Goal: Task Accomplishment & Management: Manage account settings

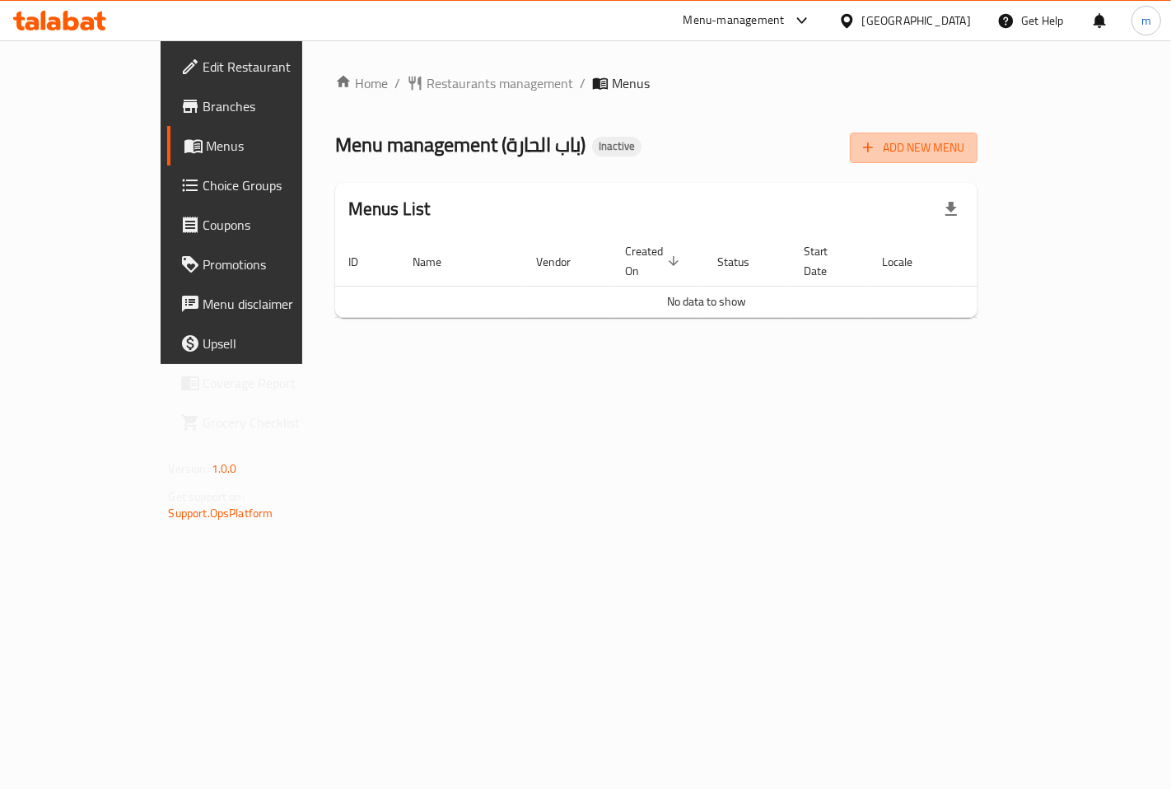
click at [964, 148] on span "Add New Menu" at bounding box center [913, 148] width 101 height 21
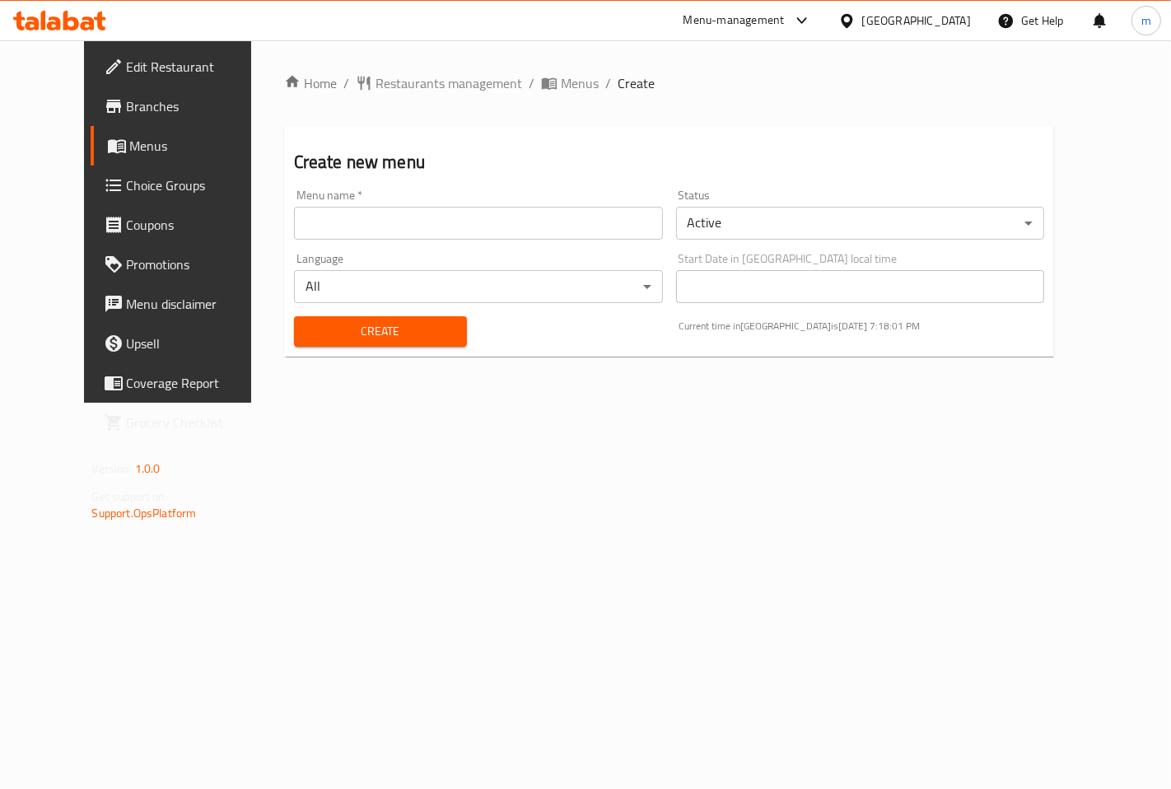
click at [130, 136] on span "Menus" at bounding box center [198, 146] width 136 height 20
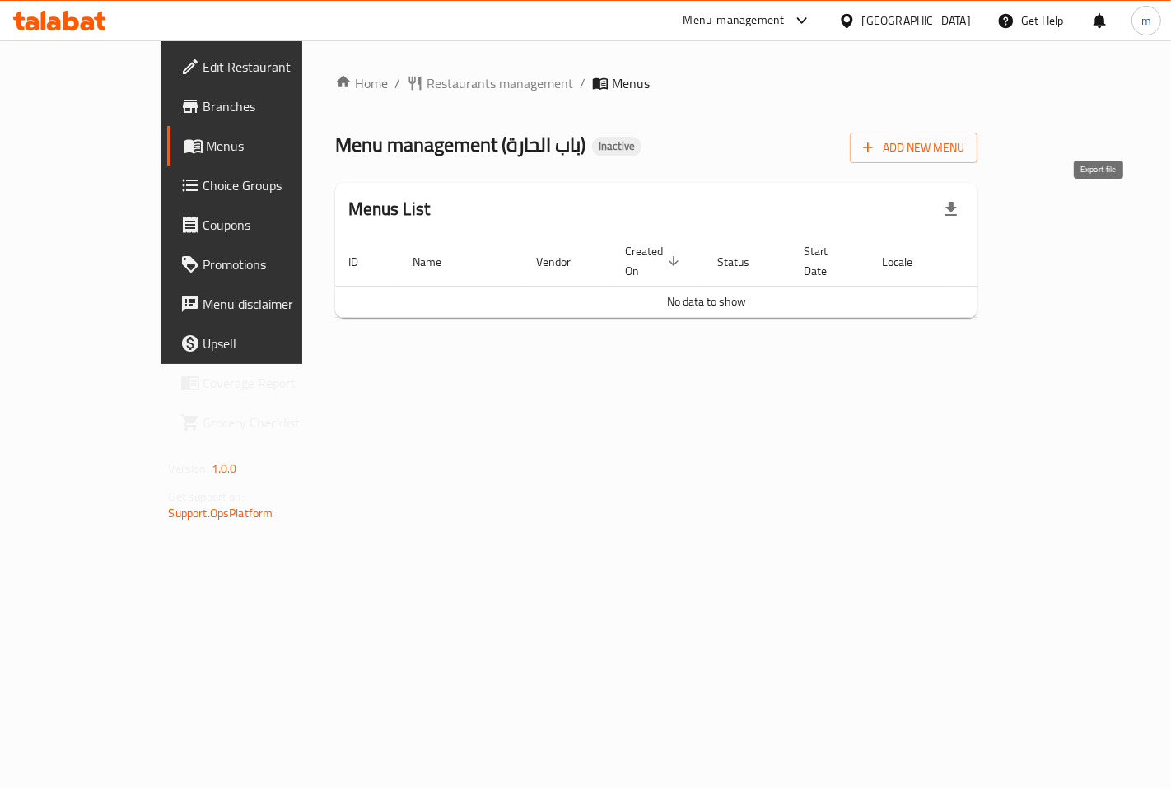
click at [957, 204] on icon "button" at bounding box center [951, 209] width 12 height 14
click at [207, 147] on span "Menus" at bounding box center [275, 146] width 136 height 20
click at [203, 105] on span "Branches" at bounding box center [272, 106] width 139 height 20
click at [964, 147] on span "Add New Menu" at bounding box center [913, 148] width 101 height 21
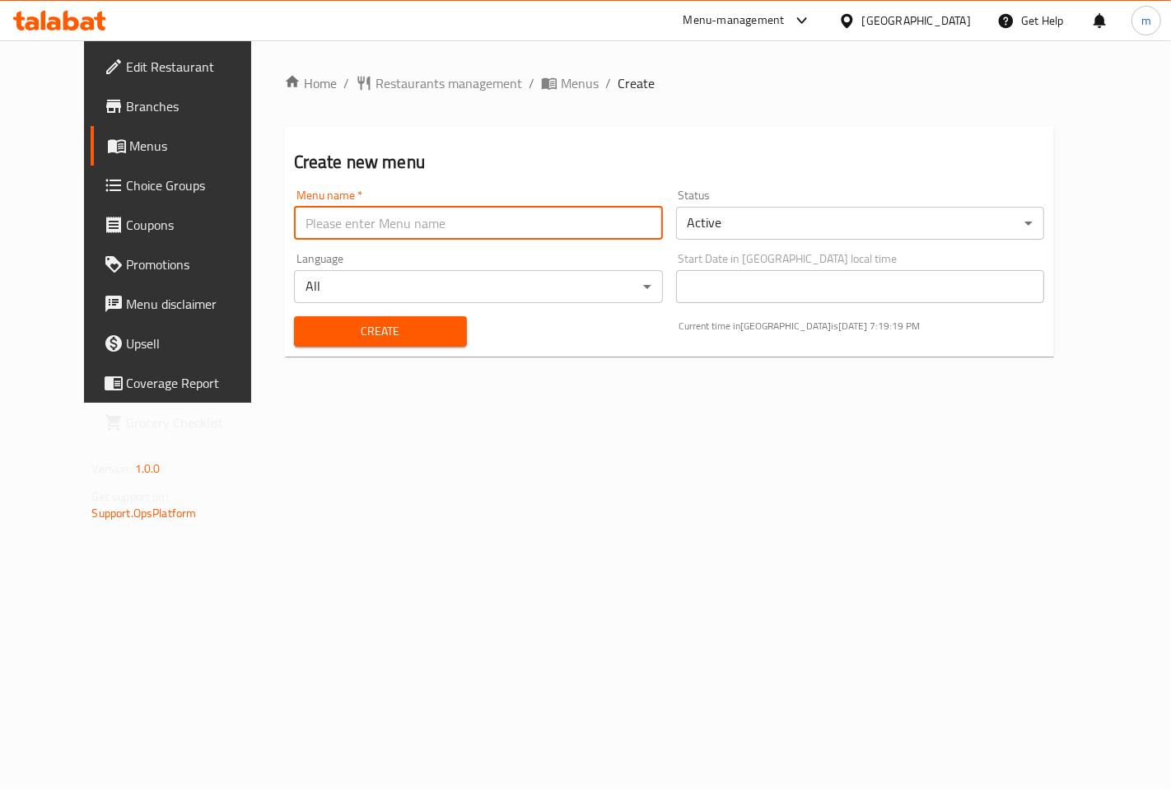
click at [487, 231] on input "text" at bounding box center [478, 223] width 369 height 33
type input "maram"
click at [406, 334] on span "Create" at bounding box center [380, 331] width 147 height 21
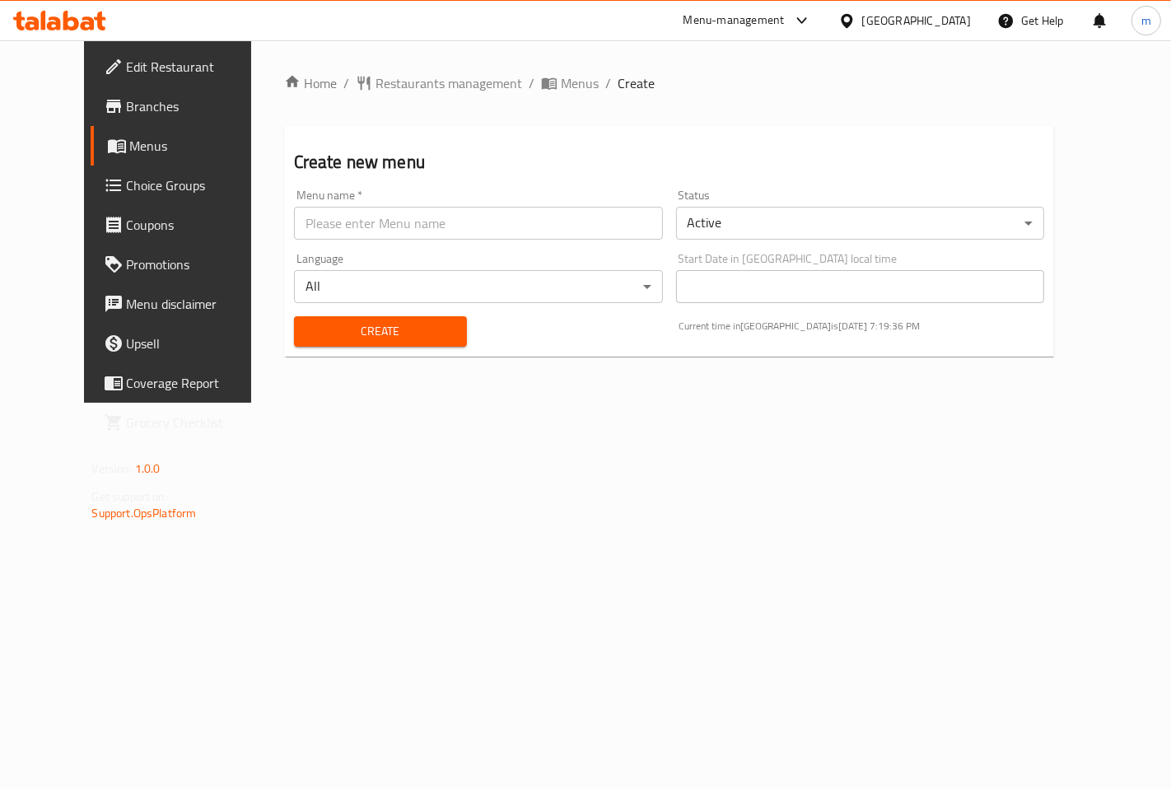
click at [130, 137] on span "Menus" at bounding box center [198, 146] width 136 height 20
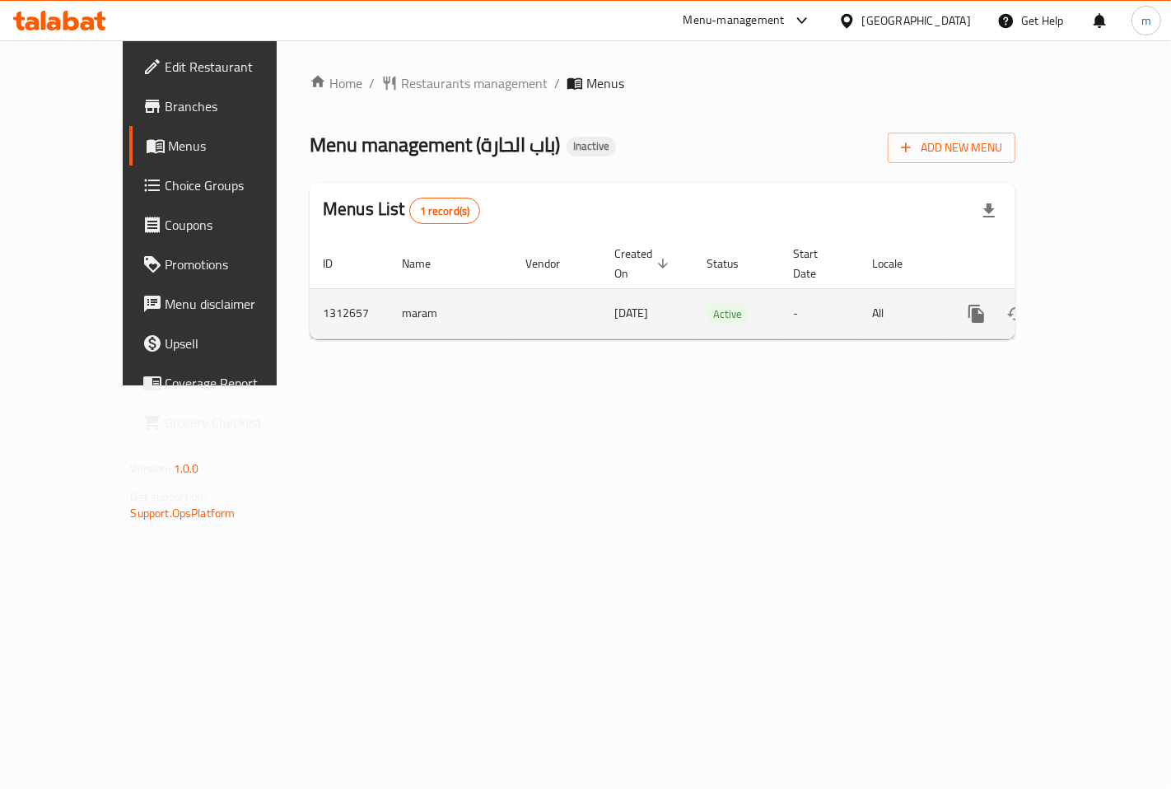
click at [1096, 304] on icon "enhanced table" at bounding box center [1095, 314] width 20 height 20
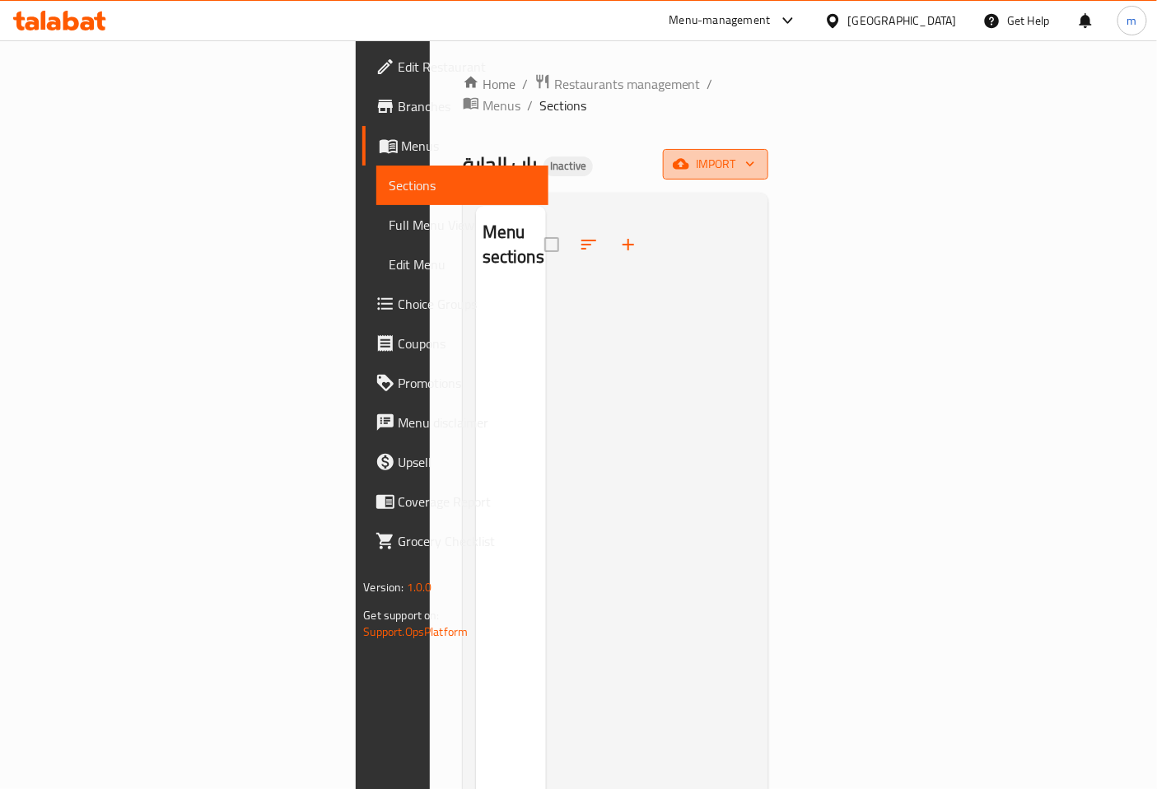
click at [755, 154] on span "import" at bounding box center [715, 164] width 79 height 21
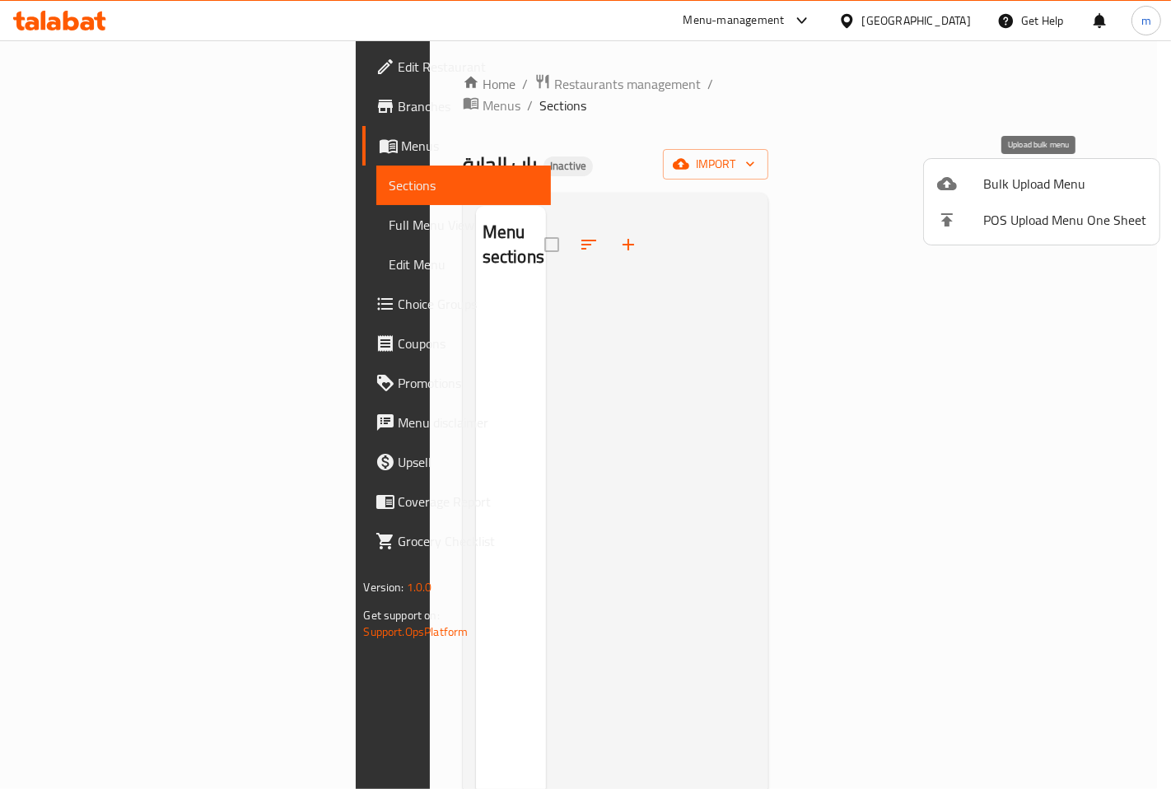
click at [1069, 179] on span "Bulk Upload Menu" at bounding box center [1064, 184] width 163 height 20
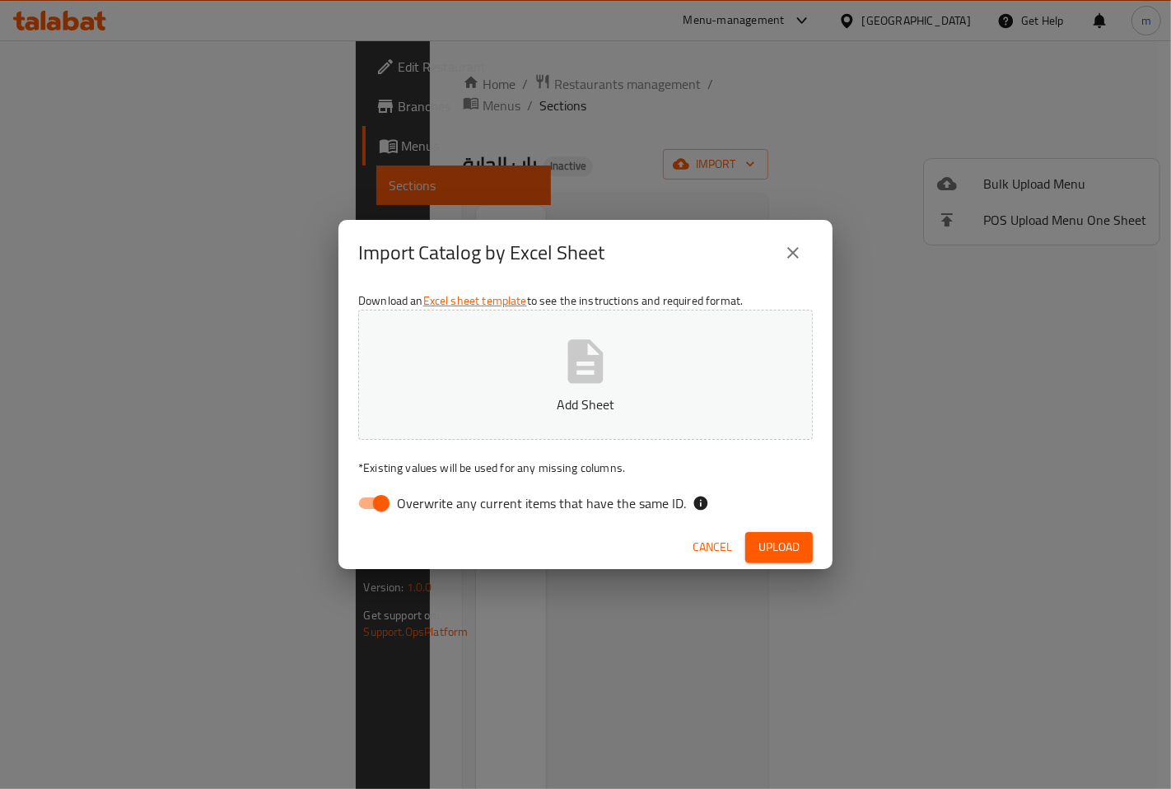
click at [390, 498] on input "Overwrite any current items that have the same ID." at bounding box center [381, 503] width 94 height 31
checkbox input "false"
click at [553, 404] on p "Add Sheet" at bounding box center [586, 404] width 404 height 20
click at [786, 552] on span "Upload" at bounding box center [778, 547] width 41 height 21
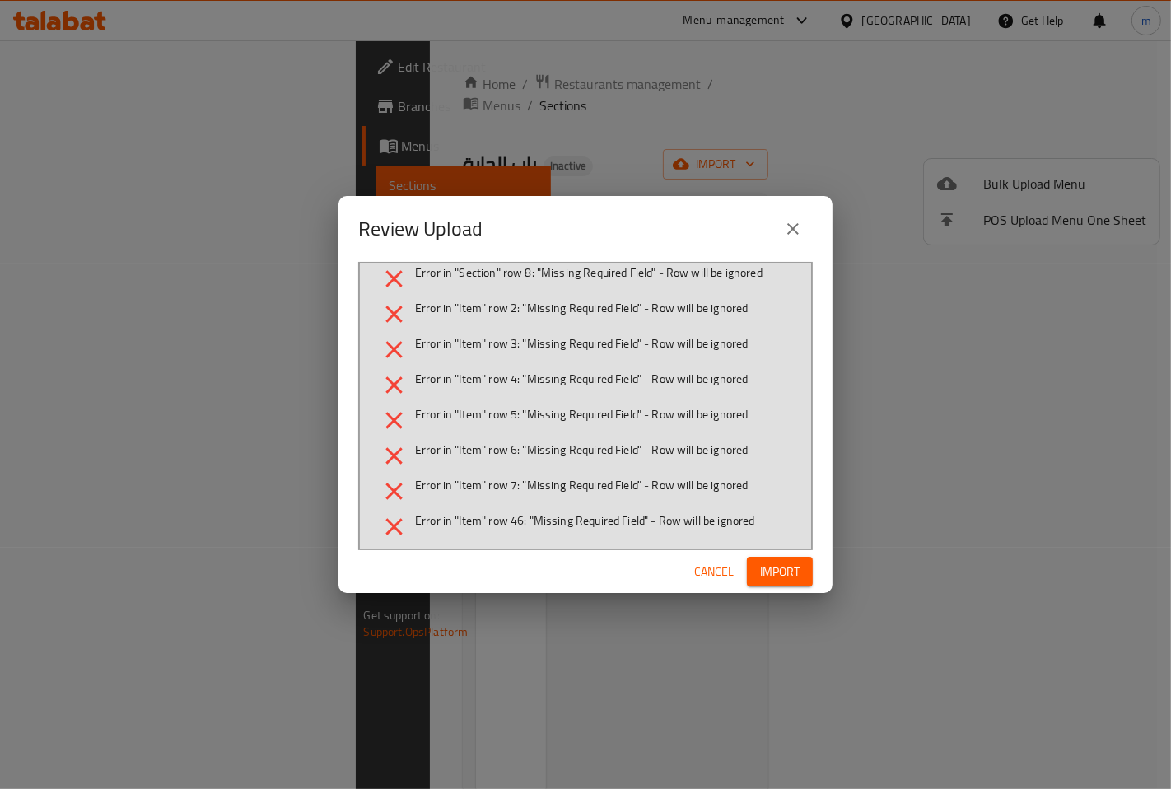
scroll to position [16, 0]
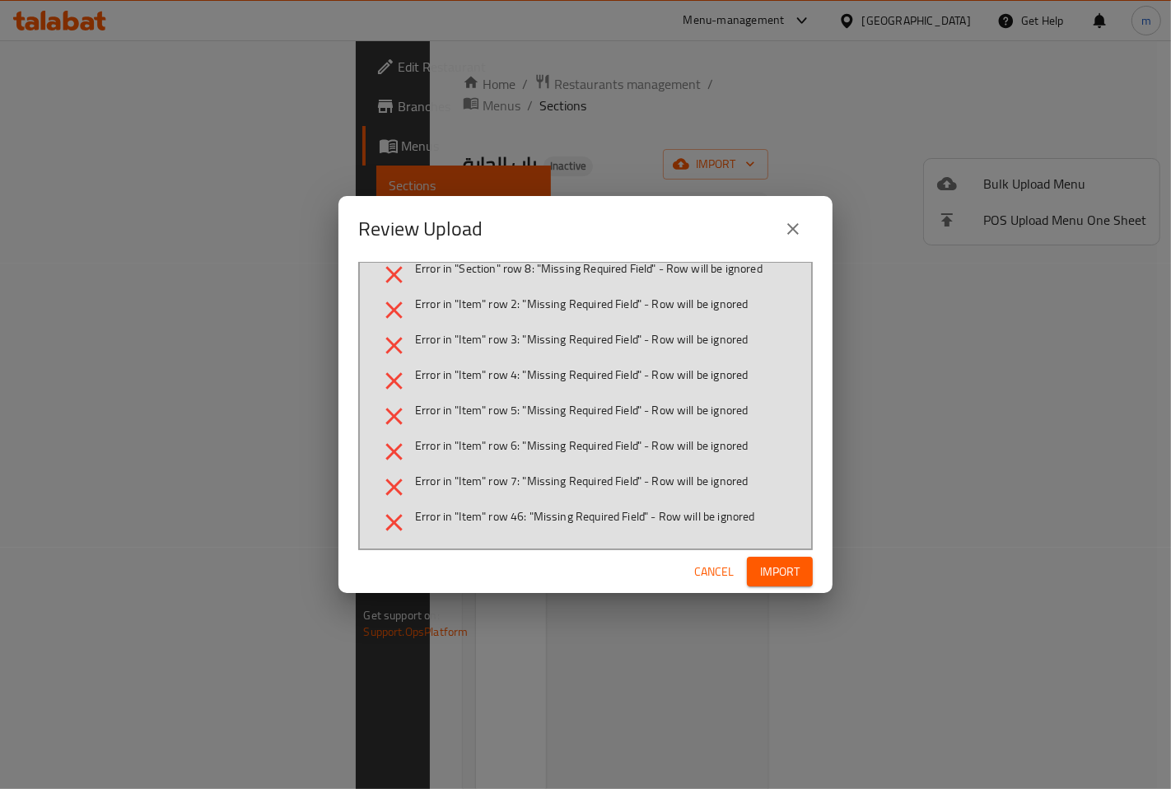
click at [792, 229] on icon "close" at bounding box center [793, 229] width 12 height 12
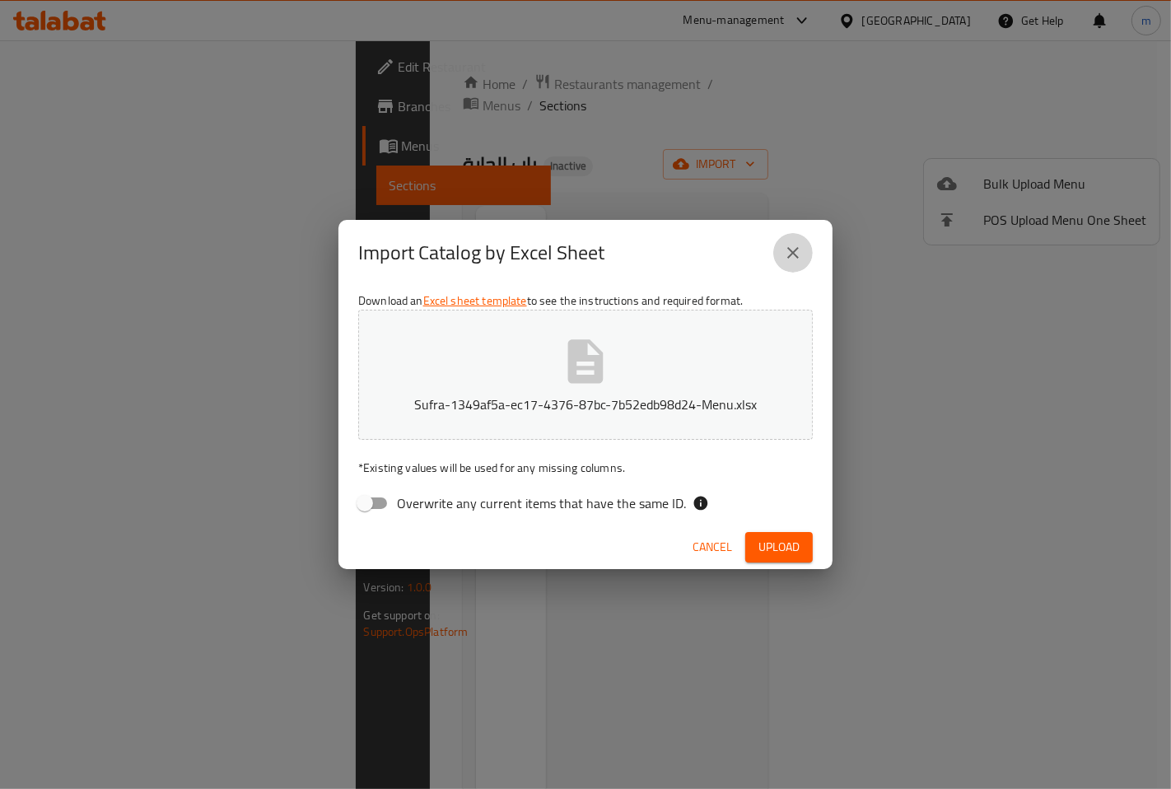
click at [795, 249] on icon "close" at bounding box center [793, 253] width 20 height 20
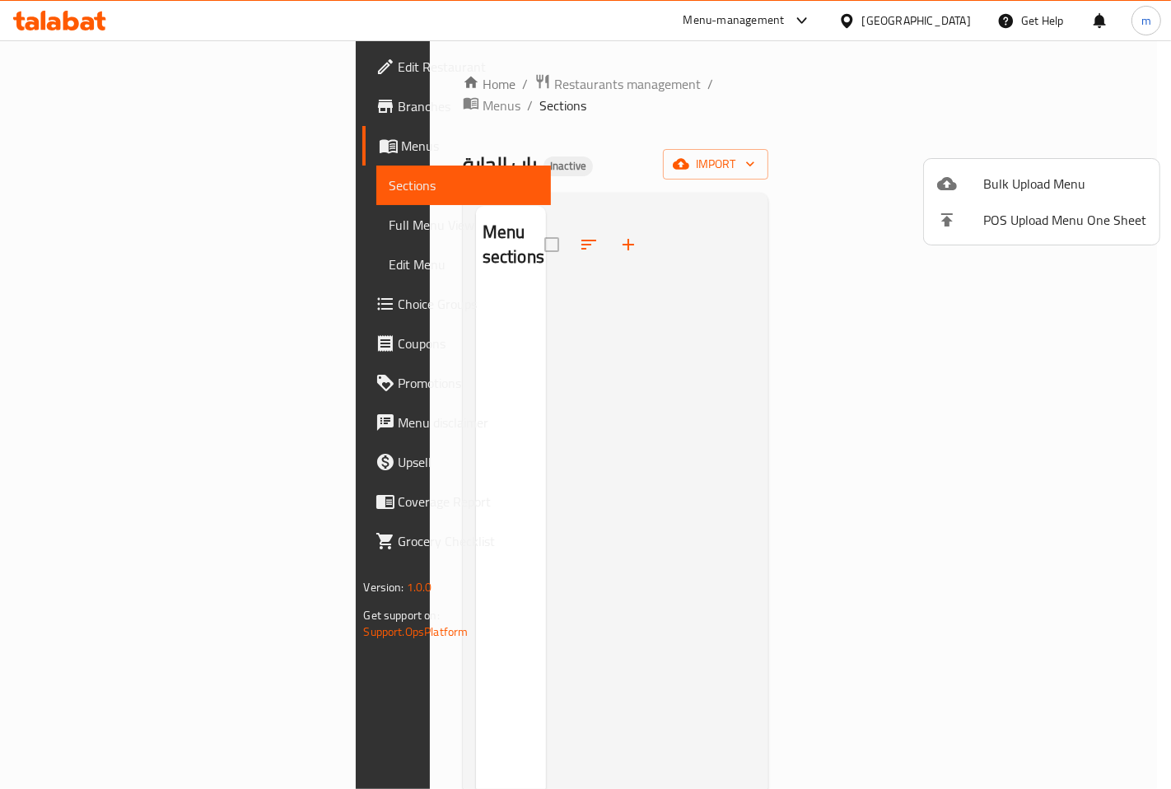
click at [884, 296] on div at bounding box center [585, 394] width 1171 height 789
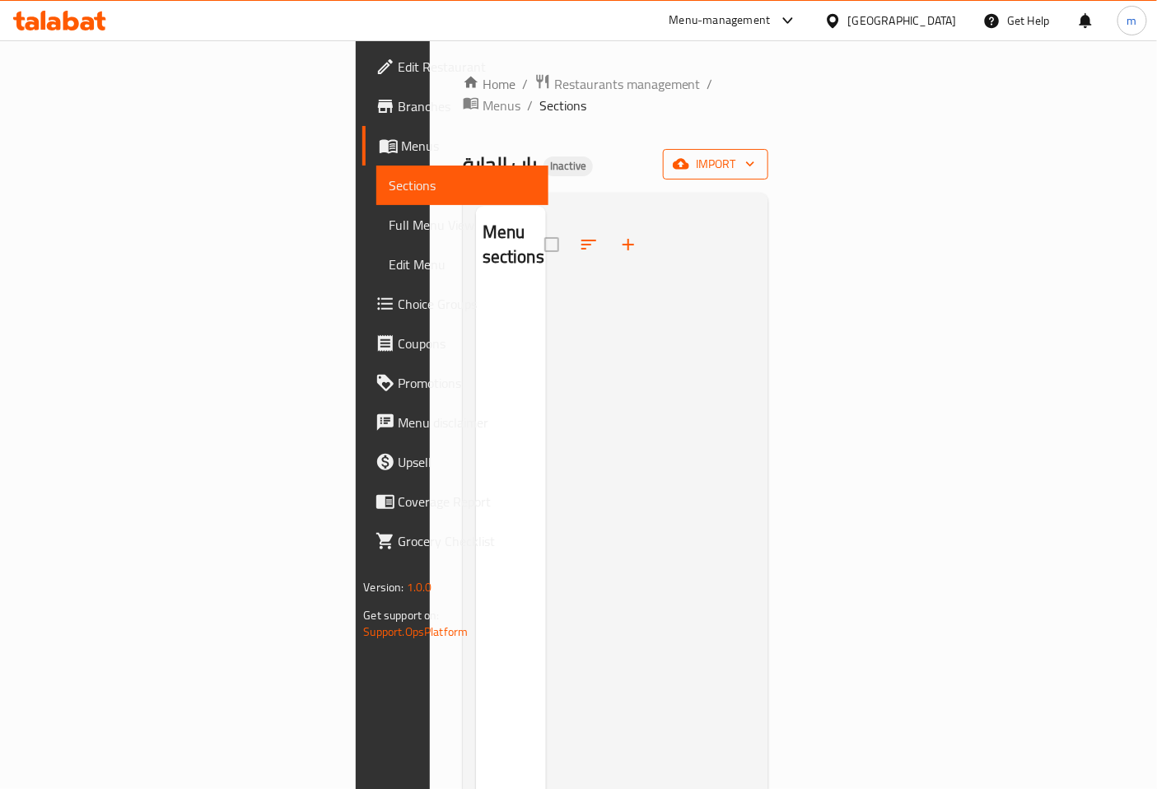
click at [755, 154] on span "import" at bounding box center [715, 164] width 79 height 21
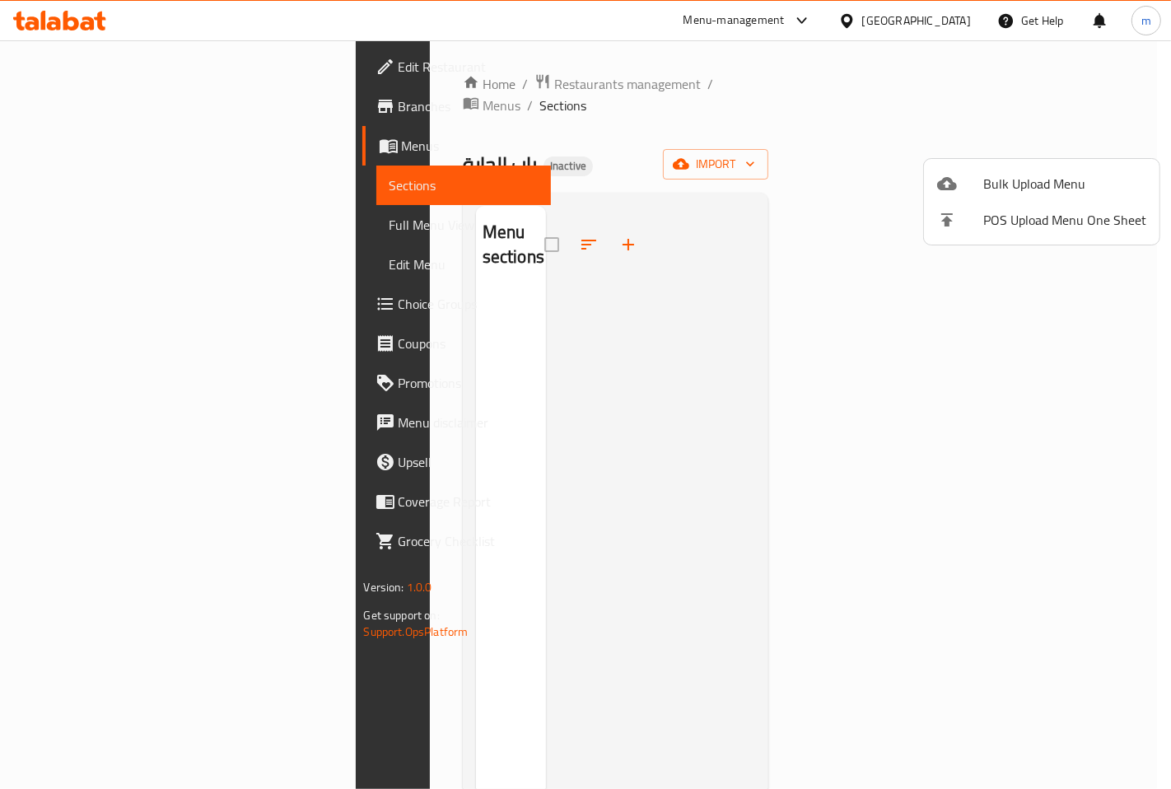
click at [1071, 187] on span "Bulk Upload Menu" at bounding box center [1064, 184] width 163 height 20
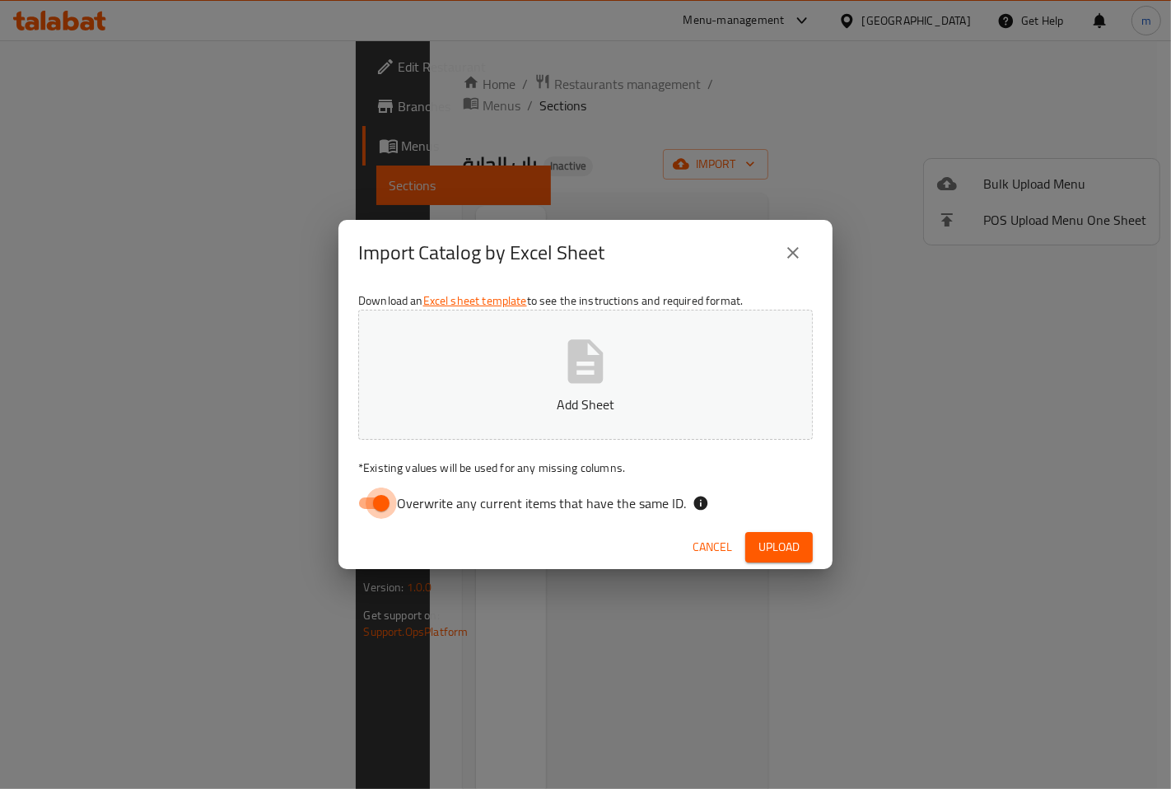
click at [392, 504] on input "Overwrite any current items that have the same ID." at bounding box center [381, 503] width 94 height 31
checkbox input "false"
click at [558, 387] on button "Add Sheet" at bounding box center [585, 375] width 455 height 130
click at [767, 535] on button "Upload" at bounding box center [779, 547] width 68 height 30
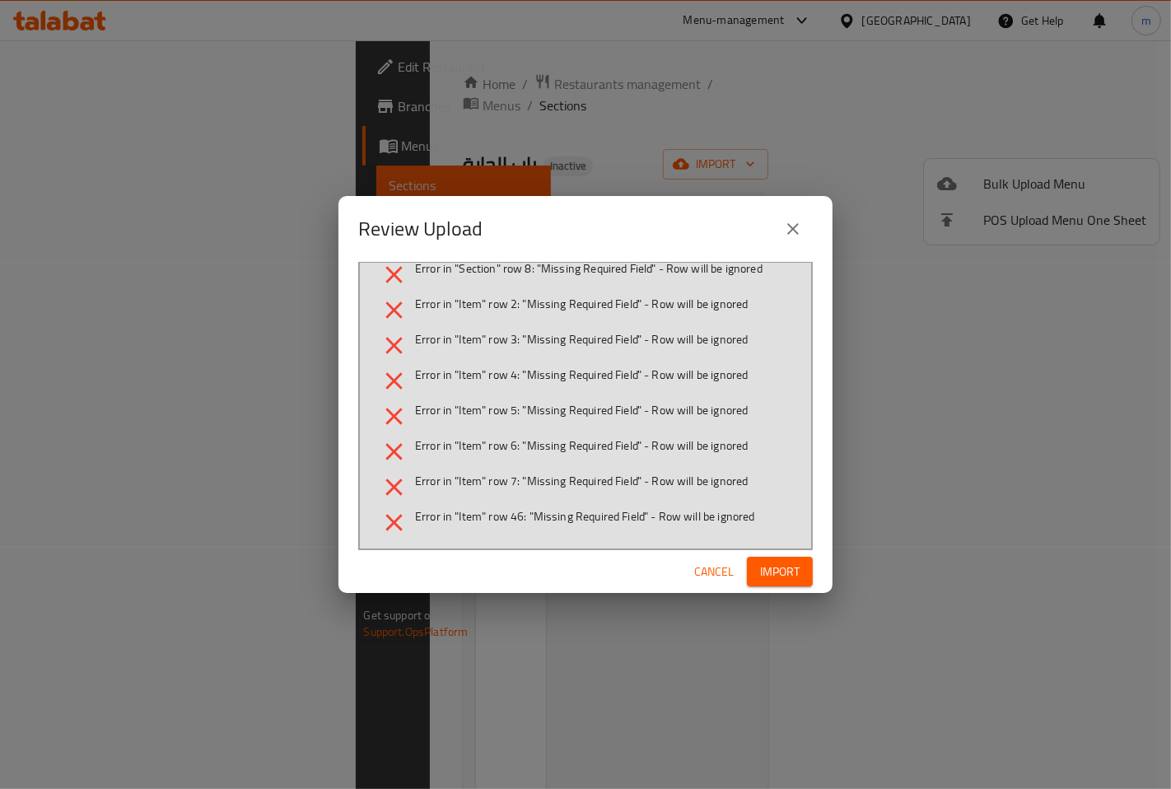
click at [781, 564] on span "Import" at bounding box center [780, 572] width 40 height 21
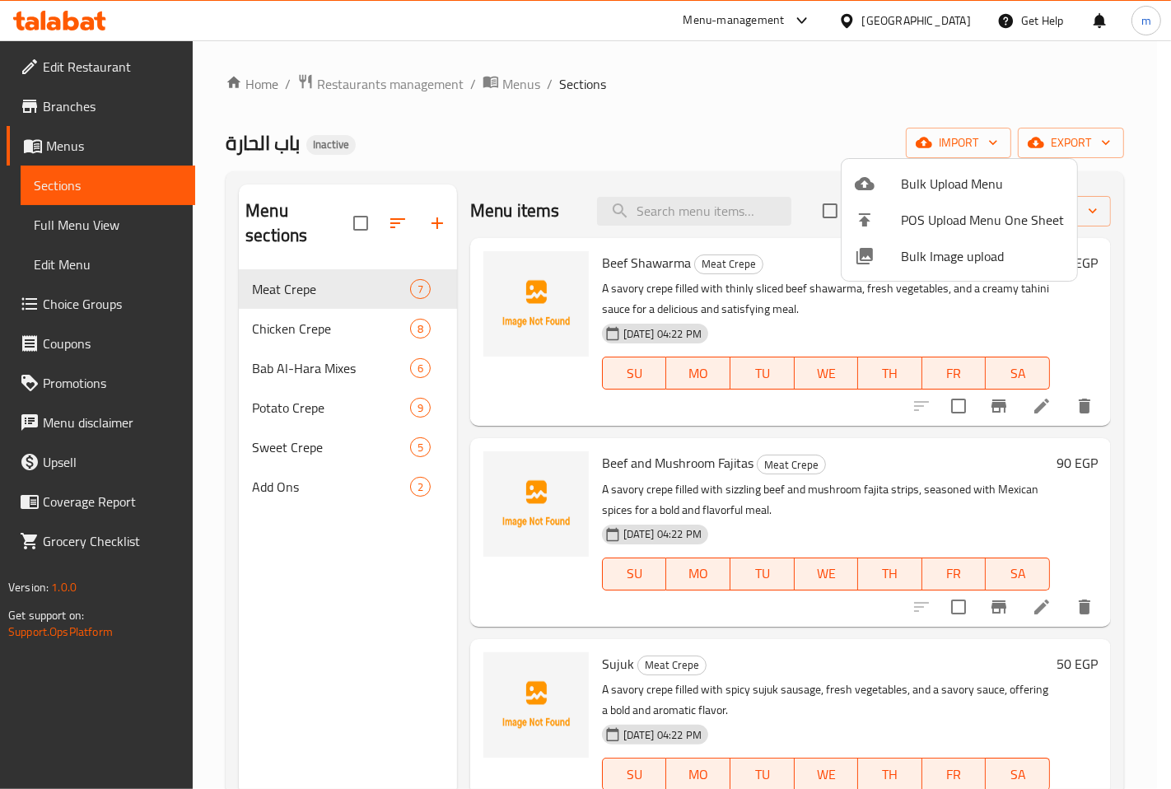
click at [355, 385] on div at bounding box center [585, 394] width 1171 height 789
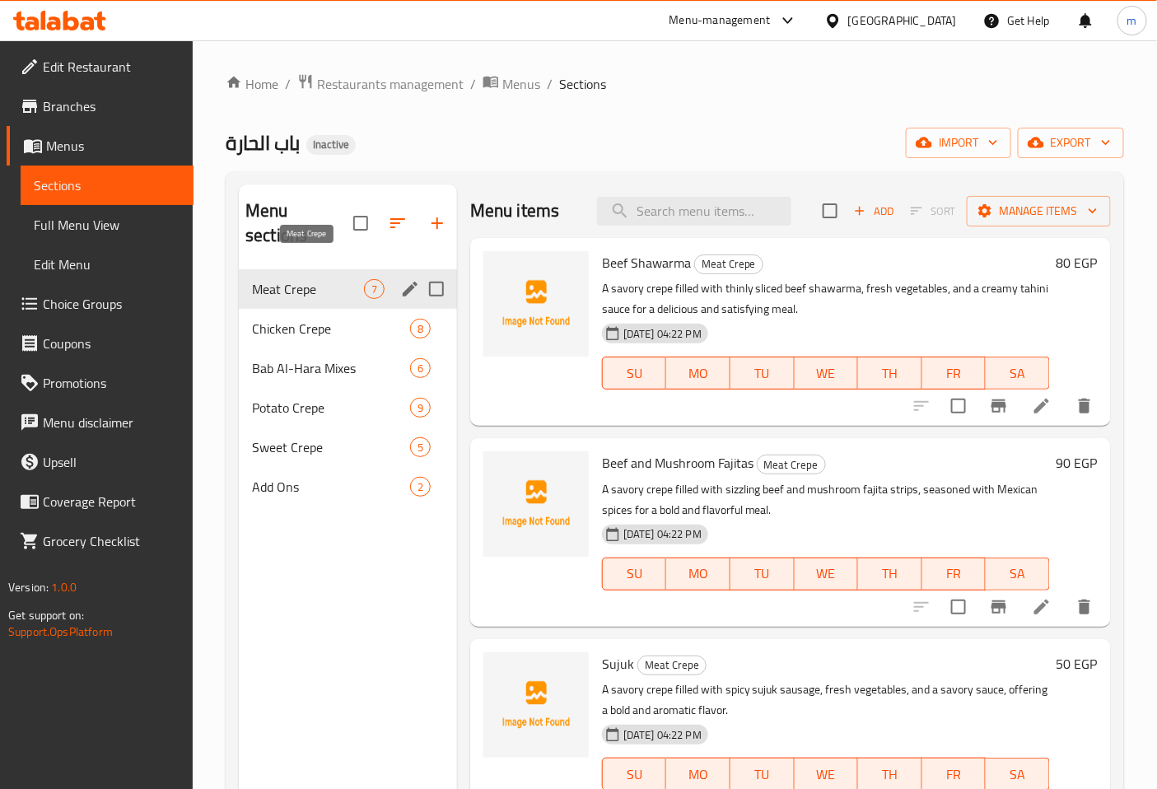
click at [302, 279] on span "Meat Crepe" at bounding box center [308, 289] width 112 height 20
click at [1038, 417] on li at bounding box center [1042, 406] width 46 height 30
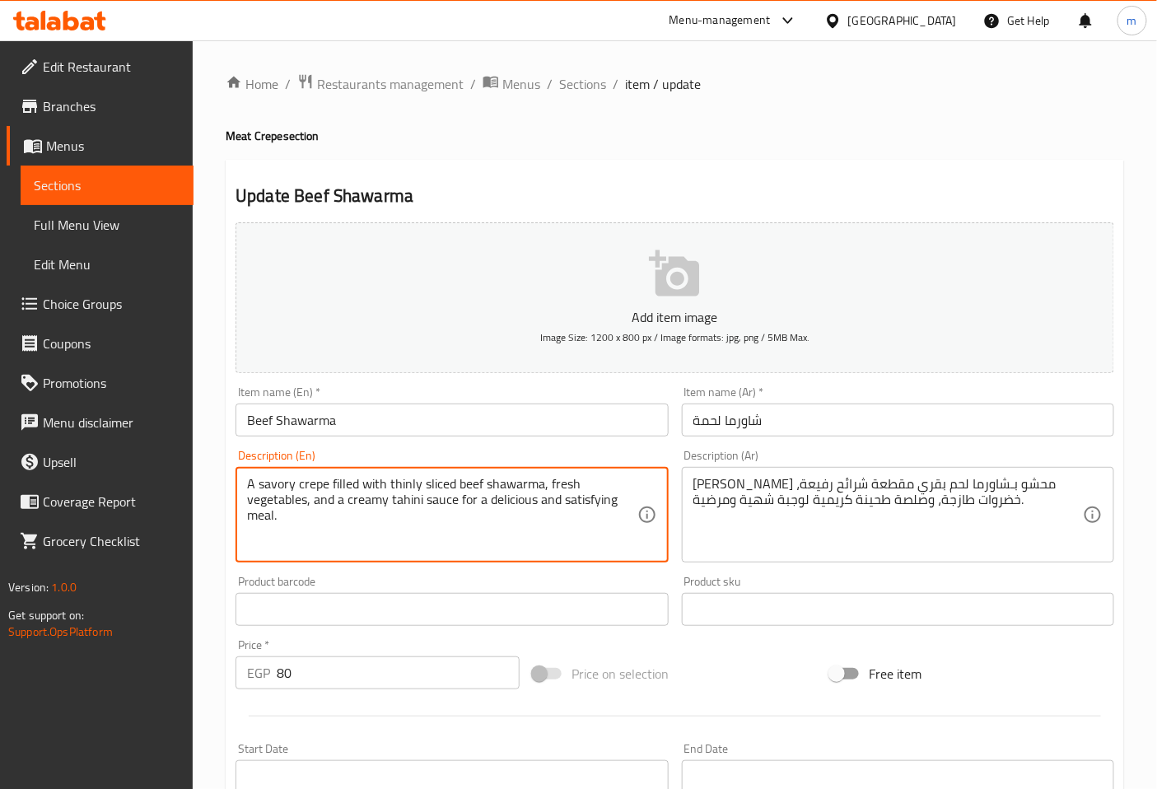
drag, startPoint x: 248, startPoint y: 487, endPoint x: 332, endPoint y: 519, distance: 89.9
click at [332, 519] on textarea "A savory crepe filled with thinly sliced beef shawarma, fresh vegetables, and a…" at bounding box center [442, 515] width 390 height 78
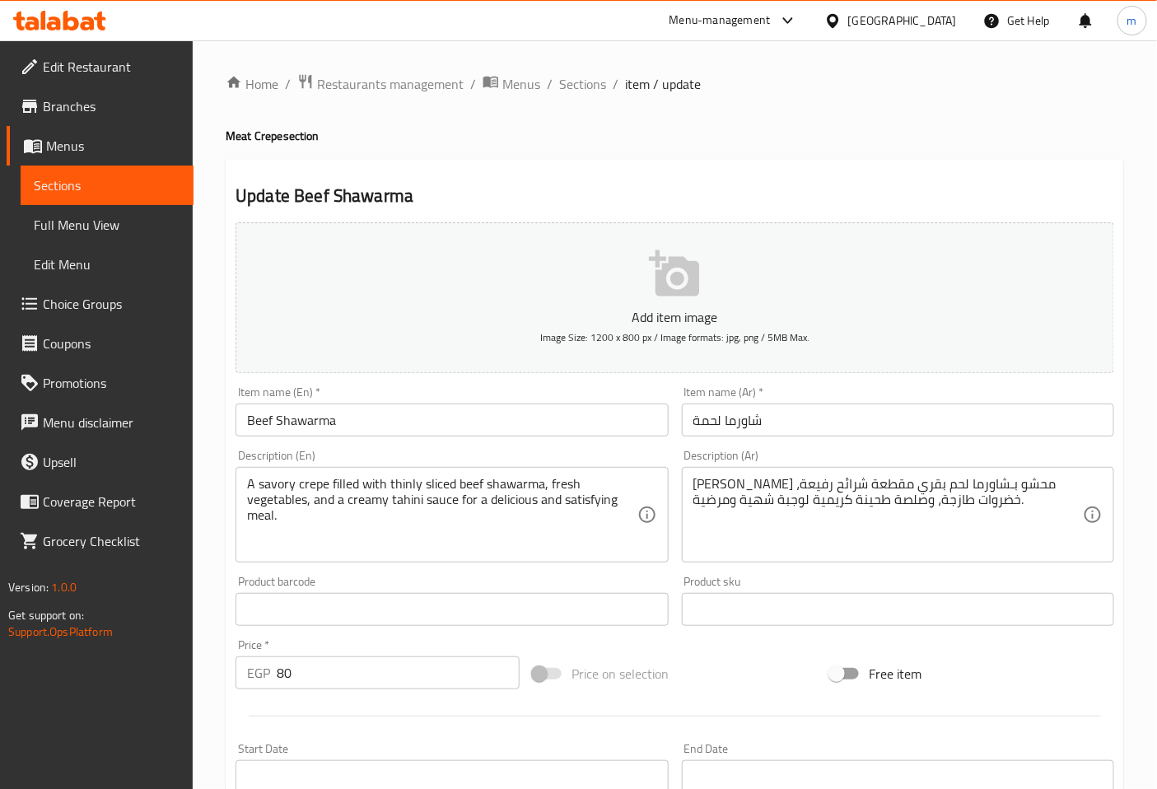
click at [572, 532] on textarea "A savory crepe filled with thinly sliced beef shawarma, fresh vegetables, and a…" at bounding box center [442, 515] width 390 height 78
click at [369, 517] on textarea "A savory crepe filled with thinly sliced beef shawarma, fresh vegetables, and a…" at bounding box center [442, 515] width 390 height 78
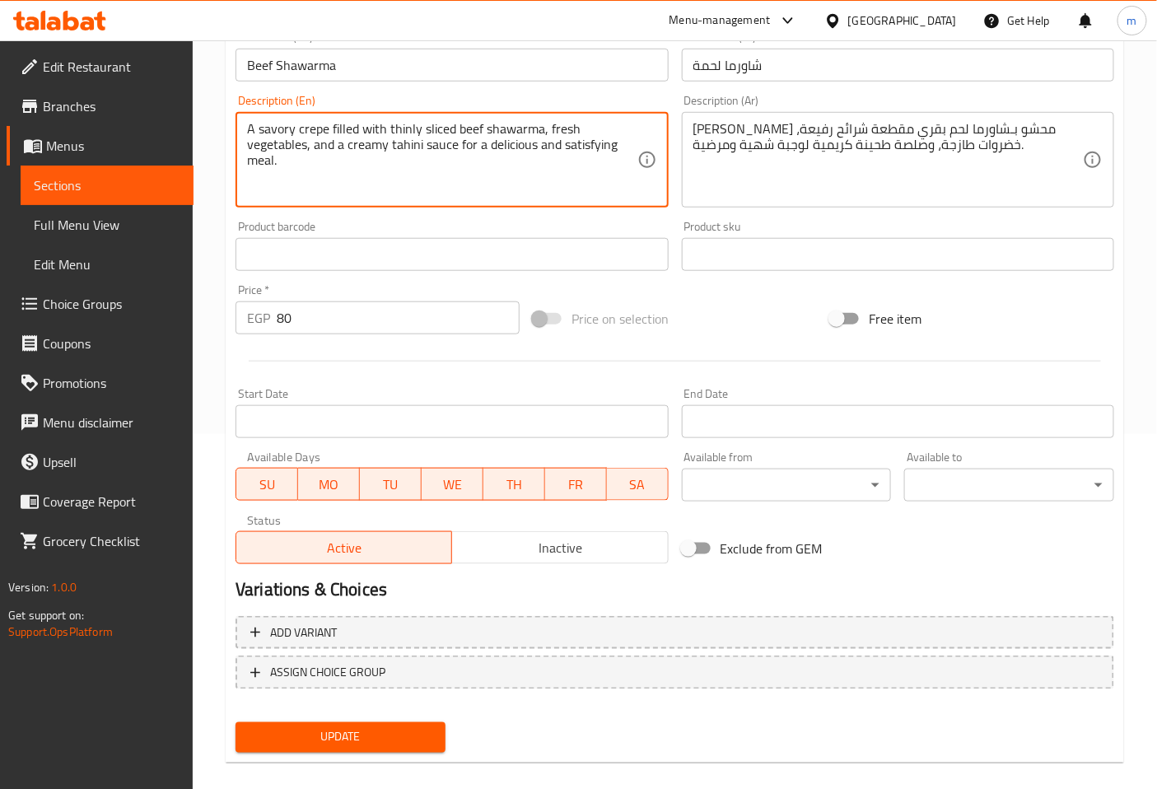
scroll to position [371, 0]
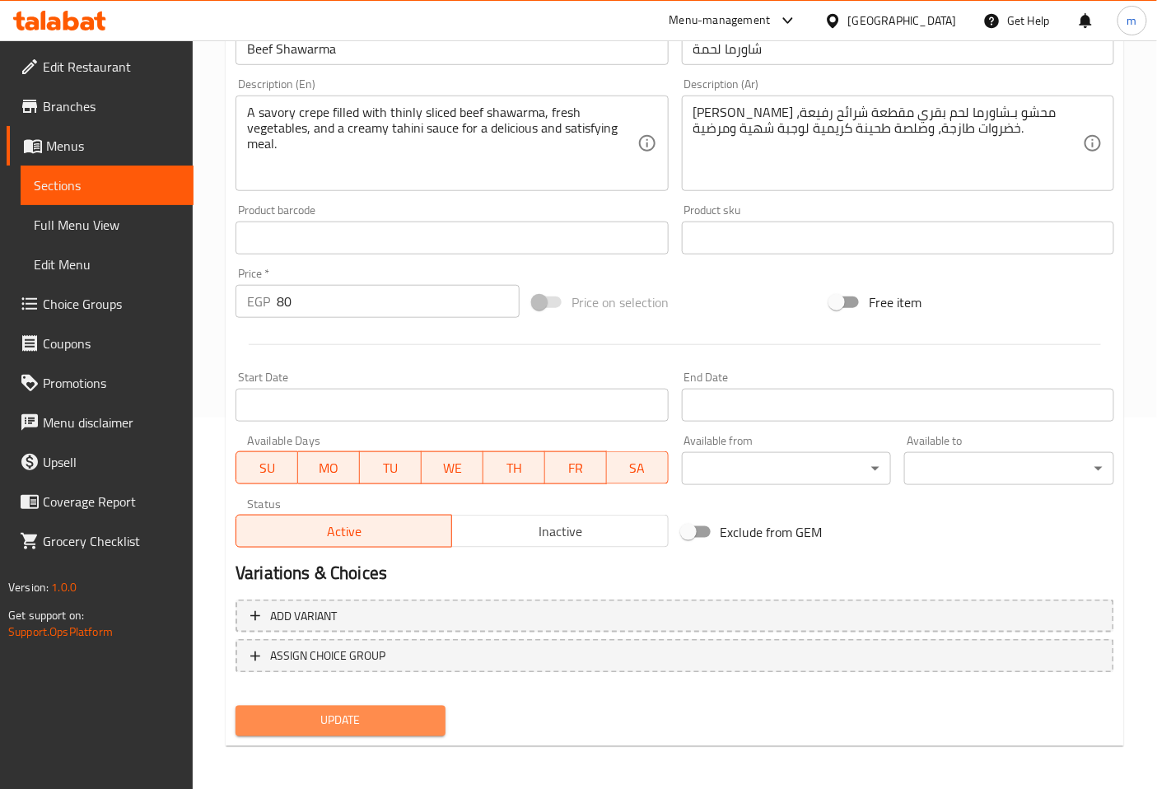
click at [427, 713] on span "Update" at bounding box center [341, 721] width 184 height 21
click at [115, 184] on span "Sections" at bounding box center [107, 185] width 147 height 20
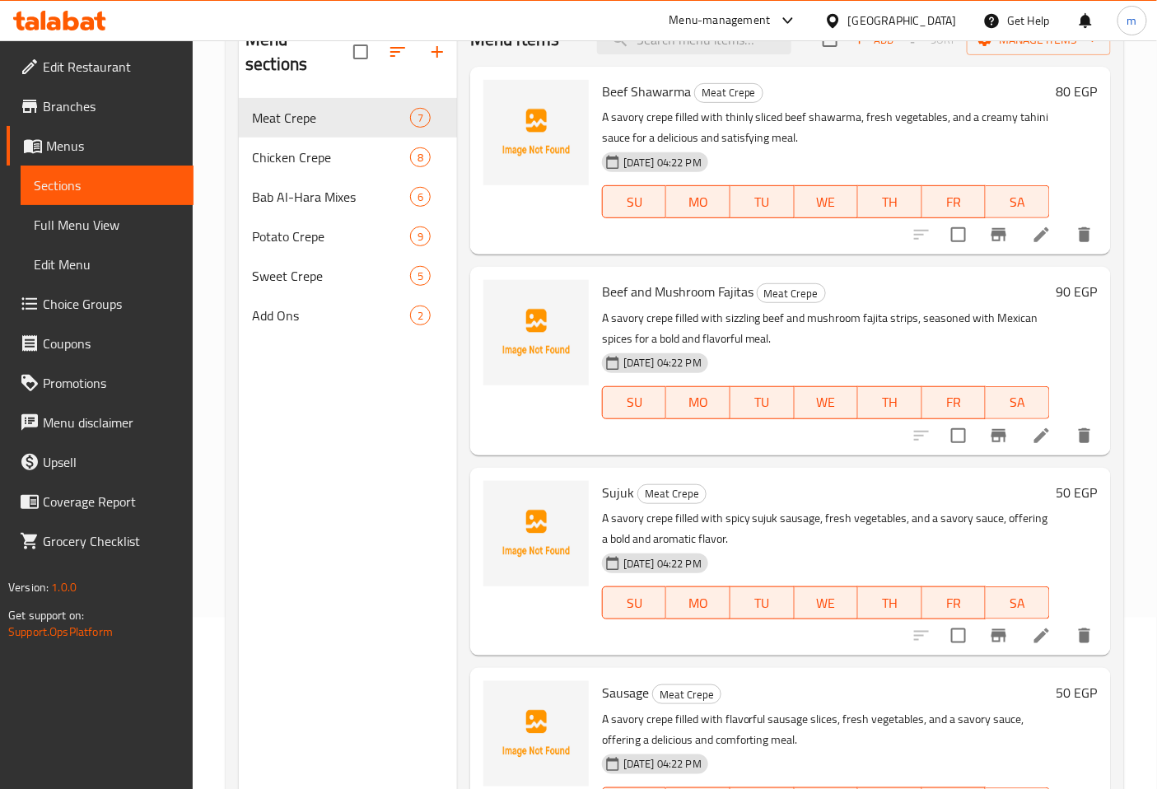
scroll to position [47, 0]
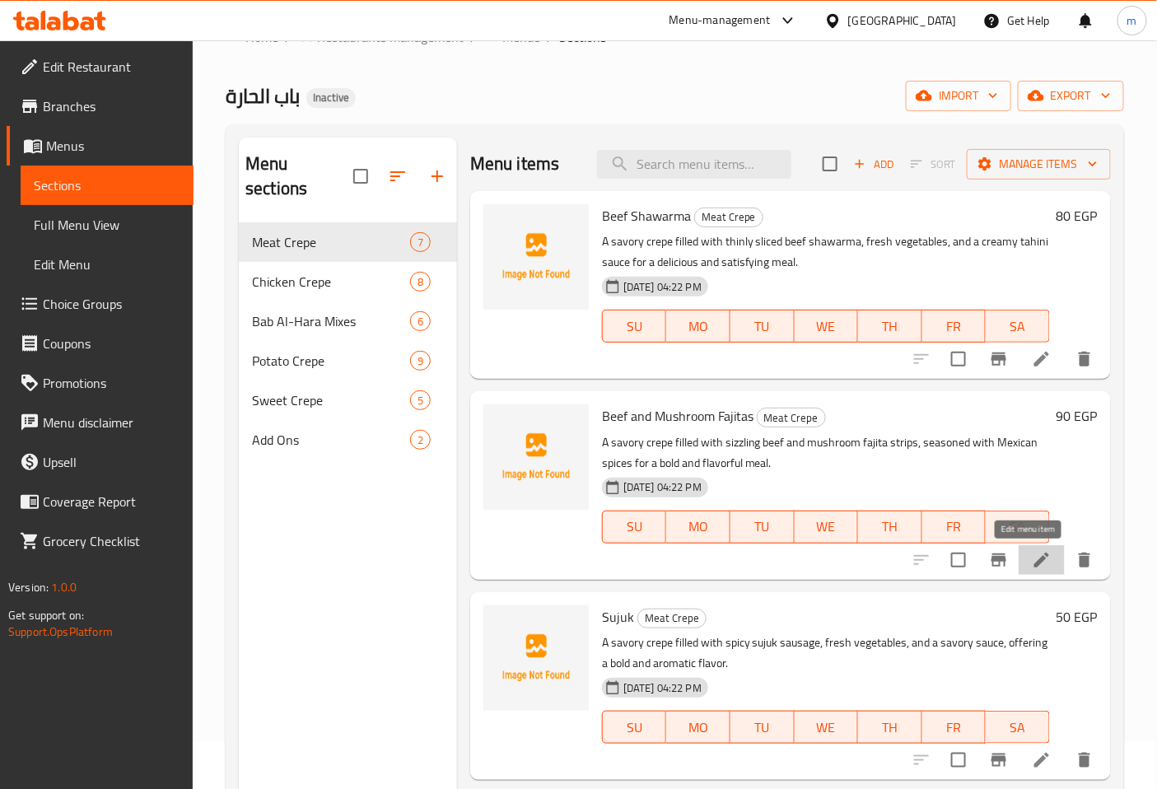
click at [1032, 554] on icon at bounding box center [1042, 560] width 20 height 20
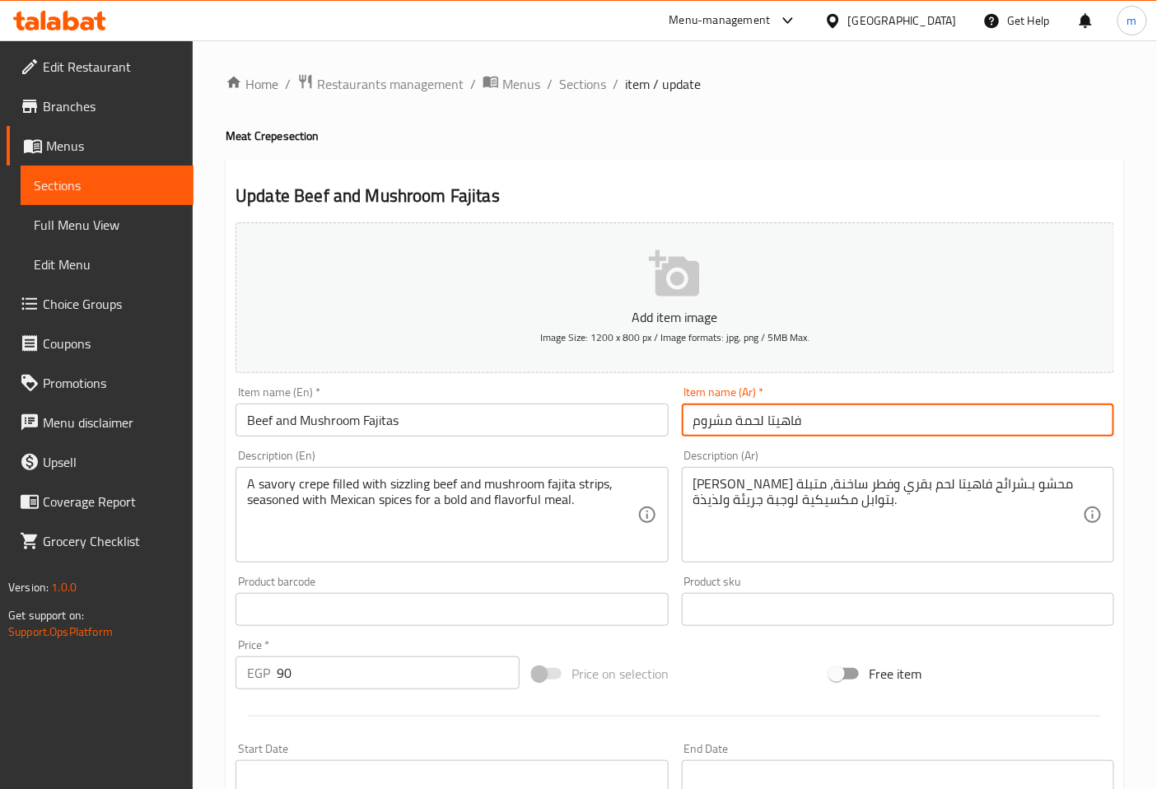
click at [735, 420] on input "فاهيتا لحمة مشروم" at bounding box center [898, 420] width 432 height 33
click at [733, 423] on input "فاهيتا لحمة مشروم" at bounding box center [898, 420] width 432 height 33
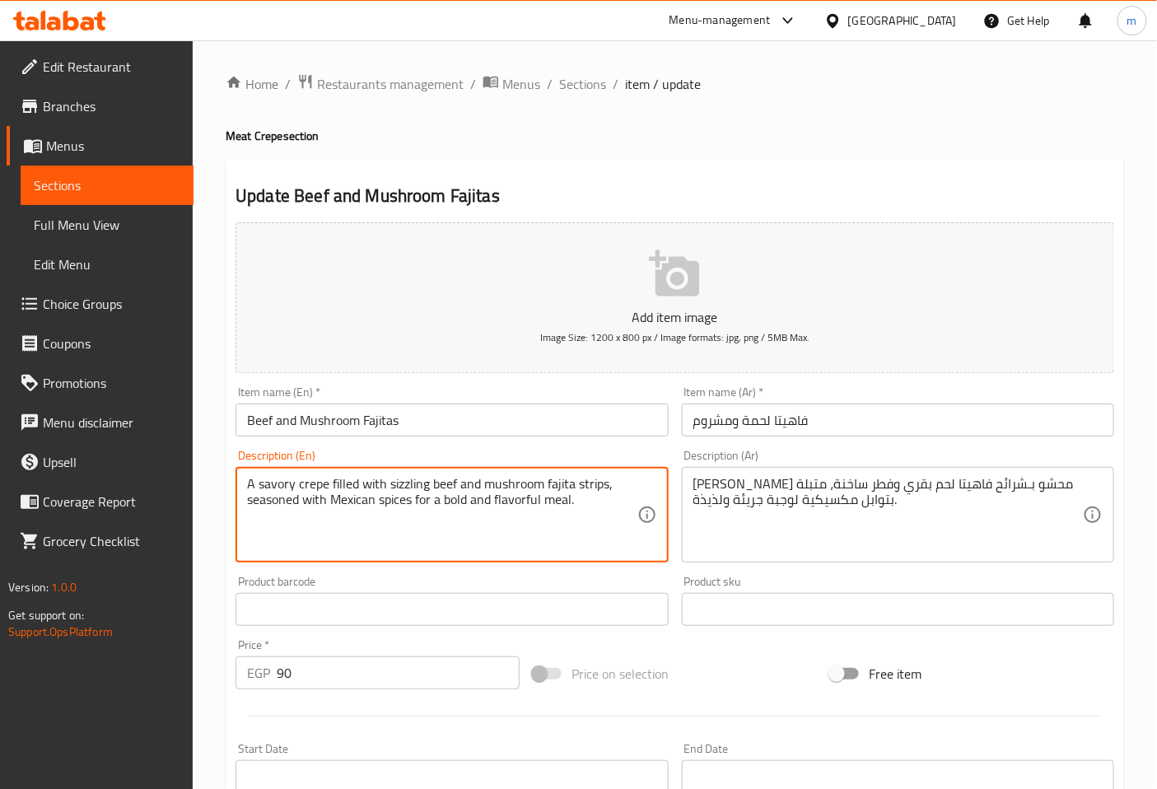
click at [734, 426] on input "فاهيتا لحمة ومشروم" at bounding box center [898, 420] width 432 height 33
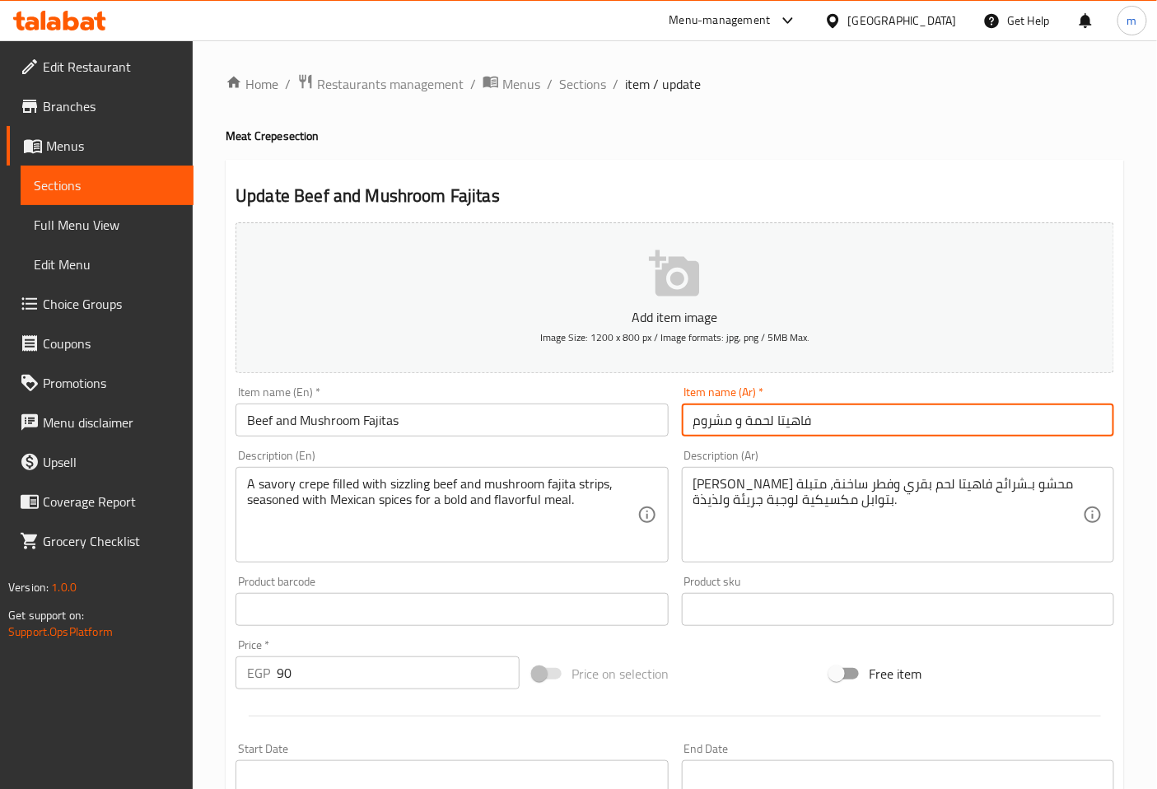
click at [825, 418] on input "فاهيتا لحمة و مشروم" at bounding box center [898, 420] width 432 height 33
type input "فاهيتا لحمة و مشروم"
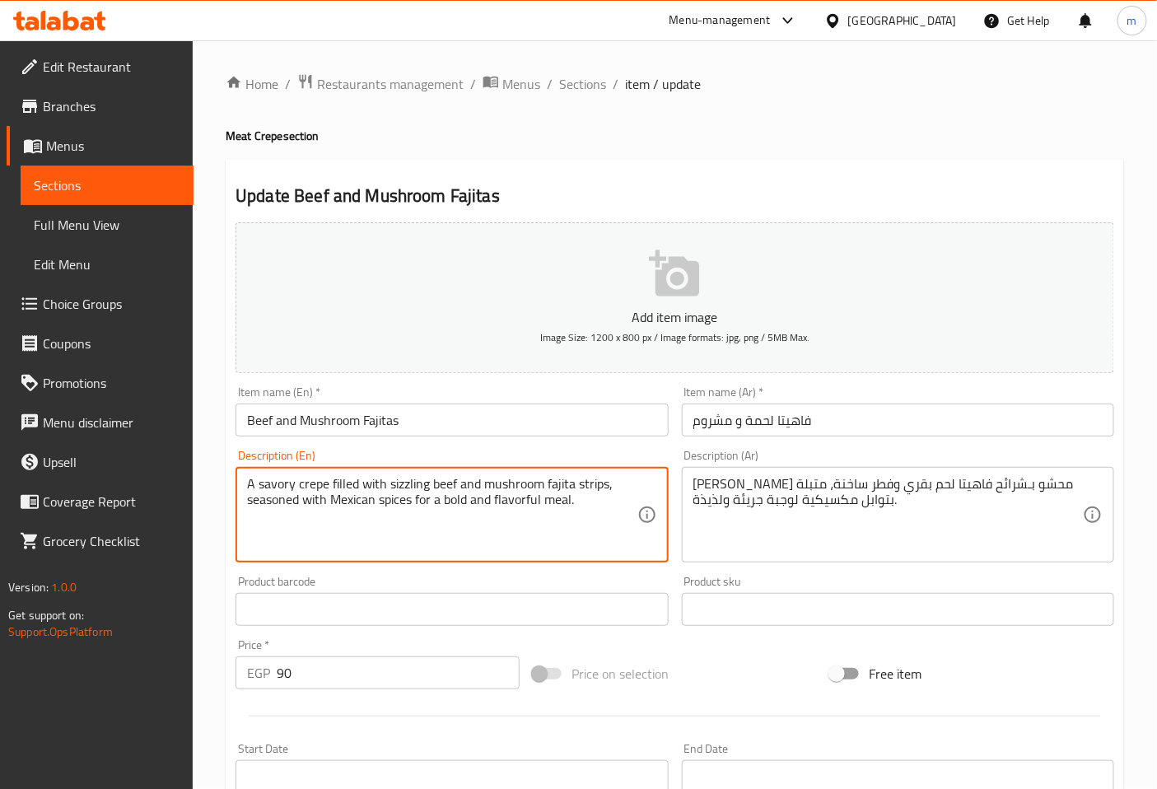
drag, startPoint x: 249, startPoint y: 484, endPoint x: 588, endPoint y: 506, distance: 340.0
click at [588, 506] on textarea "A savory crepe filled with sizzling beef and mushroom fajita strips, seasoned w…" at bounding box center [442, 515] width 390 height 78
click at [487, 544] on textarea "A savory crepe filled with sizzling beef and mushroom fajita strips, seasoned w…" at bounding box center [442, 515] width 390 height 78
drag, startPoint x: 431, startPoint y: 484, endPoint x: 385, endPoint y: 483, distance: 45.3
click at [385, 483] on textarea "A savory crepe filled with sizzling beef and mushroom fajita strips, seasoned w…" at bounding box center [442, 515] width 390 height 78
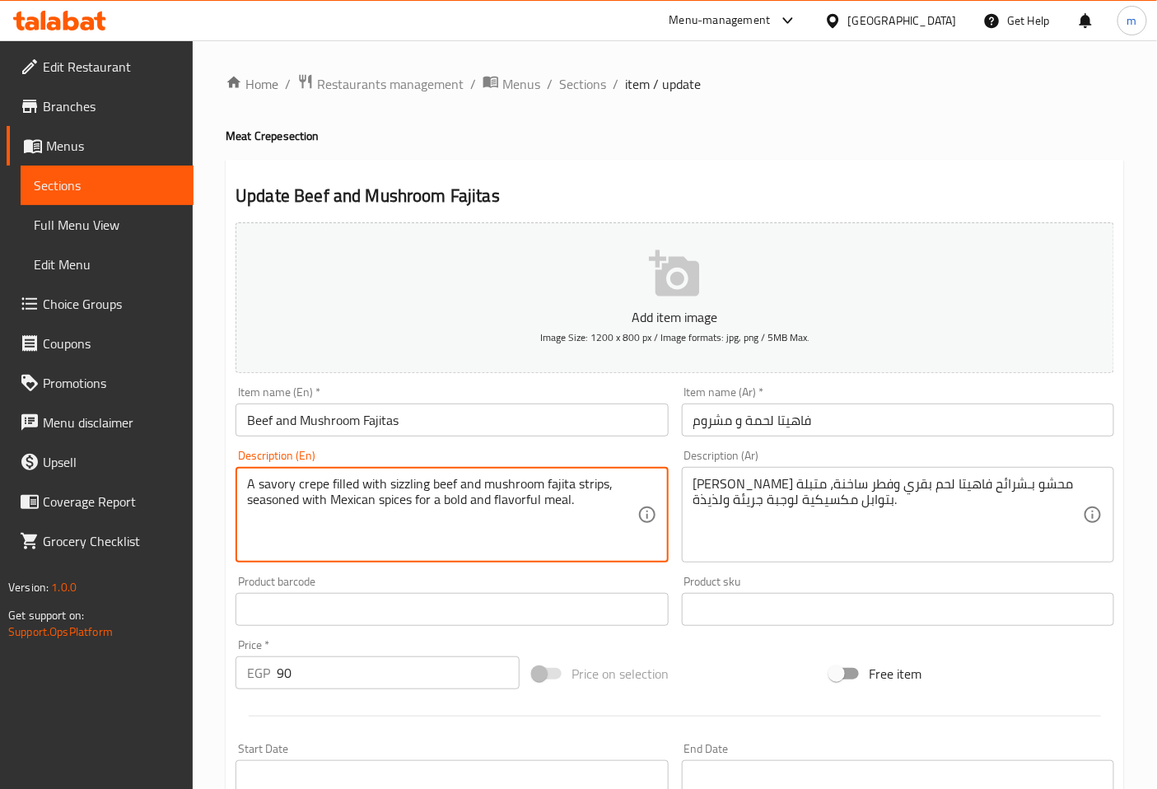
click at [595, 539] on textarea "A savory crepe filled with sizzling beef and mushroom fajita strips, seasoned w…" at bounding box center [442, 515] width 390 height 78
drag, startPoint x: 610, startPoint y: 484, endPoint x: 577, endPoint y: 489, distance: 33.3
click at [577, 489] on textarea "A savory crepe filled with sizzling beef and mushroom fajita strips, seasoned w…" at bounding box center [442, 515] width 390 height 78
click at [581, 538] on textarea "A savory crepe filled with sizzling beef and mushroom fajita strips, seasoned w…" at bounding box center [442, 515] width 390 height 78
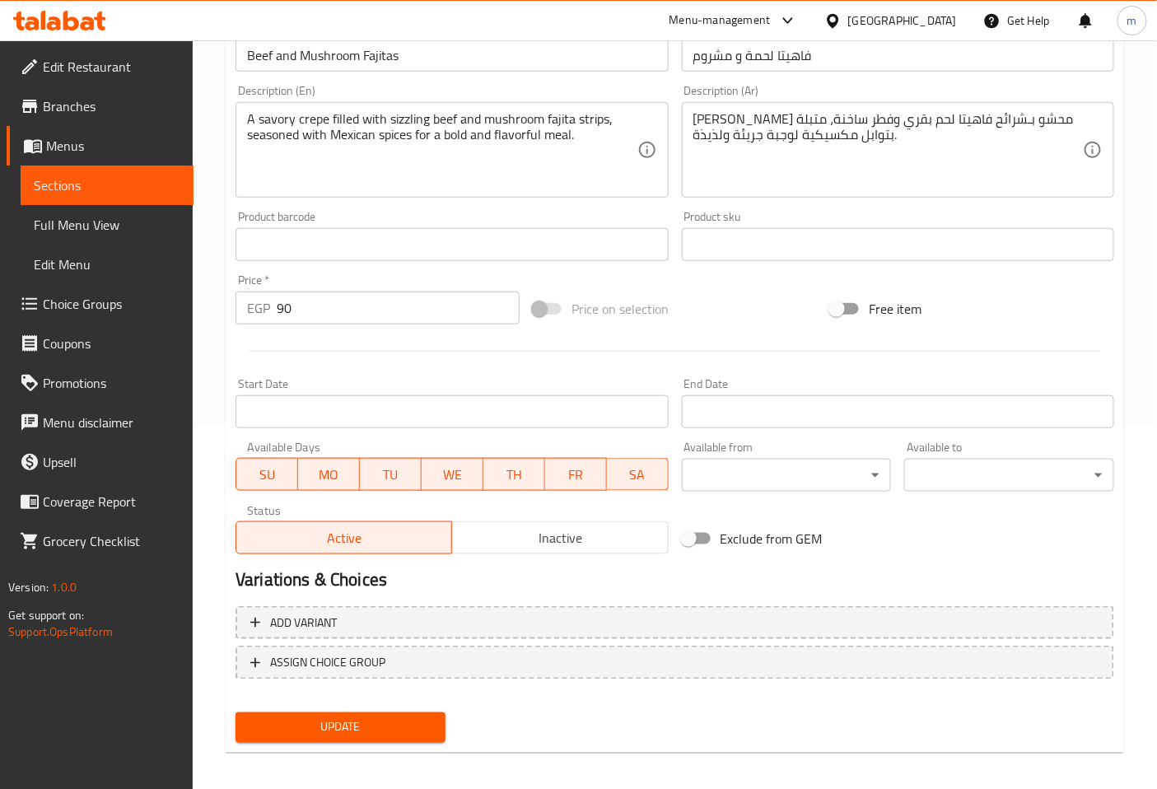
scroll to position [366, 0]
click at [435, 720] on button "Update" at bounding box center [341, 726] width 210 height 30
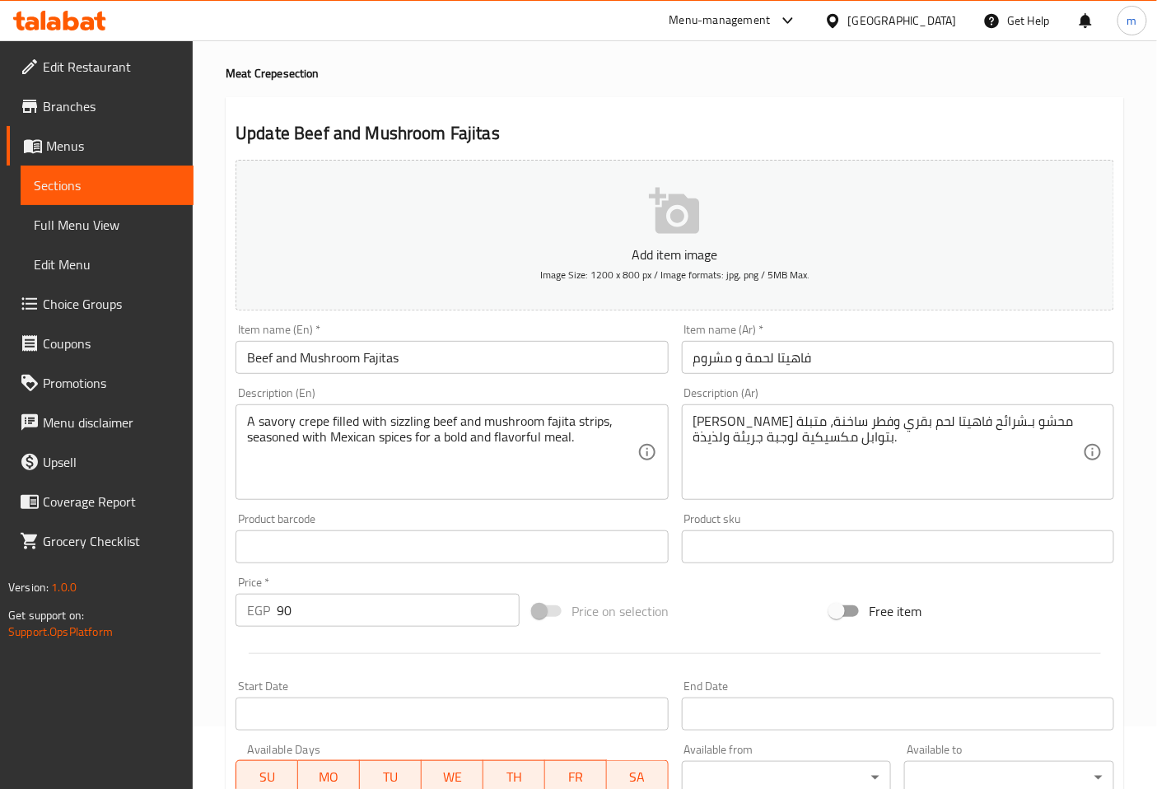
scroll to position [0, 0]
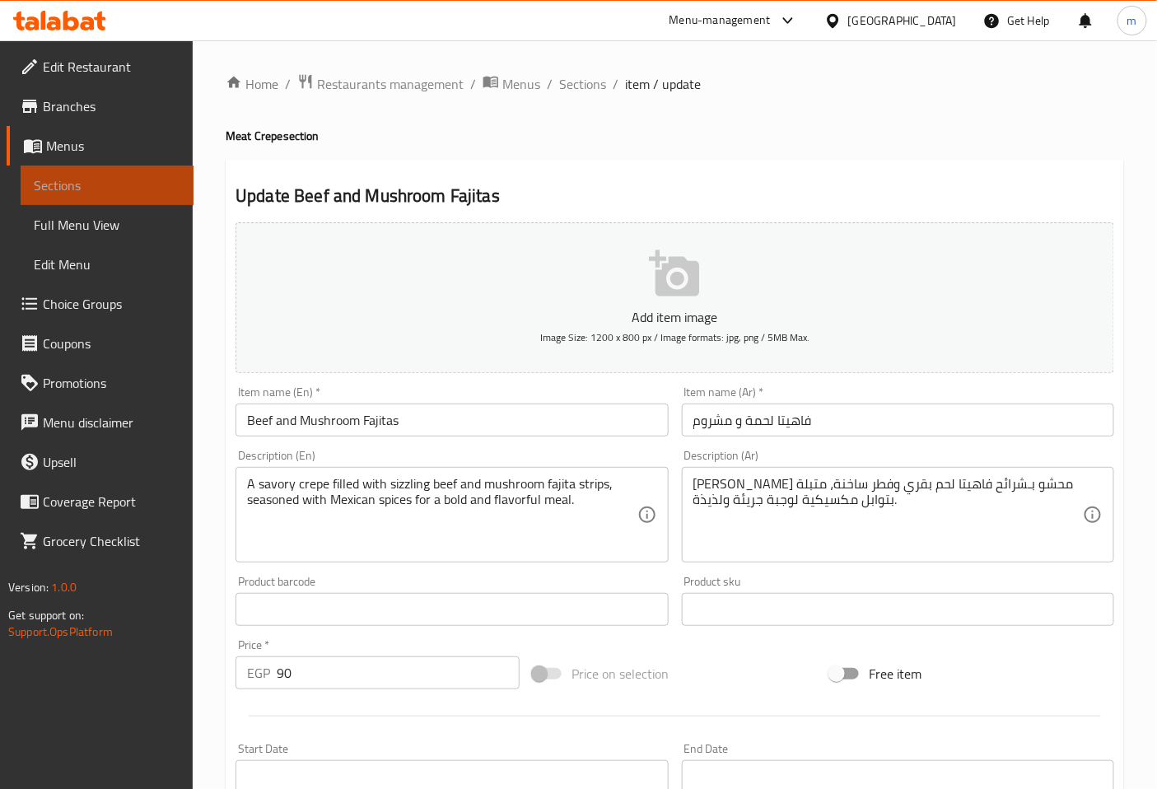
click at [134, 183] on span "Sections" at bounding box center [107, 185] width 147 height 20
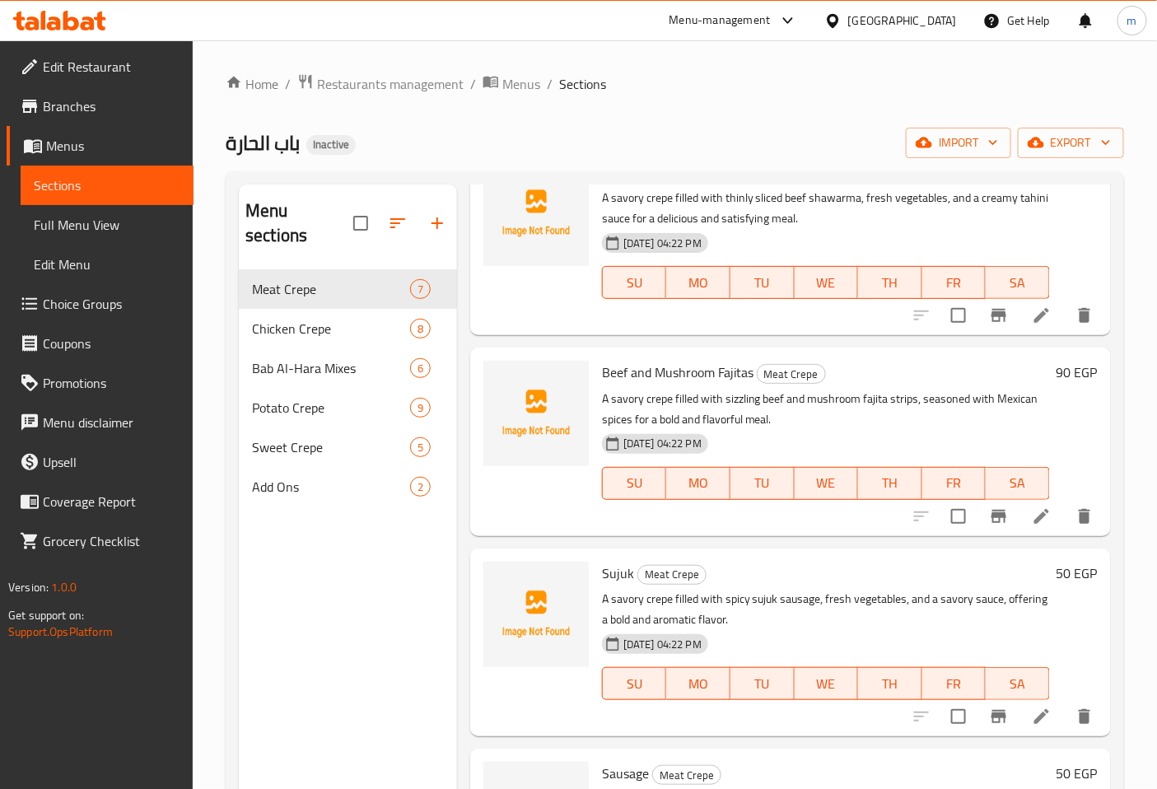
scroll to position [91, 0]
click at [1032, 711] on icon at bounding box center [1042, 716] width 20 height 20
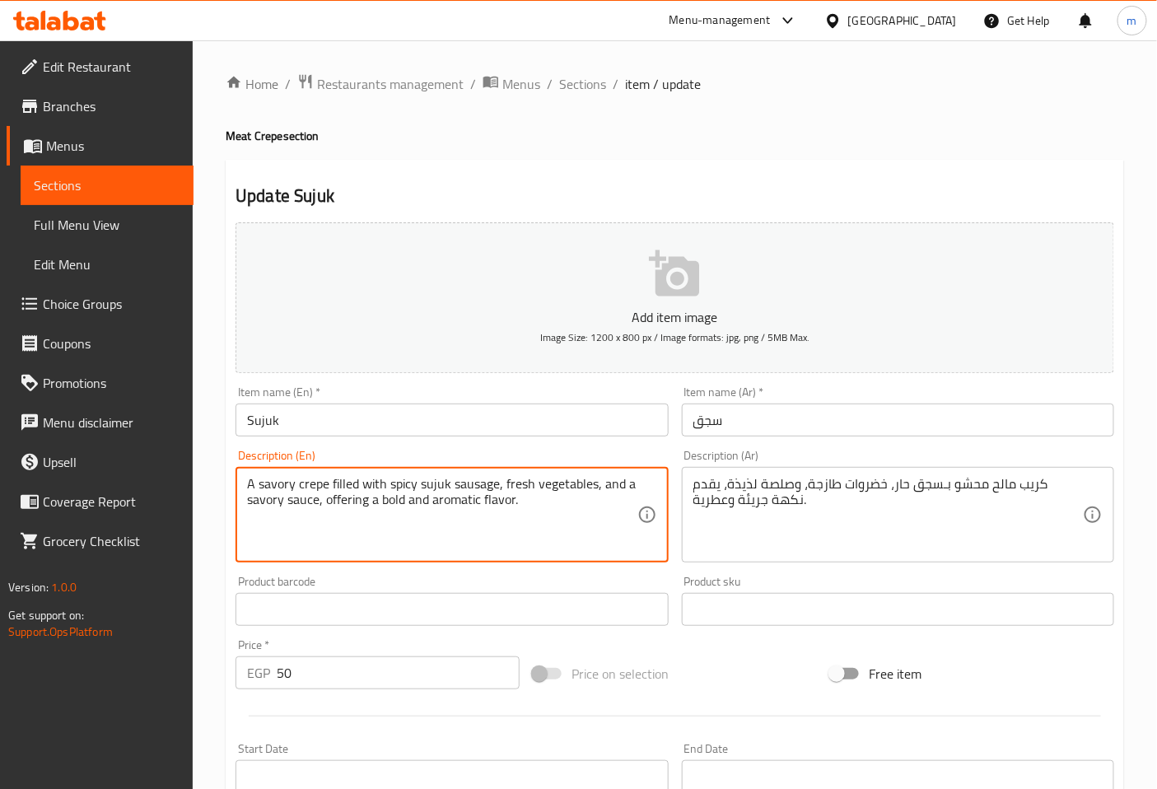
click at [547, 511] on textarea "A savory crepe filled with spicy sujuk sausage, fresh vegetables, and a savory …" at bounding box center [442, 515] width 390 height 78
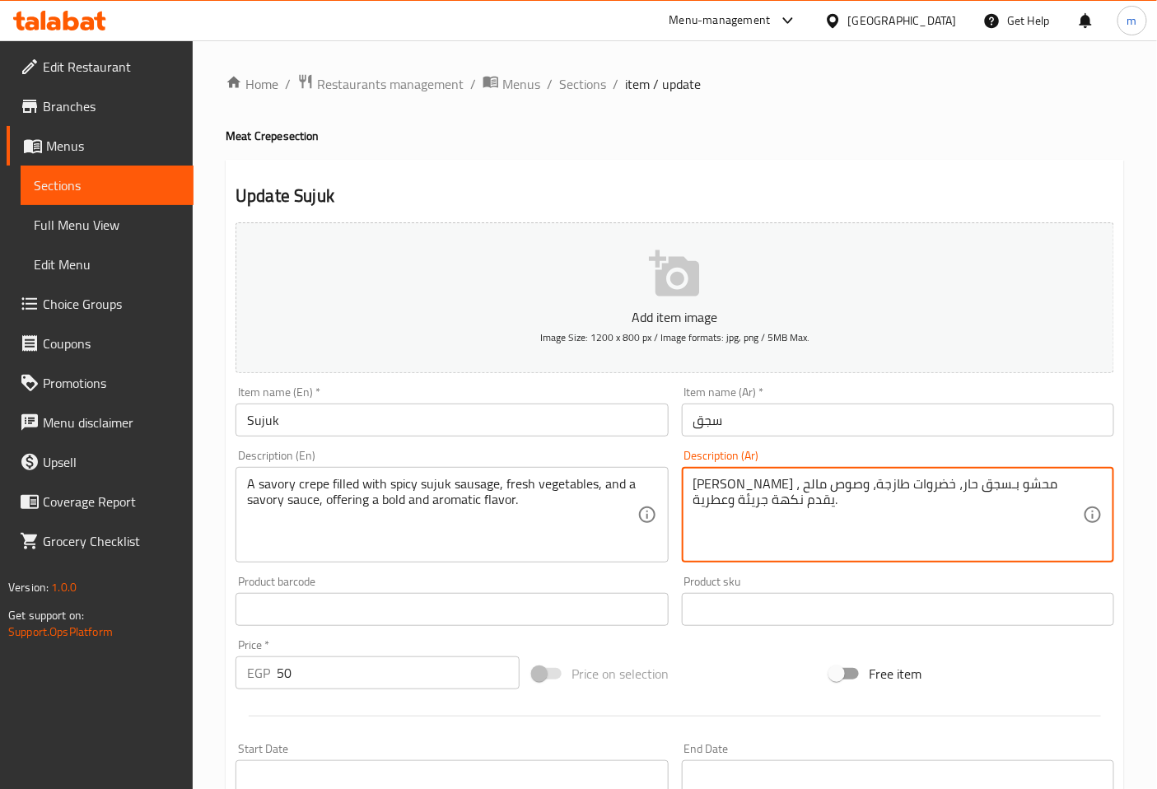
type textarea "كريب مالح محشو بـسجق حار، خضروات طازجة، وصوص مالح ، يقدم نكهة جريئة وعطرية."
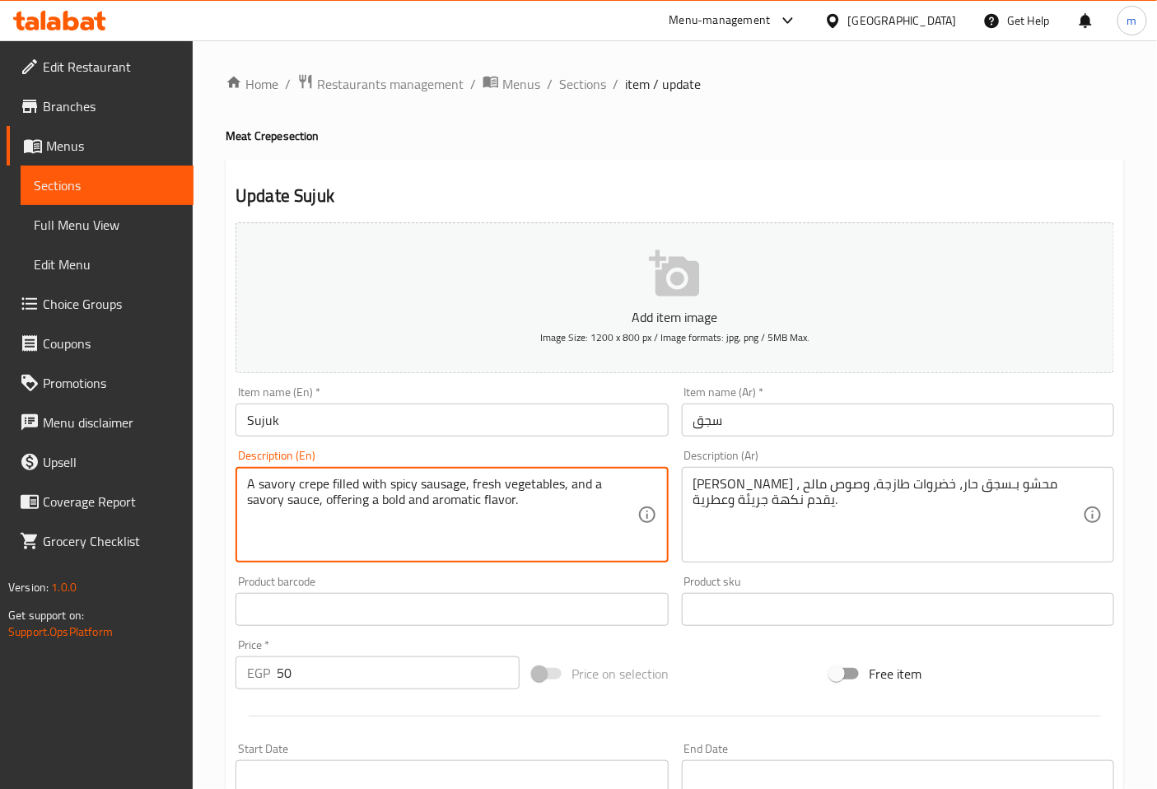
type textarea "A savory crepe filled with spicy sausage, fresh vegetables, and a savory sauce,…"
click at [315, 428] on input "Sujuk" at bounding box center [452, 420] width 432 height 33
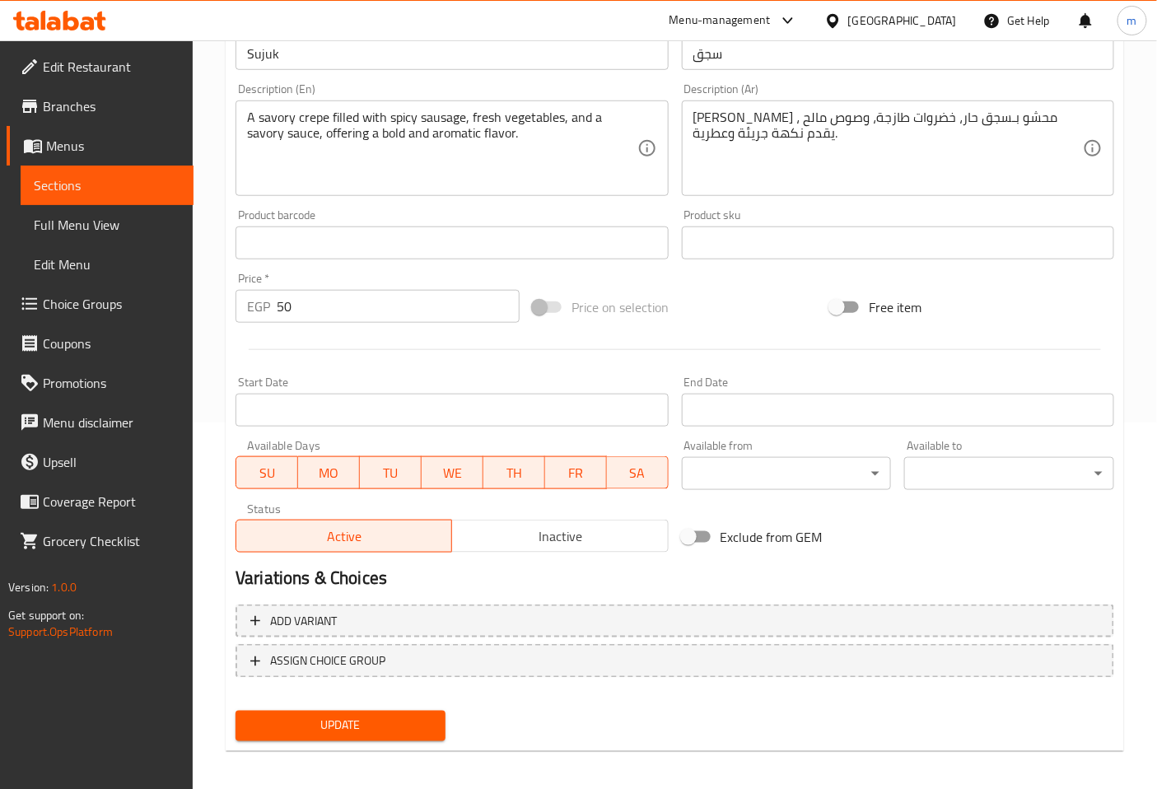
scroll to position [371, 0]
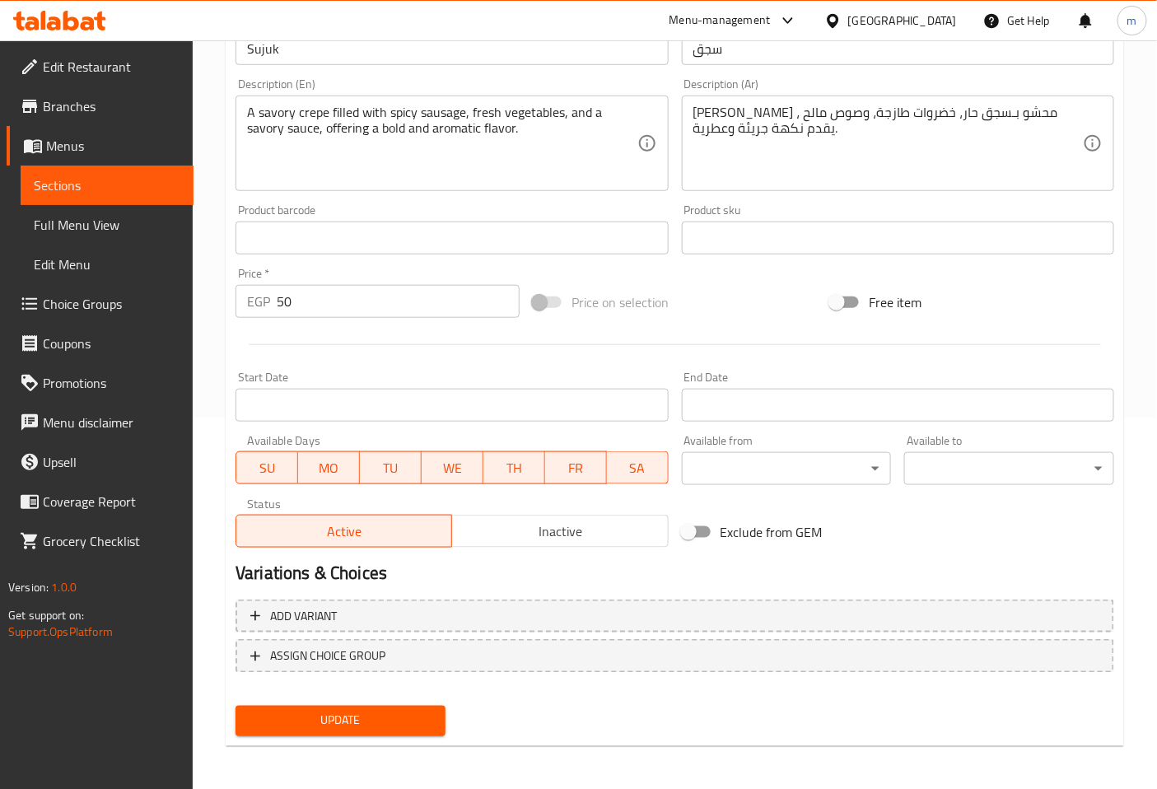
click at [408, 716] on span "Update" at bounding box center [341, 721] width 184 height 21
click at [134, 178] on span "Sections" at bounding box center [107, 185] width 147 height 20
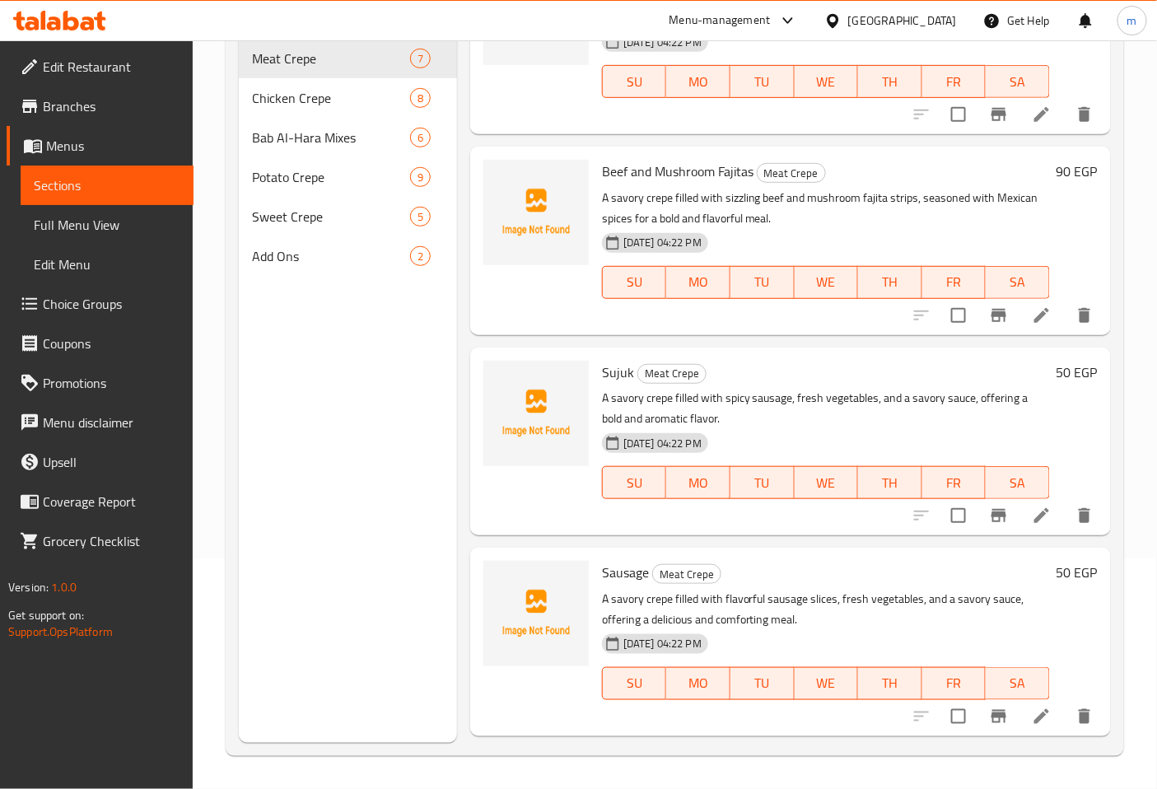
scroll to position [91, 0]
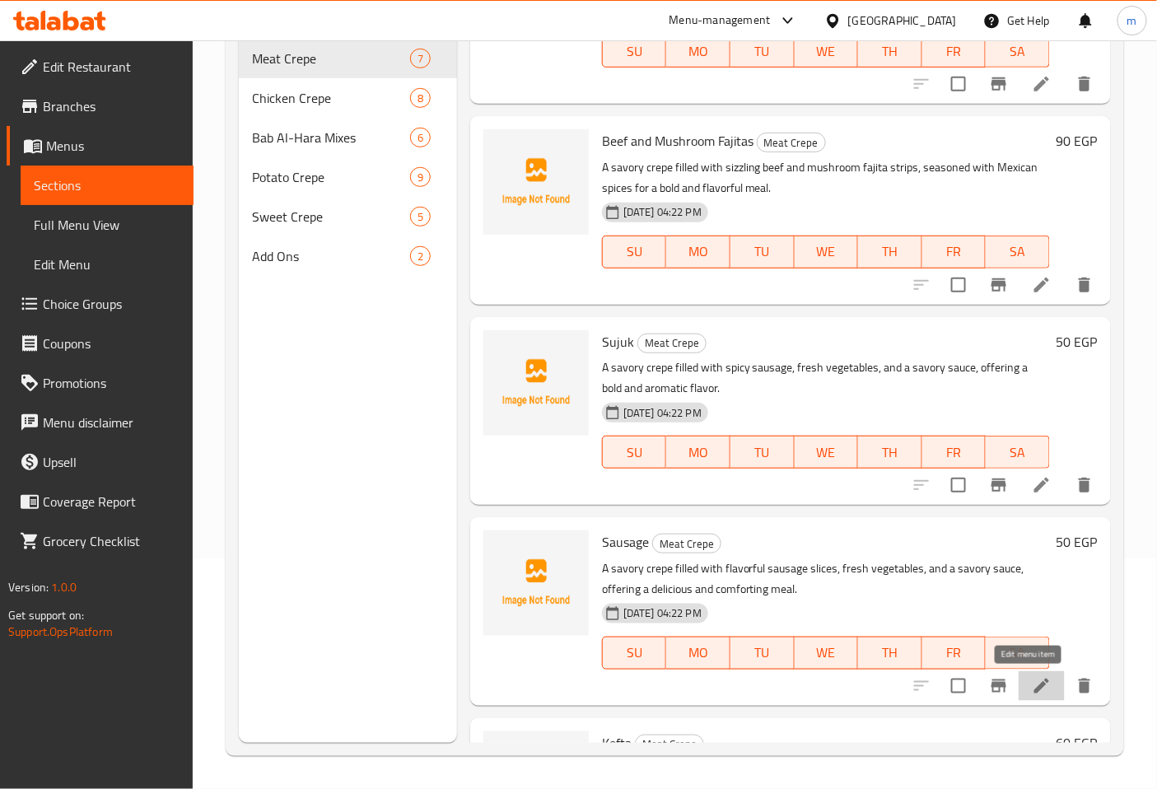
click at [1033, 678] on icon at bounding box center [1042, 686] width 20 height 20
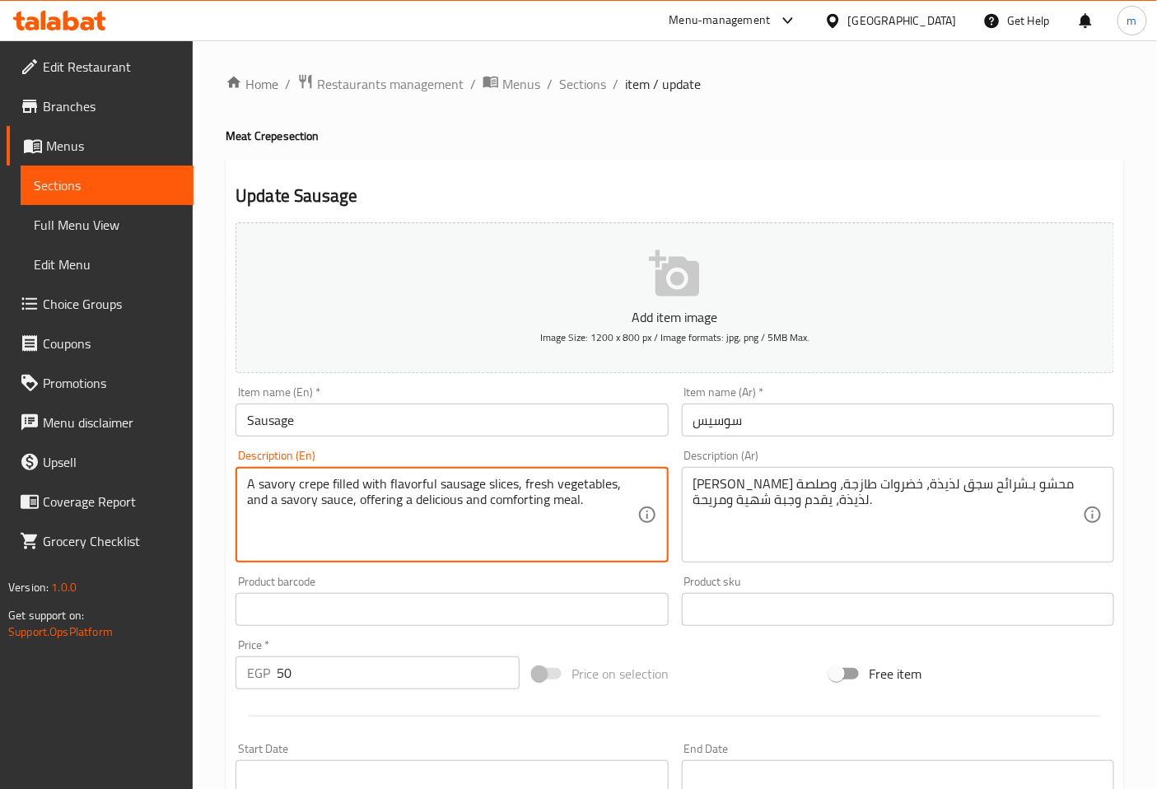
click at [593, 502] on textarea "A savory crepe filled with flavorful sausage slices, fresh vegetables, and a sa…" at bounding box center [442, 515] width 390 height 78
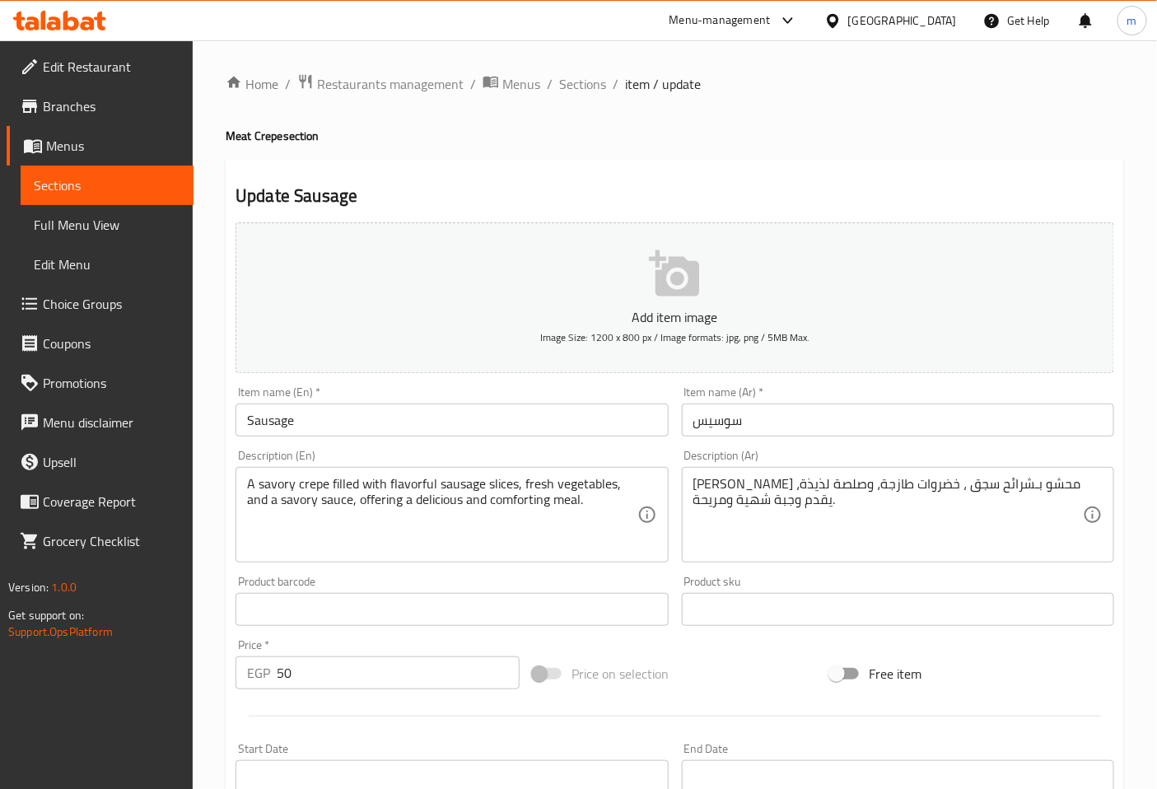
click at [725, 487] on textarea "كريب مالح محشو بـشرائح سجق ، خضروات طازجة، وصلصة لذيذة، يقدم وجبة شهية ومريحة." at bounding box center [888, 515] width 390 height 78
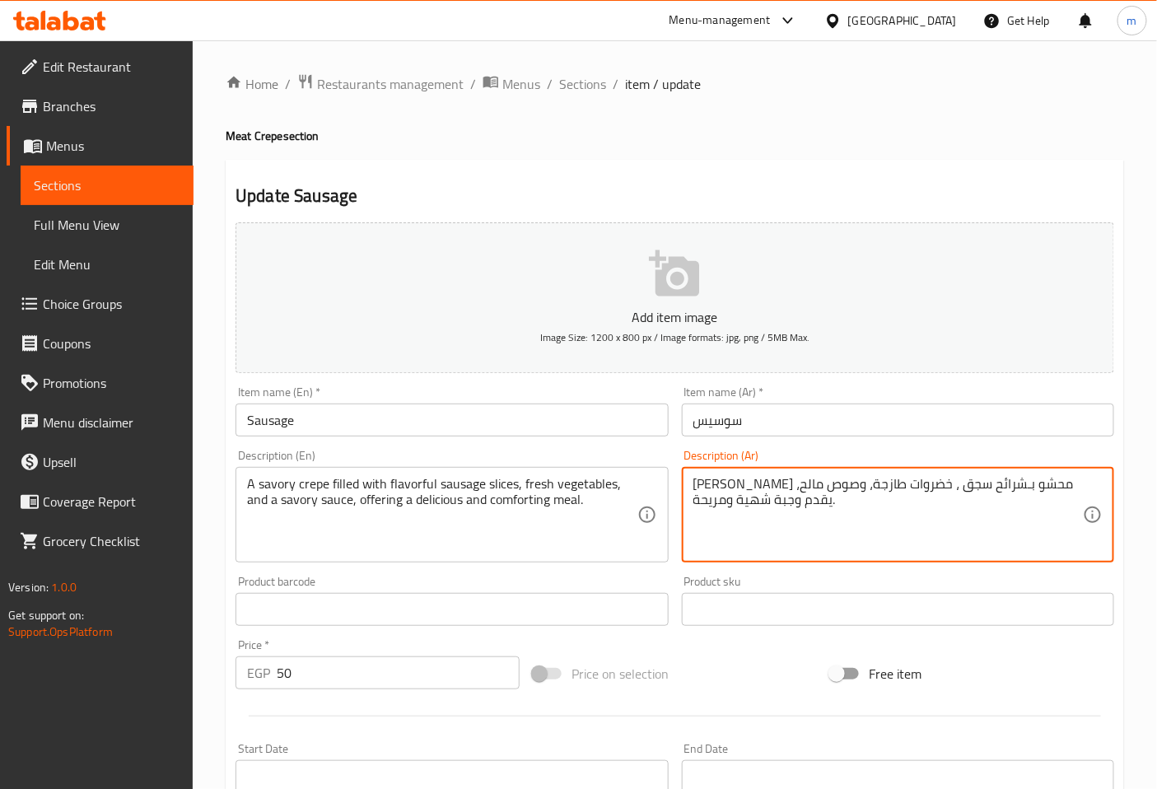
click at [836, 514] on textarea "كريب مالح محشو بـشرائح سجق ، خضروات طازجة، وصوص مالح، يقدم وجبة شهية ومريحة." at bounding box center [888, 515] width 390 height 78
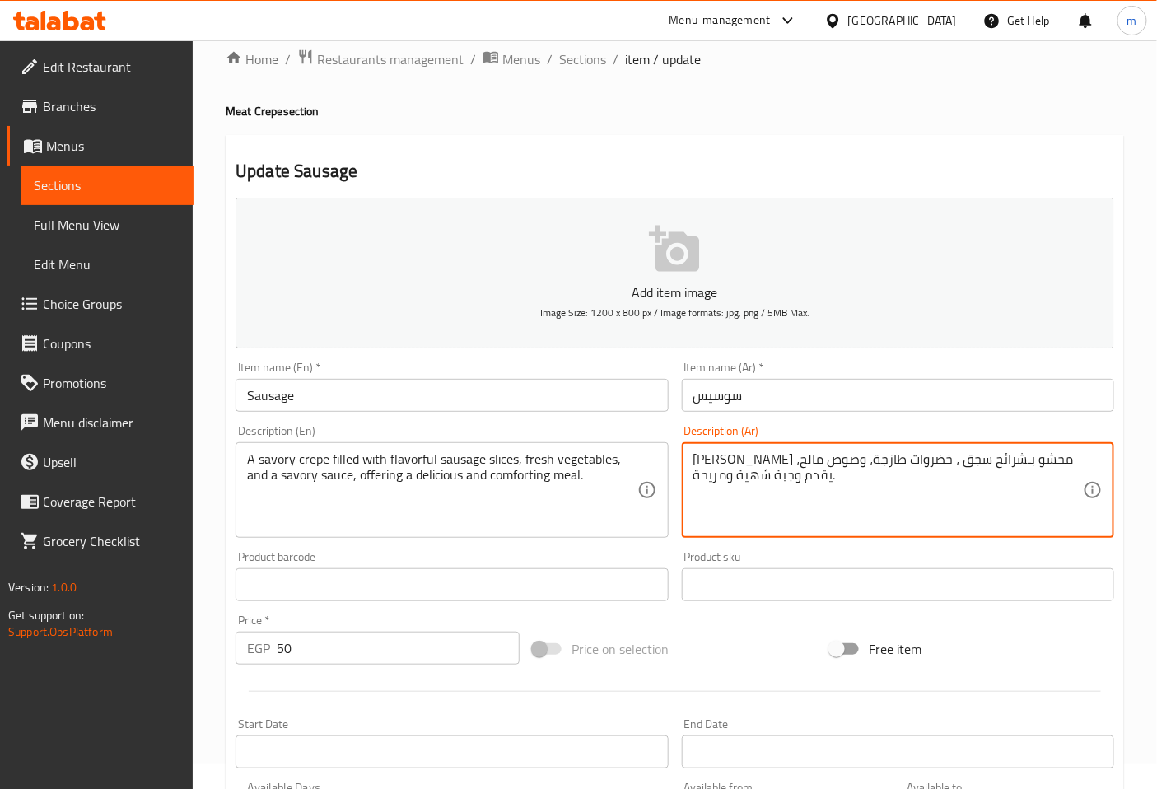
scroll to position [5, 0]
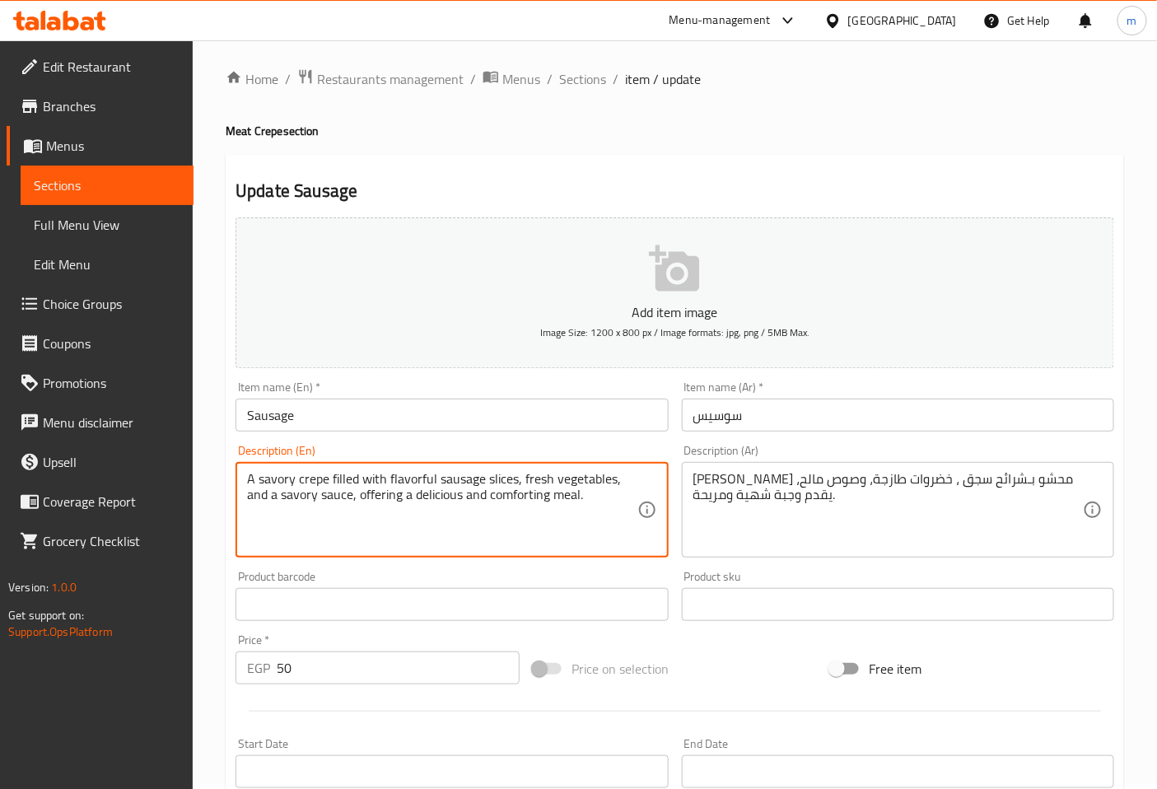
drag, startPoint x: 422, startPoint y: 480, endPoint x: 388, endPoint y: 481, distance: 33.8
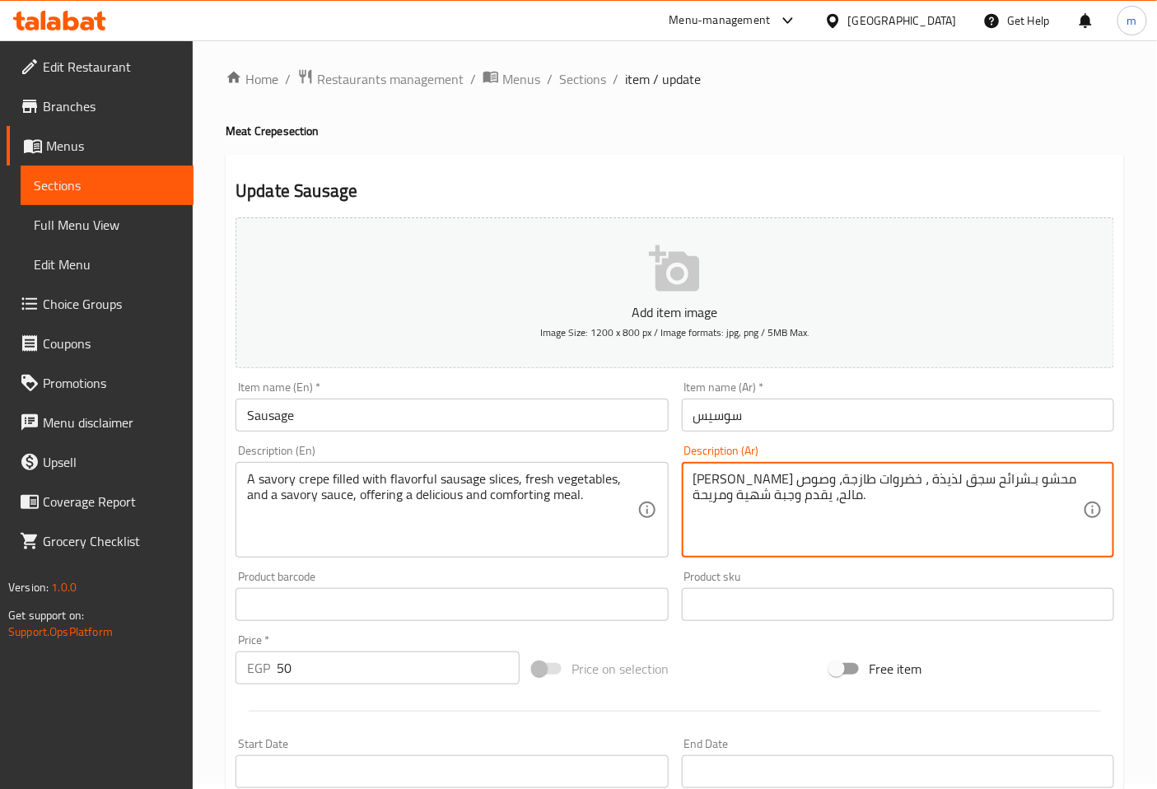
click at [844, 538] on textarea "كريب مالح محشو بـشرائح سجق لذيذة ، خضروات طازجة، وصوص مالح، يقدم وجبة شهية ومري…" at bounding box center [888, 510] width 390 height 78
type textarea "كريب مالح محشو بـشرائح سجق لذيذة ، خضروات طازجة، وصوص مالح، يقدم وجبة شهية ومري…"
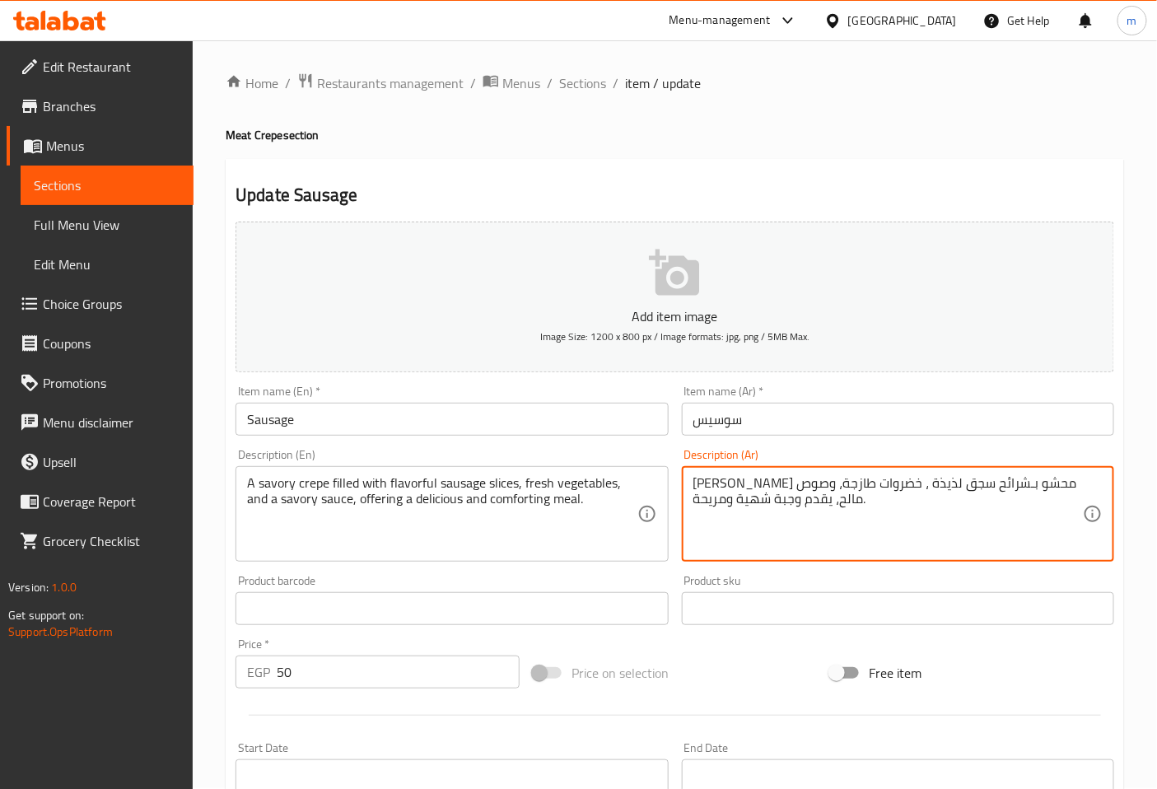
scroll to position [0, 0]
click at [152, 152] on span "Menus" at bounding box center [113, 146] width 134 height 20
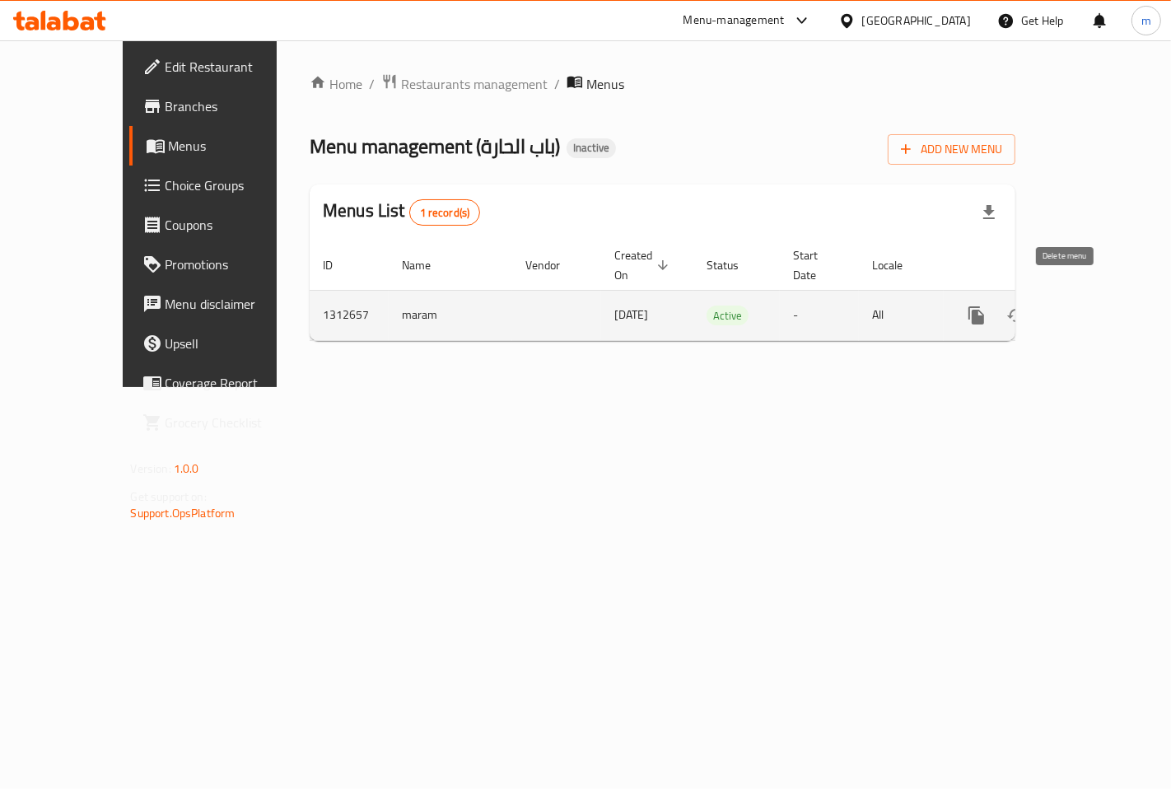
click at [1085, 300] on link "enhanced table" at bounding box center [1095, 316] width 40 height 40
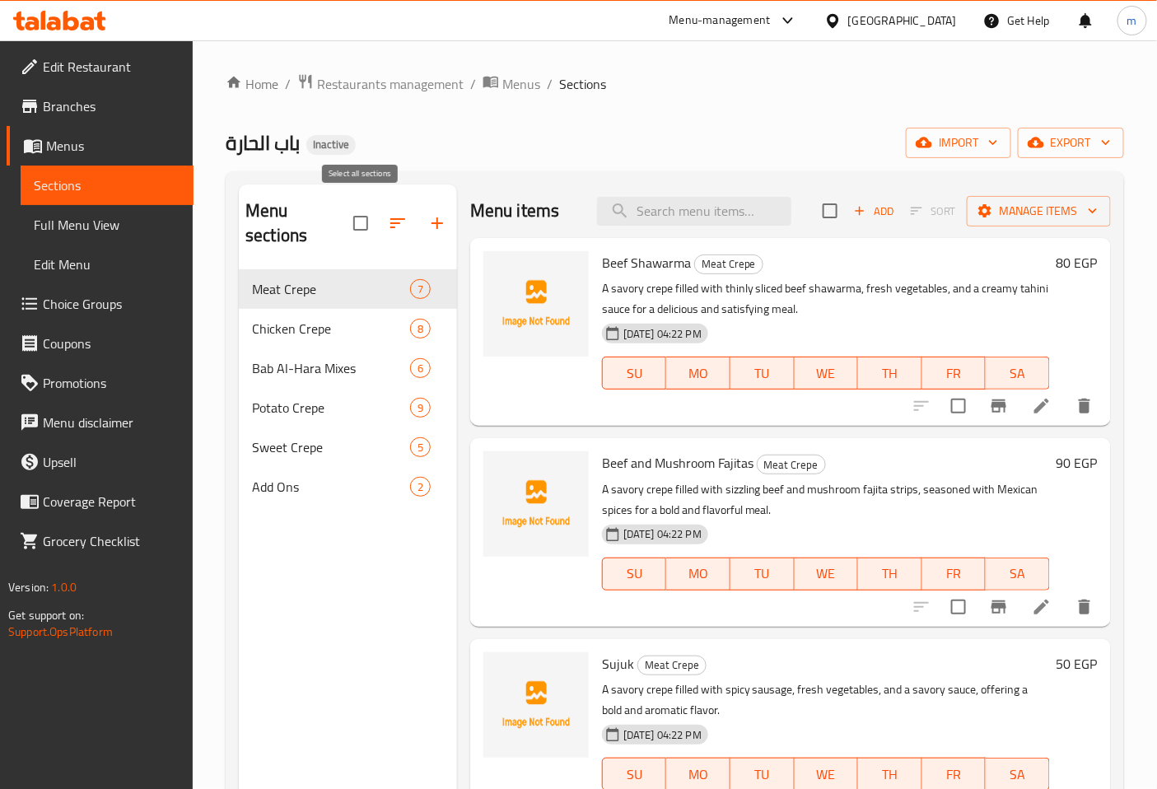
click at [346, 212] on input "checkbox" at bounding box center [360, 223] width 35 height 35
checkbox input "true"
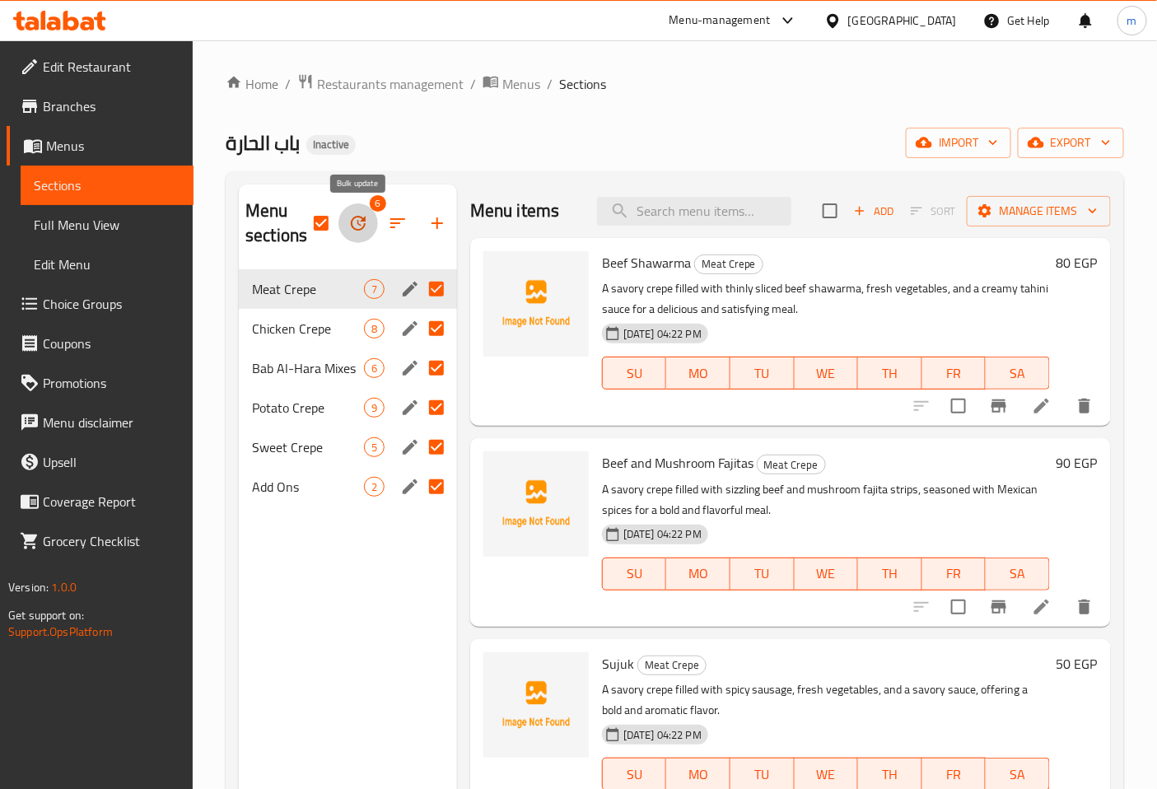
click at [364, 217] on icon "button" at bounding box center [358, 223] width 20 height 20
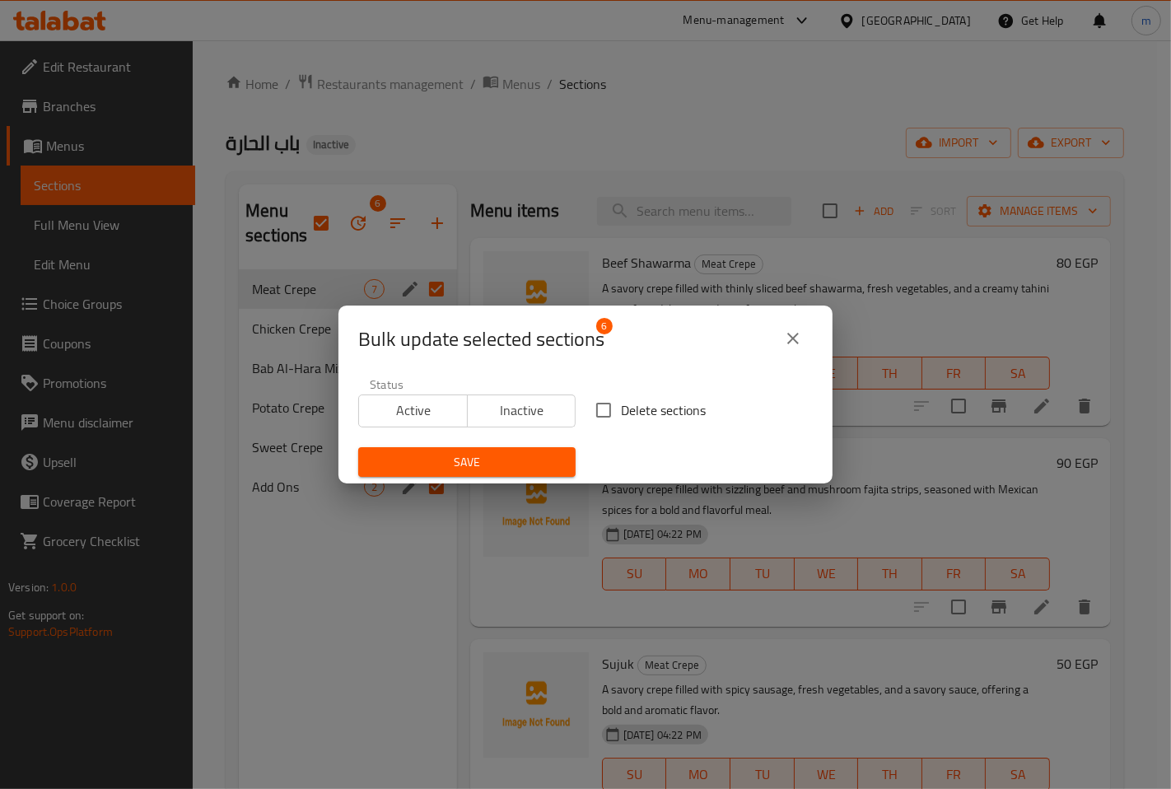
click at [817, 330] on div "Bulk update selected sections 6" at bounding box center [585, 339] width 494 height 66
click at [795, 335] on icon "close" at bounding box center [793, 339] width 12 height 12
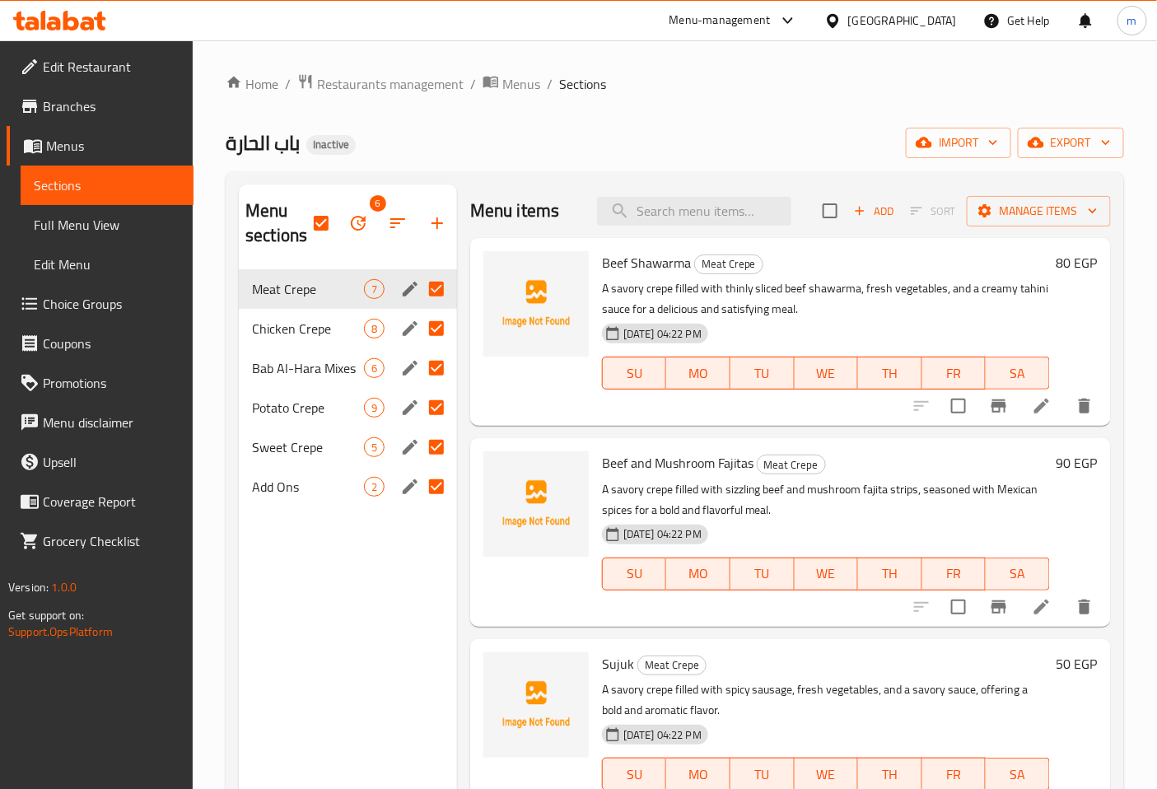
click at [86, 147] on span "Menus" at bounding box center [113, 146] width 134 height 20
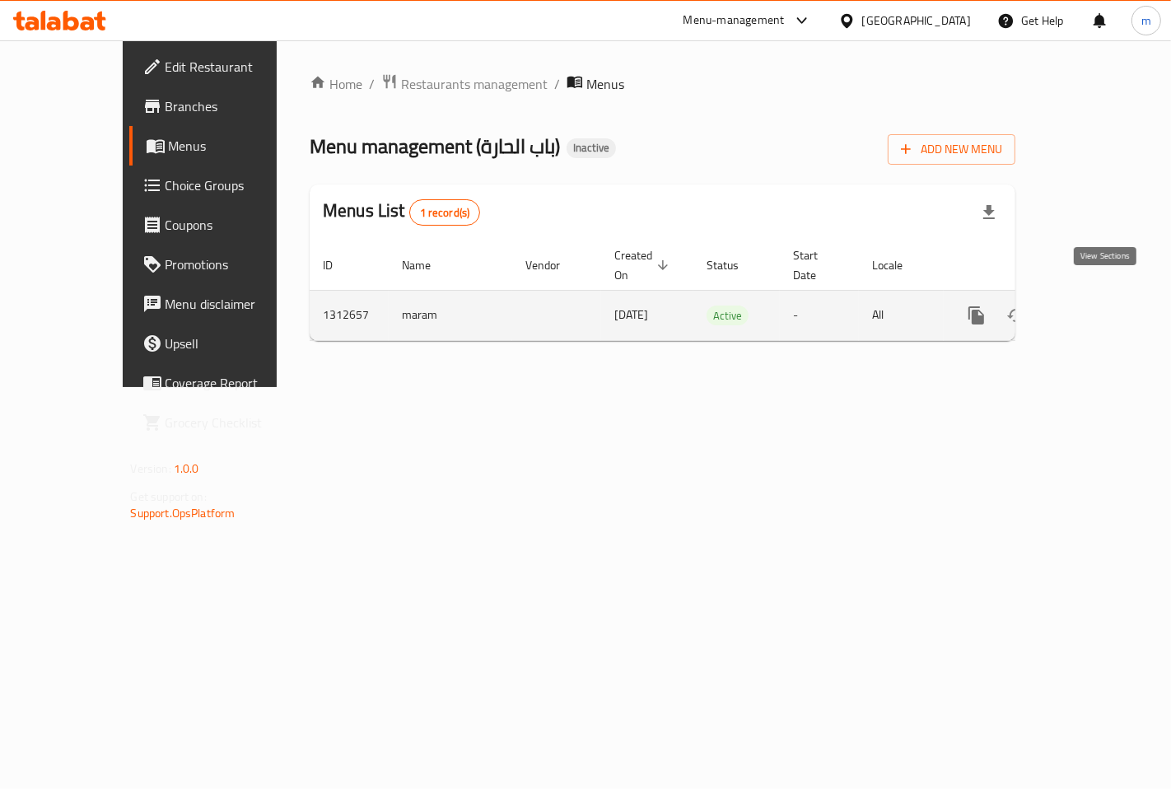
click at [1105, 306] on icon "enhanced table" at bounding box center [1095, 316] width 20 height 20
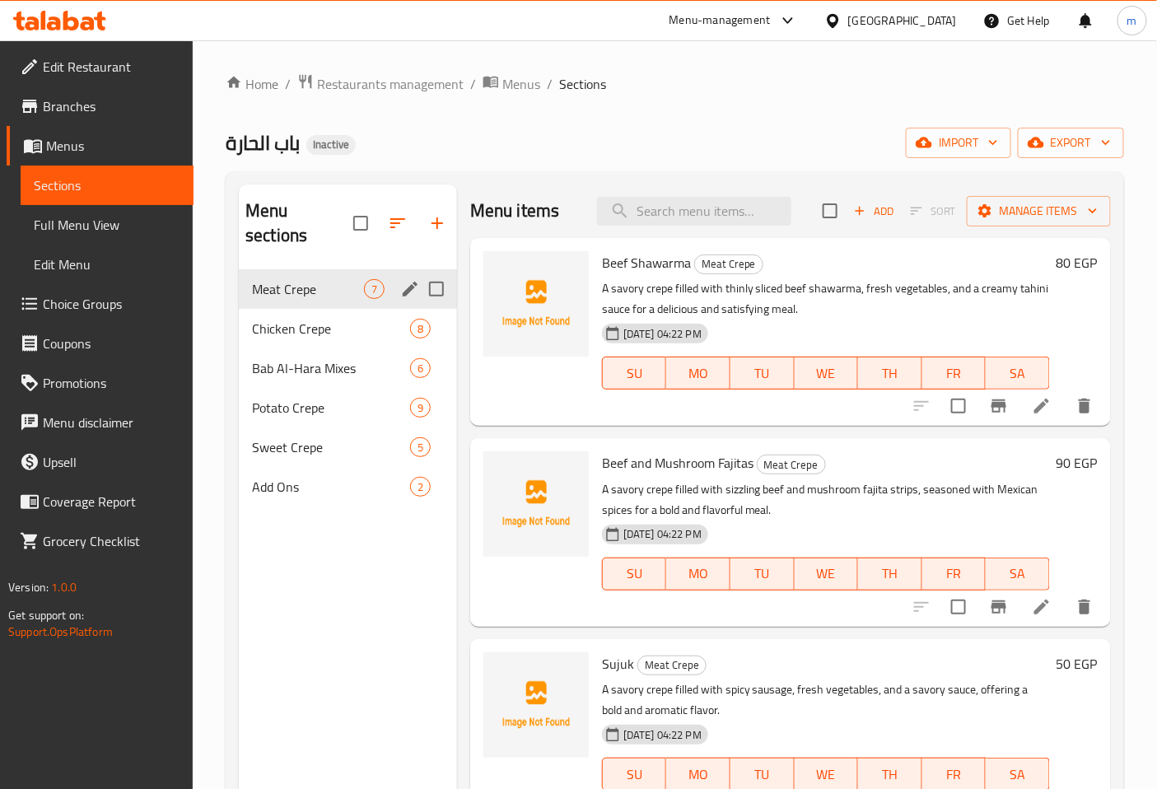
click at [433, 272] on input "Menu sections" at bounding box center [436, 289] width 35 height 35
checkbox input "true"
click at [369, 233] on button "button" at bounding box center [358, 223] width 40 height 40
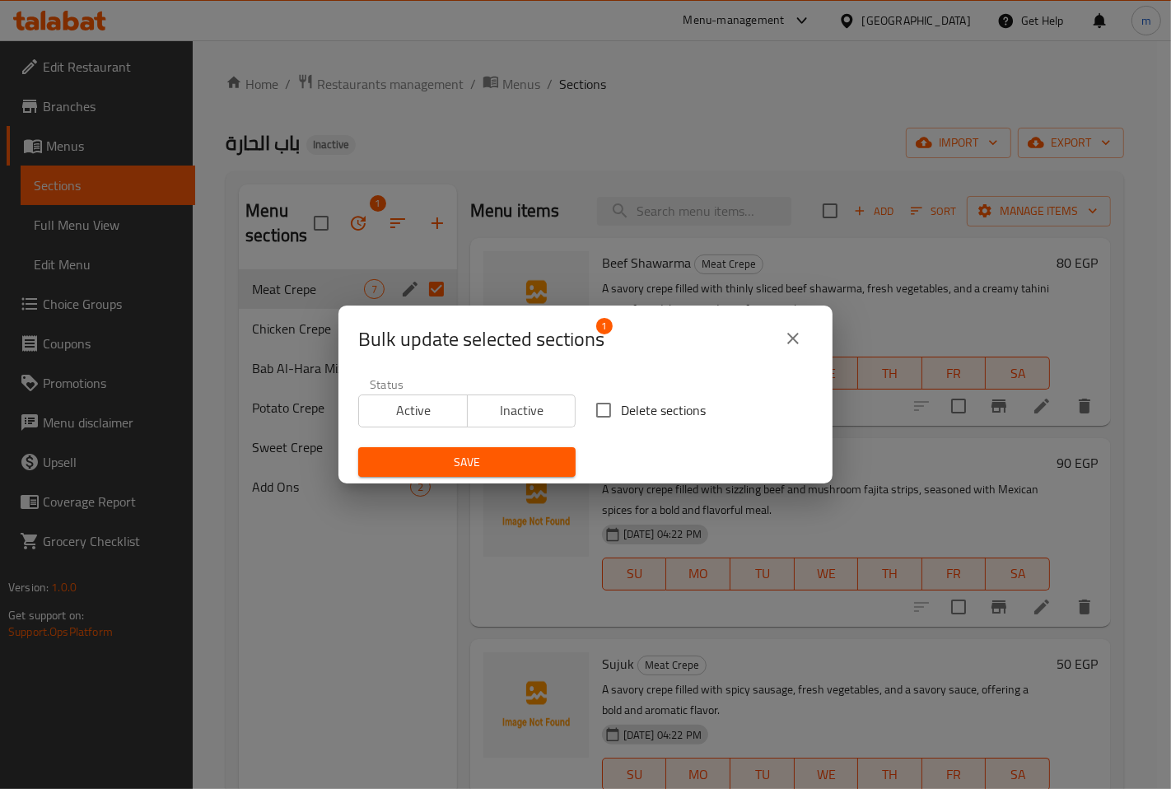
click at [616, 397] on label "Delete sections" at bounding box center [645, 410] width 119 height 35
click at [616, 397] on input "Delete sections" at bounding box center [603, 410] width 35 height 35
checkbox input "true"
click at [800, 340] on icon "close" at bounding box center [793, 339] width 20 height 20
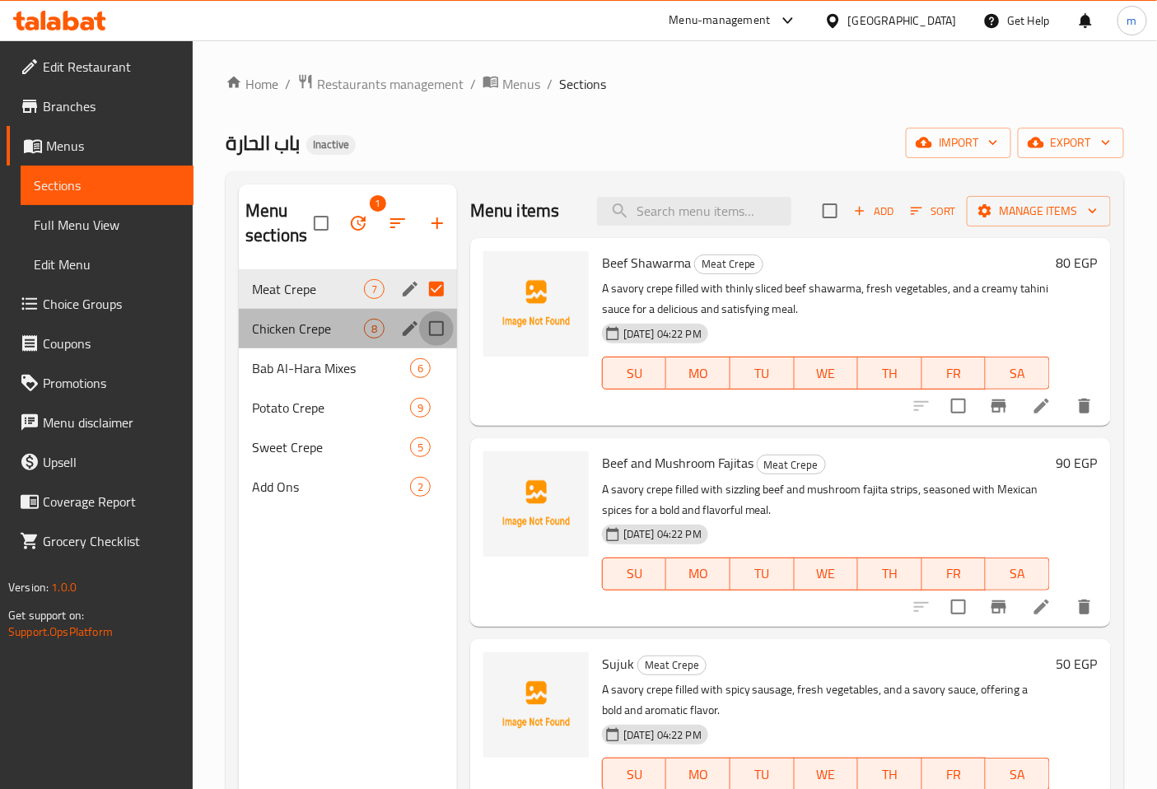
click at [437, 324] on input "Menu sections" at bounding box center [436, 328] width 35 height 35
checkbox input "true"
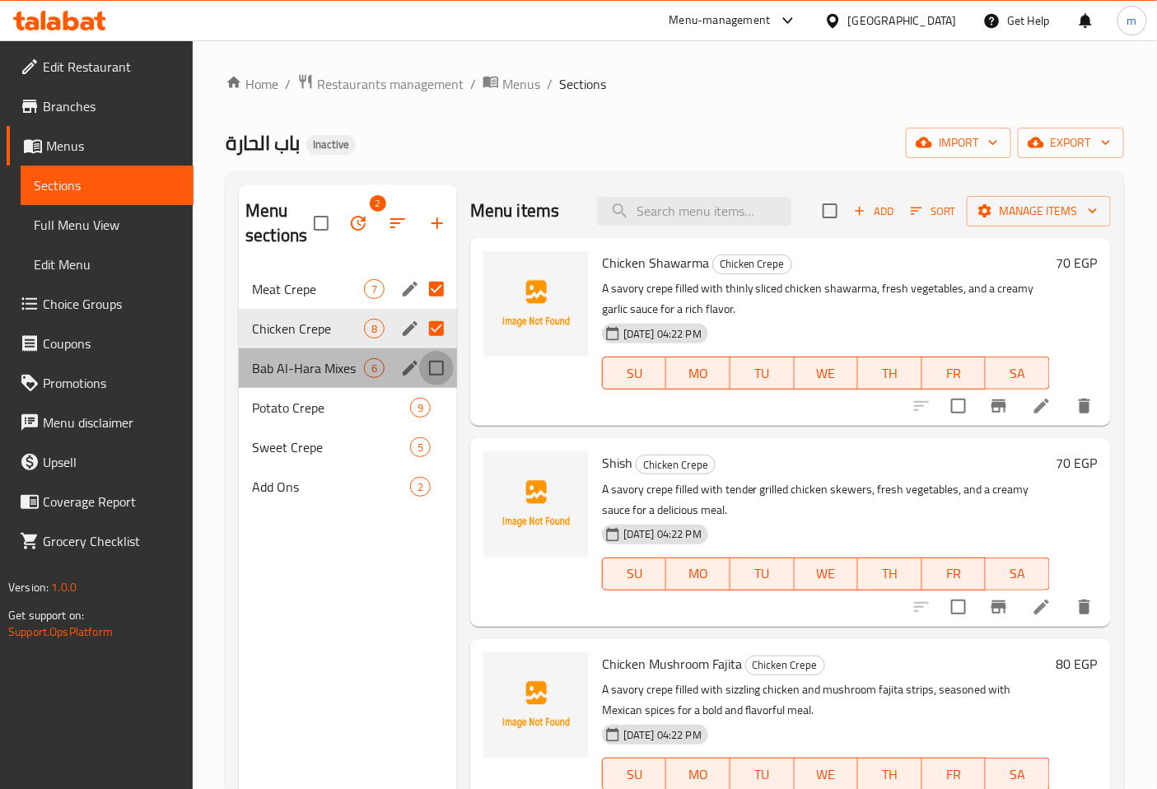
click at [433, 380] on input "Menu sections" at bounding box center [436, 368] width 35 height 35
checkbox input "true"
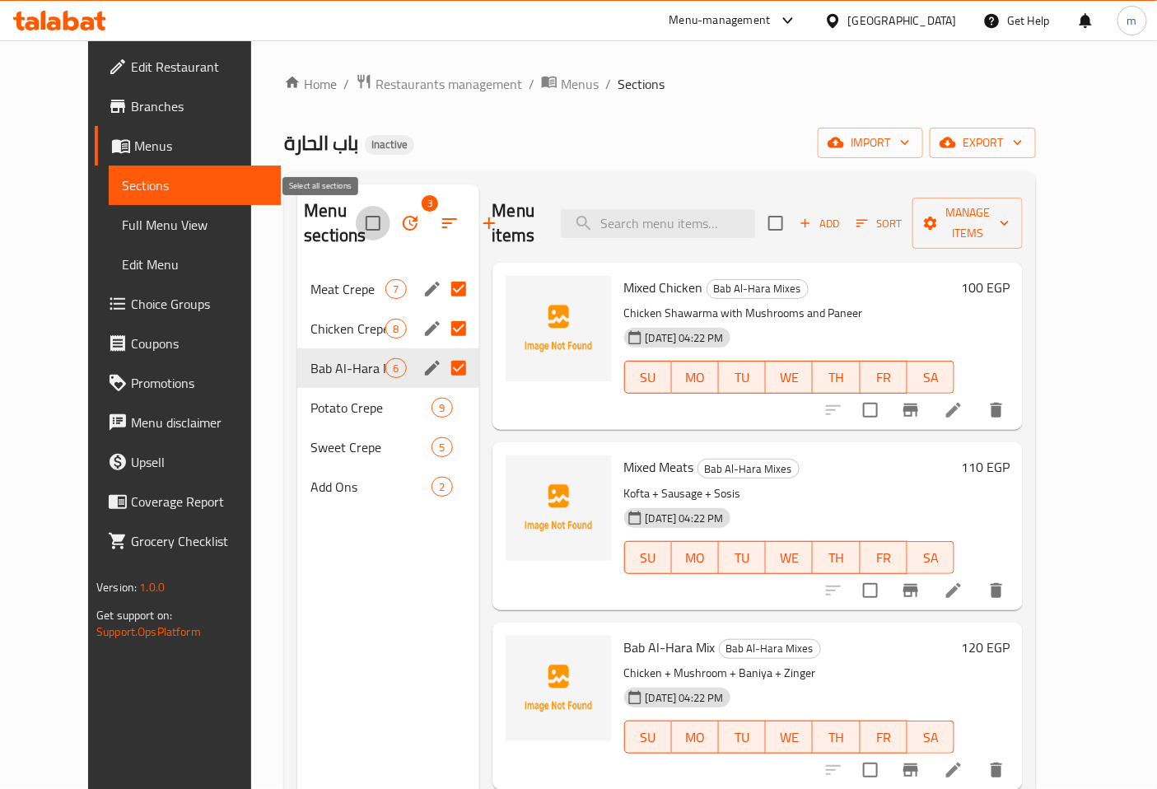
click at [356, 232] on input "checkbox" at bounding box center [373, 223] width 35 height 35
checkbox input "true"
click at [403, 226] on icon "button" at bounding box center [410, 223] width 15 height 15
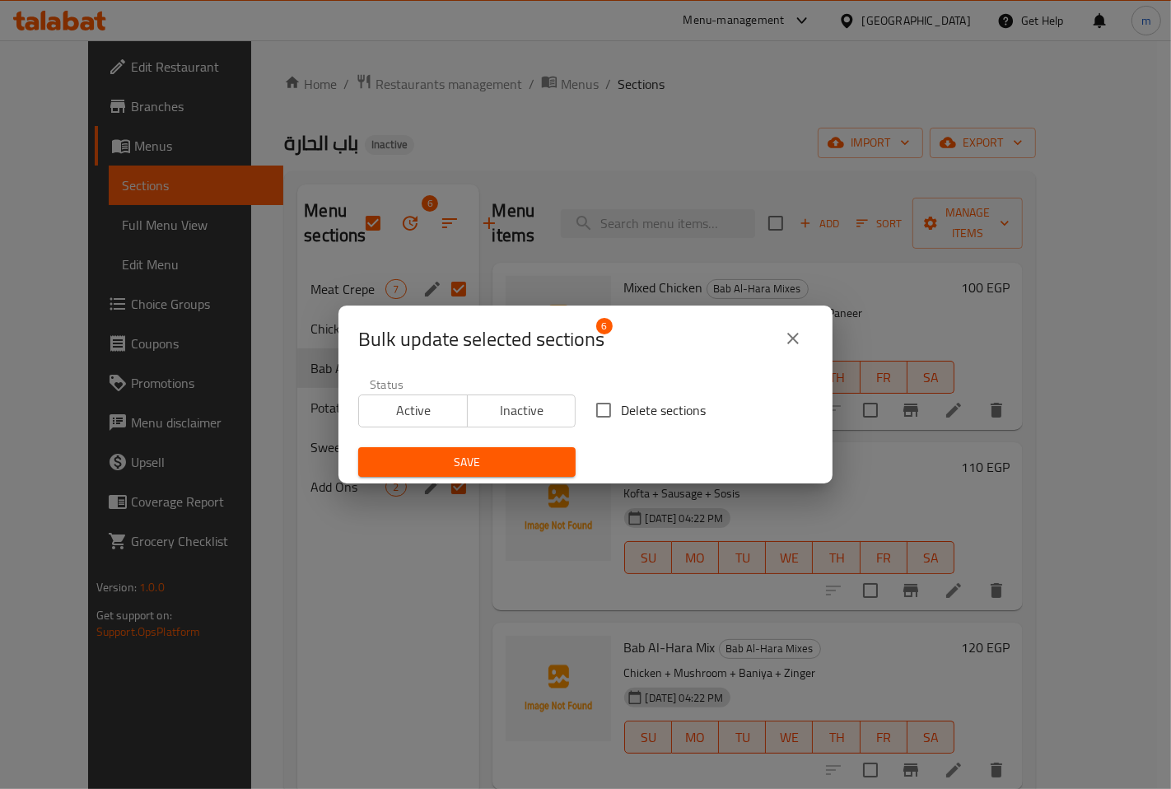
click at [612, 393] on input "Delete sections" at bounding box center [603, 410] width 35 height 35
checkbox input "true"
click at [528, 450] on button "Save" at bounding box center [466, 462] width 217 height 30
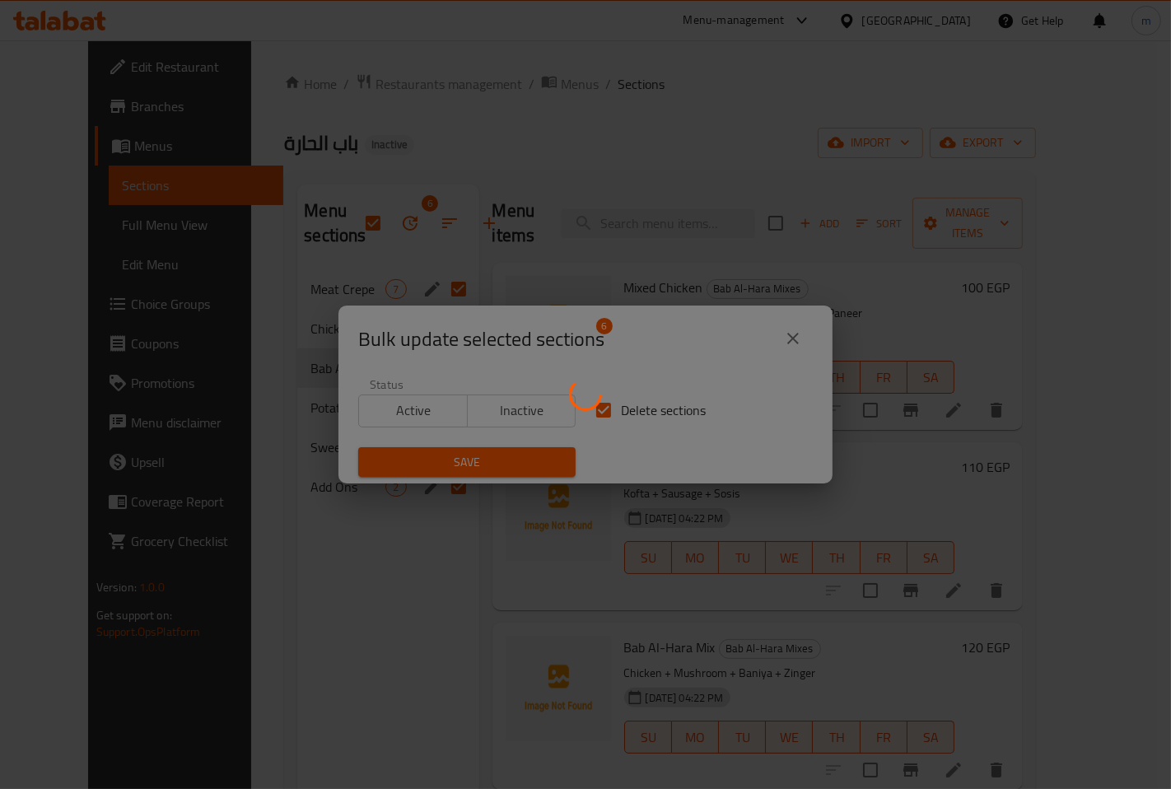
checkbox input "false"
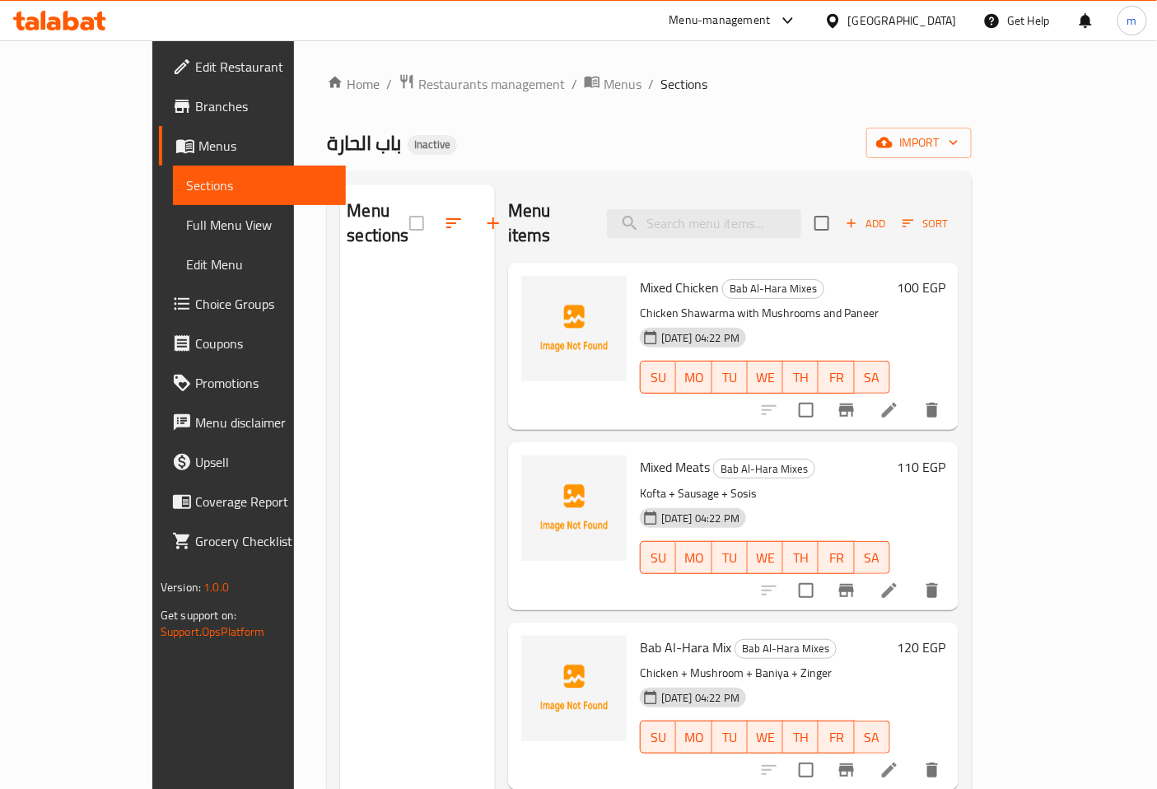
click at [376, 447] on div "Menu sections" at bounding box center [417, 578] width 155 height 789
click at [938, 403] on icon "delete" at bounding box center [932, 410] width 12 height 15
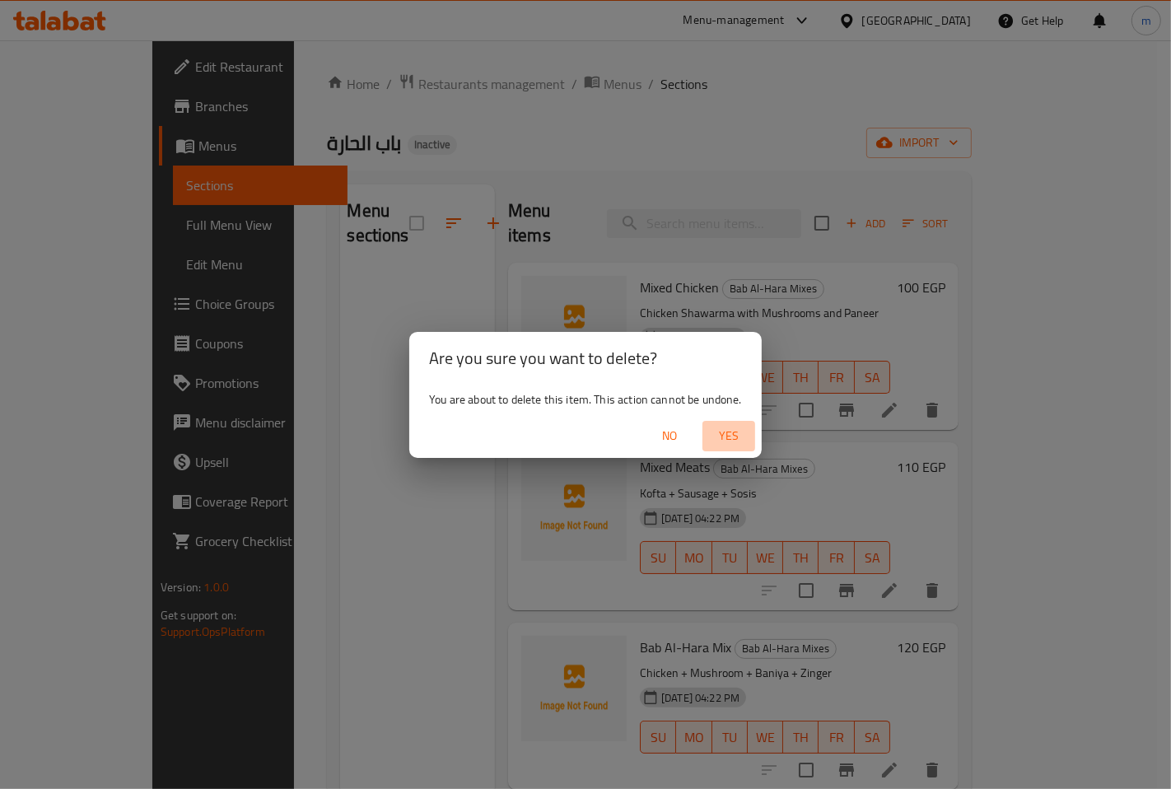
click at [730, 432] on span "Yes" at bounding box center [729, 436] width 40 height 21
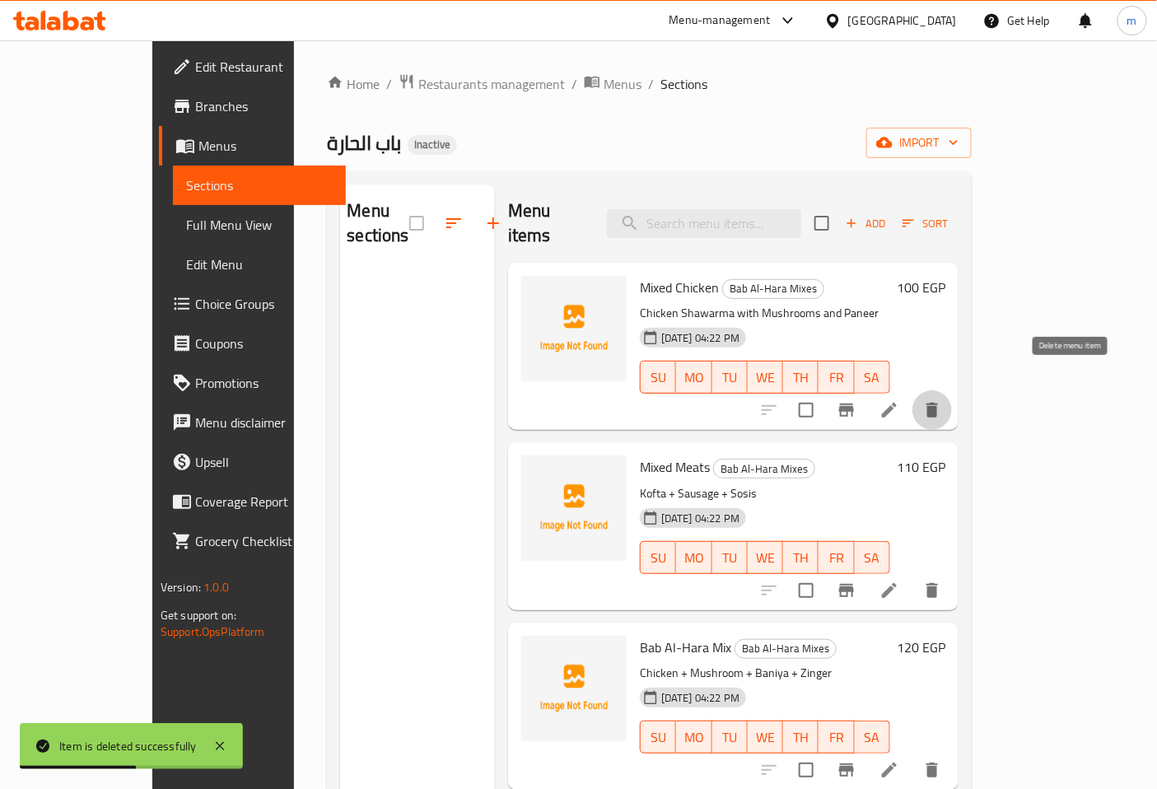
click at [938, 403] on icon "delete" at bounding box center [932, 410] width 12 height 15
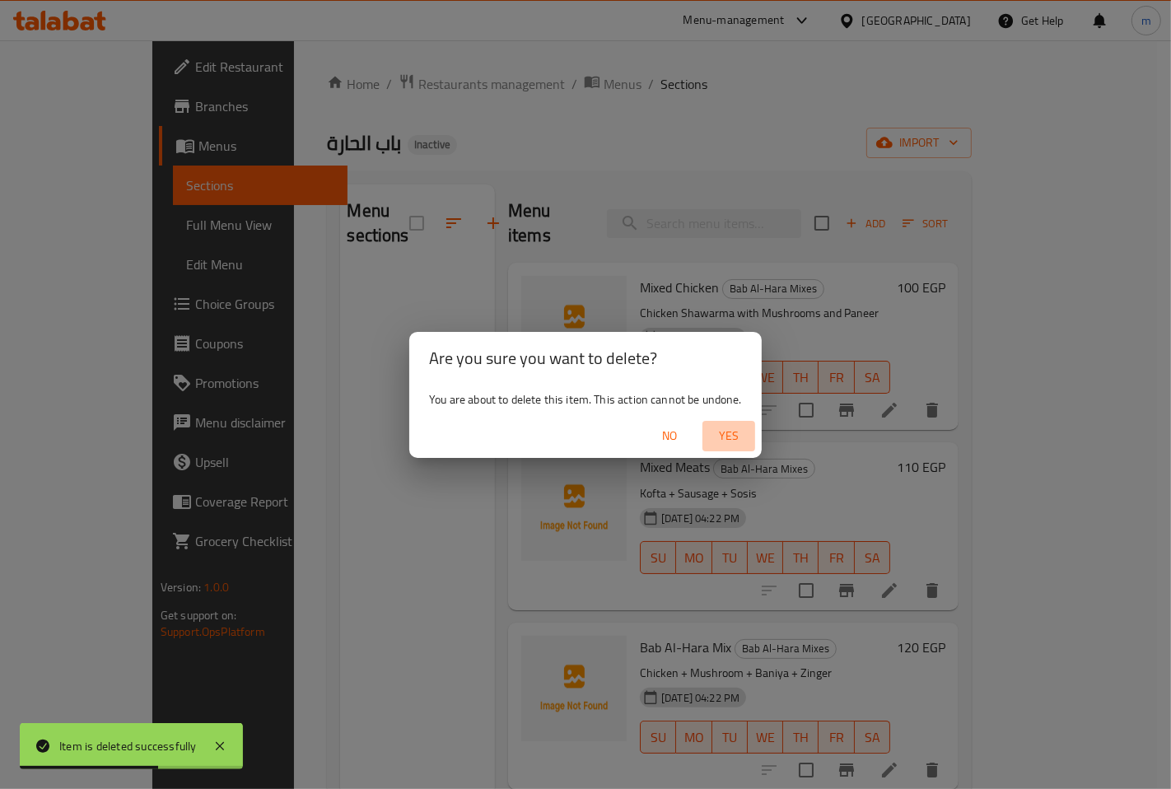
click at [733, 428] on span "Yes" at bounding box center [729, 436] width 40 height 21
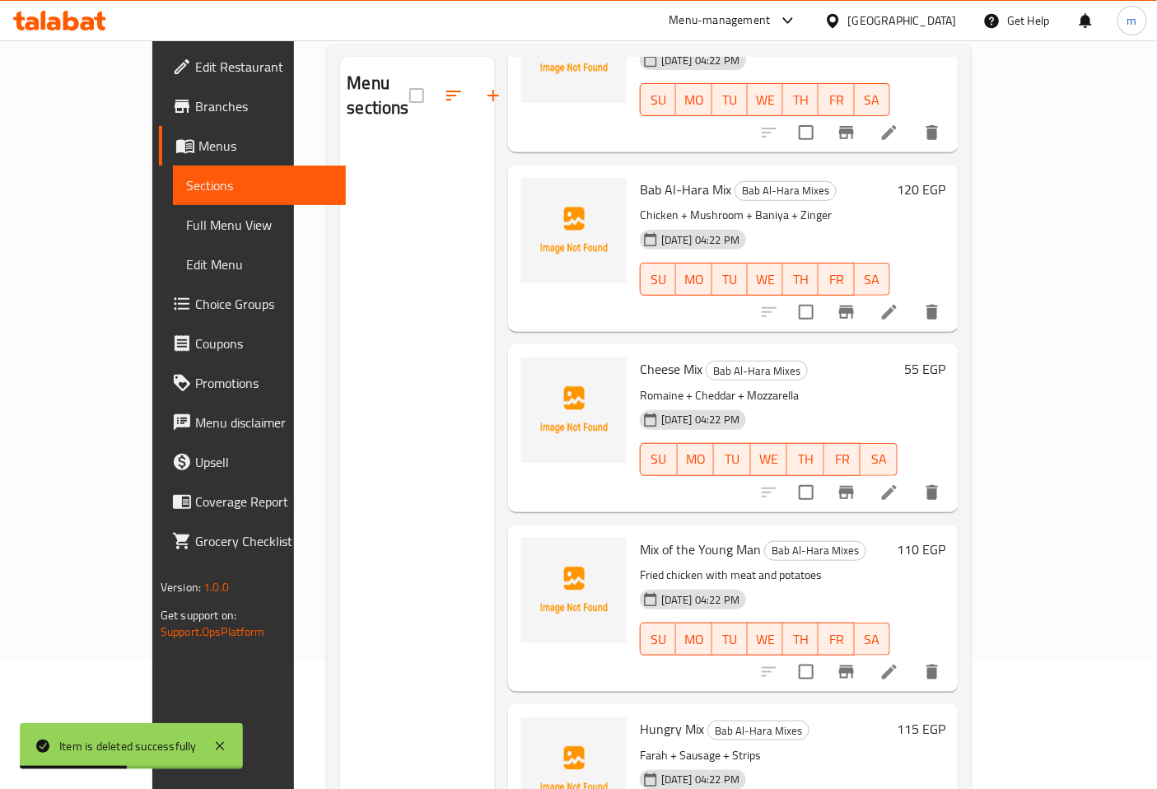
scroll to position [231, 0]
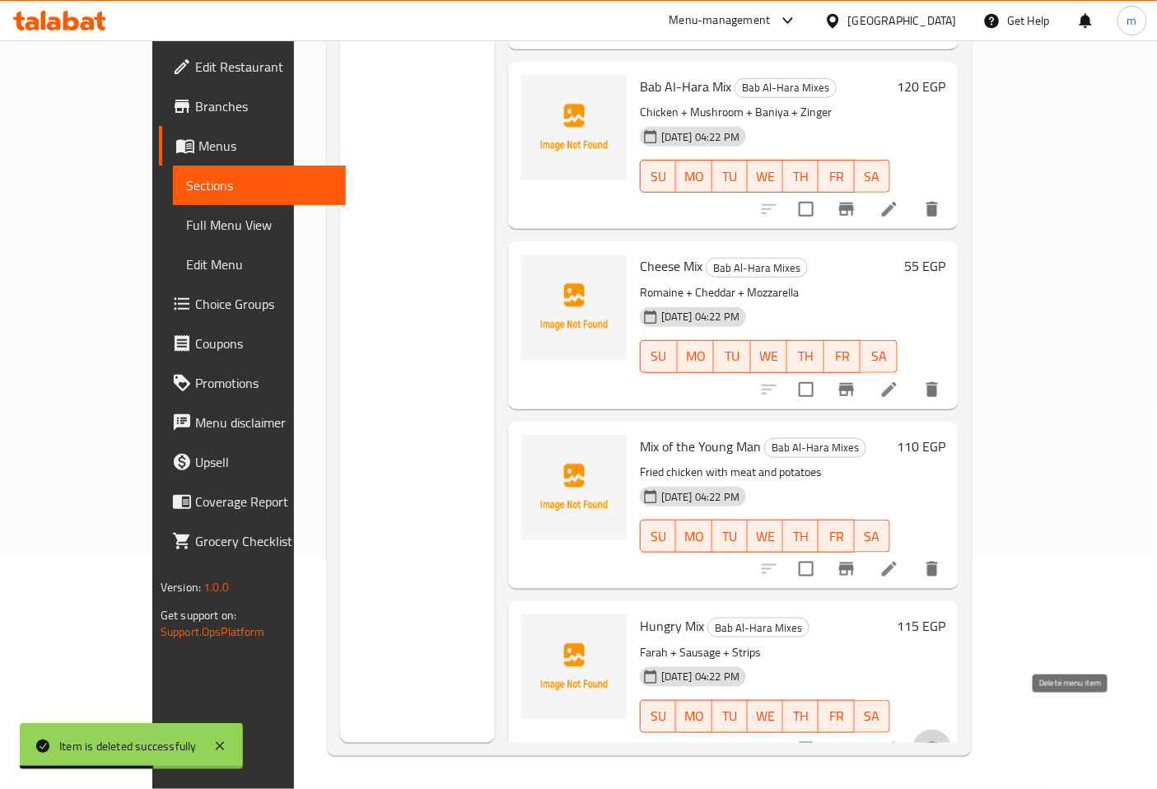
click at [942, 739] on icon "delete" at bounding box center [932, 749] width 20 height 20
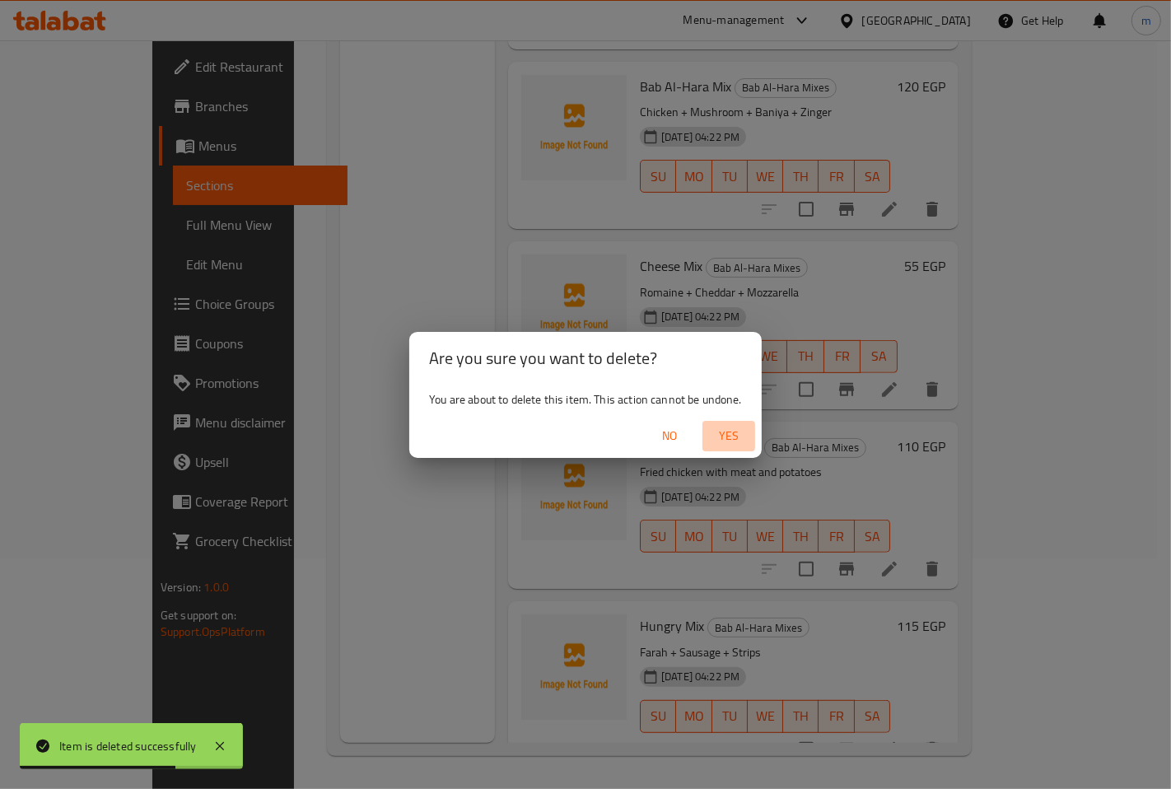
click at [734, 441] on span "Yes" at bounding box center [729, 436] width 40 height 21
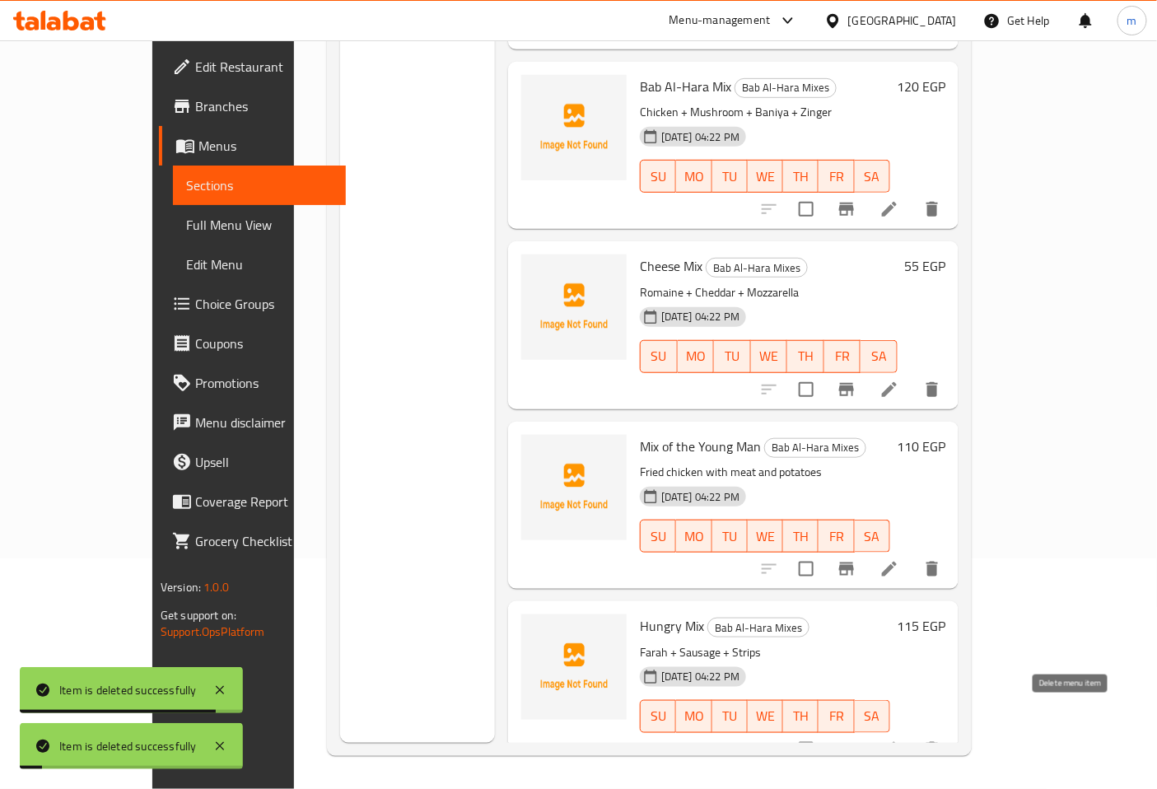
click at [942, 739] on icon "delete" at bounding box center [932, 749] width 20 height 20
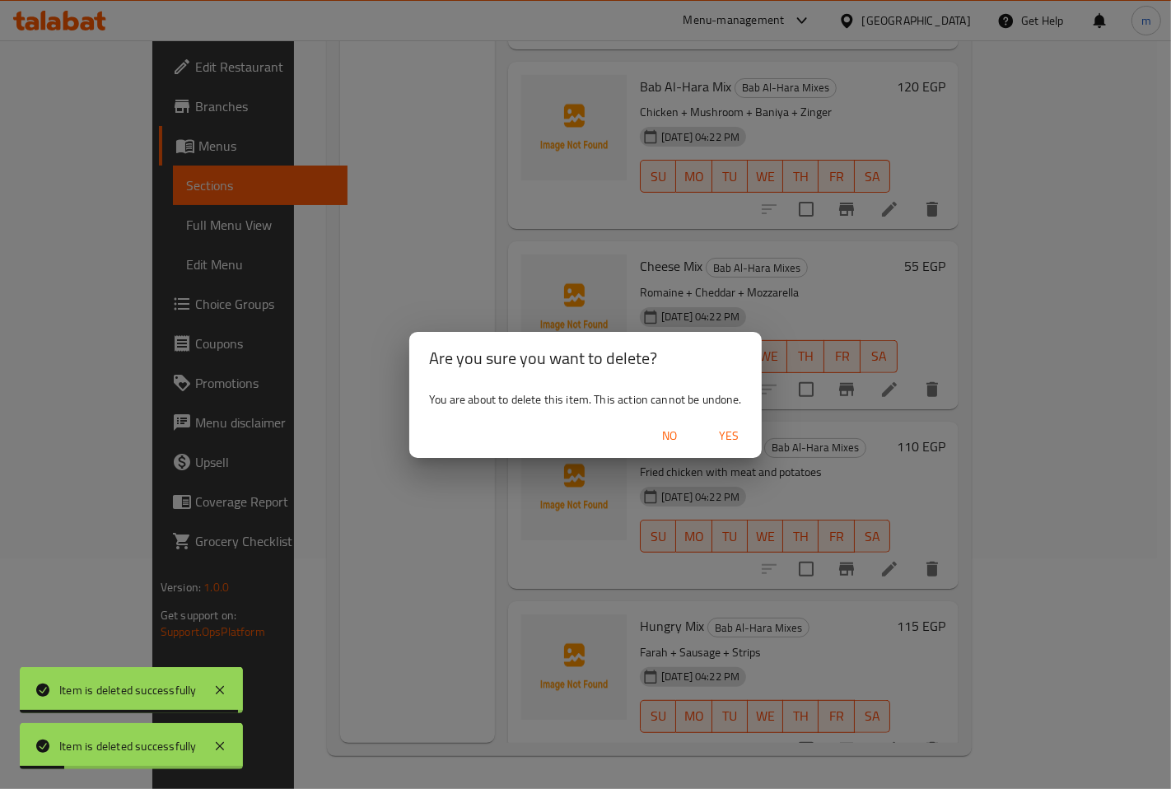
click at [739, 434] on span "Yes" at bounding box center [729, 436] width 40 height 21
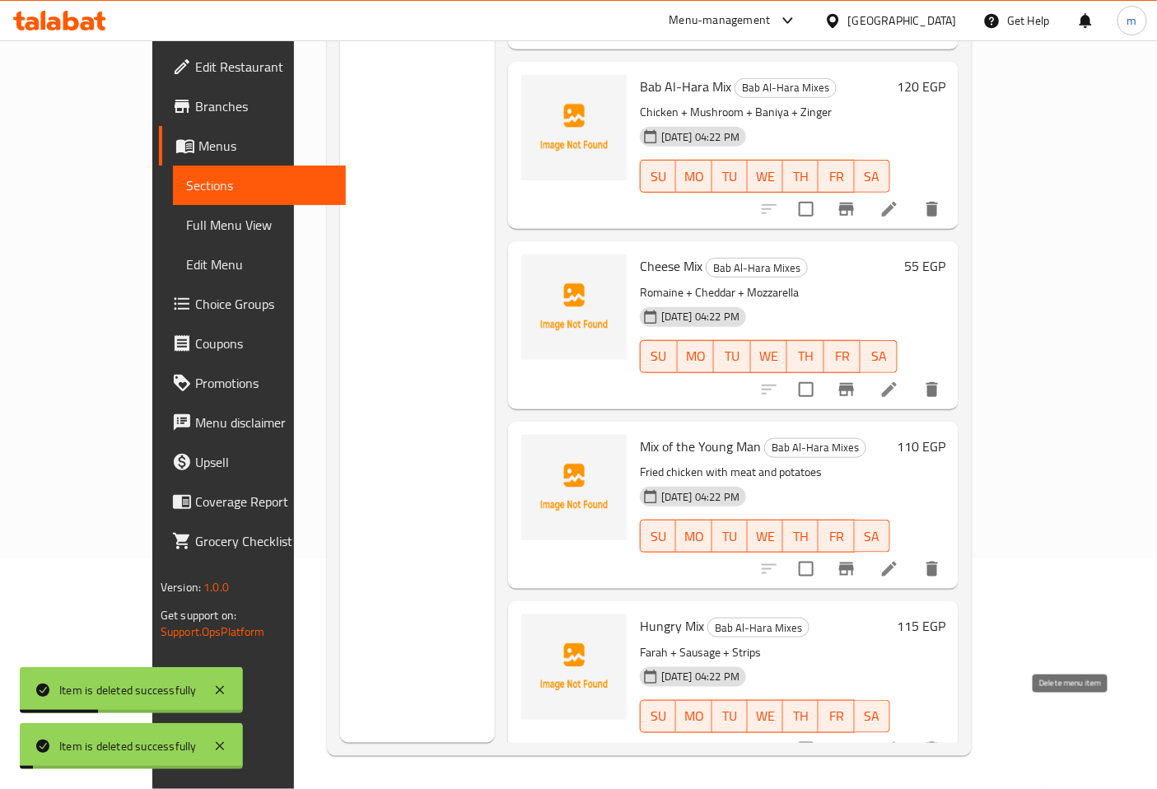
click at [938, 742] on icon "delete" at bounding box center [932, 749] width 12 height 15
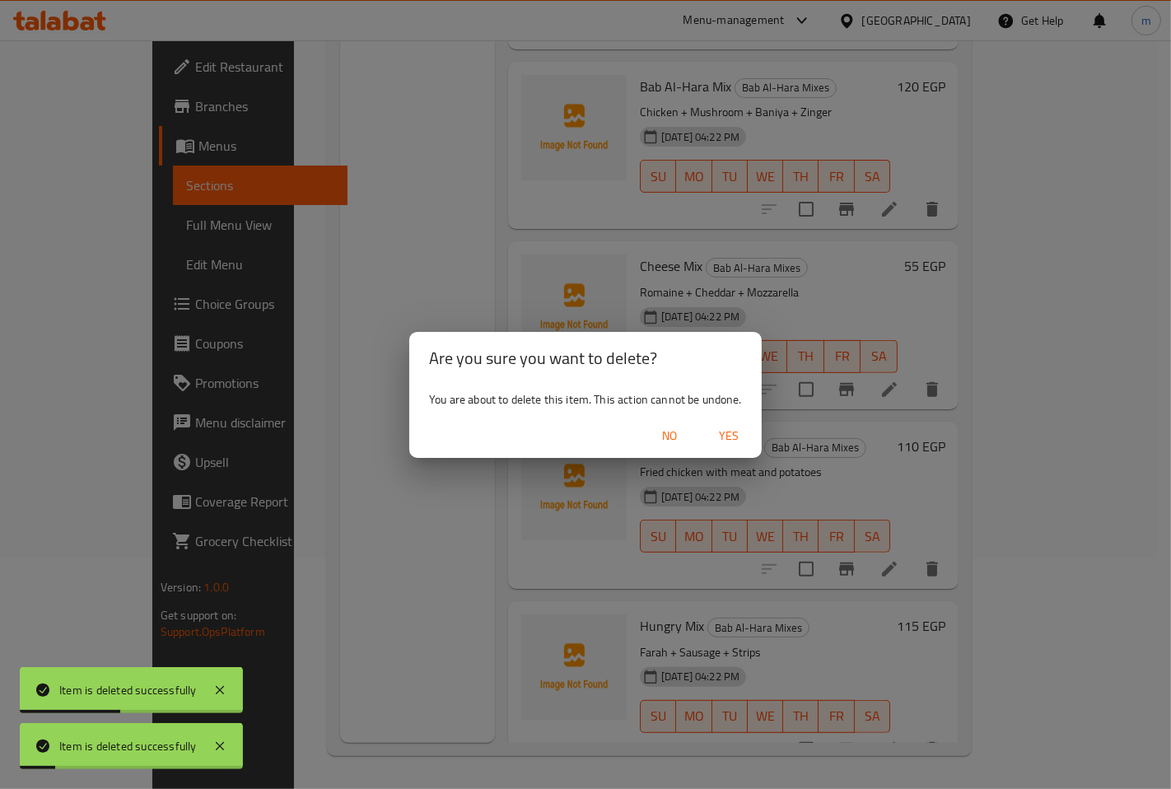
click at [726, 435] on span "Yes" at bounding box center [729, 436] width 40 height 21
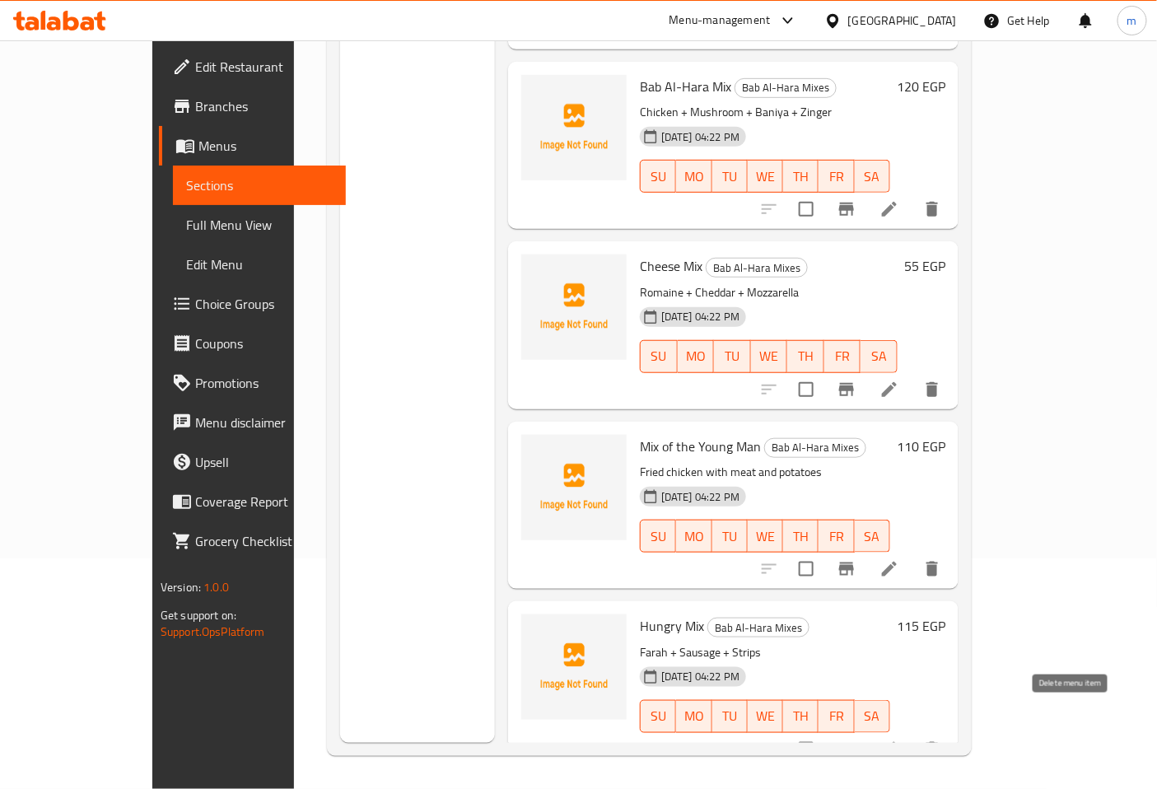
click at [938, 742] on icon "delete" at bounding box center [932, 749] width 12 height 15
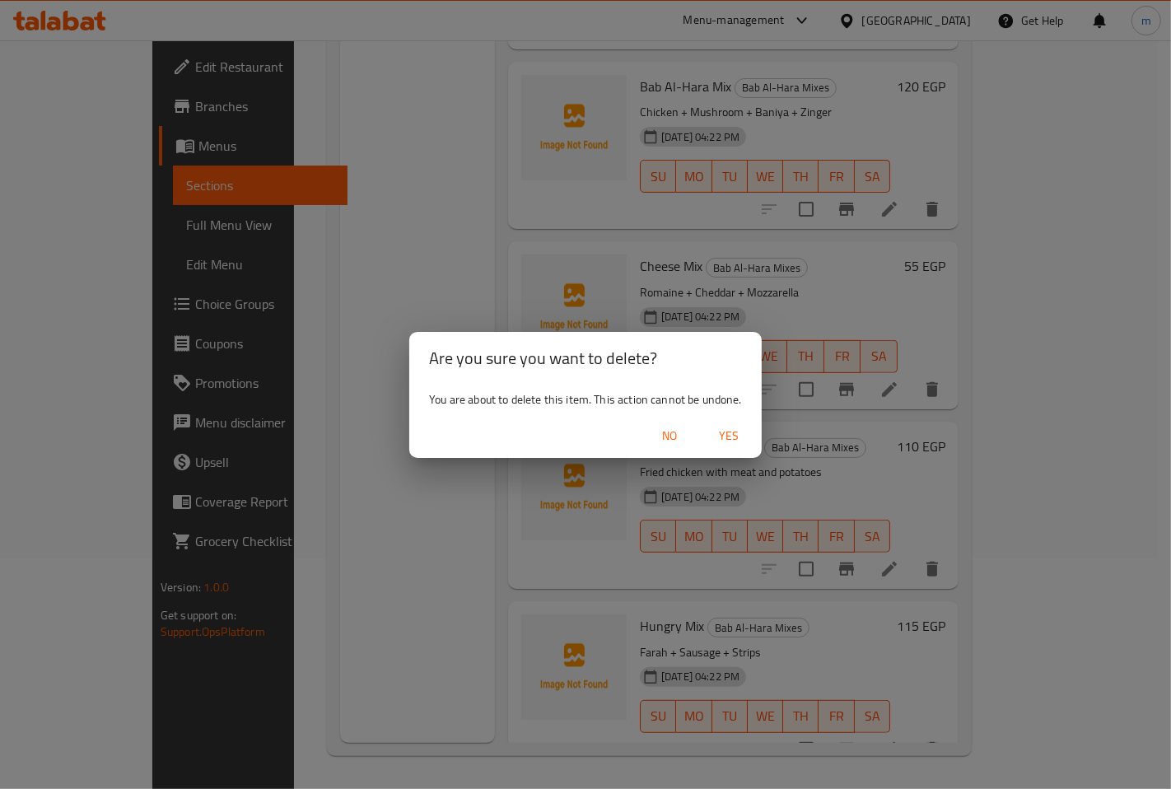
click at [739, 437] on span "Yes" at bounding box center [729, 436] width 40 height 21
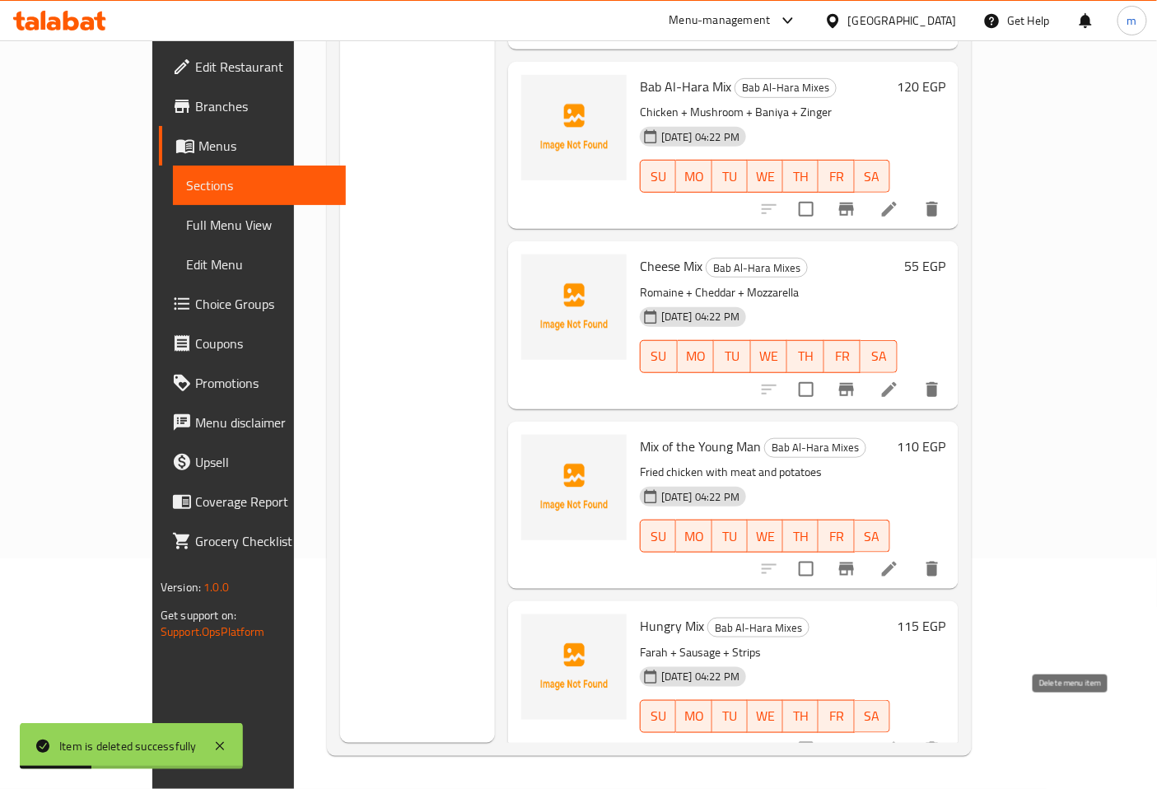
click at [938, 742] on icon "delete" at bounding box center [932, 749] width 12 height 15
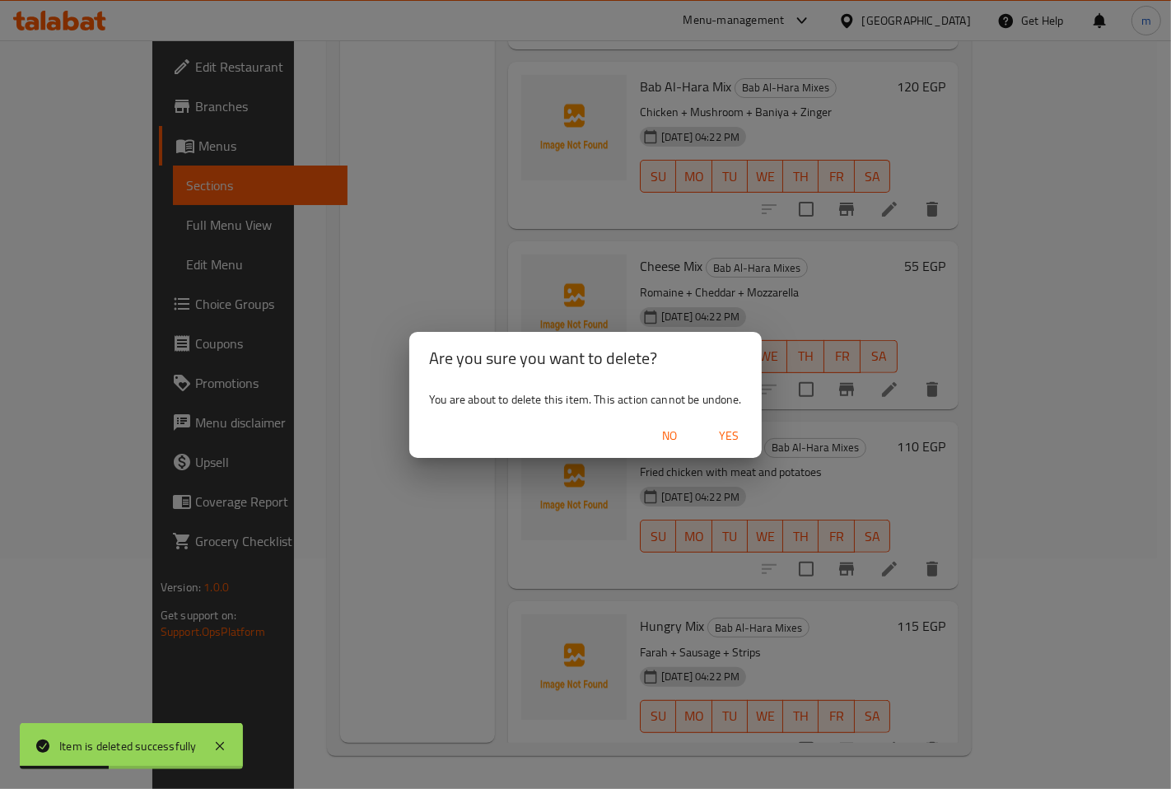
click at [735, 438] on span "Yes" at bounding box center [729, 436] width 40 height 21
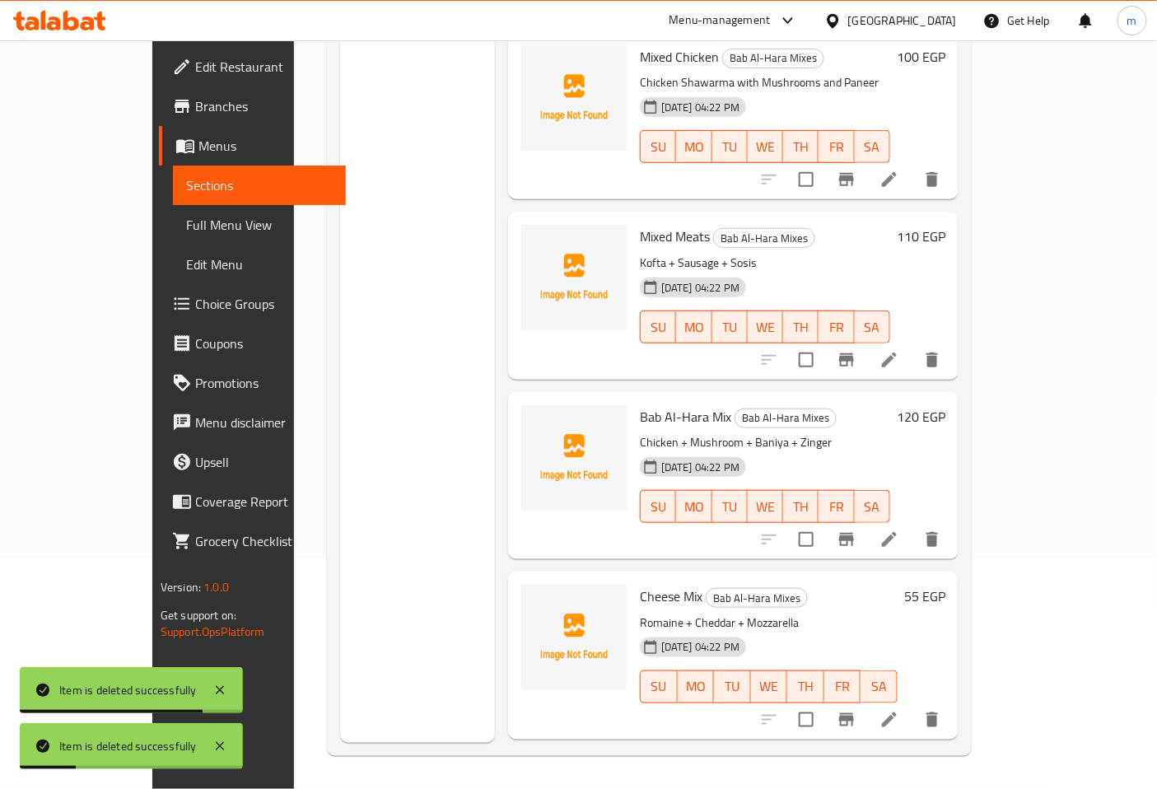
scroll to position [330, 0]
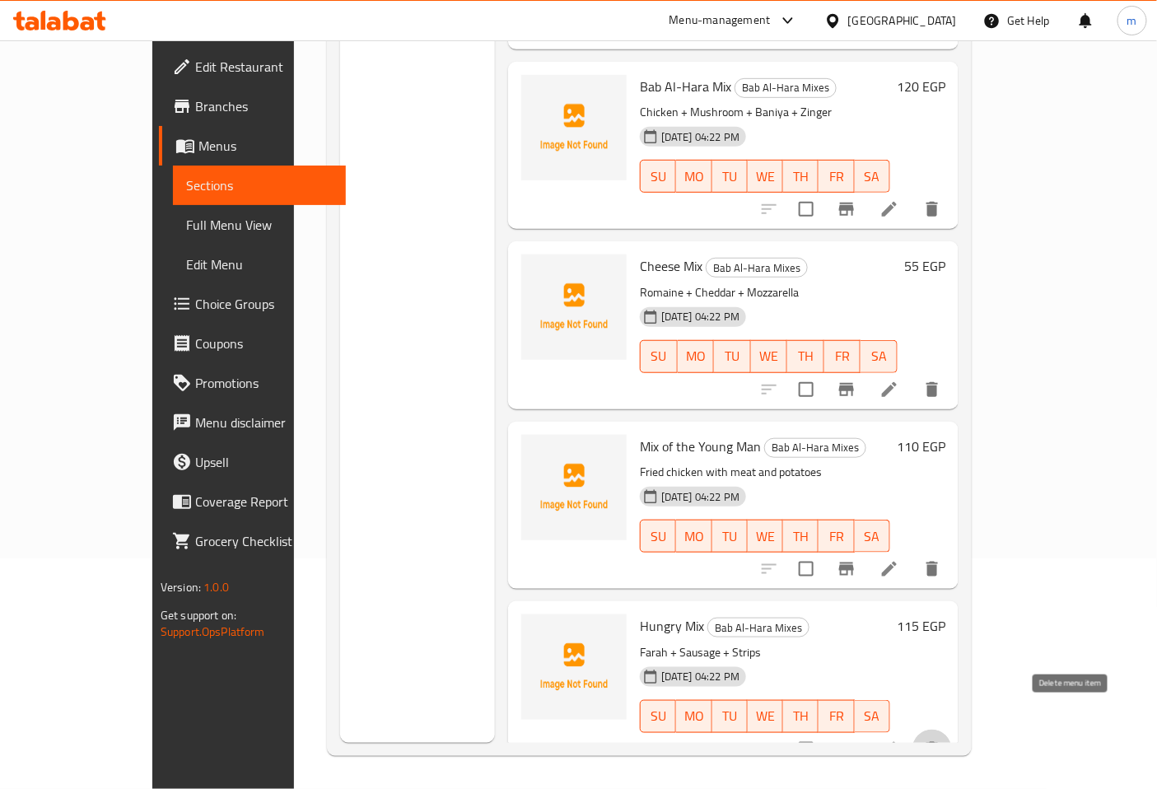
click at [942, 739] on icon "delete" at bounding box center [932, 749] width 20 height 20
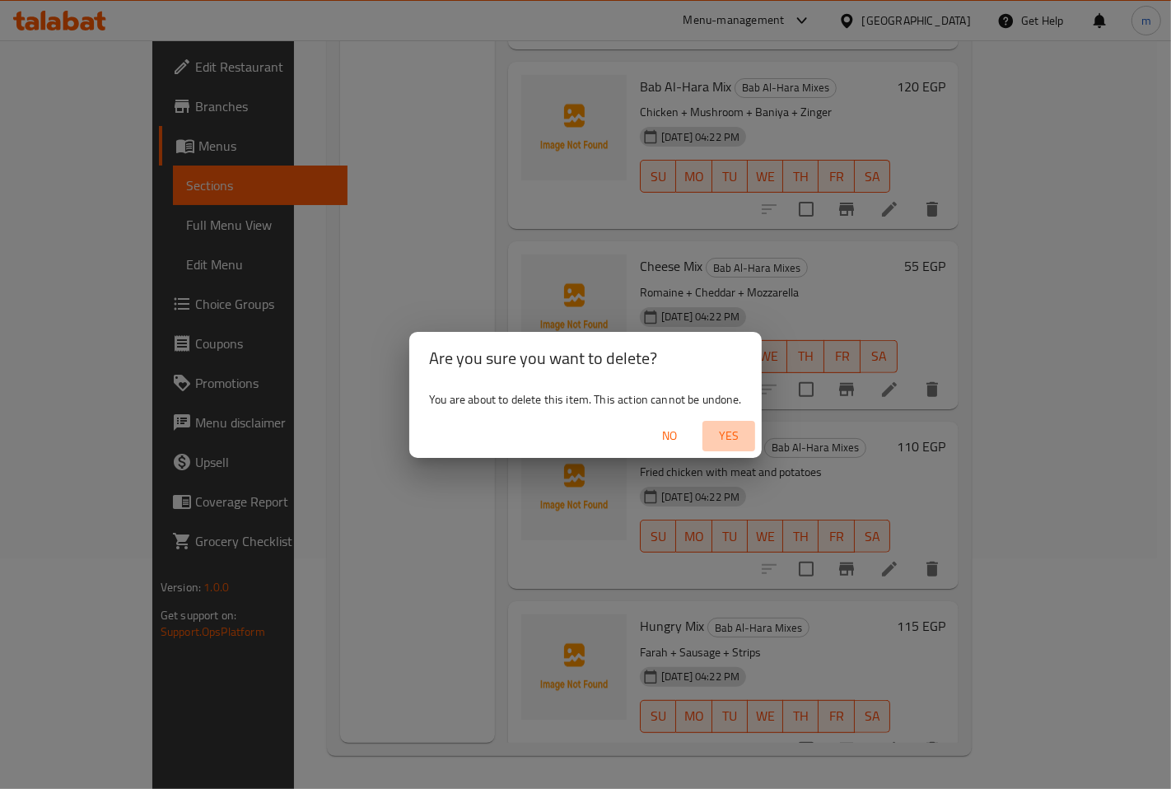
click at [722, 436] on span "Yes" at bounding box center [729, 436] width 40 height 21
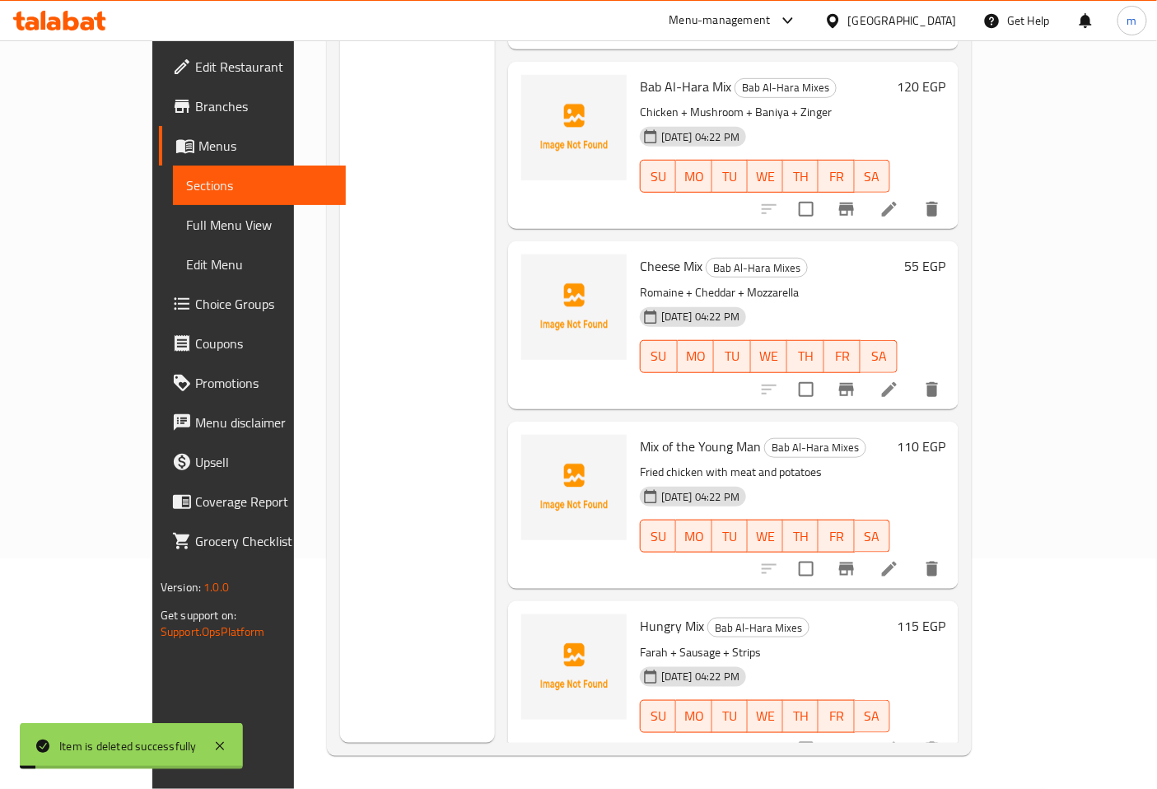
click at [942, 559] on icon "delete" at bounding box center [932, 569] width 20 height 20
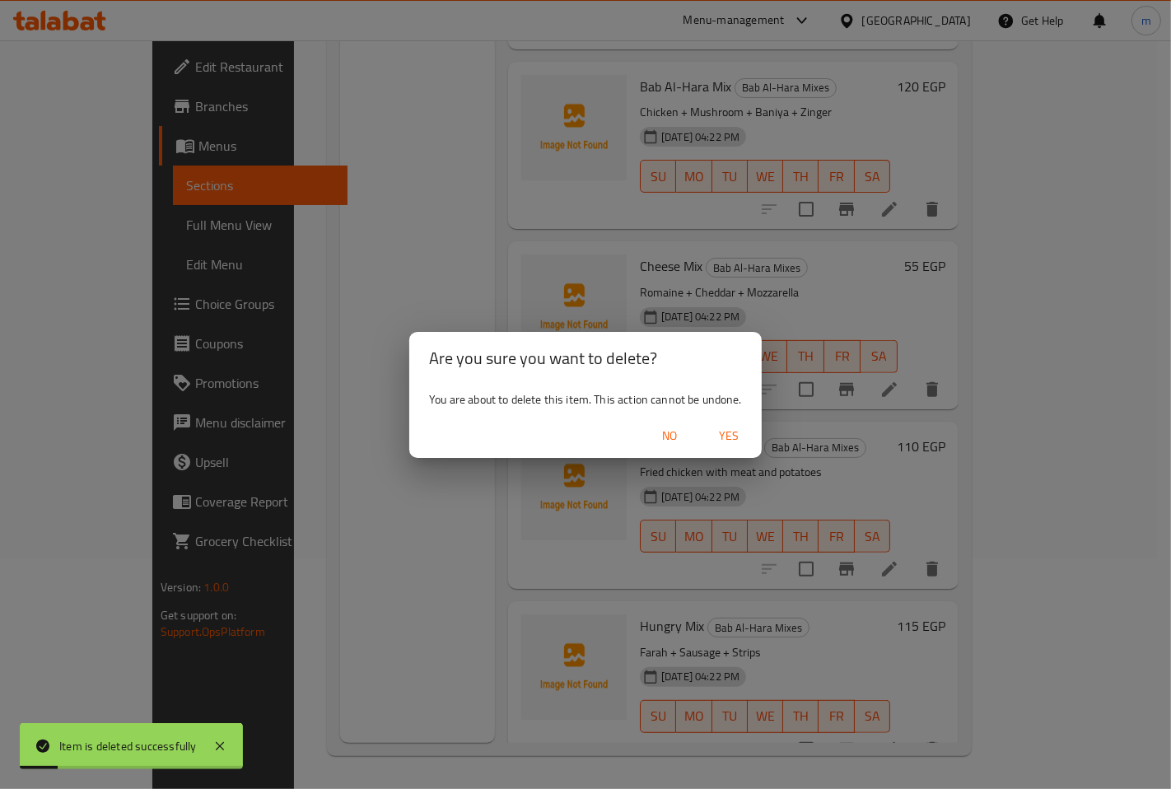
click at [744, 428] on span "Yes" at bounding box center [729, 436] width 40 height 21
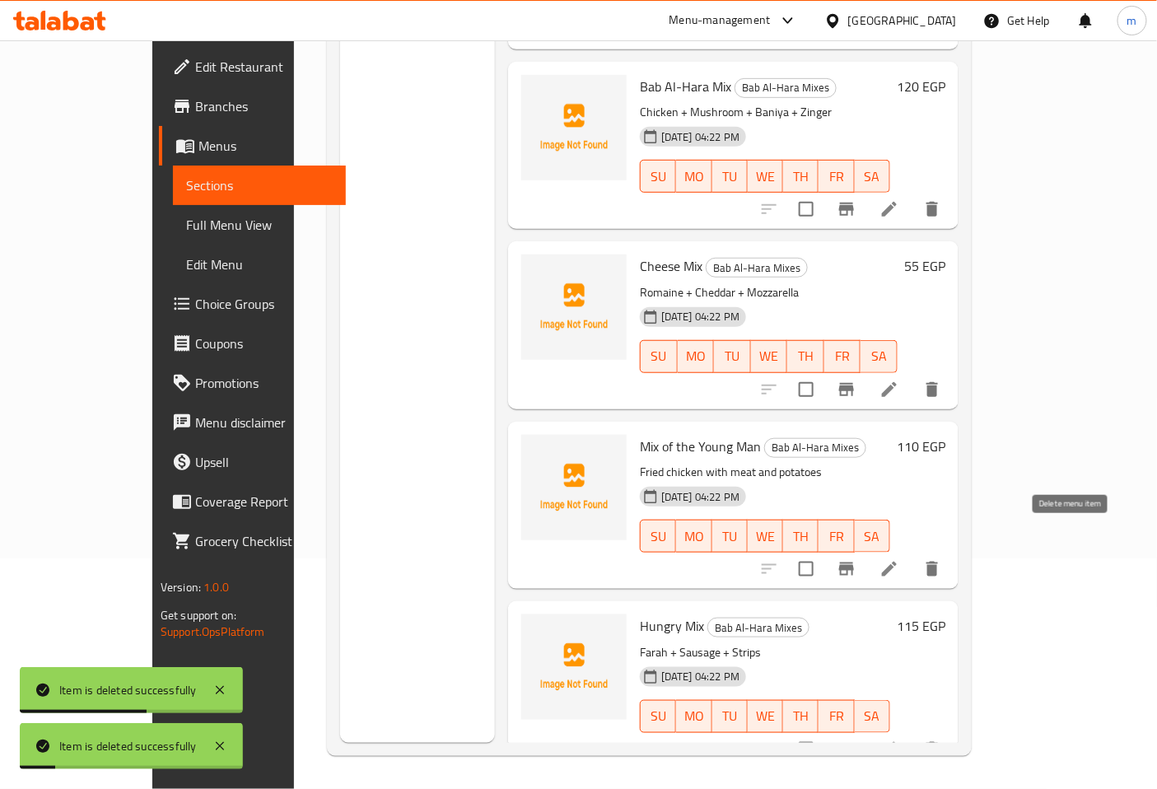
click at [938, 562] on icon "delete" at bounding box center [932, 569] width 12 height 15
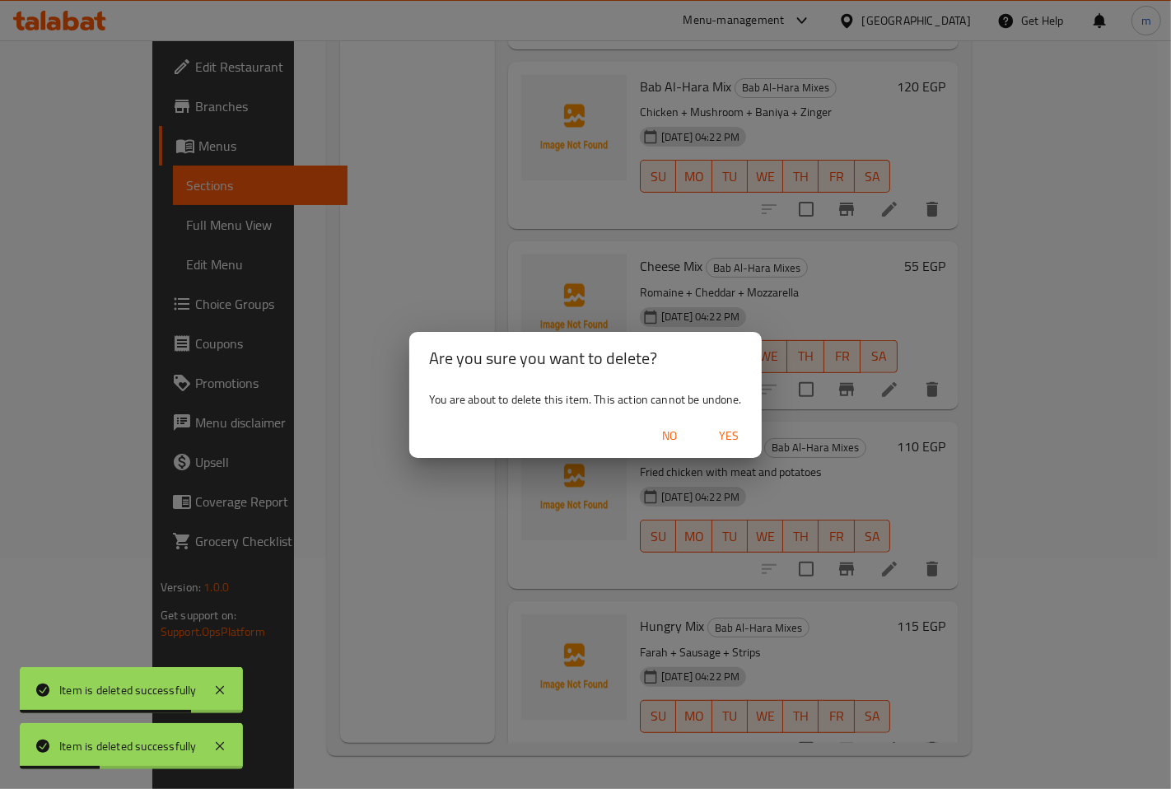
click at [741, 436] on span "Yes" at bounding box center [729, 436] width 40 height 21
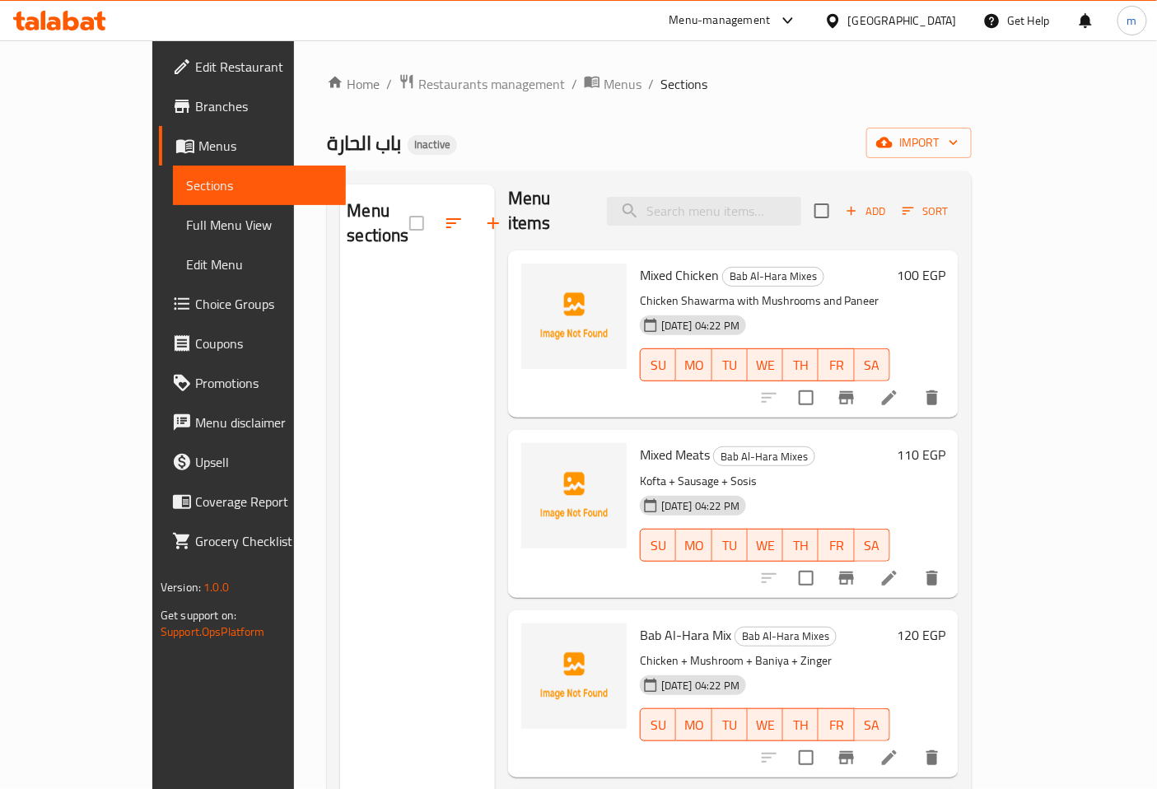
scroll to position [0, 0]
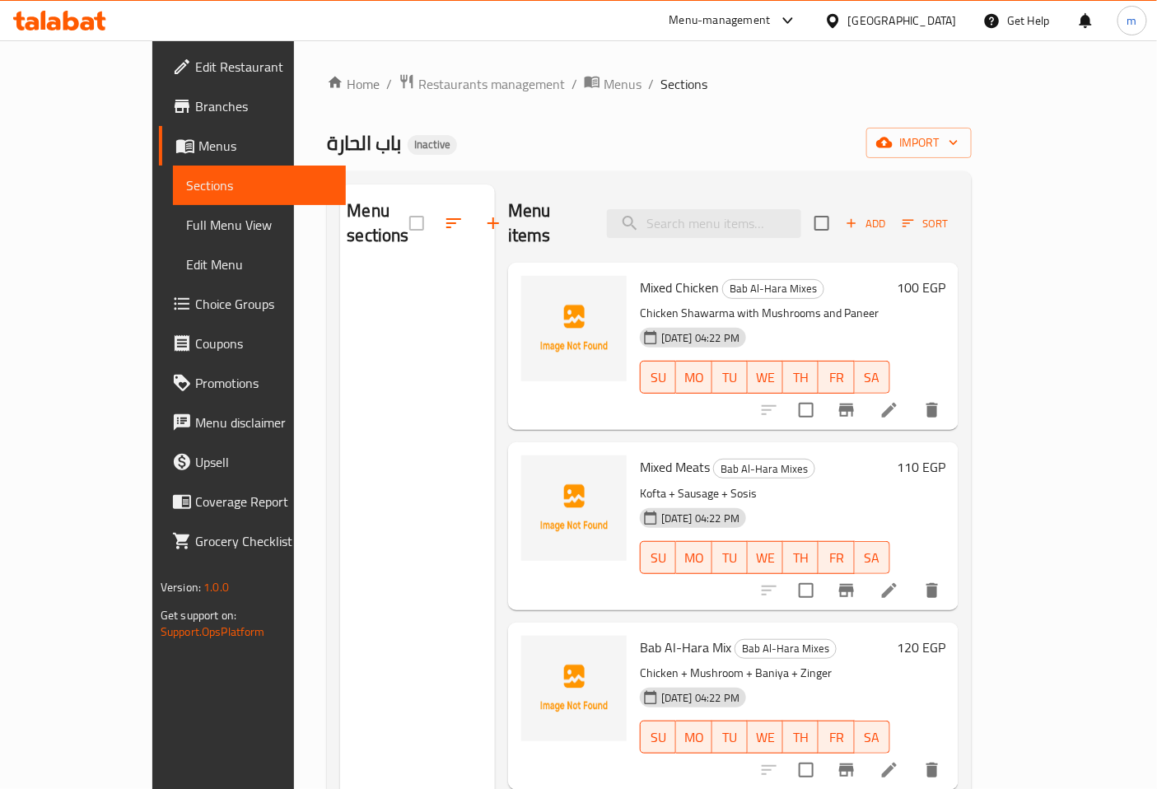
click at [839, 217] on input "checkbox" at bounding box center [822, 223] width 35 height 35
checkbox input "true"
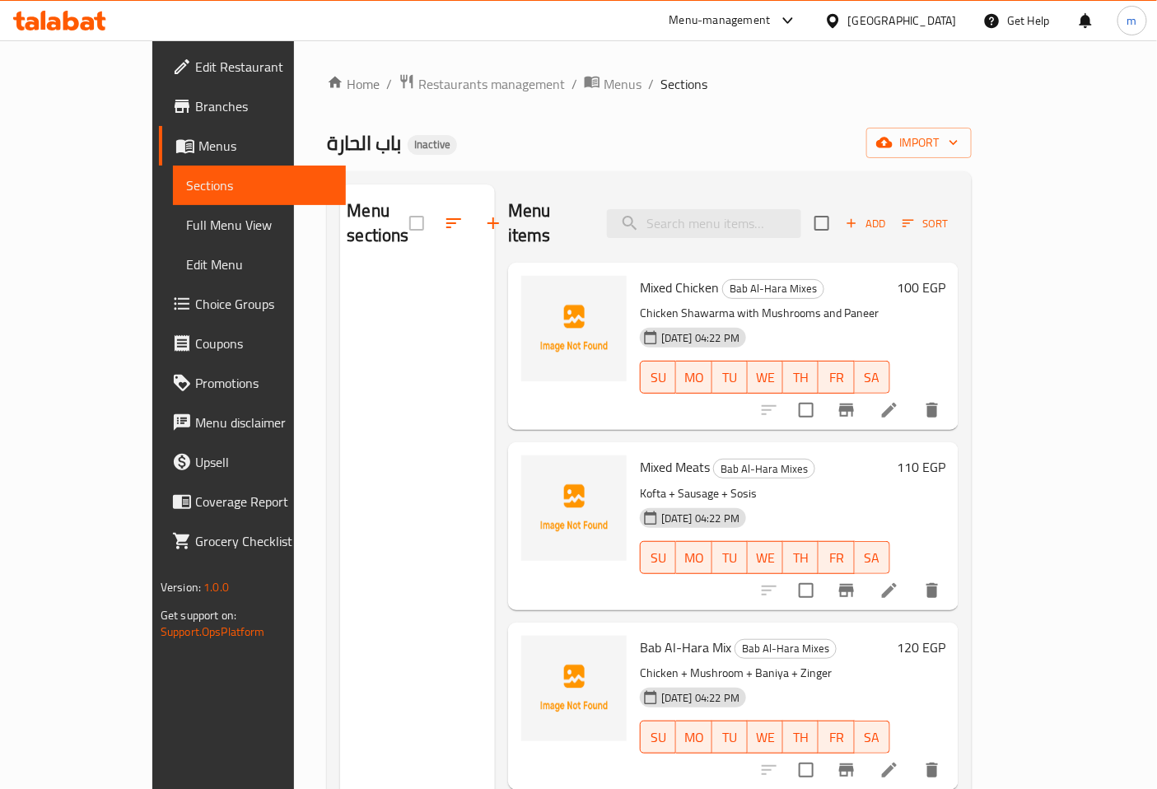
checkbox input "true"
click at [938, 403] on icon "delete" at bounding box center [932, 410] width 12 height 15
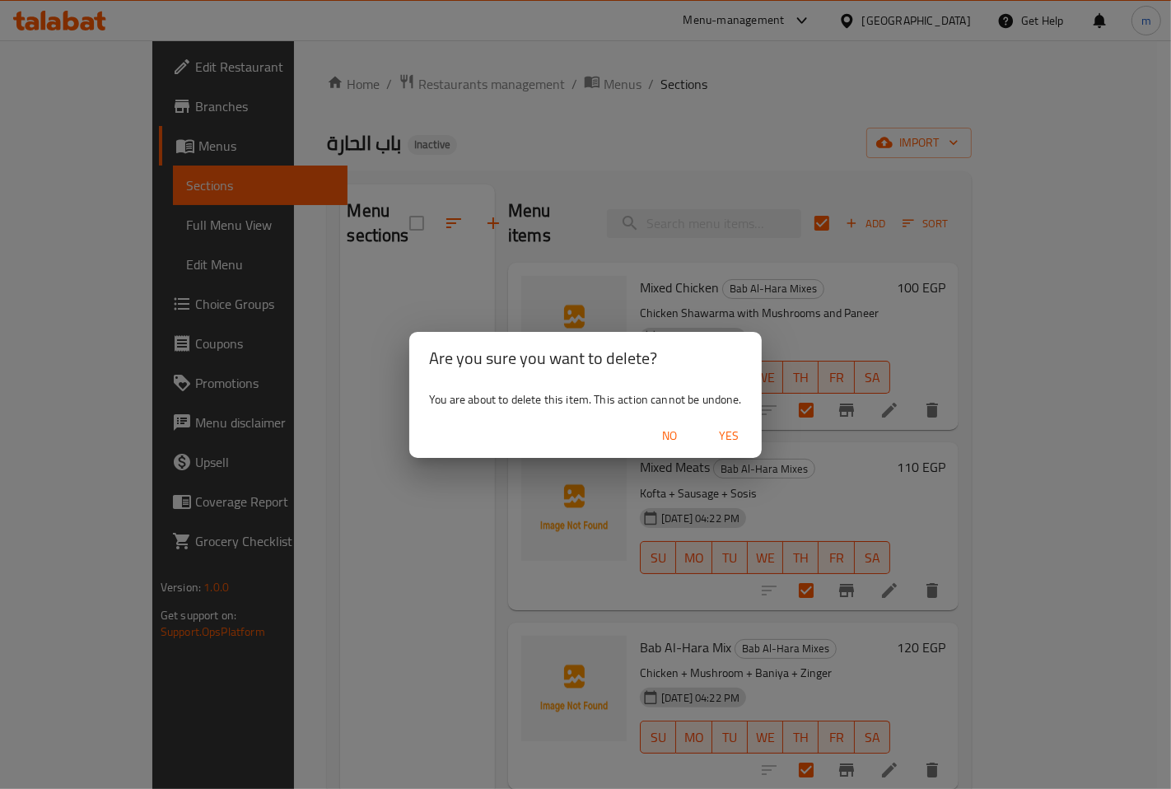
click at [731, 431] on span "Yes" at bounding box center [729, 436] width 40 height 21
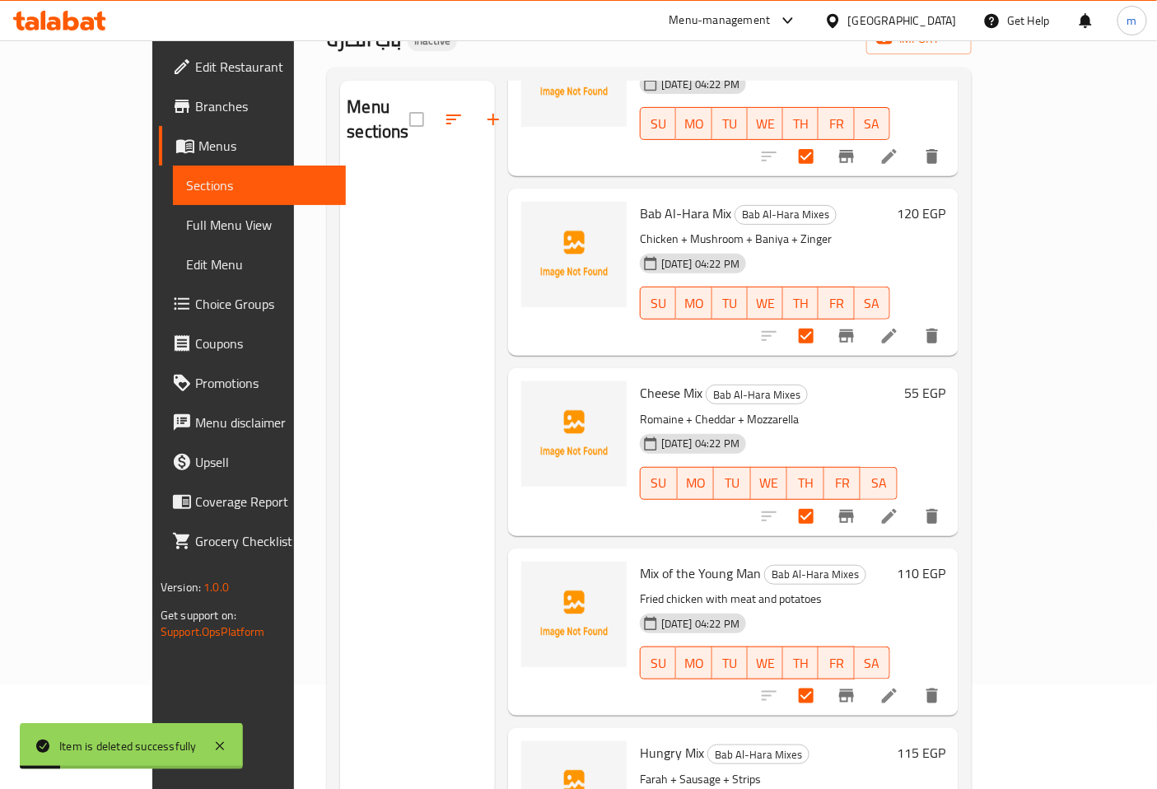
scroll to position [231, 0]
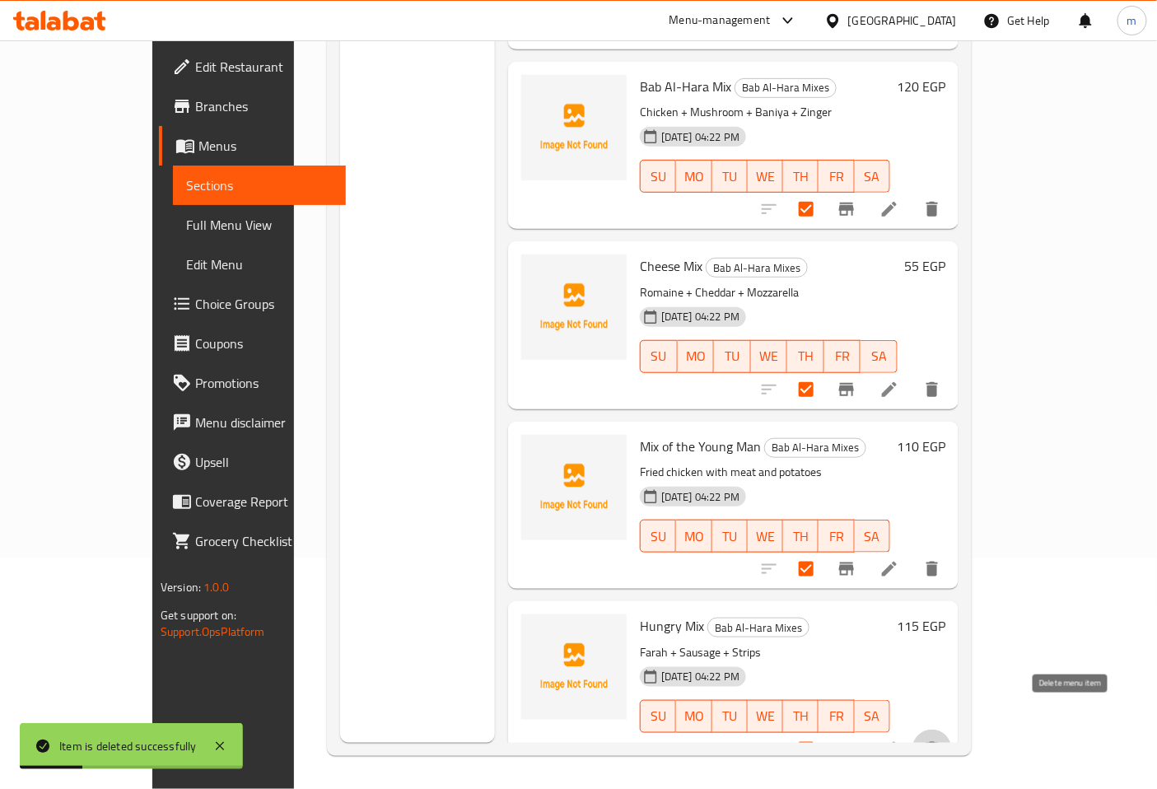
click at [942, 739] on icon "delete" at bounding box center [932, 749] width 20 height 20
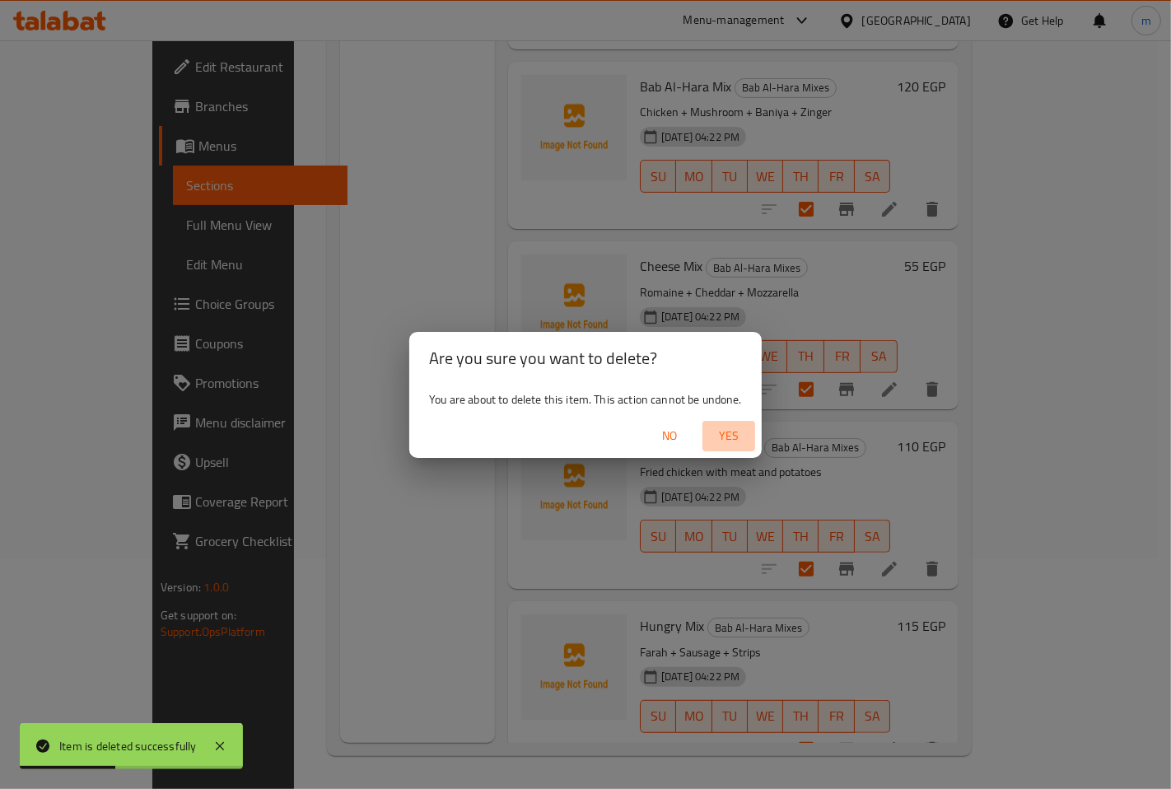
click at [733, 432] on span "Yes" at bounding box center [729, 436] width 40 height 21
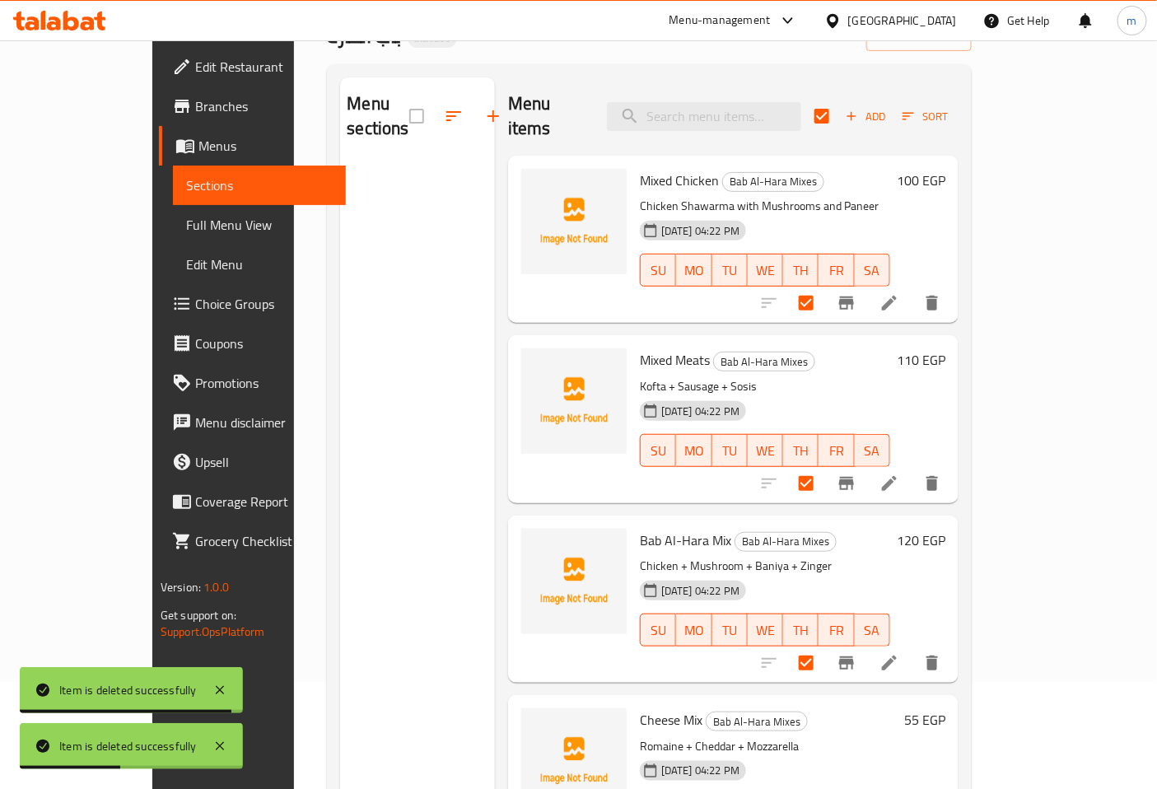
scroll to position [0, 0]
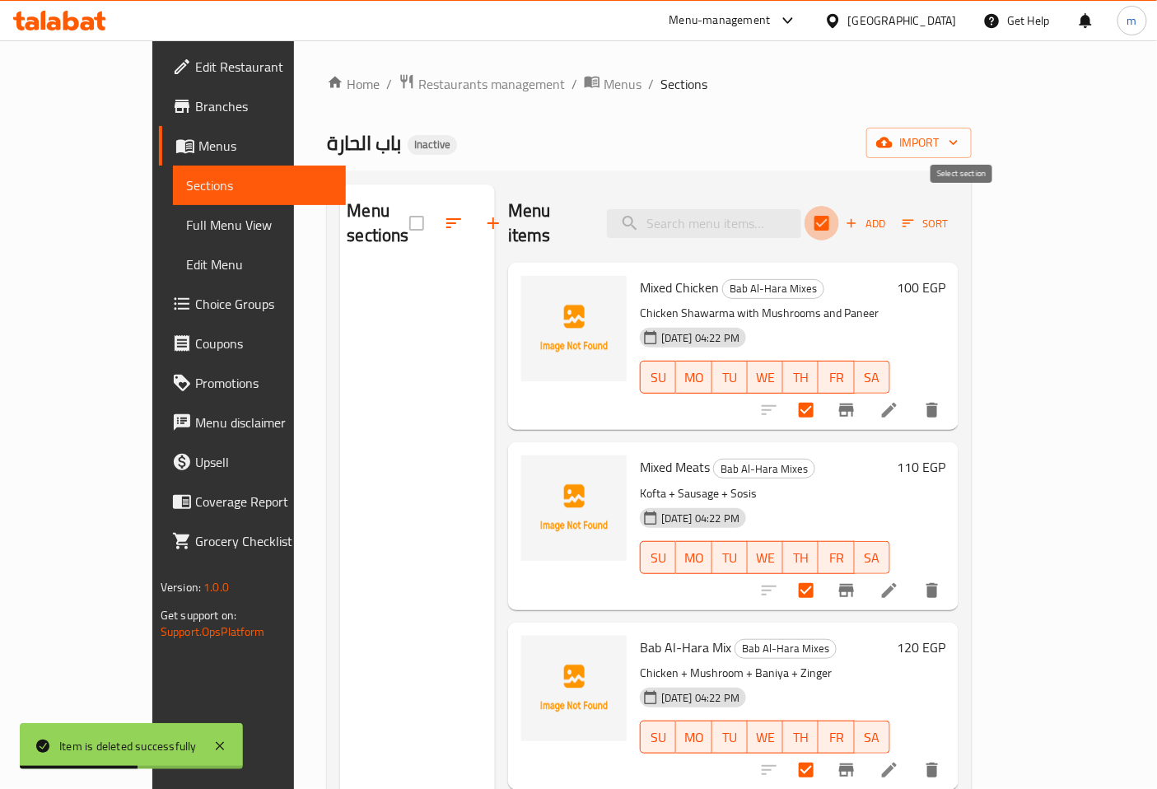
click at [839, 211] on input "checkbox" at bounding box center [822, 223] width 35 height 35
checkbox input "false"
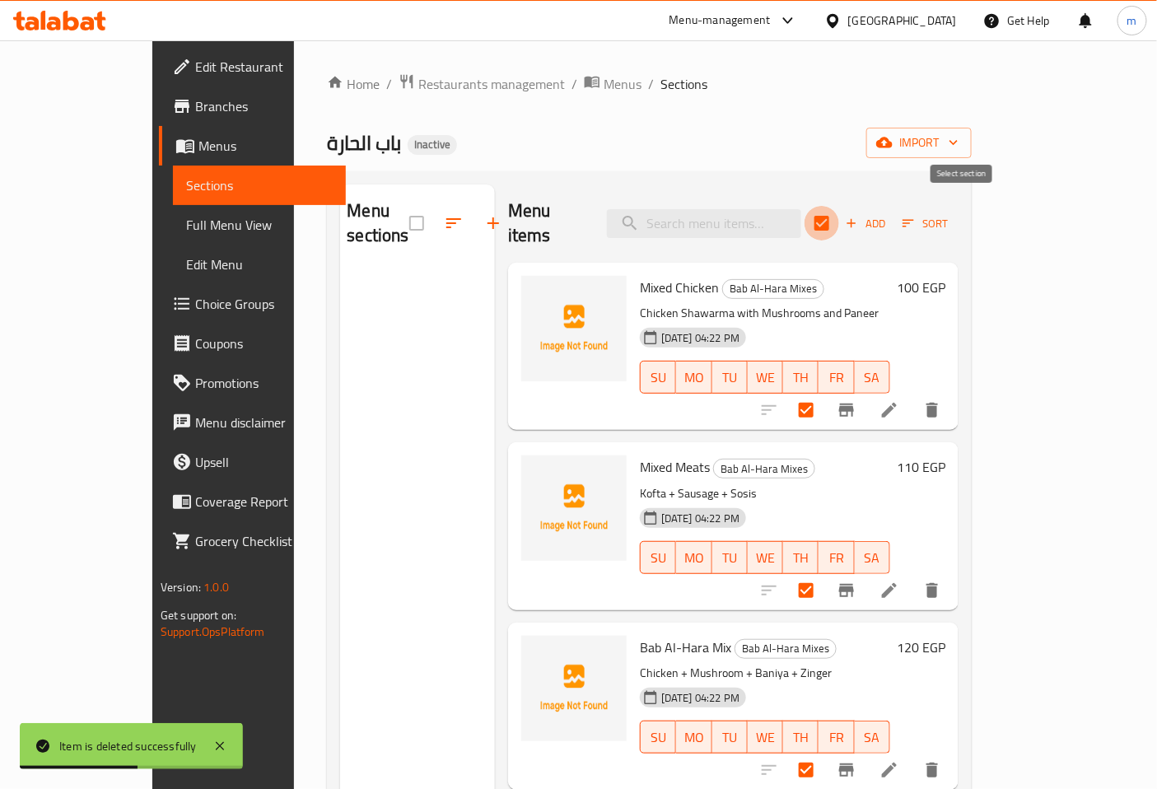
checkbox input "false"
click at [938, 403] on icon "delete" at bounding box center [932, 410] width 12 height 15
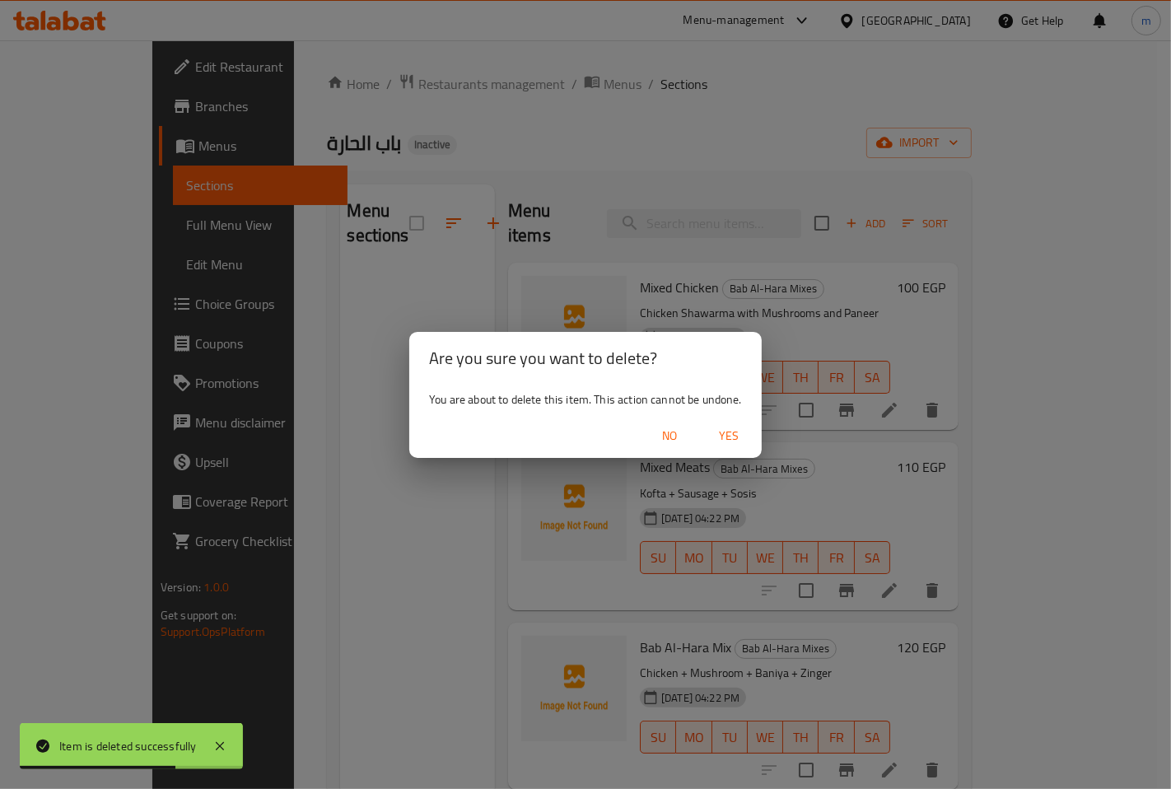
click at [729, 428] on span "Yes" at bounding box center [729, 436] width 40 height 21
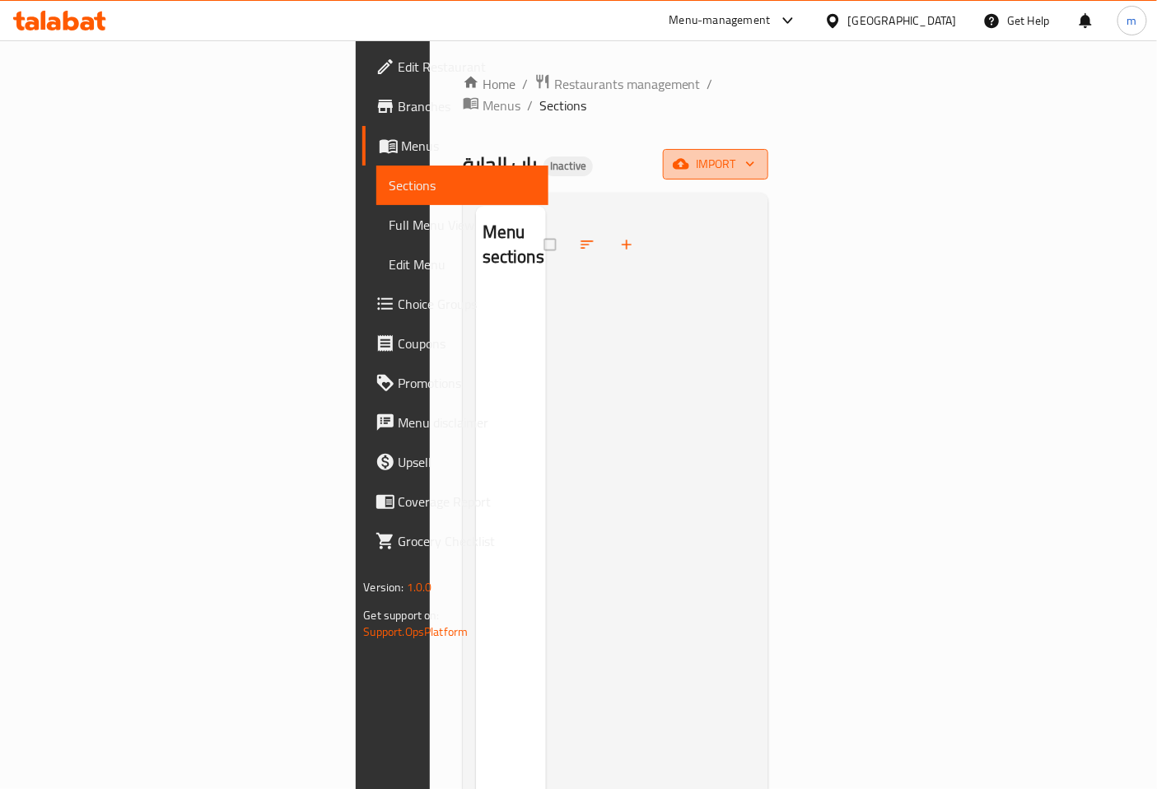
click at [758, 156] on icon "button" at bounding box center [750, 164] width 16 height 16
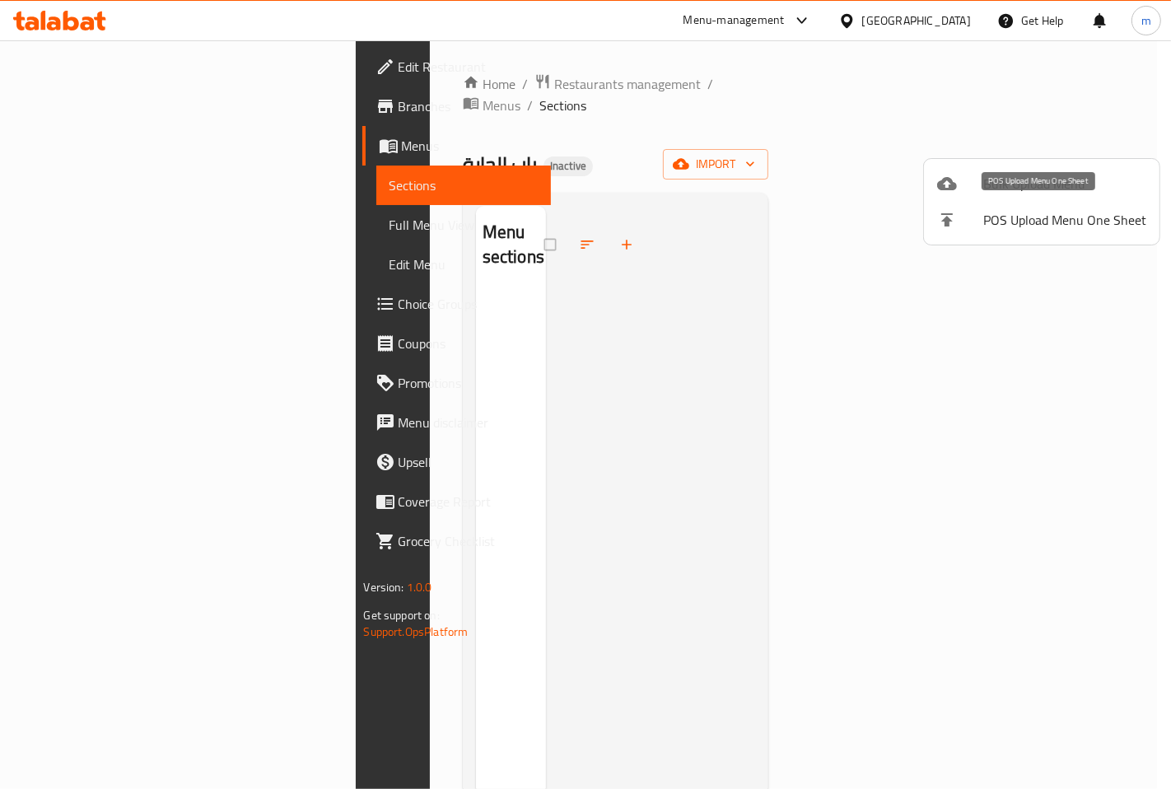
click at [1055, 193] on span "Bulk Upload Menu" at bounding box center [1064, 184] width 163 height 20
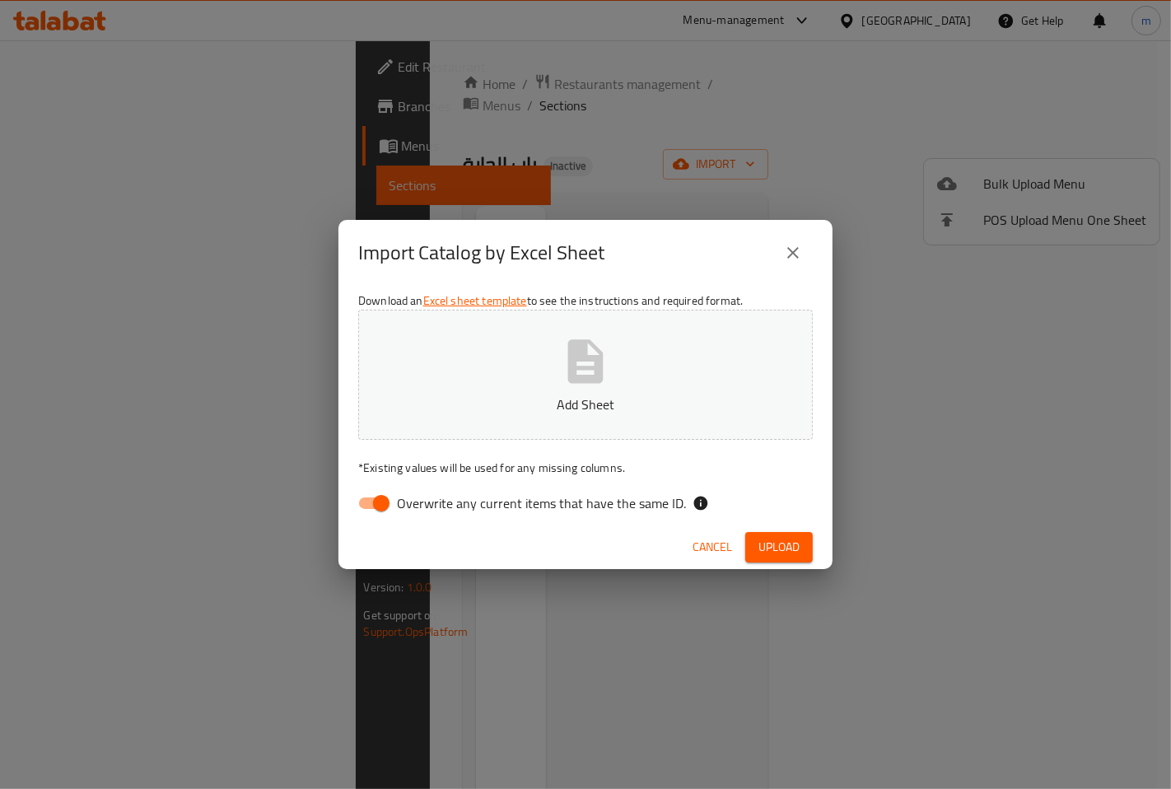
click at [387, 504] on input "Overwrite any current items that have the same ID." at bounding box center [381, 503] width 94 height 31
checkbox input "false"
click at [581, 399] on p "Add Sheet" at bounding box center [586, 404] width 404 height 20
click at [758, 541] on span "Upload" at bounding box center [778, 547] width 41 height 21
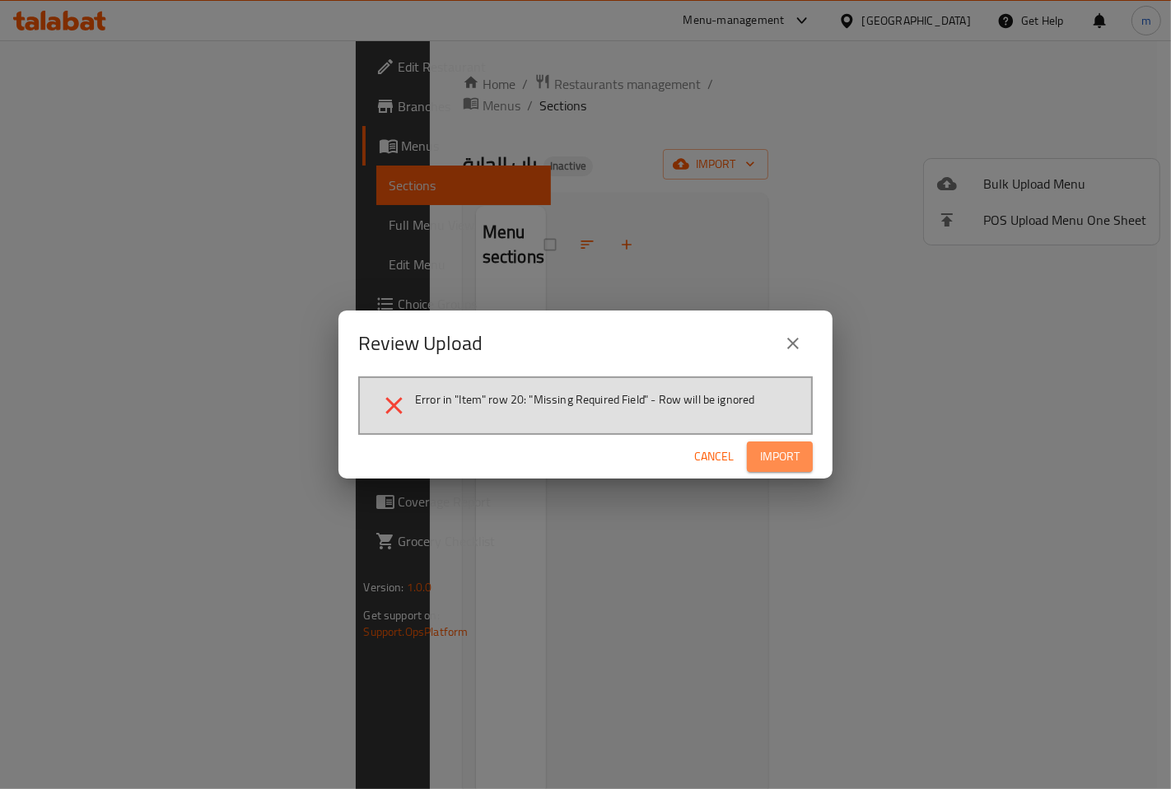
click at [772, 459] on span "Import" at bounding box center [780, 456] width 40 height 21
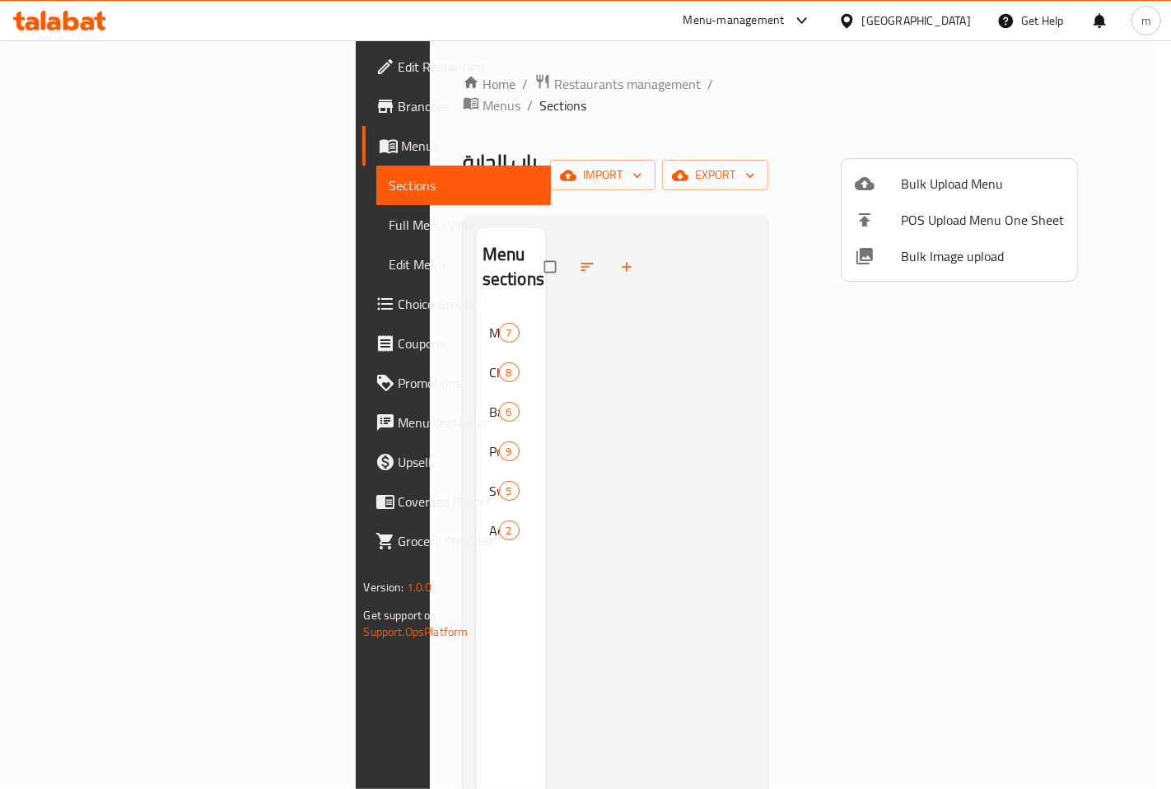
click at [668, 116] on div at bounding box center [585, 394] width 1171 height 789
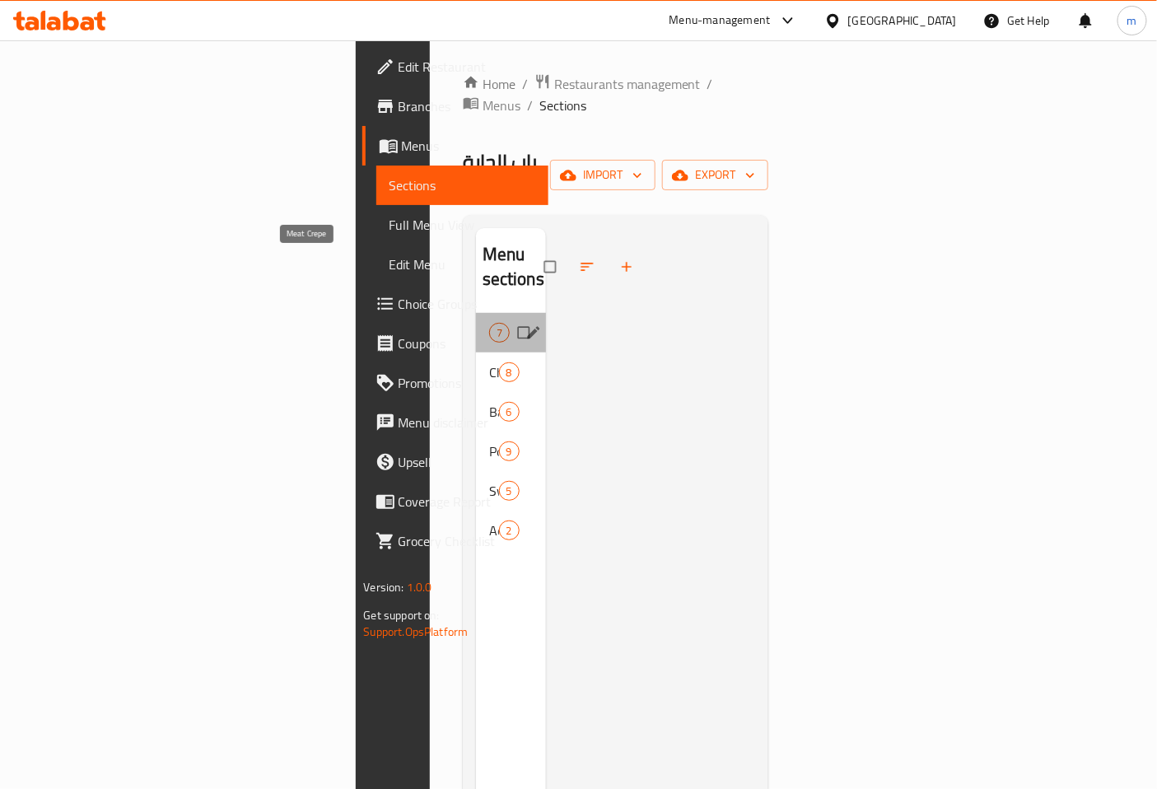
click at [489, 323] on span "Meat Crepe" at bounding box center [489, 333] width 0 height 20
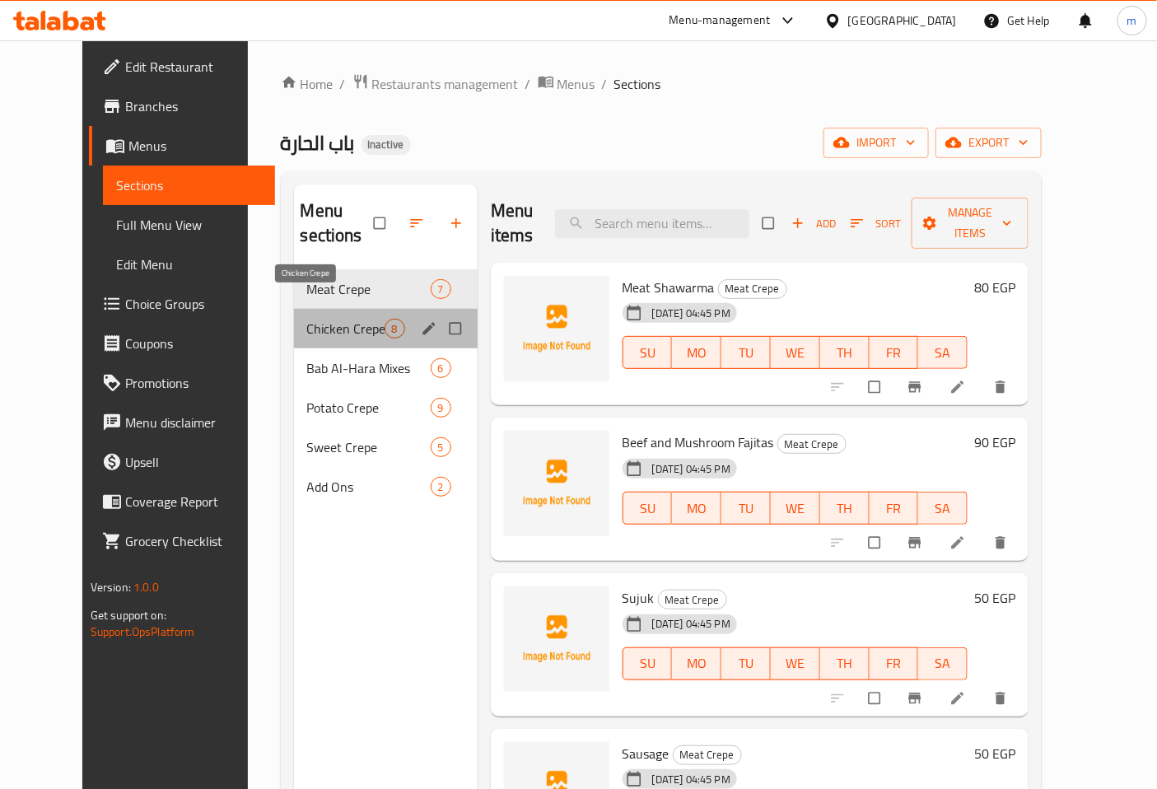
click at [318, 319] on span "Chicken Crepe" at bounding box center [345, 329] width 77 height 20
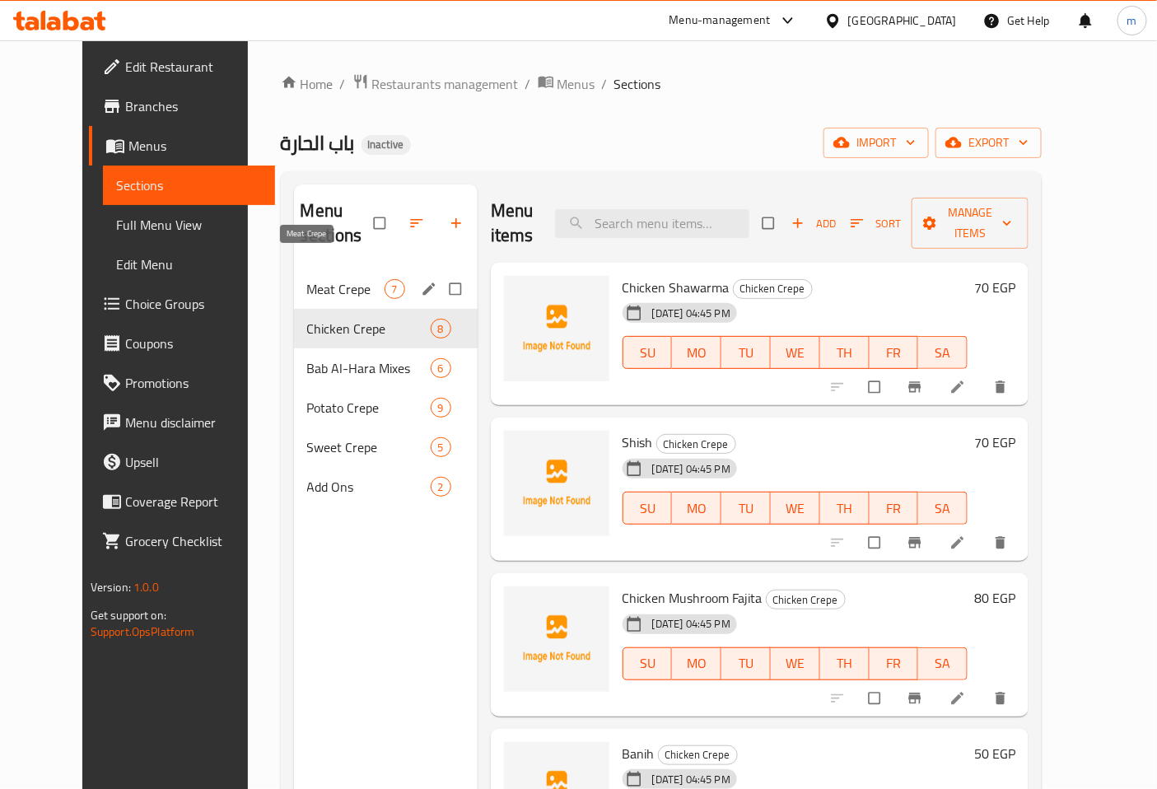
click at [307, 279] on span "Meat Crepe" at bounding box center [345, 289] width 77 height 20
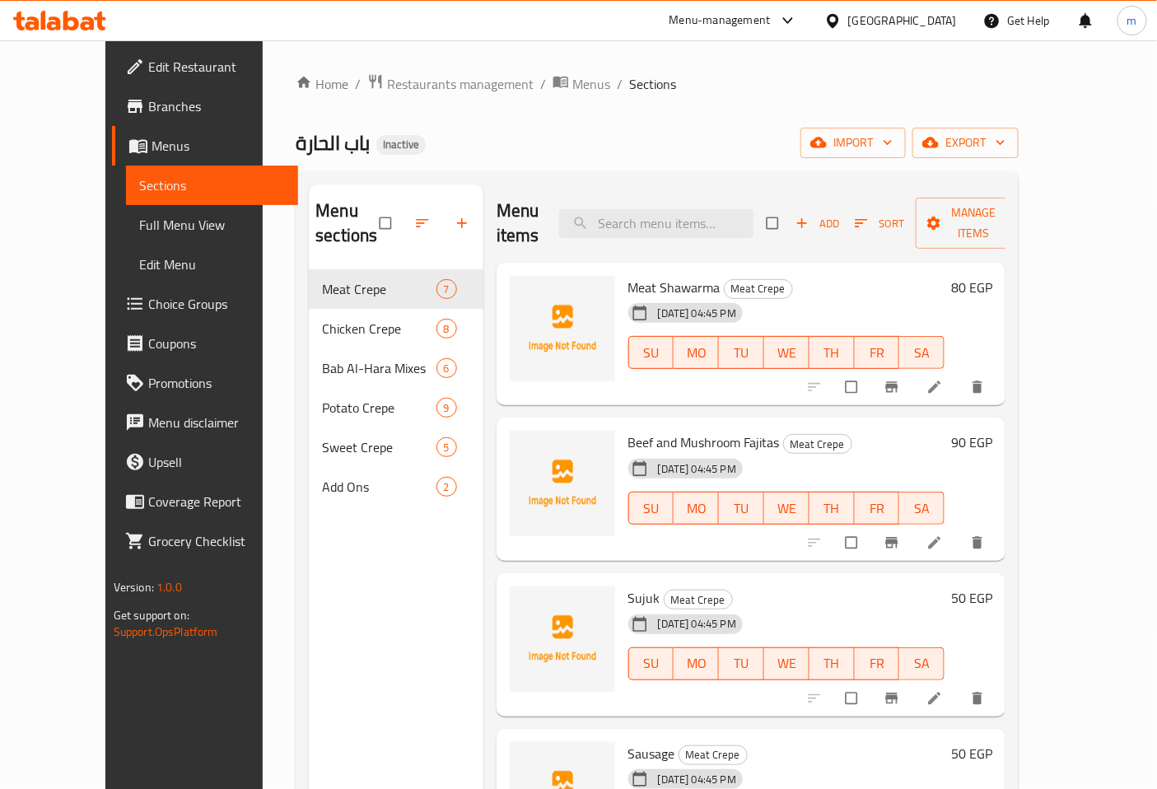
click at [959, 374] on li at bounding box center [936, 387] width 46 height 26
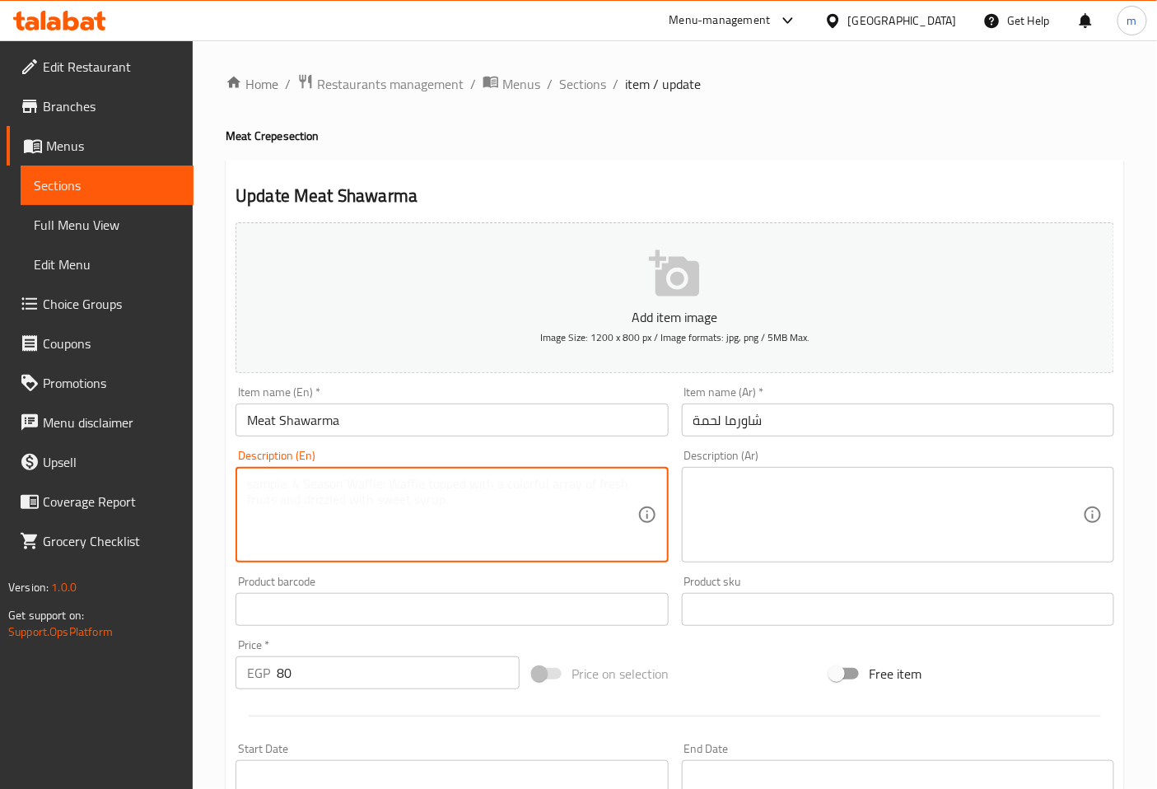
paste textarea "A savory crepe filled with thinly sliced beef shawarma, fresh vegetables, and a…"
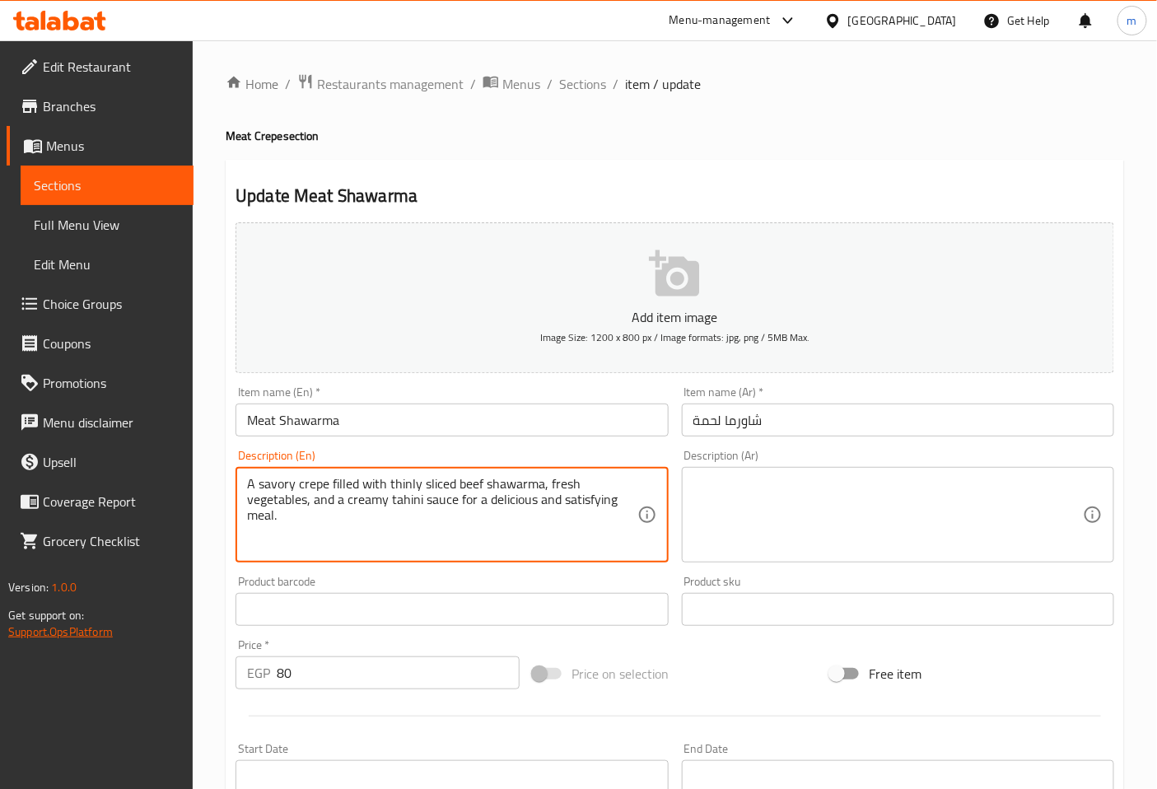
type textarea "A savory crepe filled with thinly sliced beef shawarma, fresh vegetables, and a…"
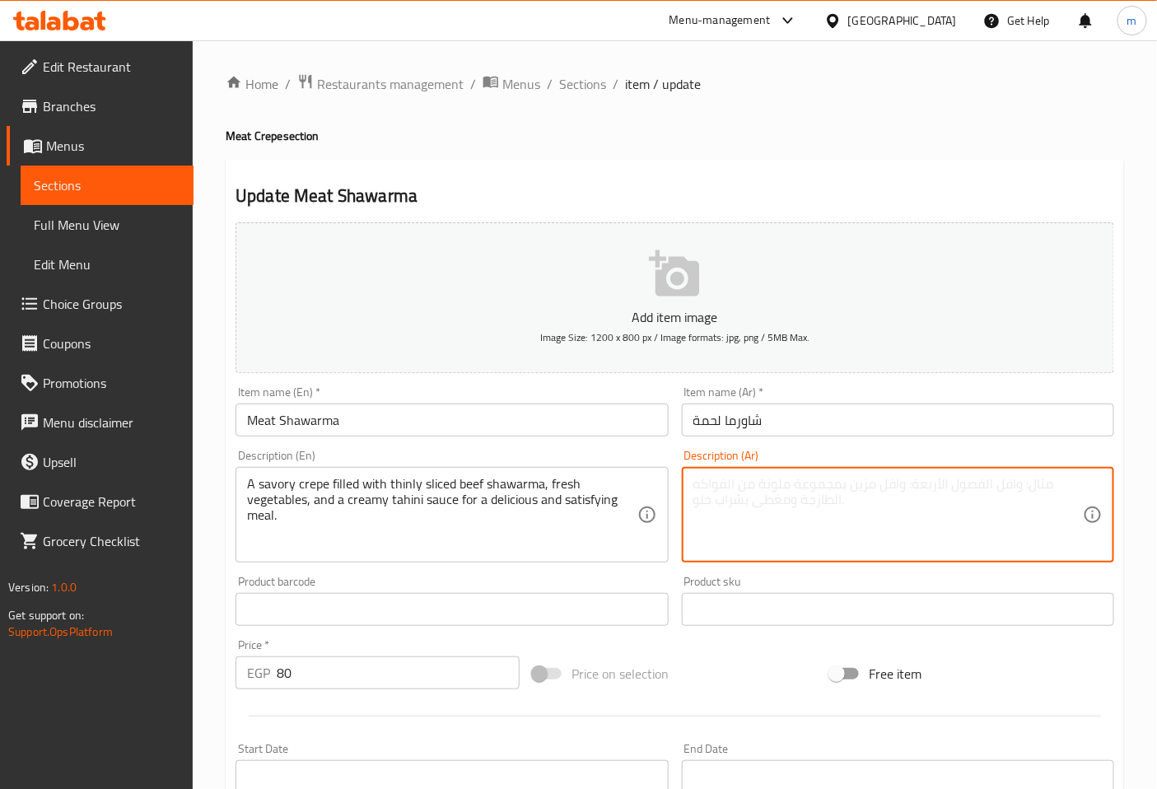
paste textarea "كريب مالح محشو بـشاورما لحم بقري مقطعة شرائح رفيعة، خضروات طازجة، وصلصة طحينة ك…"
click at [646, 537] on div "A savory crepe filled with thinly sliced beef shawarma, fresh vegetables, and a…" at bounding box center [452, 515] width 432 height 96
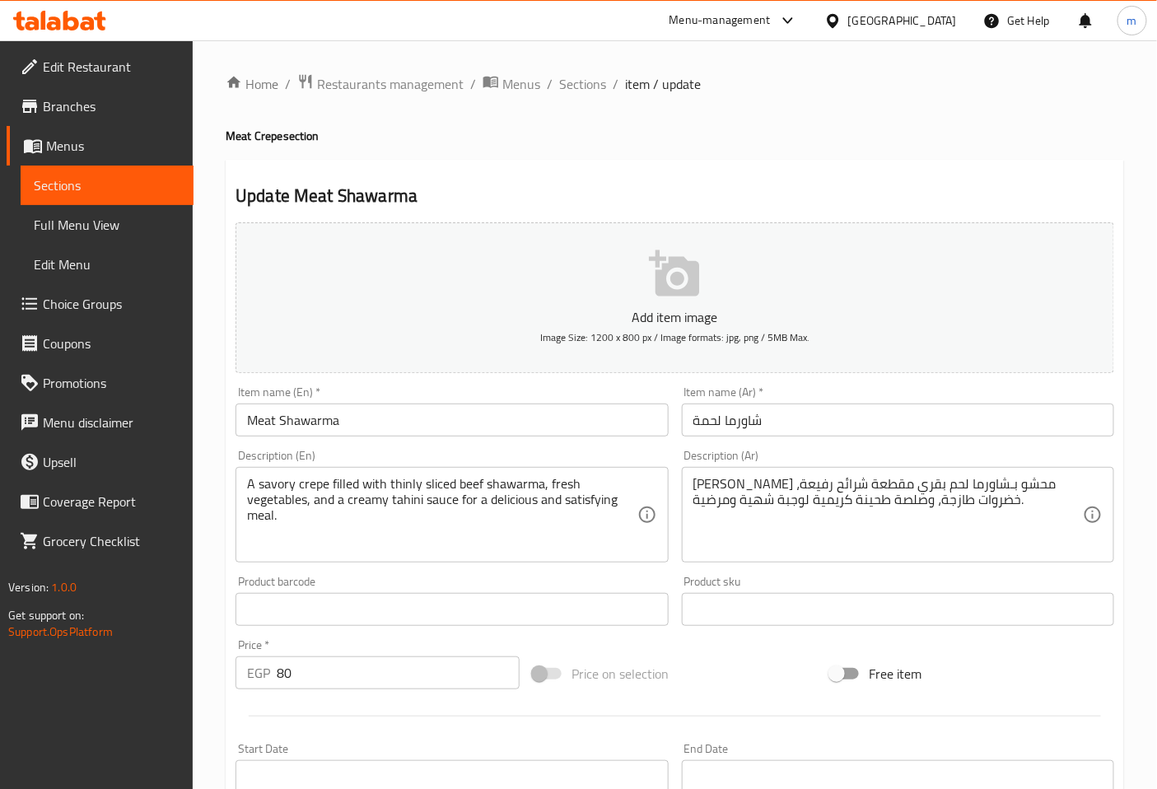
click at [895, 507] on textarea "كريب مالح محشو بـشاورما لحم بقري مقطعة شرائح رفيعة، خضروات طازجة، وصلصة طحينة ك…" at bounding box center [888, 515] width 390 height 78
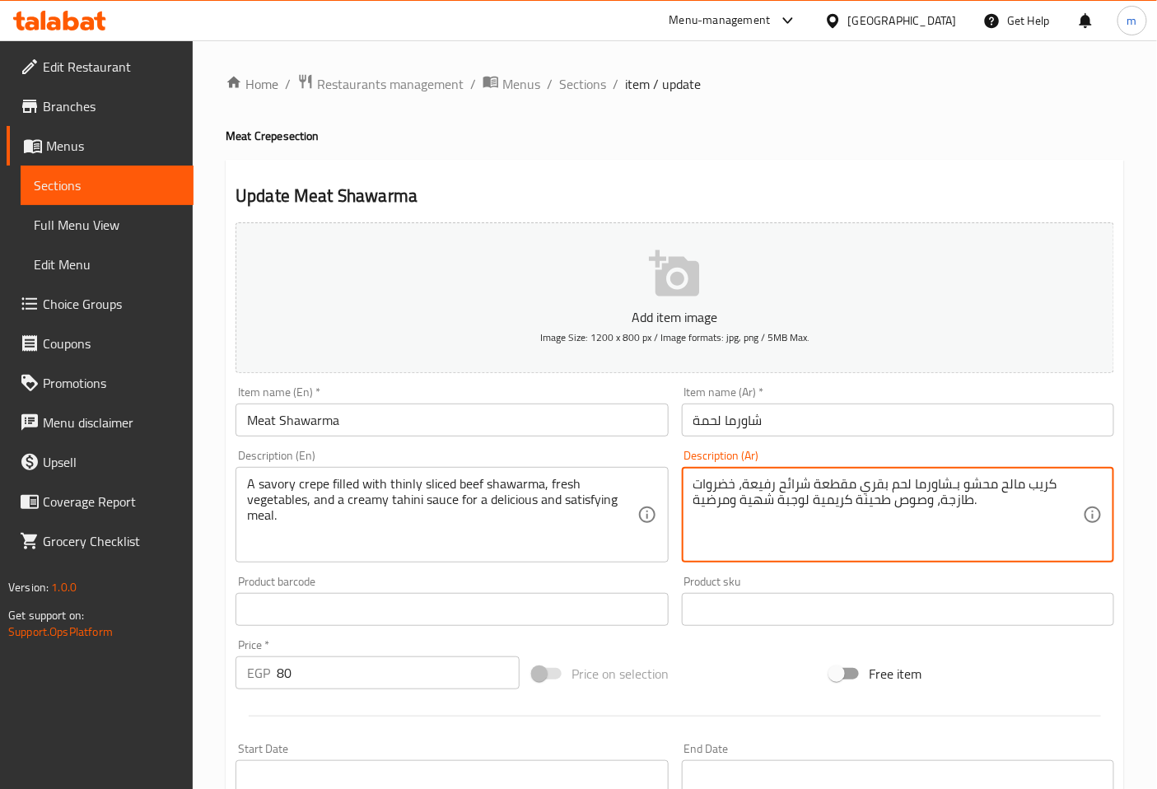
click at [743, 539] on textarea "كريب مالح محشو بـشاورما لحم بقري مقطعة شرائح رفيعة، خضروات طازجة، وصوص طحينة كر…" at bounding box center [888, 515] width 390 height 78
type textarea "كريب مالح محشو بـشاورما لحم بقري مقطعة شرائح رفيعة، خضروات طازجة، وصوص طحينة كر…"
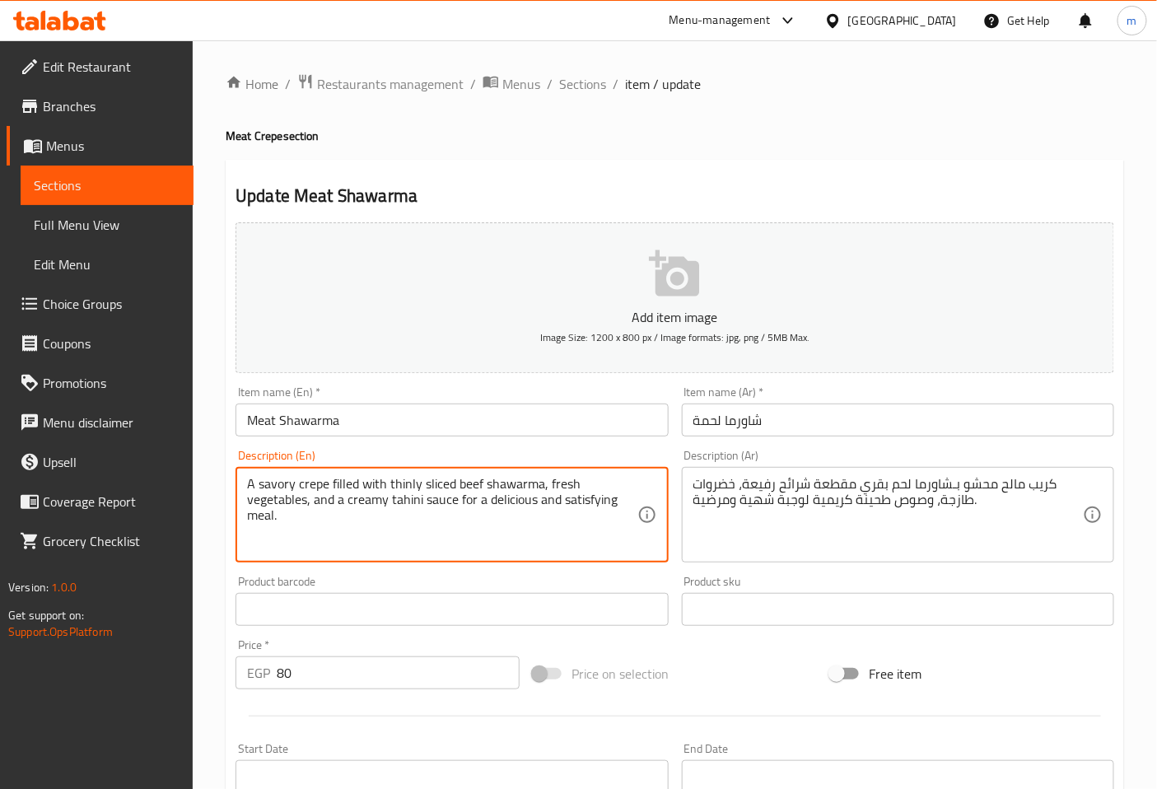
drag, startPoint x: 614, startPoint y: 501, endPoint x: 562, endPoint y: 504, distance: 52.8
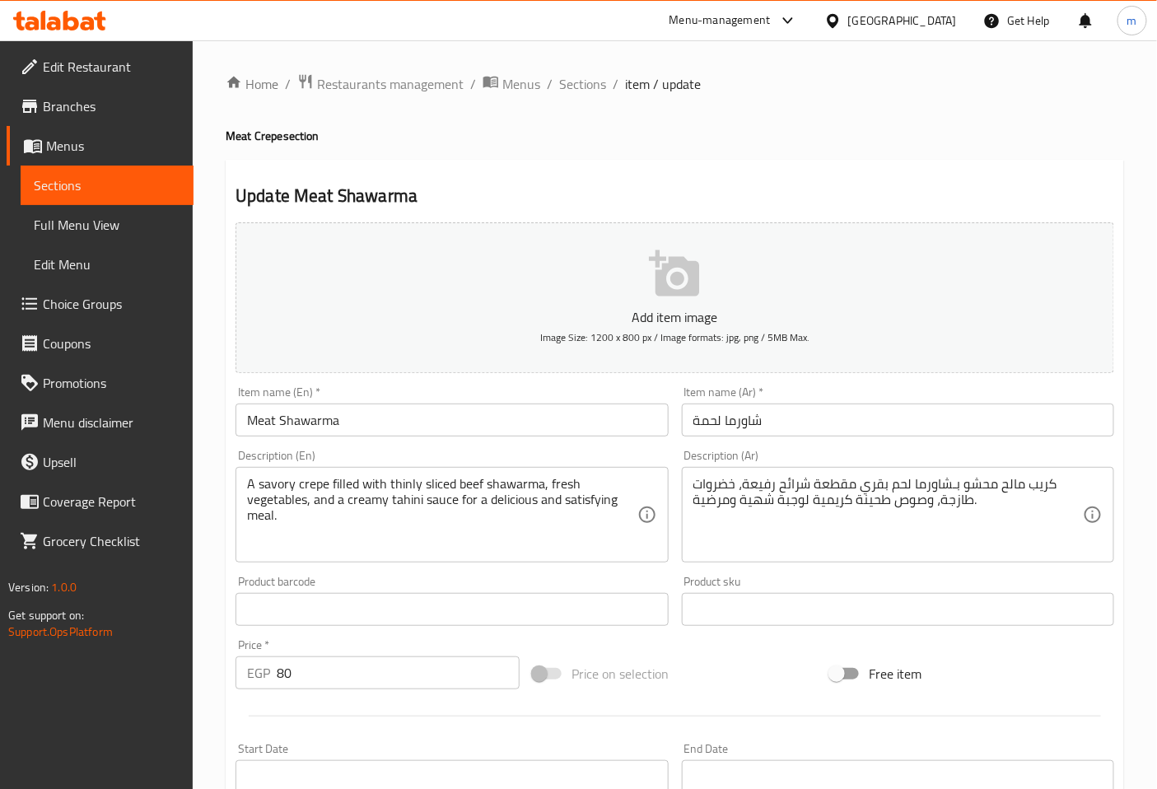
click at [536, 523] on textarea "A savory crepe filled with thinly sliced beef shawarma, fresh vegetables, and a…" at bounding box center [442, 515] width 390 height 78
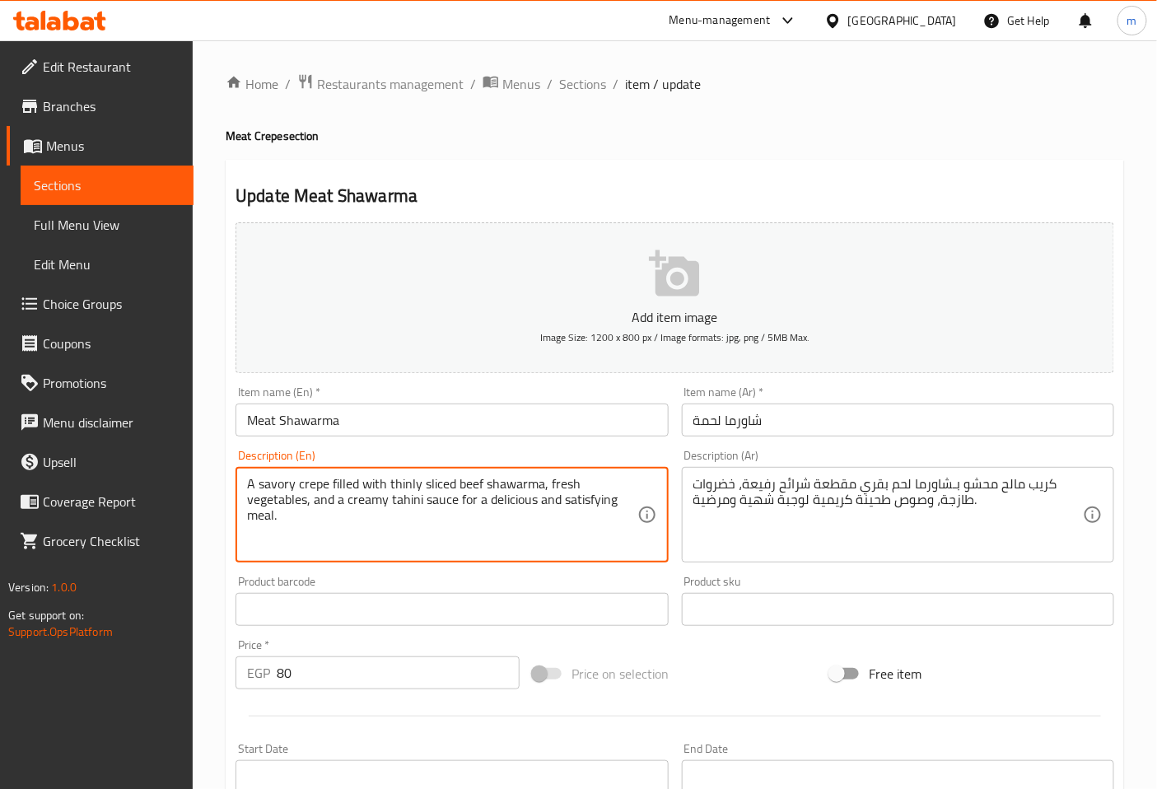
drag, startPoint x: 615, startPoint y: 500, endPoint x: 562, endPoint y: 503, distance: 53.6
click at [562, 503] on textarea "A savory crepe filled with thinly sliced beef shawarma, fresh vegetables, and a…" at bounding box center [442, 515] width 390 height 78
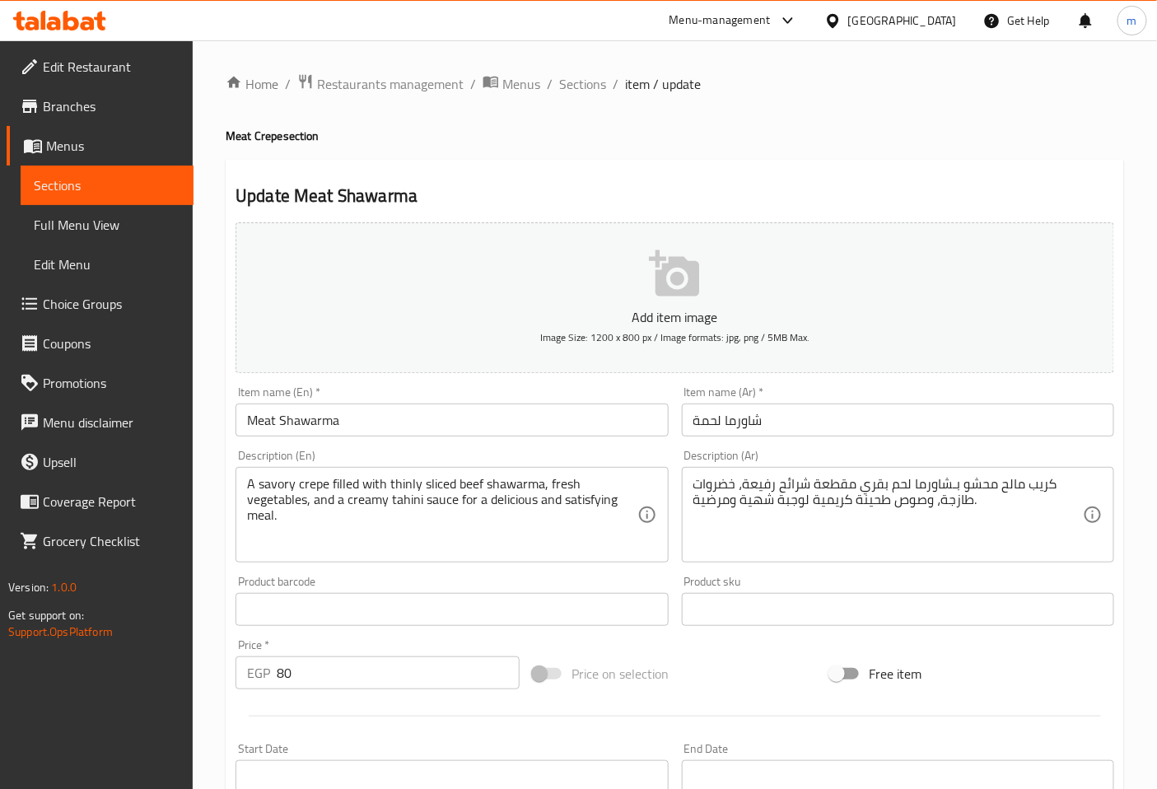
click at [515, 531] on textarea "A savory crepe filled with thinly sliced beef shawarma, fresh vegetables, and a…" at bounding box center [442, 515] width 390 height 78
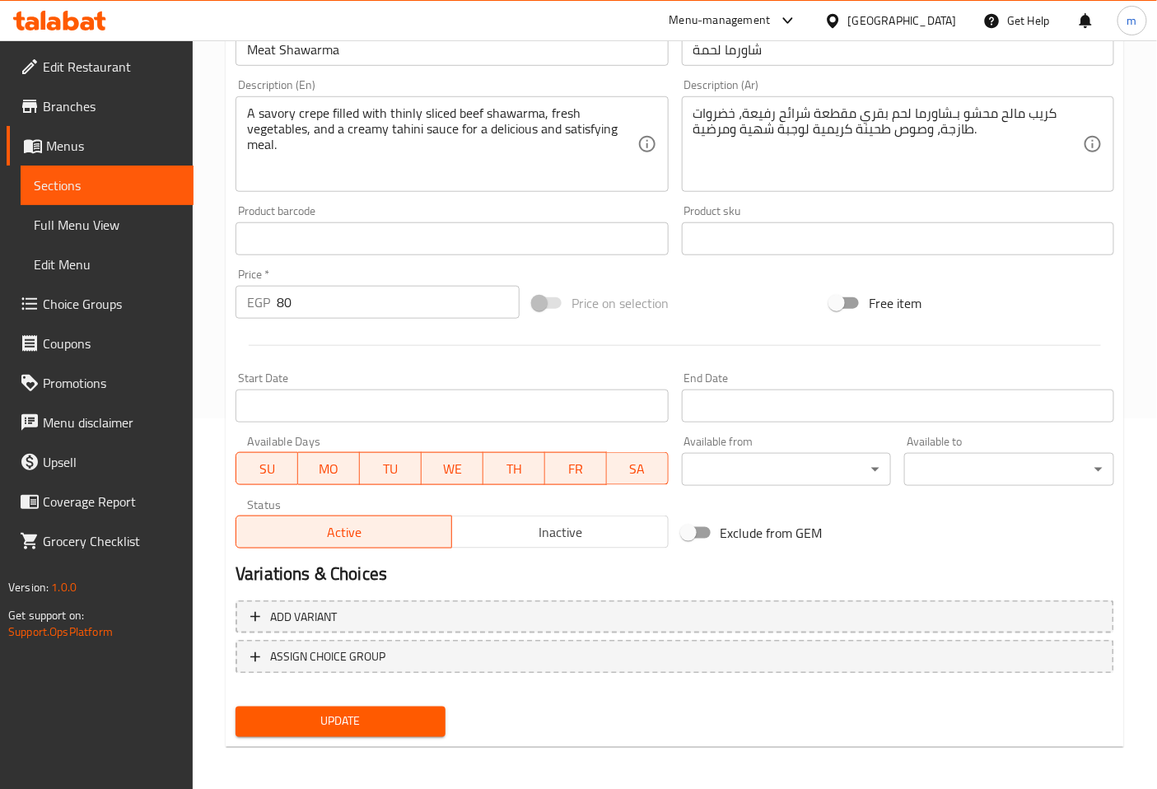
scroll to position [371, 0]
click at [376, 712] on span "Update" at bounding box center [341, 721] width 184 height 21
click at [152, 186] on span "Sections" at bounding box center [107, 185] width 147 height 20
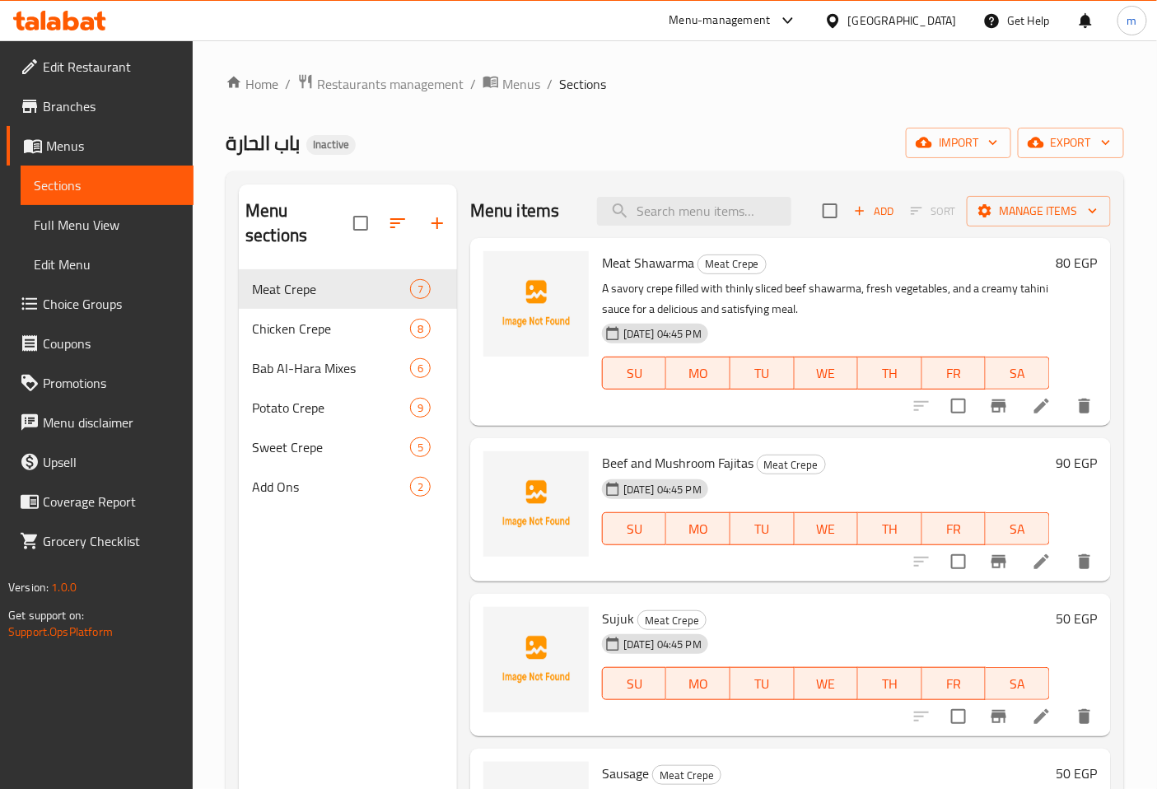
click at [1032, 568] on icon at bounding box center [1042, 562] width 20 height 20
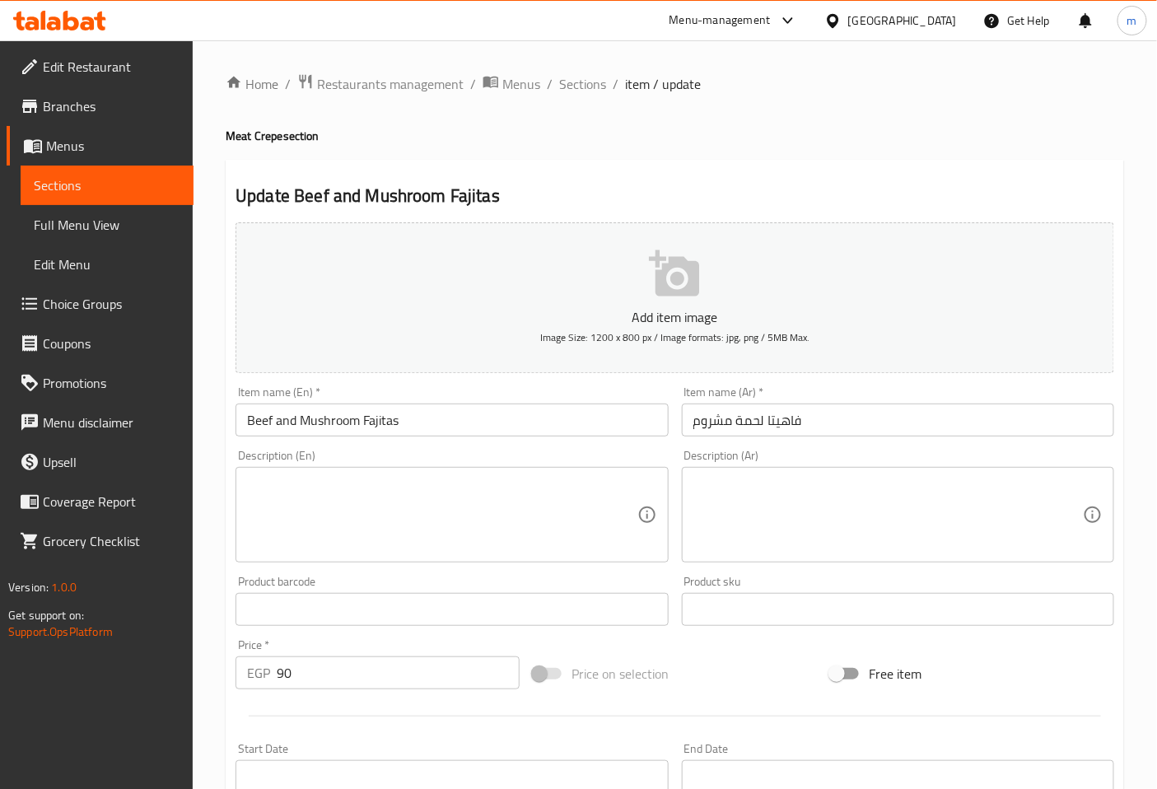
click at [738, 428] on input "فاهيتا لحمة مشروم" at bounding box center [898, 420] width 432 height 33
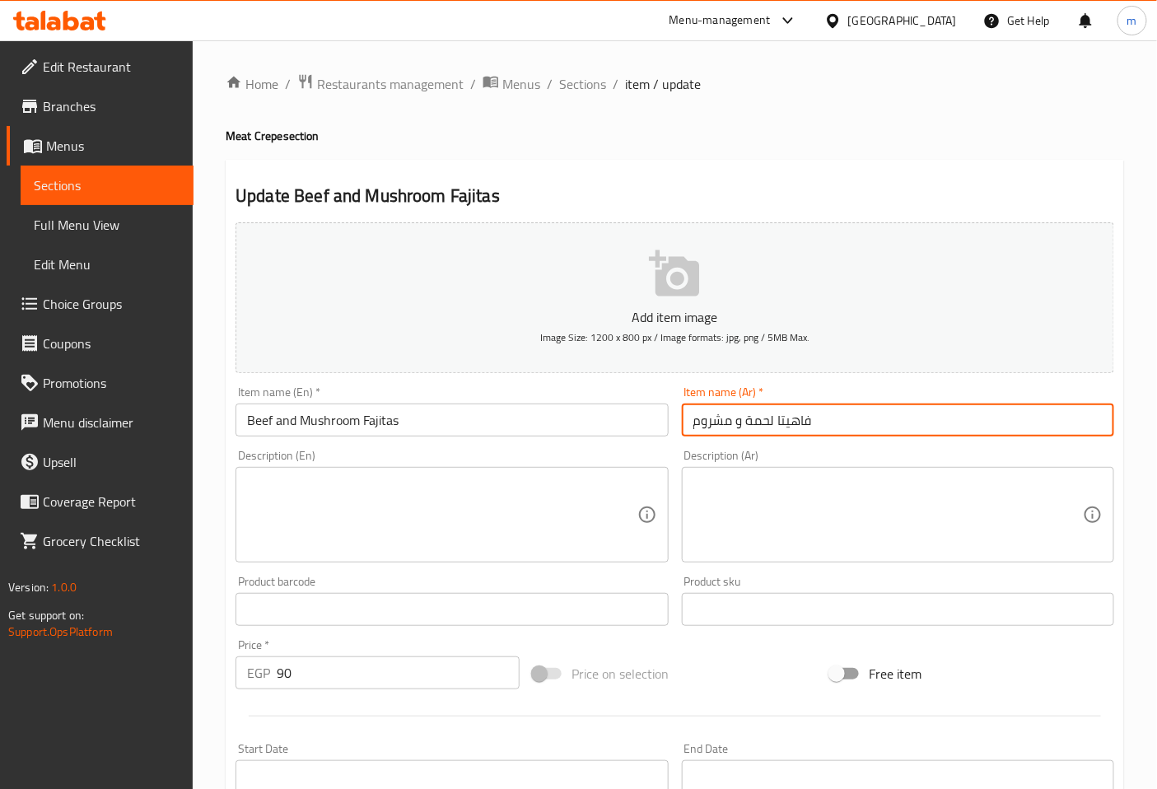
type input "فاهيتا لحمة و مشروم"
click at [622, 515] on textarea at bounding box center [442, 515] width 390 height 78
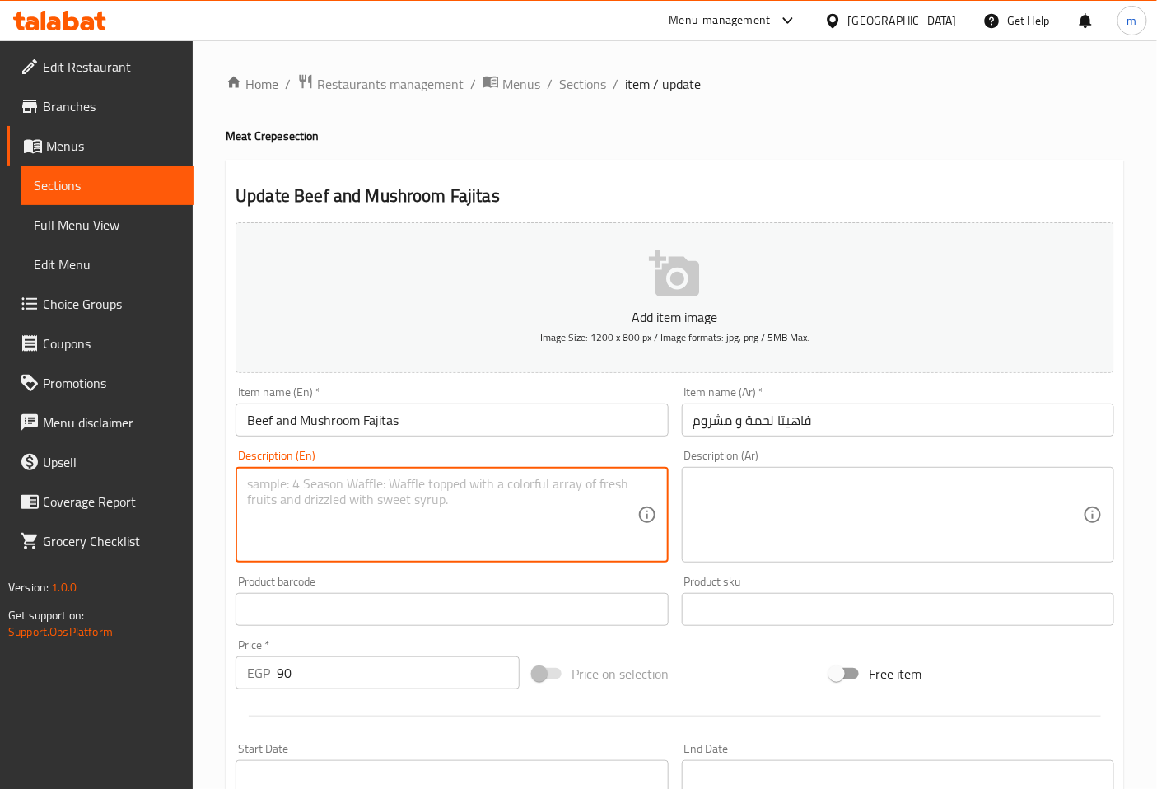
paste textarea "A savory crepe filled with sizzling beef and mushroom fajita strips, seasoned w…"
type textarea "A savory crepe filled with sizzling beef and mushroom fajita strips, seasoned w…"
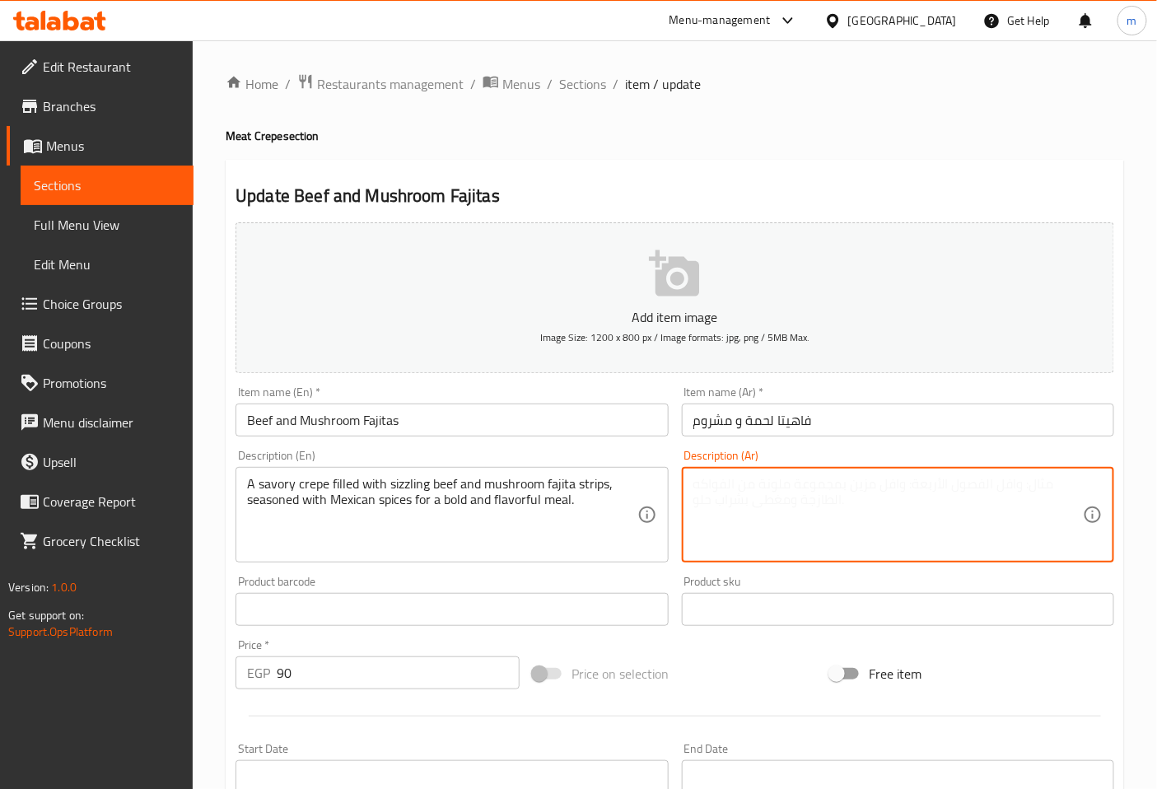
paste textarea "كريب مالح محشو بـشرائح فاهيتا لحم بقري وفطر ساخنة، متبلة بتوابل مكسيكية لوجبة ج…"
type textarea "كريب مالح محشو بـشرائح فاهيتا لحم بقري و فطر ساخنة، متبلة بتوابل مكسيكية لوجبة …"
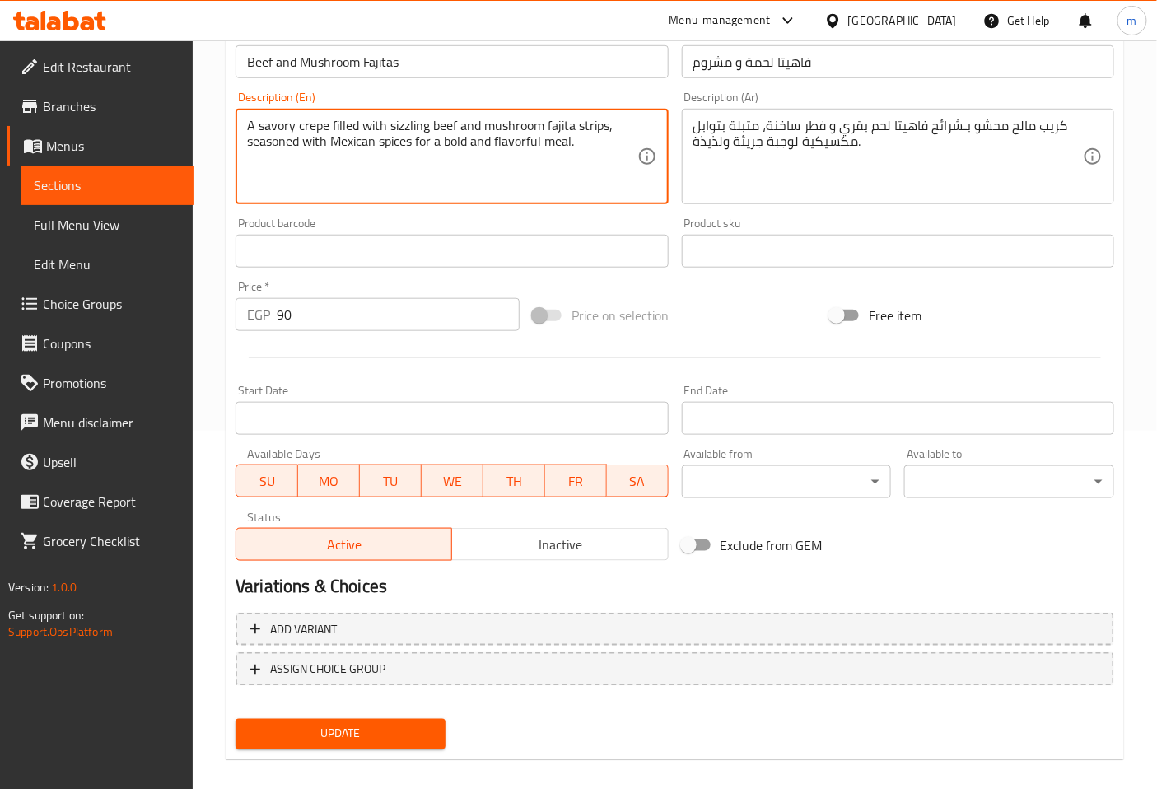
scroll to position [371, 0]
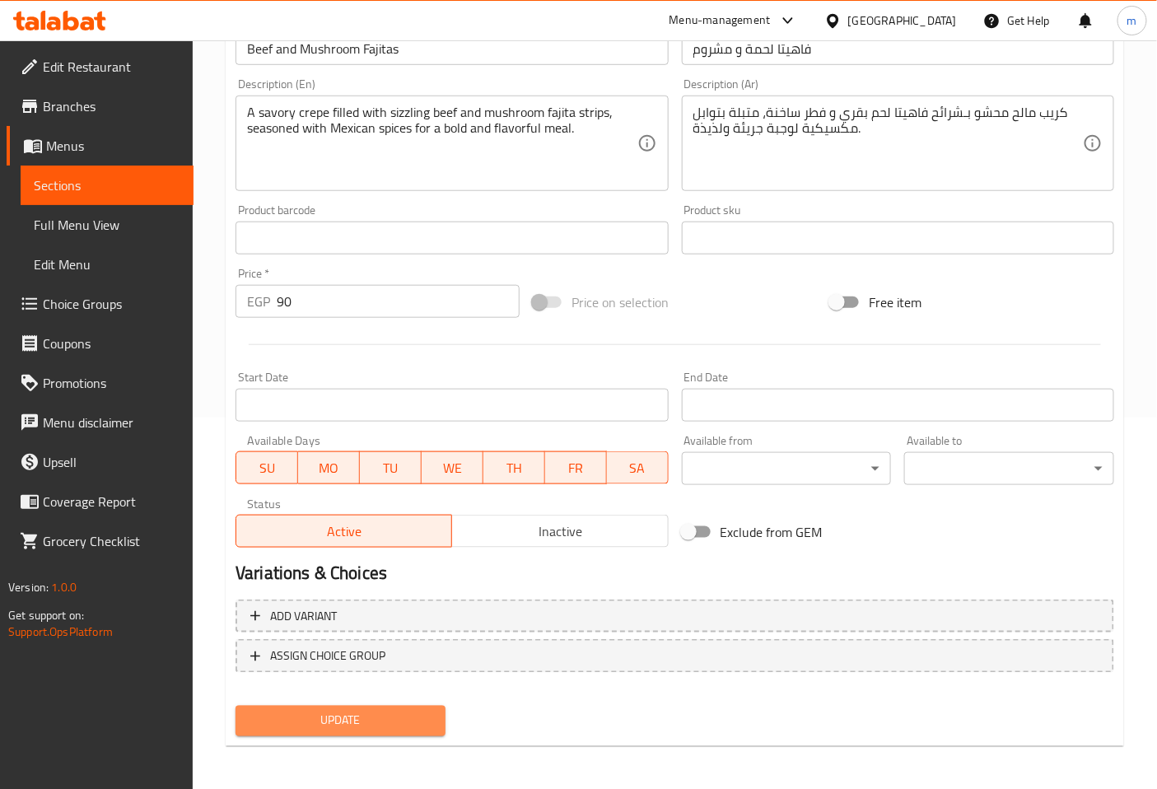
click at [404, 711] on span "Update" at bounding box center [341, 721] width 184 height 21
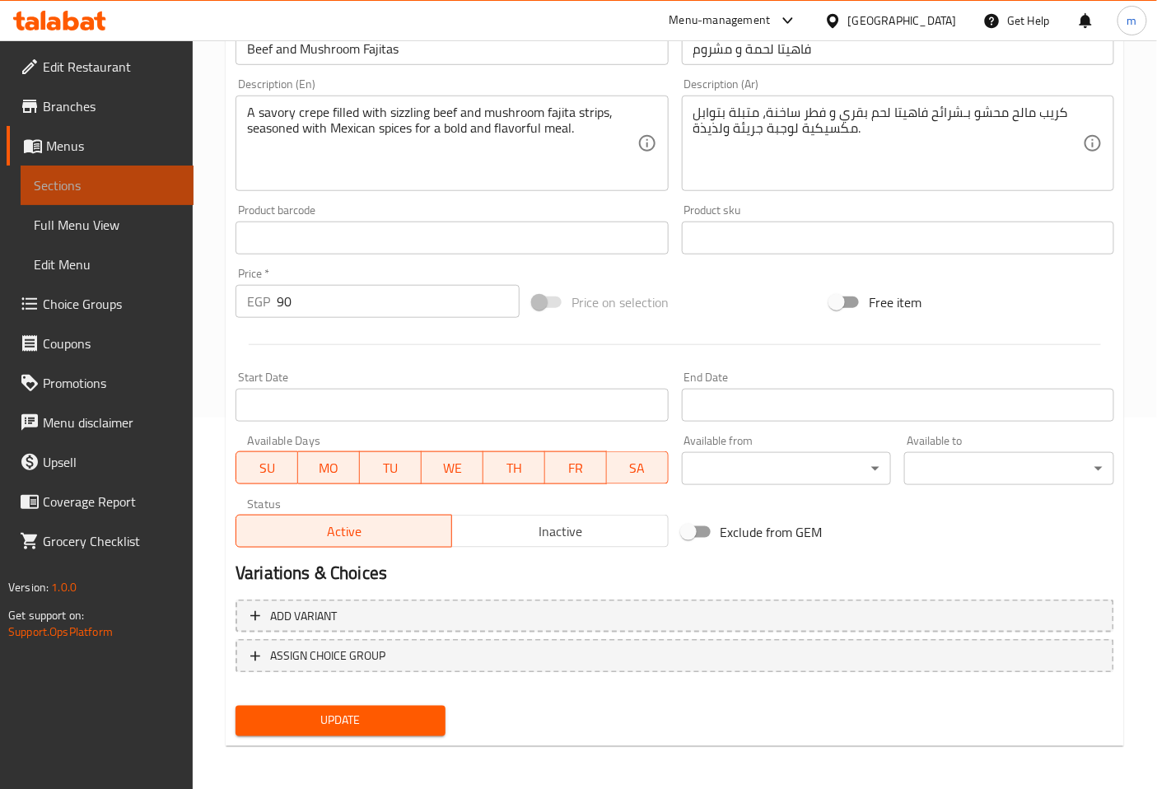
click at [161, 191] on span "Sections" at bounding box center [107, 185] width 147 height 20
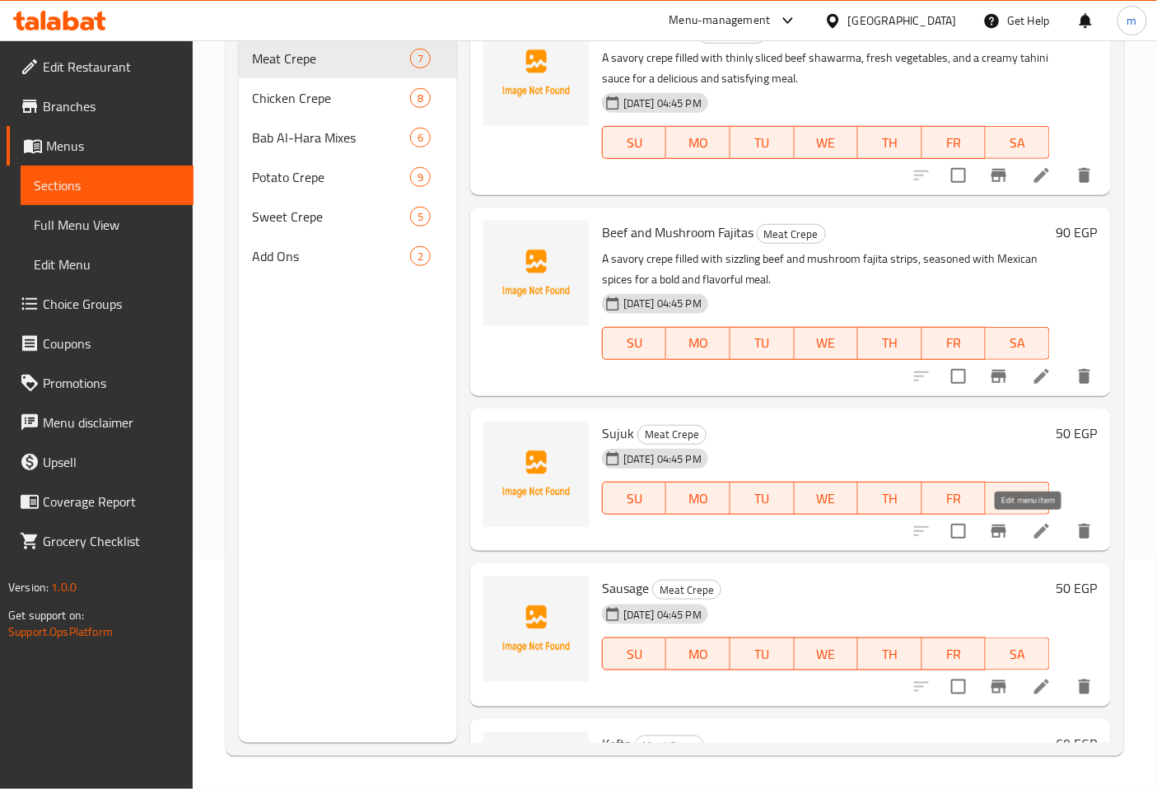
click at [1034, 530] on icon at bounding box center [1041, 531] width 15 height 15
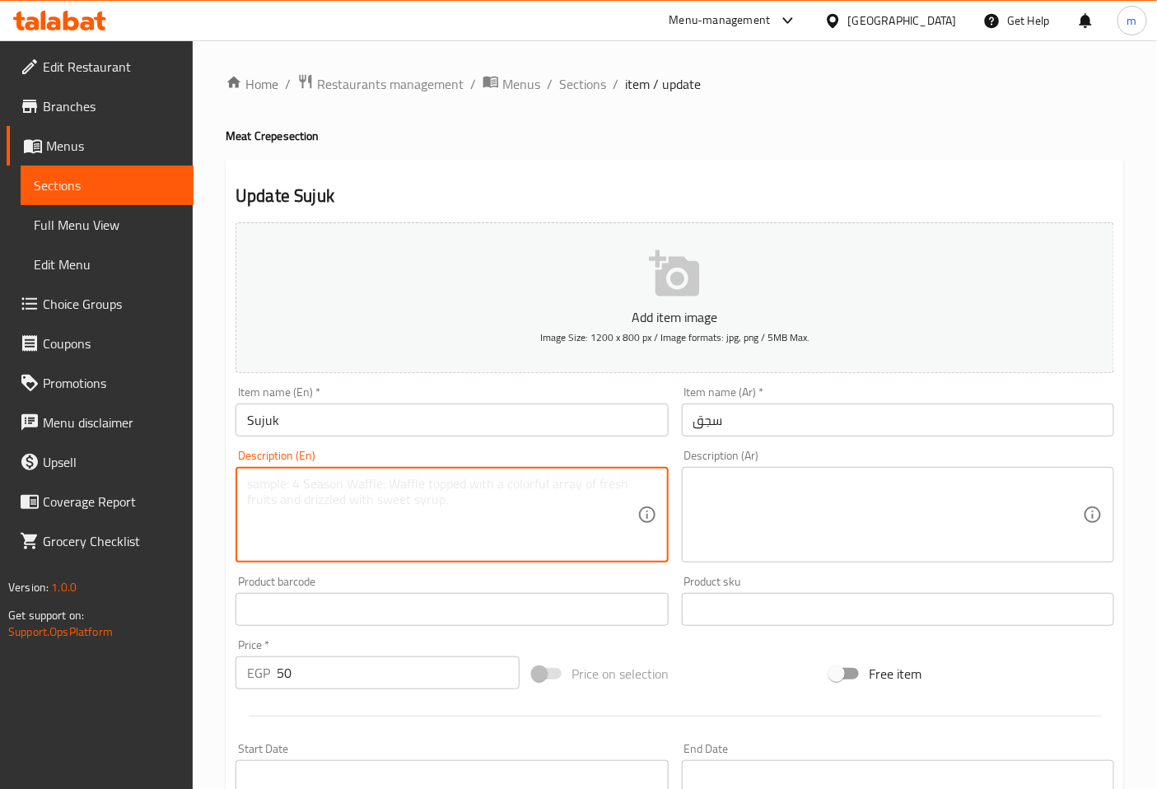
paste textarea "A savory crepe filled with spicy sujuk sausage, fresh vegetables, and a savory …"
type textarea "A savory crepe filled with spicy sujuk sausage, fresh vegetables, and a savory …"
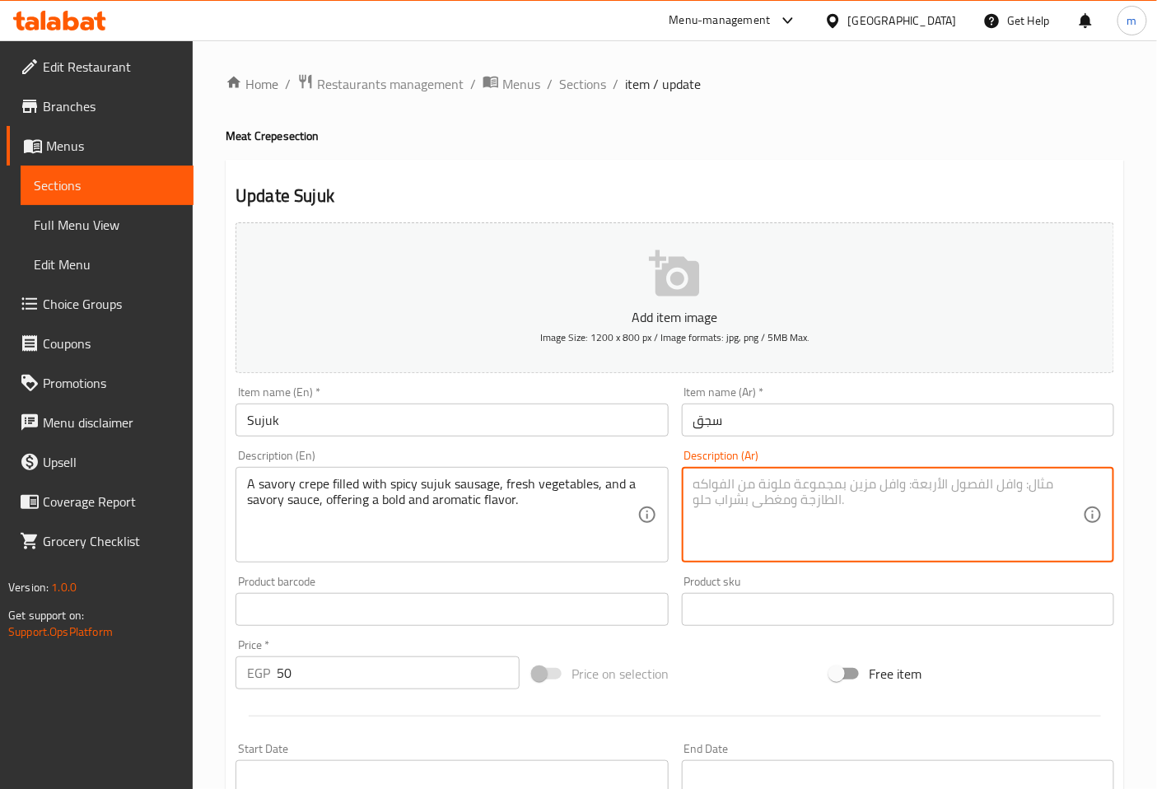
paste textarea "كريب مالح محشو بـسجق حار، خضروات طازجة، وصلصة لذيذة، يقدم نكهة جريئة وعطرية."
type textarea "كريب مالح محشو بـسجق حار، خضروات طازجة، وصلصة لذيذة، يقدم نكهة جريئة وعطرية."
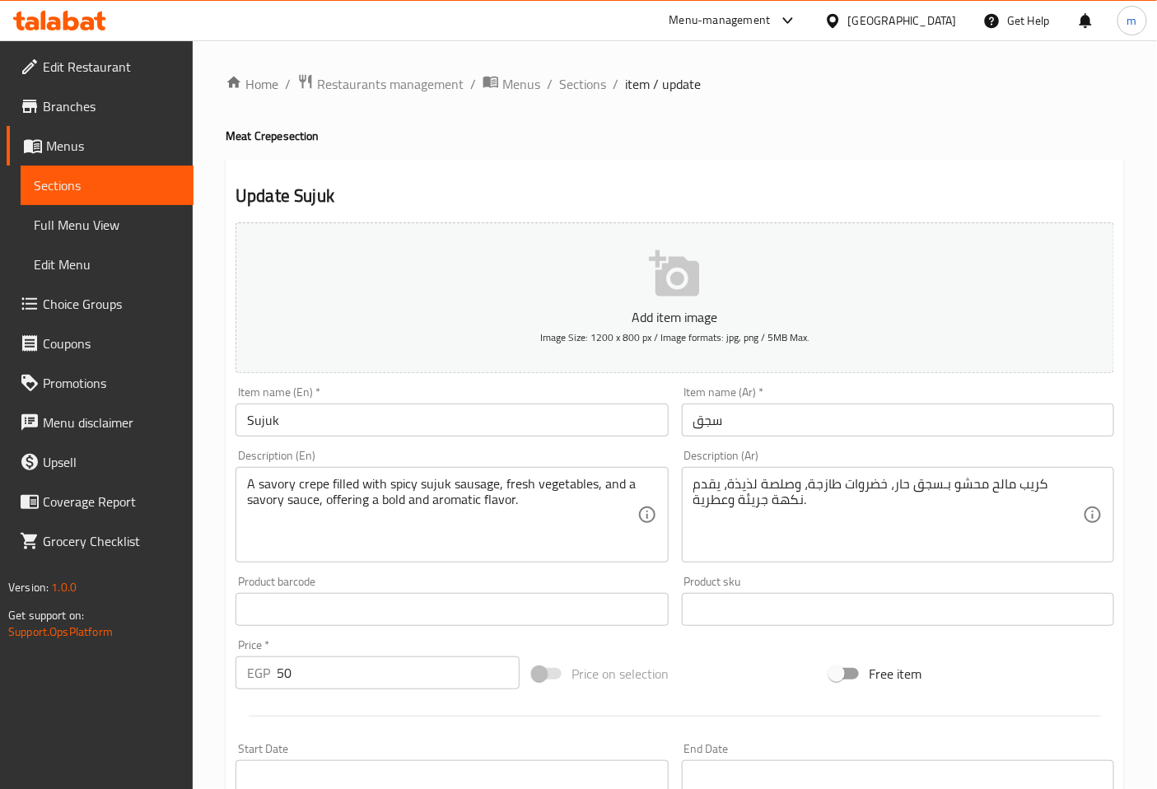
click at [525, 511] on textarea "A savory crepe filled with spicy sujuk sausage, fresh vegetables, and a savory …" at bounding box center [442, 515] width 390 height 78
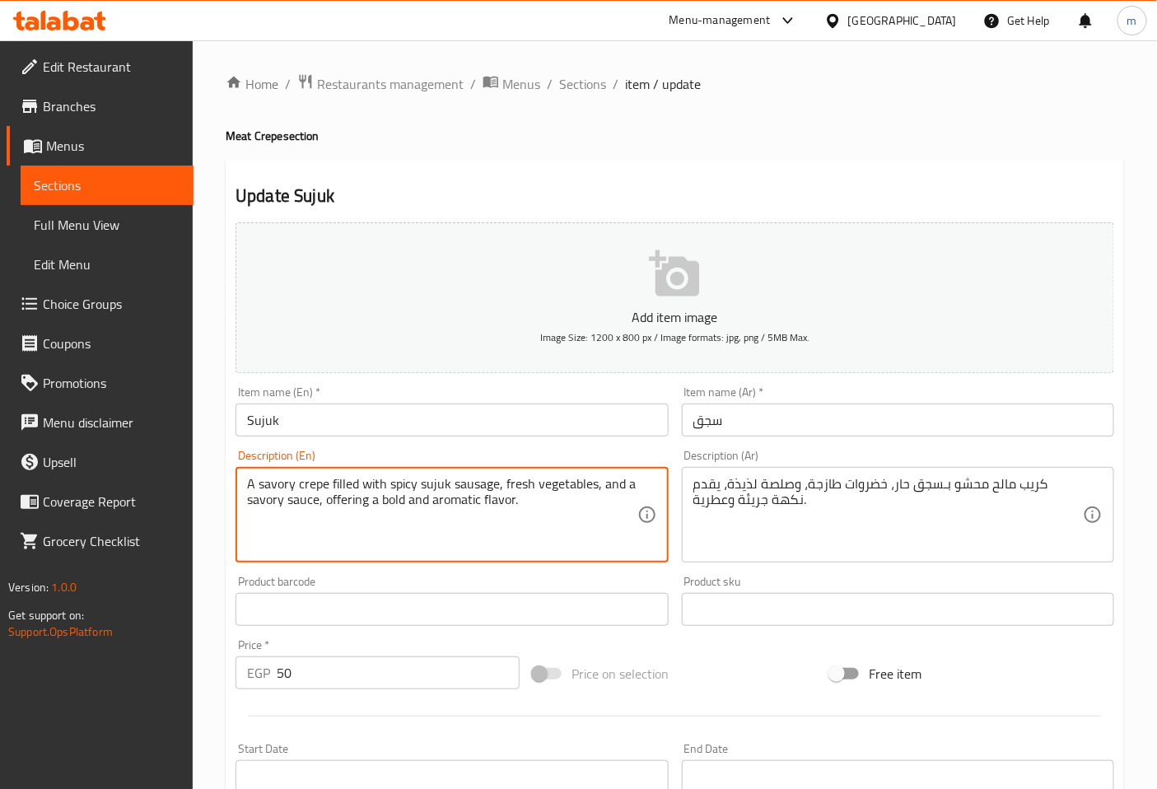
click at [450, 483] on textarea "A savory crepe filled with spicy sujuk sausage, fresh vegetables, and a savory …" at bounding box center [442, 515] width 390 height 78
click at [539, 499] on textarea "A savory crepe filled with spicy sujuk sausage, fresh vegetables, and a savory …" at bounding box center [442, 515] width 390 height 78
click at [449, 488] on textarea "A savory crepe filled with spicy sujuk sausage, fresh vegetables, and a savory …" at bounding box center [442, 515] width 390 height 78
click at [575, 515] on textarea "A savory crepe filled with spicy sujuk sausage, fresh vegetables, and a savory …" at bounding box center [442, 515] width 390 height 78
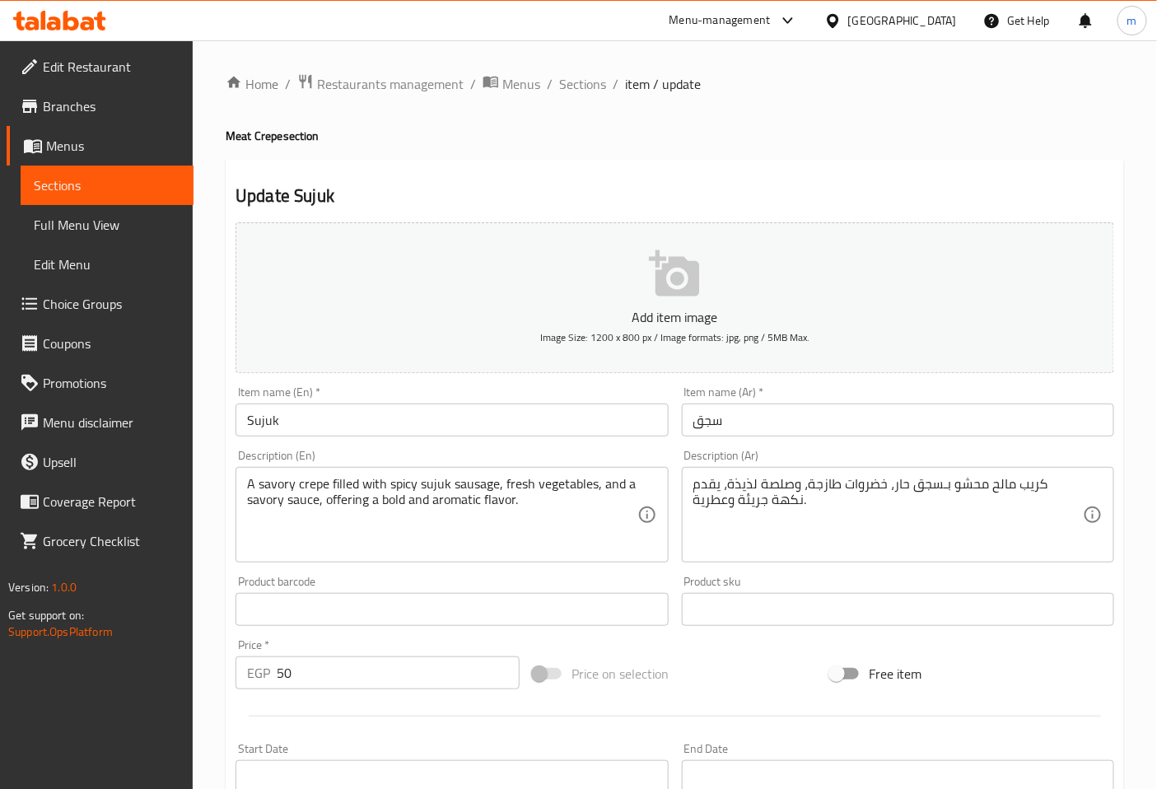
click at [531, 525] on textarea "A savory crepe filled with spicy sujuk sausage, fresh vegetables, and a savory …" at bounding box center [442, 515] width 390 height 78
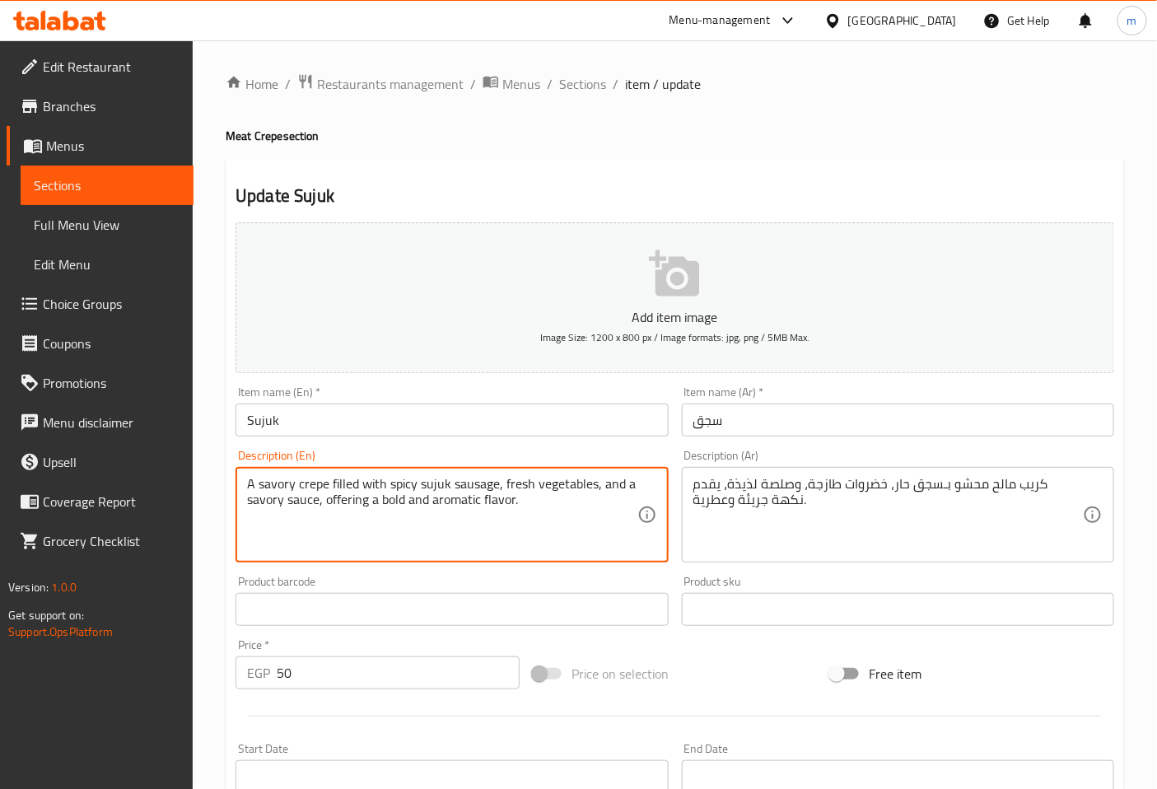
click at [449, 484] on textarea "A savory crepe filled with spicy sujuk sausage, fresh vegetables, and a savory …" at bounding box center [442, 515] width 390 height 78
click at [516, 502] on textarea "A savory crepe filled with spicy sujuk sausage, fresh vegetables, and a savory …" at bounding box center [442, 515] width 390 height 78
click at [450, 484] on textarea "A savory crepe filled with spicy sujuk sausage, fresh vegetables, and a savory …" at bounding box center [442, 515] width 390 height 78
click at [530, 501] on textarea "A savory crepe filled with spicy sausage, fresh vegetables, and a savory sauce,…" at bounding box center [442, 515] width 390 height 78
type textarea "A savory crepe filled with spicy sausage, fresh vegetables, and a savory sauce,…"
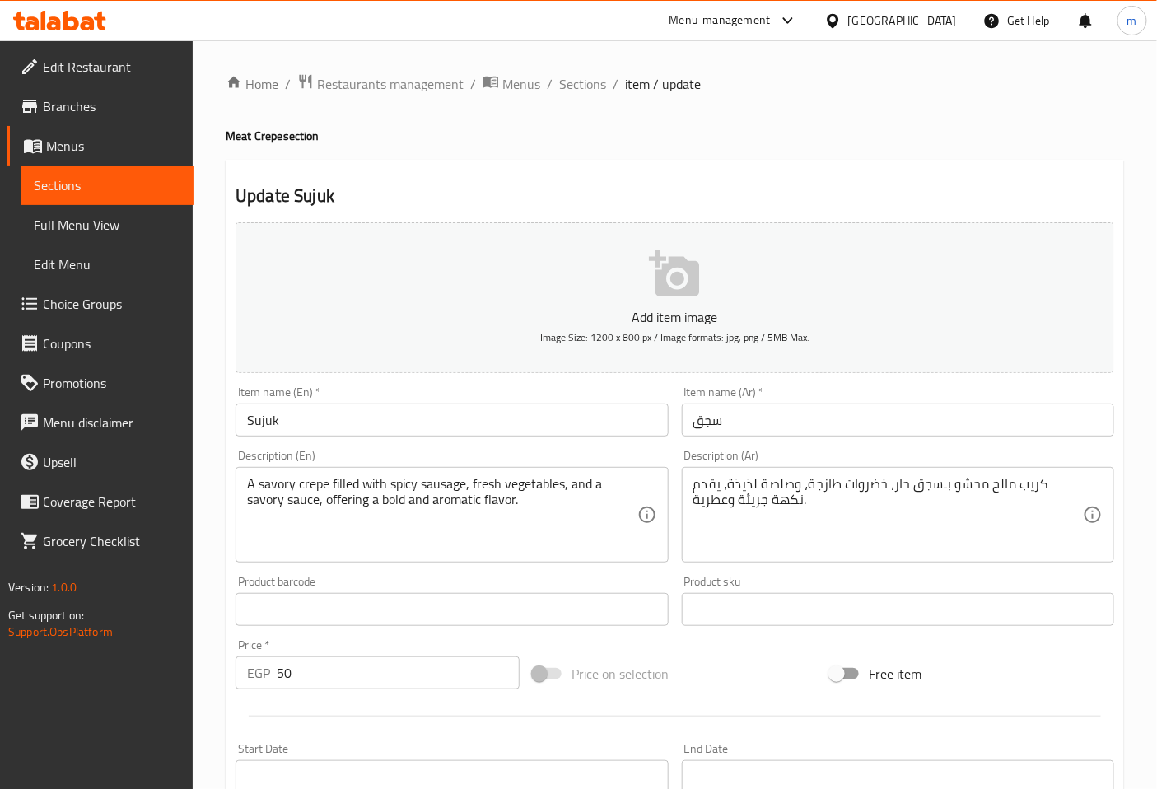
click at [540, 520] on textarea "A savory crepe filled with spicy sausage, fresh vegetables, and a savory sauce,…" at bounding box center [442, 515] width 390 height 78
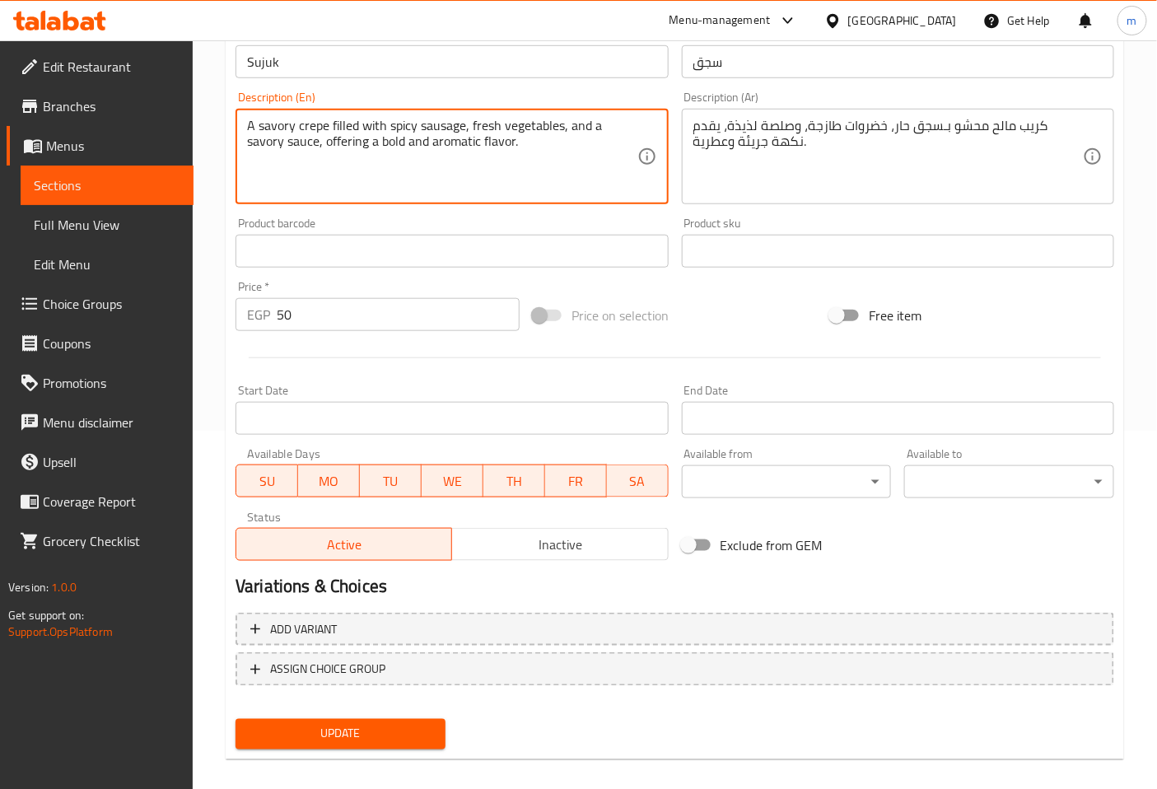
scroll to position [366, 0]
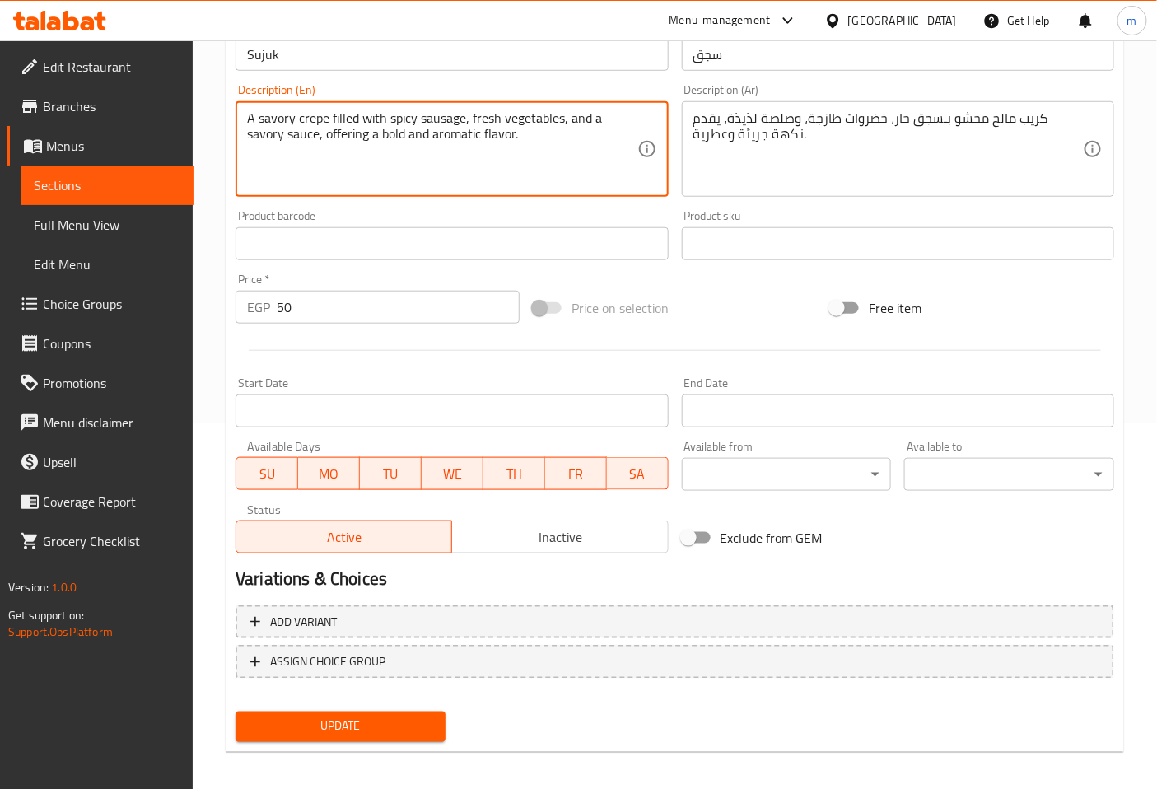
click at [408, 727] on span "Update" at bounding box center [341, 726] width 184 height 21
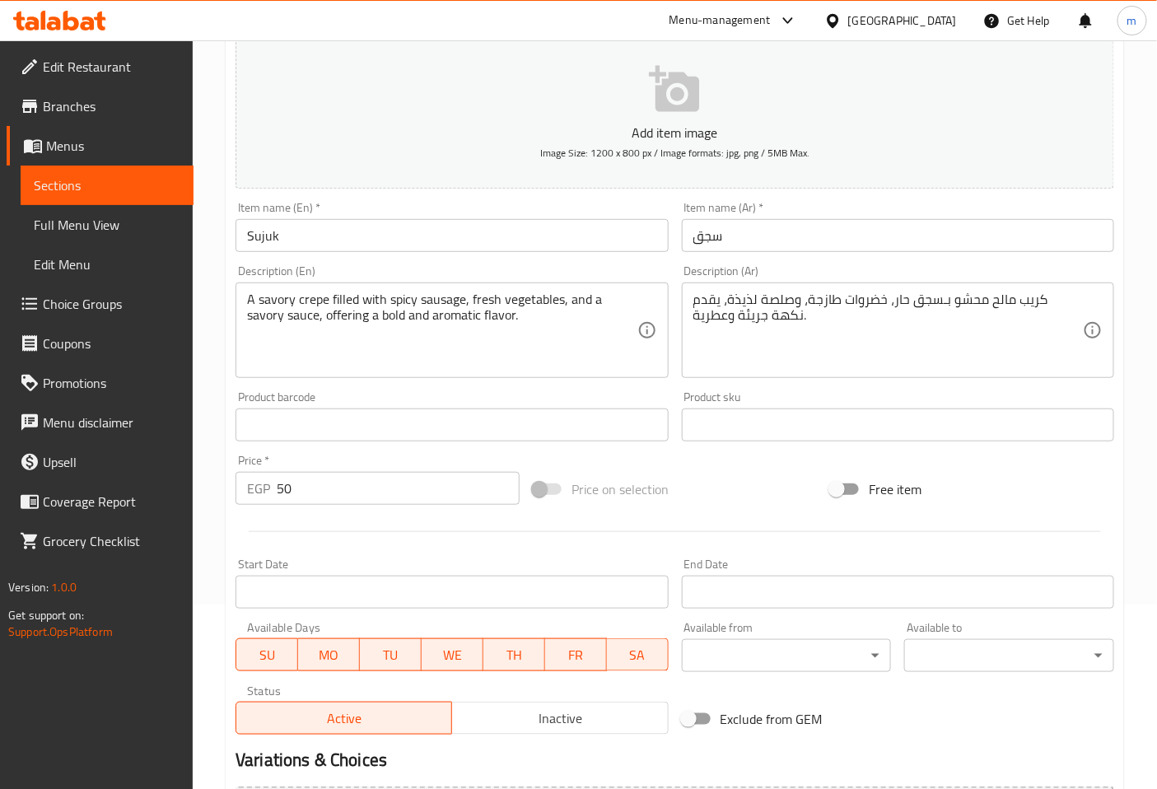
scroll to position [183, 0]
click at [159, 192] on span "Sections" at bounding box center [107, 185] width 147 height 20
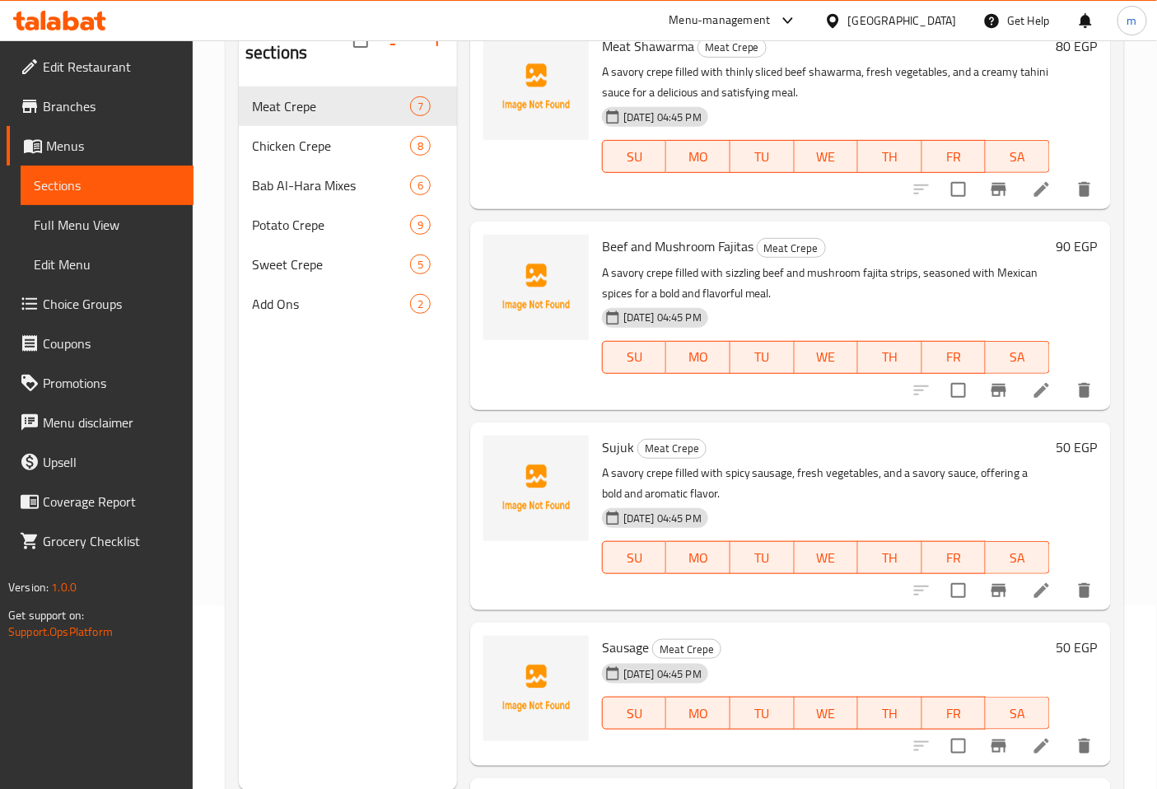
scroll to position [91, 0]
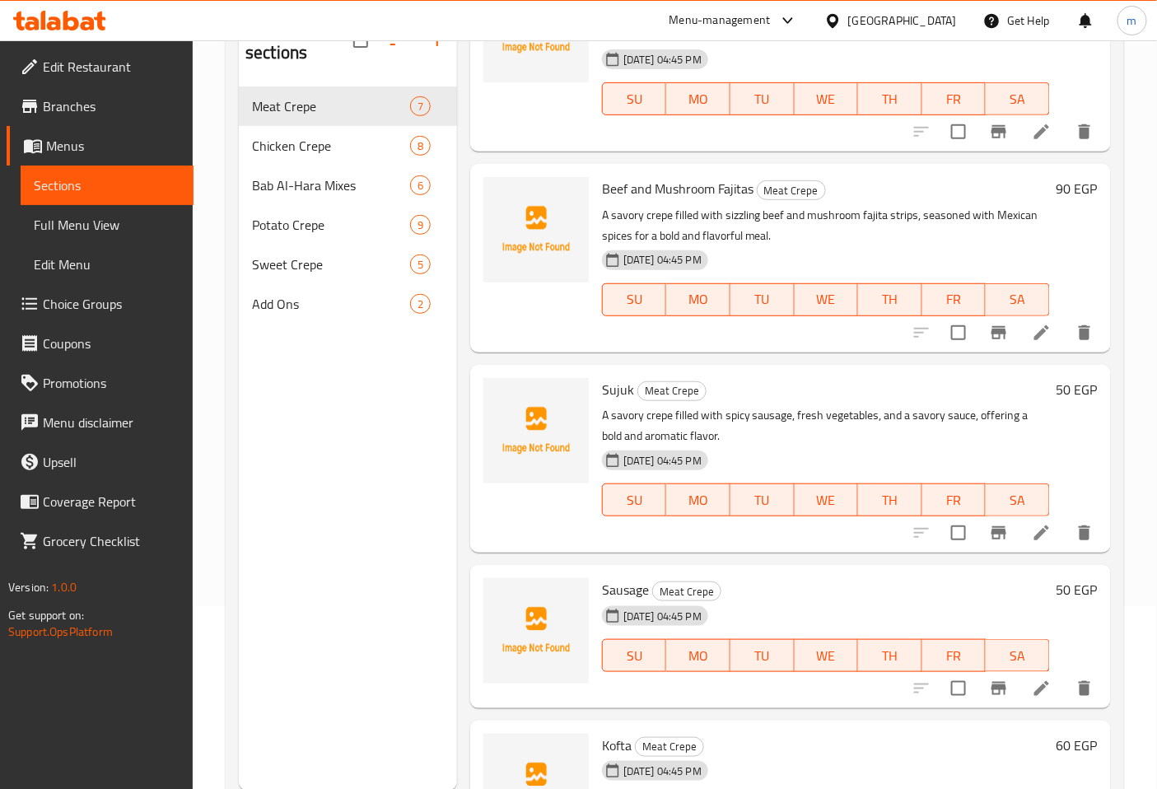
click at [1032, 679] on icon at bounding box center [1042, 689] width 20 height 20
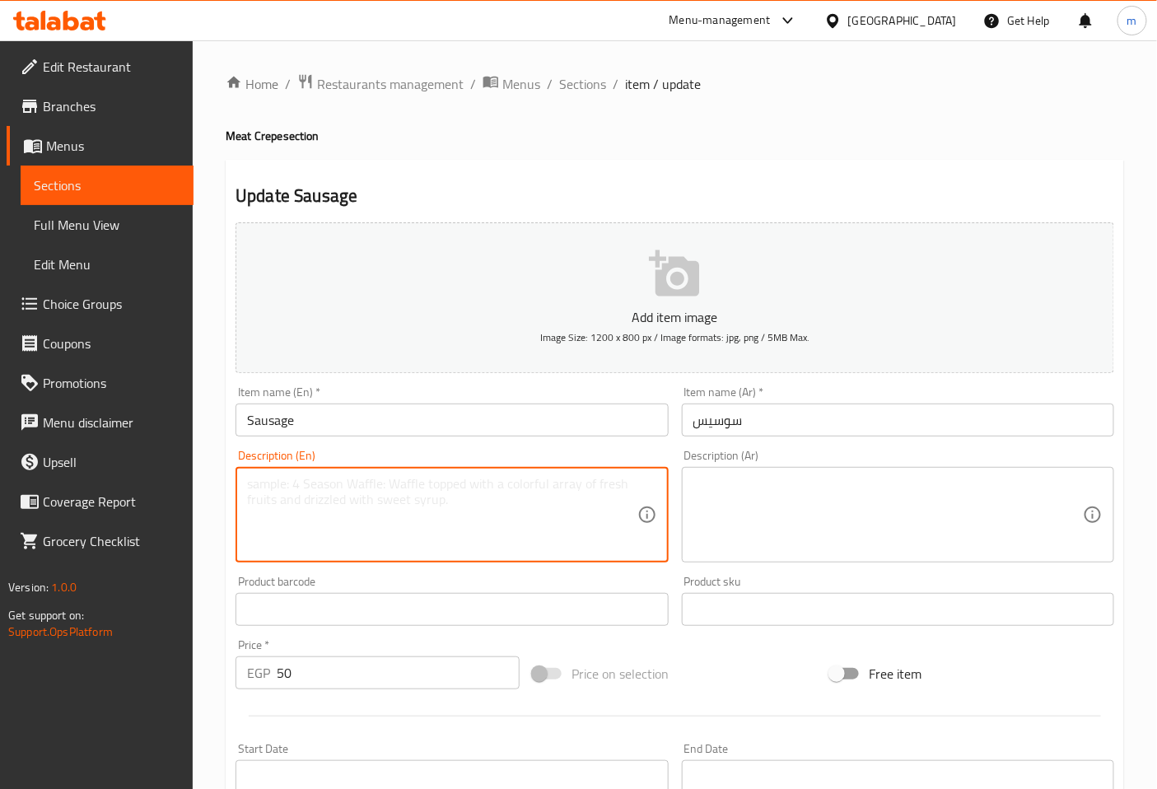
paste textarea "A savory crepe filled with flavorful sausage slices, fresh vegetables, and a sa…"
type textarea "A savory crepe filled with flavorful sausage slices, fresh vegetables, and a sa…"
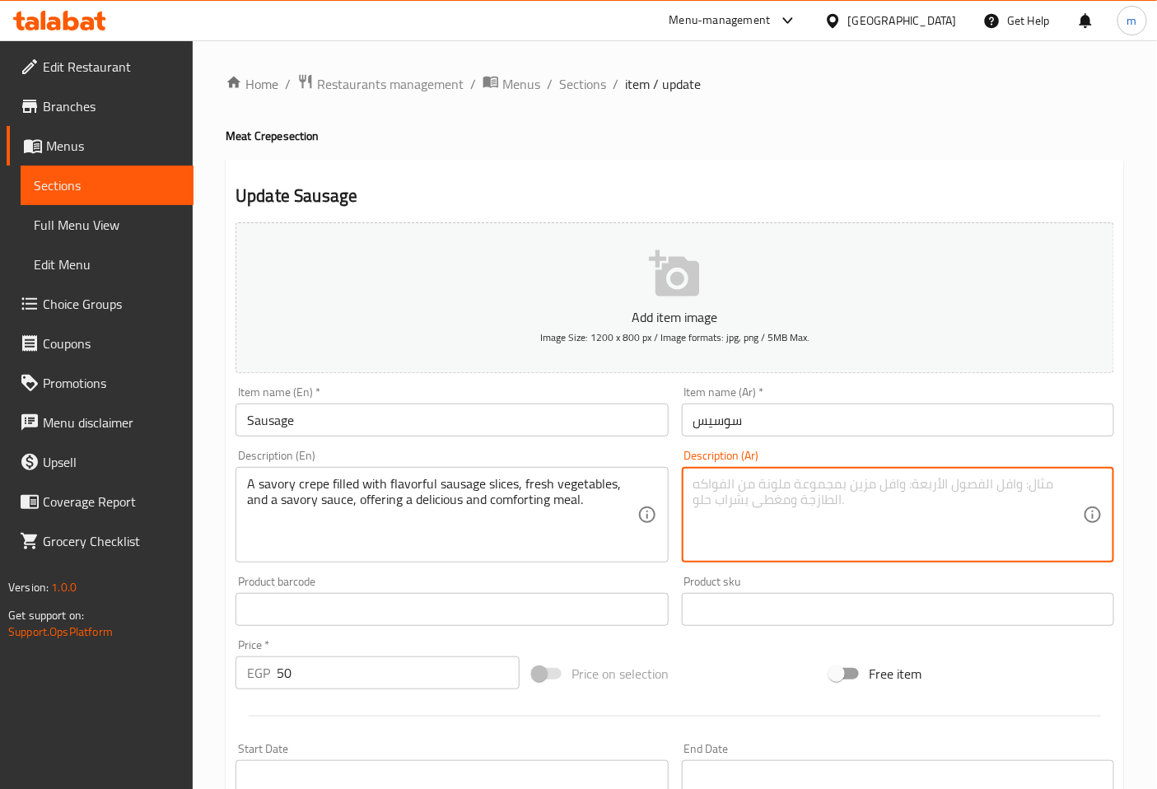
paste textarea "كريب مالح محشو بـشرائح سجق لذيذة، خضروات طازجة، وصلصة لذيذة، يقدم وجبة شهية ومر…"
type textarea "كريب مالح محشو بـشرائح سجق لذيذة، خضروات طازجة، وصلصة لذيذة، يقدم وجبة شهية ومر…"
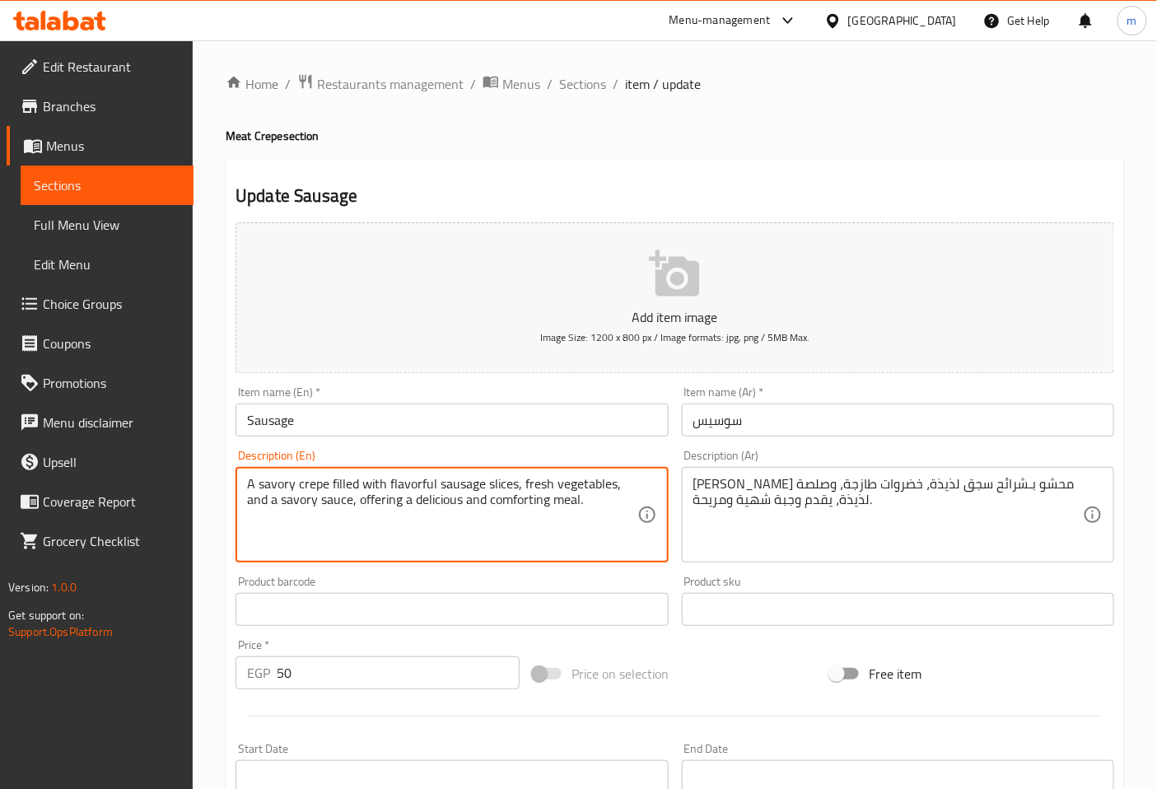
click at [330, 428] on input "Sausage" at bounding box center [452, 420] width 432 height 33
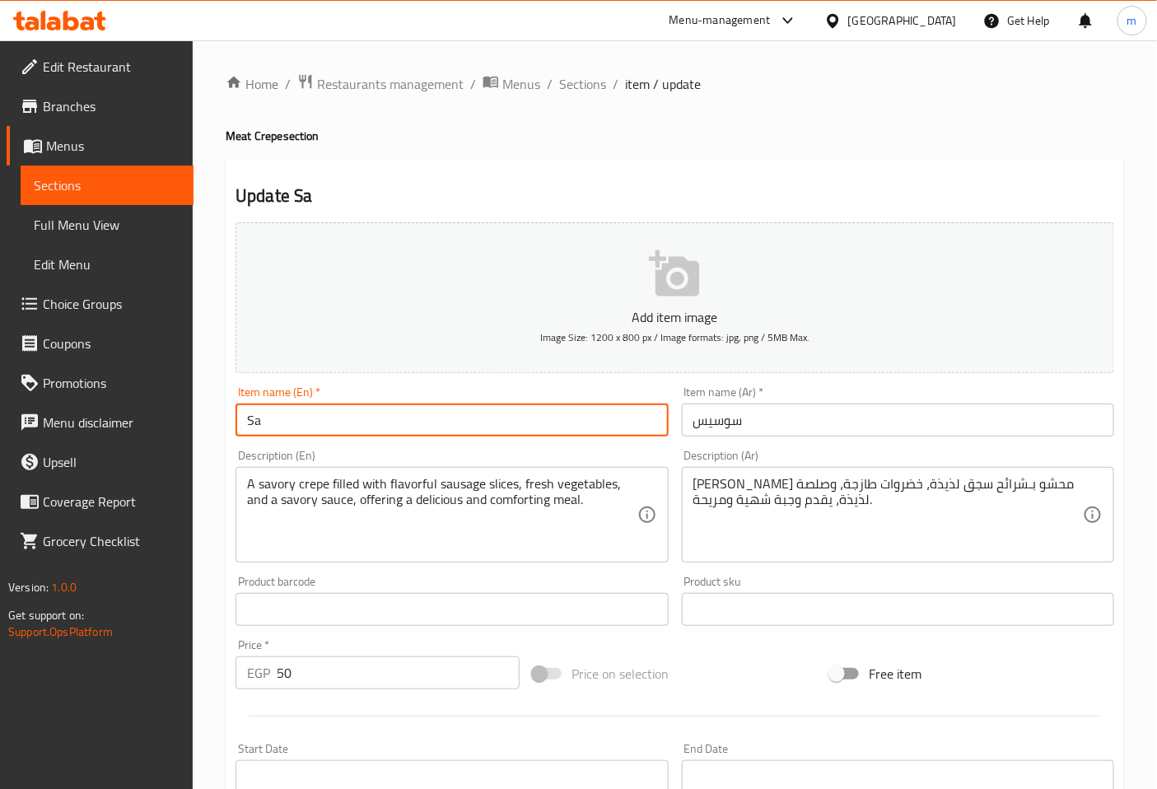
type input "S"
type input "ا"
type input "h"
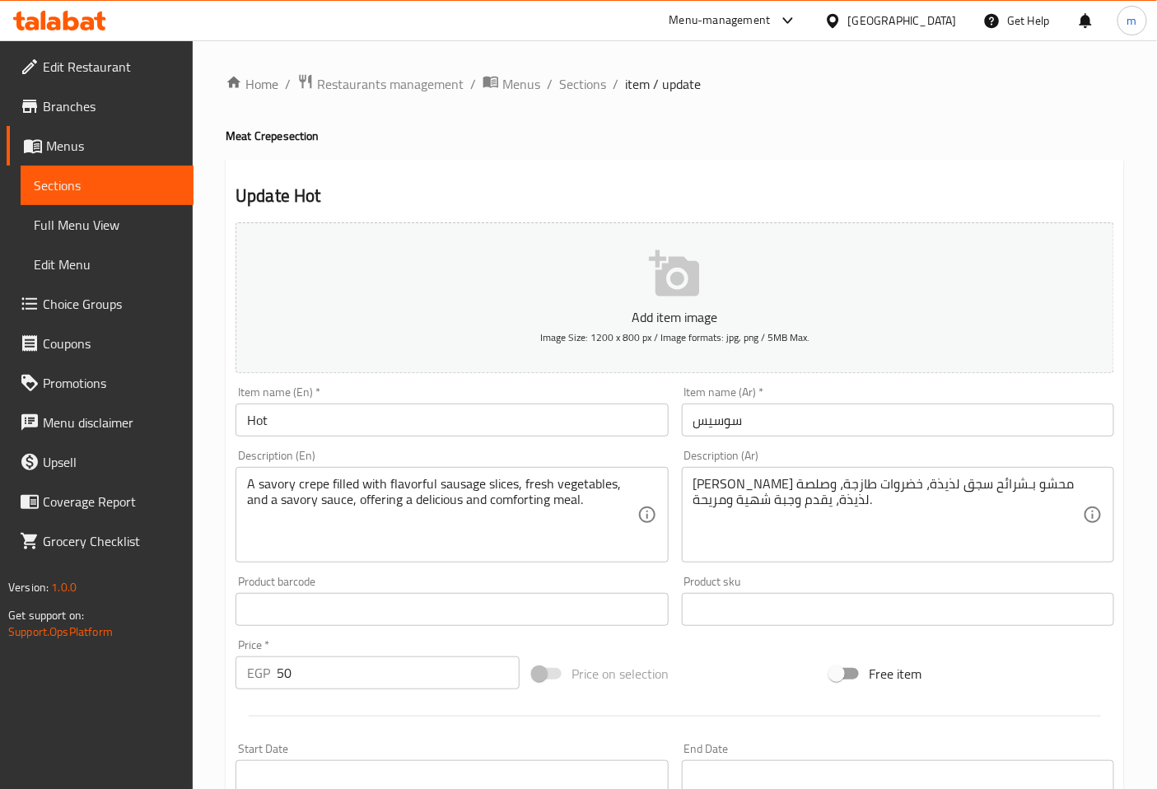
click at [368, 426] on input "Hot" at bounding box center [452, 420] width 432 height 33
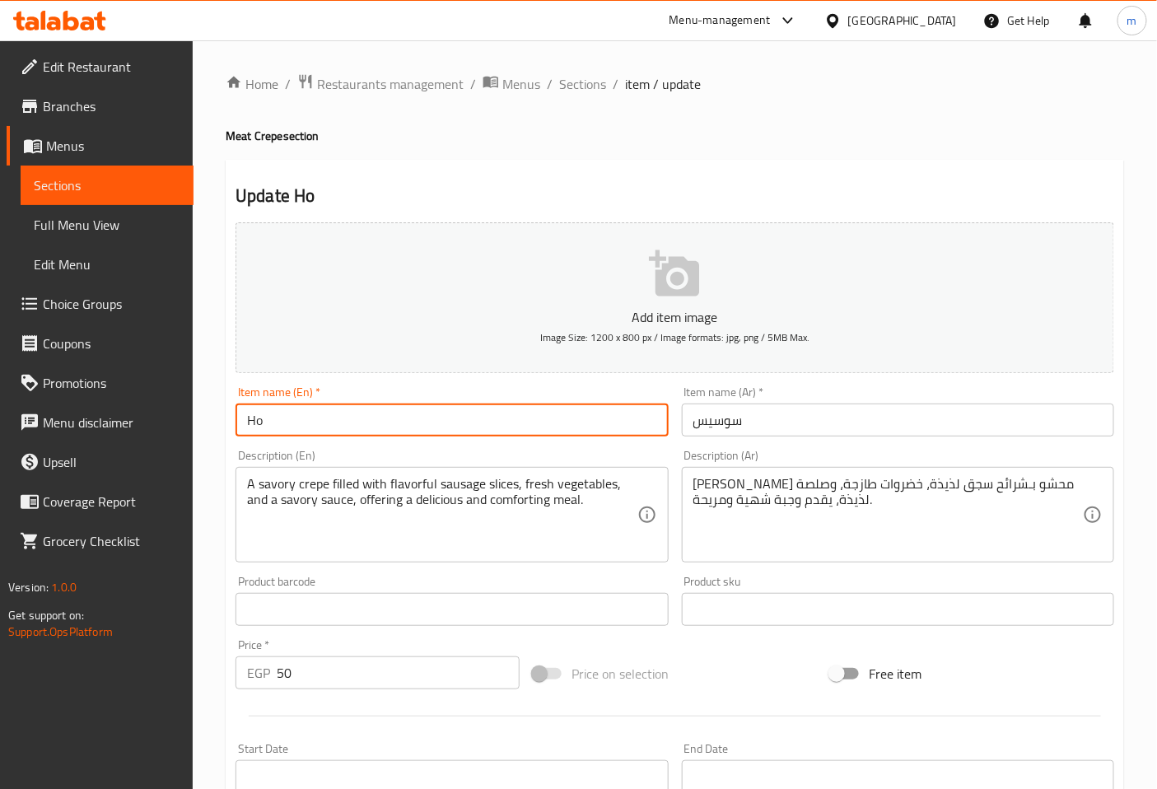
type input "H"
paste input "Hot Dog"
type input "Hot Dog"
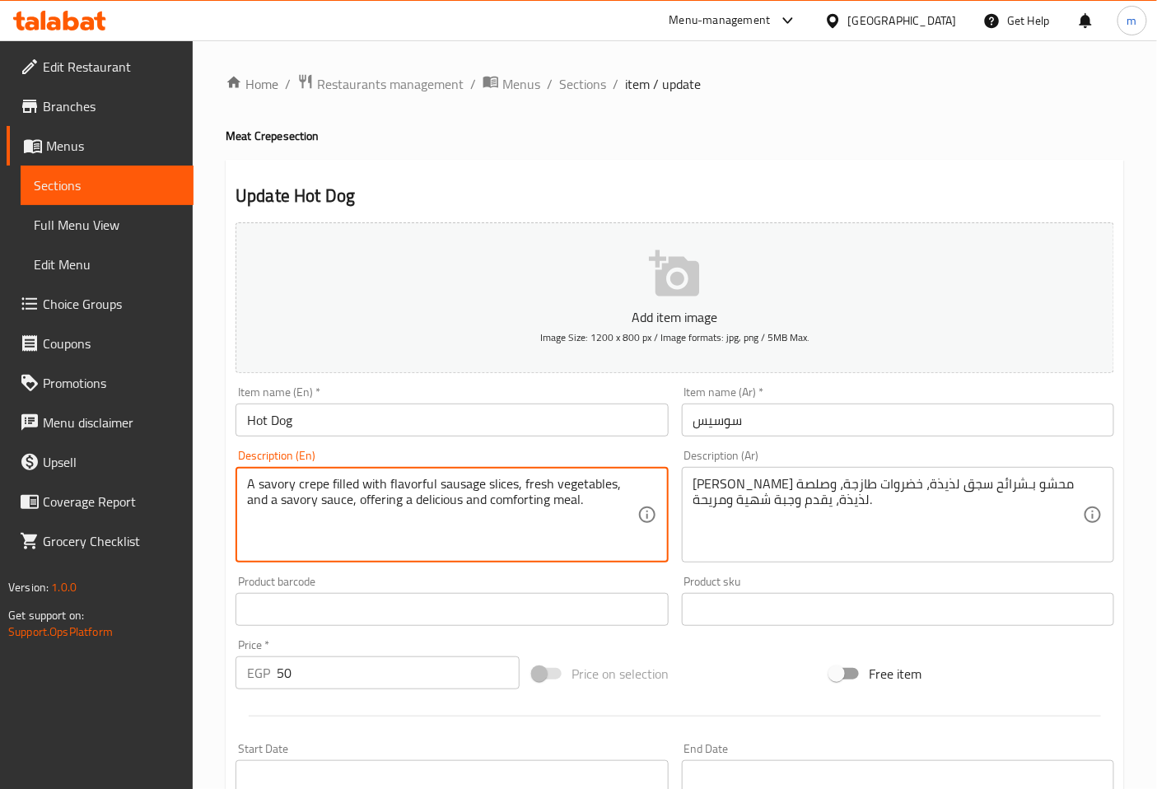
click at [482, 487] on textarea "A savory crepe filled with flavorful sausage slices, fresh vegetables, and a sa…" at bounding box center [442, 515] width 390 height 78
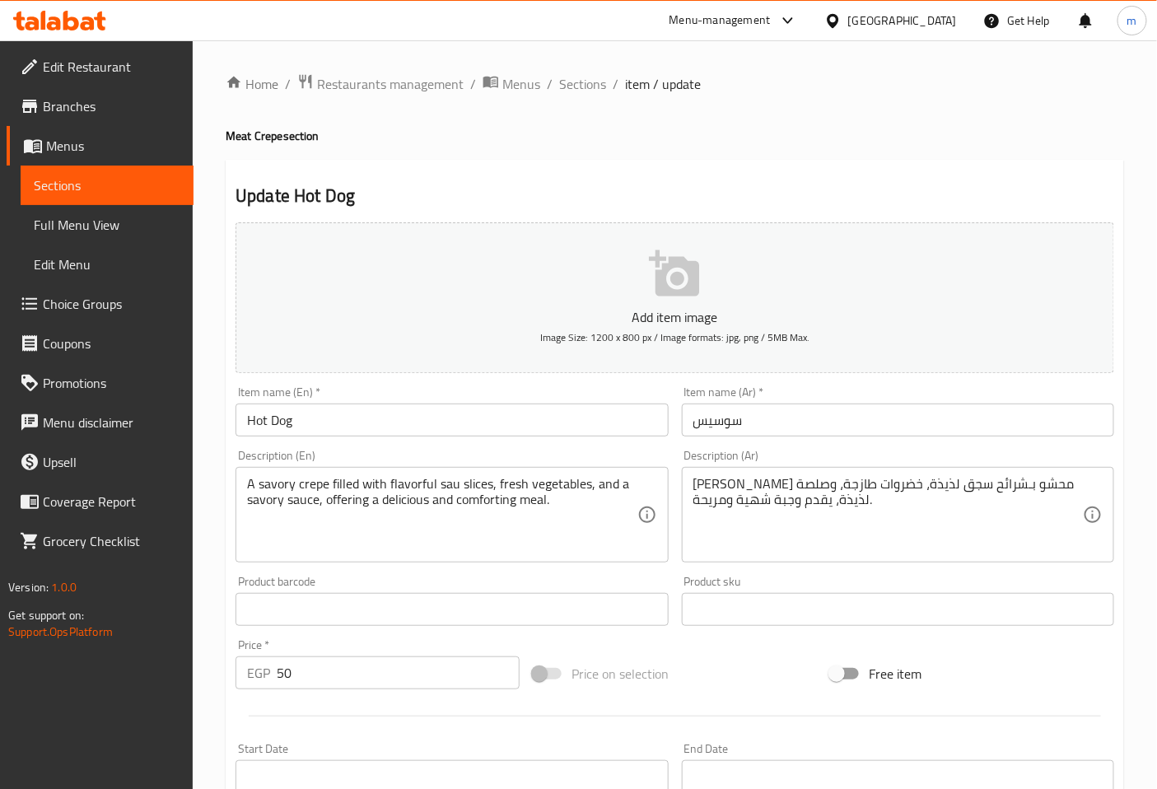
click at [462, 488] on textarea "A savory crepe filled with flavorful sau slices, fresh vegetables, and a savory…" at bounding box center [442, 515] width 390 height 78
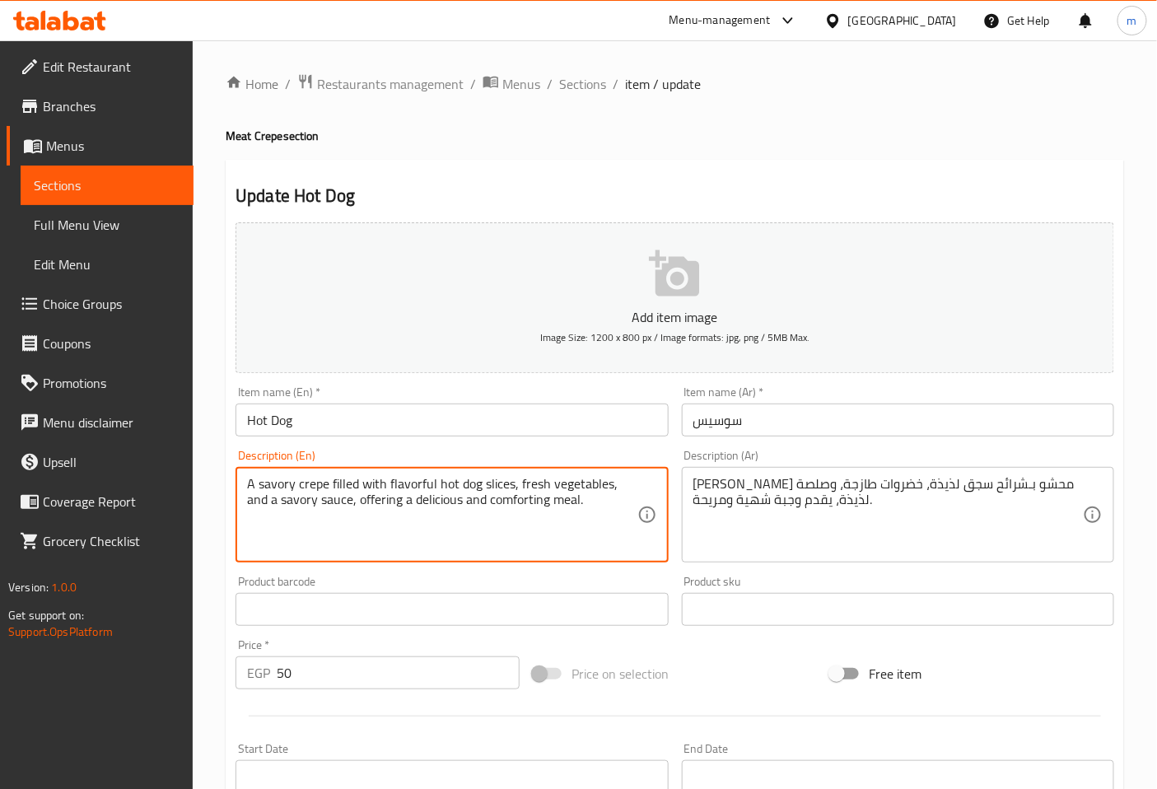
click at [578, 517] on textarea "A savory crepe filled with flavorful hot dog slices, fresh vegetables, and a sa…" at bounding box center [442, 515] width 390 height 78
type textarea "A savory crepe filled with flavorful hot dog slices, fresh vegetables, and a sa…"
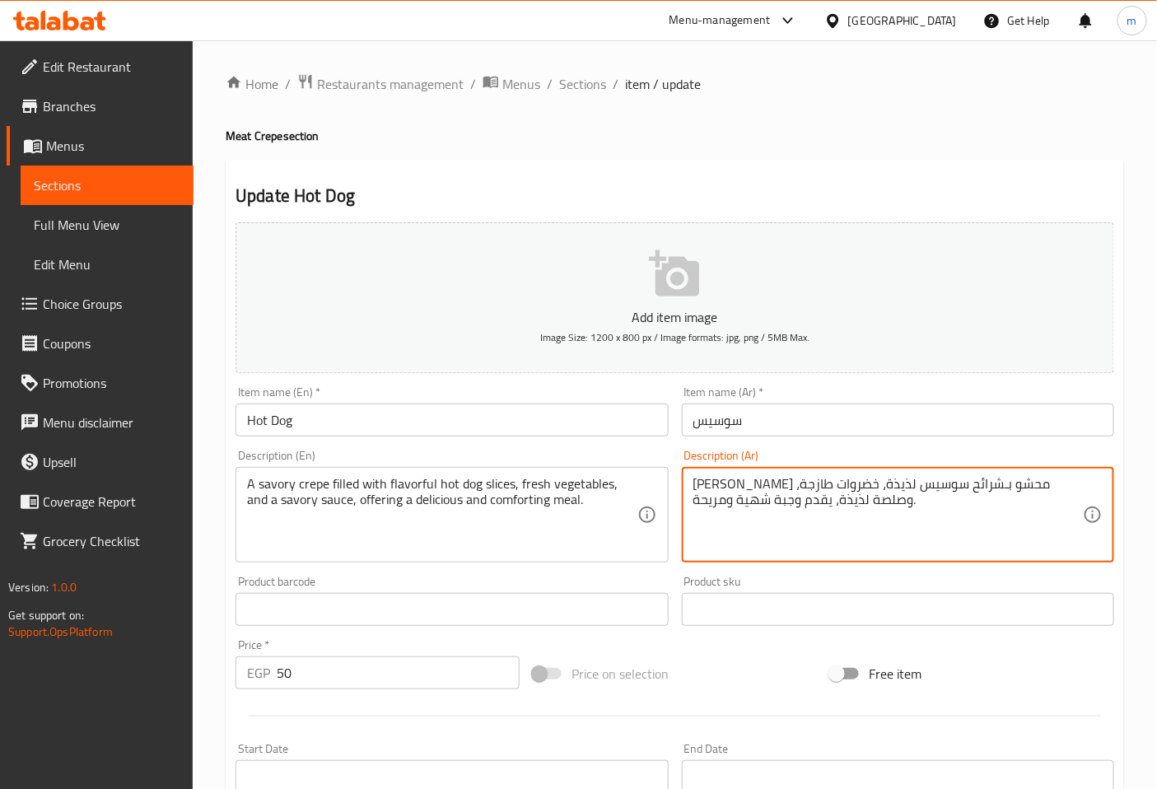
click at [890, 503] on textarea "كريب مالح محشو بـشرائح سوسيس لذيذة، خضروات طازجة، وصلصة لذيذة، يقدم وجبة شهية و…" at bounding box center [888, 515] width 390 height 78
click at [695, 486] on textarea "كريب مالح محشو بـشرائح سوسيس لذيذة، خضروات طازجة، وصوص لذيذة، يقدم وجبة شهية وم…" at bounding box center [888, 515] width 390 height 78
click at [865, 515] on textarea "كريب مالح محشو بـشرائح سوسيس لذيذة، خضروات طازجة، وصوص لذيذ، يقدم وجبة شهية ومر…" at bounding box center [888, 515] width 390 height 78
type textarea "كريب مالح محشو بـشرائح سوسيس لذيذة، خضروات طازجة، وصوص لذيذ، يقدم وجبة شهية ومر…"
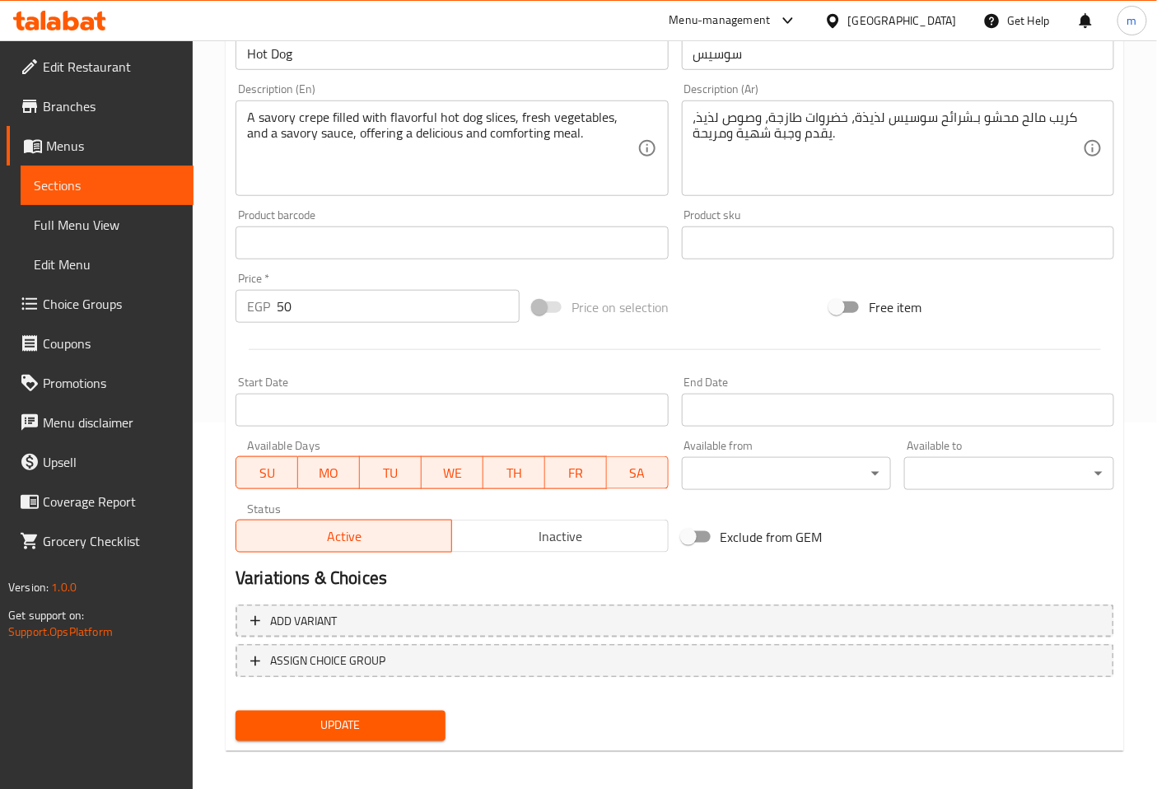
scroll to position [371, 0]
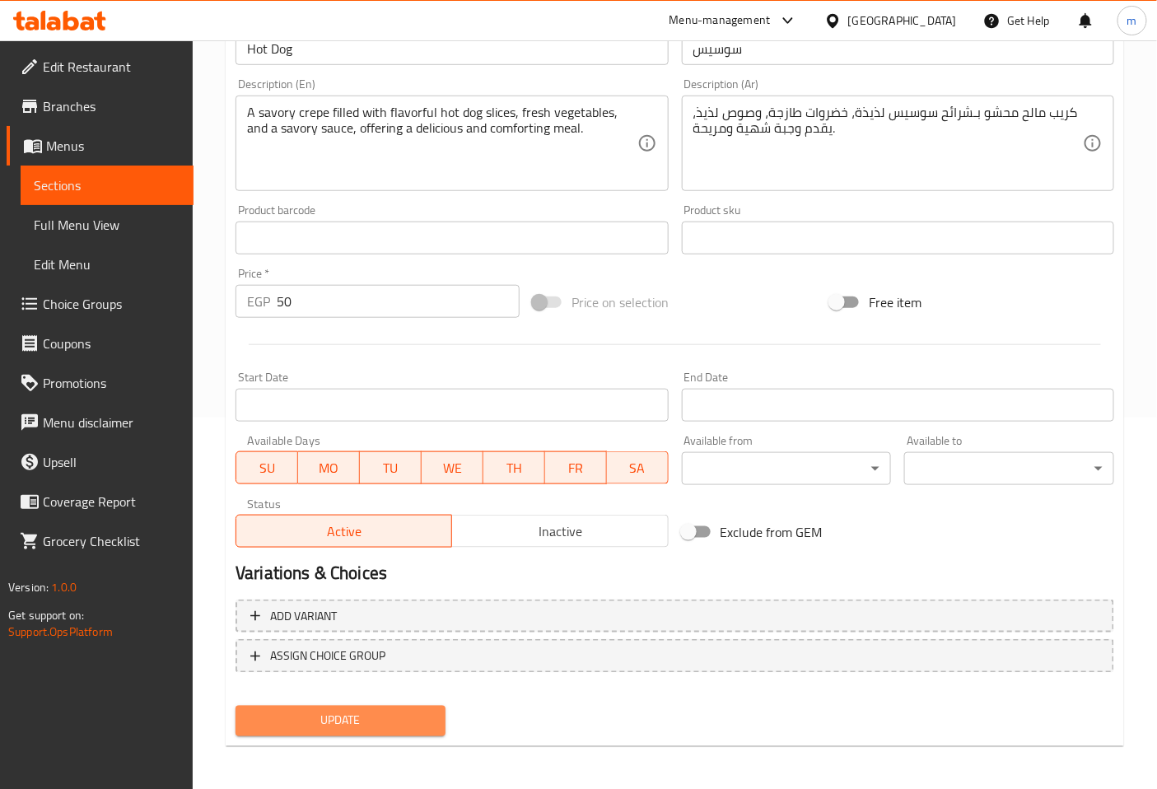
click at [399, 729] on button "Update" at bounding box center [341, 721] width 210 height 30
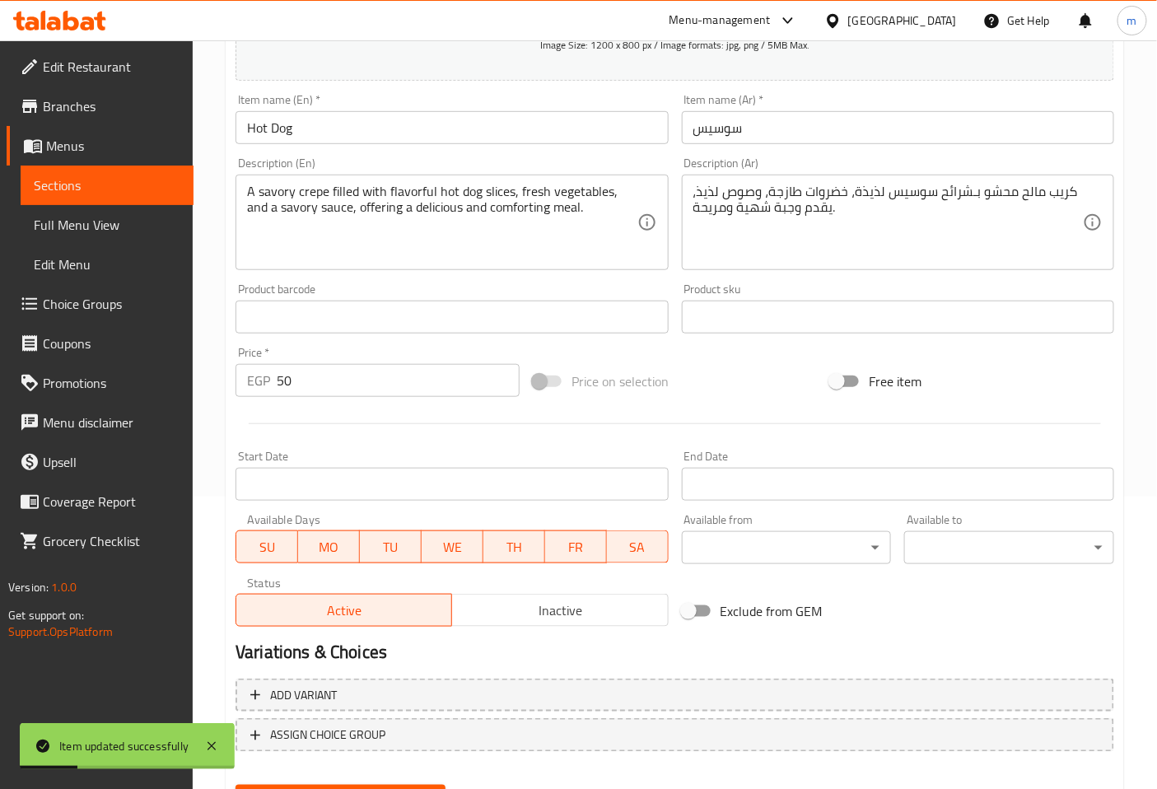
scroll to position [96, 0]
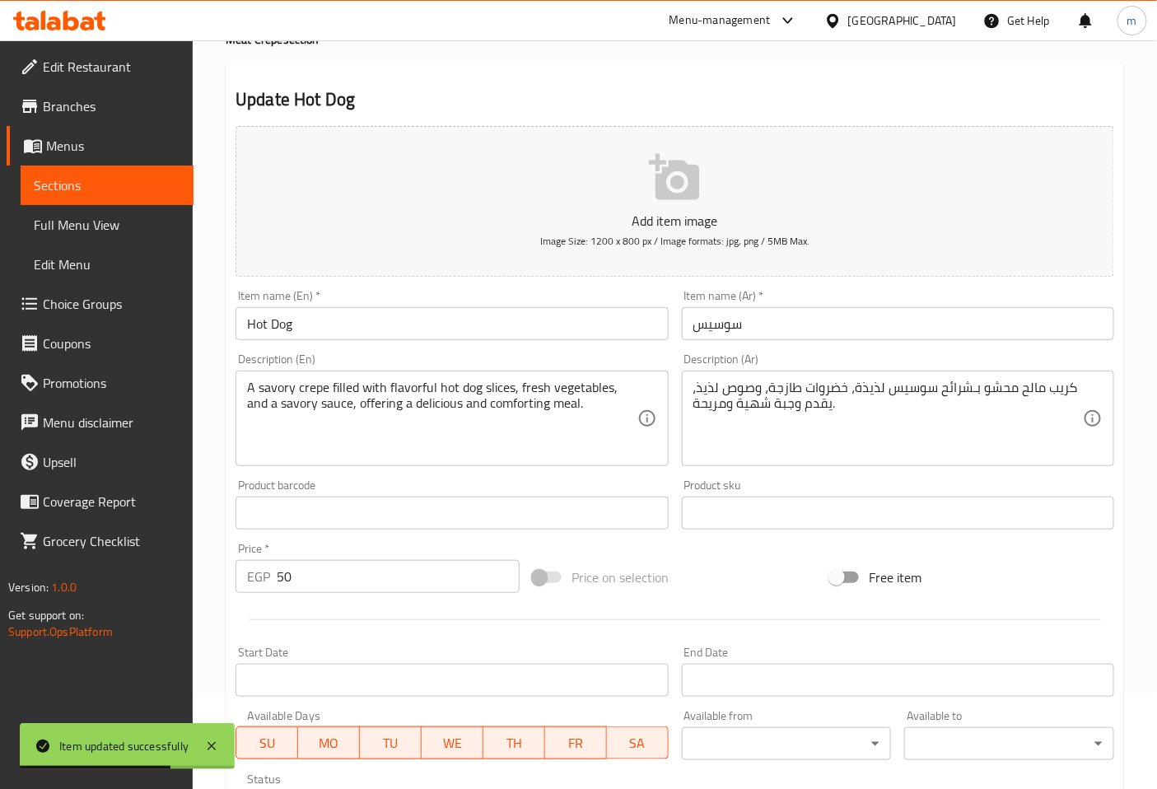
click at [151, 188] on span "Sections" at bounding box center [107, 185] width 147 height 20
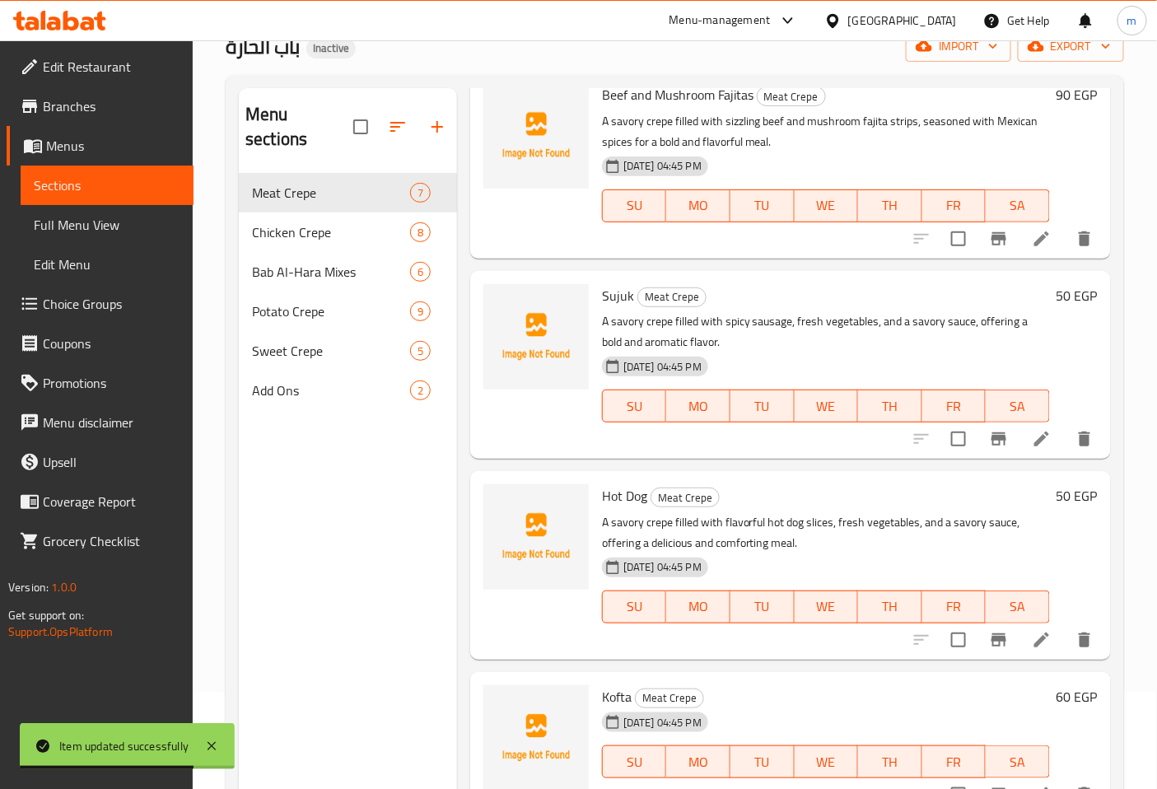
scroll to position [274, 0]
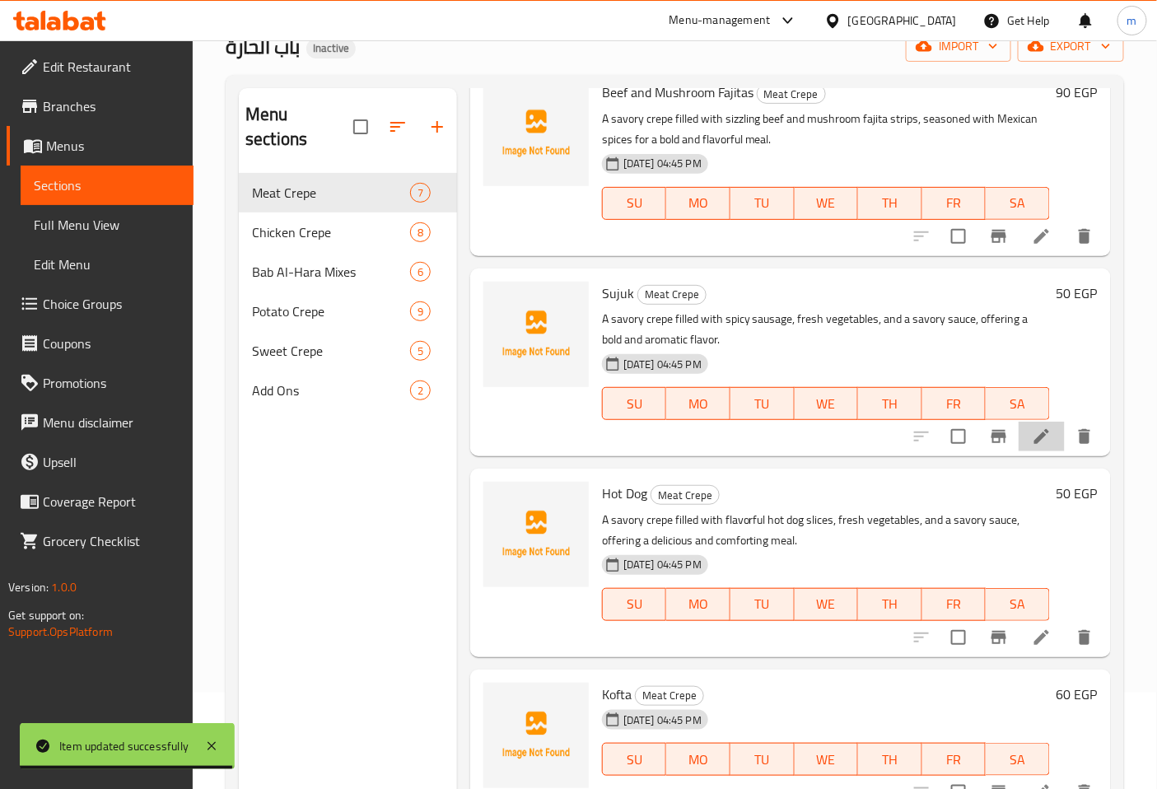
click at [1032, 442] on icon at bounding box center [1042, 437] width 20 height 20
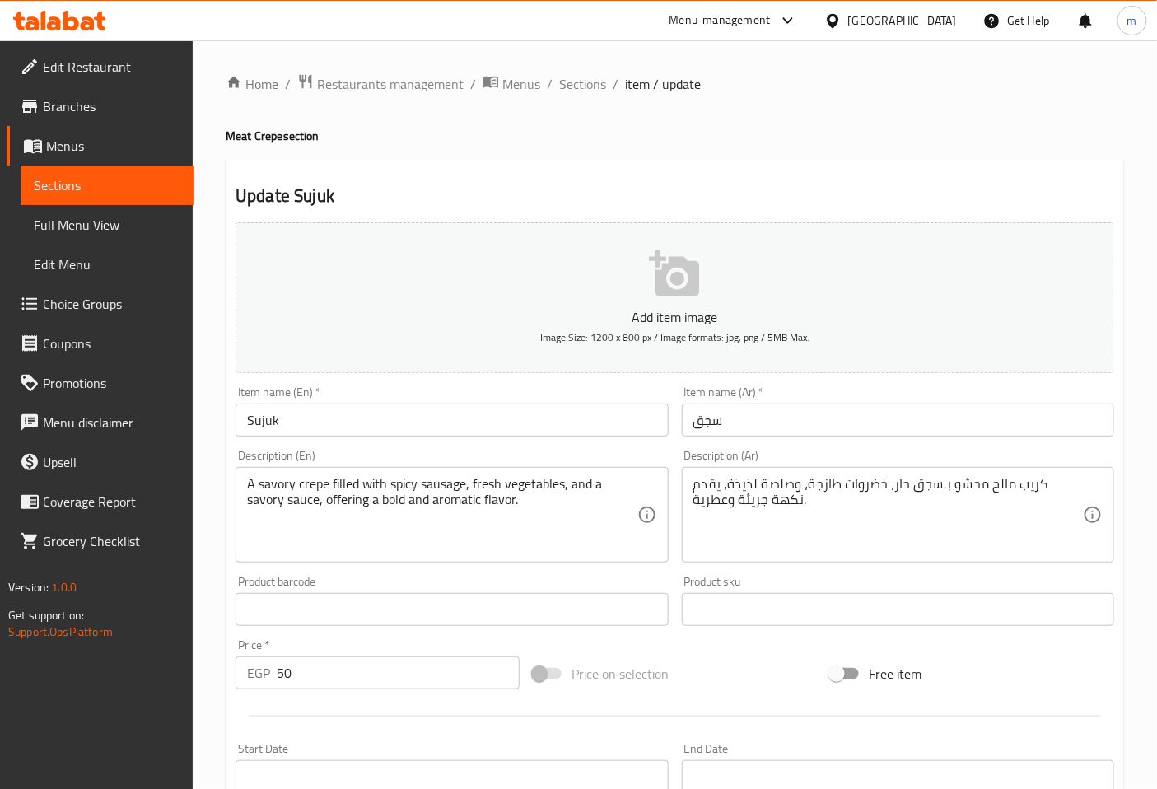
click at [371, 427] on input "Sujuk" at bounding box center [452, 420] width 432 height 33
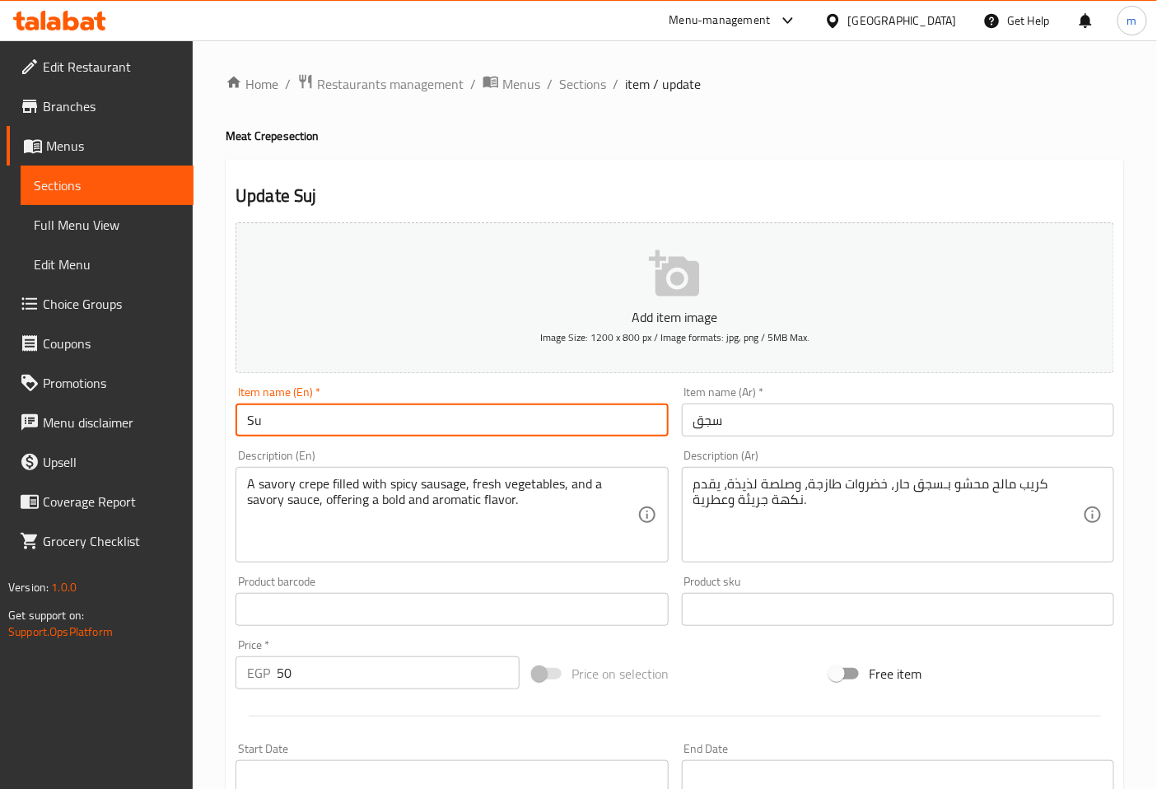
type input "S"
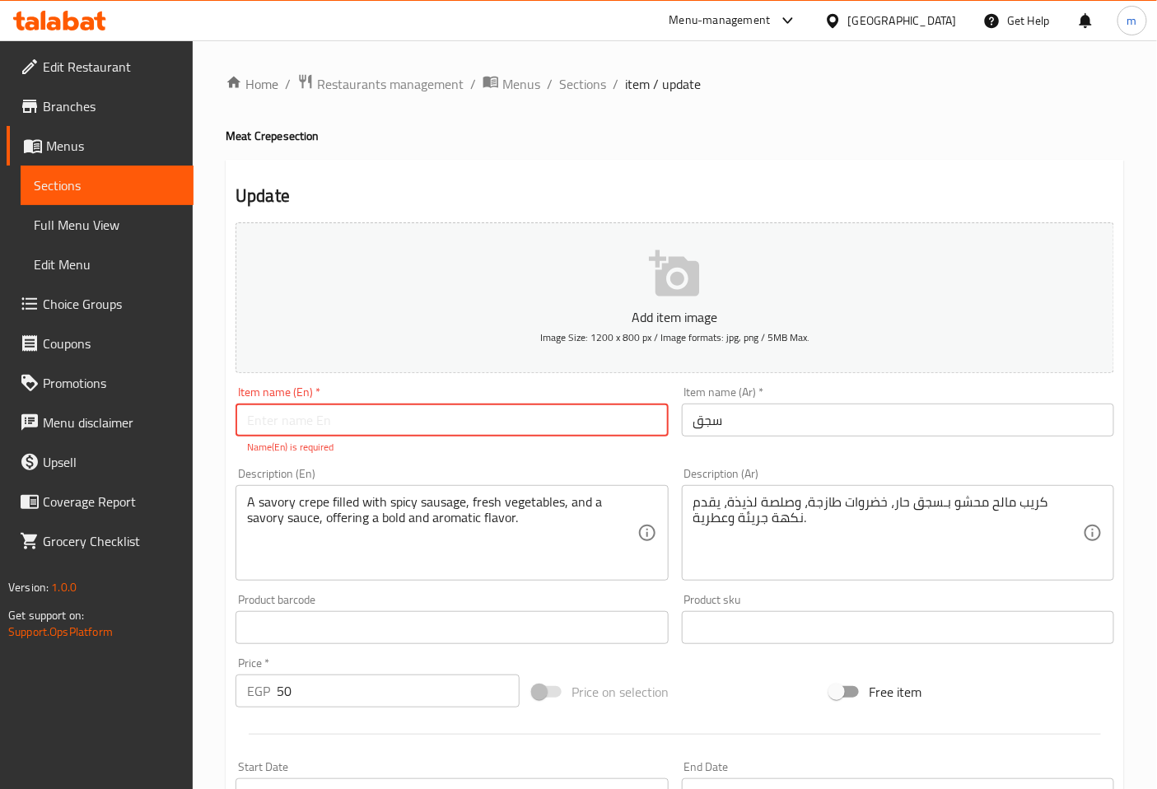
paste input "Sausage"
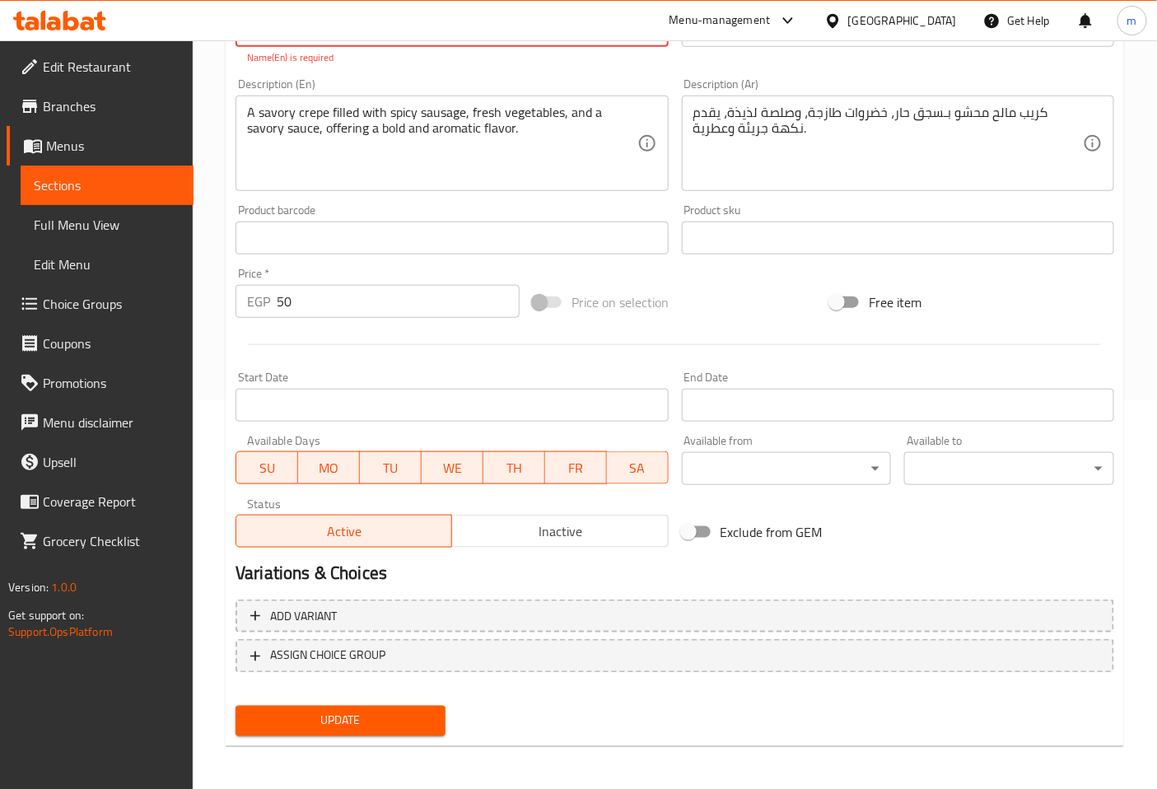
type input "Sausage"
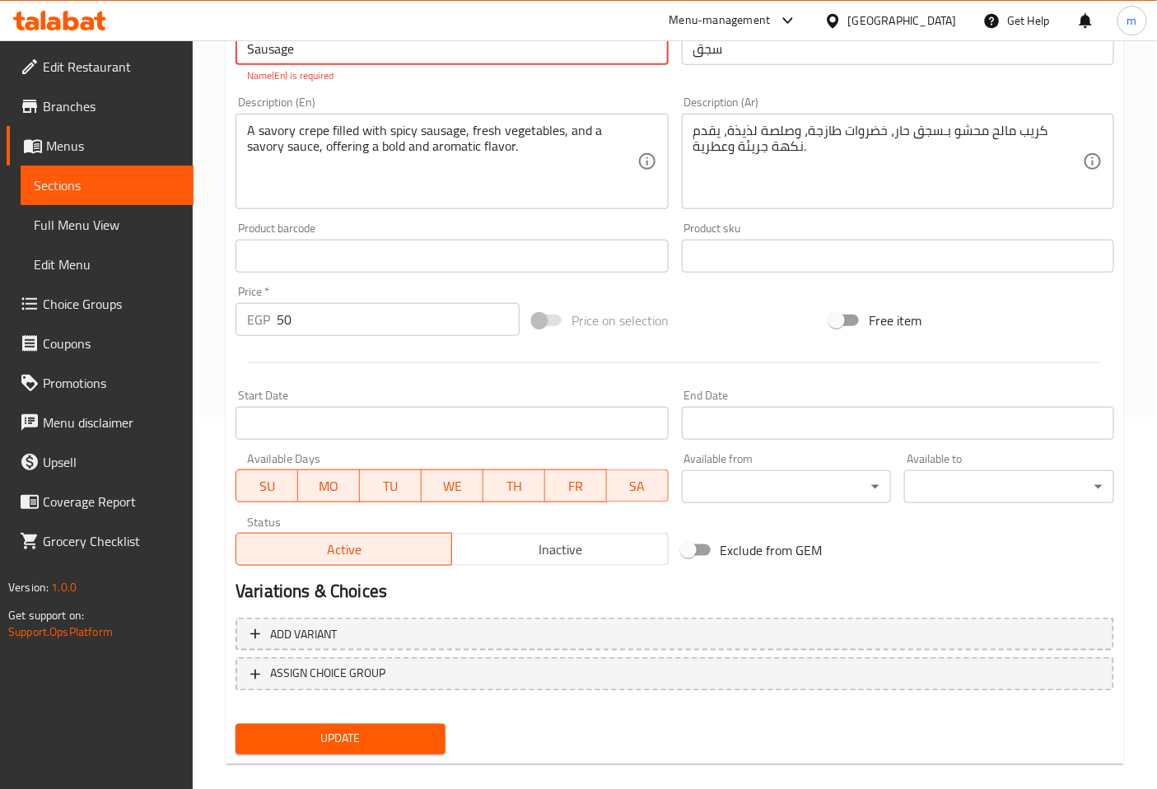
click at [392, 729] on span "Update" at bounding box center [341, 739] width 184 height 21
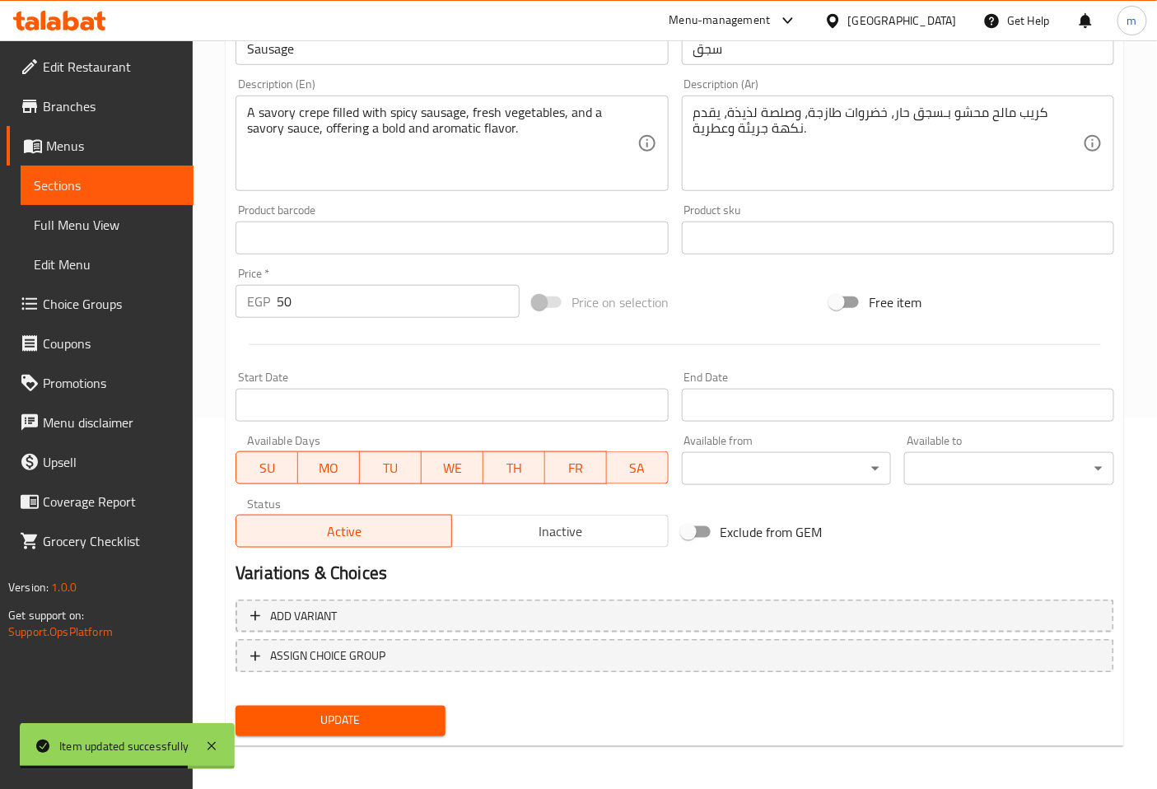
click at [145, 184] on span "Sections" at bounding box center [107, 185] width 147 height 20
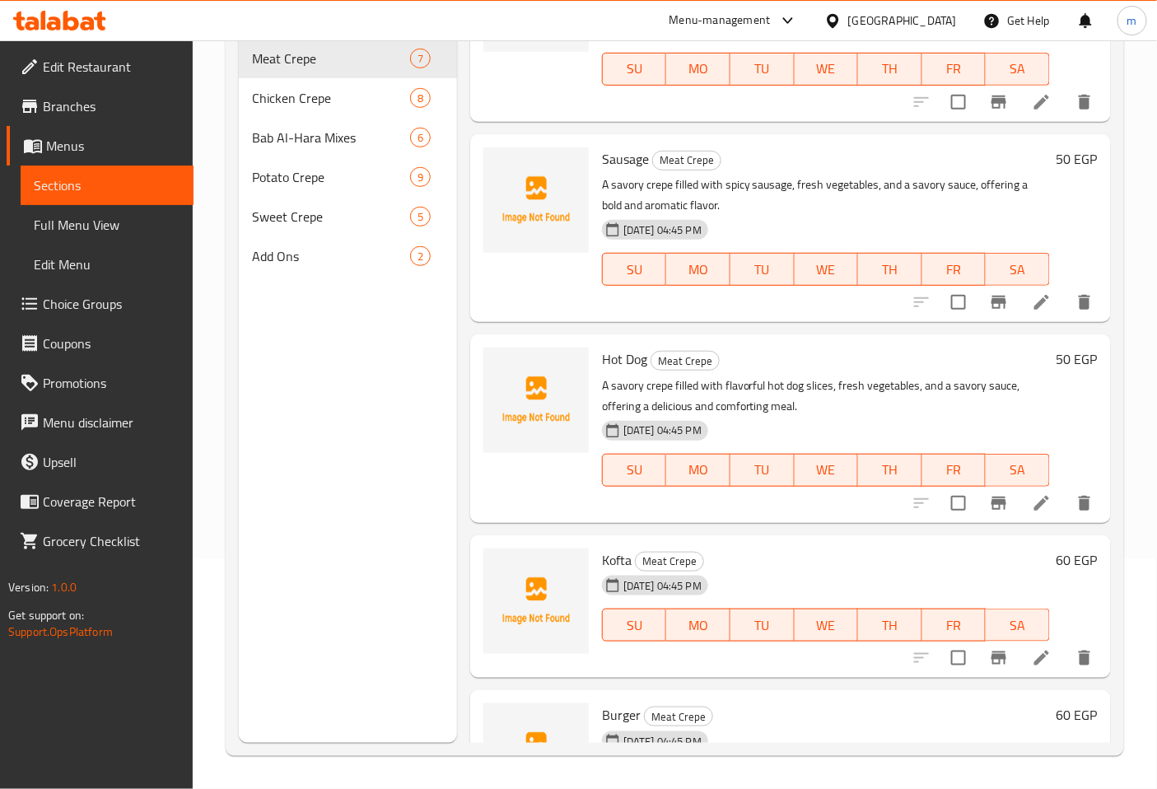
scroll to position [366, 0]
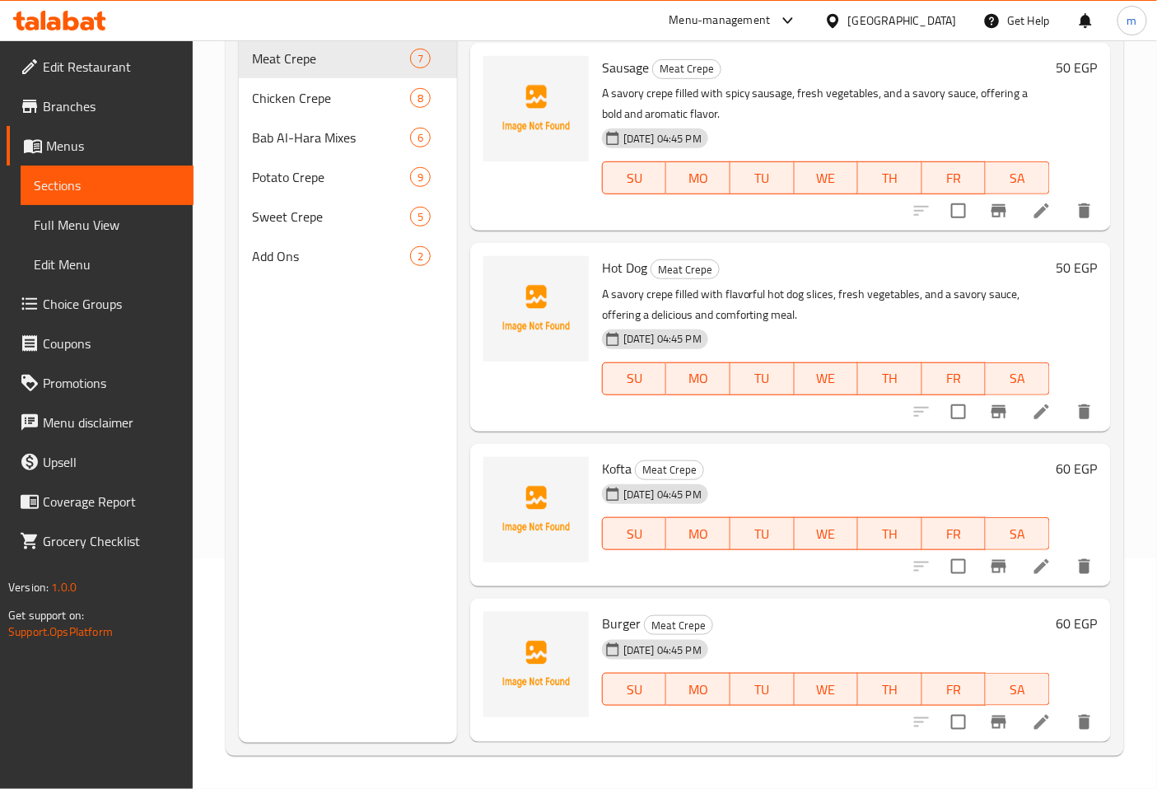
click at [1032, 572] on icon at bounding box center [1042, 567] width 20 height 20
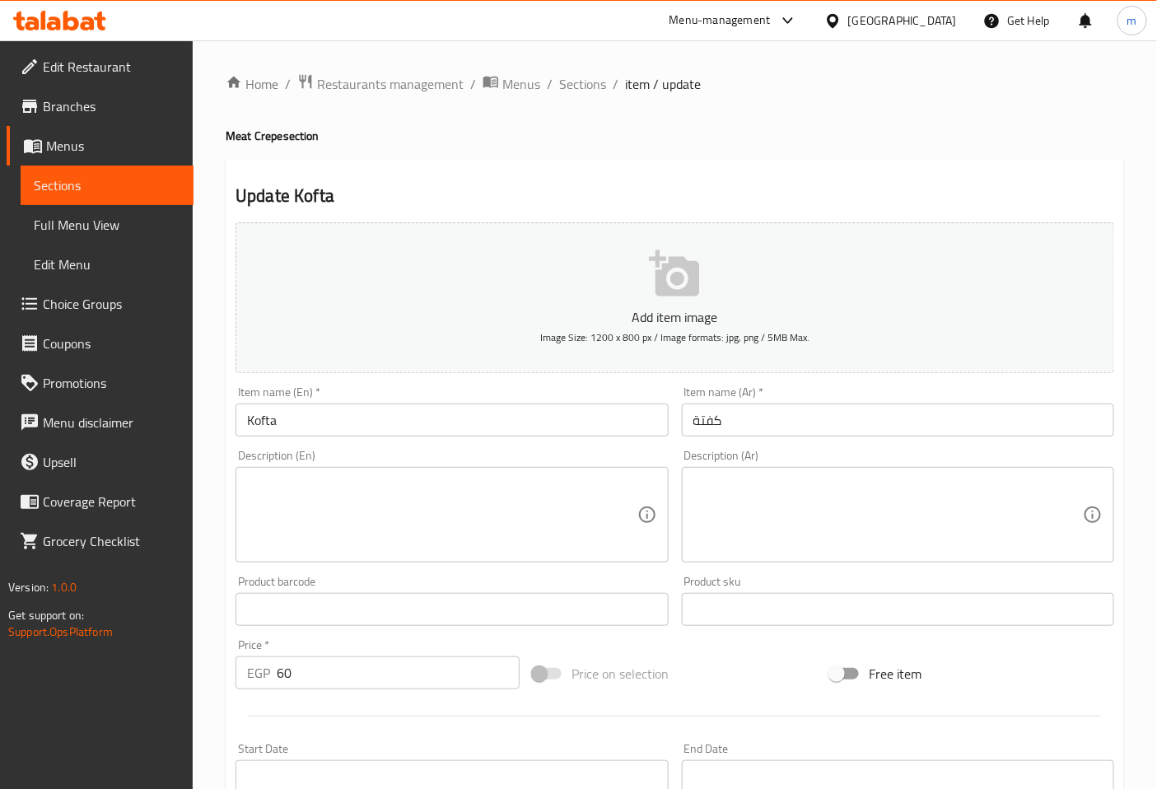
click at [338, 511] on textarea at bounding box center [442, 515] width 390 height 78
drag, startPoint x: 338, startPoint y: 458, endPoint x: 349, endPoint y: 479, distance: 24.3
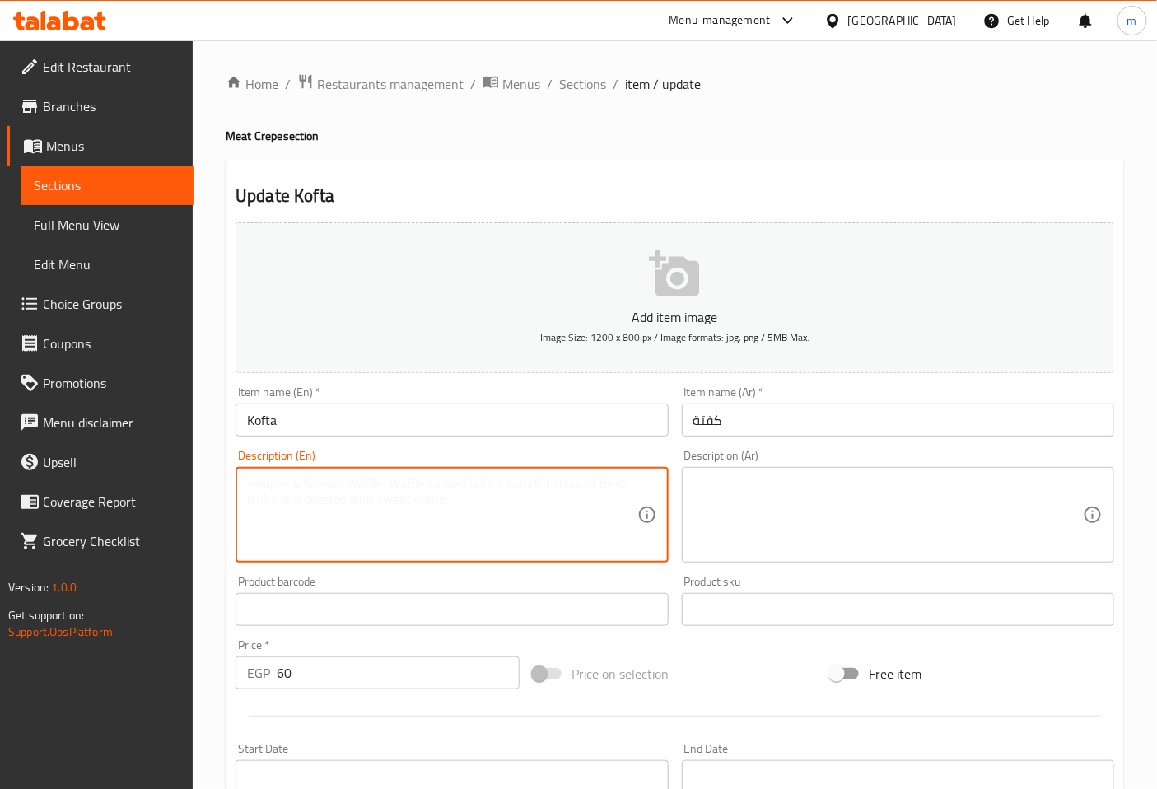
paste textarea "A savory crepe filled with seasoned ground meat kofta, fresh vegetables, and a …"
type textarea "A savory crepe filled with seasoned ground meat kofta, fresh vegetables, and a …"
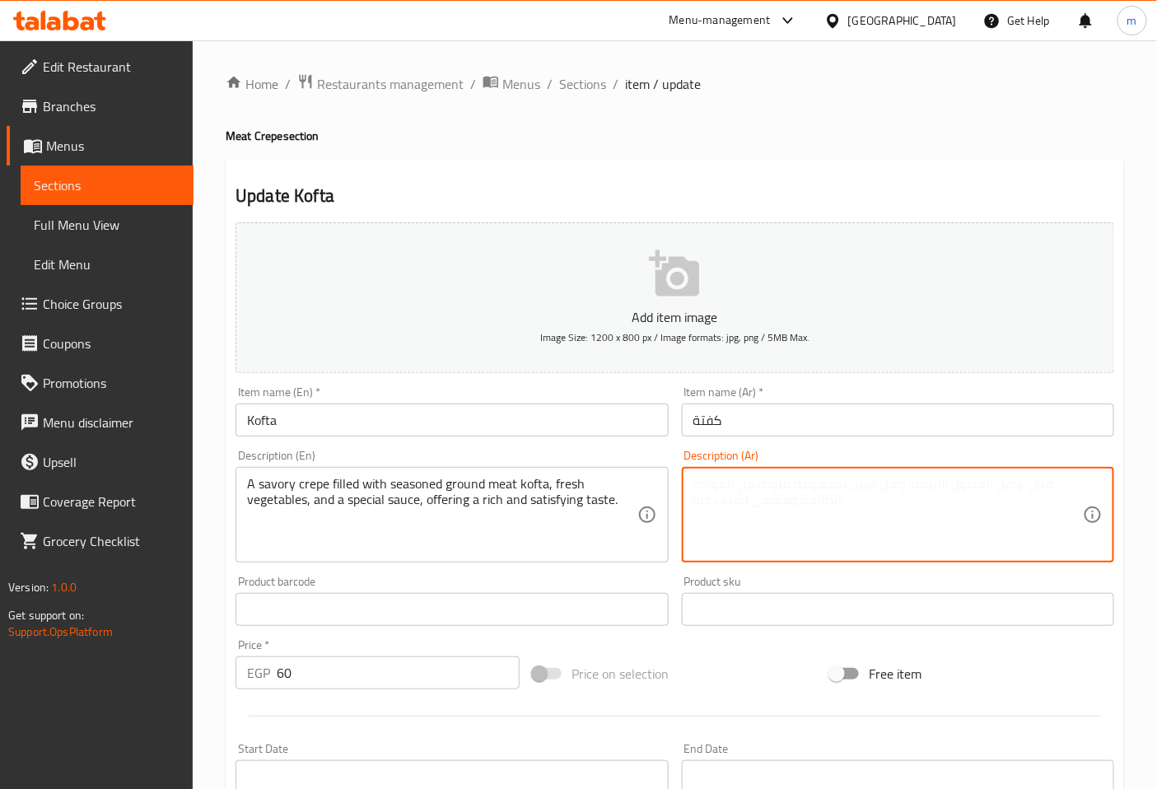
paste textarea "كريب مالح محشو بـكفتة لحم مفروم متبلة، خضروات طازجة، وصلصة خاصة، يقدم طعماً غني…"
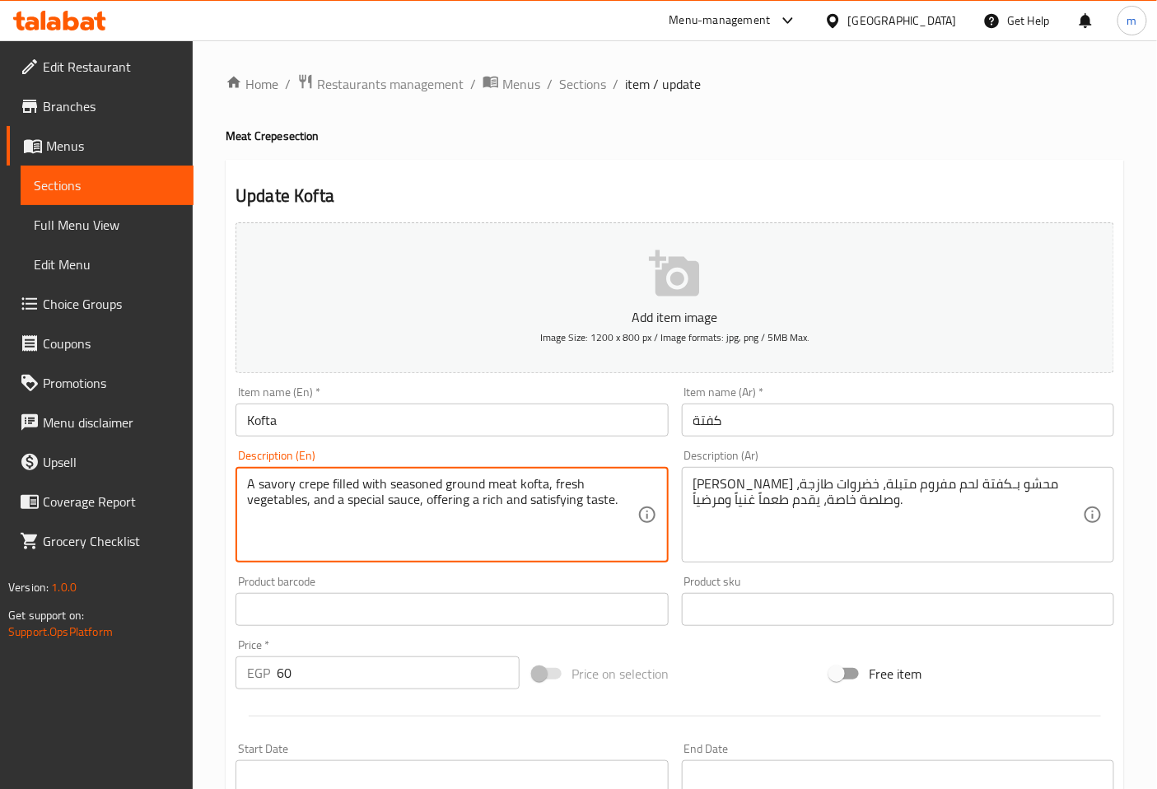
click at [591, 535] on textarea "A savory crepe filled with seasoned ground meat kofta, fresh vegetables, and a …" at bounding box center [442, 515] width 390 height 78
click at [620, 506] on textarea "A savory crepe filled with seasoned ground meat kofta, fresh vegetables, and a …" at bounding box center [442, 515] width 390 height 78
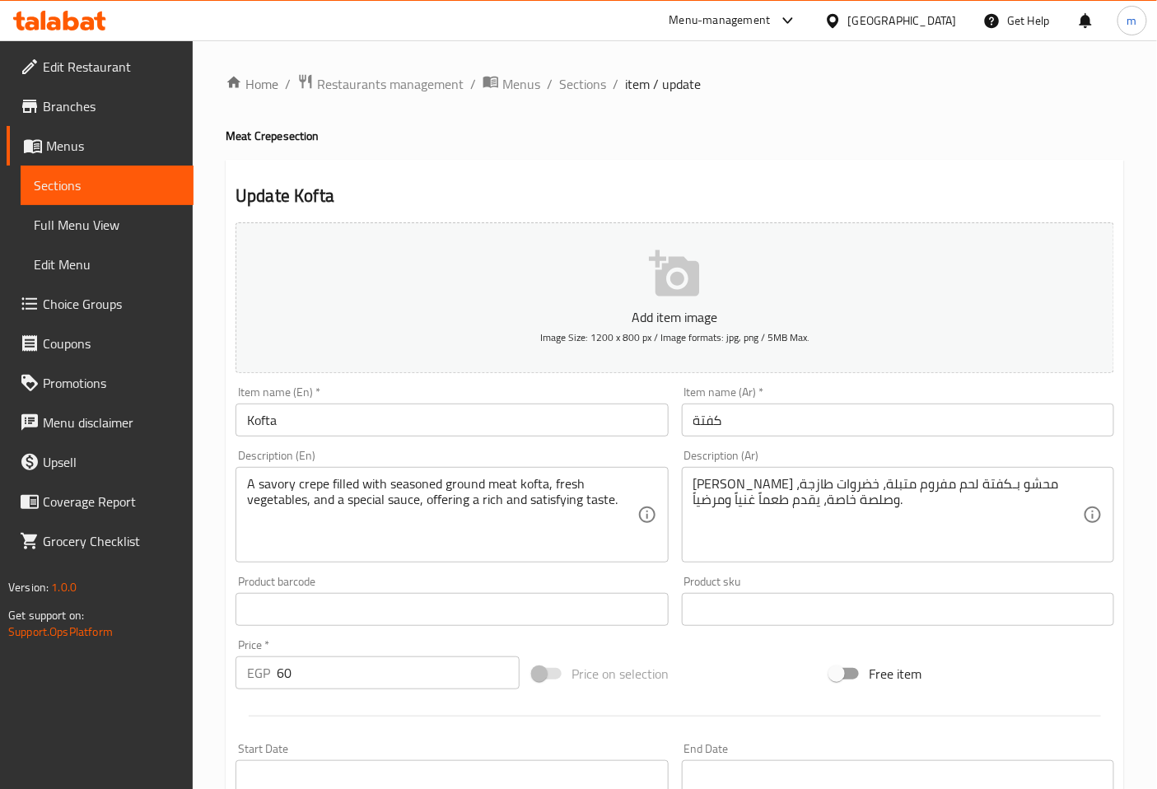
click at [692, 484] on div "كريب مالح محشو بـكفتة لحم مفروم متبلة، خضروات طازجة، وصلصة خاصة، يقدم طعماً غني…" at bounding box center [898, 515] width 432 height 96
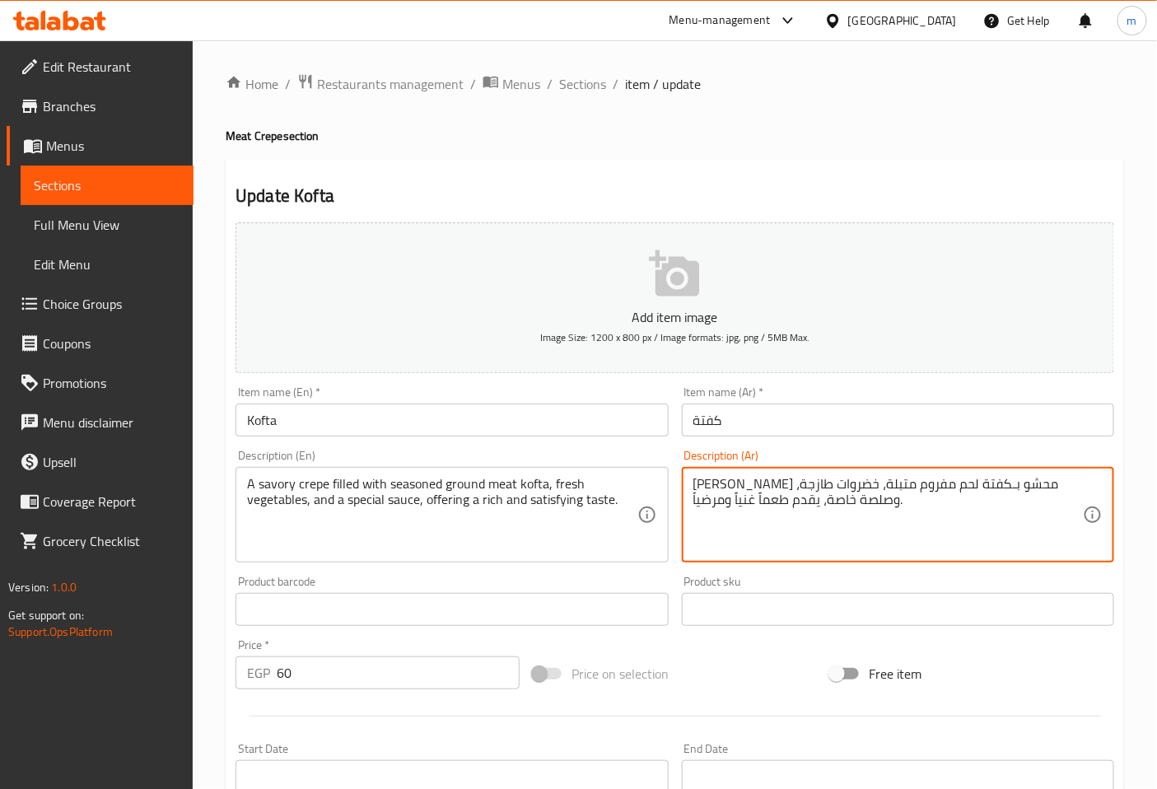
click at [827, 507] on textarea "كريب مالح محشو بـكفتة لحم مفروم متبلة، خضروات طازجة، وصلصة خاصة، يقدم طعماً غني…" at bounding box center [888, 515] width 390 height 78
click at [689, 483] on div "كريب مالح محشو بـكفتة لحم مفروم متبلة، خضروات طازجة، وصلصة خاص، يقدم طعماً غنيا…" at bounding box center [898, 515] width 432 height 96
click at [695, 484] on textarea "كريب مالح محشو بـكفتة لحم مفروم متبلة، خضروات طازجة، وصلصة خاص، يقدم طعماً غنيا…" at bounding box center [888, 515] width 390 height 78
click at [700, 484] on textarea "كريب مالح محشو بـكفتة لحم مفروم متبلة، خضروات طازجة، وصلصة خاص، يقدم طعماً غنيا…" at bounding box center [888, 515] width 390 height 78
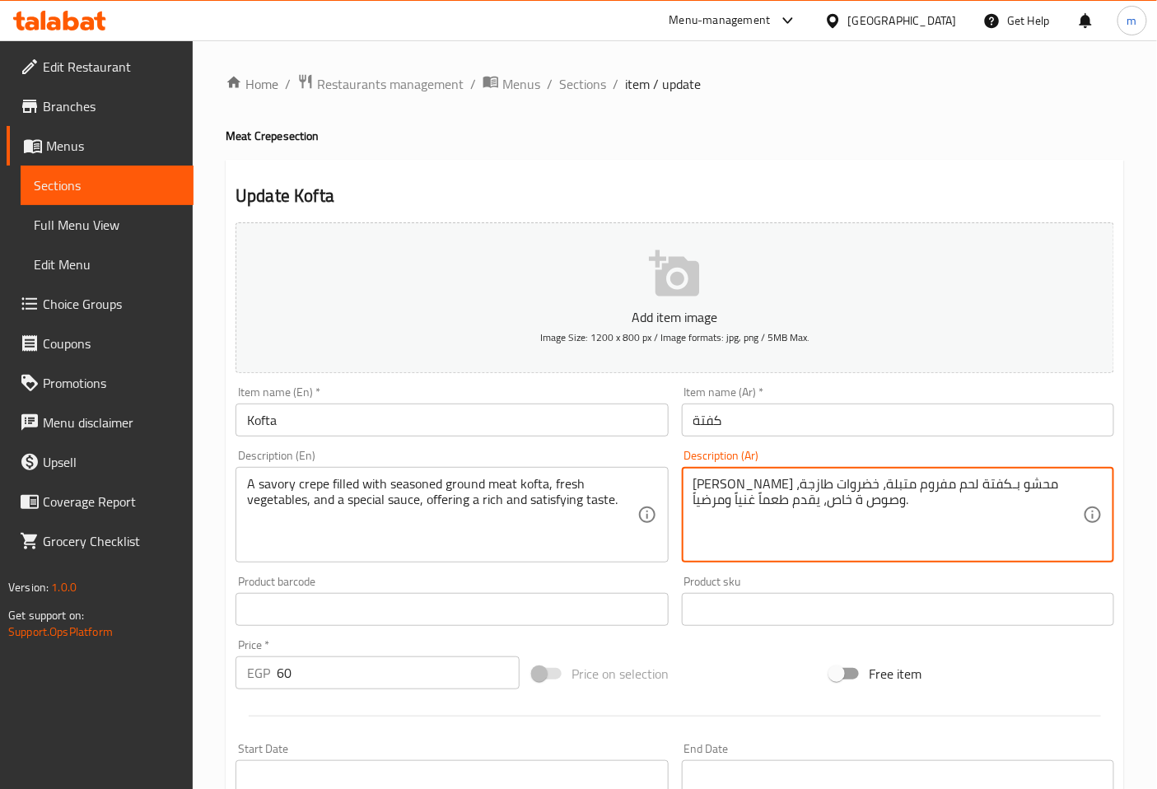
click at [694, 487] on textarea "كريب مالح محشو بـكفتة لحم مفروم متبلة، خضروات طازجة، وصوص ة خاص، يقدم طعماً غني…" at bounding box center [888, 515] width 390 height 78
click at [868, 512] on textarea "كريب مالح محشو بـكفتة لحم مفروم متبلة، خضروات طازجة، وصوص خاص، يقدم طعماً غنياً…" at bounding box center [888, 515] width 390 height 78
type textarea "كريب مالح محشو بـكفتة لحم مفروم متبلة، خضروات طازجة، وصوص خاص، يقدم طعماً غنياً…"
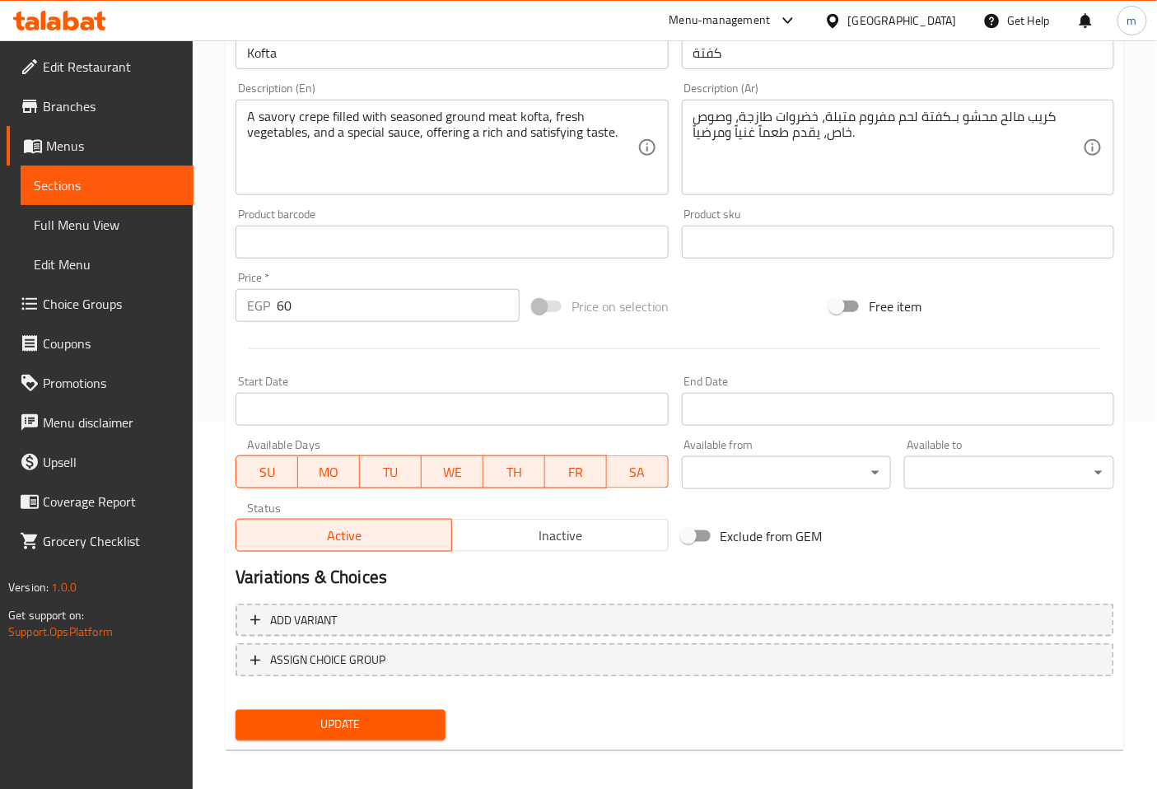
scroll to position [371, 0]
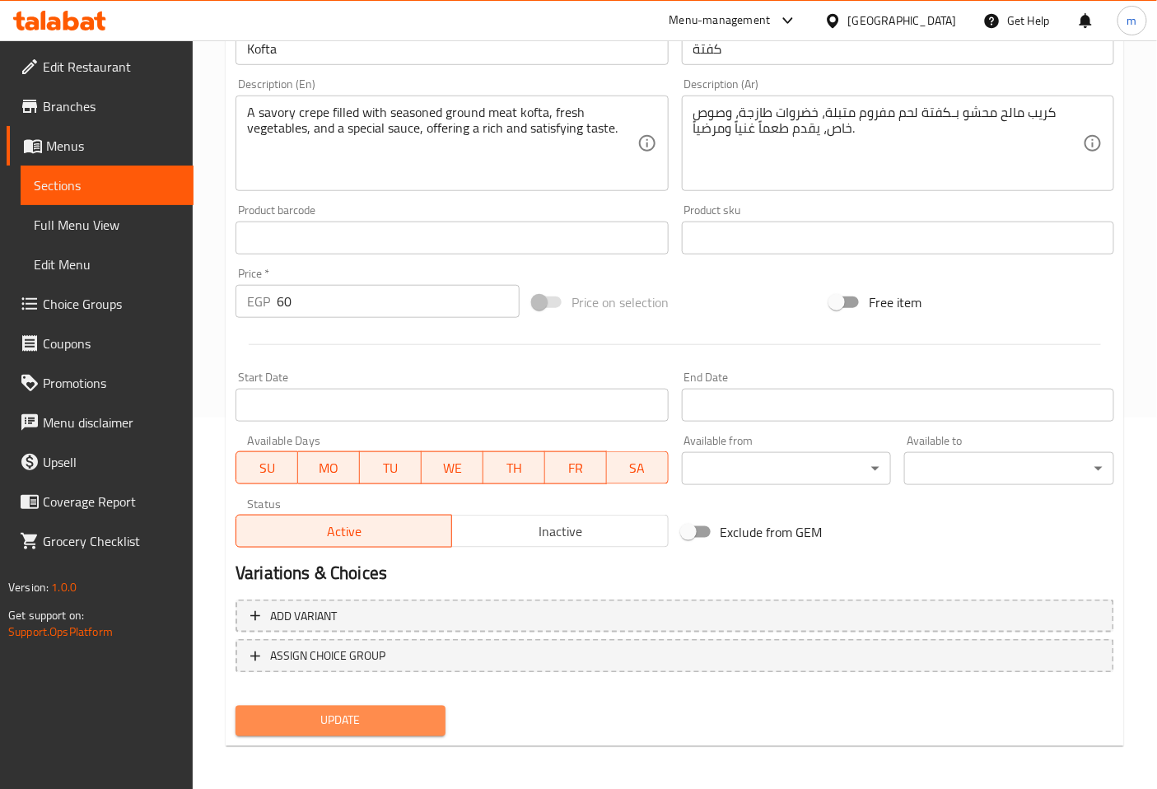
click at [395, 715] on span "Update" at bounding box center [341, 721] width 184 height 21
click at [108, 192] on span "Sections" at bounding box center [107, 185] width 147 height 20
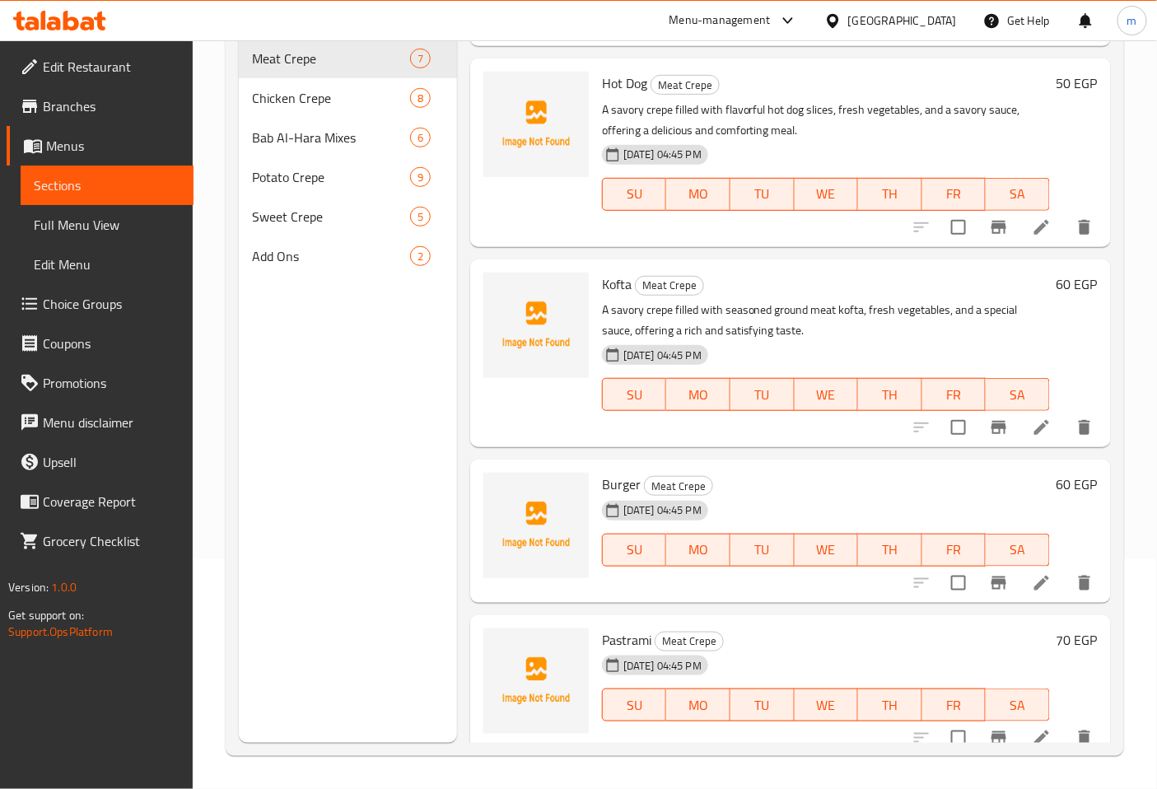
scroll to position [563, 0]
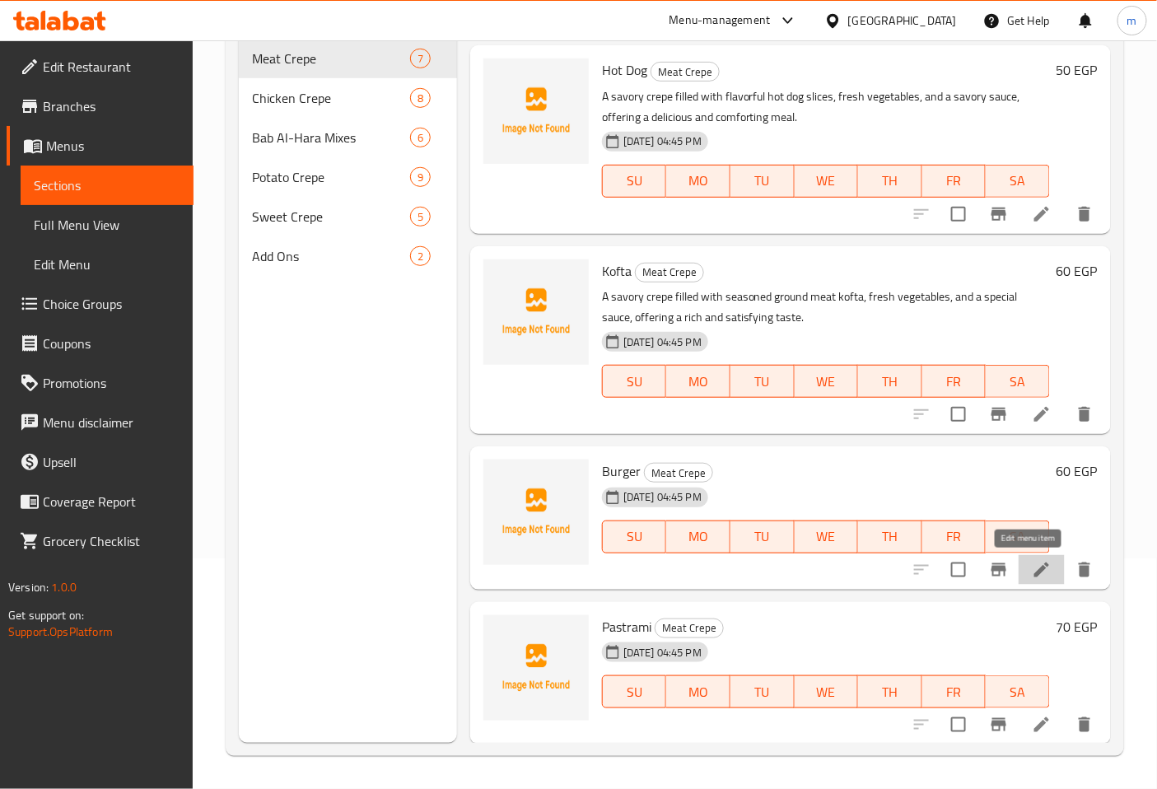
click at [1032, 574] on icon at bounding box center [1042, 570] width 20 height 20
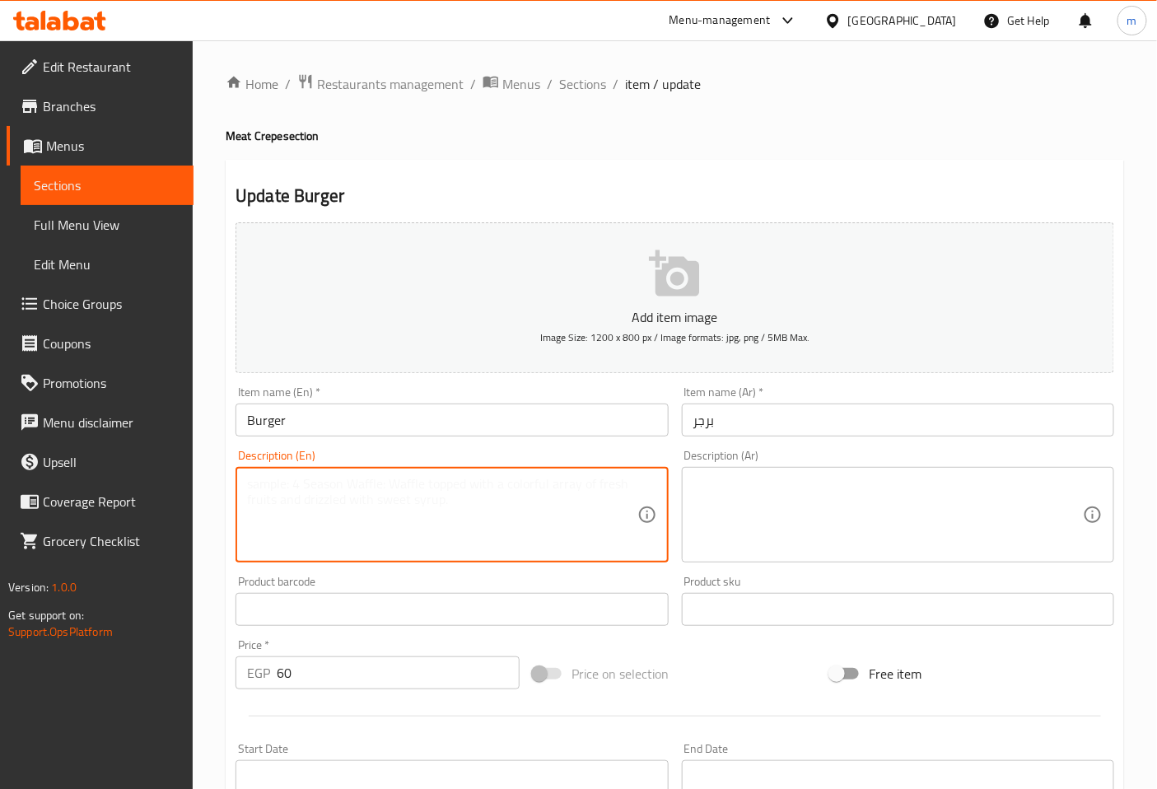
paste textarea "A savory crepe filled with a grilled burger patty, fresh vegetables, and a savo…"
type textarea "A savory crepe filled with a grilled burger patty, fresh vegetables, and a savo…"
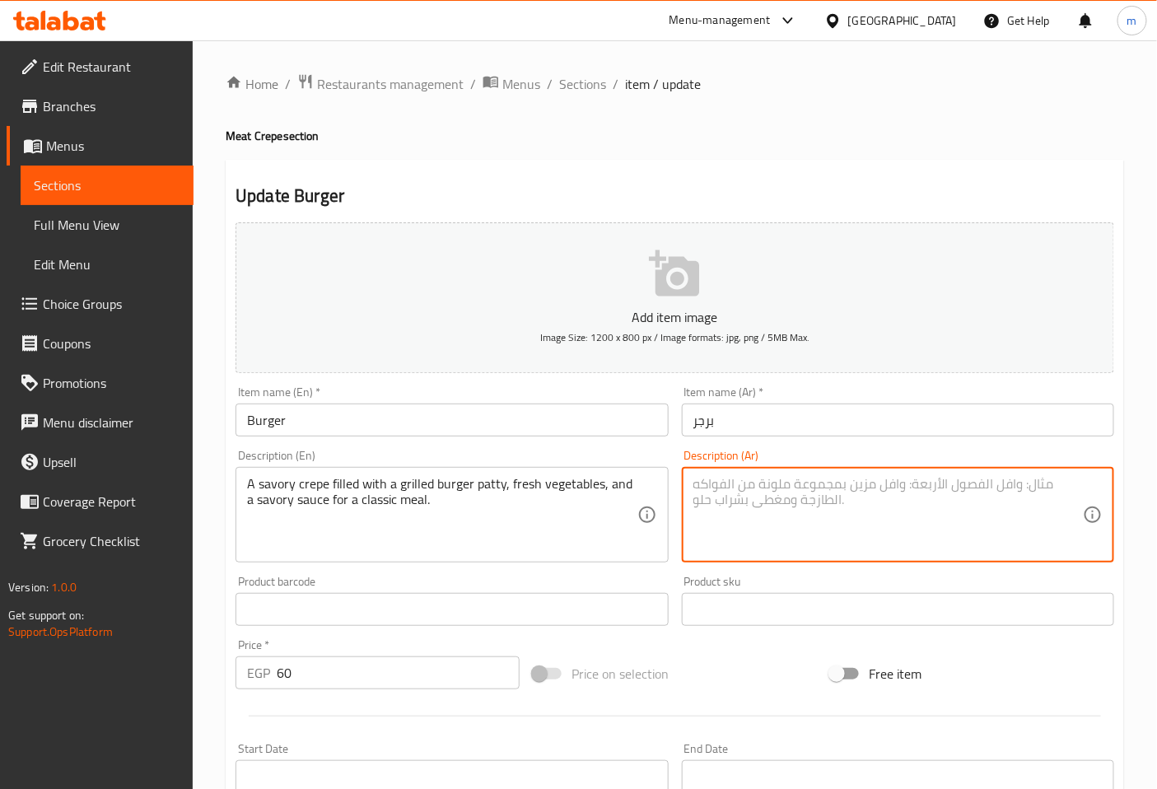
paste textarea "كريب مالح محشو بـقطعة برجر مشوية، خضروات طازجة، وصلصة لذيذة لوجبة كلاسيكية."
click at [859, 520] on textarea "كريب مالح محشو بـقرص برجر مشوية، خضروات طازجة، وصلصة لذيذة لوجبة كلاسيكية." at bounding box center [888, 515] width 390 height 78
click at [725, 483] on textarea "كريب مالح محشو بـقرص برجر مشوية، خضروات طازجة، وصلصة لذيذة لوجبة كلاسيكية." at bounding box center [888, 515] width 390 height 78
click at [690, 484] on div "كريب مالح محشو بـقرص برجر مشوية، خضروات طازجة، وصوص لذيذة لوجبة كلاسيكية. Descr…" at bounding box center [898, 515] width 432 height 96
click at [689, 486] on div "كريب مالح محشو بـقرص برجر مشوية، خضروات طازجة، وصوص لذيذة لوجبة كلاسيكية. Descr…" at bounding box center [898, 515] width 432 height 96
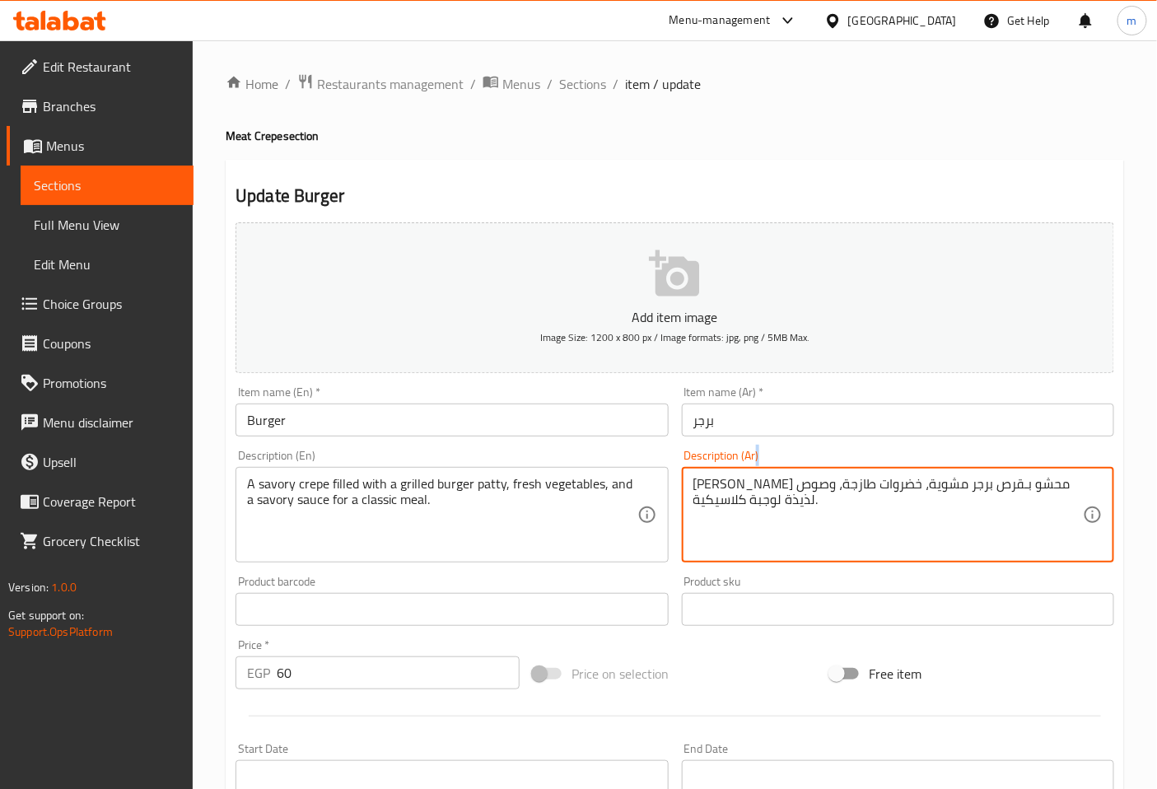
click at [690, 486] on div "كريب مالح محشو بـقرص برجر مشوية، خضروات طازجة، وصوص لذيذة لوجبة كلاسيكية. Descr…" at bounding box center [898, 515] width 432 height 96
click at [794, 497] on textarea "كريب مالح محشو بـقرص برجر مشوية، خضروات طازجة، وصوص لذيذة لوجبة كلاسيكية." at bounding box center [888, 515] width 390 height 78
click at [1064, 491] on textarea "كريب مالح محشو بـقرص برجر مشوية، خضروات طازجة، وصوص لذيذة لوجبة كلاسيكية." at bounding box center [888, 515] width 390 height 78
click at [918, 525] on textarea "كريب مالح محشو بـقرص برجر مشوية، خضروات طازجة، وصوص مالح لوجبة كلاسيكية." at bounding box center [888, 515] width 390 height 78
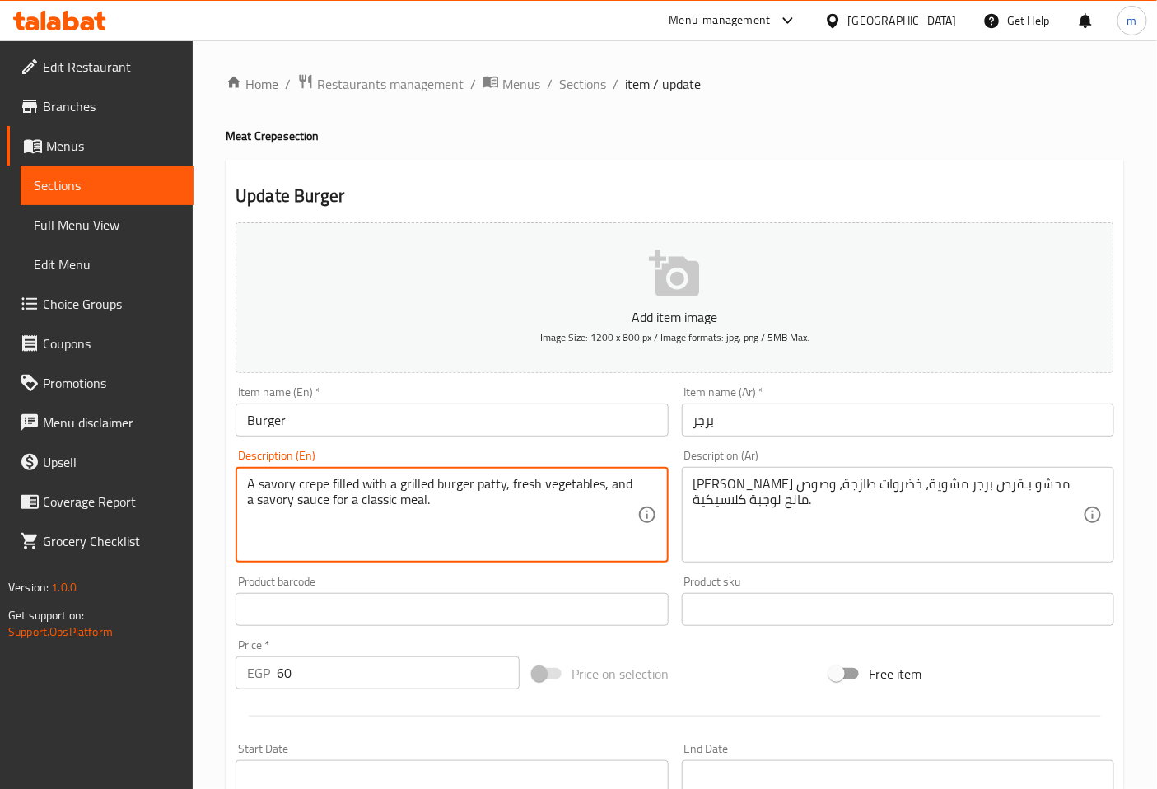
click at [556, 537] on textarea "A savory crepe filled with a grilled burger patty, fresh vegetables, and a savo…" at bounding box center [442, 515] width 390 height 78
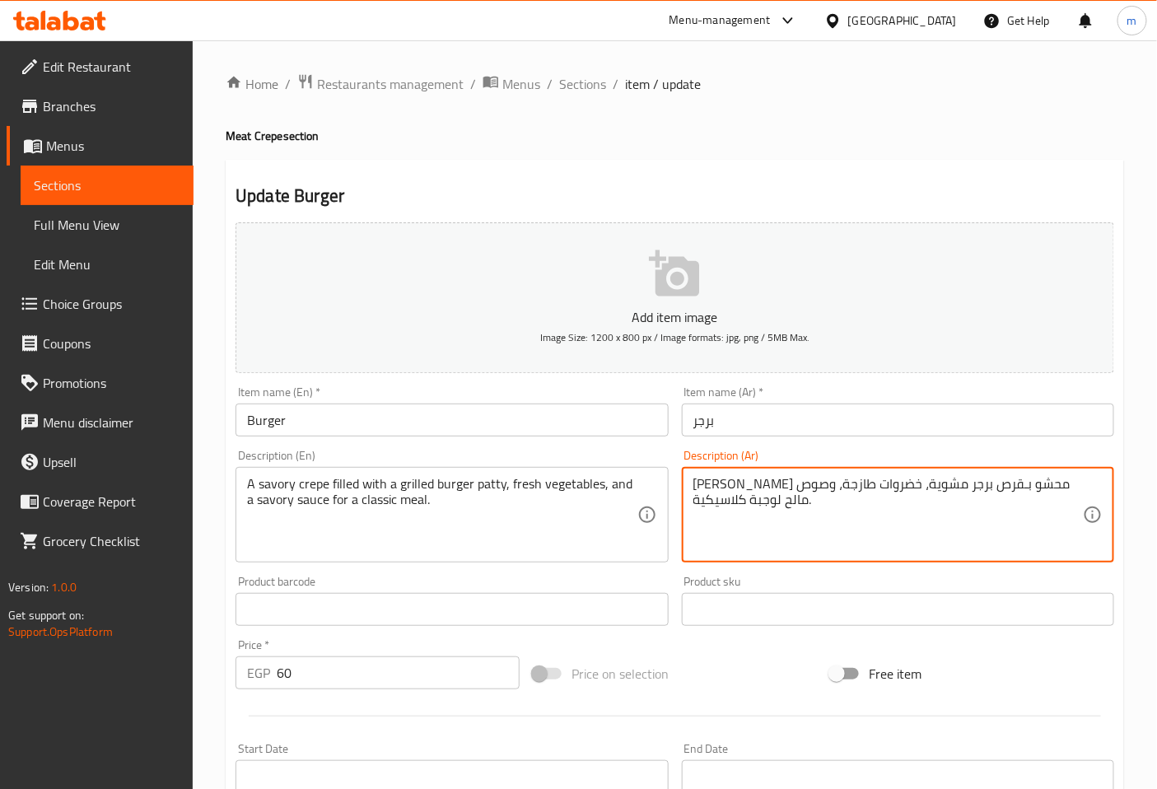
click at [884, 486] on textarea "كريب مالح محشو بـقرص برجر مشوية، خضروات طازجة، وصوص مالح لوجبة كلاسيكية." at bounding box center [888, 515] width 390 height 78
click at [889, 486] on textarea "كريب مالح محشو بـقرص برجر مشوية، خضروات طازجة، وصوص مالح لوجبة كلاسيكية." at bounding box center [888, 515] width 390 height 78
click at [887, 487] on textarea "كريب مالح محشو بـقرص برجر مشوية، خضروات طازجة، وصوص مالح لوجبة كلاسيكية." at bounding box center [888, 515] width 390 height 78
click at [898, 521] on textarea "كريب مالح محشو بـقرص برجر مشوي، خضروات طازجة، وصوص مالح لوجبة كلاسيكية." at bounding box center [888, 515] width 390 height 78
click at [954, 489] on textarea "كريب مالح محشو بـقرص برجر مشوية، خضروات طازجة، وصوص مالح لوجبة كلاسيكية." at bounding box center [888, 515] width 390 height 78
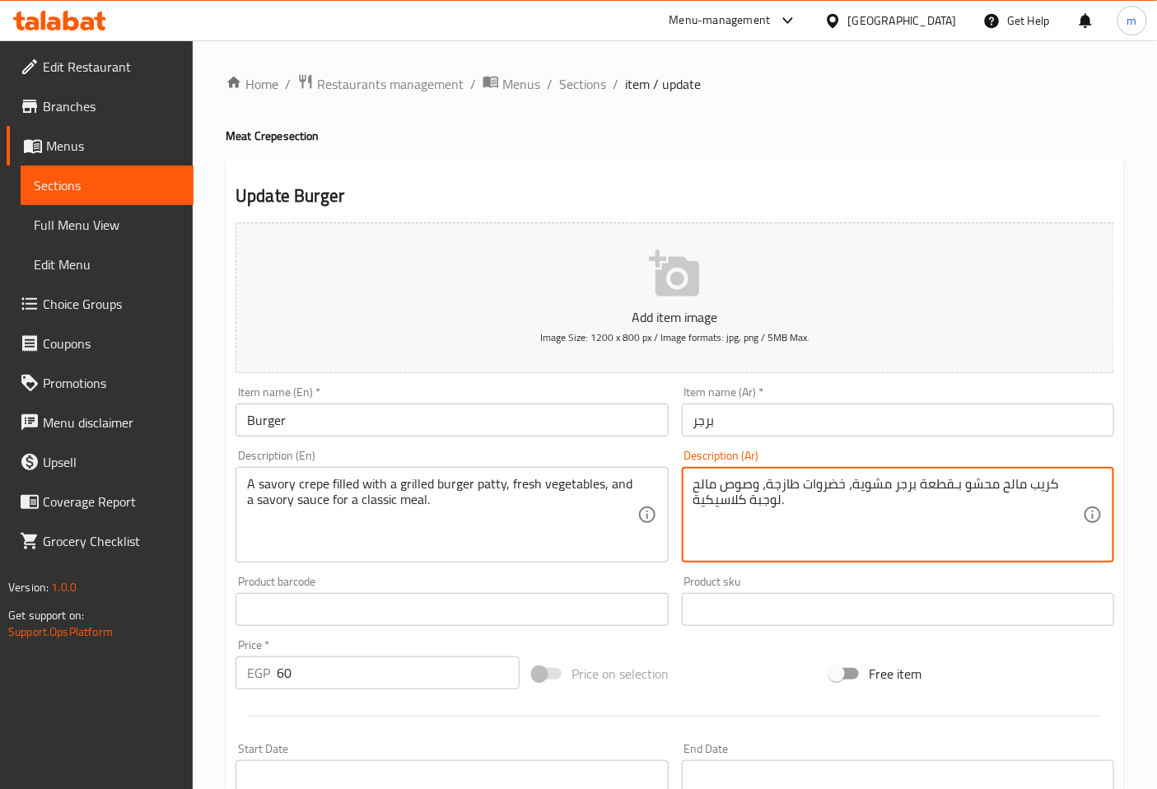
click at [861, 536] on textarea "كريب مالح محشو بـقطعة برجر مشوية، خضروات طازجة، وصوص مالح لوجبة كلاسيكية." at bounding box center [888, 515] width 390 height 78
type textarea "كريب مالح محشو بـقطعة برجر مشوية، خضروات طازجة، وصوص مالح لوجبة كلاسيكية."
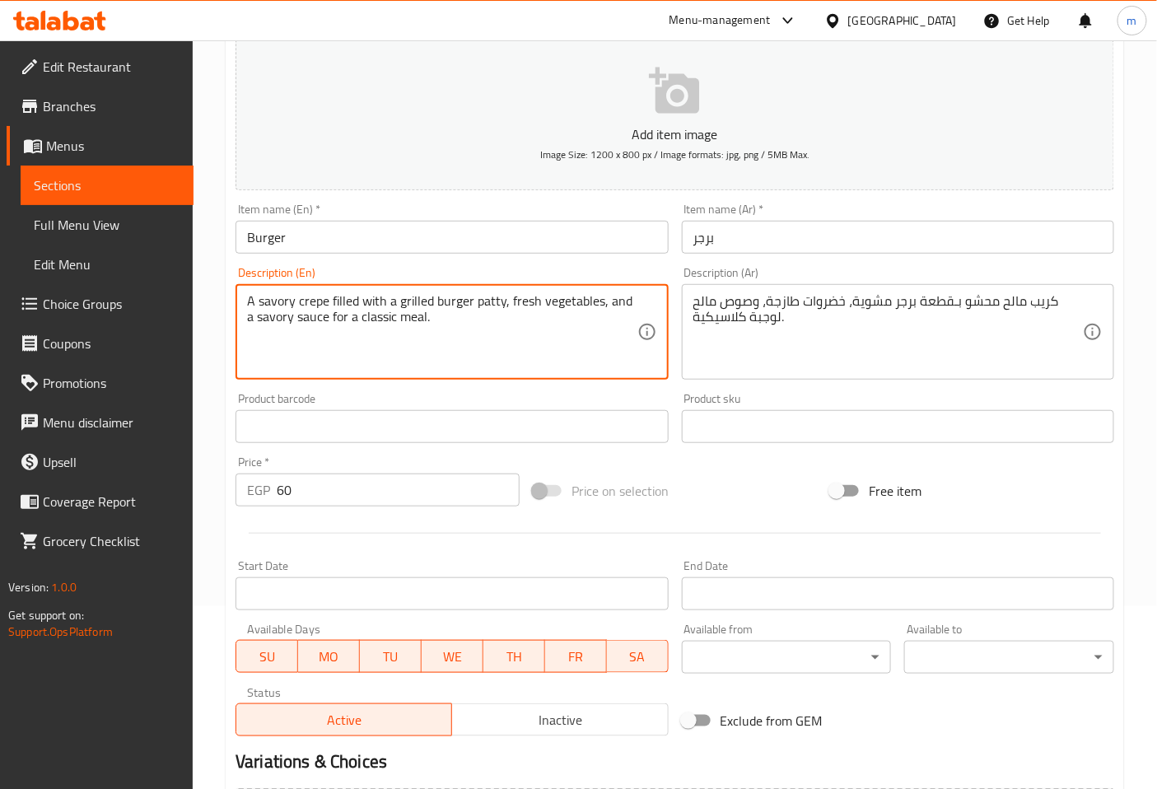
scroll to position [366, 0]
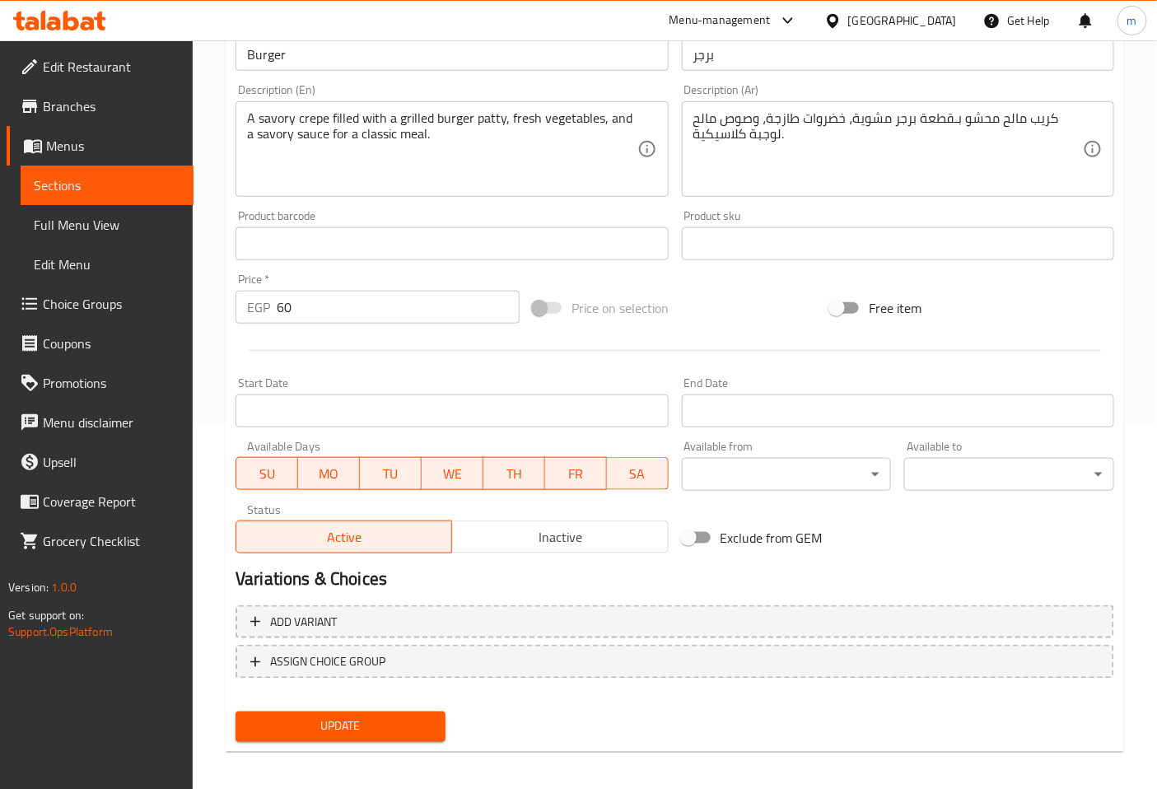
click at [346, 726] on span "Update" at bounding box center [341, 726] width 184 height 21
click at [142, 181] on span "Sections" at bounding box center [107, 185] width 147 height 20
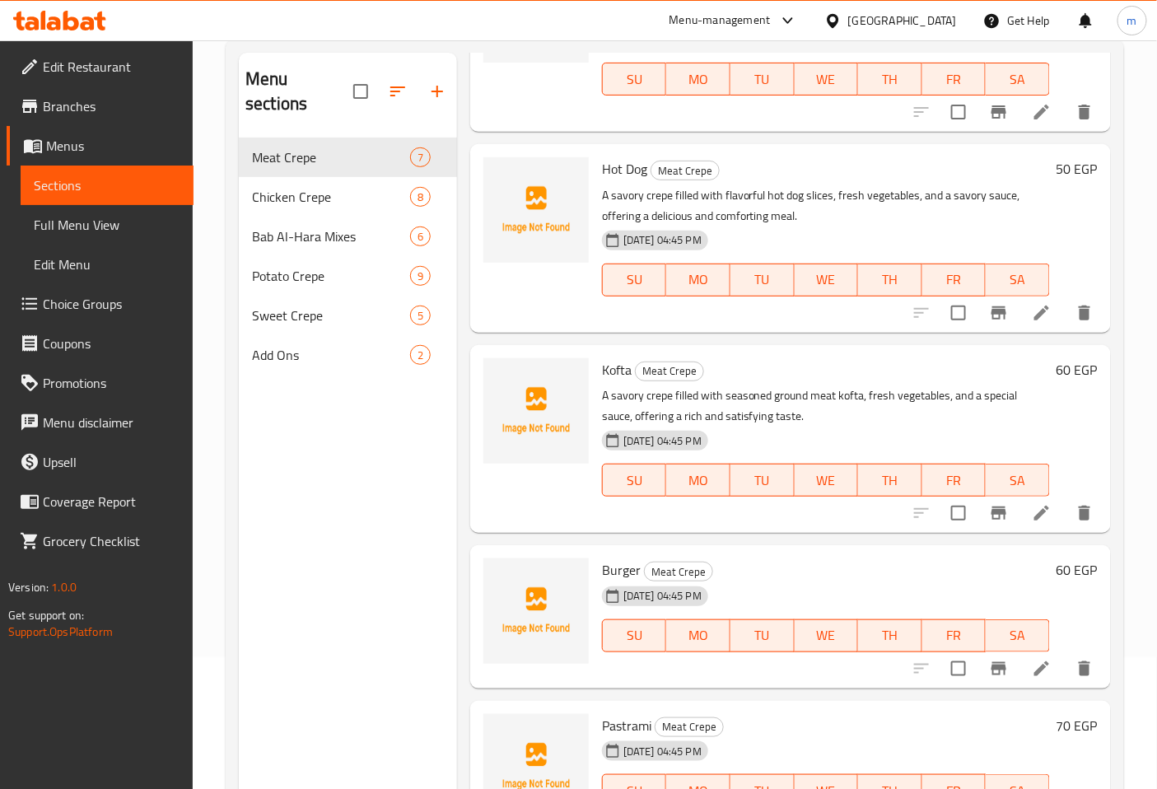
scroll to position [231, 0]
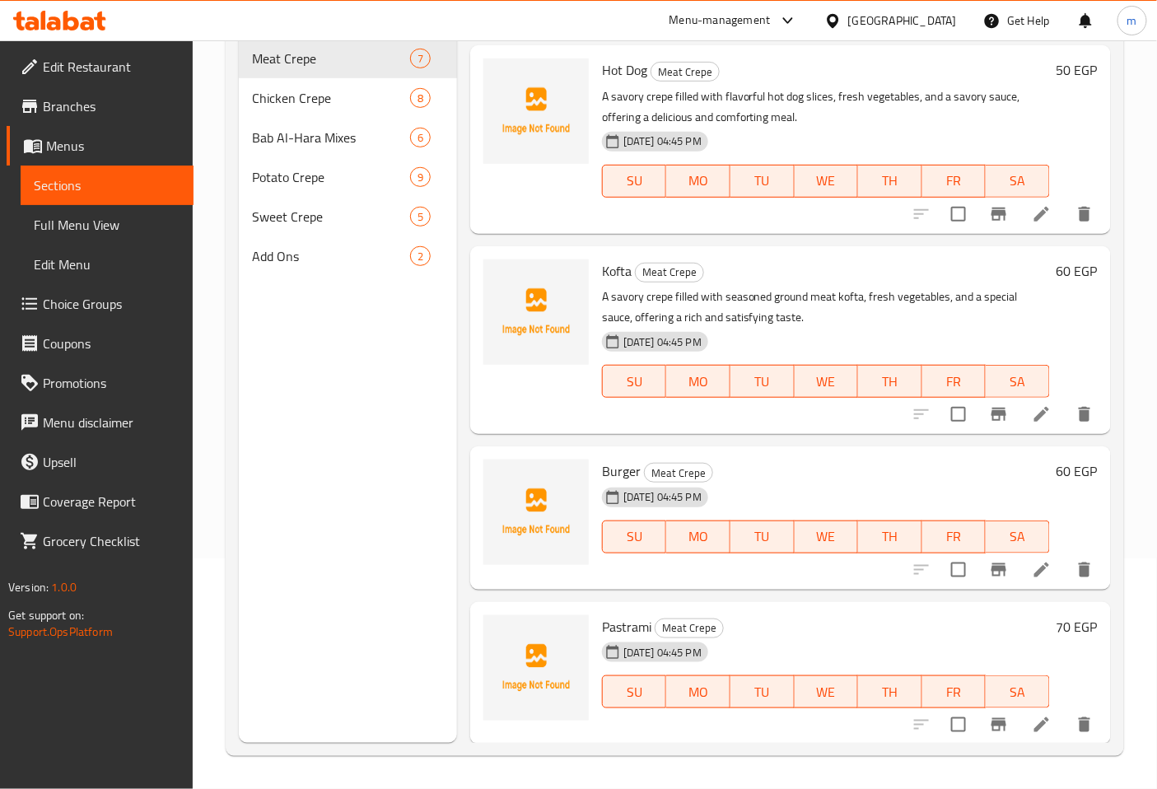
click at [1019, 728] on li at bounding box center [1042, 725] width 46 height 30
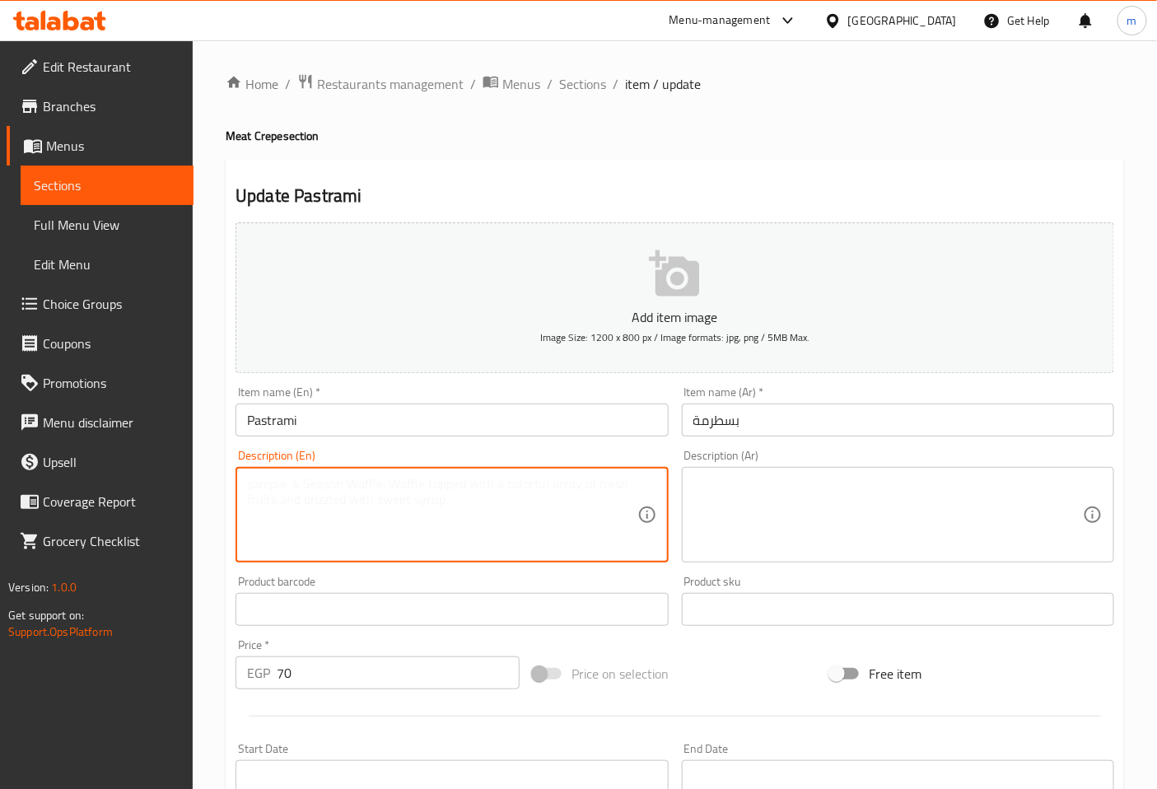
paste textarea "A savory crepe filled with spicy pastrami, fresh vegetables, and a savory sauce…"
type textarea "A savory crepe filled with spicy pastrami, fresh vegetables, and a savory sauce…"
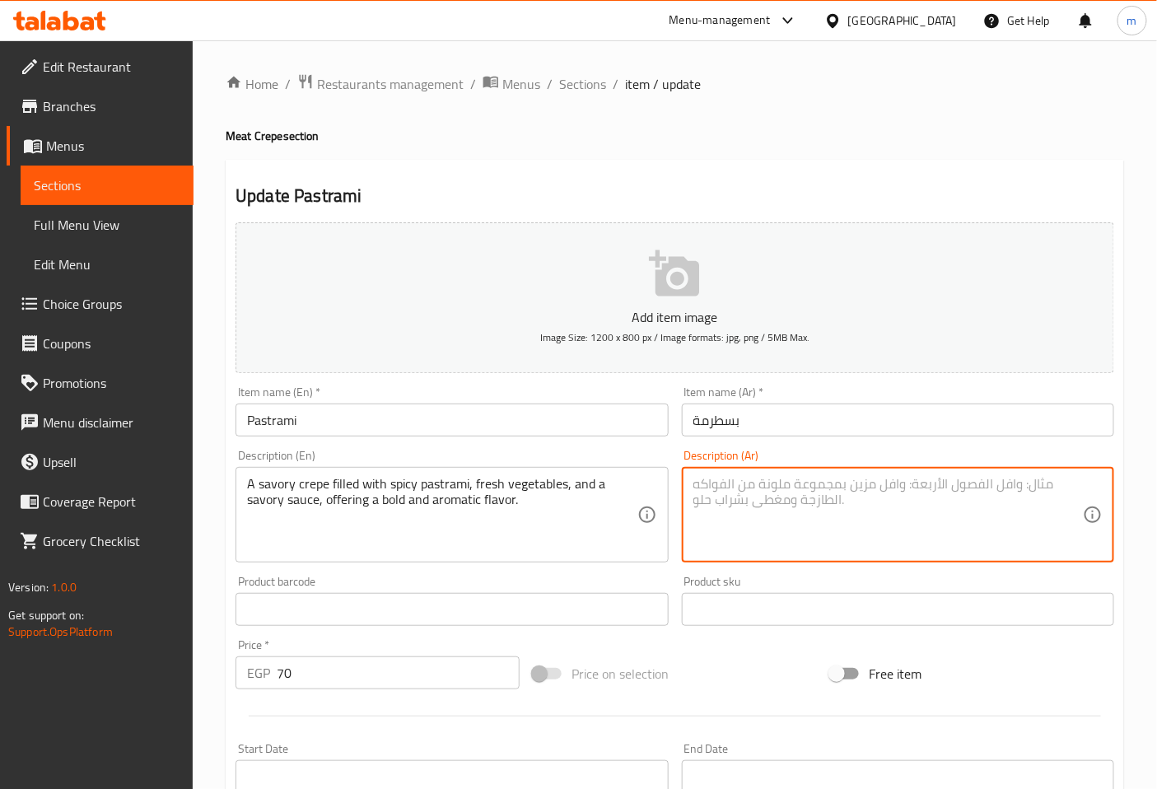
paste textarea "كريب مالح محشو بـبسطرمة حارة، خضروات طازجة، وصلصة لذيذة، يقدم نكهة جريئة وعطرية."
click at [828, 524] on textarea "كريب مالح محشو بـبسطرمة حارة، خضروات طازجة، وصوص مالح، يقدم نكهة جريئة وعطرية." at bounding box center [888, 515] width 390 height 78
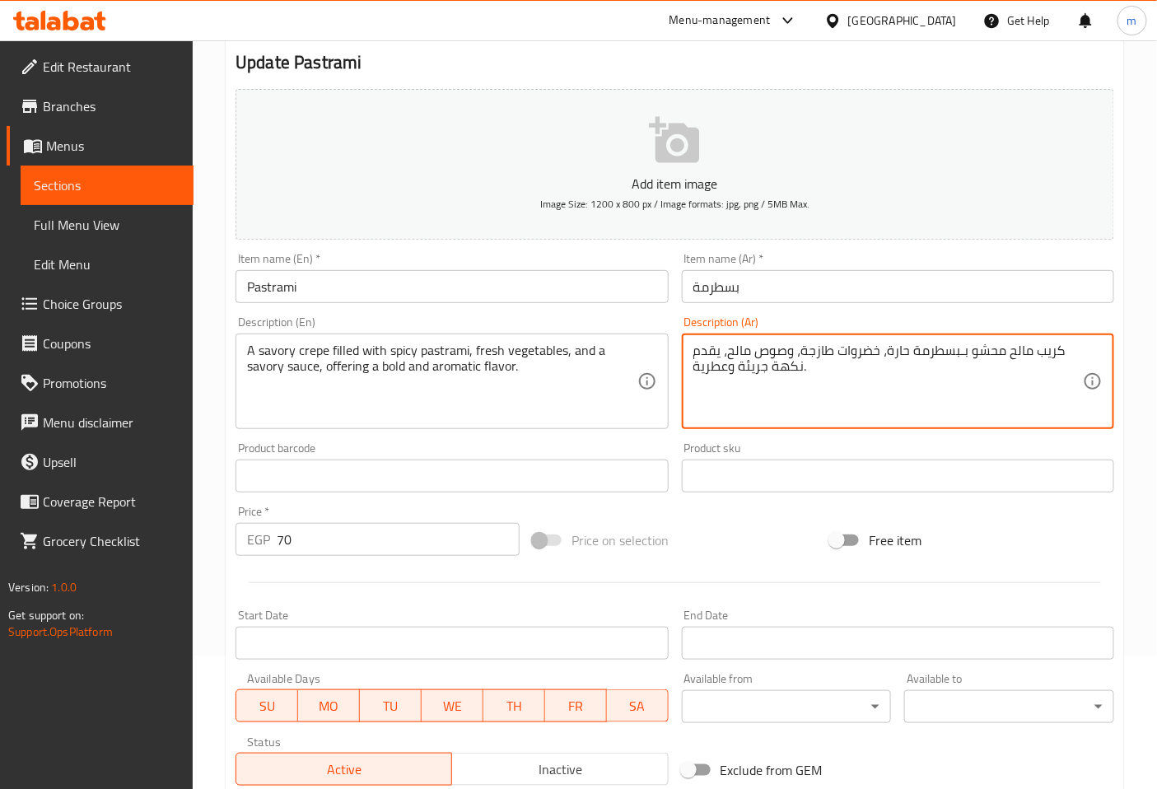
scroll to position [366, 0]
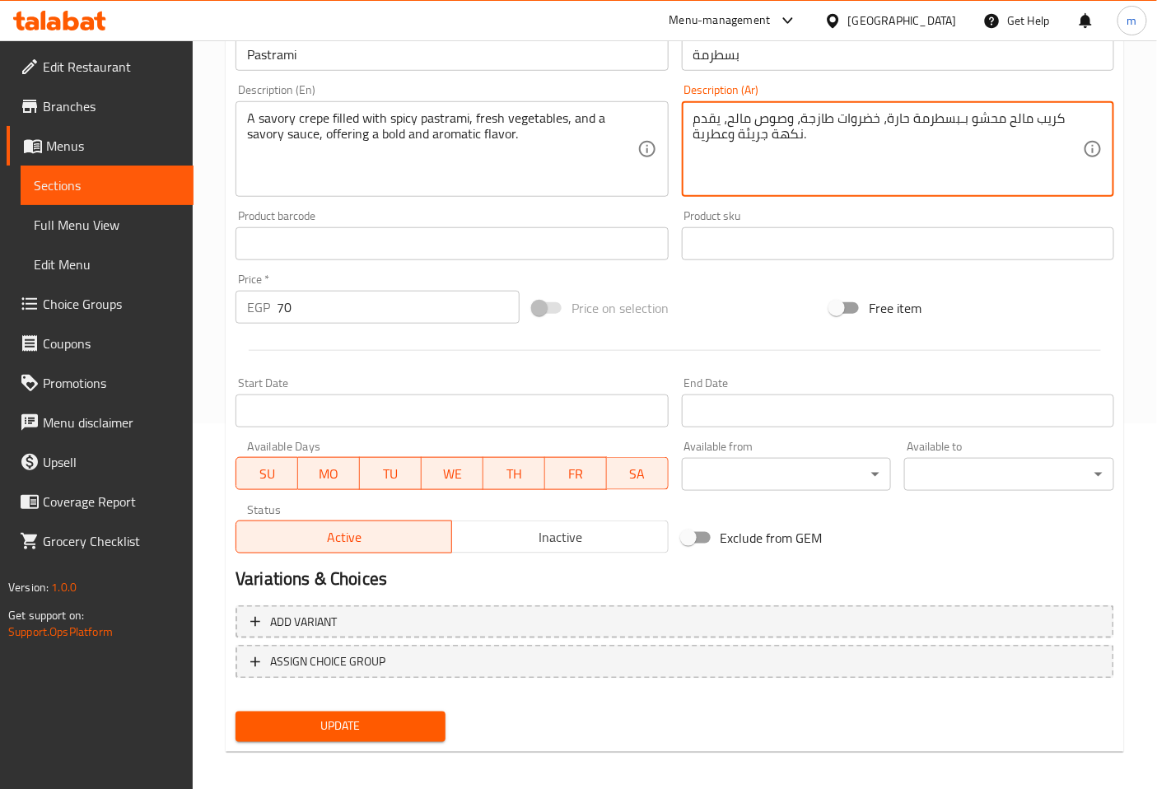
type textarea "كريب مالح محشو بـبسطرمة حارة، خضروات طازجة، وصوص مالح، يقدم نكهة جريئة وعطرية."
click at [406, 720] on span "Update" at bounding box center [341, 726] width 184 height 21
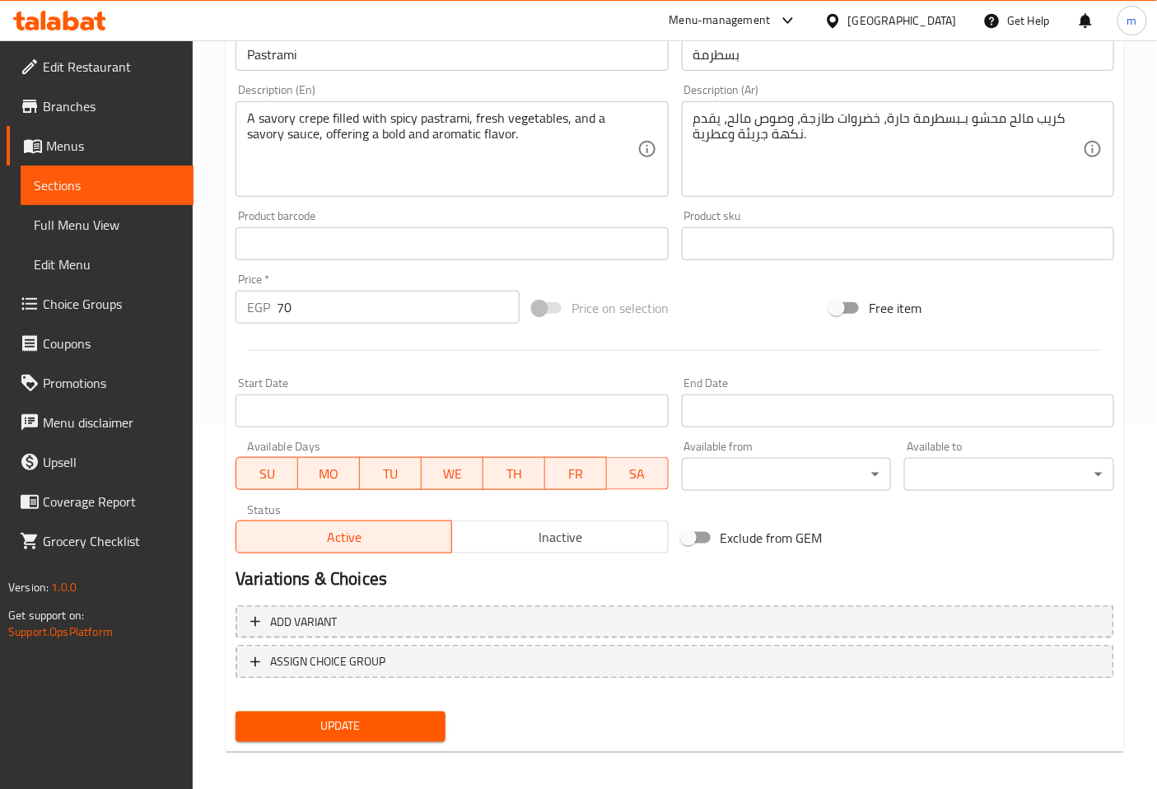
click at [137, 181] on span "Sections" at bounding box center [107, 185] width 147 height 20
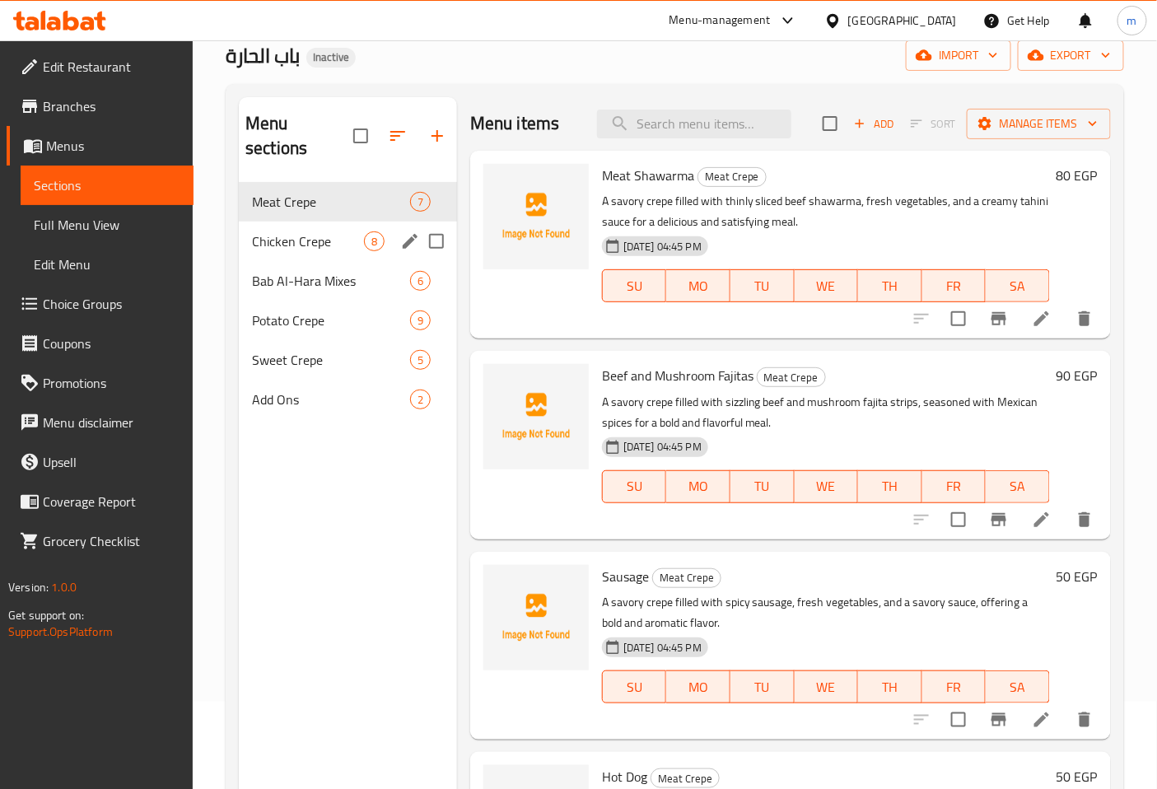
scroll to position [47, 0]
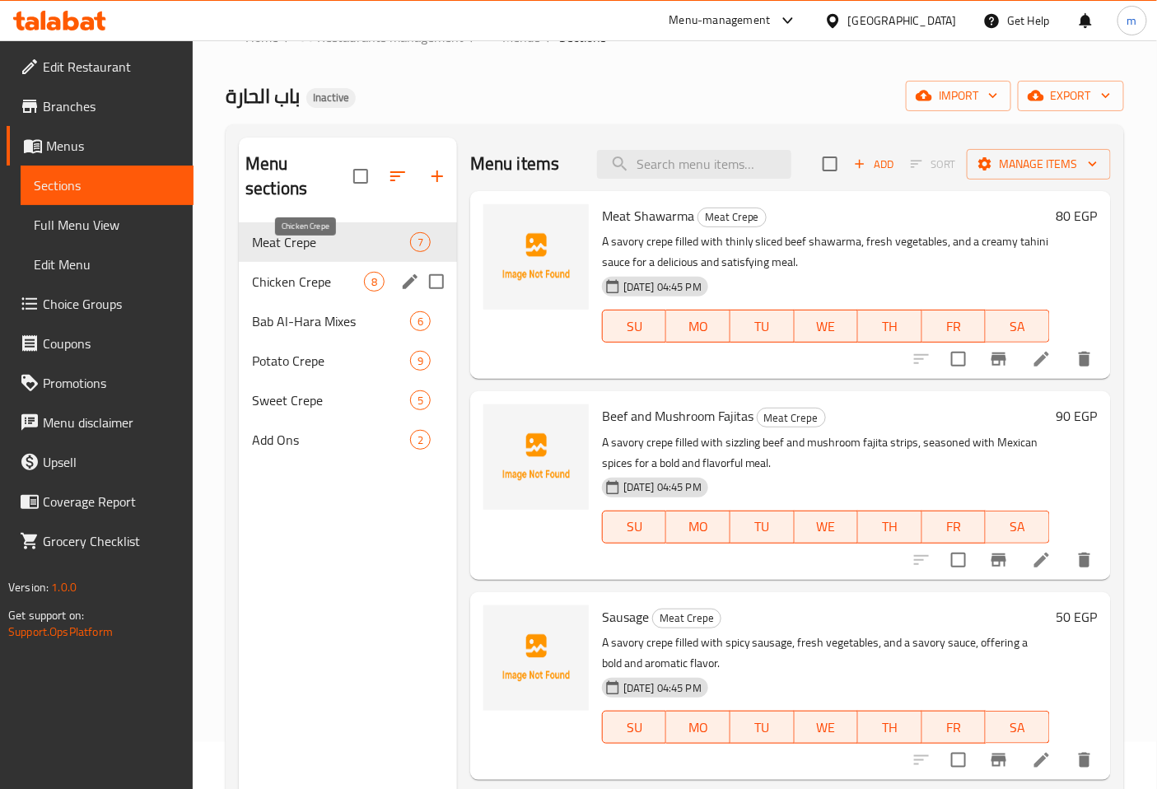
click at [313, 272] on span "Chicken Crepe" at bounding box center [308, 282] width 112 height 20
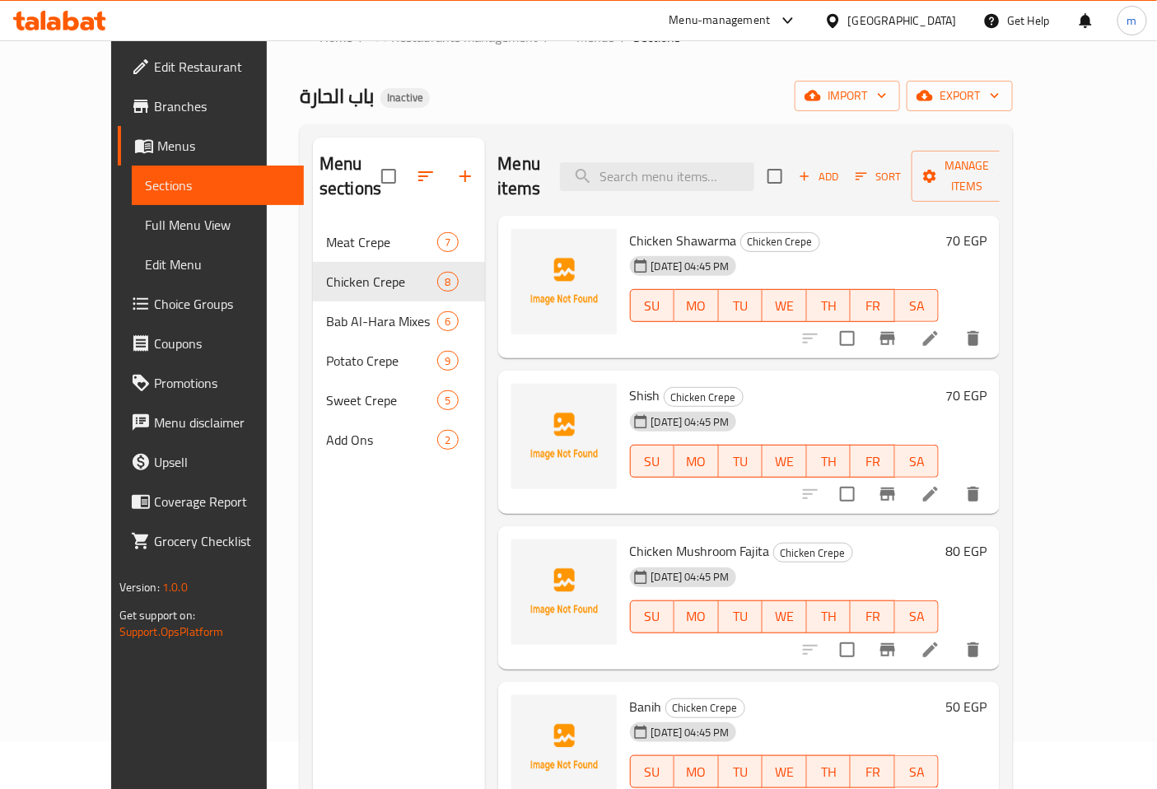
click at [940, 329] on icon at bounding box center [931, 339] width 20 height 20
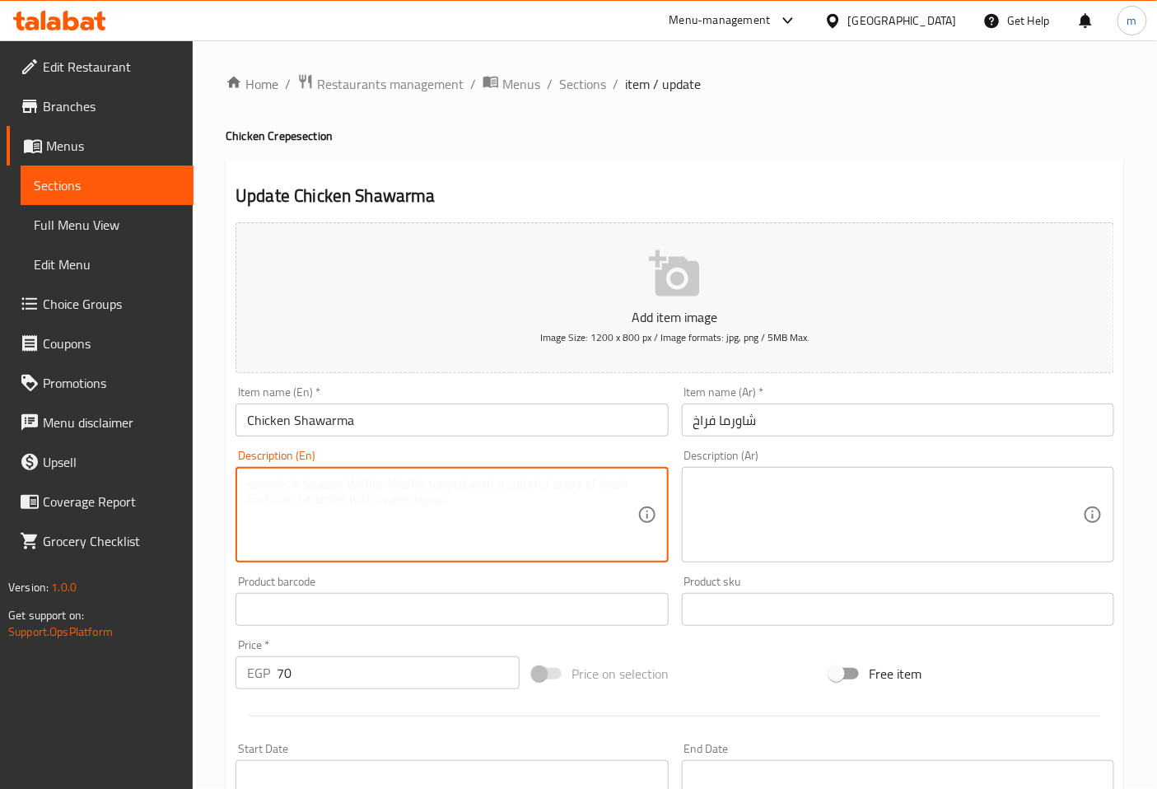
paste textarea "A savory crepe filled with thinly sliced chicken shawarma, fresh vegetables, an…"
type textarea "A savory crepe filled with thinly sliced chicken shawarma, fresh vegetables, an…"
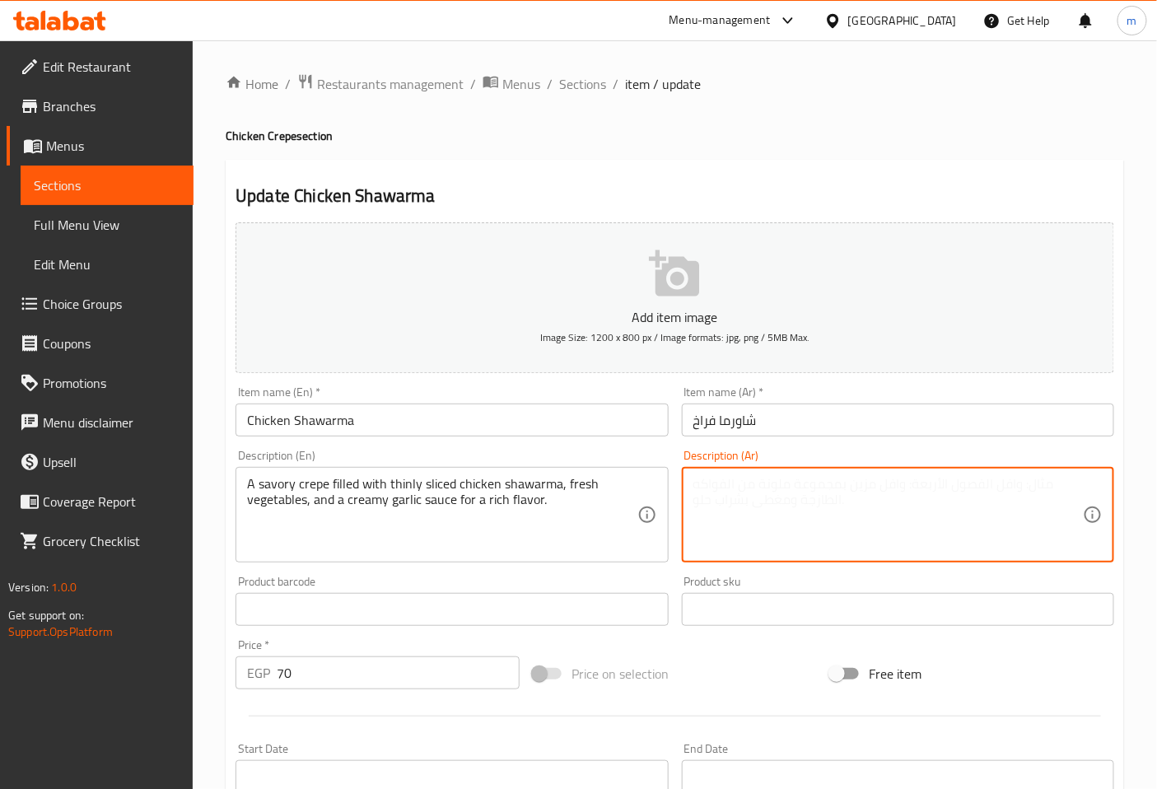
paste textarea "كريب مالح محشو بـشاورما دجاج مقطعة شرائح رفيعة، خضروات طازجة، وصلصة ثوم كريمية …"
click at [760, 504] on textarea "كريب مالح محشو بـشاورما دجاج مقطعة شرائح رفيعة، خضروات طازجة، وصوص ثوم كريمية ل…" at bounding box center [888, 515] width 390 height 78
type textarea "كريب مالح محشو بـشاورما دجاج مقطعة شرائح رفيعة، خضروات طازجة، وصوص ثوم كريمي لن…"
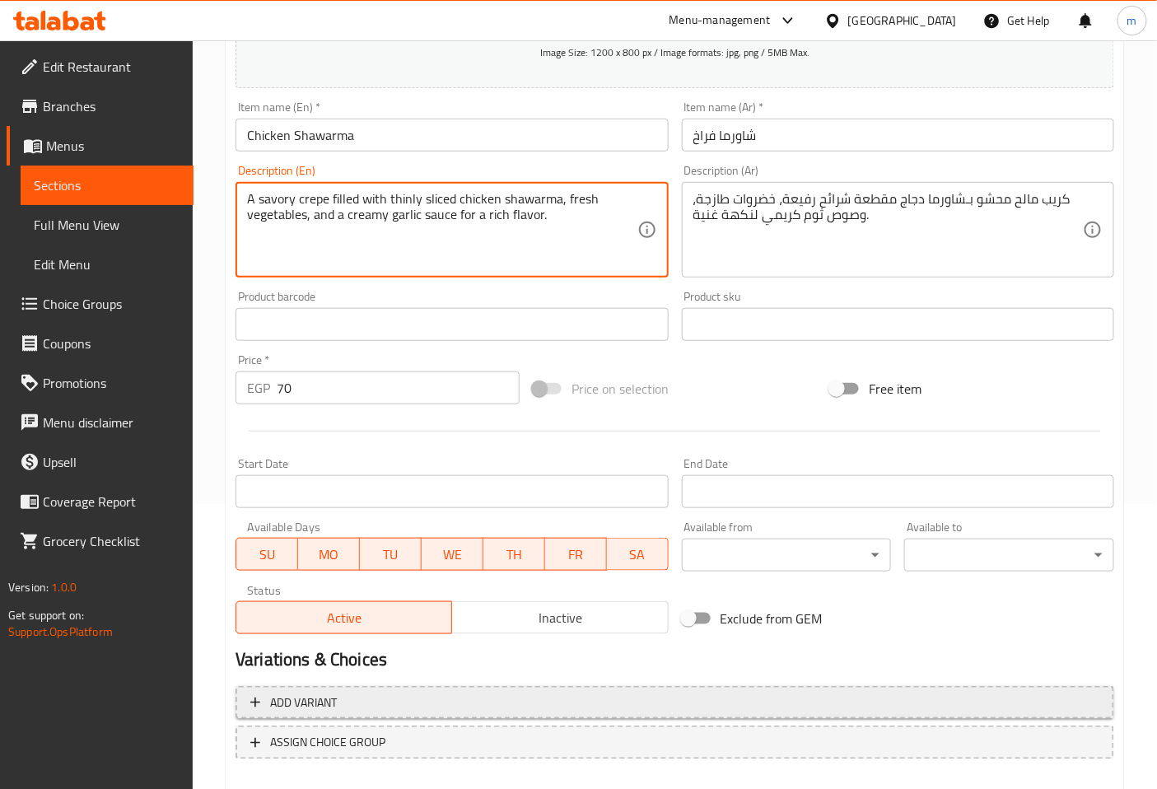
scroll to position [371, 0]
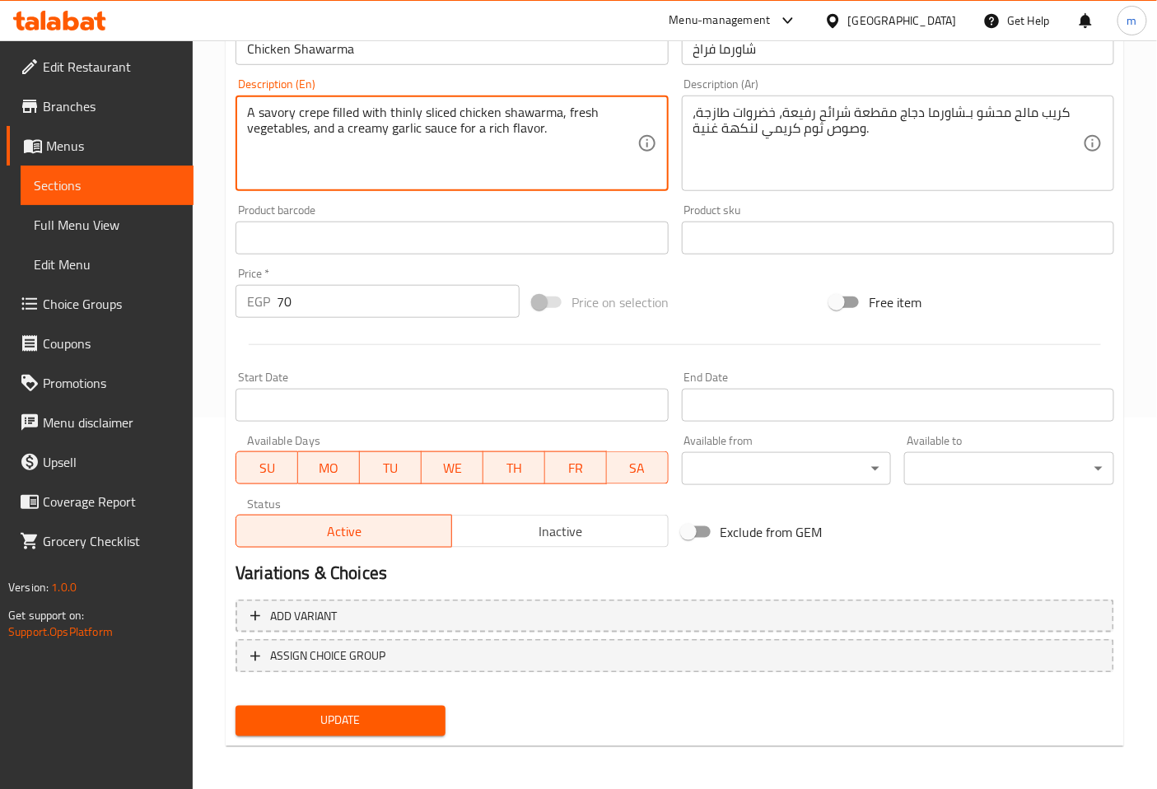
click at [420, 722] on span "Update" at bounding box center [341, 721] width 184 height 21
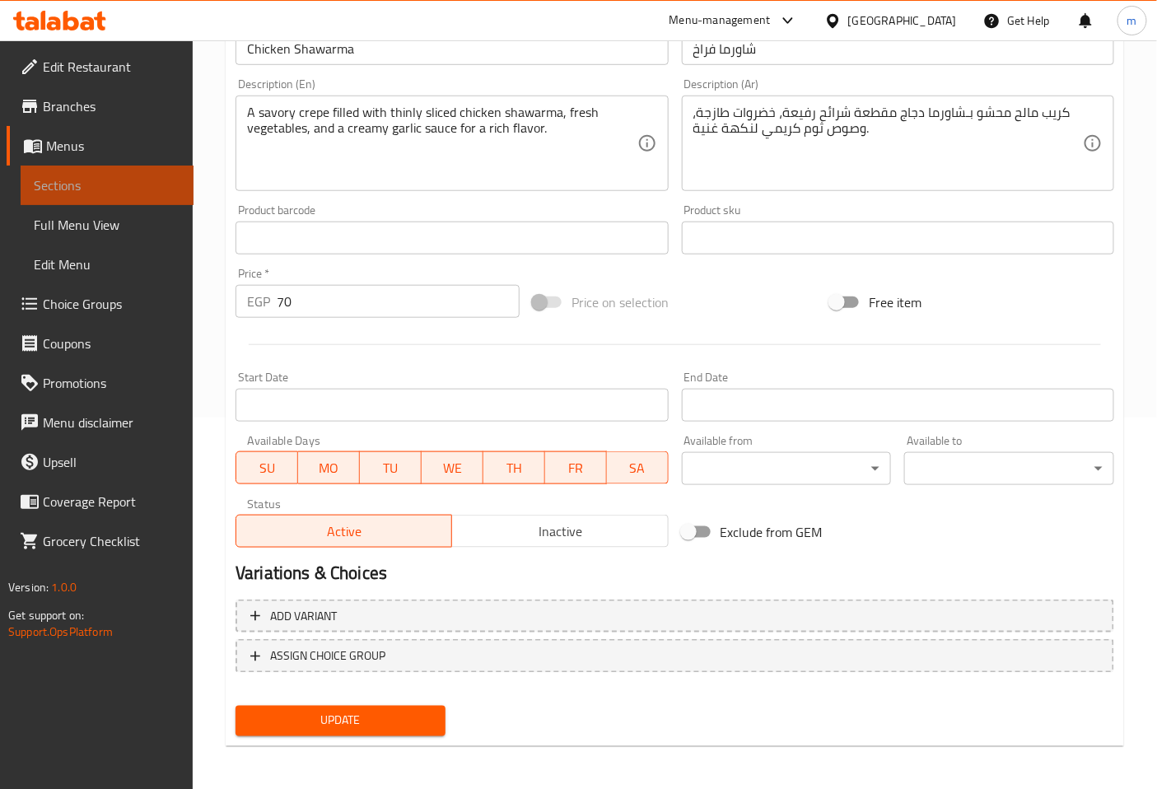
click at [165, 187] on span "Sections" at bounding box center [107, 185] width 147 height 20
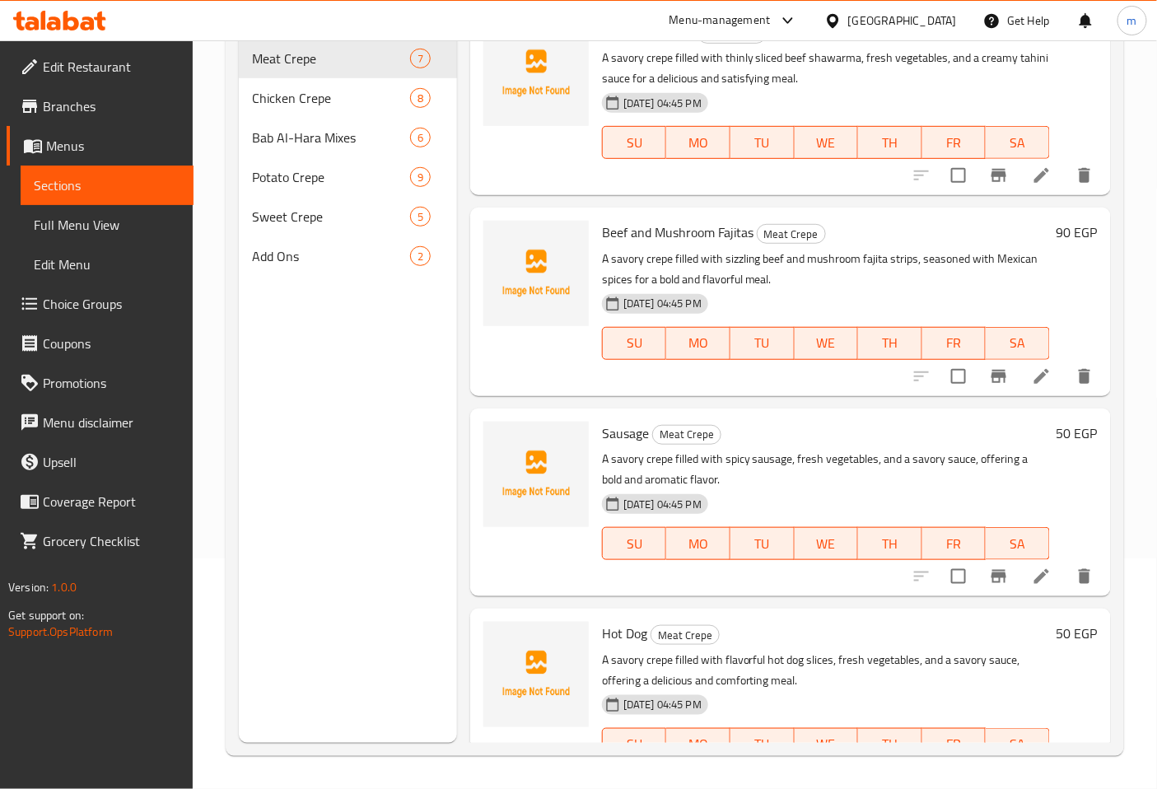
scroll to position [231, 0]
click at [306, 85] on div "Chicken Crepe 8" at bounding box center [348, 98] width 218 height 40
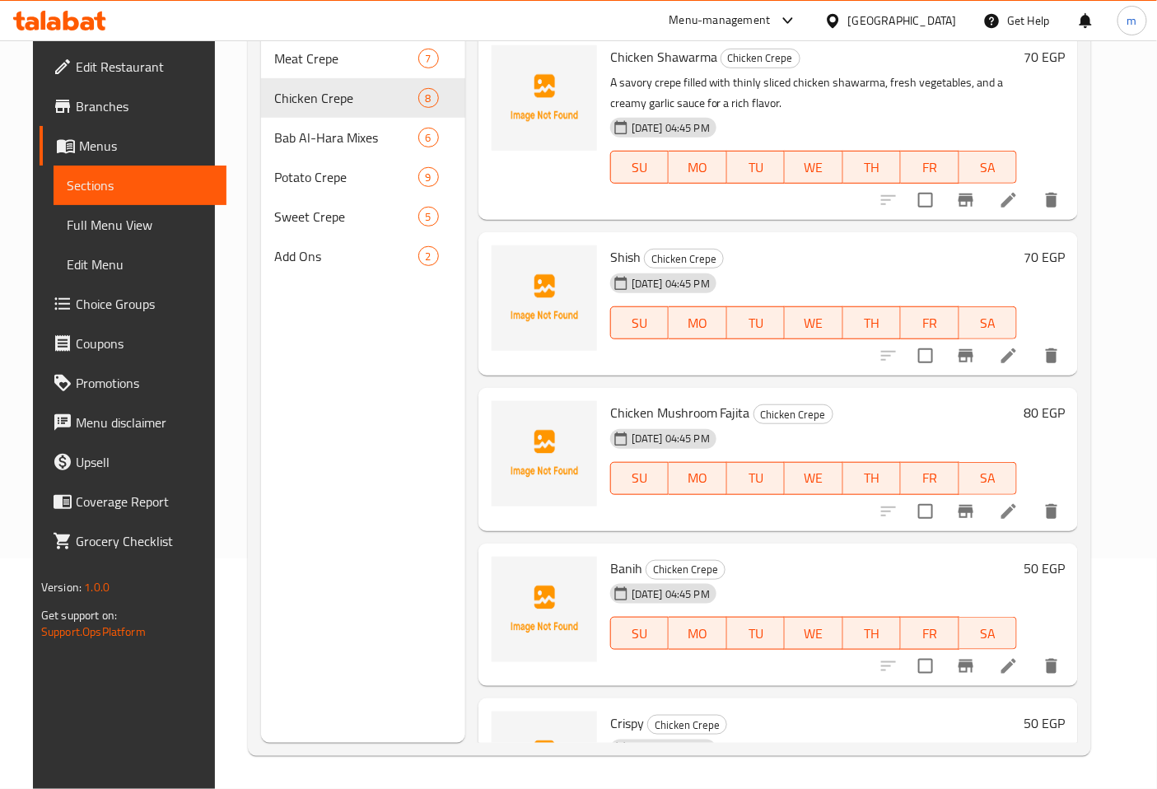
click at [1032, 343] on li at bounding box center [1009, 356] width 46 height 30
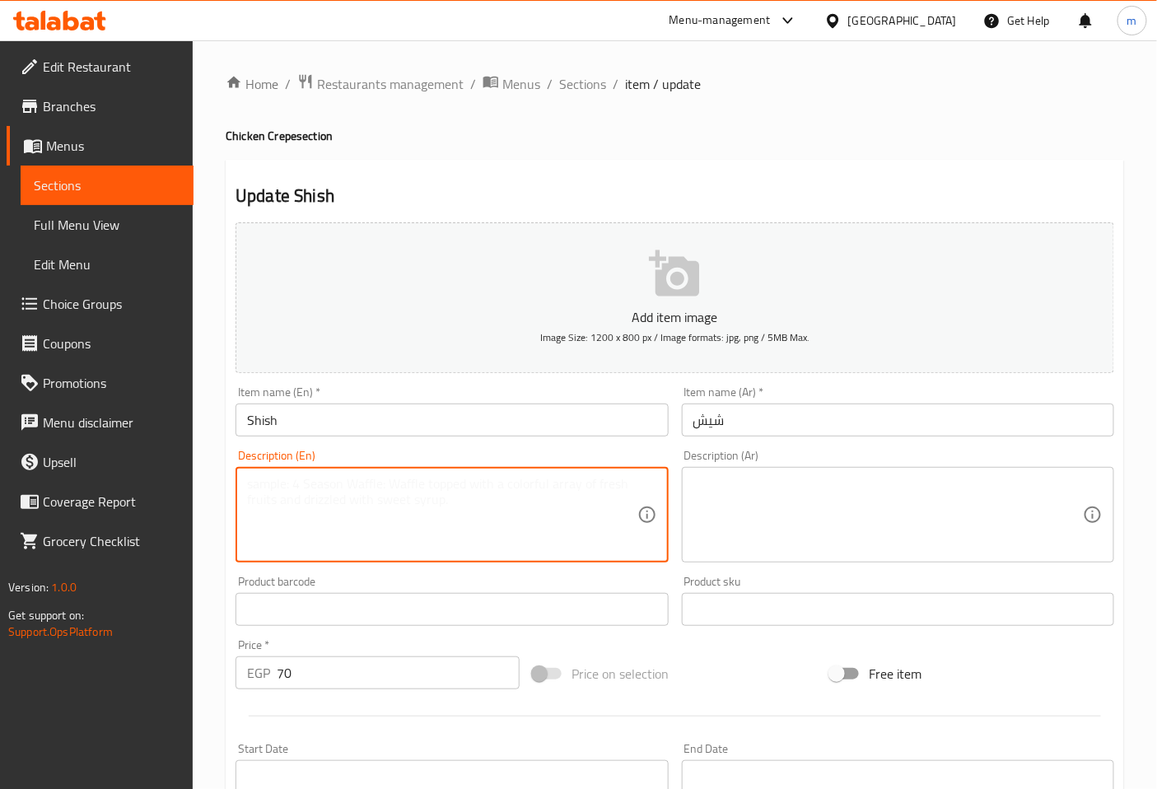
paste textarea "A savory crepe filled with tender grilled chicken skewers, fresh vegetables, an…"
type textarea "A savory crepe filled with tender grilled chicken skewers, fresh vegetables, an…"
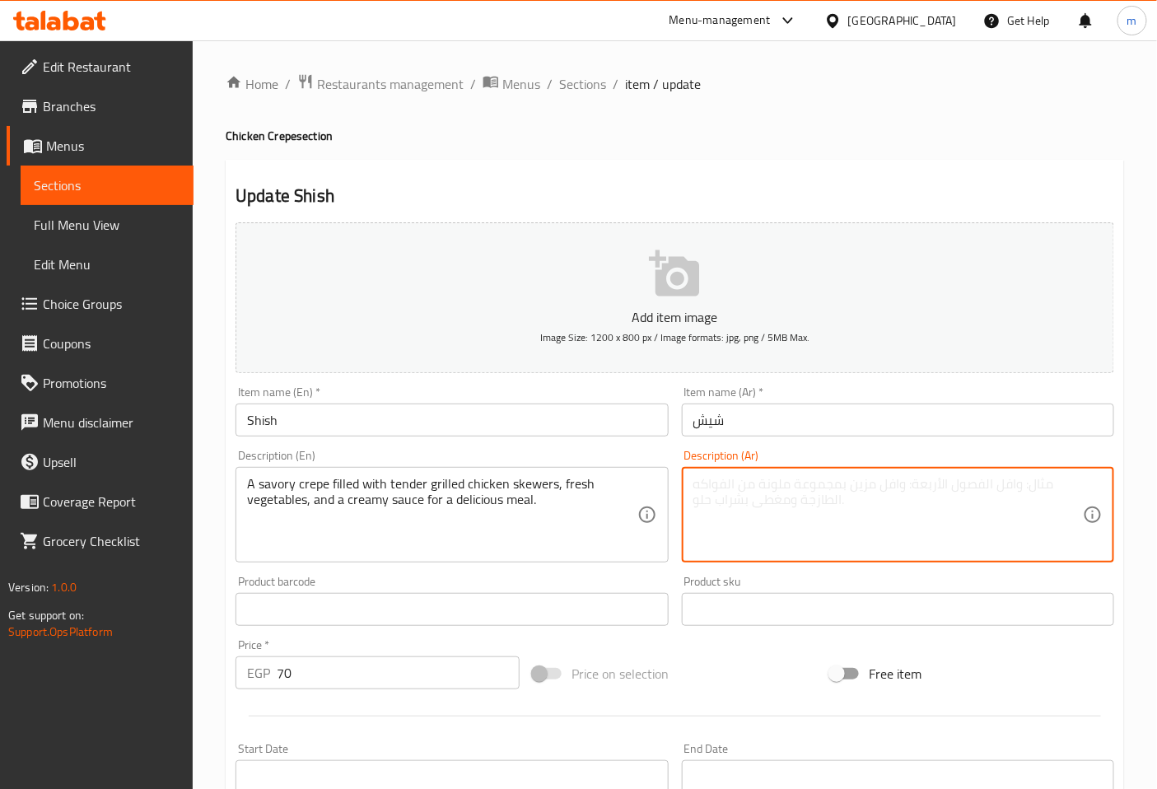
paste textarea "كريب مالح محشو بـأسياخ دجاج مشوي طري، خضروات طازجة، وصلصة كريمية لوجبة شهية."
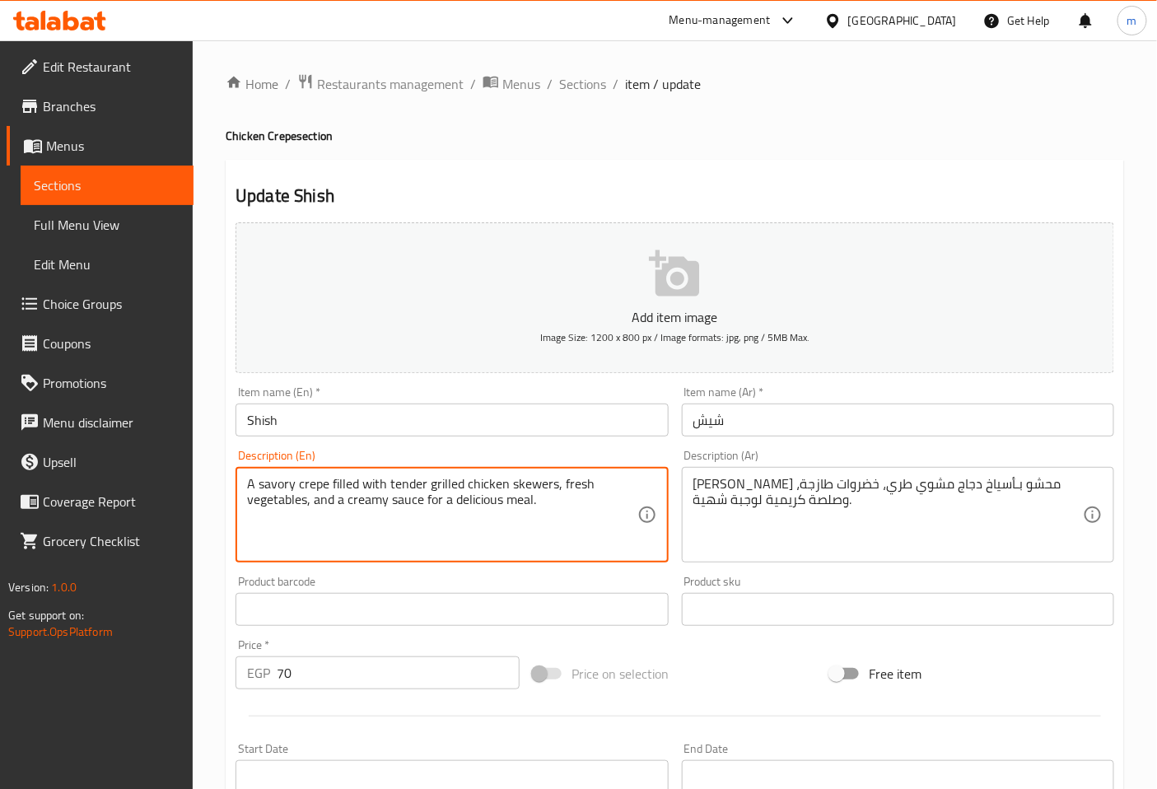
click at [690, 486] on div "كريب مالح محشو بـأسياخ دجاج مشوي طري، خضروات طازجة، وصلصة كريمية لوجبة شهية. De…" at bounding box center [898, 515] width 432 height 96
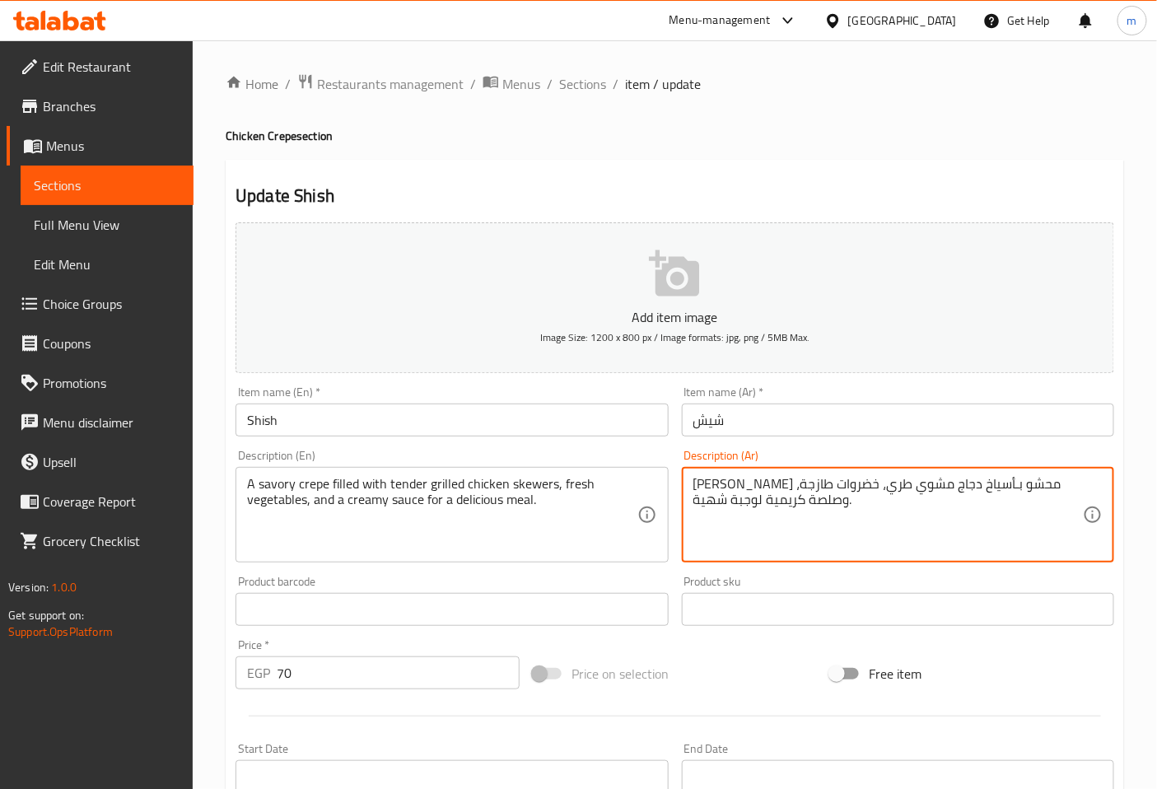
click at [767, 500] on textarea "كريب مالح محشو بـأسياخ دجاج مشوي طري، خضروات طازجة، وصلصة كريمية لوجبة شهية." at bounding box center [888, 515] width 390 height 78
click at [694, 487] on textarea "كريب مالح محشو بـأسياخ دجاج مشوي طري، خضروات طازجة، وصلصة كريمي لوجبة شهية." at bounding box center [888, 515] width 390 height 78
click at [700, 487] on textarea "كريب مالح محشو بـأسياخ دجاج مشوي طري، خضروات طازجة، وصلصة كريمي لوجبة شهية." at bounding box center [888, 515] width 390 height 78
click at [1066, 496] on textarea "كريب مالح محشو بـأسياخ دجاج مشوي طري، خضروات طازجة، وصوصة كريمي لوجبة شهية." at bounding box center [888, 515] width 390 height 78
click at [1069, 491] on textarea "كريب مالح محشو بـأسياخ دجاج مشوي طري، خضروات طازجة، وصوصة كريمي لوجبة شهية." at bounding box center [888, 515] width 390 height 78
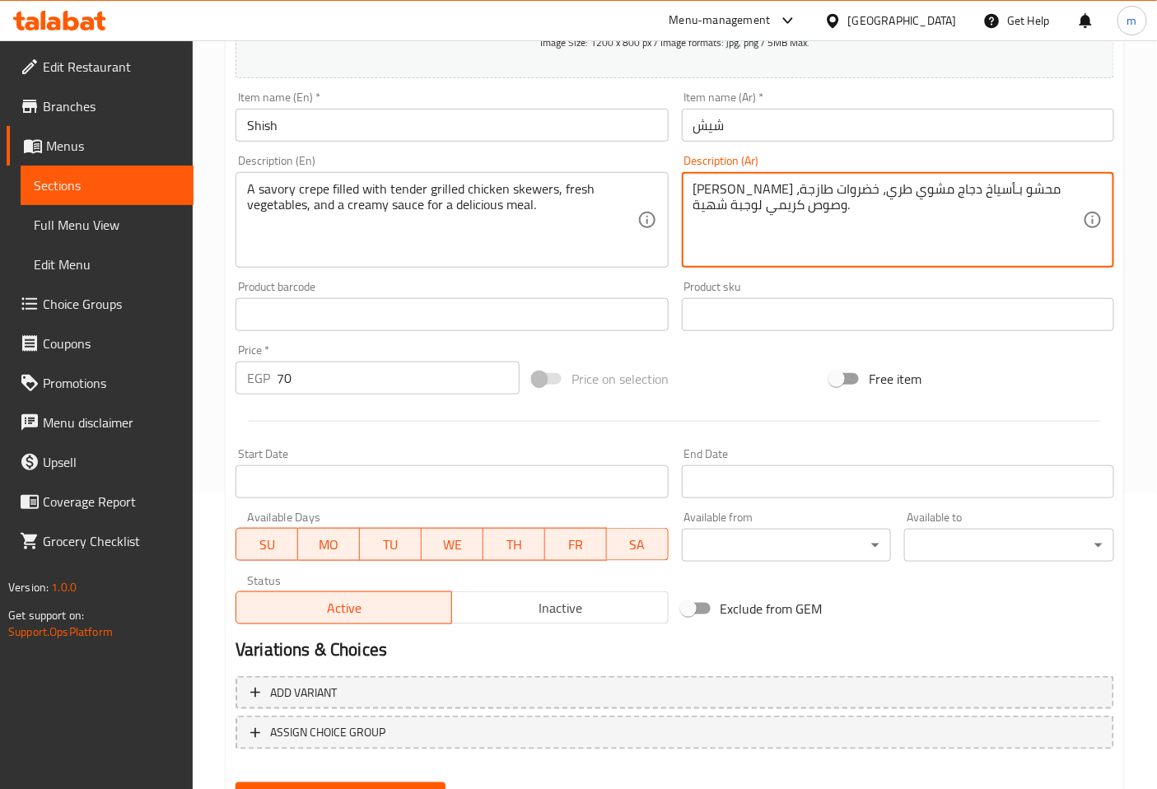
scroll to position [371, 0]
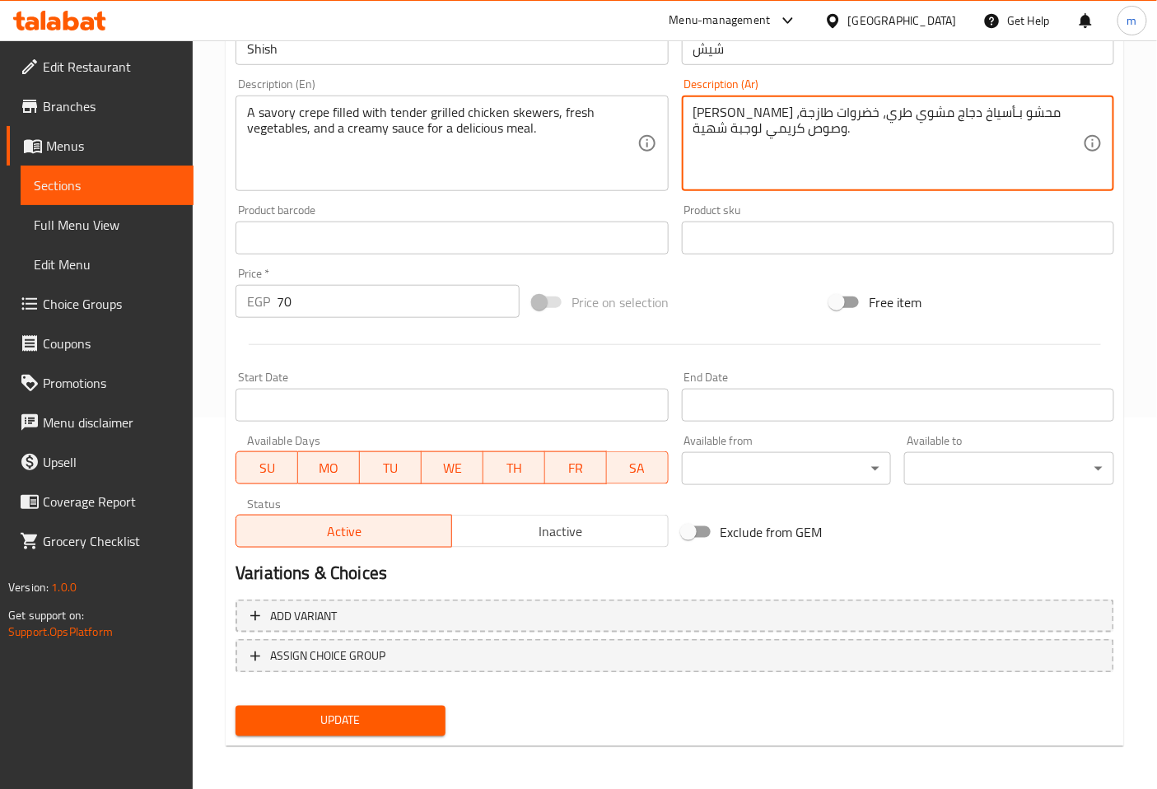
type textarea "كريب مالح محشو بـأسياخ دجاج مشوي طري، خضروات طازجة، وصوص كريمي لوجبة شهية."
click at [426, 711] on span "Update" at bounding box center [341, 721] width 184 height 21
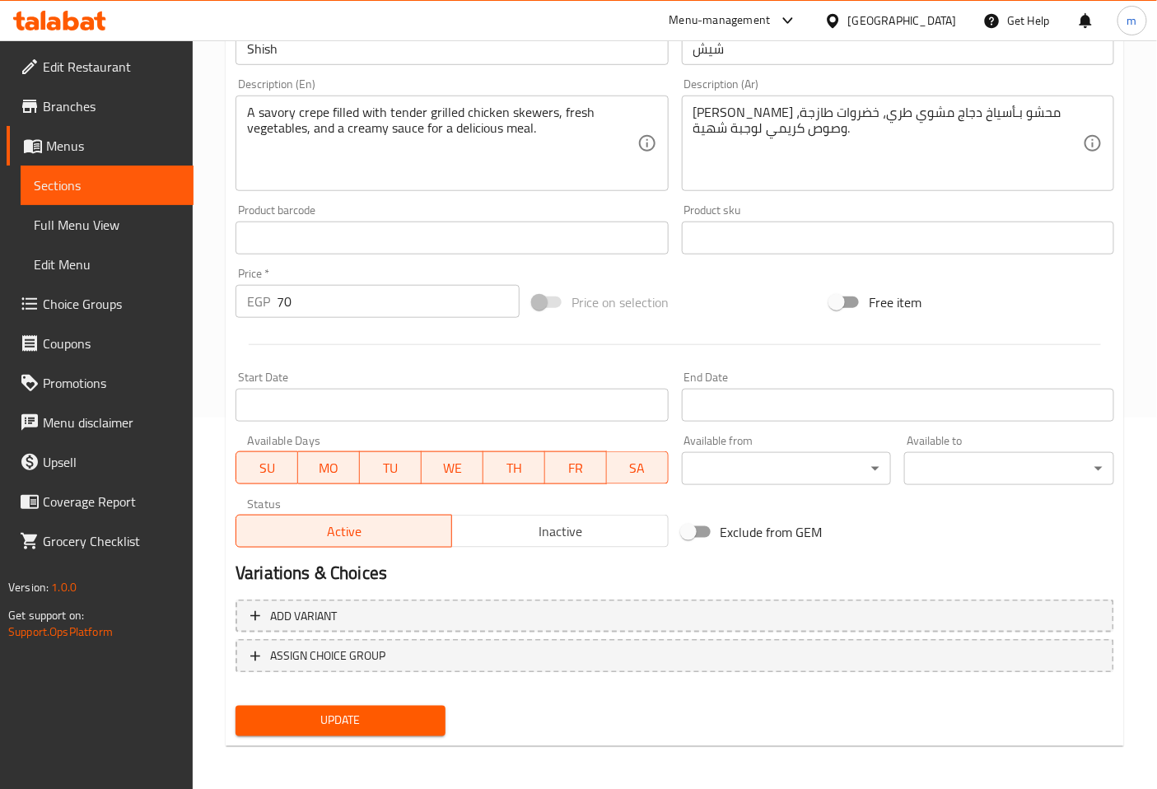
click at [144, 180] on span "Sections" at bounding box center [107, 185] width 147 height 20
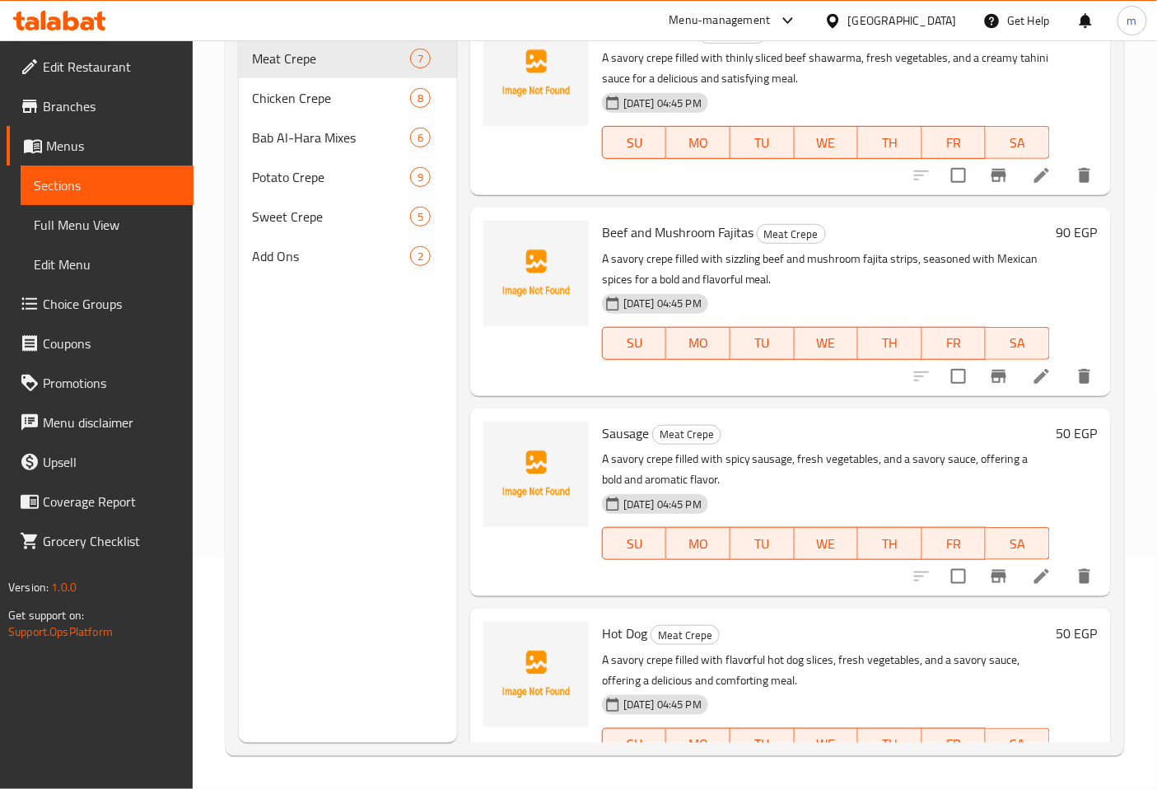
scroll to position [231, 0]
click at [336, 88] on span "Chicken Crepe" at bounding box center [308, 98] width 112 height 20
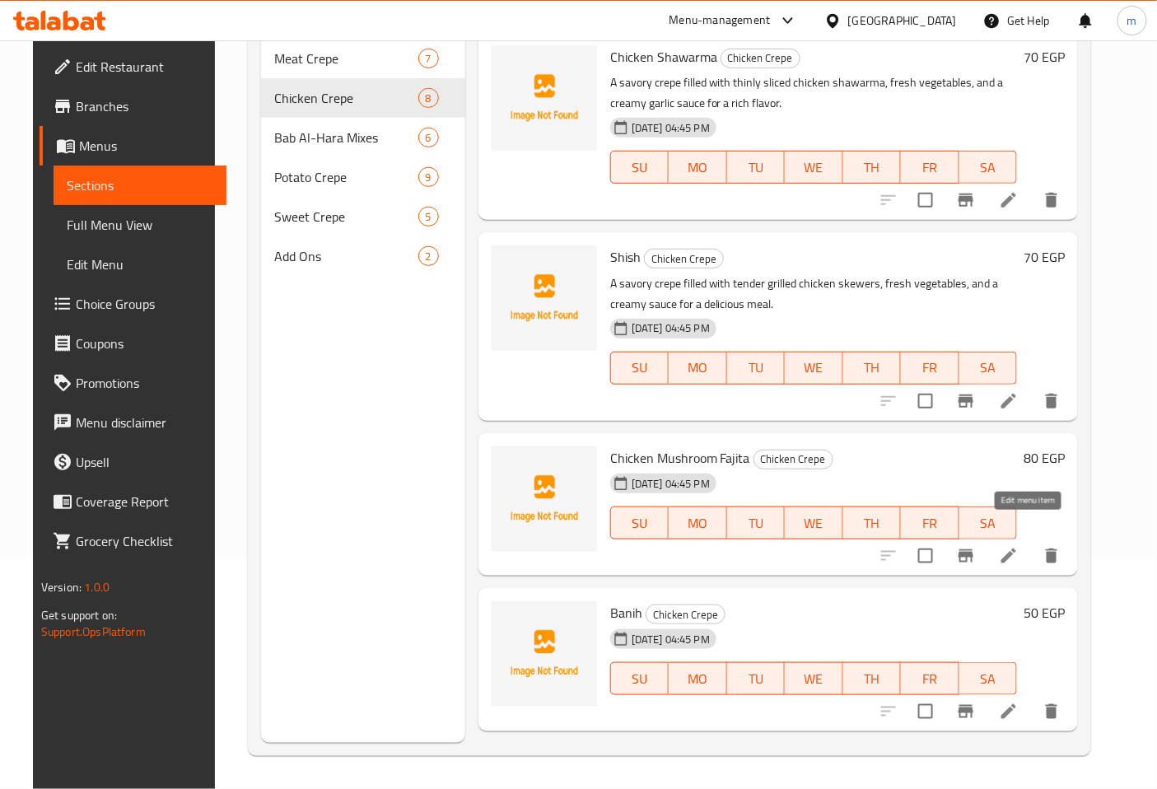
click at [1019, 546] on icon at bounding box center [1009, 556] width 20 height 20
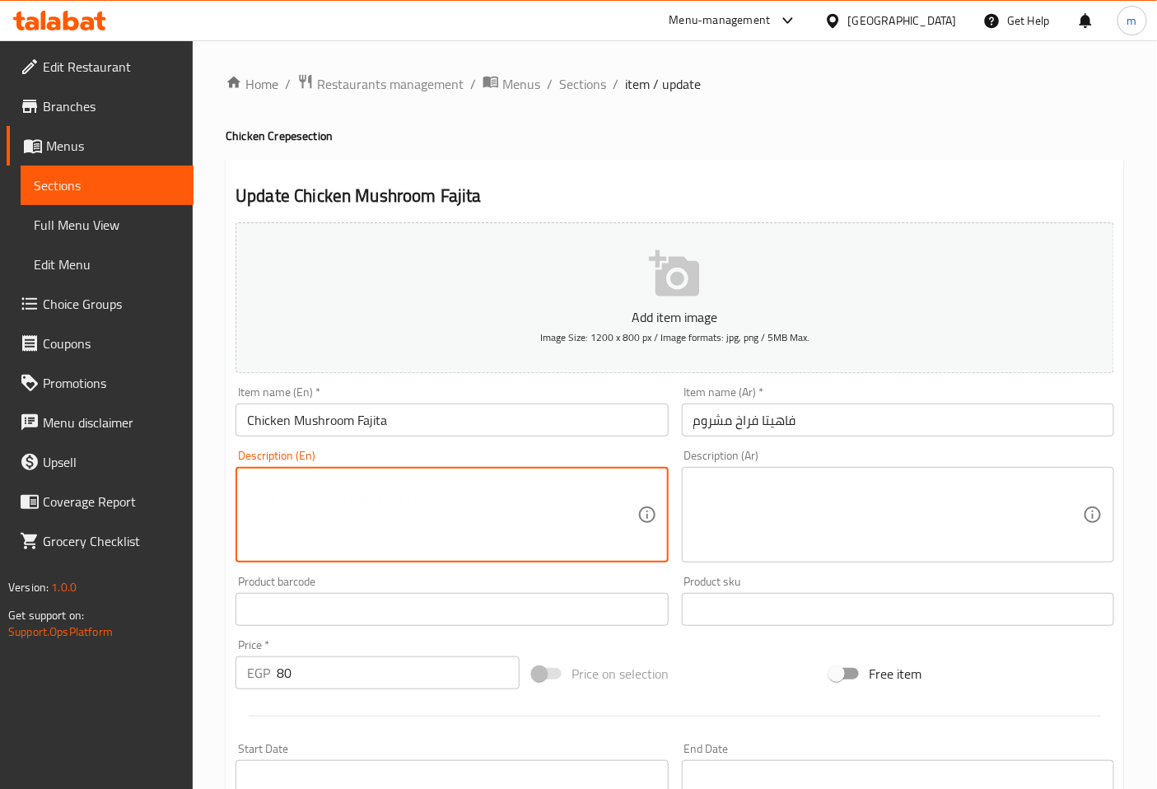
paste textarea "A savory crepe filled with sizzling chicken and mushroom fajita strips, seasone…"
type textarea "A savory crepe filled with sizzling chicken and mushroom fajita strips, seasone…"
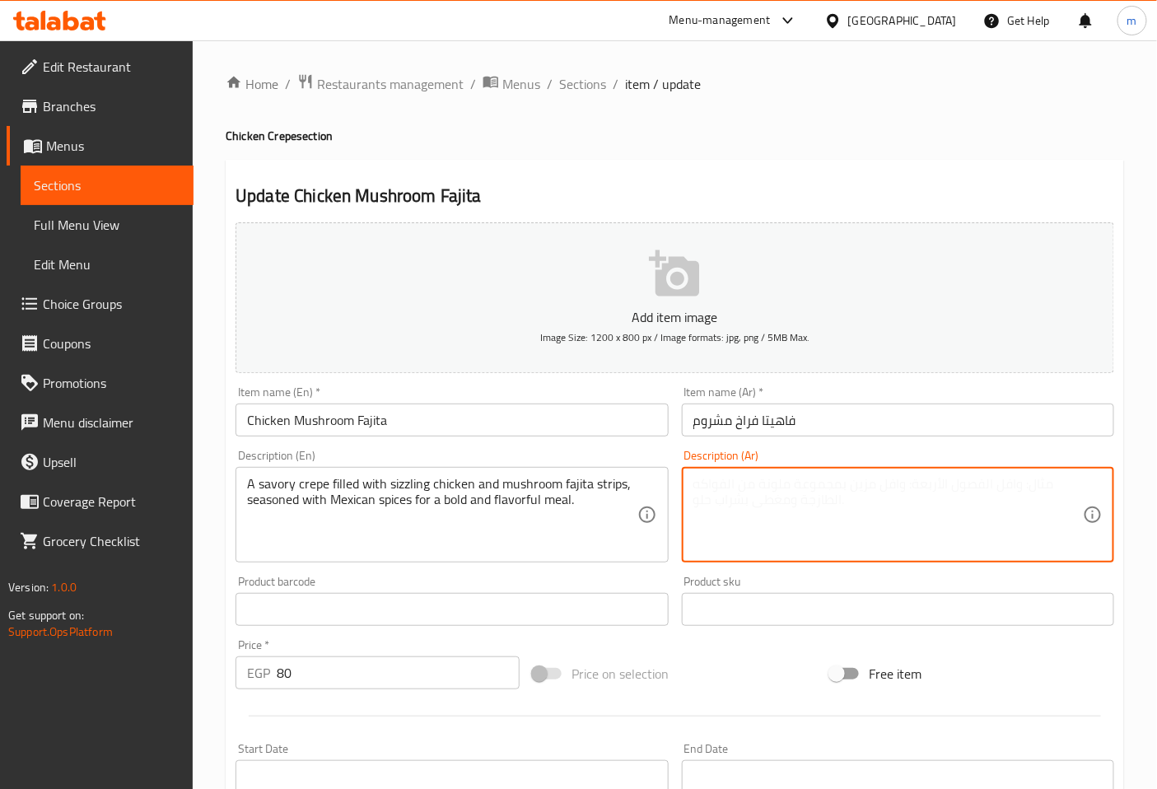
paste textarea "كريب مالح محشو بـشرائح دجاج وفطر فاهيتا ساخنة، متبلة بتوابل مكسيكية لوجبة جريئة…"
type textarea "كريب مالح محشو بـشرائح دجاج وفطر فاهيتا ساخنة، متبلة بتوابل مكسيكية لوجبة جريئة…"
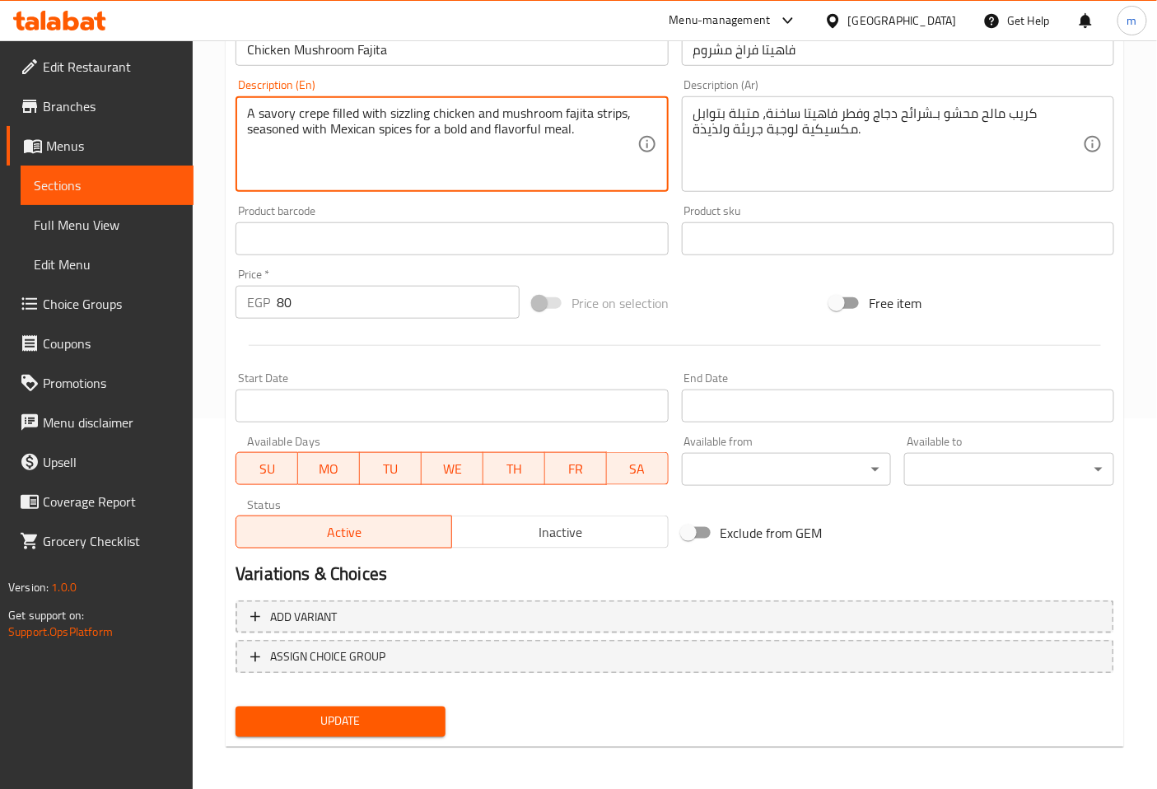
scroll to position [371, 0]
click at [383, 720] on span "Update" at bounding box center [341, 721] width 184 height 21
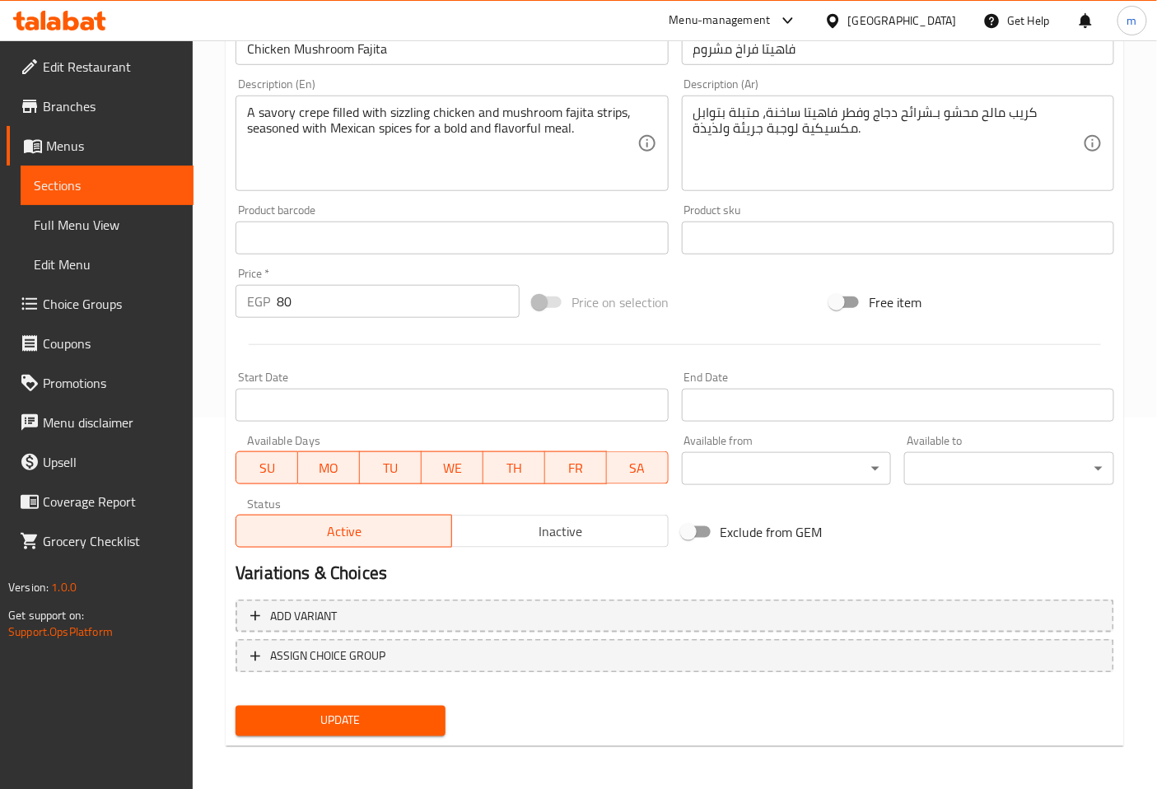
click at [168, 189] on span "Sections" at bounding box center [107, 185] width 147 height 20
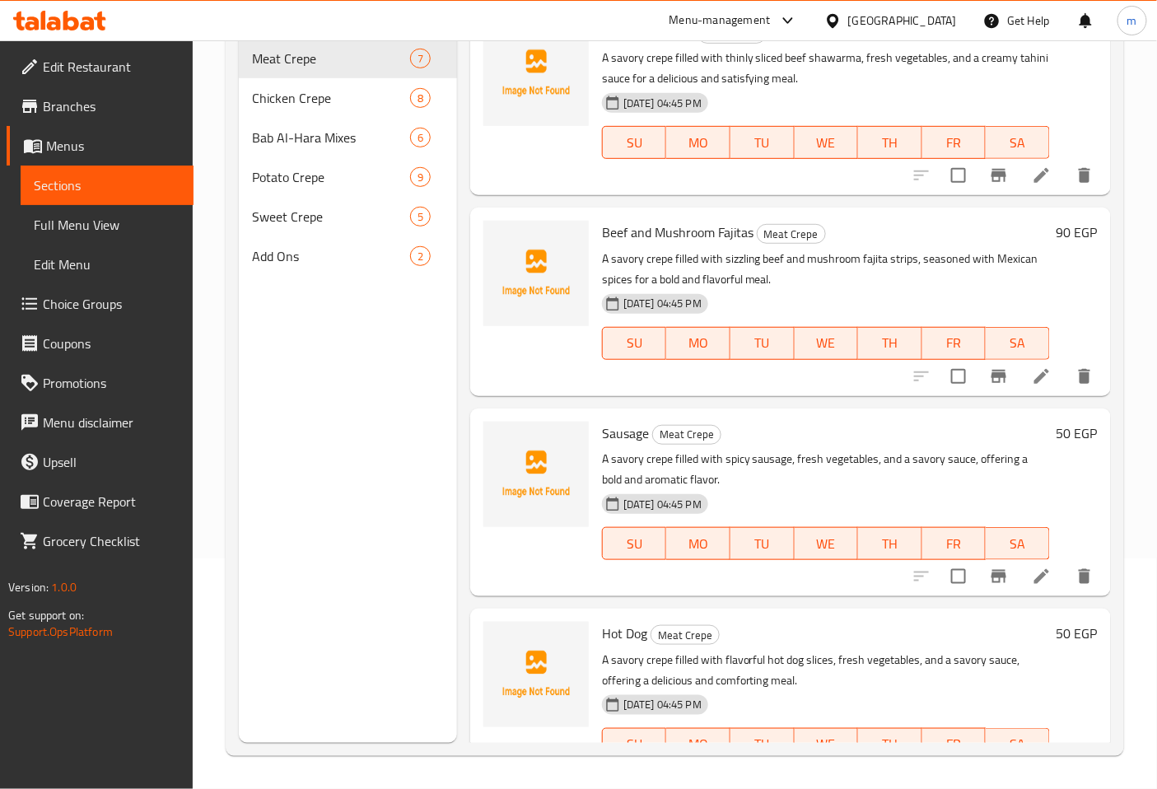
scroll to position [231, 0]
click at [308, 85] on div "Chicken Crepe 8" at bounding box center [348, 98] width 218 height 40
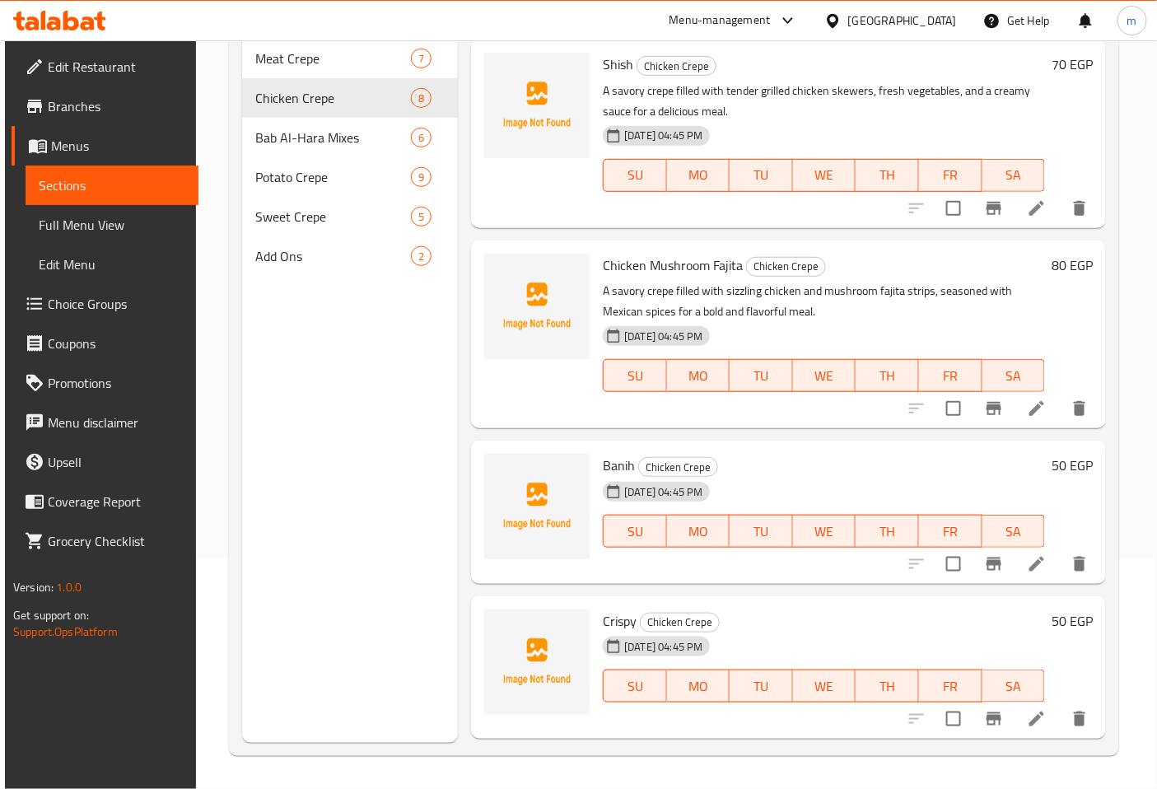
scroll to position [183, 0]
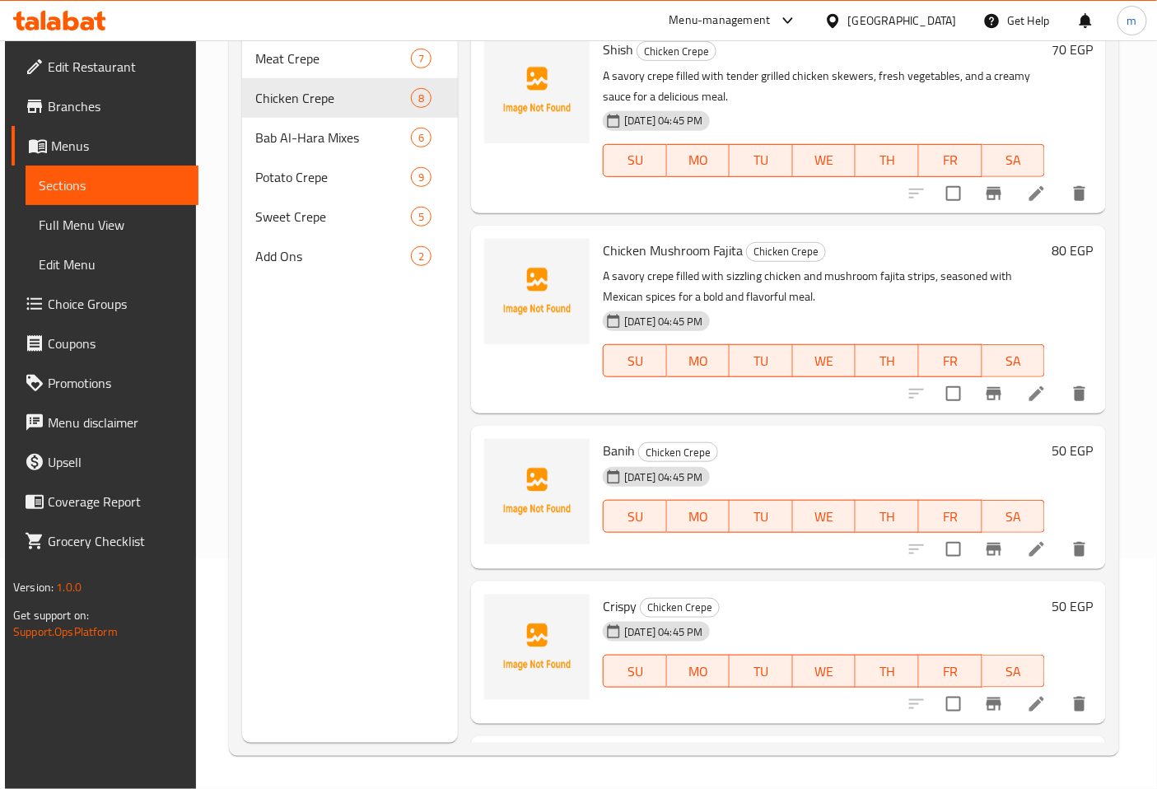
click at [1027, 545] on icon at bounding box center [1037, 549] width 20 height 20
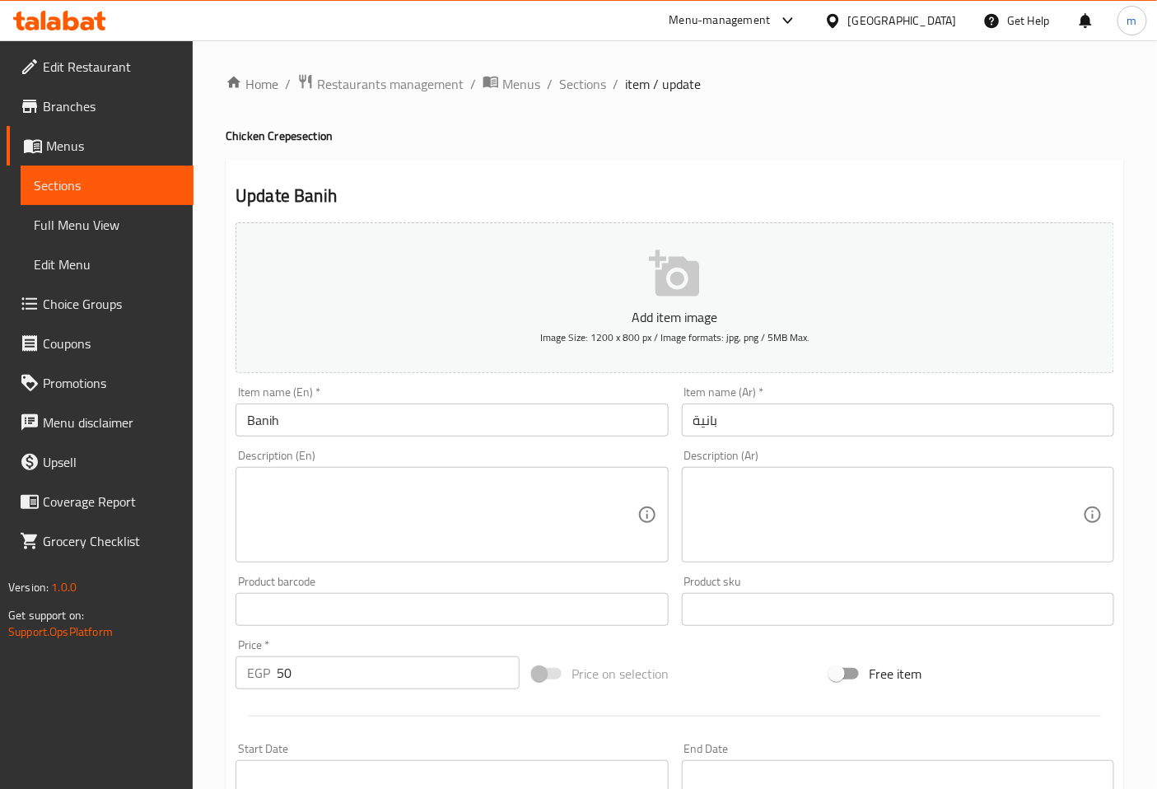
click at [327, 432] on input "Banih" at bounding box center [452, 420] width 432 height 33
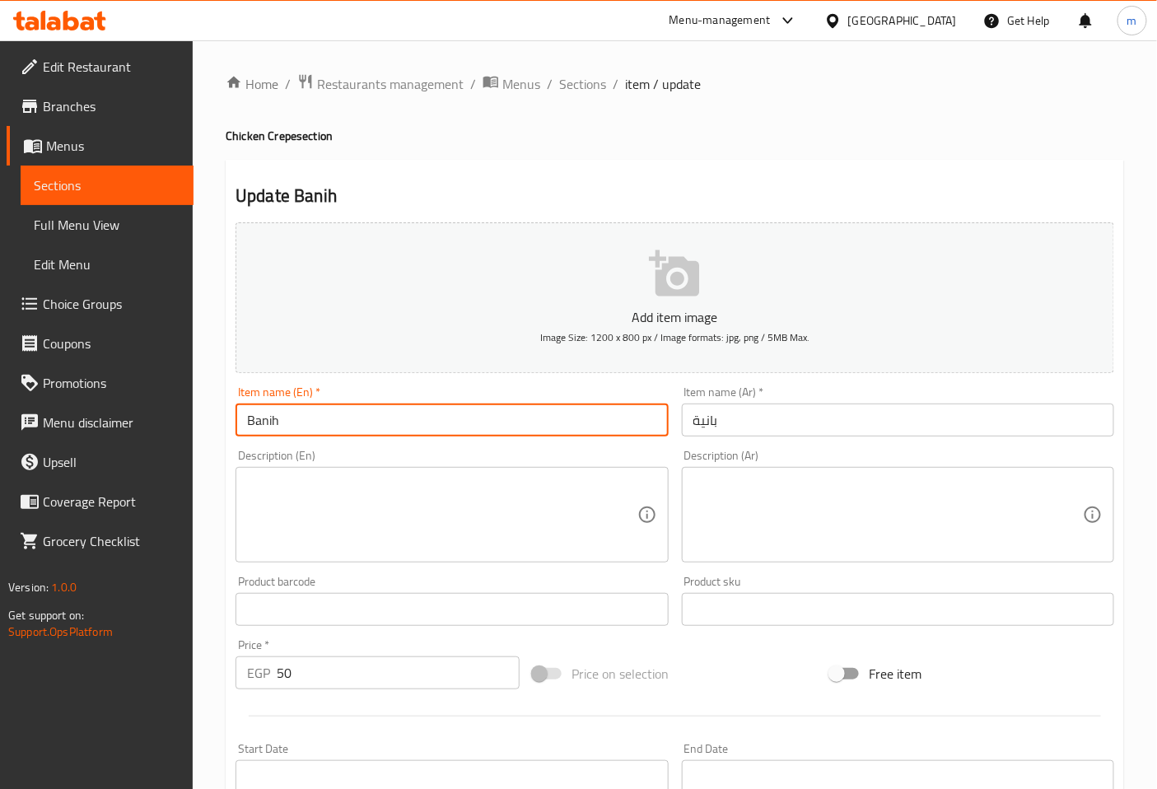
click at [311, 429] on input "Banih" at bounding box center [452, 420] width 432 height 33
type input "B"
type input "Pane"
click at [364, 541] on textarea at bounding box center [442, 515] width 390 height 78
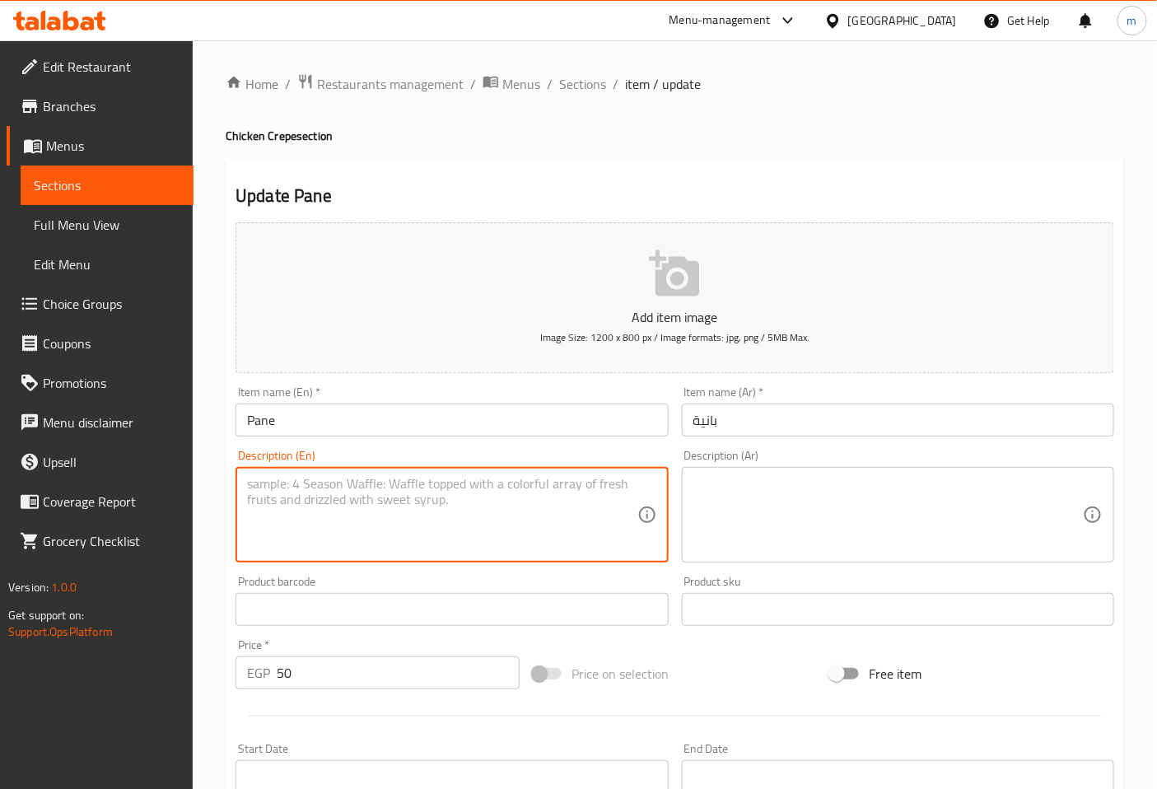
paste textarea "A savory crepe filled with a crispy, breaded chicken cutlet, fresh vegetables, …"
type textarea "A savory crepe filled with a crispy, breaded chicken cutlet, fresh vegetables, …"
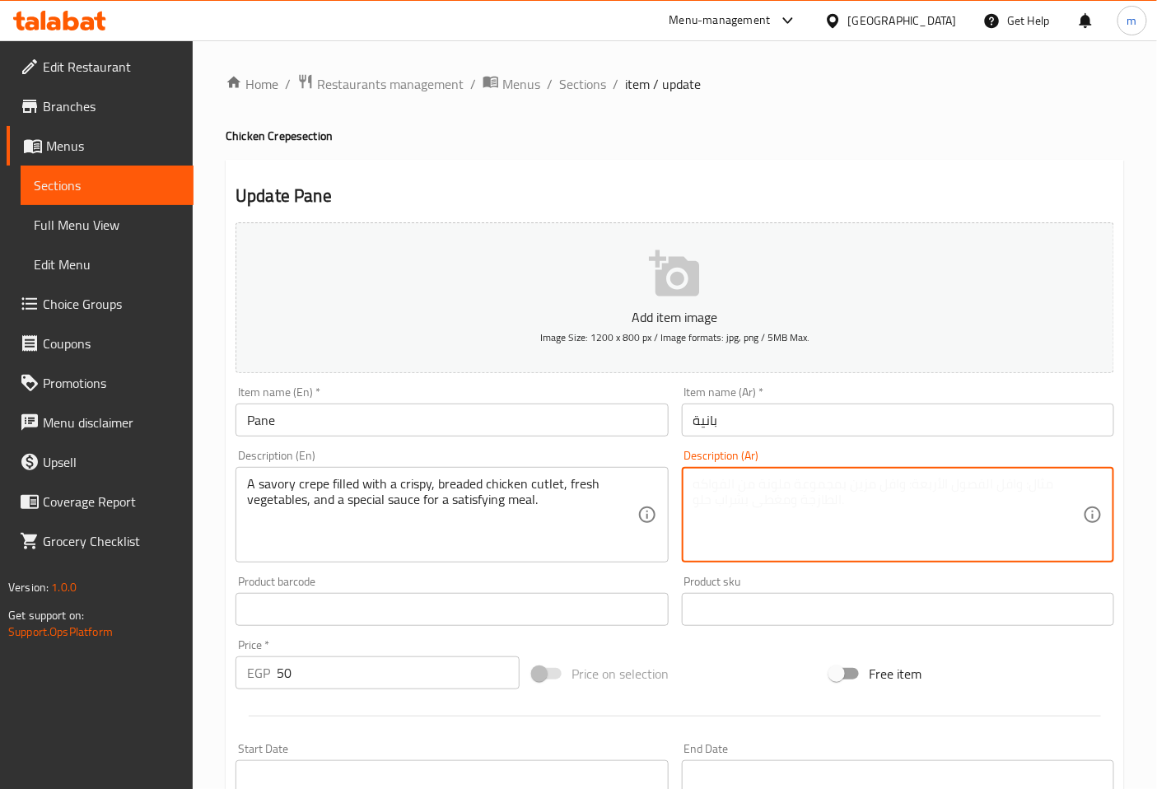
paste textarea "كريب مالح محشو بـشريحة دجاج مغطاة بالبقسماط ومقرمشة، خضروات طازجة، وصلصة خاصة ل…"
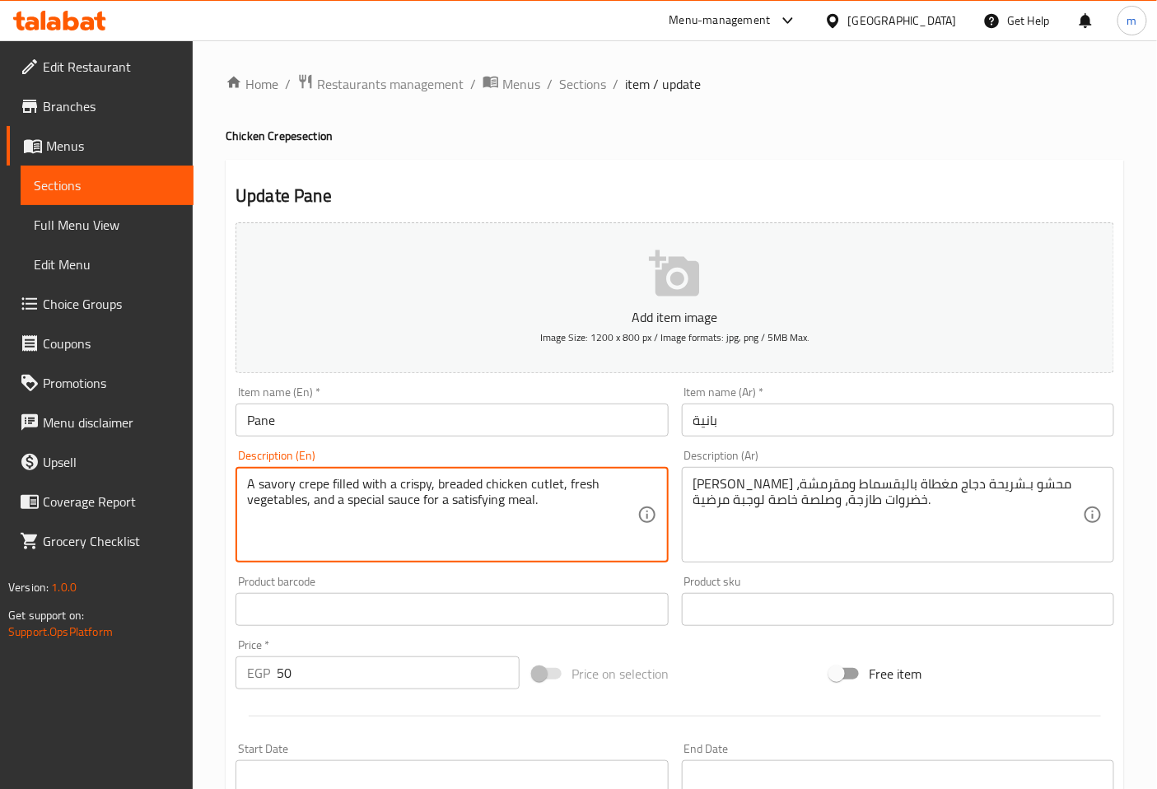
drag, startPoint x: 557, startPoint y: 483, endPoint x: 515, endPoint y: 491, distance: 42.6
click at [560, 482] on textarea "A savory crepe filled with a crispy, breaded chicken cutlet, fresh vegetables, …" at bounding box center [442, 515] width 390 height 78
drag, startPoint x: 560, startPoint y: 482, endPoint x: 539, endPoint y: 483, distance: 21.4
click at [539, 483] on textarea "A savory crepe filled with a crispy, breaded chicken cutlet, fresh vegetables, …" at bounding box center [442, 515] width 390 height 78
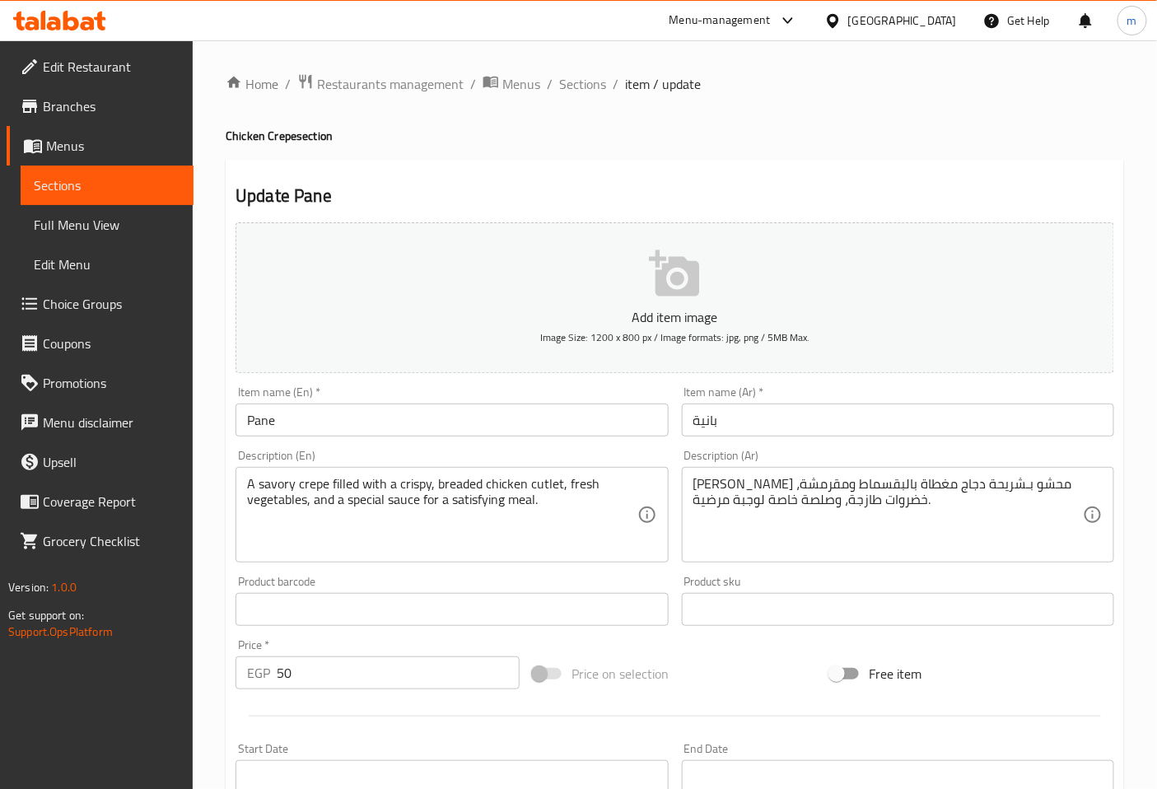
click at [558, 533] on textarea "A savory crepe filled with a crispy, breaded chicken cutlet, fresh vegetables, …" at bounding box center [442, 515] width 390 height 78
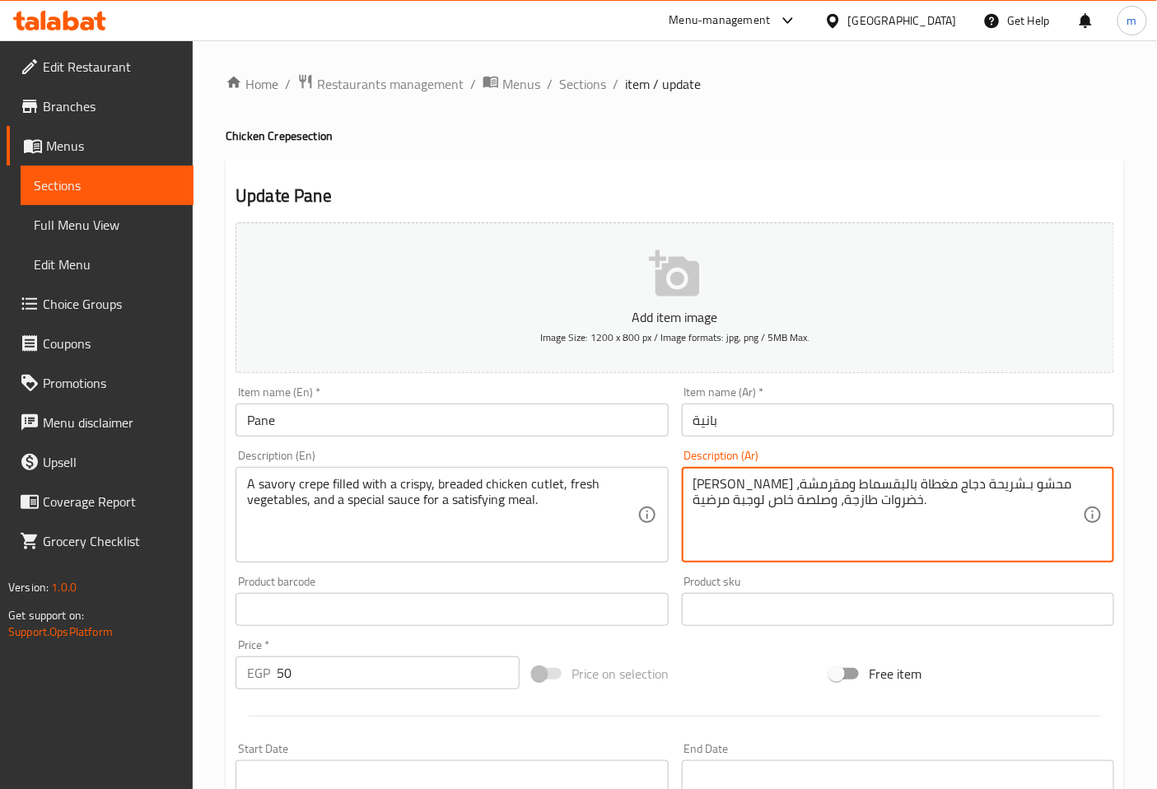
click at [797, 500] on textarea "كريب مالح محشو بـشريحة دجاج مغطاة بالبقسماط ومقرمشة، خضروات طازجة، وصلصة خاص لو…" at bounding box center [888, 515] width 390 height 78
click at [903, 507] on textarea "كريب مالح محشو بـشريحة دجاج مغطاة بالبقسماط ومقرمشة، خضروات طازجة، وصوص خاص لوج…" at bounding box center [888, 515] width 390 height 78
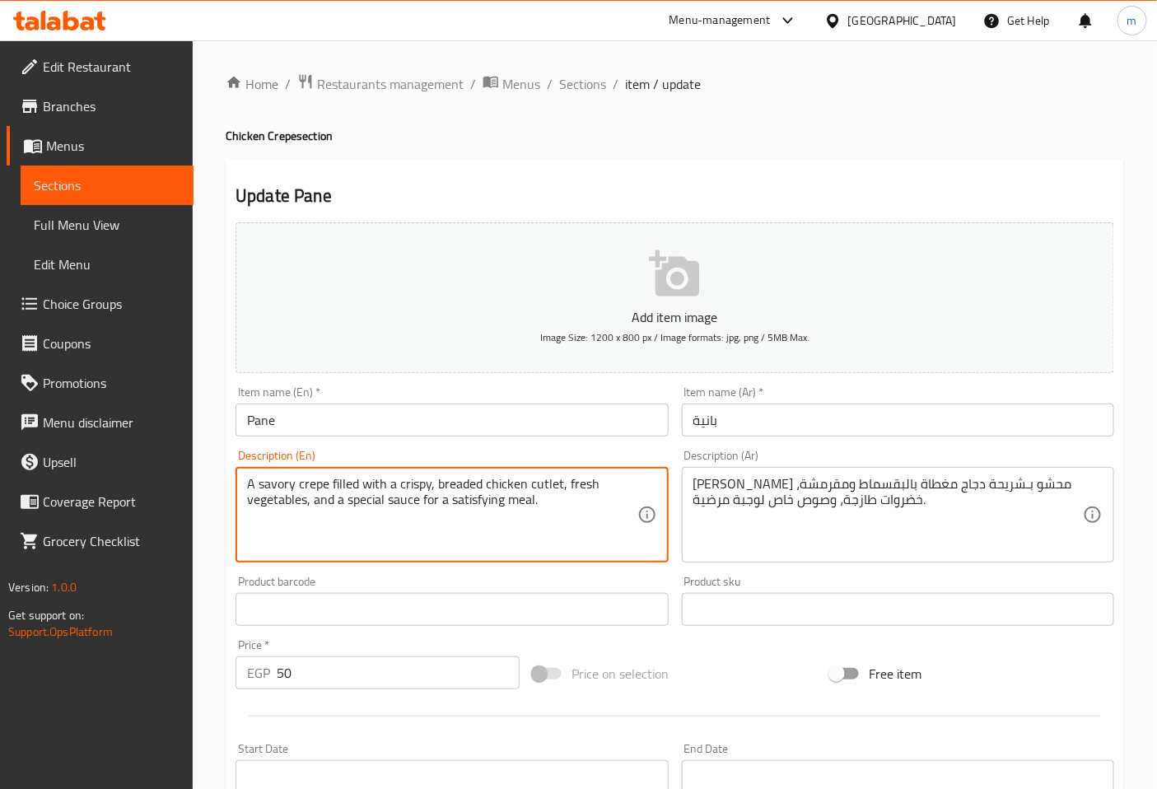
drag, startPoint x: 399, startPoint y: 486, endPoint x: 423, endPoint y: 487, distance: 23.9
click at [413, 483] on textarea "A savory crepe filled with a crispy, breaded chicken cutlet, fresh vegetables, …" at bounding box center [442, 515] width 390 height 78
drag, startPoint x: 398, startPoint y: 488, endPoint x: 428, endPoint y: 488, distance: 30.5
click at [428, 488] on textarea "A savory crepe filled with a crispy, breaded chicken cutlet, fresh vegetables, …" at bounding box center [442, 515] width 390 height 78
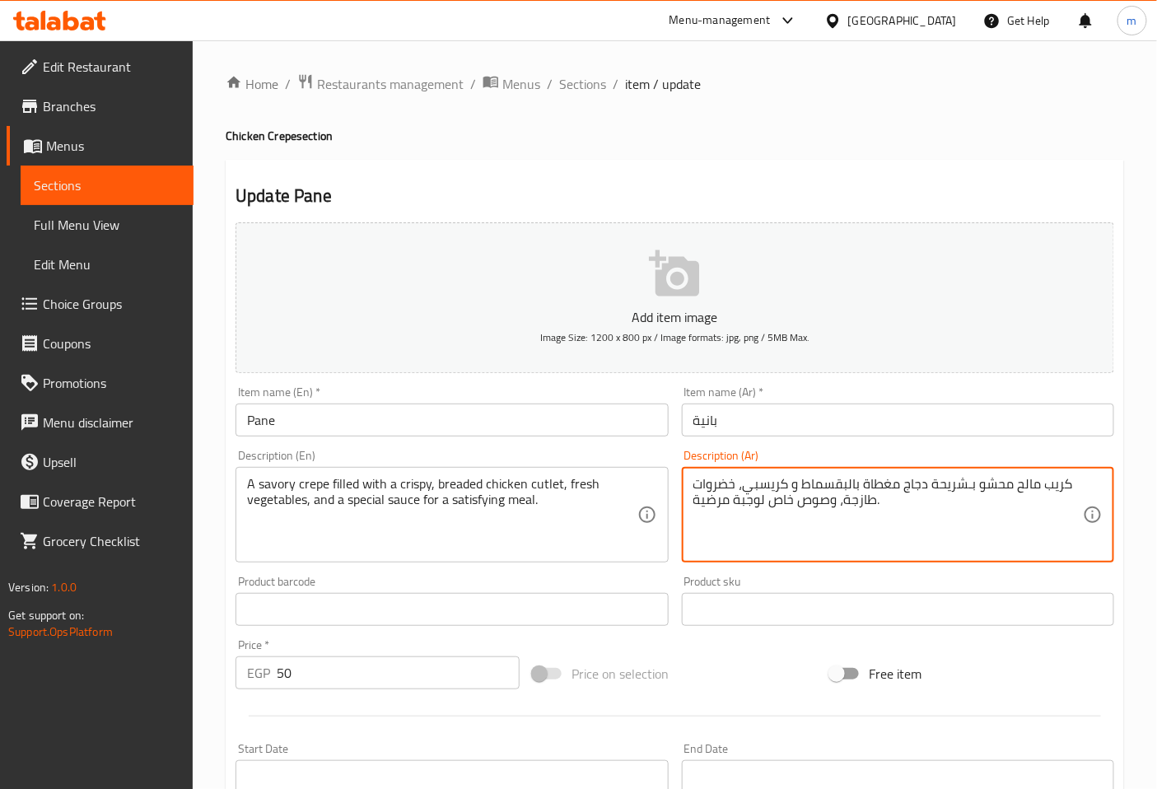
click at [926, 508] on textarea "كريب مالح محشو بـشريحة دجاج مغطاة بالبقسماط و كريسبي، خضروات طازجة، وصوص خاص لو…" at bounding box center [888, 515] width 390 height 78
type textarea "كريب مالح محشو بـشريحة دجاج مغطاة بالبقسماط و كريسبي، خضروات طازجة، وصوص خاص لو…"
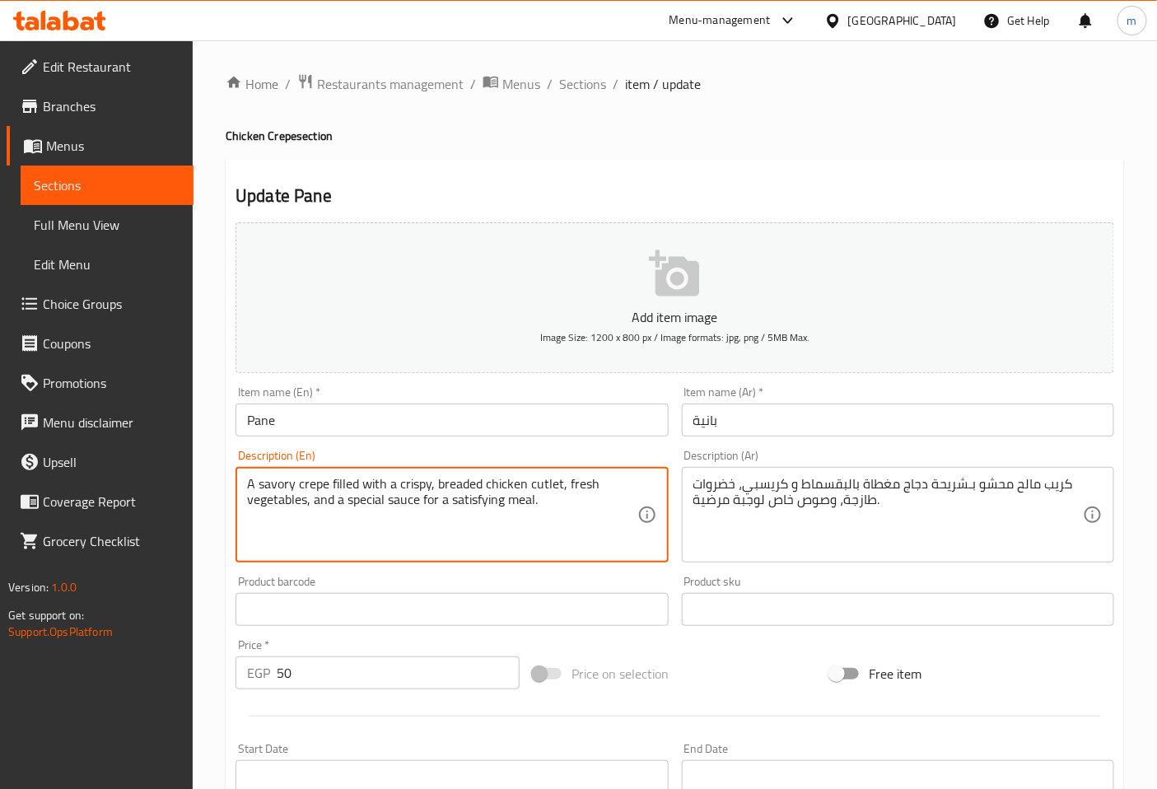
drag, startPoint x: 434, startPoint y: 484, endPoint x: 563, endPoint y: 487, distance: 129.3
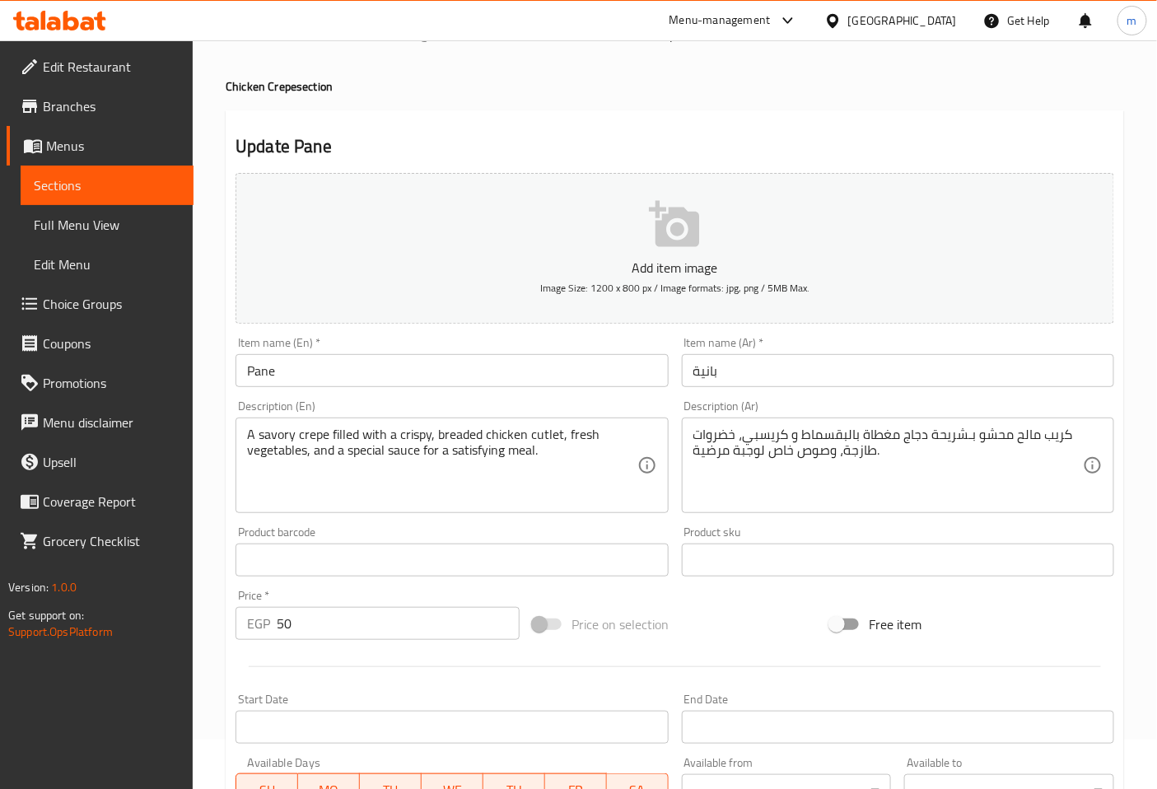
scroll to position [91, 0]
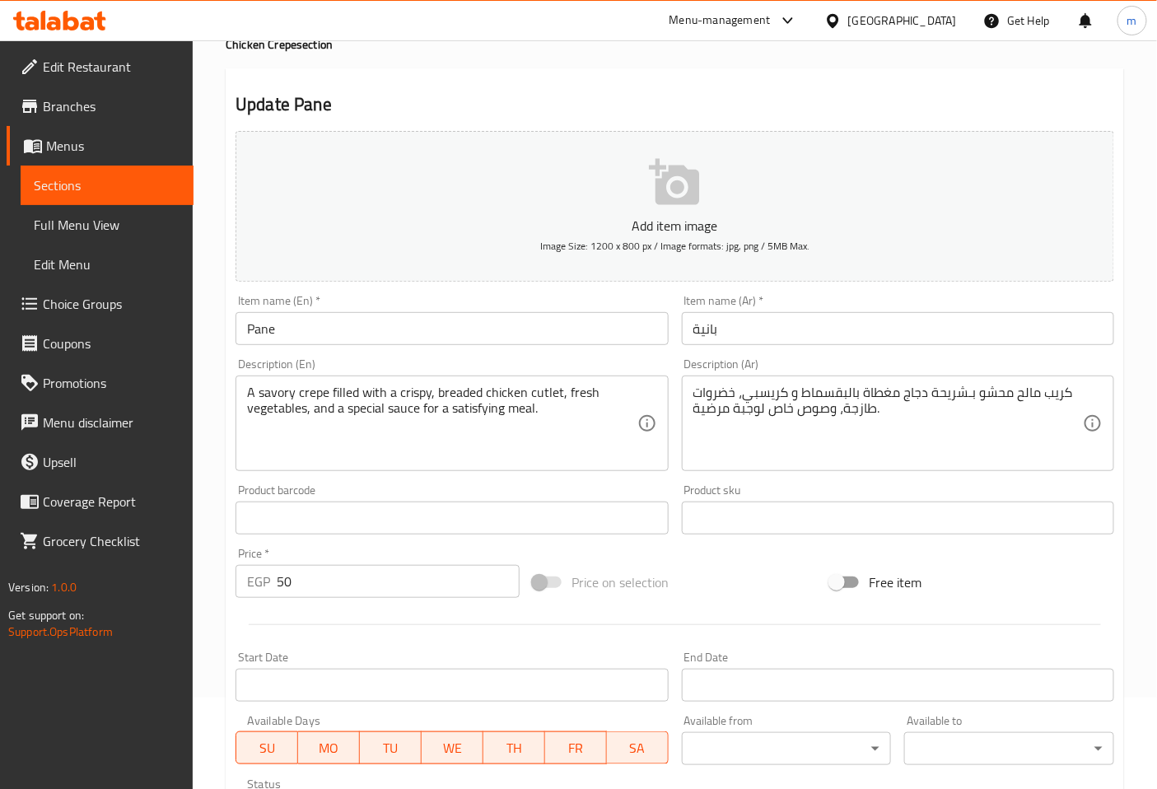
click at [544, 464] on div "A savory crepe filled with a crispy, breaded chicken cutlet, fresh vegetables, …" at bounding box center [452, 424] width 432 height 96
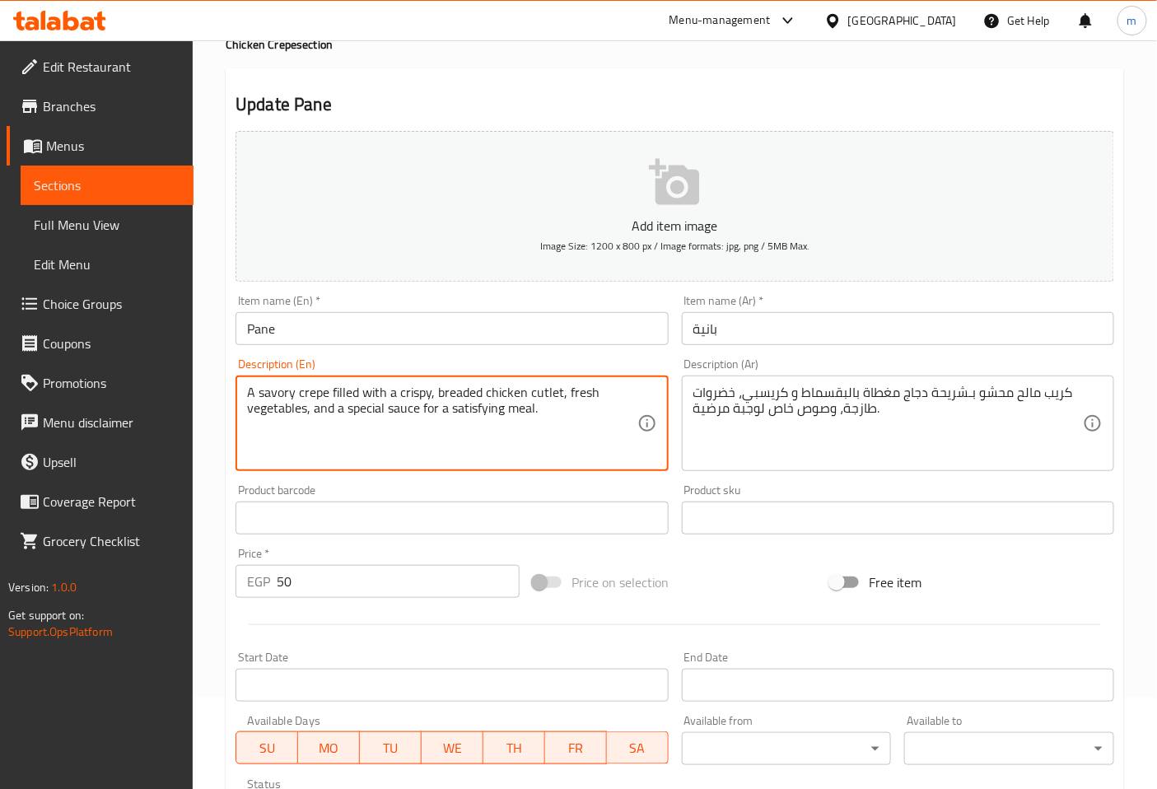
click at [562, 425] on textarea "A savory crepe filled with a crispy, breaded chicken cutlet, fresh vegetables, …" at bounding box center [442, 424] width 390 height 78
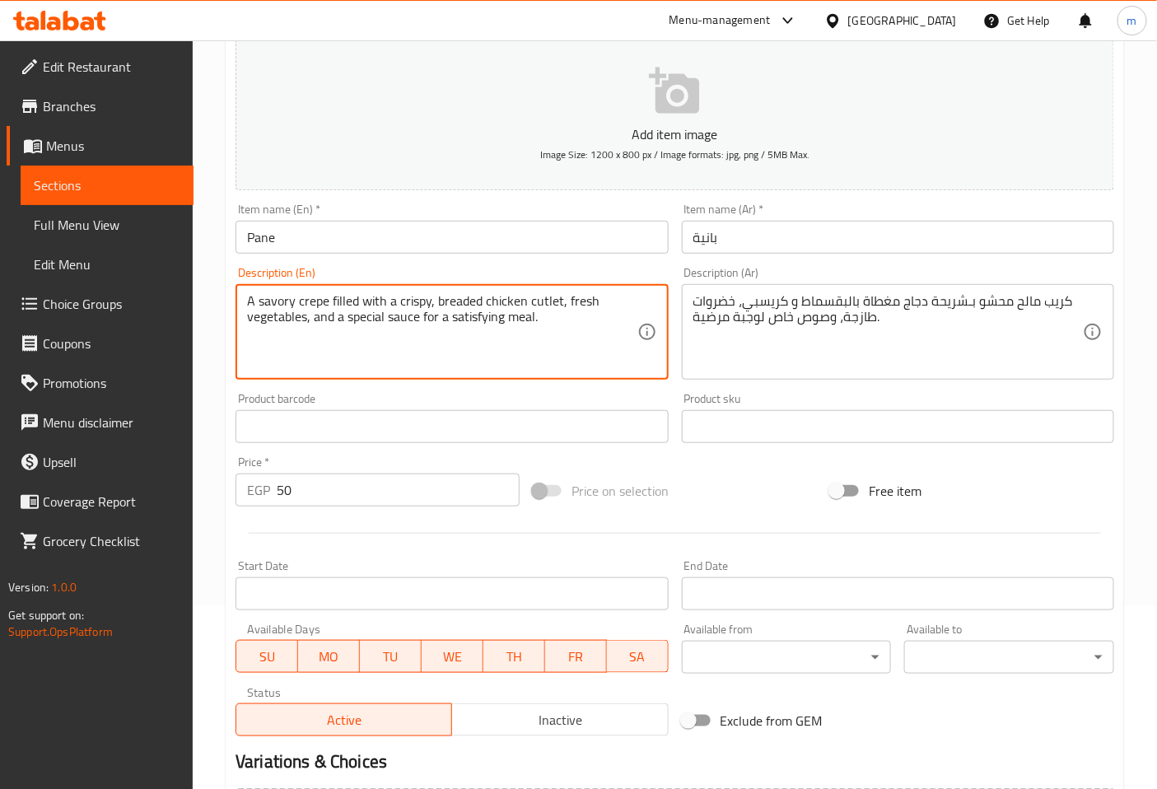
scroll to position [366, 0]
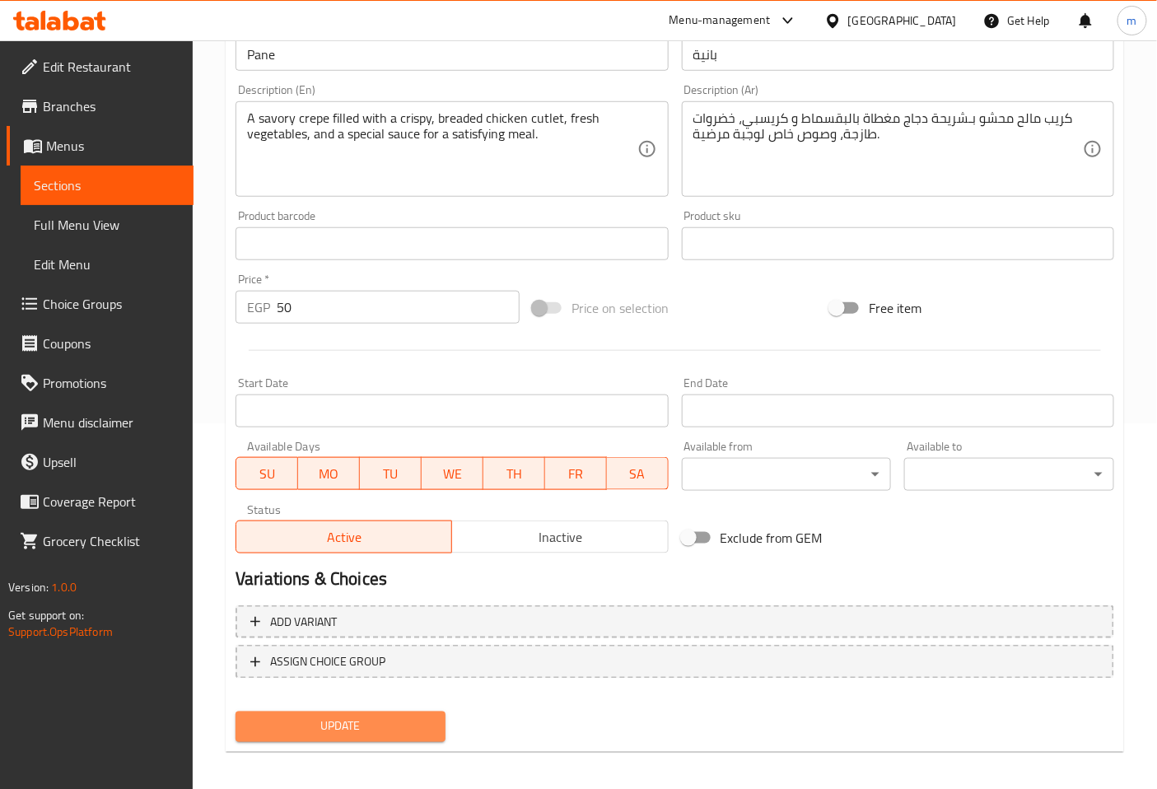
click at [375, 711] on button "Update" at bounding box center [341, 726] width 210 height 30
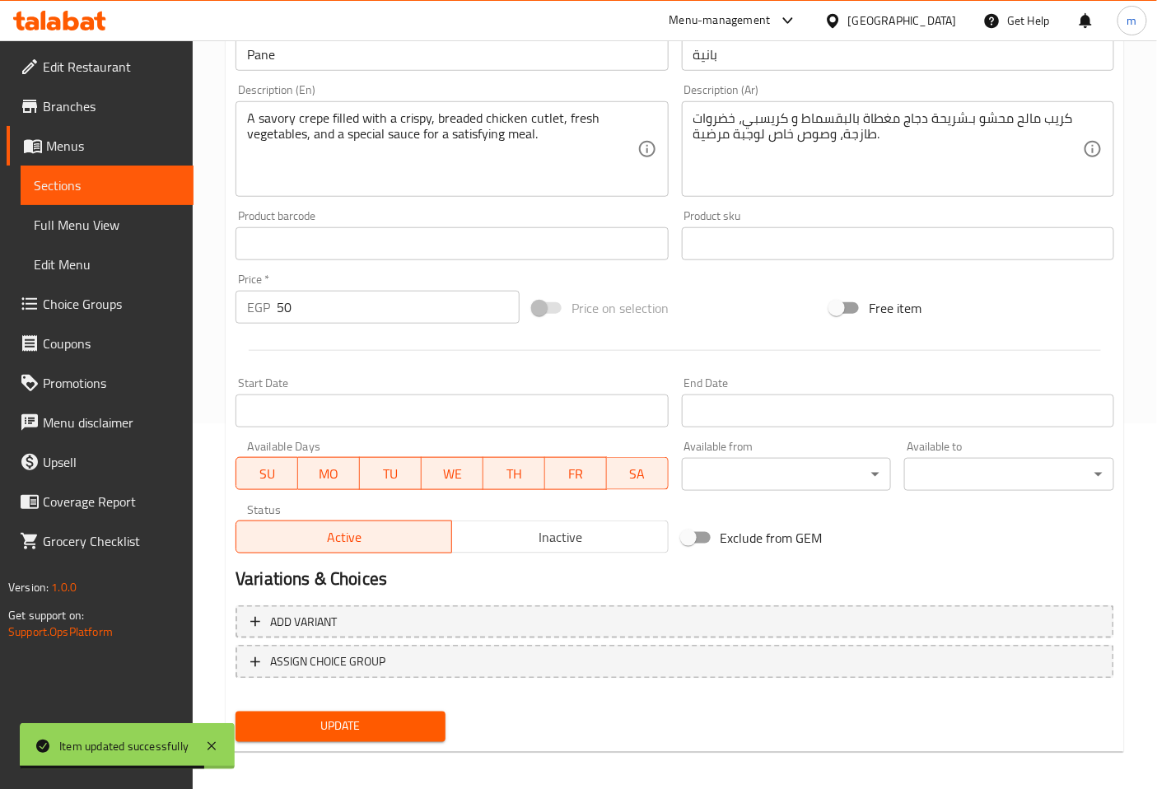
click at [110, 190] on span "Sections" at bounding box center [107, 185] width 147 height 20
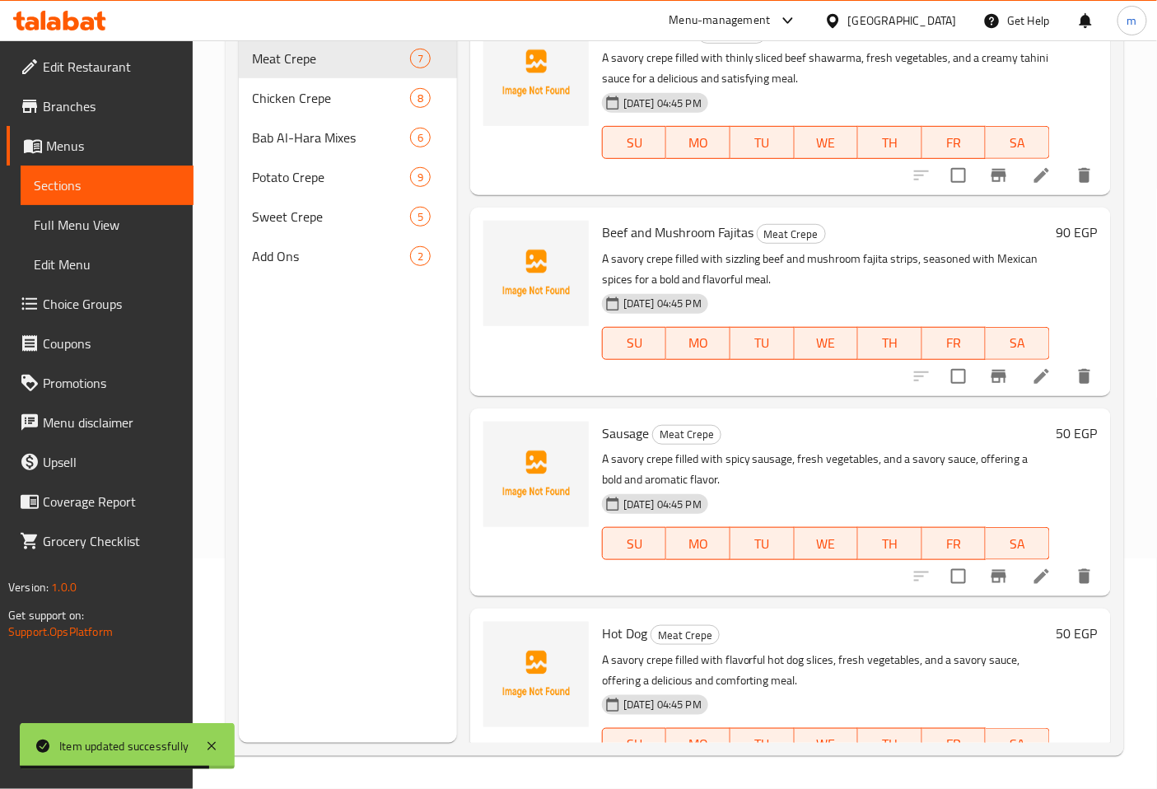
scroll to position [231, 0]
click at [301, 87] on div "Chicken Crepe 8" at bounding box center [348, 98] width 218 height 40
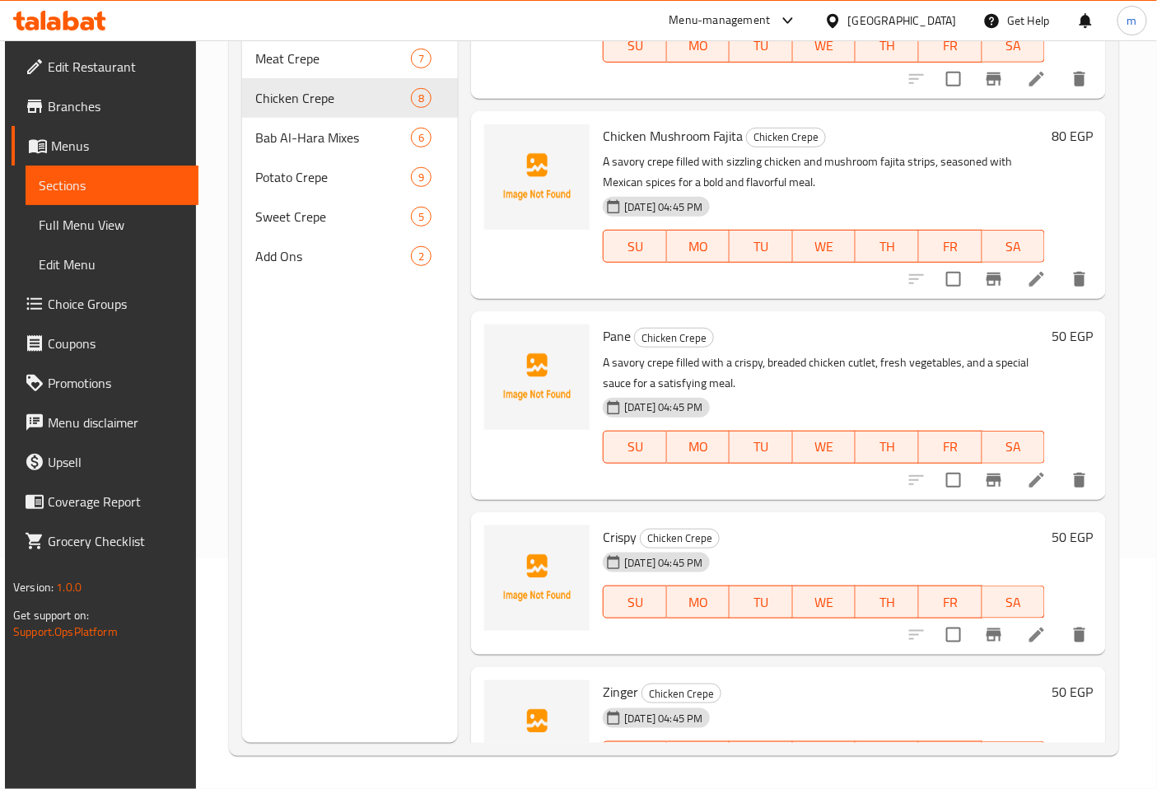
scroll to position [366, 0]
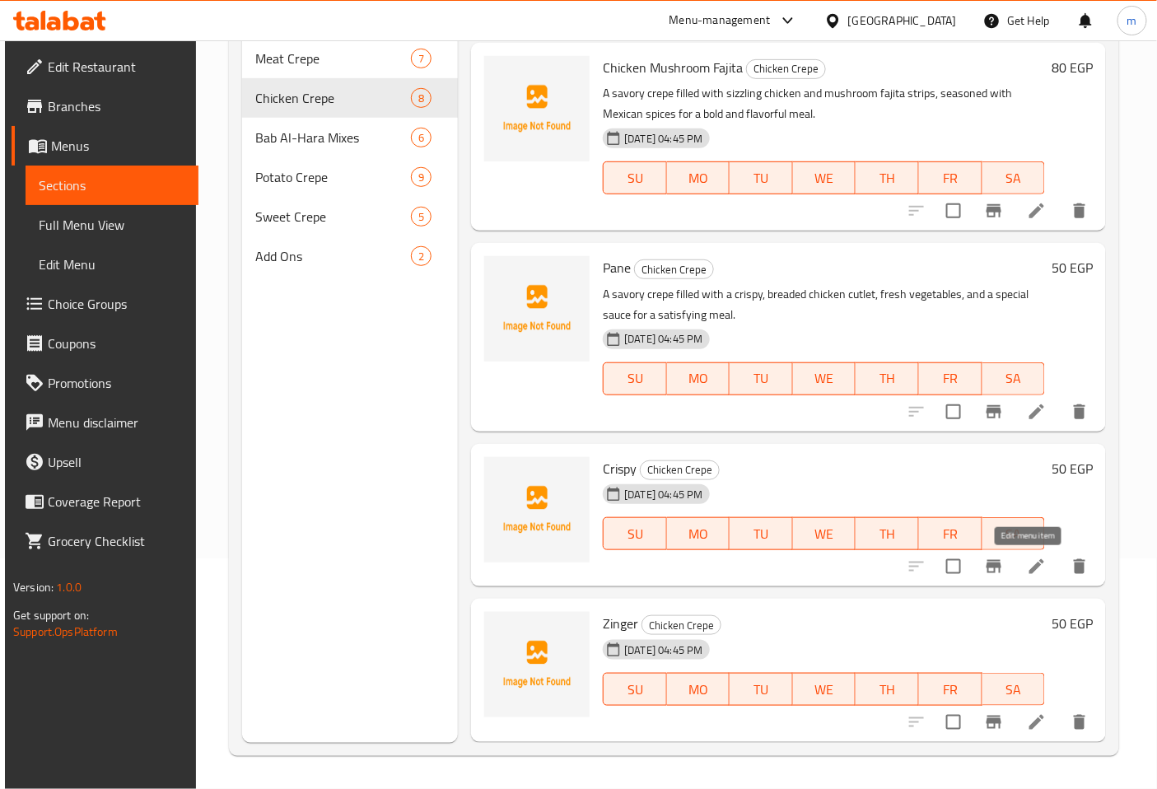
click at [1029, 572] on icon at bounding box center [1036, 566] width 15 height 15
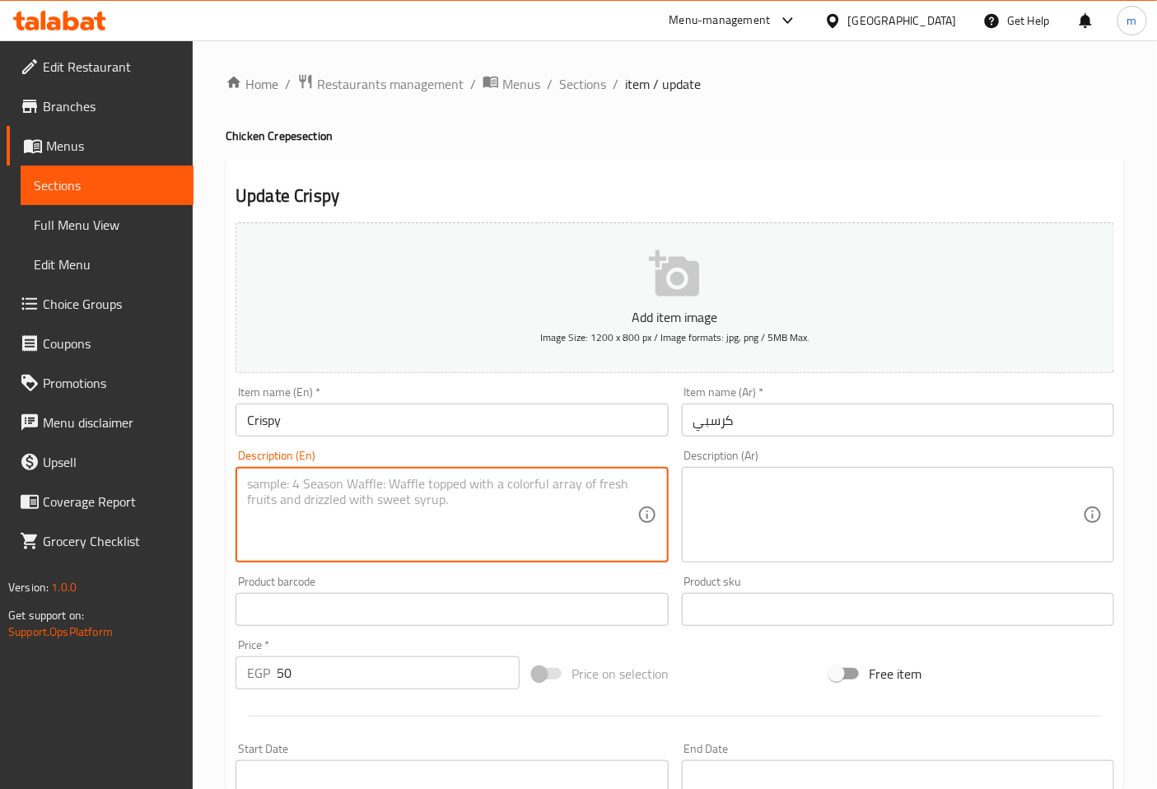
paste textarea "A savory crepe filled with crispy fried chicken pieces, fresh vegetables, and a…"
type textarea "A savory crepe filled with crispy fried chicken pieces, fresh vegetables, and a…"
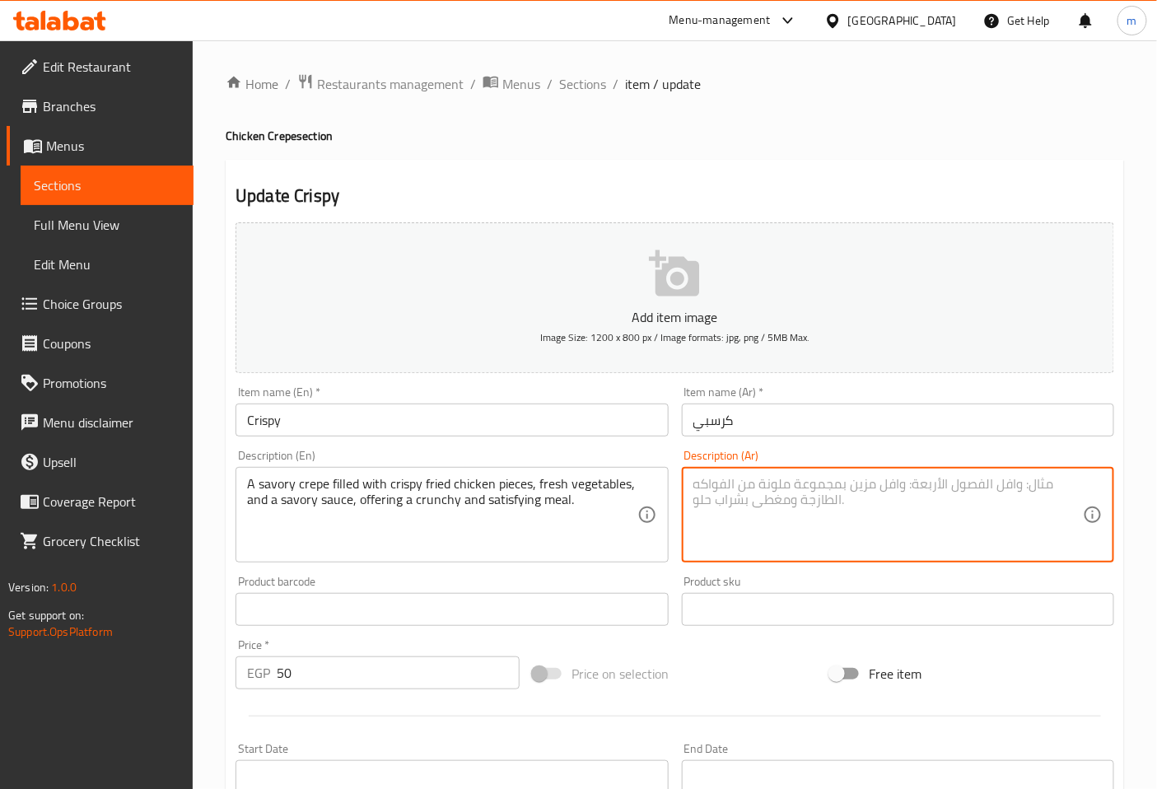
paste textarea "كريب مالح محشو بـقطع دجاج مقلية مقرمشة، خضروات طازجة، وصلصة لذيذة، يقدم وجبة مق…"
click at [1075, 479] on textarea "كريب مالح محشو بـقطع دجاج مقلية مقرمشة، خضروات طازجة، وصلصة لذيذ، يقدم وجبة مقر…" at bounding box center [888, 515] width 390 height 78
click at [922, 535] on textarea "كريب مالح محشو بـقطع دجاج مقلية مقرمشة، خضروات طازجة، و صوص لذيذ، يقدم وجبة مقر…" at bounding box center [888, 515] width 390 height 78
click at [827, 488] on textarea "كريب مالح محشو بـقطع دجاج مقلية مقرمشة، خضروات طازجة، و صوص لذيذ، يقدم وجبة مقر…" at bounding box center [888, 515] width 390 height 78
click at [931, 506] on textarea "كريب مالح محشو بـقطع دجاج مقلية كريسبي، خضروات طازجة، و صوص لذيذ، يقدم وجبة مقر…" at bounding box center [888, 515] width 390 height 78
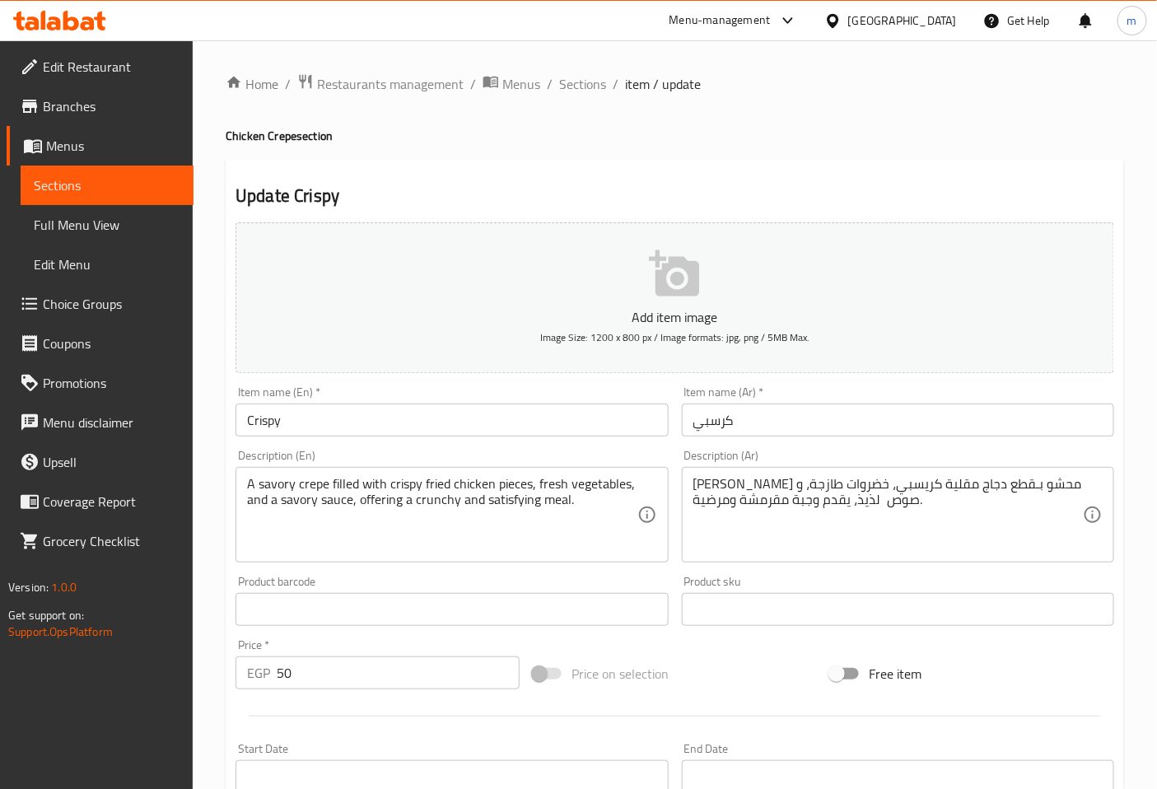
scroll to position [91, 0]
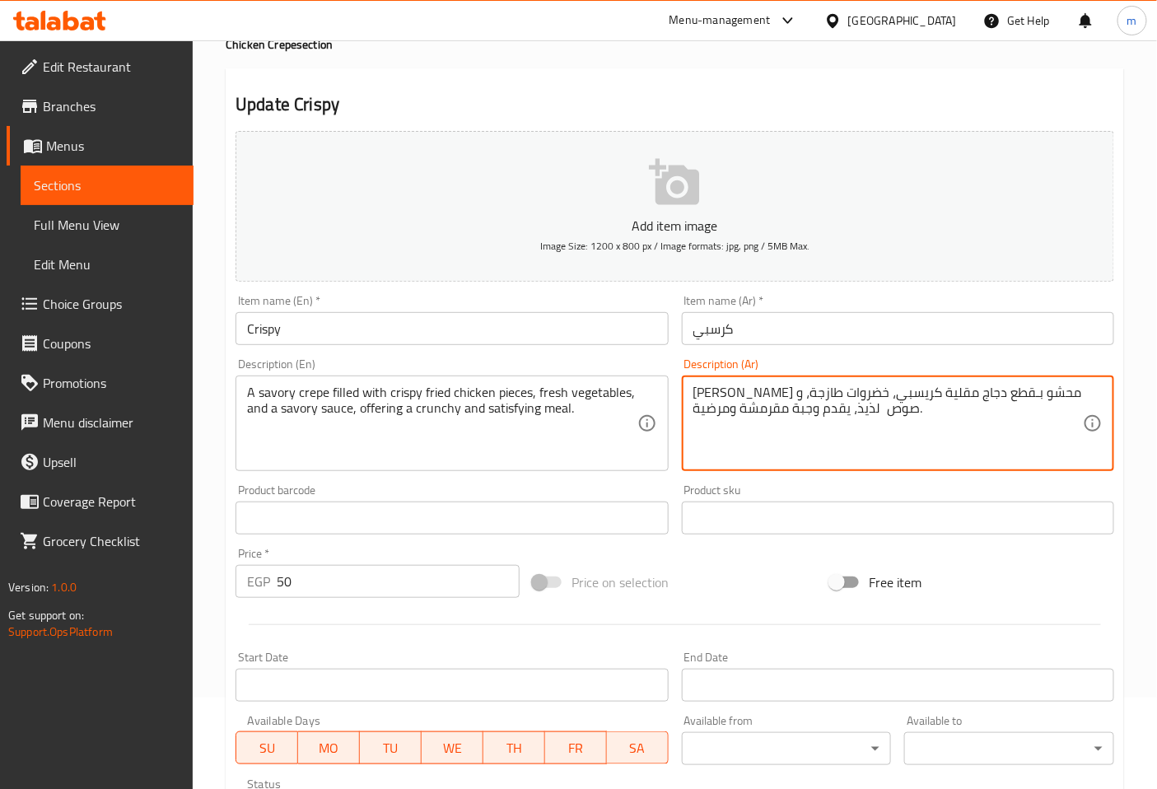
click at [741, 413] on textarea "كريب مالح محشو بـقطع دجاج مقلية كريسبي، خضروات طازجة، و صوص لذيذ، يقدم وجبة مقر…" at bounding box center [888, 424] width 390 height 78
click at [762, 409] on textarea "كريب مالح محشو بـقطع دجاج مقلية كريسبي، خضروات طازجة، و صوص لذيذ، يقدم وجبة كرا…" at bounding box center [888, 424] width 390 height 78
click at [920, 415] on textarea "كريب مالح محشو بـقطع دجاج مقلية كريسبي، خضروات طازجة، و صوص لذيذ، يقدم وجبة كرا…" at bounding box center [888, 424] width 390 height 78
click at [815, 408] on textarea "كريب مالح محشو بـقطع دجاج مقلية كريسبي، خضروات طازجة، و صوص لذيذ، يقدم وجبة كرا…" at bounding box center [888, 424] width 390 height 78
click at [811, 412] on textarea "كريب مالح محشو بـقطع دجاج مقلية كريسبي، خضروات طازجة، و صوص لذيذ، يقدم وجبة كرا…" at bounding box center [888, 424] width 390 height 78
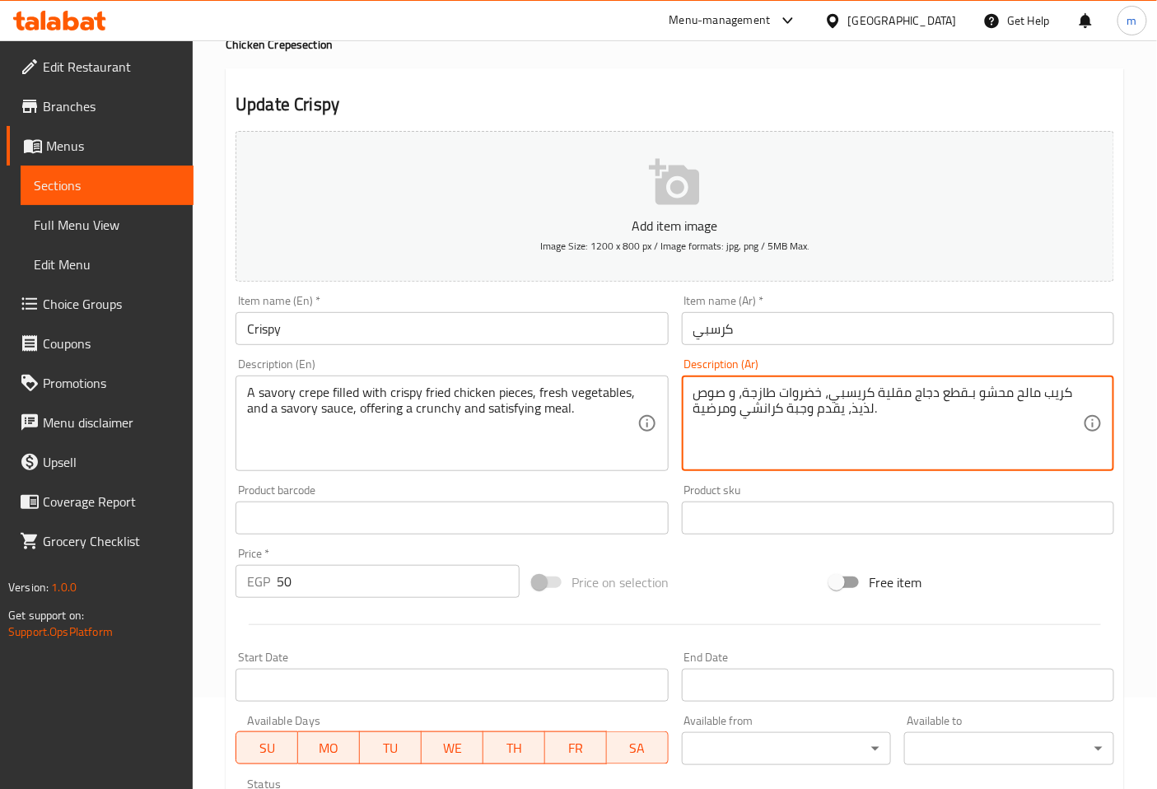
click at [926, 412] on textarea "كريب مالح محشو بـقطع دجاج مقلية كريسبي، خضروات طازجة، و صوص لذيذ، يقدم وجبة كرا…" at bounding box center [888, 424] width 390 height 78
type textarea "كريب مالح محشو بـقطع دجاج مقلية كريسبي، خضروات طازجة، و صوص لذيذ، يقدم وجبة كرا…"
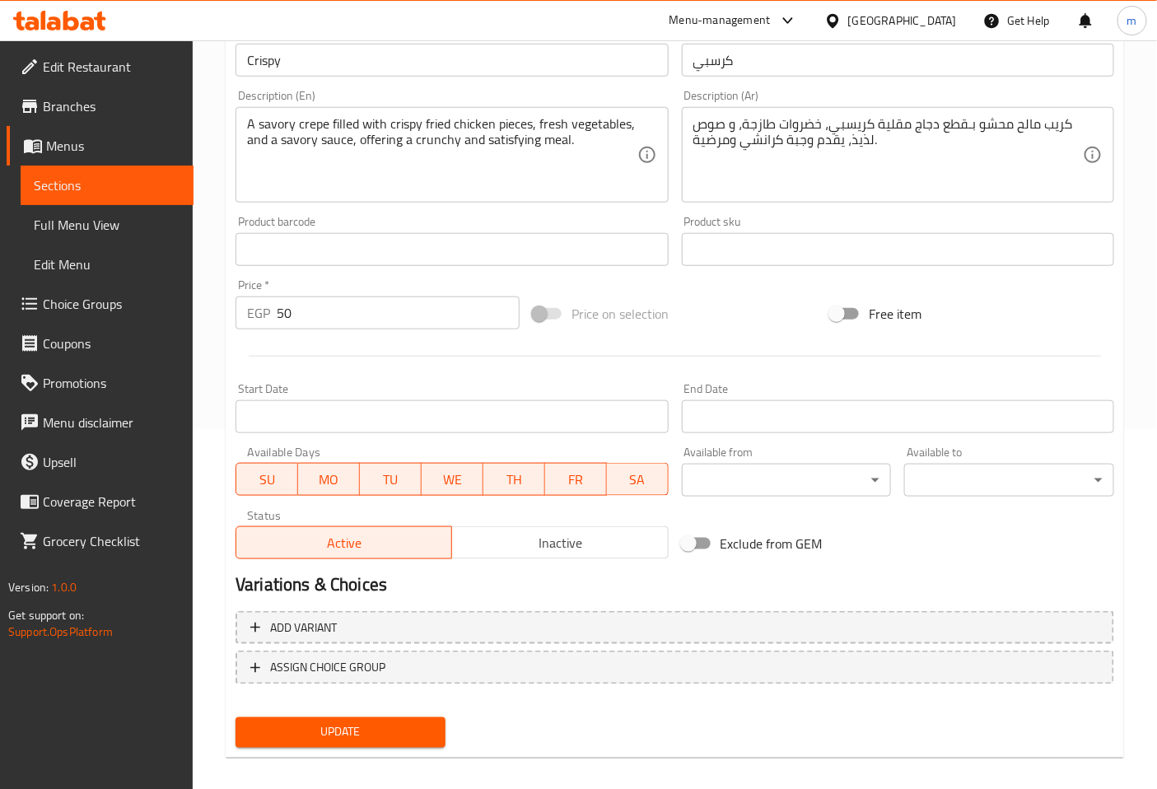
scroll to position [371, 0]
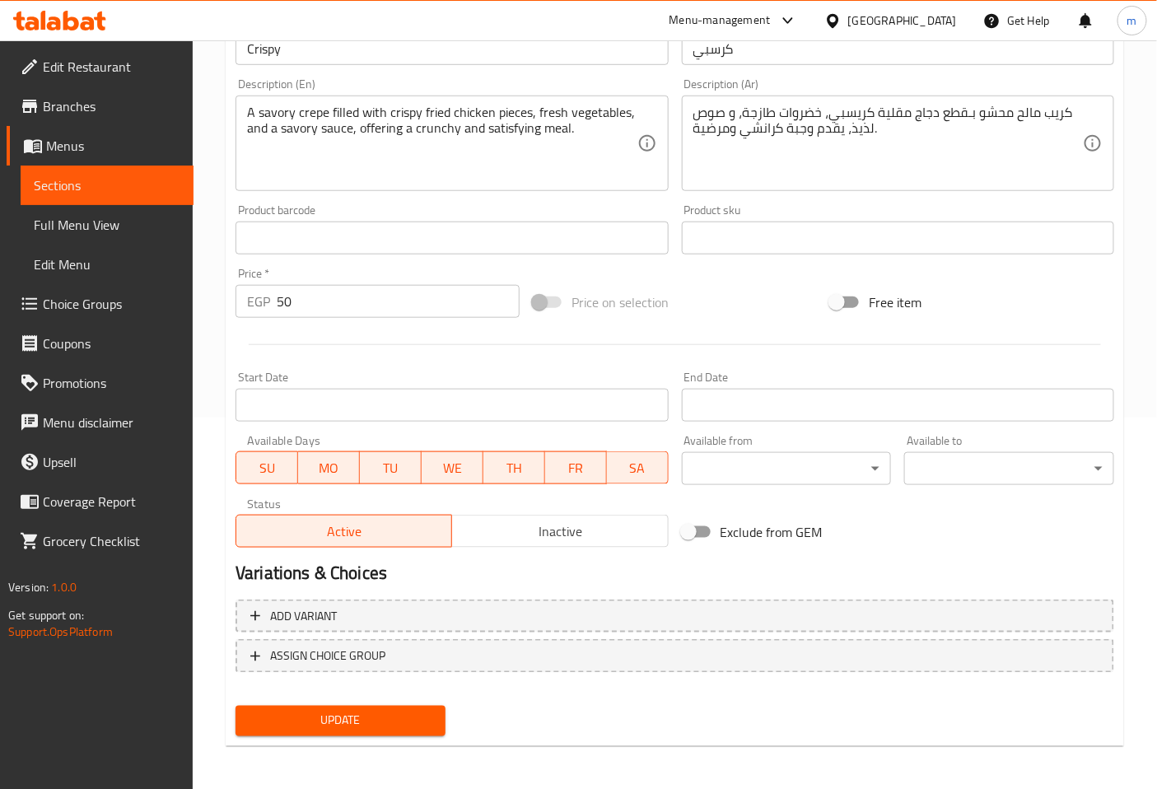
click at [360, 719] on span "Update" at bounding box center [341, 721] width 184 height 21
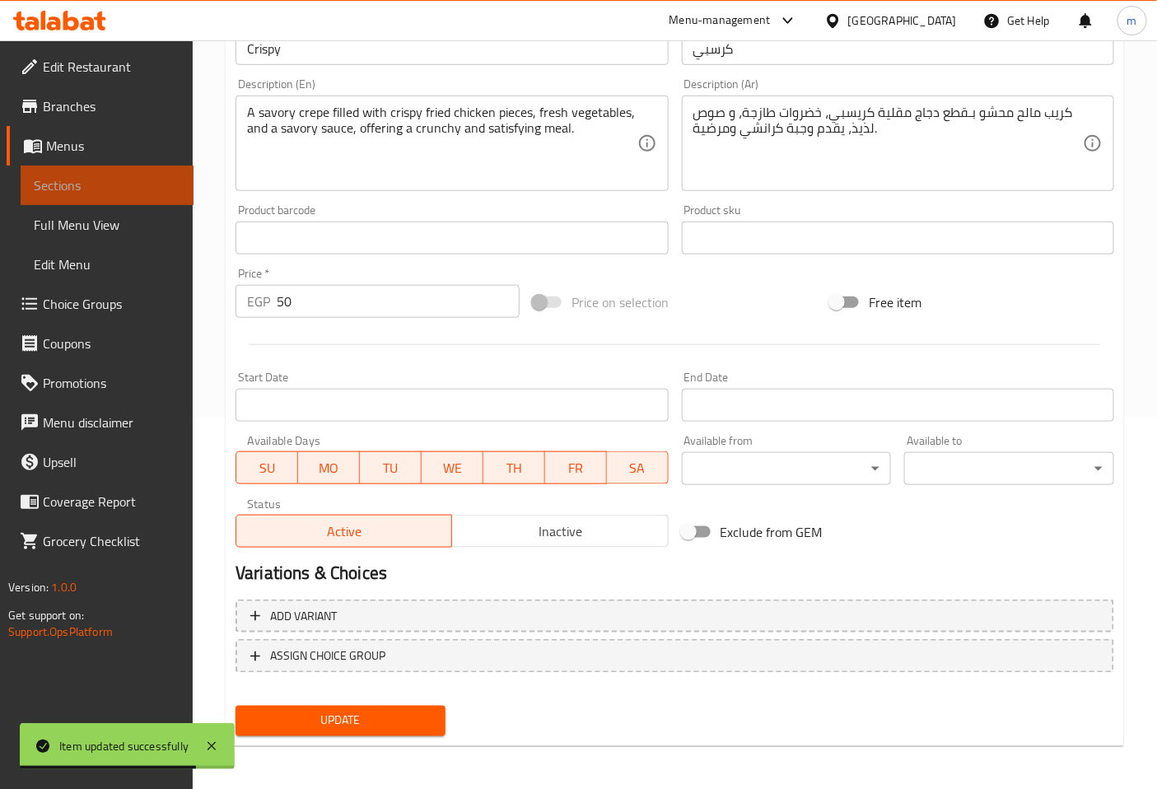
click at [166, 196] on link "Sections" at bounding box center [107, 186] width 173 height 40
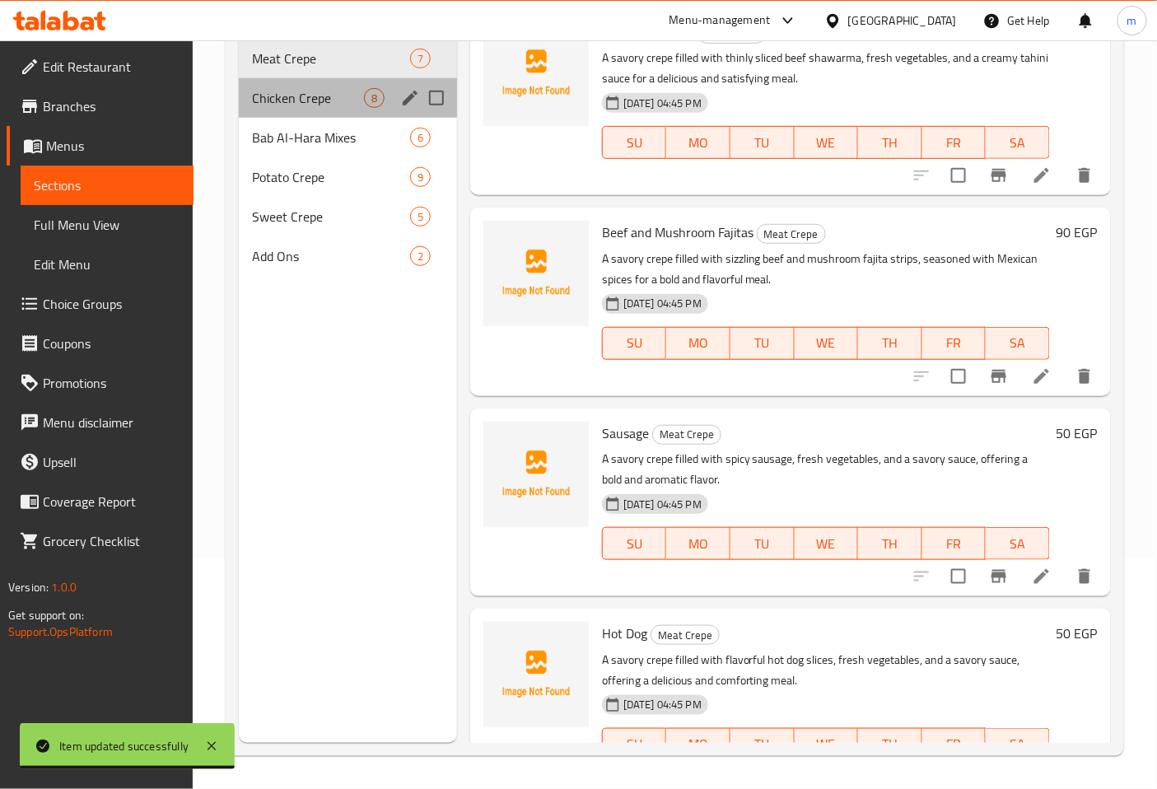
click at [339, 85] on div "Chicken Crepe 8" at bounding box center [348, 98] width 218 height 40
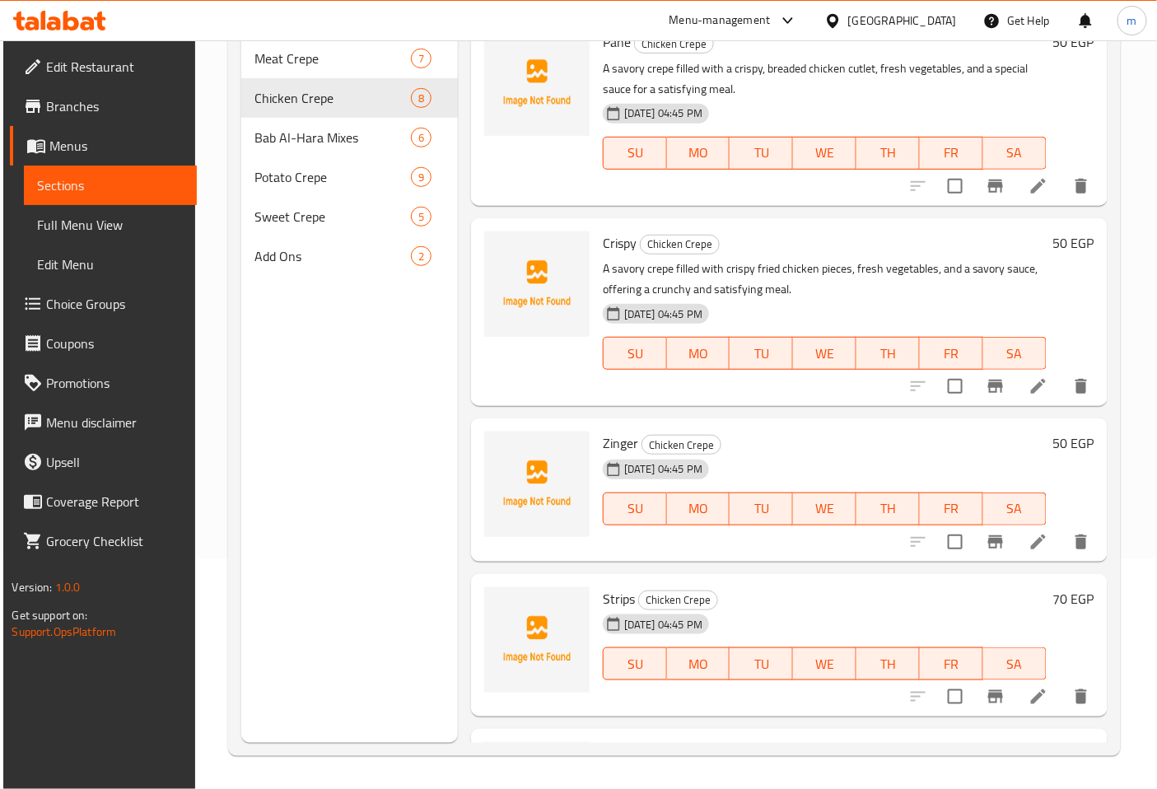
scroll to position [719, 0]
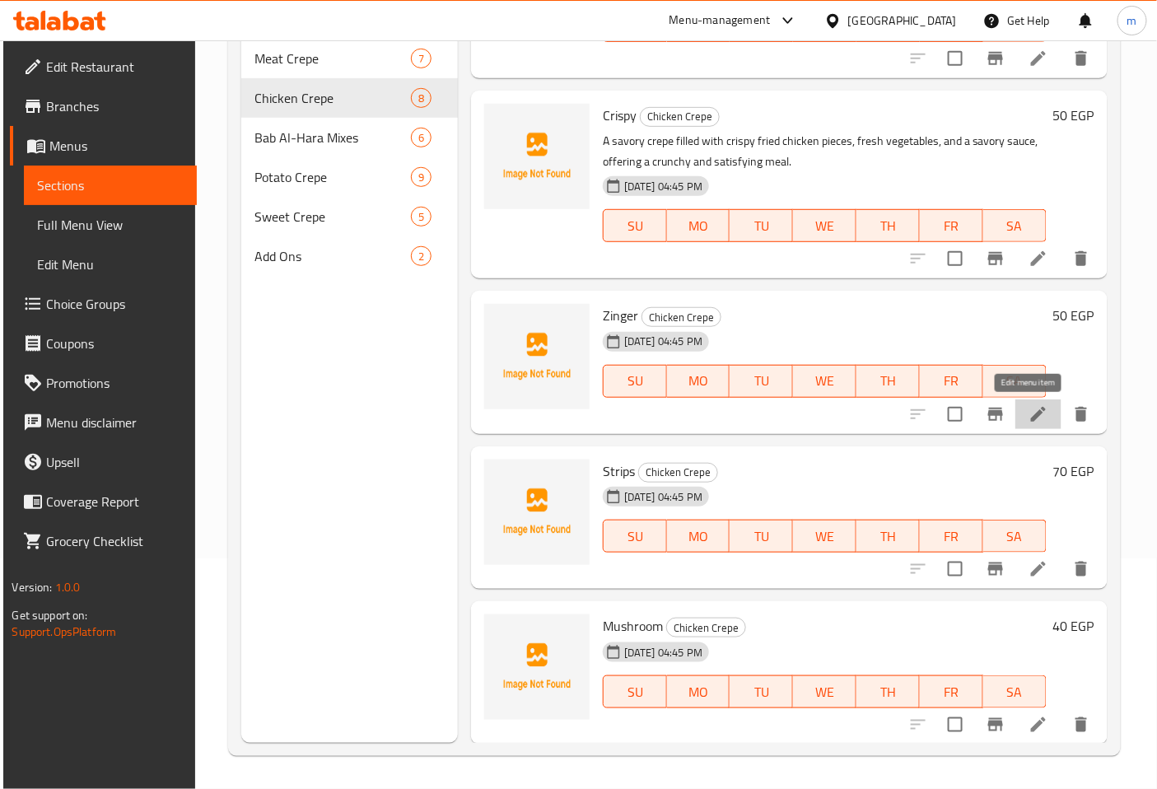
click at [1029, 409] on icon at bounding box center [1039, 414] width 20 height 20
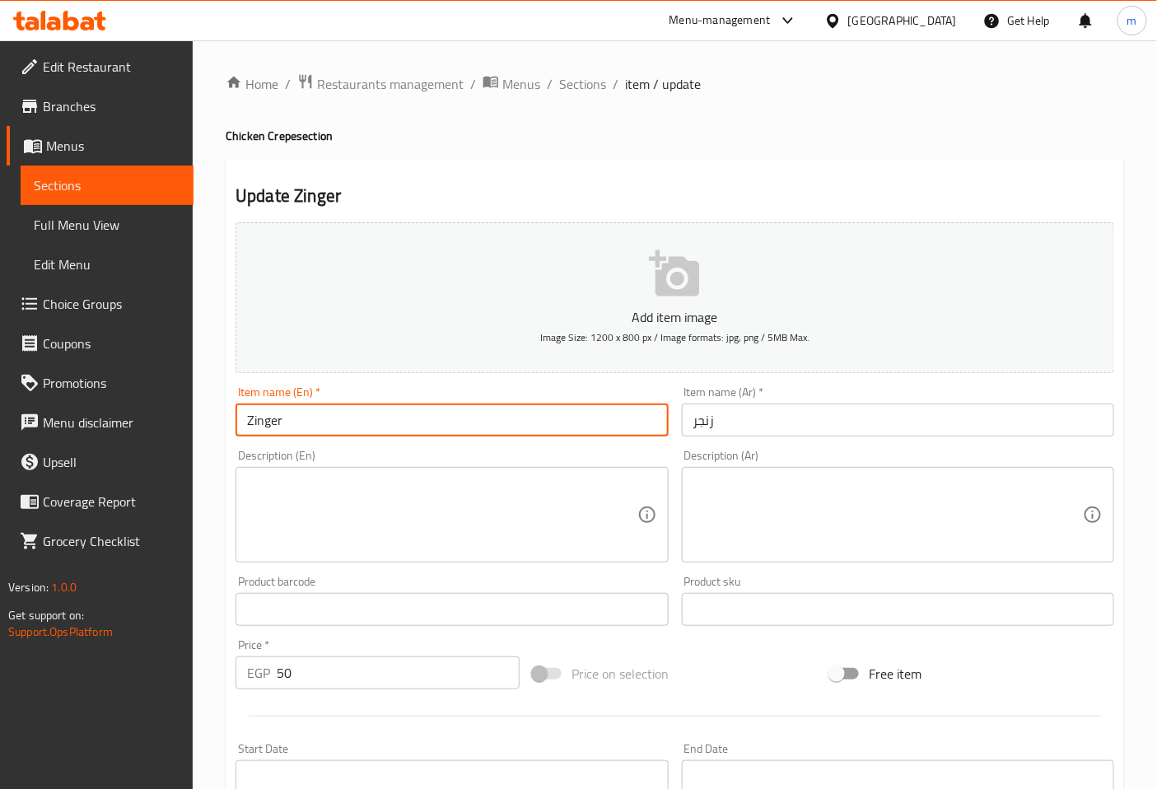
drag, startPoint x: 306, startPoint y: 423, endPoint x: 243, endPoint y: 426, distance: 63.5
click at [243, 426] on input "Zinger" at bounding box center [452, 420] width 432 height 33
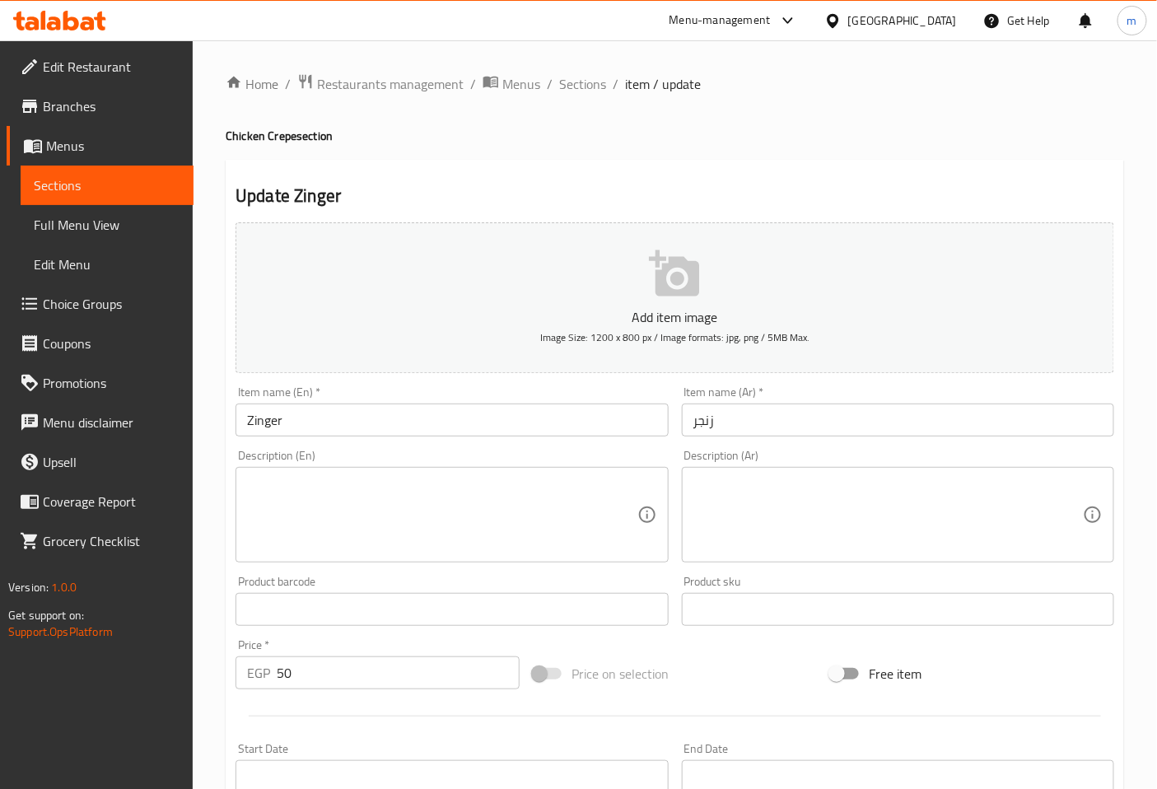
drag, startPoint x: 401, startPoint y: 498, endPoint x: 385, endPoint y: 491, distance: 18.1
click at [401, 498] on textarea at bounding box center [442, 515] width 390 height 78
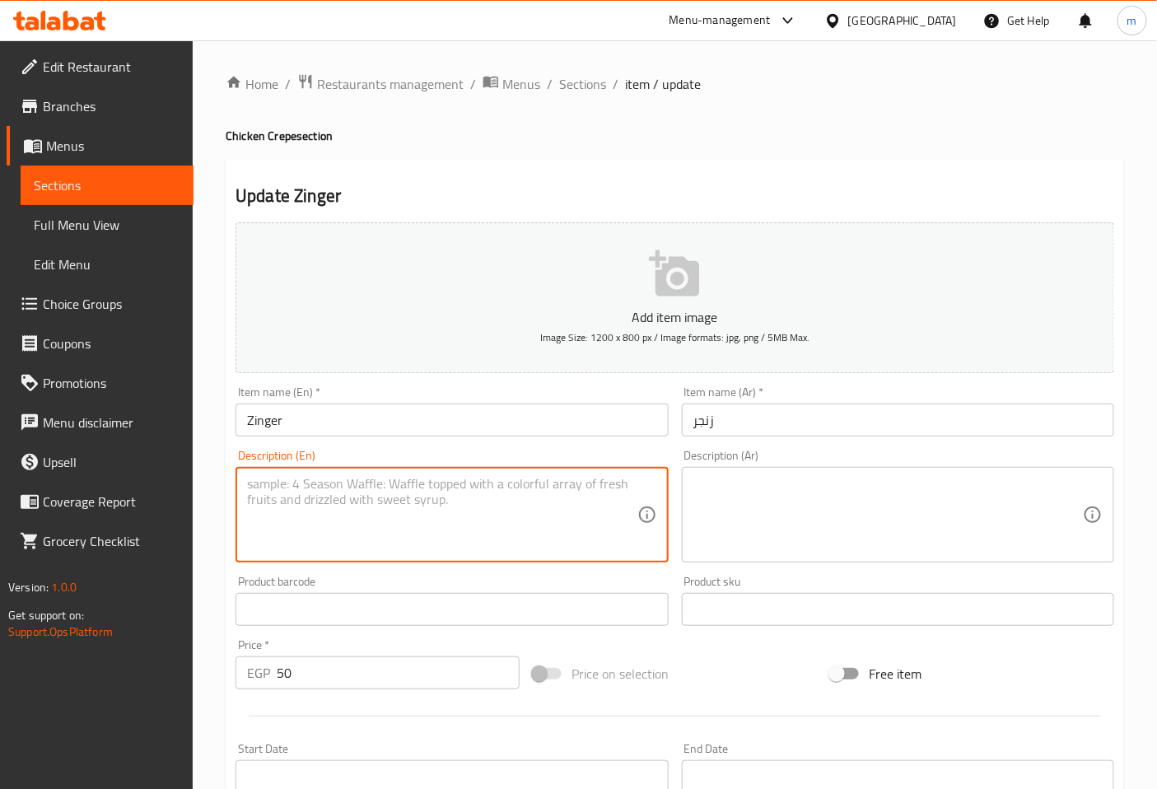
paste textarea "A savory crepe filled with a crispy zinger chicken fillet, fresh vegetables, an…"
type textarea "A savory crepe filled with a crispy zinger chicken fillet, fresh vegetables, an…"
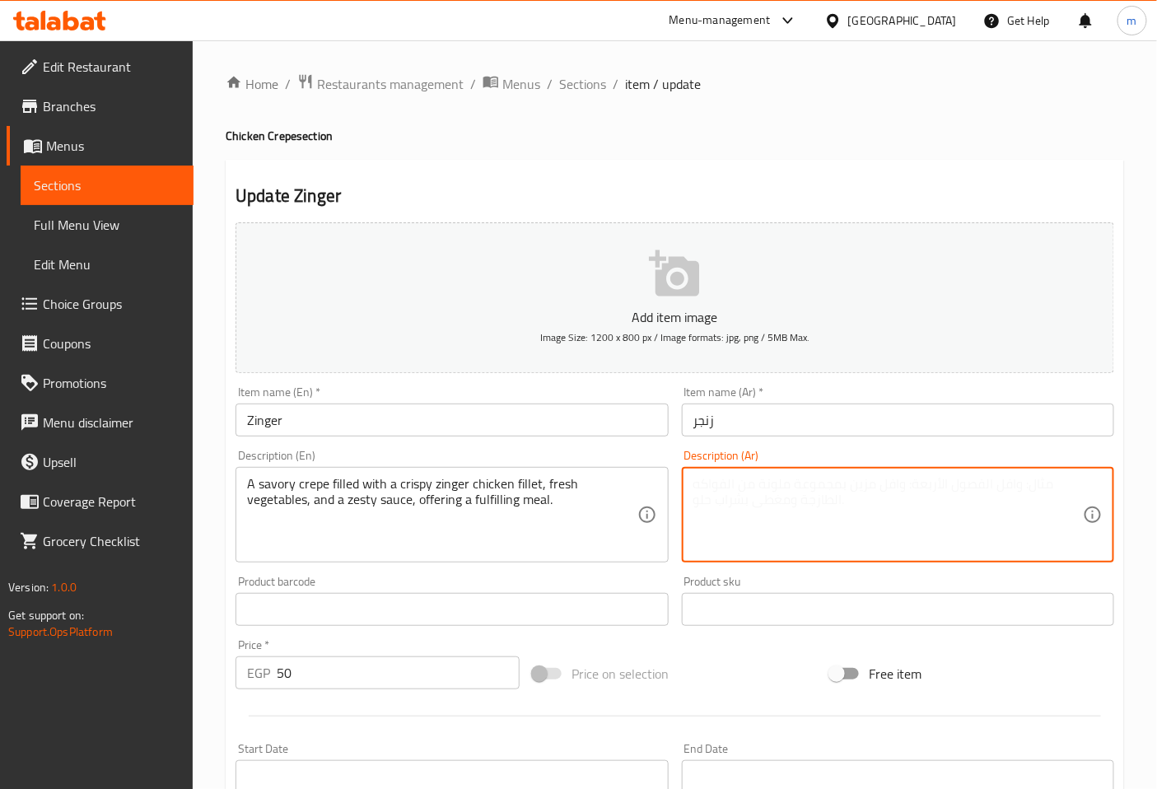
paste textarea "كريب مالح محشو بـقطعة دجاج زينجر مقرمشة، خضروات طازجة، وصلصة منعشة، يقدم وجبة م…"
click at [958, 512] on textarea "كريب مالح محشو بـقطعة دجاج زينجر مقرمشة، خضروات طازجة، و زيستي صوص ، يقدم وجبة …" at bounding box center [888, 515] width 390 height 78
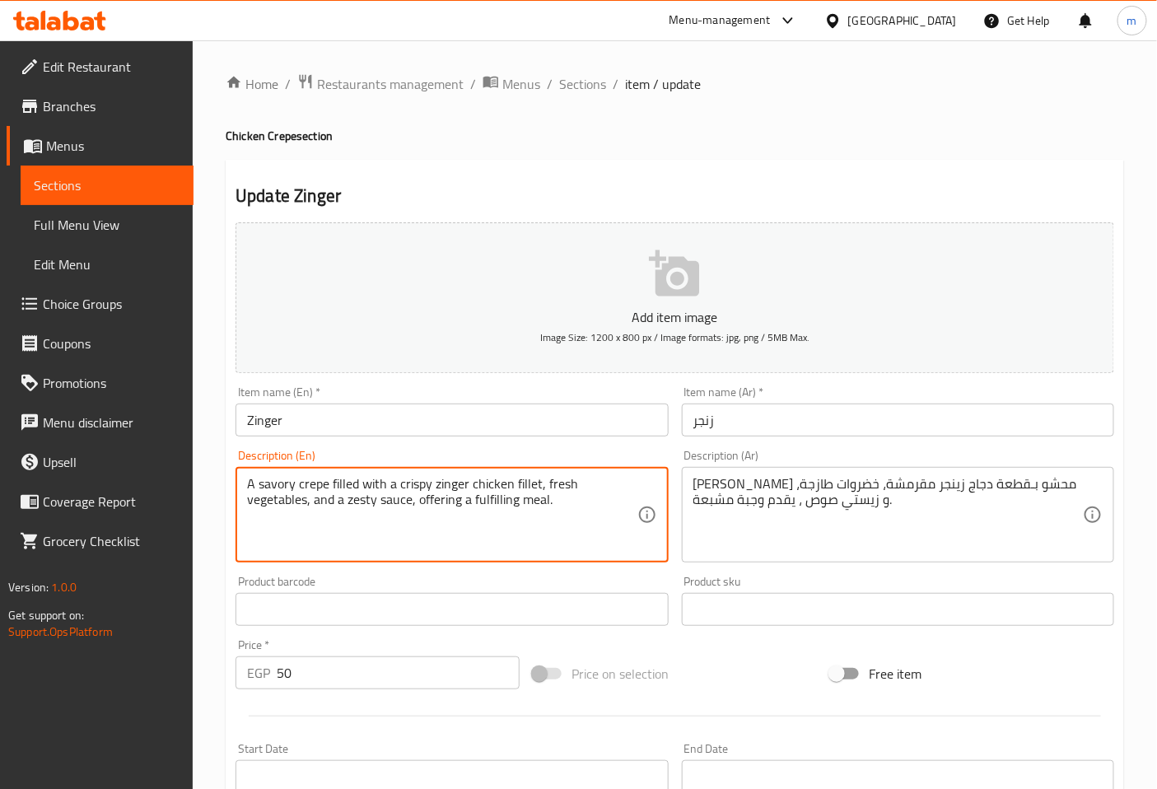
drag, startPoint x: 517, startPoint y: 501, endPoint x: 470, endPoint y: 501, distance: 46.9
click at [576, 522] on textarea "A savory crepe filled with a crispy zinger chicken fillet, fresh vegetables, an…" at bounding box center [442, 515] width 390 height 78
drag, startPoint x: 553, startPoint y: 507, endPoint x: 471, endPoint y: 515, distance: 82.7
click at [471, 515] on textarea "A savory crepe filled with a crispy zinger chicken fillet, fresh vegetables, an…" at bounding box center [442, 515] width 390 height 78
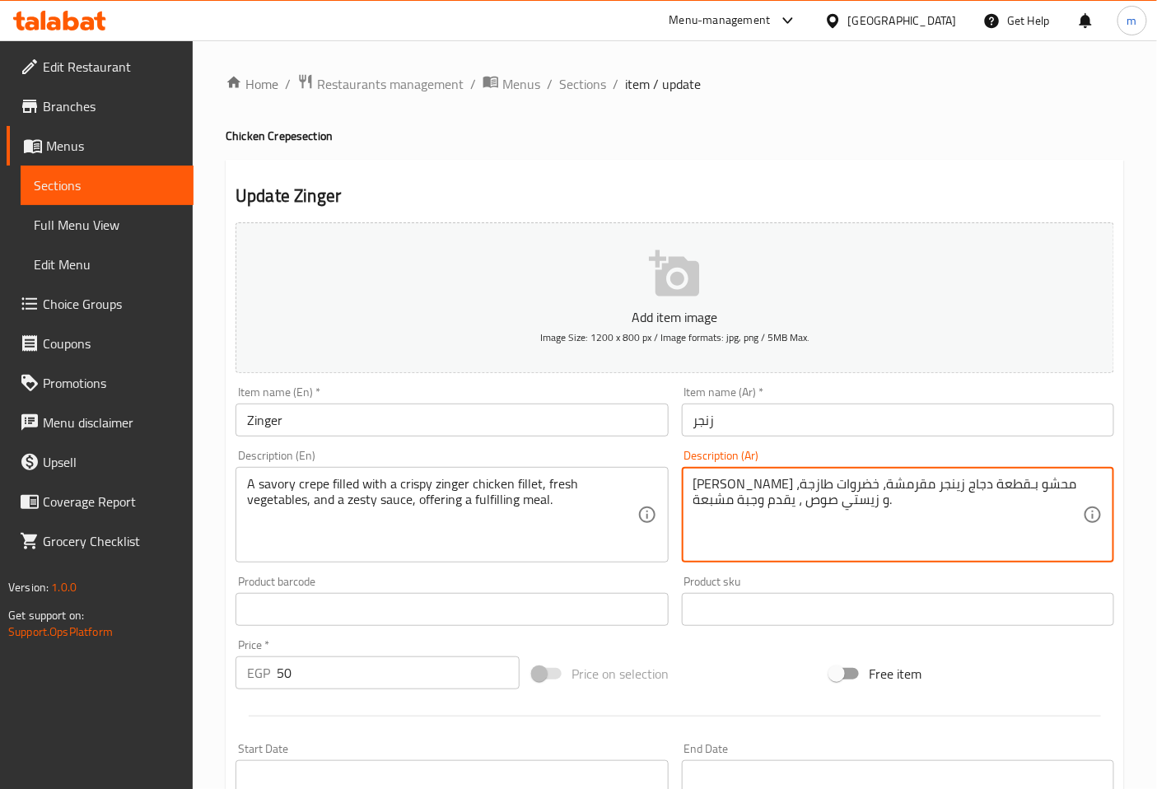
click at [866, 500] on textarea "كريب مالح محشو بـقطعة دجاج زينجر مقرمشة، خضروات طازجة، و زيستي صوص ، يقدم وجبة …" at bounding box center [888, 515] width 390 height 78
click at [690, 501] on div "كريب مالح محشو بـقطعة دجاج زينجر مقرمشة، خضروات طازجة، و زيستي صوص ، يقدم وجبة …" at bounding box center [898, 515] width 432 height 96
click at [838, 498] on textarea "كريب مالح محشو بـقطعة دجاج زينجر مقرمشة، خضروات طازجة، و زيستي صوص ، يقدم وجبة …" at bounding box center [888, 515] width 390 height 78
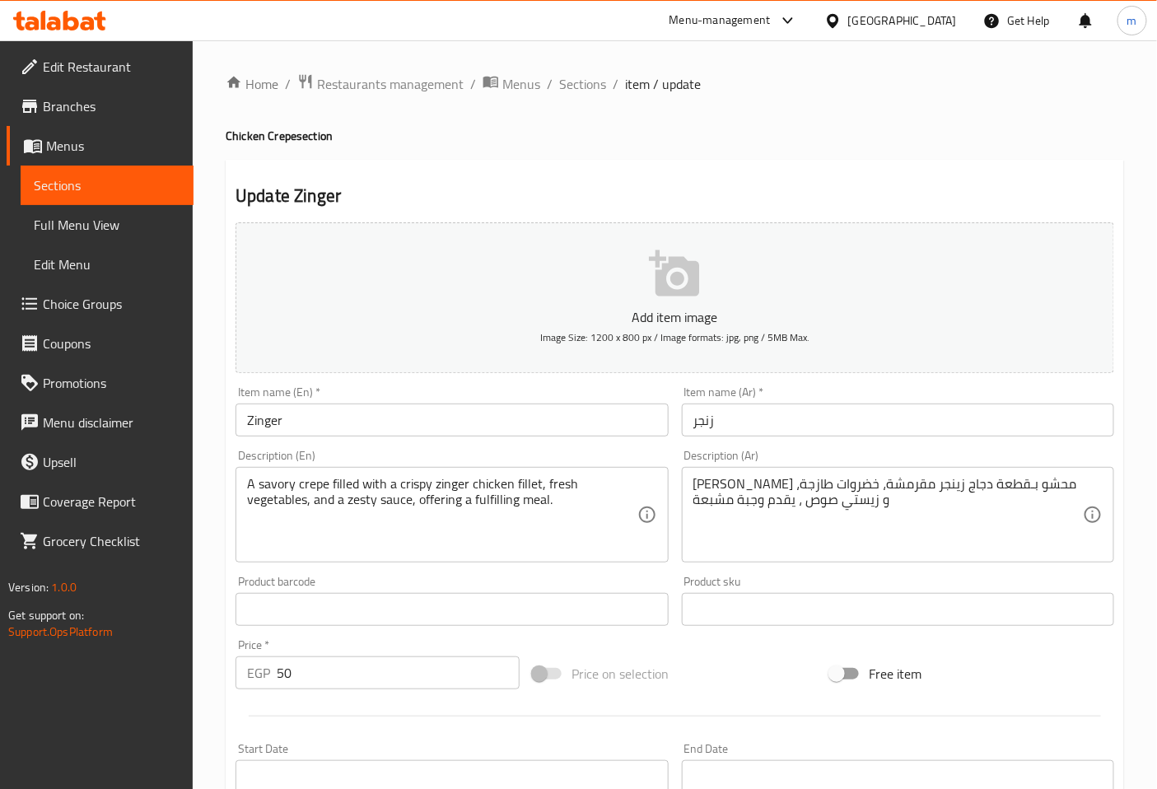
click at [688, 503] on div "كريب مالح محشو بـقطعة دجاج زينجر مقرمشة، خضروات طازجة، و زيستي صوص ، يقدم وجبة …" at bounding box center [898, 515] width 432 height 96
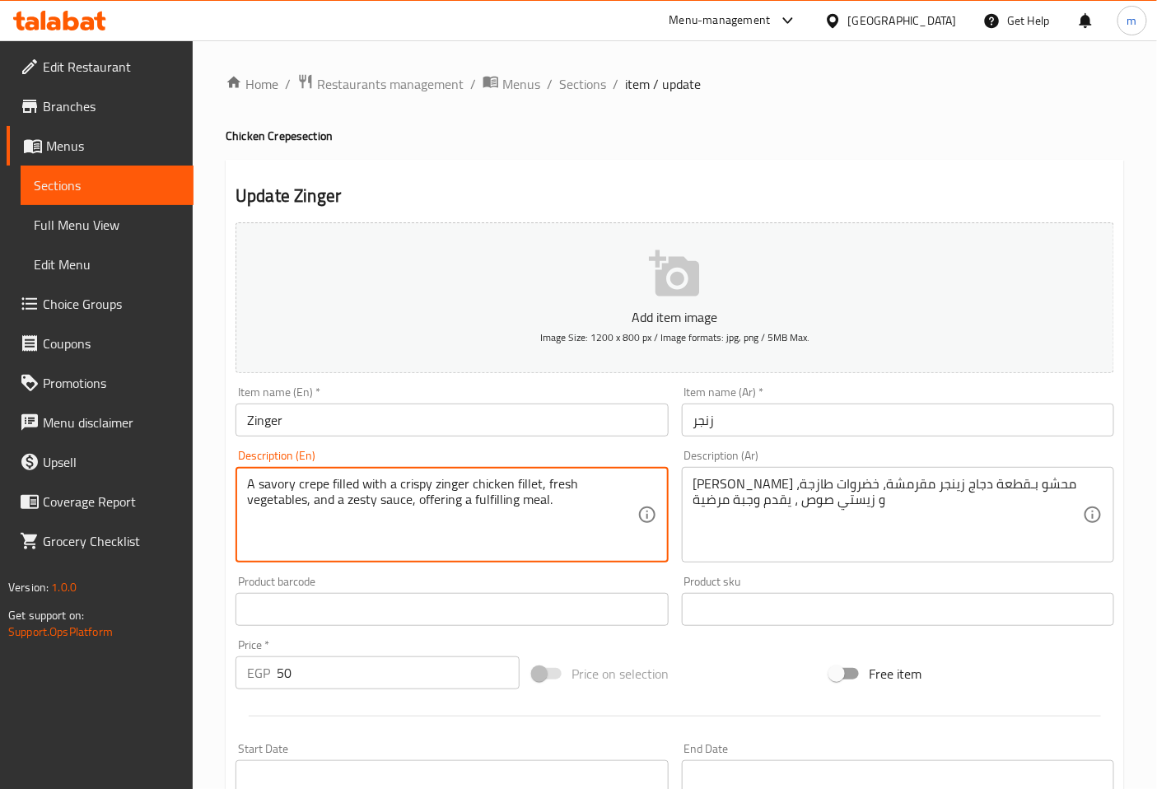
click at [556, 537] on textarea "A savory crepe filled with a crispy zinger chicken fillet, fresh vegetables, an…" at bounding box center [442, 515] width 390 height 78
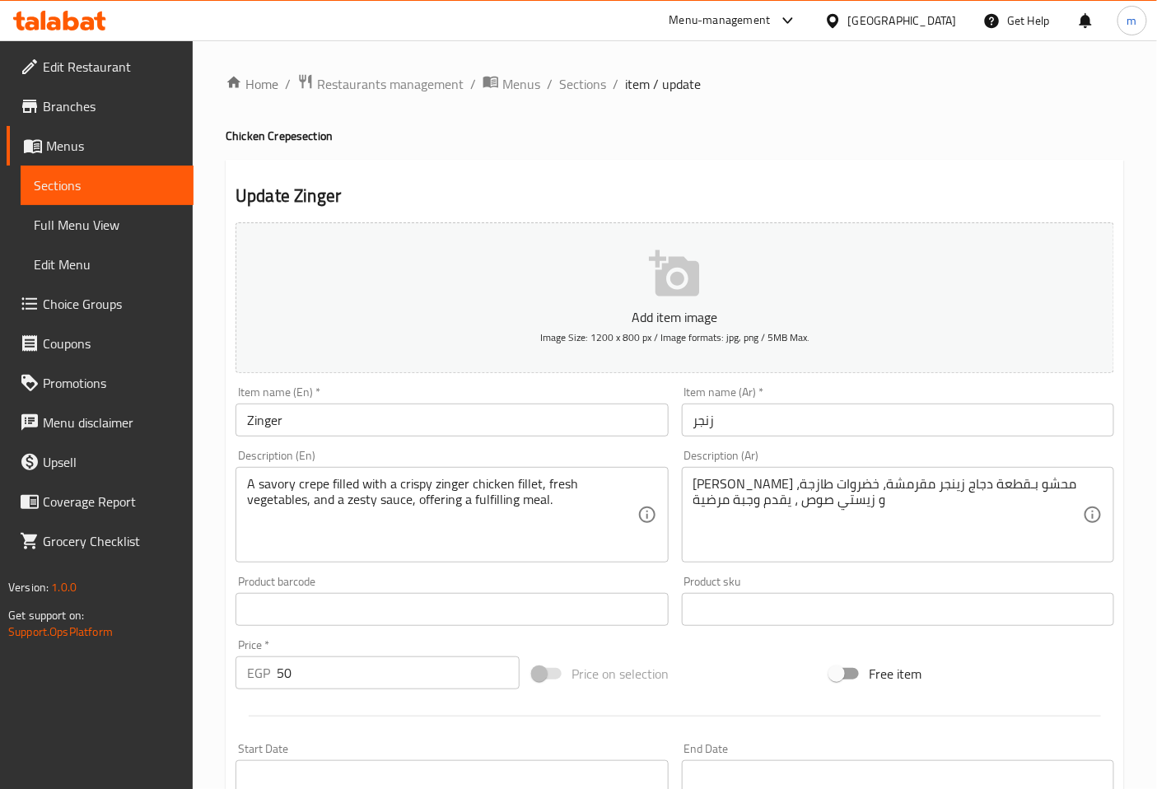
click at [564, 506] on textarea "A savory crepe filled with a crispy zinger chicken fillet, fresh vegetables, an…" at bounding box center [442, 515] width 390 height 78
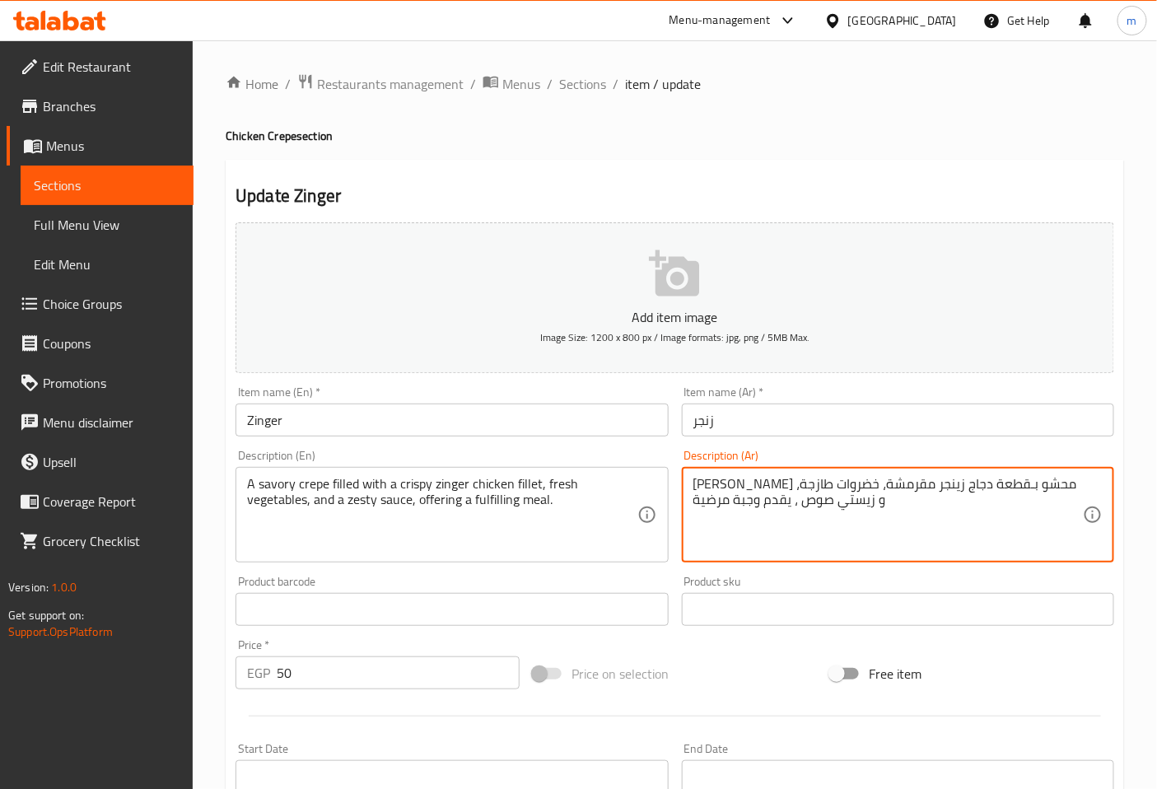
click at [833, 489] on textarea "كريب مالح محشو بـقطعة دجاج زينجر مقرمشة، خضروات طازجة، و زيستي صوص ، يقدم وجبة …" at bounding box center [888, 515] width 390 height 78
click at [888, 497] on textarea "كريب مالح محشو بـقطعة دجاج زينجر كريسبي، خضروات طازجة، و زيستي صوص ، يقدم وجبة …" at bounding box center [888, 515] width 390 height 78
click at [942, 488] on textarea "كريب مالح محشو بـقطعة دجاج زينجر كريسبي، خضروات طازجة، و زيستي صوص ، يقدم وجبة …" at bounding box center [888, 515] width 390 height 78
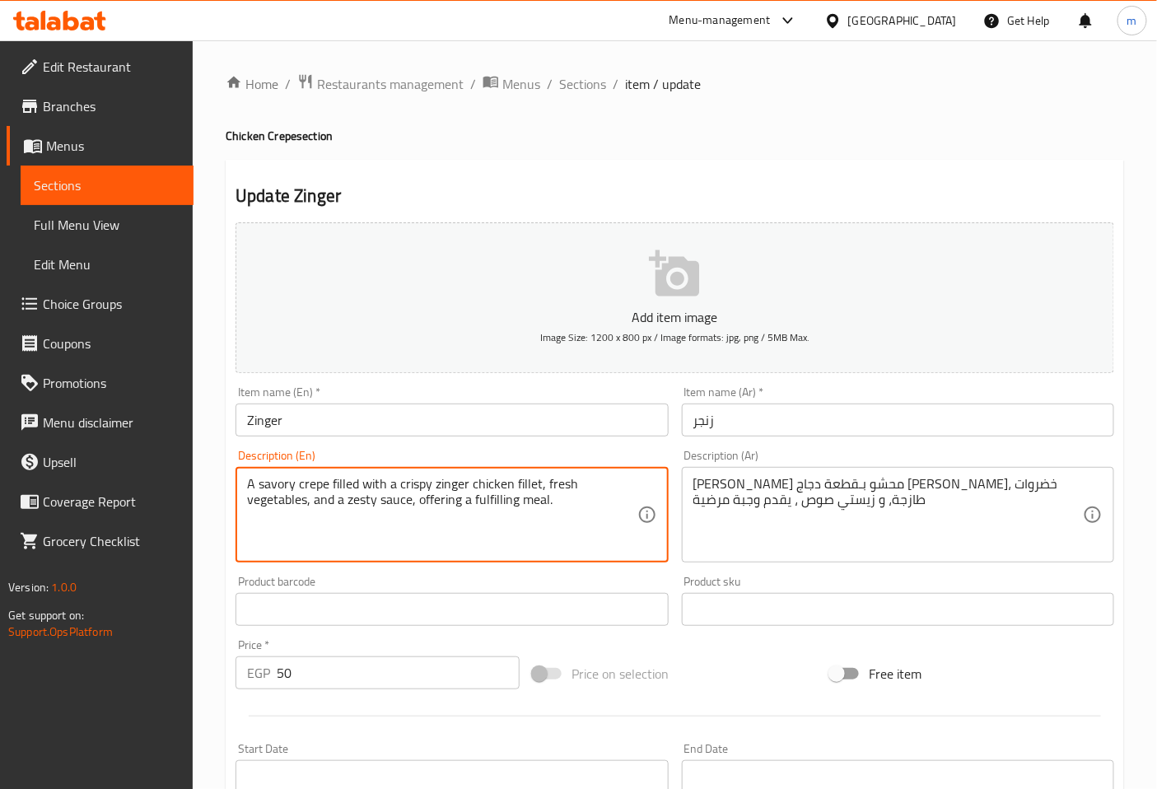
drag, startPoint x: 535, startPoint y: 484, endPoint x: 522, endPoint y: 486, distance: 13.3
click at [535, 481] on textarea "A savory crepe filled with a crispy zinger chicken fillet, fresh vegetables, an…" at bounding box center [442, 515] width 390 height 78
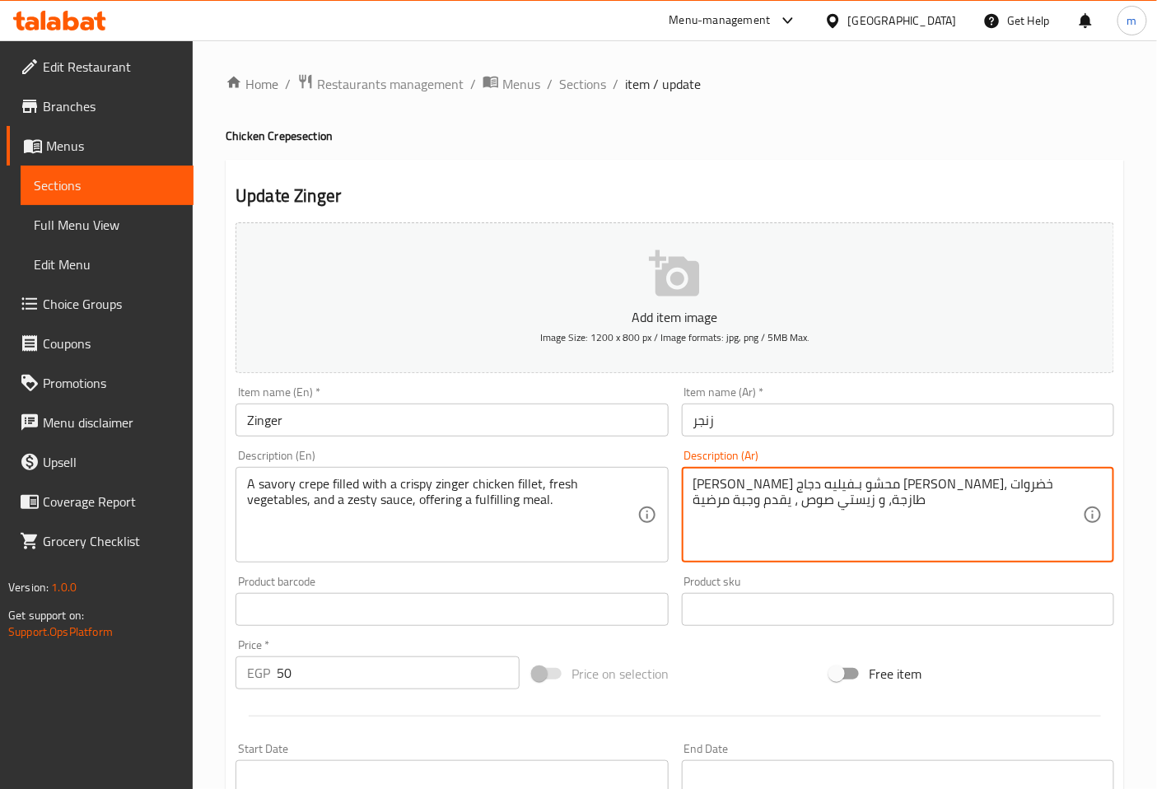
click at [933, 525] on textarea "كريب مالح محشو بـفيليه دجاج زينجر كريسبي، خضروات طازجة، و زيستي صوص ، يقدم وجبة…" at bounding box center [888, 515] width 390 height 78
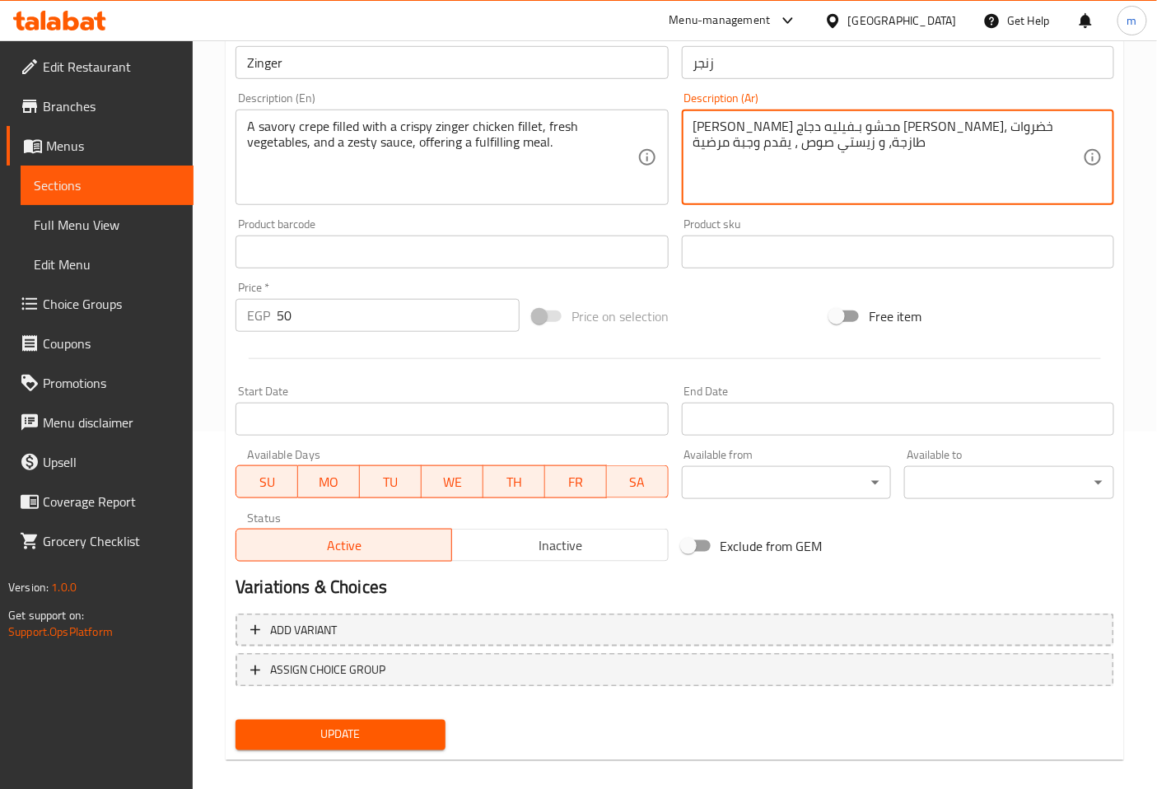
scroll to position [371, 0]
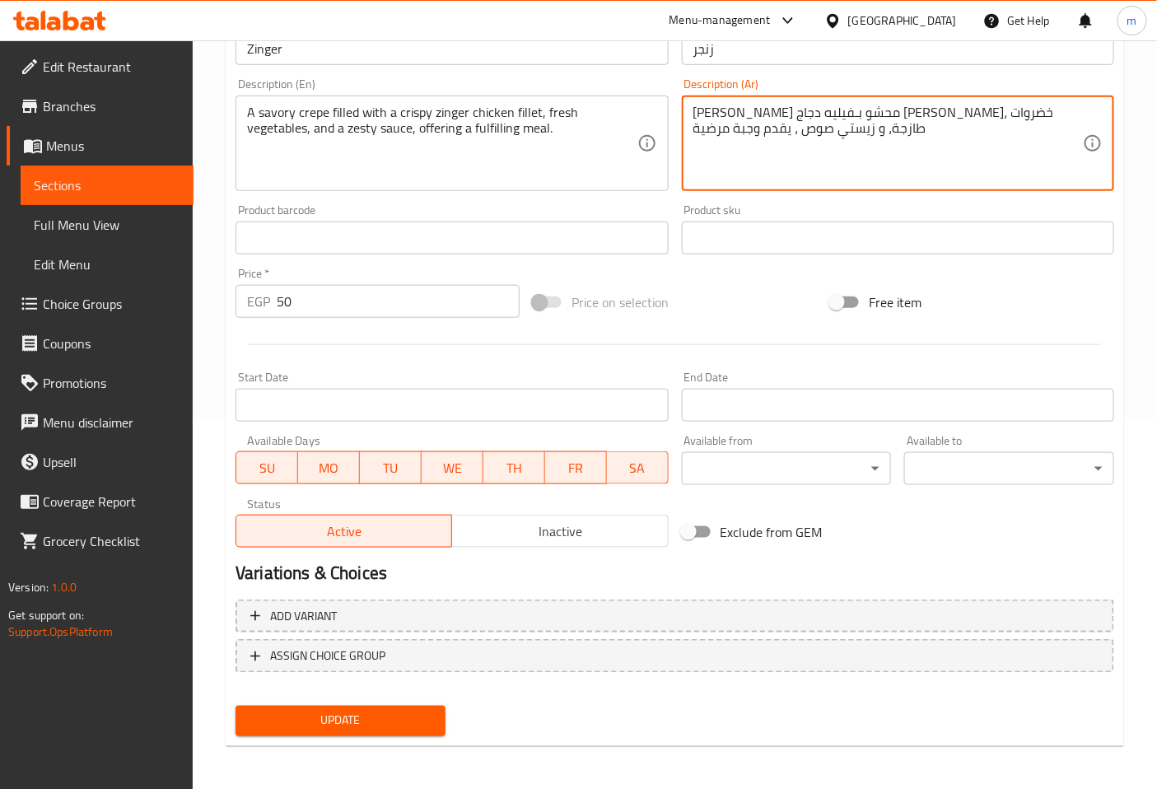
type textarea "كريب مالح محشو بـفيليه دجاج زينجر كريسبي، خضروات طازجة، و زيستي صوص ، يقدم وجبة…"
click at [407, 714] on span "Update" at bounding box center [341, 721] width 184 height 21
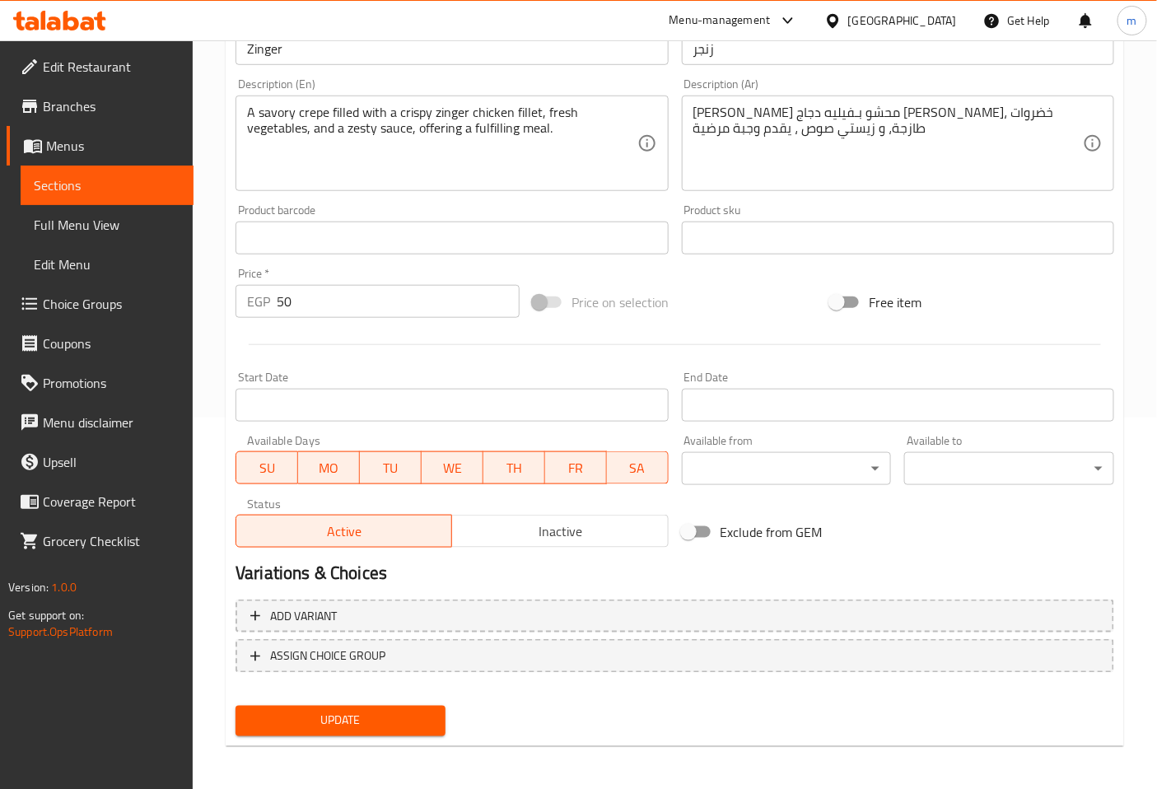
click at [121, 180] on span "Sections" at bounding box center [107, 185] width 147 height 20
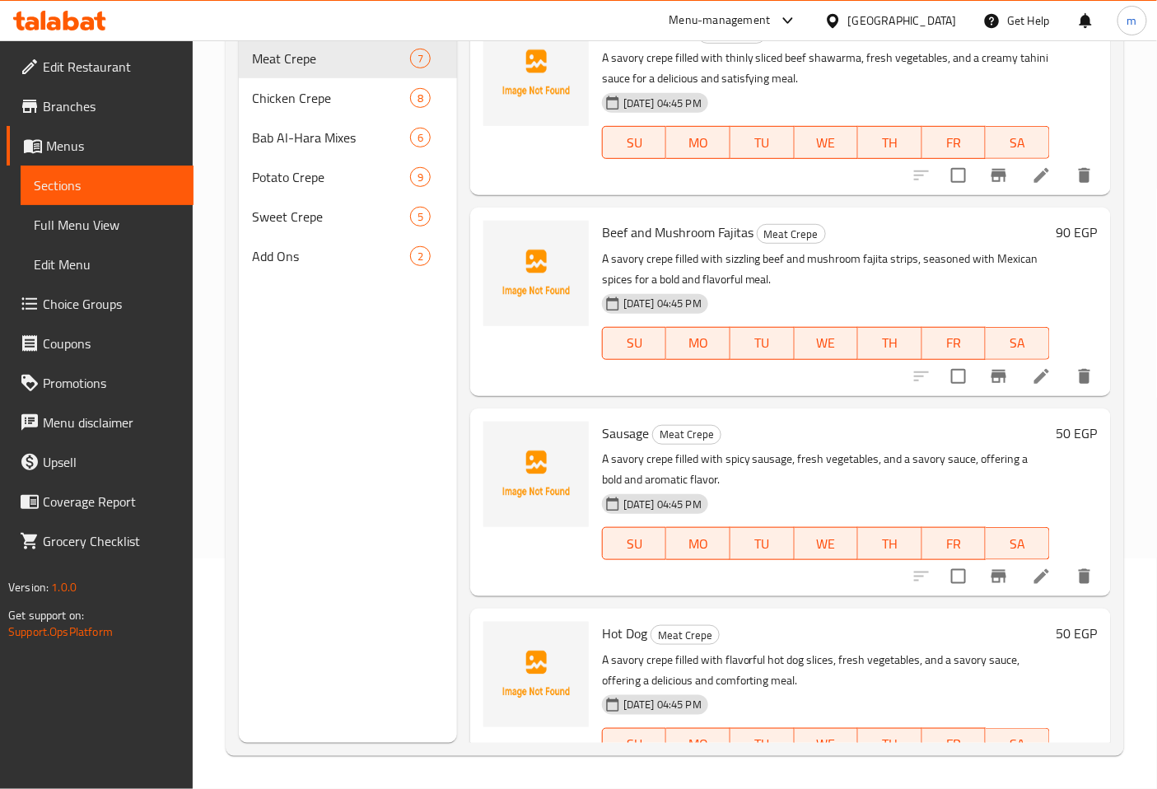
scroll to position [231, 0]
click at [294, 88] on span "Chicken Crepe" at bounding box center [308, 98] width 112 height 20
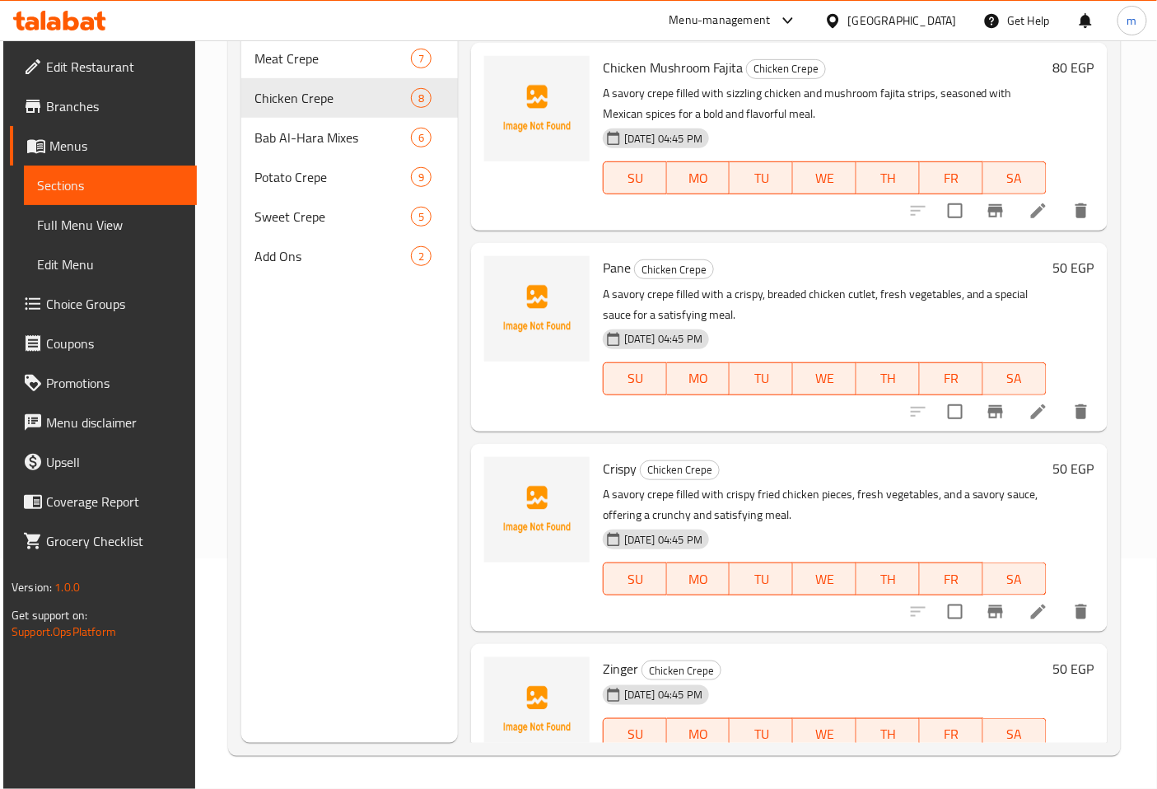
scroll to position [719, 0]
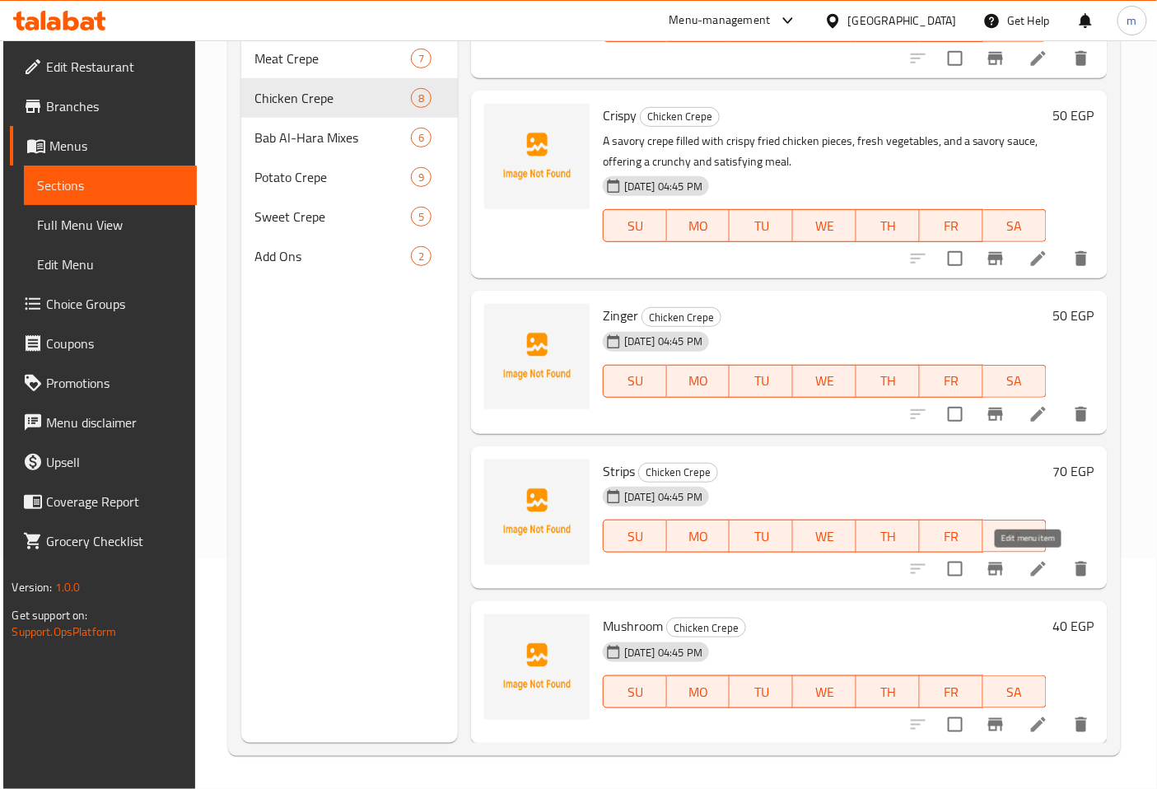
click at [1029, 566] on icon at bounding box center [1039, 569] width 20 height 20
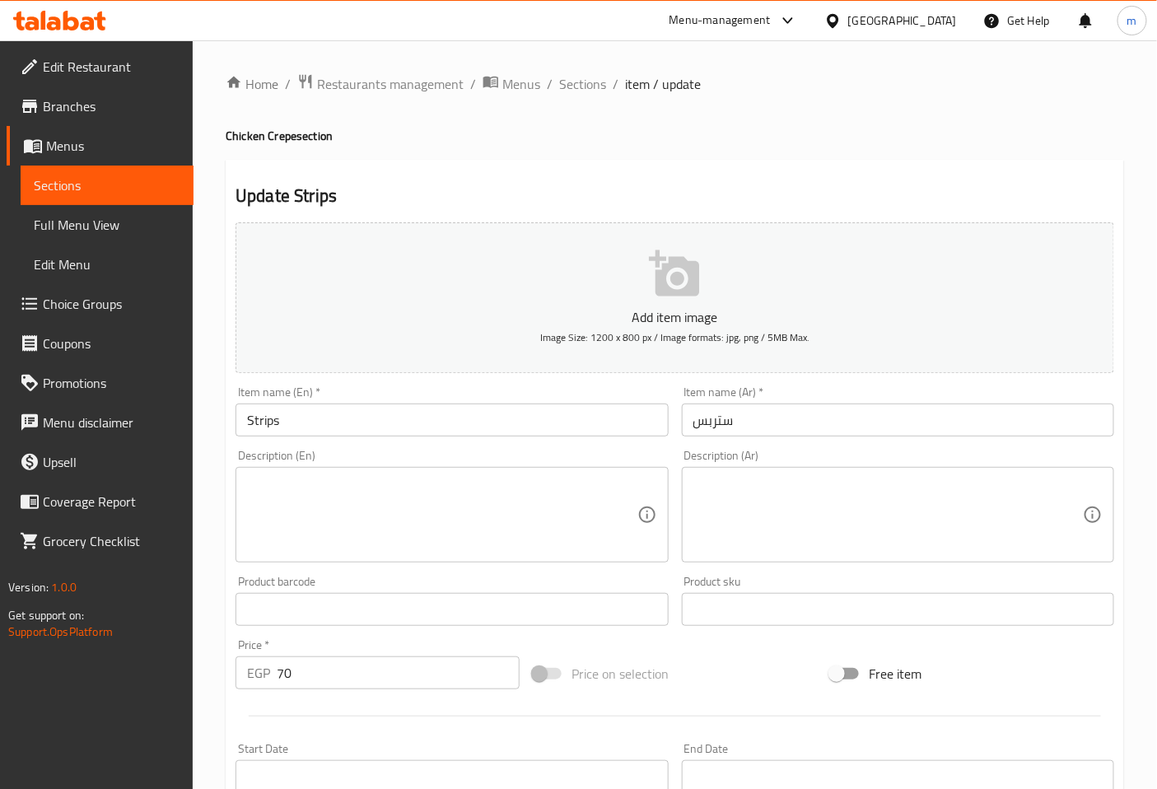
click at [78, 180] on span "Sections" at bounding box center [107, 185] width 147 height 20
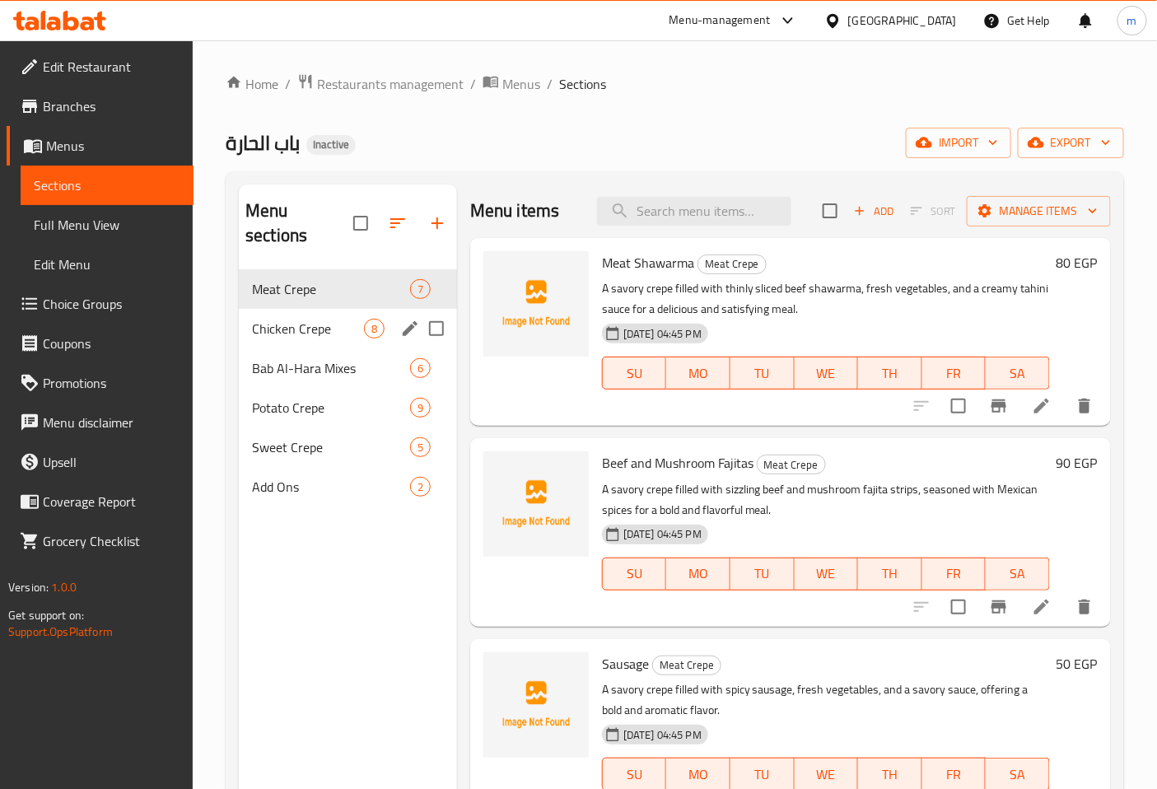
click at [347, 319] on span "Chicken Crepe" at bounding box center [308, 329] width 112 height 20
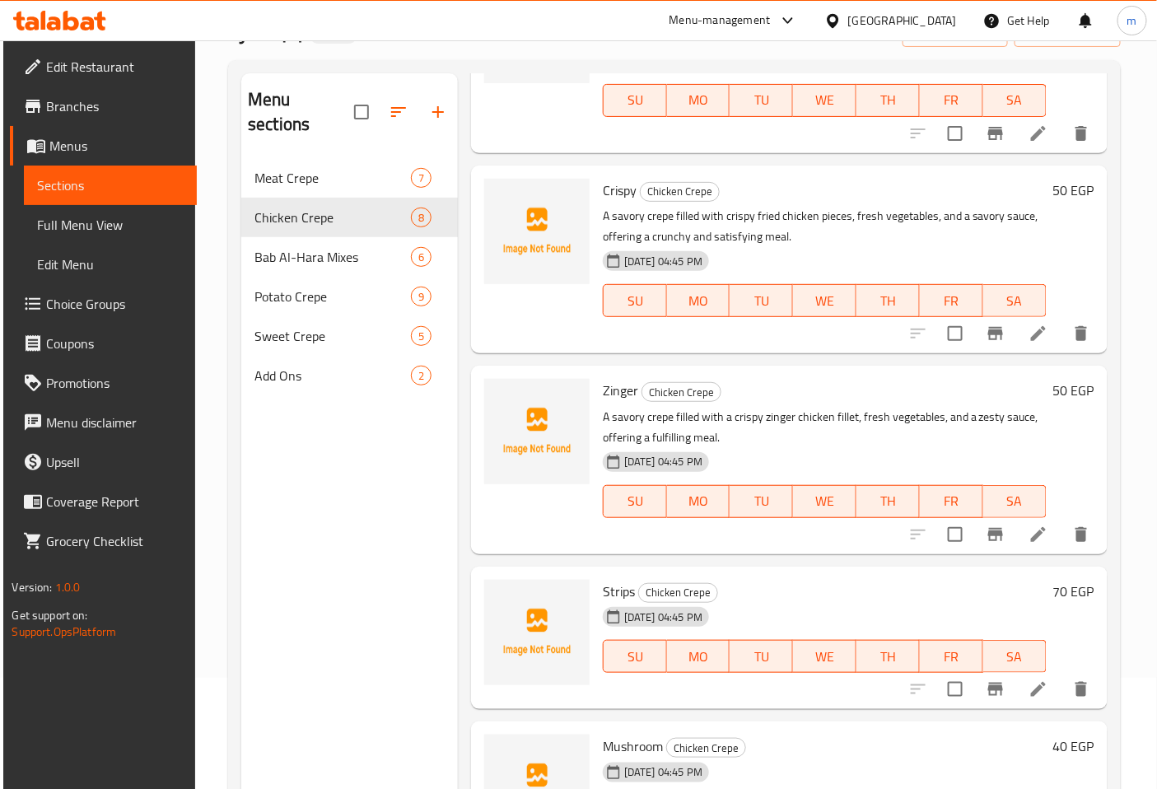
scroll to position [231, 0]
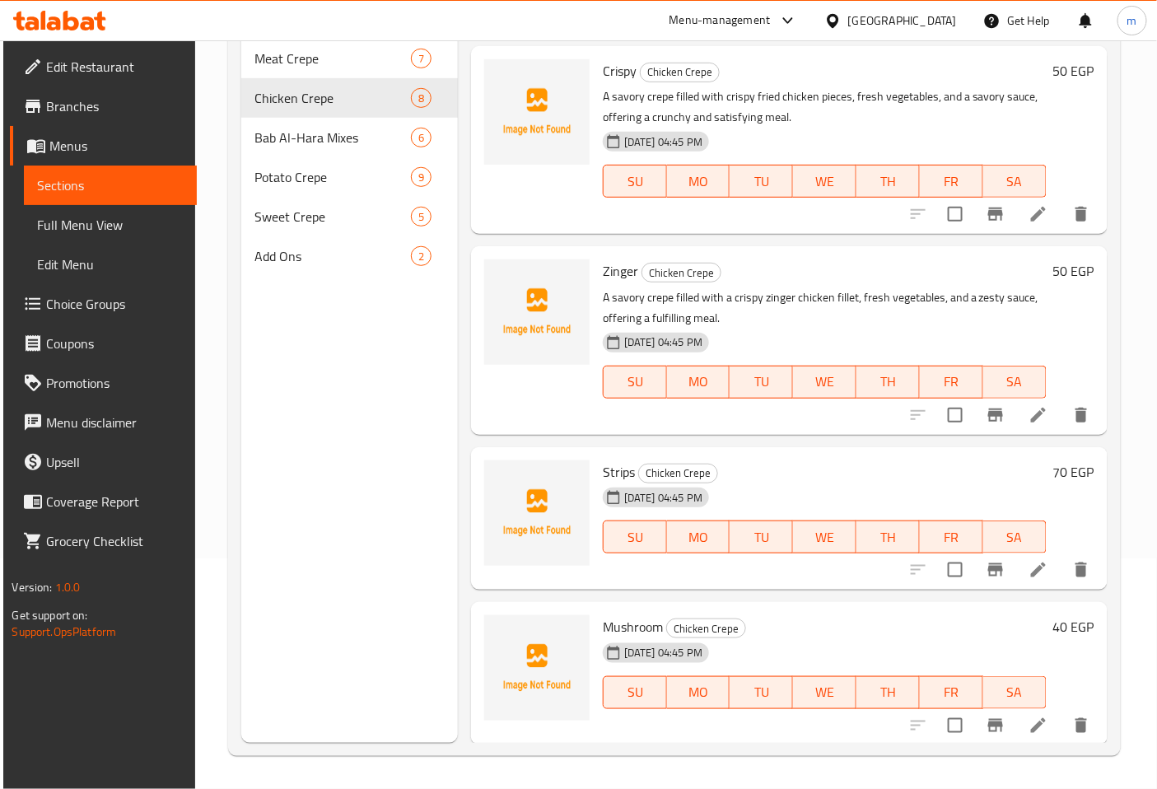
click at [1029, 568] on icon at bounding box center [1039, 570] width 20 height 20
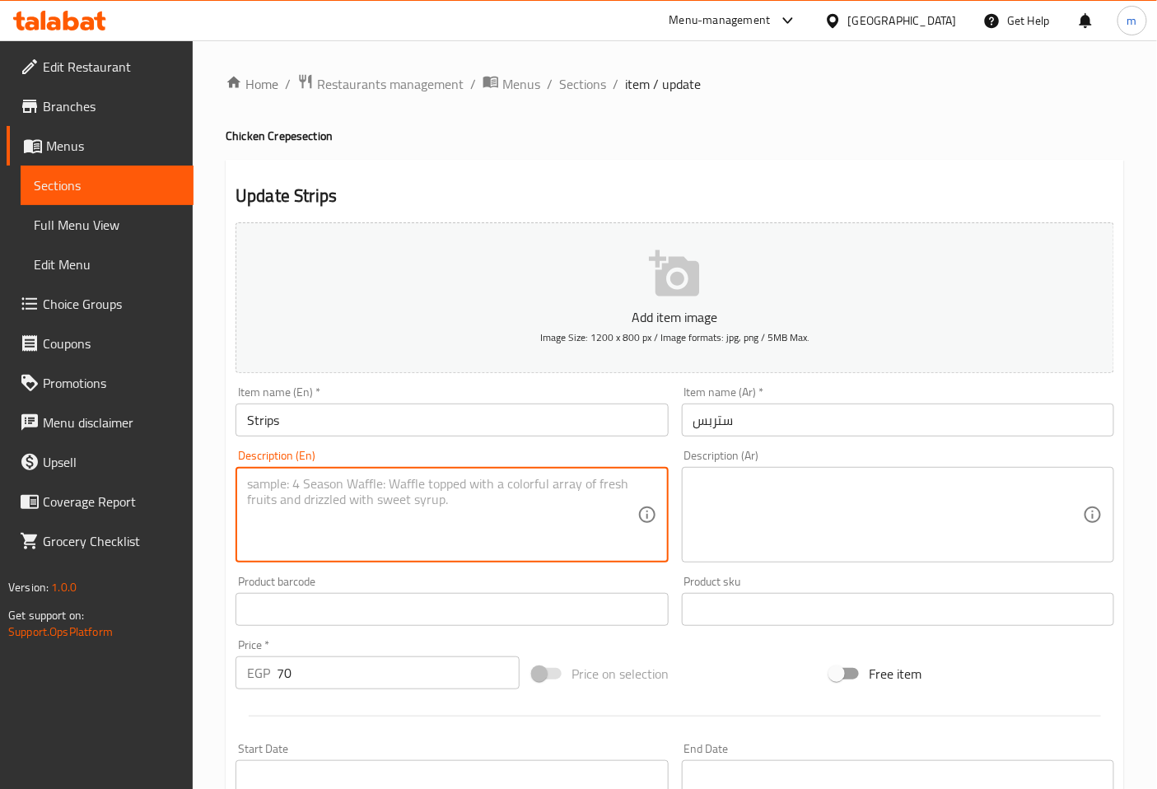
click at [488, 515] on textarea at bounding box center [442, 515] width 390 height 78
paste textarea "A savory crepe filled with tender chicken strips, fresh vegetables, and a savor…"
type textarea "A savory crepe filled with tender chicken strips, fresh vegetables, and a savor…"
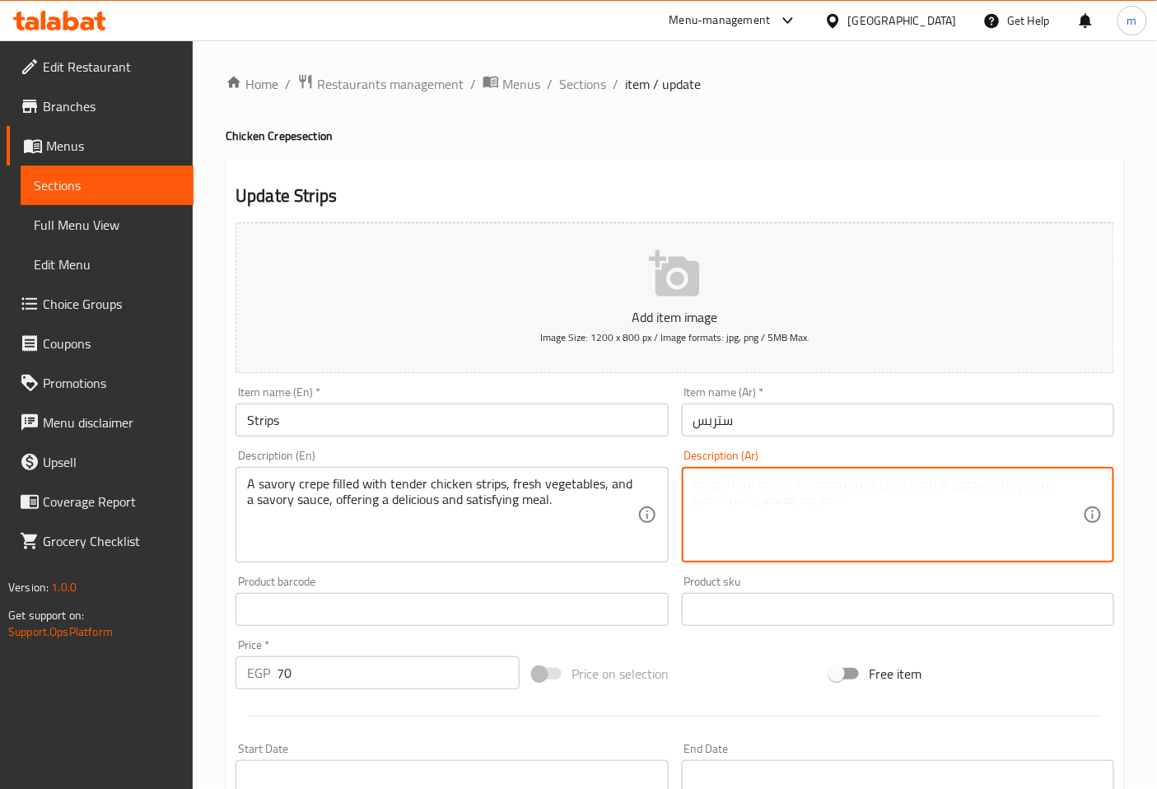
paste textarea "كريب مالح محشو بـشرائح دجاج طرية، خضروات طازجة، وصلصة لذيذة، يقدم وجبة شهية ومر…"
click at [891, 512] on textarea "كريب مالح محشو بـستربس دجاج طرية، خضروات طازجة، وصلصة لذيذة، يقدم وجبة شهية ومر…" at bounding box center [888, 515] width 390 height 78
click at [860, 486] on textarea "كريب مالح محشو بـستربس دجاج طرية، خضروات طازجة، وصلصة لذيذة، يقدم وجبة شهية ومر…" at bounding box center [888, 515] width 390 height 78
click at [696, 488] on textarea "كريب مالح محشو بـستربس دجاج طرية، خضروات طازجة، وصلصة لذيذة، يقدم وجبة شهية ومر…" at bounding box center [888, 515] width 390 height 78
click at [901, 521] on textarea "كريب مالح محشو بـستربس دجاج طرية، خضروات طازجة، وصوص مالح، يقدم وجبة شهية ومرضي…" at bounding box center [888, 515] width 390 height 78
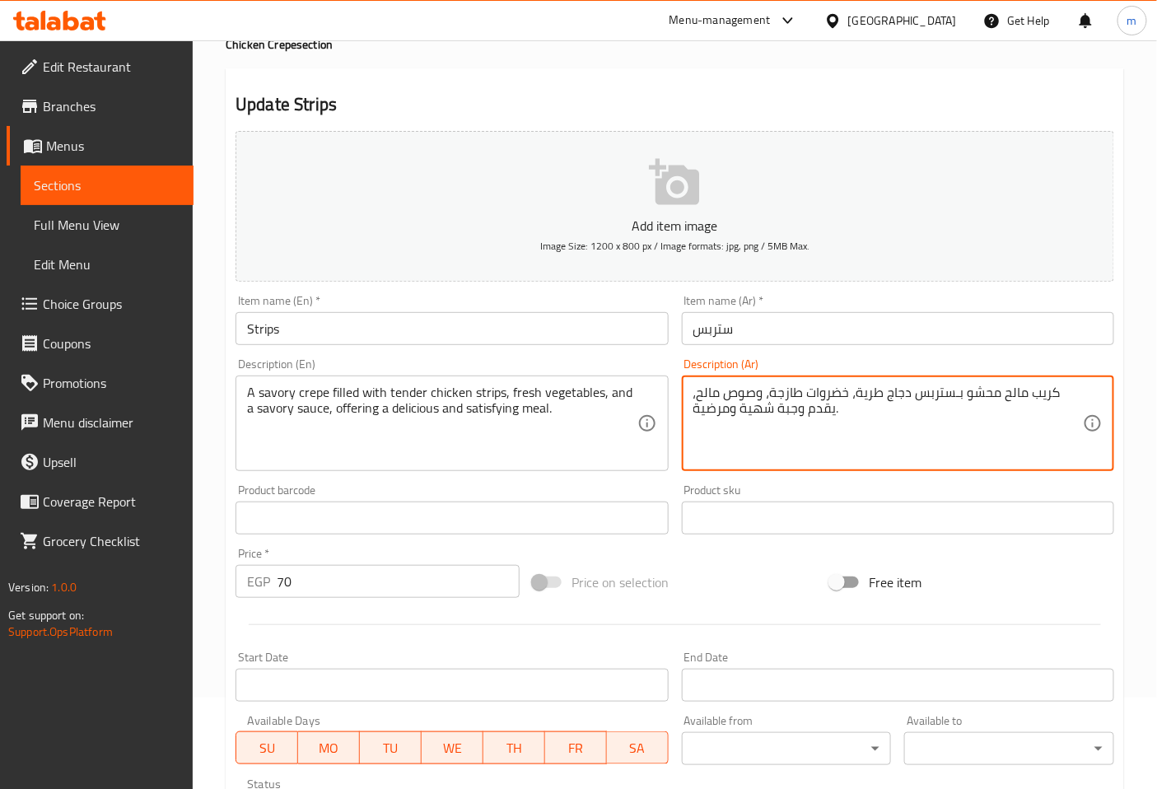
scroll to position [366, 0]
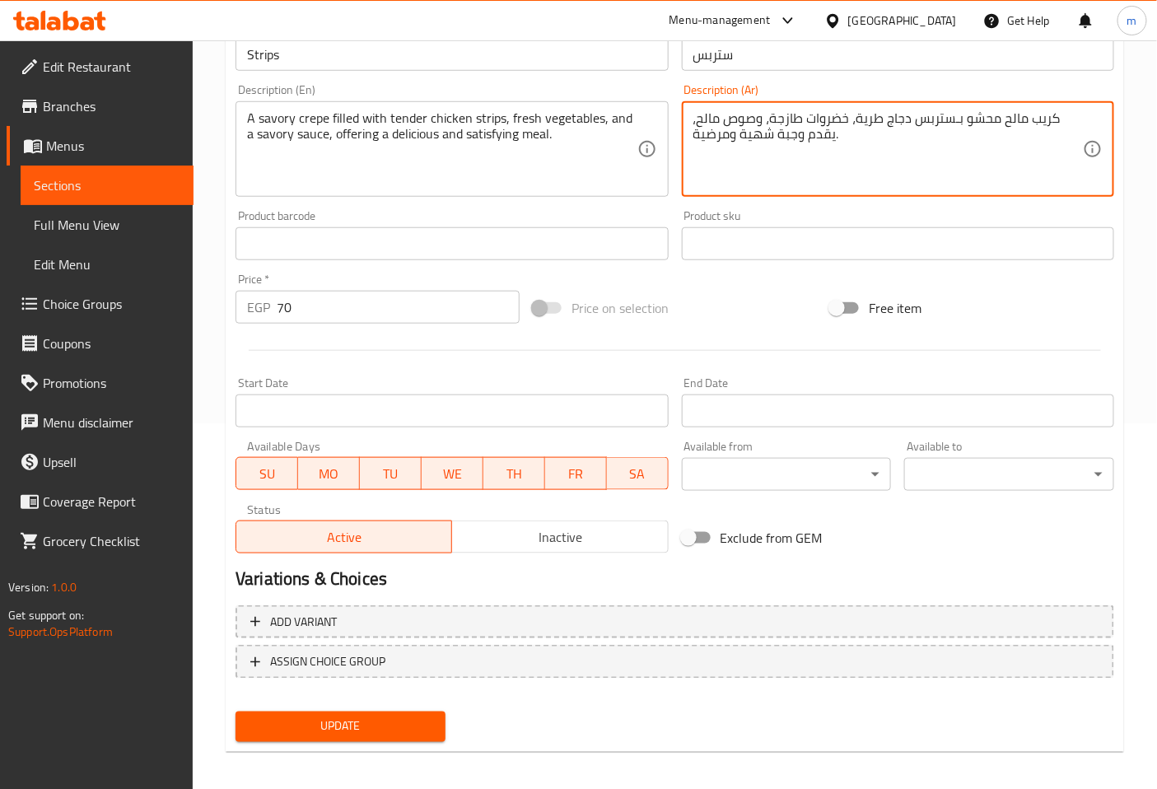
type textarea "كريب مالح محشو بـستربس دجاج طرية، خضروات طازجة، وصوص مالح، يقدم وجبة شهية ومرضي…"
click at [417, 719] on span "Update" at bounding box center [341, 726] width 184 height 21
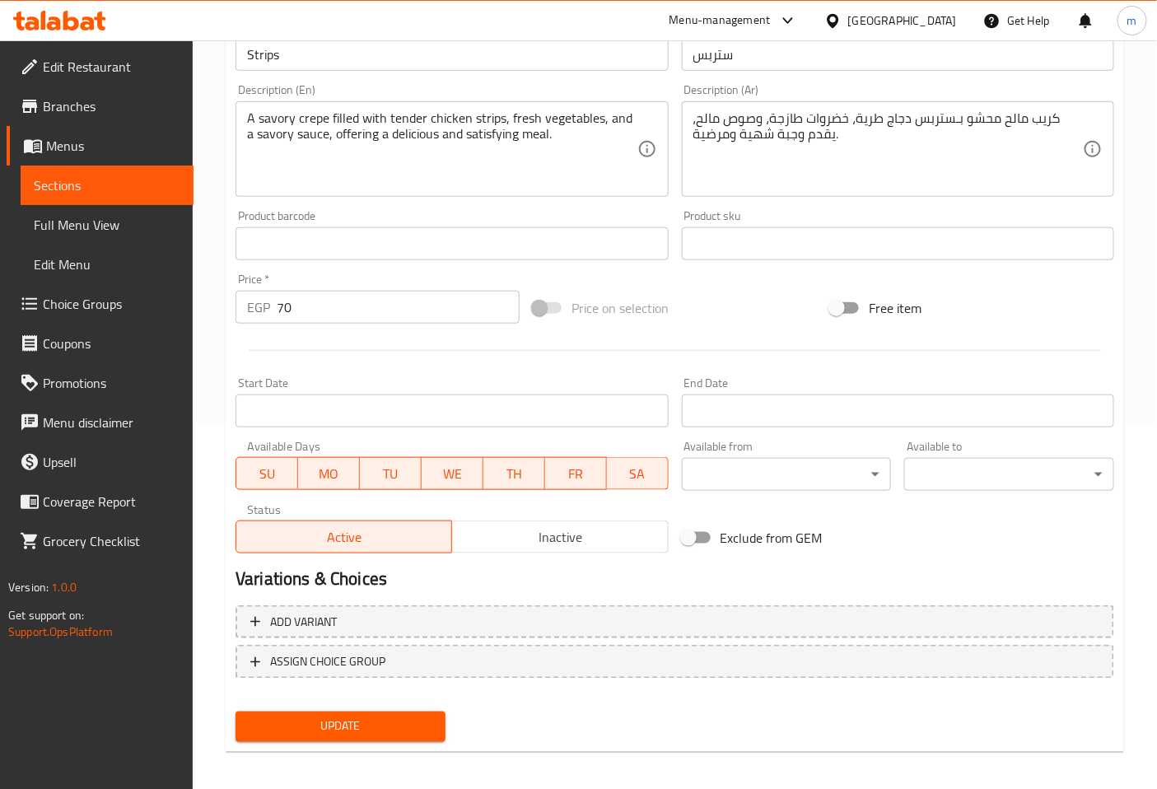
click at [92, 174] on link "Sections" at bounding box center [107, 186] width 173 height 40
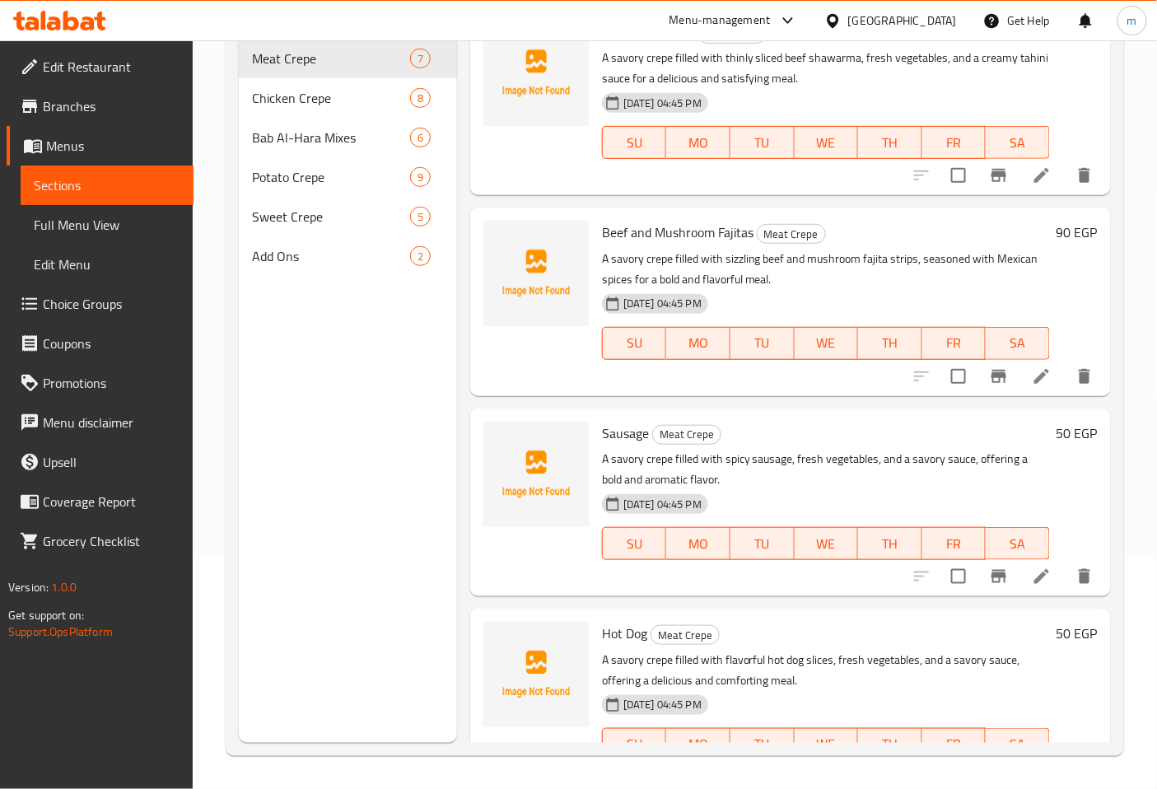
scroll to position [231, 0]
click at [327, 88] on span "Chicken Crepe" at bounding box center [308, 98] width 112 height 20
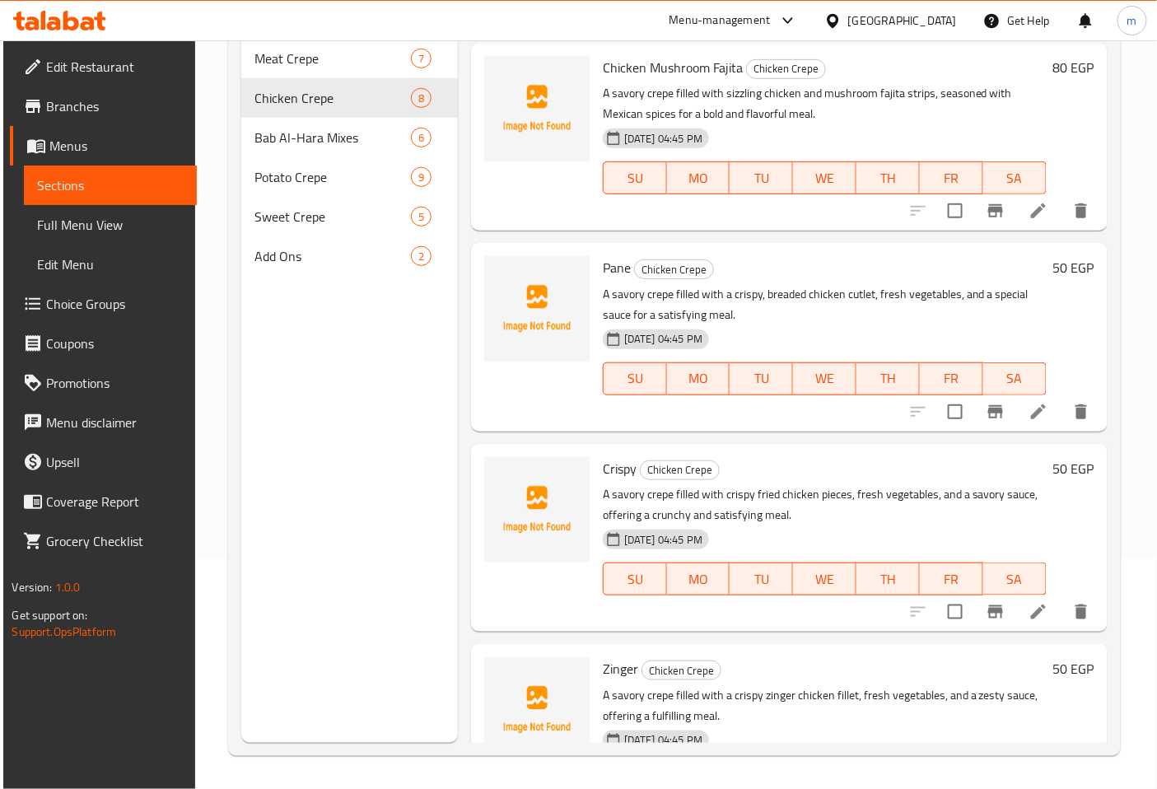
scroll to position [809, 0]
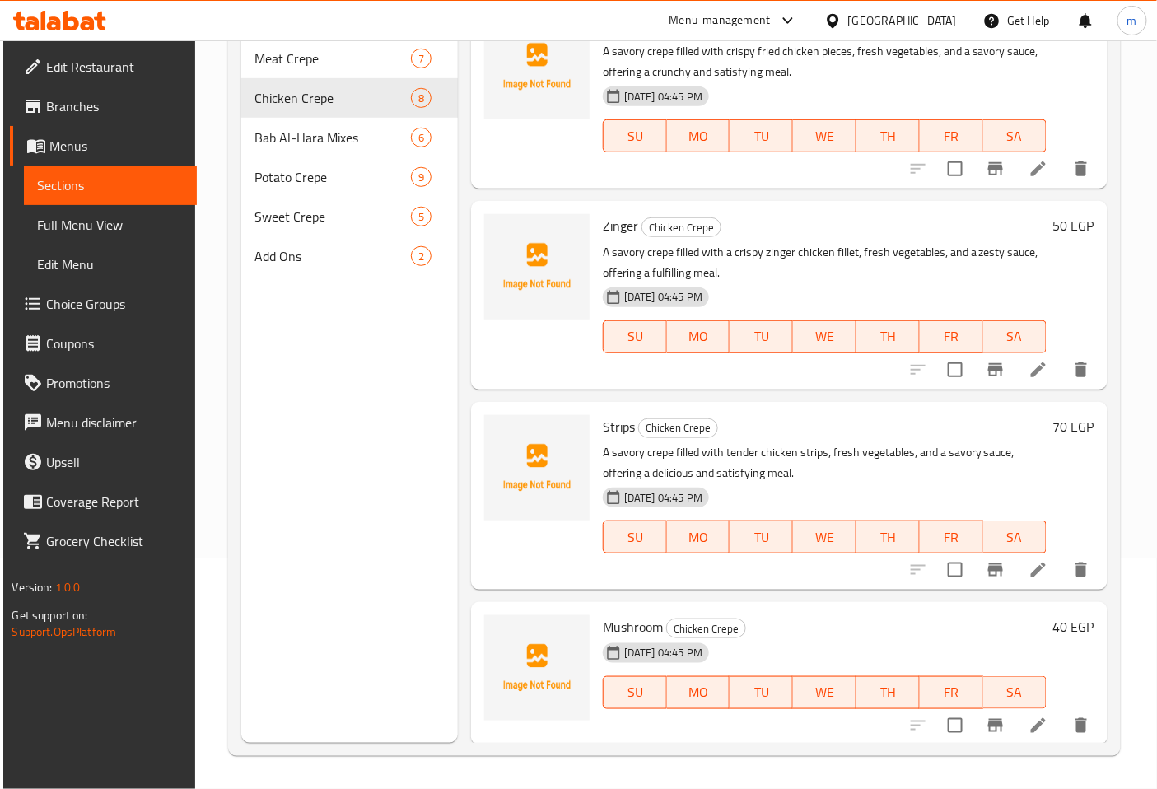
click at [1029, 721] on icon at bounding box center [1039, 726] width 20 height 20
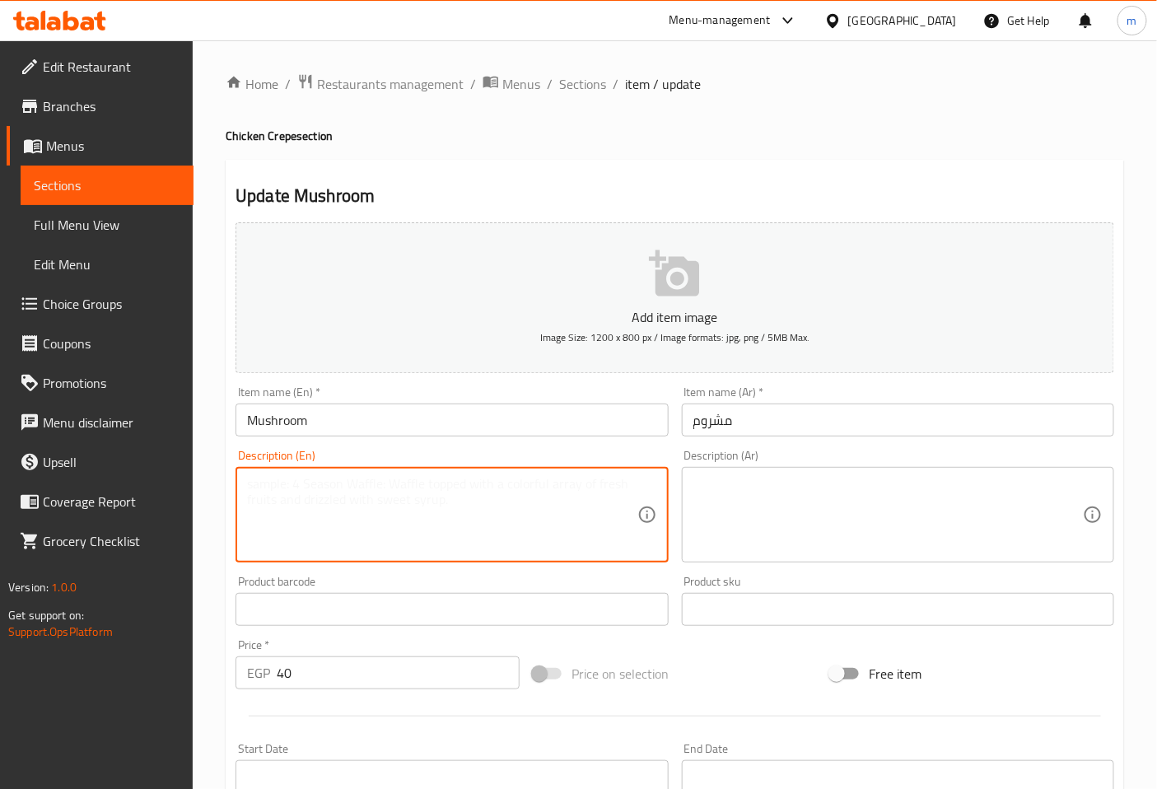
paste textarea "A savory crepe filled with earthy sautéed mushrooms, fresh vegetables, and a sa…"
type textarea "A savory crepe filled with earthy sautéed mushrooms, fresh vegetables, and a sa…"
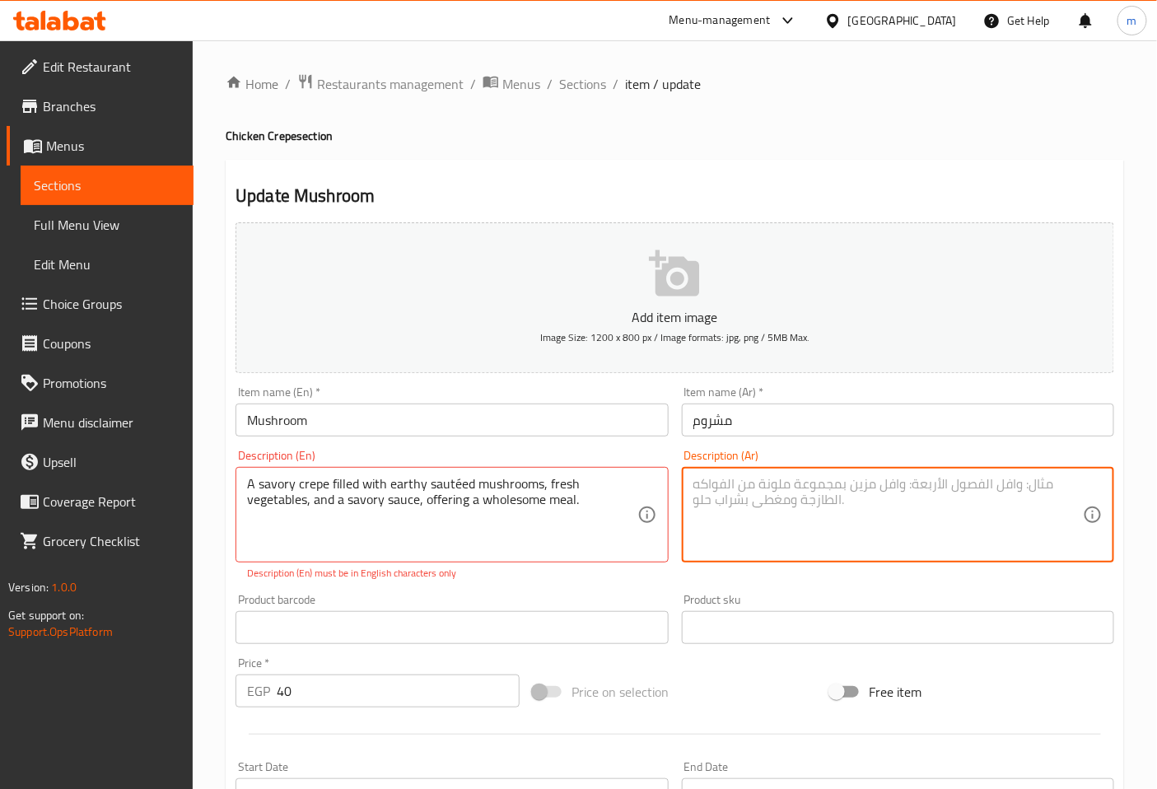
paste textarea "كريب مالح محشو بـفطر مقلي ترابي، خضروات طازجة، وصلصة لذيذة، يقدم وجبة صحية."
type textarea "كريب مالح محشو بـفطر مقلي ترابي، خضروات طازجة، وصلصة لذيذة، يقدم وجبة صحية."
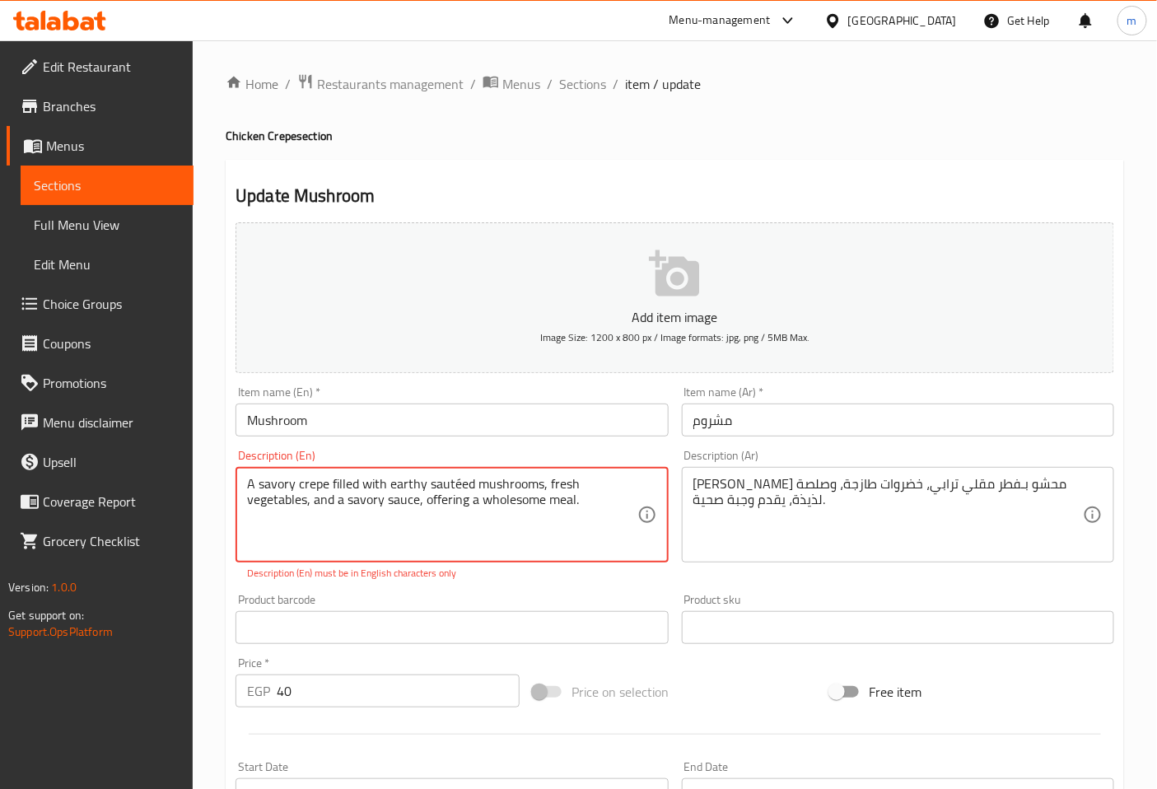
click at [456, 484] on textarea "A savory crepe filled with earthy sautéed mushrooms, fresh vegetables, and a sa…" at bounding box center [442, 515] width 390 height 78
click at [599, 514] on textarea "A savory crepe filled with earthy sauteed mushrooms, fresh vegetables, and a sa…" at bounding box center [442, 515] width 390 height 78
type textarea "A savory crepe filled with earthy sauteed mushrooms, fresh vegetables, and a sa…"
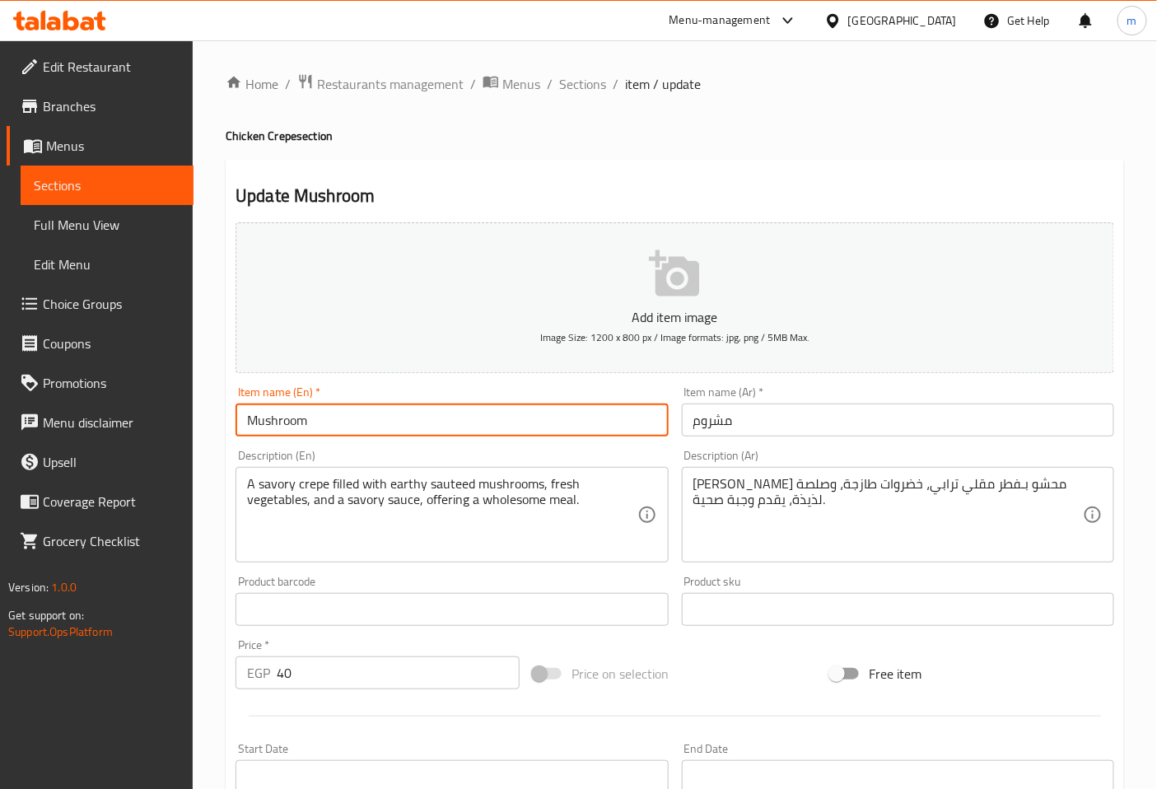
click at [602, 417] on input "Mushroom" at bounding box center [452, 420] width 432 height 33
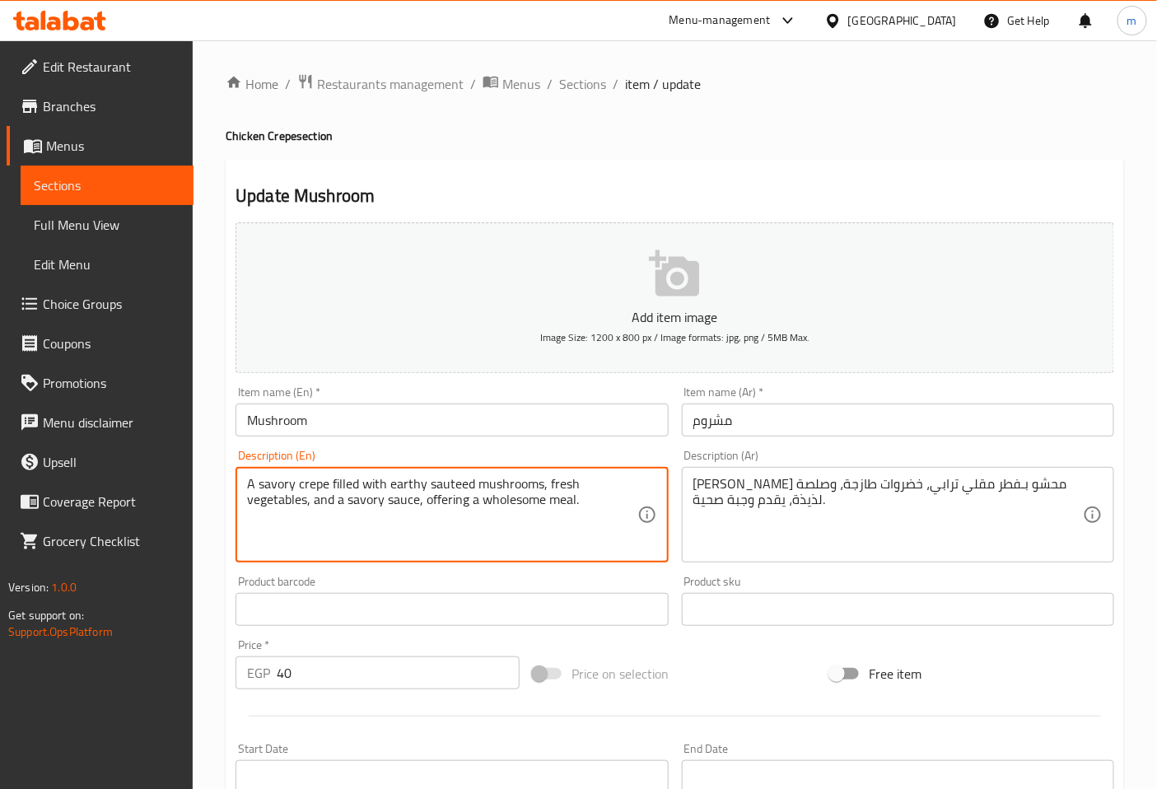
drag, startPoint x: 539, startPoint y: 484, endPoint x: 388, endPoint y: 488, distance: 151.6
click at [388, 488] on textarea "A savory crepe filled with earthy sauteed mushrooms, fresh vegetables, and a sa…" at bounding box center [442, 515] width 390 height 78
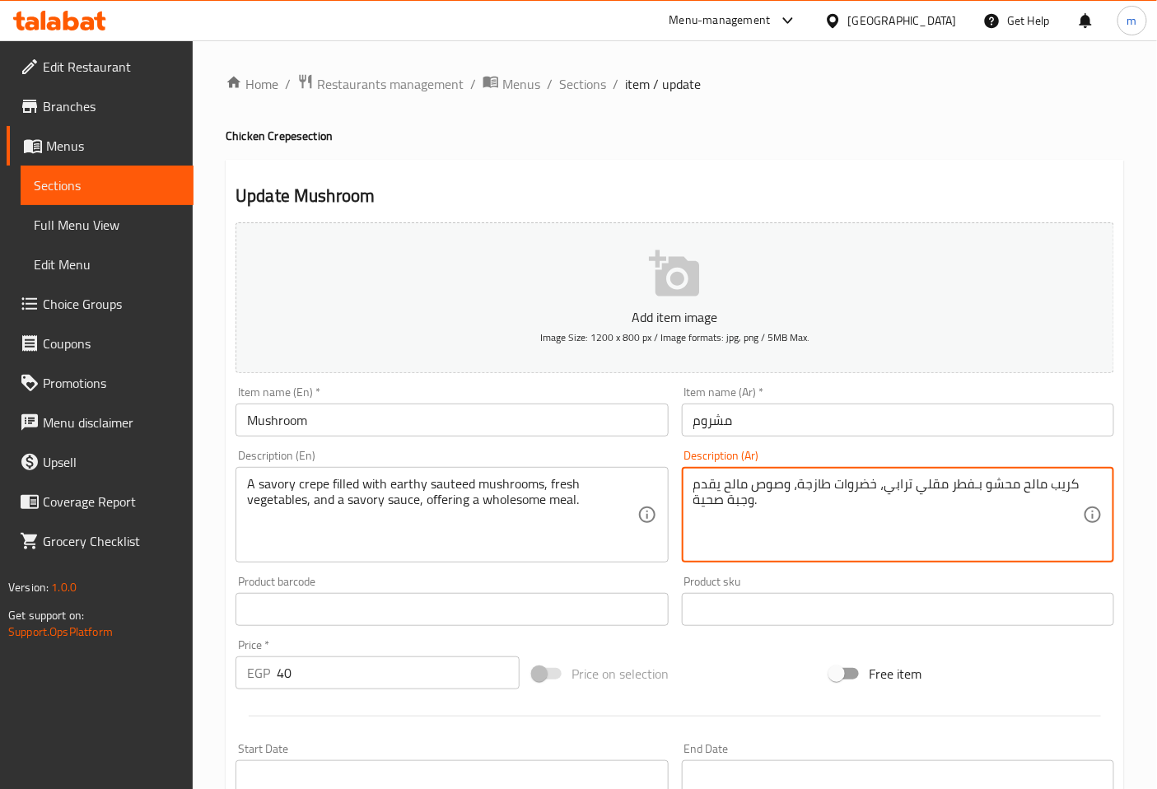
click at [795, 505] on textarea "كريب مالح محشو بـفطر مقلي ترابي، خضروات طازجة، وصوص مالح يقدم وجبة صحية." at bounding box center [888, 515] width 390 height 78
type textarea "كريب مالح محشو بـفطر مقلي ترابي، خضروات طازجة، وصوص مالح يقدم وجبة صحية."
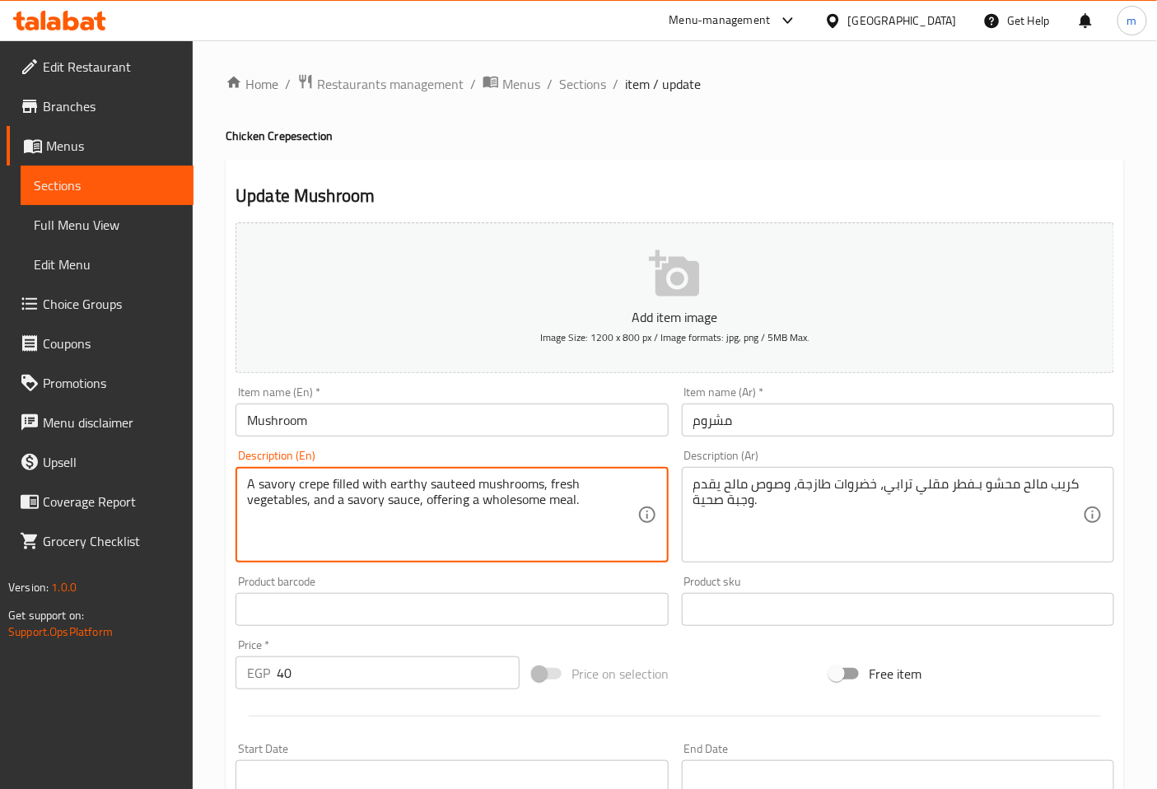
drag, startPoint x: 540, startPoint y: 499, endPoint x: 476, endPoint y: 505, distance: 64.5
click at [552, 509] on textarea "A savory crepe filled with earthy sauteed mushrooms, fresh vegetables, and a sa…" at bounding box center [442, 515] width 390 height 78
drag, startPoint x: 544, startPoint y: 499, endPoint x: 483, endPoint y: 501, distance: 61.8
click at [483, 501] on textarea "A savory crepe filled with earthy sauteed mushrooms, fresh vegetables, and a sa…" at bounding box center [442, 515] width 390 height 78
paste textarea "earthy sauteed mushrooms"
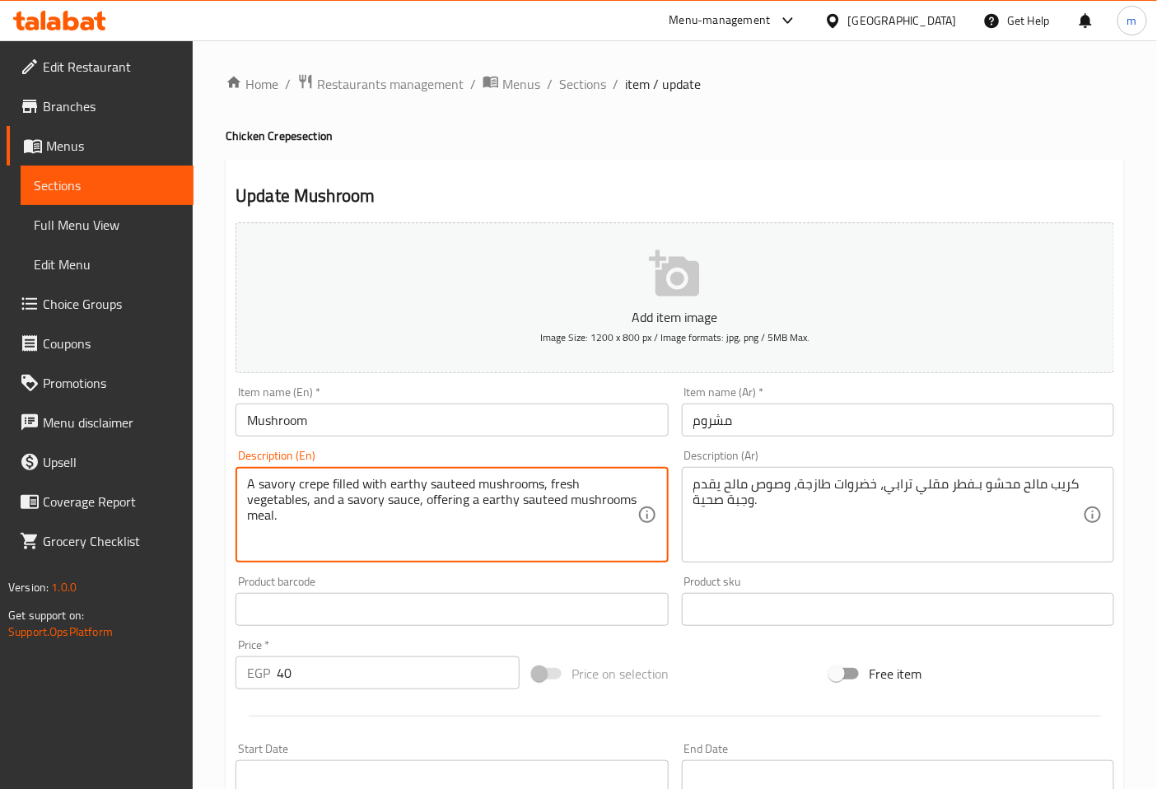
type textarea "A savory crepe filled with earthy sauteed mushrooms, fresh vegetables, and a sa…"
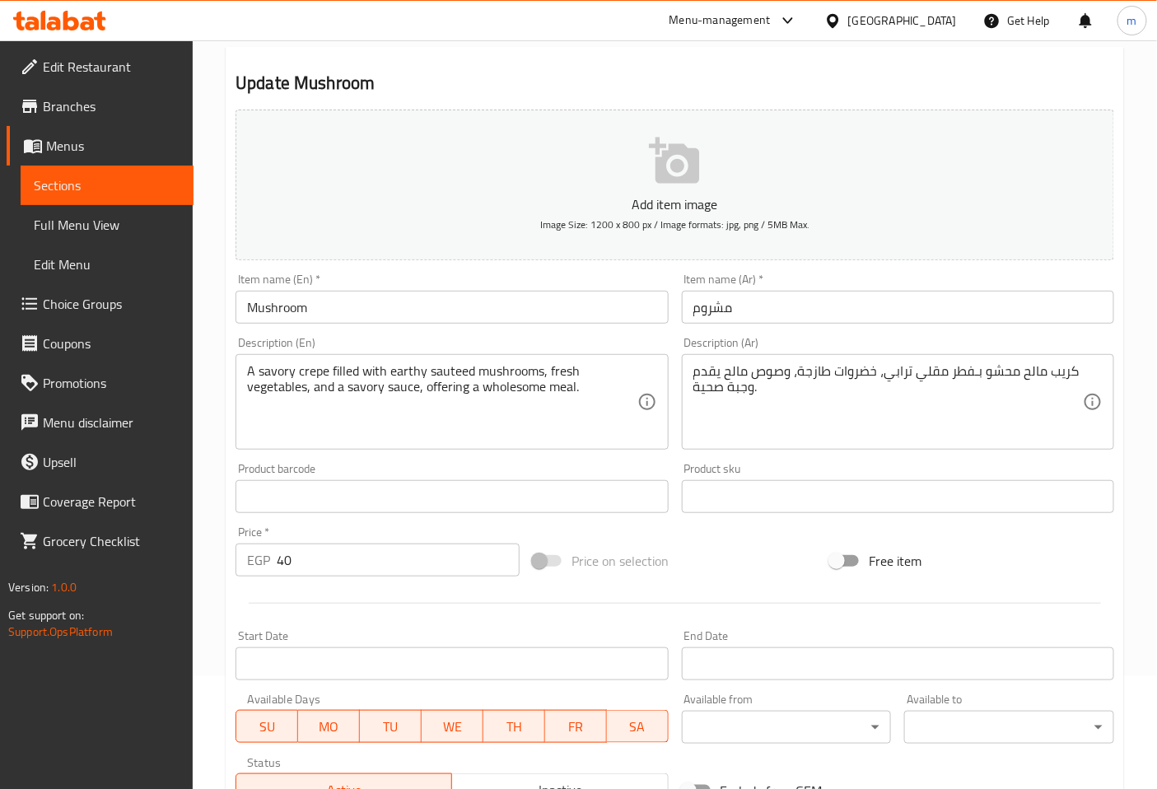
scroll to position [366, 0]
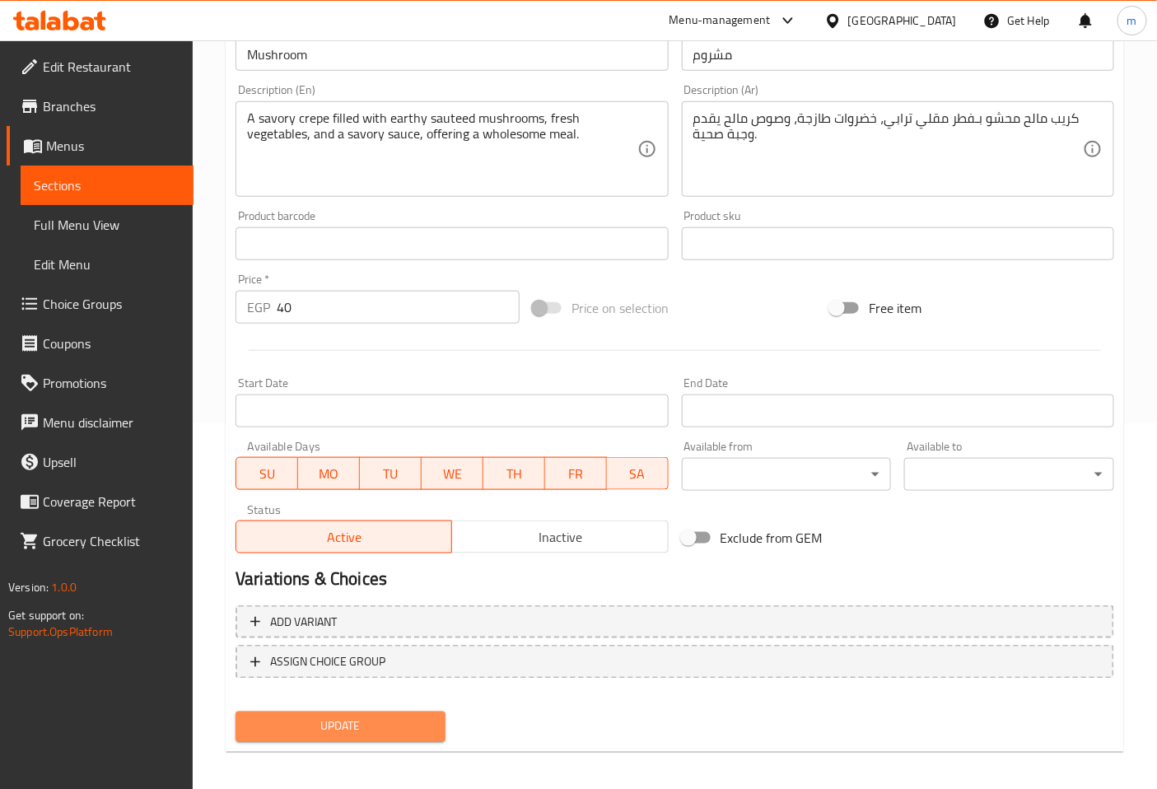
click at [374, 716] on span "Update" at bounding box center [341, 726] width 184 height 21
click at [110, 174] on link "Sections" at bounding box center [107, 186] width 173 height 40
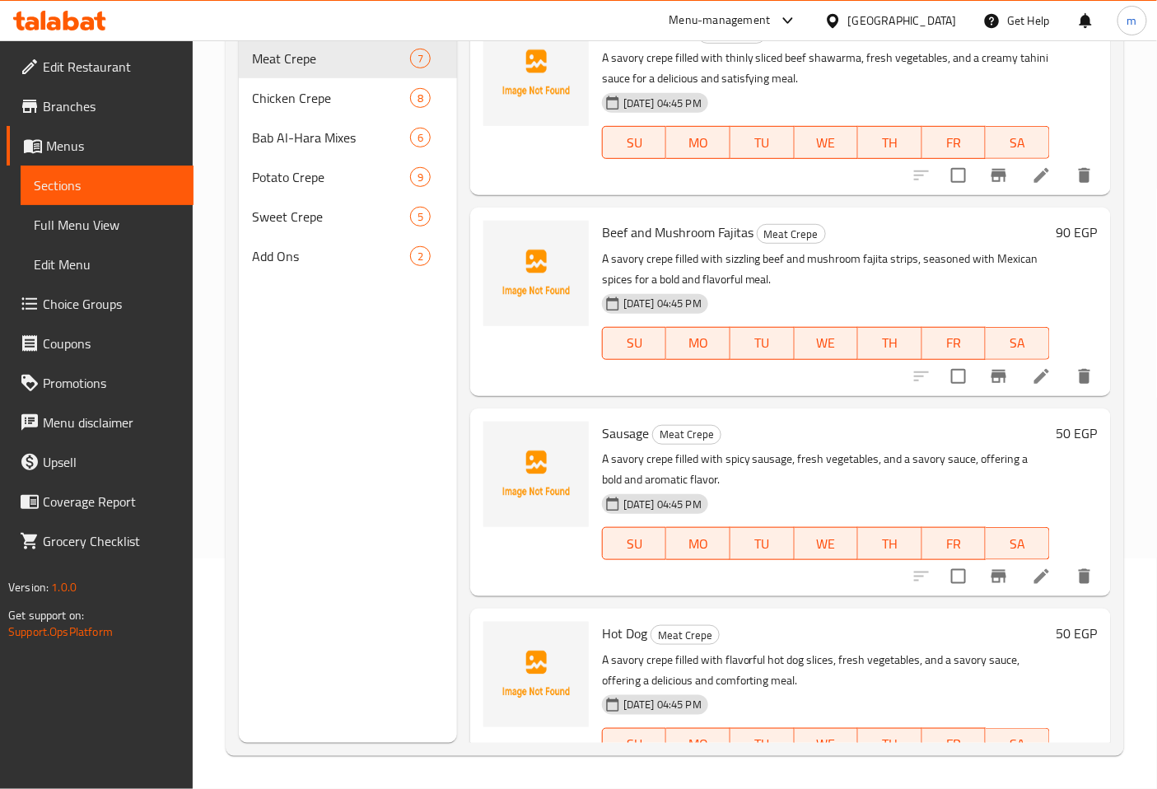
scroll to position [231, 0]
click at [298, 128] on span "Bab Al-Hara Mixes" at bounding box center [308, 138] width 112 height 20
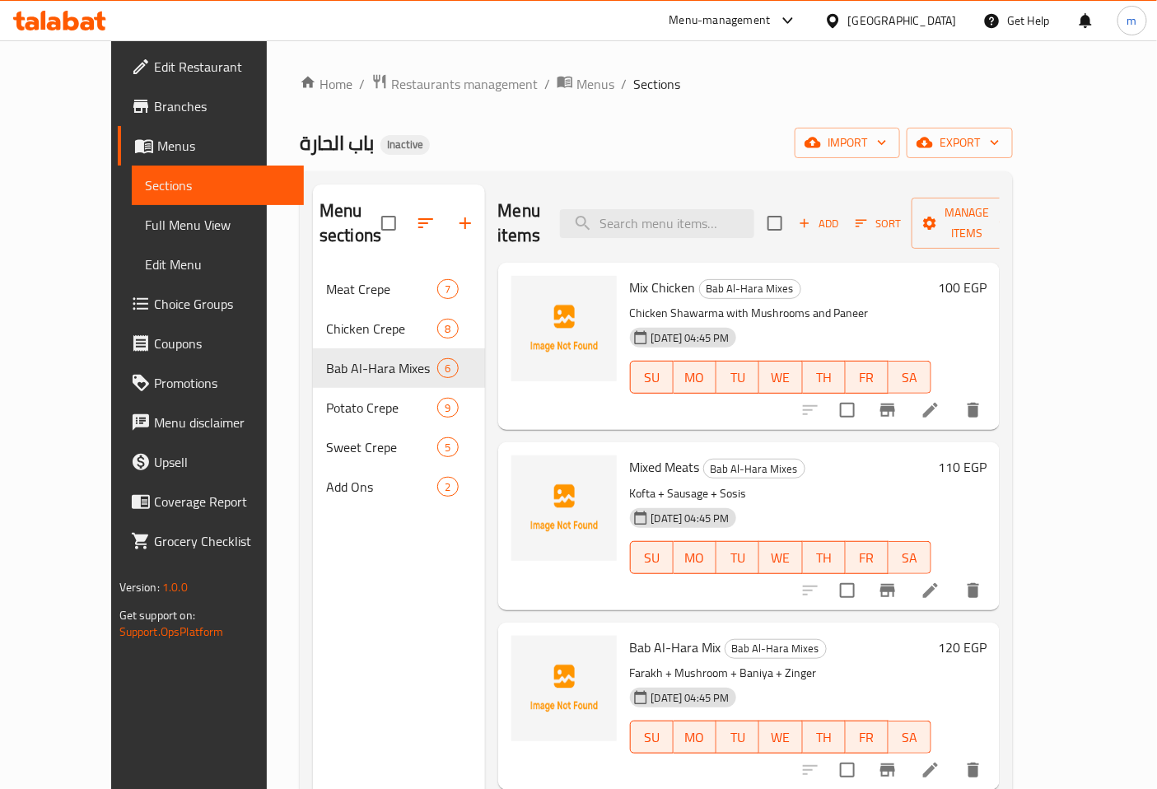
click at [940, 400] on icon at bounding box center [931, 410] width 20 height 20
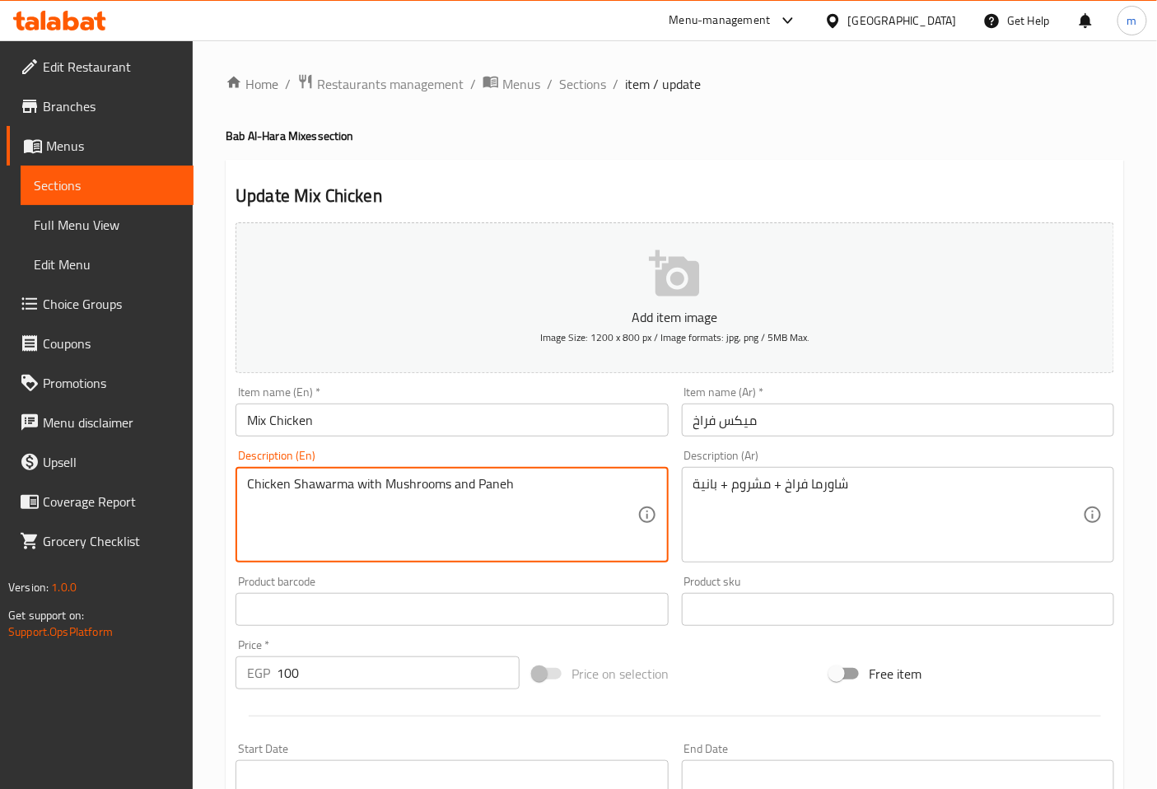
click at [520, 488] on textarea "Chicken Shawarma with Mushrooms and Paneh" at bounding box center [442, 515] width 390 height 78
click at [461, 503] on textarea "Chicken Shawarma with Mushrooms and Pane" at bounding box center [442, 515] width 390 height 78
type textarea "Chicken Shawarma with Mushrooms and Pane"
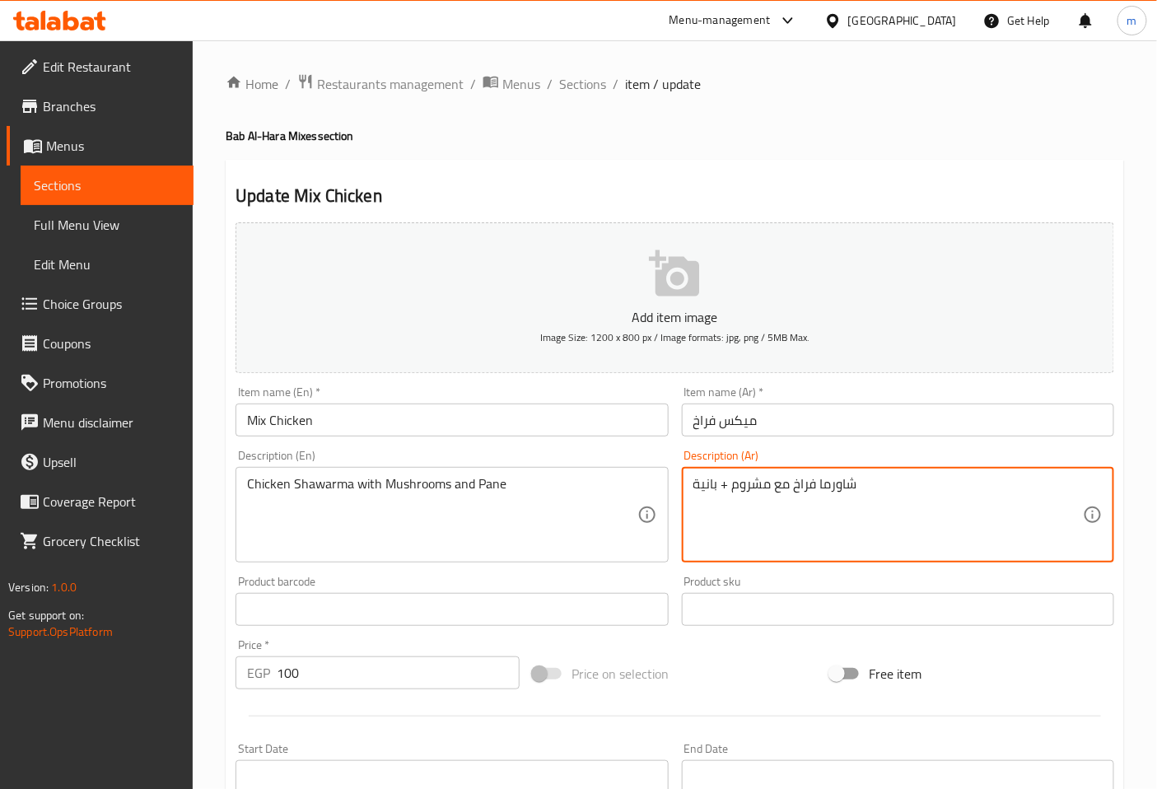
click at [722, 490] on textarea "شاورما فراخ مع مشروم + بانية" at bounding box center [888, 515] width 390 height 78
type textarea "شاورما فراخ مع مشروم و بانية"
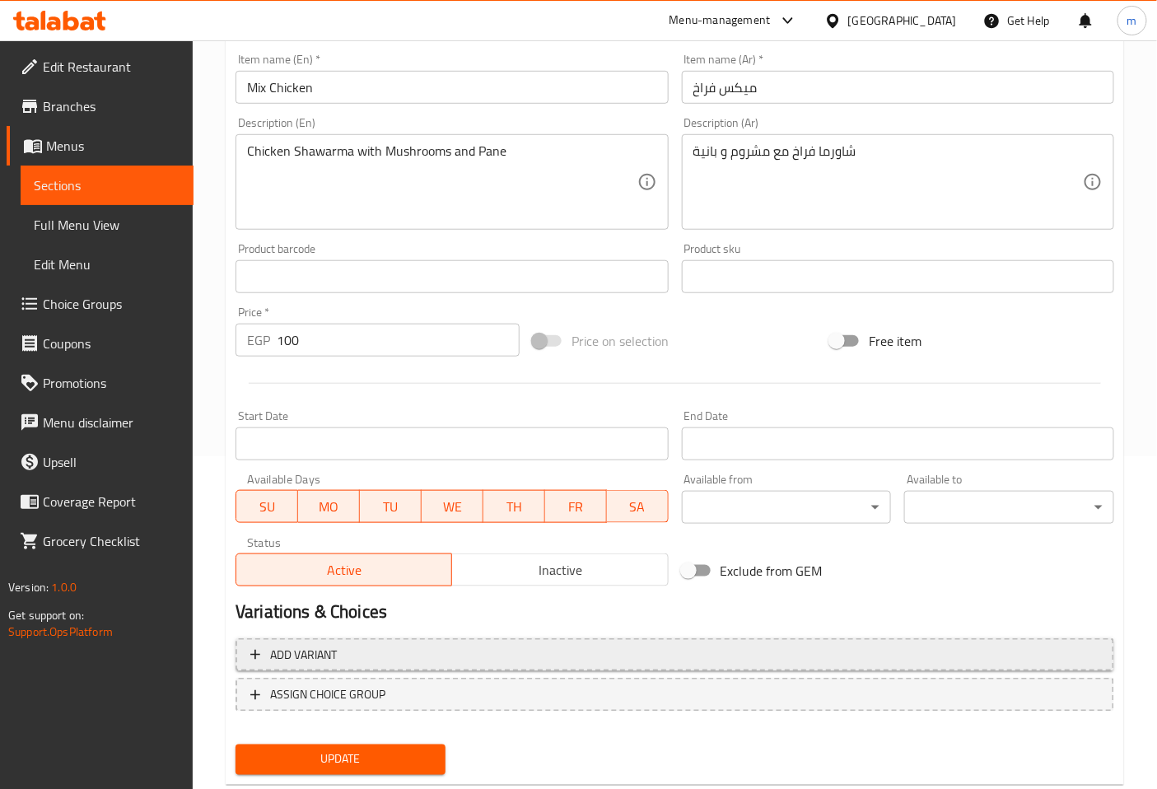
scroll to position [366, 0]
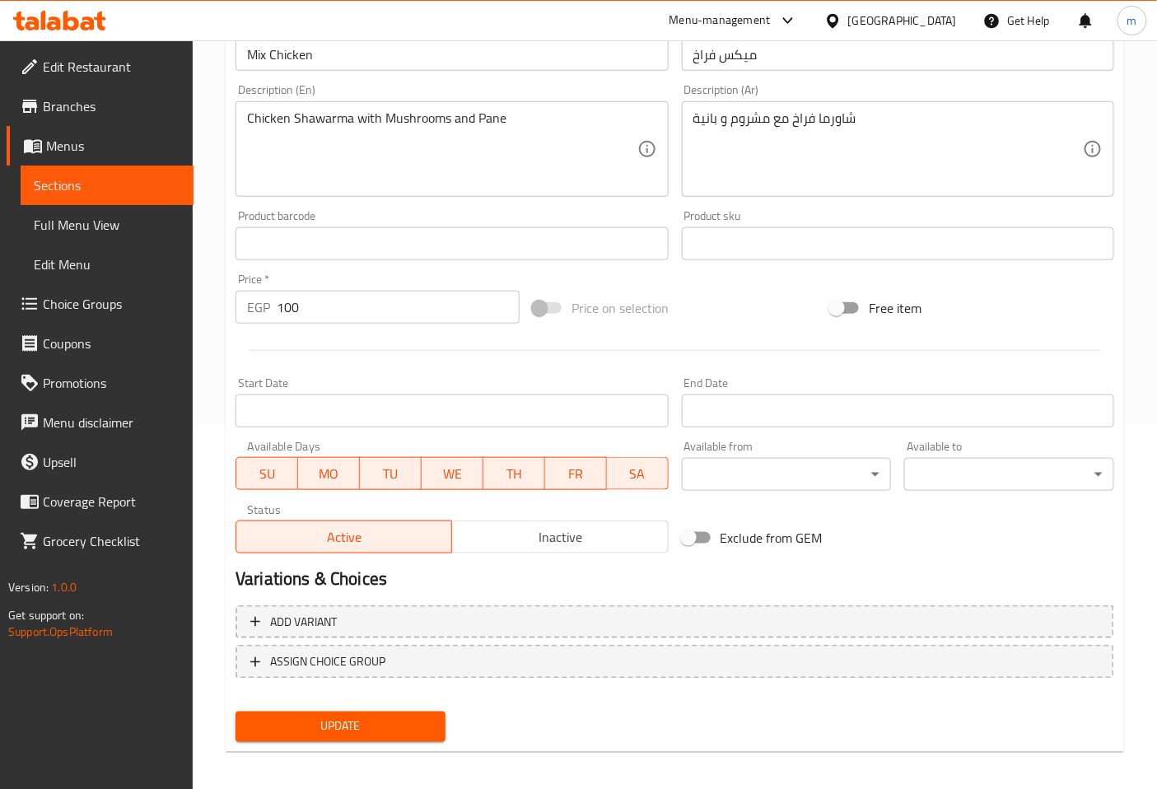
click at [418, 728] on span "Update" at bounding box center [341, 726] width 184 height 21
click at [156, 175] on span "Sections" at bounding box center [107, 185] width 147 height 20
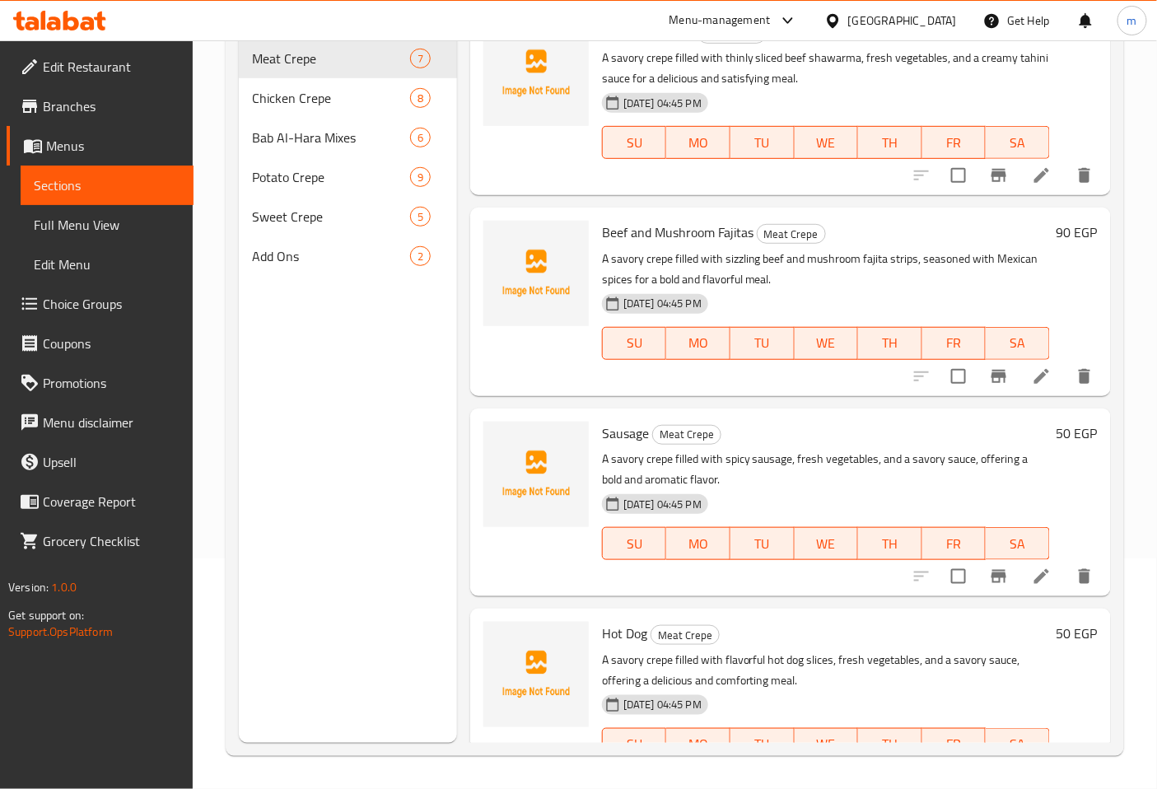
scroll to position [231, 0]
click at [300, 128] on span "Bab Al-Hara Mixes" at bounding box center [308, 138] width 112 height 20
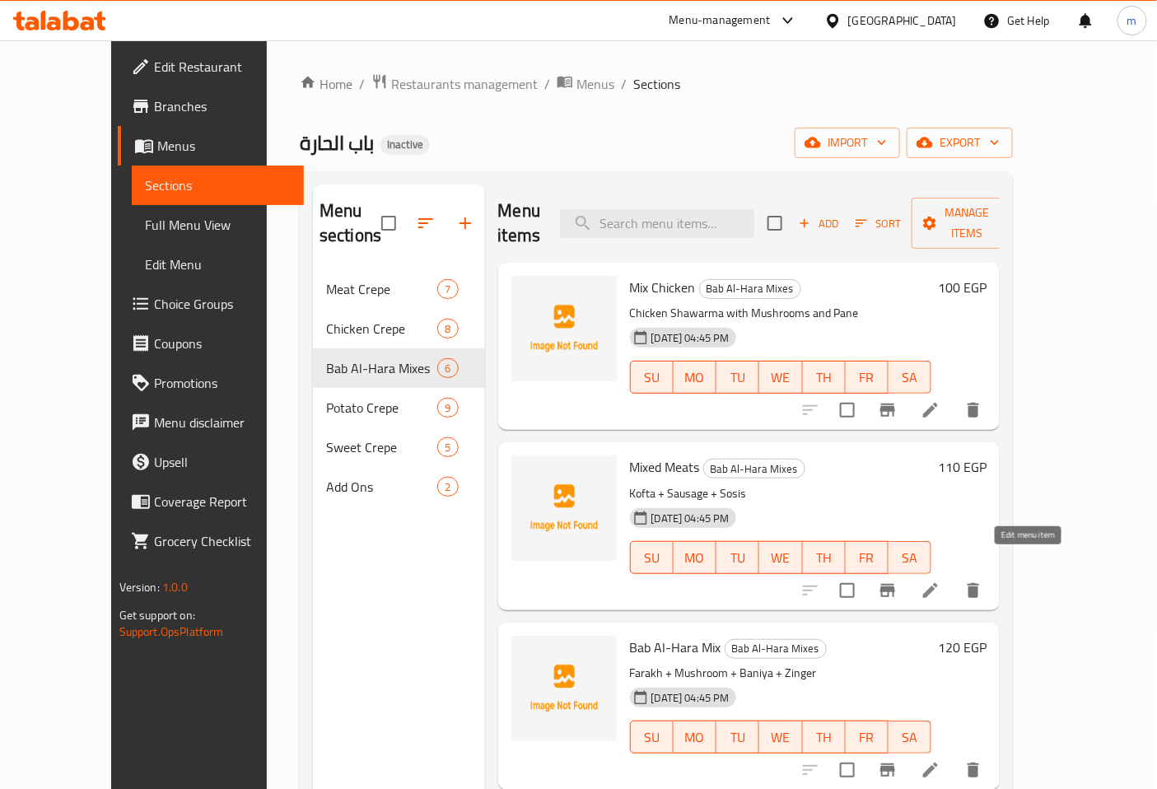
click at [940, 581] on icon at bounding box center [931, 591] width 20 height 20
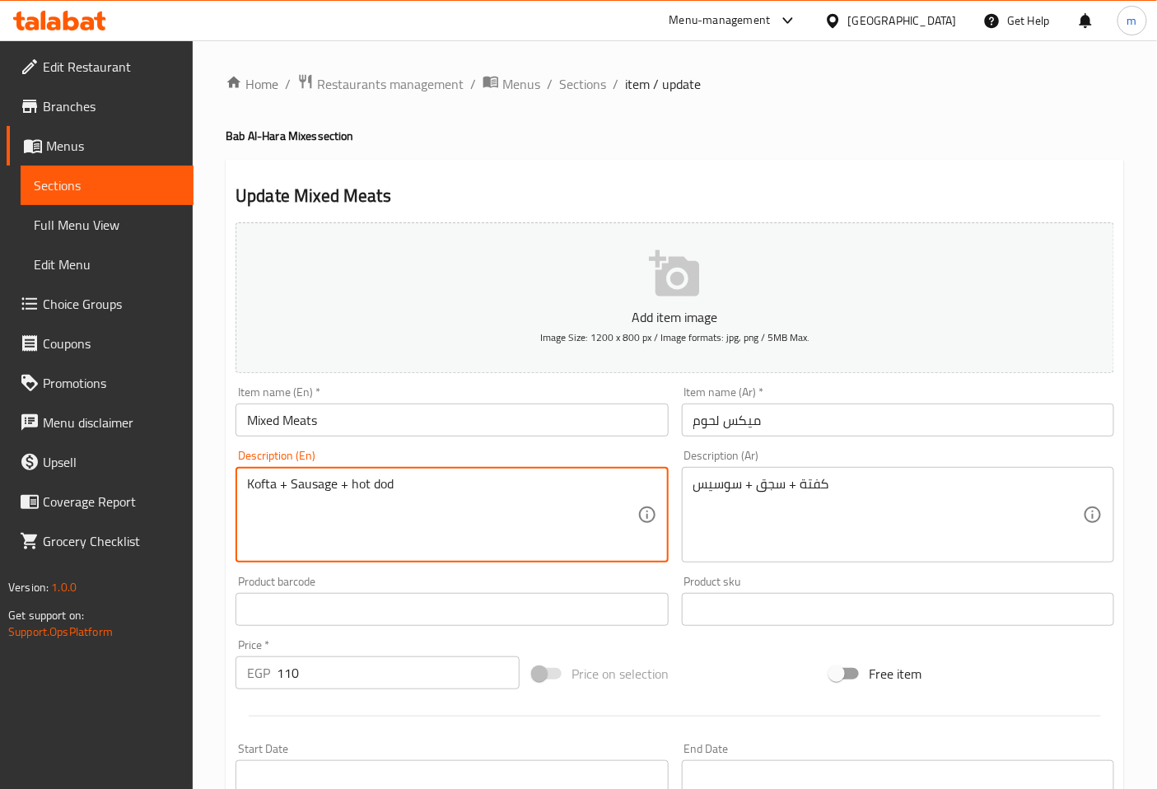
click at [354, 487] on textarea "Kofta + Sausage + hot dod" at bounding box center [442, 515] width 390 height 78
click at [434, 487] on textarea "Kofta + Sausage + Hot dod" at bounding box center [442, 515] width 390 height 78
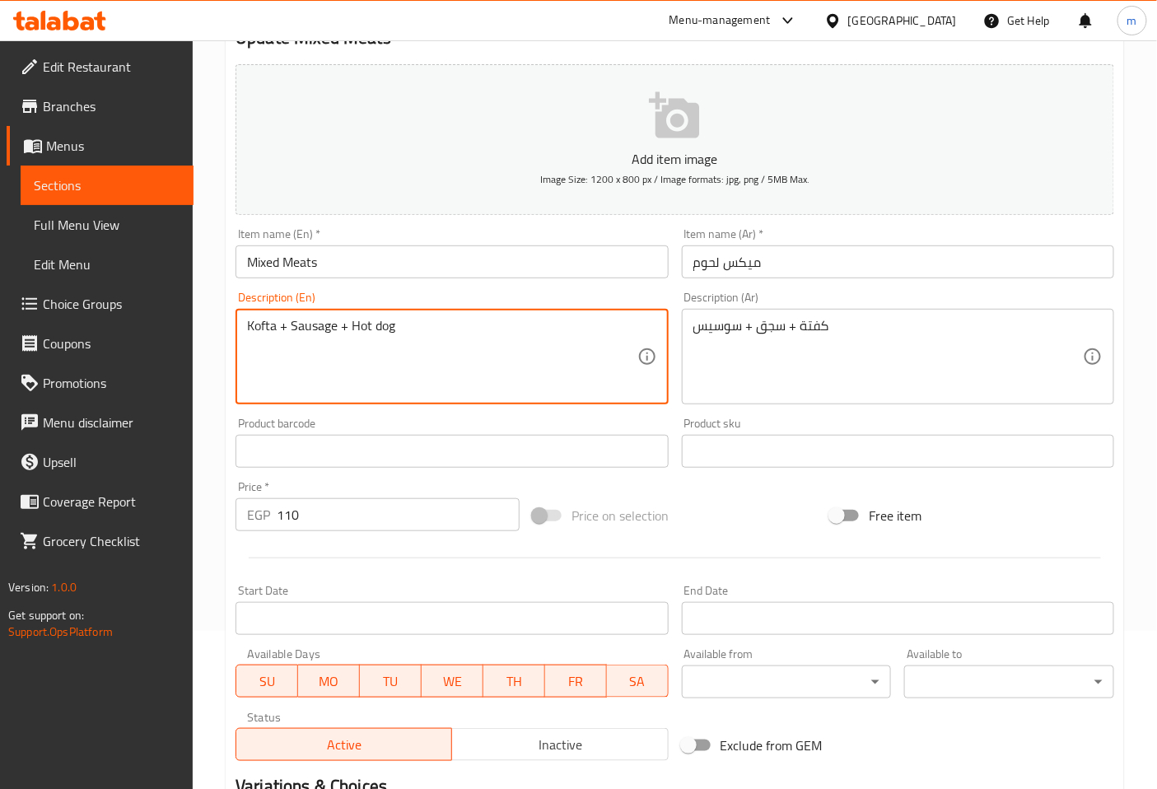
scroll to position [183, 0]
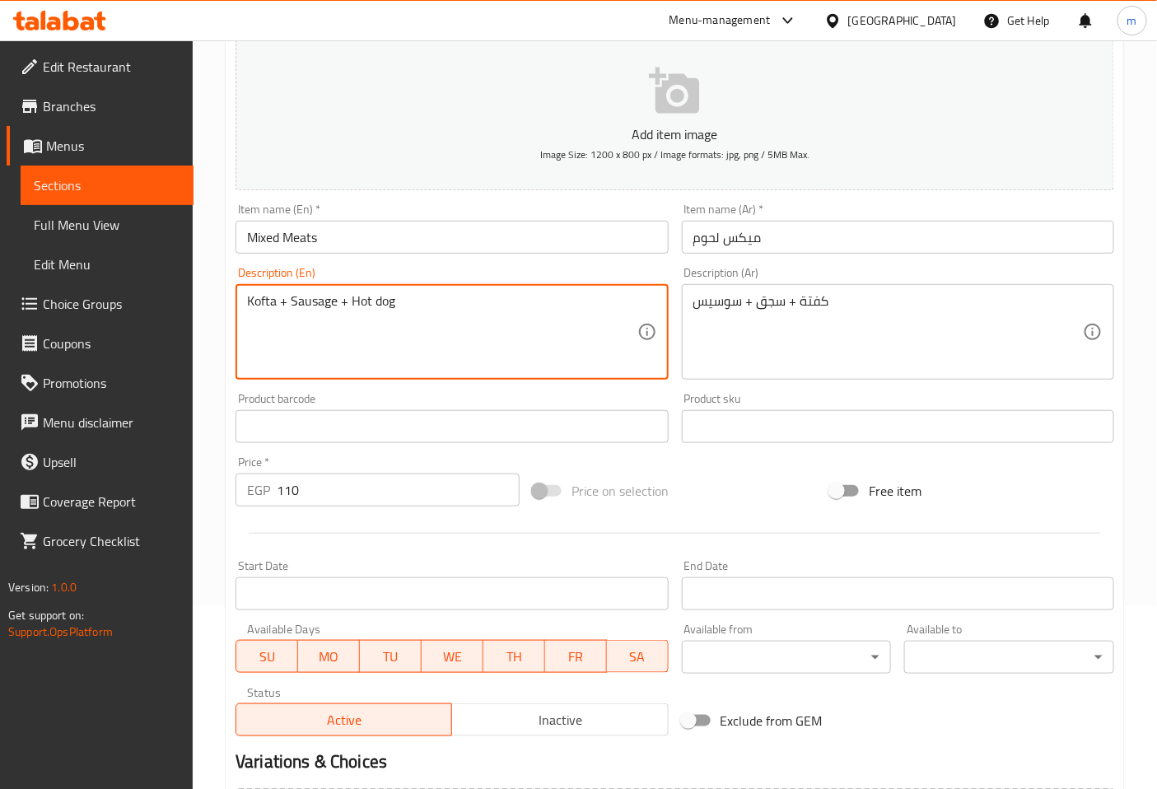
type textarea "Kofta + Sausage + Hot dog"
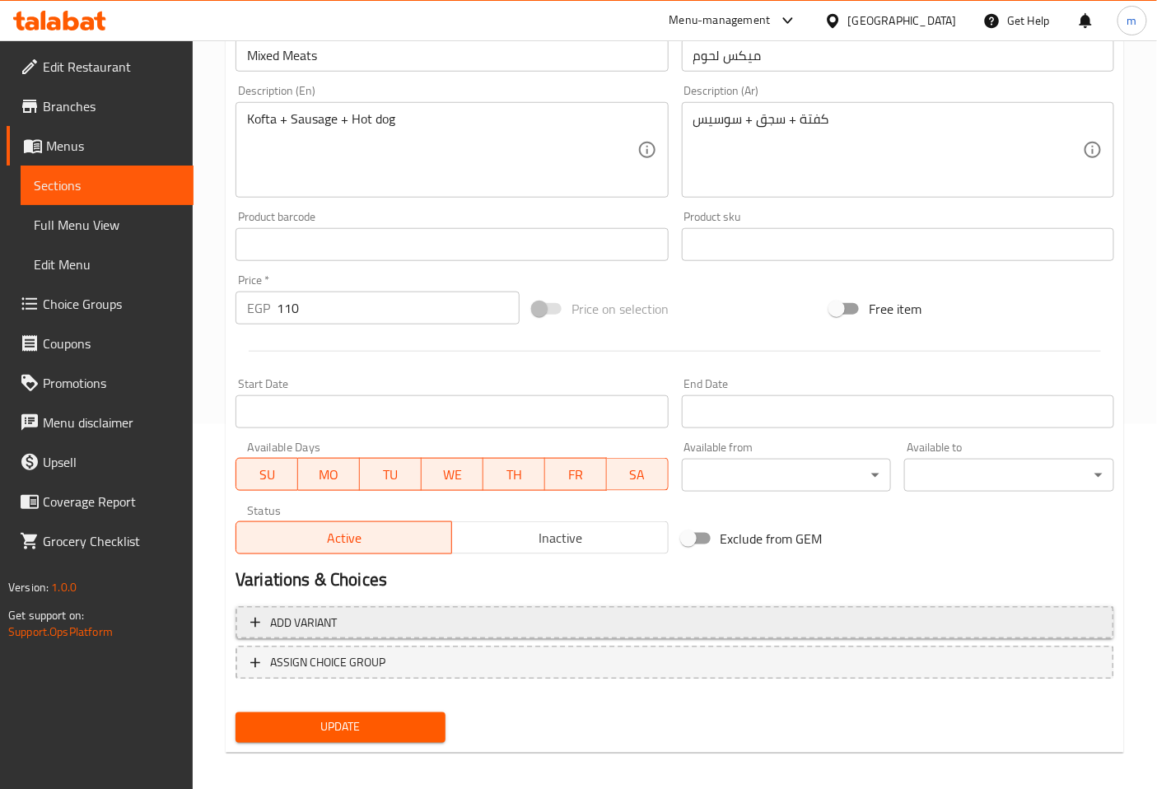
scroll to position [366, 0]
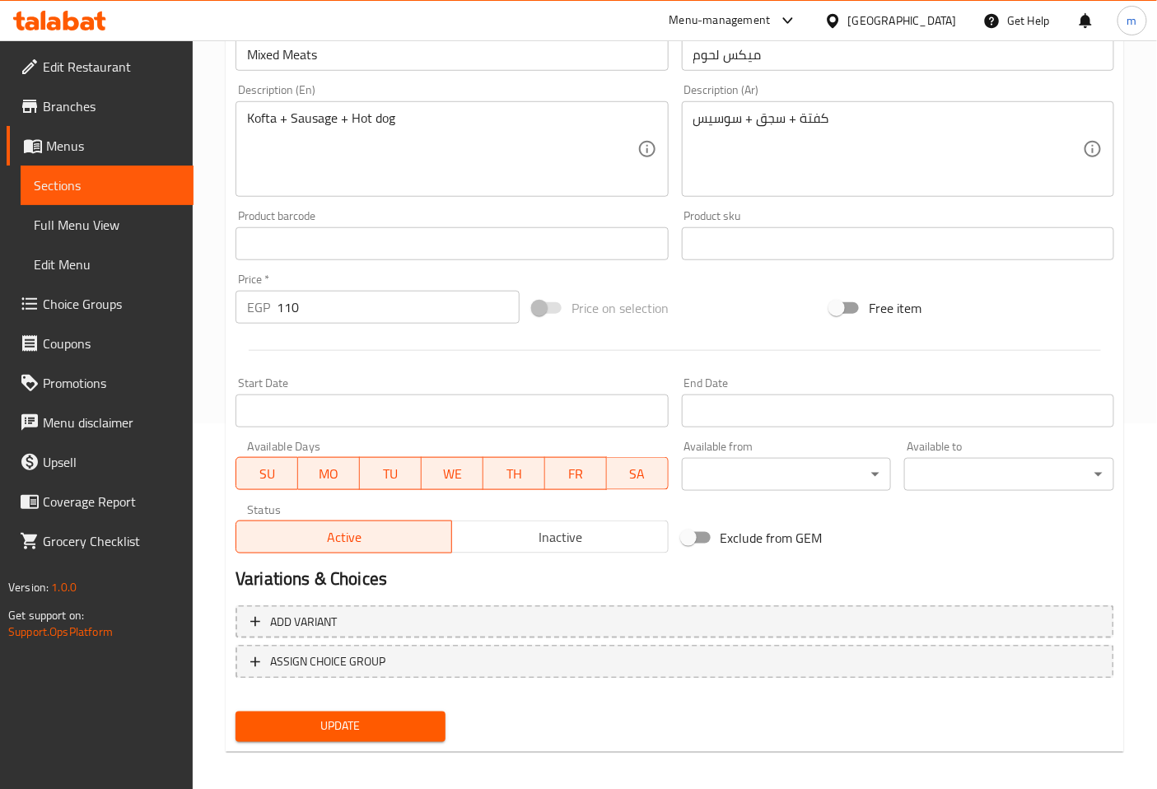
click at [368, 729] on span "Update" at bounding box center [341, 726] width 184 height 21
click at [147, 175] on span "Sections" at bounding box center [107, 185] width 147 height 20
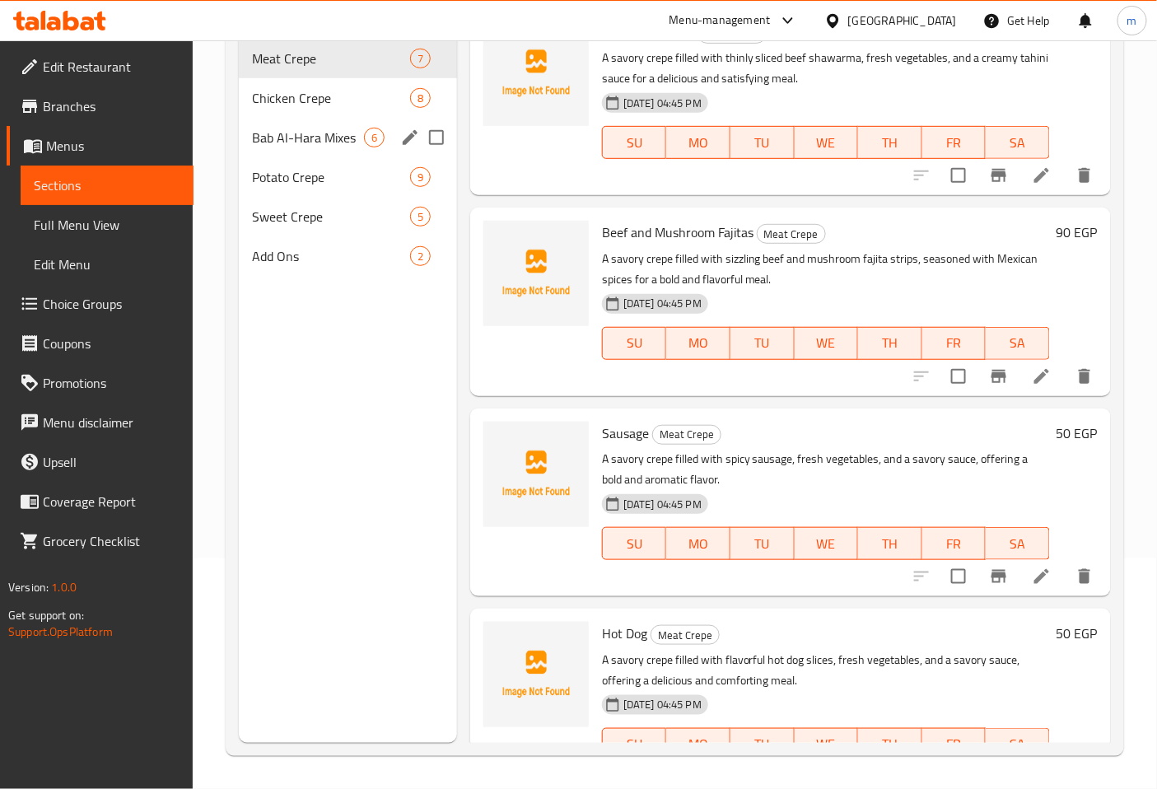
click at [313, 128] on span "Bab Al-Hara Mixes" at bounding box center [308, 138] width 112 height 20
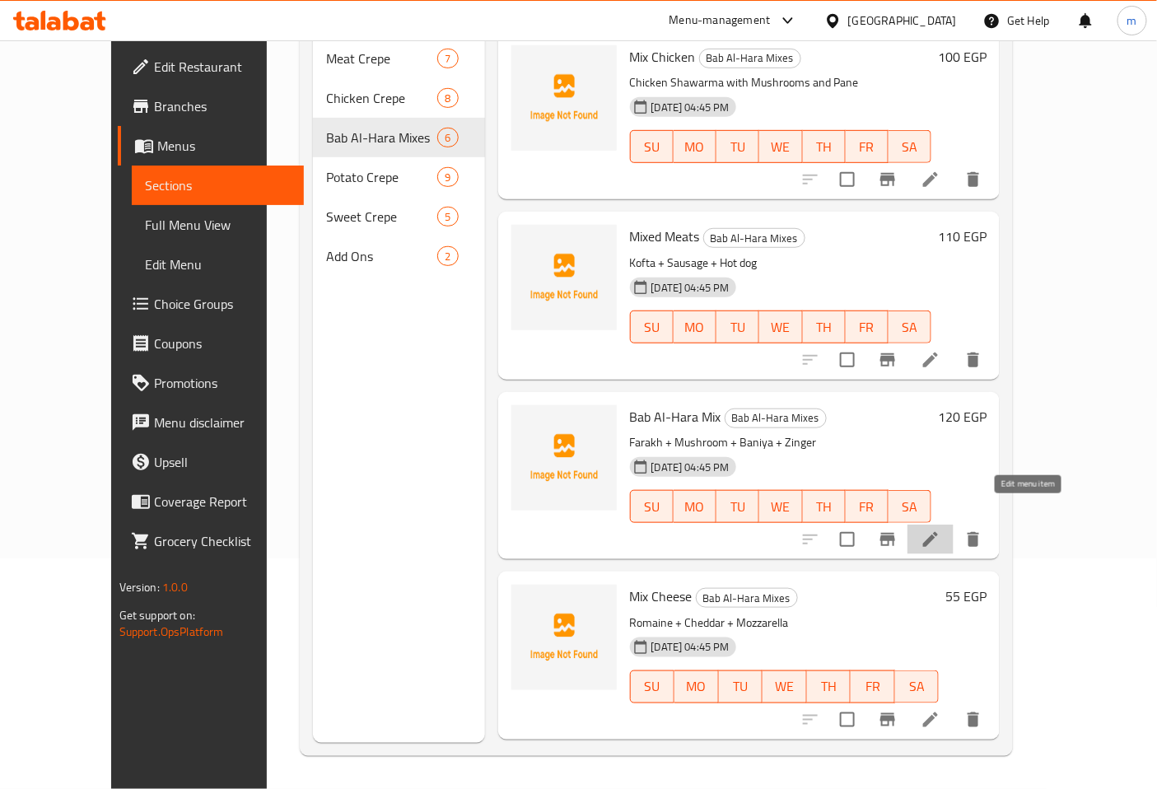
click at [940, 530] on icon at bounding box center [931, 540] width 20 height 20
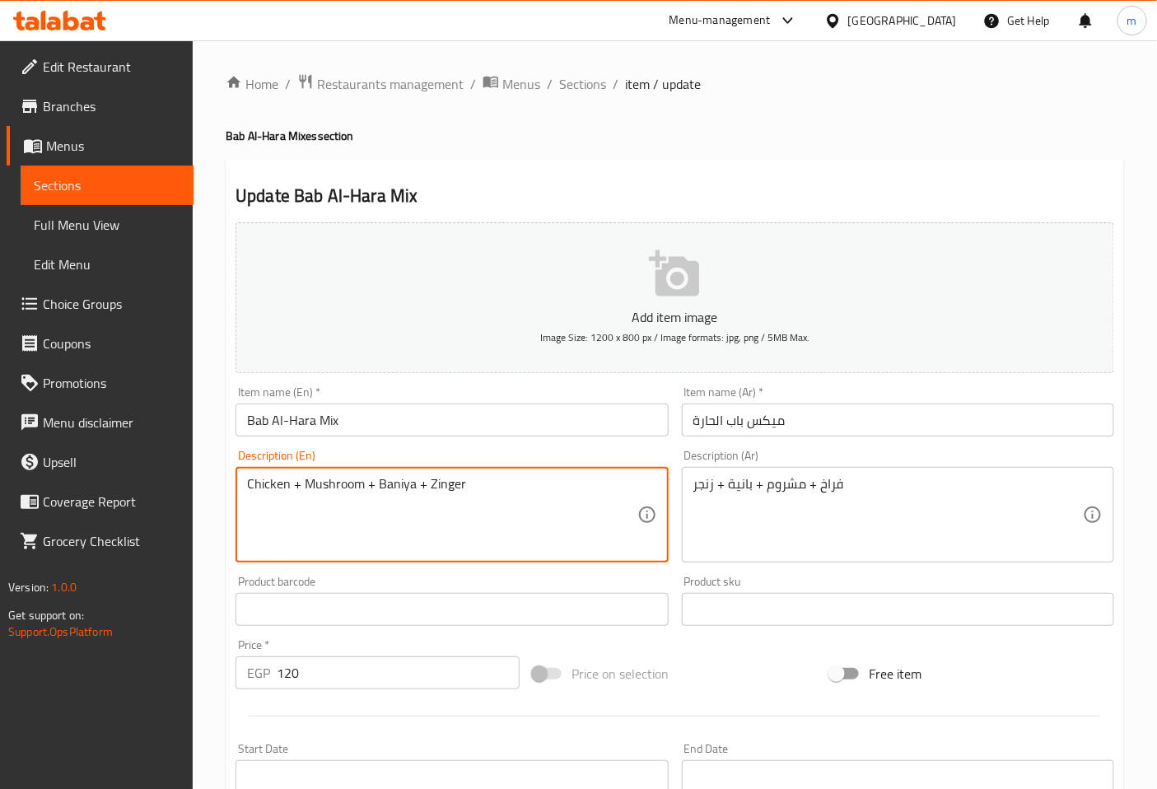
click at [512, 478] on textarea "Chicken + Mushroom + Baniya + Zinger" at bounding box center [442, 515] width 390 height 78
click at [416, 489] on textarea "Chicken + Mushroom + Baniya + Zinger" at bounding box center [442, 515] width 390 height 78
click at [457, 488] on textarea "Chicken + Mushroom + Pane+ Zinger" at bounding box center [442, 515] width 390 height 78
click at [406, 484] on textarea "Chicken + Mushroom + Pane+ Zinger" at bounding box center [442, 515] width 390 height 78
click at [507, 478] on textarea "Chicken + Mushroom + Pane + Zinger" at bounding box center [442, 515] width 390 height 78
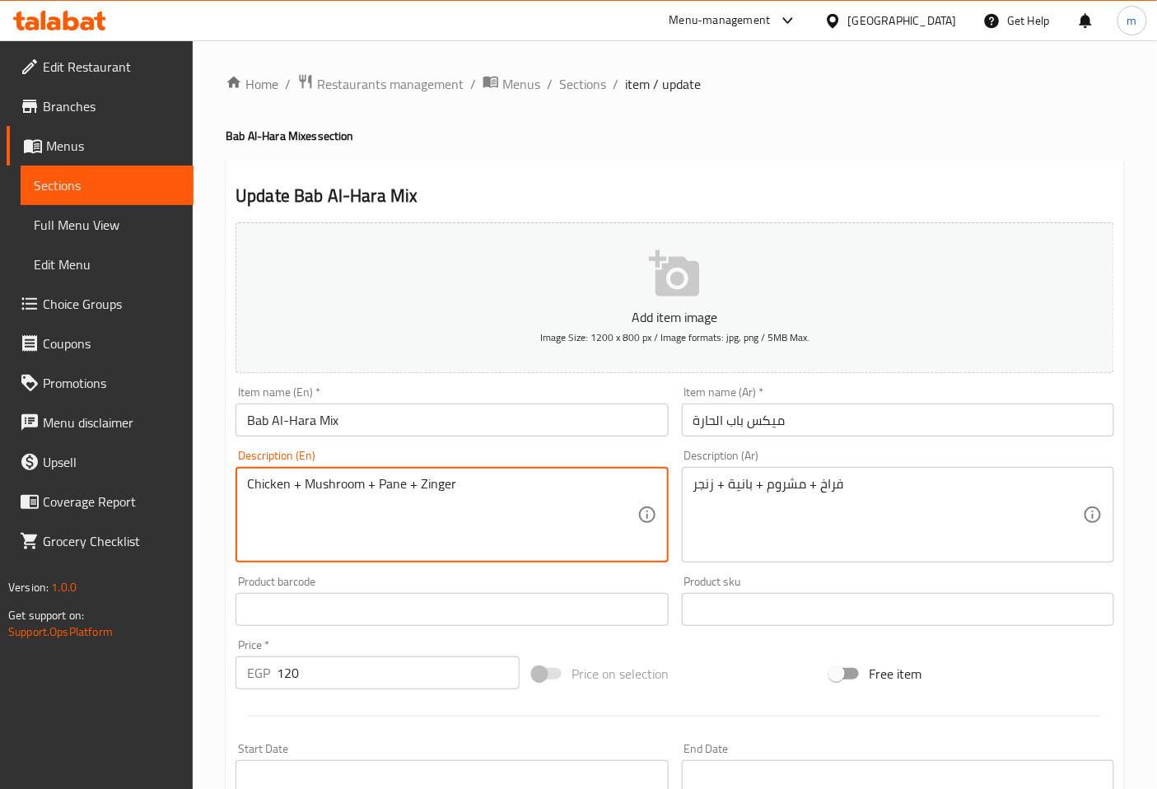
type textarea "Chicken + Mushroom + Pane + Zinger"
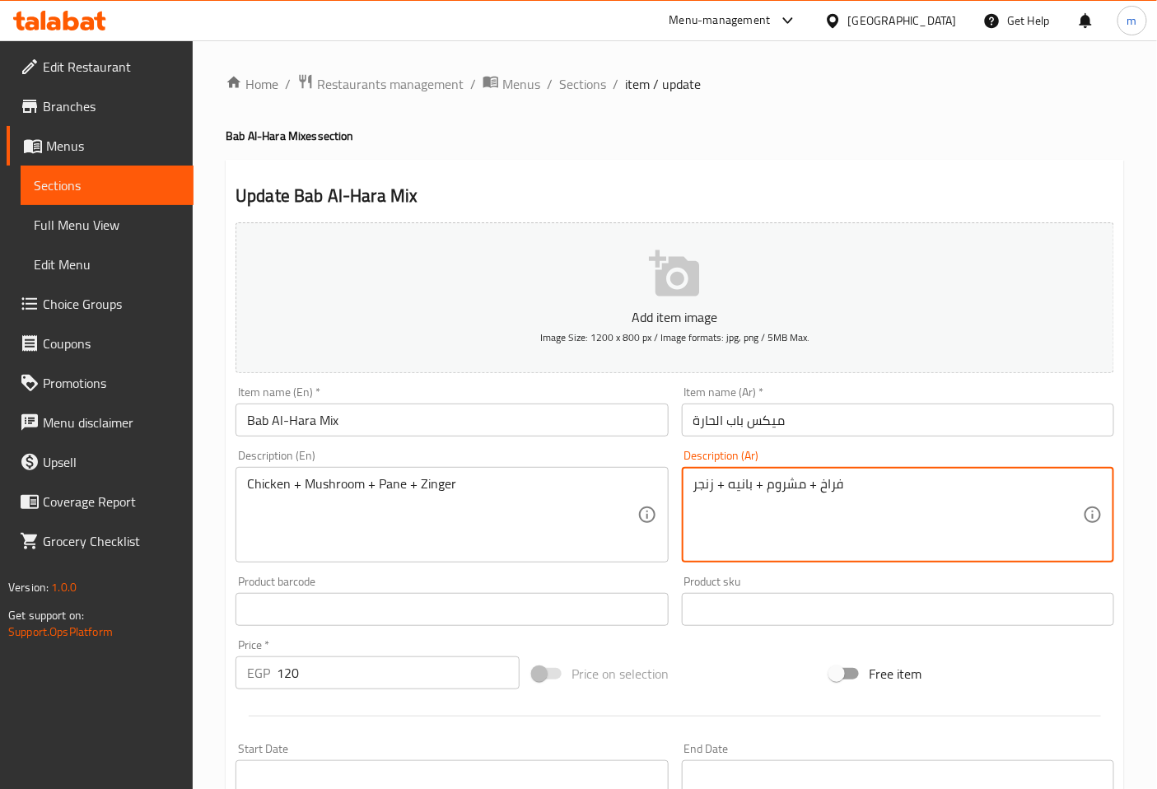
click at [870, 495] on textarea "فراخ + مشروم + بانيه + زنجر" at bounding box center [888, 515] width 390 height 78
click at [710, 487] on textarea "فراخ + مشروم + بانيه + زنجر" at bounding box center [888, 515] width 390 height 78
type textarea "فراخ + مشروم + بانيه + زنجر"
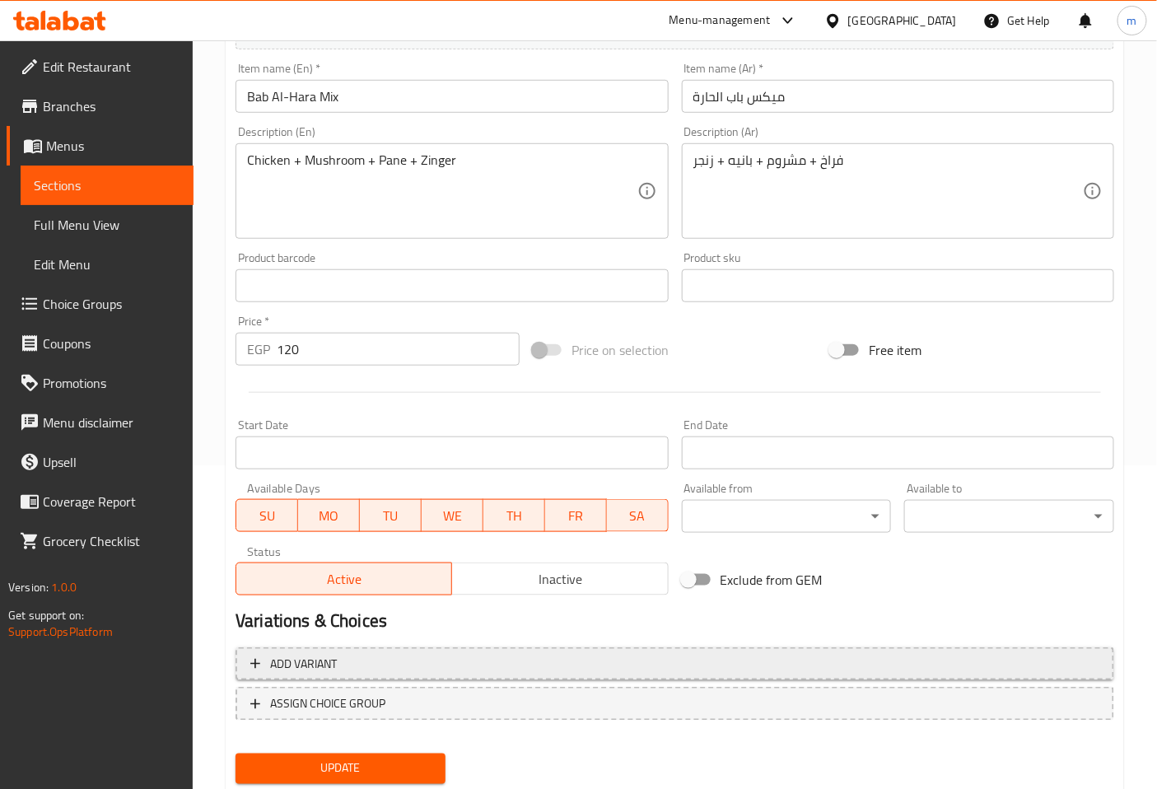
scroll to position [371, 0]
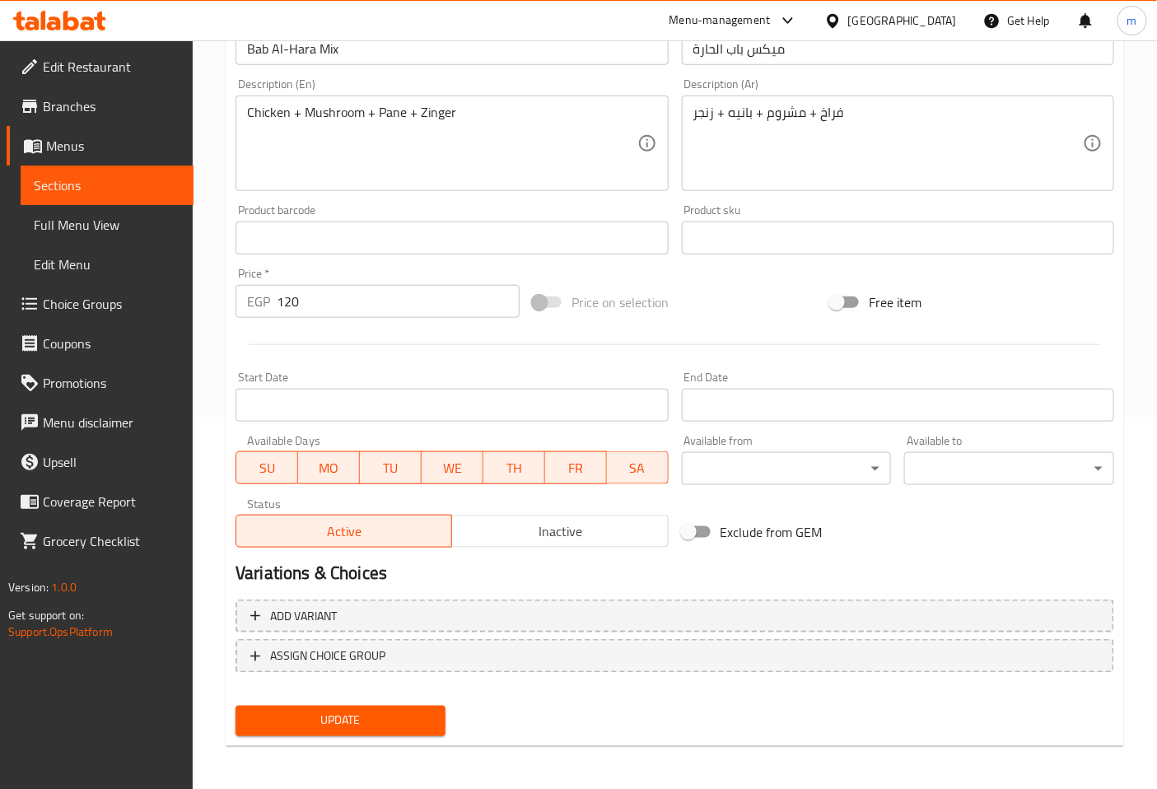
click at [416, 714] on span "Update" at bounding box center [341, 721] width 184 height 21
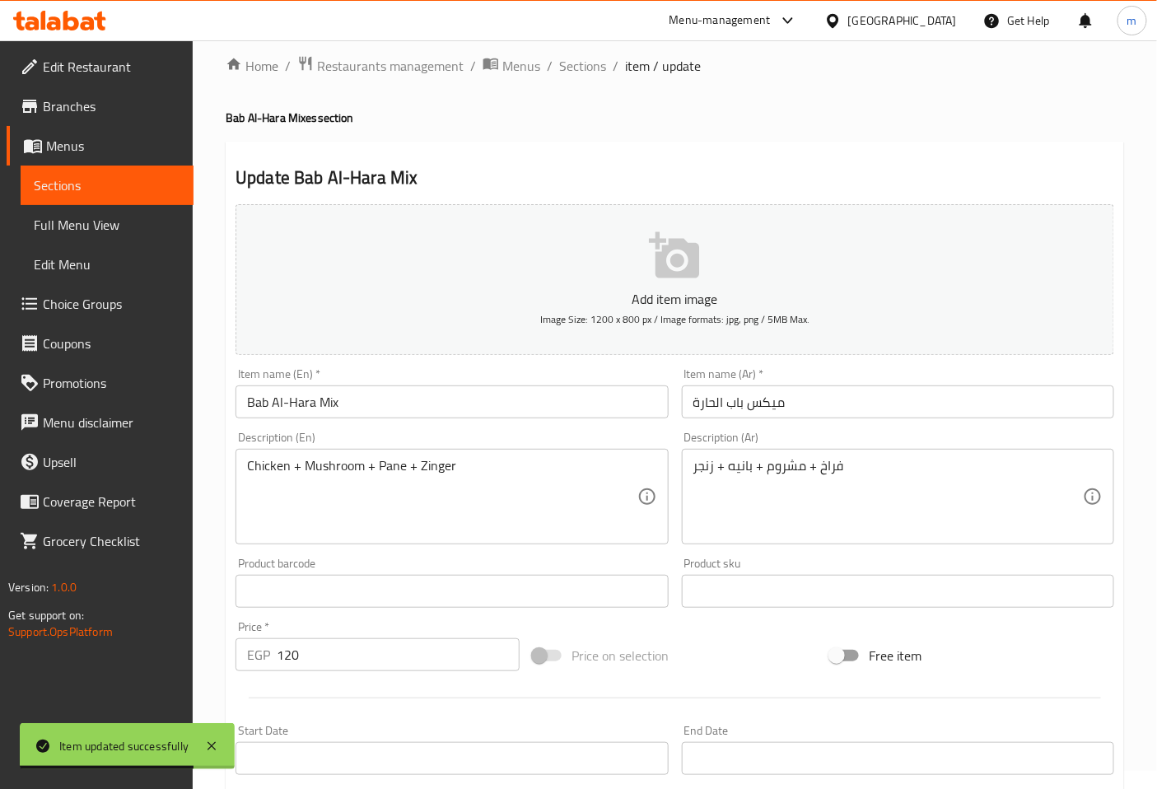
scroll to position [5, 0]
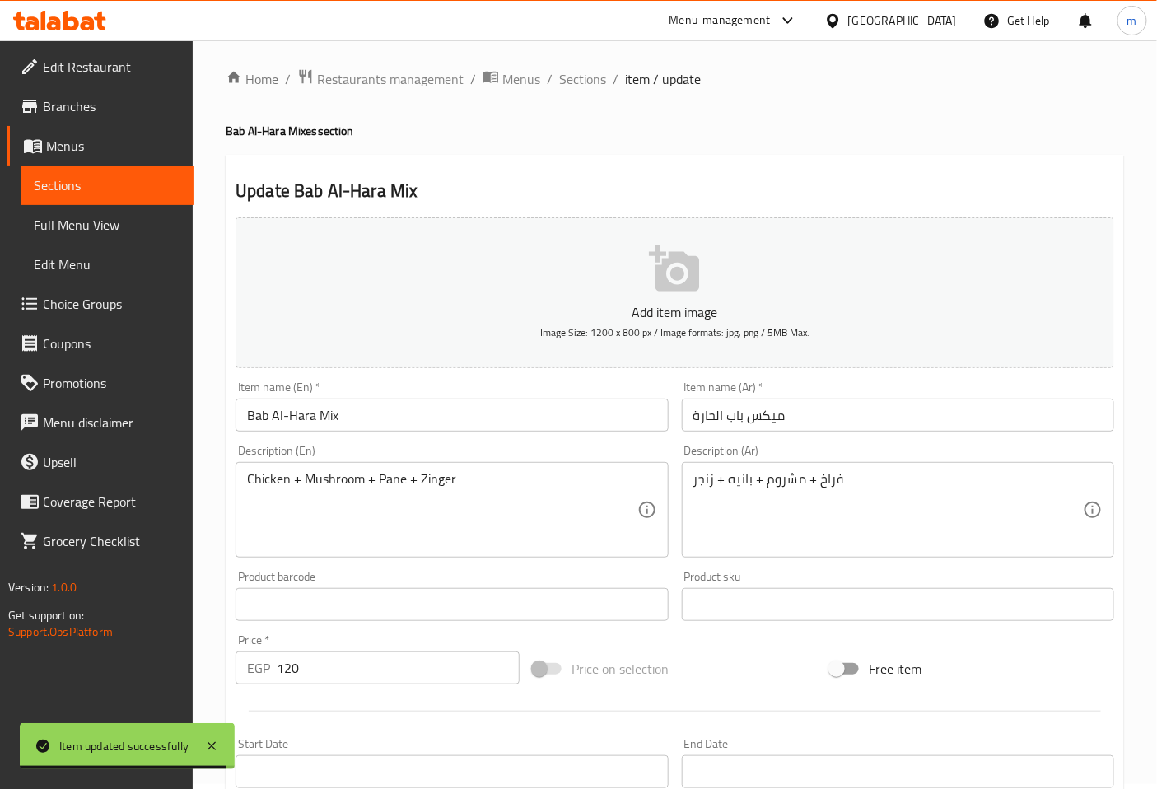
click at [288, 415] on input "Bab Al-Hara Mix" at bounding box center [452, 415] width 432 height 33
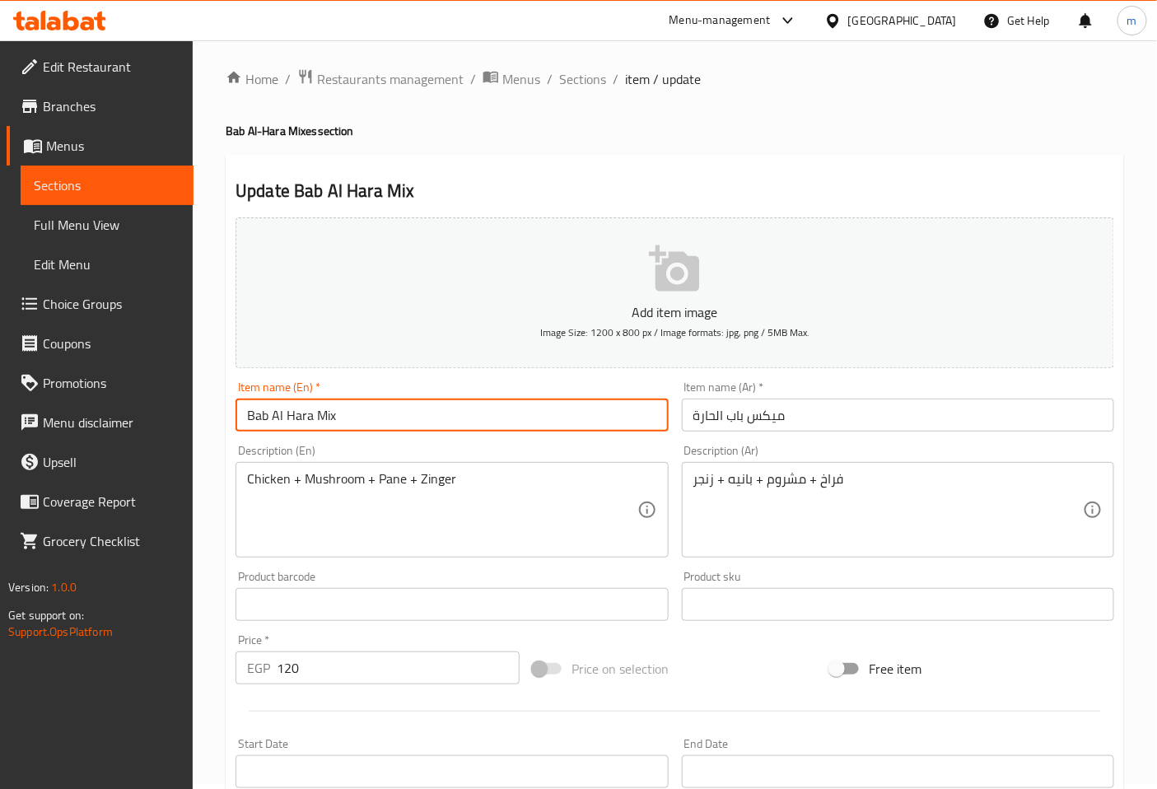
click at [292, 418] on input "Bab Al Hara Mix" at bounding box center [452, 415] width 432 height 33
click at [283, 416] on input "Bab Al hara Mix" at bounding box center [452, 415] width 432 height 33
click at [354, 413] on input "Bab Al hara Mix" at bounding box center [452, 415] width 432 height 33
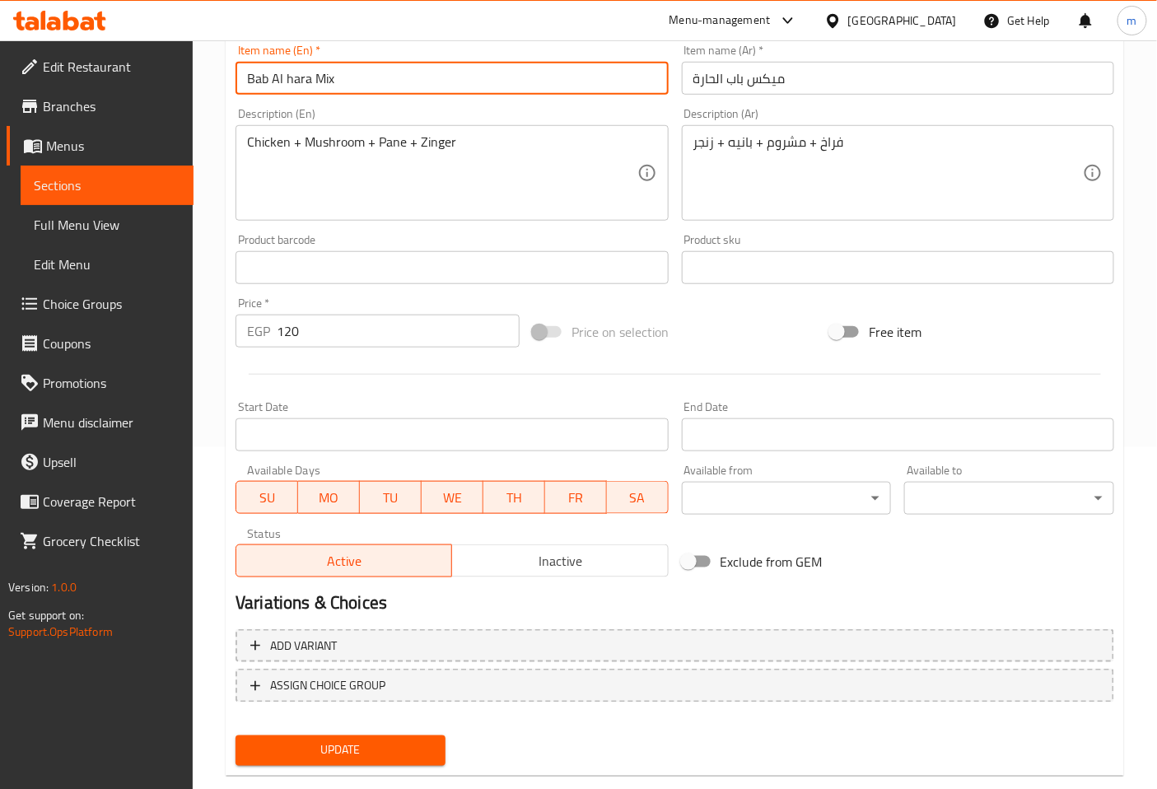
scroll to position [371, 0]
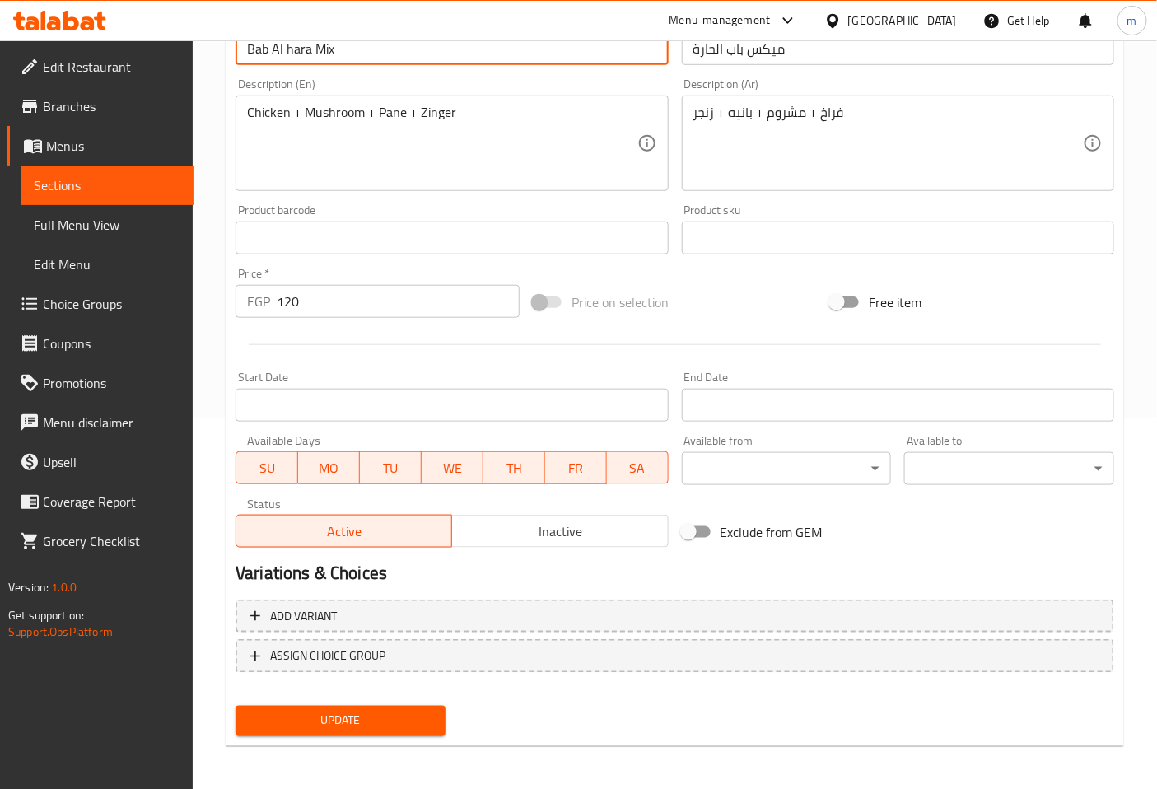
type input "Bab Al hara Mix"
click at [371, 722] on span "Update" at bounding box center [341, 721] width 184 height 21
click at [133, 177] on span "Sections" at bounding box center [107, 185] width 147 height 20
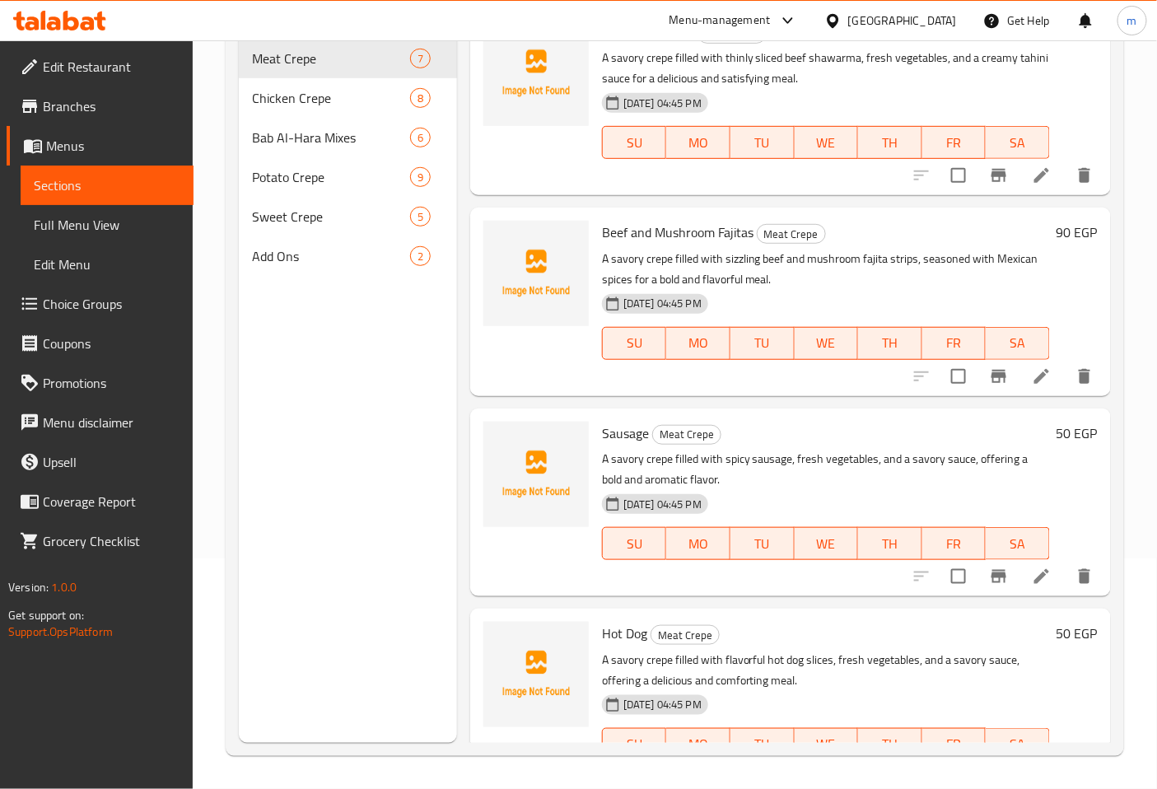
scroll to position [231, 0]
click at [284, 128] on span "Bab Al-Hara Mixes" at bounding box center [308, 138] width 112 height 20
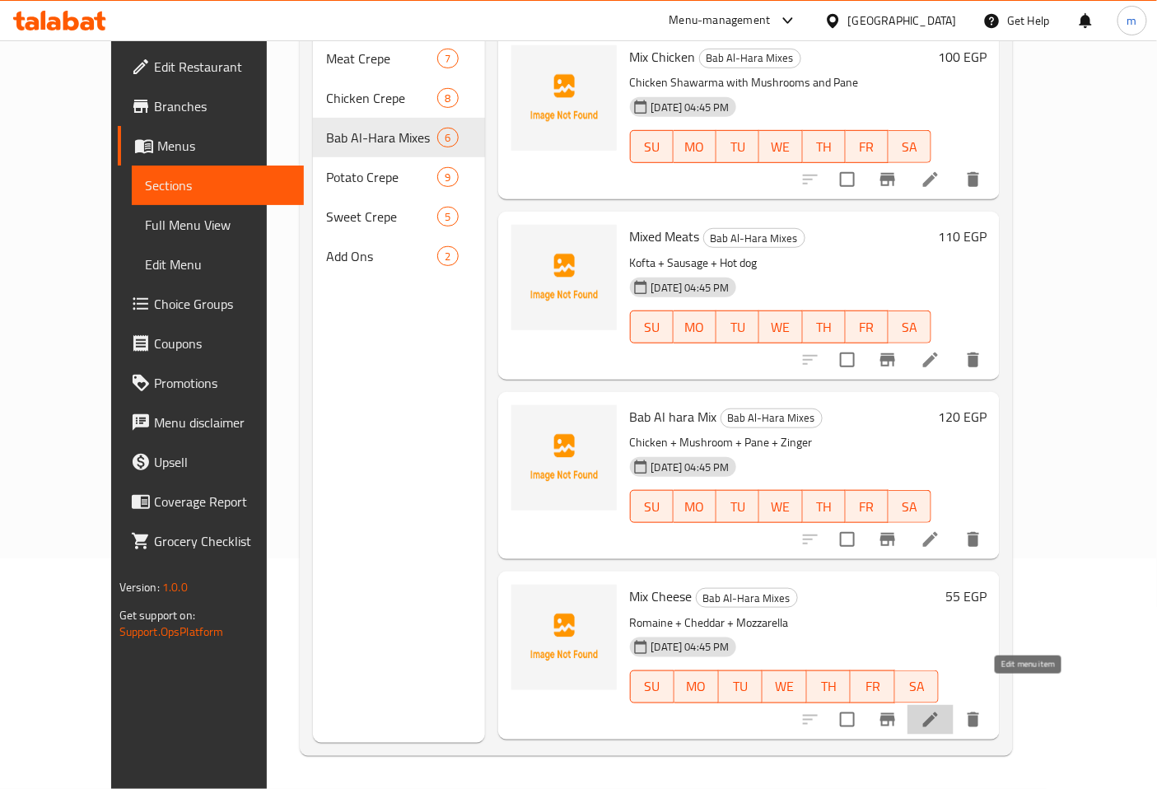
click at [940, 710] on icon at bounding box center [931, 720] width 20 height 20
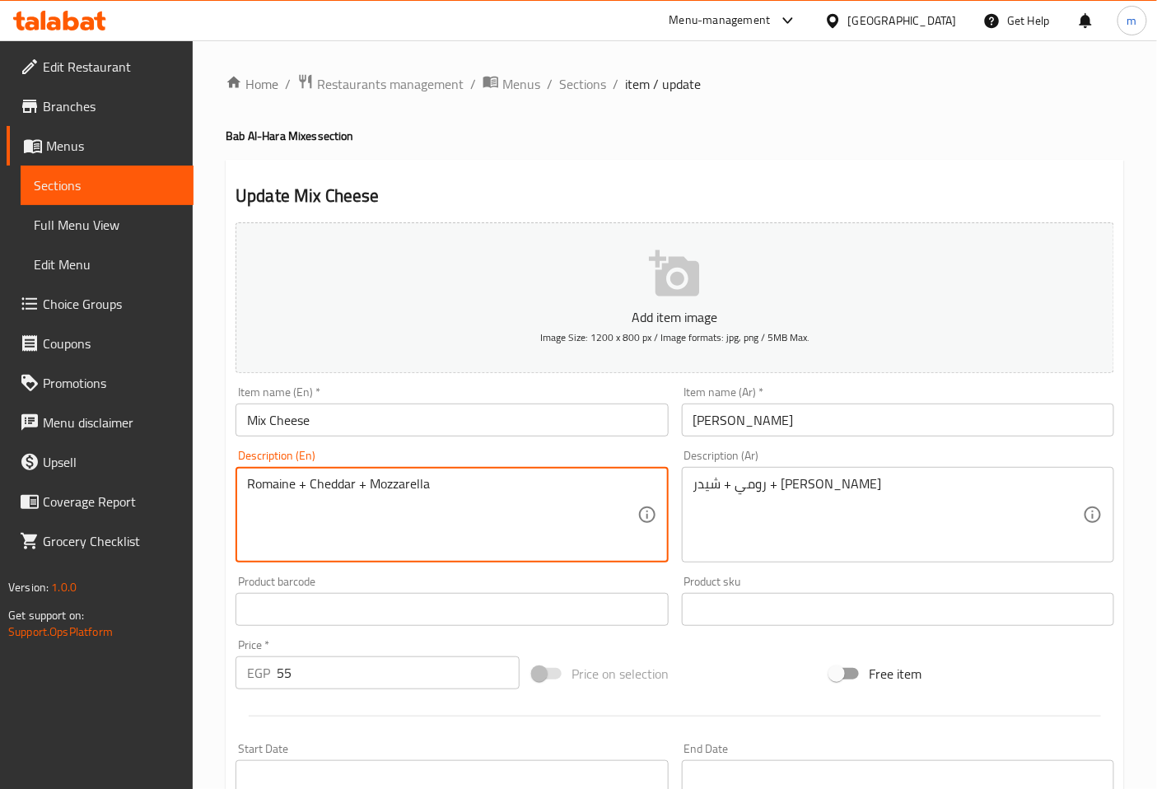
drag, startPoint x: 294, startPoint y: 483, endPoint x: 250, endPoint y: 483, distance: 43.7
click at [250, 483] on textarea "Romaine + Cheddar + Mozzarella" at bounding box center [442, 515] width 390 height 78
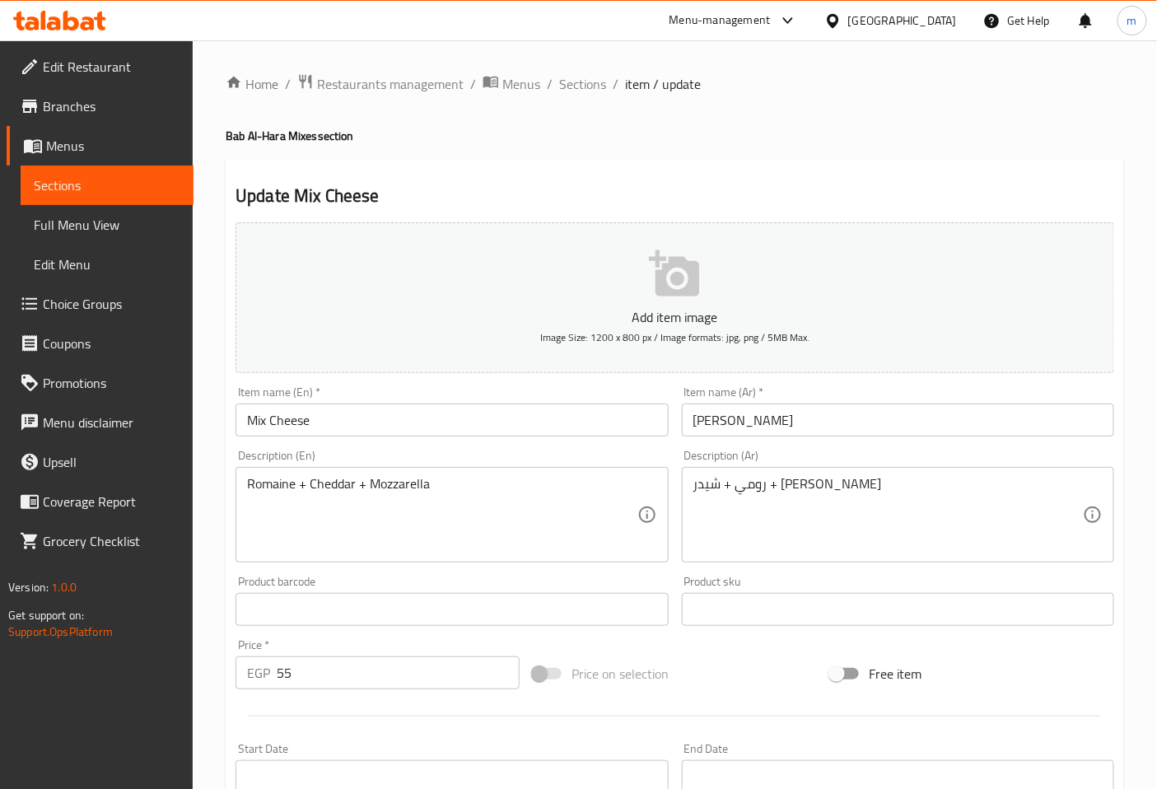
drag, startPoint x: 350, startPoint y: 544, endPoint x: 310, endPoint y: 511, distance: 50.9
click at [350, 544] on textarea "Romaine + Cheddar + Mozzarella" at bounding box center [442, 515] width 390 height 78
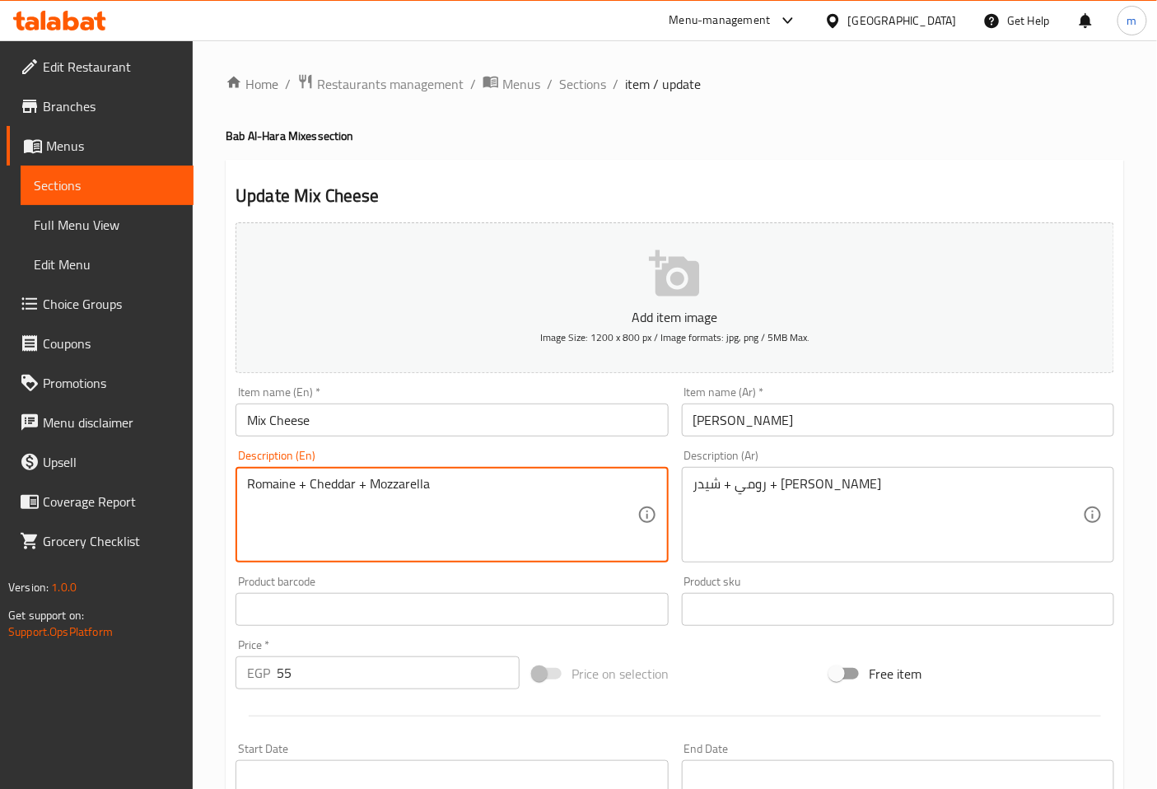
click at [295, 488] on textarea "Romaine + Cheddar + Mozzarella" at bounding box center [442, 515] width 390 height 78
click at [448, 495] on textarea "Roumi + Cheddar + Mozzarella" at bounding box center [442, 515] width 390 height 78
type textarea "Roumi + Cheddar + Mozzarella"
drag, startPoint x: 338, startPoint y: 486, endPoint x: 298, endPoint y: 486, distance: 40.4
click at [298, 486] on textarea "Roumi + Cheddar + Mozzarella" at bounding box center [442, 515] width 390 height 78
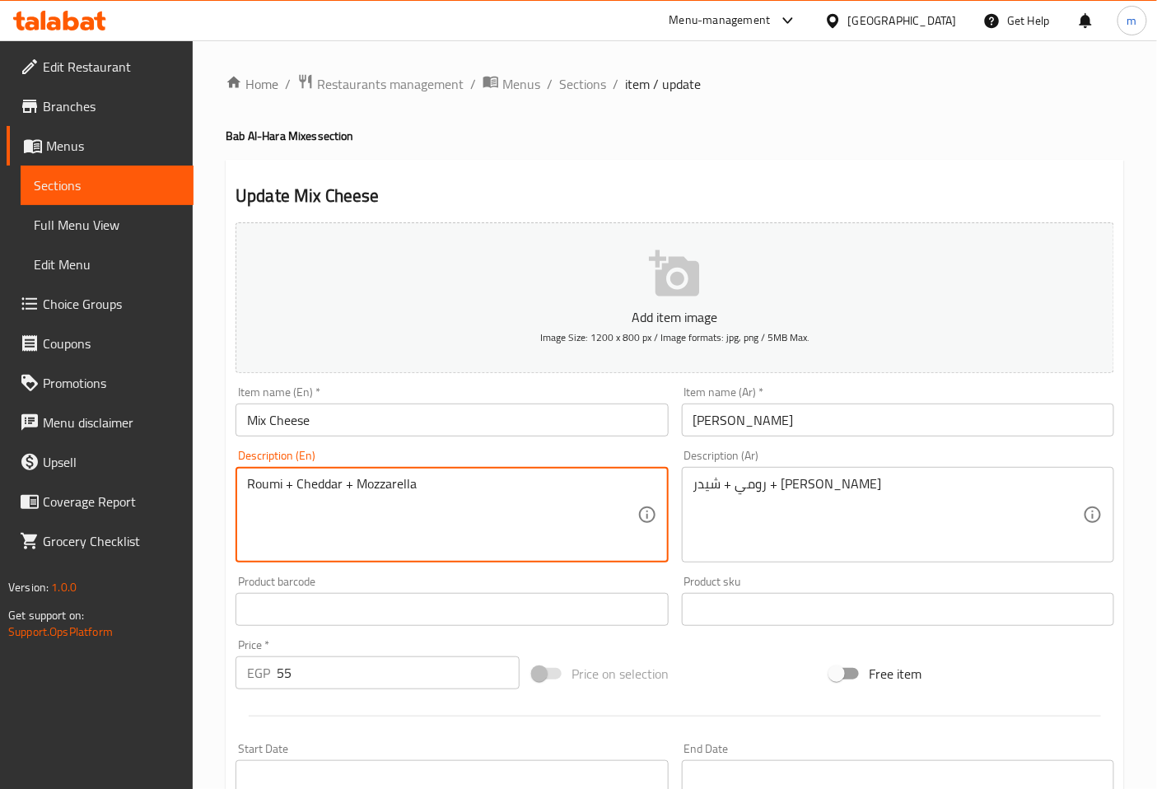
drag, startPoint x: 308, startPoint y: 486, endPoint x: 391, endPoint y: 546, distance: 102.6
click at [391, 546] on textarea "Roumi + Cheddar + Mozzarella" at bounding box center [442, 515] width 390 height 78
drag, startPoint x: 341, startPoint y: 486, endPoint x: 296, endPoint y: 483, distance: 44.6
click at [296, 483] on textarea "Roumi + Cheddar + Mozzarella" at bounding box center [442, 515] width 390 height 78
click at [398, 498] on textarea "Roumi + Cheddar + Mozzarella" at bounding box center [442, 515] width 390 height 78
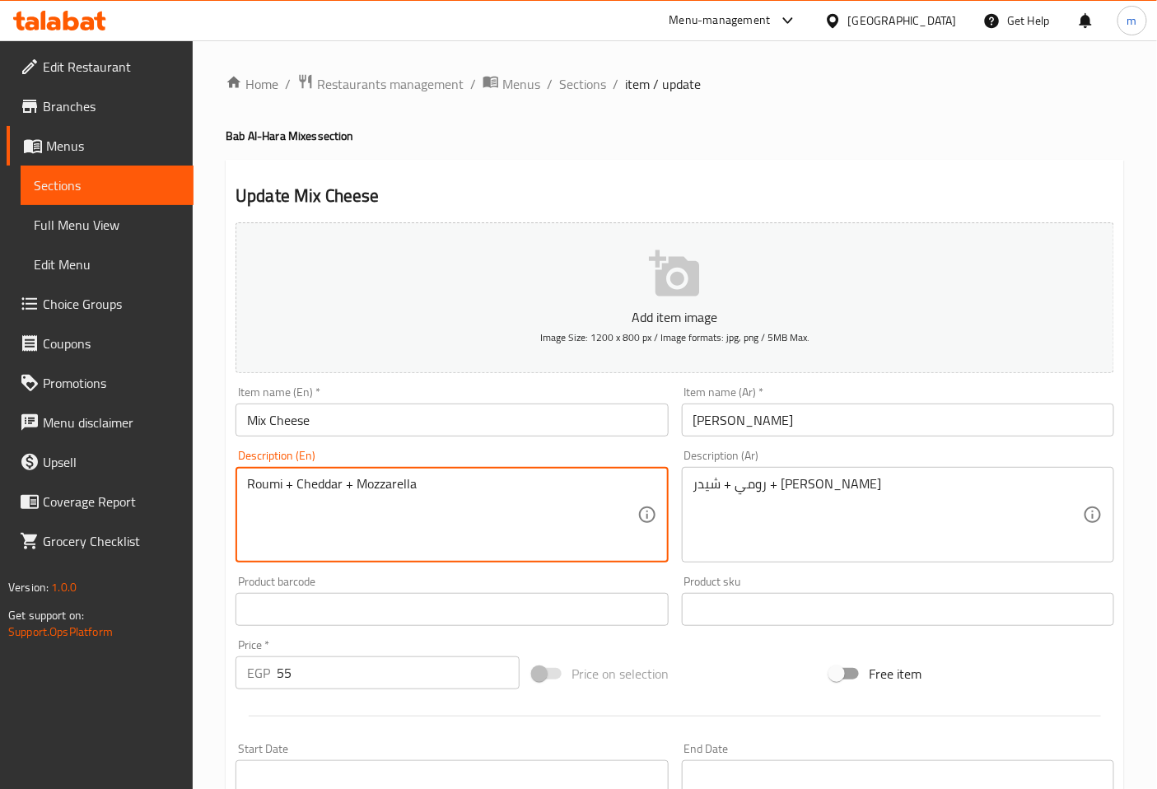
drag, startPoint x: 416, startPoint y: 488, endPoint x: 356, endPoint y: 490, distance: 60.1
click at [356, 490] on textarea "Roumi + Cheddar + Mozzarella" at bounding box center [442, 515] width 390 height 78
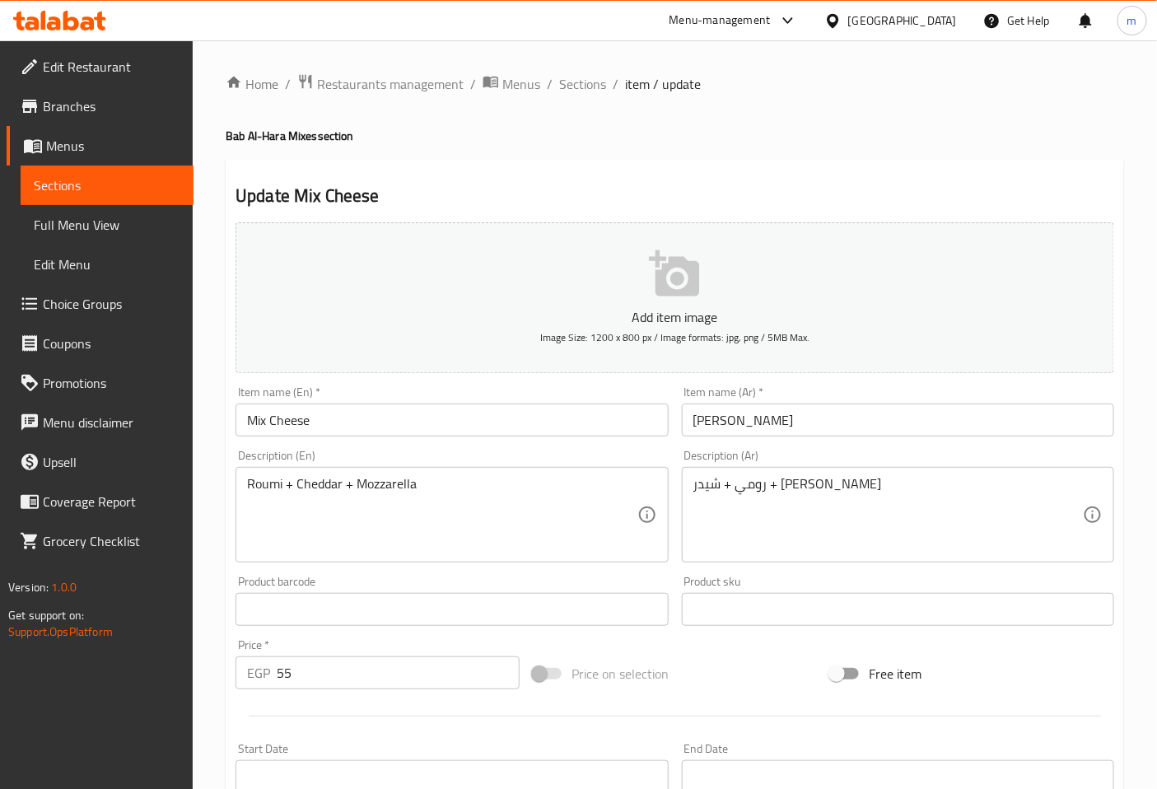
click at [548, 515] on textarea "Roumi + Cheddar + Mozzarella" at bounding box center [442, 515] width 390 height 78
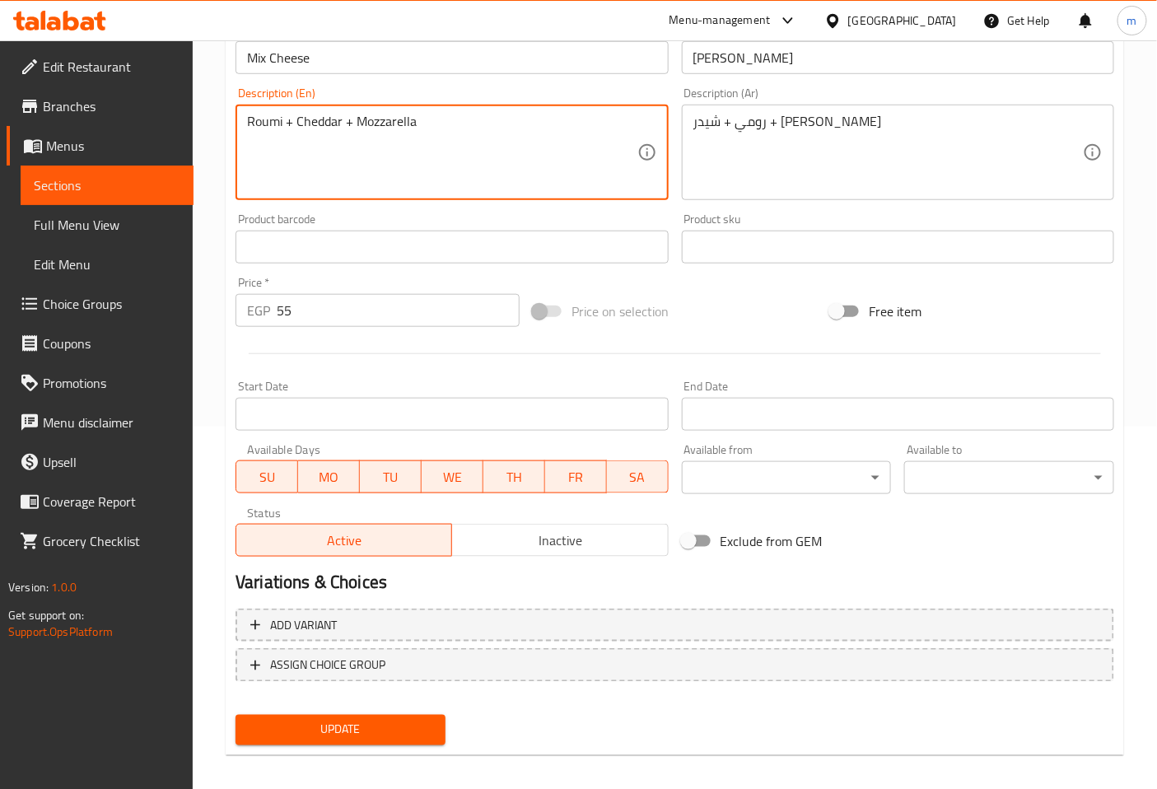
scroll to position [371, 0]
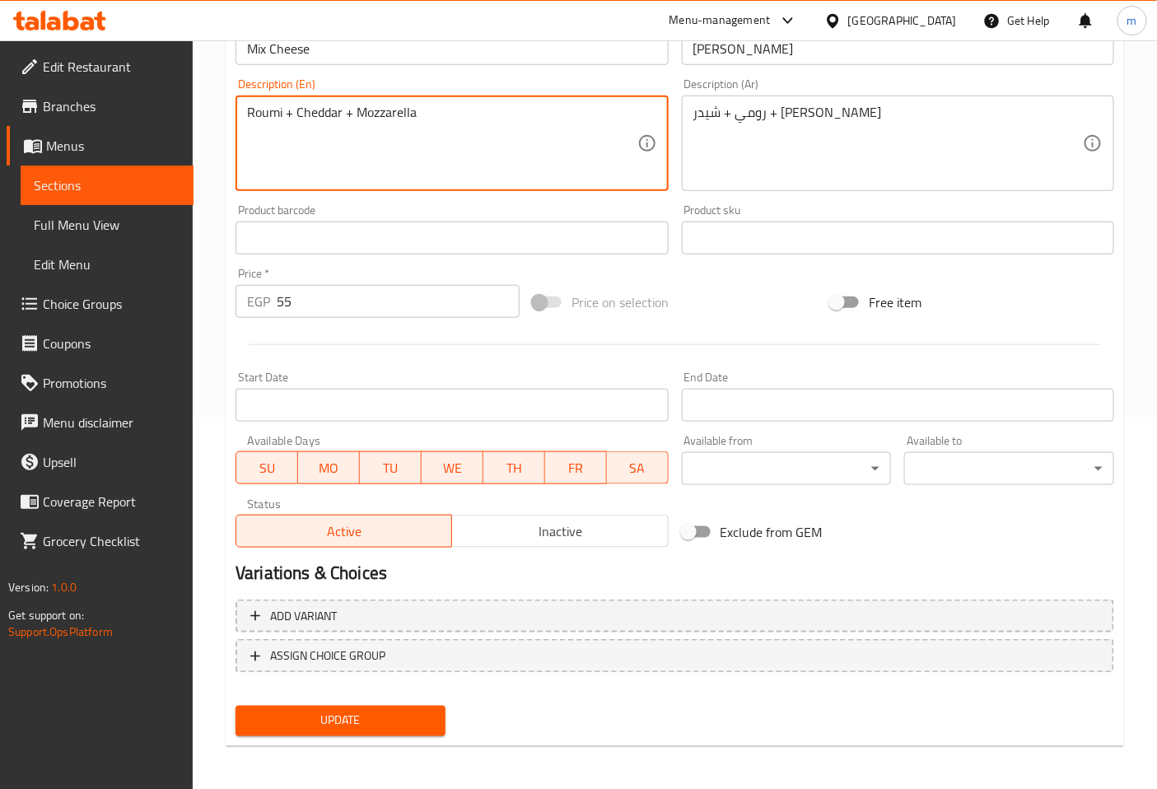
click at [388, 711] on span "Update" at bounding box center [341, 721] width 184 height 21
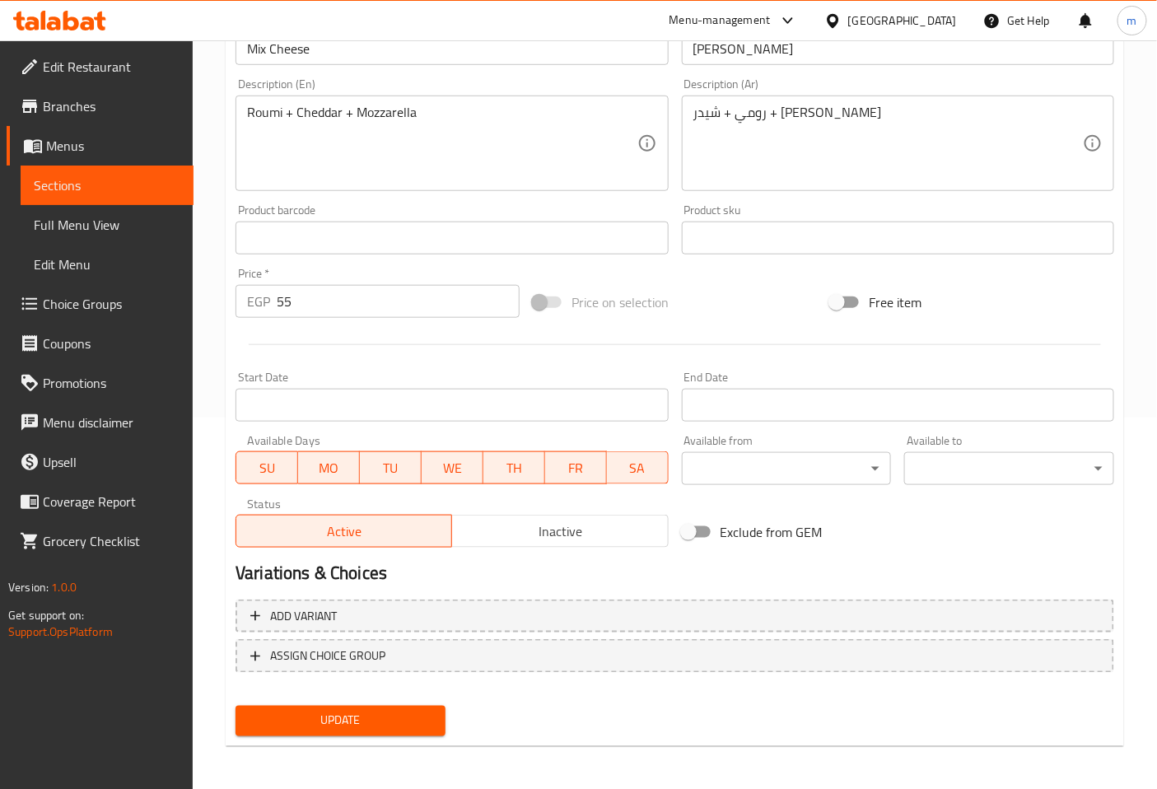
click at [109, 185] on span "Sections" at bounding box center [107, 185] width 147 height 20
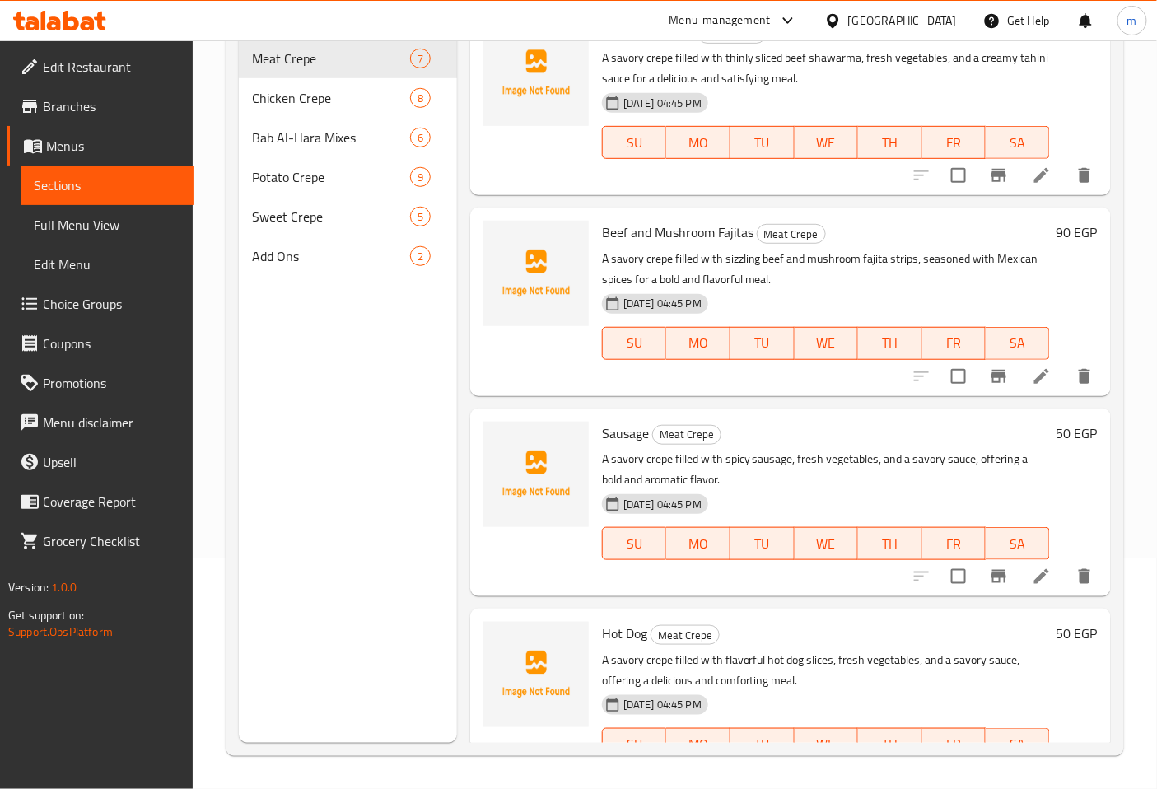
scroll to position [231, 0]
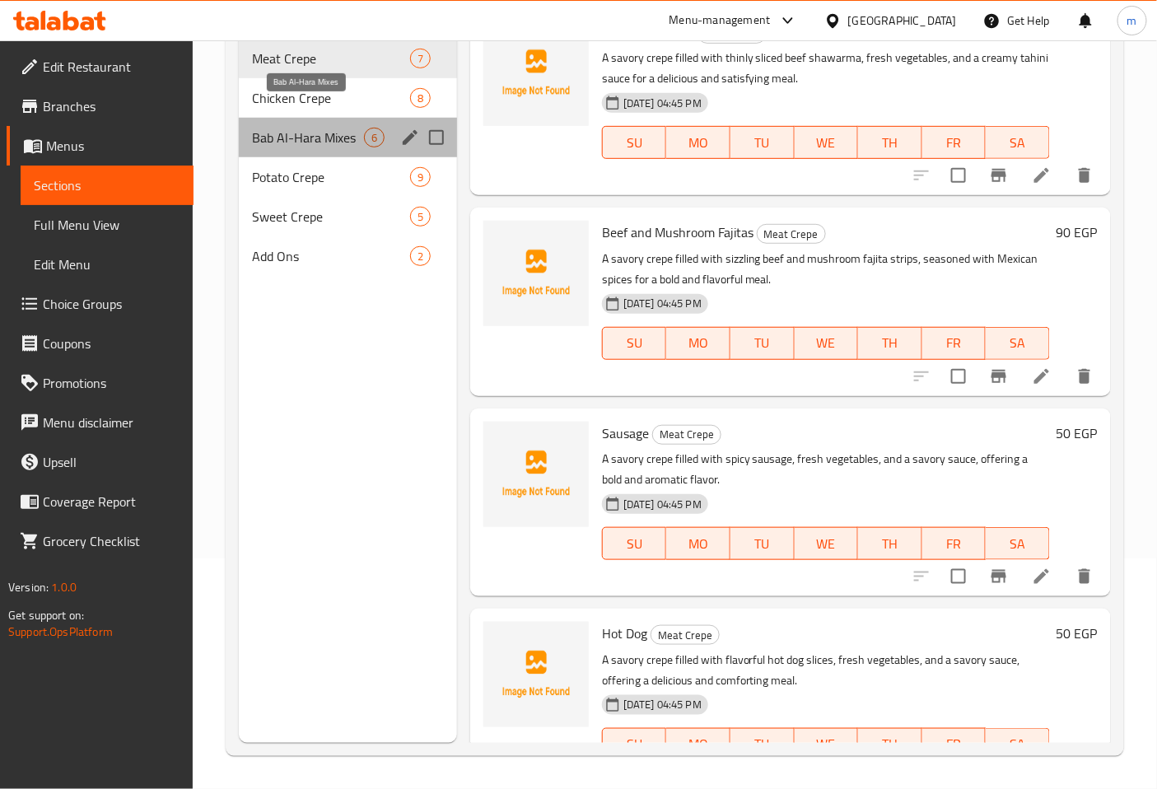
click at [309, 128] on span "Bab Al-Hara Mixes" at bounding box center [308, 138] width 112 height 20
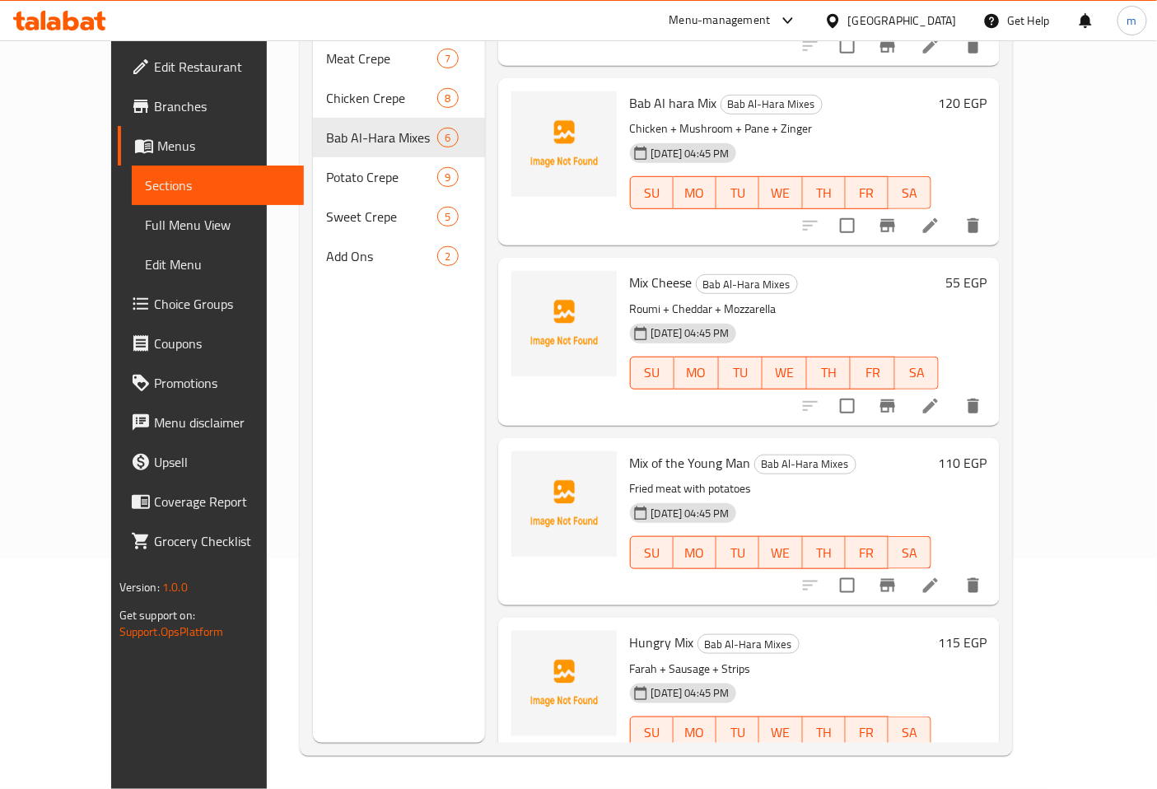
scroll to position [330, 0]
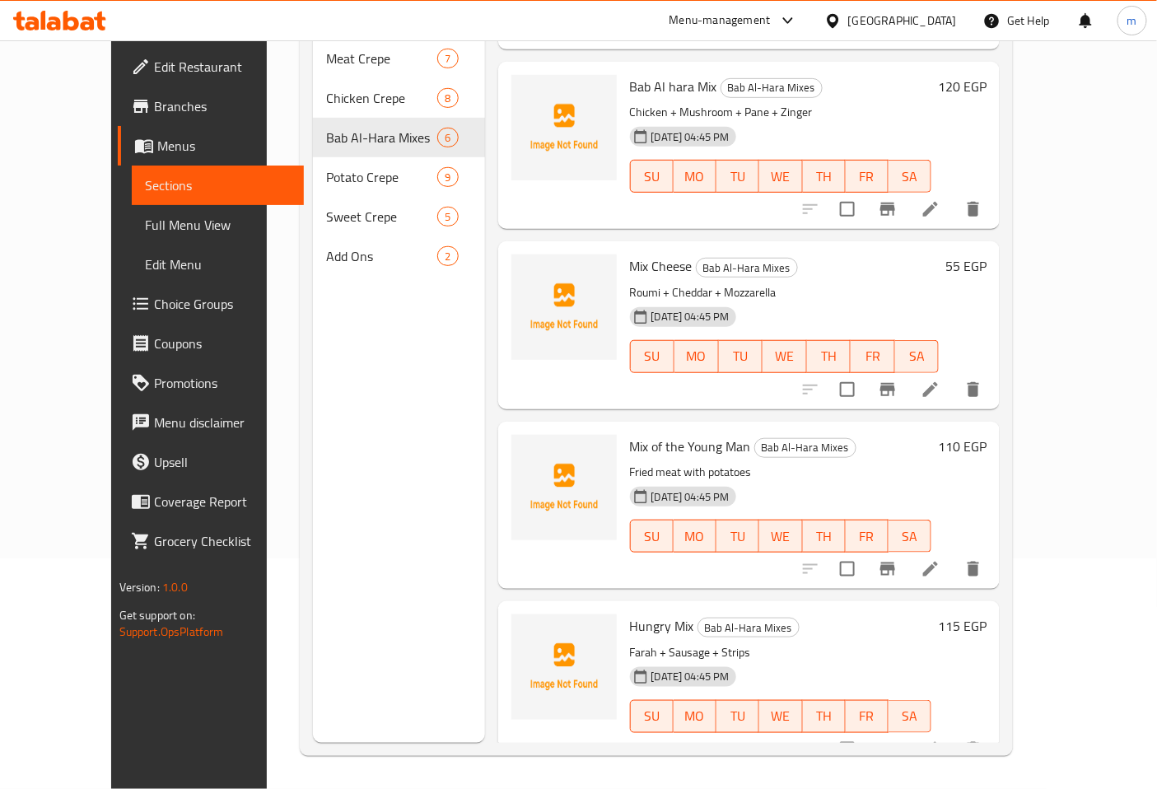
click at [940, 559] on icon at bounding box center [931, 569] width 20 height 20
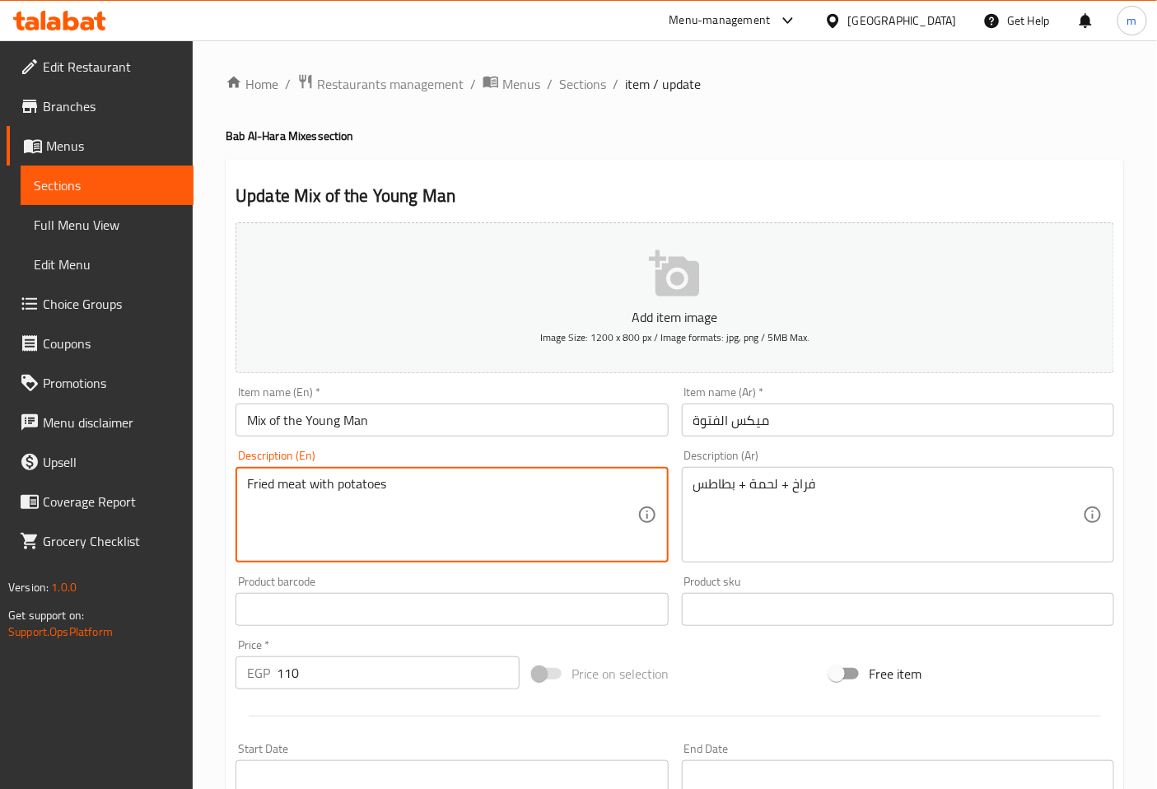
drag, startPoint x: 393, startPoint y: 489, endPoint x: 243, endPoint y: 495, distance: 150.0
paste textarea "Fried chicken with meat and potatoes"
click at [524, 520] on textarea "Fried chicken with meat and potatoes" at bounding box center [442, 515] width 390 height 78
type textarea "Fried chicken with meat and potatoes"
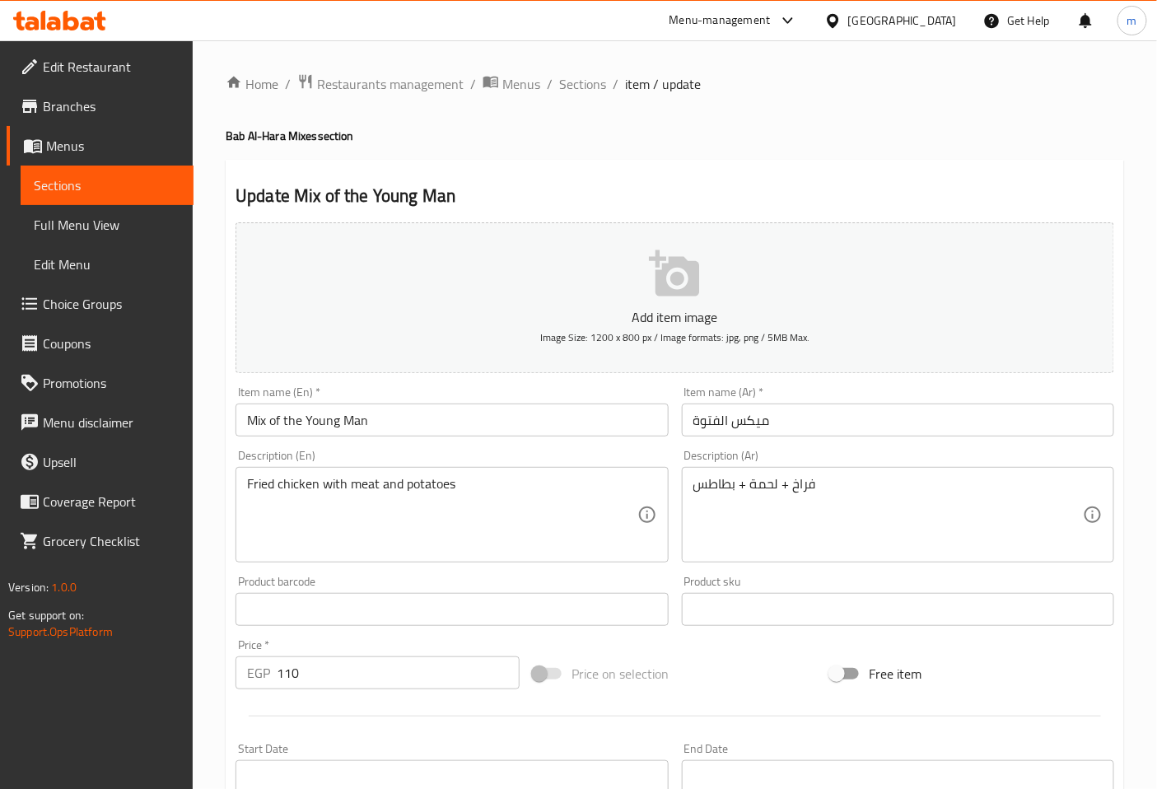
click at [520, 497] on textarea "Fried chicken with meat and potatoes" at bounding box center [442, 515] width 390 height 78
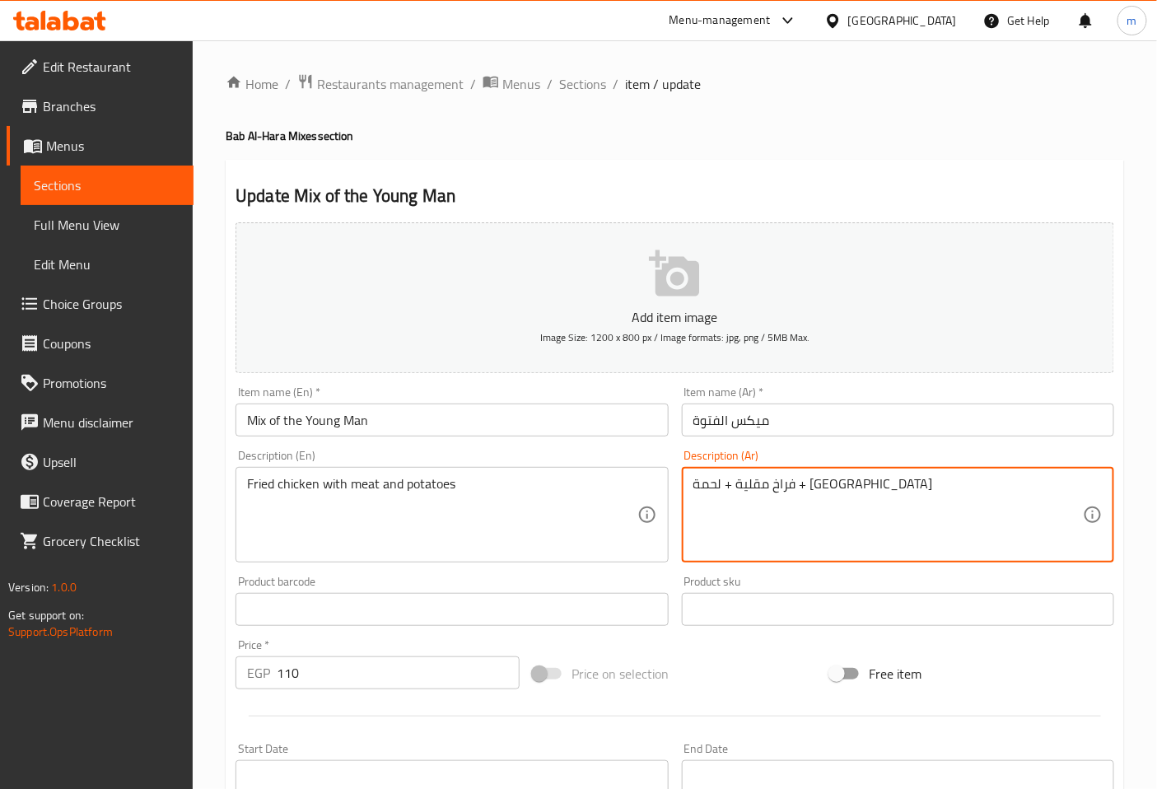
click at [782, 489] on textarea "فراخ مقلية + لحمة + بطاطس" at bounding box center [888, 515] width 390 height 78
click at [737, 491] on textarea "فراخ مقلية مع لحمة + بطاطس" at bounding box center [888, 515] width 390 height 78
click at [936, 486] on textarea "فراخ مقلية مع لحمة و بطاطس" at bounding box center [888, 515] width 390 height 78
type textarea "فراخ مقلية مع لحمة و بطاطس"
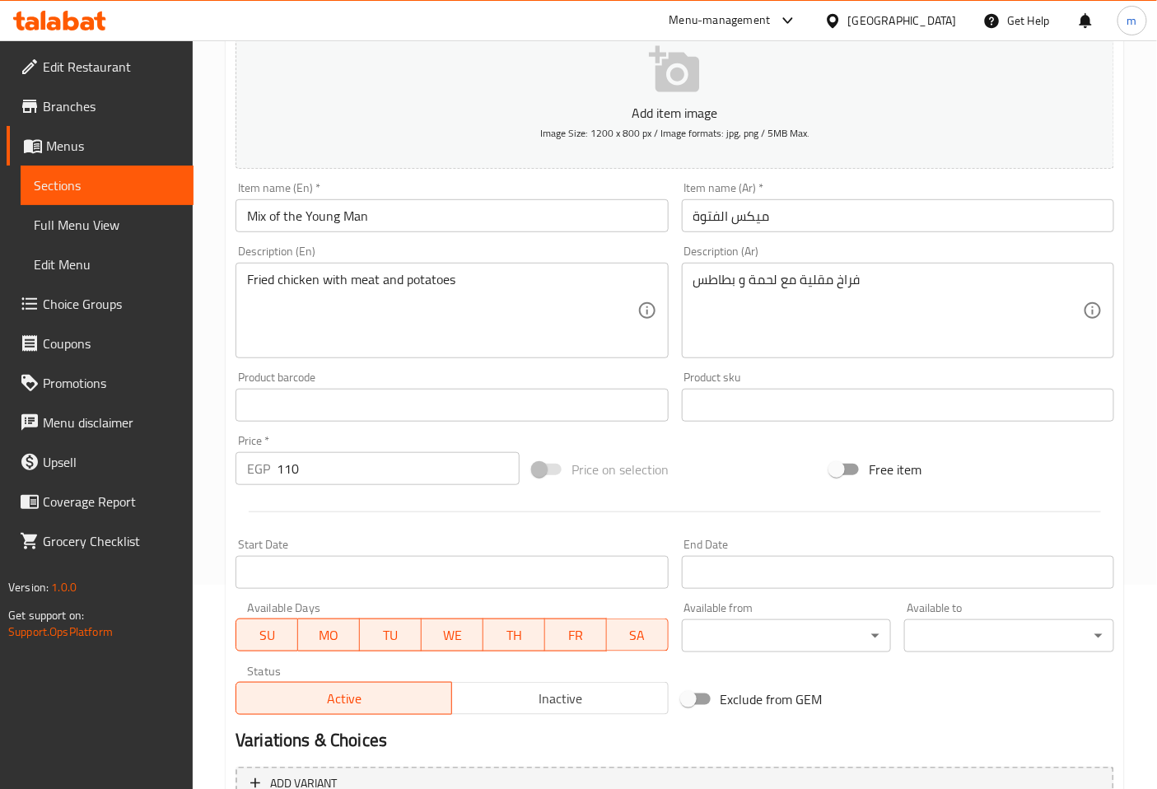
scroll to position [366, 0]
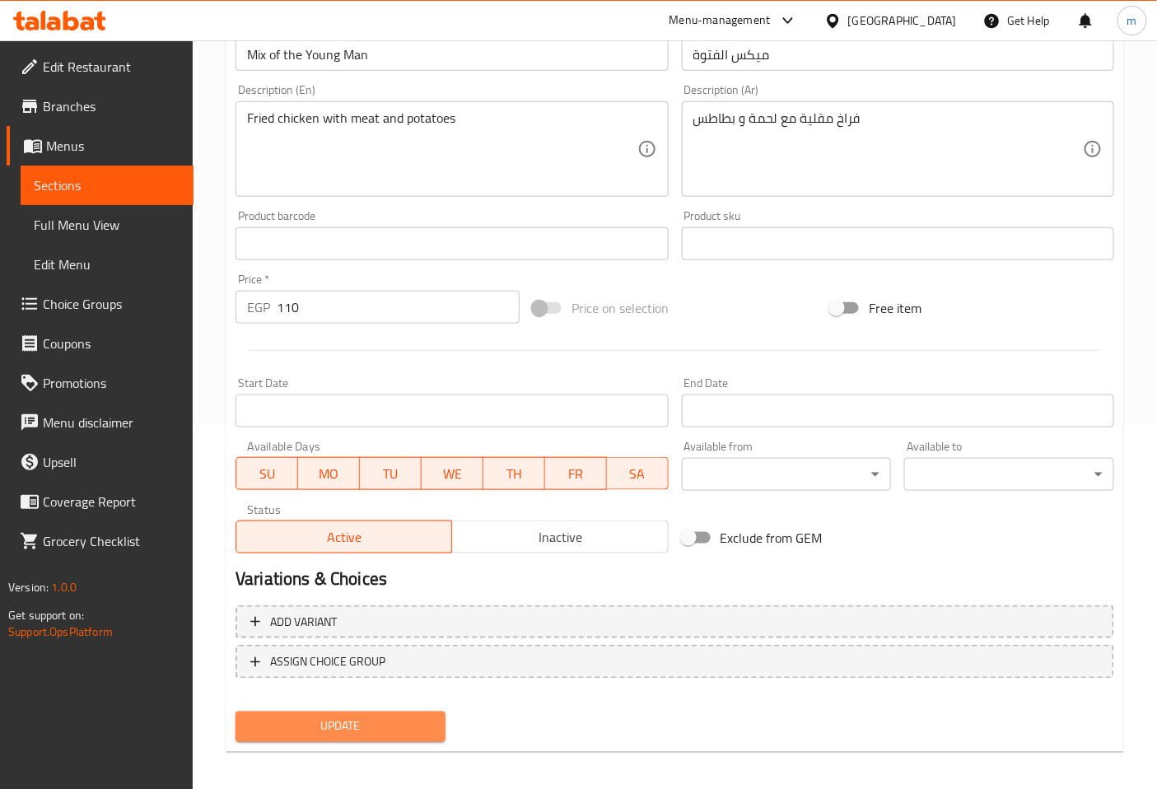
click at [394, 719] on span "Update" at bounding box center [341, 726] width 184 height 21
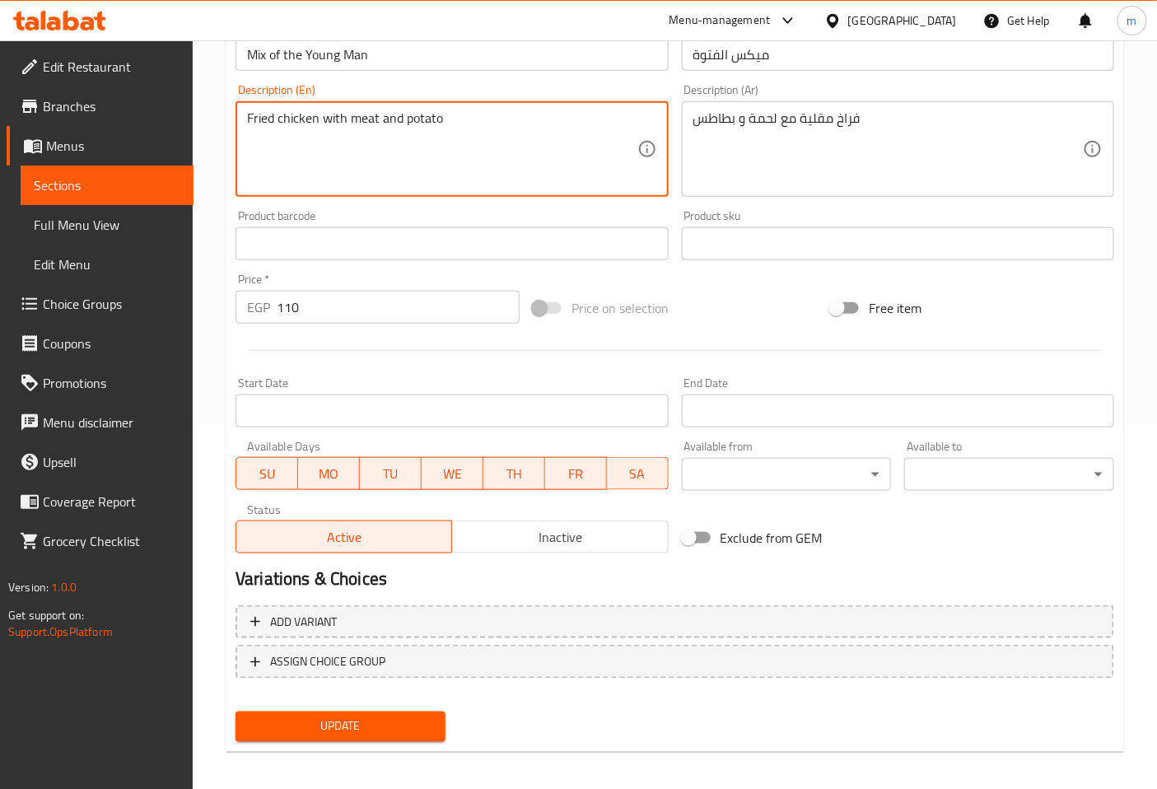
type textarea "Fried chicken with meat and potato"
click at [380, 721] on span "Update" at bounding box center [341, 726] width 184 height 21
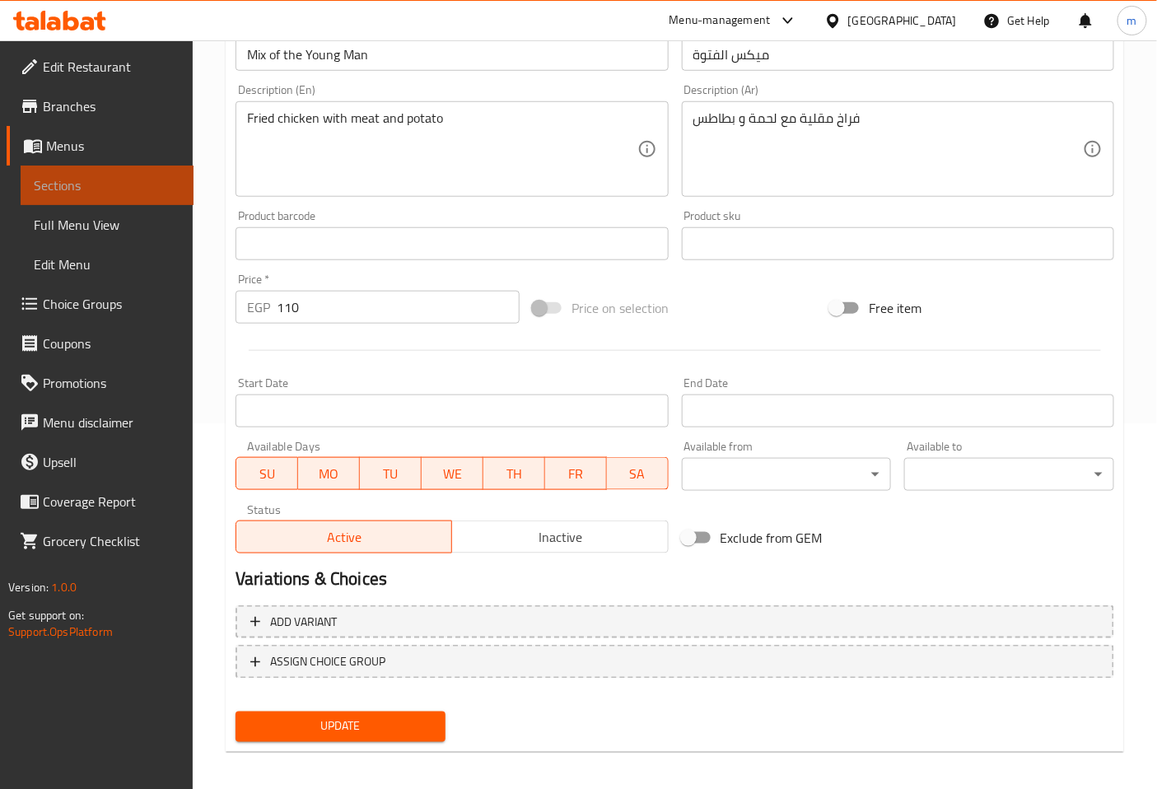
click at [138, 178] on span "Sections" at bounding box center [107, 185] width 147 height 20
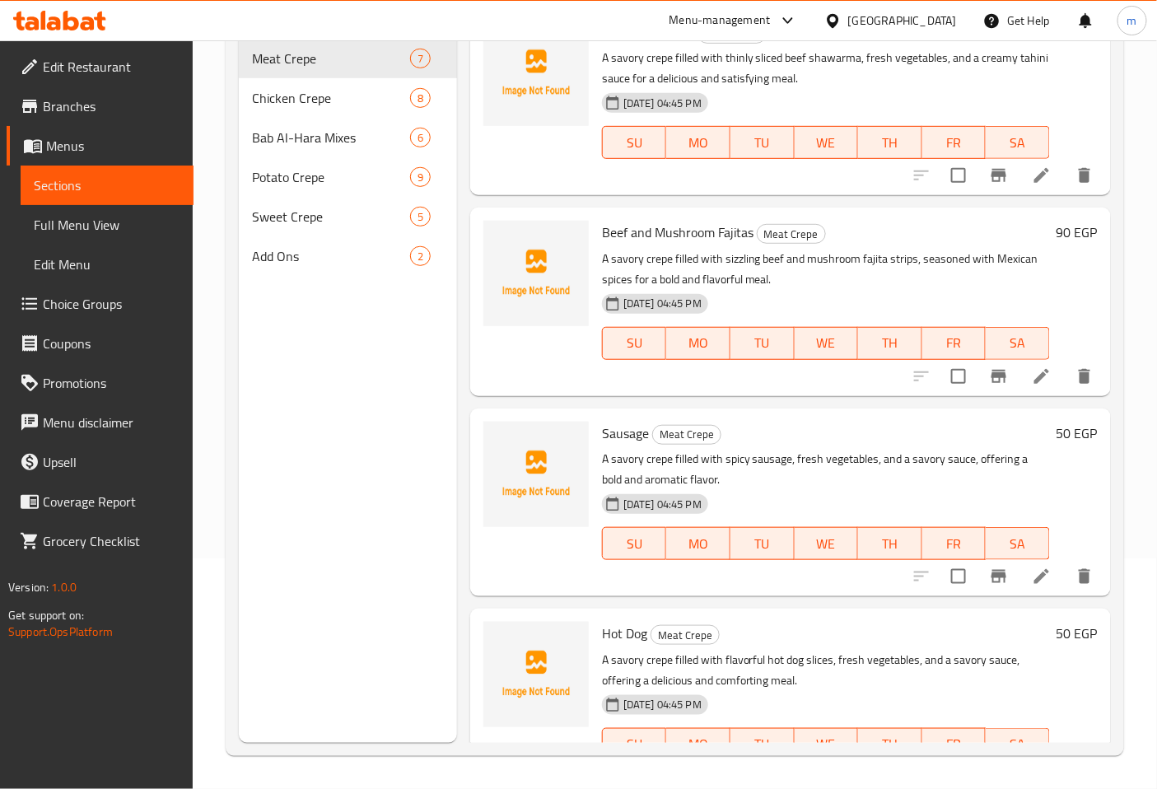
scroll to position [231, 0]
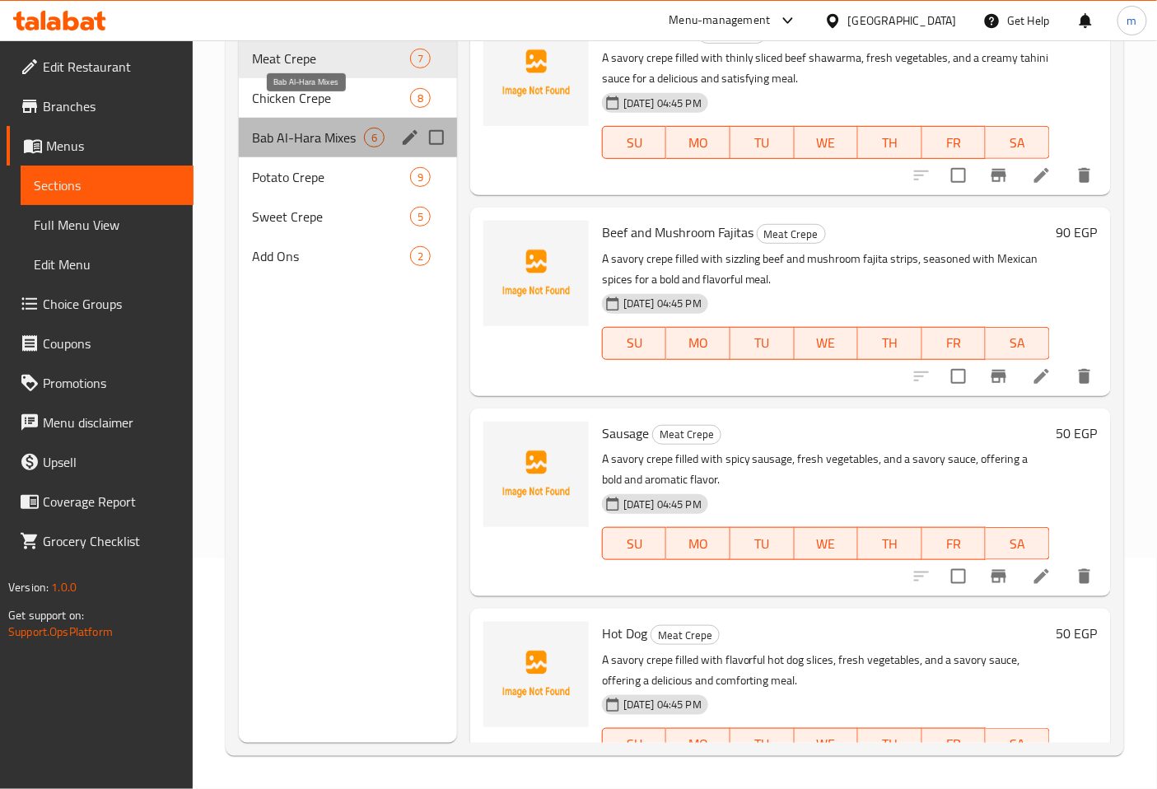
click at [322, 128] on span "Bab Al-Hara Mixes" at bounding box center [308, 138] width 112 height 20
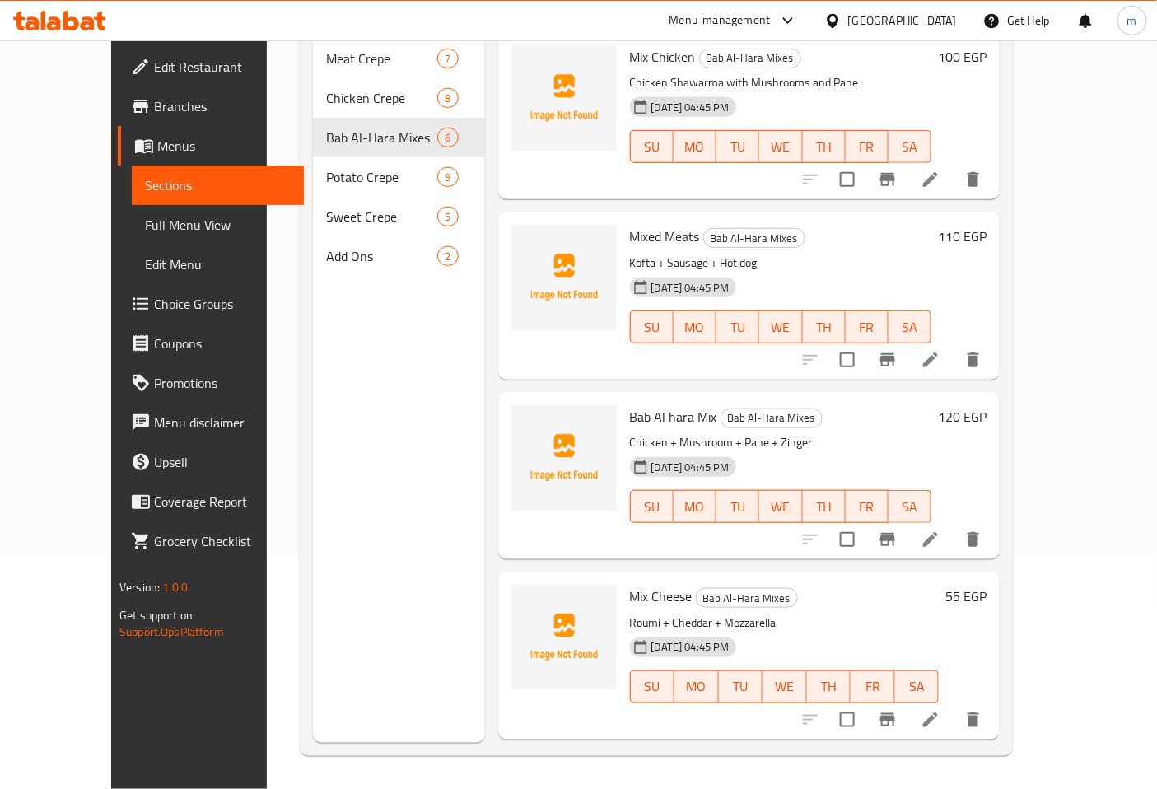
scroll to position [330, 0]
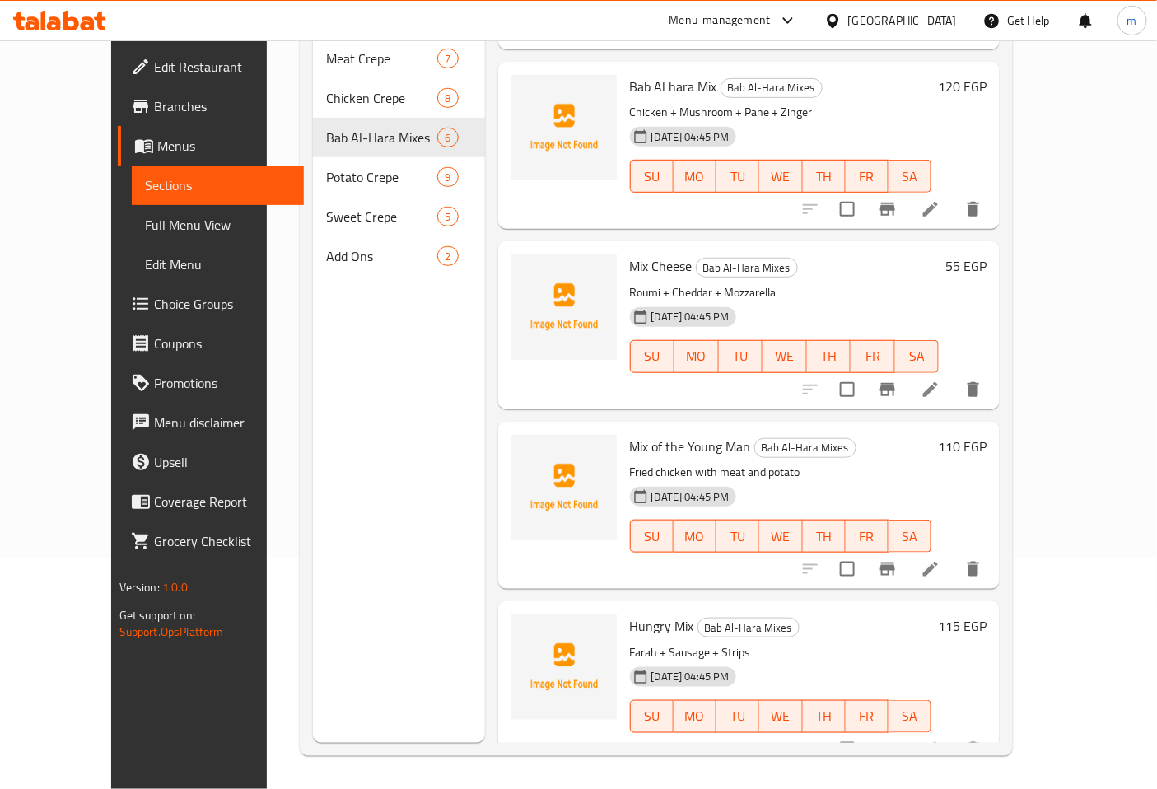
click at [940, 559] on icon at bounding box center [931, 569] width 20 height 20
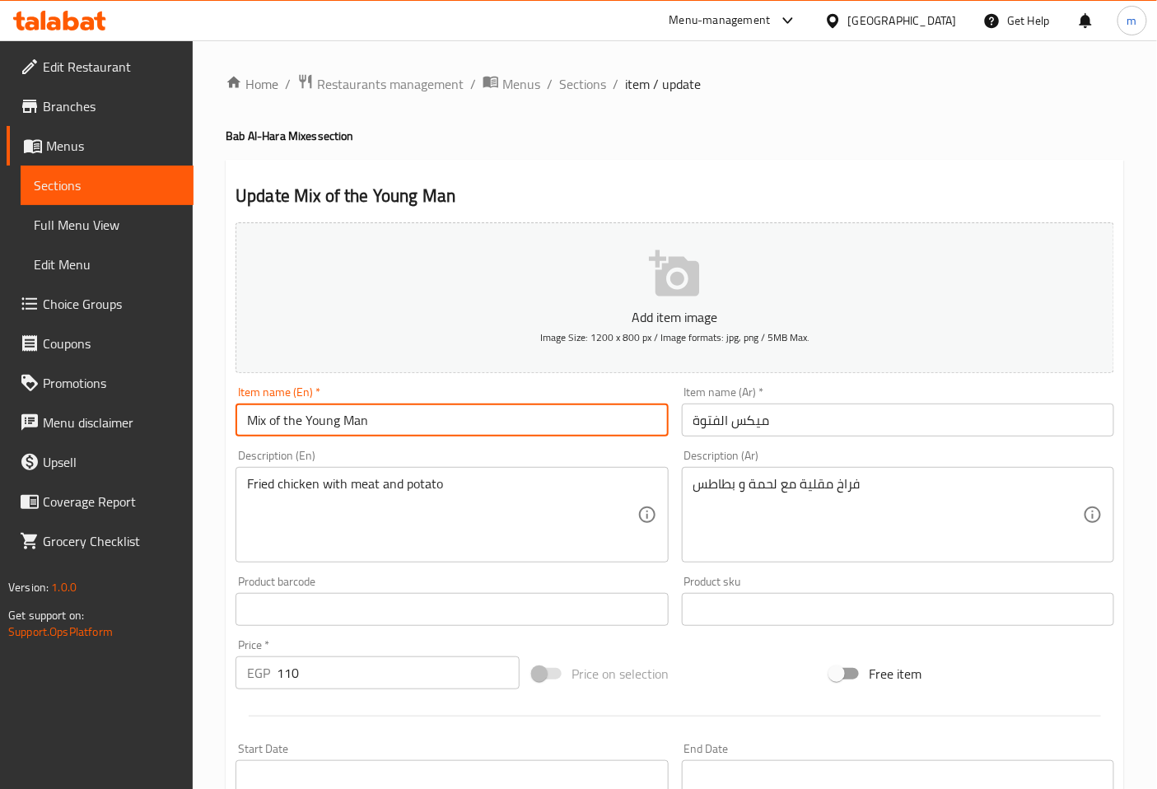
click at [373, 418] on input "Mix of the Young Man" at bounding box center [452, 420] width 432 height 33
click at [389, 423] on input "Mix Al fetewa" at bounding box center [452, 420] width 432 height 33
type input "Mix Al fetewa"
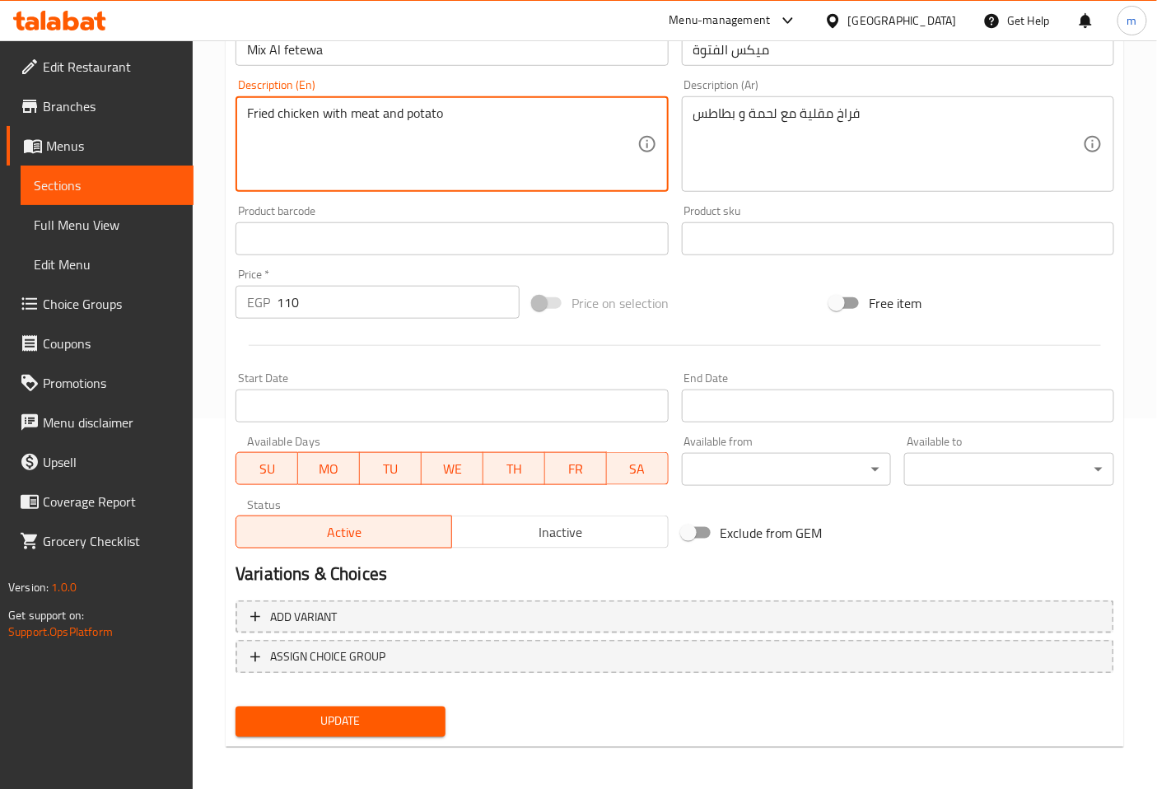
scroll to position [371, 0]
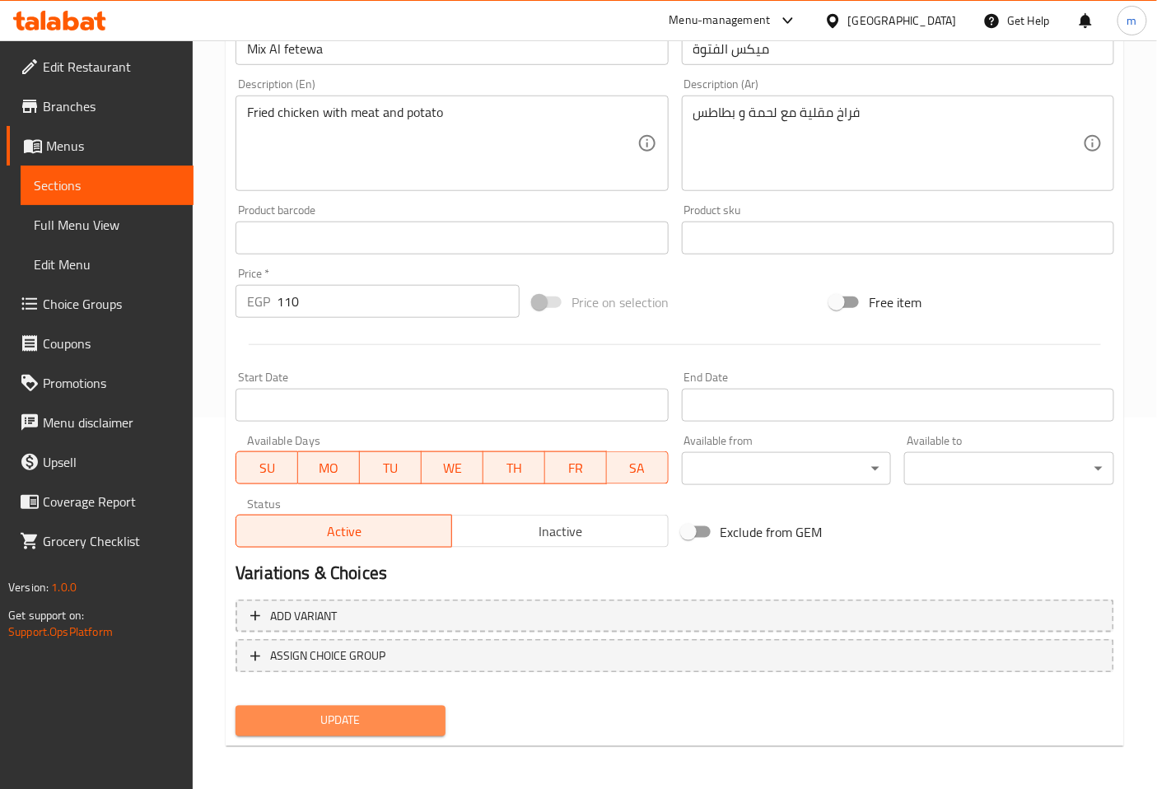
click at [422, 706] on button "Update" at bounding box center [341, 721] width 210 height 30
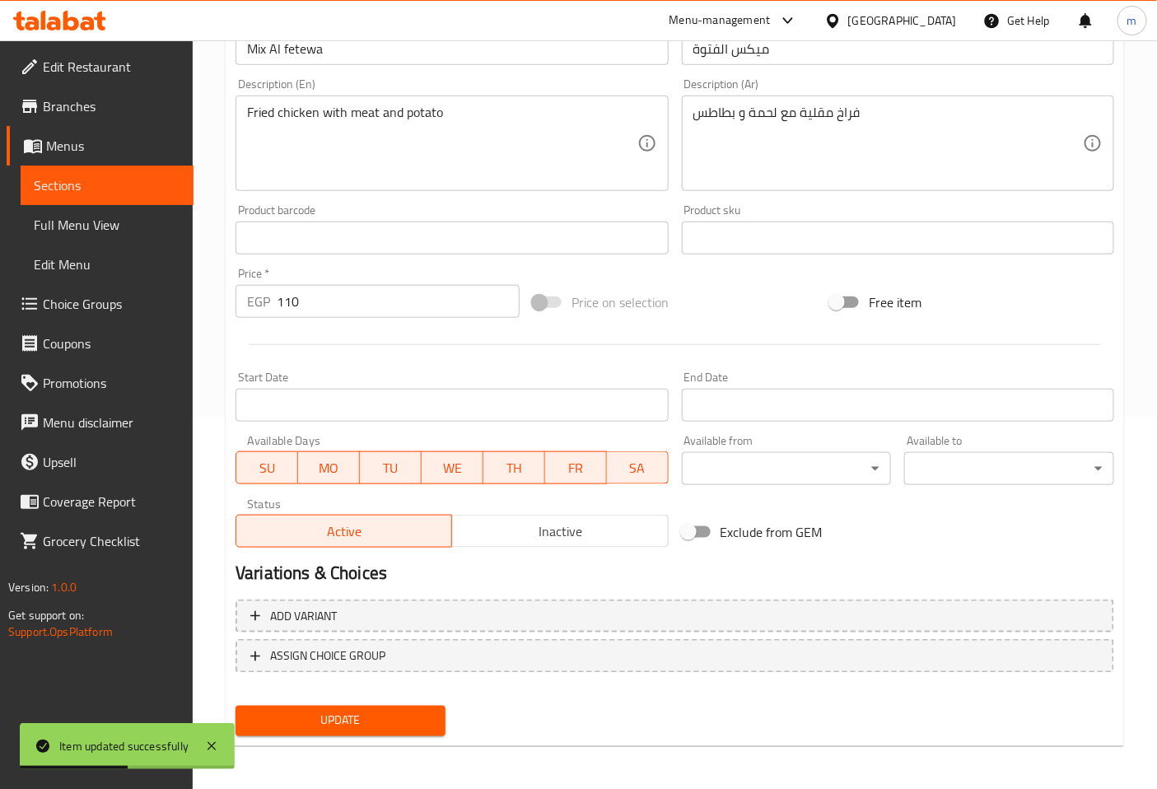
click at [146, 189] on span "Sections" at bounding box center [107, 185] width 147 height 20
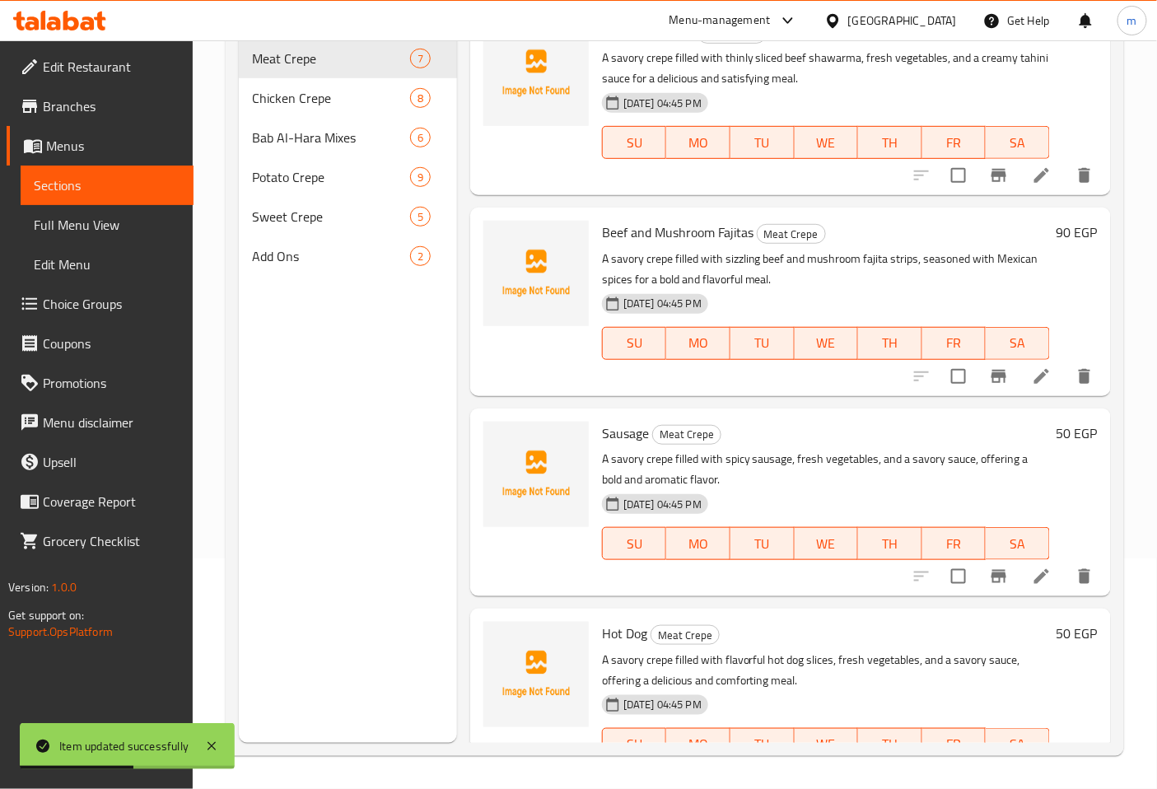
scroll to position [231, 0]
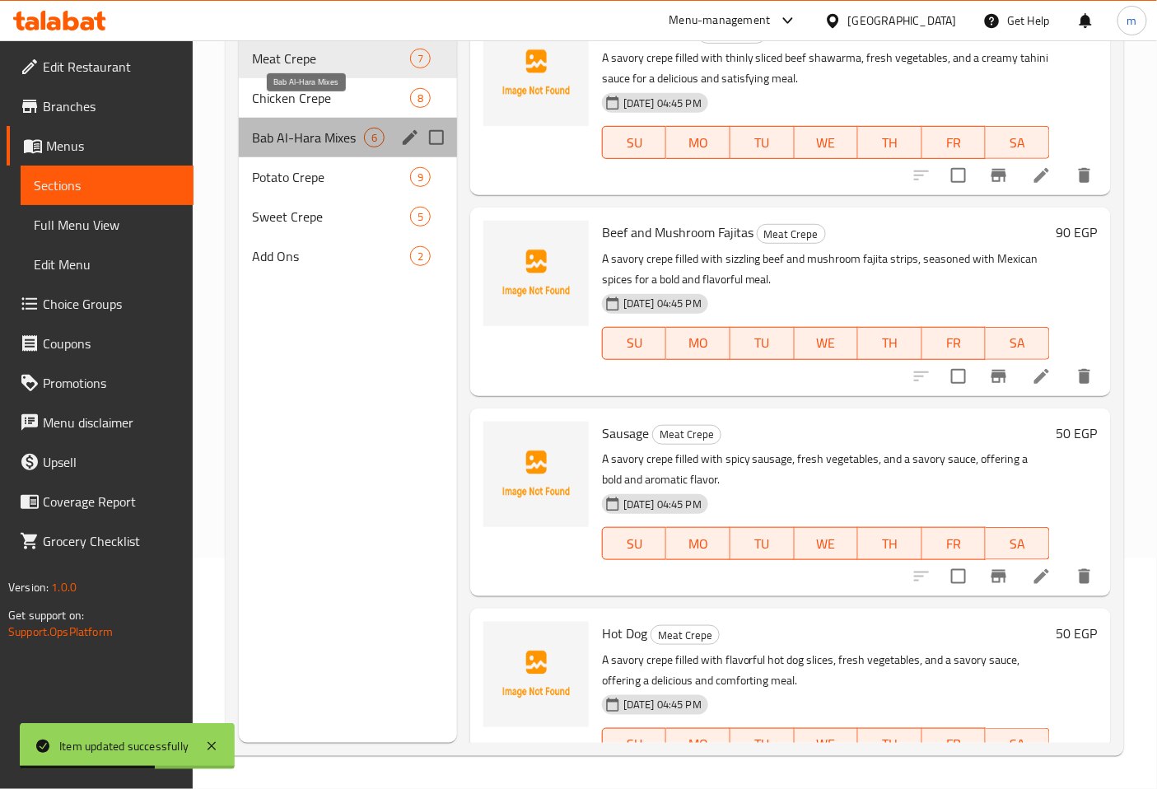
click at [320, 128] on span "Bab Al-Hara Mixes" at bounding box center [308, 138] width 112 height 20
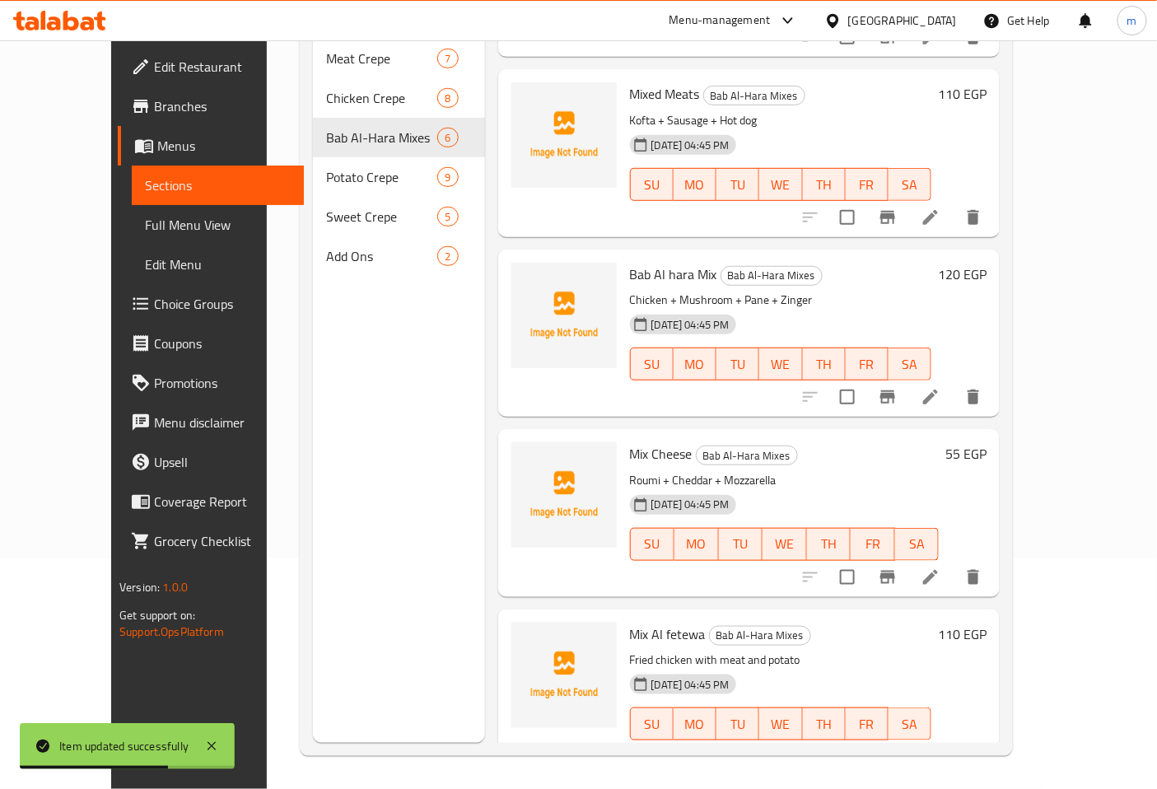
scroll to position [330, 0]
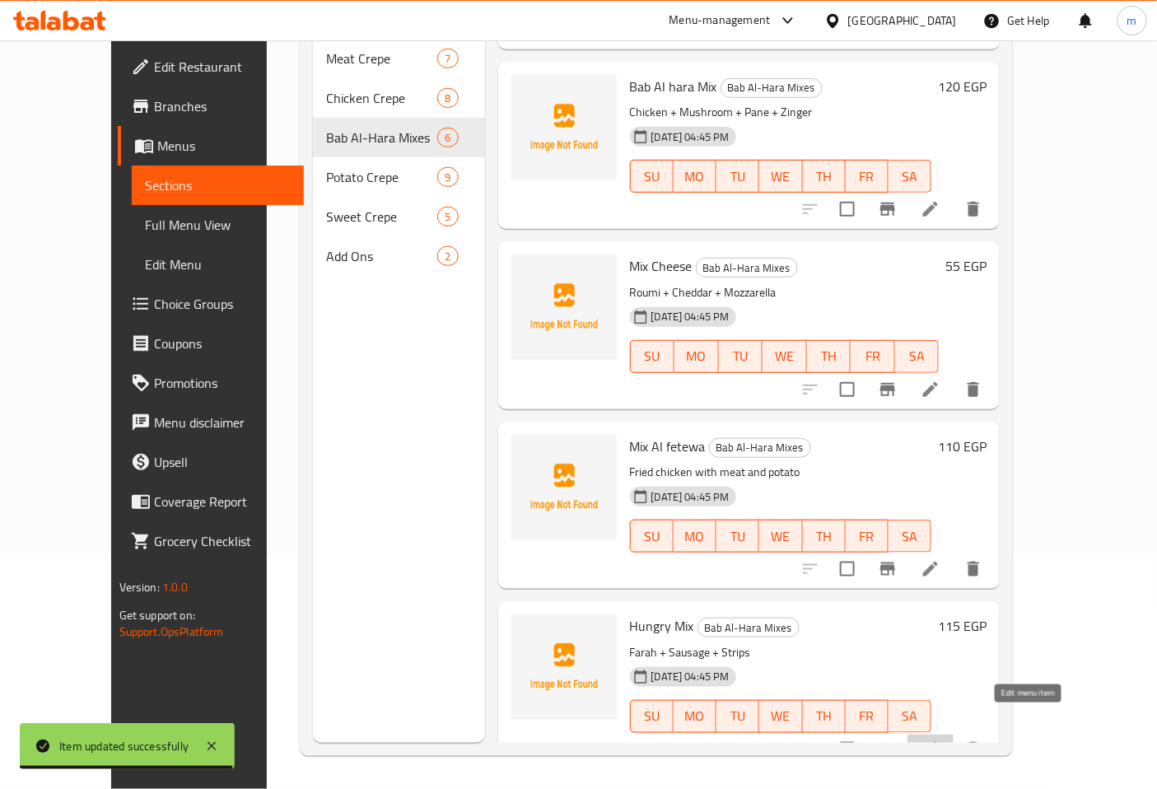
click at [940, 739] on icon at bounding box center [931, 749] width 20 height 20
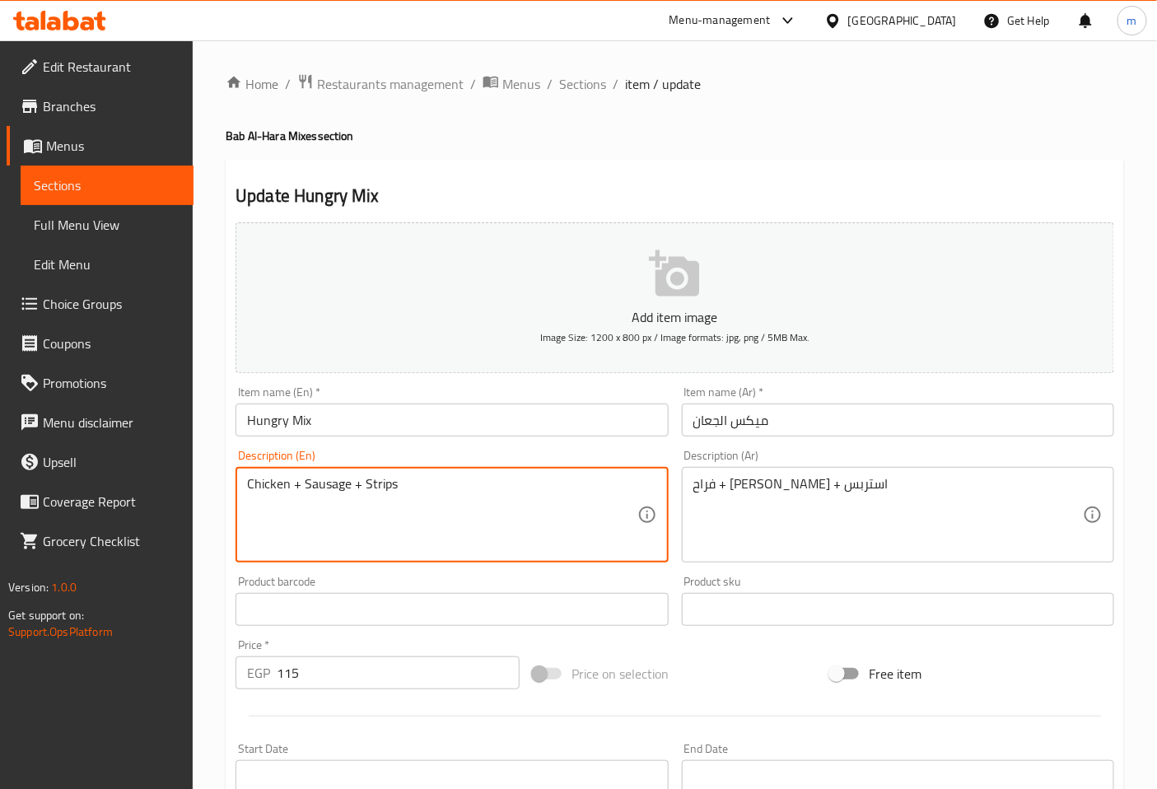
type textarea "Chicken + Sausage + Strips"
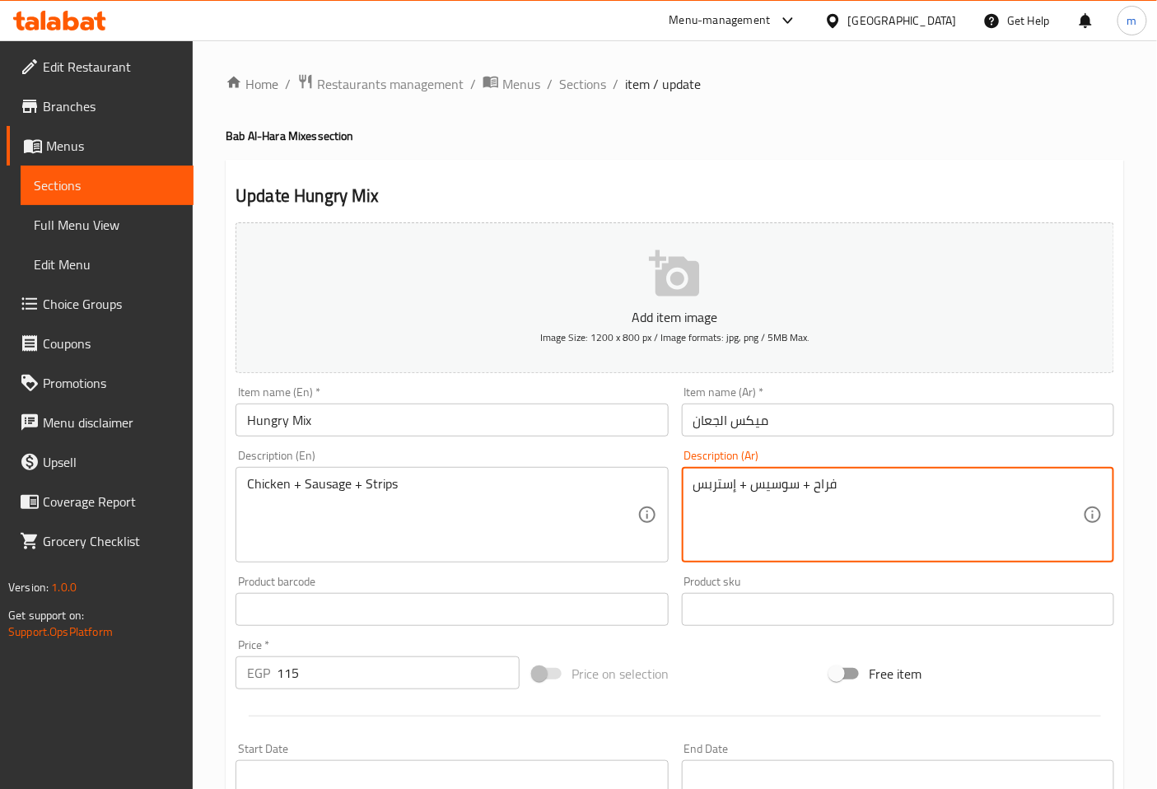
type textarea "فراح + سوسيس + إستربس"
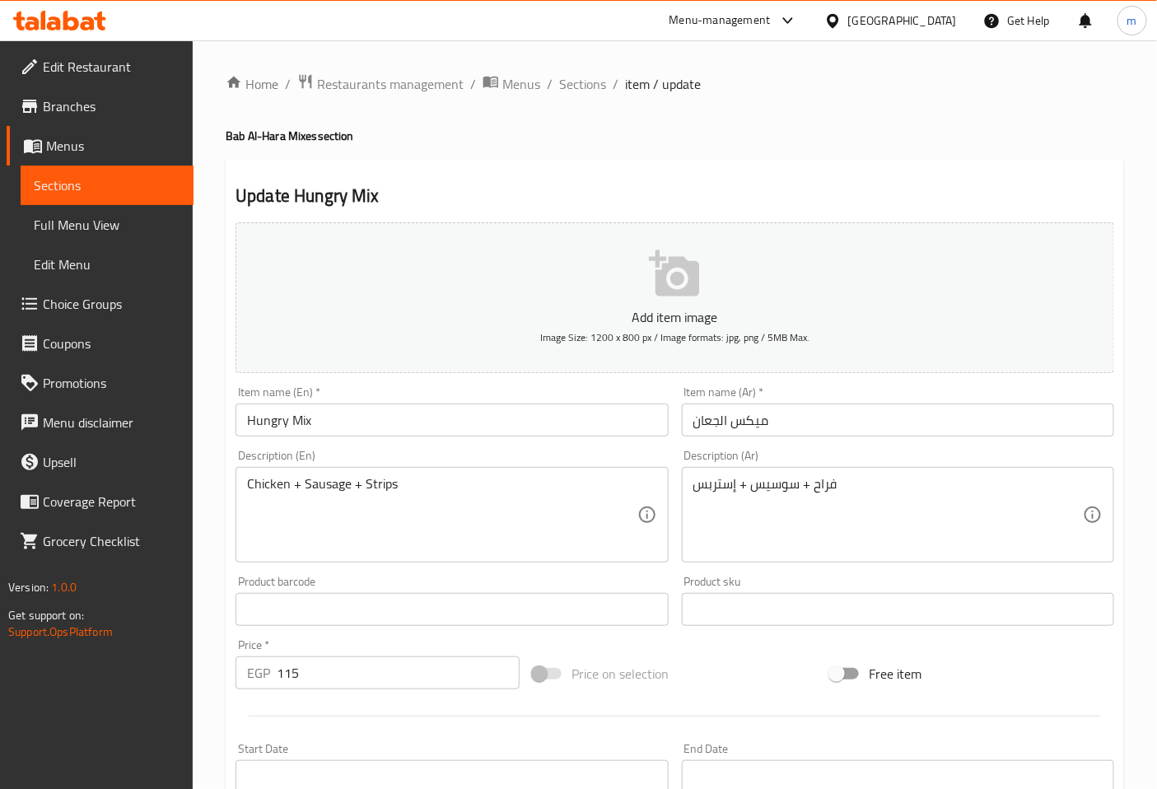
click at [352, 433] on input "Hungry Mix" at bounding box center [452, 420] width 432 height 33
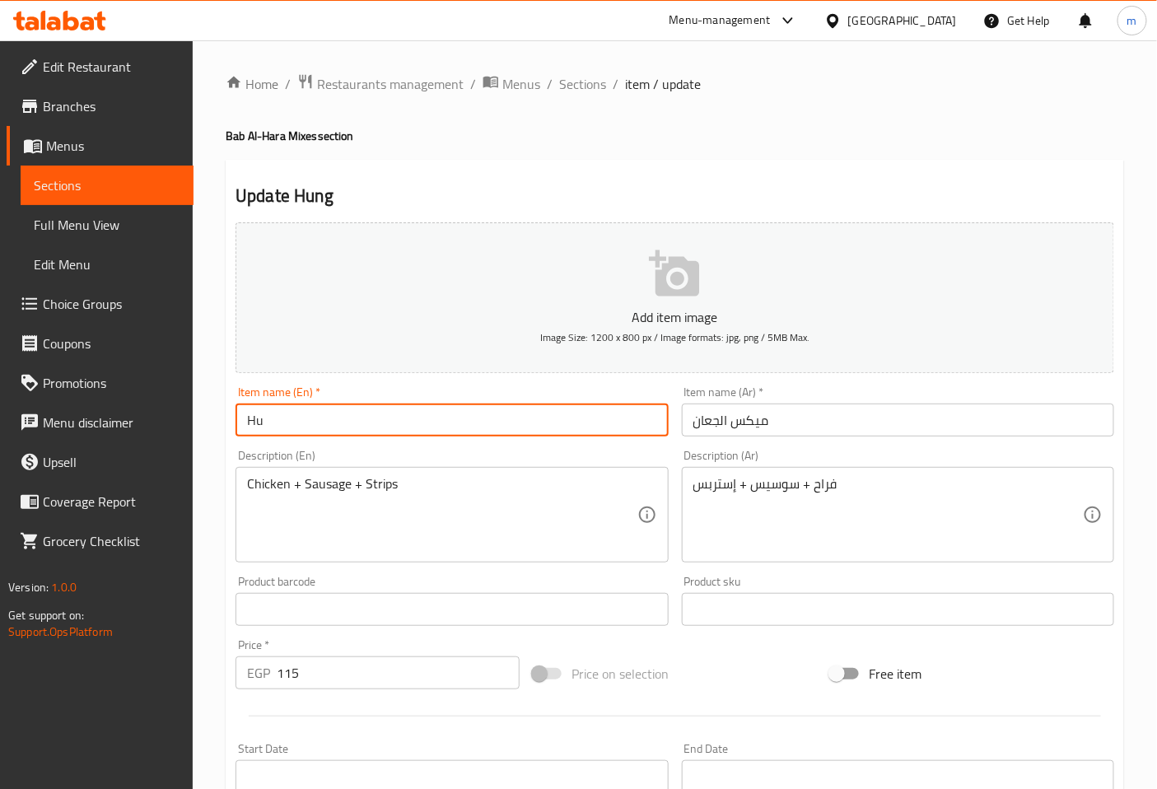
type input "H"
type input "ة"
click at [333, 428] on input "Mix El gaan" at bounding box center [452, 420] width 432 height 33
click at [294, 427] on input "Mix El gaan" at bounding box center [452, 420] width 432 height 33
click at [334, 427] on input "Mix El ga,an" at bounding box center [452, 420] width 432 height 33
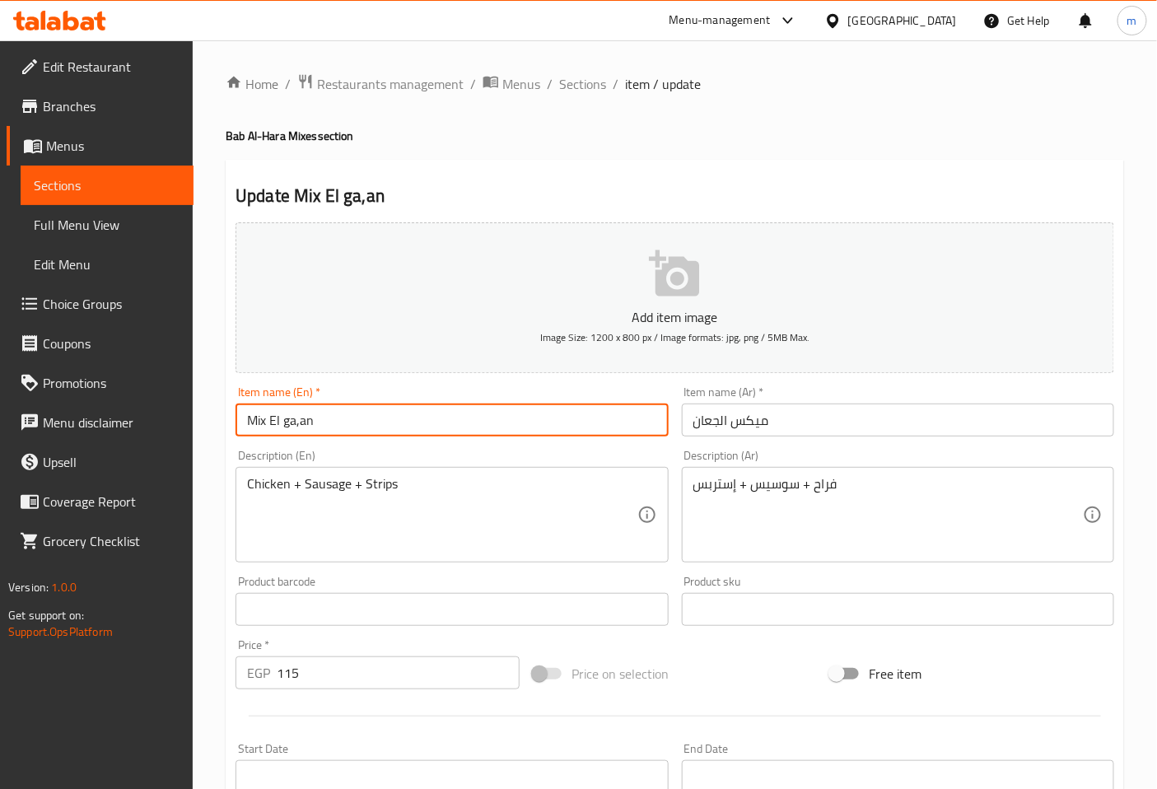
click at [301, 427] on input "Mix El ga,an" at bounding box center [452, 420] width 432 height 33
click at [328, 422] on input "Mix El ga'an" at bounding box center [452, 420] width 432 height 33
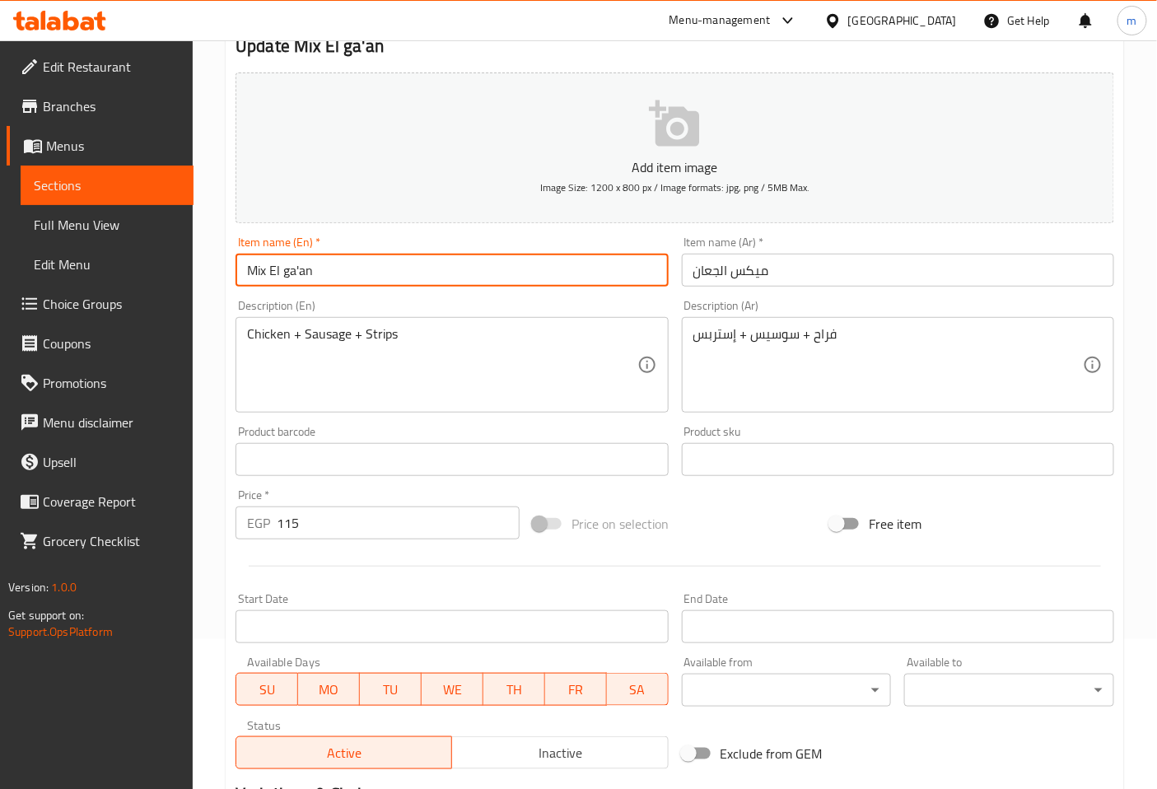
scroll to position [366, 0]
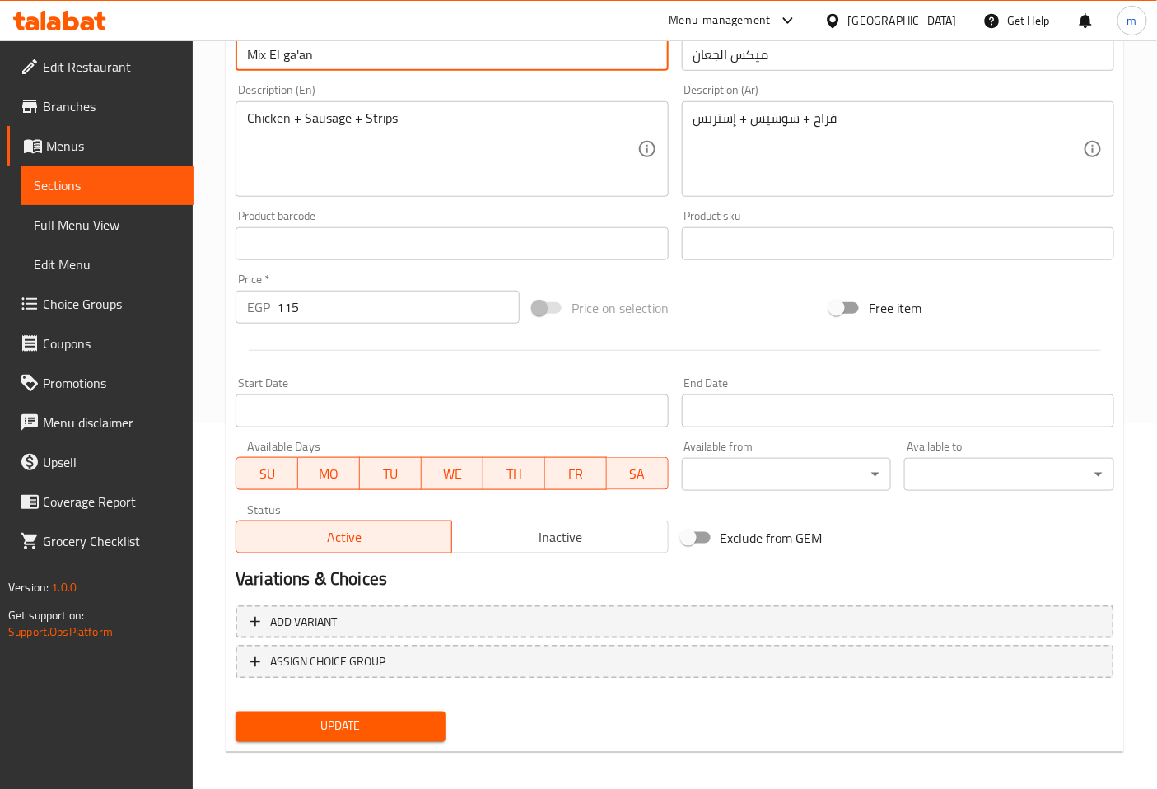
type input "Mix El ga'an"
click at [395, 716] on span "Update" at bounding box center [341, 726] width 184 height 21
click at [153, 187] on span "Sections" at bounding box center [107, 185] width 147 height 20
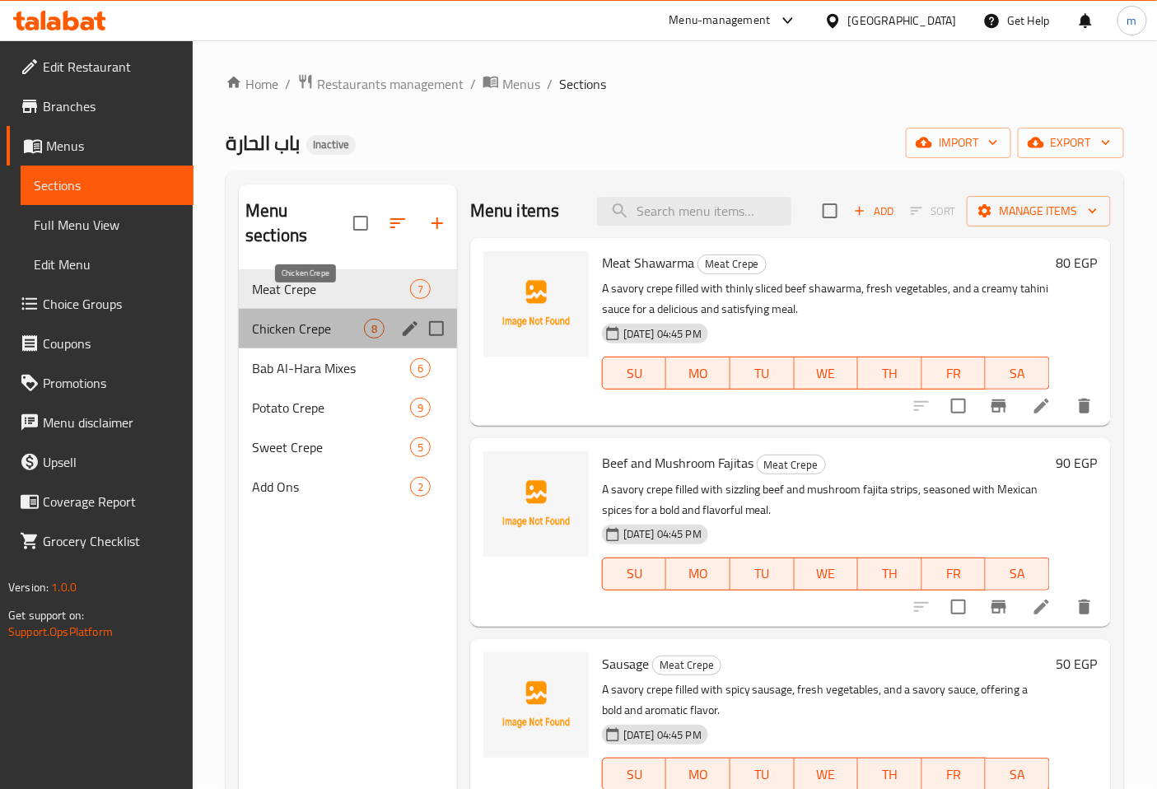
click at [329, 319] on span "Chicken Crepe" at bounding box center [308, 329] width 112 height 20
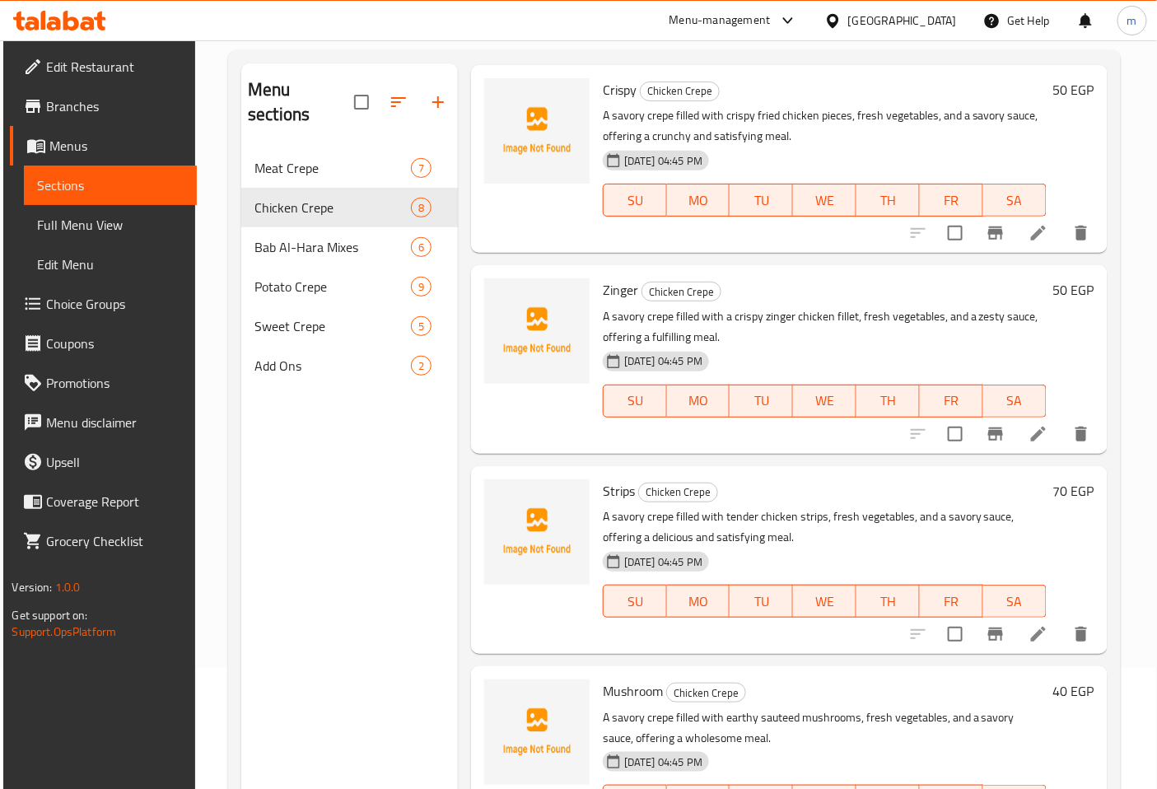
scroll to position [231, 0]
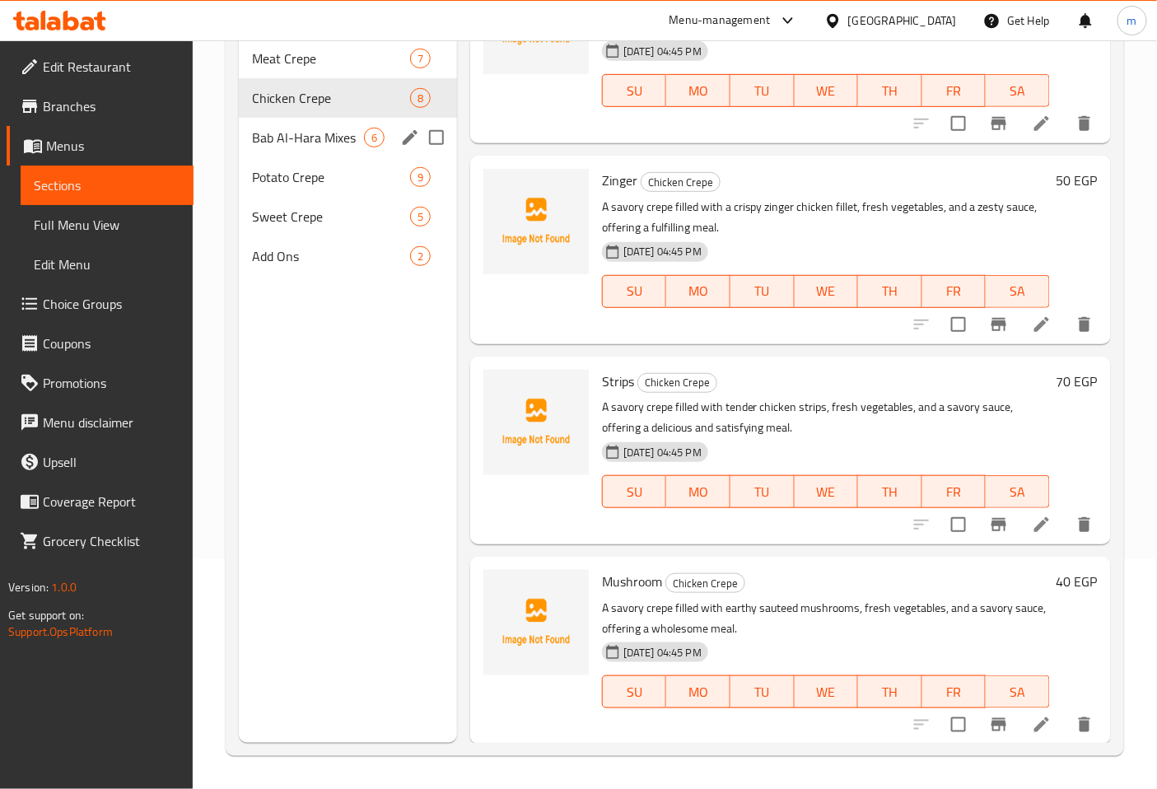
click at [322, 128] on span "Bab Al-Hara Mixes" at bounding box center [308, 138] width 112 height 20
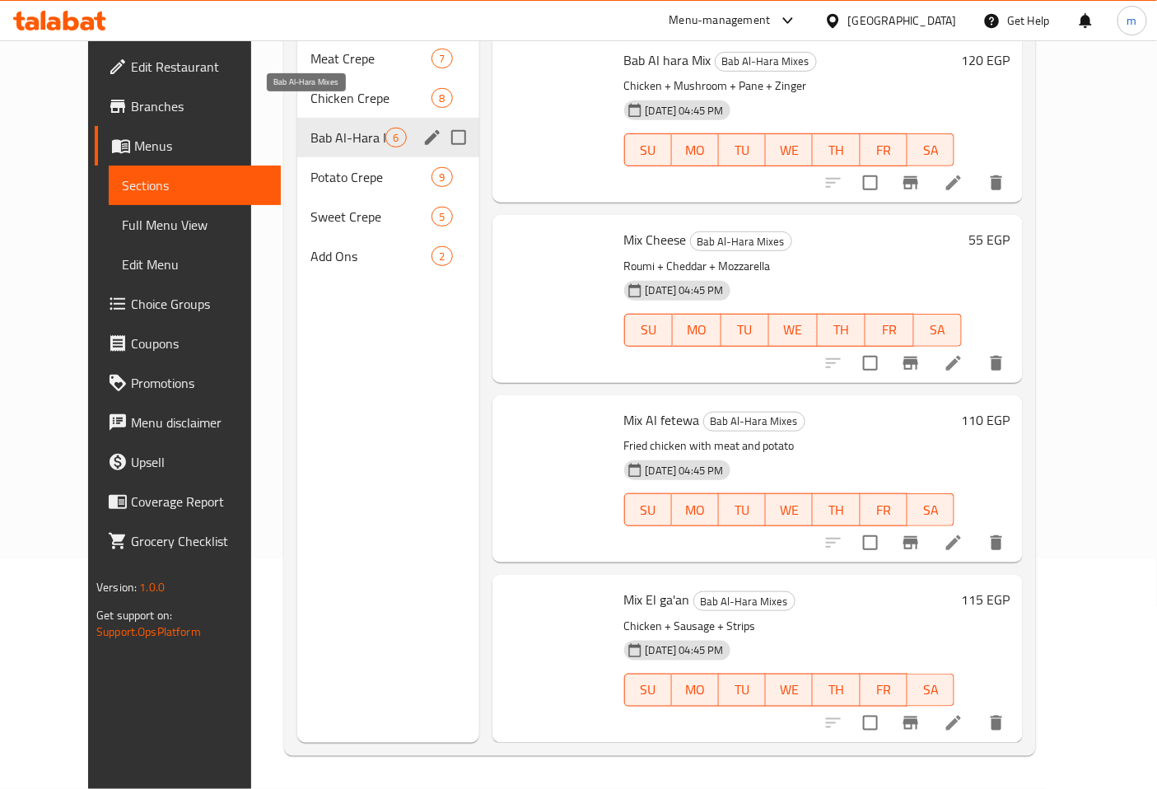
scroll to position [330, 0]
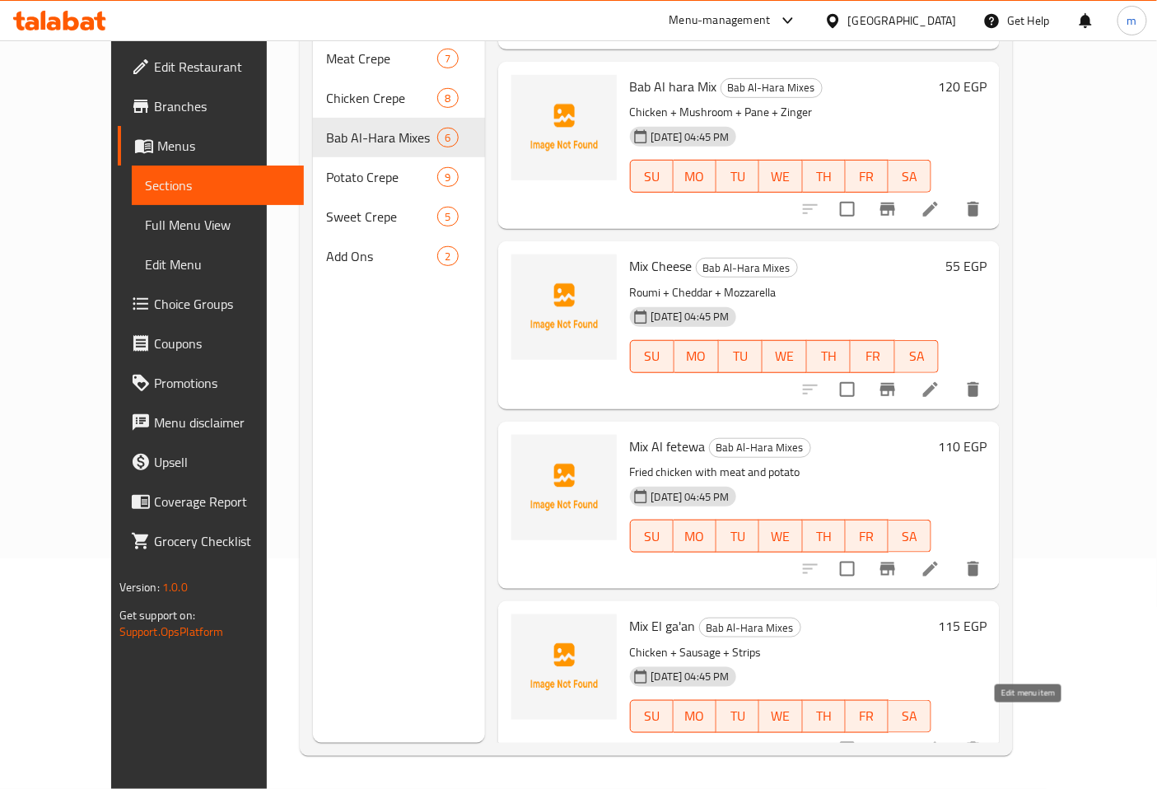
click at [940, 739] on icon at bounding box center [931, 749] width 20 height 20
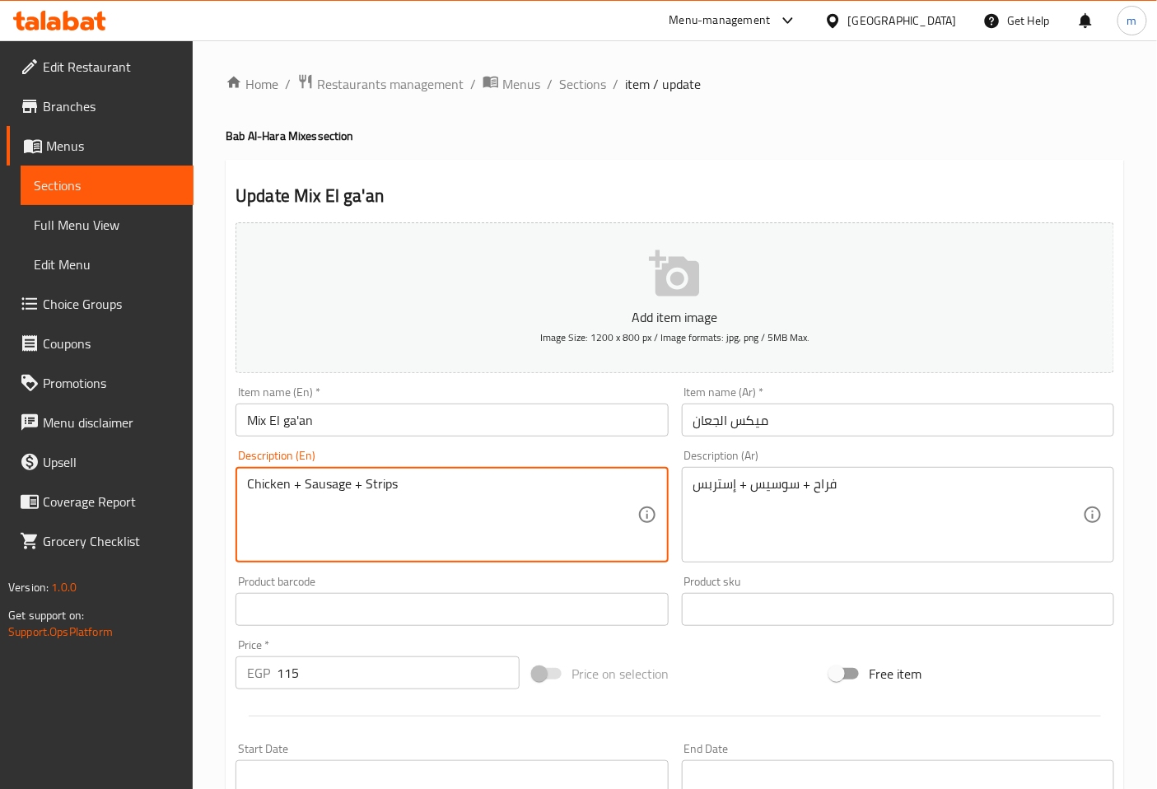
click at [348, 486] on textarea "Chicken + Sausage + Strips" at bounding box center [442, 515] width 390 height 78
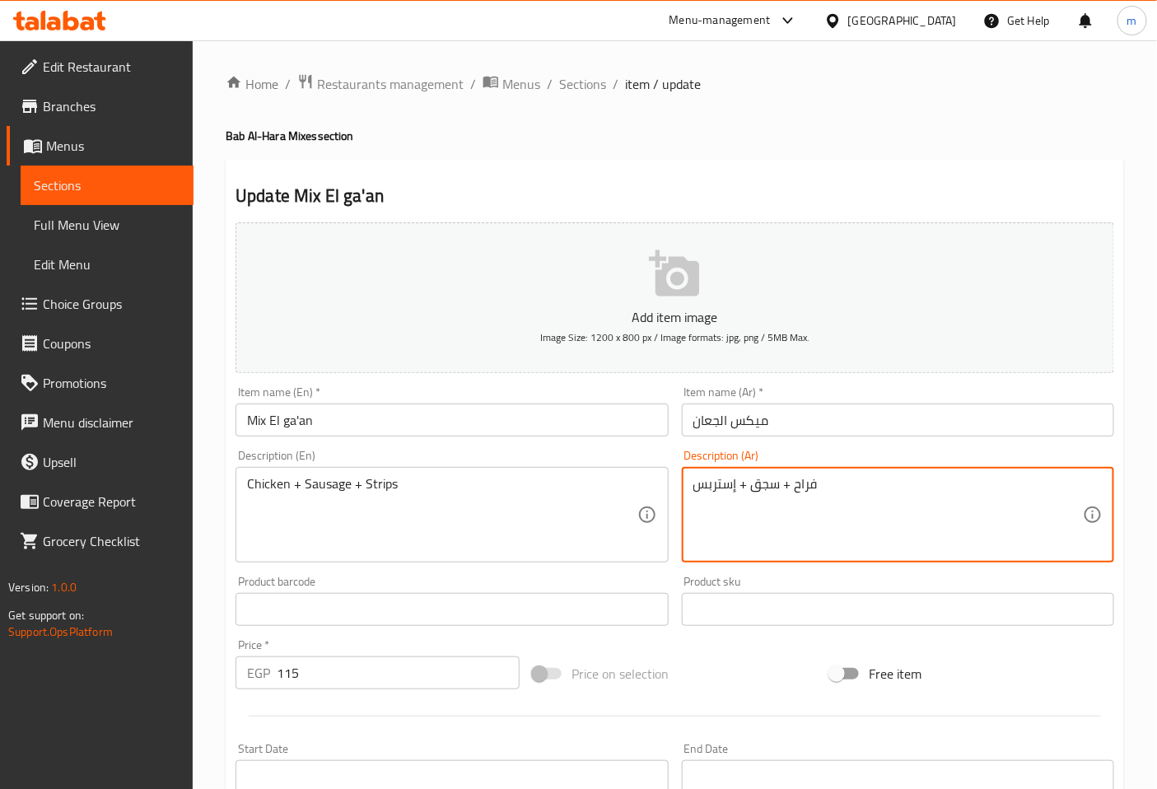
type textarea "فراح + سجق + إستربس"
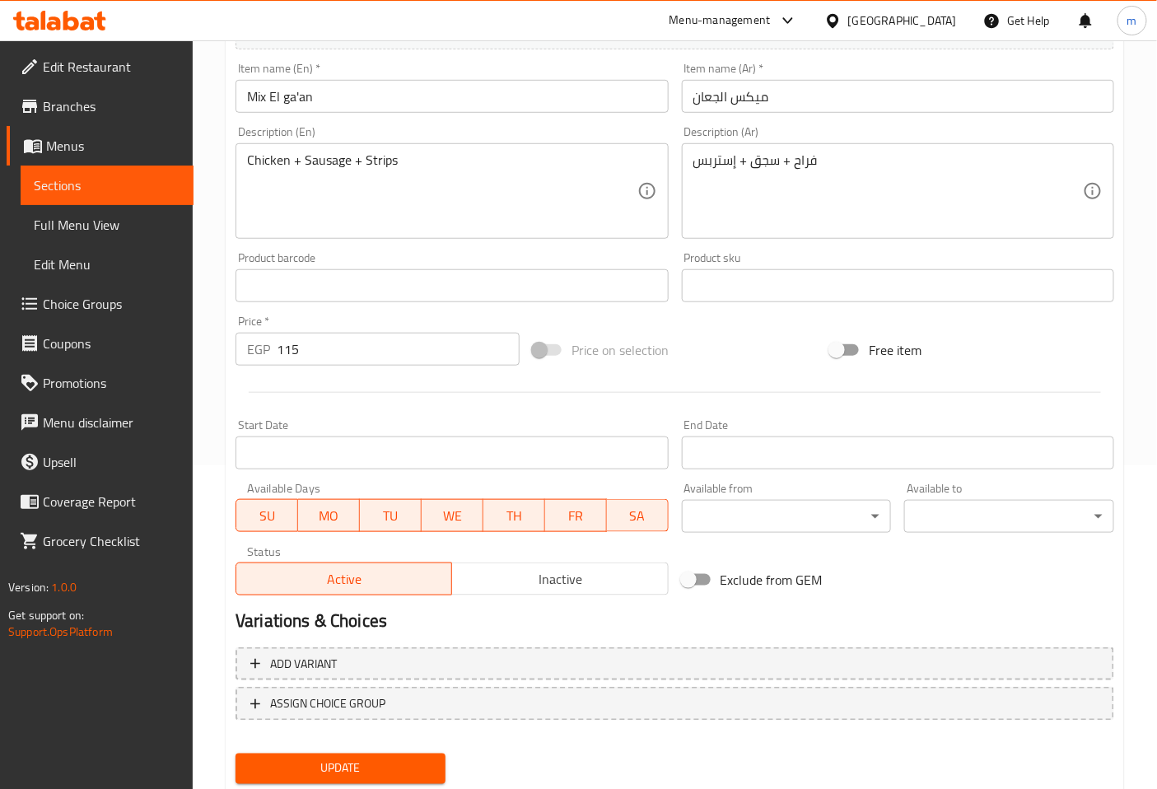
scroll to position [371, 0]
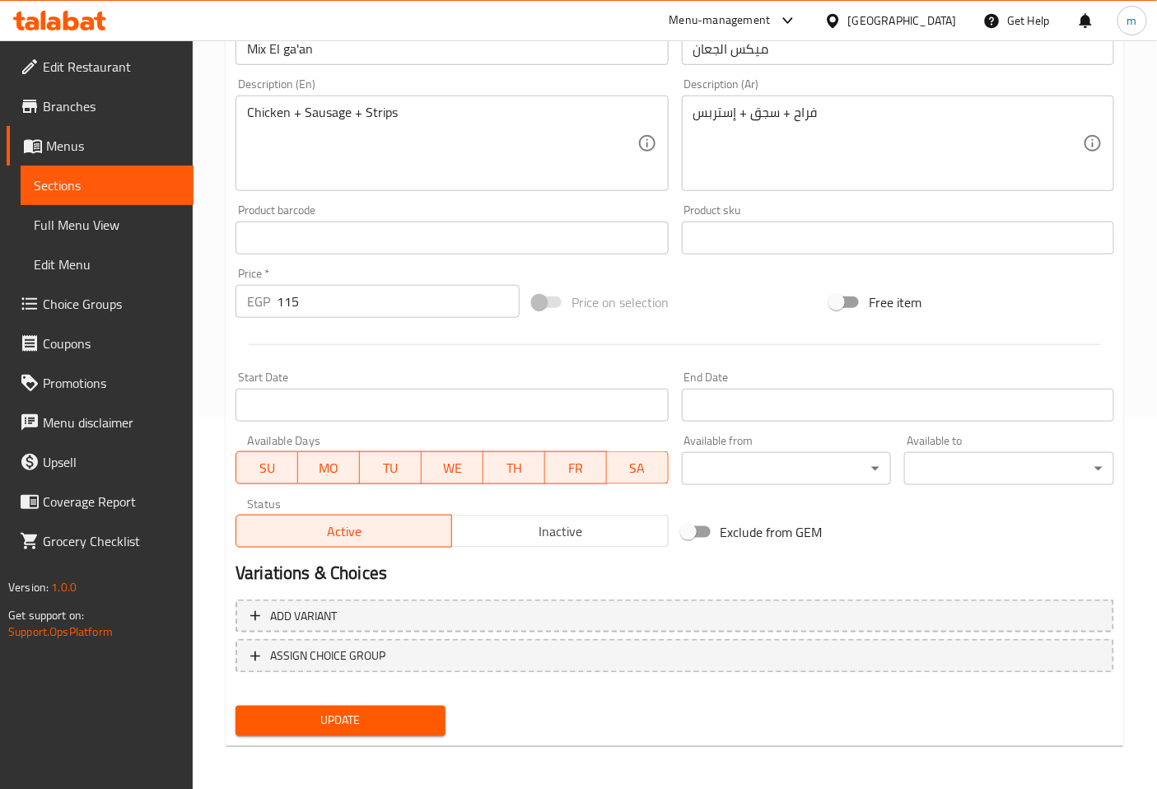
click at [371, 714] on span "Update" at bounding box center [341, 721] width 184 height 21
click at [175, 188] on span "Sections" at bounding box center [107, 185] width 147 height 20
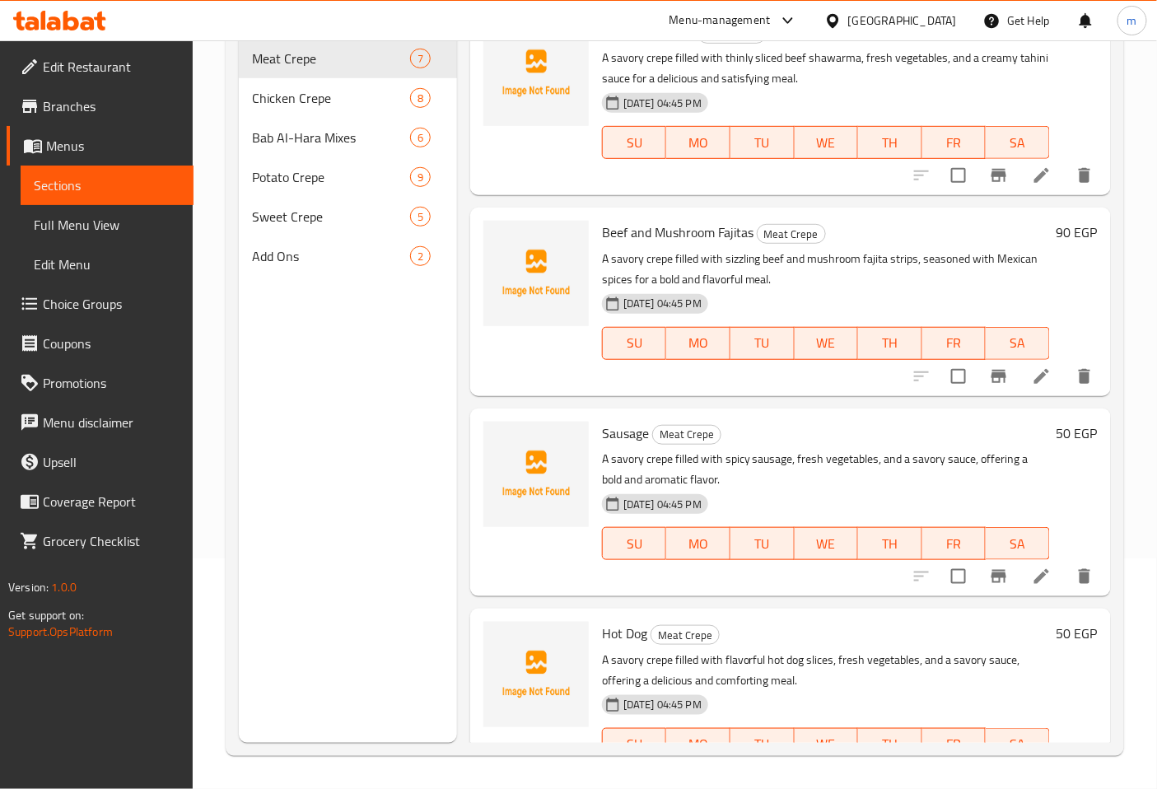
scroll to position [231, 0]
click at [287, 167] on span "Potato Crepe" at bounding box center [308, 177] width 112 height 20
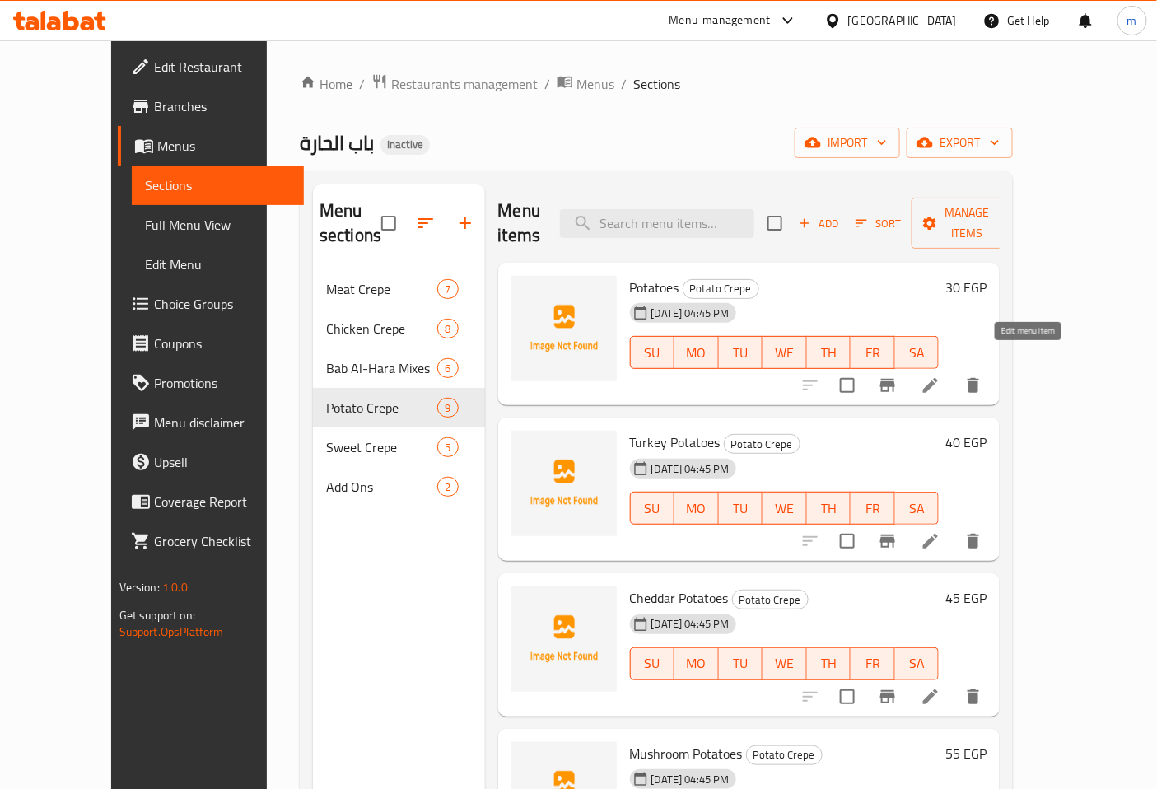
click at [940, 376] on icon at bounding box center [931, 386] width 20 height 20
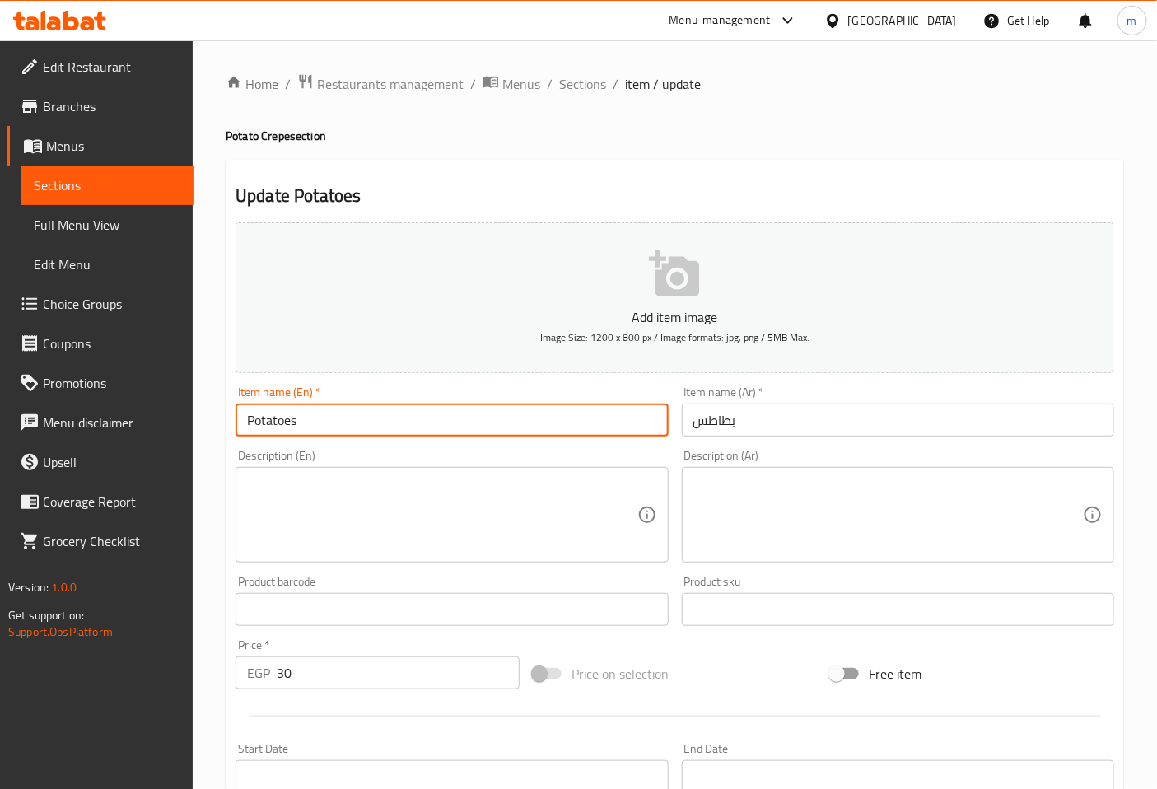
drag, startPoint x: 314, startPoint y: 418, endPoint x: 240, endPoint y: 424, distance: 74.3
click at [240, 424] on input "Potatoes" at bounding box center [452, 420] width 432 height 33
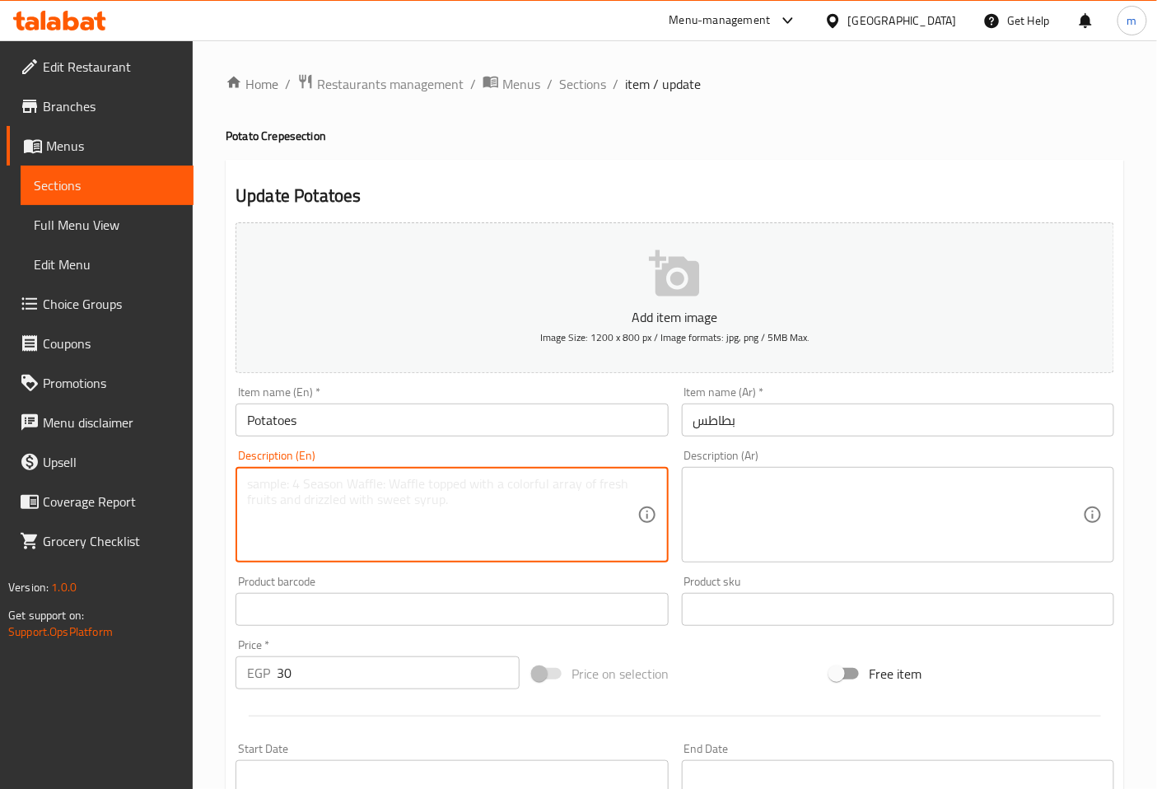
paste textarea "A savory crepe generously filled with seasoned fried potatoes, fresh vegetables…"
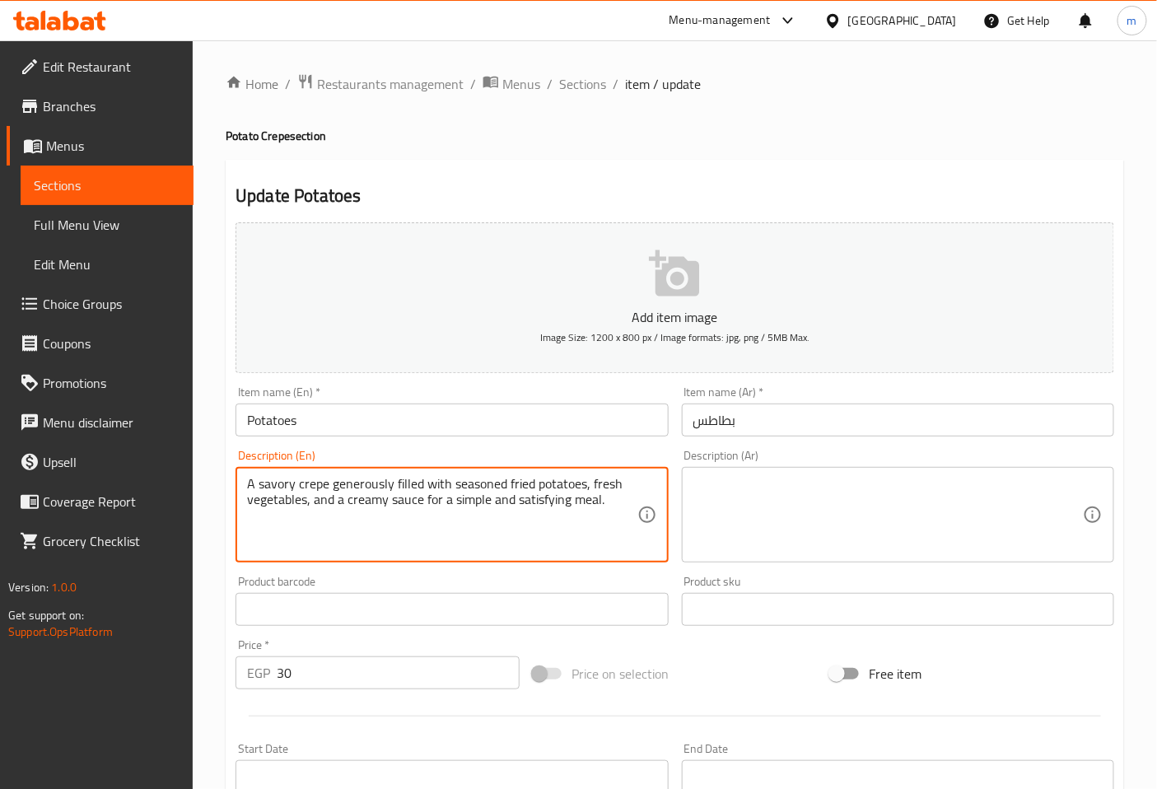
type textarea "A savory crepe generously filled with seasoned fried potatoes, fresh vegetables…"
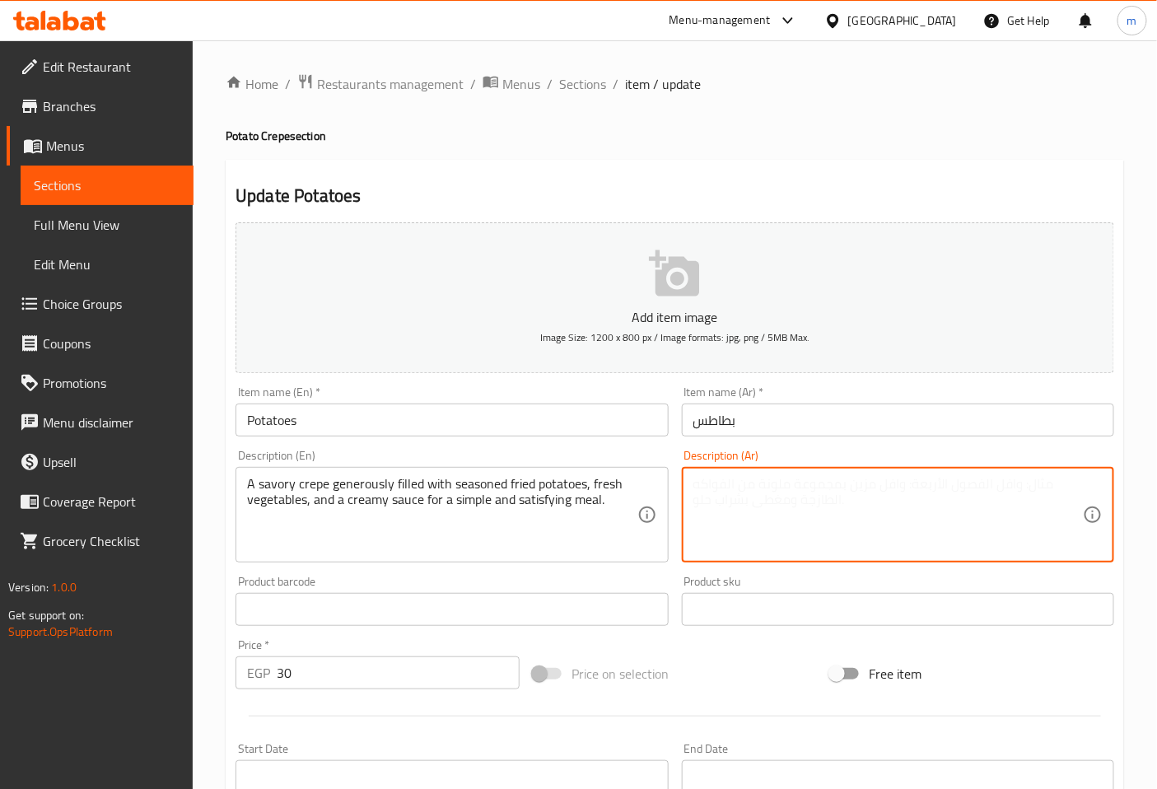
paste textarea "كريب مالح محشو بسخاء بـبطاطس مقلية متبلة، خضروات طازجة، وصلصة كريمية لوجبة بسيط…"
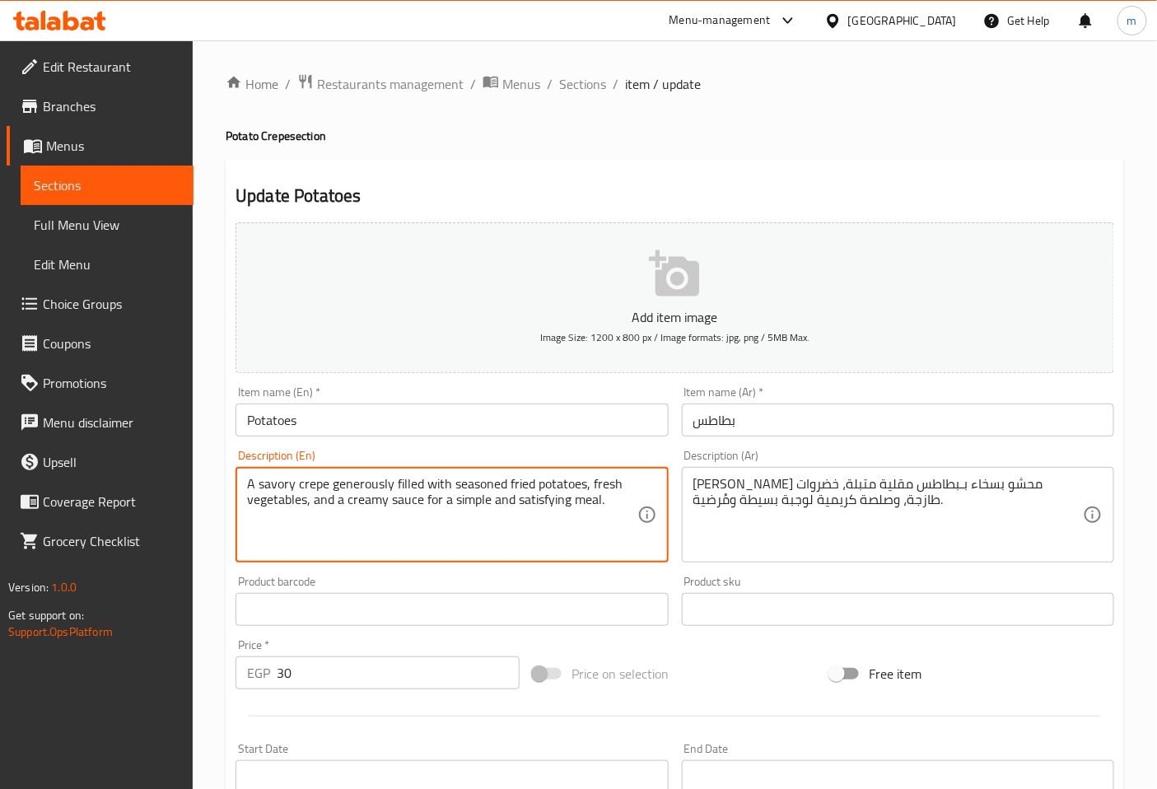
click at [610, 506] on textarea "A savory crepe generously filled with seasoned fried potatoes, fresh vegetables…" at bounding box center [442, 515] width 390 height 78
drag, startPoint x: 394, startPoint y: 486, endPoint x: 332, endPoint y: 488, distance: 61.8
click at [332, 488] on textarea "A savory crepe generously filled with seasoned fried potatoes, fresh vegetables…" at bounding box center [442, 515] width 390 height 78
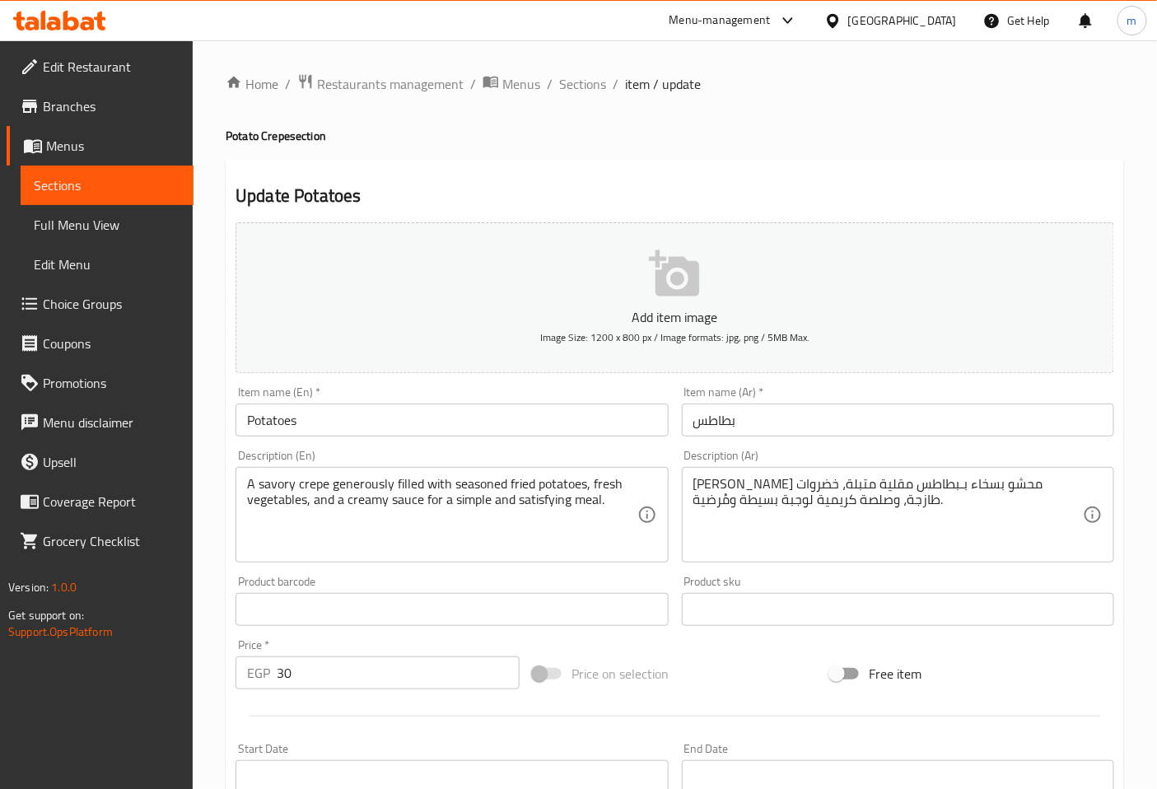
click at [581, 530] on textarea "A savory crepe generously filled with seasoned fried potatoes, fresh vegetables…" at bounding box center [442, 515] width 390 height 78
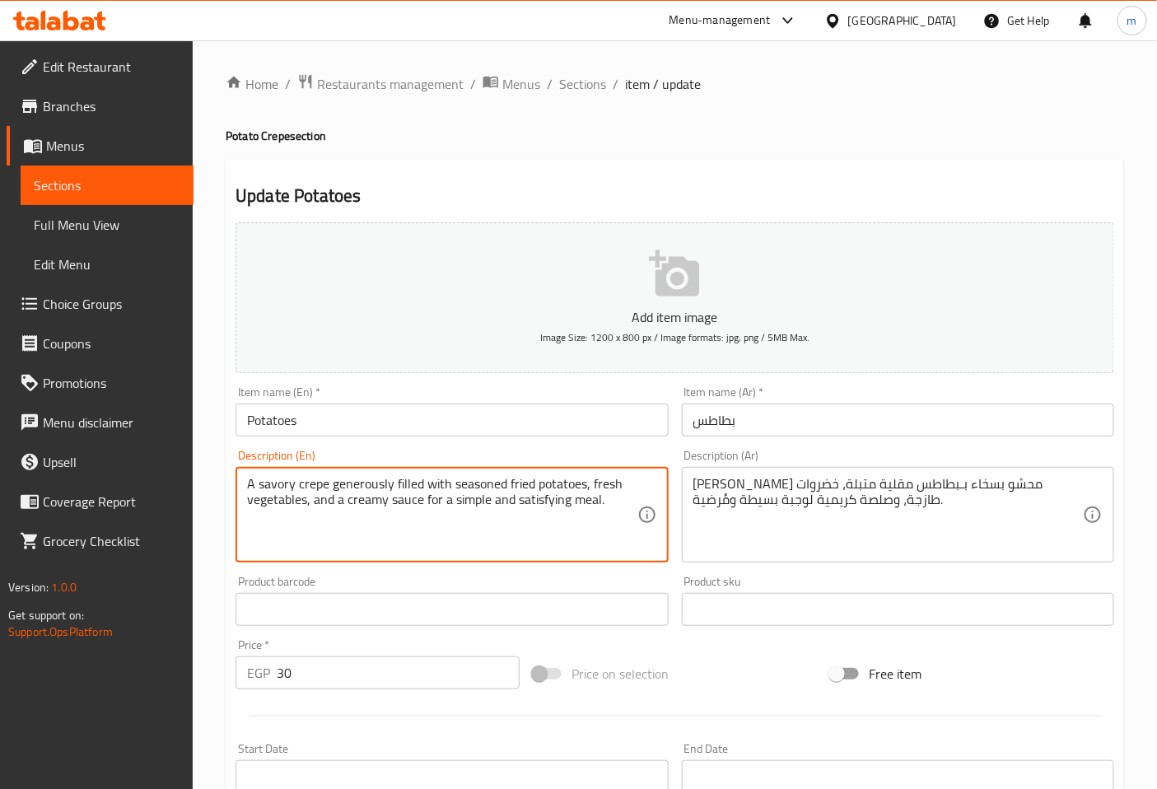
click at [615, 508] on textarea "A savory crepe generously filled with seasoned fried potatoes, fresh vegetables…" at bounding box center [442, 515] width 390 height 78
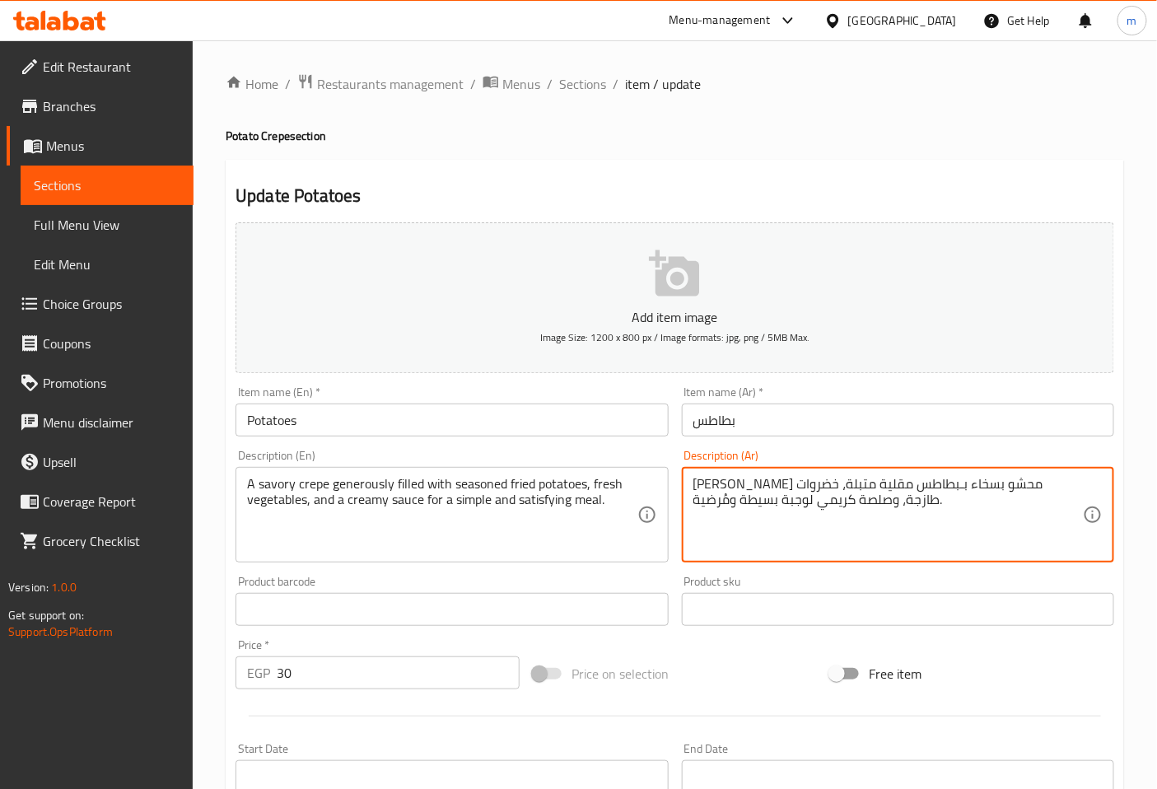
click at [693, 484] on textarea "كريب مالح محشو بسخاء بـبطاطس مقلية متبلة، خضروات طازجة، وصلصة كريمي لوجبة بسيطة…" at bounding box center [888, 515] width 390 height 78
click at [1081, 484] on textarea "كريب مالح محشو بسخاء بـبطاطس مقلية متبلة، خضروات طازجة، وصلصة كريمي لوجبة بسيطة…" at bounding box center [888, 515] width 390 height 78
click at [994, 509] on textarea "كريب مالح محشو بسخاء بـبطاطس مقلية متبلة، خضروات طازجة، وصوص كريمي لوجبة بسيطة …" at bounding box center [888, 515] width 390 height 78
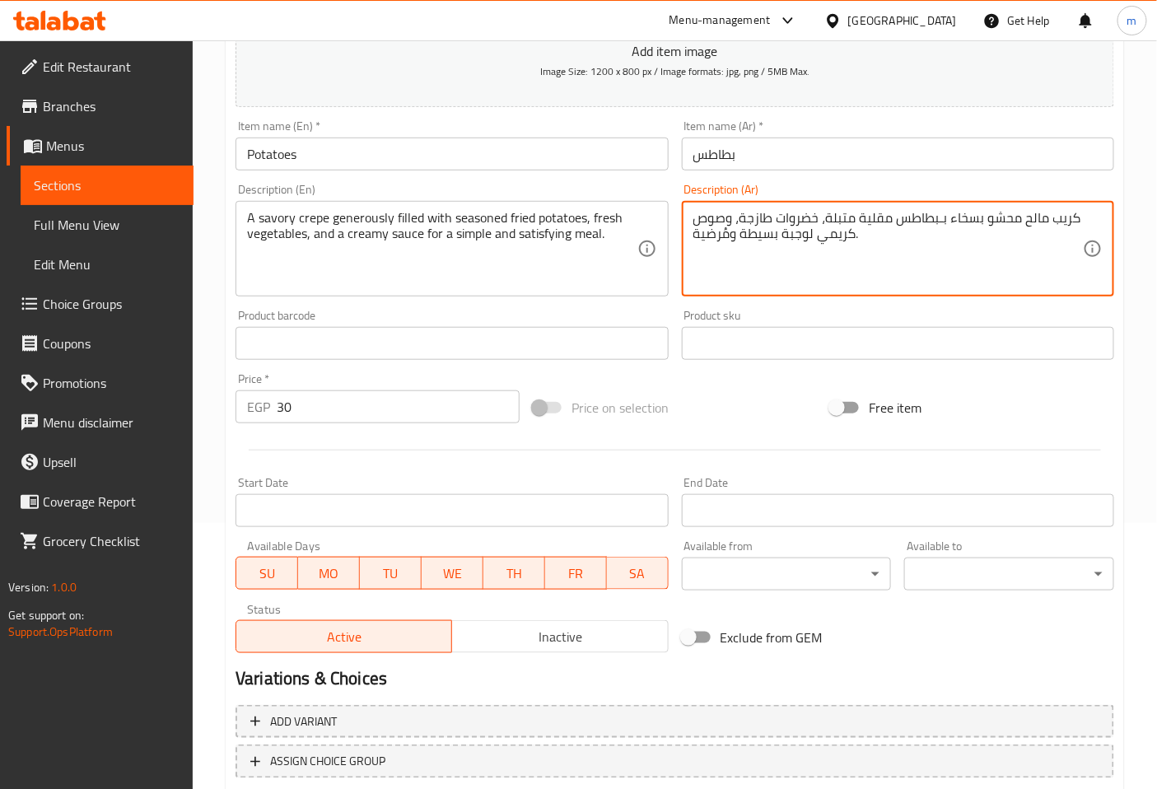
scroll to position [371, 0]
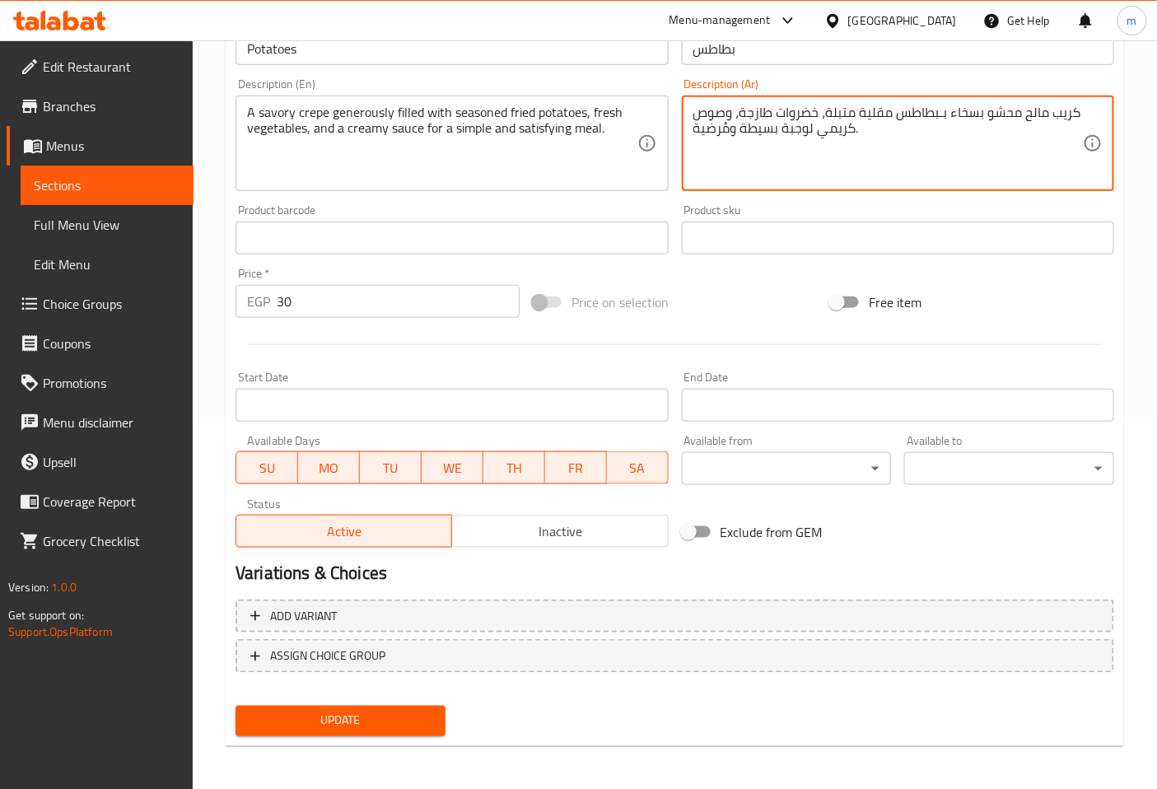
type textarea "كريب مالح محشو بسخاء بـبطاطس مقلية متبلة، خضروات طازجة، وصوص كريمي لوجبة بسيطة …"
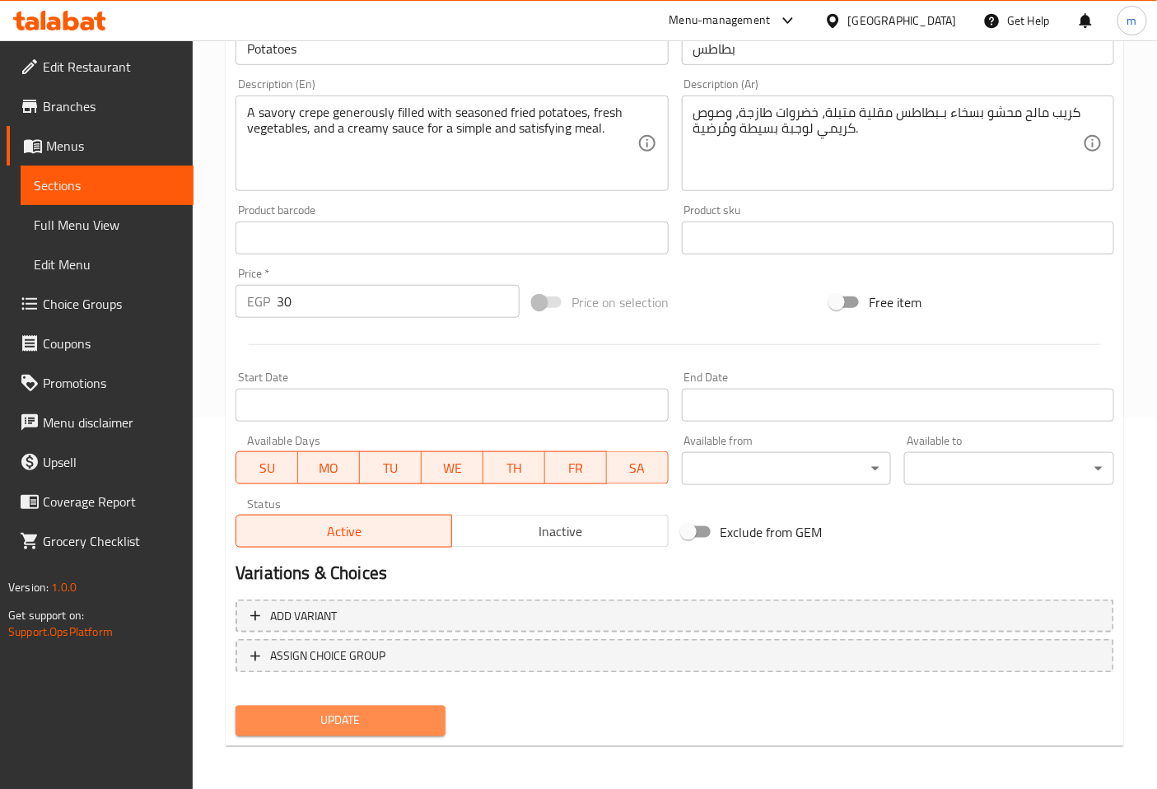
click at [408, 719] on span "Update" at bounding box center [341, 721] width 184 height 21
click at [168, 199] on link "Sections" at bounding box center [107, 186] width 173 height 40
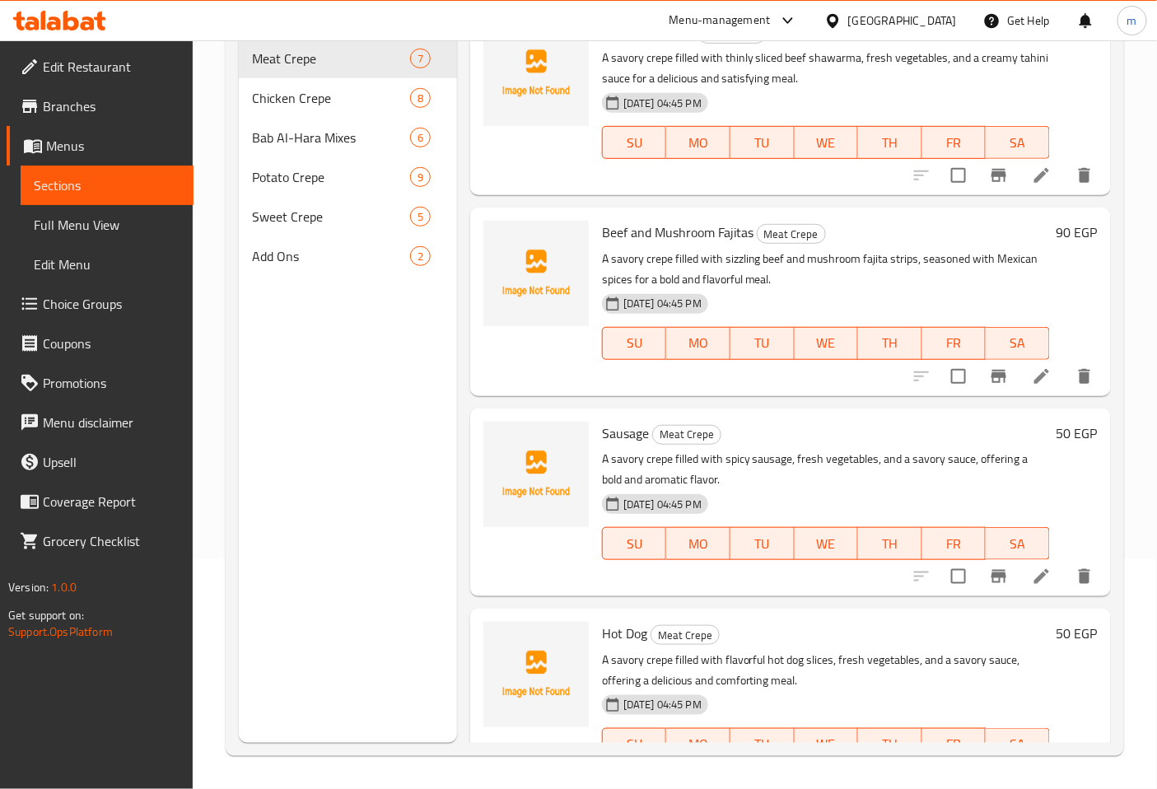
scroll to position [231, 0]
click at [295, 167] on span "Potato Crepe" at bounding box center [308, 177] width 112 height 20
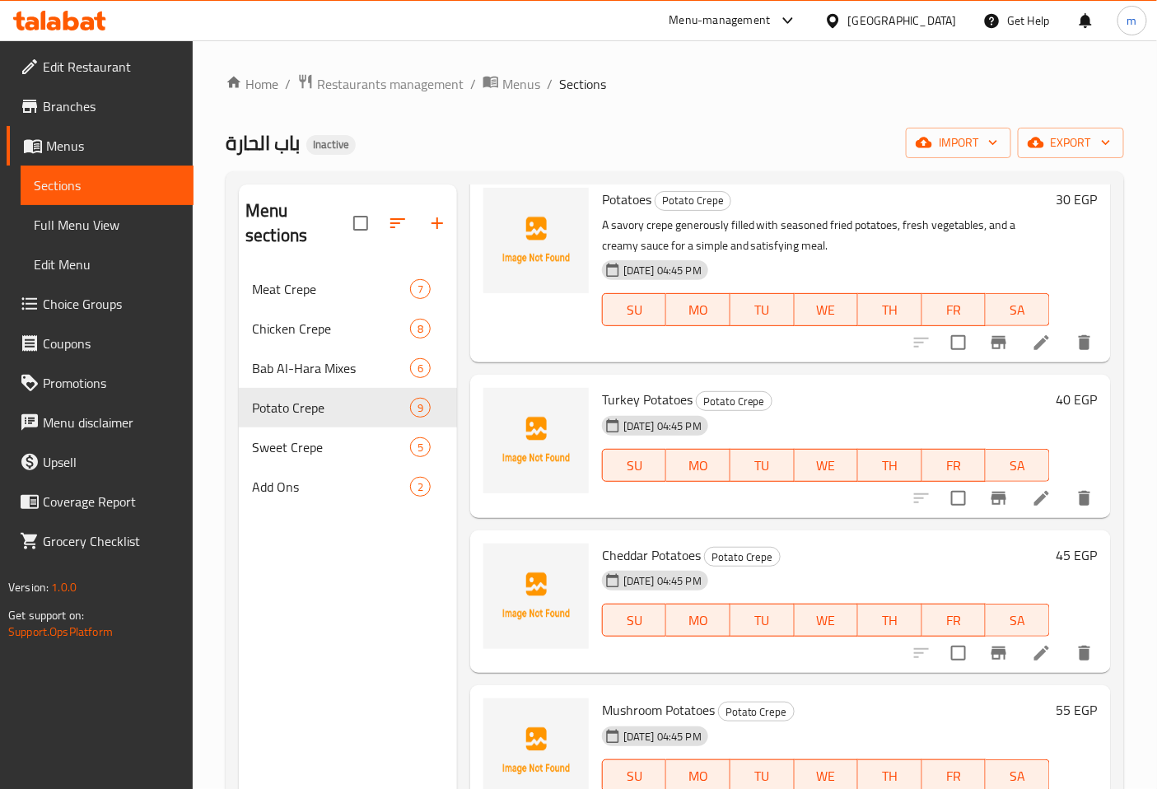
scroll to position [91, 0]
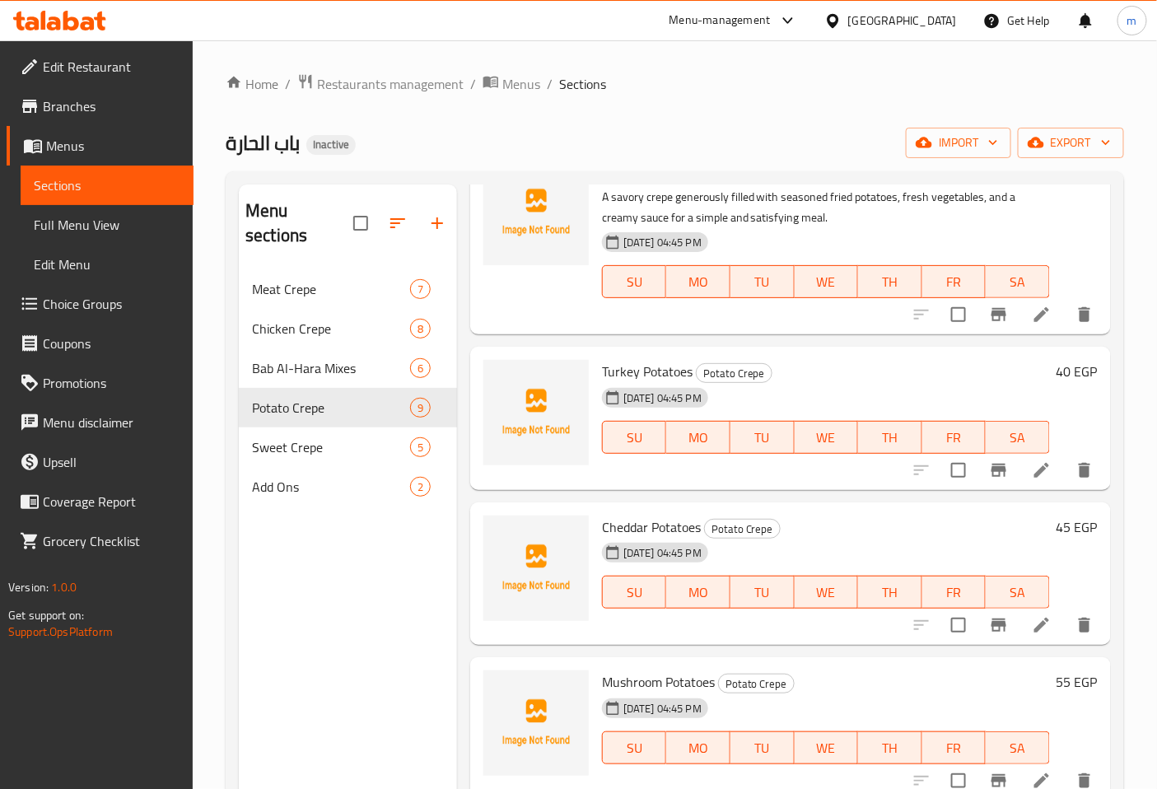
click at [1042, 480] on li at bounding box center [1042, 470] width 46 height 30
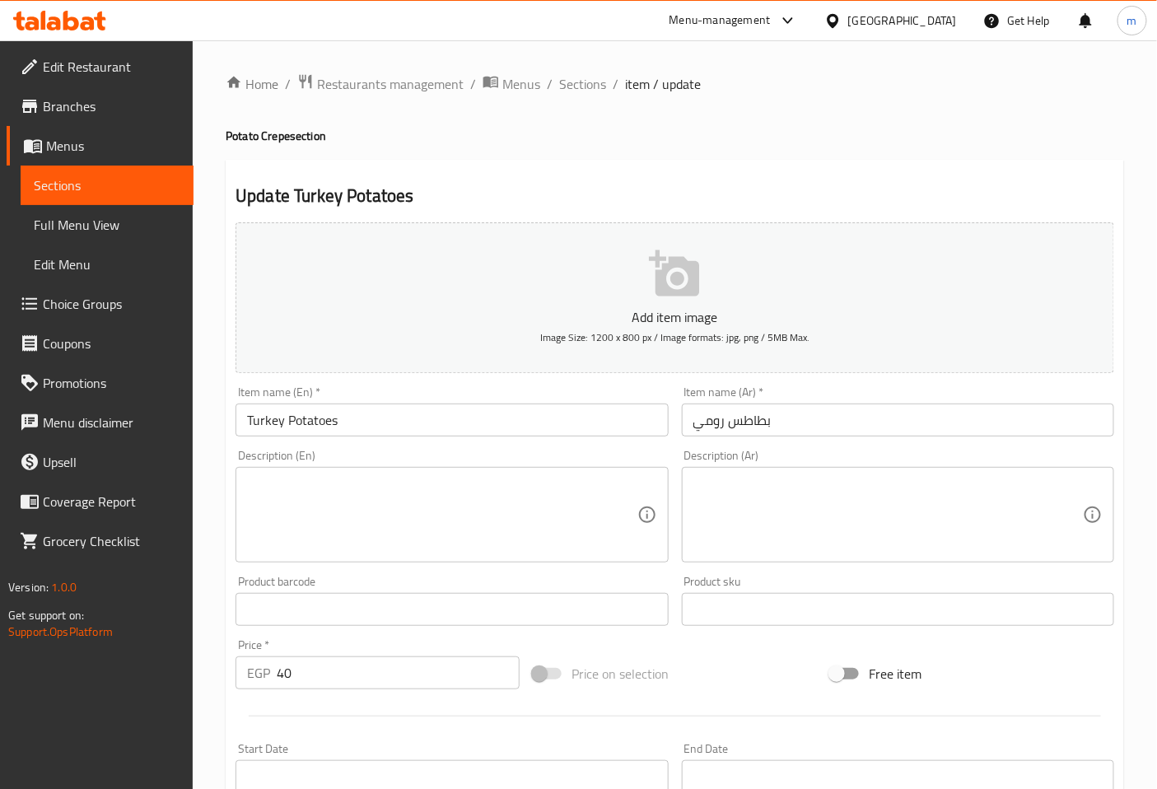
click at [284, 426] on input "Turkey Potatoes" at bounding box center [452, 420] width 432 height 33
click at [245, 422] on input "Potatoes" at bounding box center [452, 420] width 432 height 33
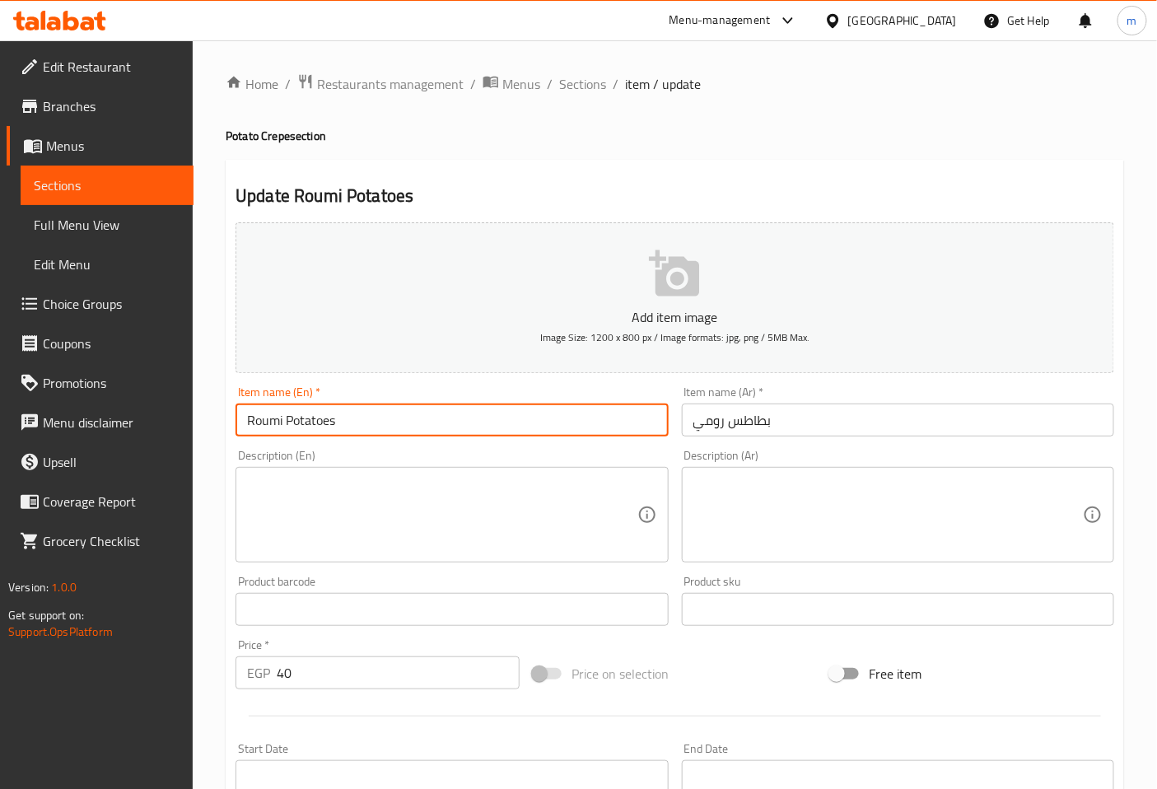
click at [355, 421] on input "Roumi Potatoes" at bounding box center [452, 420] width 432 height 33
type input "Roumi Potatoes"
click at [334, 482] on textarea at bounding box center [442, 515] width 390 height 78
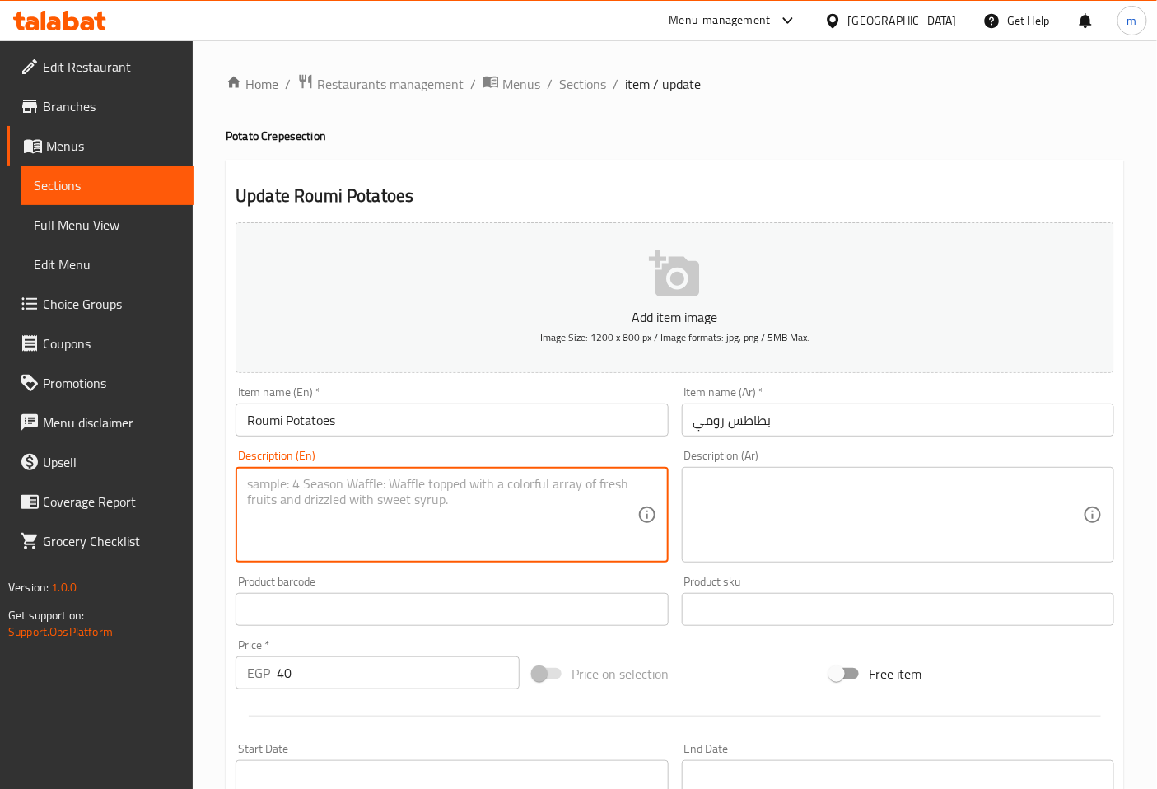
paste textarea "A savory crepe filled with seasoned fried potatoes and savory Roumy cheese, off…"
type textarea "A savory crepe filled with seasoned fried potatoes and savory Roumy cheese, off…"
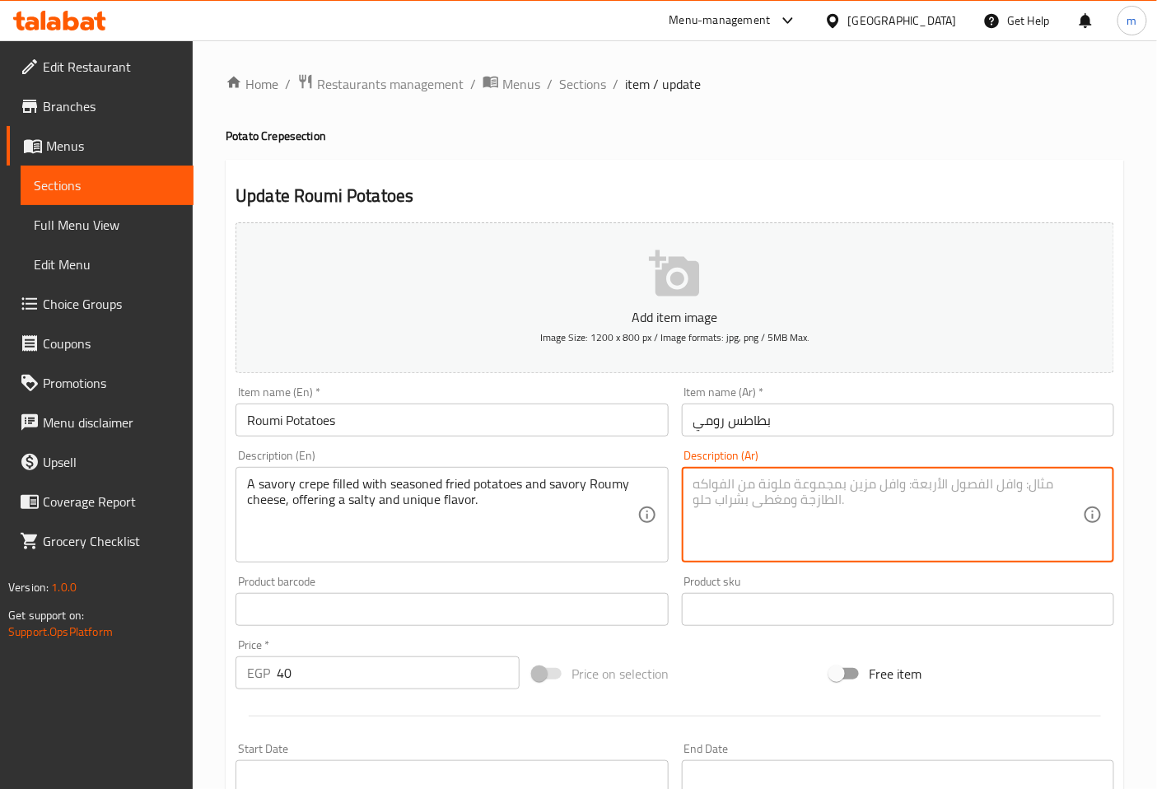
paste textarea "كريب مالح محشو بـبطاطس مقلية متبلة وجبن رومي لذيذ، يقدم نكهة مالحة وفريدة."
type textarea "كريب مالح محشو بـبطاطس مقلية متبلة وجبن رومي لذيذ، يقدم نكهة مالحة وفريدة."
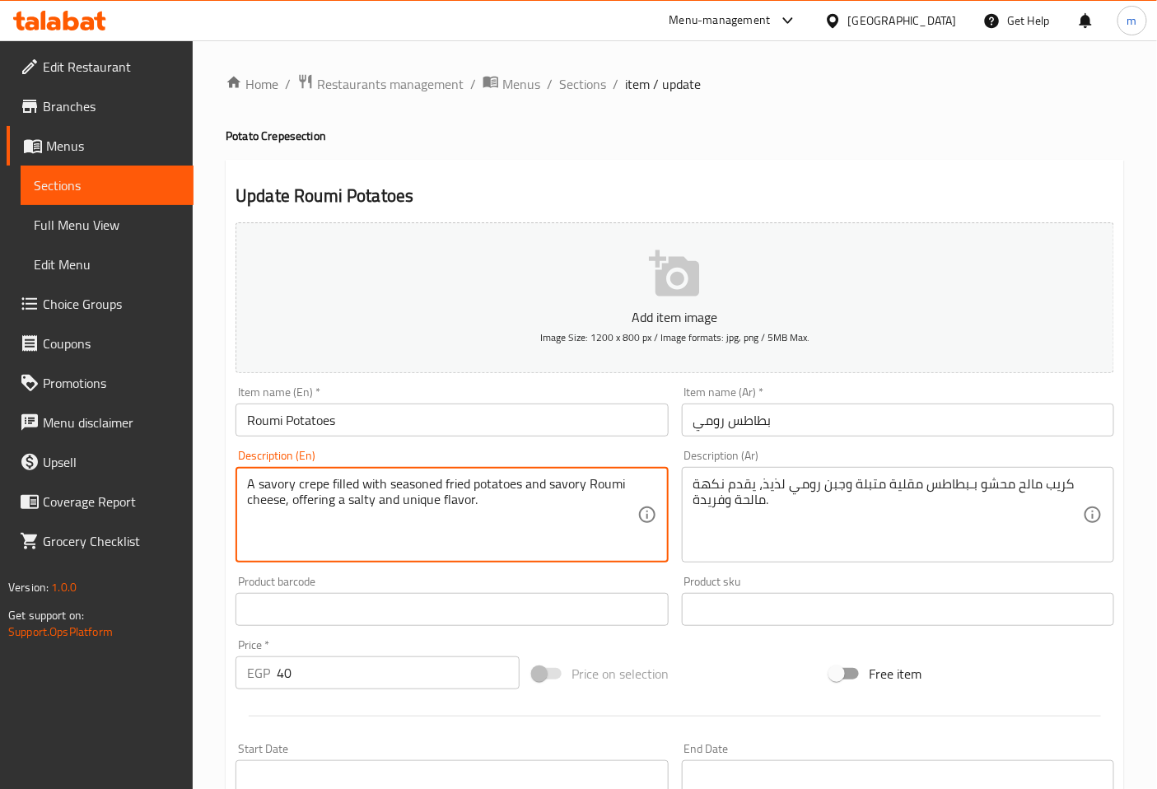
click at [527, 512] on textarea "A savory crepe filled with seasoned fried potatoes and savory Roumi cheese, off…" at bounding box center [442, 515] width 390 height 78
click at [596, 488] on textarea "A savory crepe filled with seasoned fried potatoes and savory Roumi cheese, off…" at bounding box center [442, 515] width 390 height 78
click at [548, 514] on textarea "A savory crepe filled with seasoned fried potatoes and savory roumi cheese, off…" at bounding box center [442, 515] width 390 height 78
click at [513, 507] on textarea "A savory crepe filled with seasoned fried potatoes and savory roumi cheese, off…" at bounding box center [442, 515] width 390 height 78
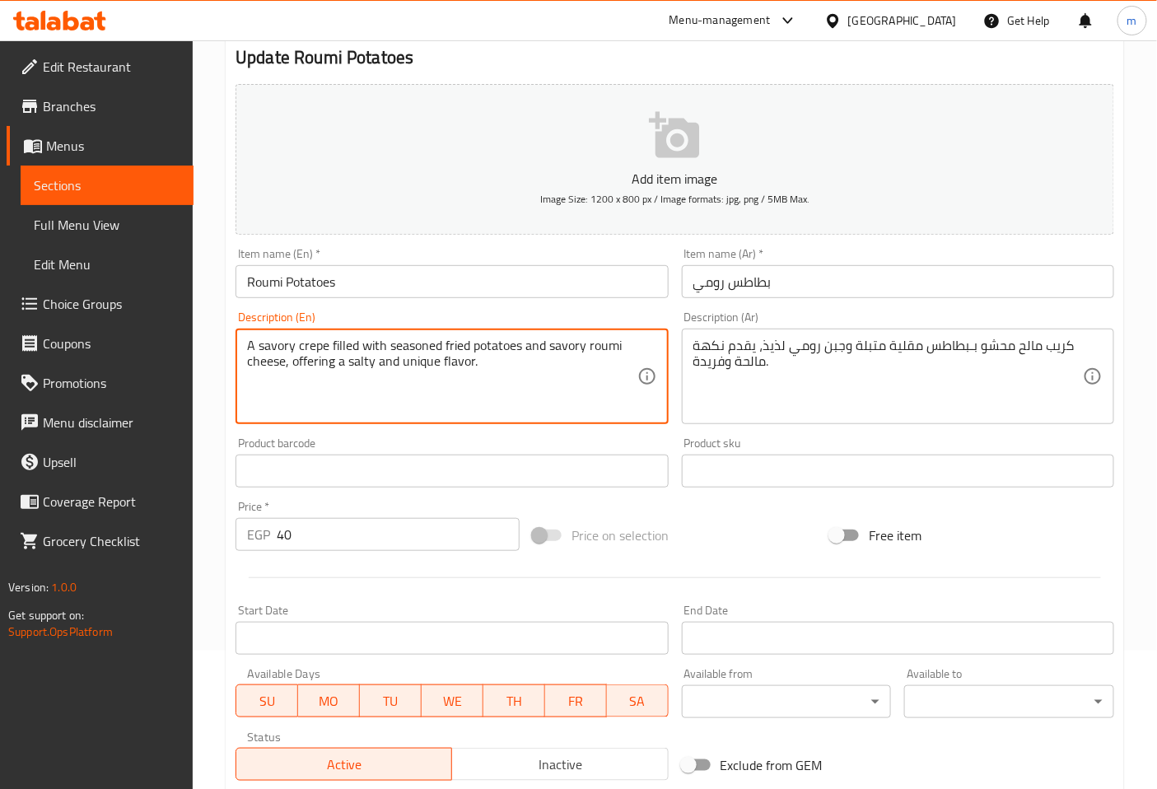
scroll to position [366, 0]
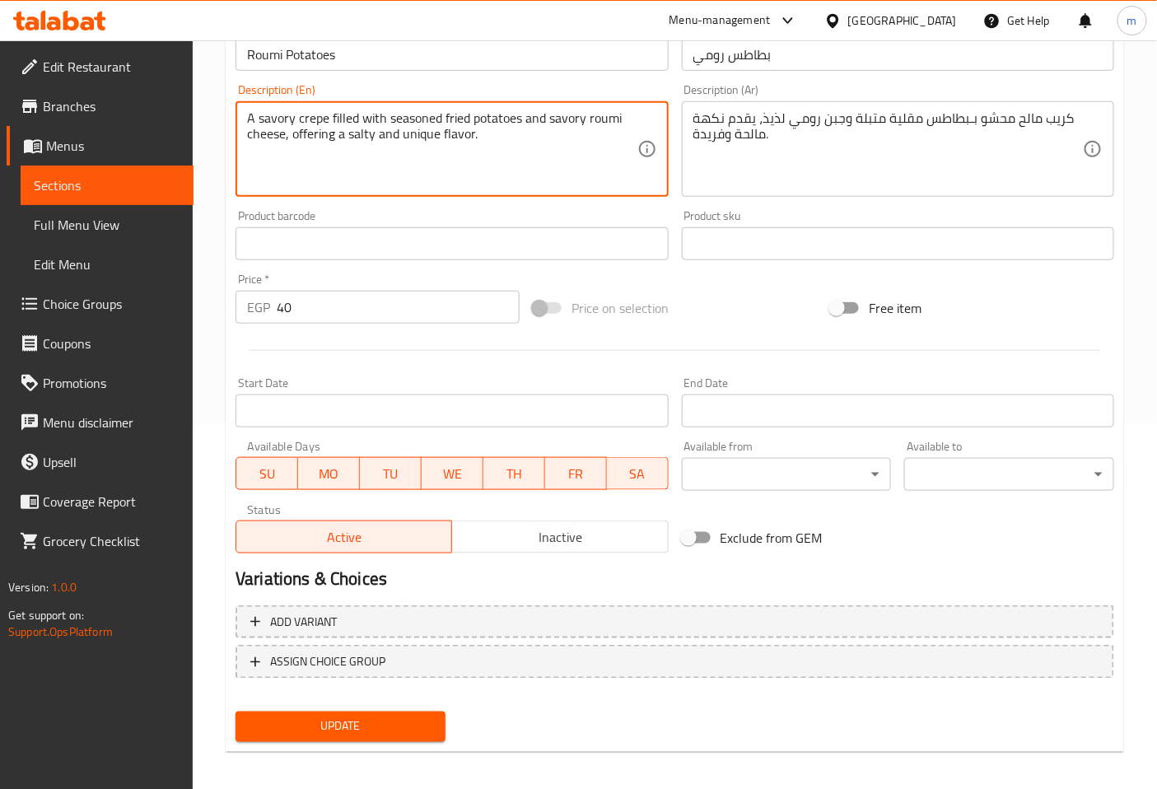
type textarea "A savory crepe filled with seasoned fried potatoes and savory roumi cheese, off…"
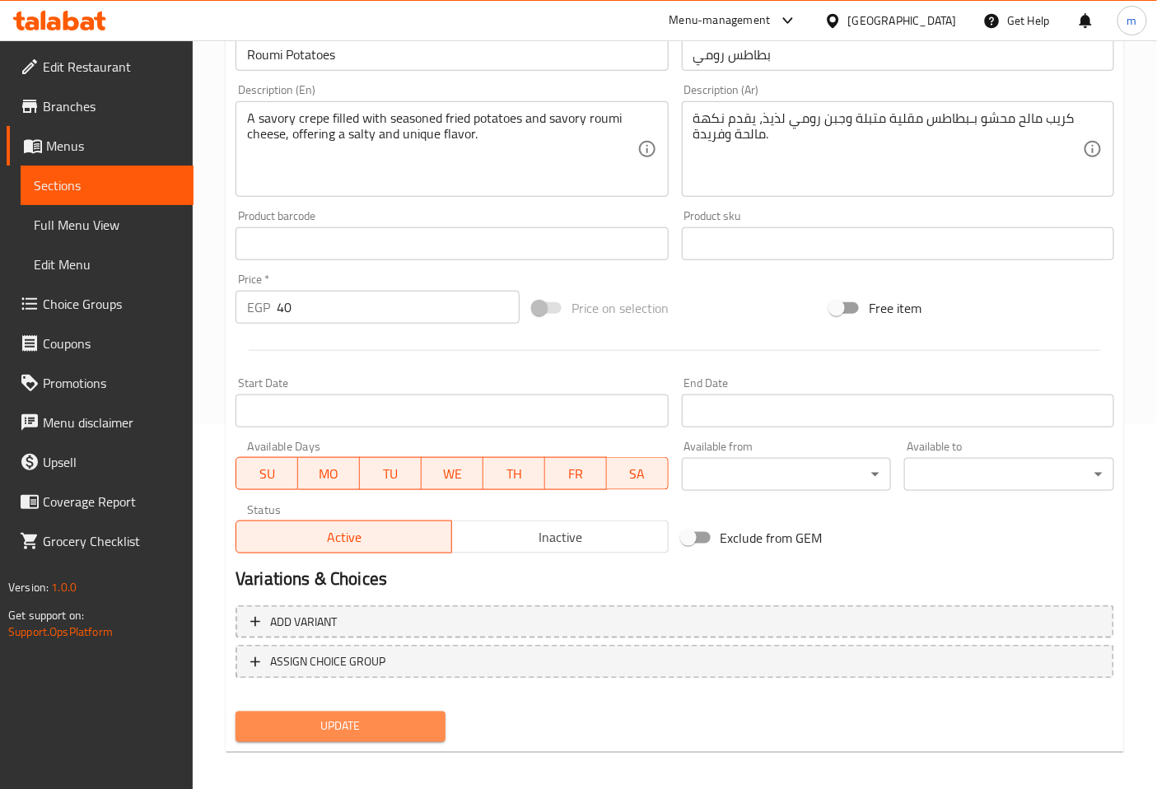
click at [398, 730] on span "Update" at bounding box center [341, 726] width 184 height 21
click at [166, 184] on span "Sections" at bounding box center [107, 185] width 147 height 20
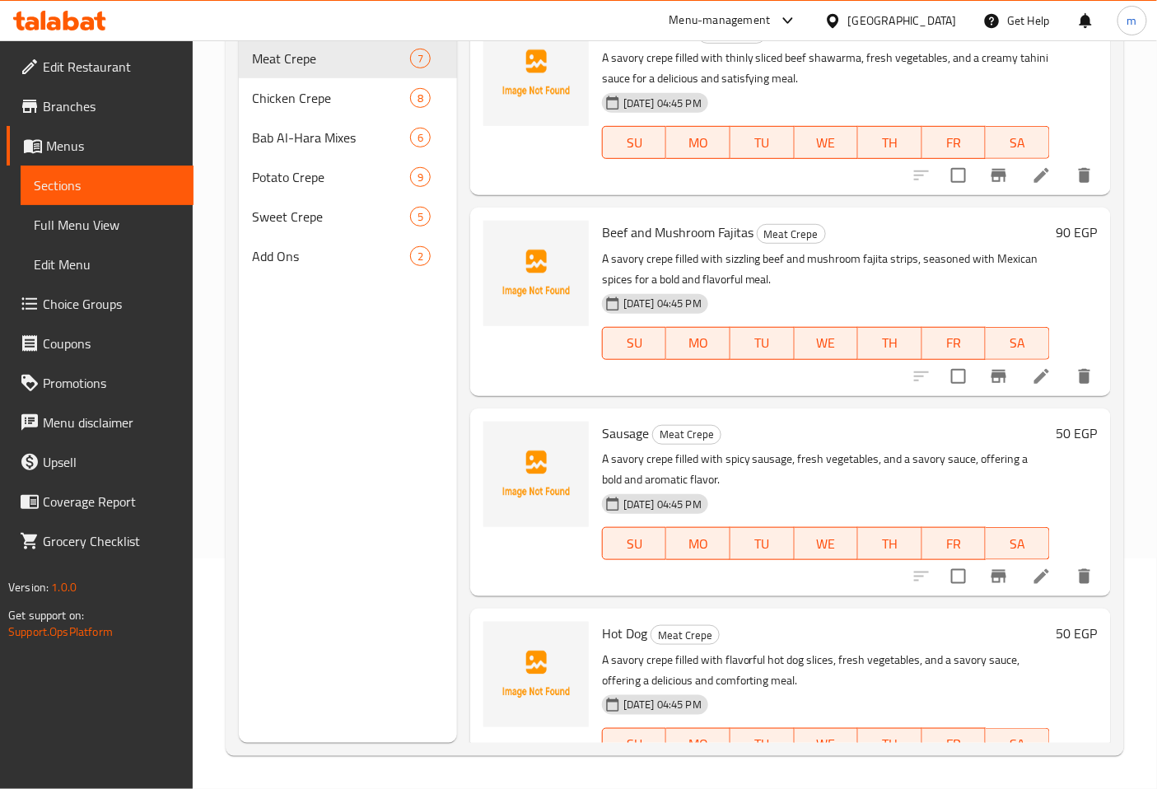
scroll to position [231, 0]
click at [315, 167] on span "Potato Crepe" at bounding box center [308, 177] width 112 height 20
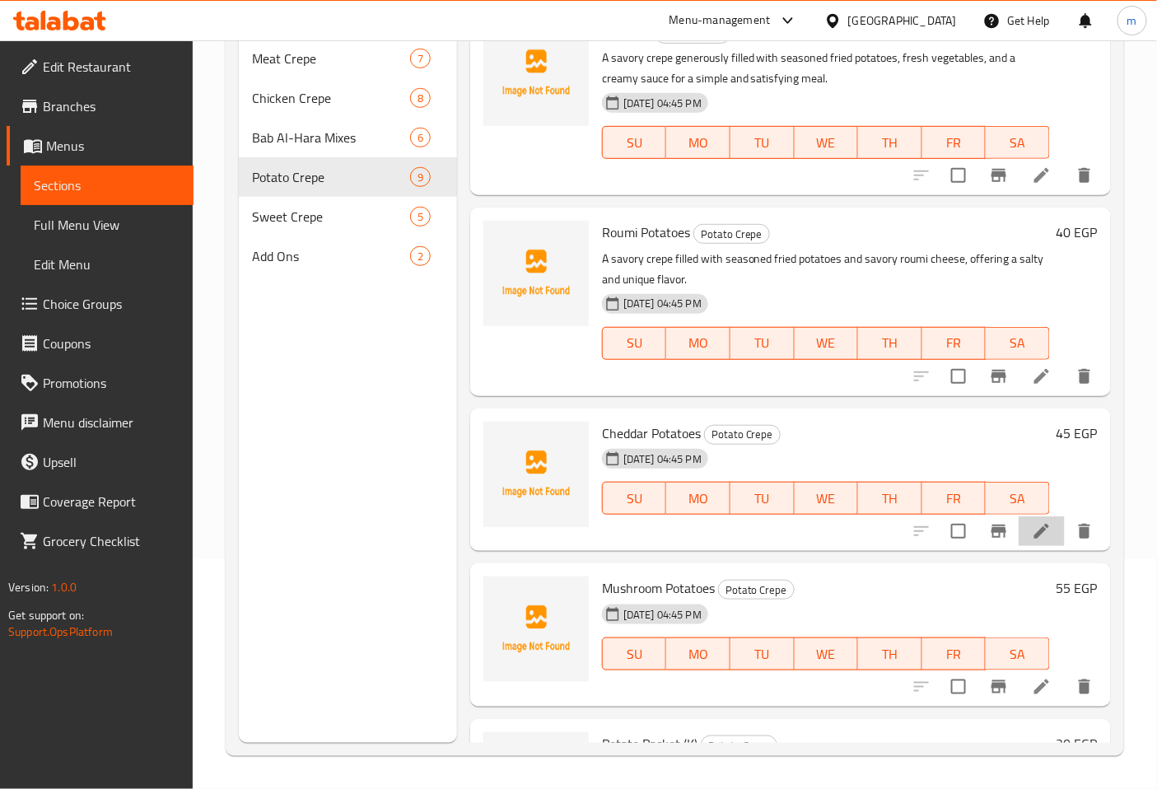
click at [1034, 533] on icon at bounding box center [1041, 531] width 15 height 15
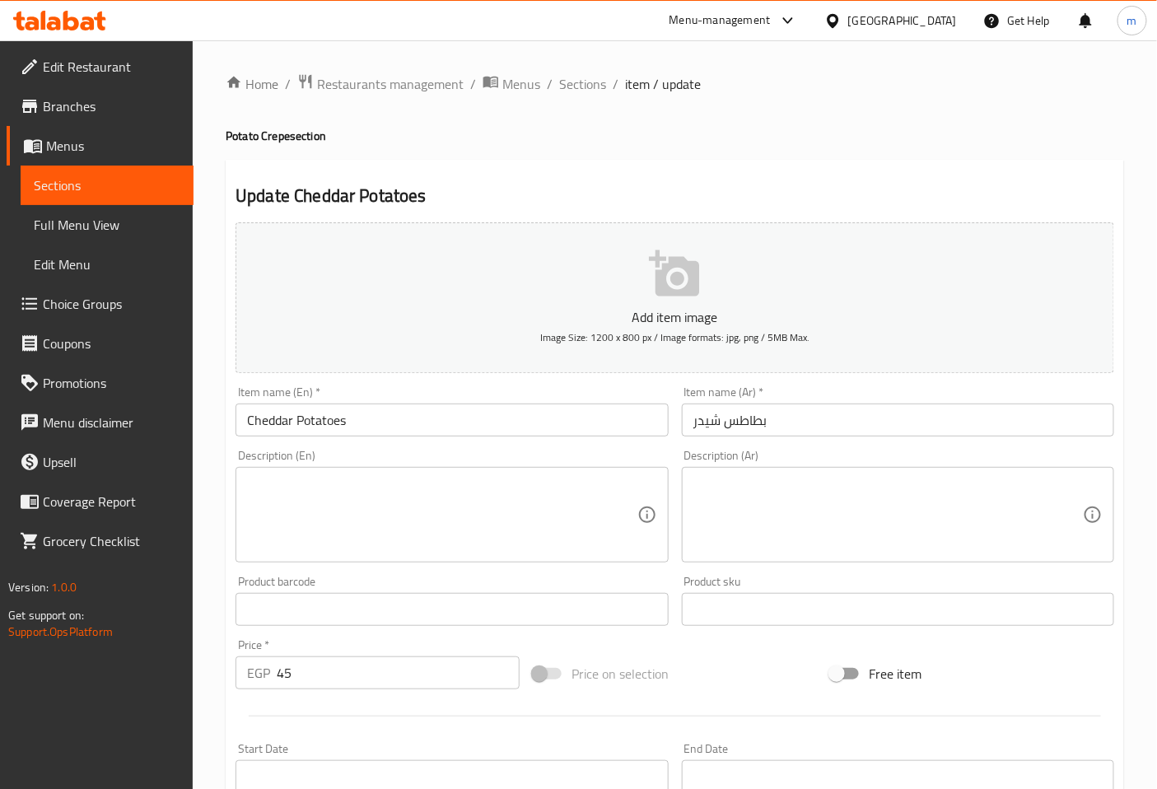
click at [553, 488] on textarea at bounding box center [442, 515] width 390 height 78
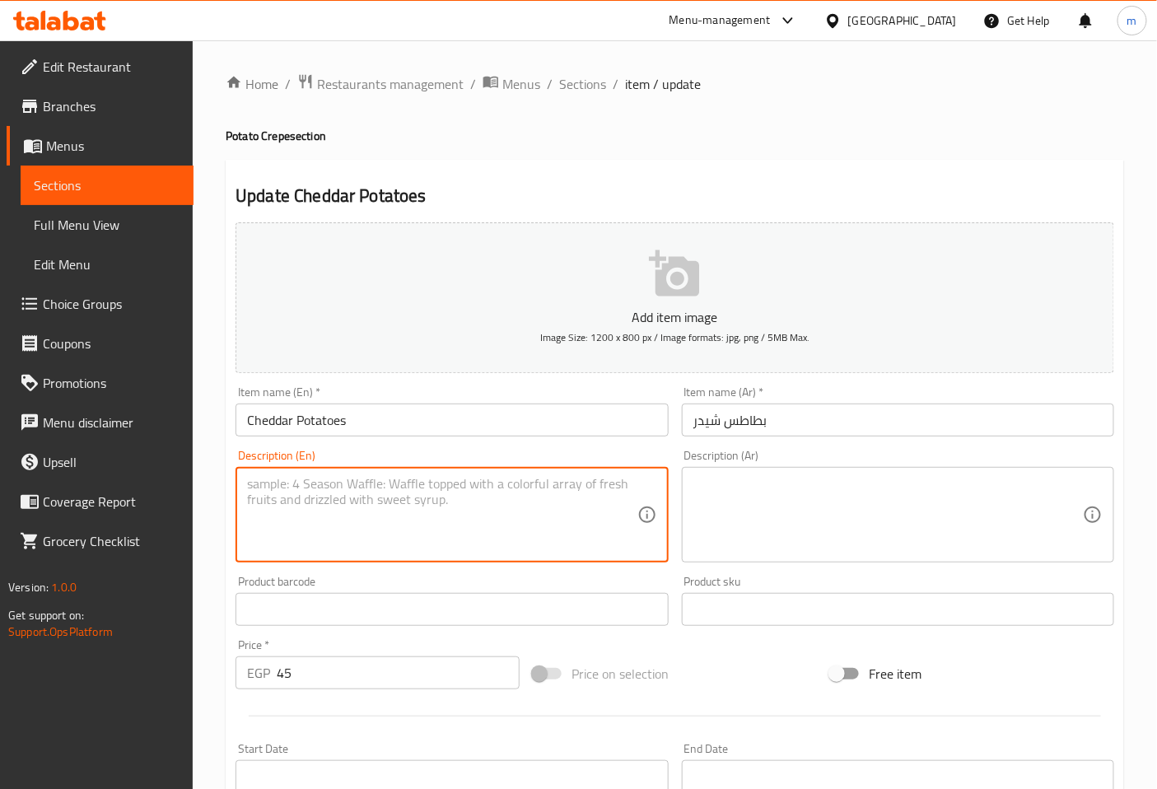
paste textarea "A savory crepe filled with seasoned fried potatoes and creamy cheddar cheese, o…"
type textarea "A savory crepe filled with seasoned fried potatoes and creamy cheddar cheese, o…"
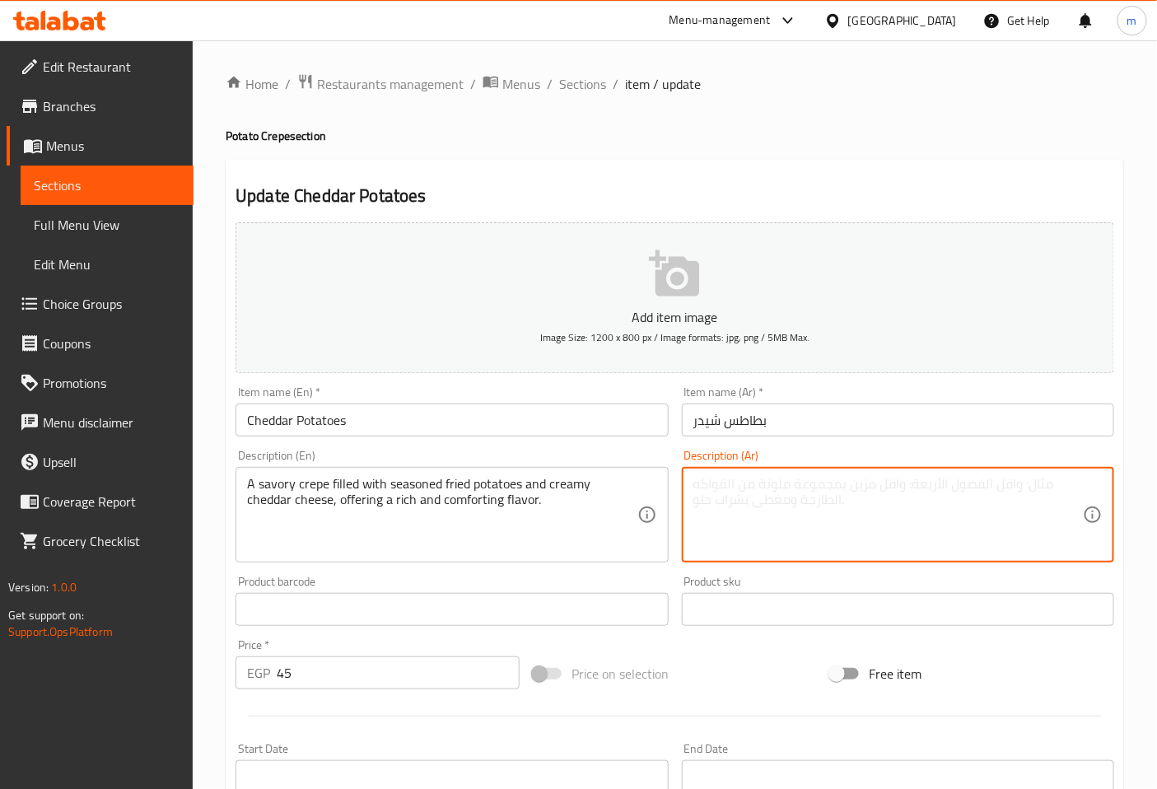
paste textarea "كريب مالح محشو بـبطاطس مقلية متبلة وجبن شيدر كريمي، يقدم نكهة غنية ومريحة."
type textarea "كريب مالح محشو بـبطاطس مقلية متبلة وجبن شيدر كريمي، يقدم نكهة غنية ومريحة."
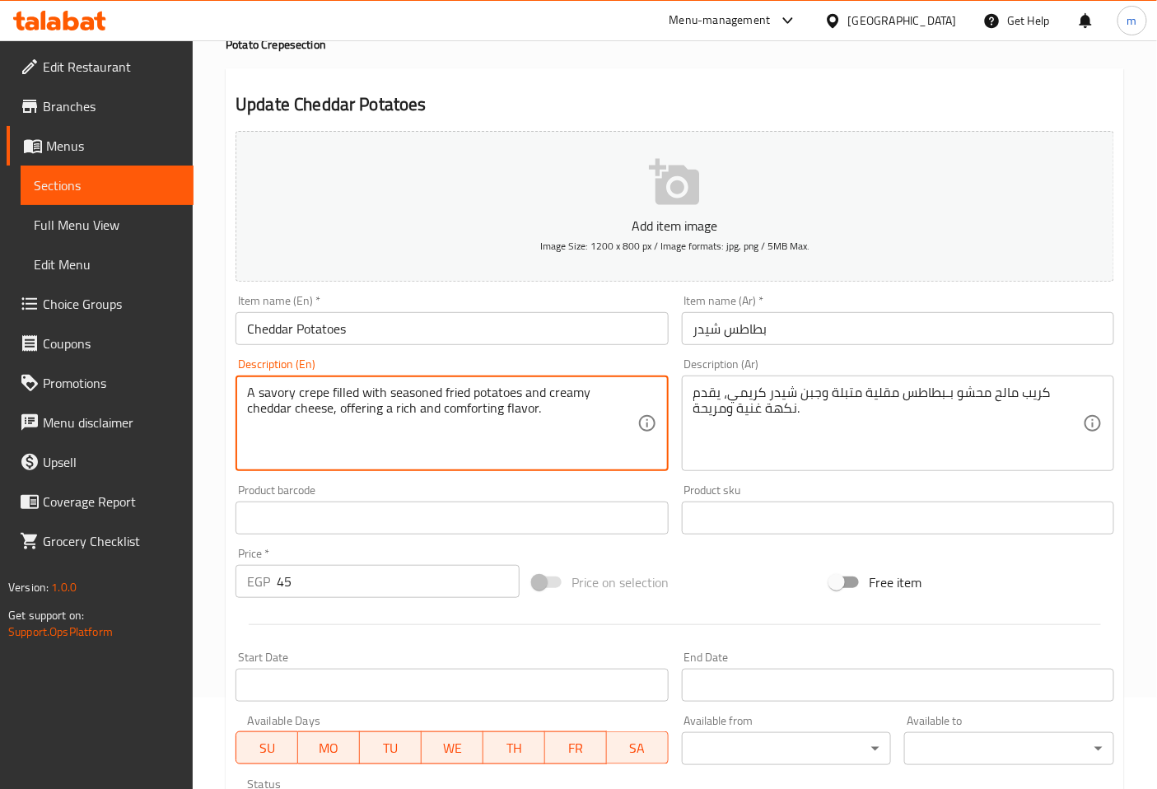
scroll to position [366, 0]
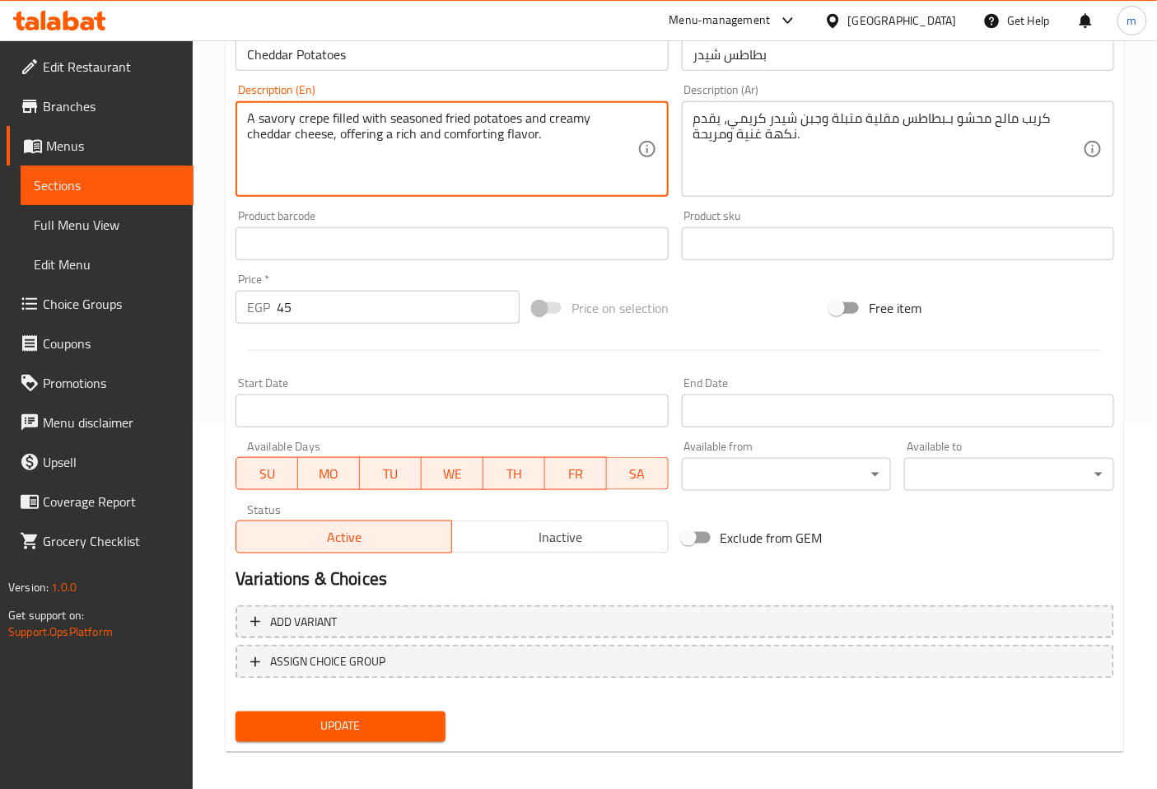
click at [389, 719] on span "Update" at bounding box center [341, 726] width 184 height 21
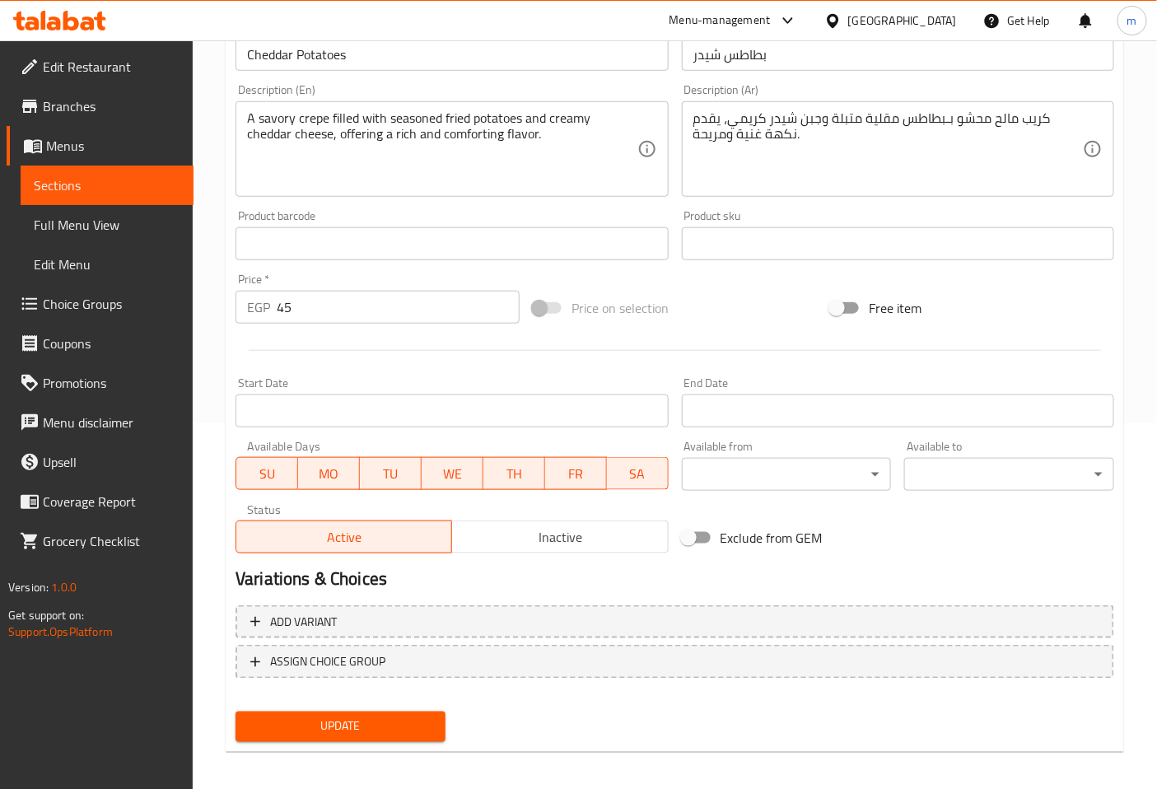
click at [154, 176] on span "Sections" at bounding box center [107, 185] width 147 height 20
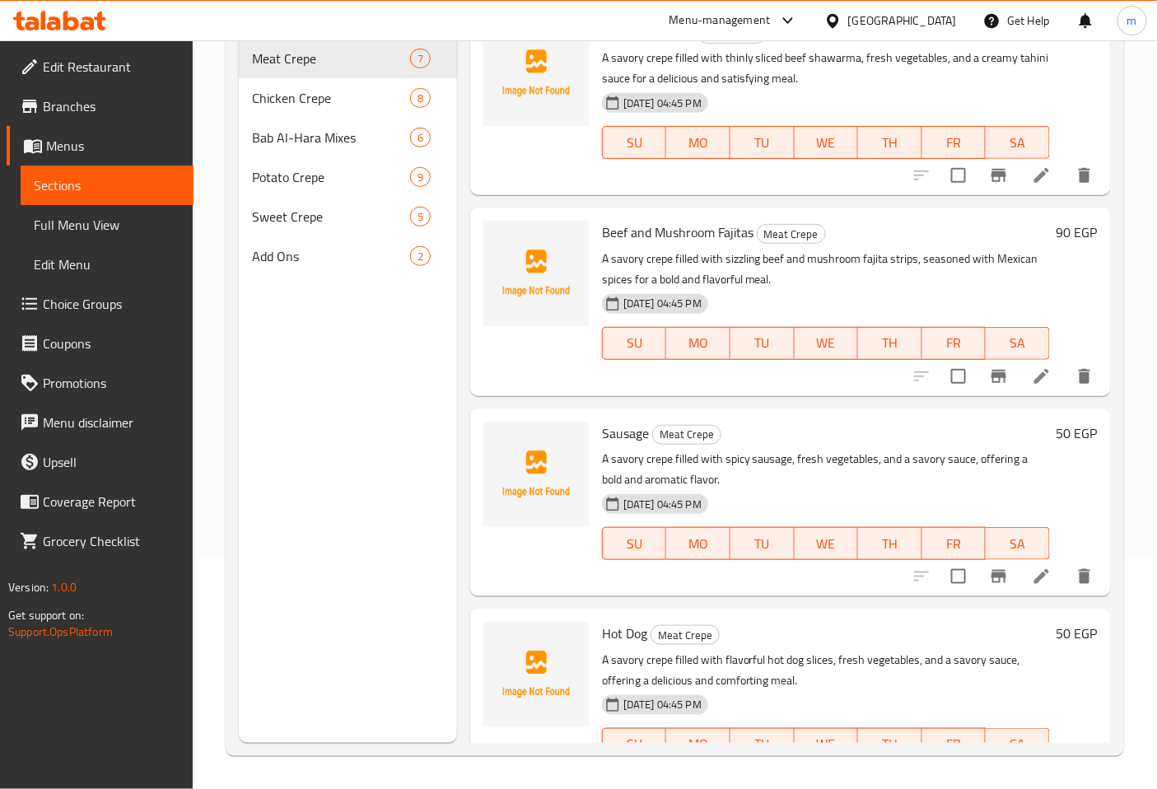
scroll to position [231, 0]
click at [347, 167] on span "Potato Crepe" at bounding box center [308, 177] width 112 height 20
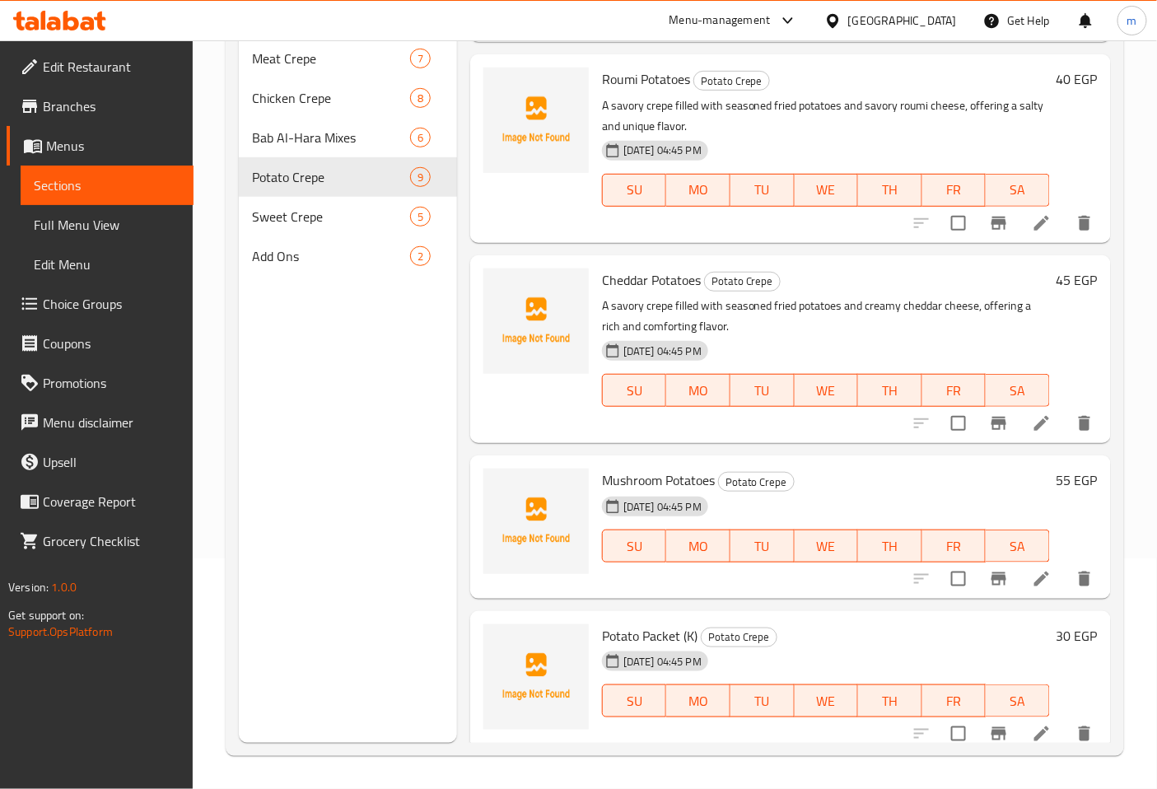
scroll to position [143, 0]
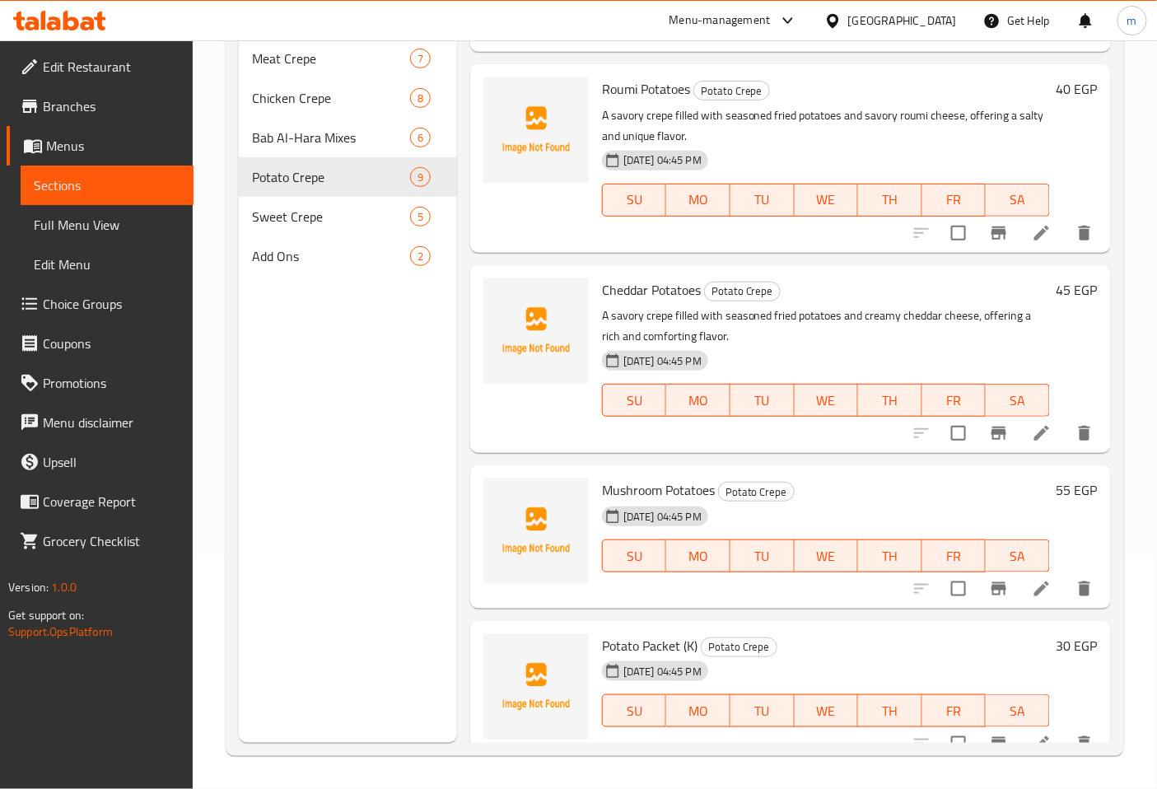
click at [1029, 606] on div at bounding box center [1003, 589] width 203 height 40
click at [1034, 590] on icon at bounding box center [1041, 588] width 15 height 15
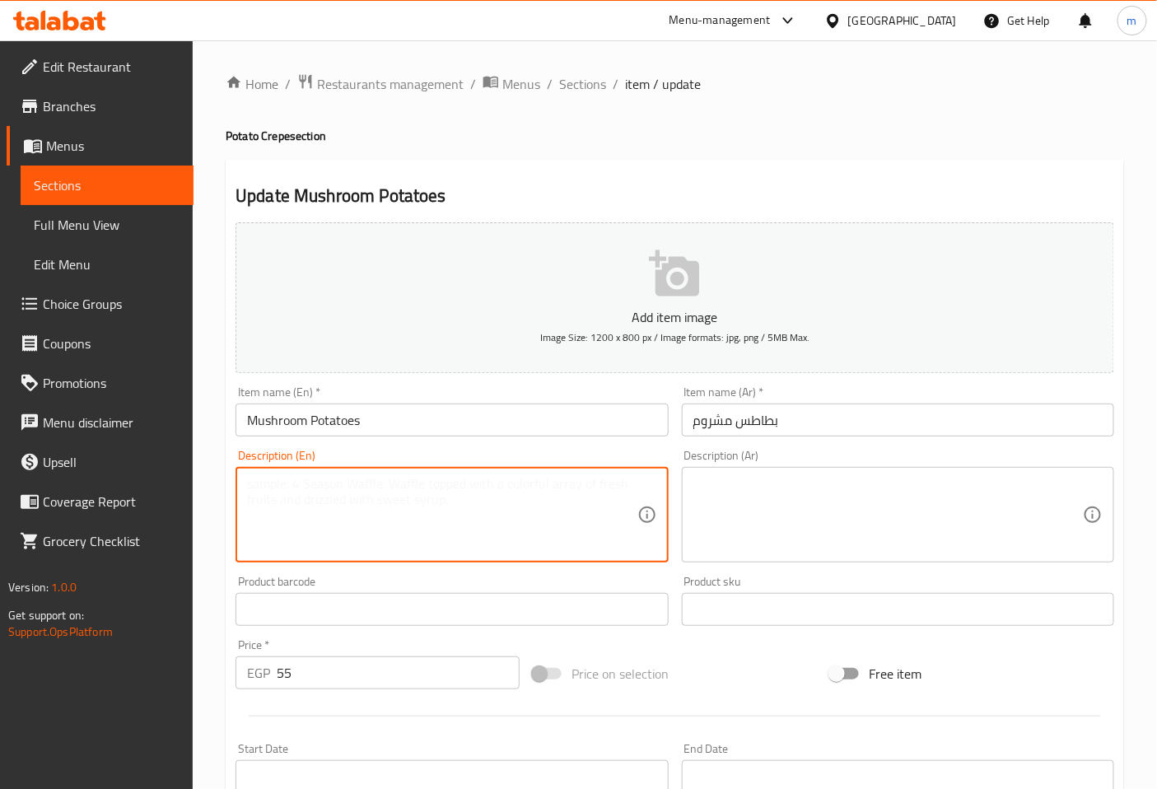
paste textarea "A savory crepe filled with earthy sautéed mushrooms and crispy fries, offering …"
type textarea "A savory crepe filled with earthy sautéed mushrooms and crispy fries, offering …"
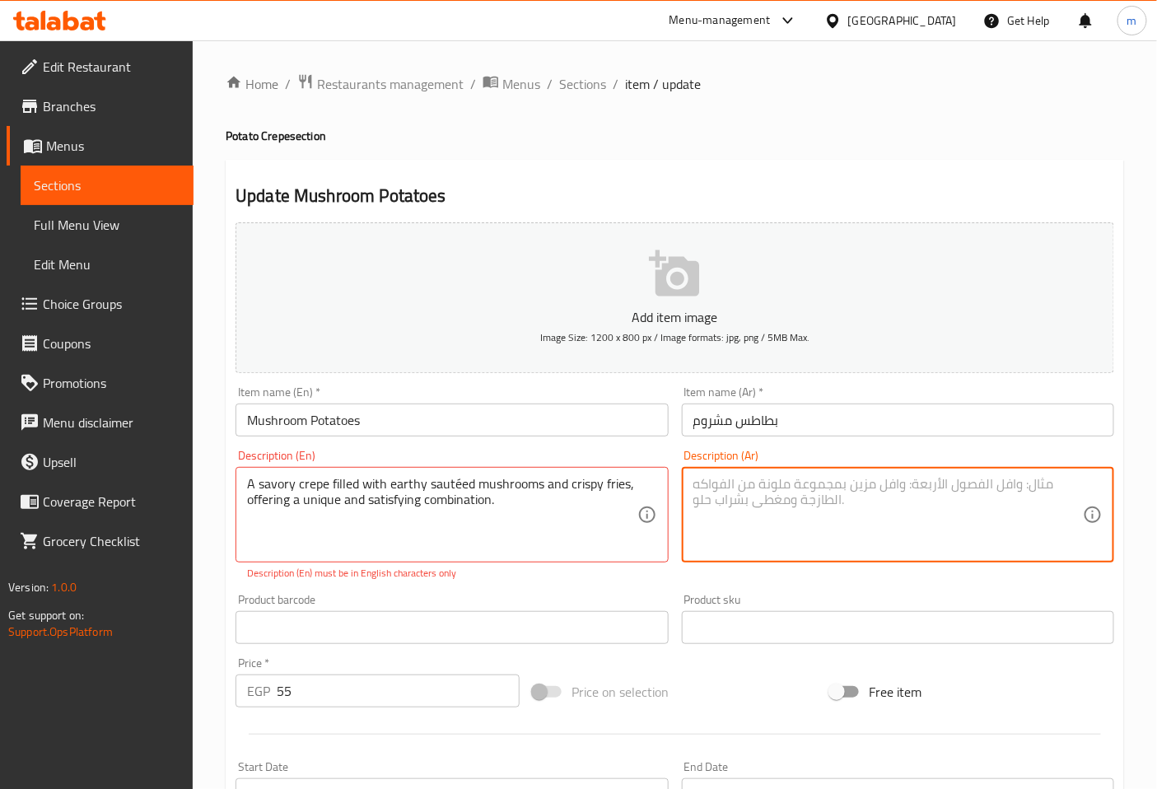
paste textarea "كريب مالح محشو بـفطر مقلي ترابي وبطاطس مقلية مقرمشة، يقدم مزيجًا فريدًا ومرضياً."
type textarea "كريب مالح محشو بـفطر مقلي ترابي وبطاطس مقلية مقرمشة، يقدم مزيجًا فريدًا ومرضياً."
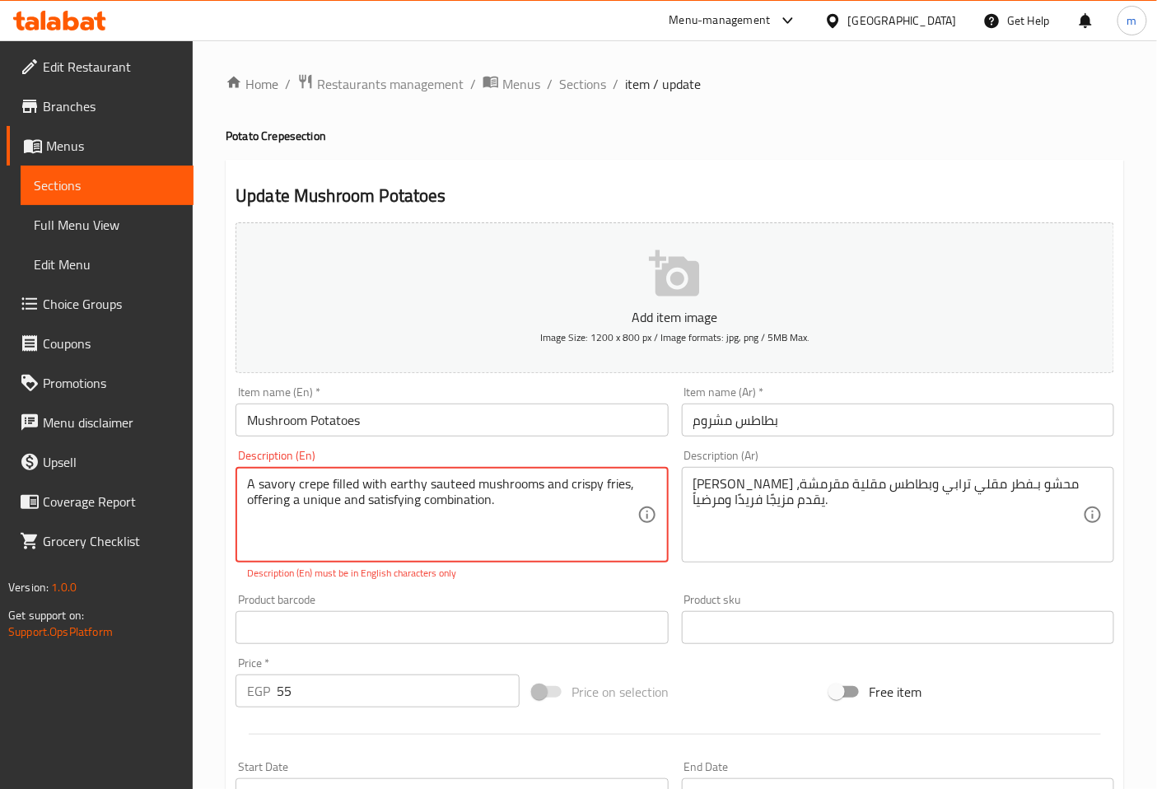
click at [553, 530] on textarea "A savory crepe filled with earthy sauteed mushrooms and crispy fries, offering …" at bounding box center [442, 515] width 390 height 78
type textarea "A savory crepe filled with earthy sauteed mushrooms and crispy fries, offering …"
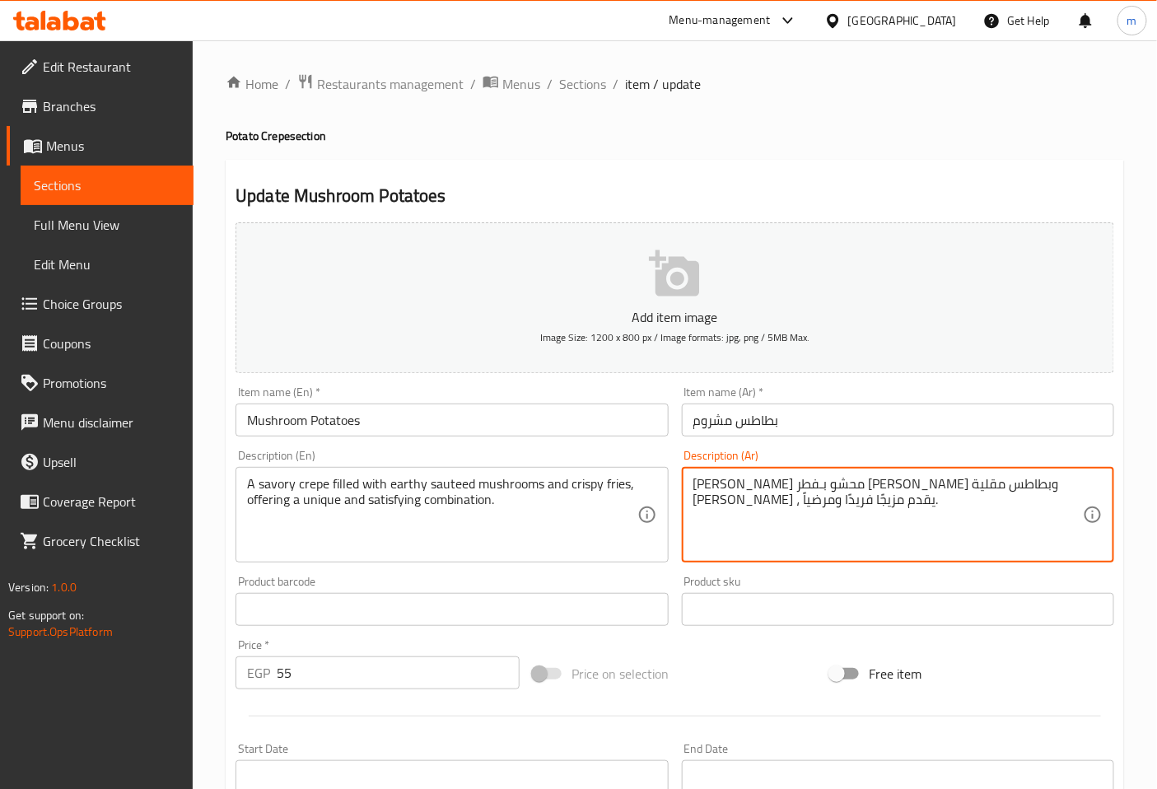
type textarea "كريب مالح محشو بـفطر مقلي ترابي وبطاطس مقلية كريسبي ، يقدم مزيجًا فريدًا ومرضيا…"
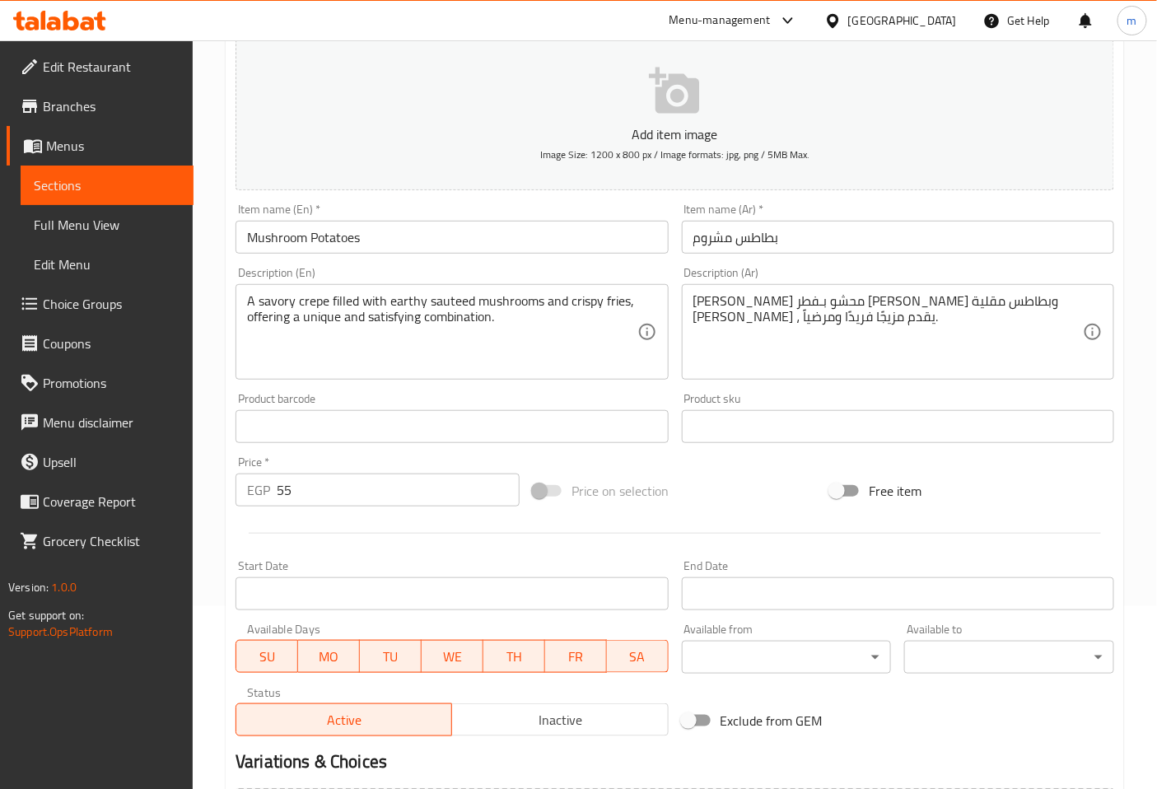
scroll to position [366, 0]
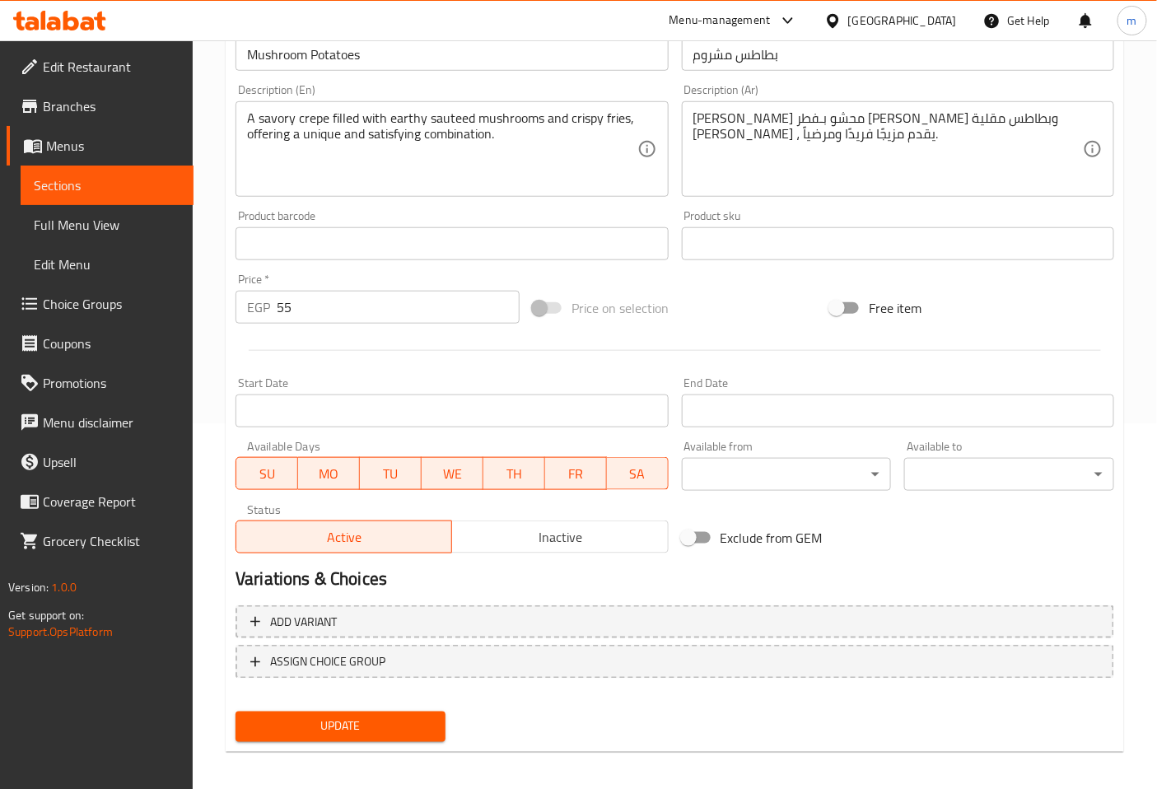
click at [356, 719] on span "Update" at bounding box center [341, 726] width 184 height 21
click at [126, 181] on span "Sections" at bounding box center [107, 185] width 147 height 20
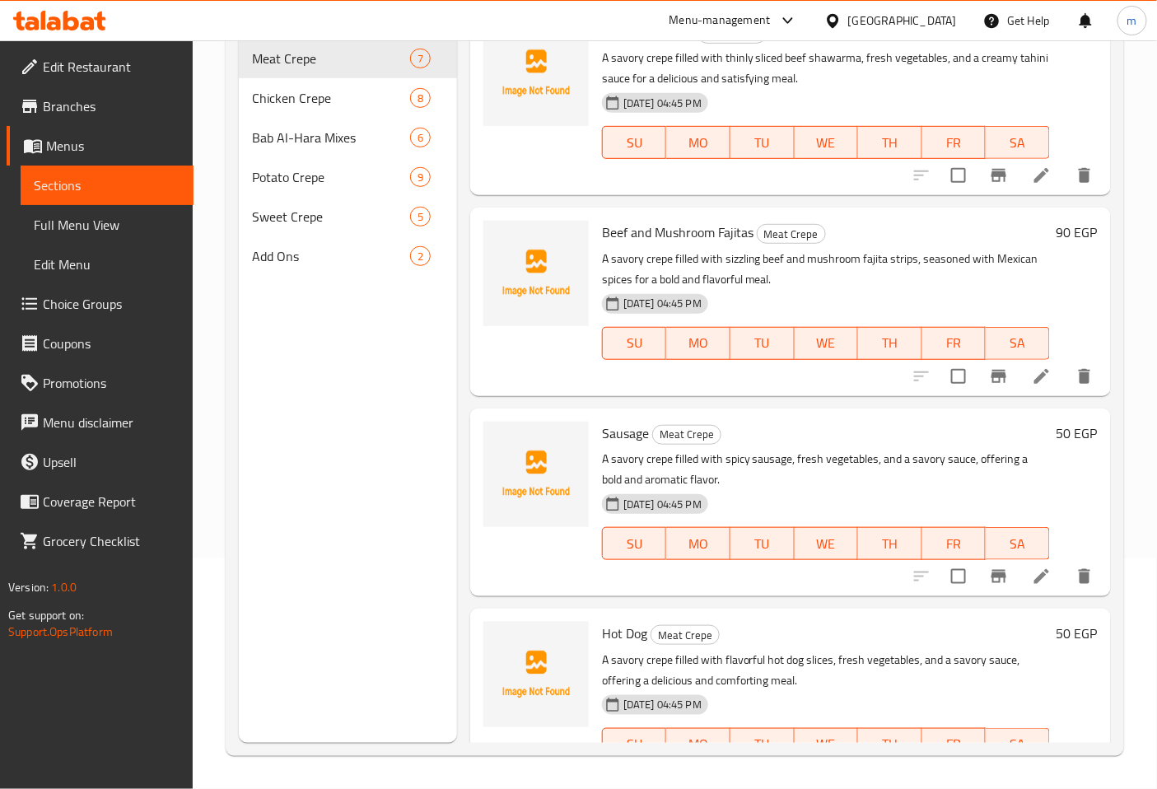
scroll to position [231, 0]
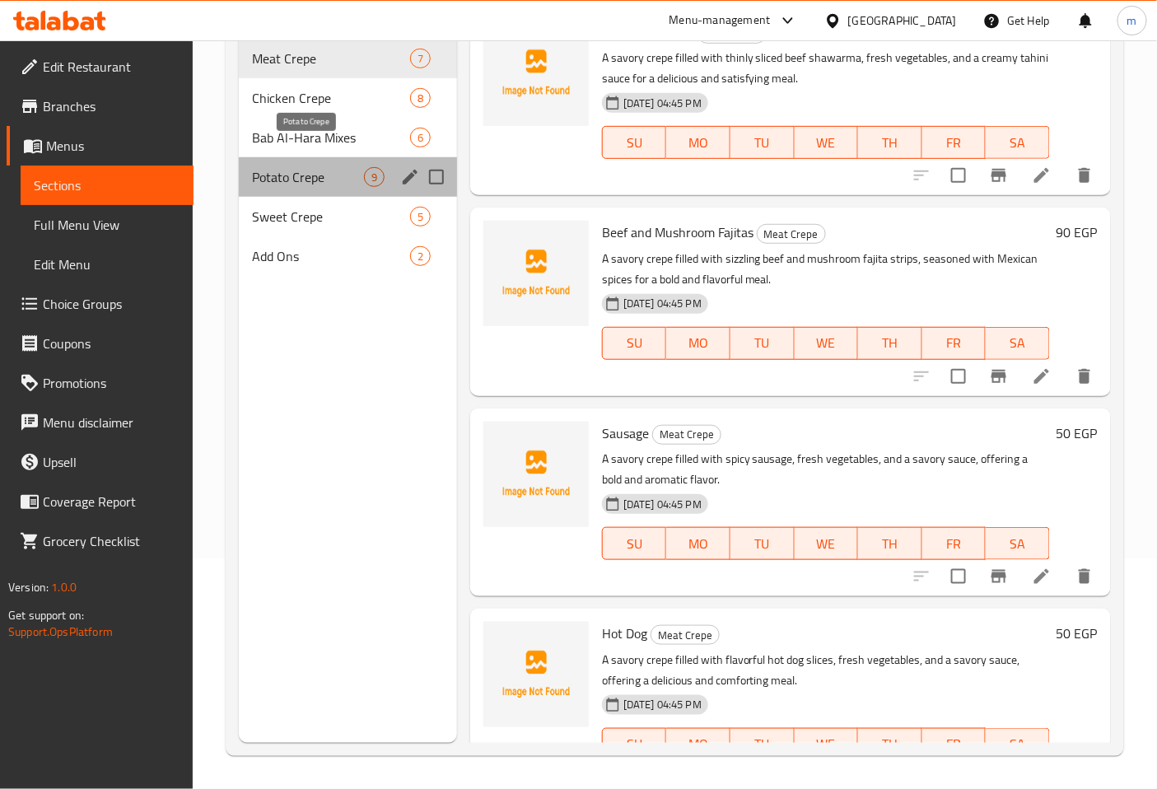
click at [303, 167] on span "Potato Crepe" at bounding box center [308, 177] width 112 height 20
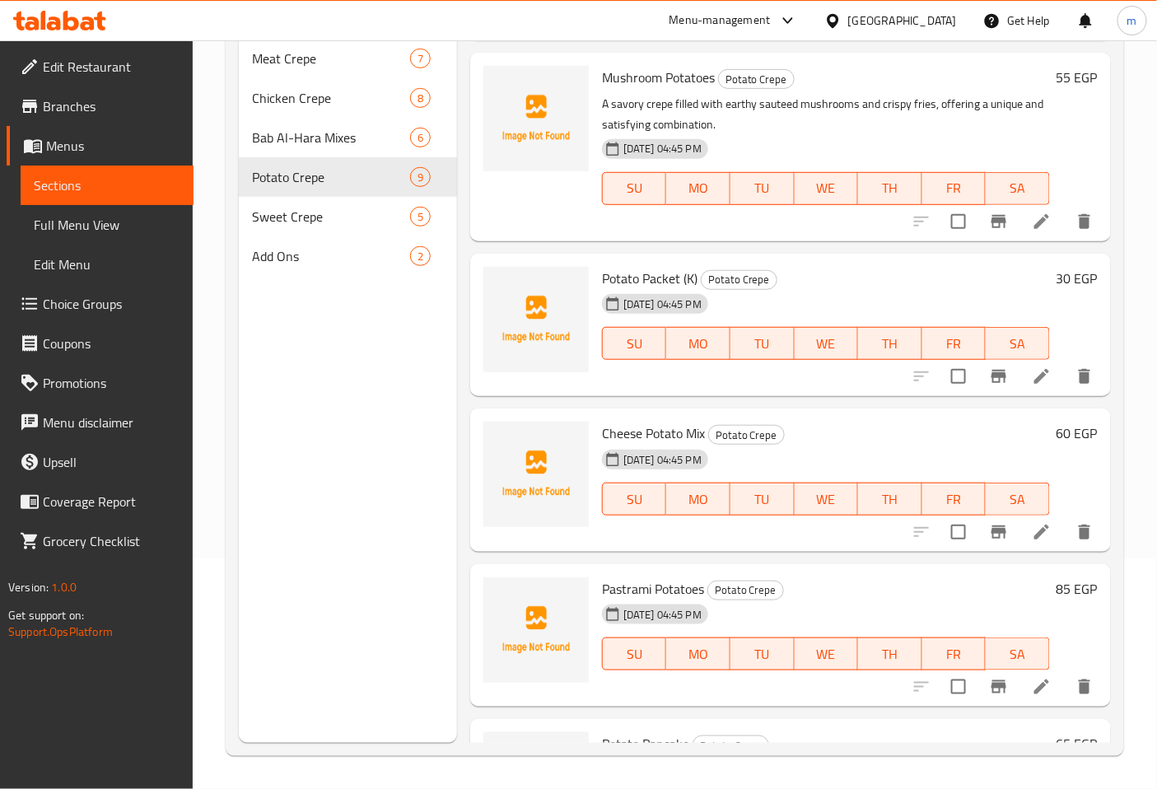
scroll to position [554, 0]
click at [1034, 532] on icon at bounding box center [1041, 533] width 15 height 15
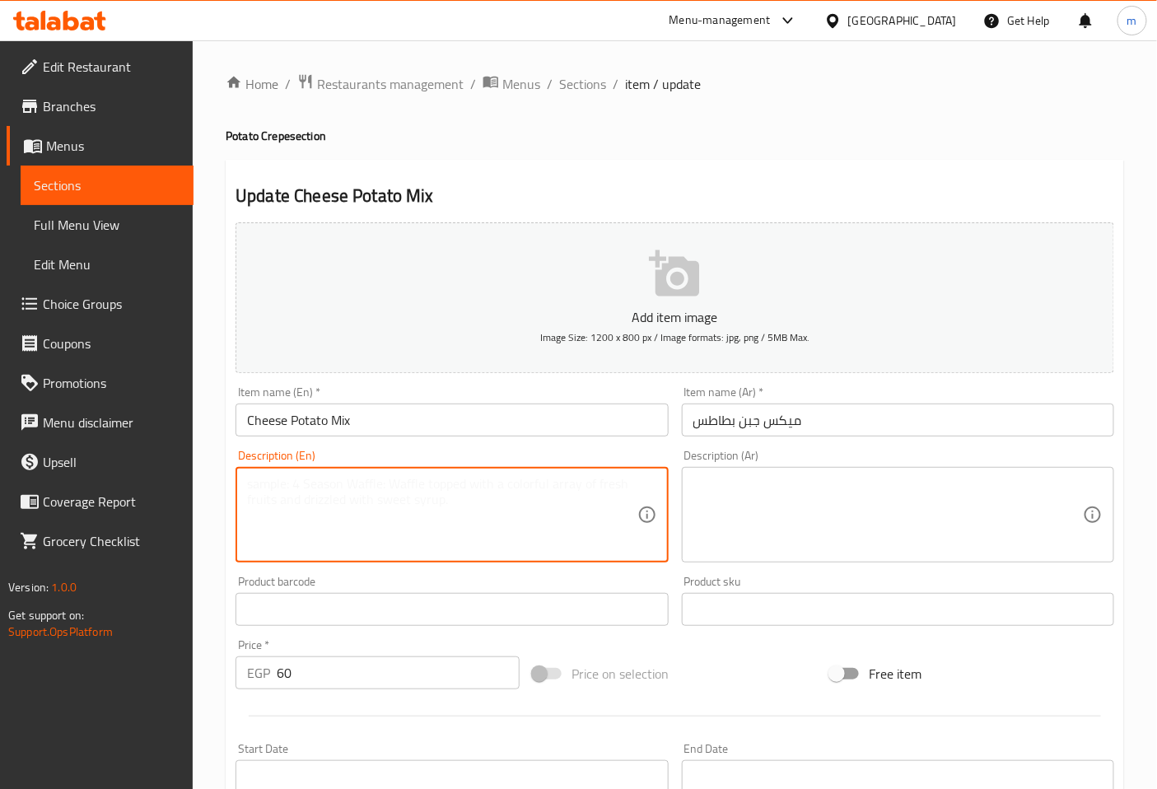
paste textarea "A savory crepe filled with a mix of seasoned potatoes and various melted cheese…"
type textarea "A savory crepe filled with a mix of seasoned potatoes and various melted cheese…"
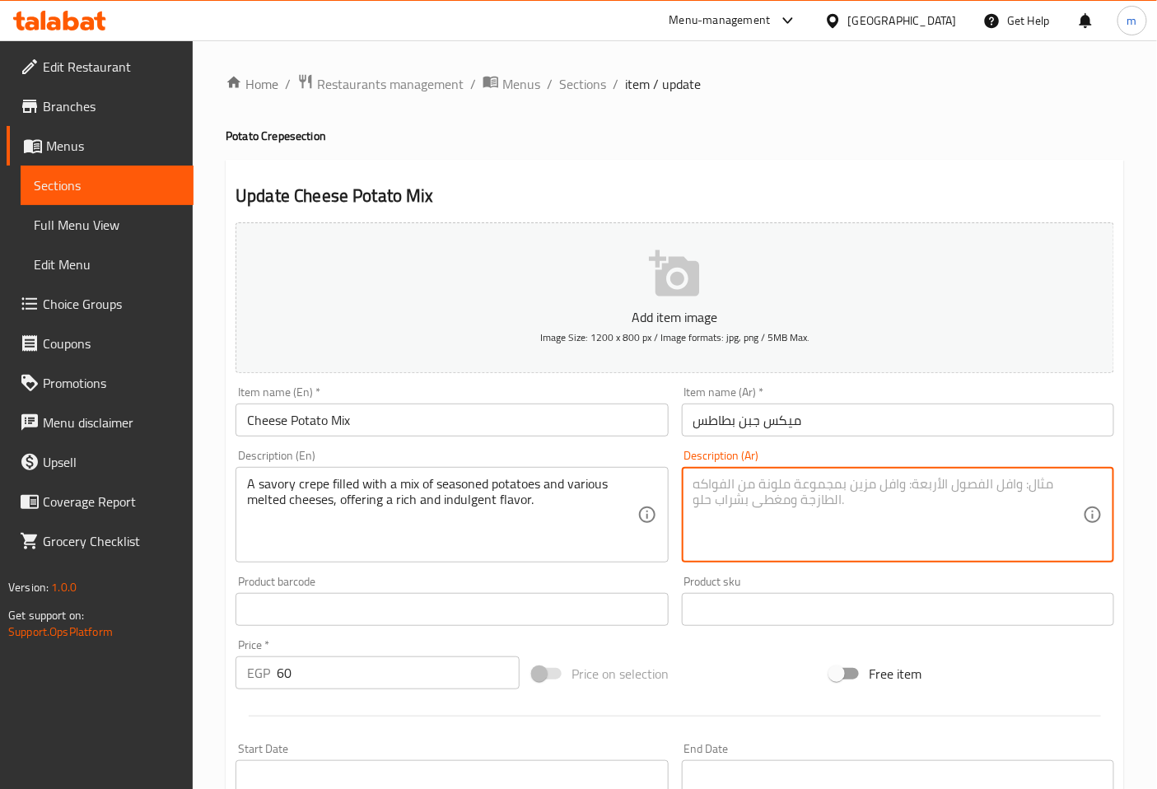
paste textarea "كريب مالح محشو بـمزيج من البطاطس المتبلة والأجبان الذائبة المتنوعة، يقدم نكهة غ…"
type textarea "كريب مالح محشو بـمزيج من البطاطس المتبلة والأجبان الذائبة المتنوعة، يقدم نكهة غ…"
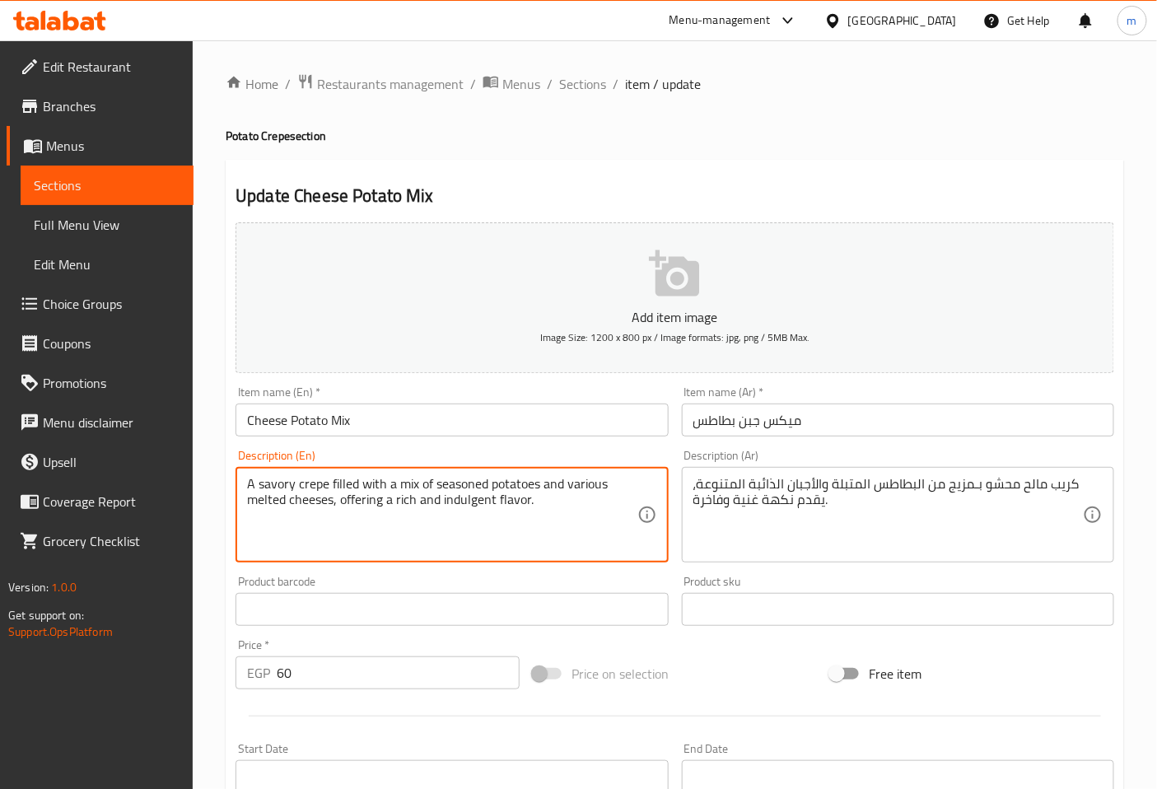
drag, startPoint x: 492, startPoint y: 500, endPoint x: 443, endPoint y: 501, distance: 49.4
click at [443, 501] on textarea "A savory crepe filled with a mix of seasoned potatoes and various melted cheese…" at bounding box center [442, 515] width 390 height 78
click at [441, 501] on textarea "A savory crepe filled with a mix of seasoned potatoes and various melted cheese…" at bounding box center [442, 515] width 390 height 78
click at [548, 511] on textarea "A savory crepe filled with a mix of seasoned potatoes and various melted cheese…" at bounding box center [442, 515] width 390 height 78
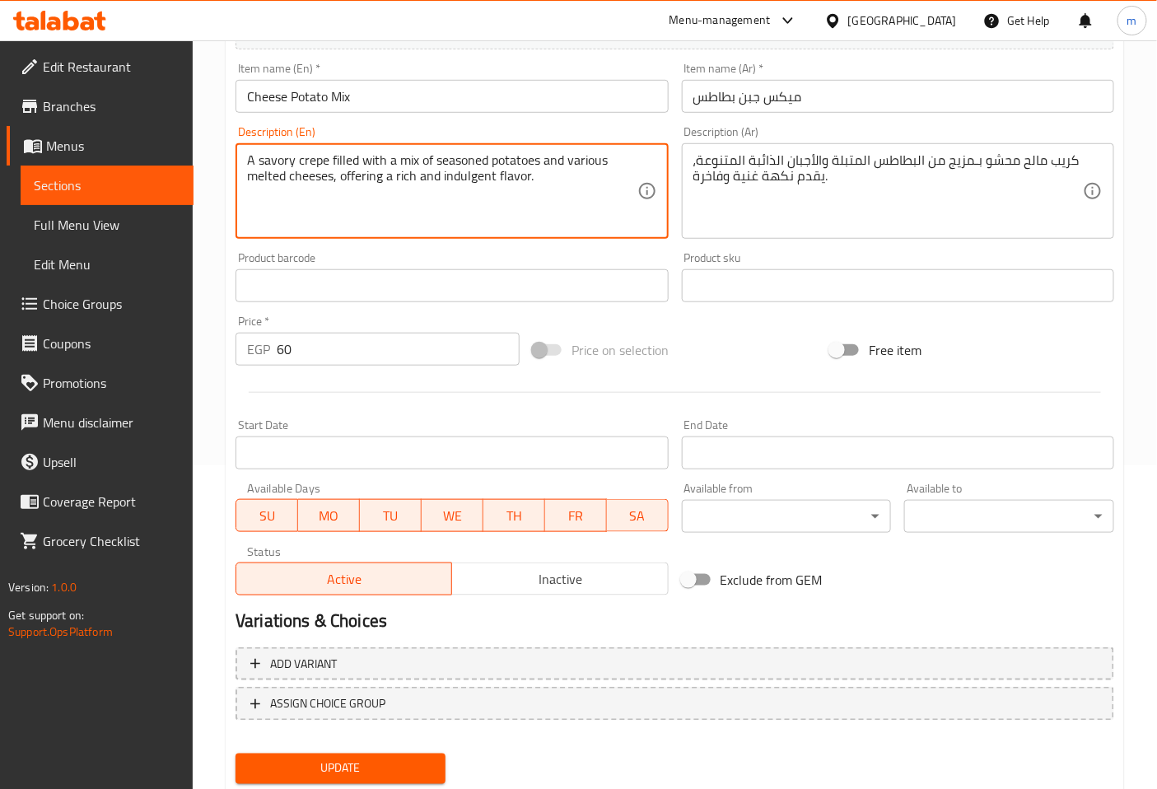
scroll to position [371, 0]
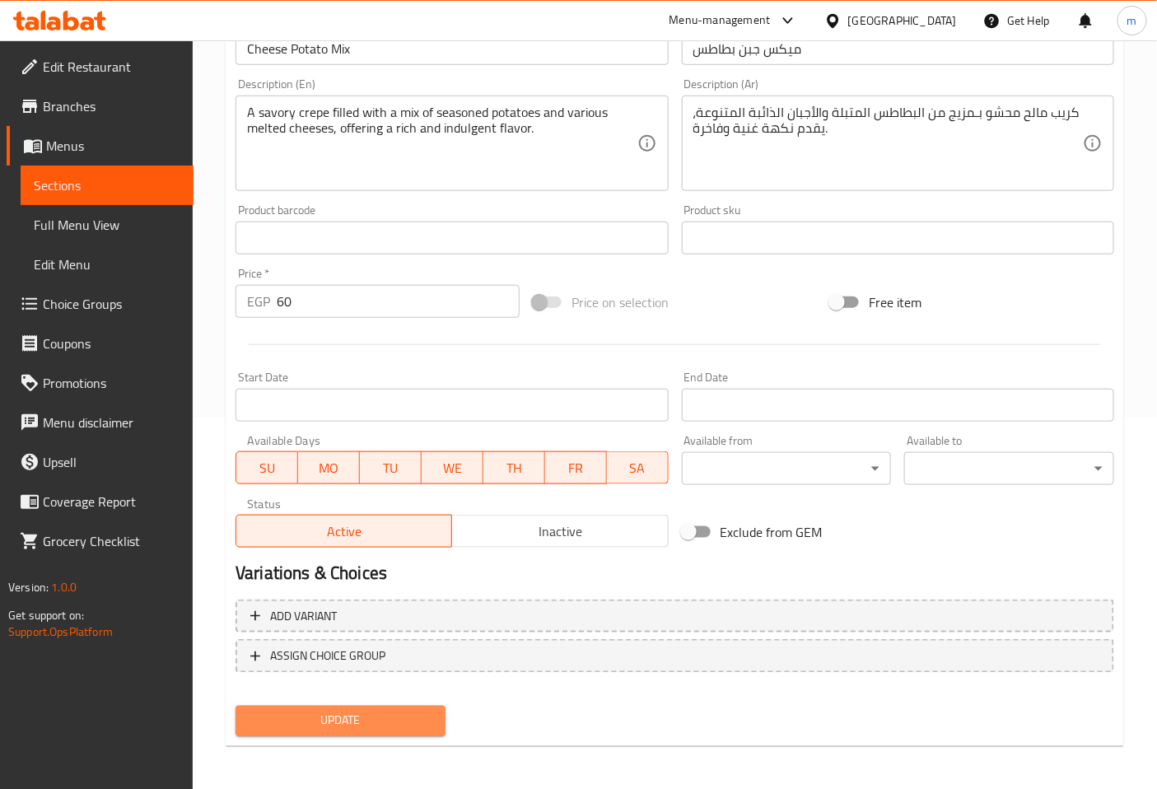
click at [413, 711] on span "Update" at bounding box center [341, 721] width 184 height 21
click at [113, 194] on span "Sections" at bounding box center [107, 185] width 147 height 20
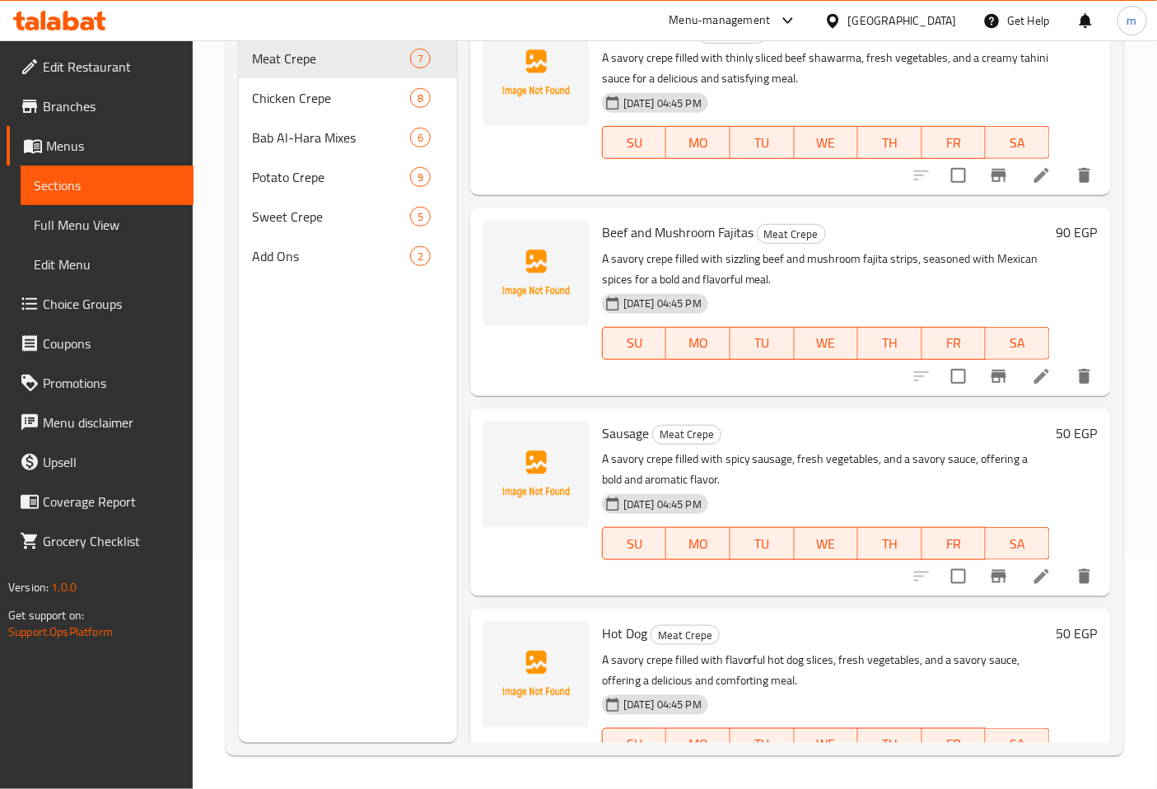
scroll to position [231, 0]
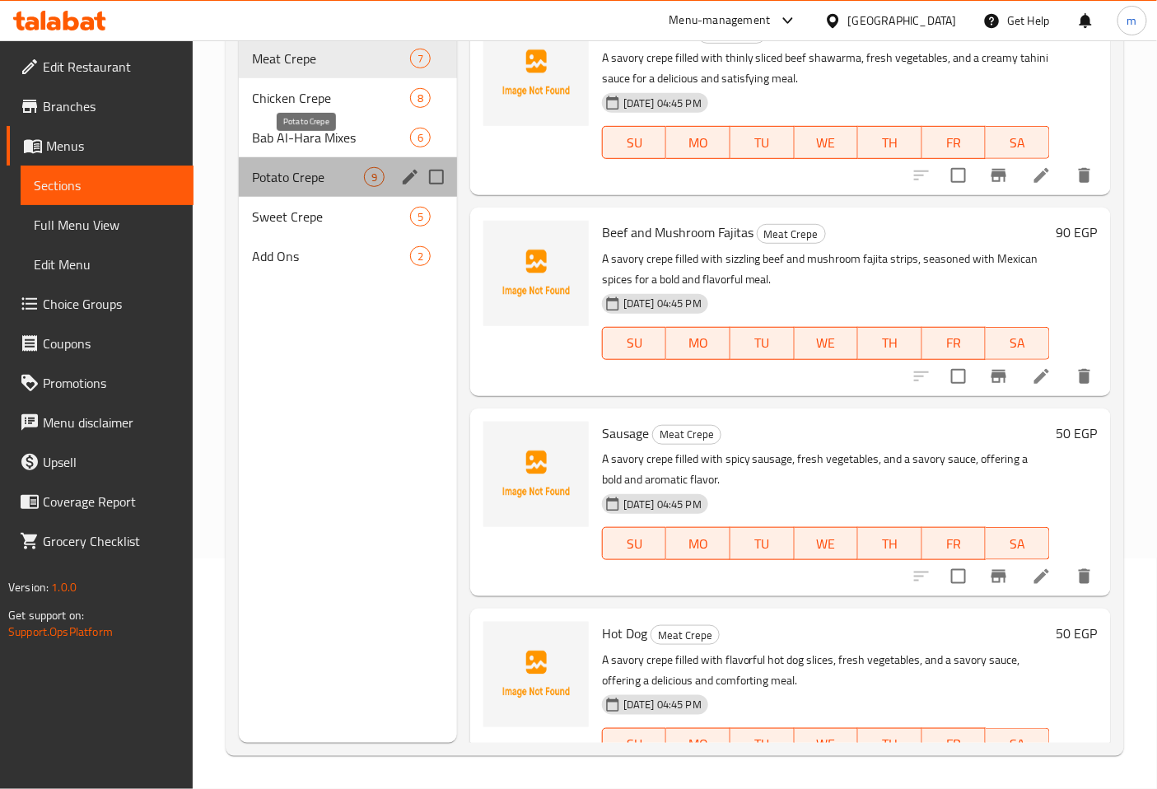
click at [319, 167] on span "Potato Crepe" at bounding box center [308, 177] width 112 height 20
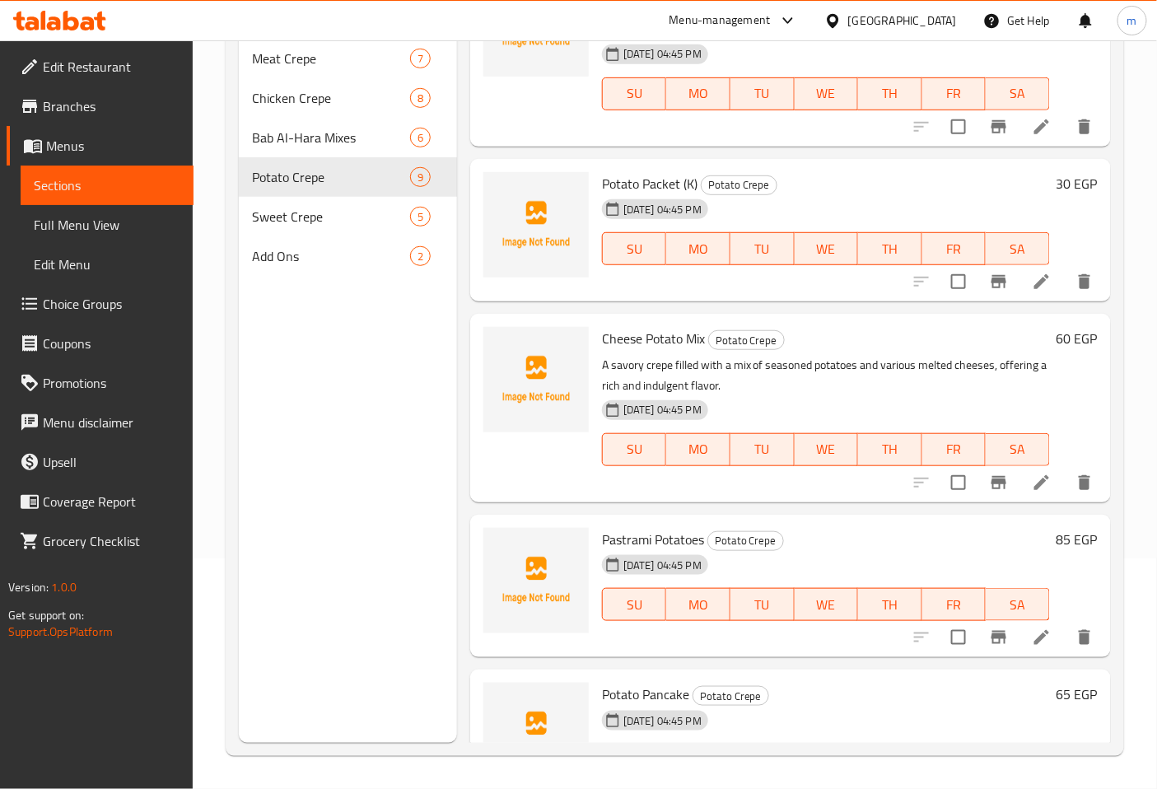
scroll to position [548, 0]
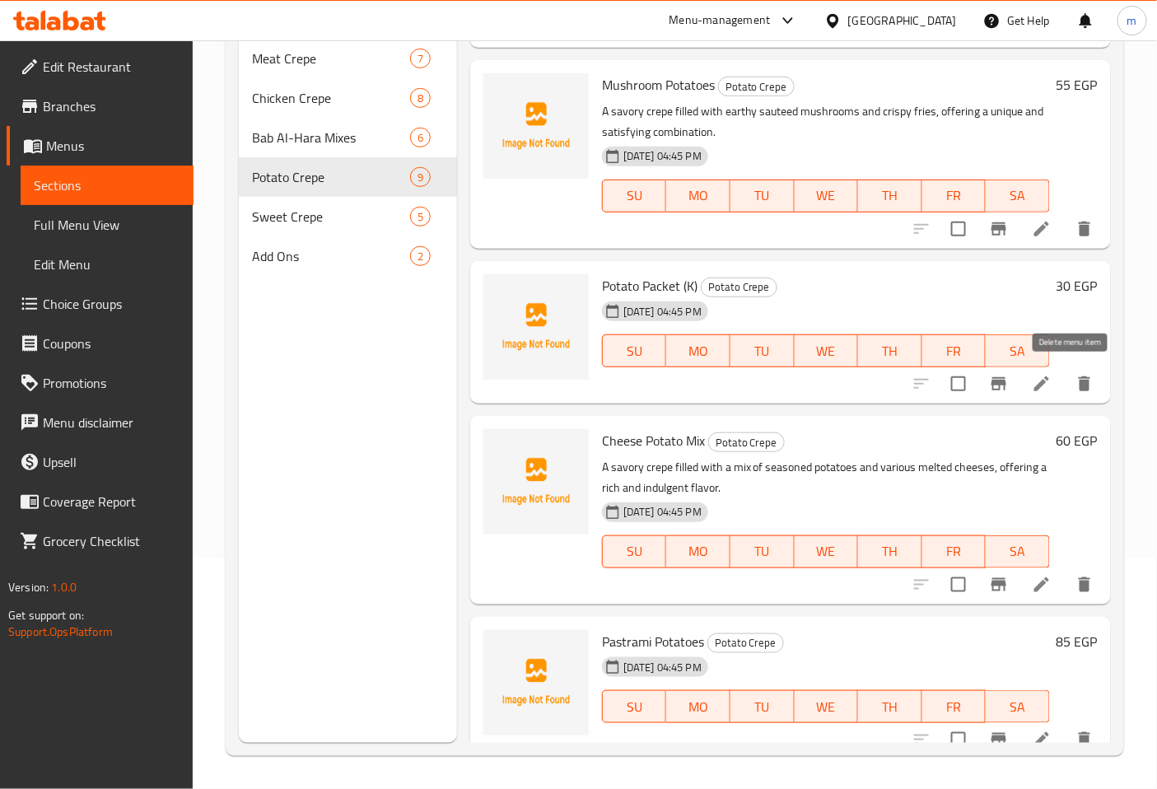
click at [1075, 376] on icon "delete" at bounding box center [1085, 384] width 20 height 20
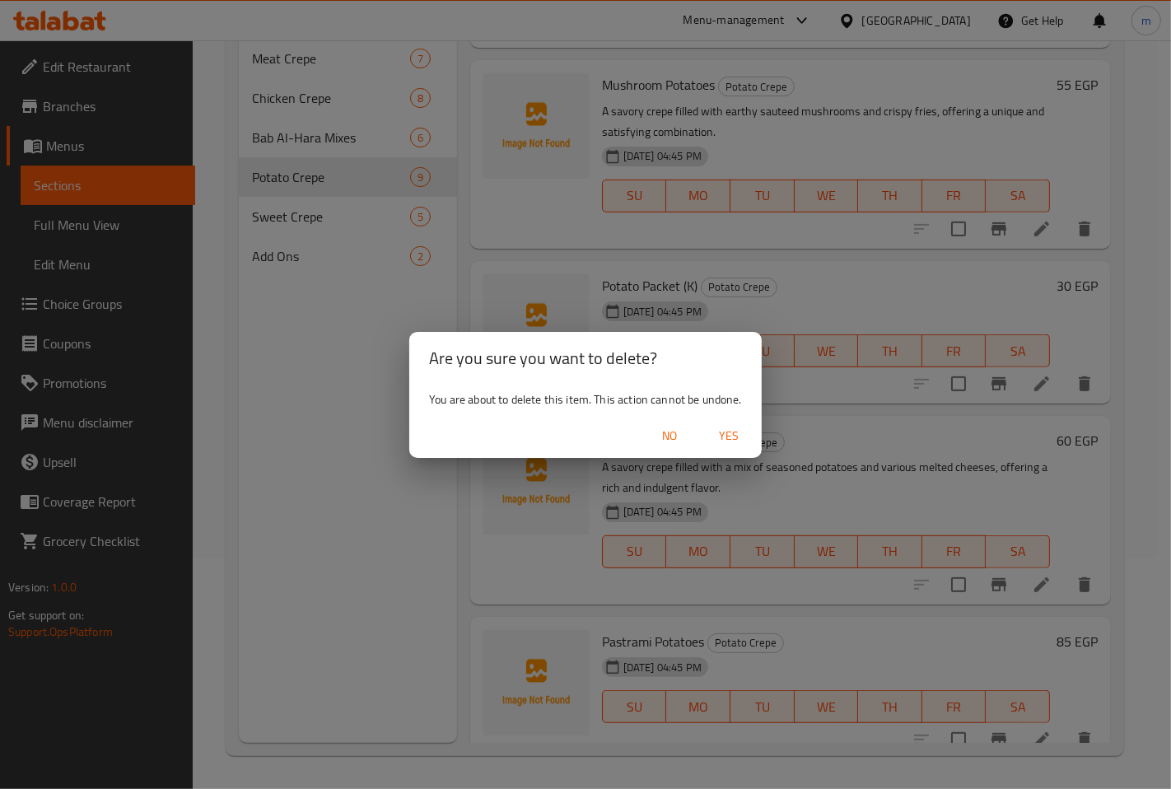
click at [670, 436] on span "No" at bounding box center [670, 436] width 40 height 21
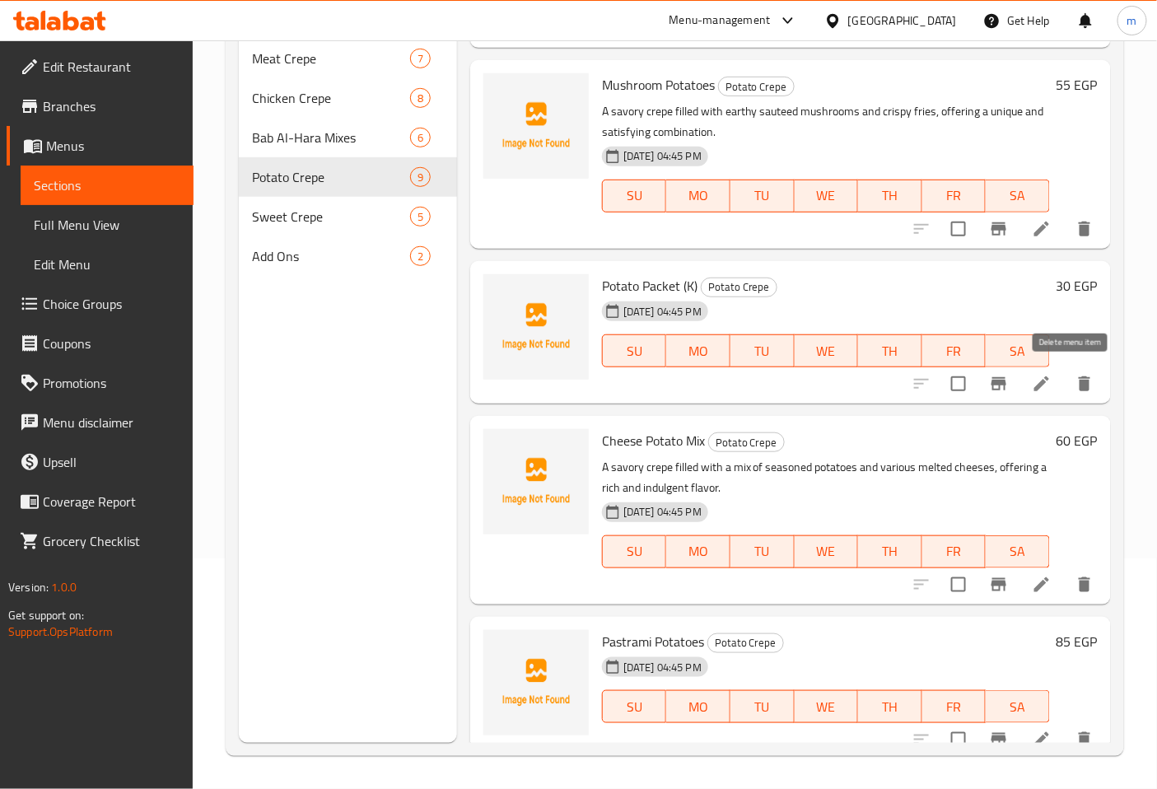
click at [1080, 383] on icon "delete" at bounding box center [1085, 384] width 20 height 20
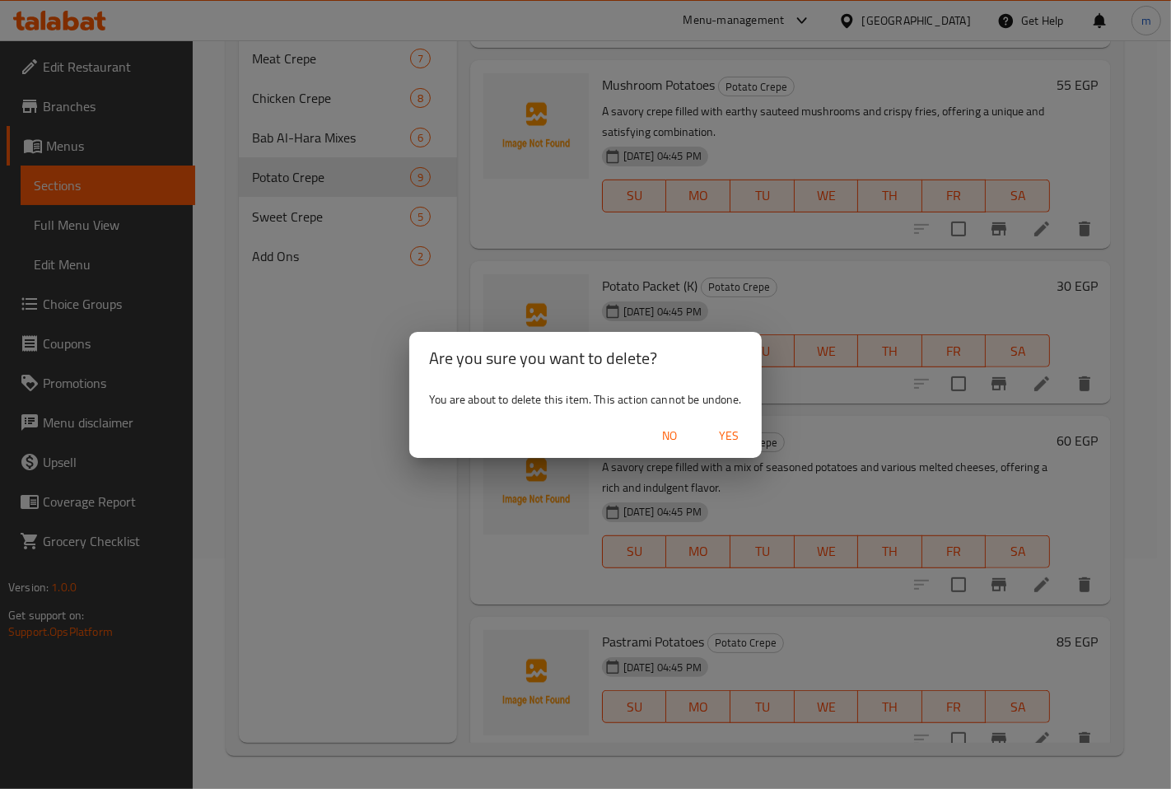
click at [731, 434] on span "Yes" at bounding box center [729, 436] width 40 height 21
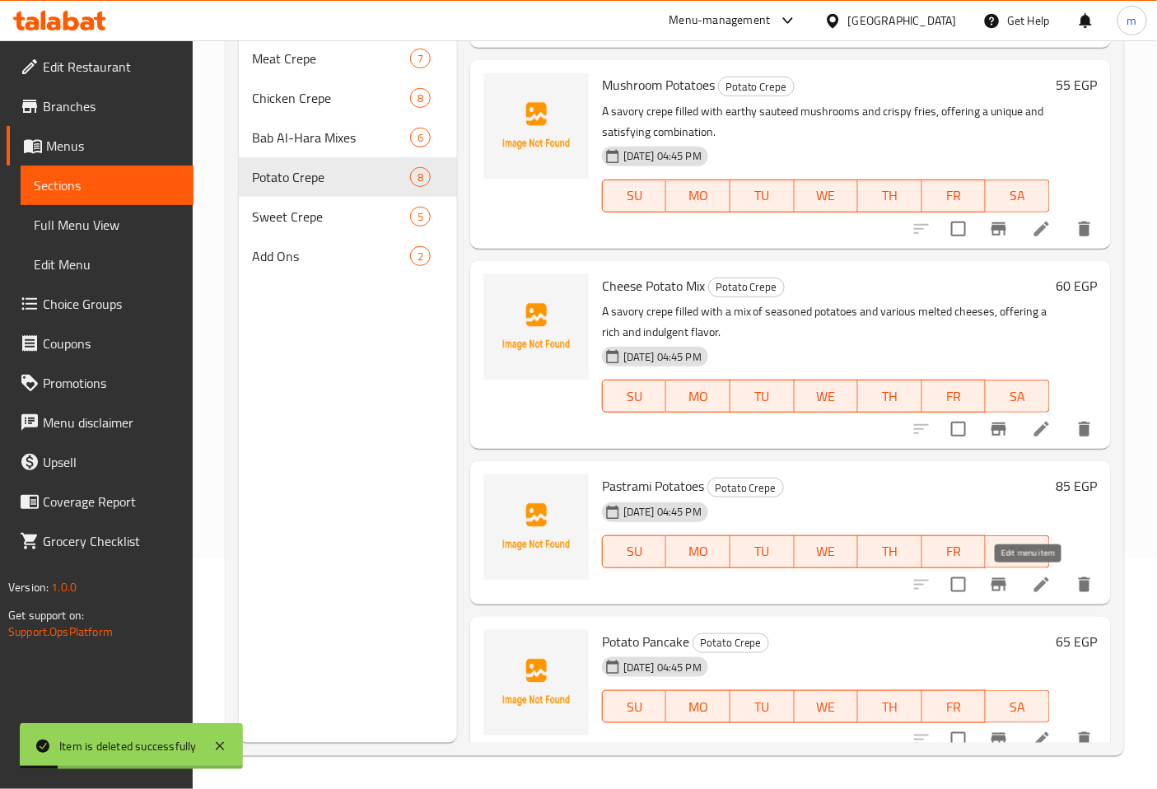
click at [1034, 585] on icon at bounding box center [1041, 584] width 15 height 15
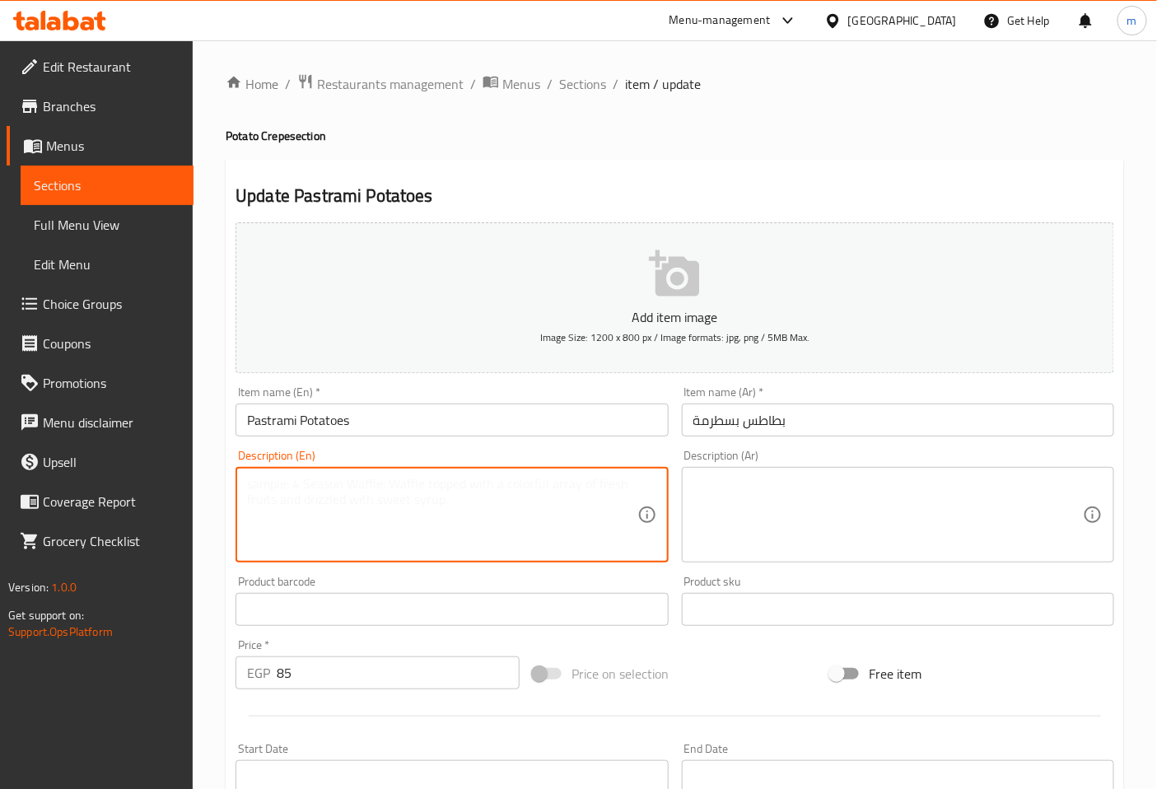
paste textarea "A savory crepe filled with seasoned fried potatoes and spicy pastrami, offering…"
type textarea "A savory crepe filled with seasoned fried potatoes and spicy pastrami, offering…"
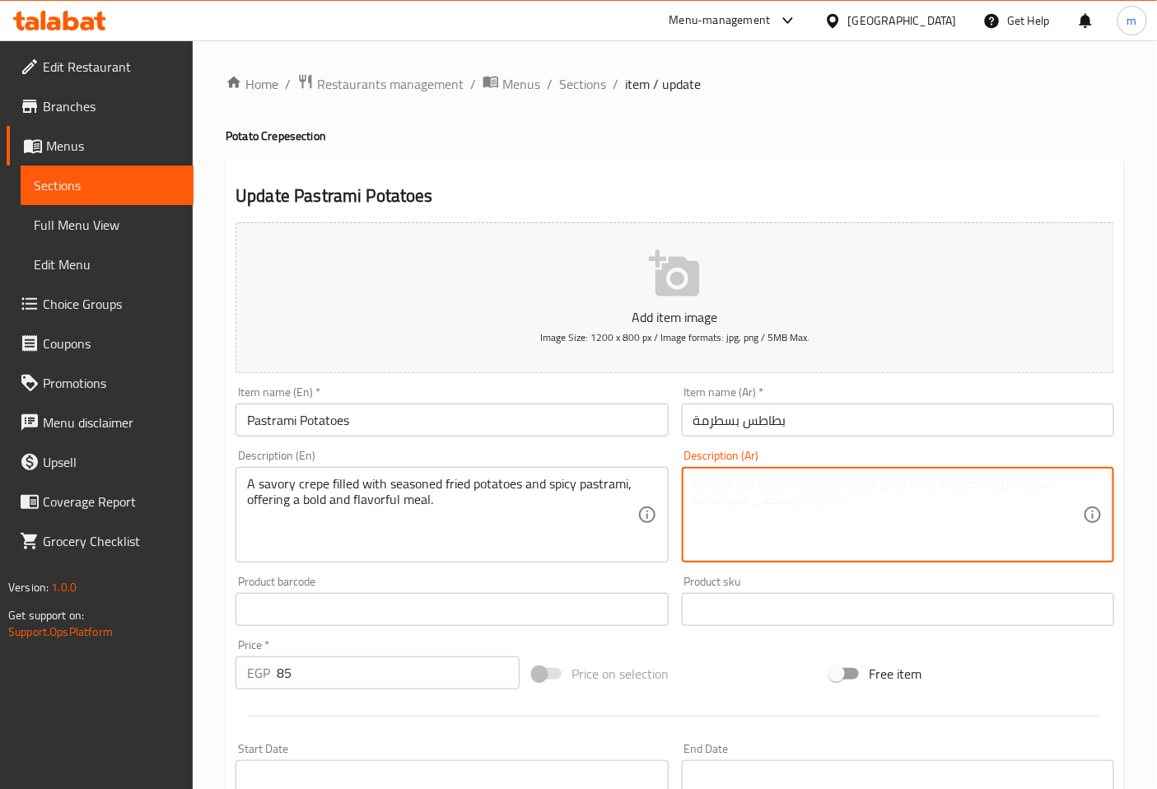
paste textarea "كريب مالح محشو بـبطاطس مقلية متبلة وبسطرمة حارة، يقدم وجبة جريئة ولذيذة."
type textarea "كريب مالح محشو بـبطاطس مقلية متبلة وبسطرمة حارة، يقدم وجبة جريئة ولذيذة."
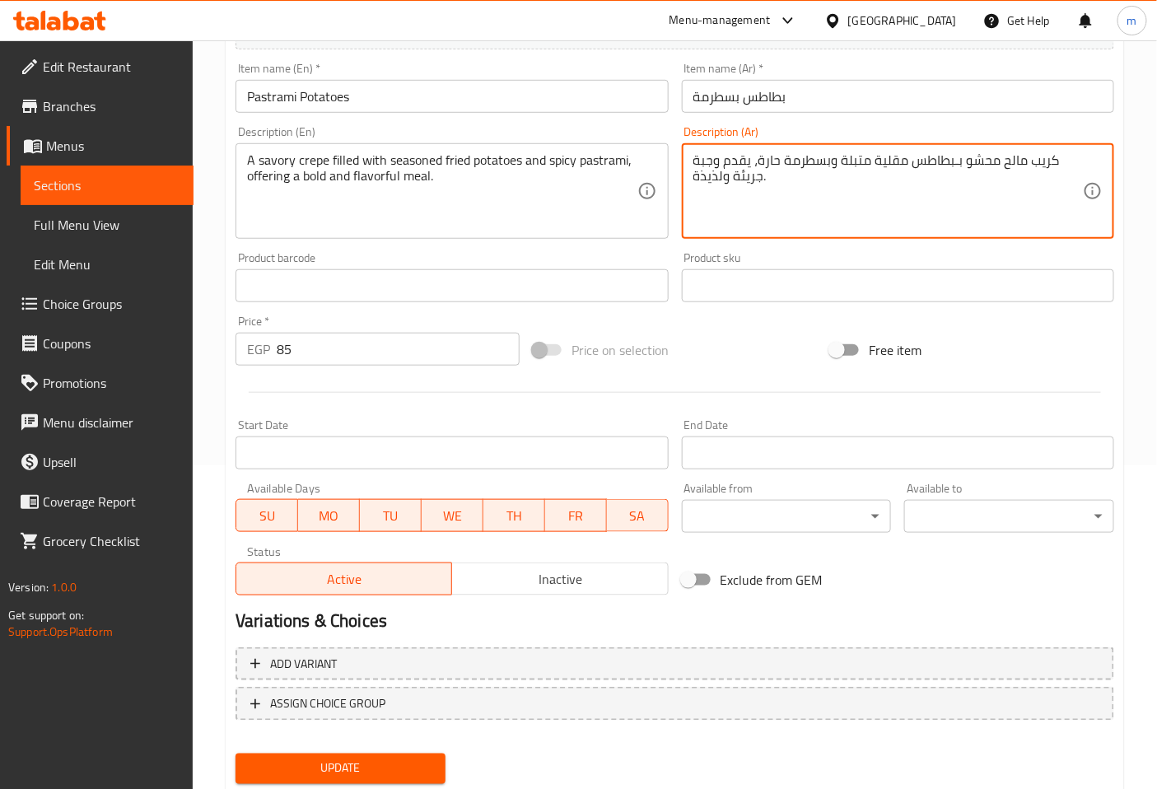
scroll to position [371, 0]
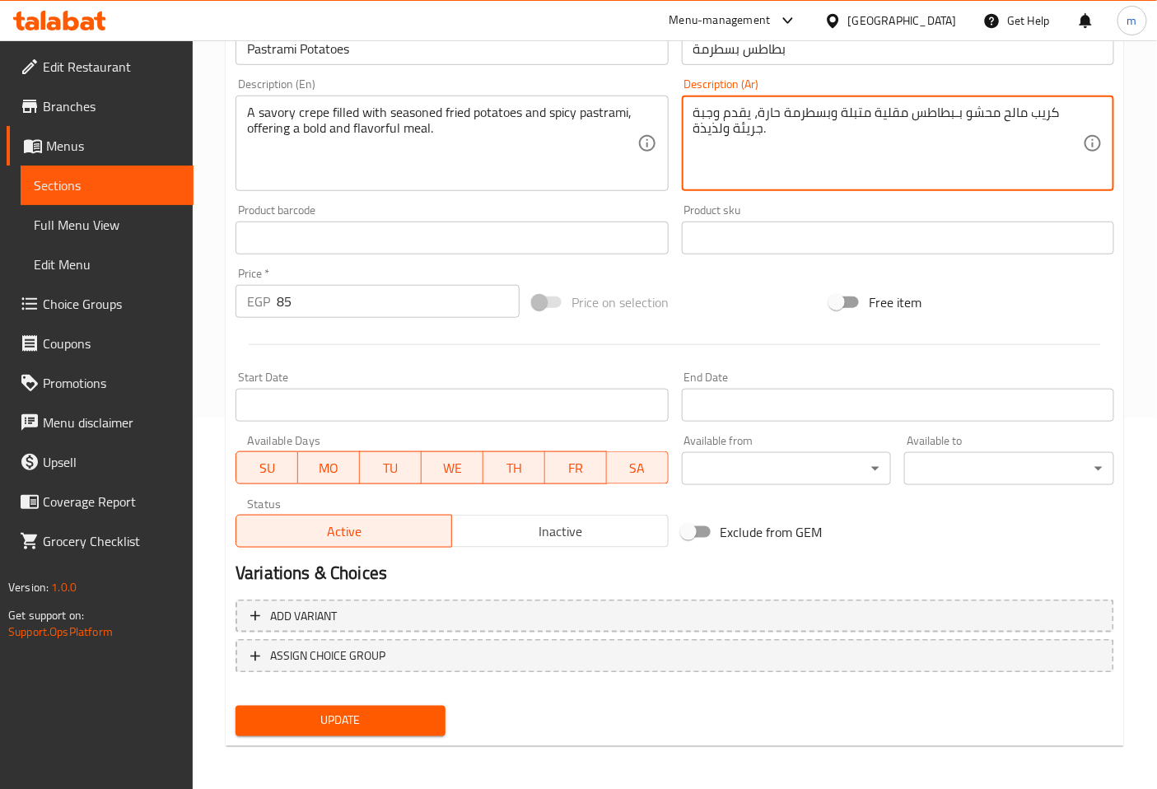
click at [398, 711] on span "Update" at bounding box center [341, 721] width 184 height 21
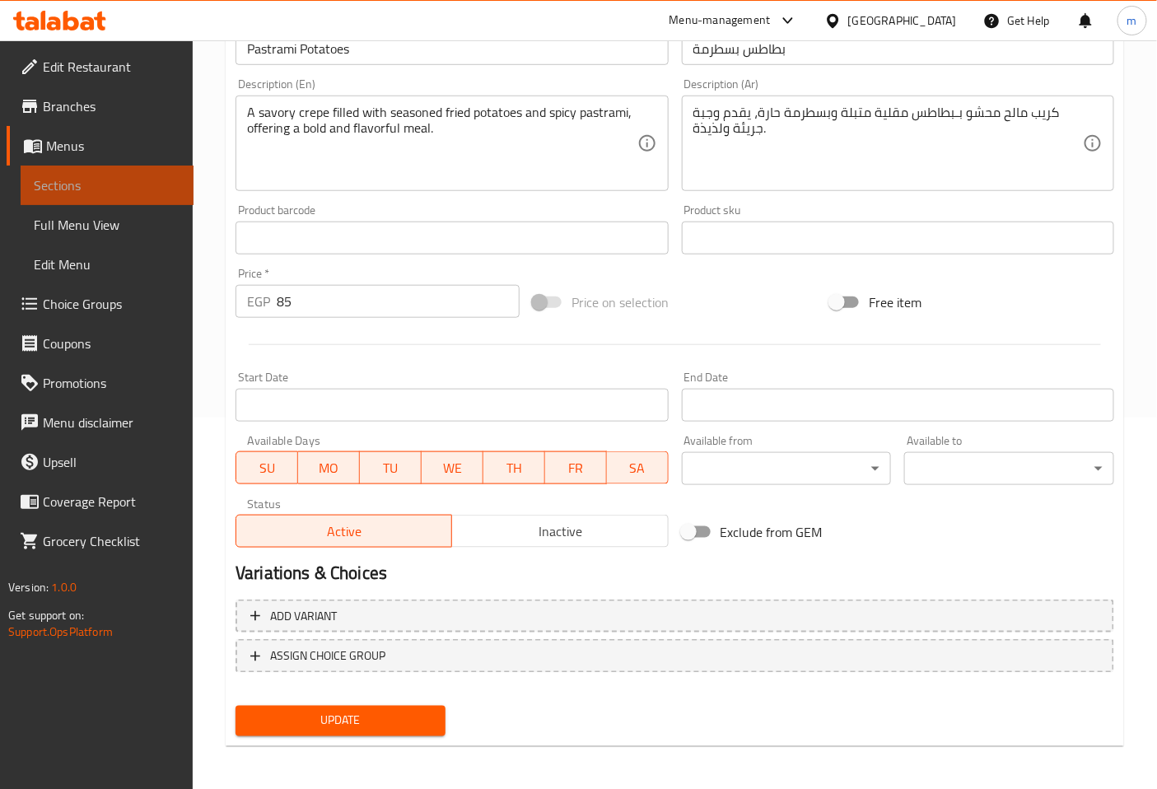
click at [133, 167] on link "Sections" at bounding box center [107, 186] width 173 height 40
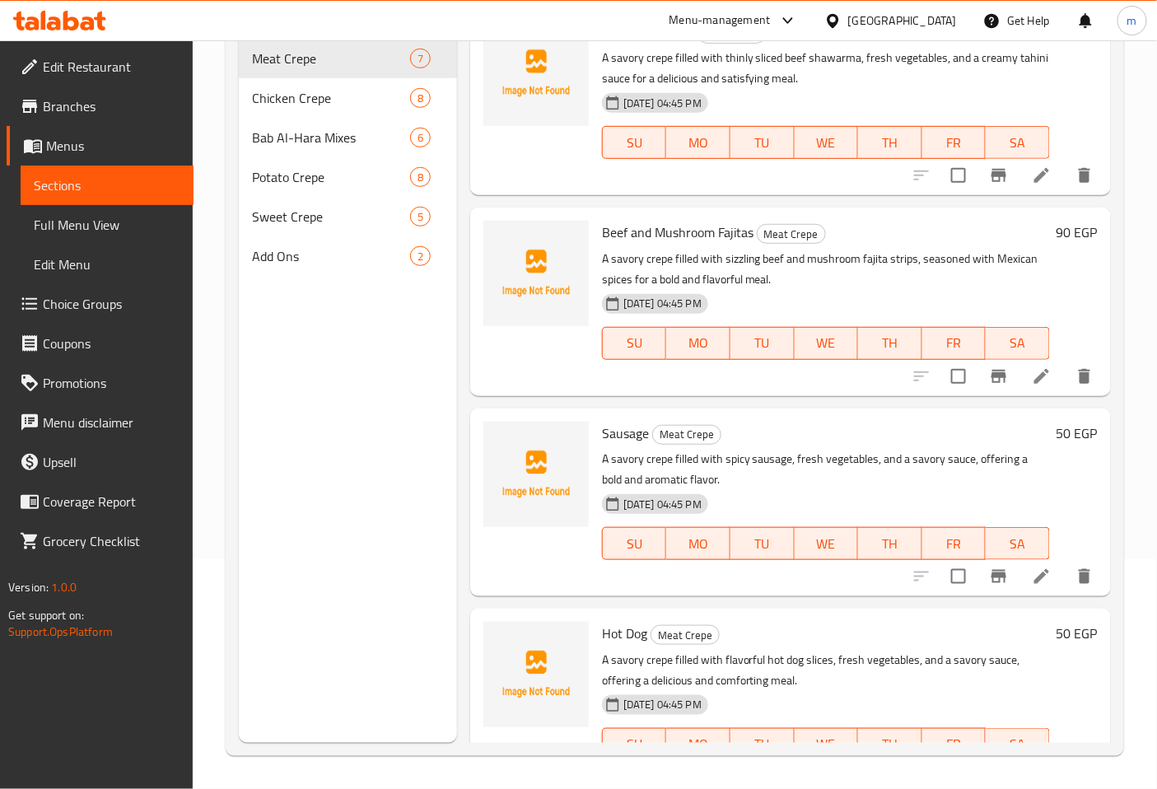
scroll to position [231, 0]
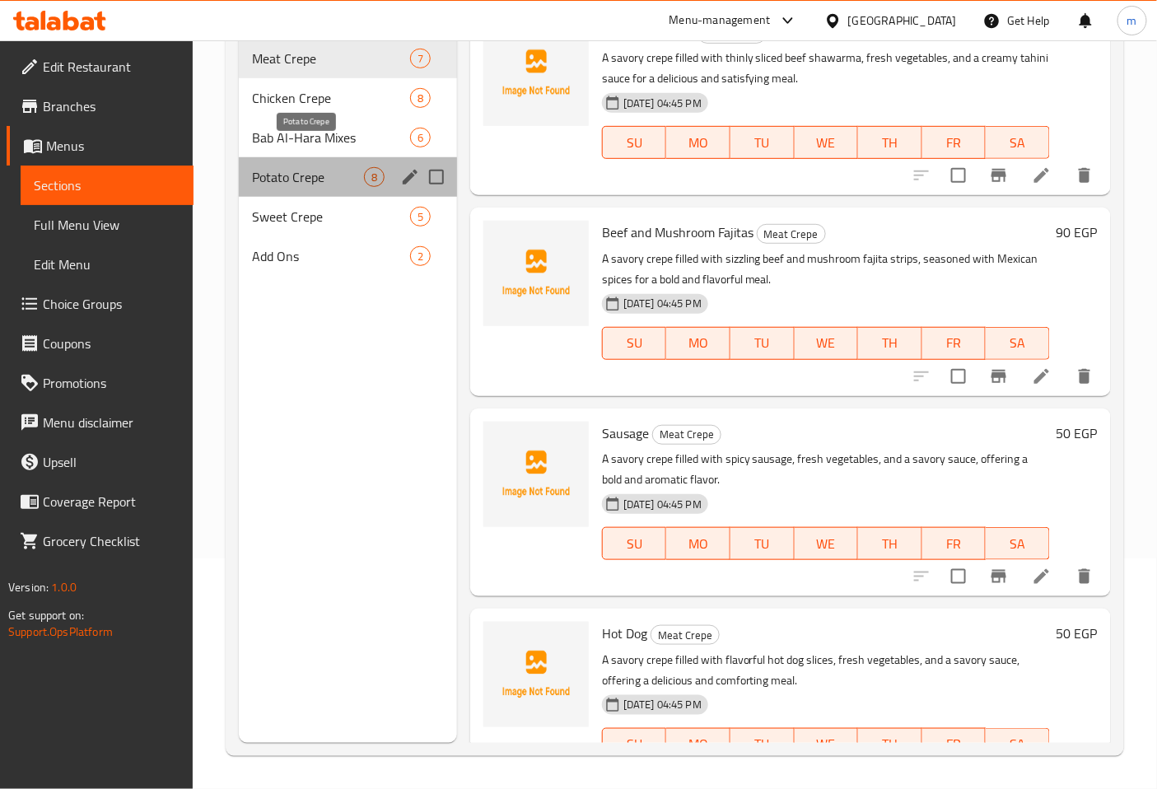
click at [332, 167] on span "Potato Crepe" at bounding box center [308, 177] width 112 height 20
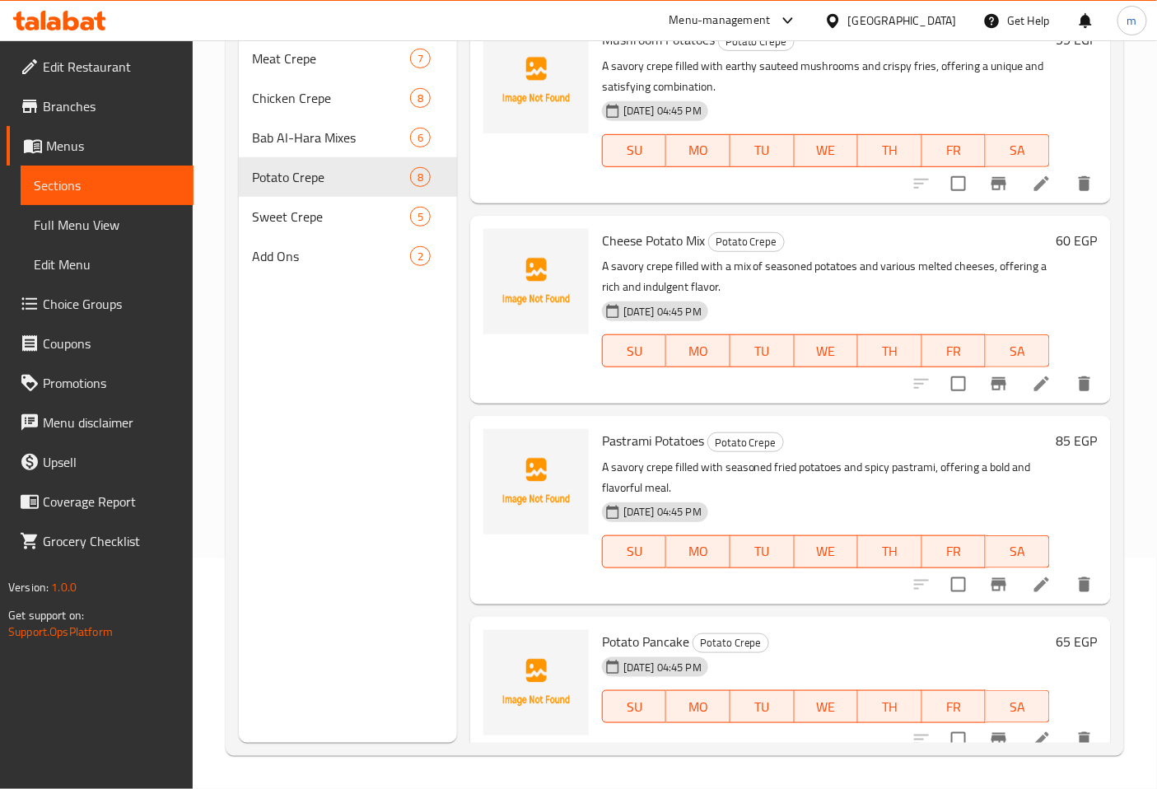
scroll to position [581, 0]
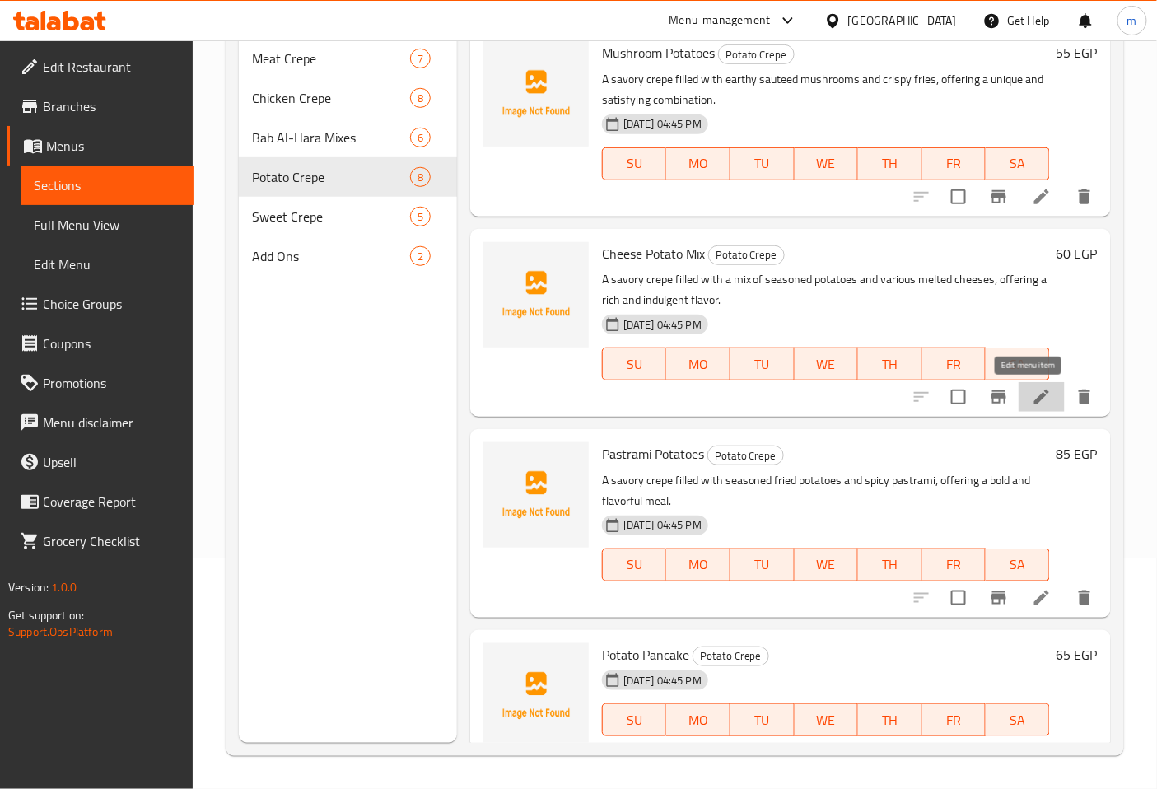
click at [1032, 399] on icon at bounding box center [1042, 397] width 20 height 20
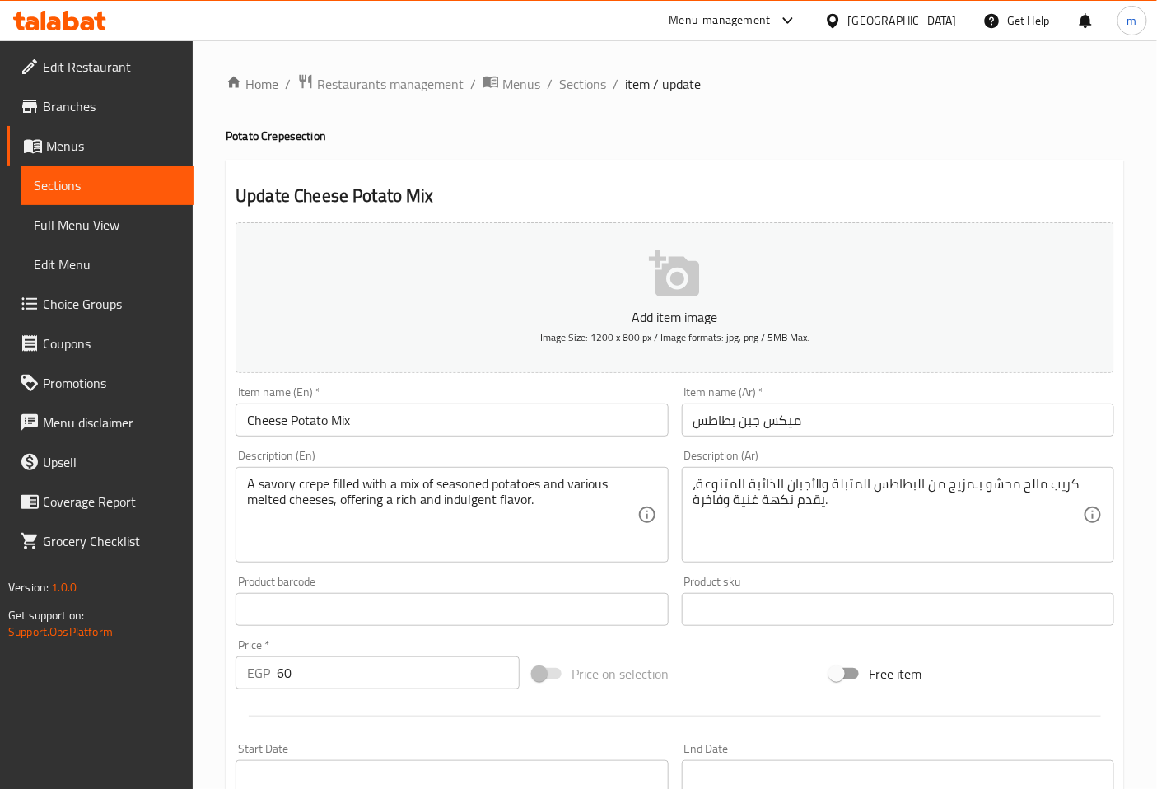
click at [170, 188] on span "Sections" at bounding box center [107, 185] width 147 height 20
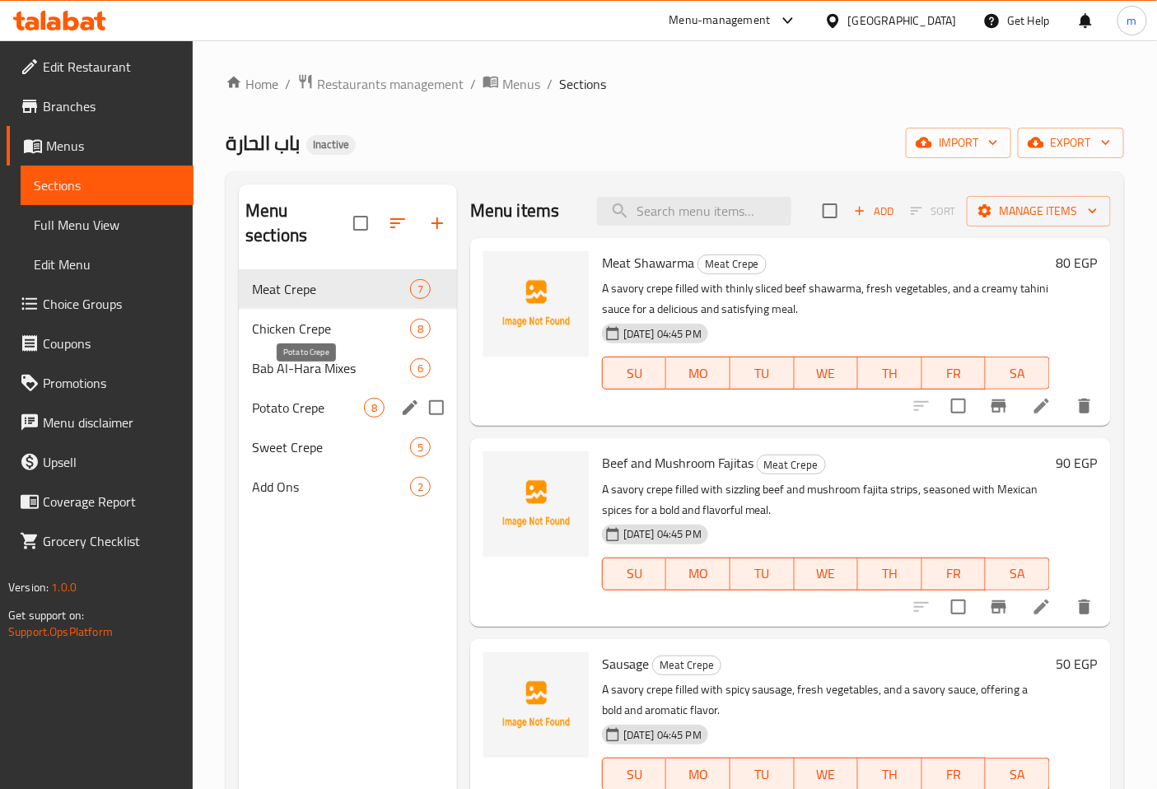
click at [303, 398] on span "Potato Crepe" at bounding box center [308, 408] width 112 height 20
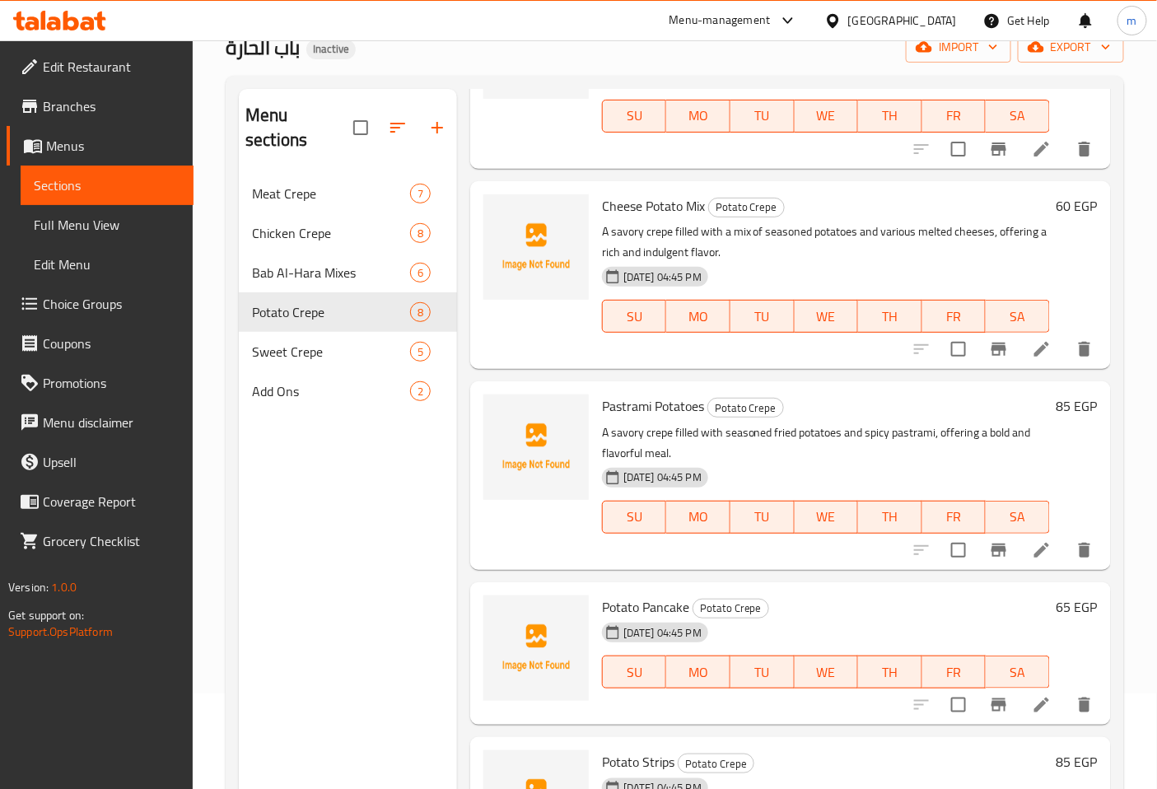
scroll to position [231, 0]
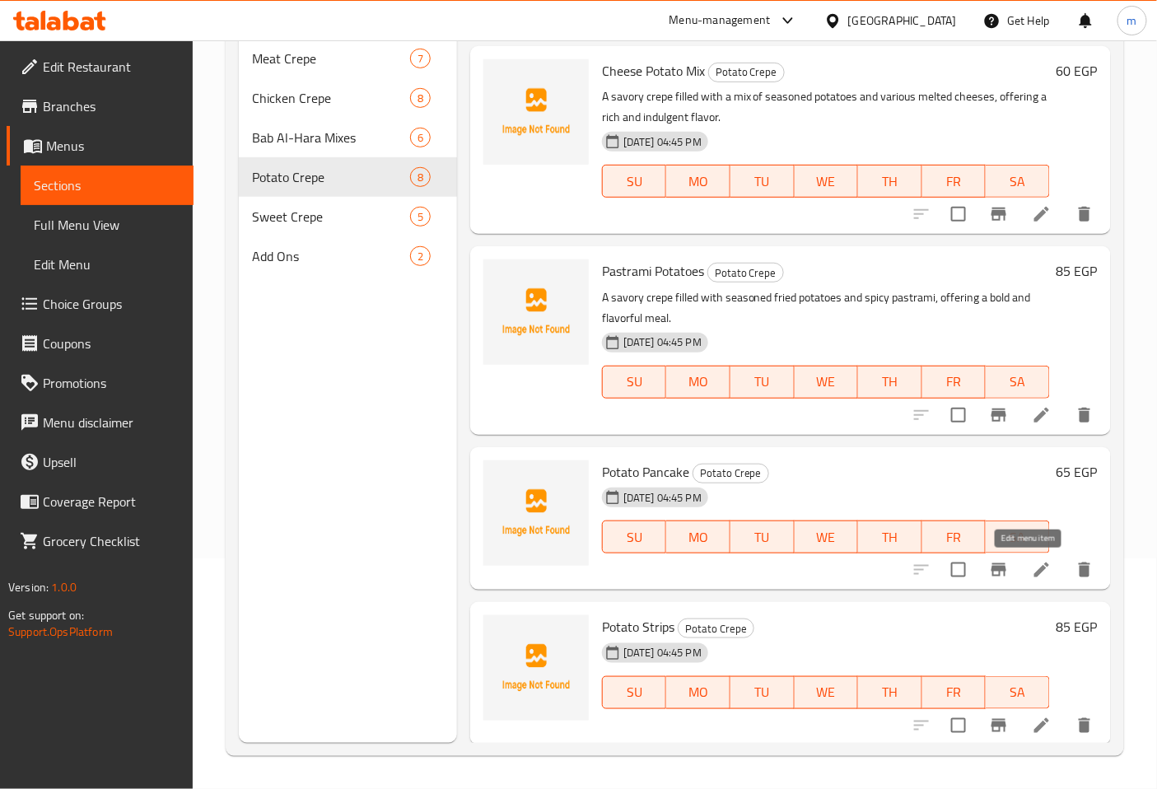
click at [1034, 566] on icon at bounding box center [1041, 569] width 15 height 15
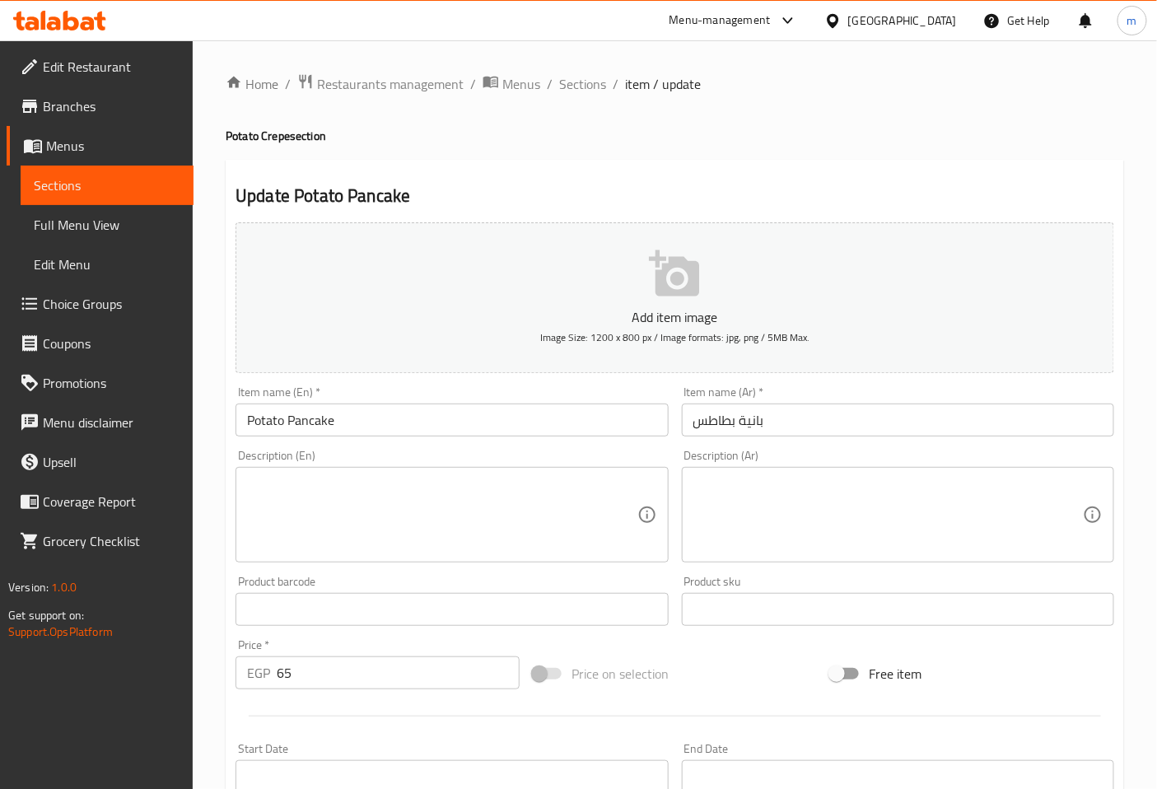
click at [350, 429] on input "Potato Pancake" at bounding box center [452, 420] width 432 height 33
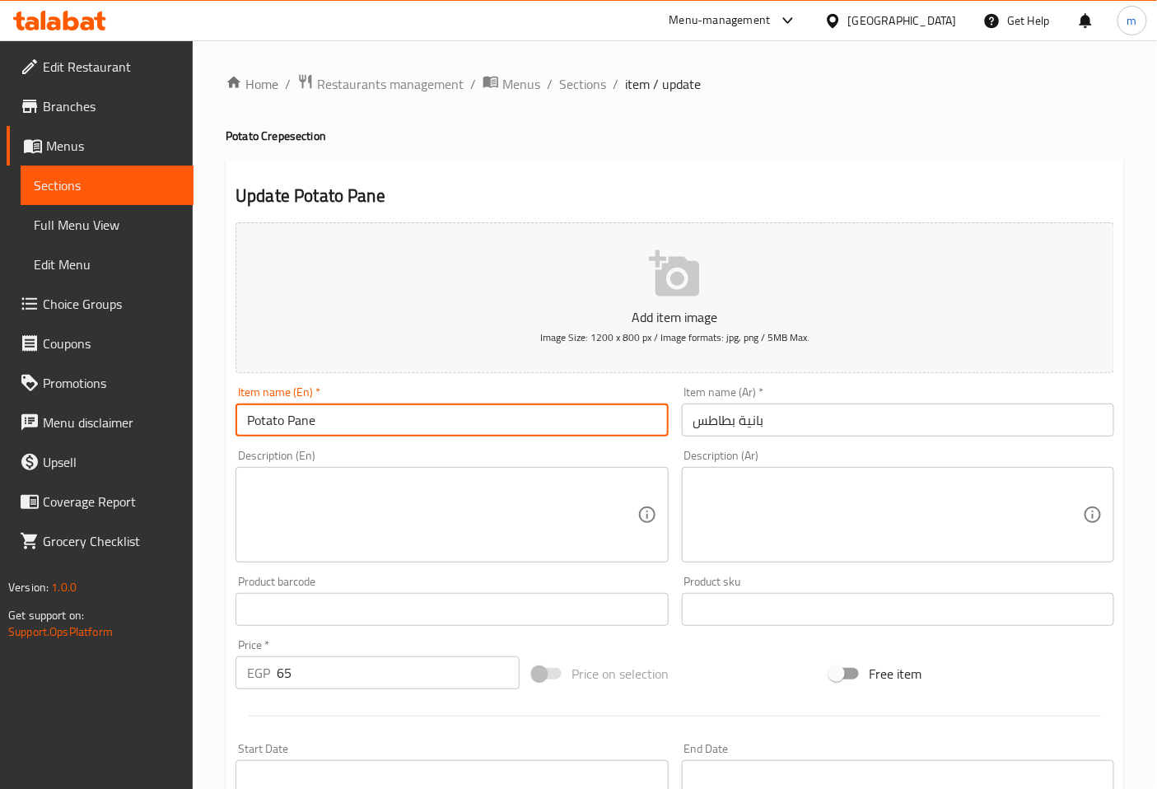
type input "Potato Pane"
click at [462, 441] on div "Item name (En)   * Potato Pane Item name (En) *" at bounding box center [452, 411] width 446 height 63
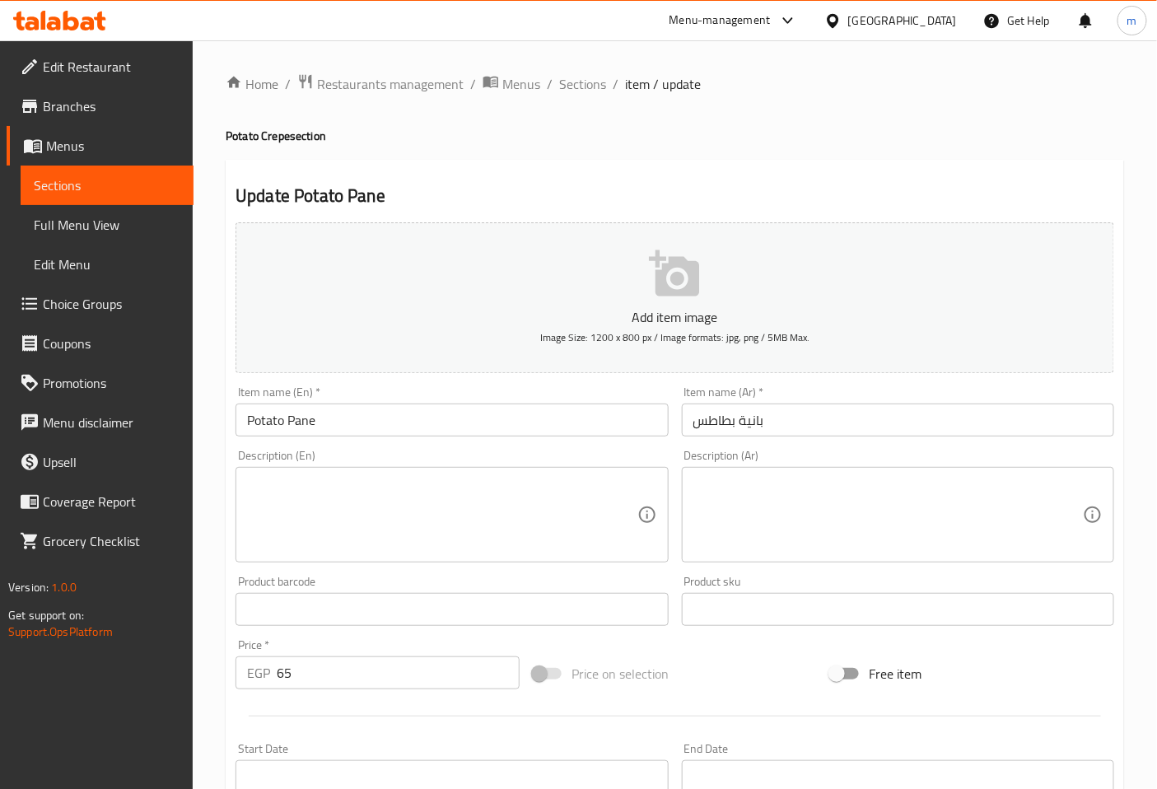
click at [441, 497] on textarea at bounding box center [442, 515] width 390 height 78
drag, startPoint x: 326, startPoint y: 475, endPoint x: 290, endPoint y: 546, distance: 79.6
click at [290, 546] on textarea at bounding box center [442, 515] width 390 height 78
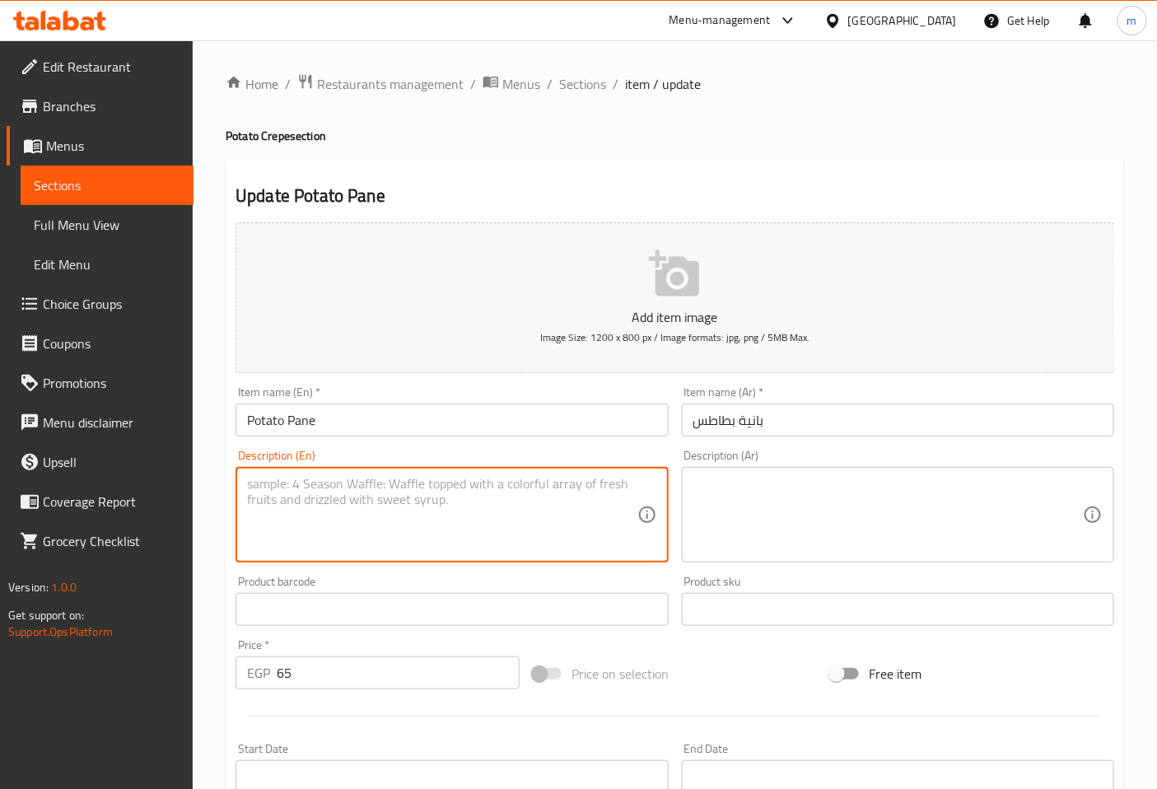
paste textarea "A savory crepe filled with a crispy potato pancake and fresh vegetables, offeri…"
type textarea "A savory crepe filled with a crispy potato pancake and fresh vegetables, offeri…"
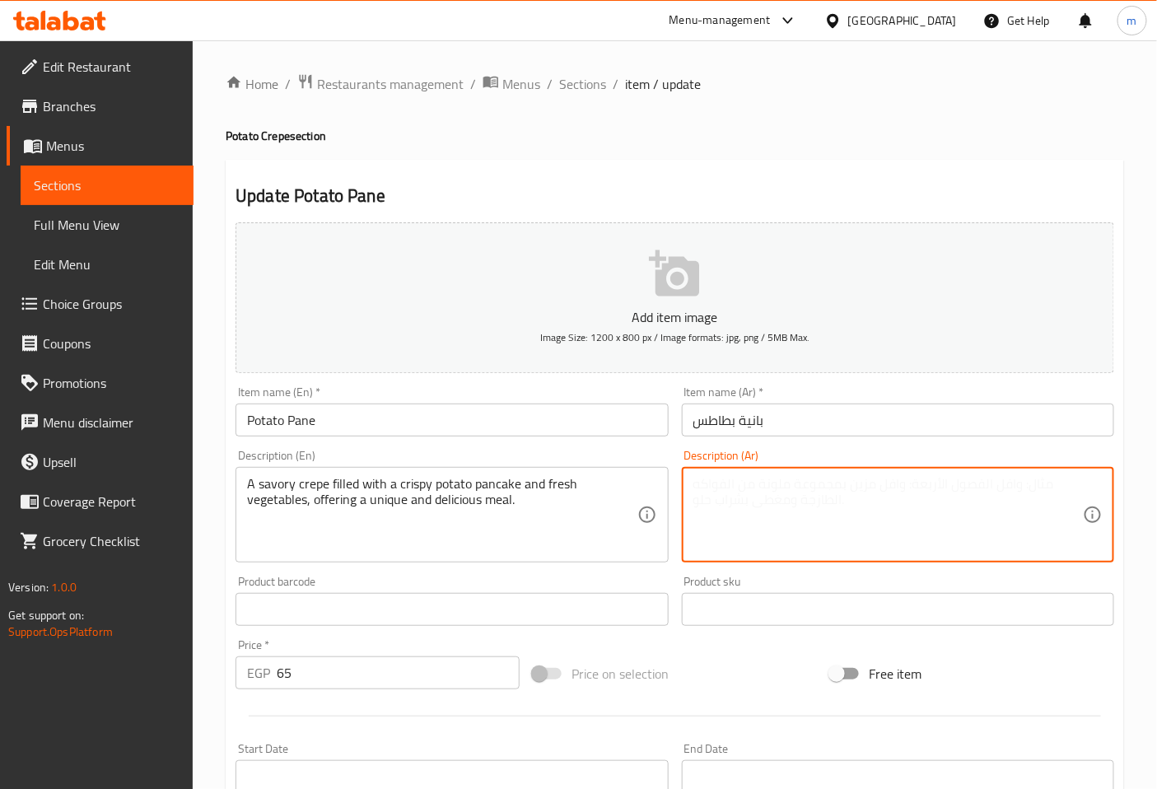
paste textarea "كريب مالح محشو بـبان كيك بطاطس مقرمش وخضروات طازجة، يقدم وجبة فريدة وشهية."
click at [861, 522] on textarea "كريب مالح محشو بـبانيه بطاطس مقرمش وخضروات طازجة، يقدم وجبة فريدة وشهية." at bounding box center [888, 515] width 390 height 78
click at [847, 483] on textarea "كريب مالح محشو بـبانيه بطاطس مقرمش وخضروات طازجة، يقدم وجبة فريدة وشهية." at bounding box center [888, 515] width 390 height 78
click at [833, 507] on textarea "كريب مالح محشو بـبانيه بطاطس كريسبي وخضروات طازجة، يقدم وجبة فريدة وشهية." at bounding box center [888, 515] width 390 height 78
type textarea "كريب مالح محشو بـبانيه بطاطس كريسبي وخضروات طازجة، يقدم وجبة فريدة وشهية."
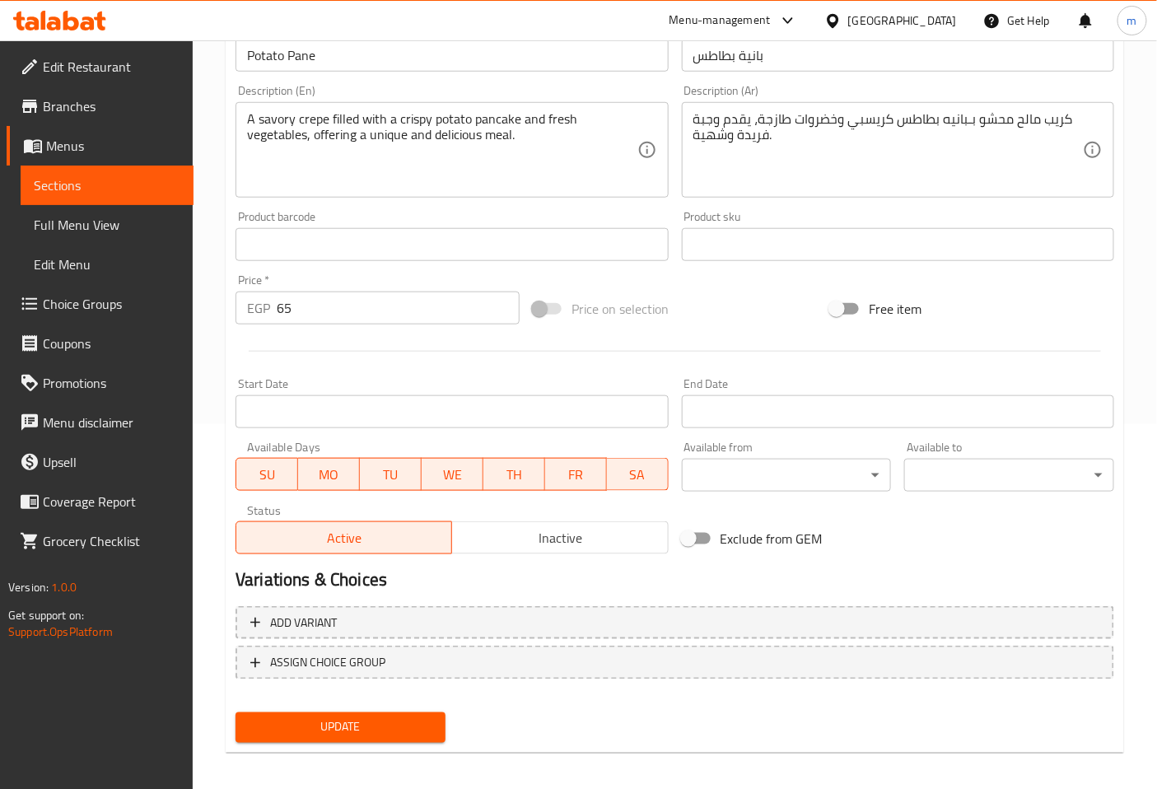
scroll to position [371, 0]
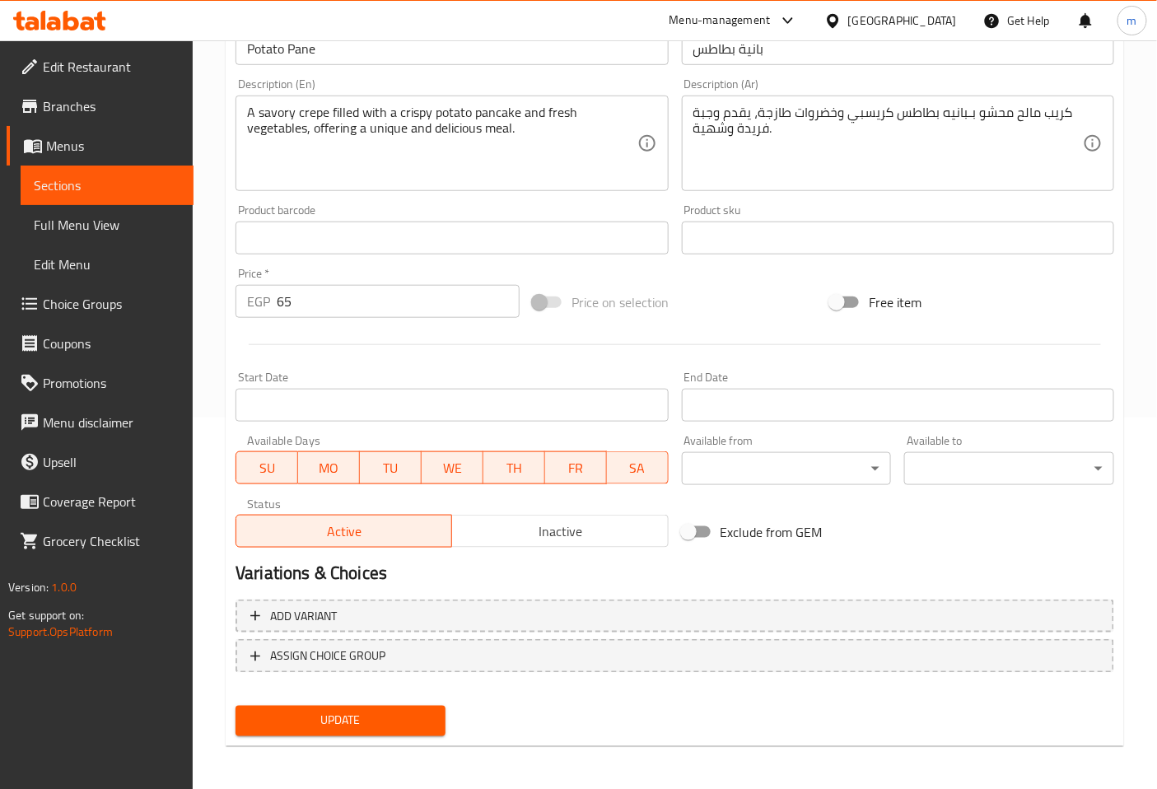
click at [350, 715] on span "Update" at bounding box center [341, 721] width 184 height 21
click at [148, 178] on span "Sections" at bounding box center [107, 185] width 147 height 20
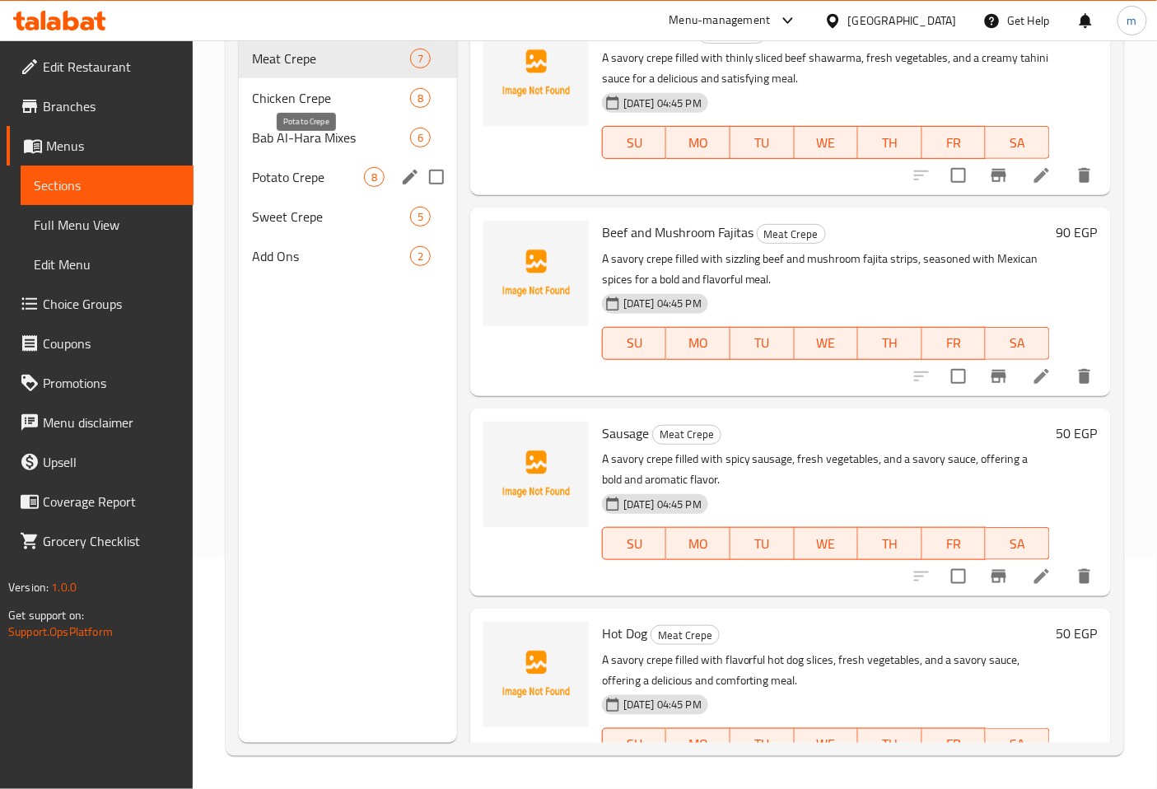
click at [315, 167] on span "Potato Crepe" at bounding box center [308, 177] width 112 height 20
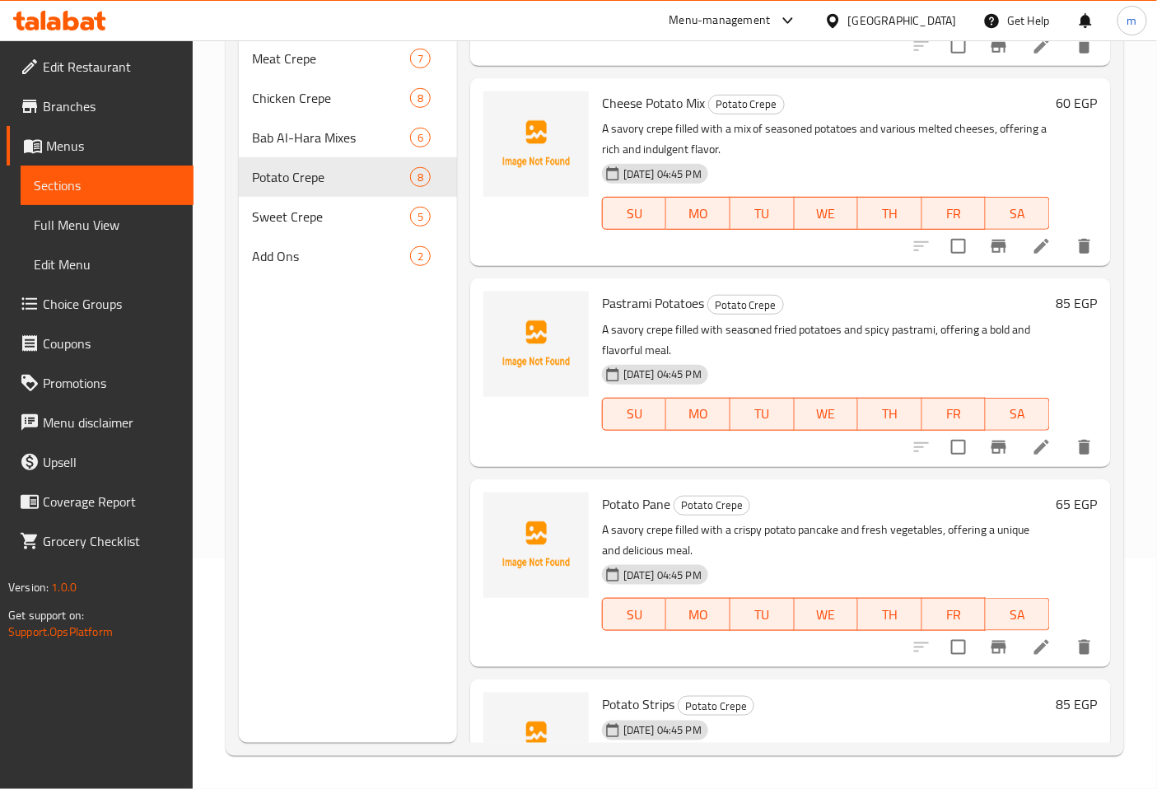
scroll to position [809, 0]
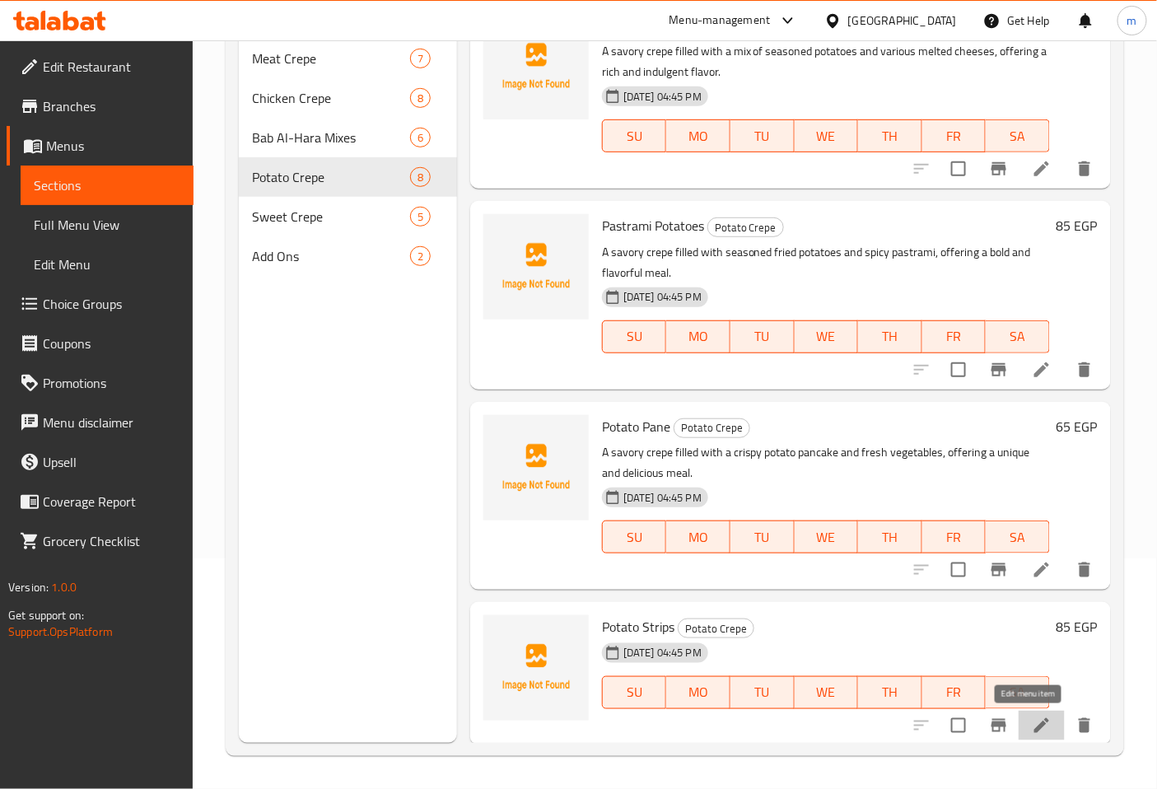
click at [1032, 721] on icon at bounding box center [1042, 726] width 20 height 20
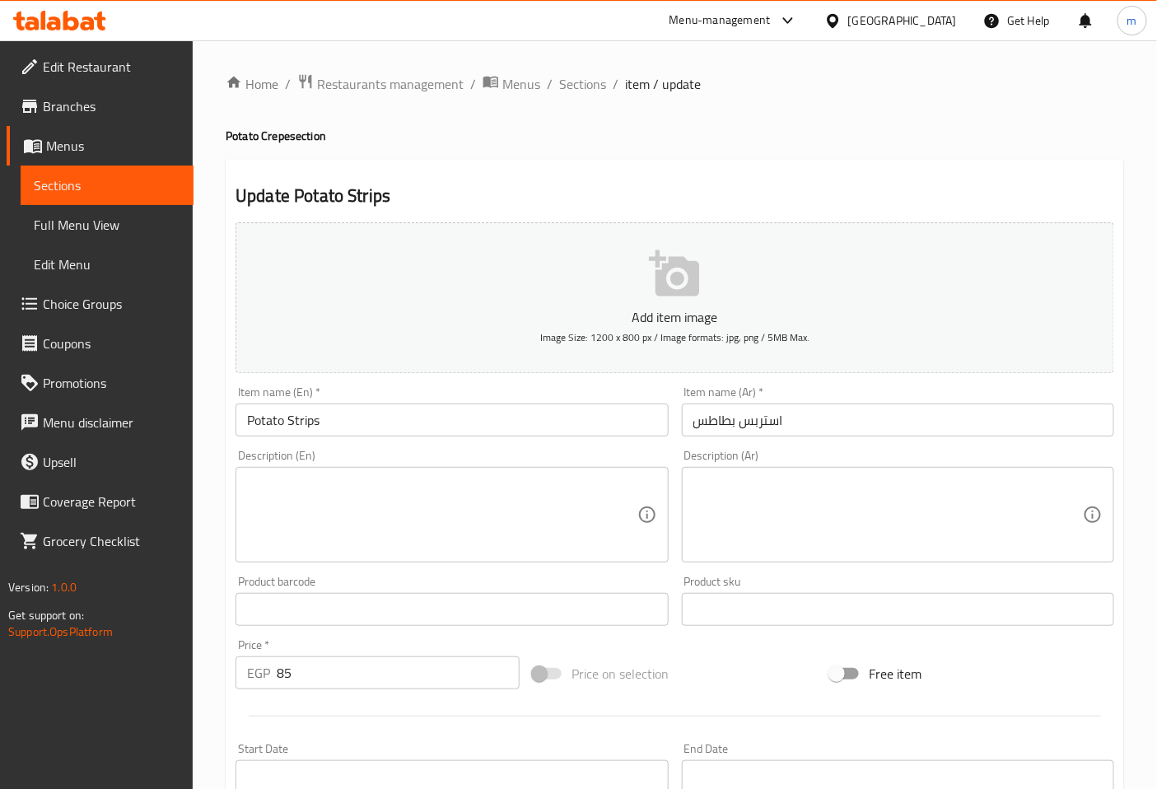
click at [406, 508] on textarea at bounding box center [442, 515] width 390 height 78
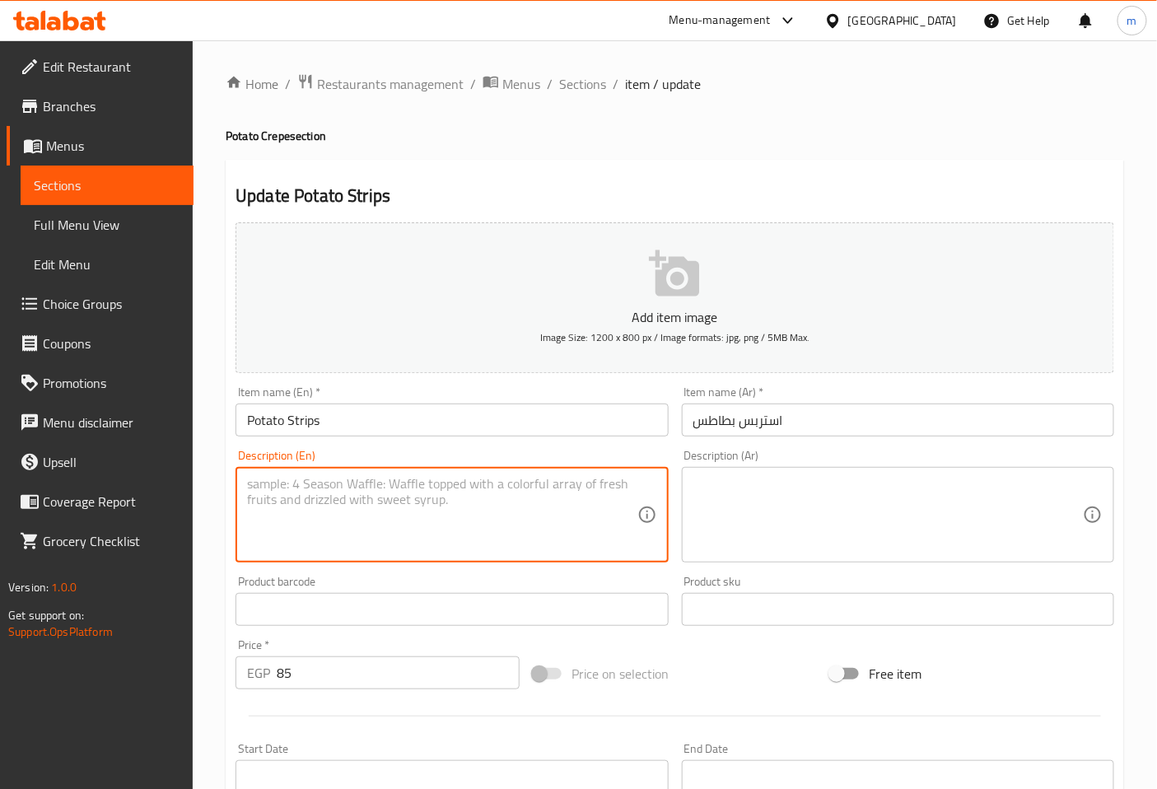
paste textarea "A savory crepe filled with crispy potato strips, fresh vegetables, and a creamy…"
type textarea "A savory crepe filled with crispy potato strips, fresh vegetables, and a creamy…"
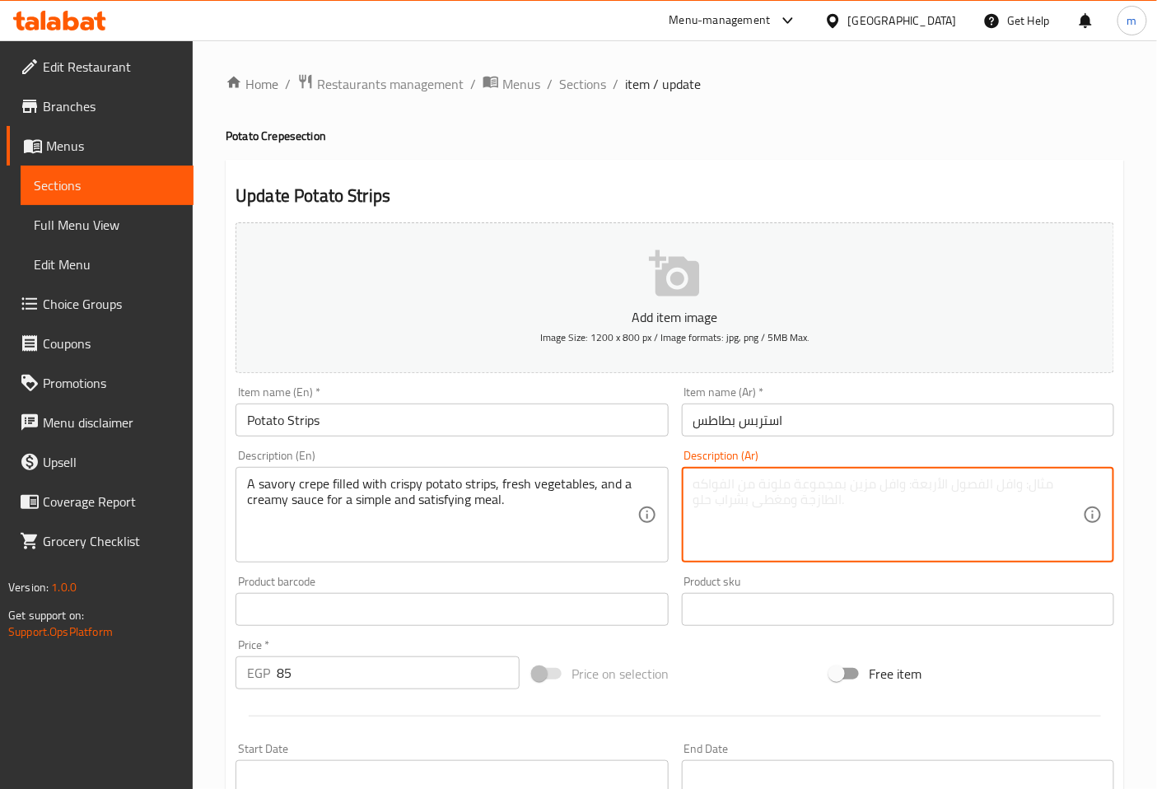
paste textarea "كريب مالح محشو بـشرائح بطاطس مقرمشة، خضروات طازجة، وصلصة كريمية لوجبة بسيطة ومُ…"
click at [814, 504] on textarea "كريب مالح محشو بـشرائح بطاطس مقرمشة، خضروات طازجة، وصلصة كريمية لوجبة بسيطة ومُ…" at bounding box center [888, 515] width 390 height 78
click at [1080, 476] on textarea "كريب مالح محشو بـشرائح بطاطس مقرمشة، خضروات طازجة، وصلصة كريمي لوجبة بسيطة ومُر…" at bounding box center [888, 515] width 390 height 78
click at [901, 516] on textarea "كريب مالح محشو بـشرائح بطاطس مقرمشة، خضروات طازجة، وصوص كريمي لوجبة بسيطة ومُرض…" at bounding box center [888, 515] width 390 height 78
click at [1074, 488] on textarea "كريب مالح محشو بـشرائح بطاطس مقرمشة، خضروات طازجة، وصوص كريمي لوجبة بسيطة ومُرض…" at bounding box center [888, 515] width 390 height 78
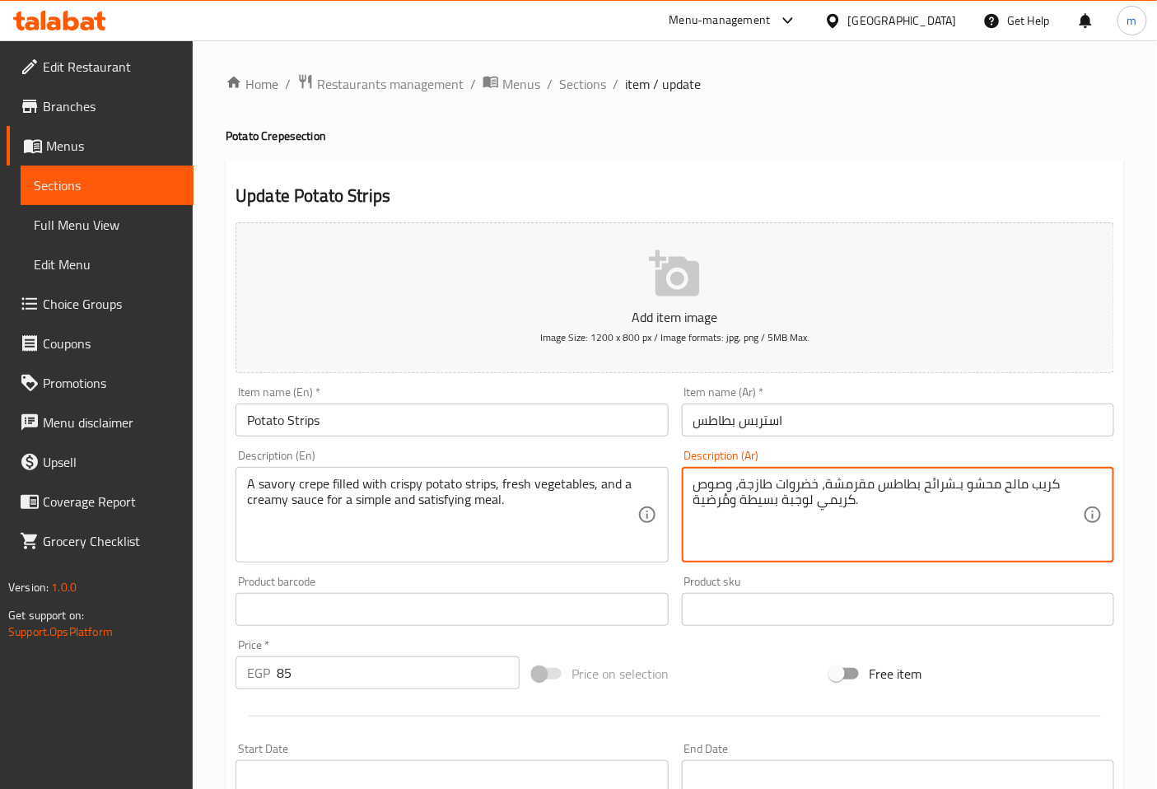
click at [991, 519] on textarea "كريب مالح محشو بـشرائح بطاطس مقرمشة، خضروات طازجة، وصوص كريمي لوجبة بسيطة ومُرض…" at bounding box center [888, 515] width 390 height 78
type textarea "كريب مالح محشو بـشرائح بطاطس مقرمشة، خضروات طازجة، وصوص كريمي لوجبة بسيطة ومُرض…"
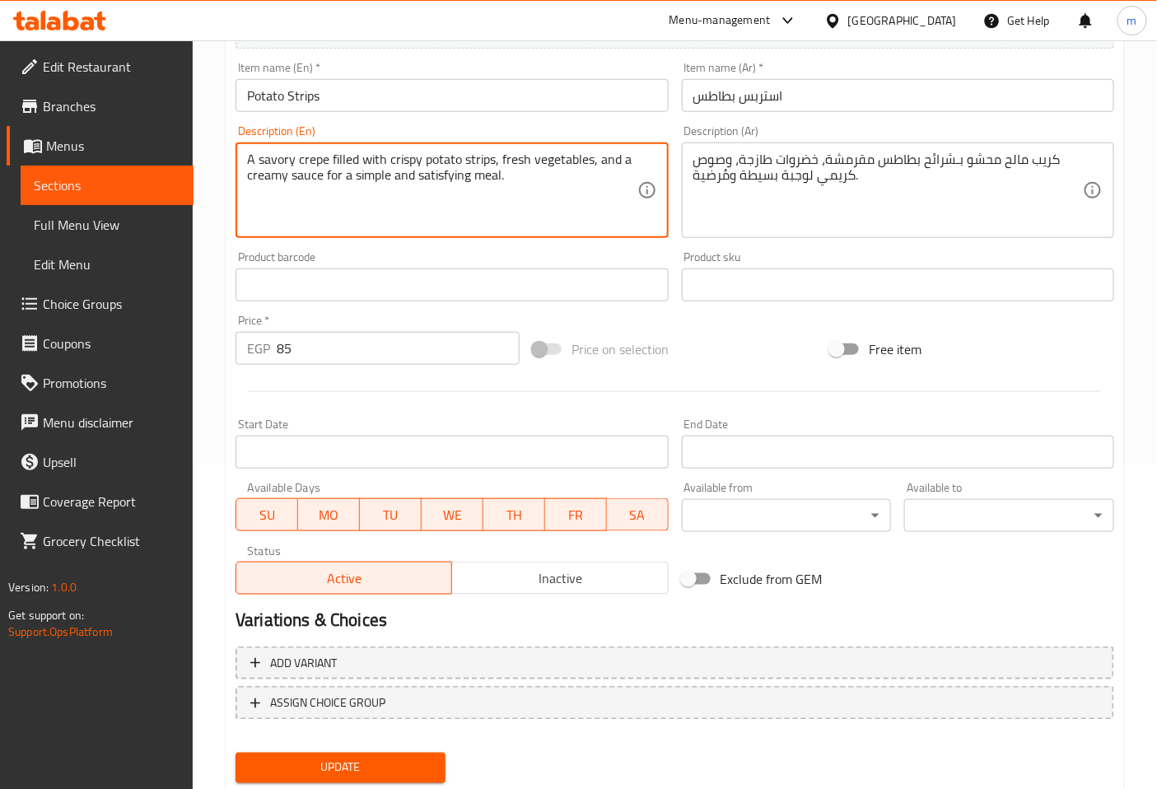
scroll to position [371, 0]
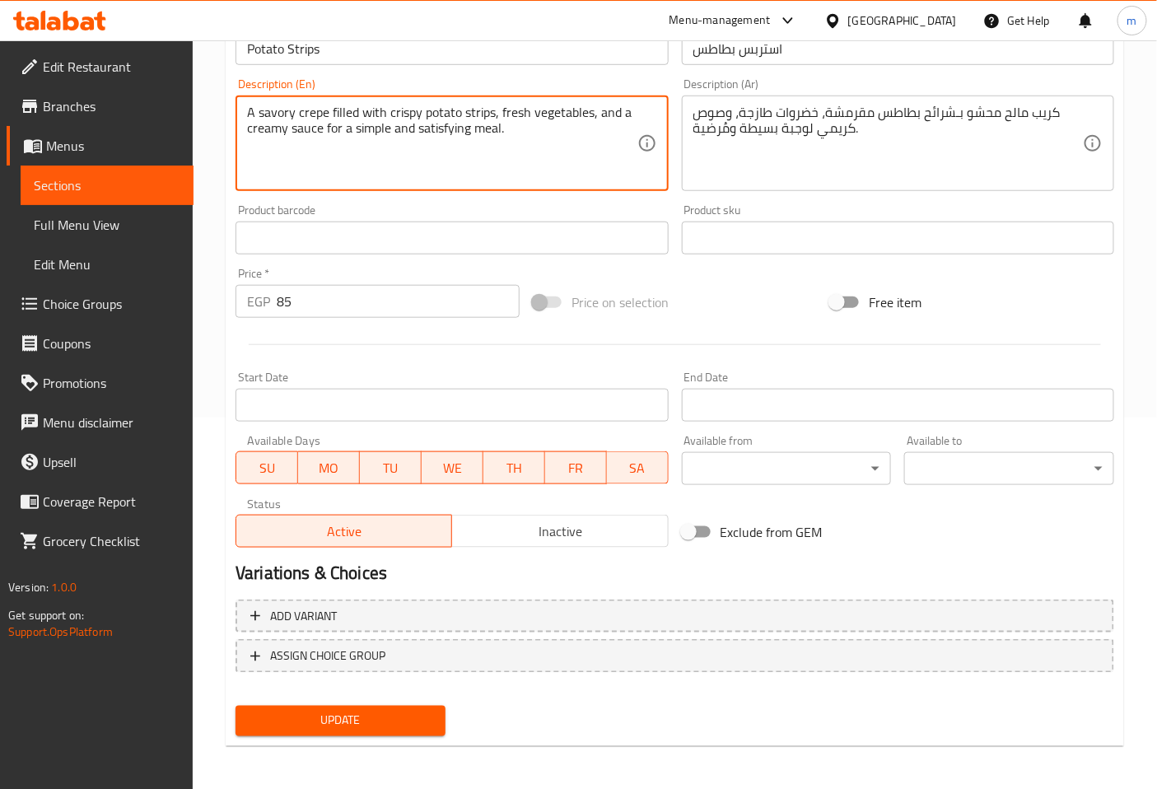
click at [413, 713] on span "Update" at bounding box center [341, 721] width 184 height 21
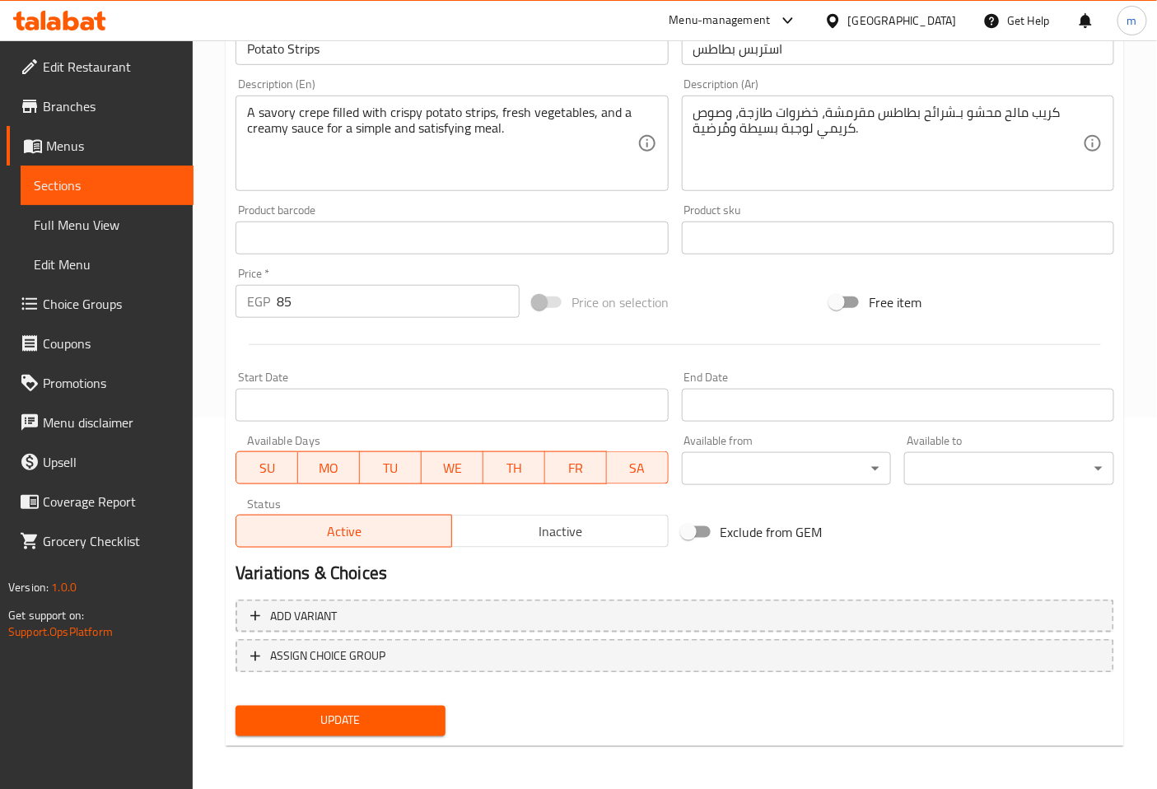
click at [88, 188] on span "Sections" at bounding box center [107, 185] width 147 height 20
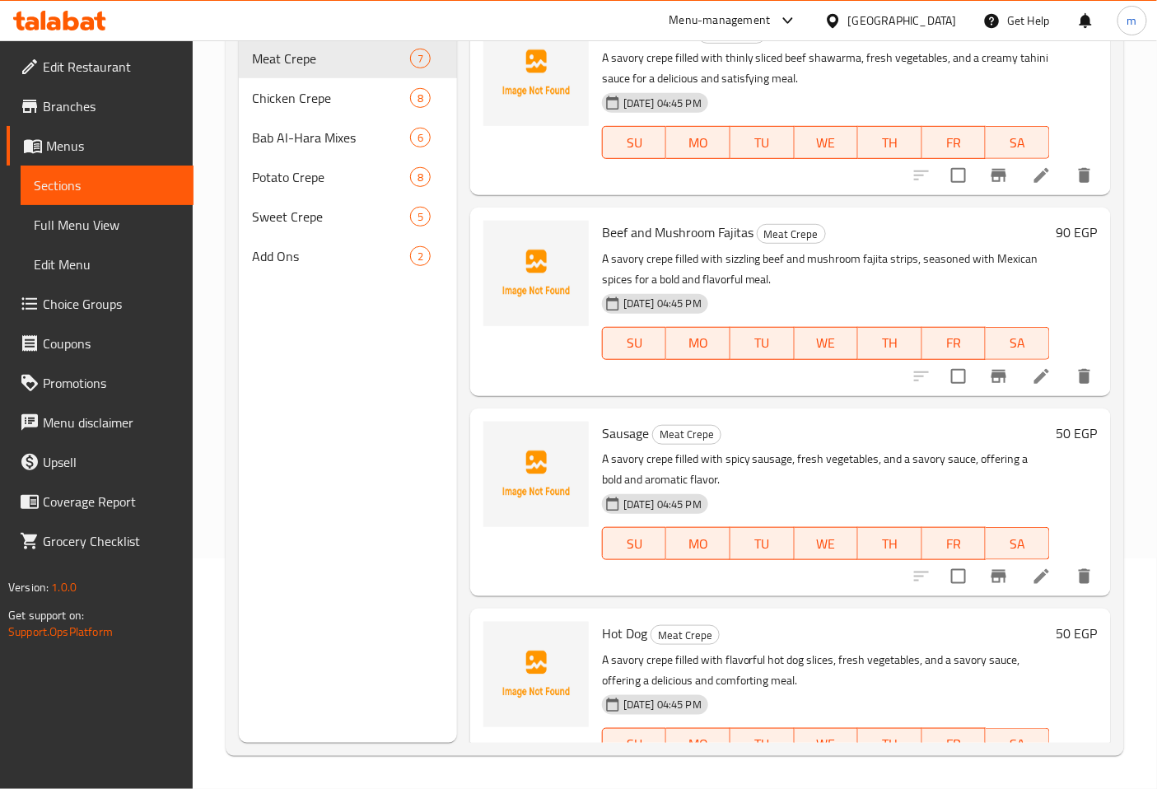
scroll to position [231, 0]
click at [278, 207] on span "Sweet Crepe" at bounding box center [308, 217] width 112 height 20
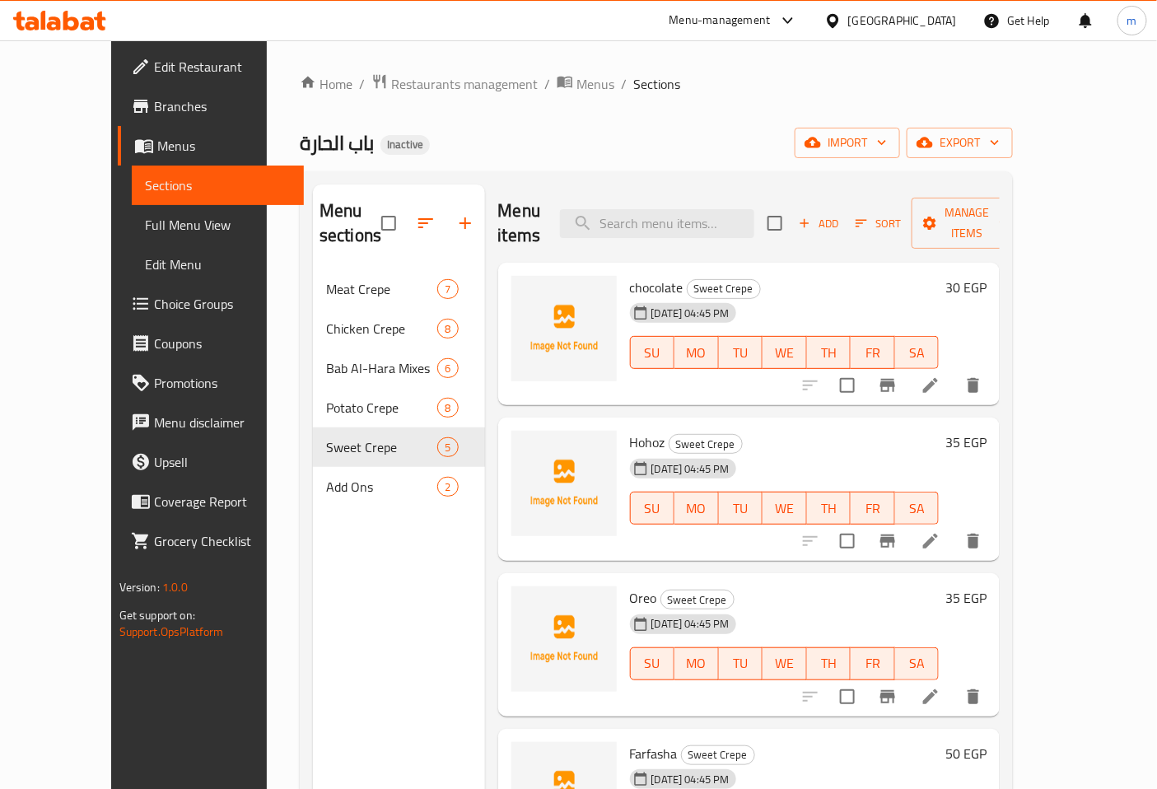
click at [954, 371] on li at bounding box center [930, 386] width 46 height 30
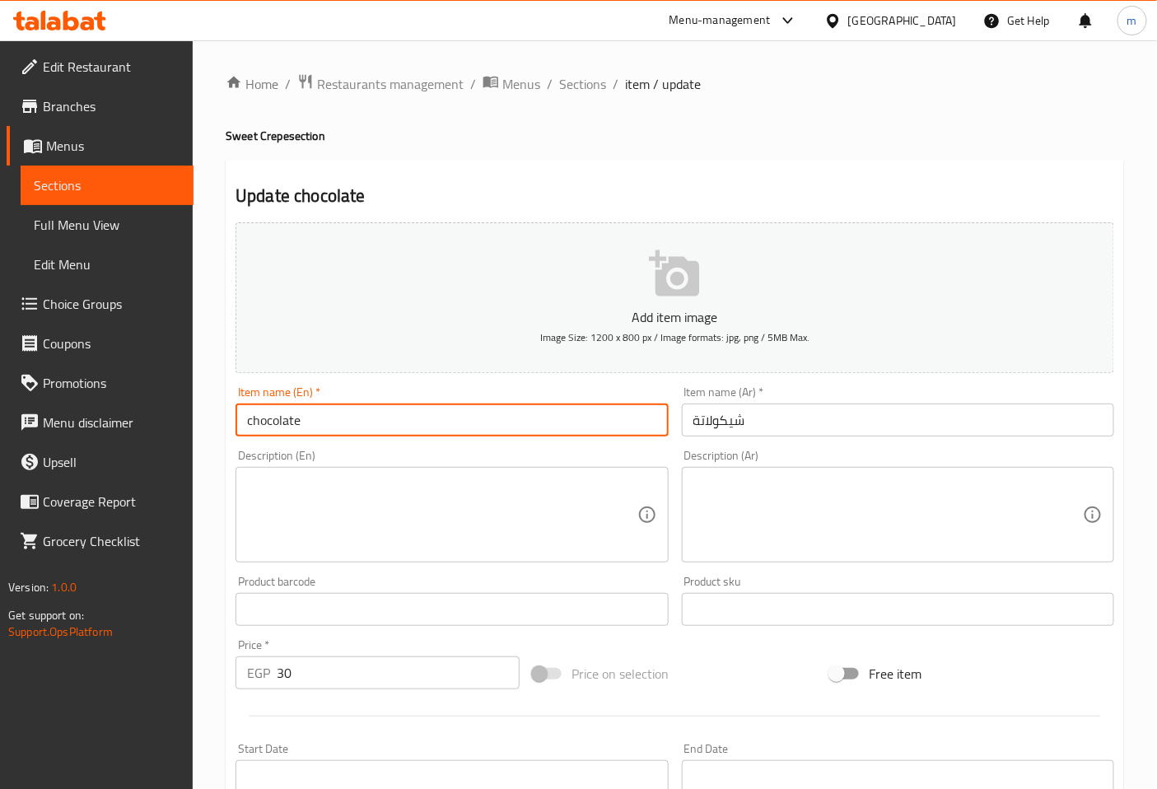
click at [252, 426] on input "chocolate" at bounding box center [452, 420] width 432 height 33
click at [349, 429] on input "Chocolate" at bounding box center [452, 420] width 432 height 33
type input "Chocolate"
click at [332, 500] on textarea at bounding box center [442, 515] width 390 height 78
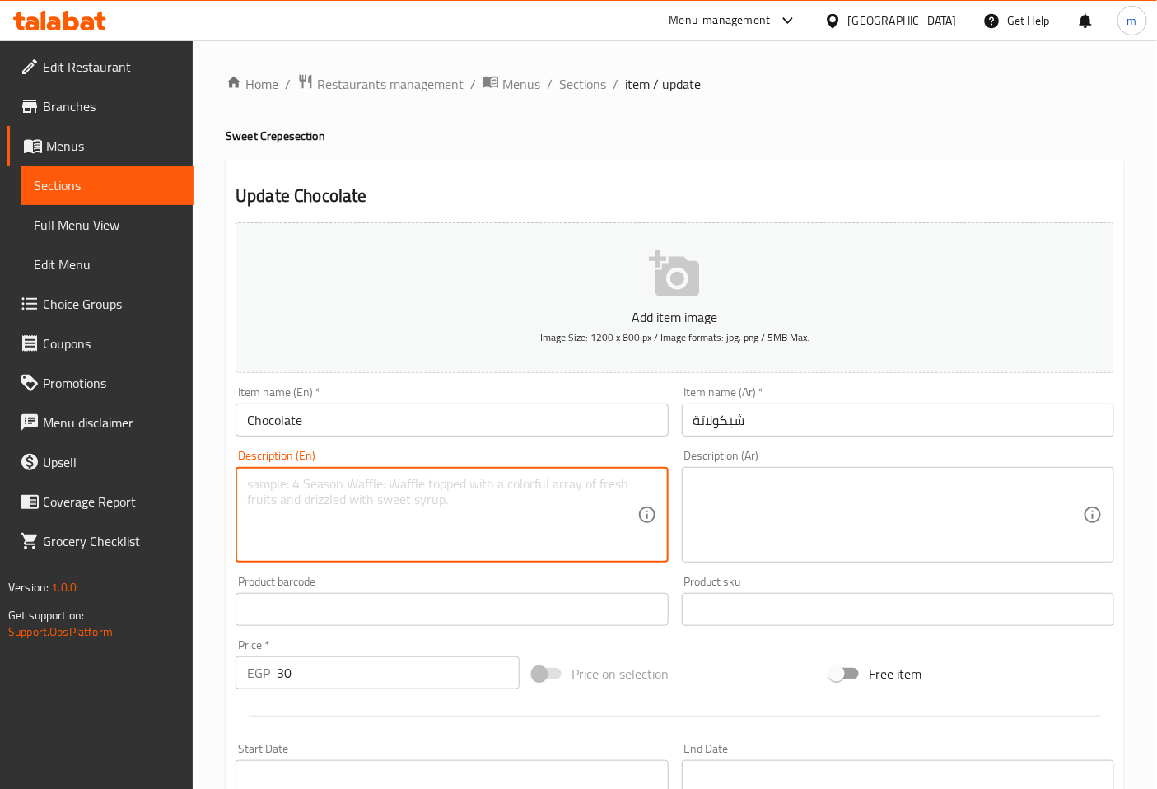
paste textarea "A sweet crepe generously filled with rich, melted chocolate, offering a simple …"
type textarea "A sweet crepe generously filled with rich, melted chocolate, offering a simple …"
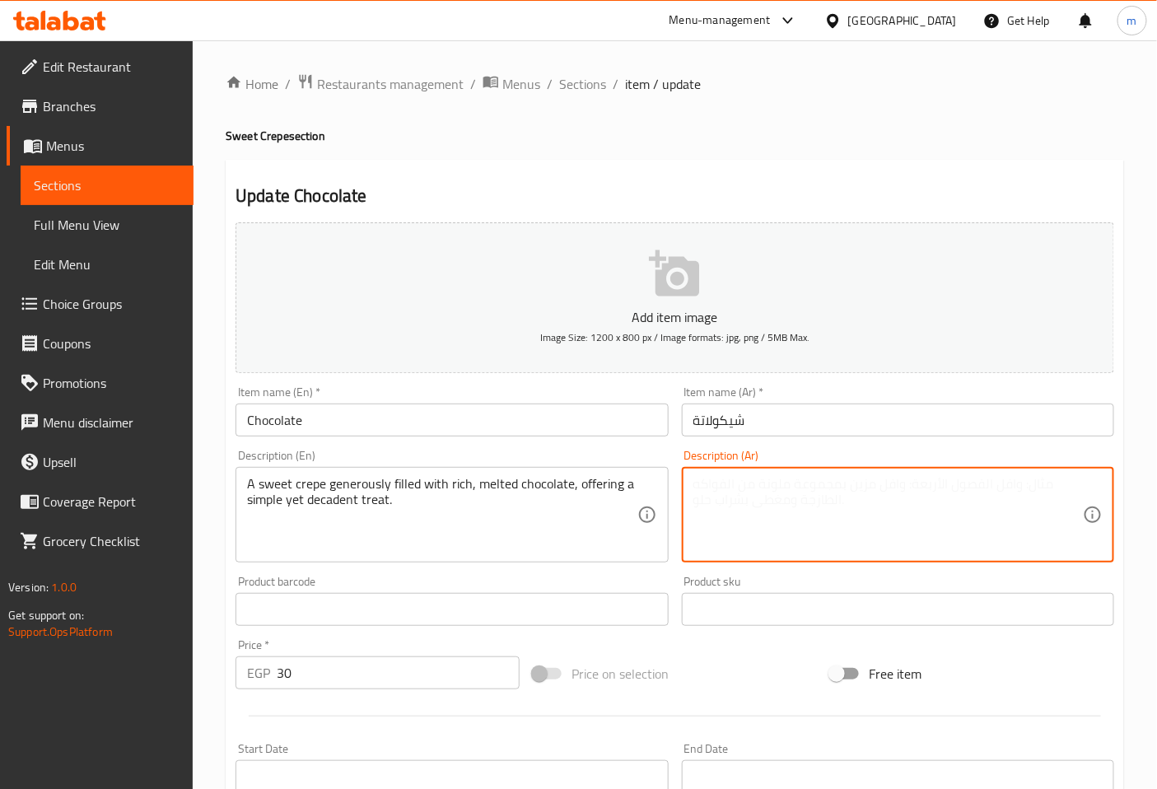
paste textarea "كريب حلو محشو بقطرات سخية من الشوكولاتة الغنية الذائبة، يقدم حلوى بسيطة لكنها ف…"
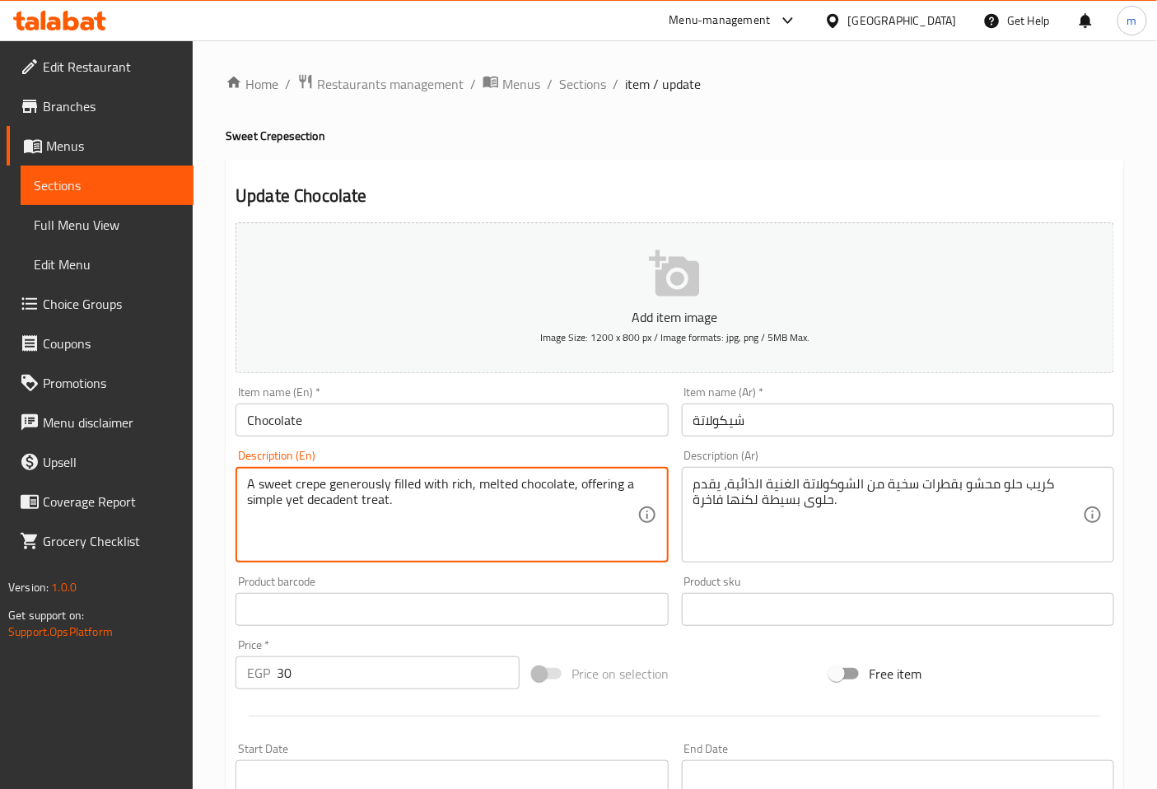
click at [564, 517] on textarea "A sweet crepe generously filled with rich, melted chocolate, offering a simple …" at bounding box center [442, 515] width 390 height 78
click at [464, 515] on textarea "A sweet crepe generously filled with rich, melted chocolate, offering a simple …" at bounding box center [442, 515] width 390 height 78
drag, startPoint x: 405, startPoint y: 500, endPoint x: 252, endPoint y: 484, distance: 154.0
click at [252, 484] on textarea "A sweet crepe generously filled with rich, melted chocolate, offering a simple …" at bounding box center [442, 515] width 390 height 78
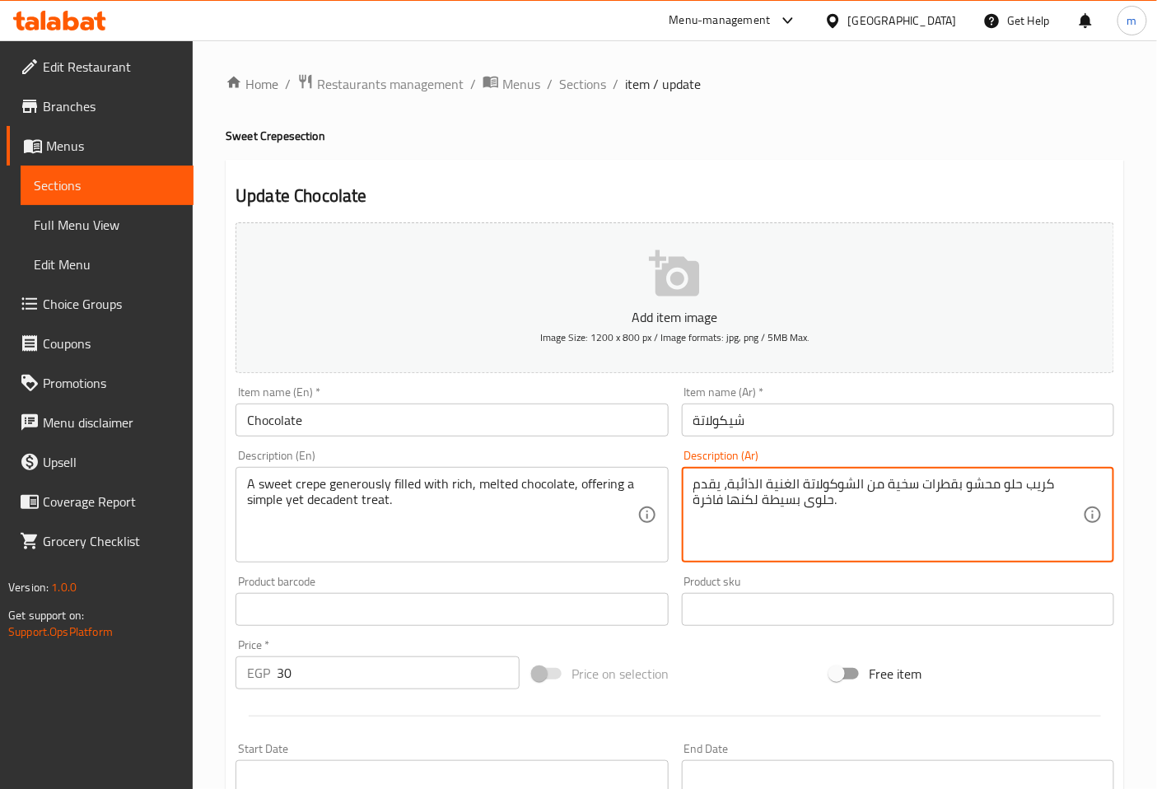
click at [951, 487] on textarea "كريب حلو محشو بقطرات سخية من الشوكولاتة الغنية الذائبة، يقدم حلوى بسيطة لكنها ف…" at bounding box center [888, 515] width 390 height 78
click at [918, 489] on textarea "كريب حلو محشو بقطرات سخية من الشوكولاتة الغنية الذائبة، يقدم حلوى بسيطة لكنها ف…" at bounding box center [888, 515] width 390 height 78
click at [917, 489] on textarea "كريب حلو محشو بقطرات سخياء من الشوكولاتة الغنية الذائبة، يقدم حلوى بسيطة لكنها …" at bounding box center [888, 515] width 390 height 78
click at [926, 480] on textarea "كريب حلو محشو بسخياء من الشوكولاتة الغنية الذائبة، يقدم حلوى بسيطة لكنها فاخرة." at bounding box center [888, 515] width 390 height 78
click at [1079, 488] on textarea "كريب حلو محشو بسخاء من الشوكولاتة الغنية الذائبة، يقدم حلوى بسيطة لكنها فاخرة." at bounding box center [888, 515] width 390 height 78
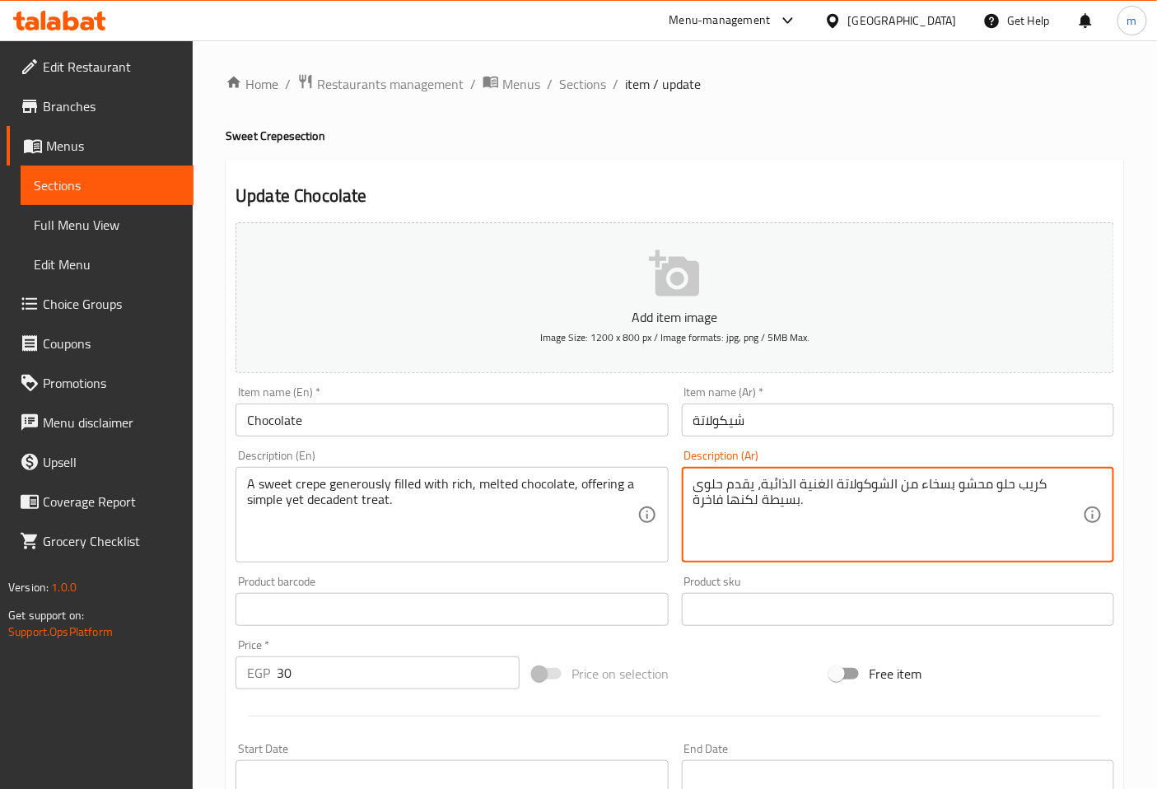
click at [813, 535] on textarea "كريب حلو محشو بسخاء من الشوكولاتة الغنية الذائبة، يقدم حلوى بسيطة لكنها فاخرة." at bounding box center [888, 515] width 390 height 78
type textarea "كريب حلو محشو بسخاء من الشوكولاتة الغنية الذائبة، يقدم حلوى بسيطة لكنها فاخرة."
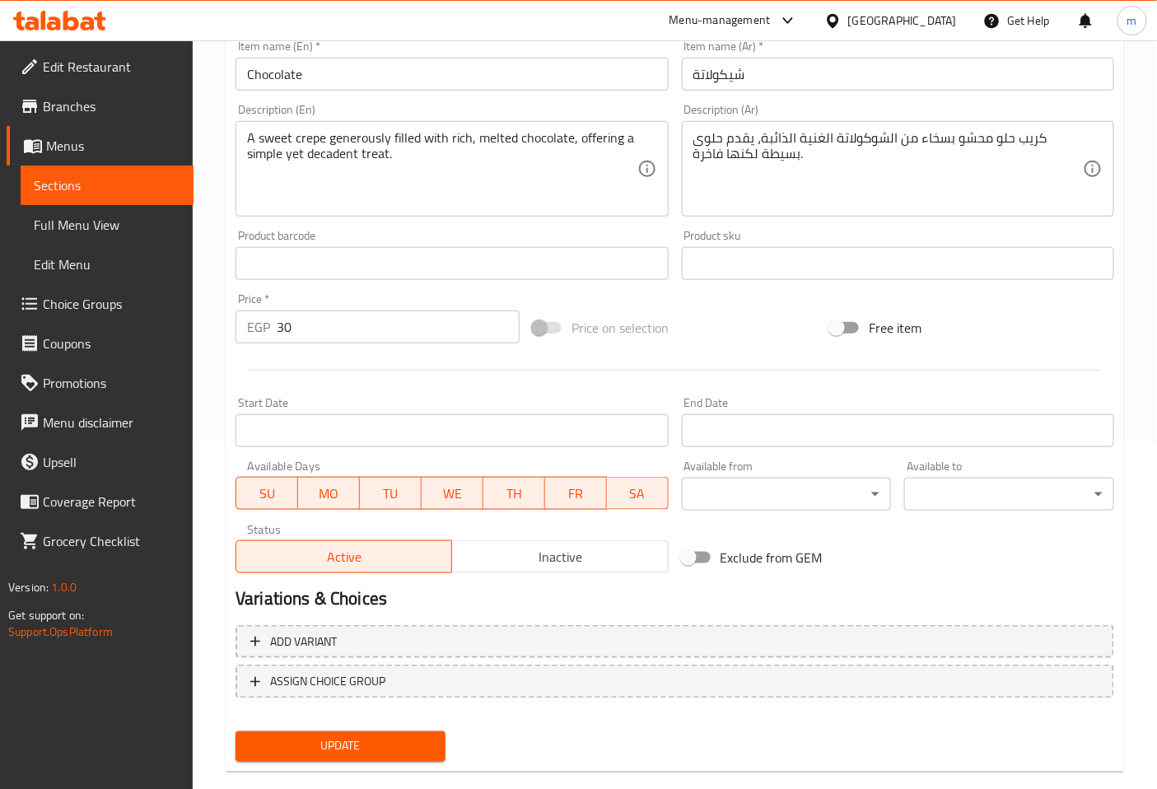
scroll to position [366, 0]
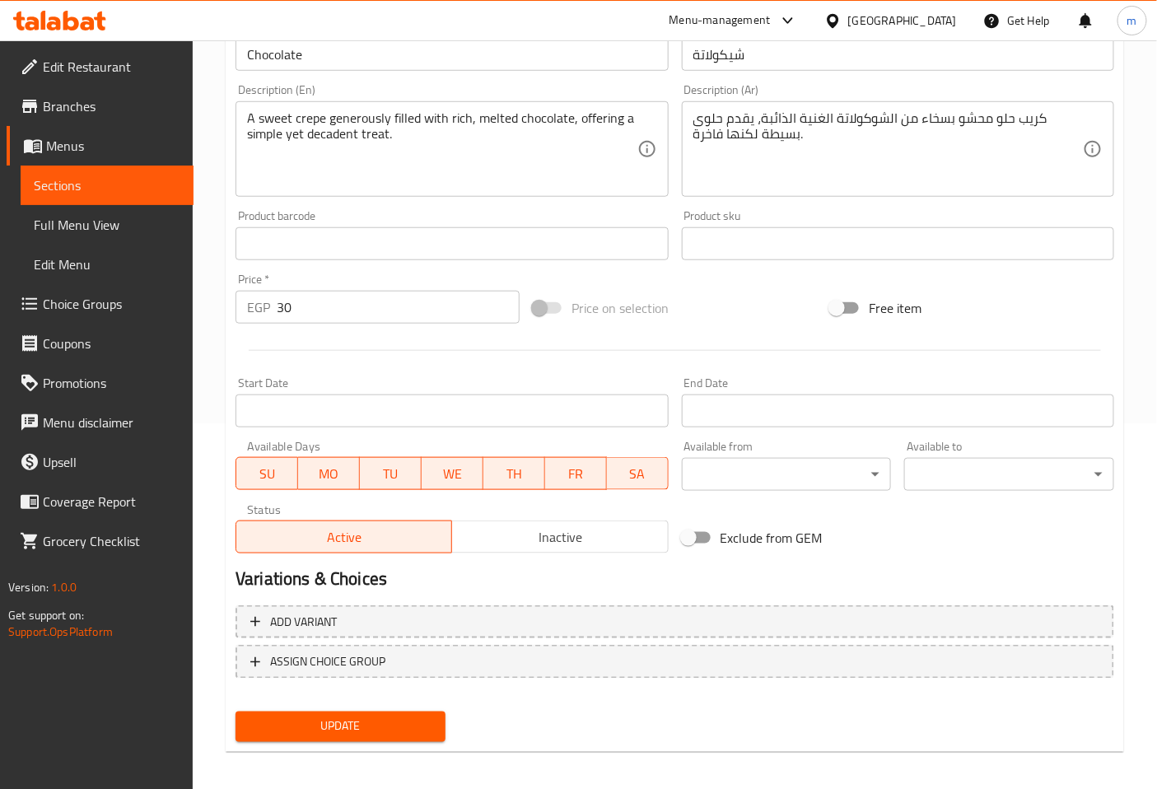
click at [404, 725] on span "Update" at bounding box center [341, 726] width 184 height 21
click at [132, 183] on span "Sections" at bounding box center [107, 185] width 147 height 20
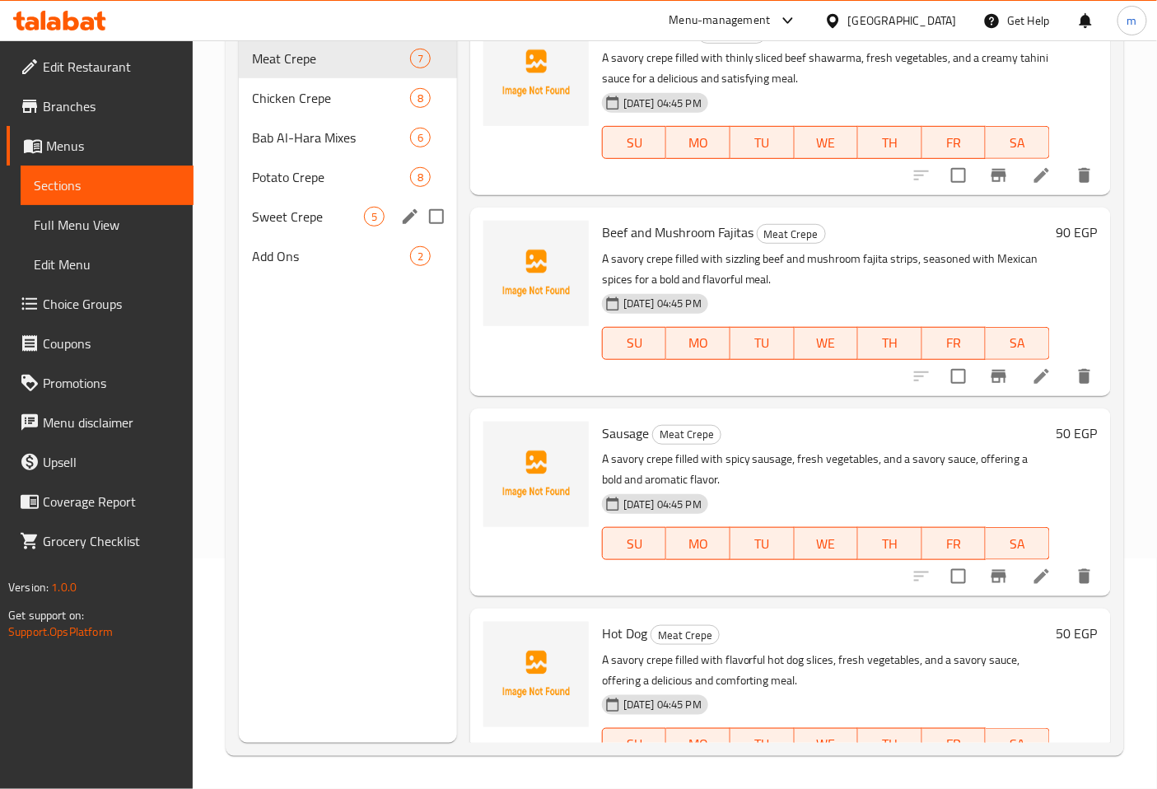
click at [275, 207] on span "Sweet Crepe" at bounding box center [308, 217] width 112 height 20
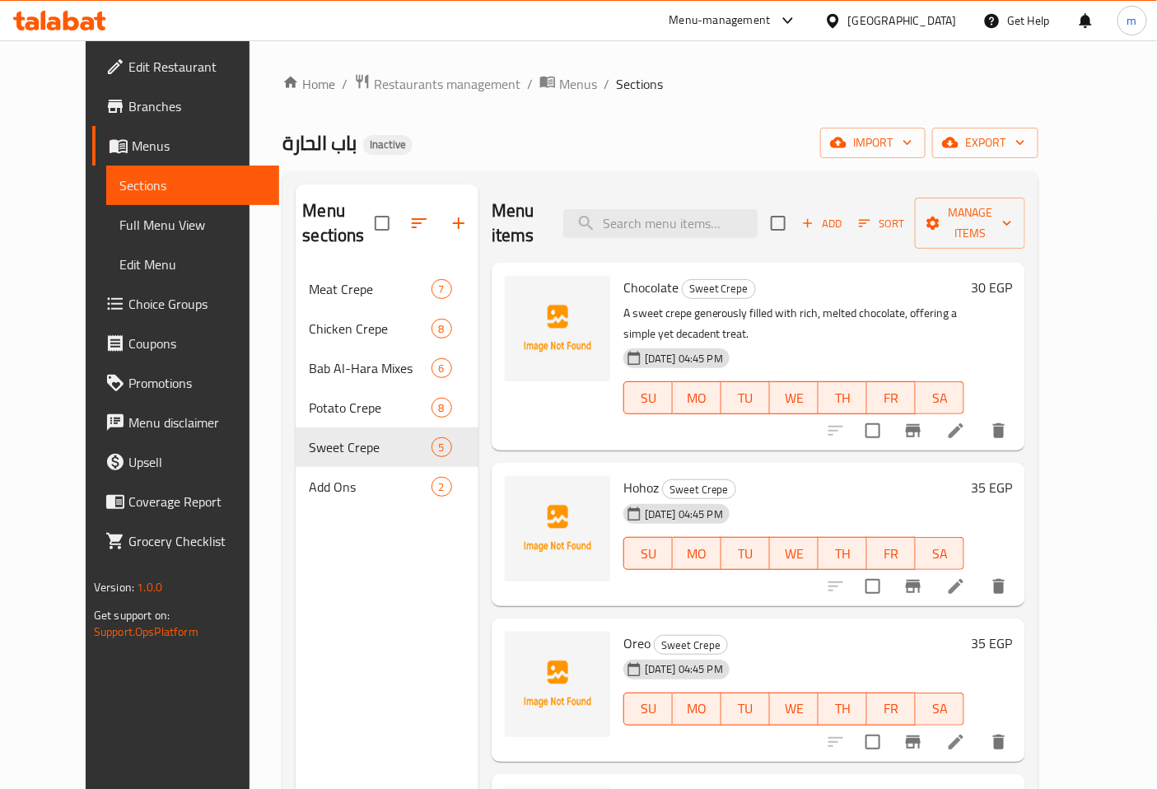
click at [966, 576] on icon at bounding box center [956, 586] width 20 height 20
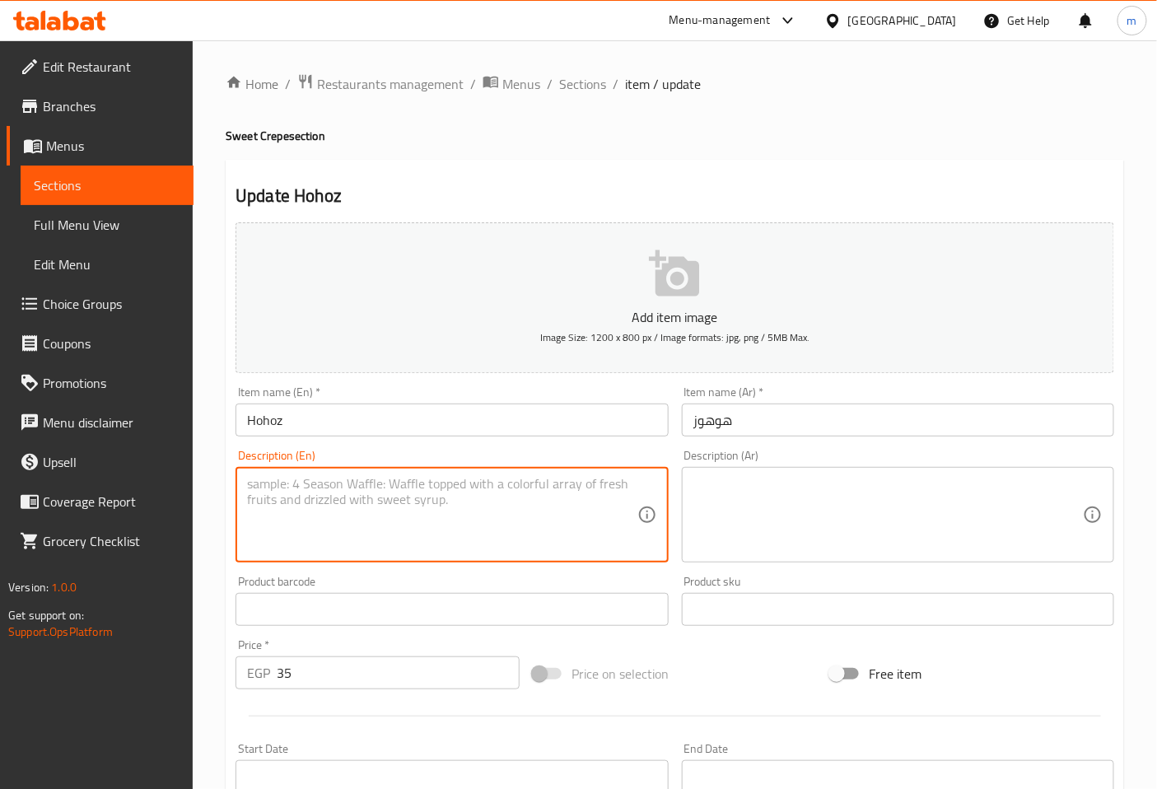
click at [373, 511] on textarea at bounding box center [442, 515] width 390 height 78
paste textarea "A sweet crepe filled with a creamy Hohoz filling and a rich chocolate sauce, of…"
type textarea "A sweet crepe filled with a creamy Hohoz filling and a rich chocolate sauce, of…"
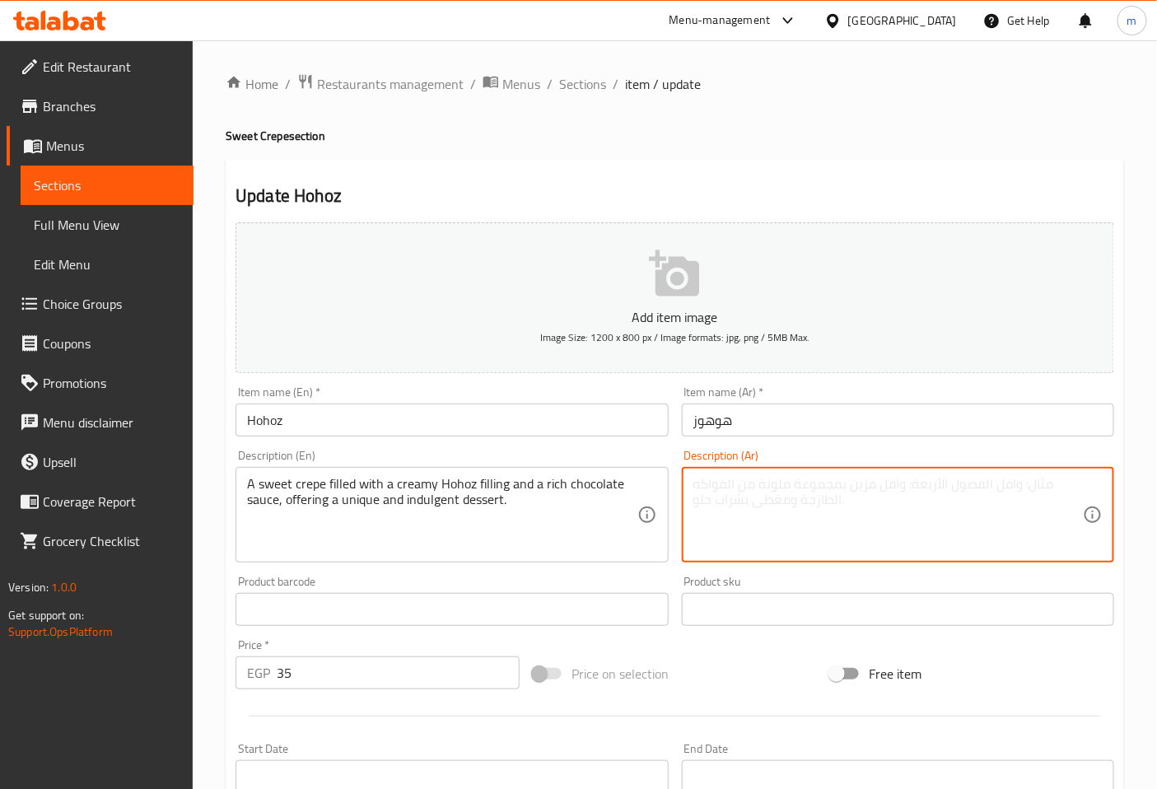
paste textarea "كريب حلو محشو بـحشوة هوهوز الكريمية وصلصة شوكولاتة غنية، يقدم حلوى فريدة وفاخرة."
type textarea "كريب حلو محشو بـحشوة هوهوز الكريمية وصلصة شوكولاتة غنية، يقدم حلوى فريدة وفاخرة."
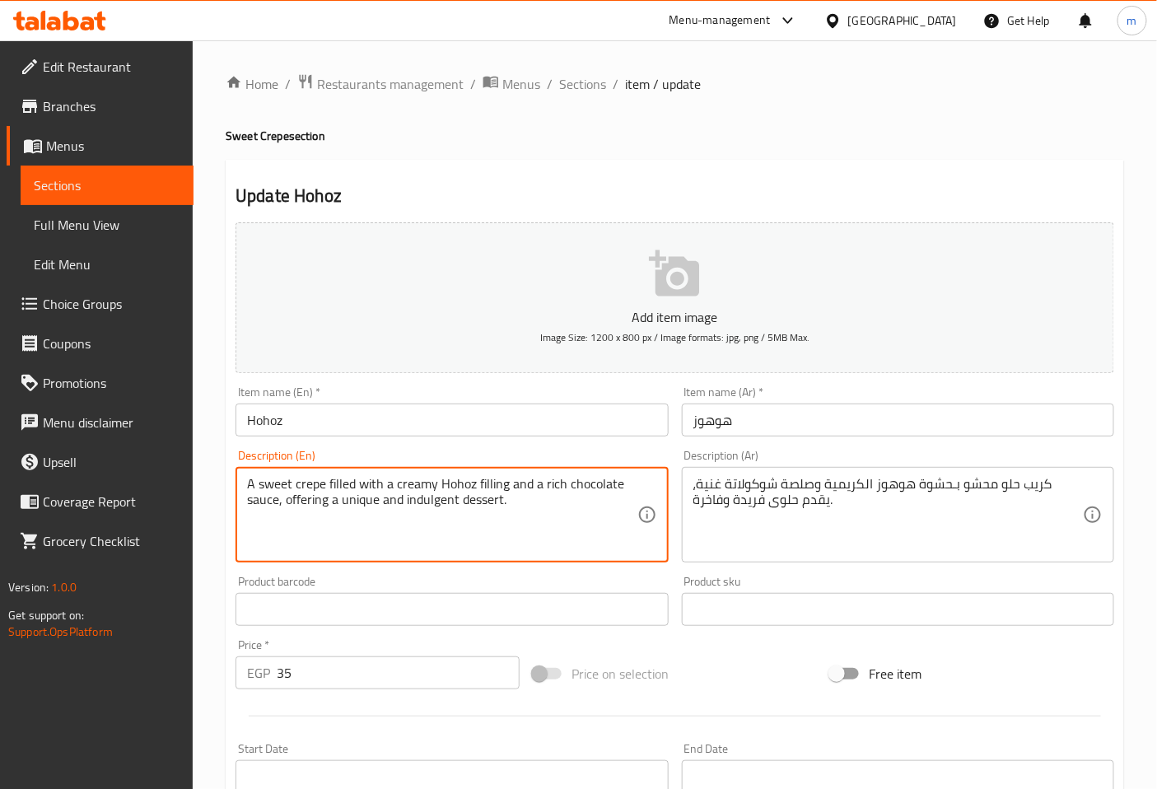
click at [449, 487] on textarea "A sweet crepe filled with a creamy Hohoz filling and a rich chocolate sauce, of…" at bounding box center [442, 515] width 390 height 78
click at [533, 501] on textarea "A sweet crepe filled with a creamy hohoz filling and a rich chocolate sauce, of…" at bounding box center [442, 515] width 390 height 78
type textarea "A sweet crepe filled with a creamy hohoz filling and a rich chocolate sauce, of…"
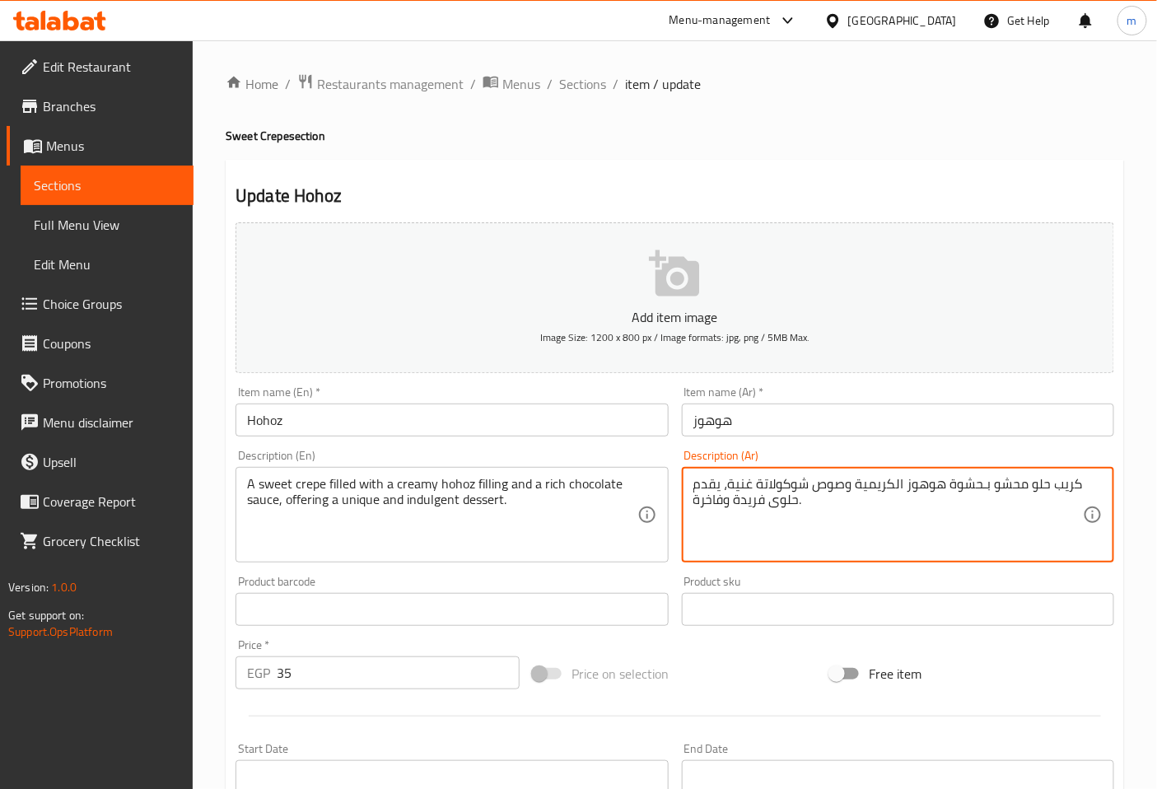
click at [725, 486] on textarea "كريب حلو محشو بـحشوة هوهوز الكريمية وصوص شوكولاتة غنية، يقدم حلوى فريدة وفاخرة." at bounding box center [888, 515] width 390 height 78
click at [834, 501] on textarea "كريب حلو محشو بـحشوة هوهوز الكريمية وصوص شوكولاتة غني، يقدم حلوى فريدة وفاخرة." at bounding box center [888, 515] width 390 height 78
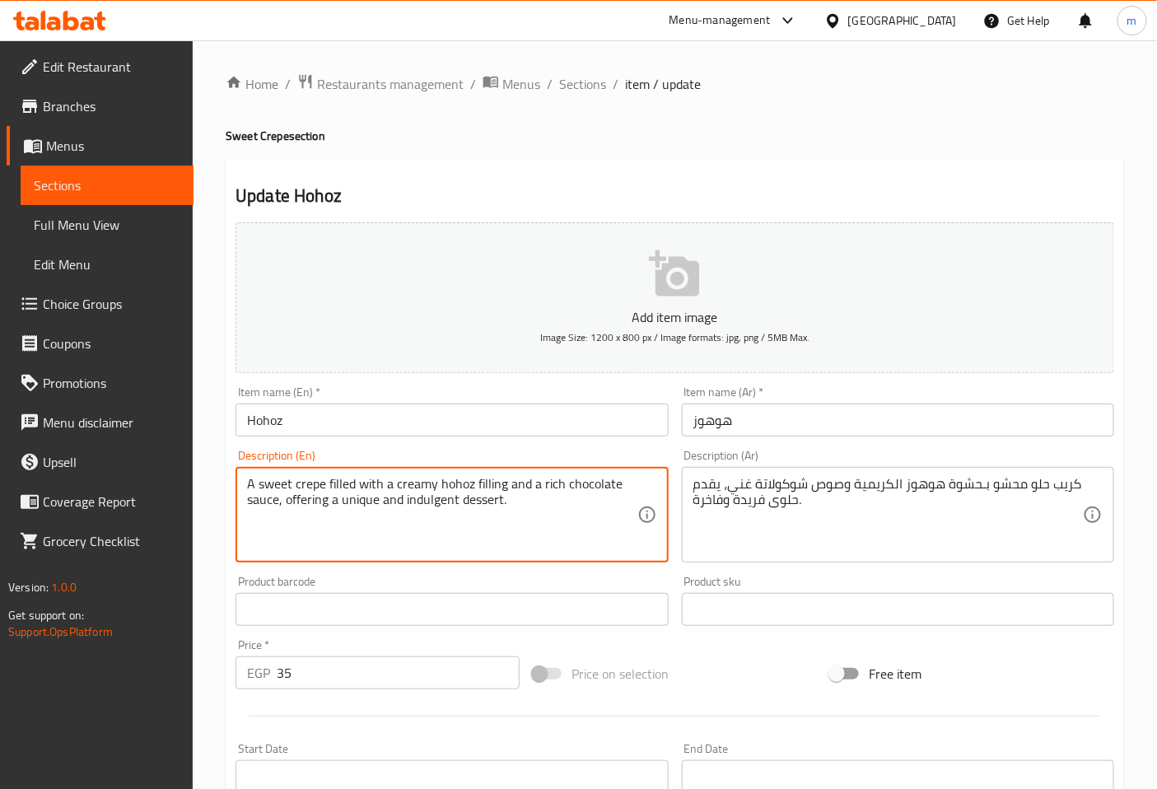
drag, startPoint x: 456, startPoint y: 502, endPoint x: 402, endPoint y: 504, distance: 54.4
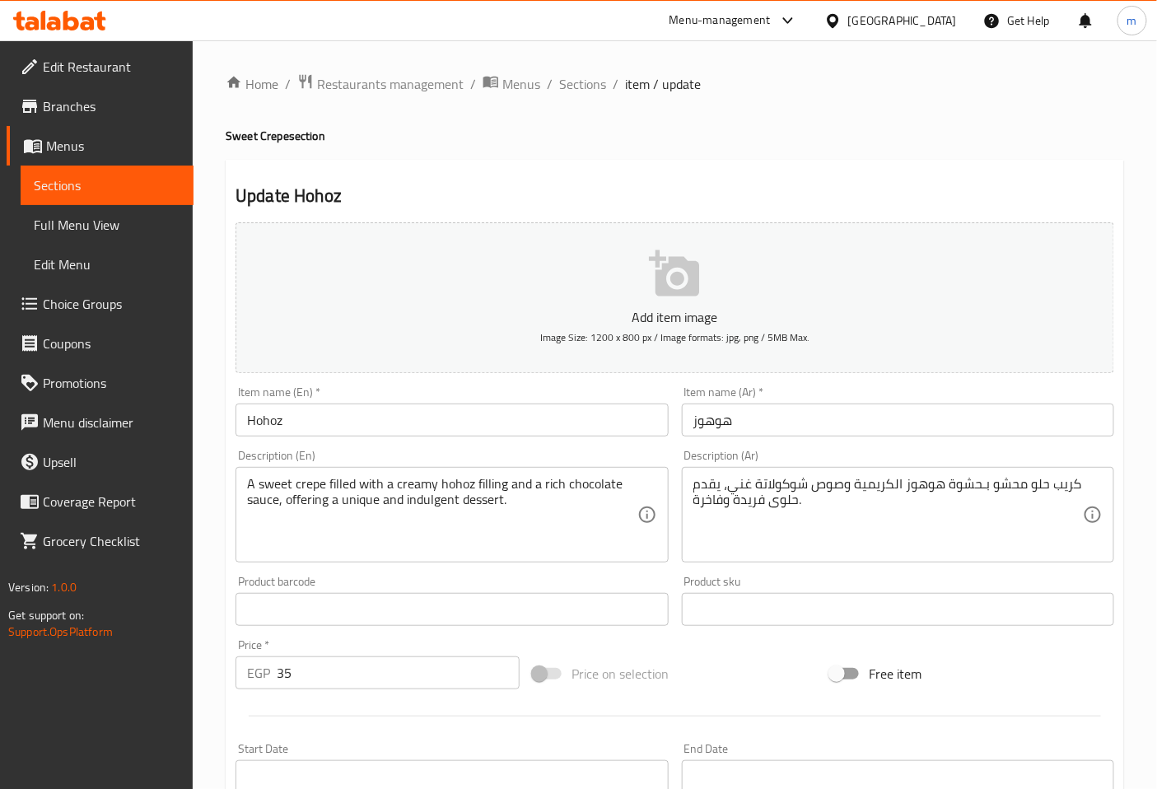
click at [521, 502] on textarea "A sweet crepe filled with a creamy hohoz filling and a rich chocolate sauce, of…" at bounding box center [442, 515] width 390 height 78
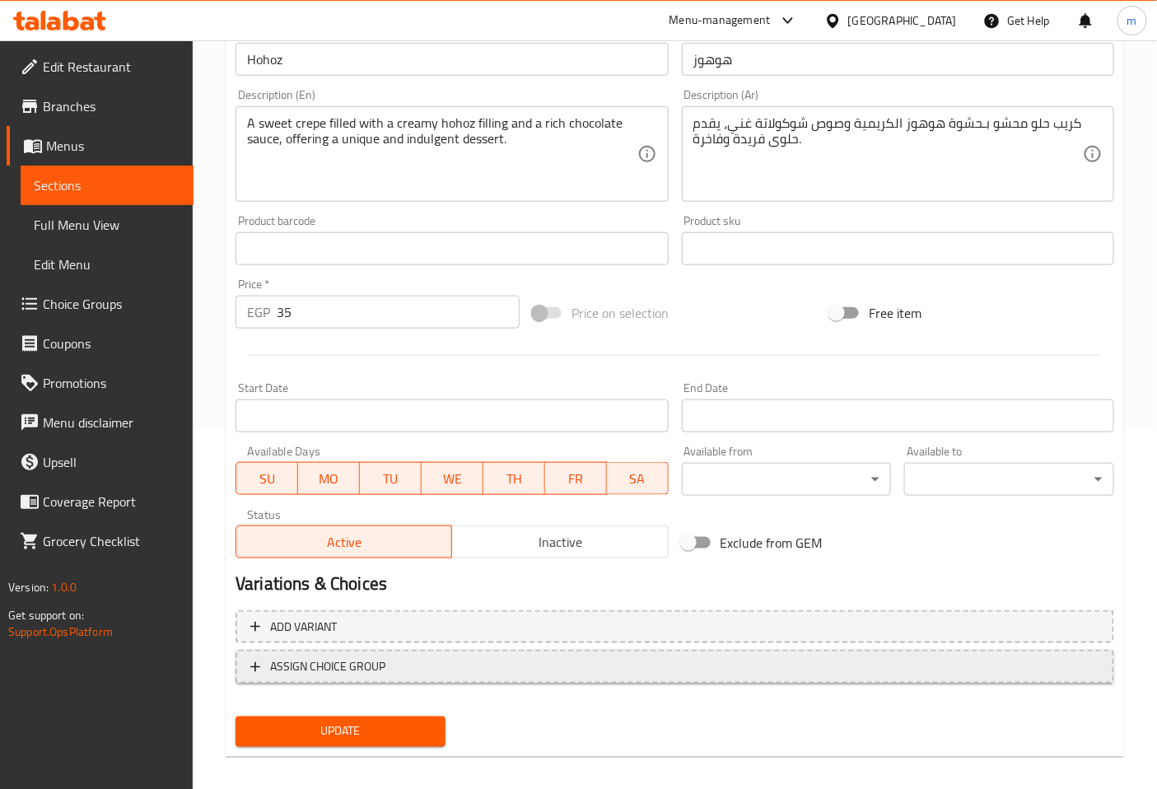
scroll to position [371, 0]
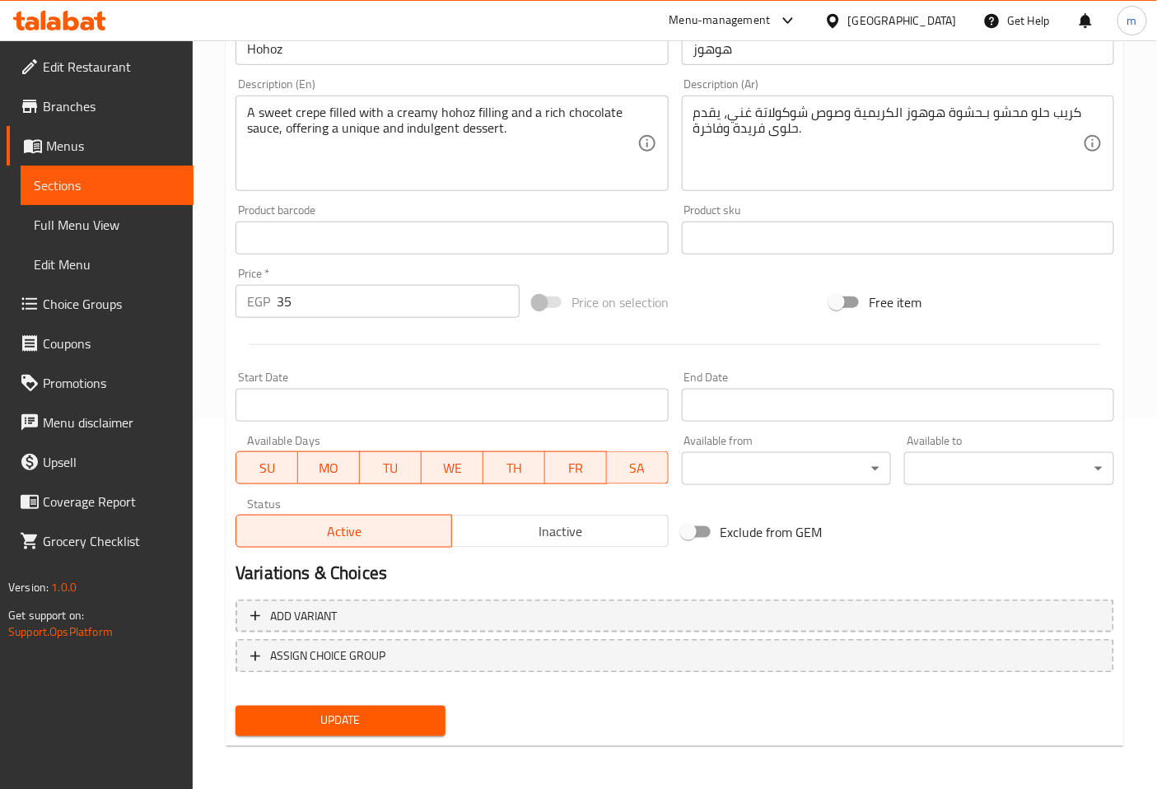
click at [376, 706] on button "Update" at bounding box center [341, 721] width 210 height 30
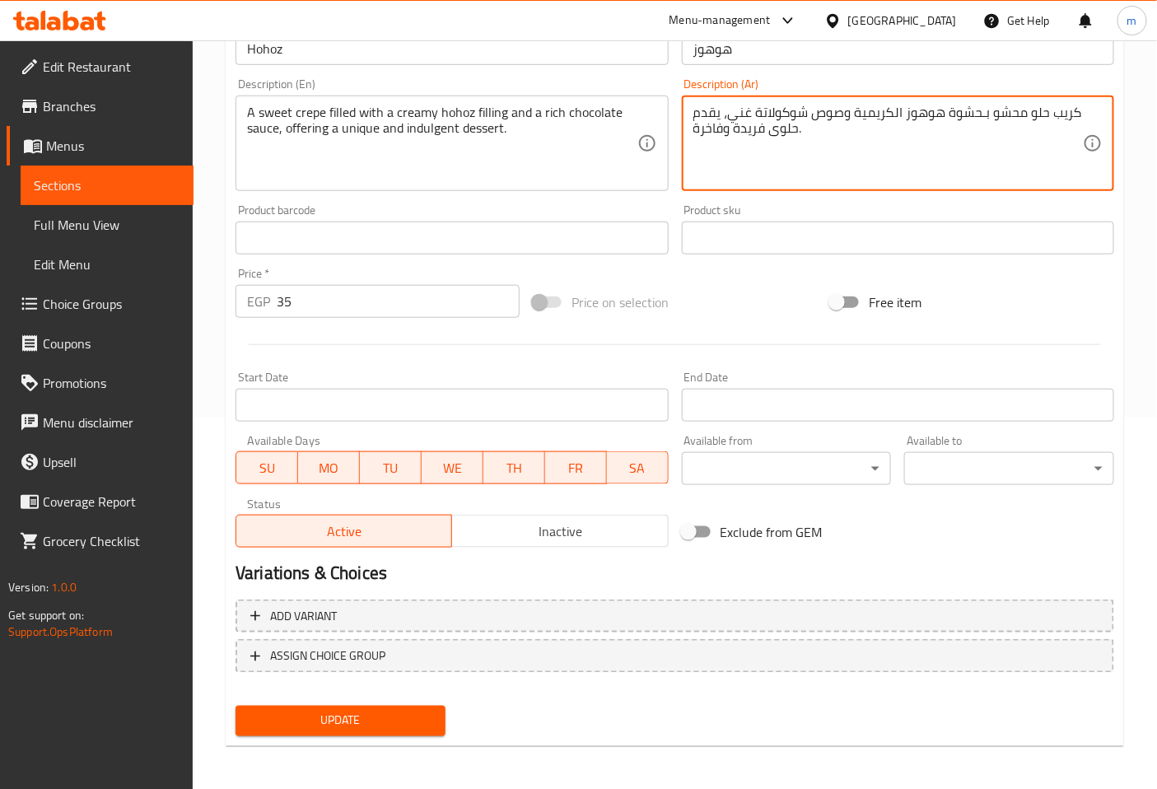
click at [725, 133] on textarea "كريب حلو محشو بـحشوة هوهوز الكريمية وصوص شوكولاتة غني، يقدم حلوى فريدة وفاخرة." at bounding box center [888, 144] width 390 height 78
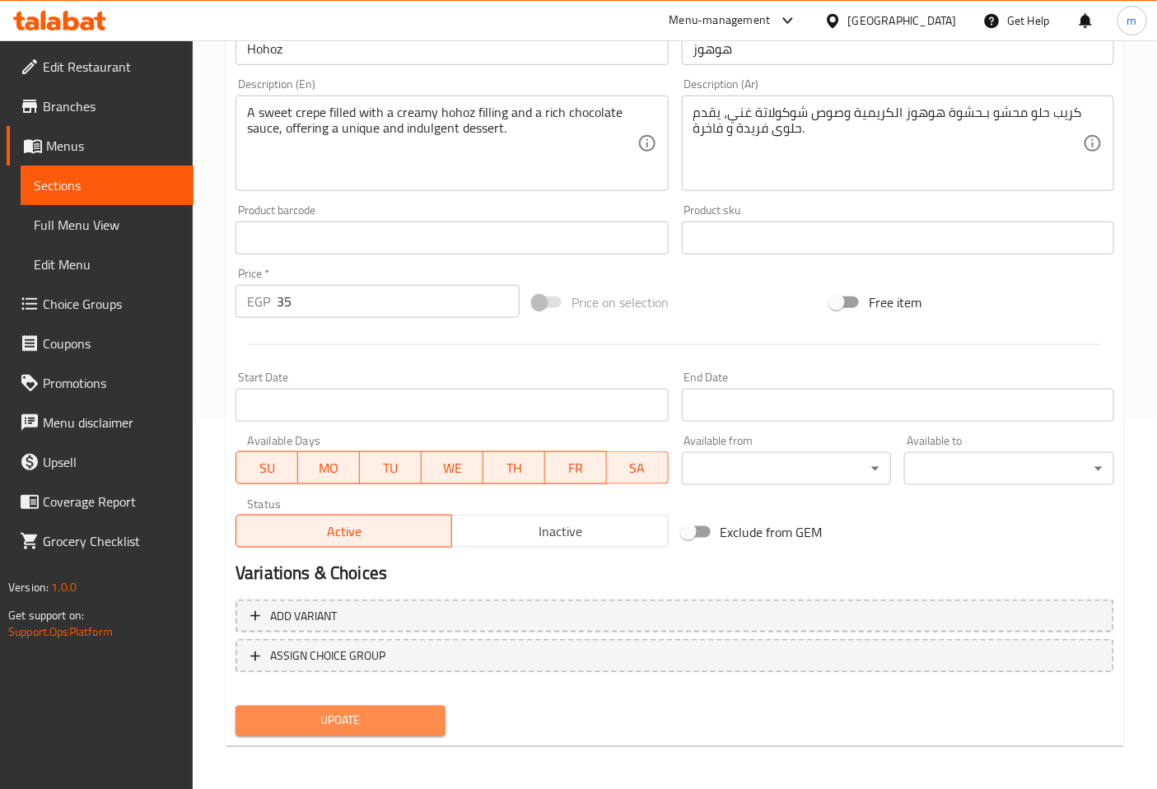
click at [418, 707] on button "Update" at bounding box center [341, 721] width 210 height 30
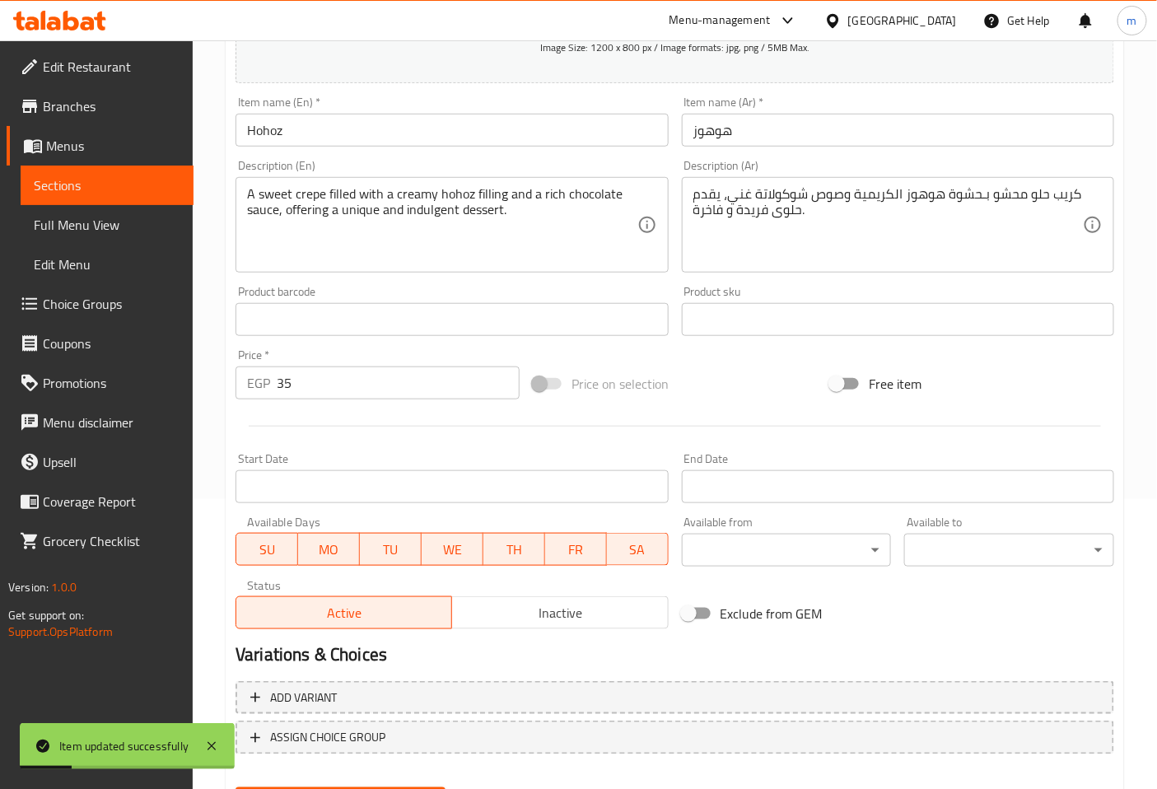
scroll to position [188, 0]
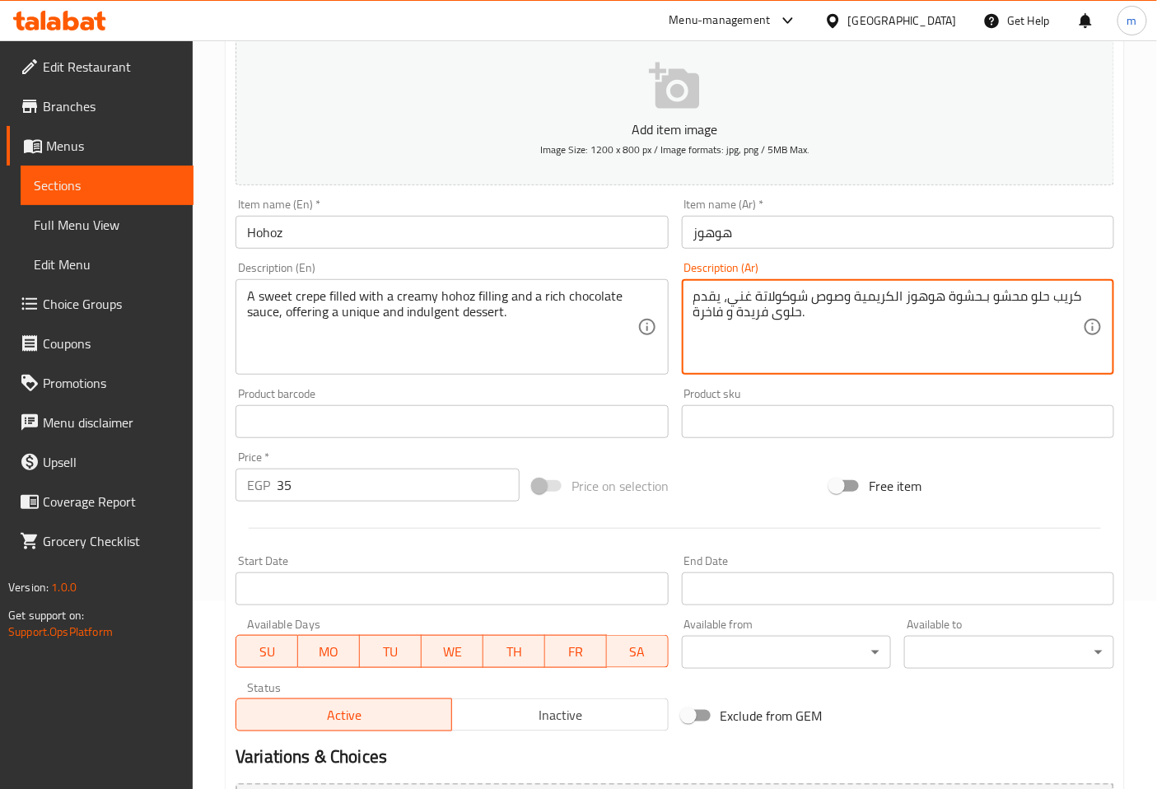
click at [842, 297] on textarea "كريب حلو محشو بـحشوة هوهوز الكريمية وصوص شوكولاتة غني، يقدم حلوى فريدة و فاخرة." at bounding box center [888, 327] width 390 height 78
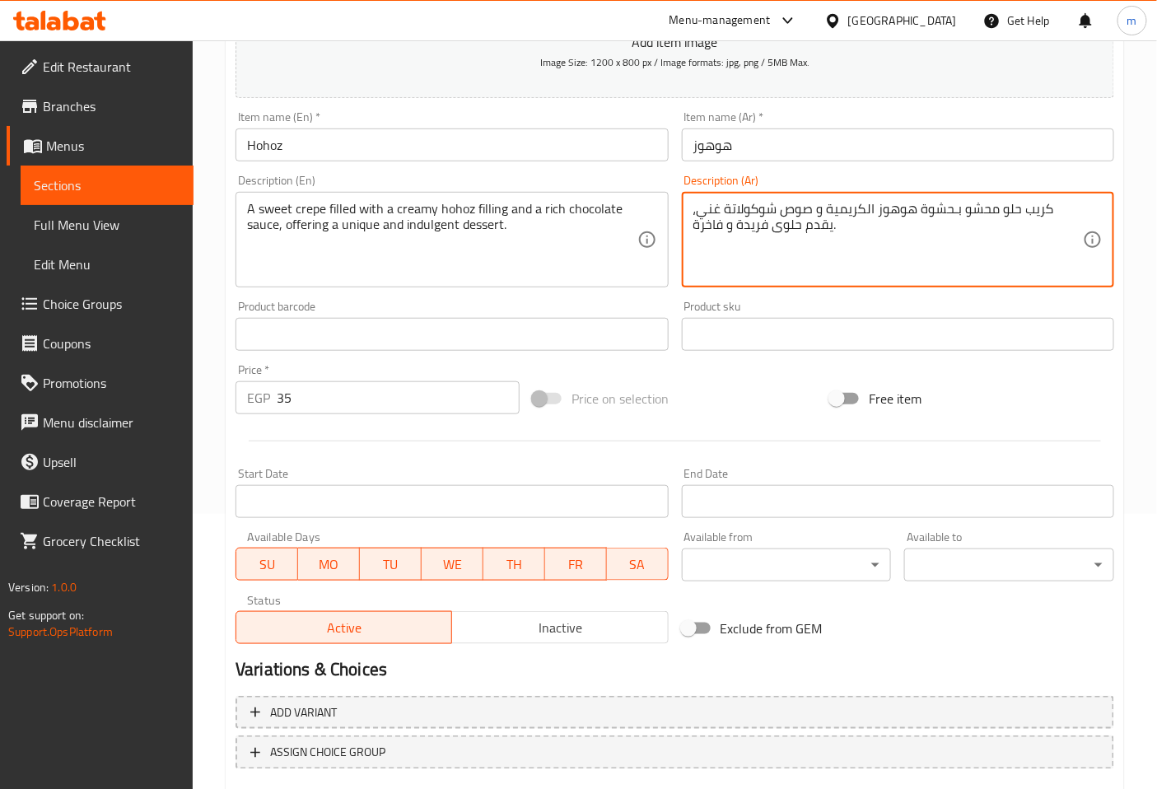
scroll to position [371, 0]
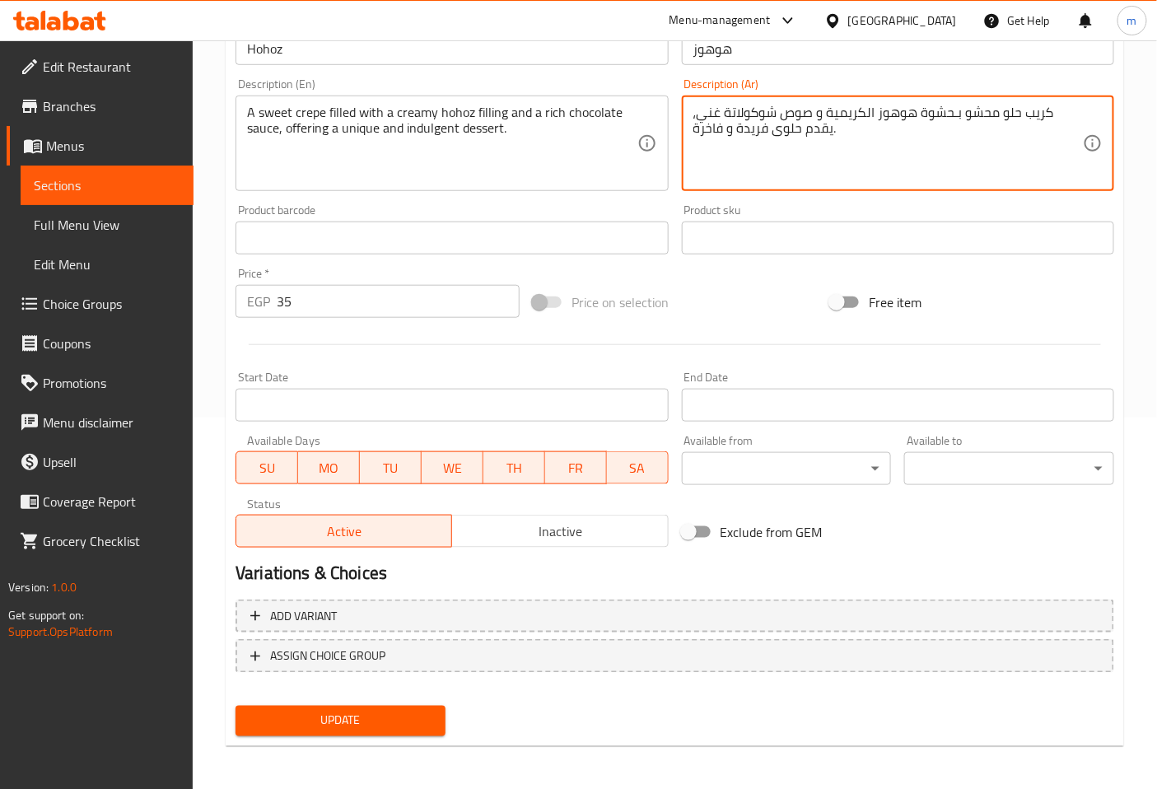
type textarea "كريب حلو محشو بـحشوة هوهوز الكريمية و صوص شوكولاتة غني، يقدم حلوى فريدة و فاخرة."
click at [326, 706] on button "Update" at bounding box center [341, 721] width 210 height 30
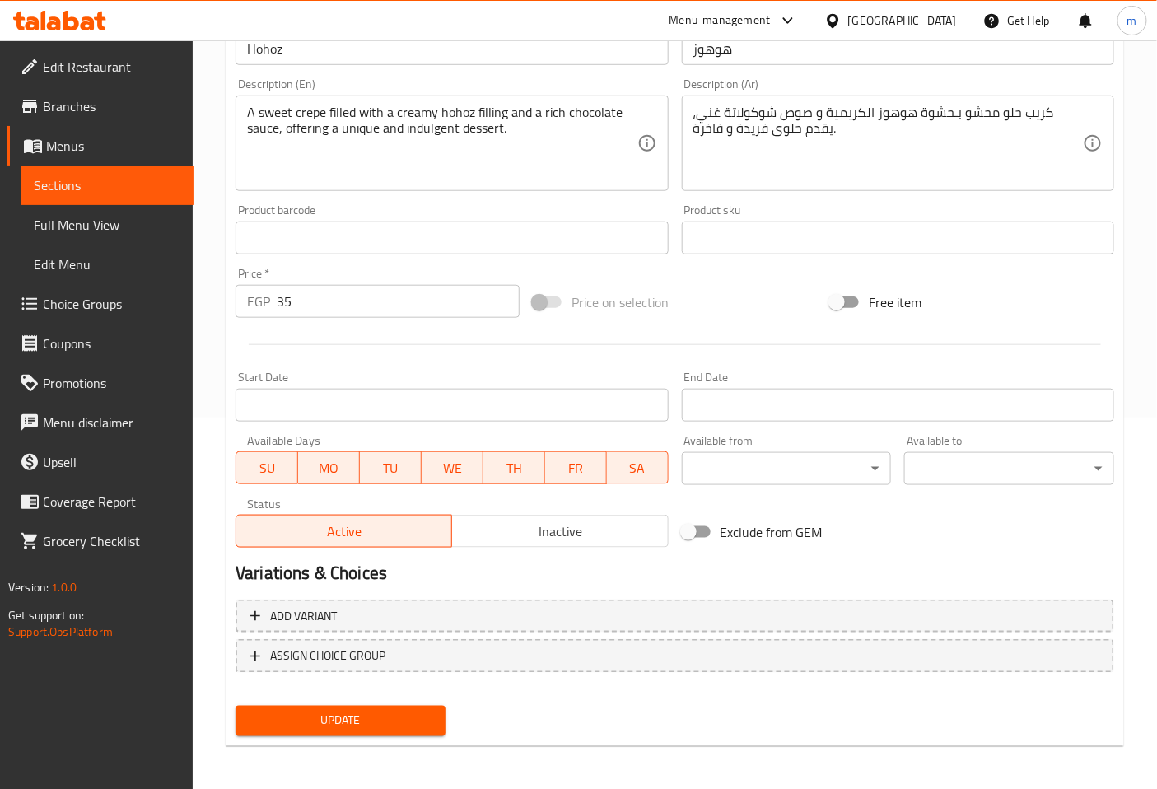
click at [100, 189] on span "Sections" at bounding box center [107, 185] width 147 height 20
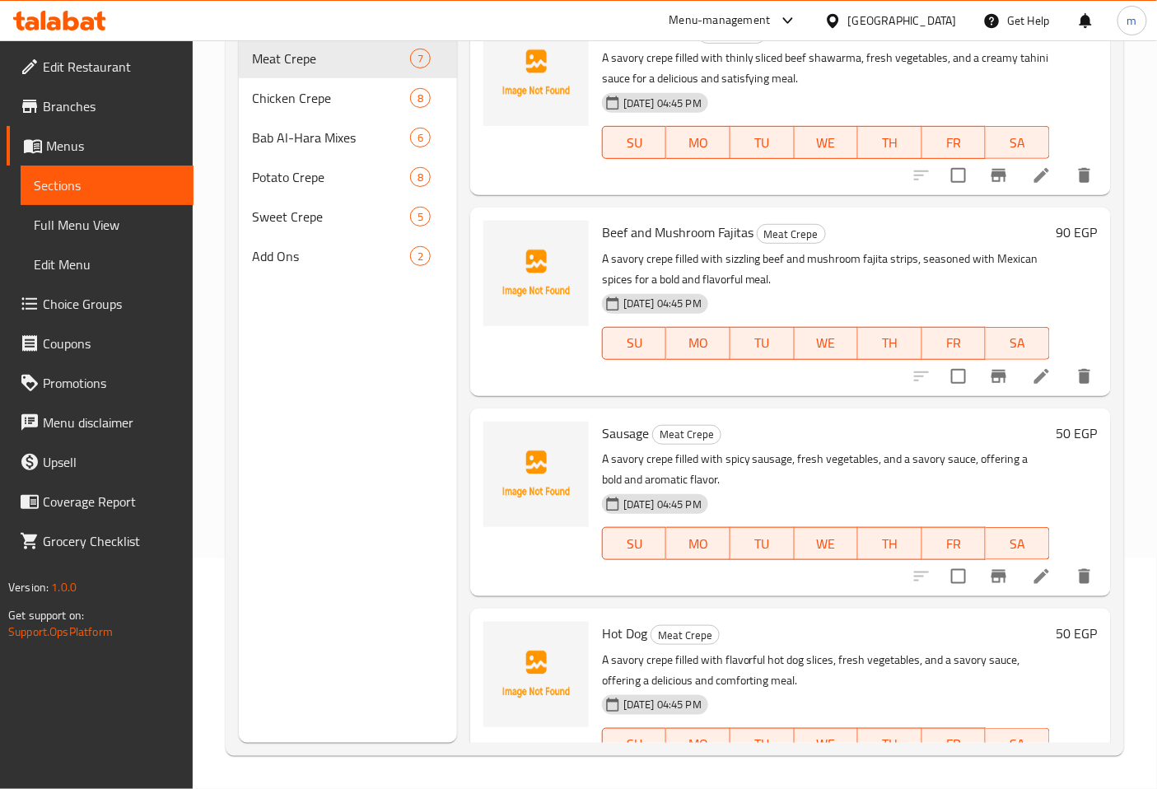
scroll to position [231, 0]
click at [273, 207] on span "Sweet Crepe" at bounding box center [308, 217] width 112 height 20
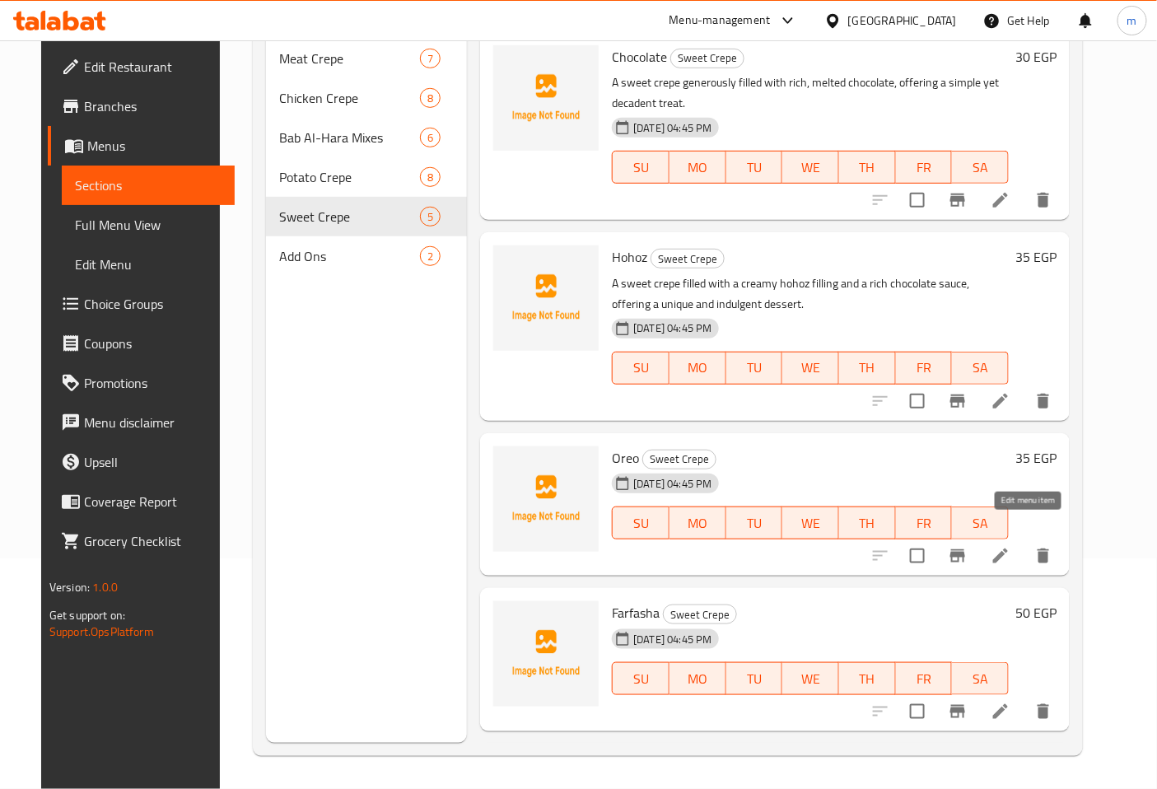
click at [1010, 546] on icon at bounding box center [1001, 556] width 20 height 20
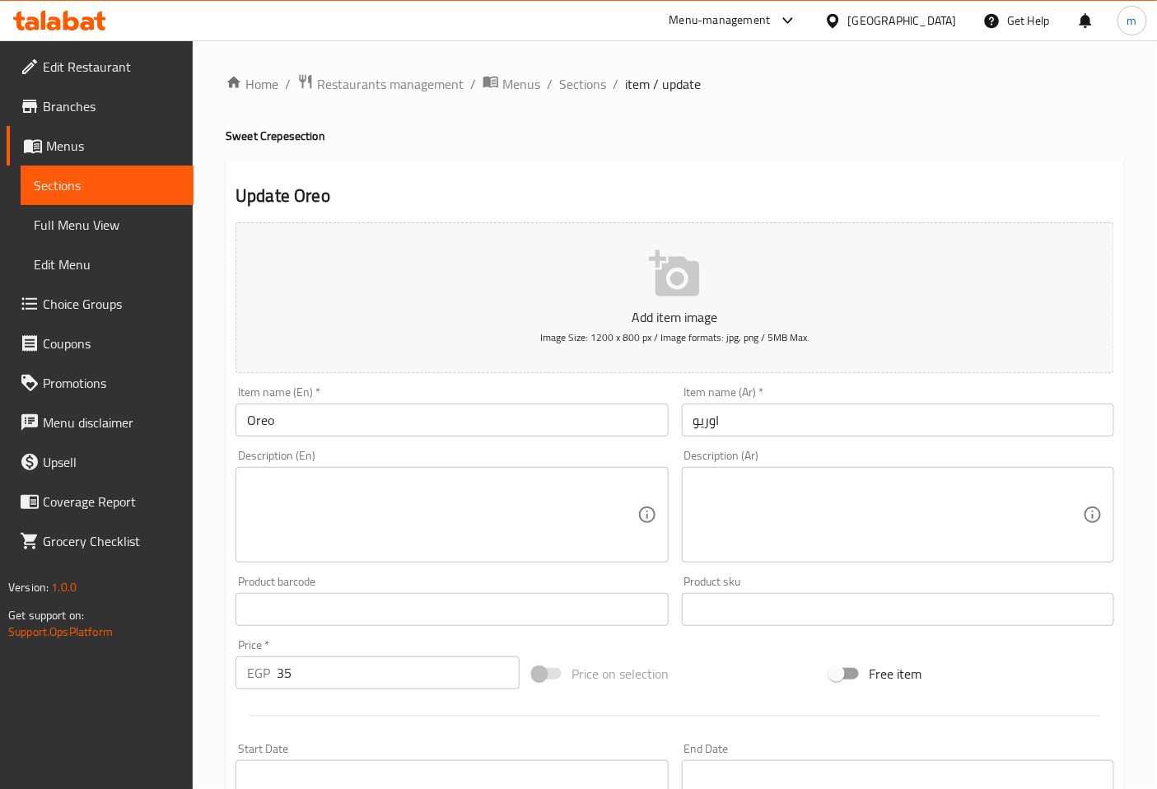
click at [412, 490] on textarea at bounding box center [442, 515] width 390 height 78
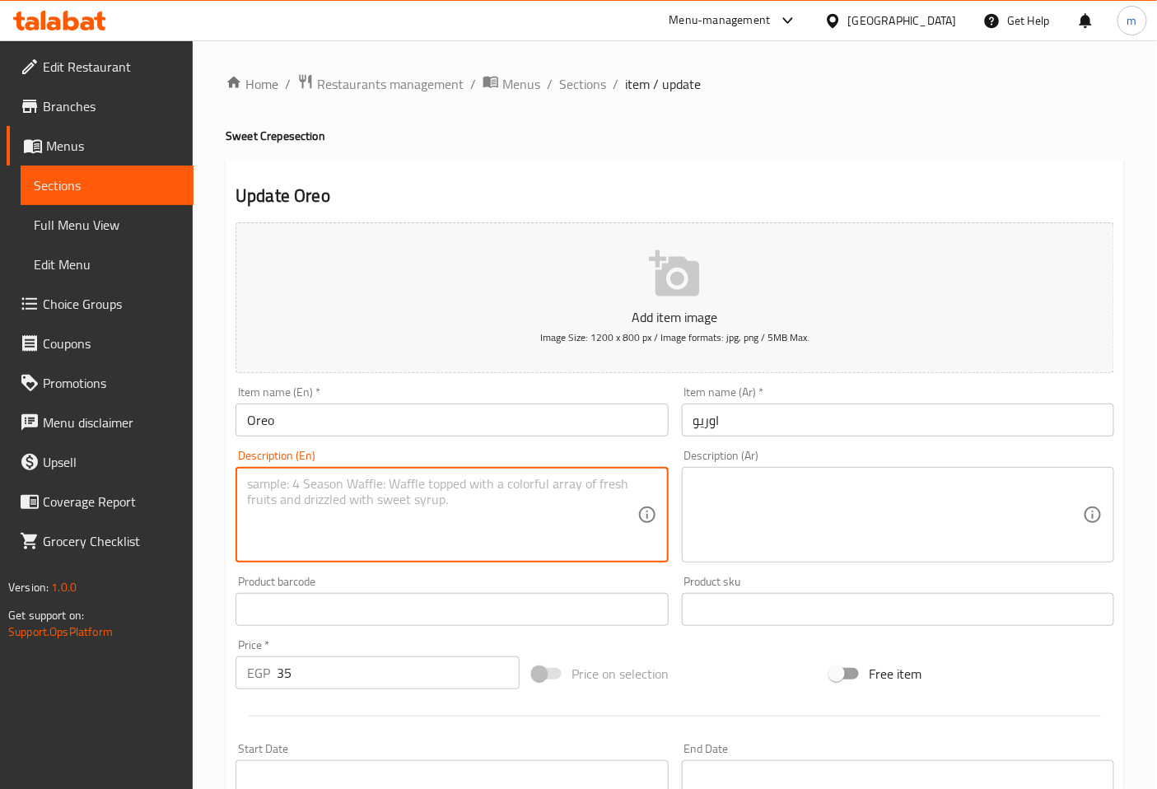
paste textarea "A sweet crepe filled with crushed Oreo cookies and a creamy chocolate sauce, of…"
type textarea "A sweet crepe filled with crushed Oreo cookies and a creamy chocolate sauce, of…"
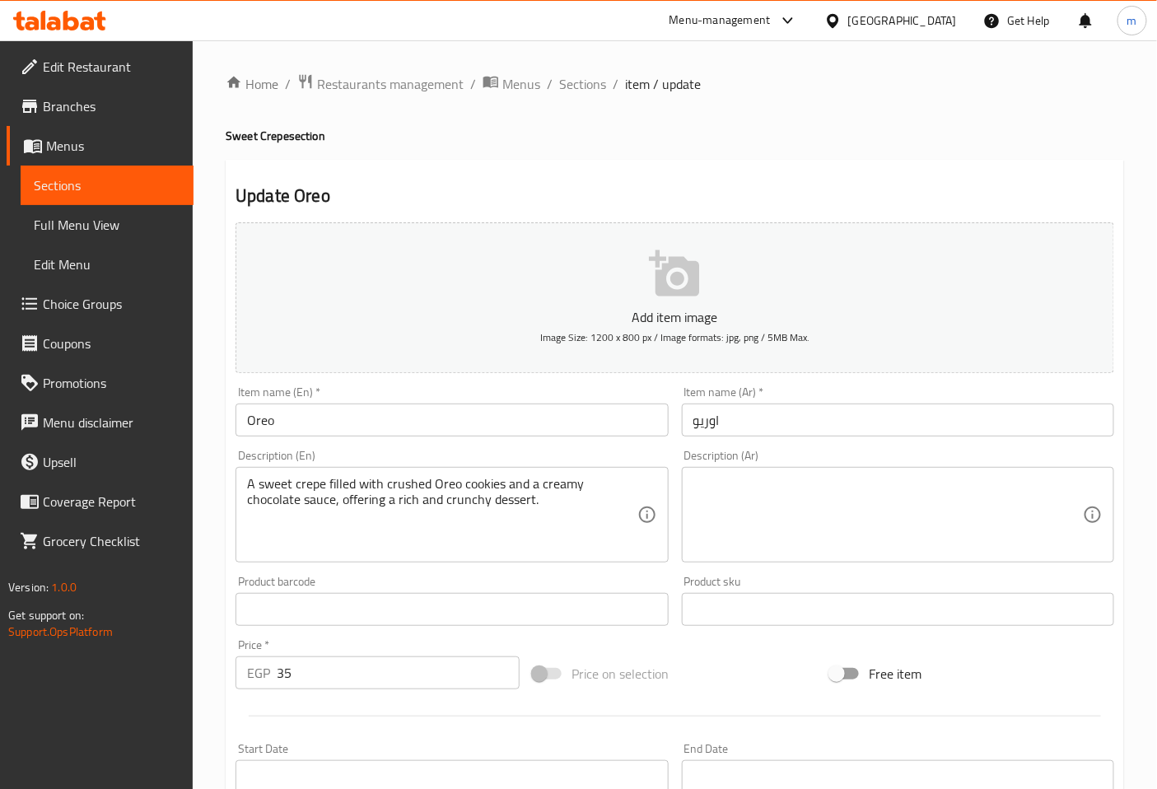
drag, startPoint x: 977, startPoint y: 558, endPoint x: 1024, endPoint y: 503, distance: 72.4
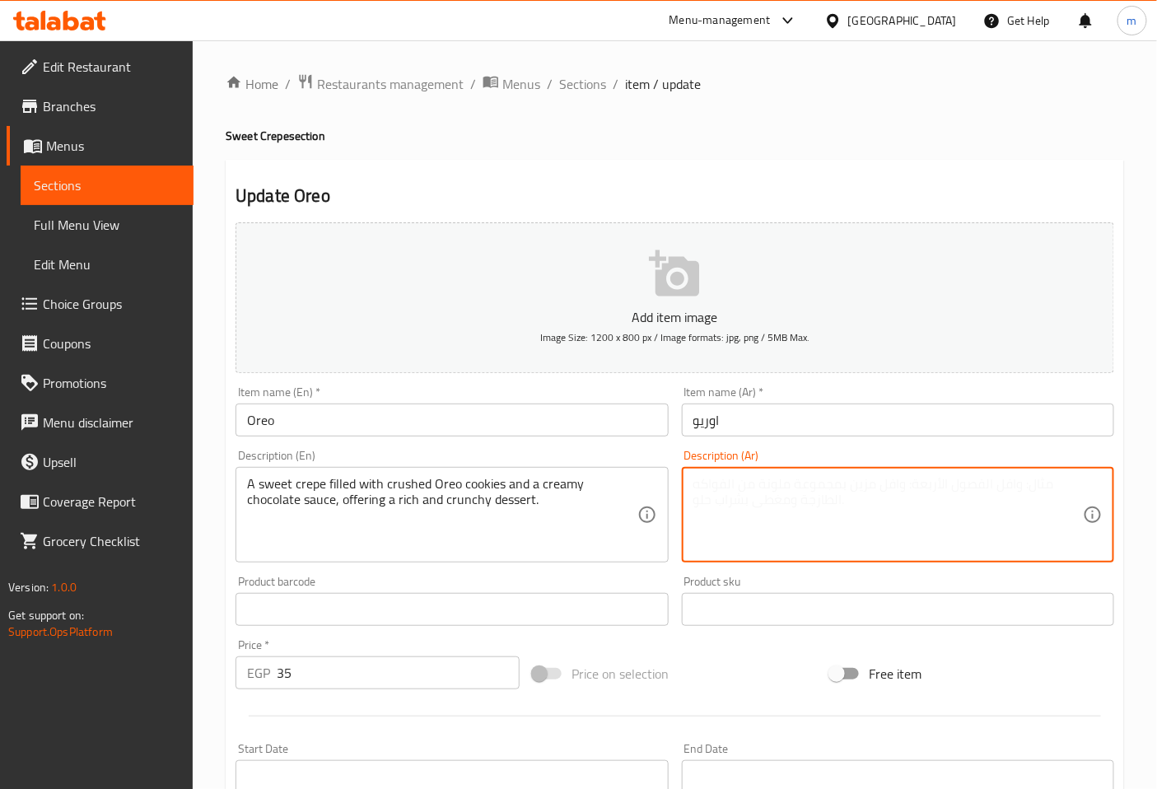
paste textarea "كريب حلو محشو بـبسكويت أوريو مطحون وصلصة شوكولاتة كريمية، يقدم حلوى غنية ومقرمش…"
click at [797, 488] on textarea "كريب حلو محشو بـبسكويت أوريو مطحون وصلصة شوكولاتة كريمي ، يقدم حلوى غنية ومقرمش…" at bounding box center [888, 515] width 390 height 78
click at [867, 506] on textarea "كريب حلو محشو بـبسكويت أوريو مطحون وصوص شوكولاتة كريمي ، يقدم حلوى غنية ومقرمشة." at bounding box center [888, 515] width 390 height 78
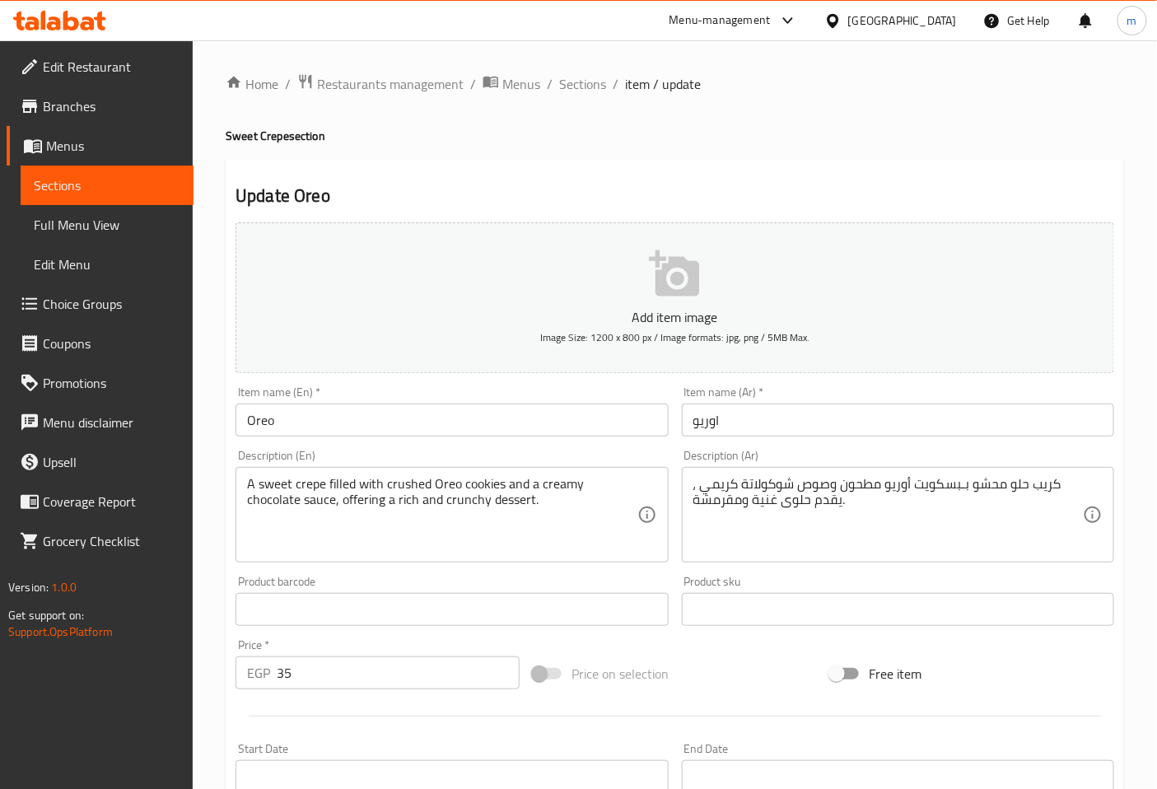
click at [694, 505] on textarea "كريب حلو محشو بـبسكويت أوريو مطحون وصوص شوكولاتة كريمي ، يقدم حلوى غنية ومقرمشة." at bounding box center [888, 515] width 390 height 78
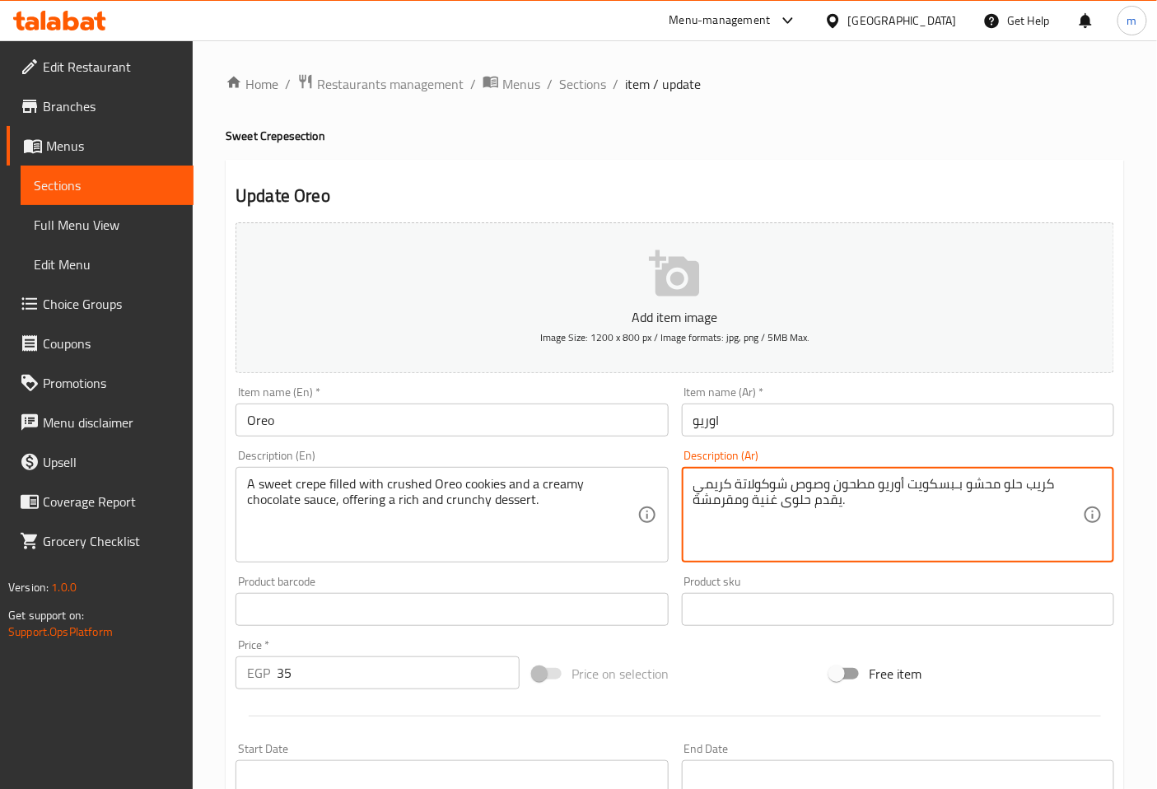
click at [893, 496] on textarea "كريب حلو محشو بـبسكويت أوريو مطحون وصوص شوكولاتة كريمي يقدم حلوى غنية ومقرمشة." at bounding box center [888, 515] width 390 height 78
click at [852, 506] on textarea "كريب حلو محشو بـبسكويت أوريو مطحون وصوص شوكولاتة كريمي يقدم حلوى غنية ومقرمشة." at bounding box center [888, 515] width 390 height 78
click at [1089, 487] on div "كريب حلو محشو بـبسكويت أوريو مطحون وصوص شوكولاتة كريمي يقدم حلوى غنية ومقرمشة. …" at bounding box center [898, 515] width 432 height 96
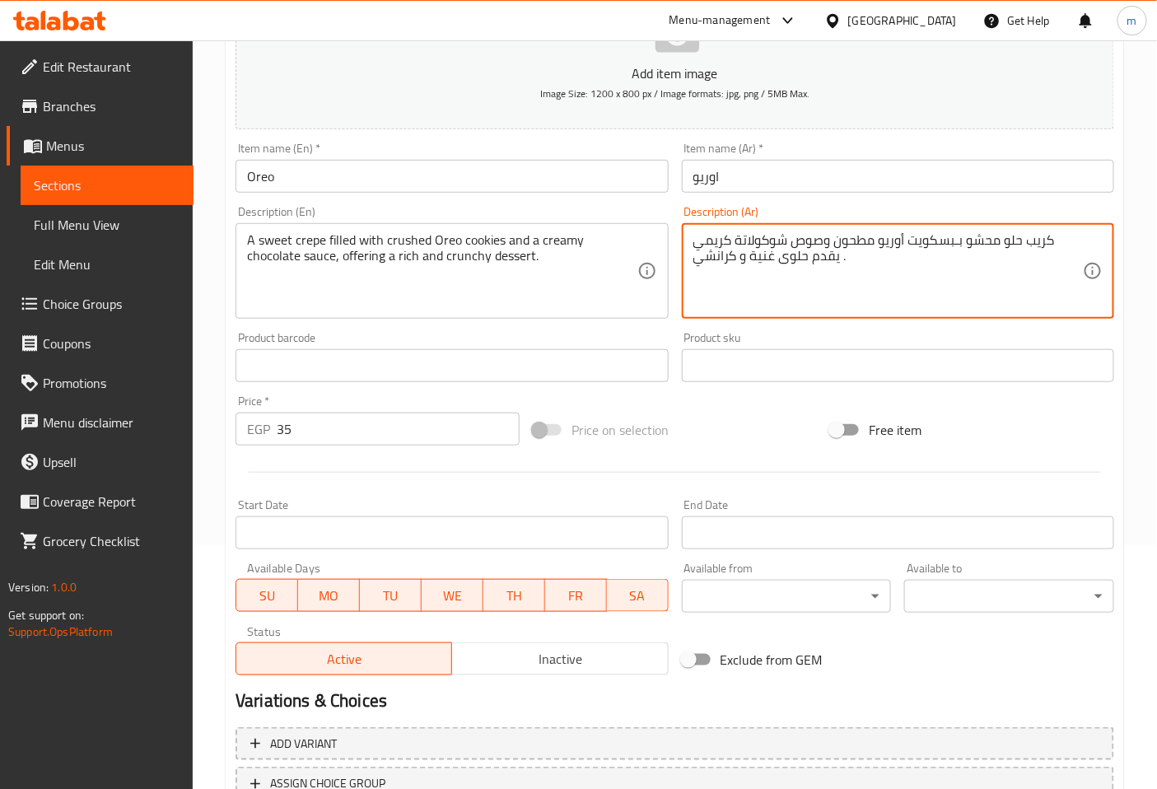
scroll to position [274, 0]
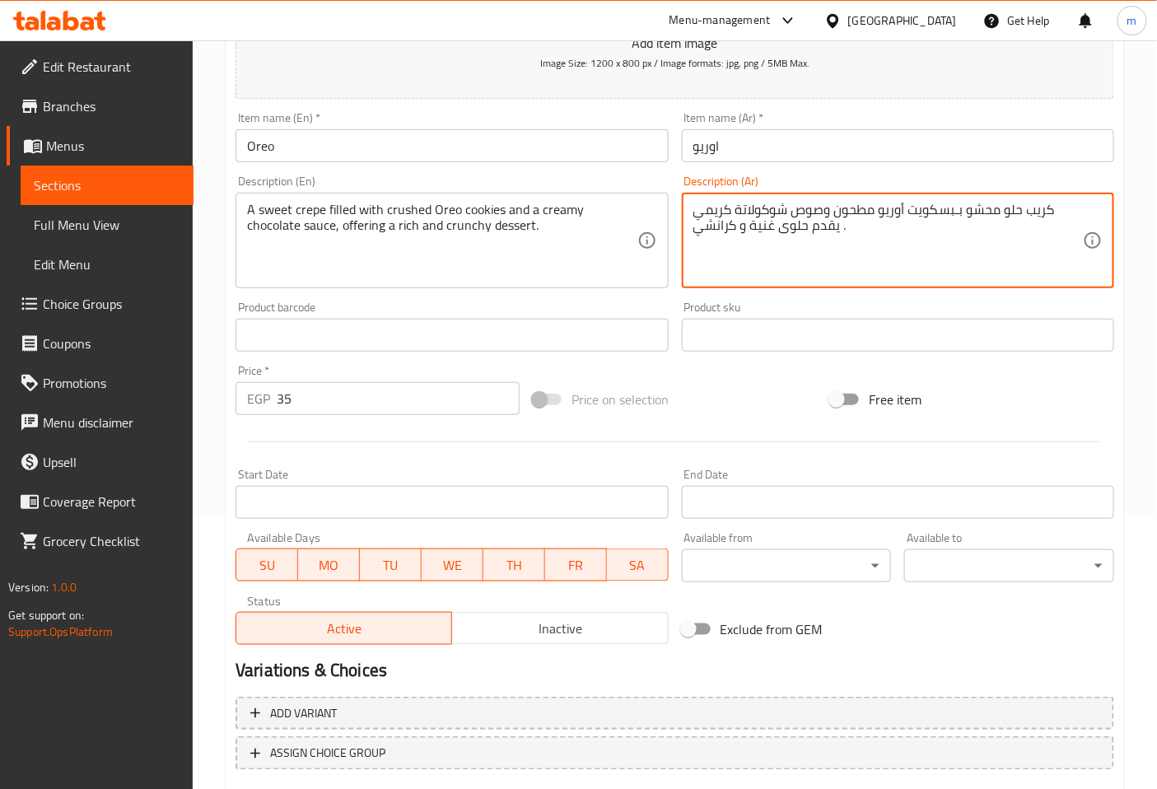
type textarea "كريب حلو محشو بـبسكويت أوريو مطحون وصوص شوكولاتة كريمي يقدم حلوى غنية و كرانشي ."
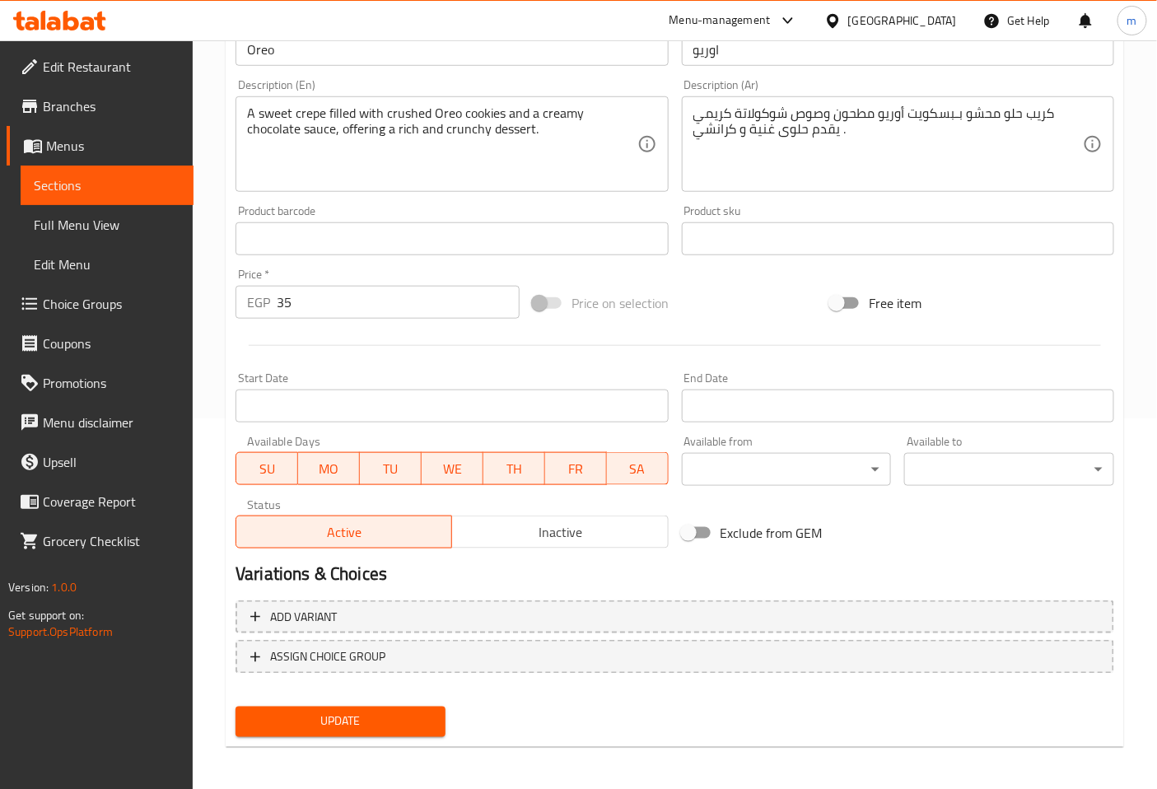
scroll to position [371, 0]
click at [381, 718] on span "Update" at bounding box center [341, 721] width 184 height 21
drag, startPoint x: 124, startPoint y: 190, endPoint x: 117, endPoint y: 186, distance: 8.5
click at [124, 189] on span "Sections" at bounding box center [107, 185] width 147 height 20
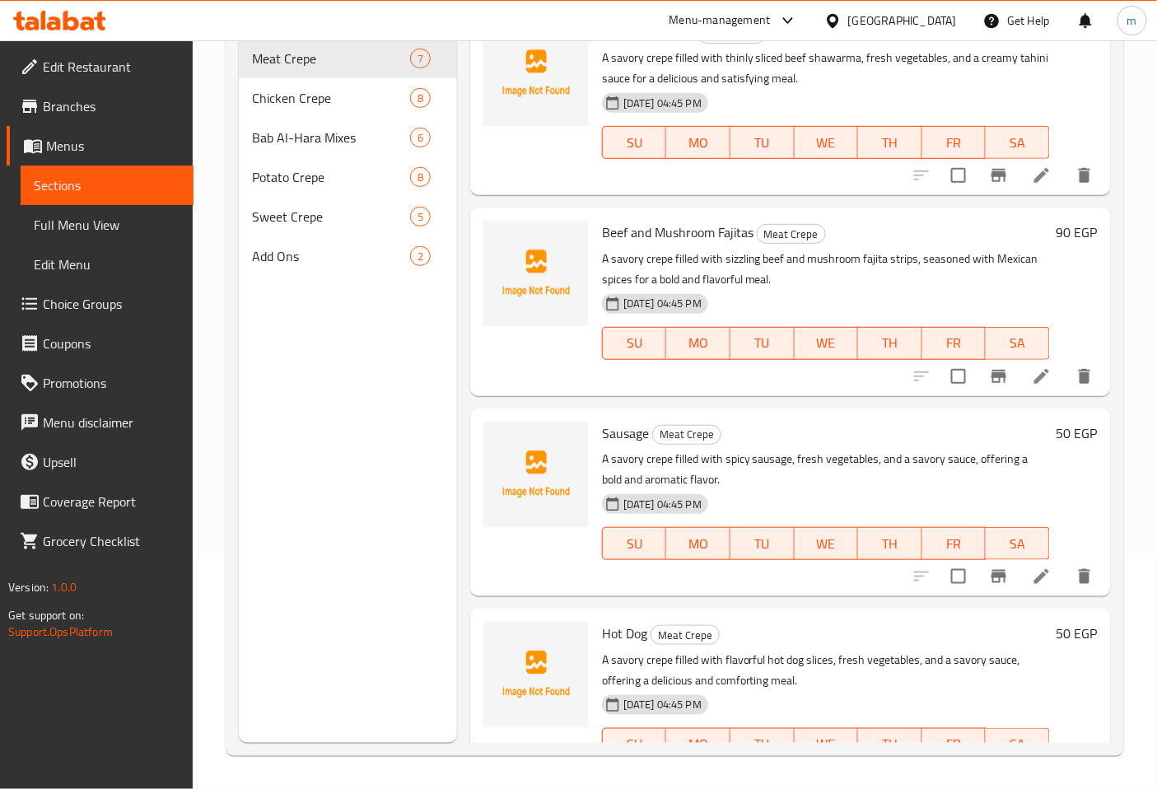
scroll to position [231, 0]
click at [272, 207] on span "Sweet Crepe" at bounding box center [308, 217] width 112 height 20
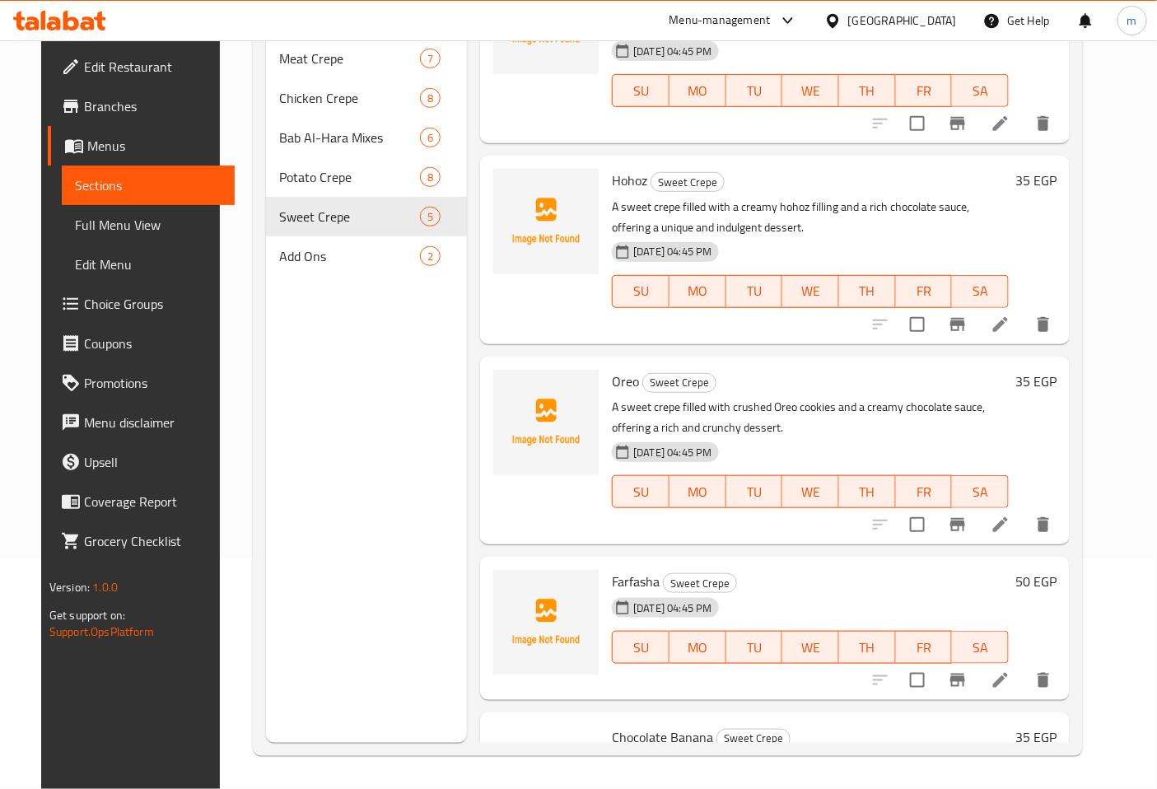
scroll to position [162, 0]
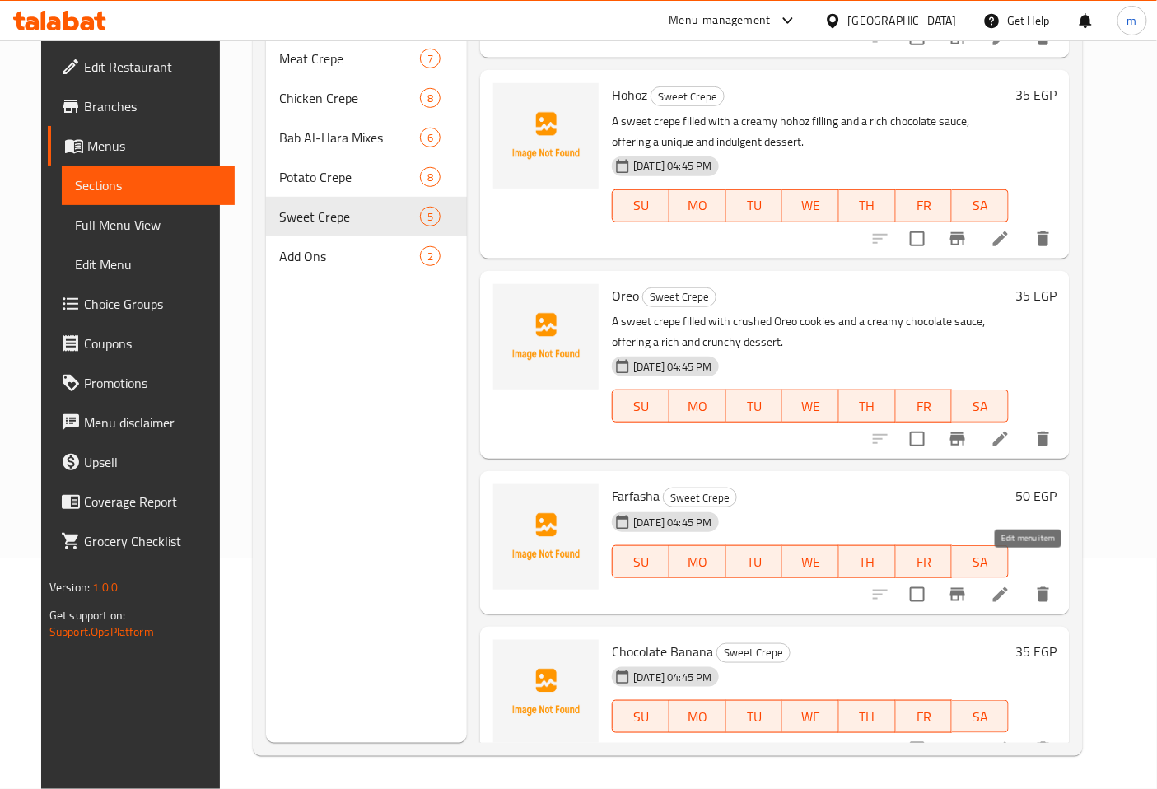
click at [1010, 585] on icon at bounding box center [1001, 595] width 20 height 20
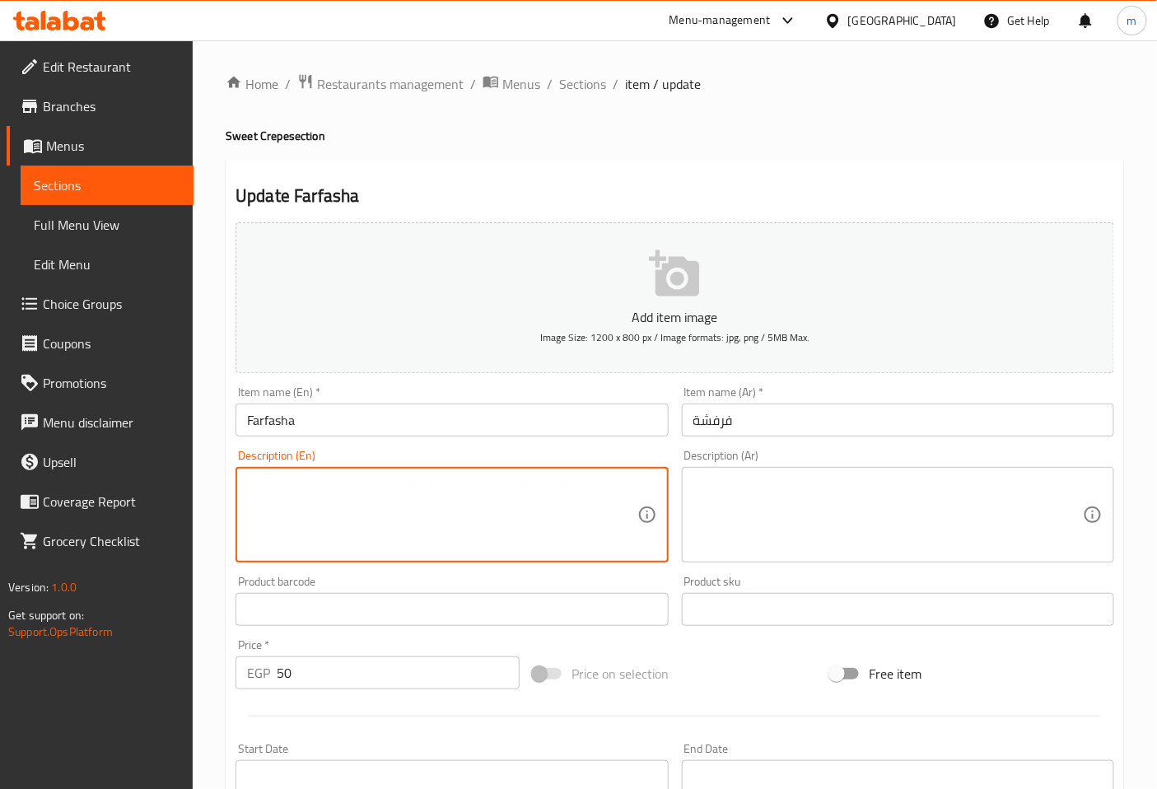
paste textarea "A unique and special sweet crepe, with a mix of creamy and crunchy ingredients …"
type textarea "A unique and special sweet crepe, with a mix of creamy and crunchy ingredients …"
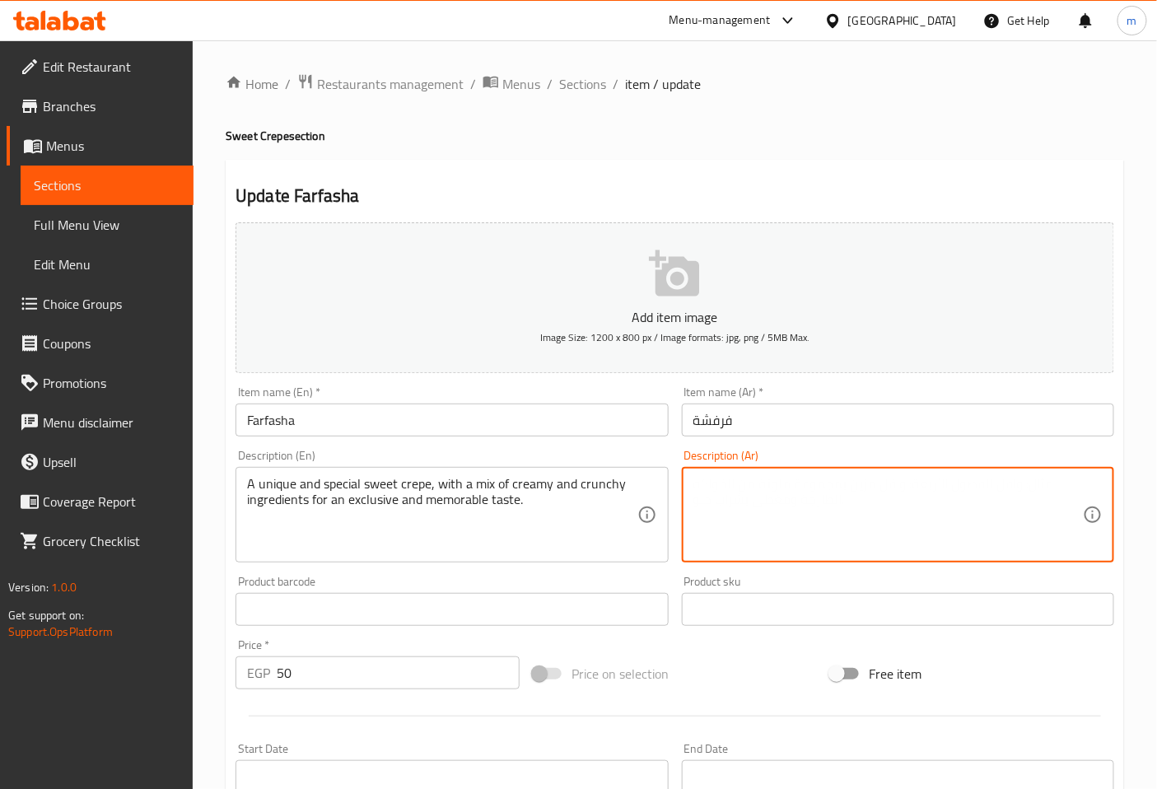
paste textarea "كريب حلو خاص وفريد، بمزيج من المكونات الكريمية والمقرمشة للحصول على طعم حصري ول…"
click at [873, 506] on textarea "كريب حلو خاص وفريد، بمزيج من المكونات الكريمية والكرانشي للحصول على طعم حصري ول…" at bounding box center [888, 515] width 390 height 78
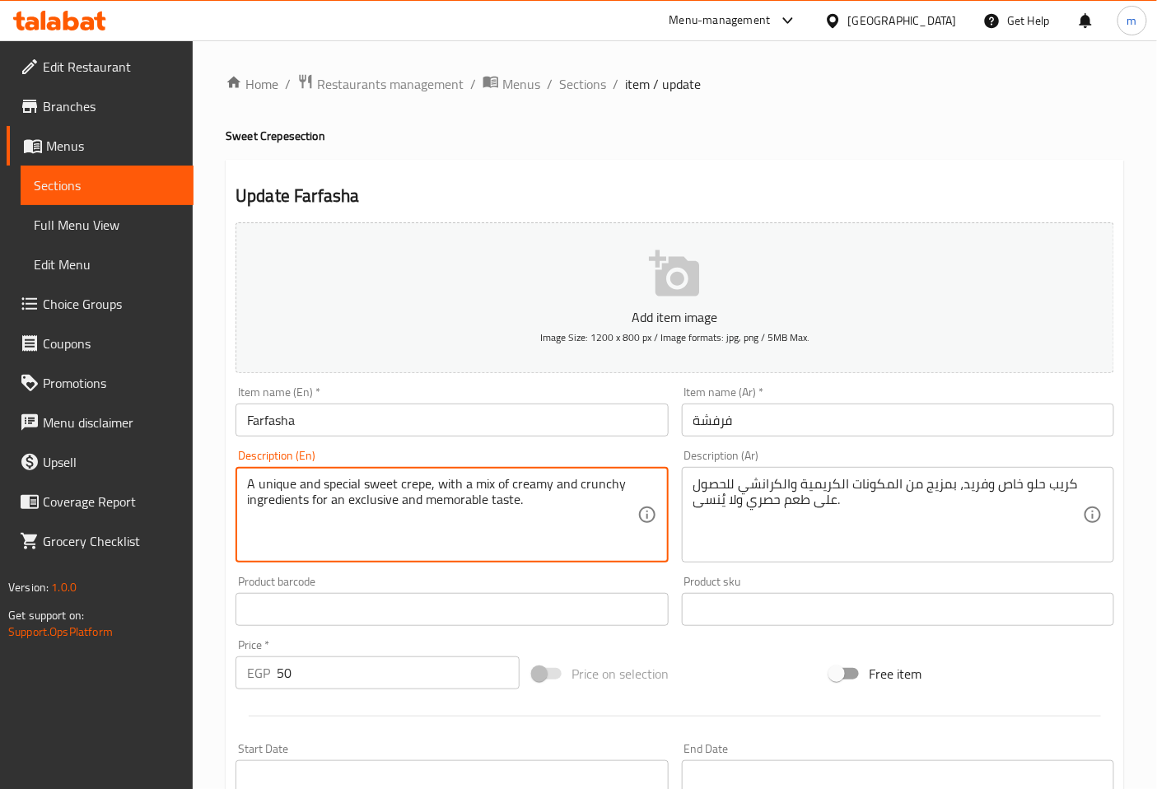
drag, startPoint x: 536, startPoint y: 508, endPoint x: 240, endPoint y: 486, distance: 296.5
click at [237, 486] on div "A unique and special sweet crepe, with a mix of creamy and crunchy ingredients …" at bounding box center [452, 515] width 432 height 96
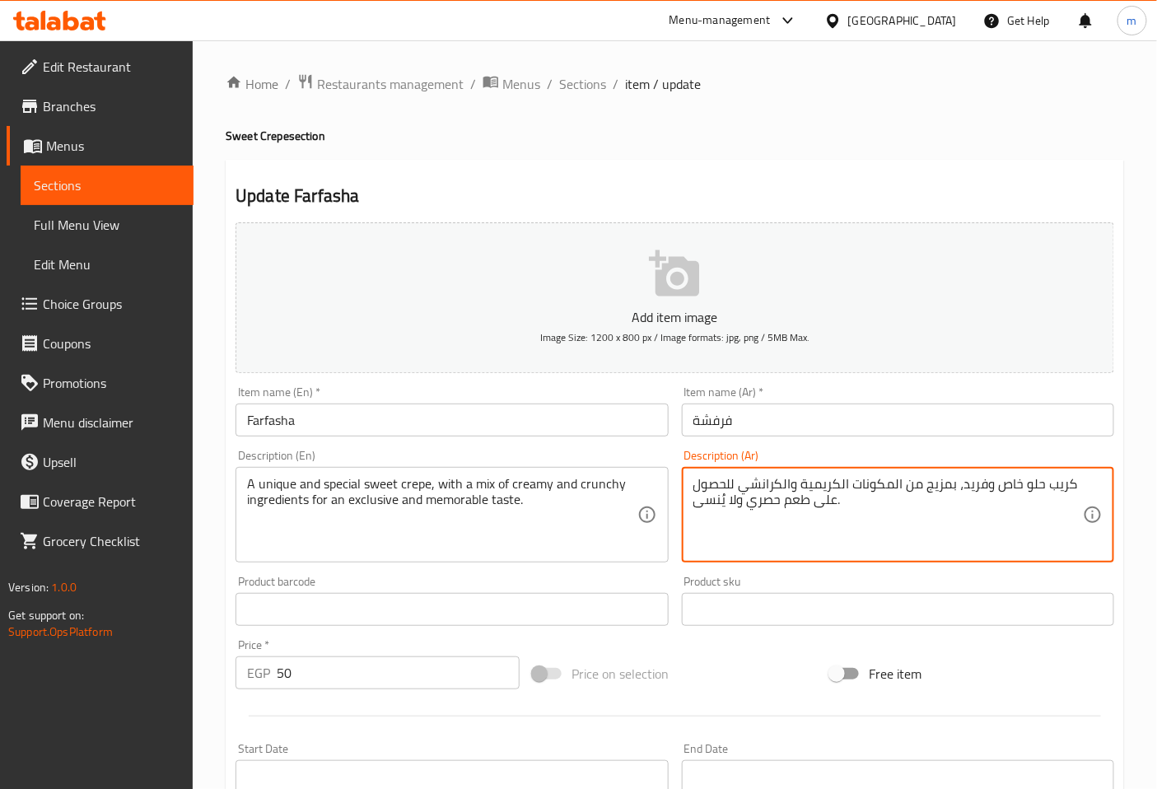
click at [786, 505] on textarea "كريب حلو خاص وفريد، بمزيج من المكونات الكريمية والكرانشي للحصول على طعم حصري ول…" at bounding box center [888, 515] width 390 height 78
click at [795, 508] on textarea "كريب حلو خاص وفريد، بمزيج من المكونات الكريمية والكرانشي لمذاق حصري ولا يُنسى." at bounding box center [888, 515] width 390 height 78
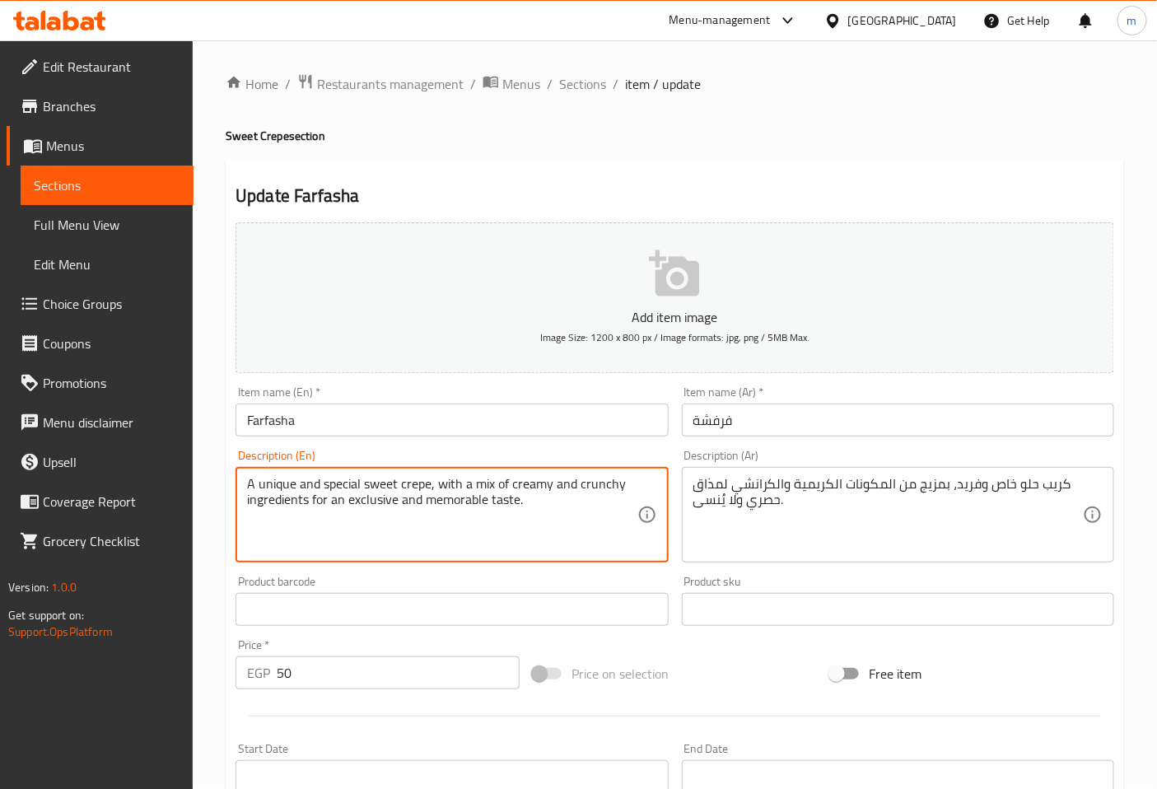
click at [1085, 483] on div "كريب حلو خاص وفريد، بمزيج من المكونات الكريمية والكرانشي لمذاق حصري ولا يُنسى. …" at bounding box center [898, 515] width 432 height 96
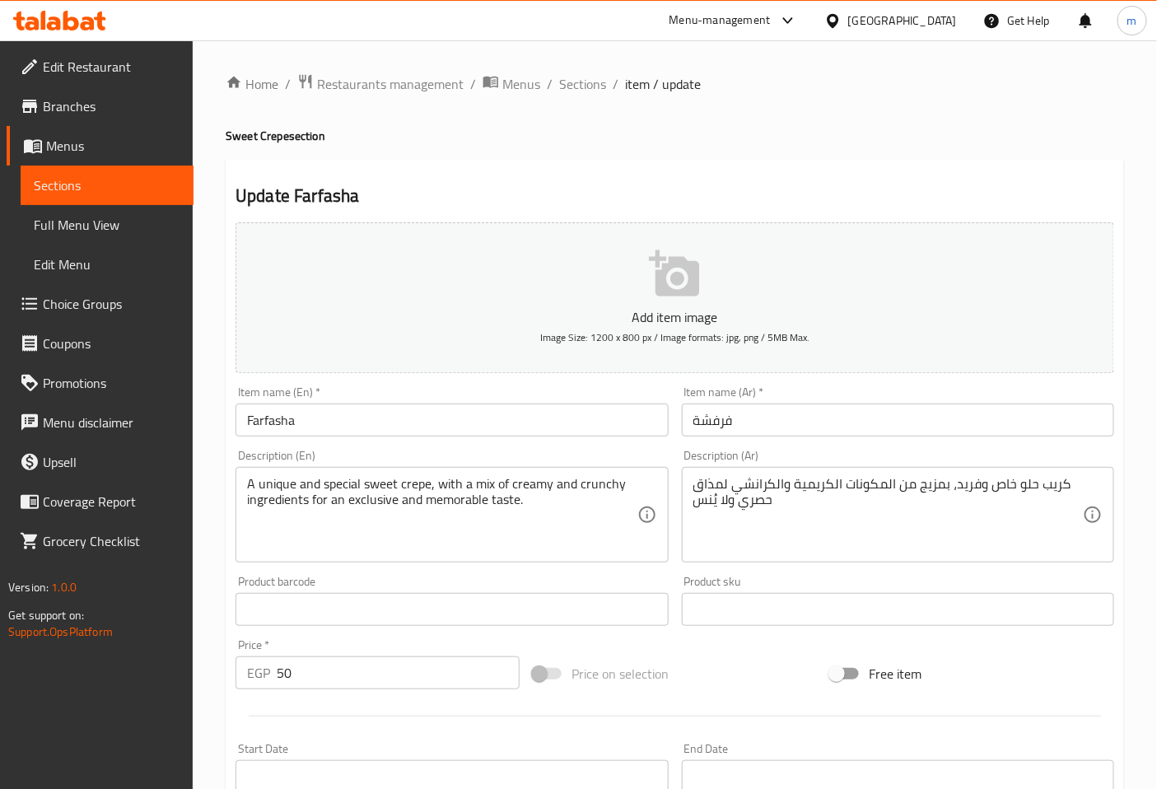
click at [1067, 481] on textarea "كريب حلو خاص وفريد، بمزيج من المكونات الكريمية والكرانشي لمذاق حصري ولا يُنس" at bounding box center [888, 515] width 390 height 78
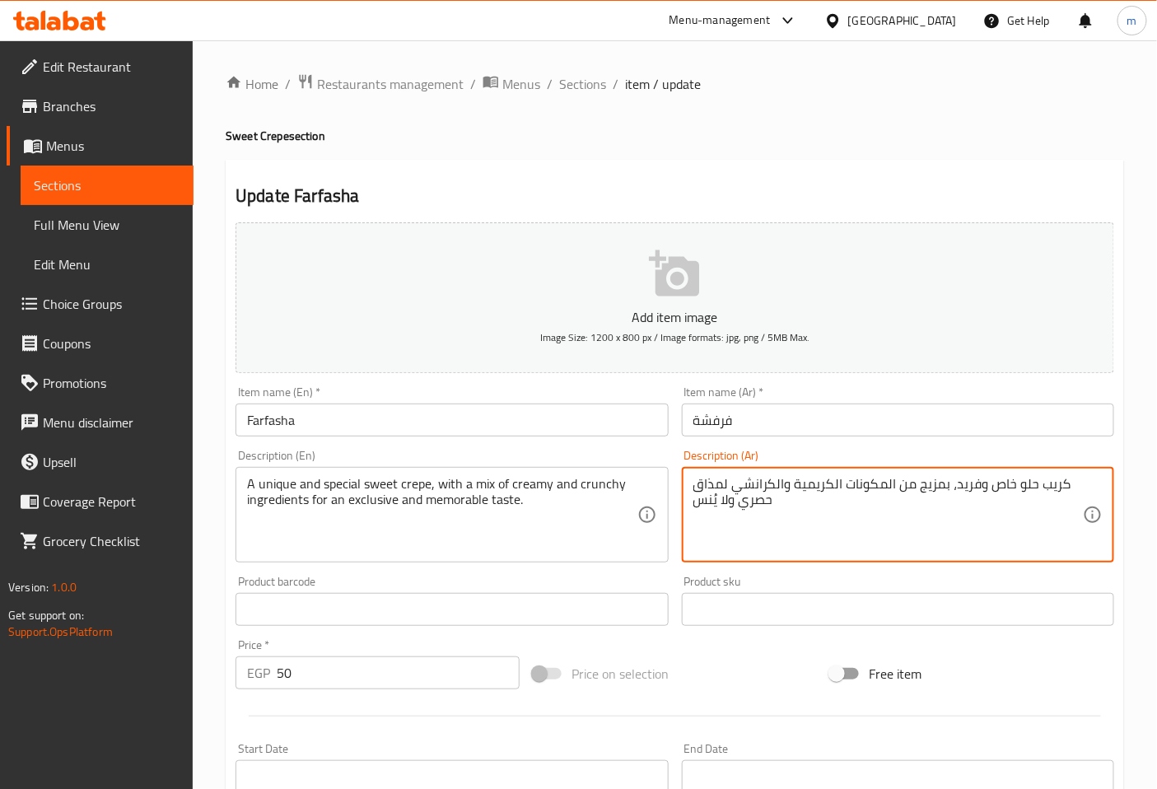
click at [1019, 500] on textarea "كريب حلو خاص وفريد، بمزيج من المكونات الكريمية والكرانشي لمذاق حصري ولا يُنس" at bounding box center [888, 515] width 390 height 78
click at [1066, 488] on textarea "كريب حلو خاص وفريد، بمزيج من المكونات الكريمية والكرانشي لمذاق حصري ولا يُنسي" at bounding box center [888, 515] width 390 height 78
click at [978, 514] on textarea "كريب حلو خاص وفريد، بمزيج من المكونات الكريمية والكرانشي لطعم حصري ولا يُنسي" at bounding box center [888, 515] width 390 height 78
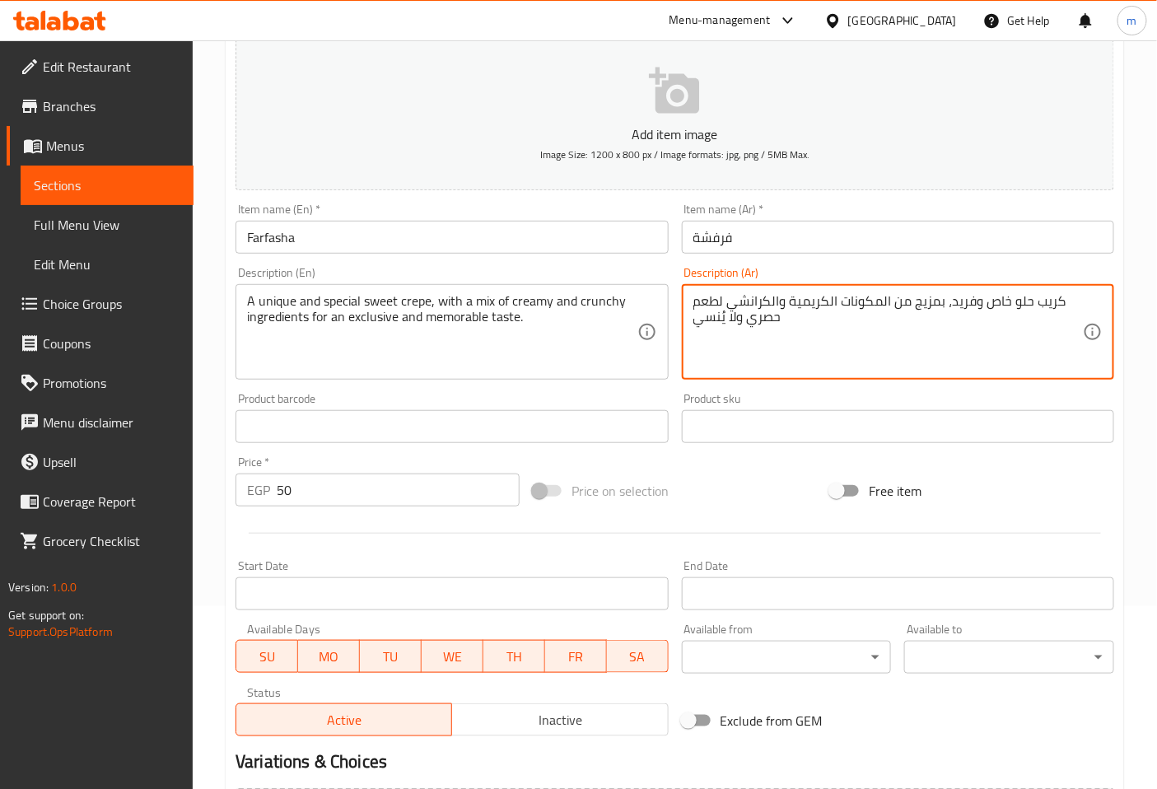
type textarea "كريب حلو خاص وفريد، بمزيج من المكونات الكريمية والكرانشي لطعم حصري ولا يُنسي"
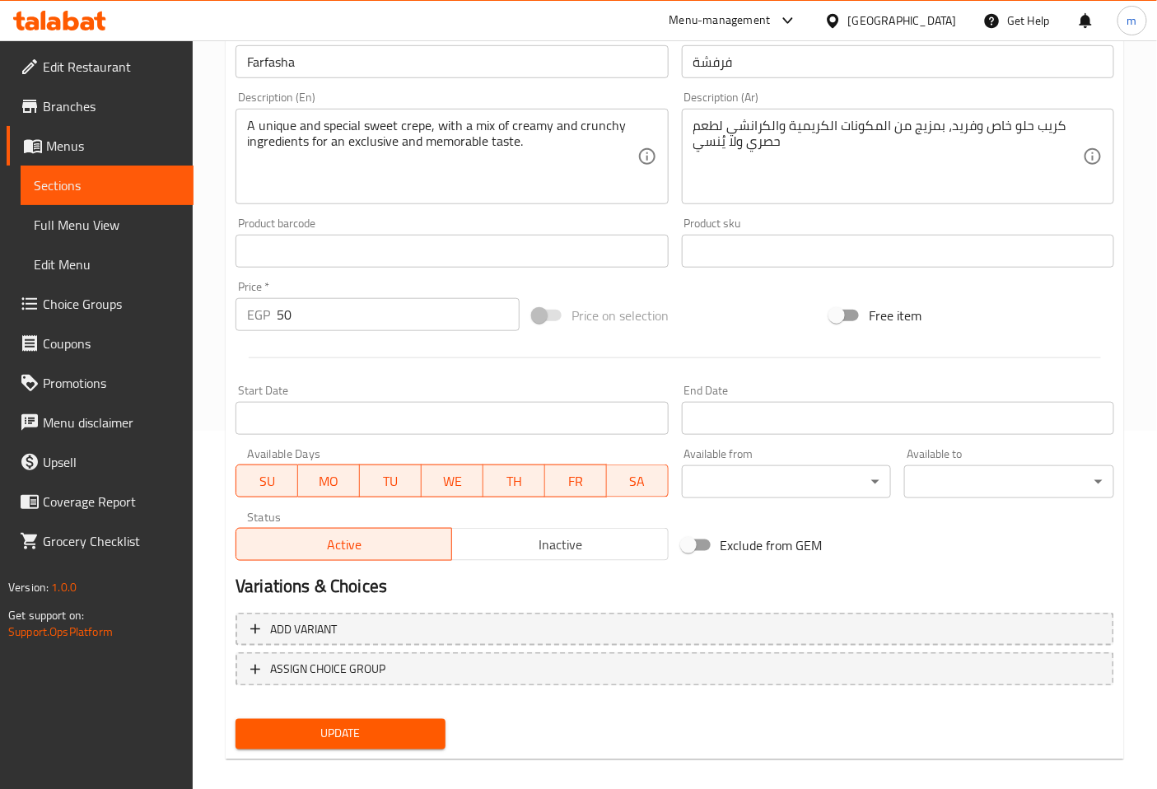
scroll to position [366, 0]
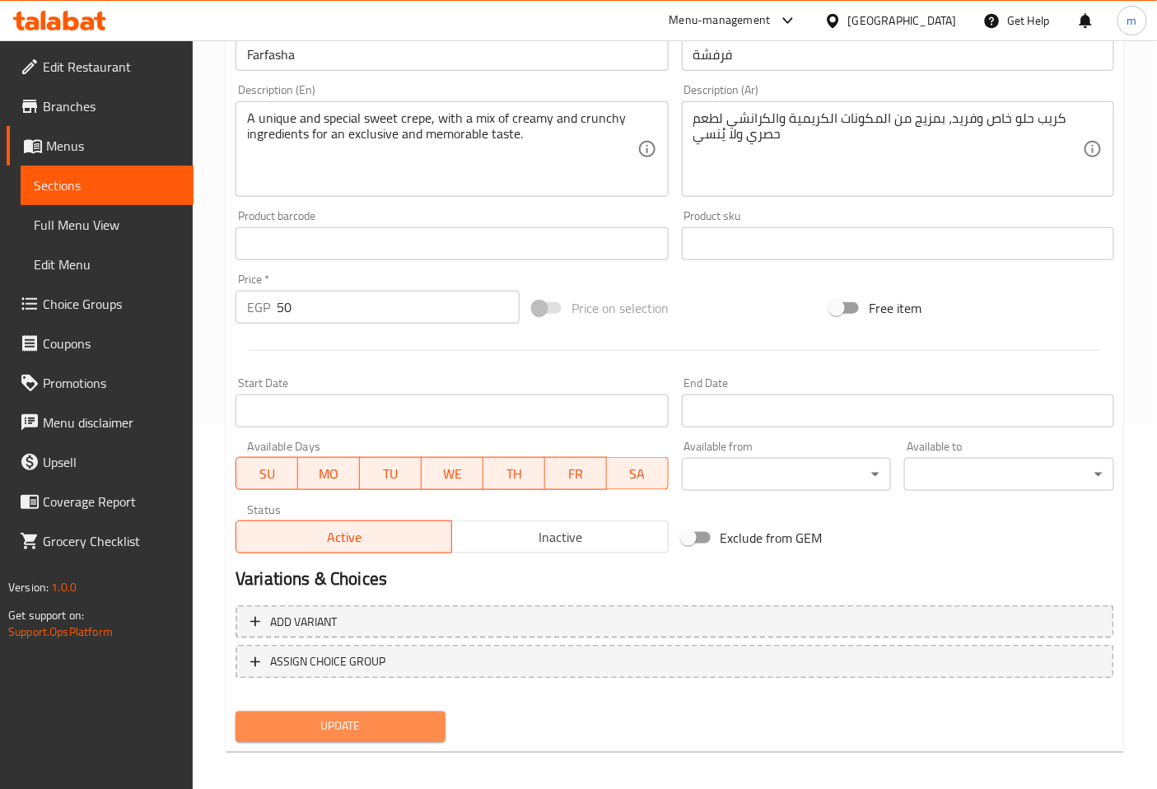
click at [344, 729] on span "Update" at bounding box center [341, 726] width 184 height 21
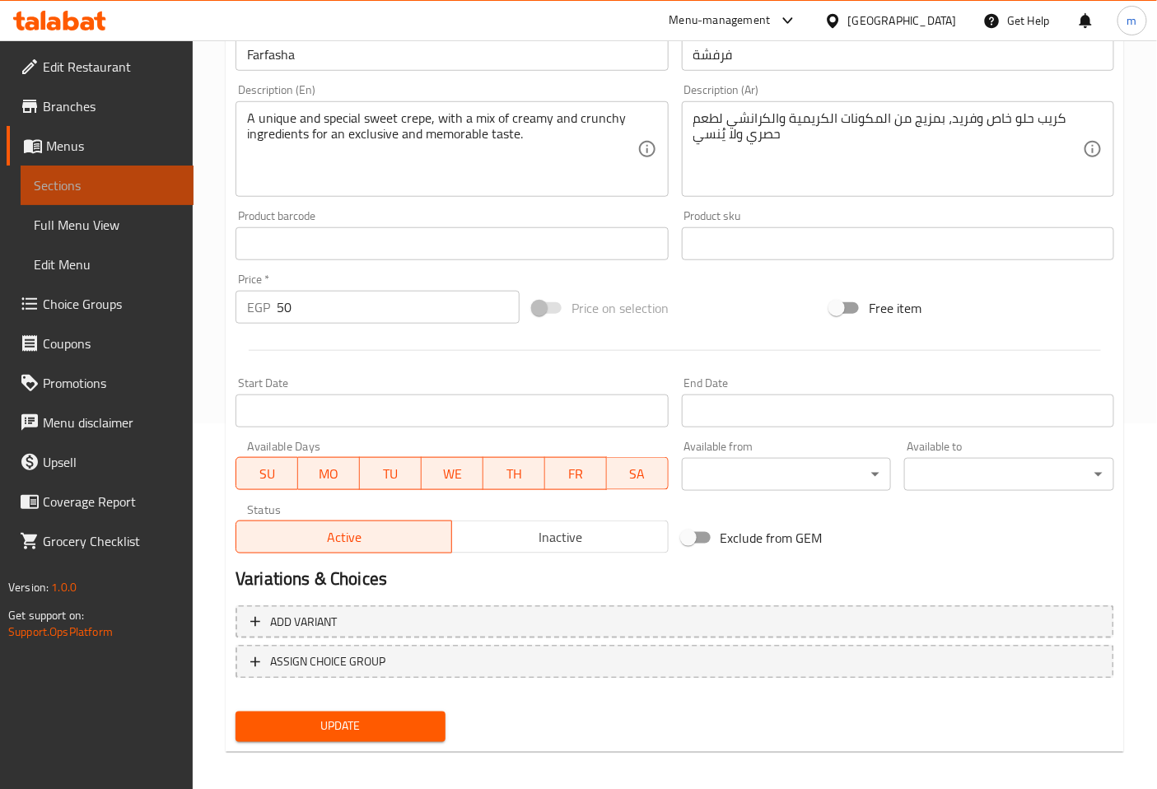
click at [145, 181] on span "Sections" at bounding box center [107, 185] width 147 height 20
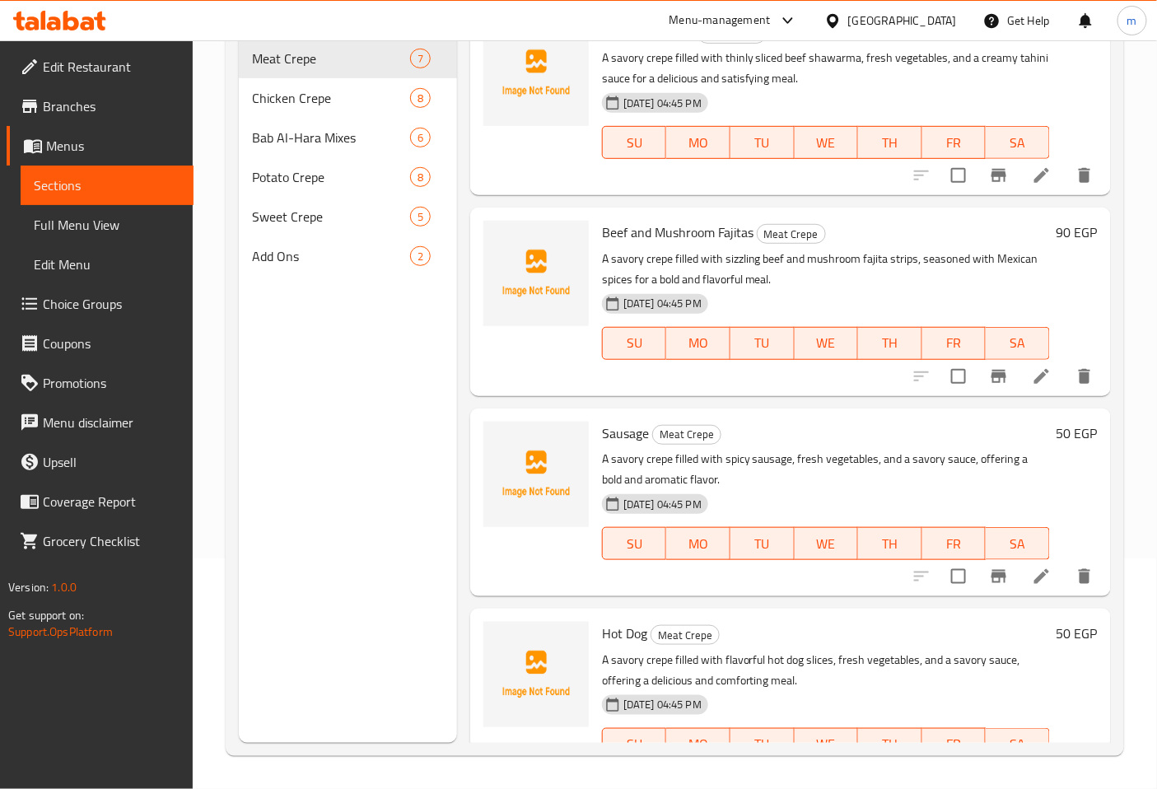
scroll to position [231, 0]
click at [301, 207] on span "Sweet Crepe" at bounding box center [308, 217] width 112 height 20
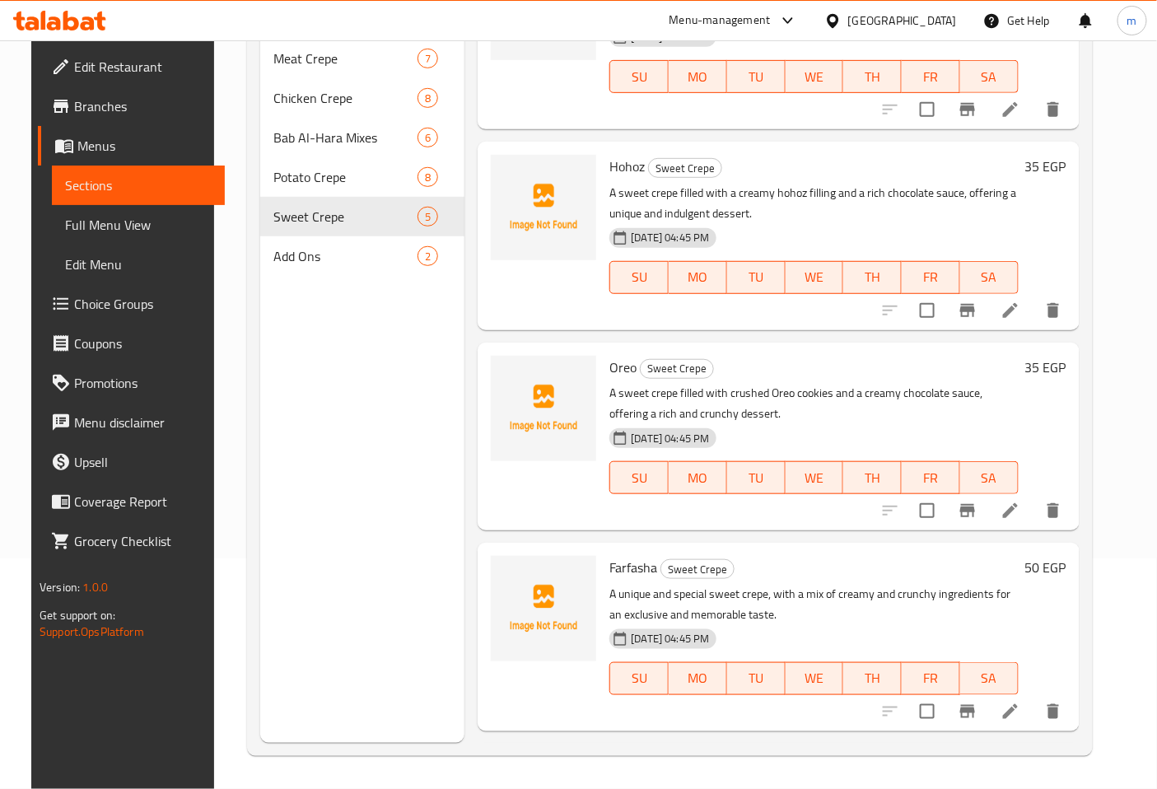
scroll to position [208, 0]
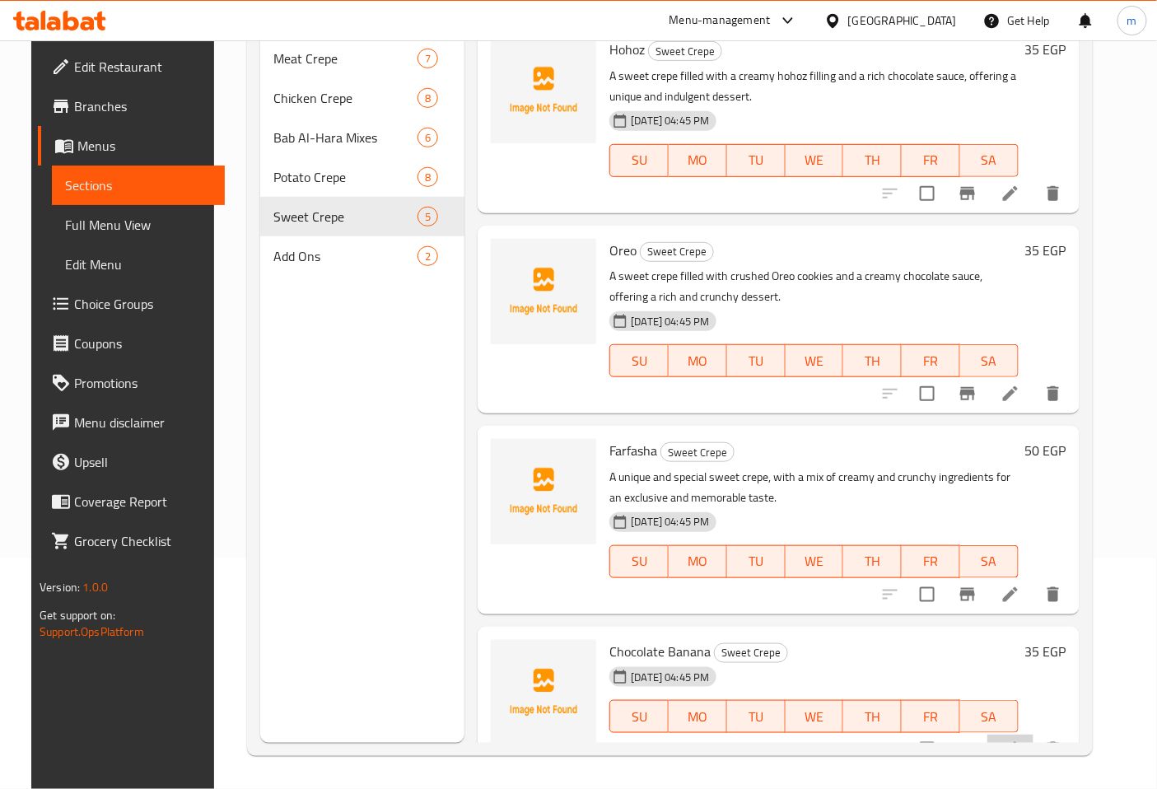
click at [1020, 739] on icon at bounding box center [1011, 749] width 20 height 20
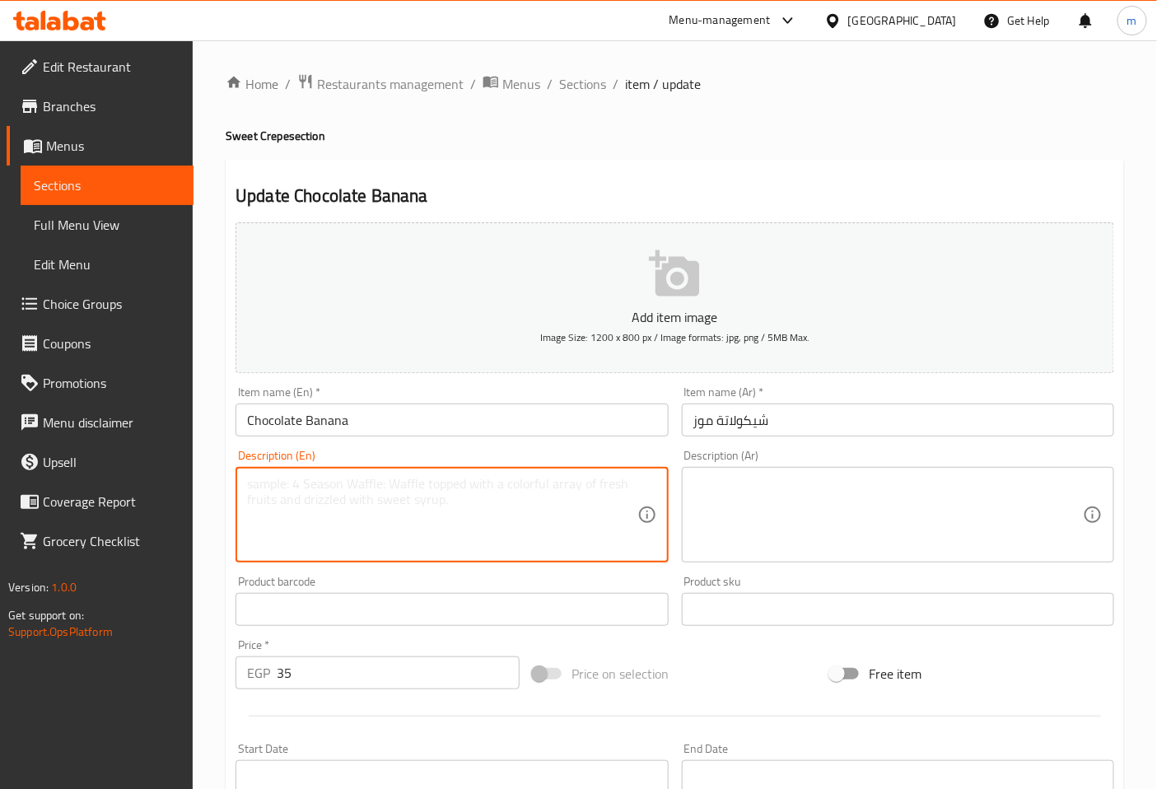
paste textarea "A sweet crepe filled with a classic combination of fresh banana slices and a ge…"
type textarea "A sweet crepe filled with a classic combination of fresh banana slices and a ge…"
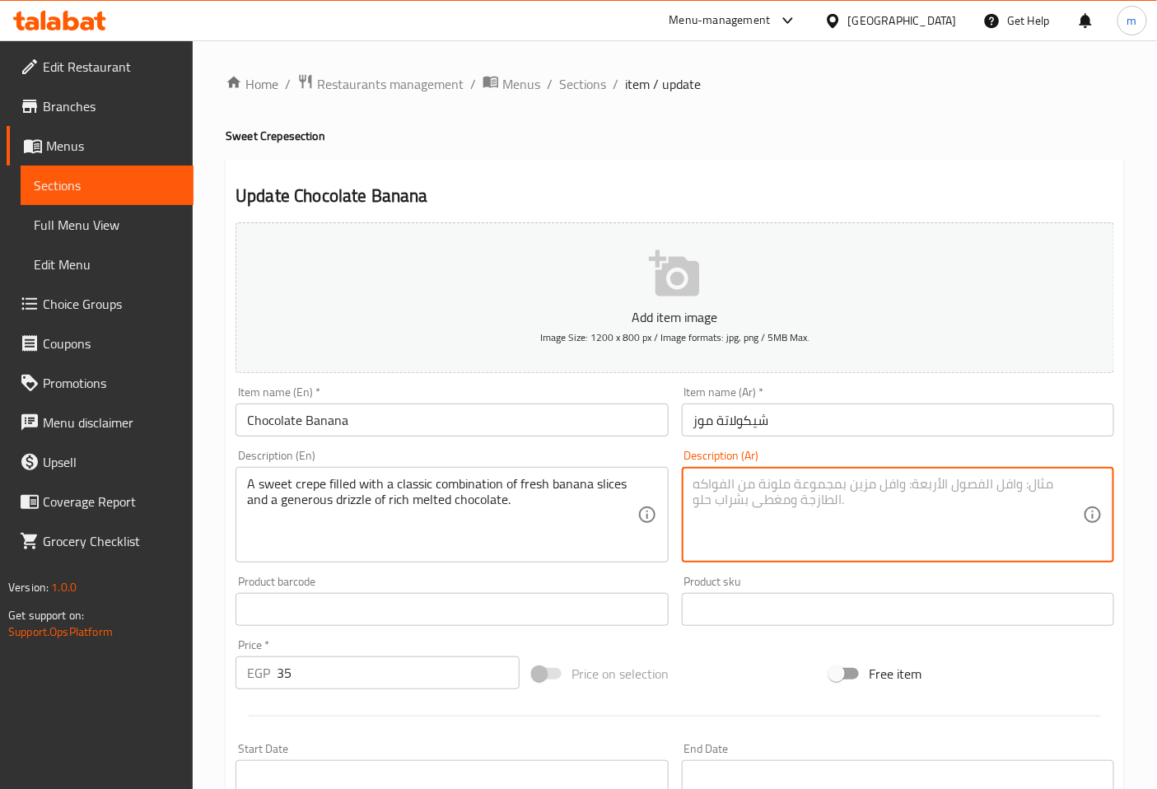
paste textarea "كريب حلو محشو بمزيج كلاسيكي من شرائح الموز الطازجة وقطرات سخية من الشوكولاتة ال…"
type textarea "كريب حلو محشو بمزيج كلاسيكي من شرائح الموز الطازجة وقطرات سخية من الشوكولاتة ال…"
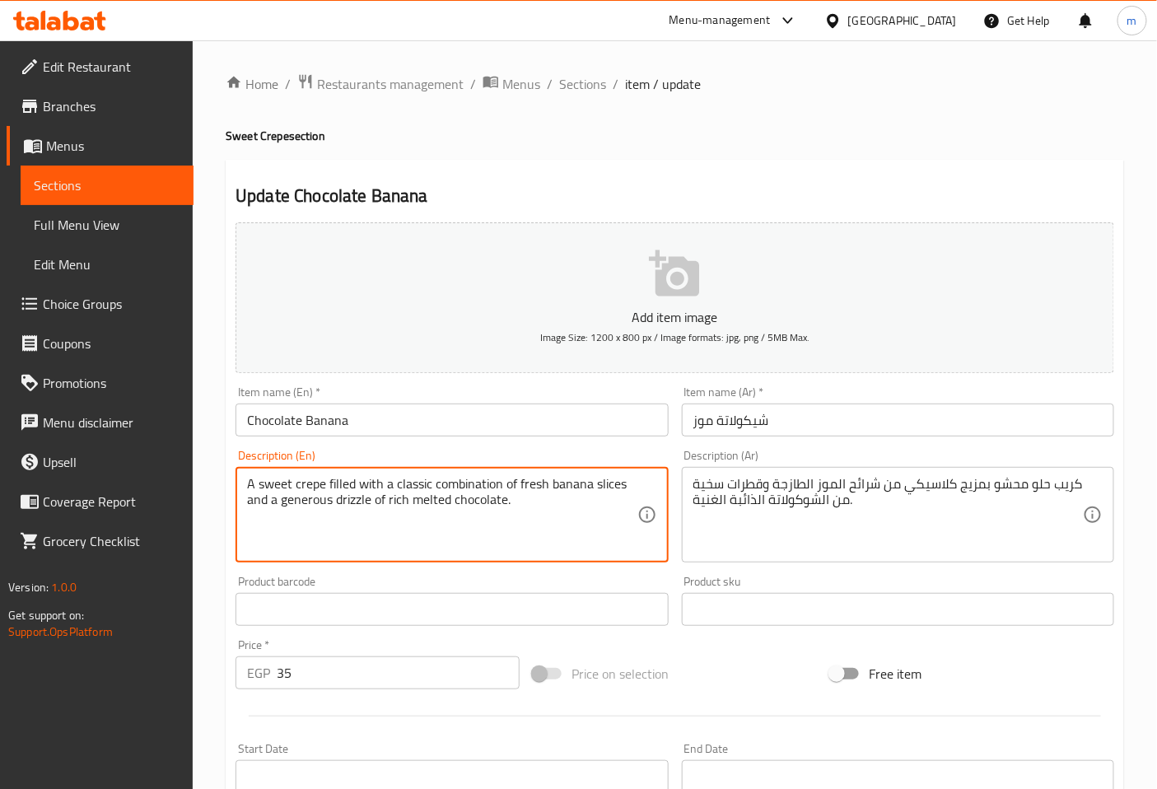
drag, startPoint x: 368, startPoint y: 506, endPoint x: 338, endPoint y: 503, distance: 30.6
click at [338, 503] on textarea "A sweet crepe filled with a classic combination of fresh banana slices and a ge…" at bounding box center [442, 515] width 390 height 78
paste textarea "كريب حلو محشو بمزيج كلاسيكي من شرائح الموز الطازجة وقطرات سخية من الشوكولاتة ال…"
type textarea "A sweet crepe filled with a classic combination of fresh banana slices and a ge…"
drag, startPoint x: 333, startPoint y: 497, endPoint x: 391, endPoint y: 516, distance: 61.7
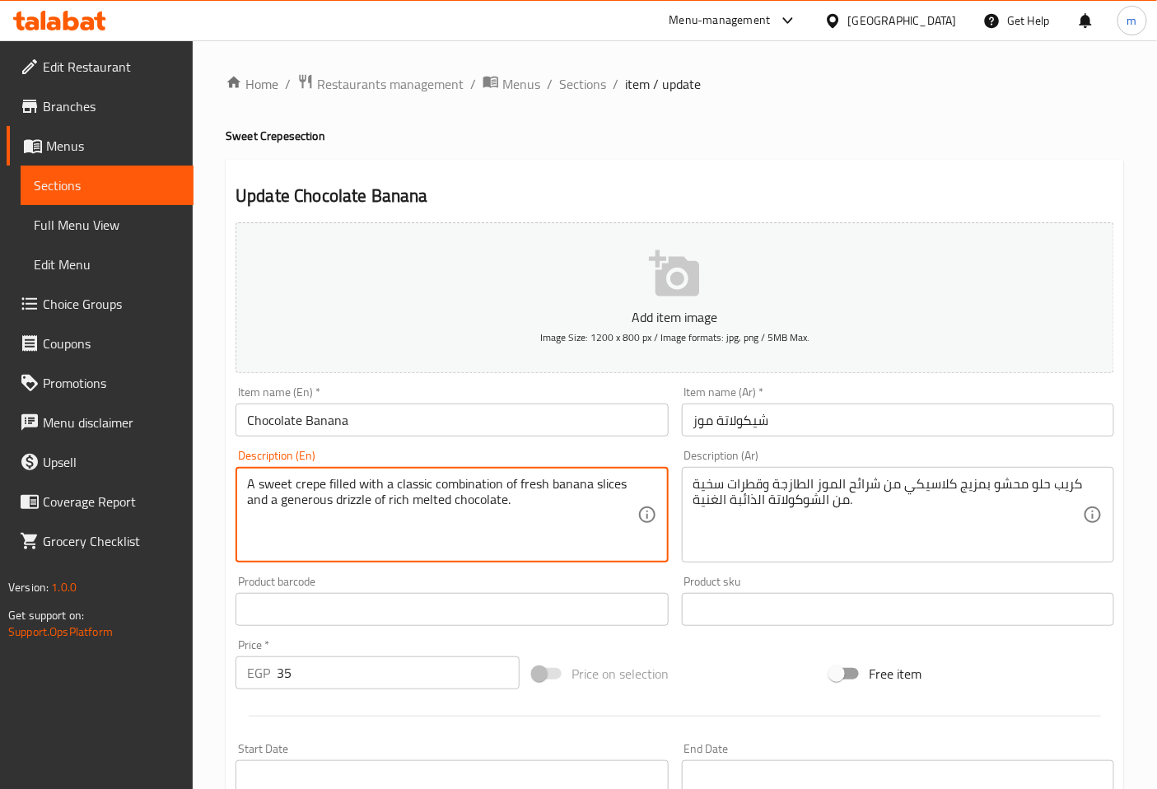
click at [391, 516] on textarea "A sweet crepe filled with a classic combination of fresh banana slices and a ge…" at bounding box center [442, 515] width 390 height 78
drag, startPoint x: 367, startPoint y: 503, endPoint x: 343, endPoint y: 502, distance: 23.9
click at [350, 503] on textarea "A sweet crepe filled with a classic combination of fresh banana slices and a ge…" at bounding box center [442, 515] width 390 height 78
click at [334, 501] on textarea "A sweet crepe filled with a classic combination of fresh banana slices and a ge…" at bounding box center [442, 515] width 390 height 78
drag, startPoint x: 369, startPoint y: 501, endPoint x: 338, endPoint y: 503, distance: 31.4
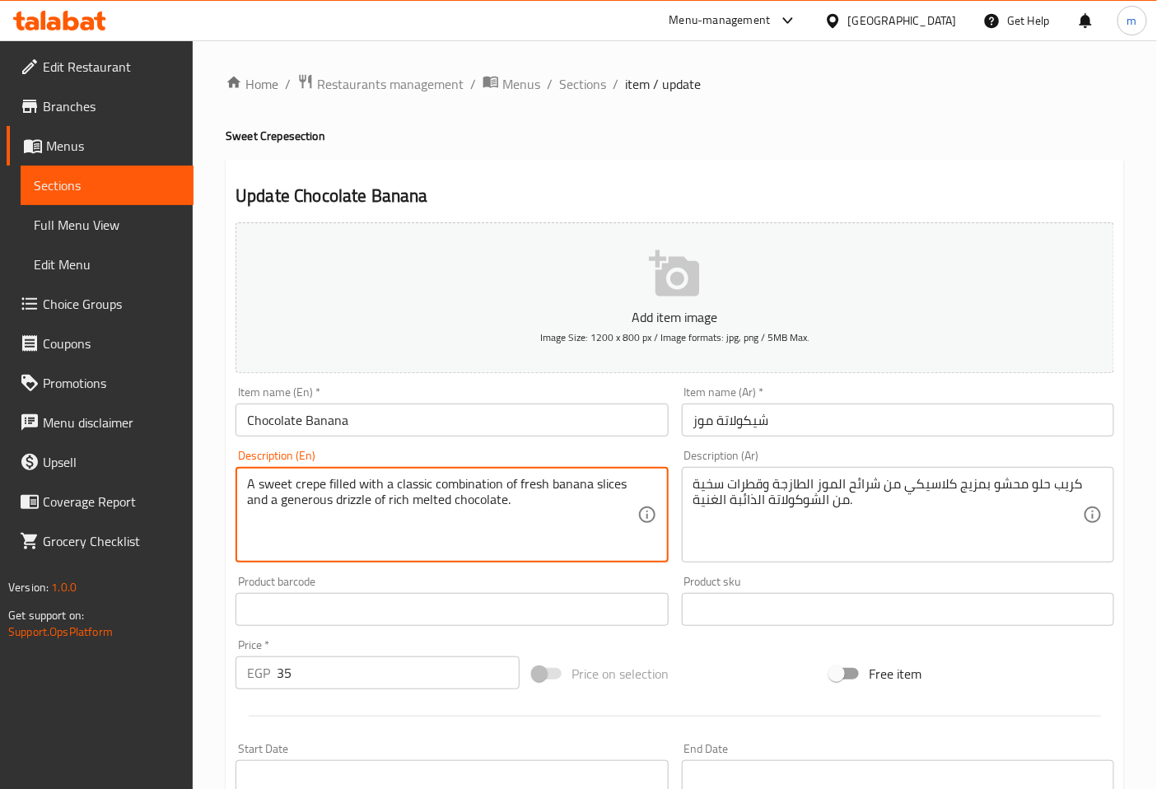
click at [338, 503] on textarea "A sweet crepe filled with a classic combination of fresh banana slices and a ge…" at bounding box center [442, 515] width 390 height 78
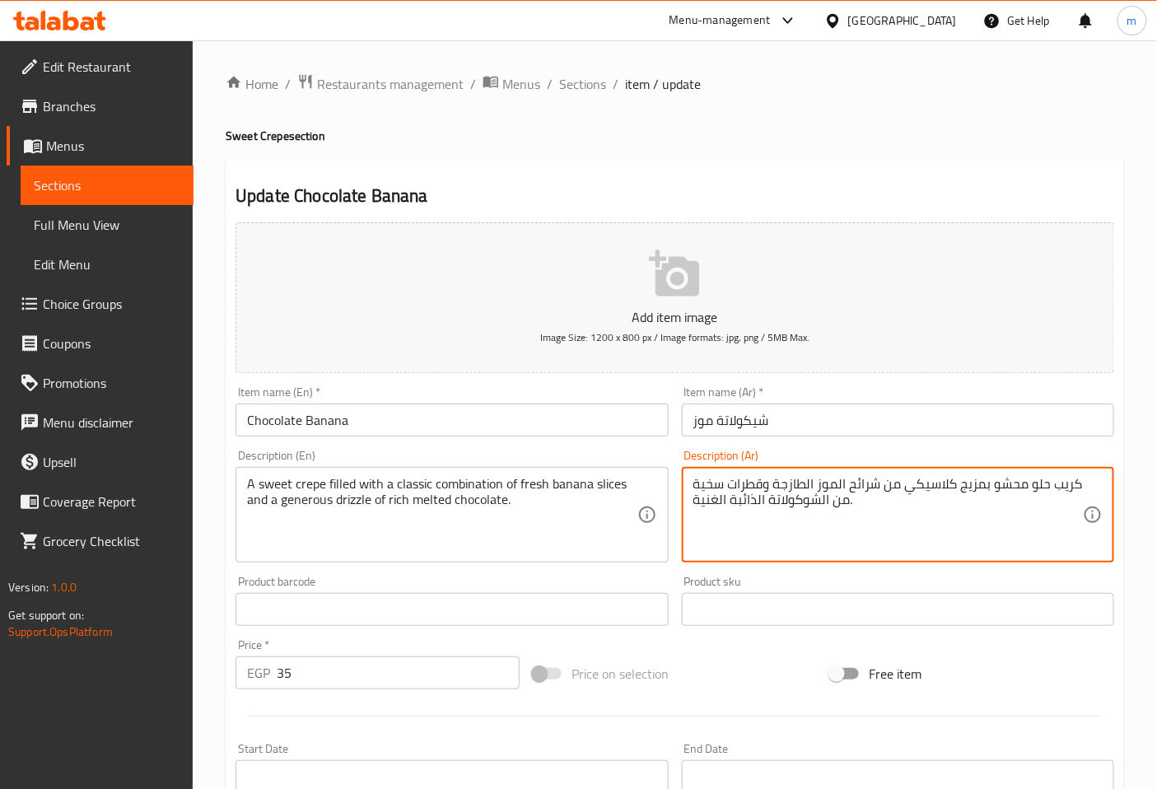
click at [916, 532] on textarea "كريب حلو محشو بمزيج كلاسيكي من شرائح الموز الطازجة وقطرات سخية من الشوكولاتة ال…" at bounding box center [888, 515] width 390 height 78
click at [729, 488] on textarea "كريب حلو محشو بمزيج كلاسيكي من شرائح الموز الطازجة وقطرات سخية من الشوكولاتة ال…" at bounding box center [888, 515] width 390 height 78
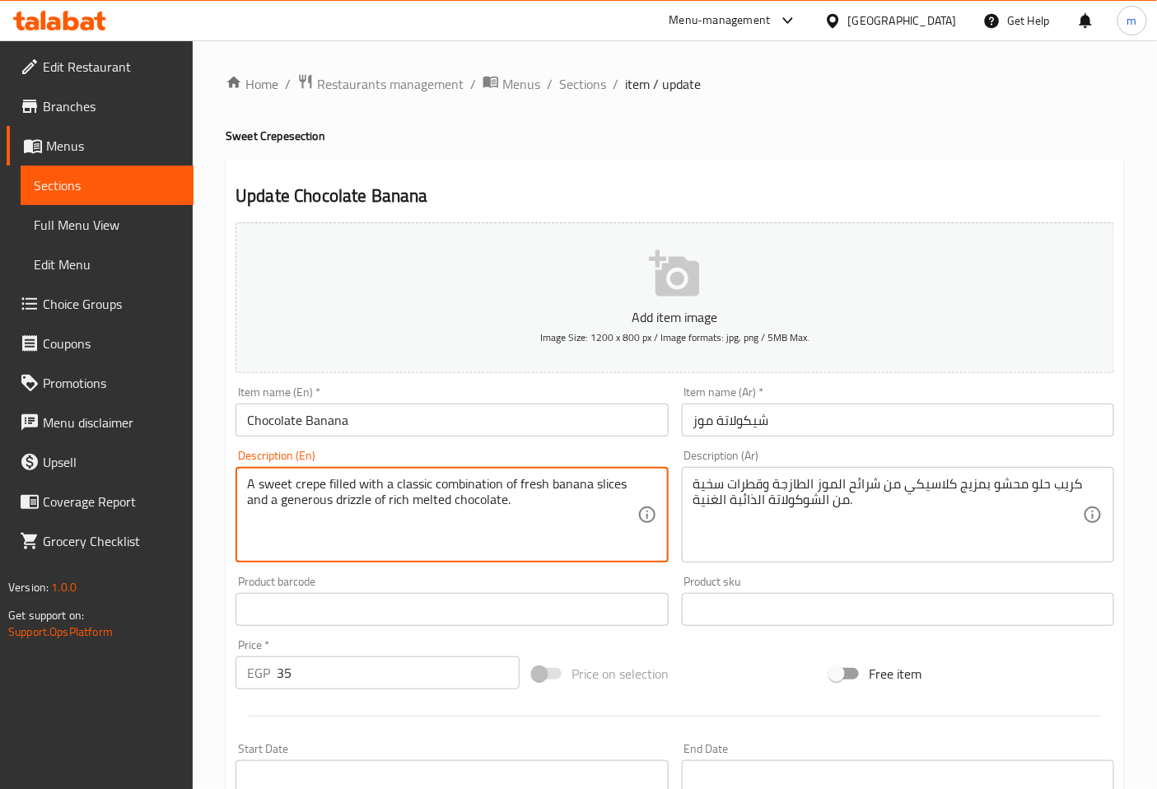
drag, startPoint x: 334, startPoint y: 501, endPoint x: 282, endPoint y: 511, distance: 53.6
drag, startPoint x: 369, startPoint y: 506, endPoint x: 278, endPoint y: 506, distance: 90.6
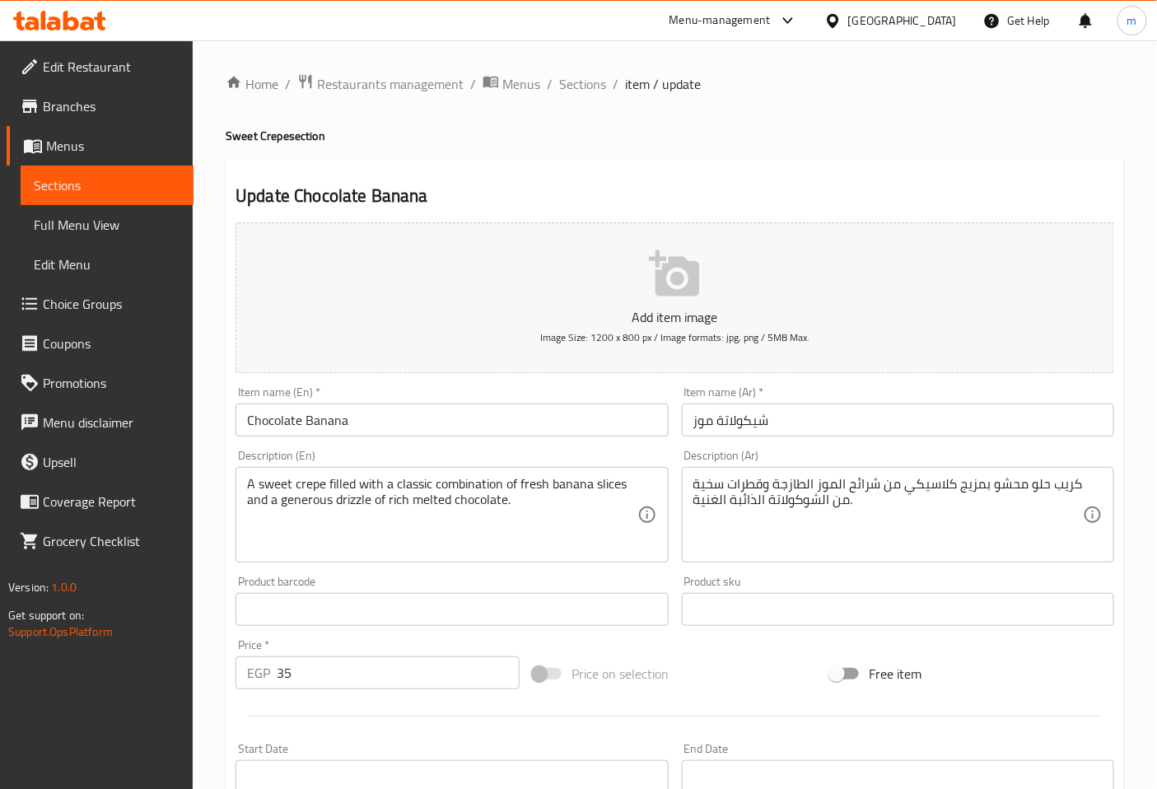
drag, startPoint x: 868, startPoint y: 511, endPoint x: 835, endPoint y: 506, distance: 33.4
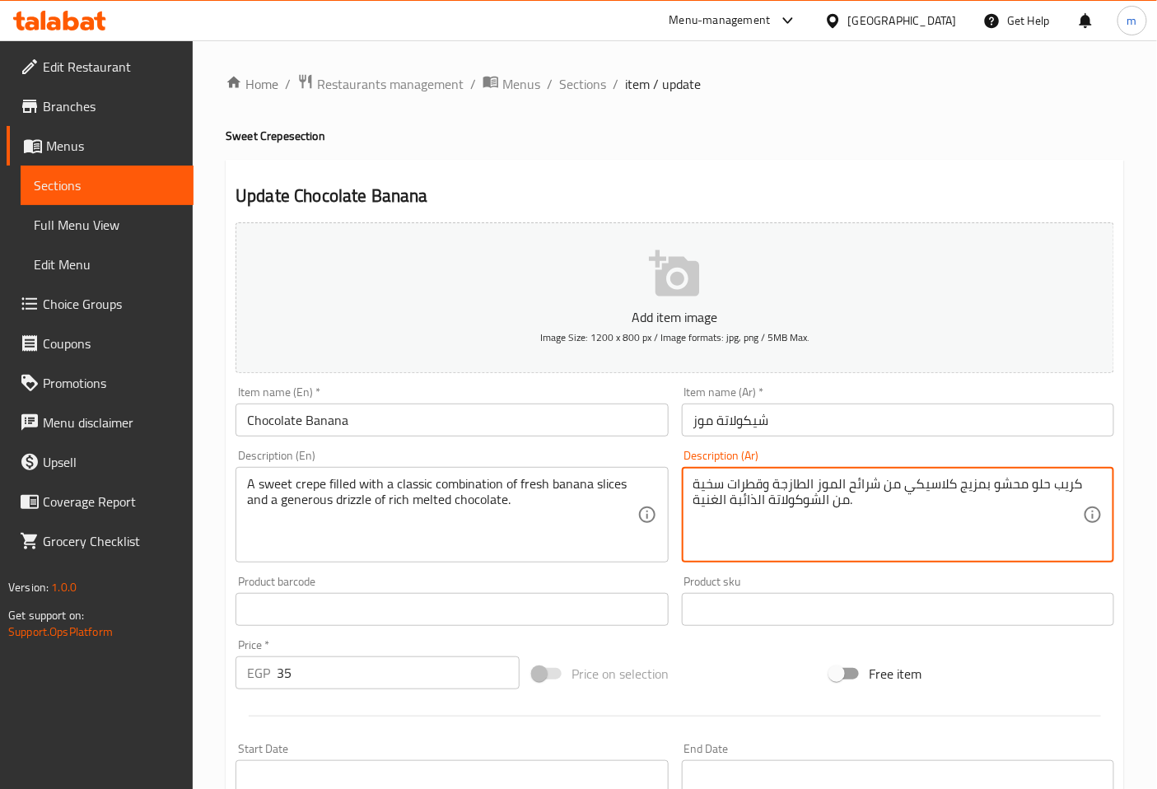
click at [734, 488] on textarea "كريب حلو محشو بمزيج كلاسيكي من شرائح الموز الطازجة وقطرات سخية من الشوكولاتة ال…" at bounding box center [888, 515] width 390 height 78
click at [727, 487] on textarea "كريب حلو محشو بمزيج كلاسيكي من شرائح الموز الطازجة وقطرات سخية من الشوكولاتة ال…" at bounding box center [888, 515] width 390 height 78
click at [978, 512] on textarea "كريب حلو محشو بمزيج كلاسيكي من شرائح الموز الطازجة و دريزل سخية من الشوكولاتة ا…" at bounding box center [888, 515] width 390 height 78
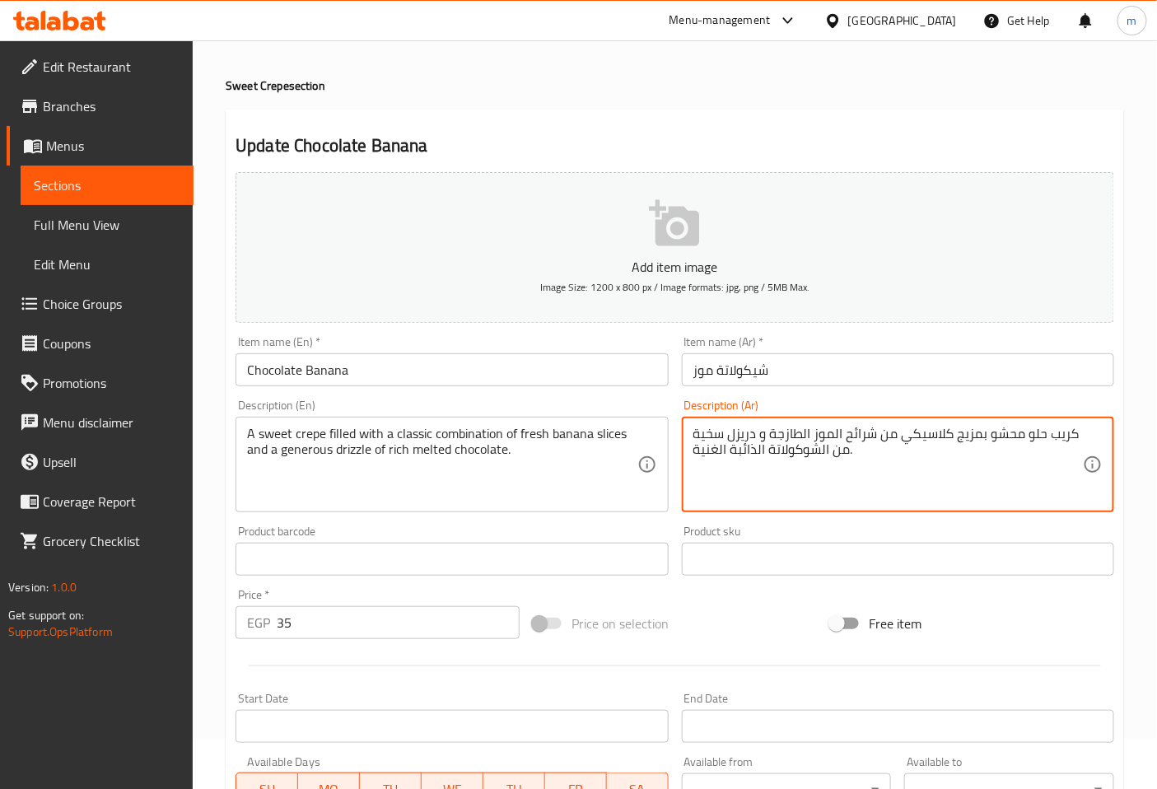
scroll to position [91, 0]
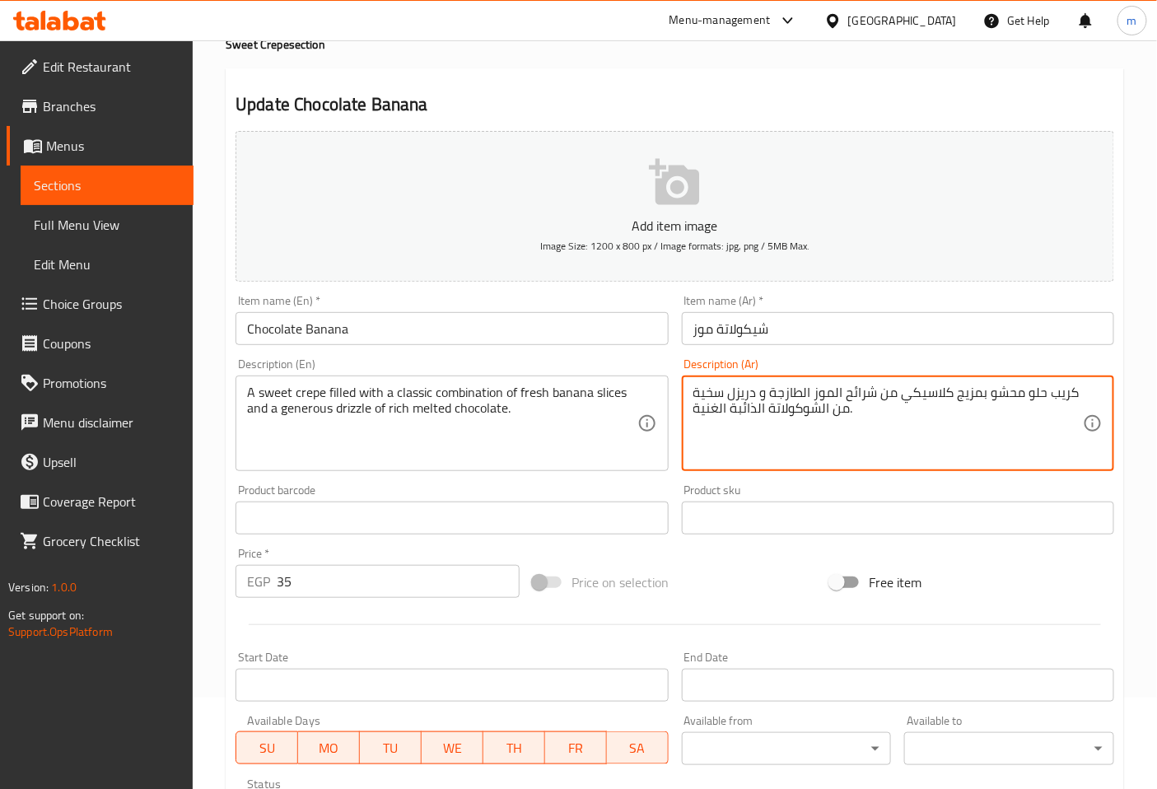
click at [879, 422] on textarea "كريب حلو محشو بمزيج كلاسيكي من شرائح الموز الطازجة و دريزل سخية من الشوكولاتة ا…" at bounding box center [888, 424] width 390 height 78
type textarea "كريب حلو محشو بمزيج كلاسيكي من شرائح الموز الطازجة و دريزل سخية من الشوكولاتة ا…"
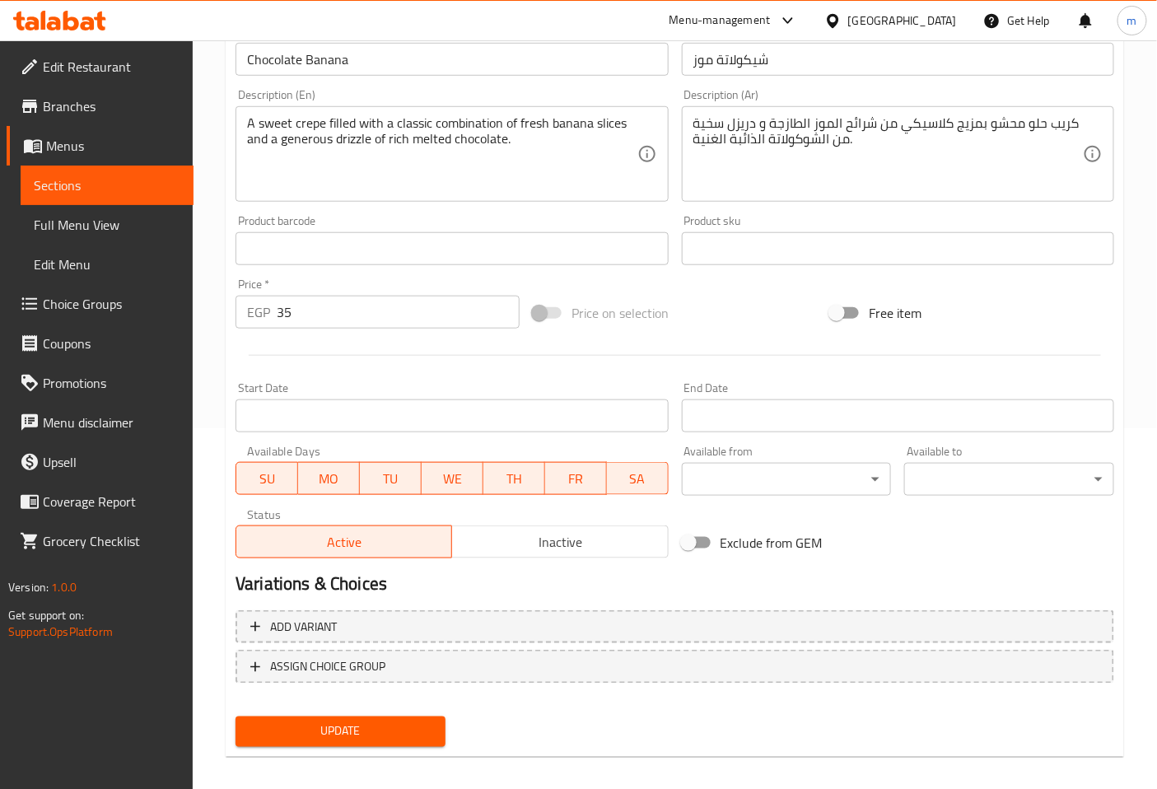
scroll to position [371, 0]
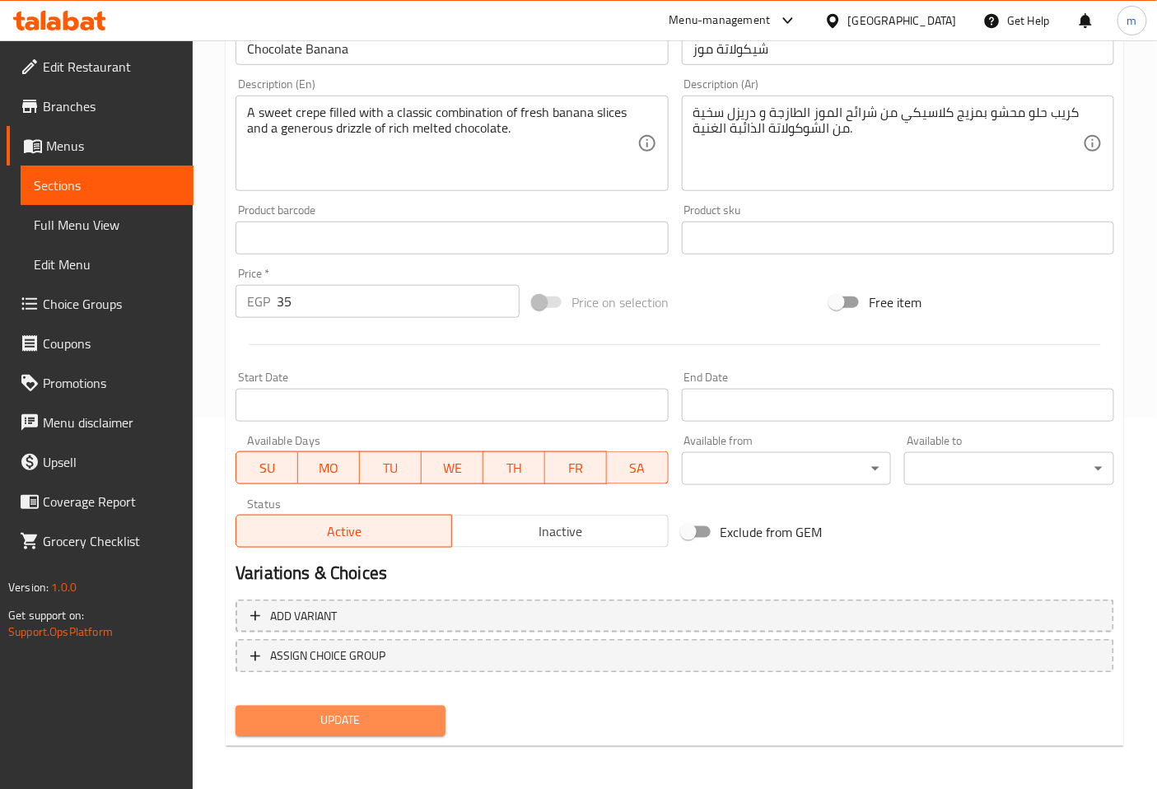
click at [429, 715] on span "Update" at bounding box center [341, 721] width 184 height 21
click at [146, 184] on span "Sections" at bounding box center [107, 185] width 147 height 20
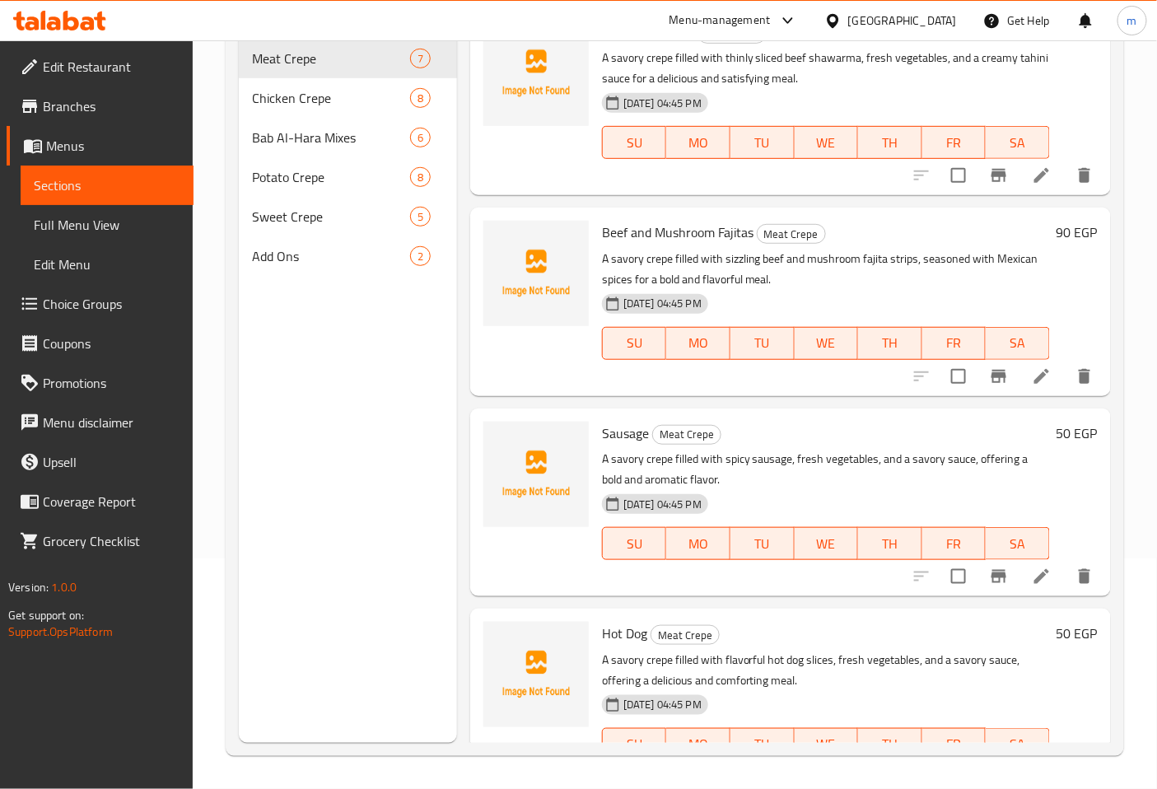
scroll to position [231, 0]
click at [307, 246] on span "Add Ons" at bounding box center [308, 256] width 112 height 20
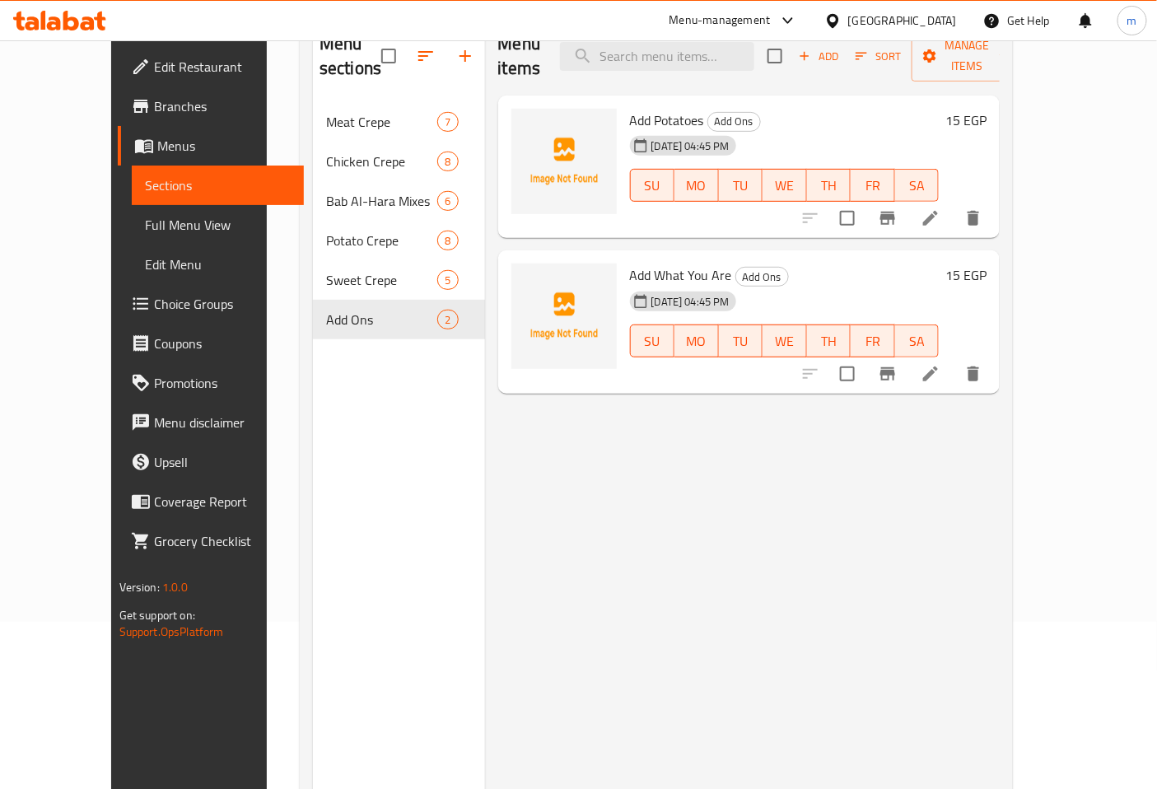
scroll to position [47, 0]
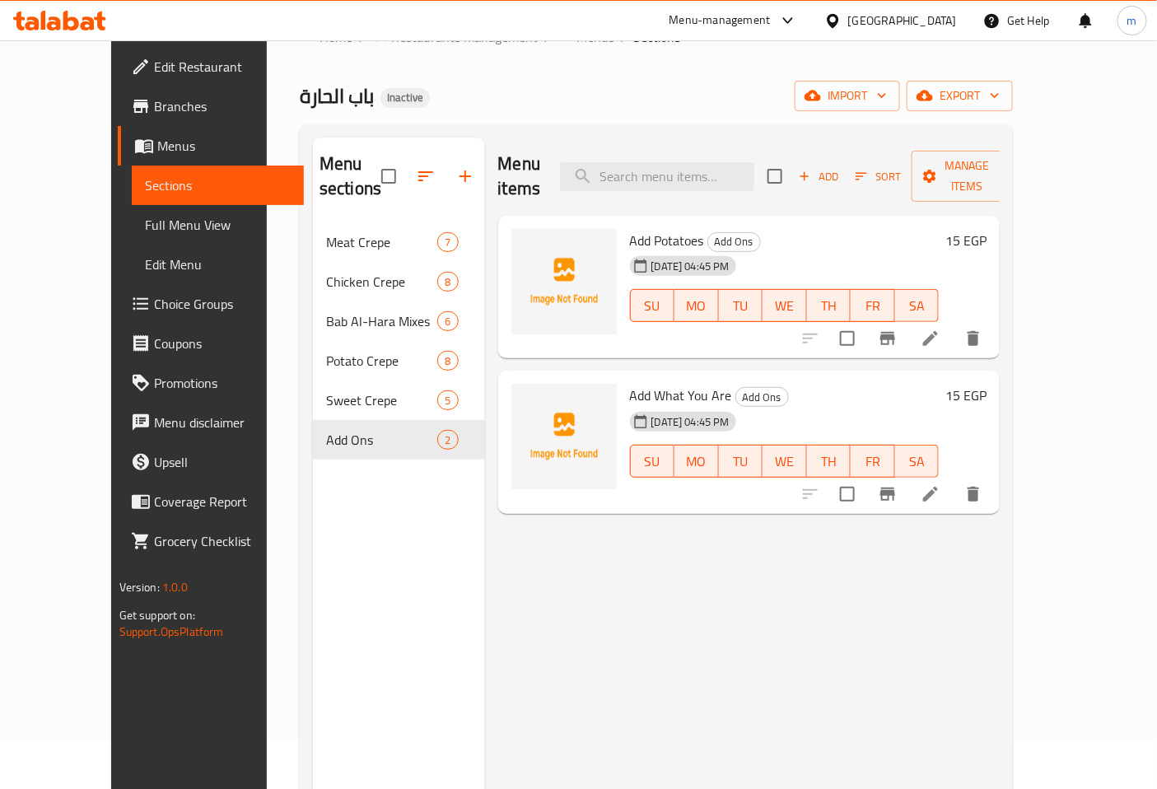
click at [954, 324] on li at bounding box center [930, 339] width 46 height 30
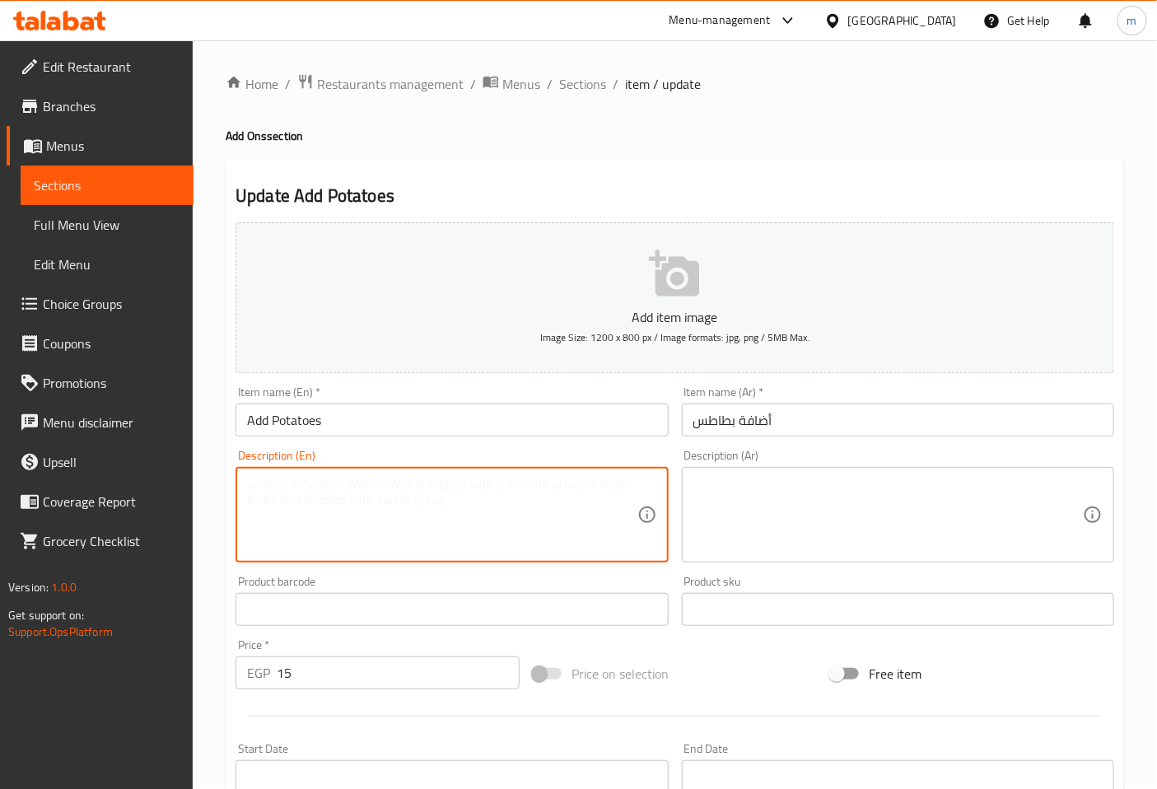
paste textarea "An additional serving of crispy, seasoned potatoes, perfect for adding a satisf…"
click at [519, 516] on textarea "An additional serving of crispy, seasoned potatoes, perfect for adding a satisf…" at bounding box center [442, 515] width 390 height 78
type textarea "An additional serving of crispy, seasoned potatoes, perfect for adding a satisf…"
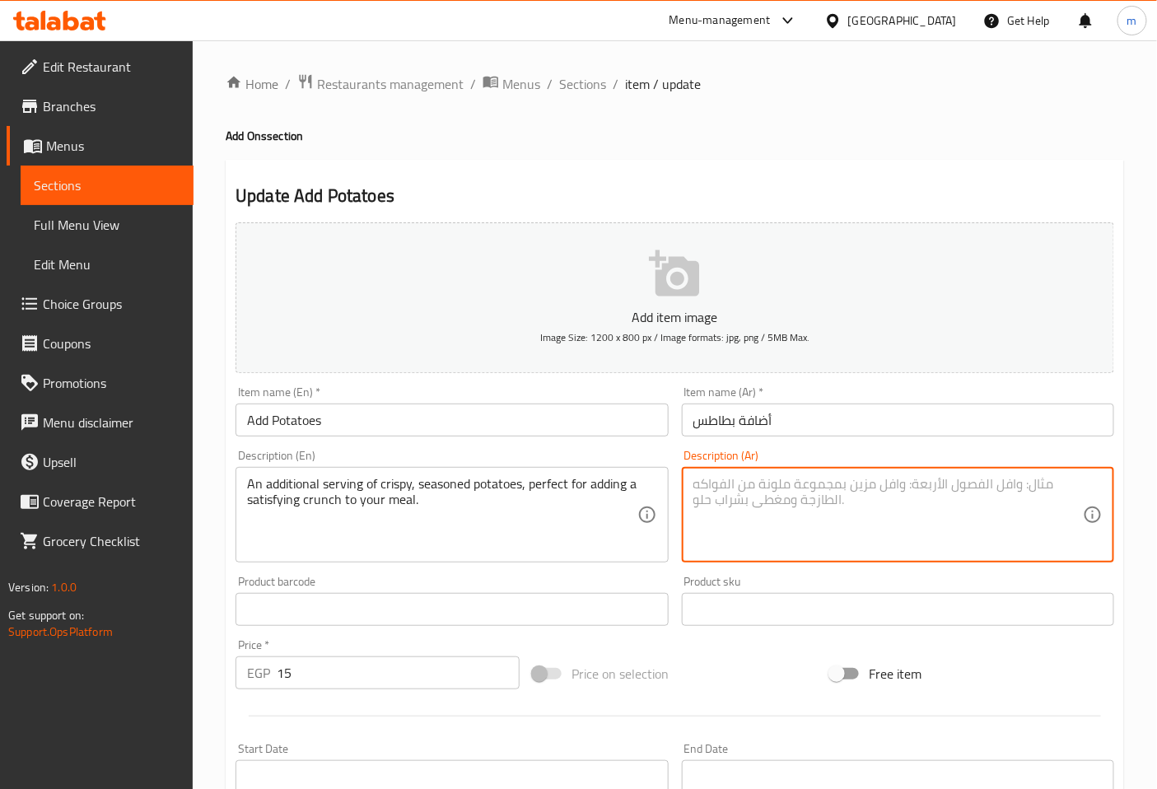
paste textarea "حصة إضافية من البطاطس المقرمشة والمتبلة، مثالية لإضافة قرمشة مُرضية لوجبتك."
type textarea "حصة إضافية من البطاطس المقرمشة والمتبلة، مثالية لإضافة قرمشة مُرضية لوجبتك."
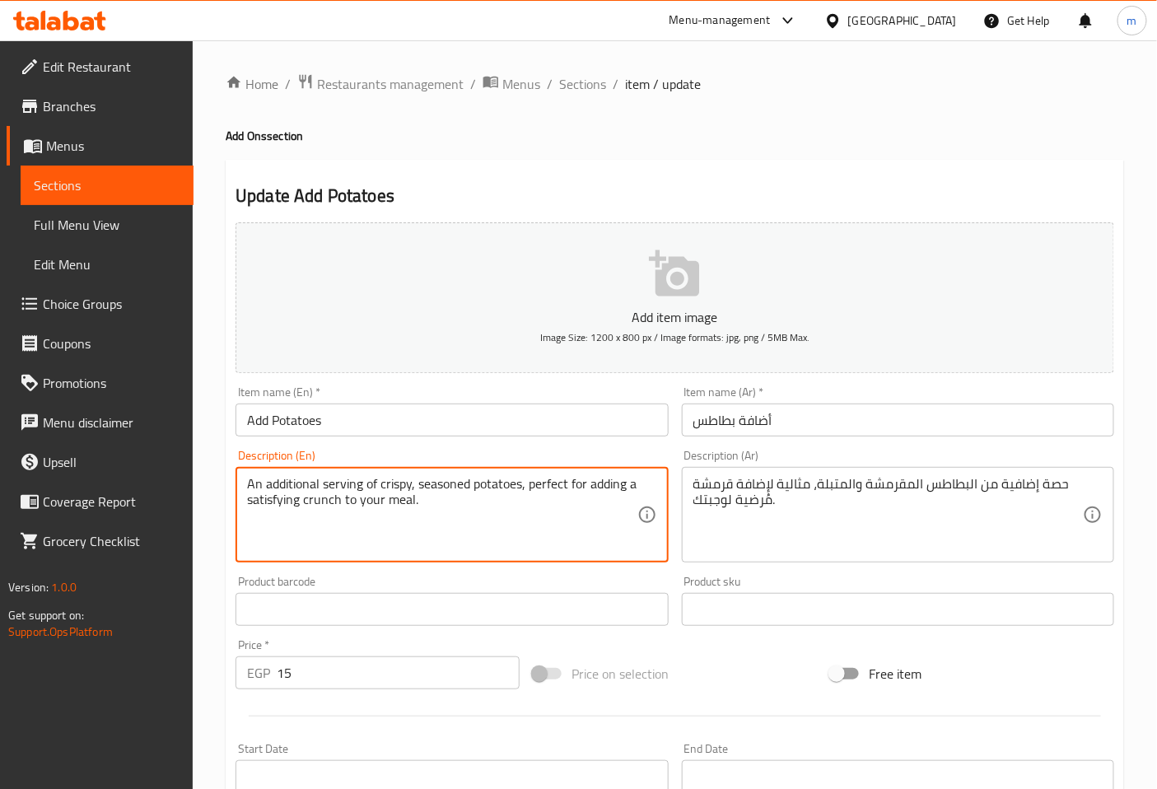
click at [768, 420] on input "أضافة بطاطس" at bounding box center [898, 420] width 432 height 33
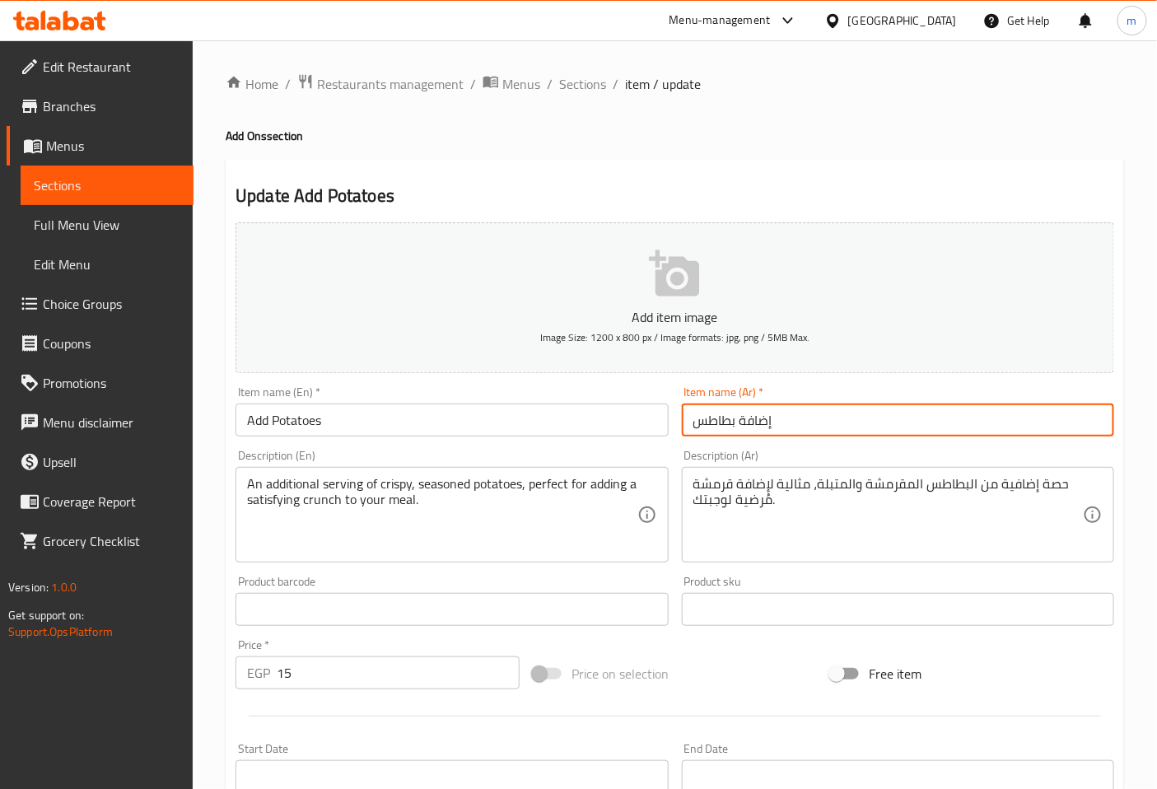
click at [800, 418] on input "إضافة بطاطس" at bounding box center [898, 420] width 432 height 33
type input "إضافة بطاطس"
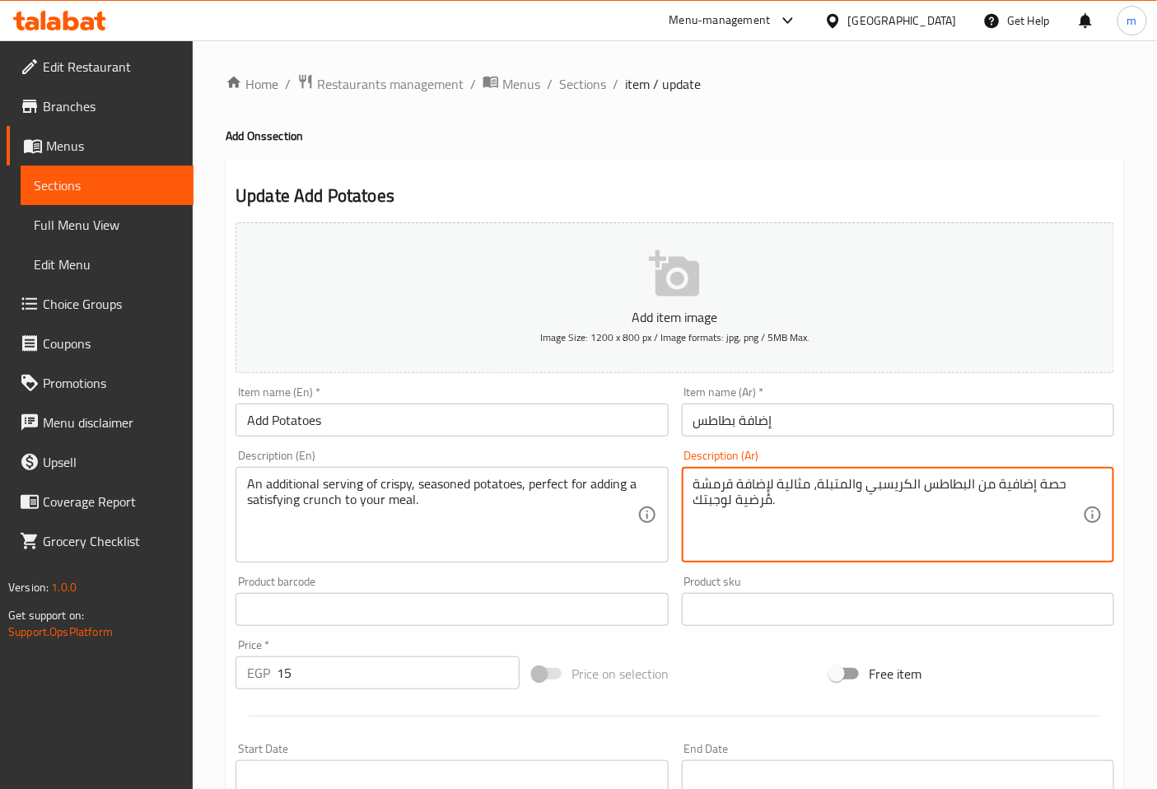
click at [857, 525] on textarea "حصة إضافية من البطاطس الكريسبي والمتبلة، مثالية لإضافة قرمشة مُرضية لوجبتك." at bounding box center [888, 515] width 390 height 78
click at [695, 486] on textarea "حصة إضافية من البطاطس الكريسبي والمتبلة، مثالية لإضافة قرمشة مُرضية لوجبتك." at bounding box center [888, 515] width 390 height 78
click at [1072, 483] on textarea "حصة إضافية من البطاطس الكريسبي والمتبلة، مثالية لإضافة قرمشة مُرضية لوجبتك." at bounding box center [888, 515] width 390 height 78
click at [968, 516] on textarea "حصة إضافية من البطاطس الكريسبي والمتبلة، مثالية لإضافة كرانش مُرضية لوجبتك." at bounding box center [888, 515] width 390 height 78
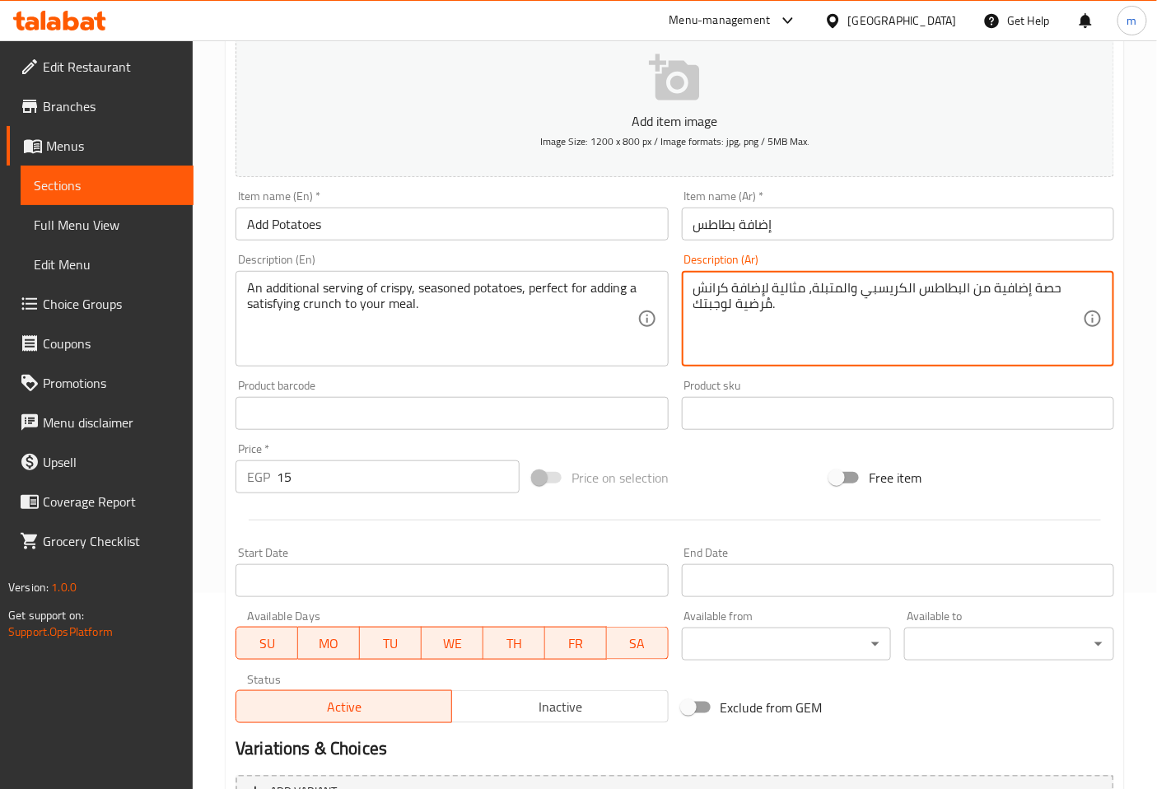
scroll to position [366, 0]
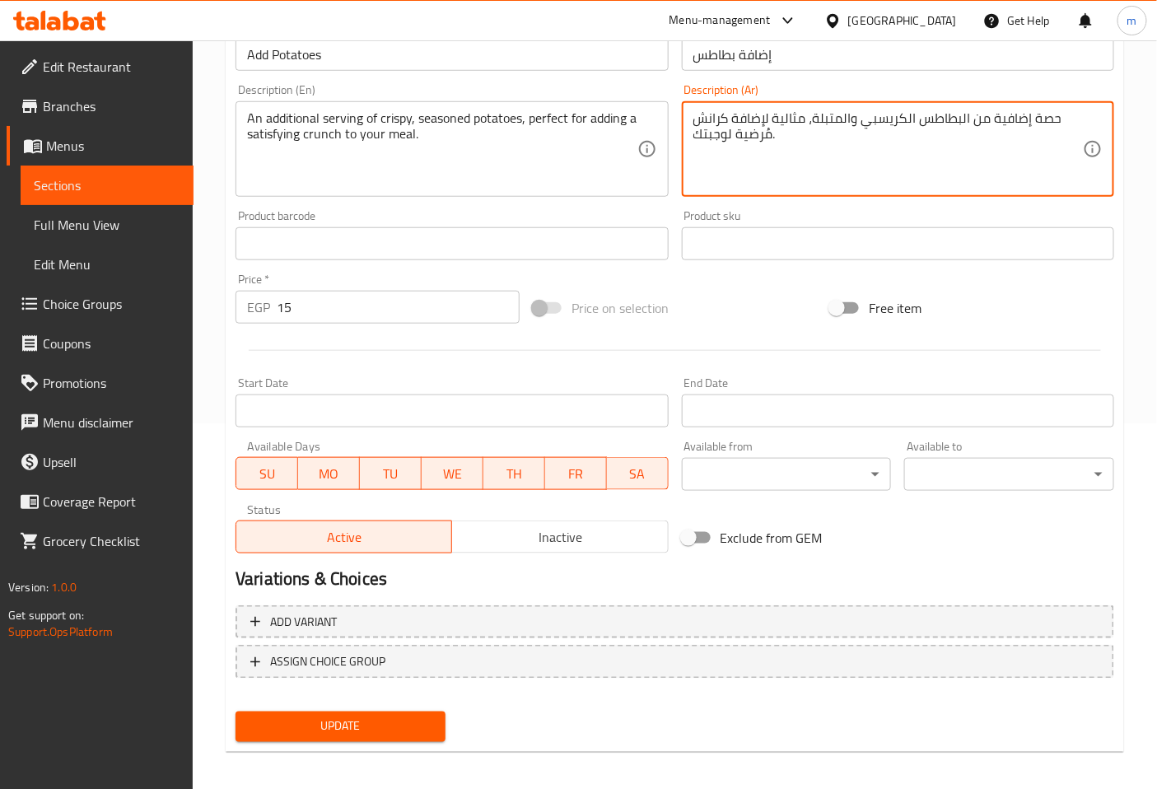
type textarea "حصة إضافية من البطاطس الكريسبي والمتبلة، مثالية لإضافة كرانش مُرضية لوجبتك."
click at [432, 722] on button "Update" at bounding box center [341, 726] width 210 height 30
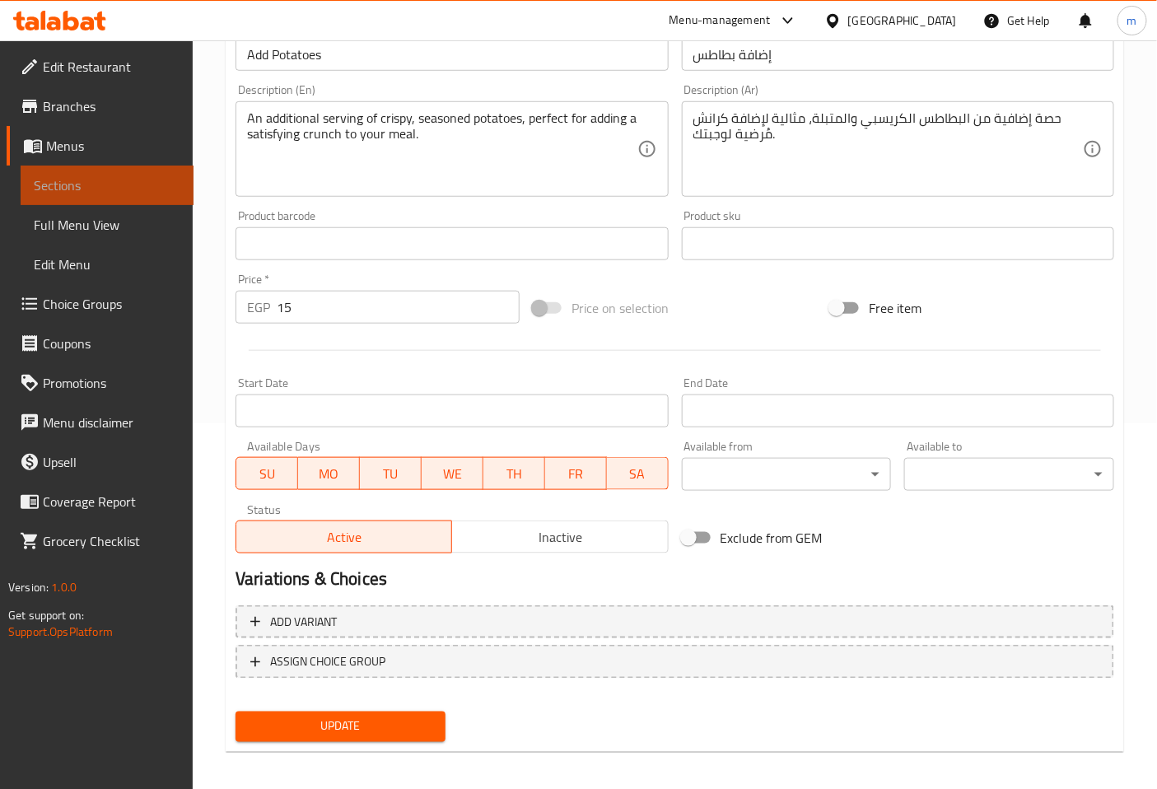
click at [89, 184] on span "Sections" at bounding box center [107, 185] width 147 height 20
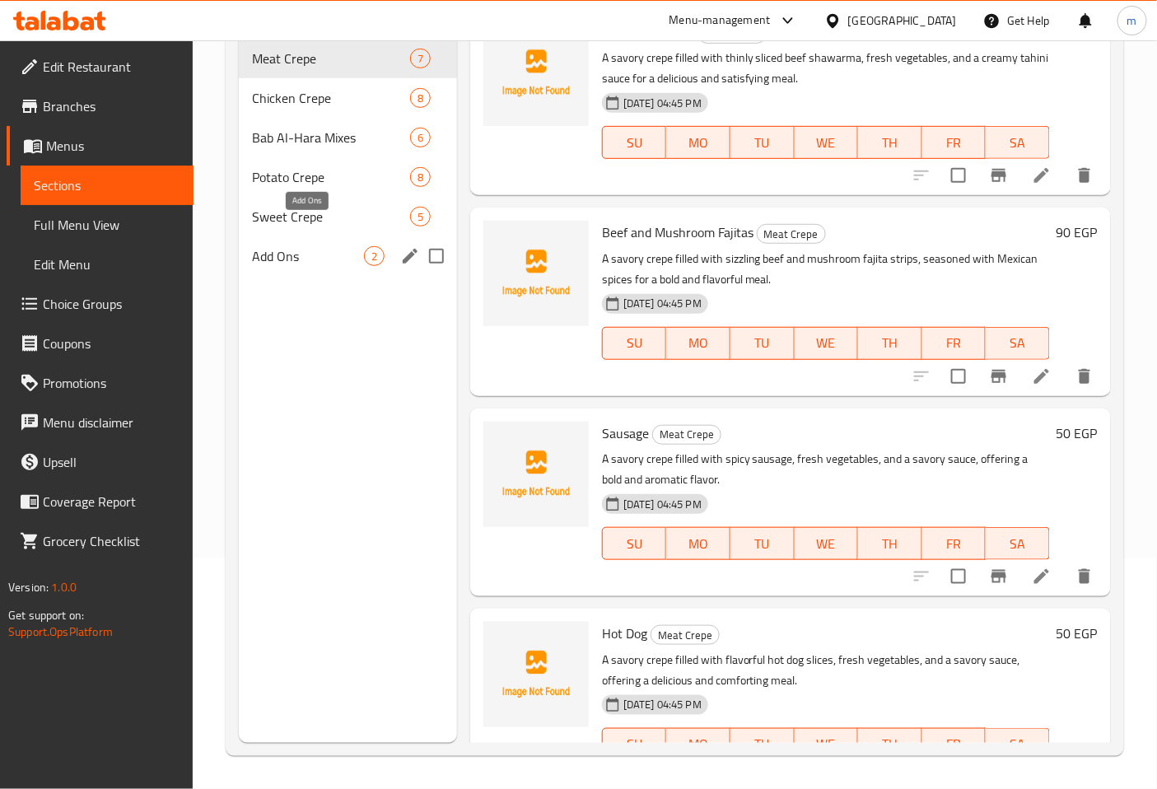
click at [277, 246] on span "Add Ons" at bounding box center [308, 256] width 112 height 20
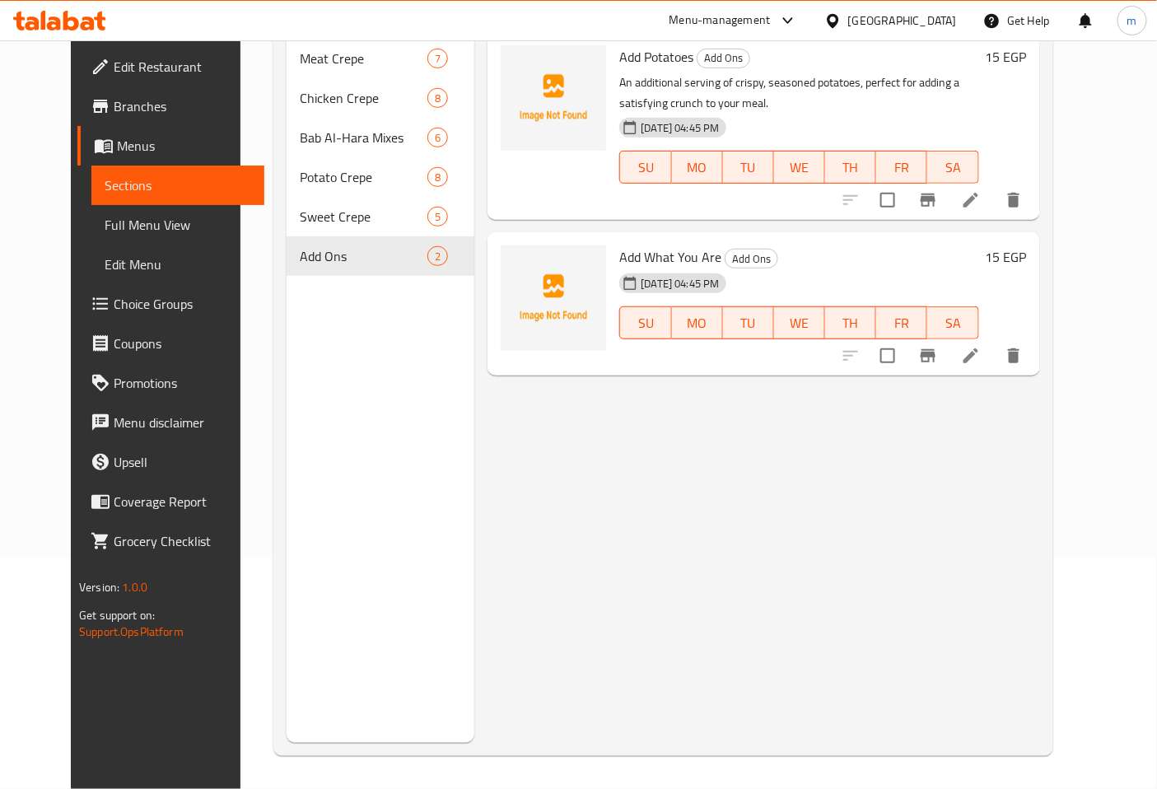
click at [994, 341] on li at bounding box center [971, 356] width 46 height 30
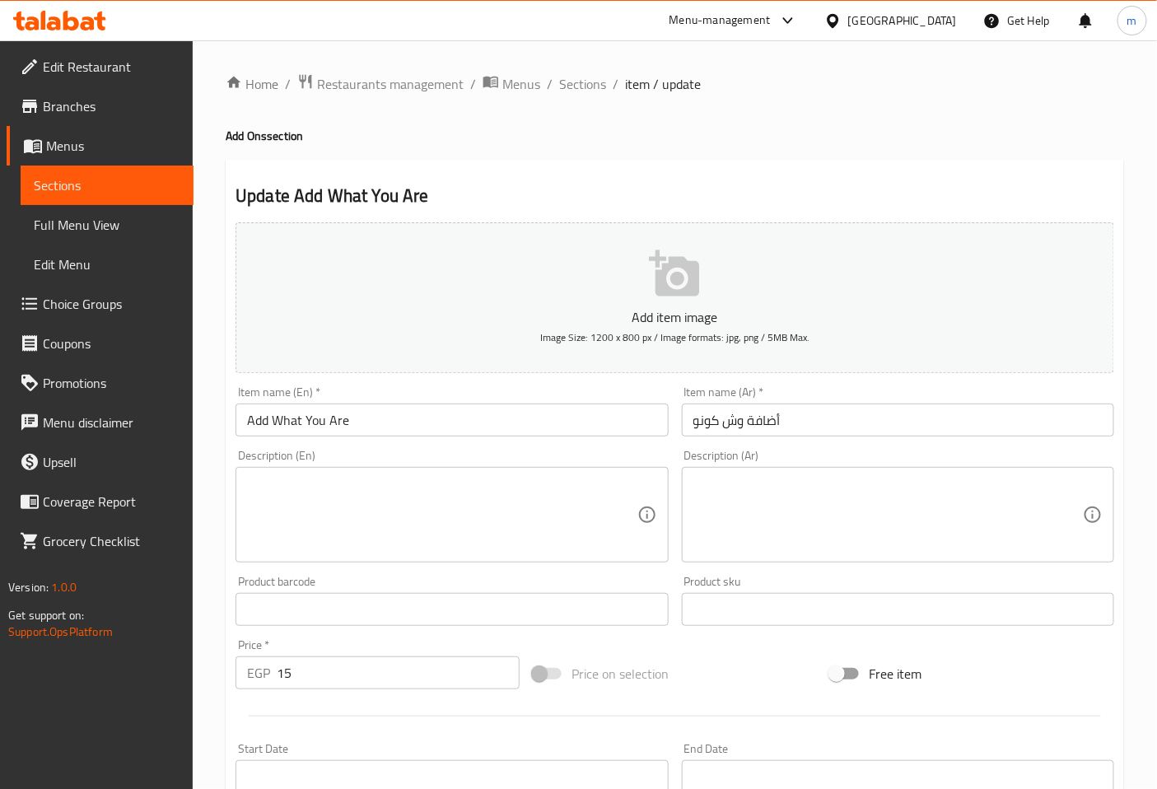
click at [572, 506] on textarea at bounding box center [442, 515] width 390 height 78
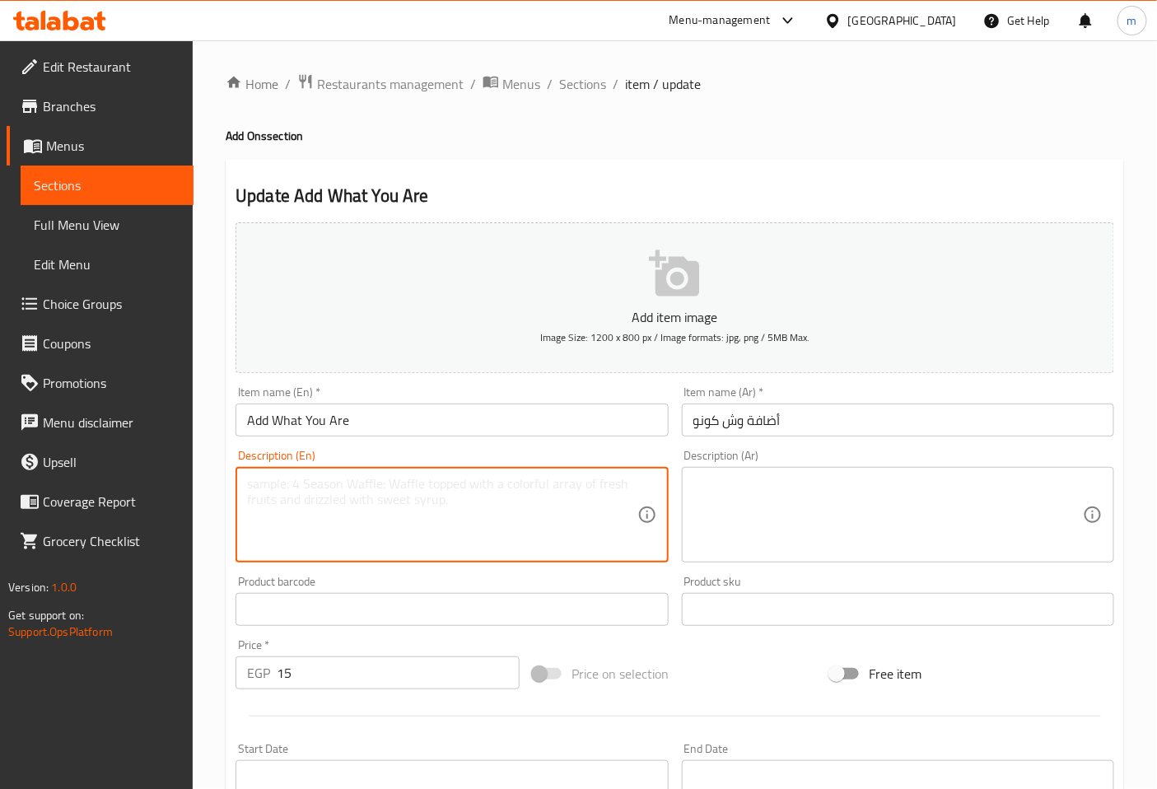
type textarea "ث"
click at [541, 530] on textarea "Extra cono toppoings" at bounding box center [442, 515] width 390 height 78
click at [388, 513] on textarea "Extra cono toppoings" at bounding box center [442, 515] width 390 height 78
type textarea "Extra cono toppoings"
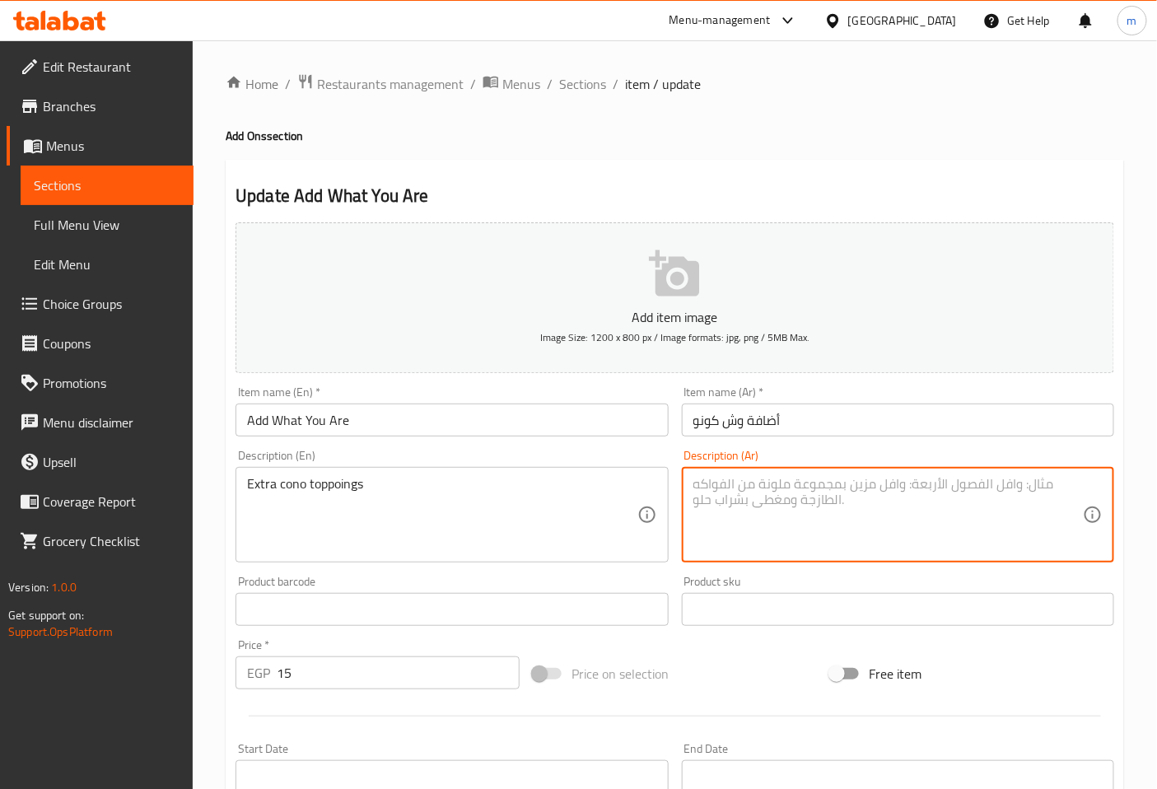
click at [812, 501] on textarea at bounding box center [888, 515] width 390 height 78
type textarea "غ"
type textarea "إضافة وش كونو"
click at [394, 410] on input "Add What You Are" at bounding box center [452, 420] width 432 height 33
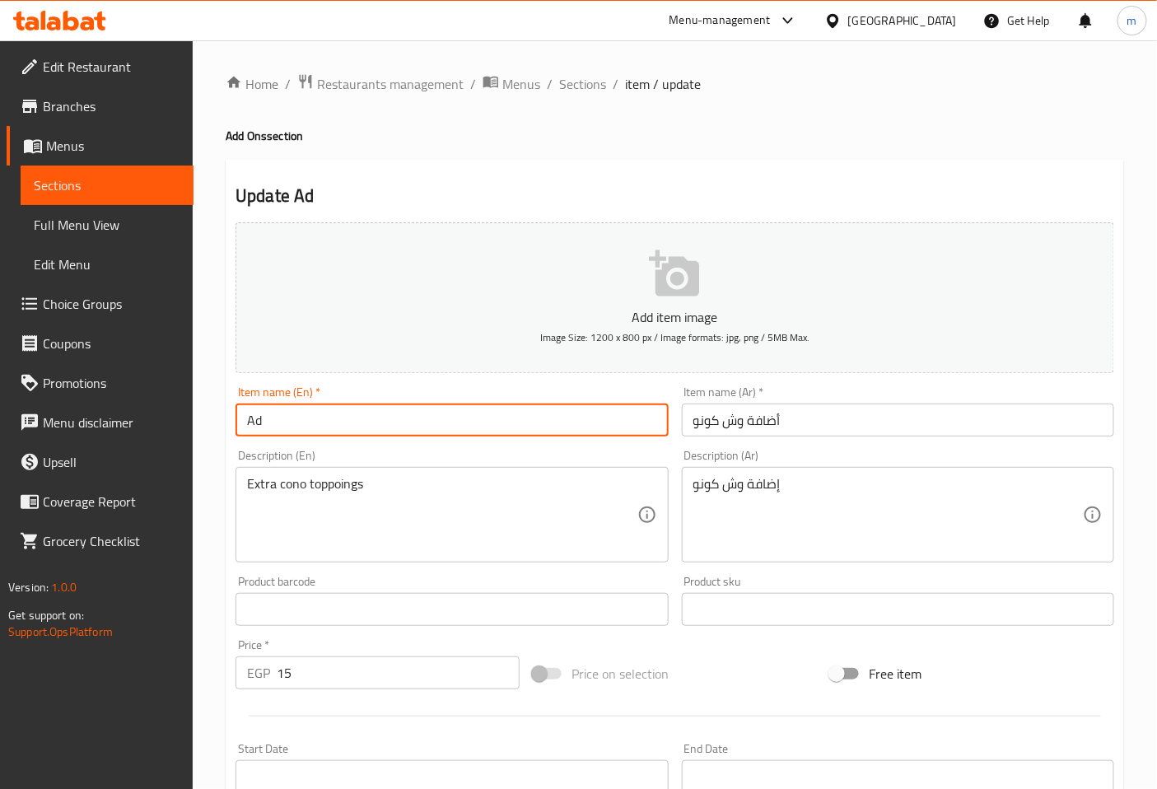
type input "A"
type input "ش"
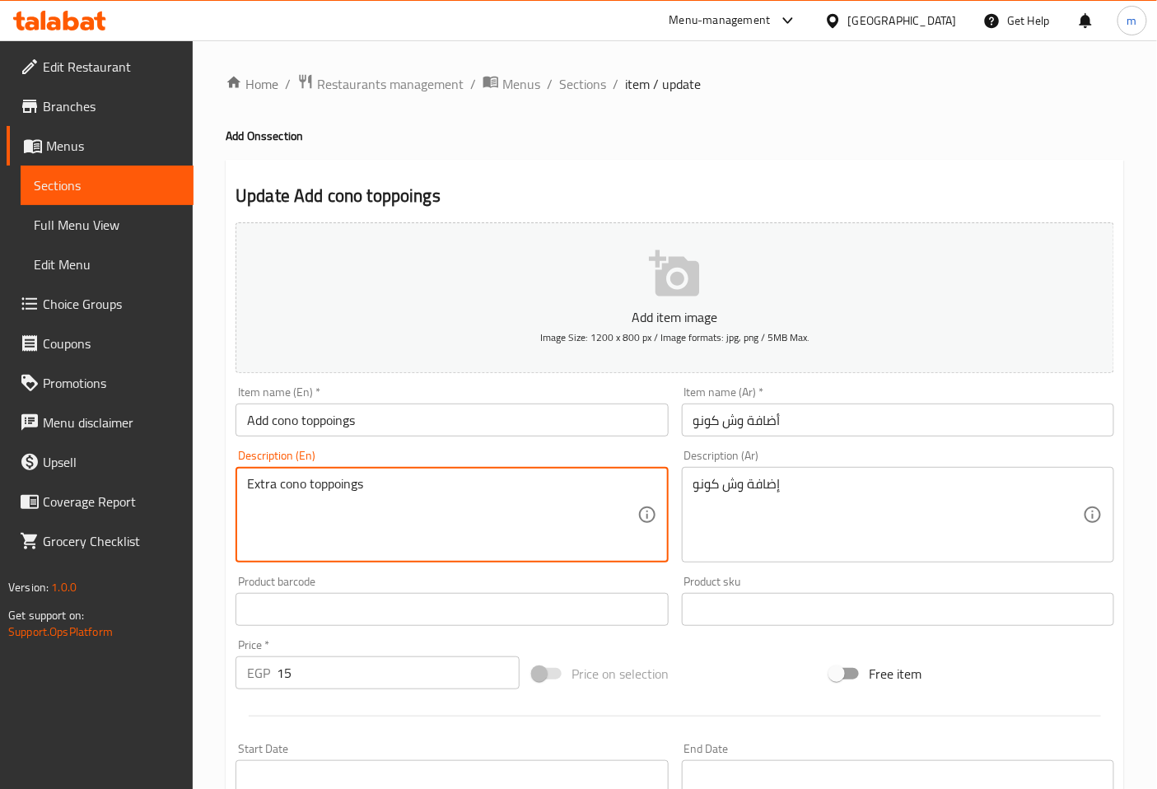
click at [302, 426] on input "Add cono toppoings" at bounding box center [452, 420] width 432 height 33
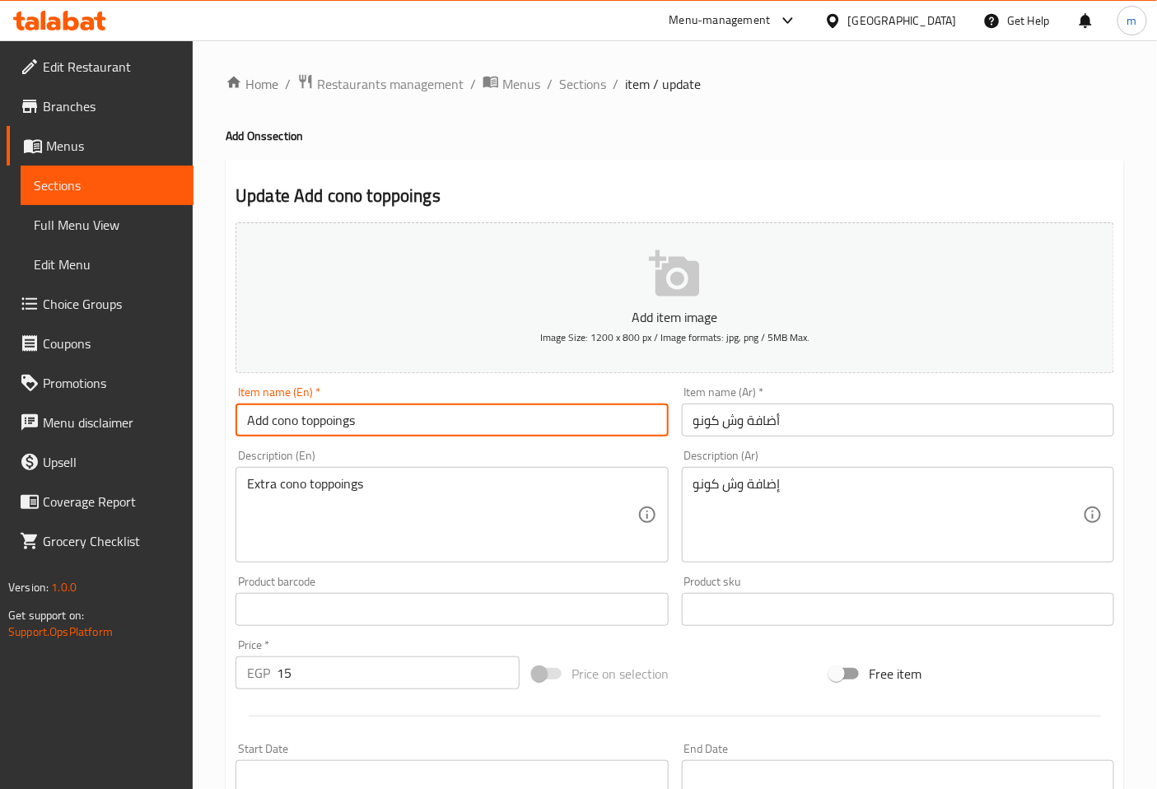
click at [305, 427] on input "Add cono toppoings" at bounding box center [452, 420] width 432 height 33
click at [274, 427] on input "Add cono Toppoings" at bounding box center [452, 420] width 432 height 33
click at [275, 427] on input "Add cono Toppoings" at bounding box center [452, 420] width 432 height 33
click at [460, 425] on input "Add Cono Toppoings" at bounding box center [452, 420] width 432 height 33
type input "Add Cono Toppoings"
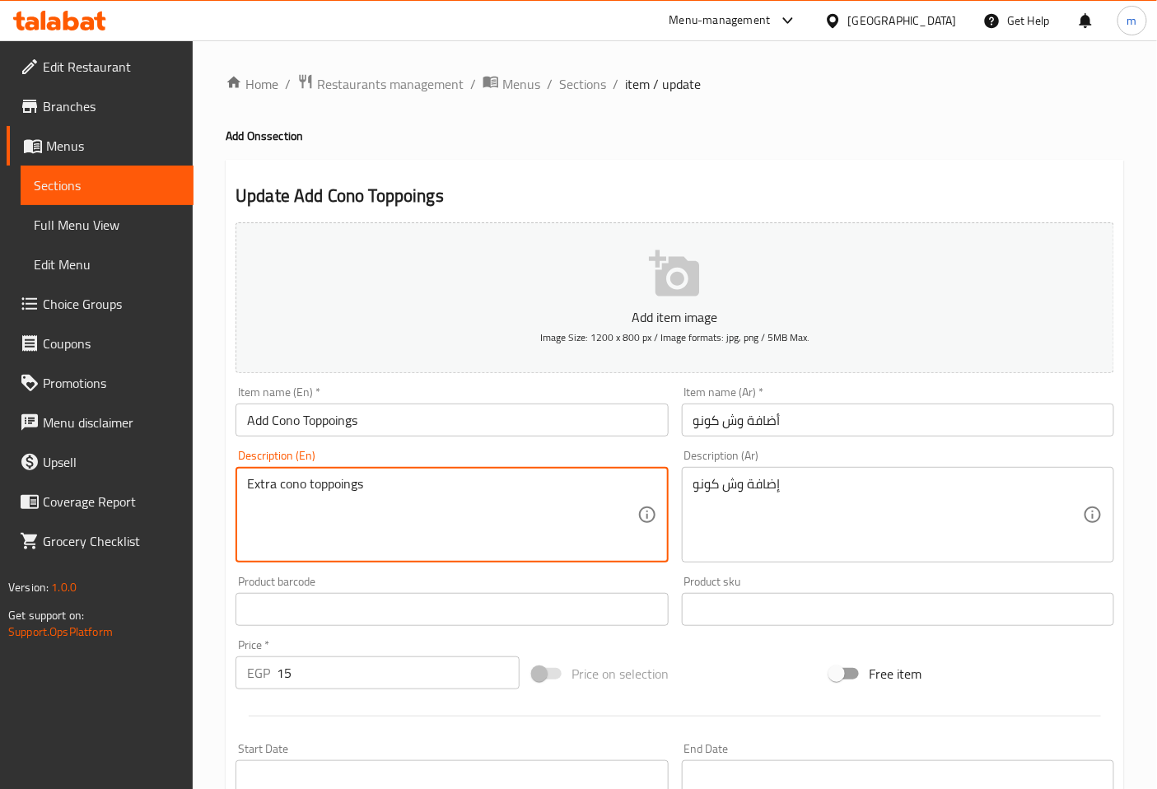
click at [776, 424] on input "أضافة وش كونو" at bounding box center [898, 420] width 432 height 33
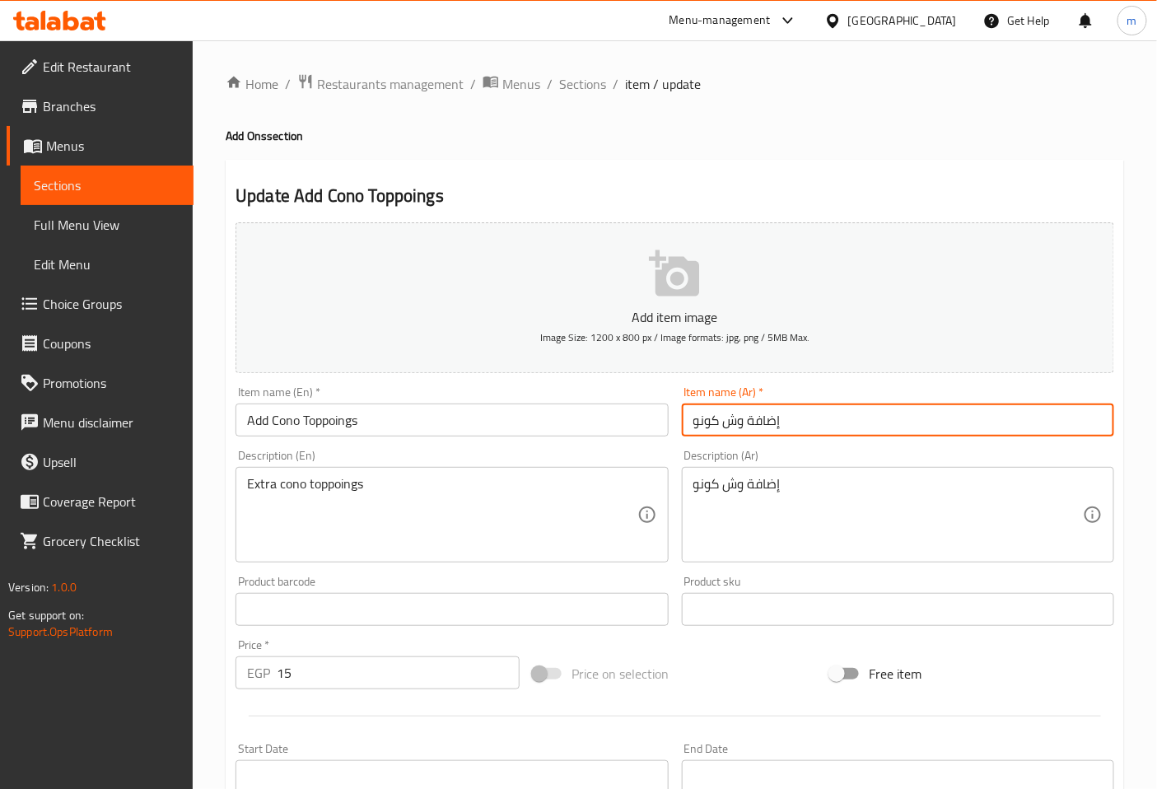
type input "إضافة وش كونو"
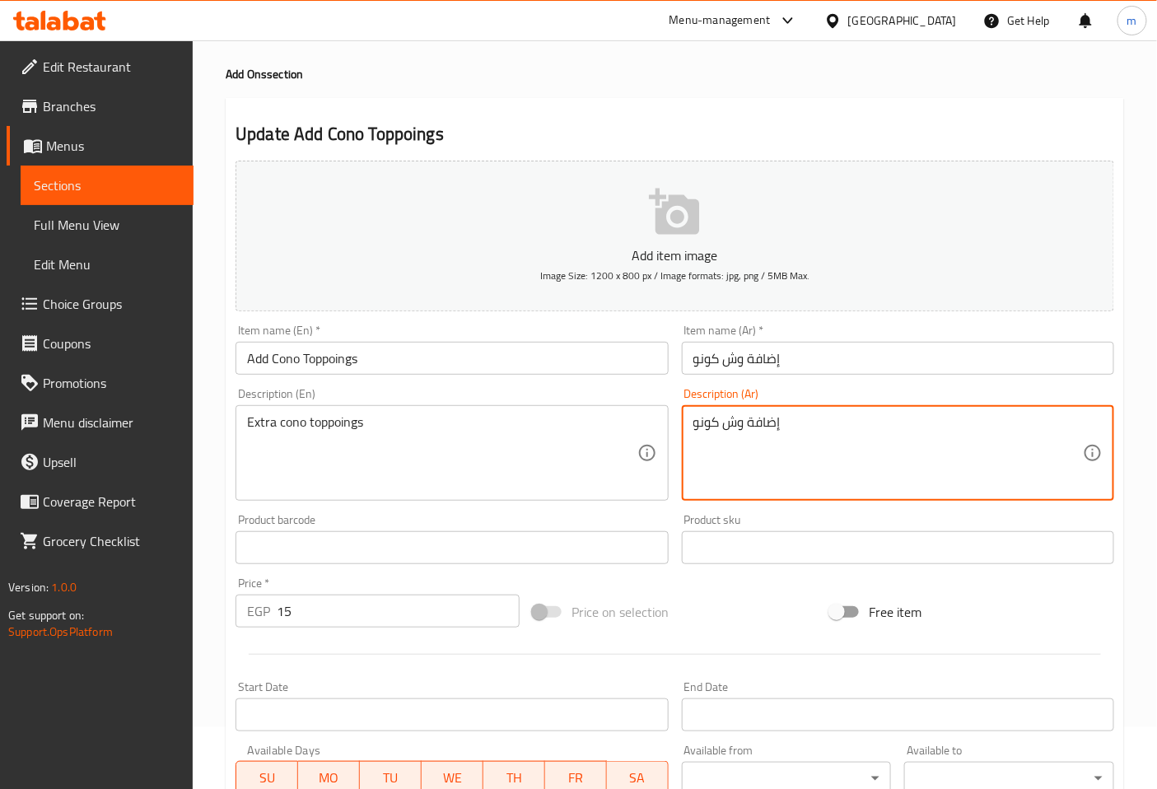
scroll to position [183, 0]
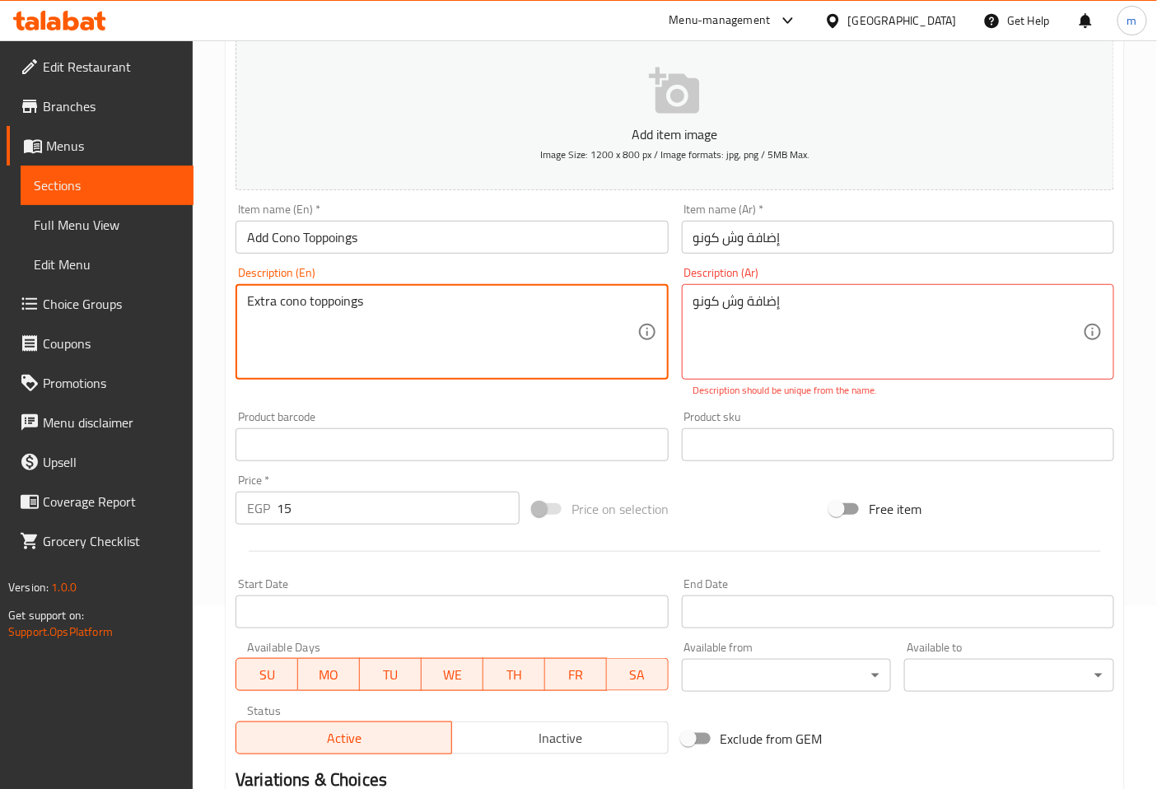
click at [309, 240] on input "Add Cono Toppoings" at bounding box center [452, 237] width 432 height 33
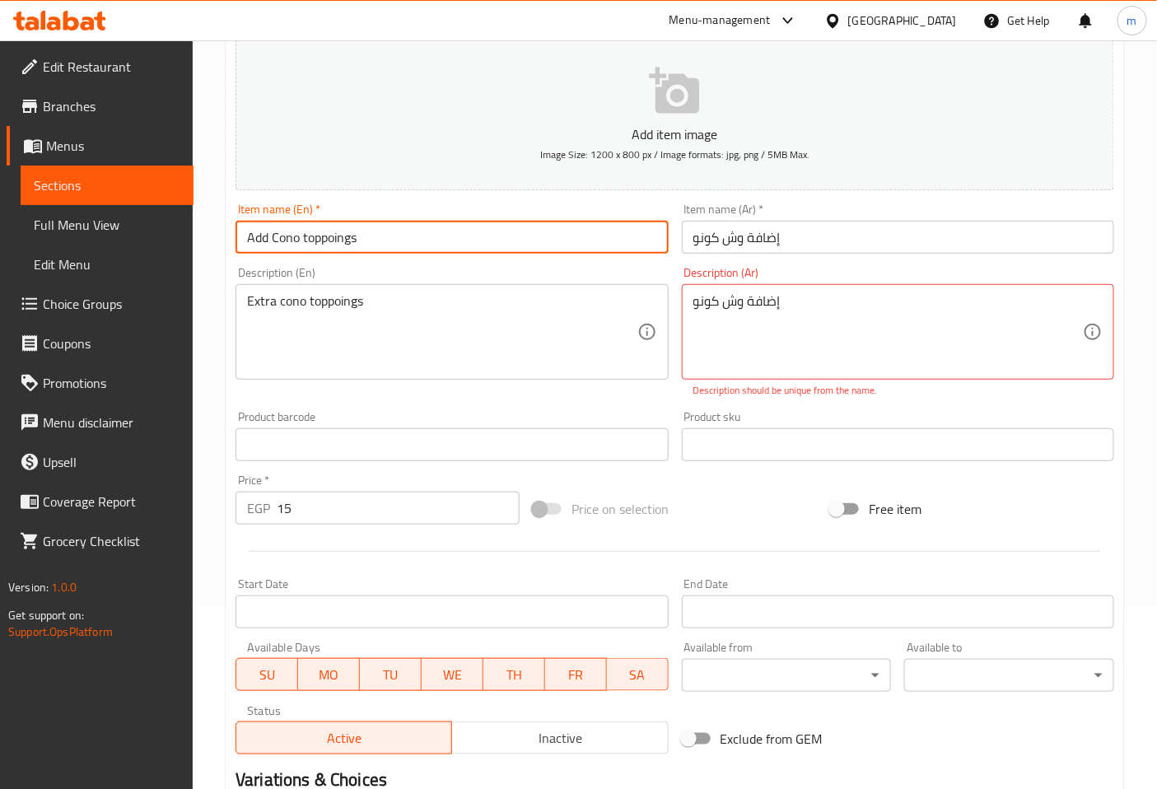
click at [280, 239] on input "Add Cono toppoings" at bounding box center [452, 237] width 432 height 33
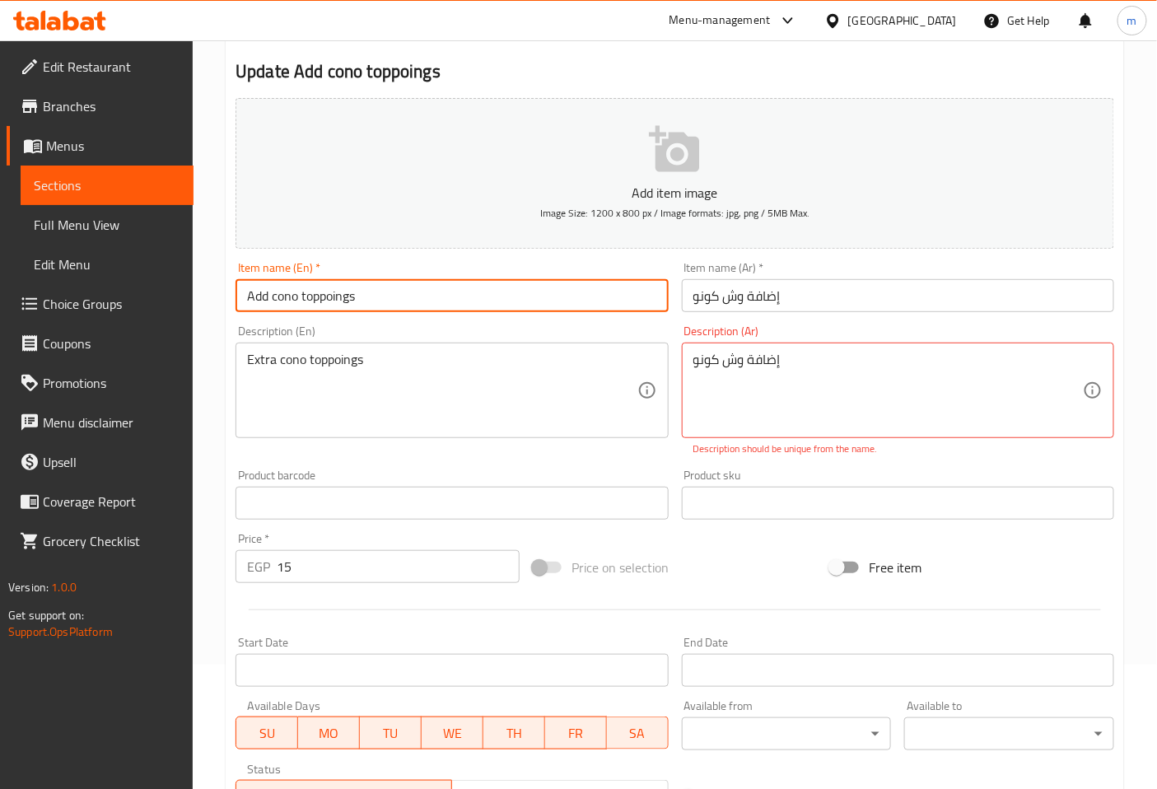
scroll to position [91, 0]
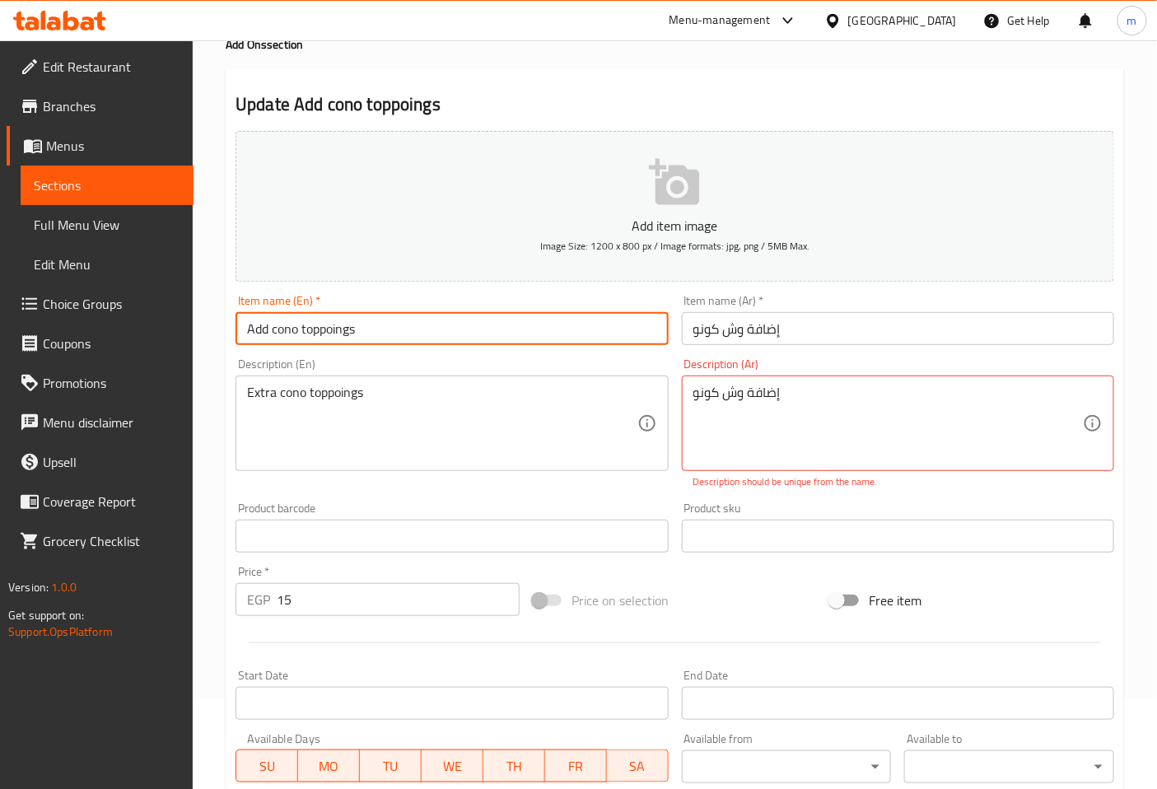
click at [385, 330] on input "Add cono toppoings" at bounding box center [452, 328] width 432 height 33
type input "Add cono toppoings"
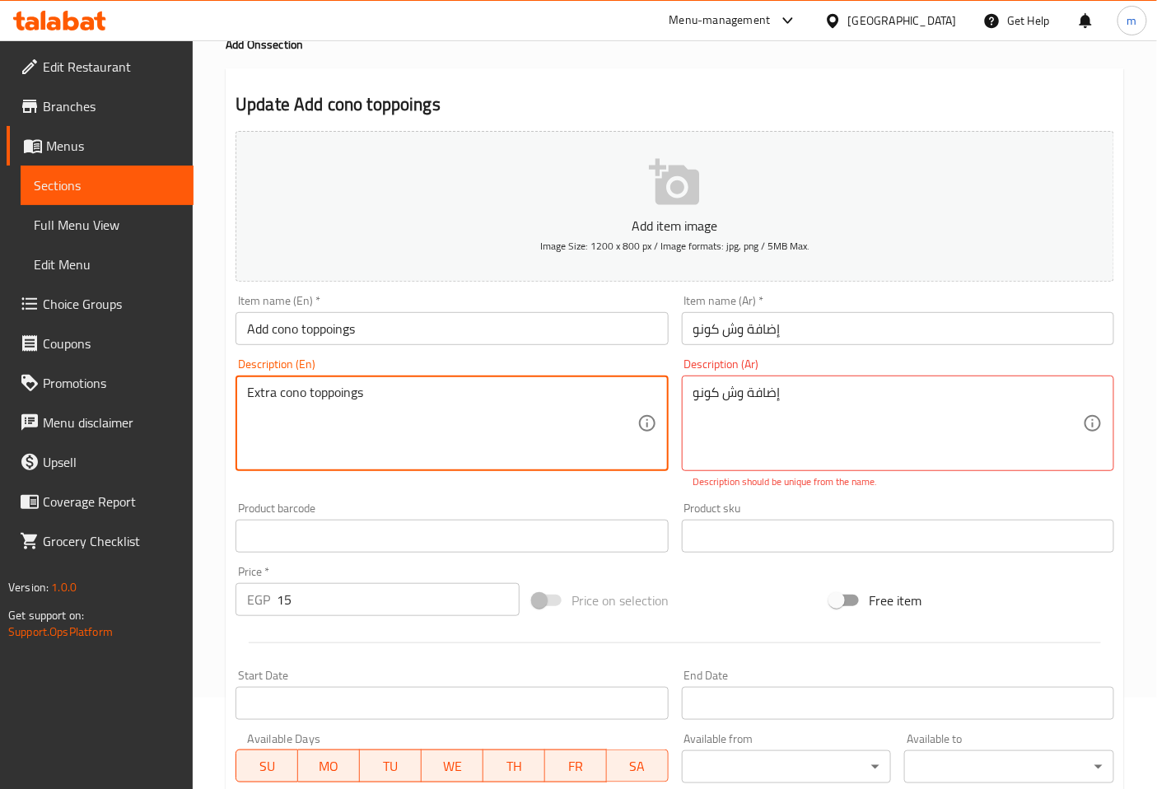
click at [591, 428] on textarea "Extra cono toppoings" at bounding box center [442, 424] width 390 height 78
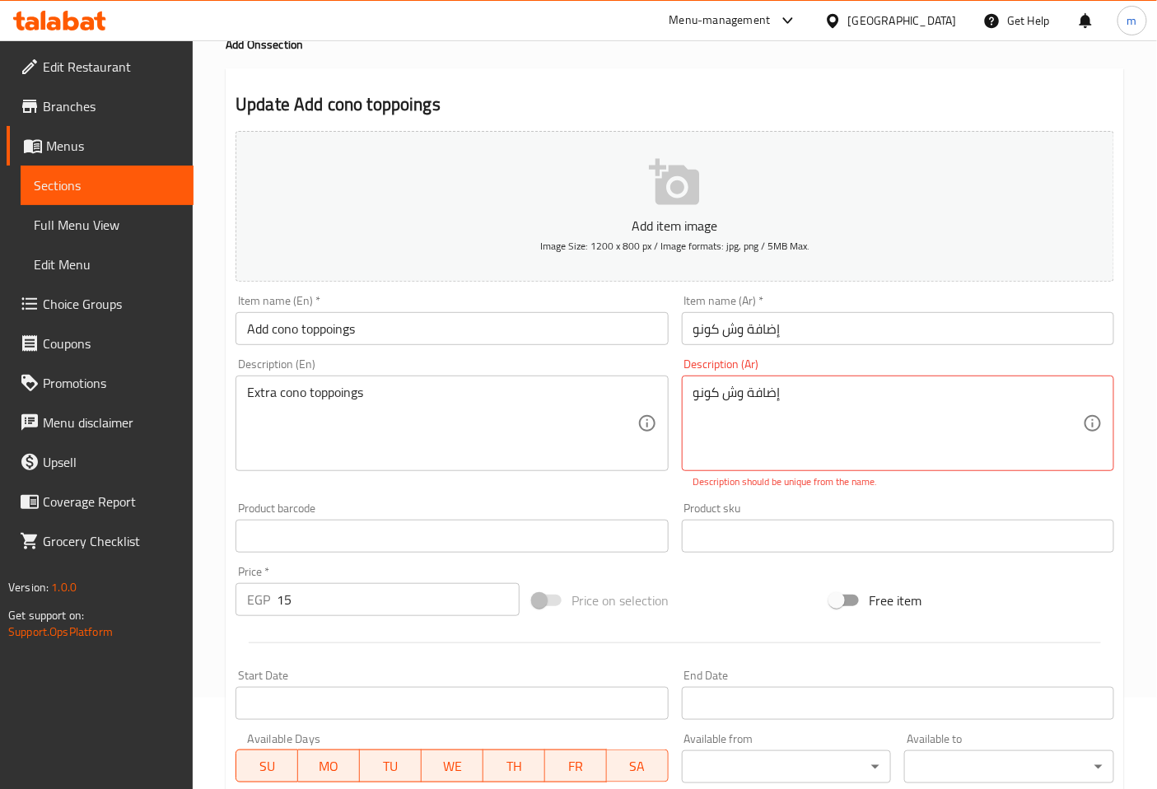
click at [912, 91] on div "Update Add cono toppoings Add item image Image Size: 1200 x 800 px / Image form…" at bounding box center [675, 556] width 898 height 977
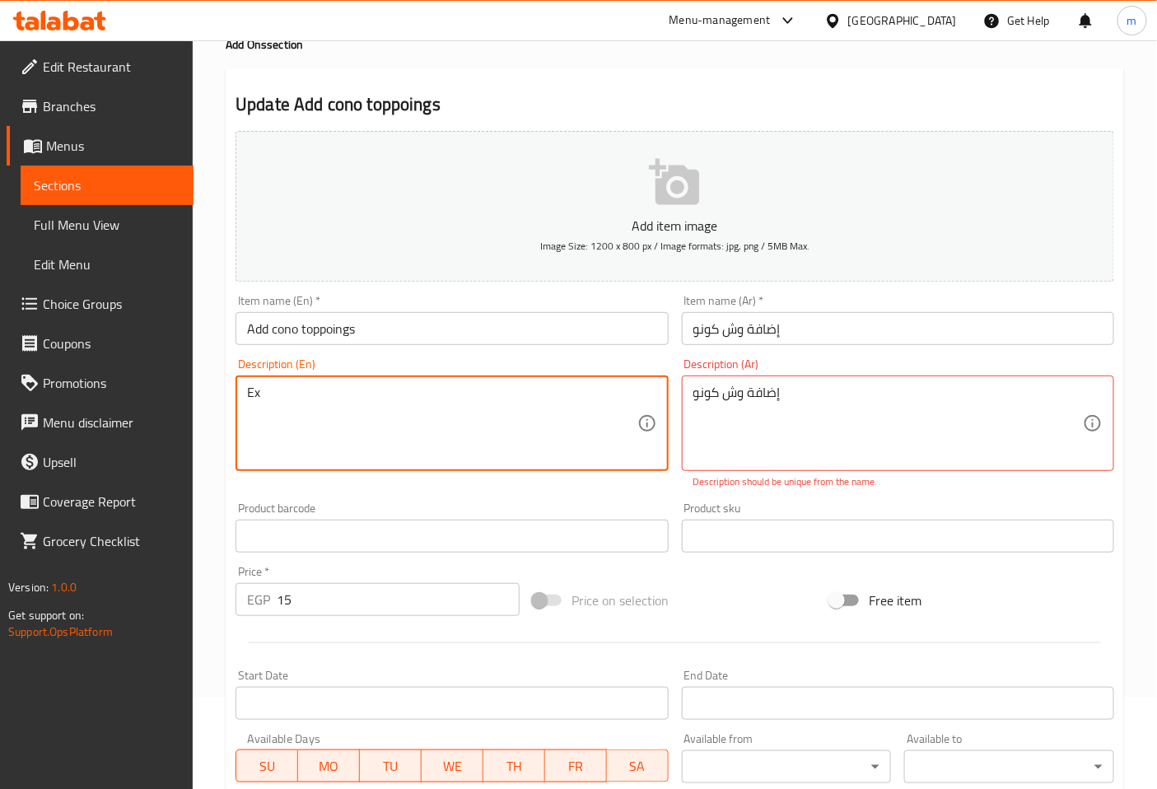
type textarea "E"
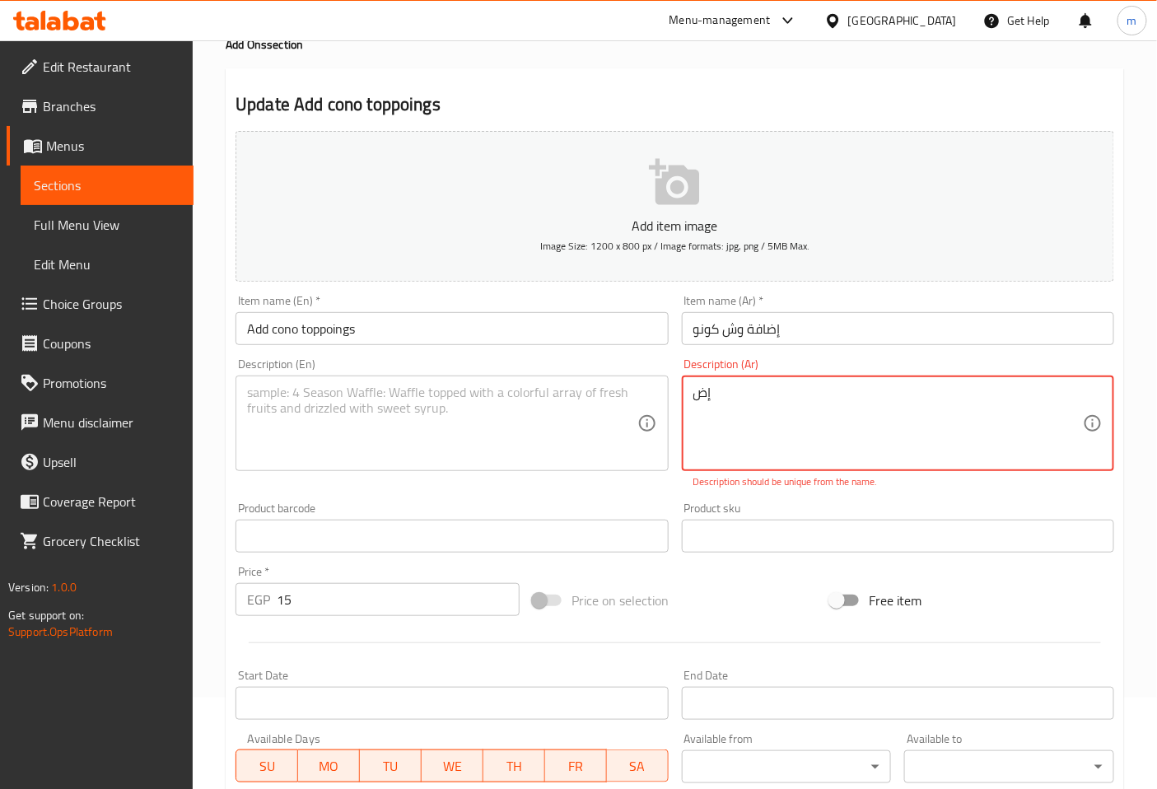
type textarea "إ"
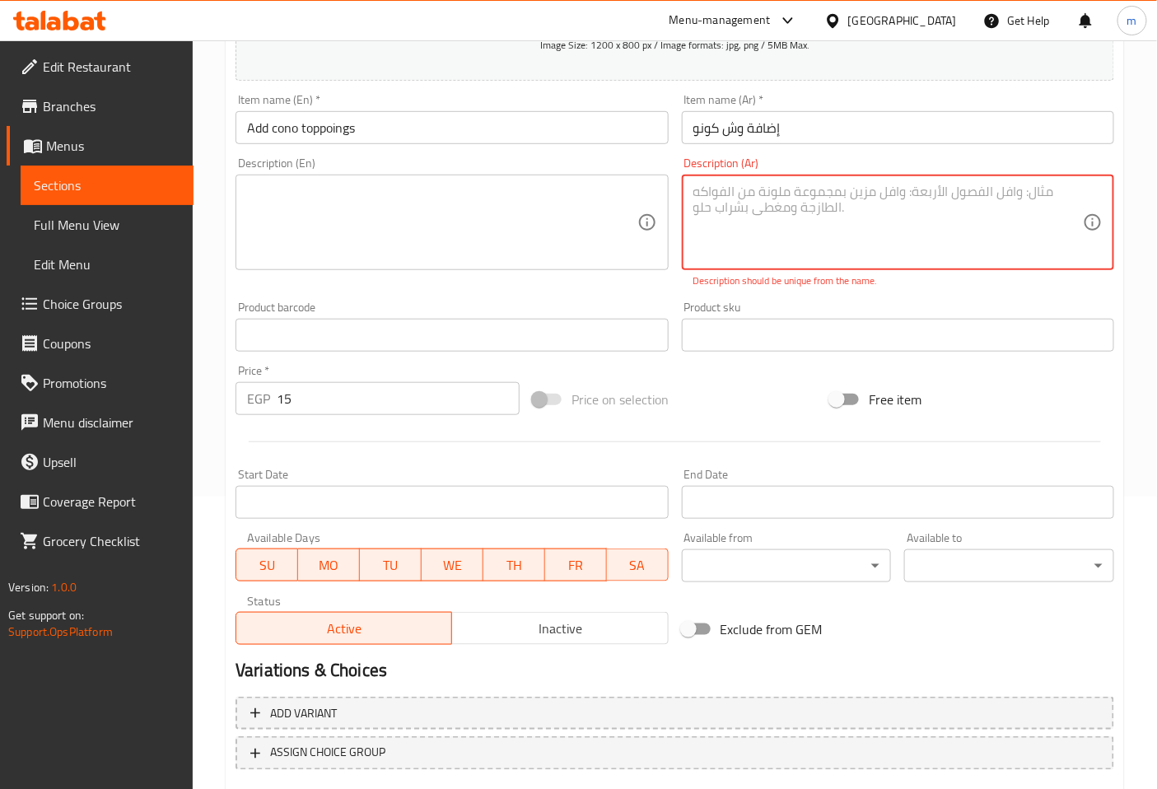
scroll to position [366, 0]
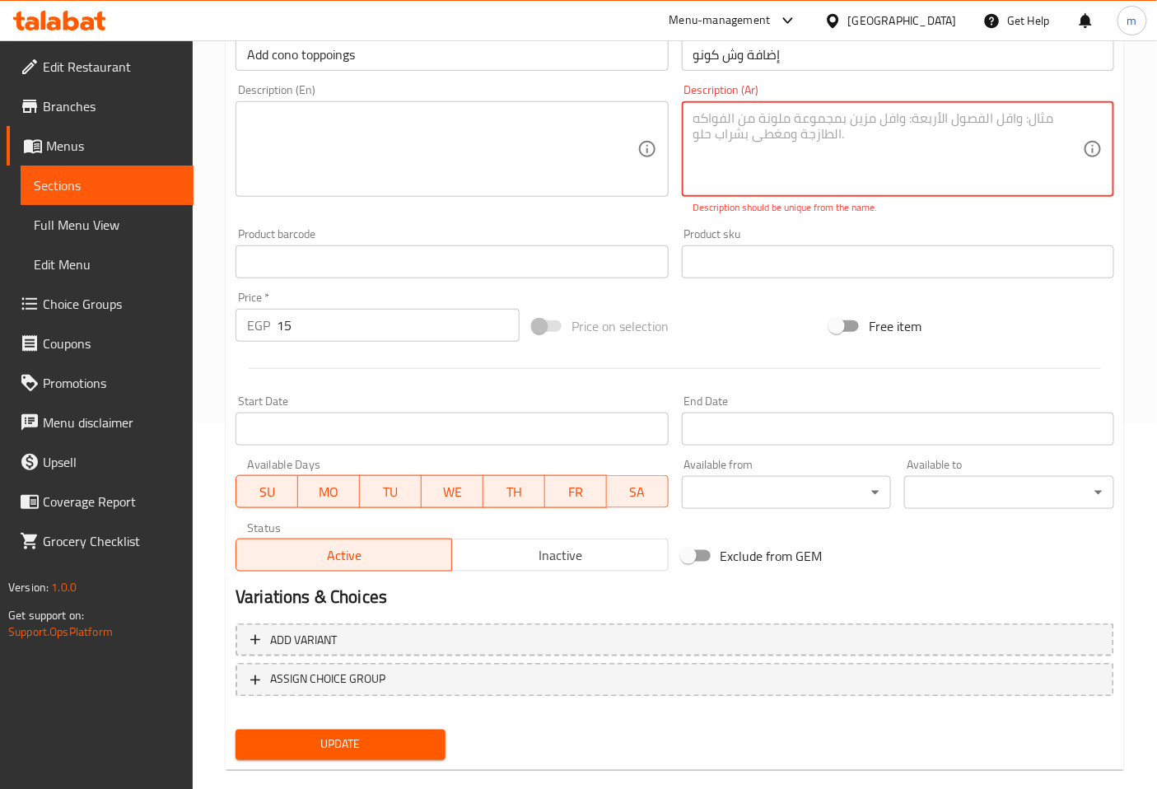
click at [330, 127] on textarea at bounding box center [442, 149] width 390 height 78
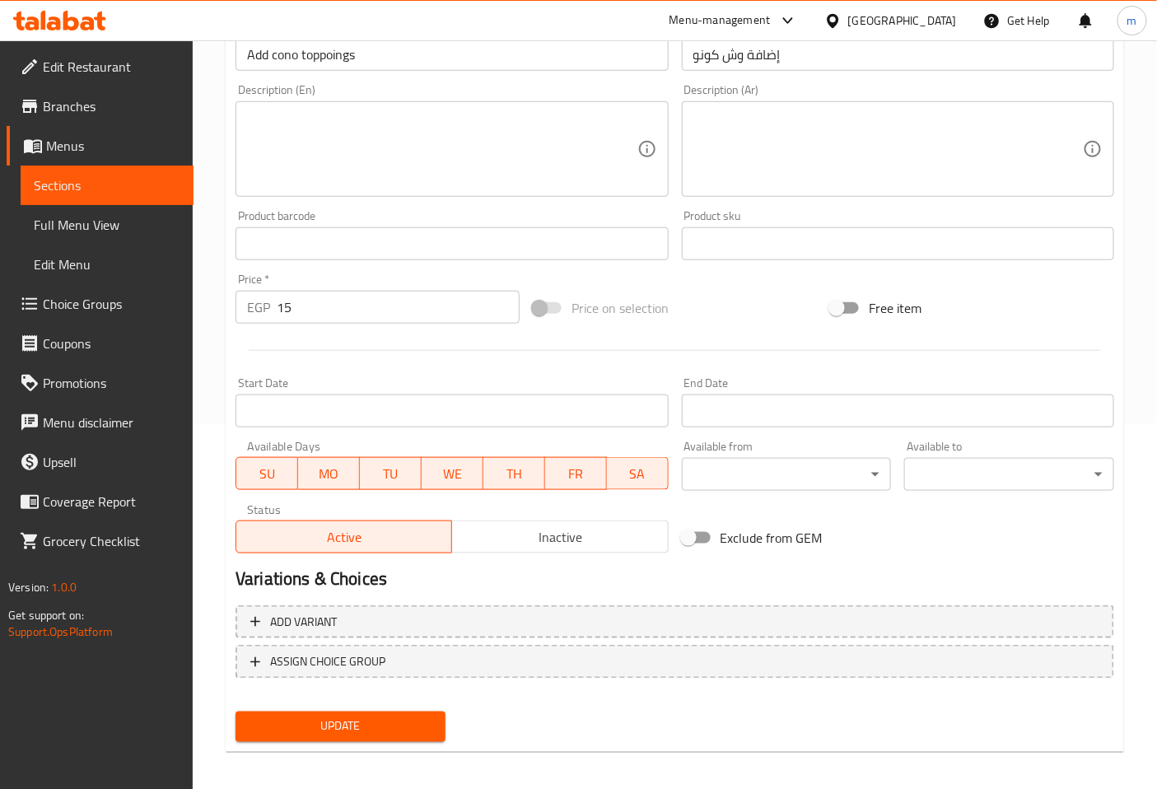
click at [332, 58] on input "Add cono toppoings" at bounding box center [452, 54] width 432 height 33
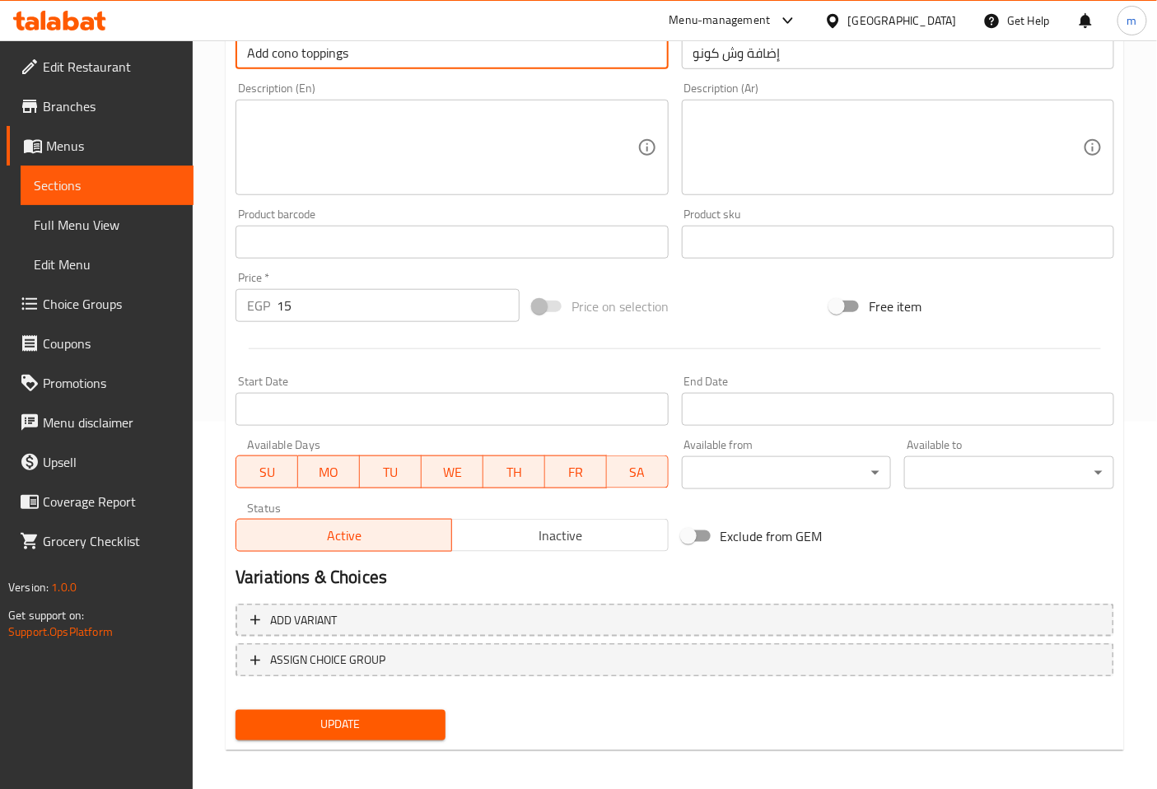
scroll to position [371, 0]
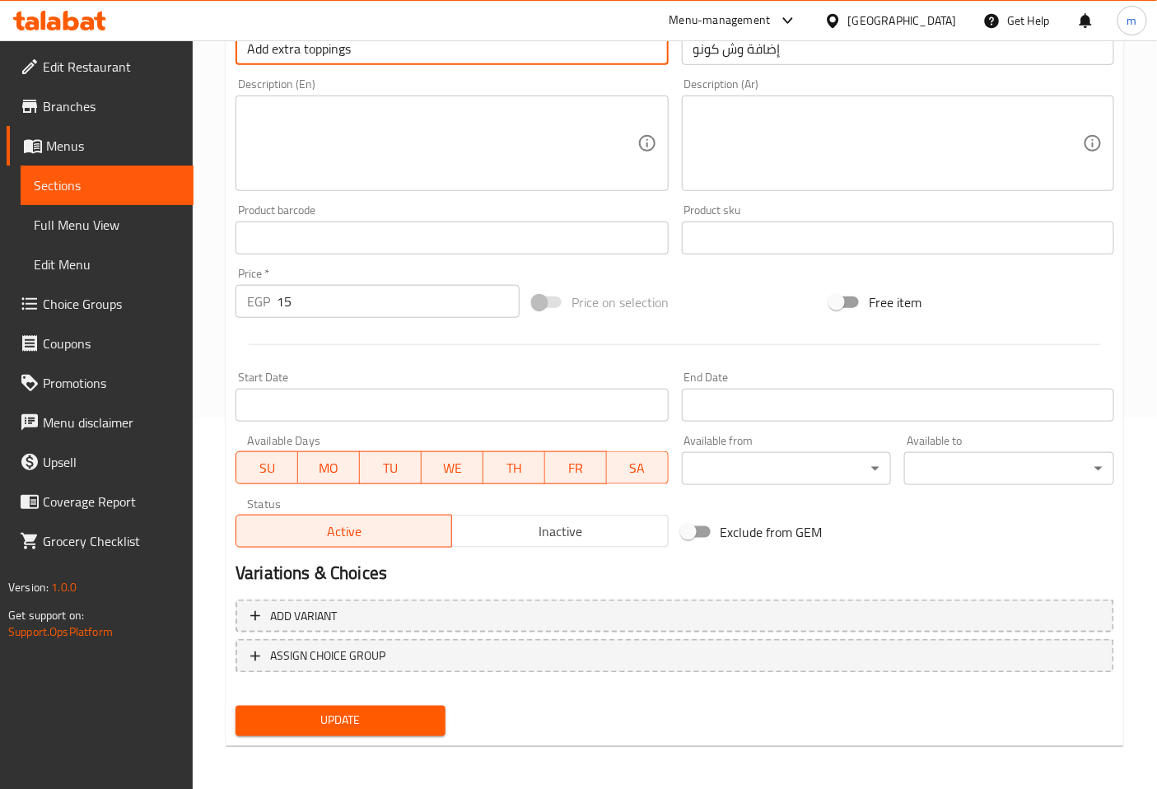
type input "Add extra toppings"
click at [399, 729] on button "Update" at bounding box center [341, 721] width 210 height 30
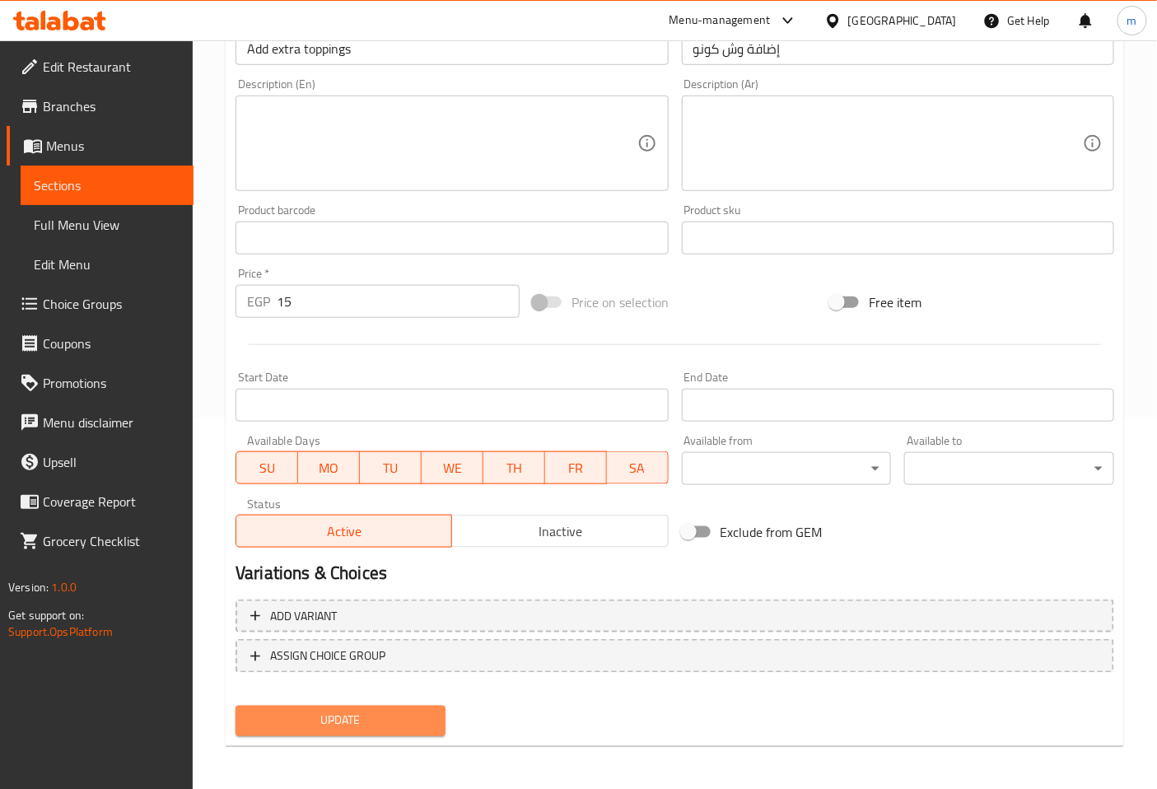
click at [413, 711] on span "Update" at bounding box center [341, 721] width 184 height 21
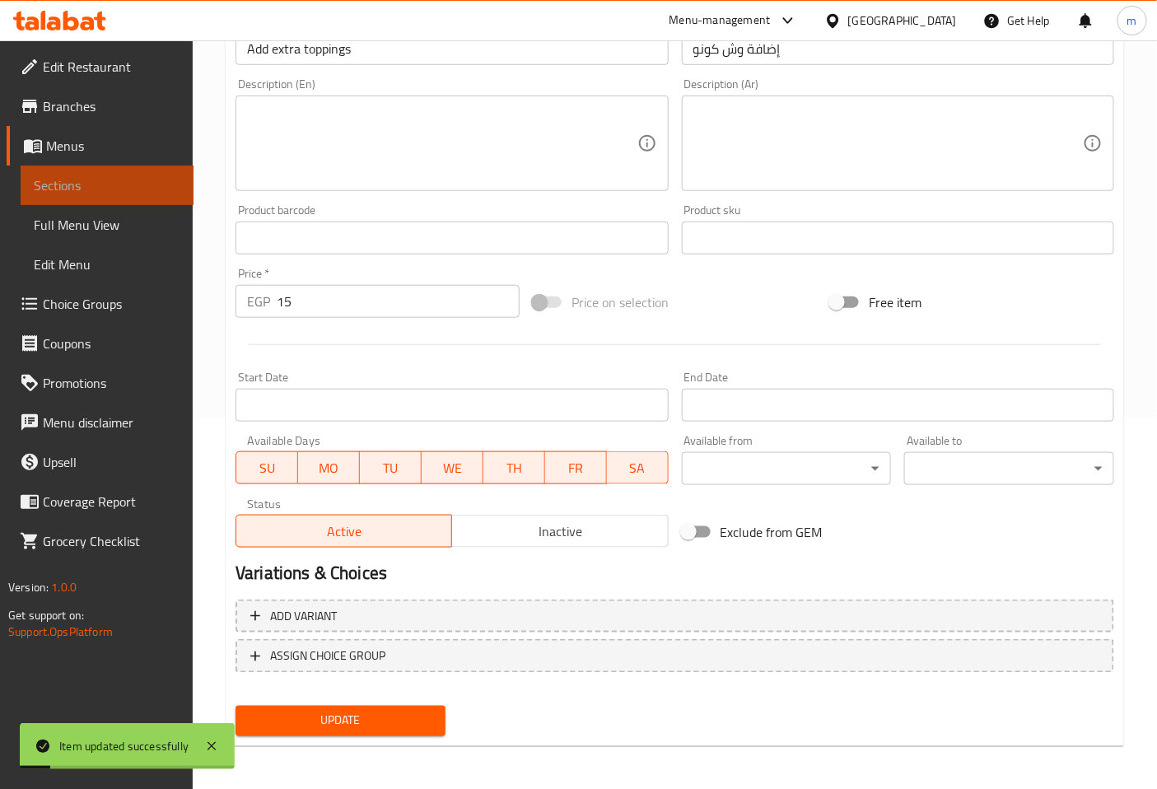
click at [137, 183] on span "Sections" at bounding box center [107, 185] width 147 height 20
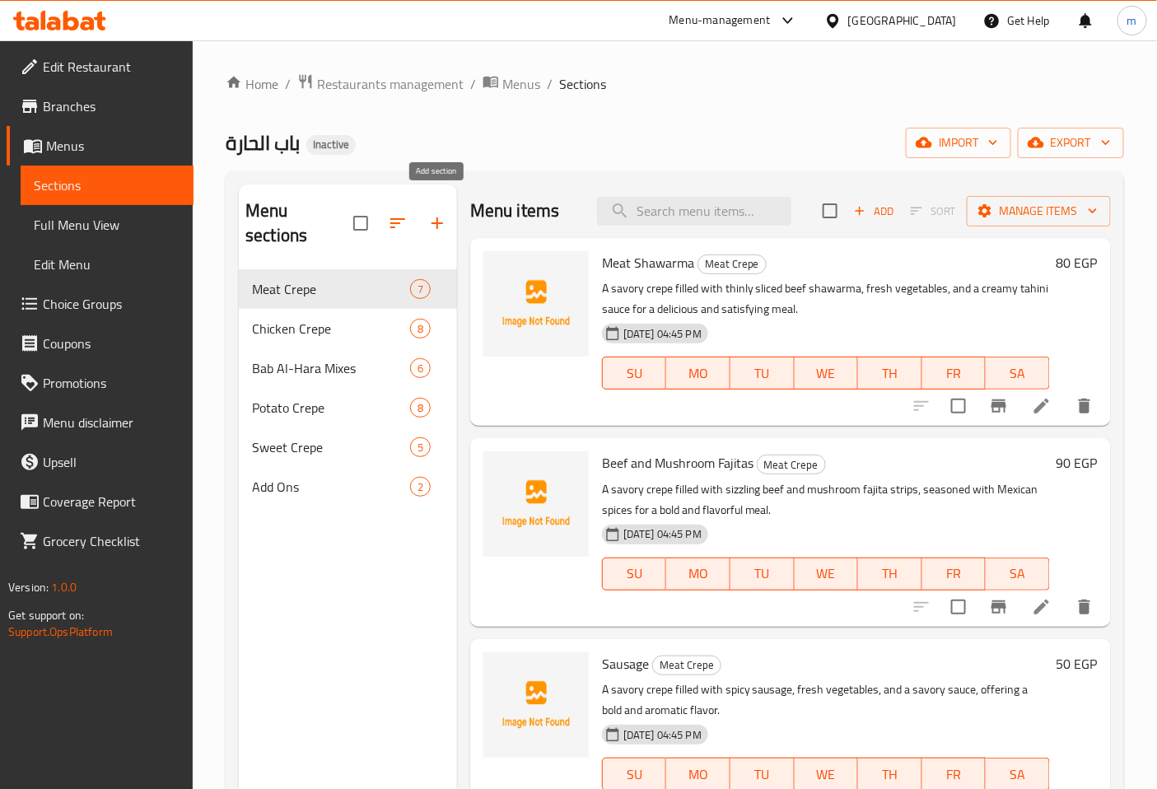
click at [431, 213] on icon "button" at bounding box center [437, 223] width 20 height 20
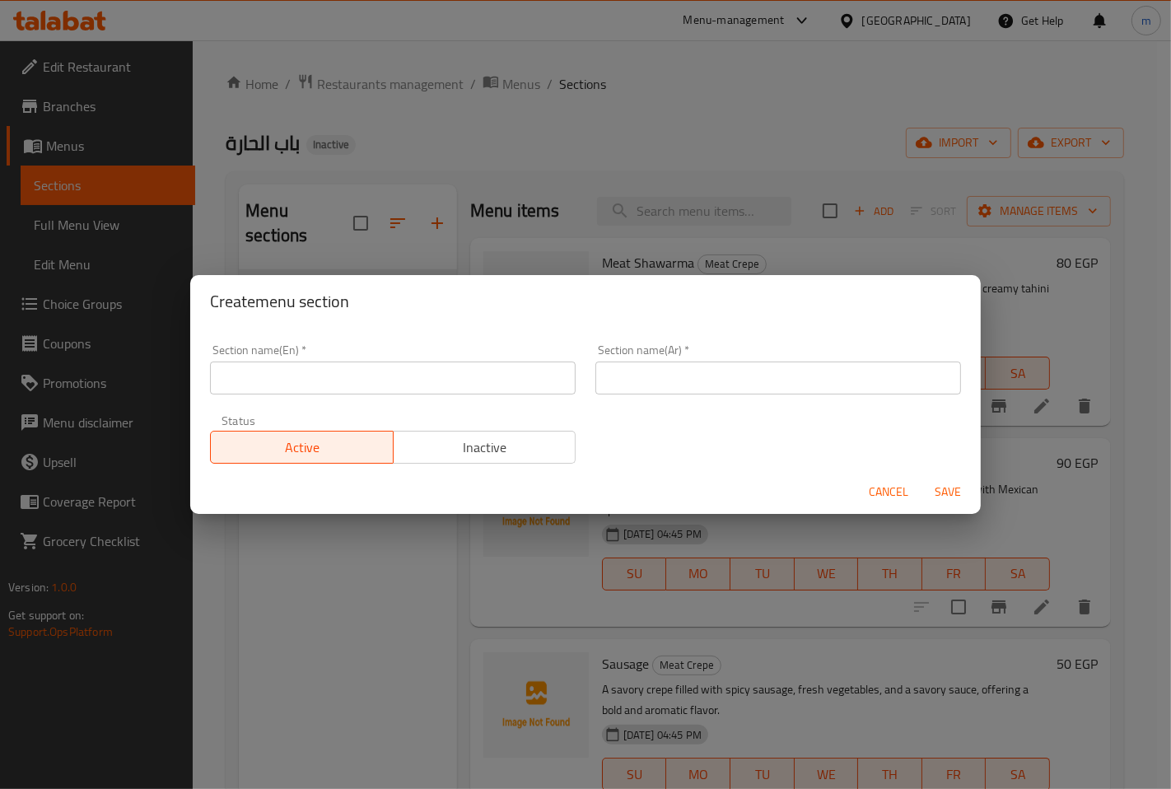
click at [338, 381] on input "text" at bounding box center [393, 378] width 366 height 33
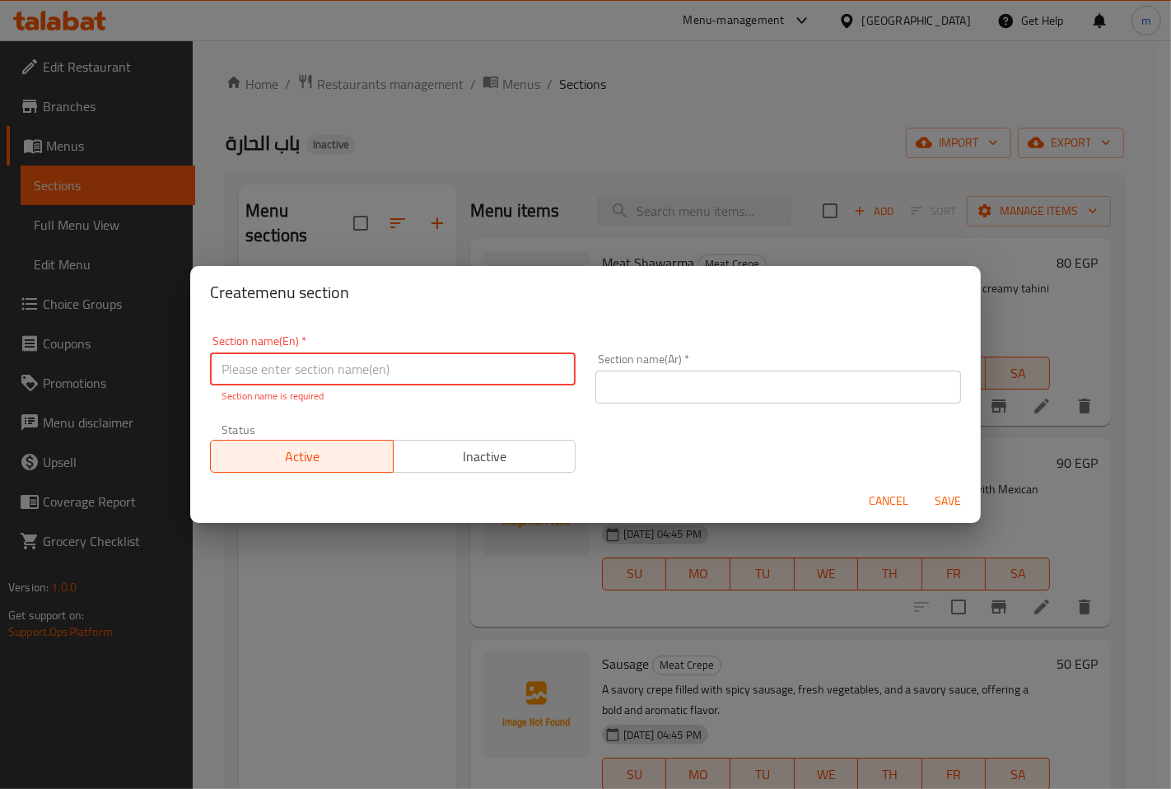
click at [371, 354] on input "text" at bounding box center [393, 368] width 366 height 33
click at [375, 362] on input "text" at bounding box center [393, 368] width 366 height 33
type input "s"
type input "Sides"
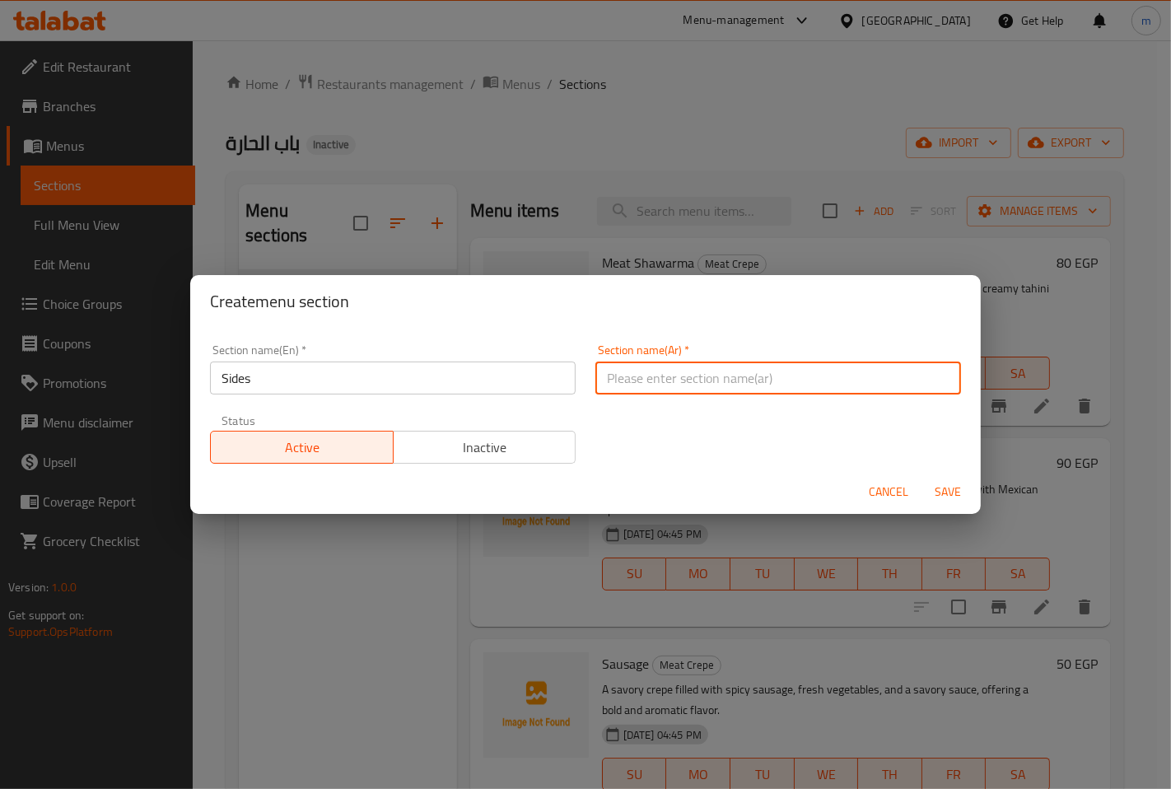
click at [629, 379] on input "text" at bounding box center [778, 378] width 366 height 33
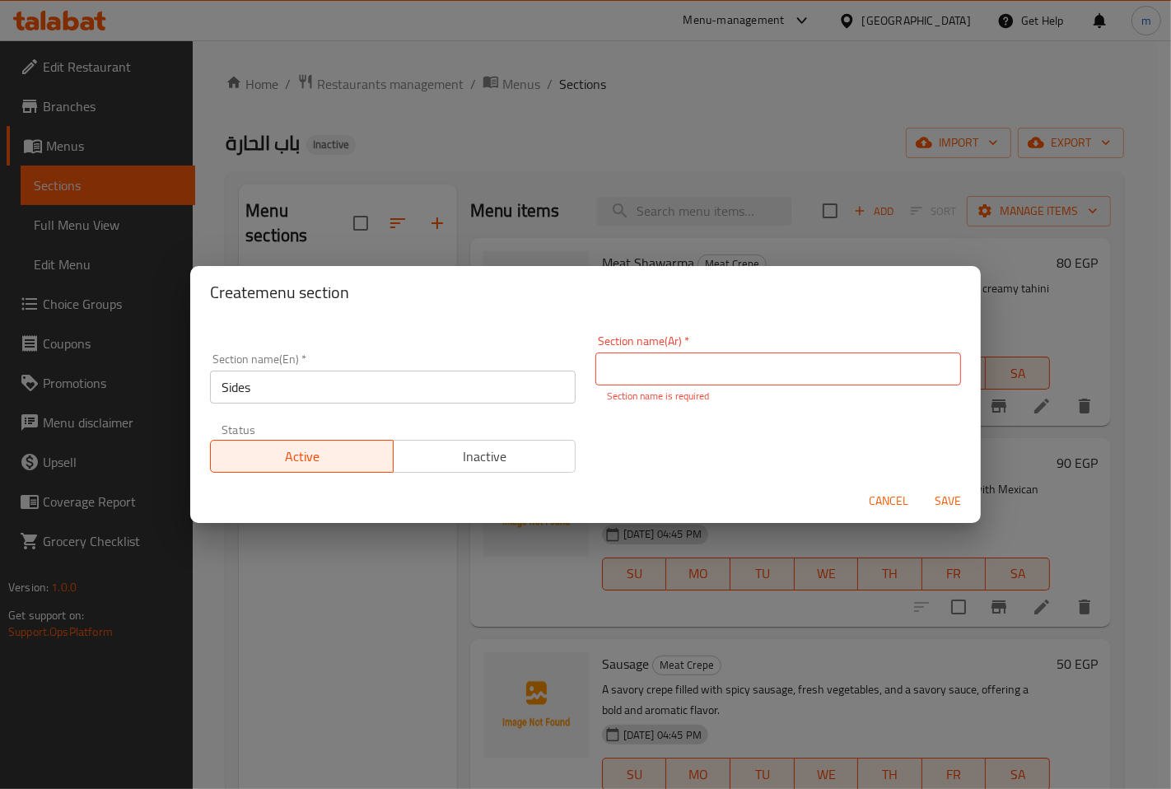
click at [702, 371] on input "text" at bounding box center [778, 368] width 366 height 33
click at [766, 375] on input "text" at bounding box center [778, 368] width 366 height 33
type input "جوانب"
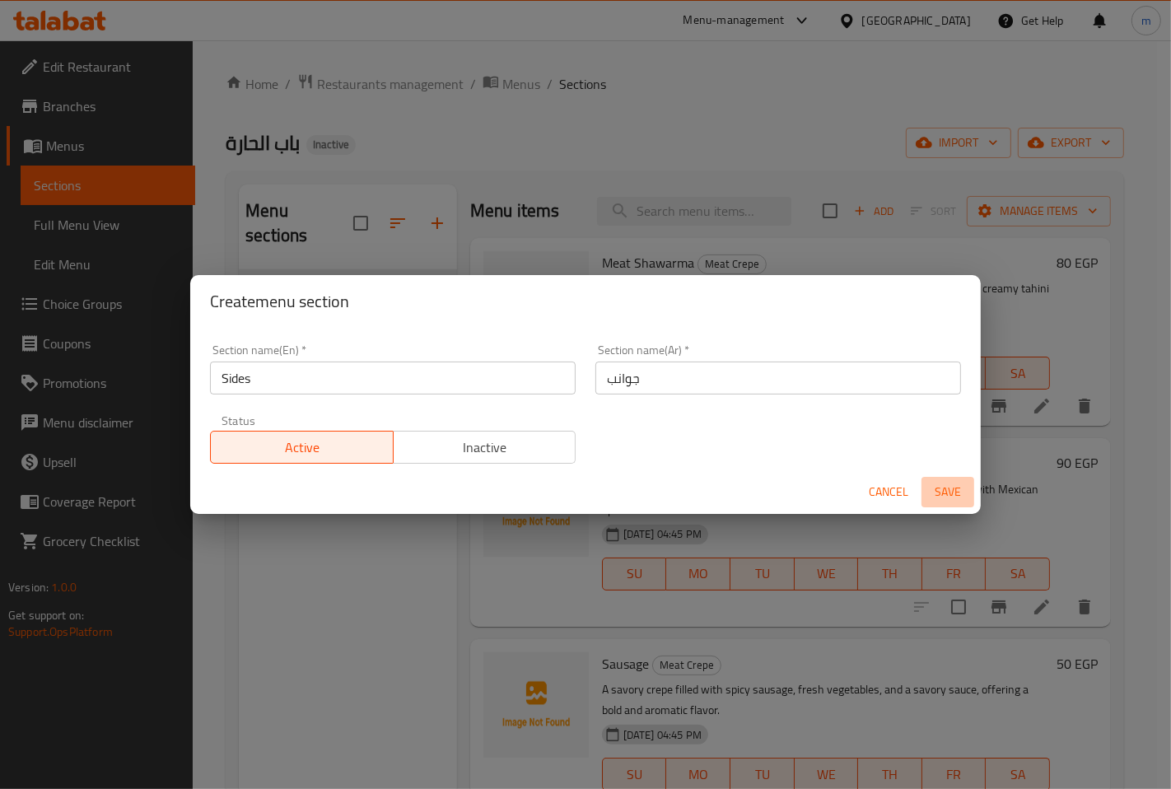
click at [954, 497] on span "Save" at bounding box center [948, 492] width 40 height 21
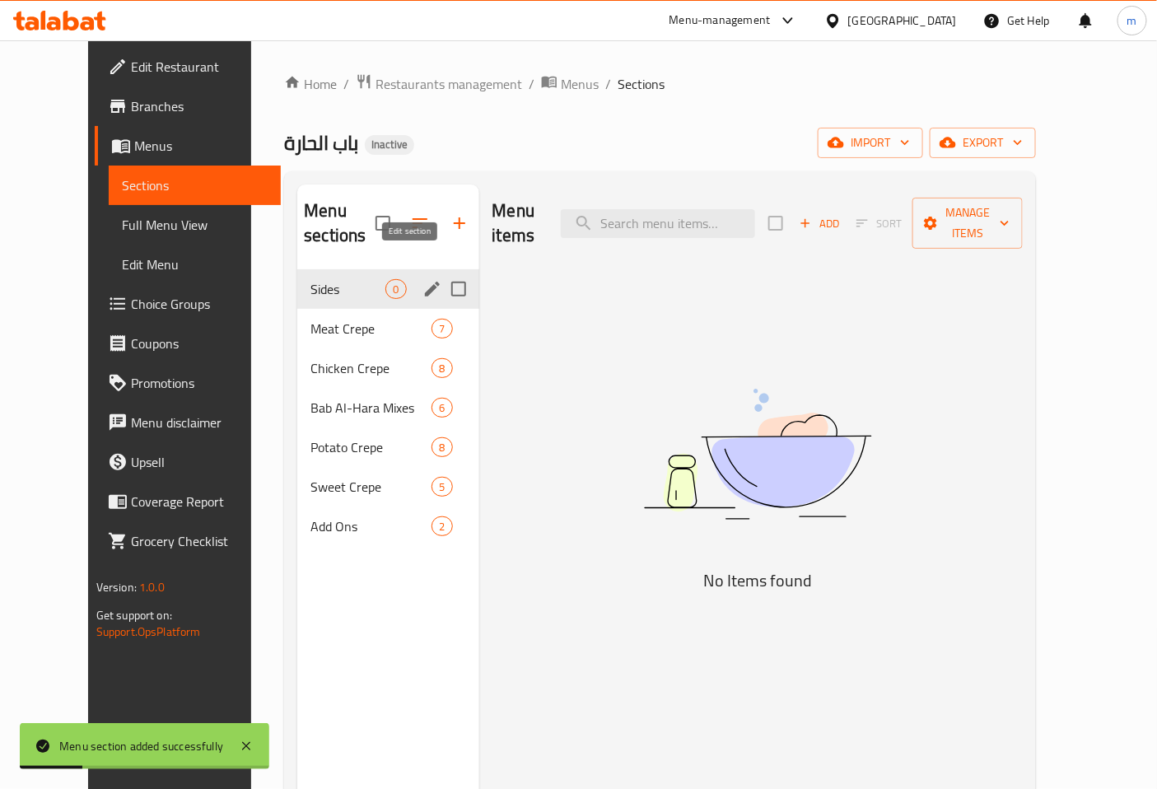
click at [422, 279] on icon "edit" at bounding box center [432, 289] width 20 height 20
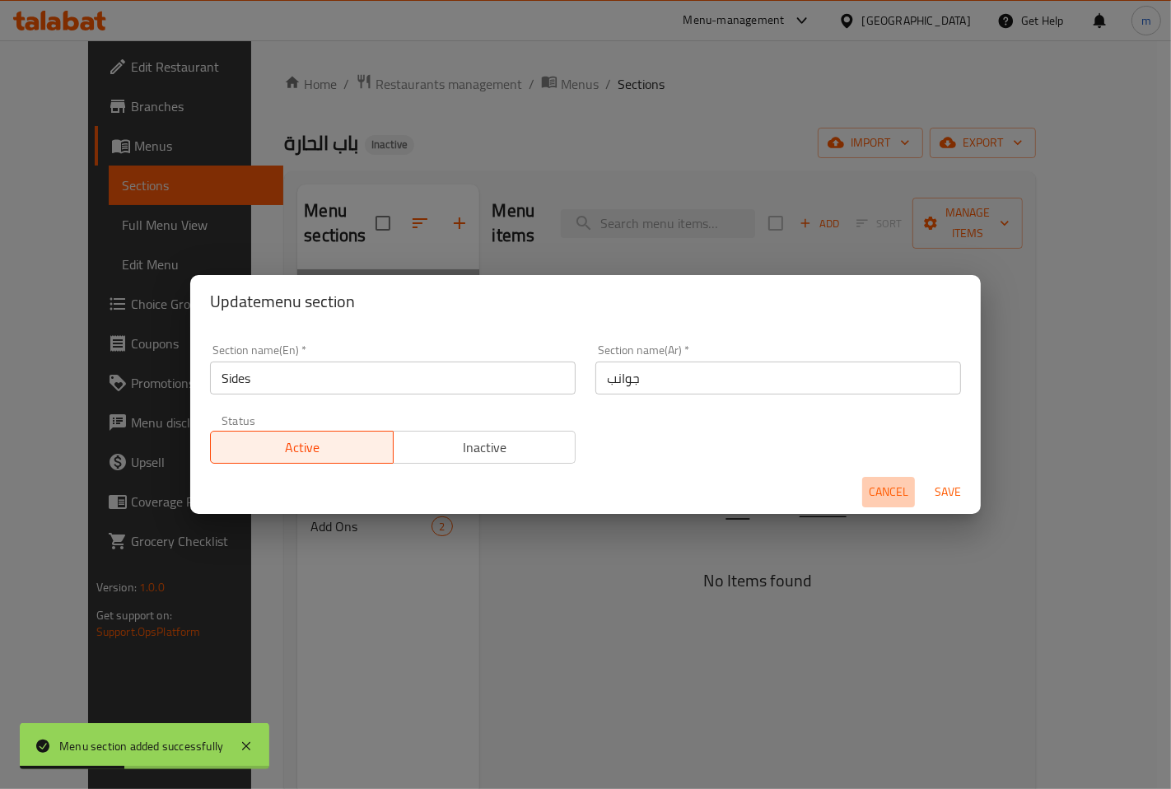
click at [879, 497] on span "Cancel" at bounding box center [889, 492] width 40 height 21
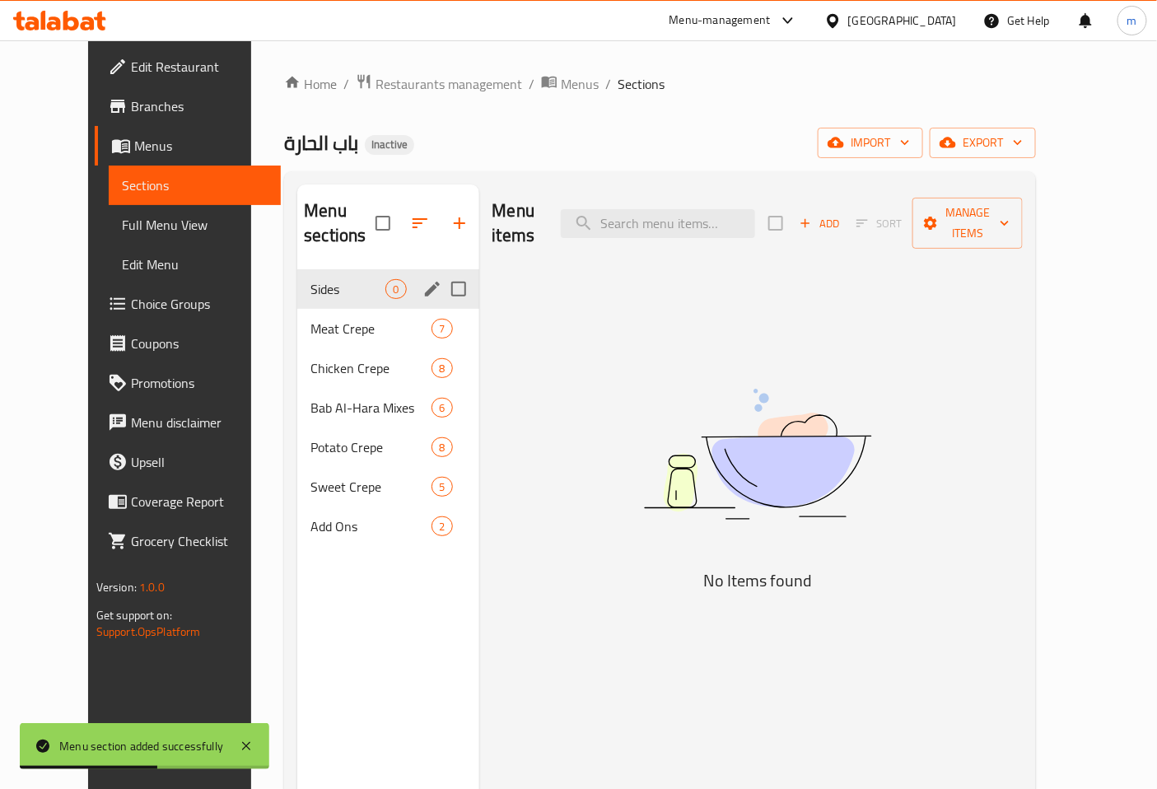
click at [813, 217] on icon "button" at bounding box center [805, 223] width 15 height 15
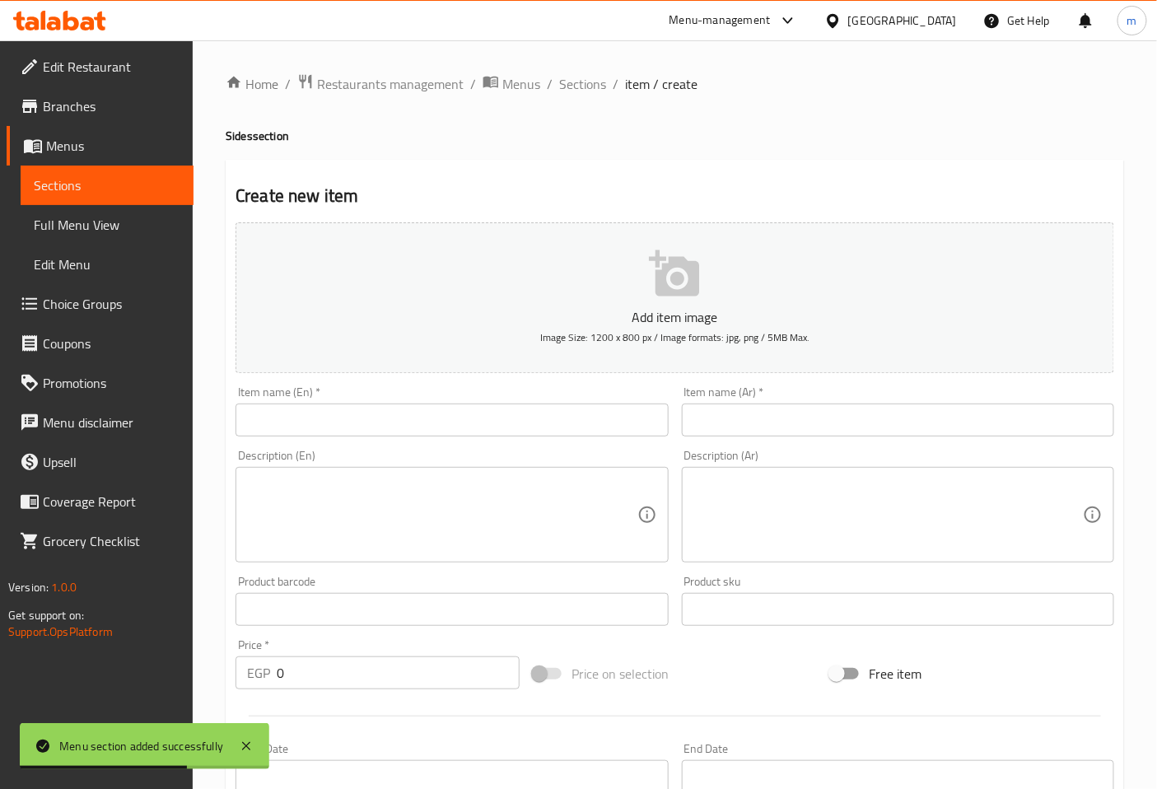
click at [430, 432] on input "text" at bounding box center [452, 420] width 432 height 33
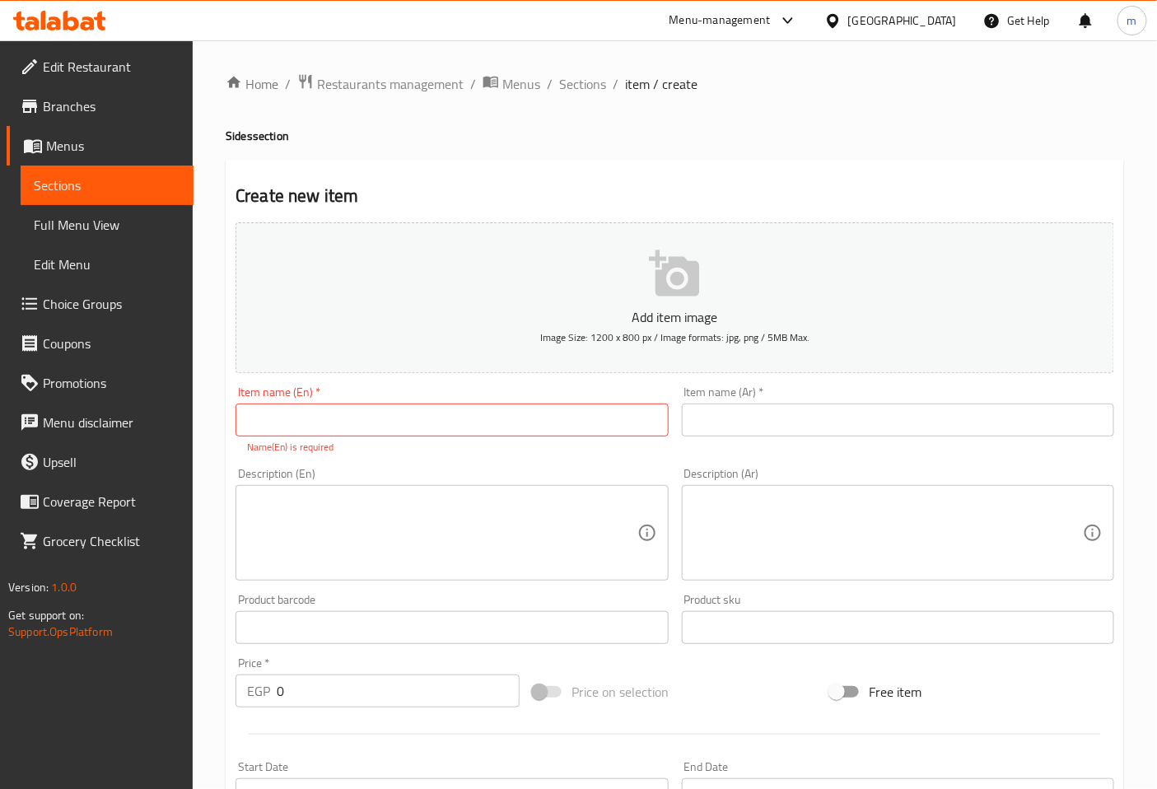
click at [281, 425] on input "text" at bounding box center [452, 420] width 432 height 33
type input "ح"
type input "o"
type input "Potato Packet"
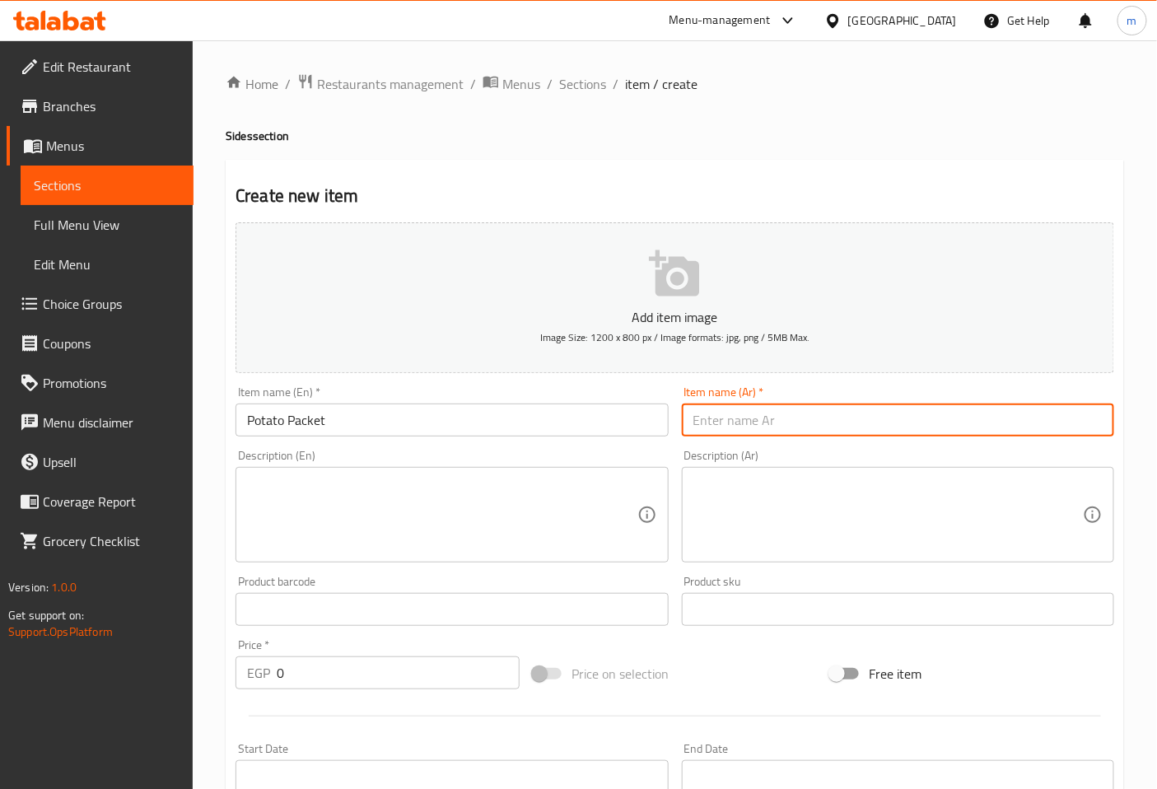
click at [700, 418] on input "text" at bounding box center [898, 420] width 432 height 33
type input "f"
click at [700, 417] on input "text" at bounding box center [898, 420] width 432 height 33
type input "ل"
type input "باكت بطاطس"
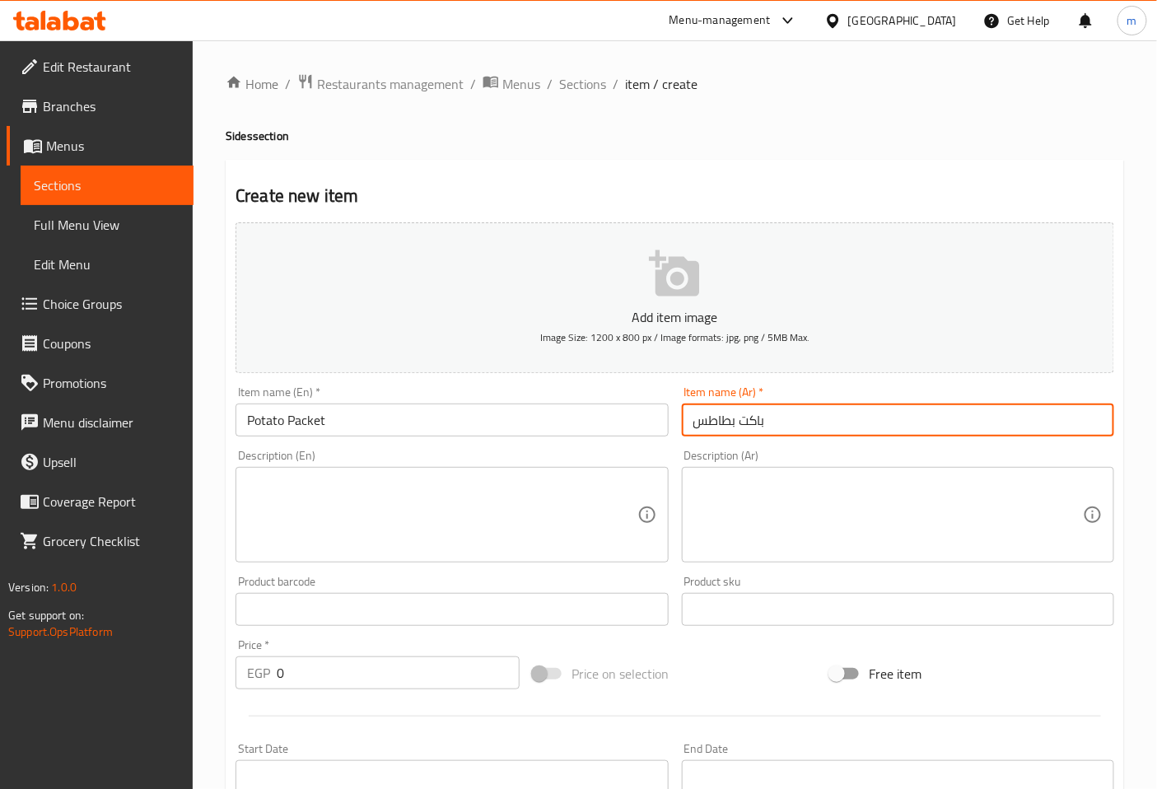
click at [553, 505] on textarea at bounding box center [442, 515] width 390 height 78
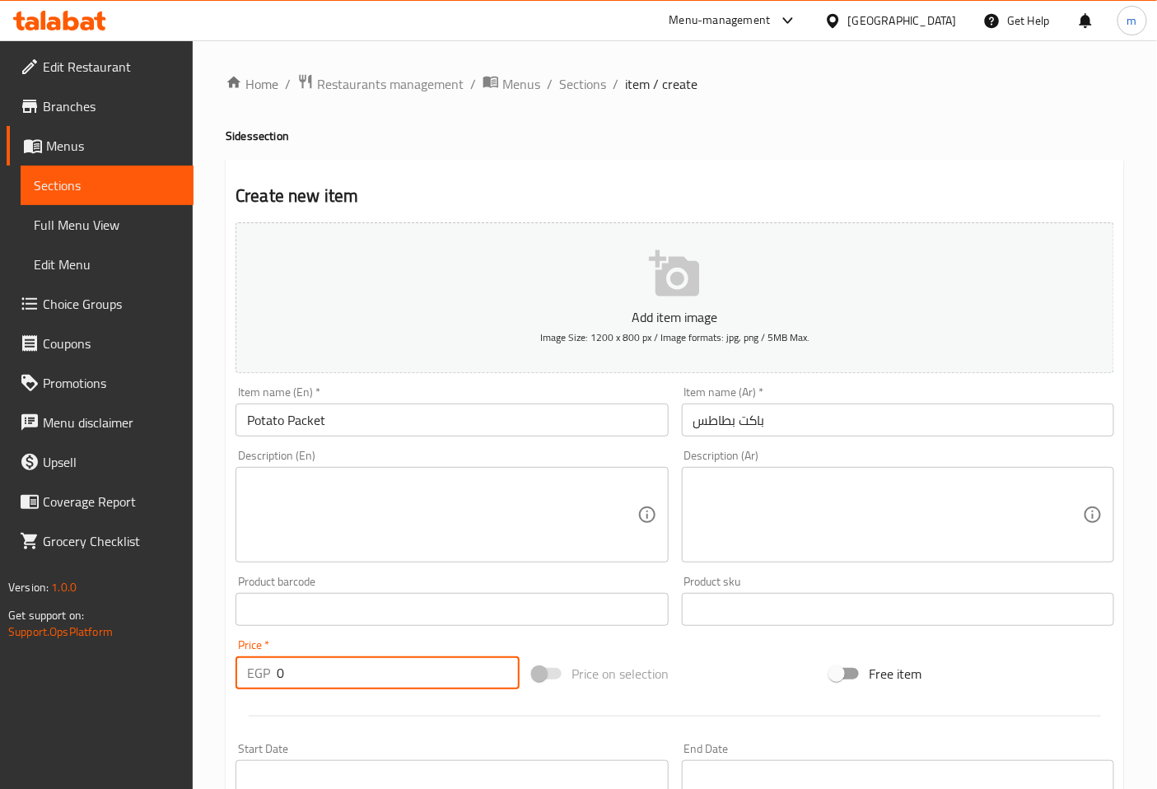
click at [292, 688] on input "0" at bounding box center [398, 672] width 243 height 33
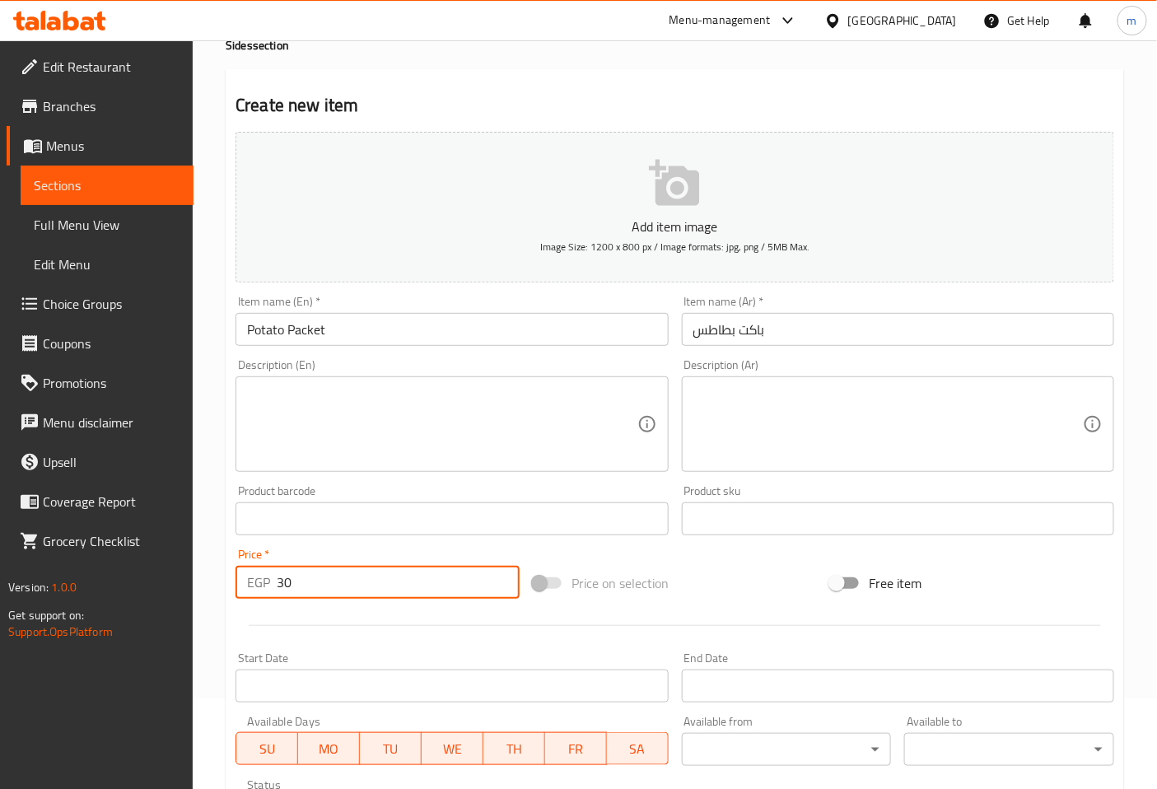
scroll to position [91, 0]
type input "30"
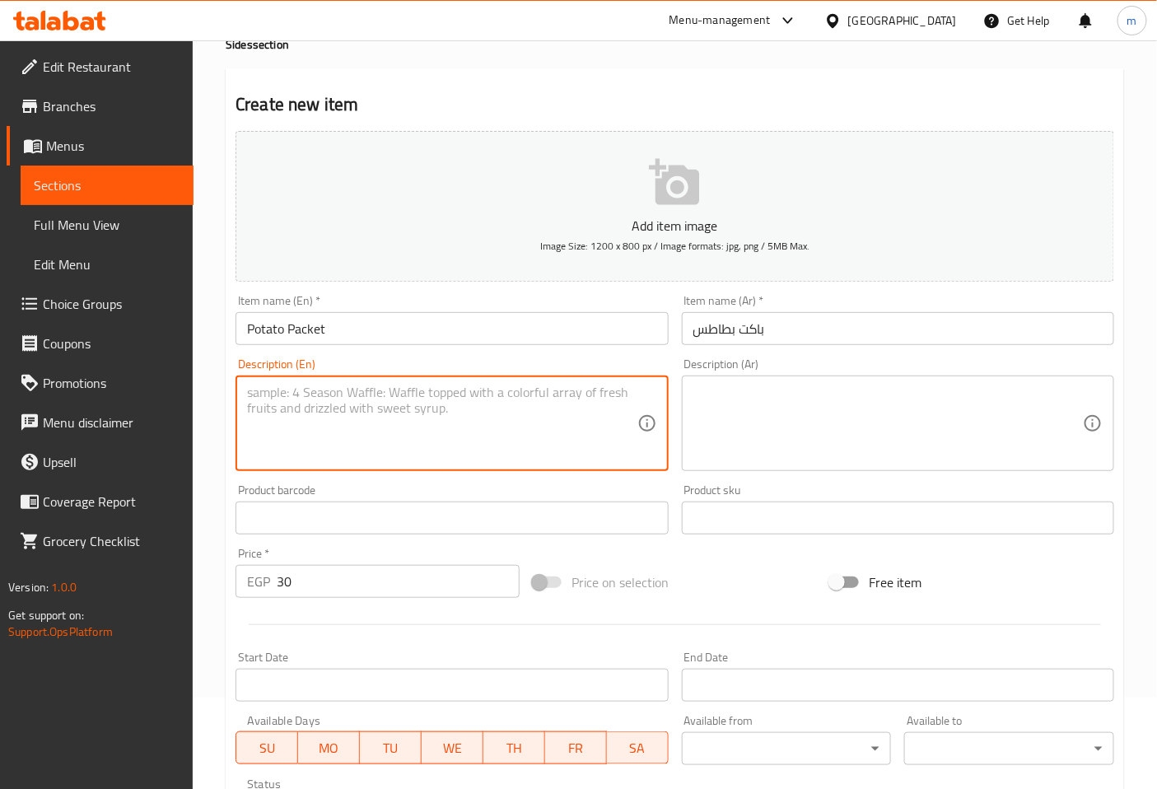
click at [422, 460] on textarea at bounding box center [442, 424] width 390 height 78
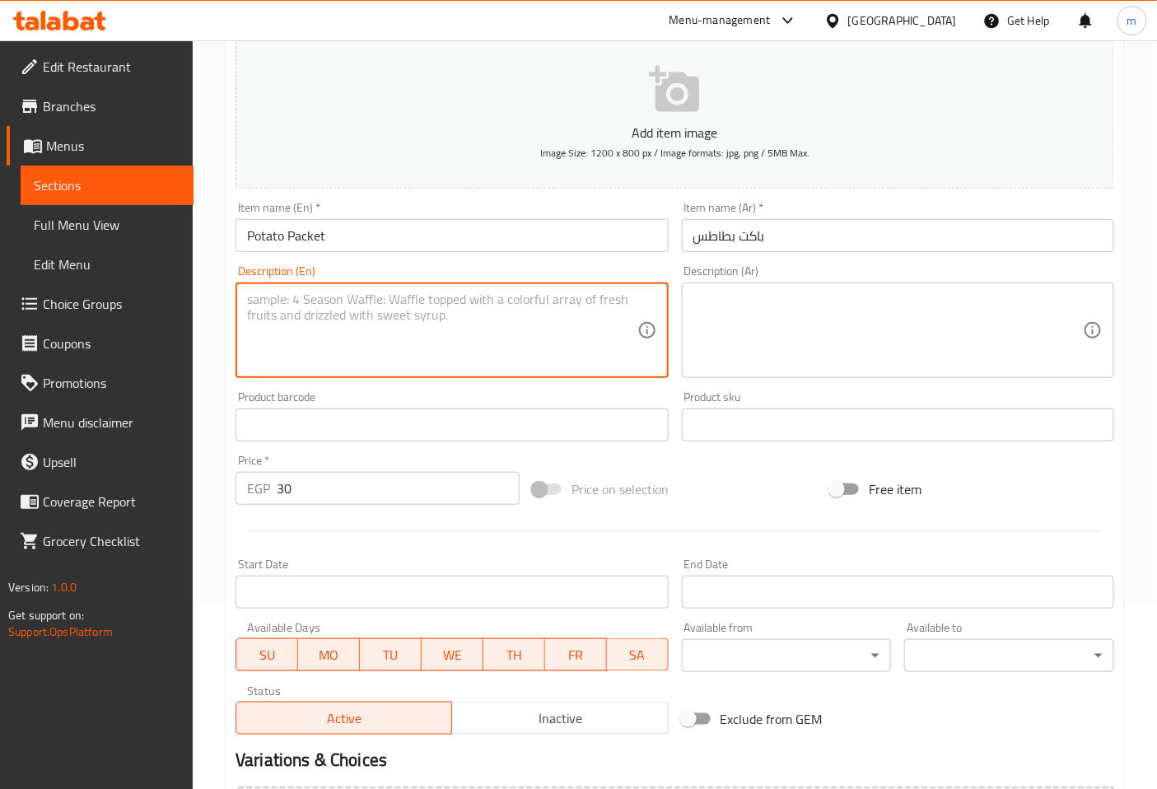
scroll to position [366, 0]
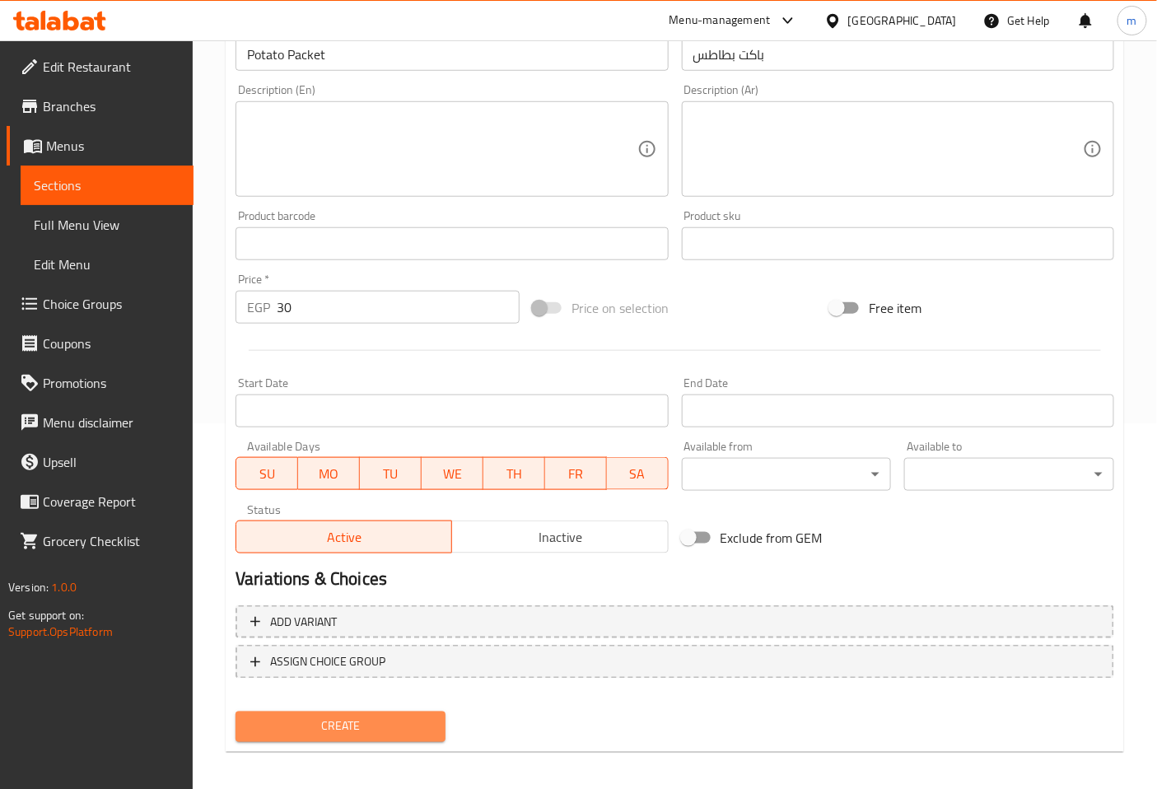
click at [410, 716] on span "Create" at bounding box center [341, 726] width 184 height 21
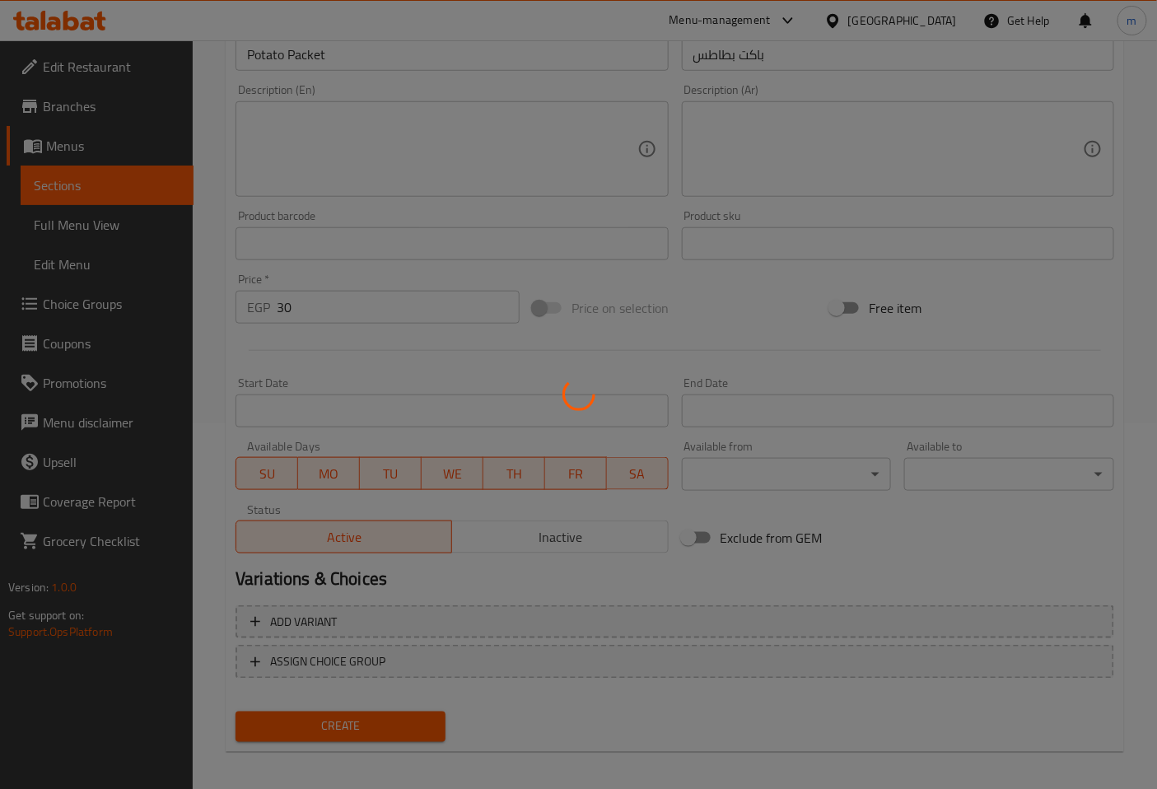
type input "0"
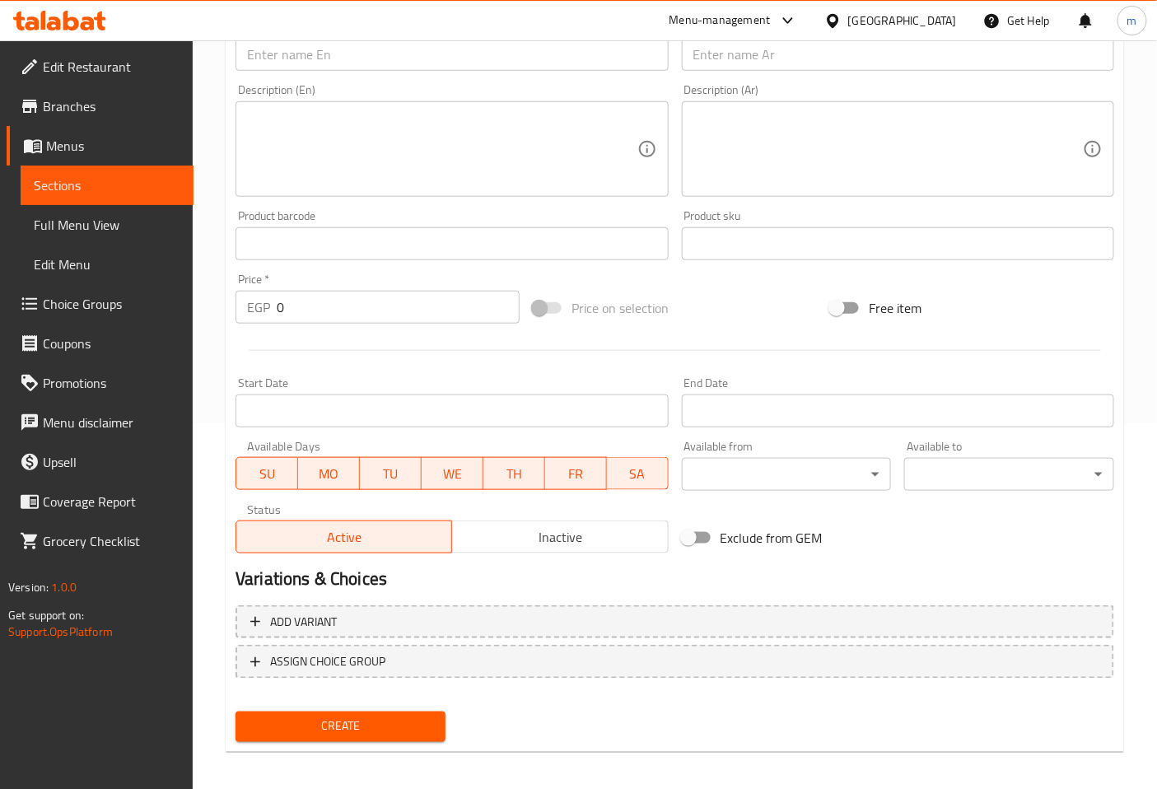
click at [163, 186] on span "Sections" at bounding box center [107, 185] width 147 height 20
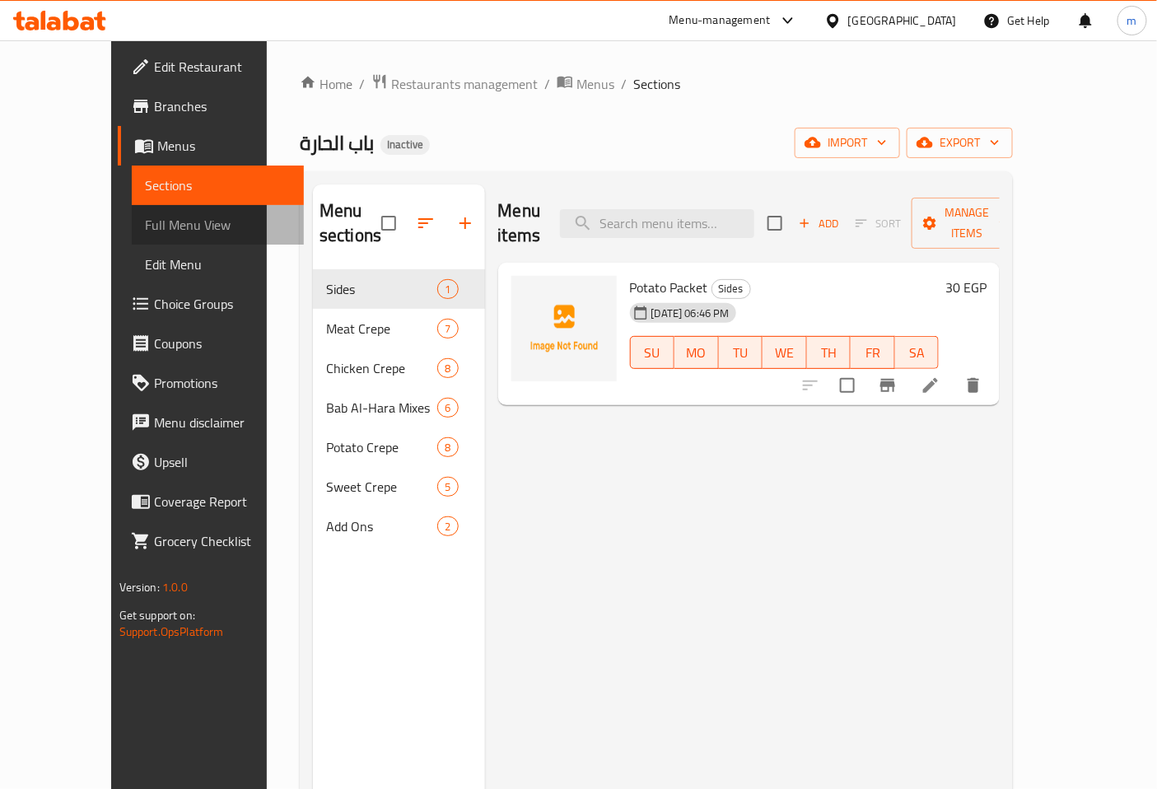
click at [151, 224] on span "Full Menu View" at bounding box center [218, 225] width 147 height 20
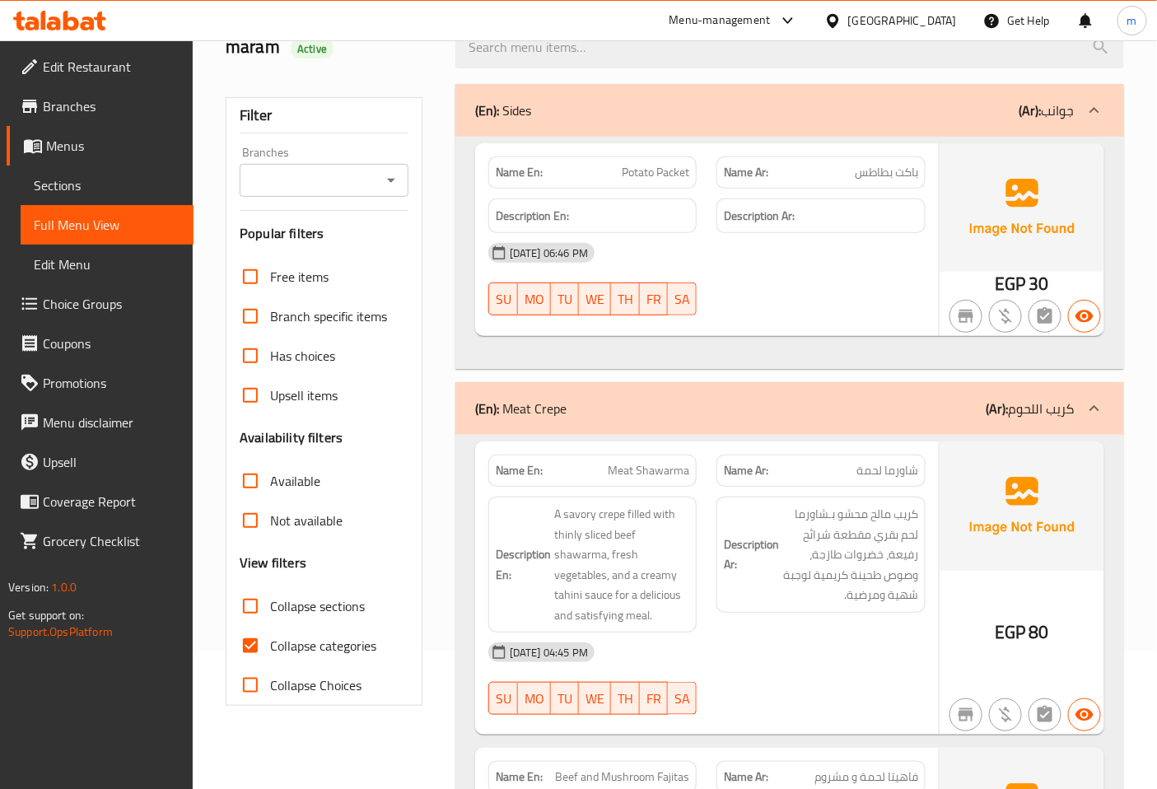
scroll to position [183, 0]
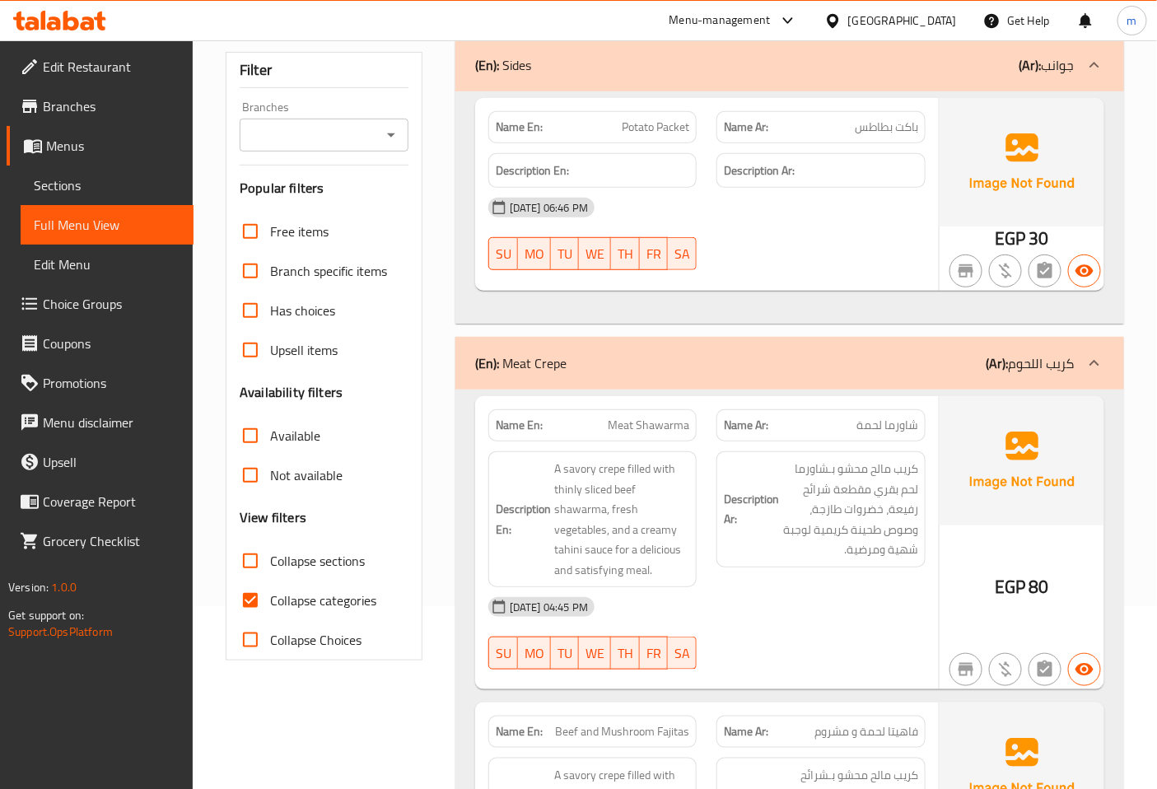
click at [250, 597] on input "Collapse categories" at bounding box center [251, 601] width 40 height 40
checkbox input "false"
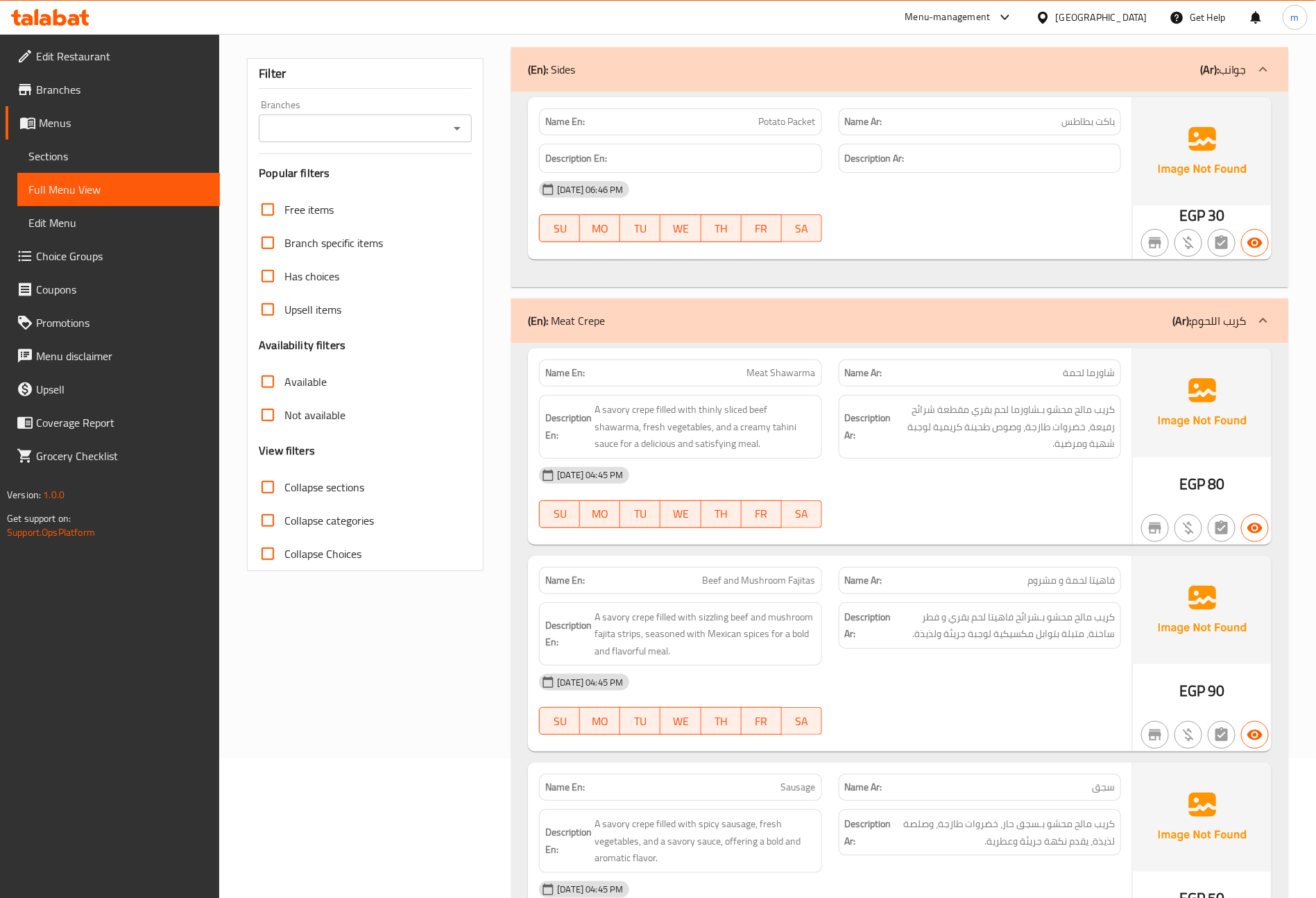
scroll to position [0, 0]
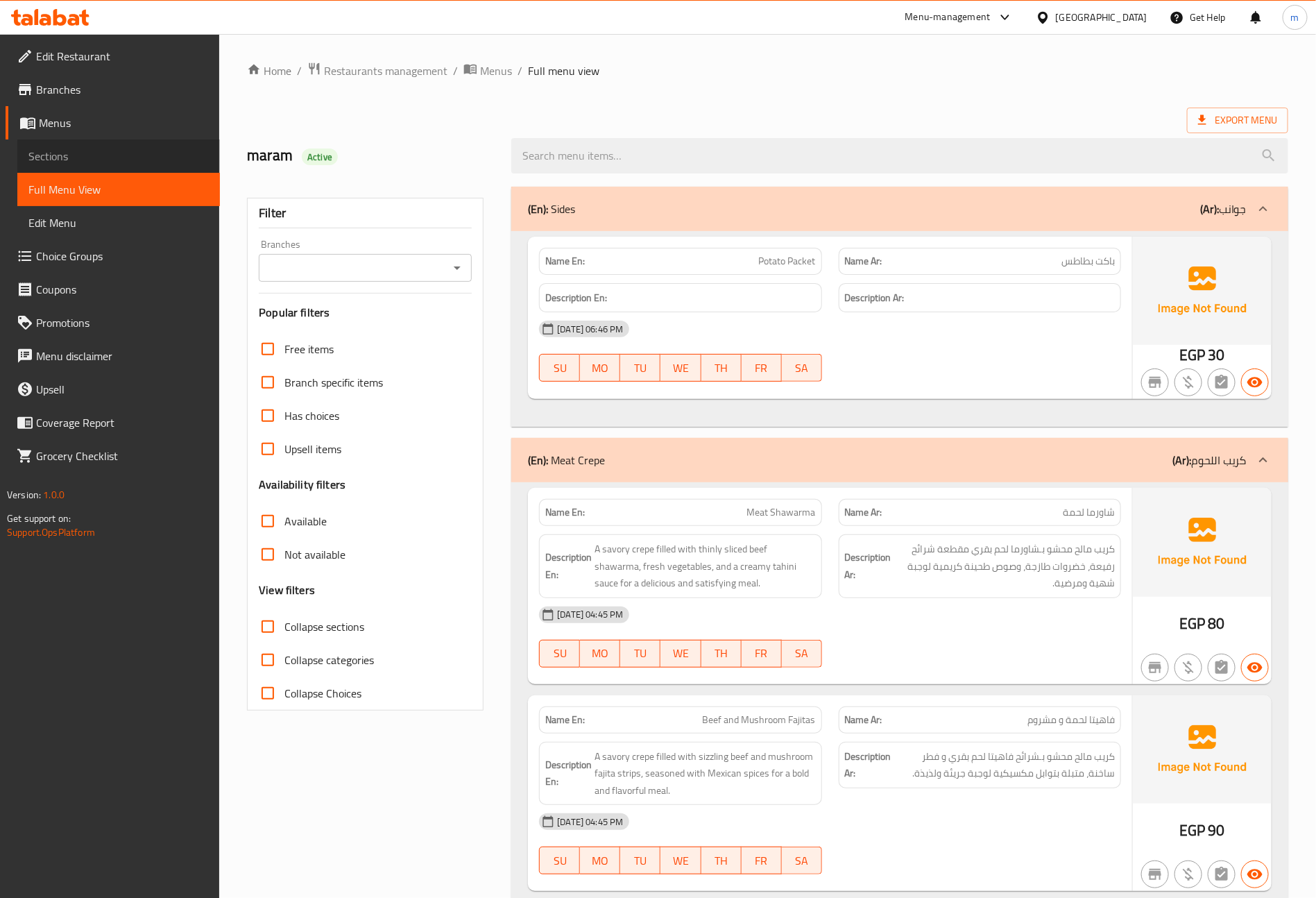
click at [116, 159] on span "Sections" at bounding box center [119, 156] width 180 height 17
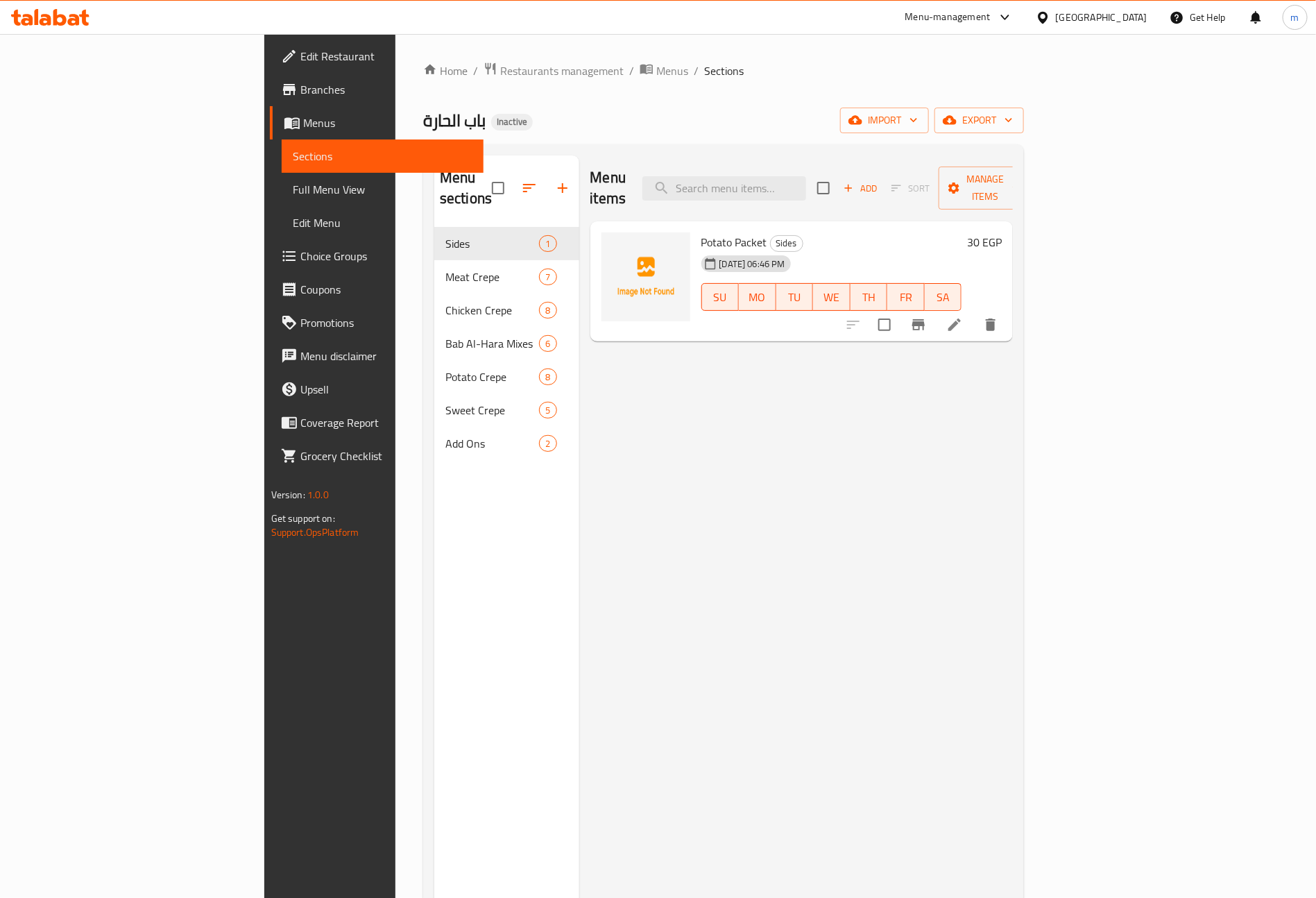
click at [301, 94] on span "Branches" at bounding box center [387, 89] width 173 height 17
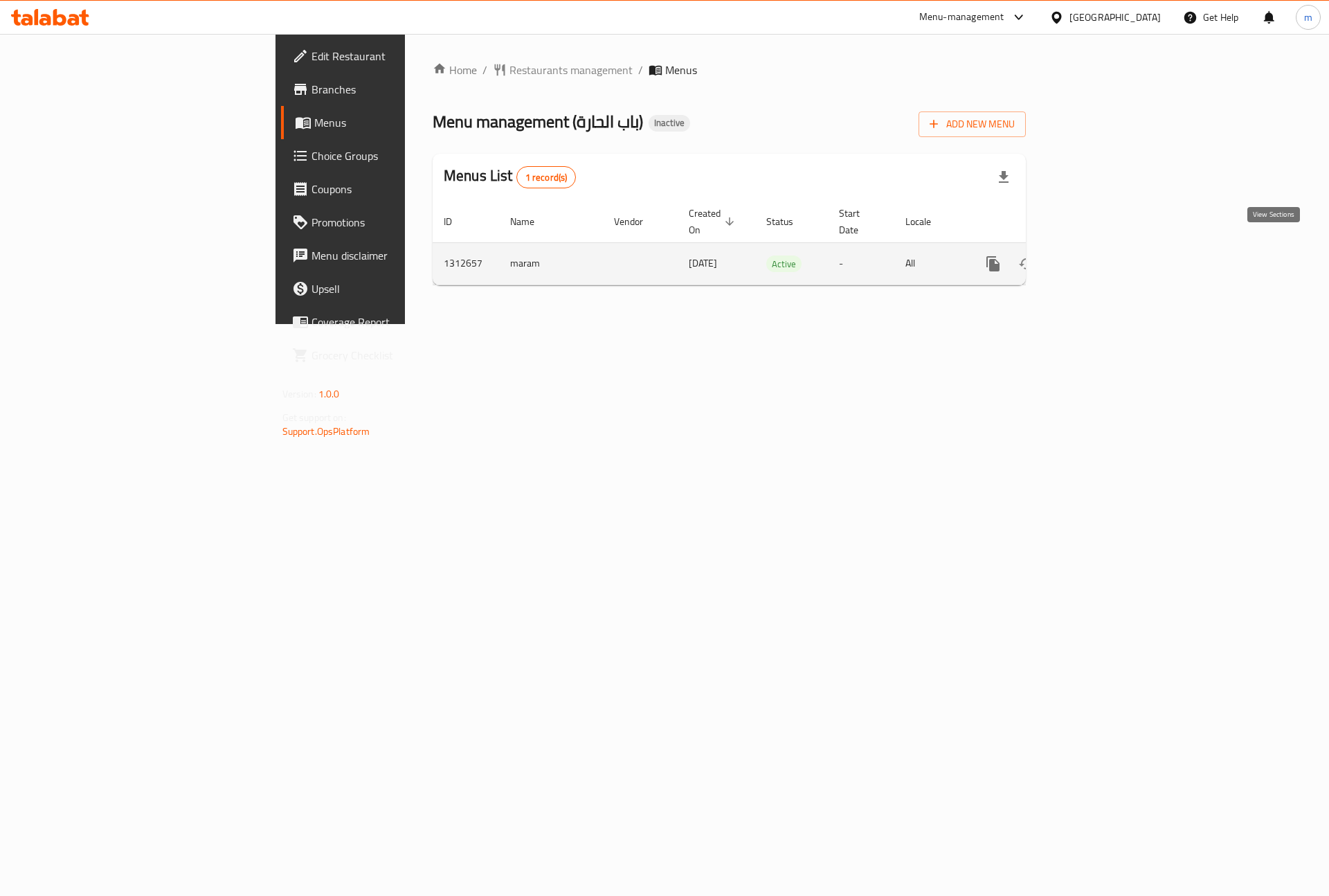
click at [1101, 256] on icon "enhanced table" at bounding box center [1093, 264] width 17 height 17
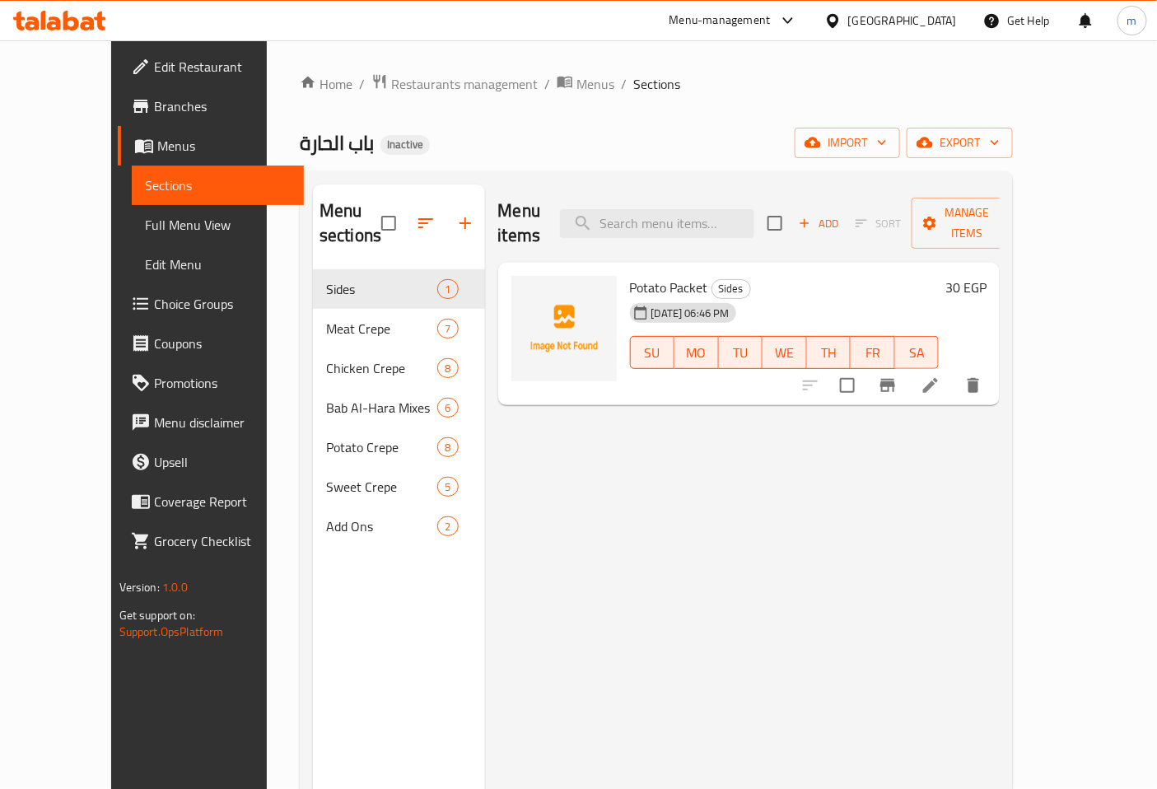
drag, startPoint x: 744, startPoint y: 425, endPoint x: 827, endPoint y: 472, distance: 94.8
click at [827, 472] on div "Menu items Add Sort Manage items Potato Packet Sides 17-09-2025 06:46 PM SU MO …" at bounding box center [743, 578] width 516 height 789
click at [118, 116] on link "Branches" at bounding box center [211, 106] width 187 height 40
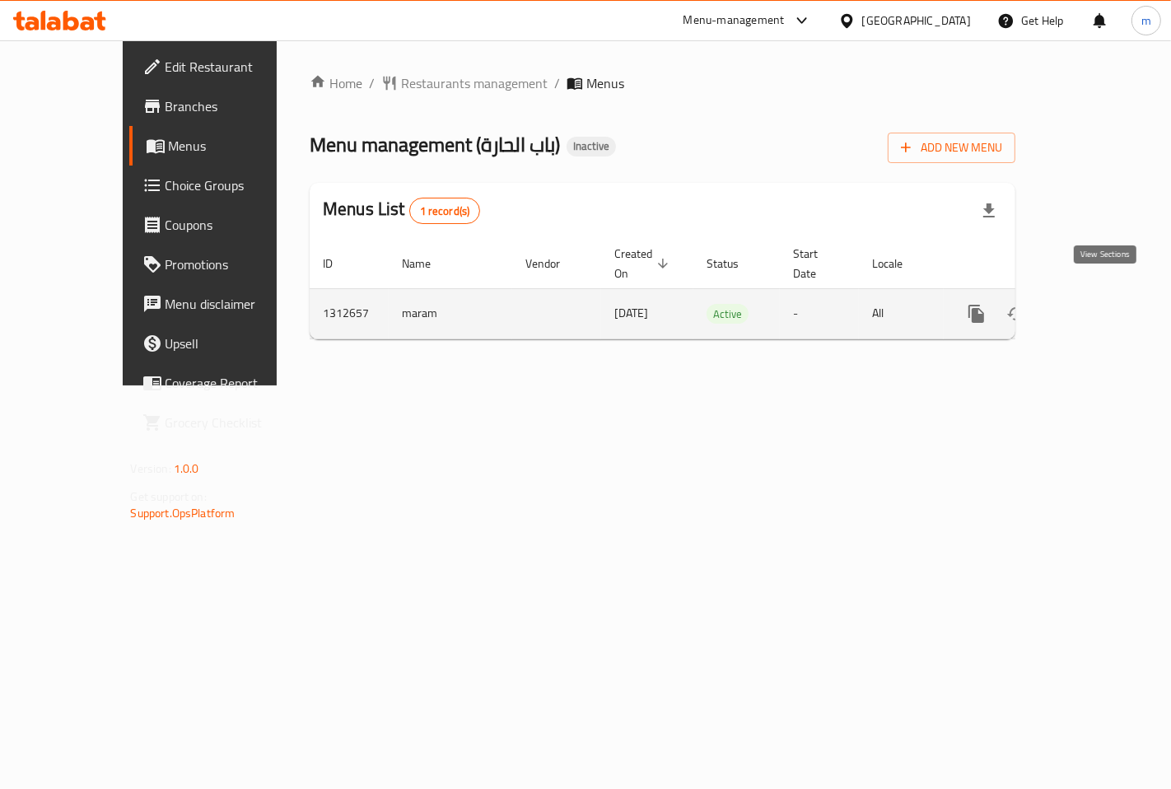
click at [1100, 304] on icon "enhanced table" at bounding box center [1095, 314] width 20 height 20
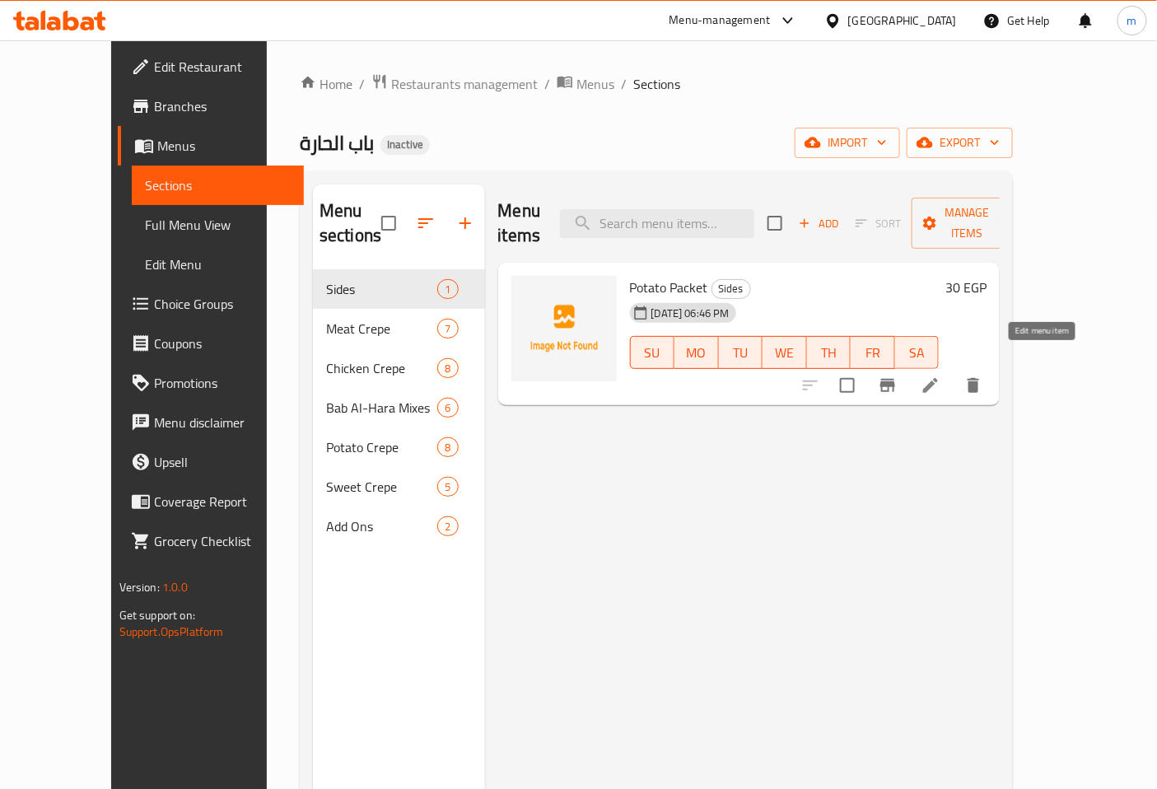
click at [940, 376] on icon at bounding box center [931, 386] width 20 height 20
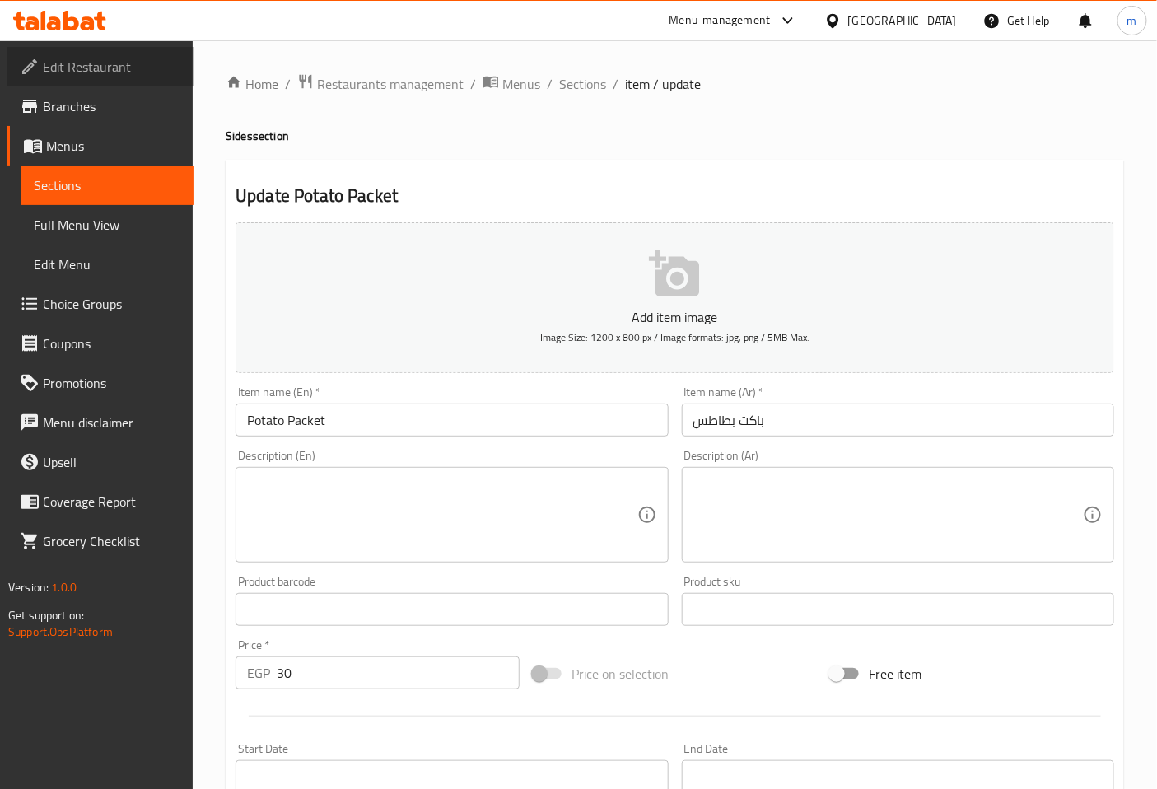
click at [133, 75] on span "Edit Restaurant" at bounding box center [112, 67] width 138 height 20
